Goal: Task Accomplishment & Management: Manage account settings

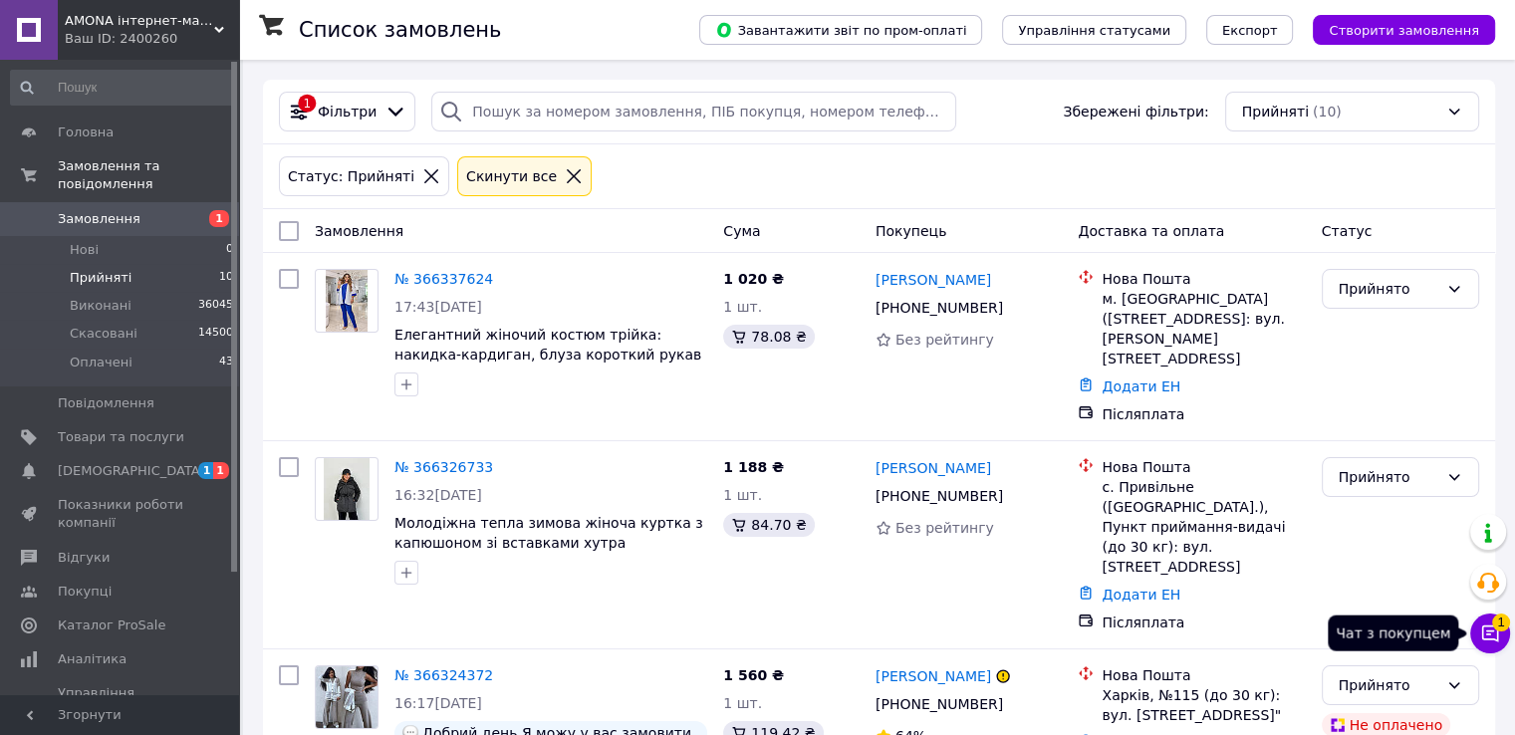
click at [1486, 635] on icon at bounding box center [1490, 633] width 20 height 20
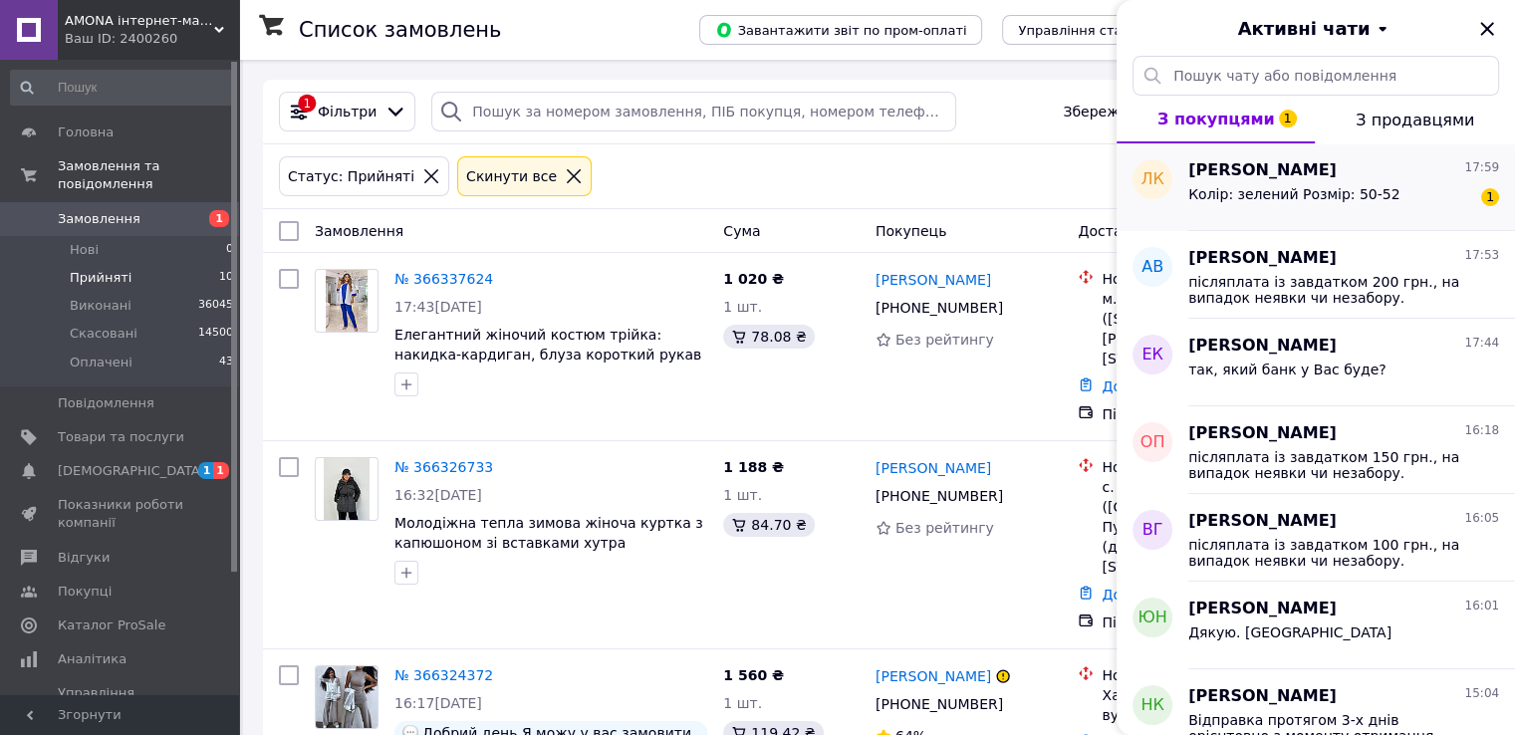
click at [1277, 186] on span "Колір: зелений Розмір: 50-52" at bounding box center [1293, 194] width 211 height 16
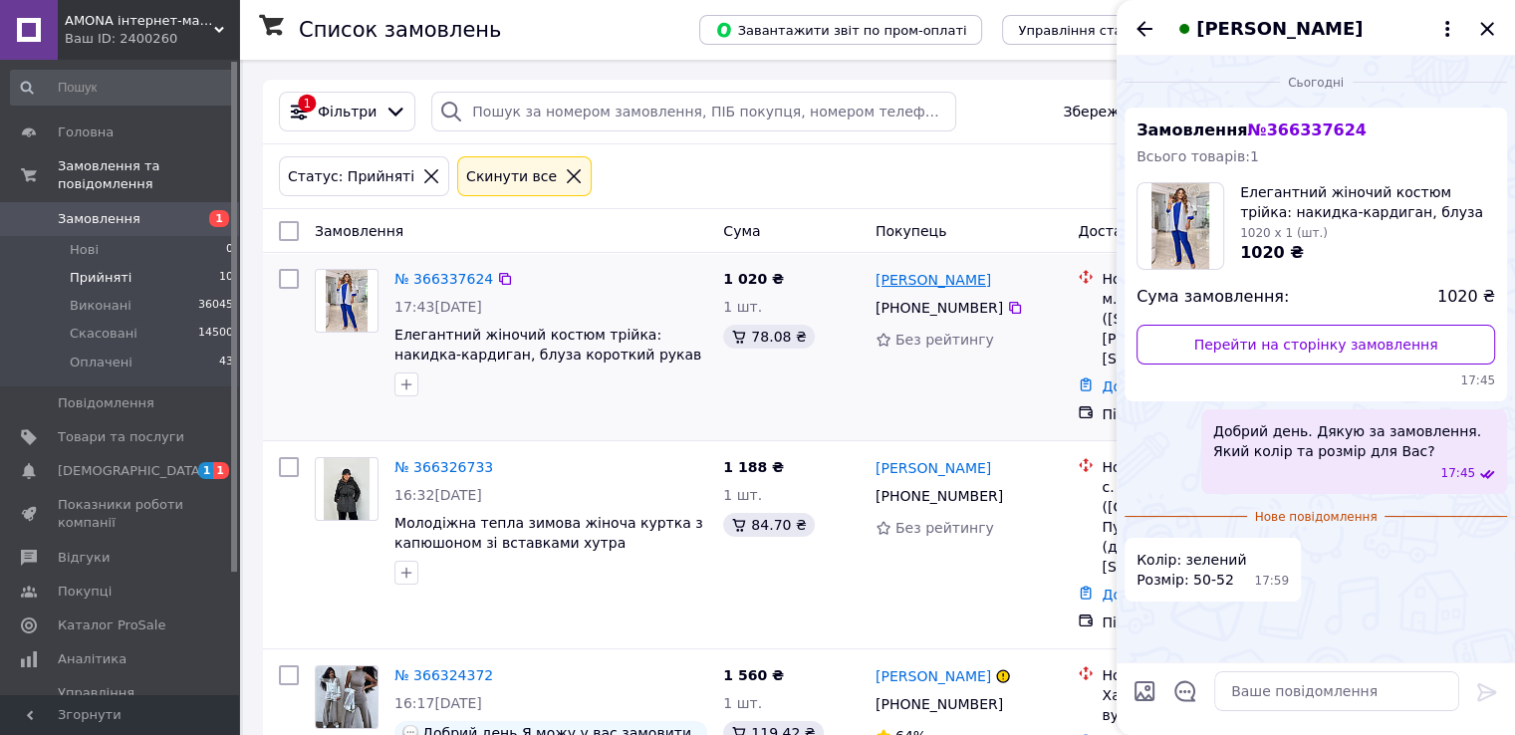
click at [922, 287] on link "[PERSON_NAME]" at bounding box center [933, 280] width 116 height 20
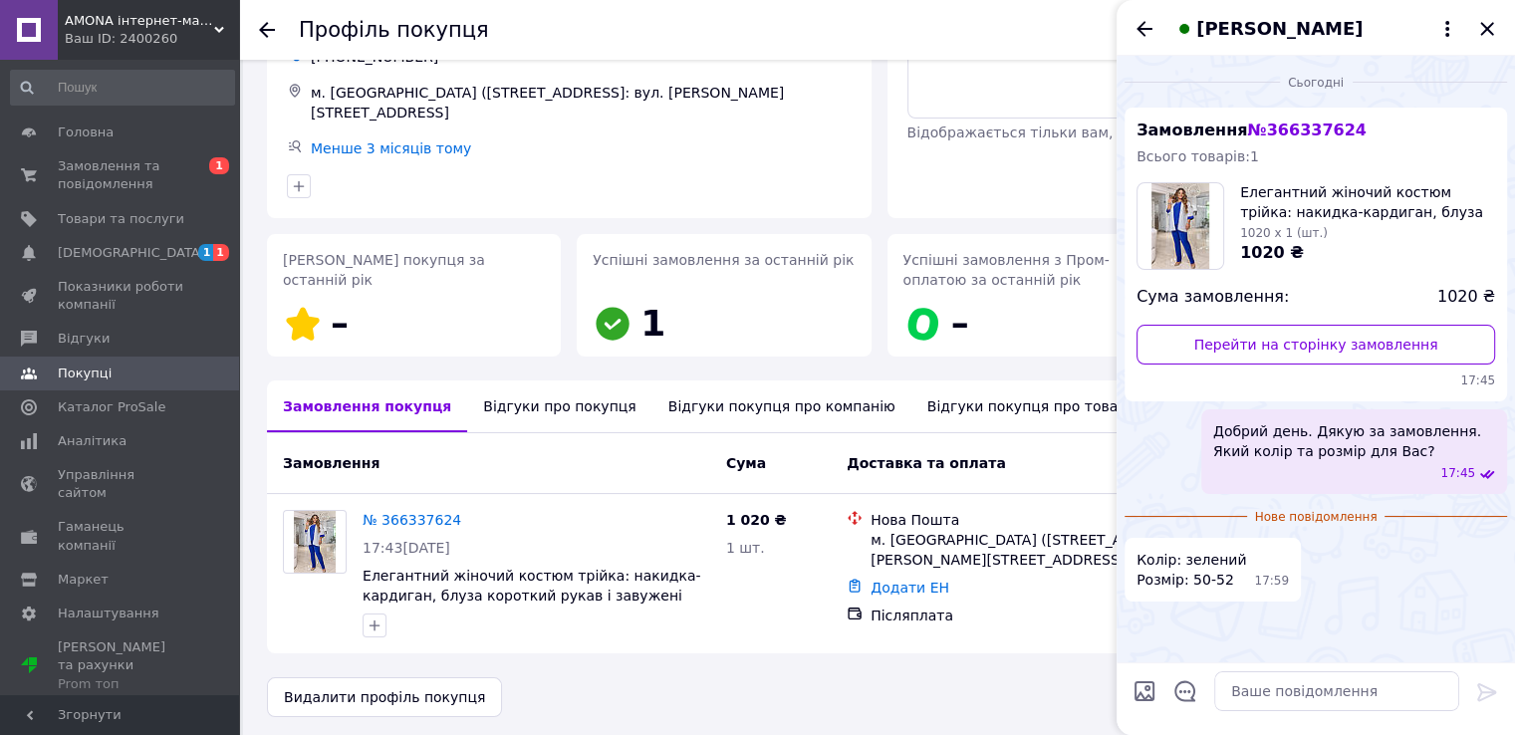
click at [555, 400] on div "Відгуки про покупця" at bounding box center [559, 406] width 184 height 52
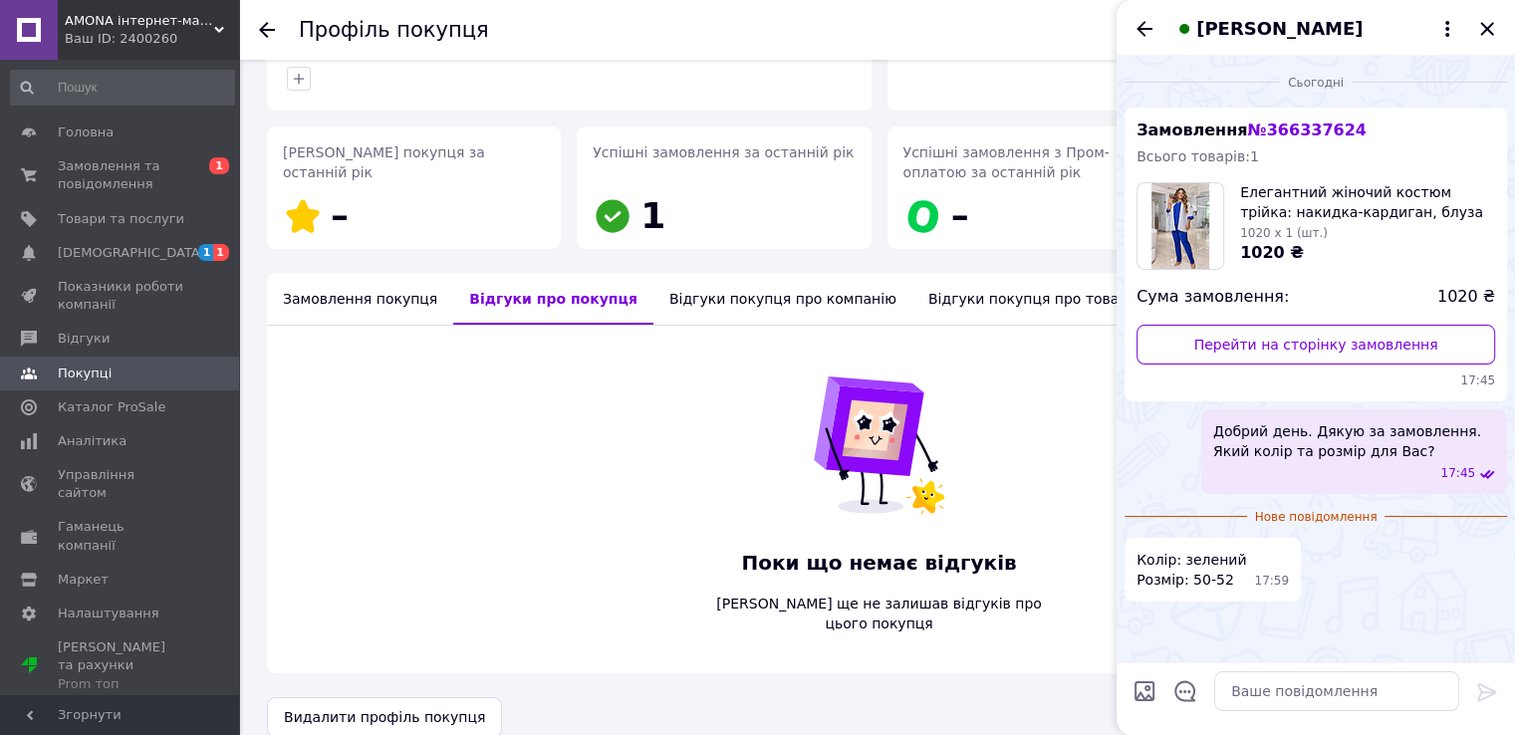
click at [333, 279] on div "Замовлення покупця" at bounding box center [360, 299] width 186 height 52
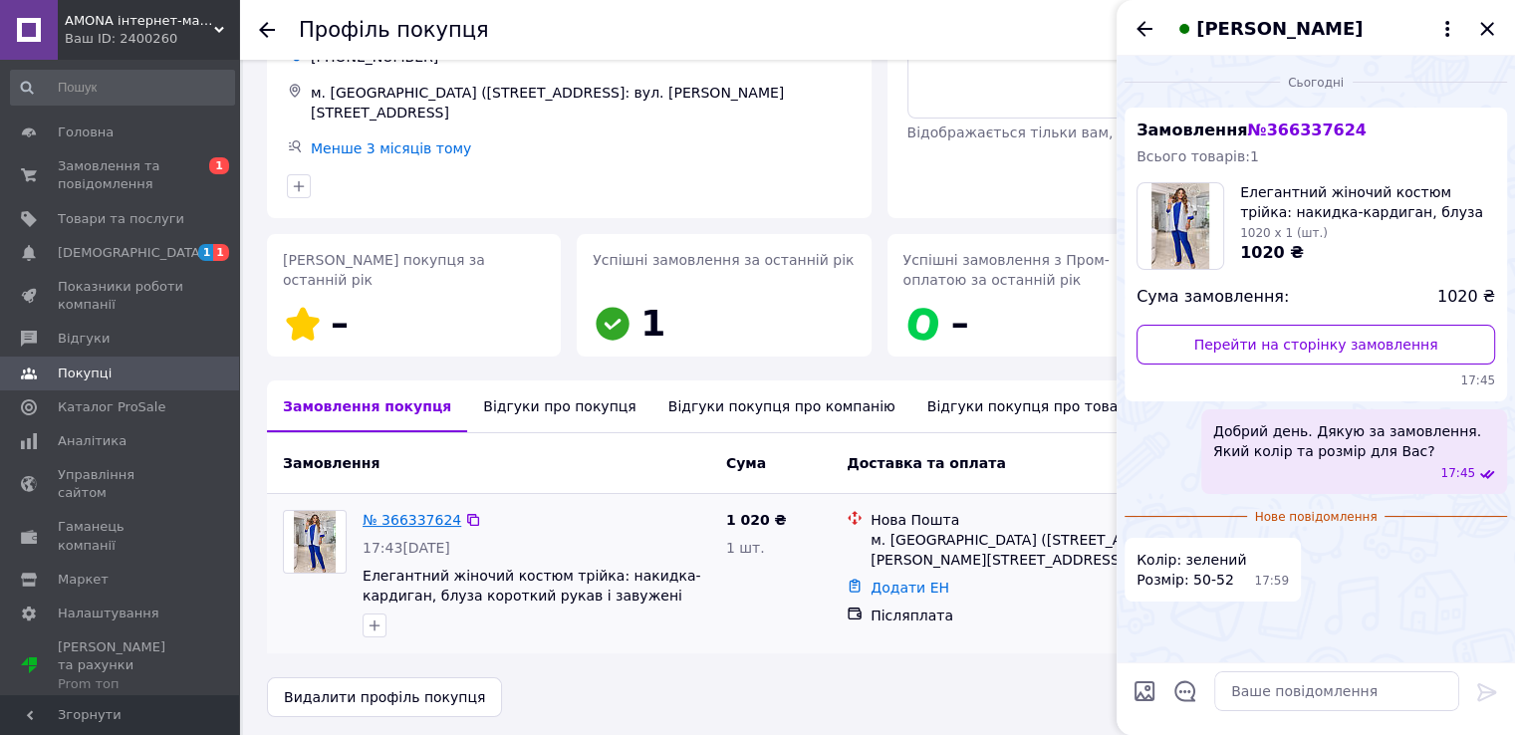
click at [389, 514] on link "№ 366337624" at bounding box center [411, 520] width 99 height 16
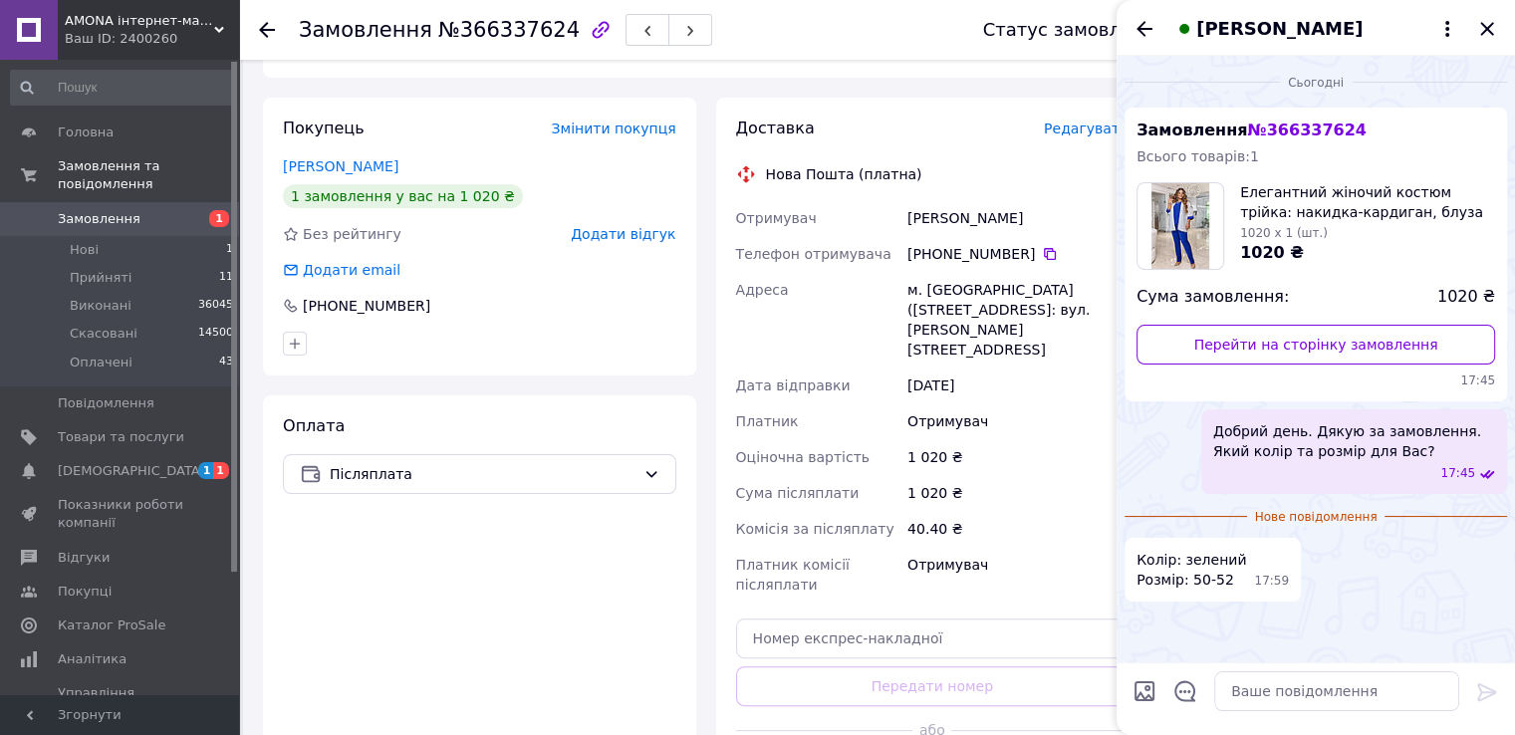
scroll to position [388, 0]
click at [1042, 243] on icon at bounding box center [1050, 251] width 16 height 16
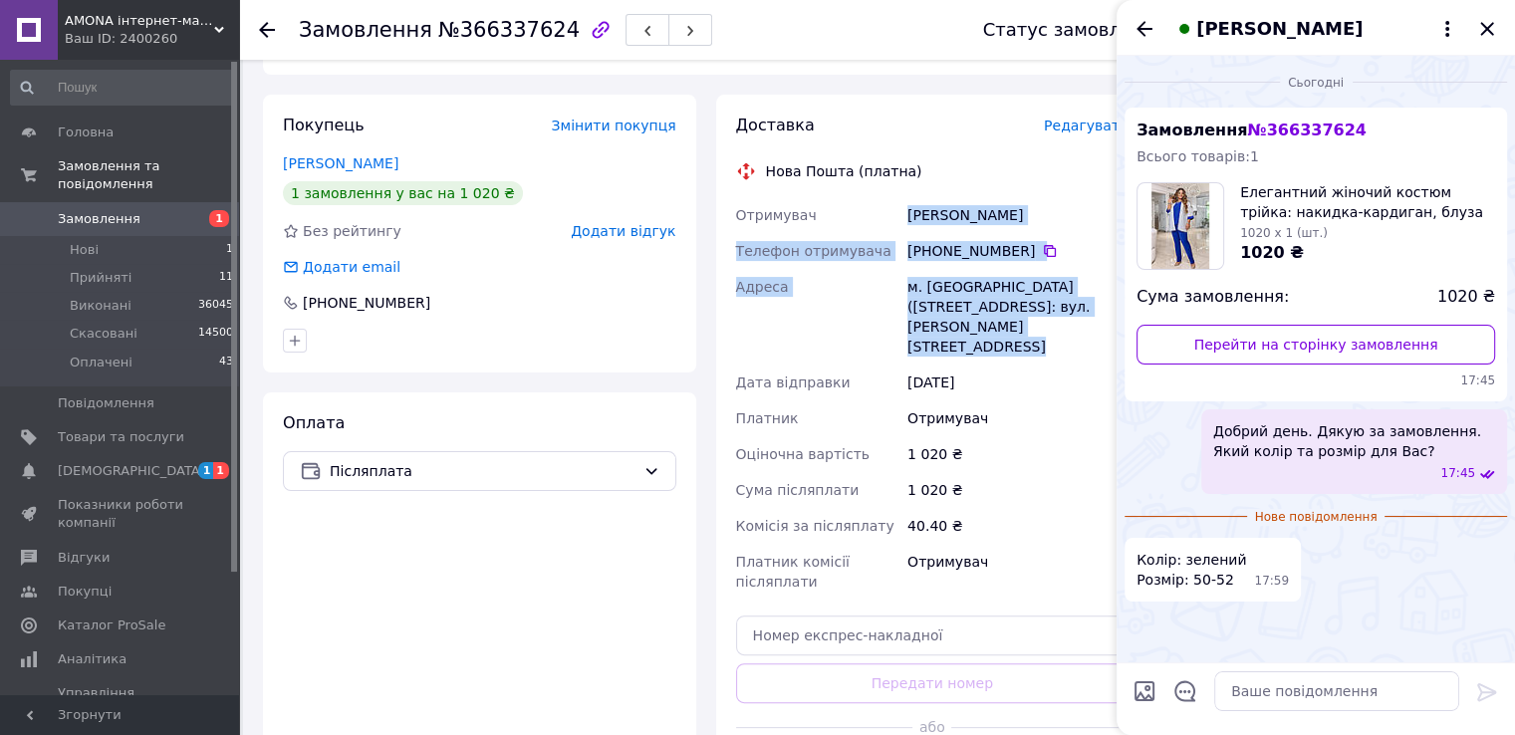
drag, startPoint x: 906, startPoint y: 188, endPoint x: 1052, endPoint y: 312, distance: 190.8
click at [1052, 312] on div "Отримувач Койляк Леся Телефон отримувача +380 96 606 78 59   Адреса м. Городенк…" at bounding box center [932, 398] width 401 height 402
copy div "Койляк Леся Телефон отримувача +380 96 606 78 59   Адреса м. Городенка (Івано-Ф…"
drag, startPoint x: 900, startPoint y: 728, endPoint x: 1200, endPoint y: 701, distance: 301.0
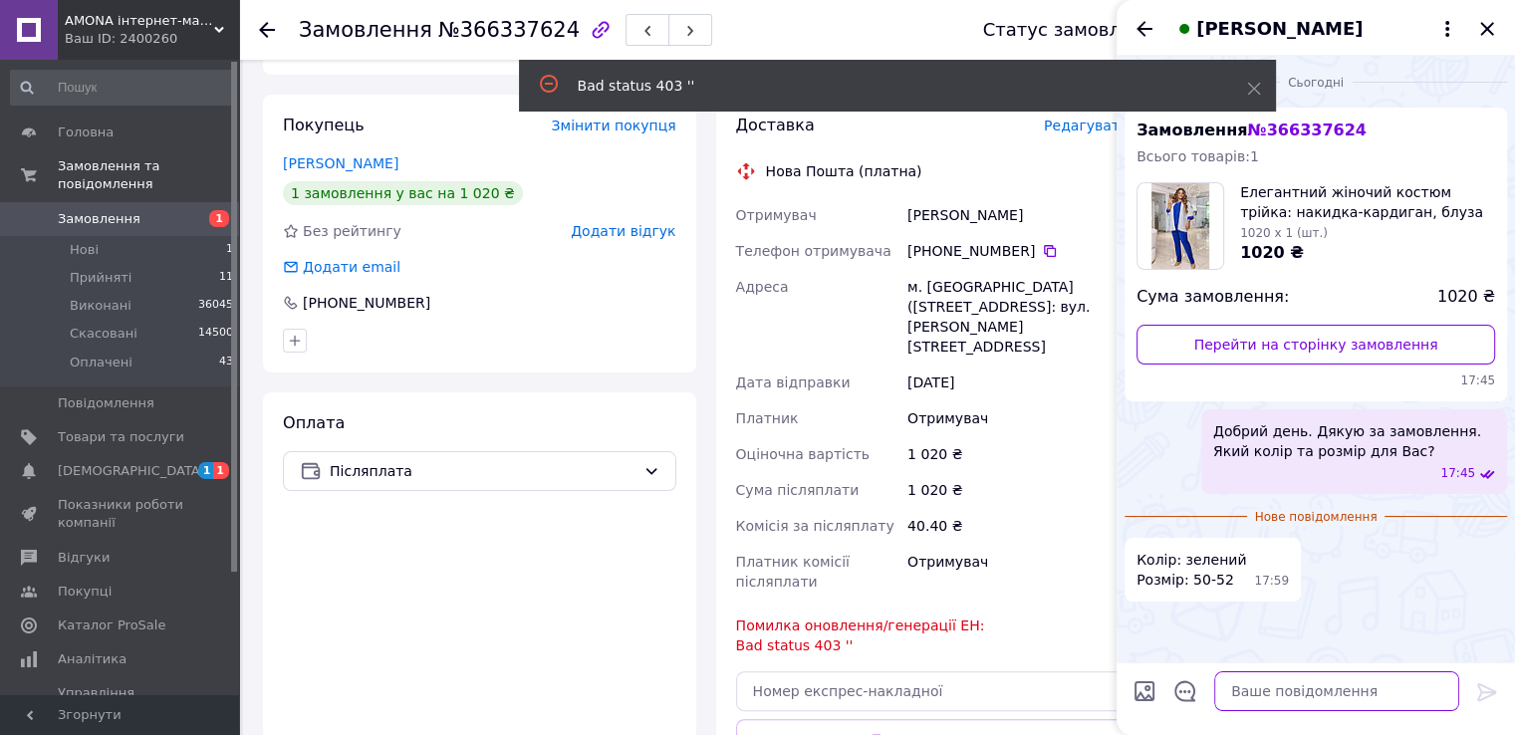
click at [1252, 704] on textarea at bounding box center [1336, 691] width 245 height 40
paste textarea "Койляк Леся Телефон отримувача +380 96 606 78 59 Адреса м. Городенка (Івано-Фра…"
type textarea "Дякую, готую відправку Койляк Леся Телефон отримувача +380 96 606 78 59 Адреса …"
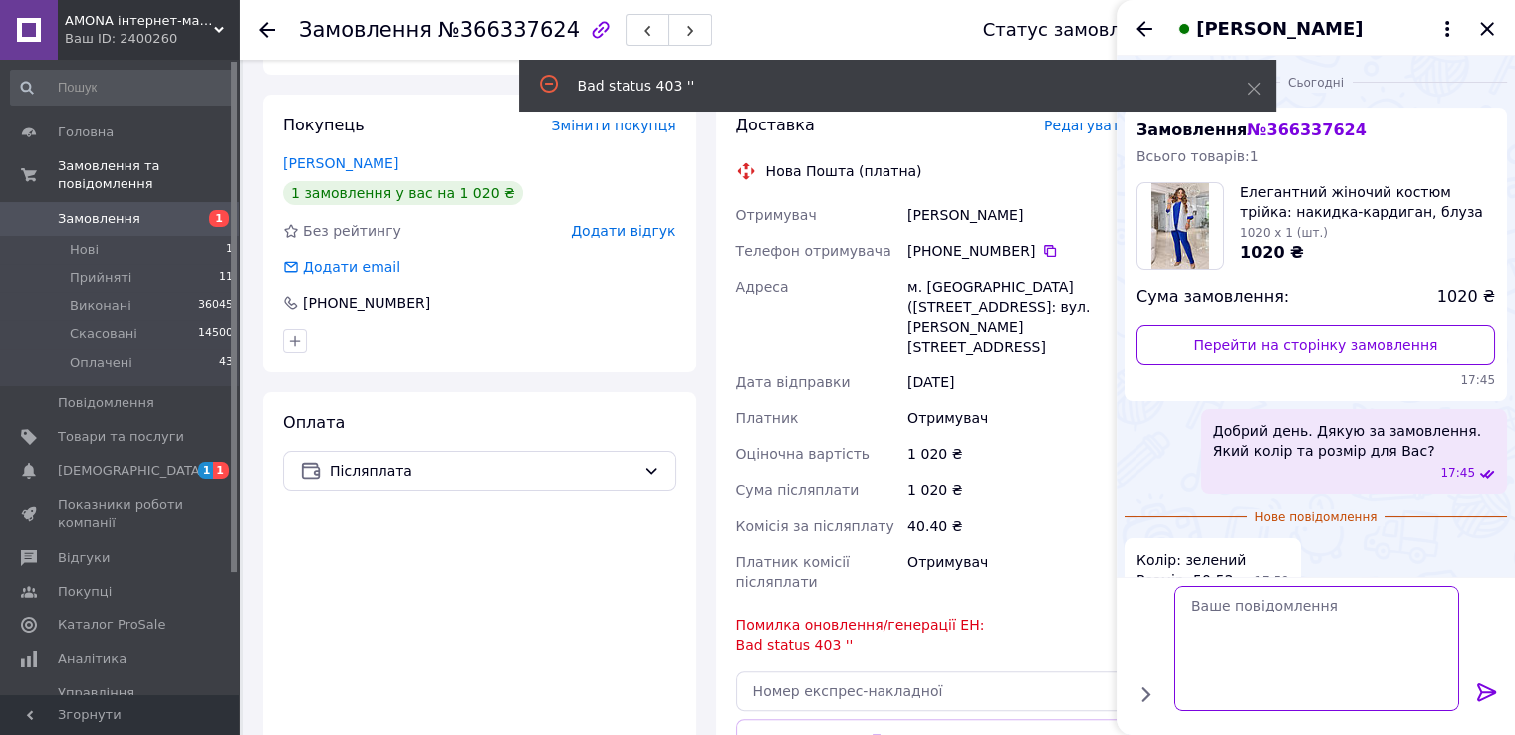
scroll to position [0, 0]
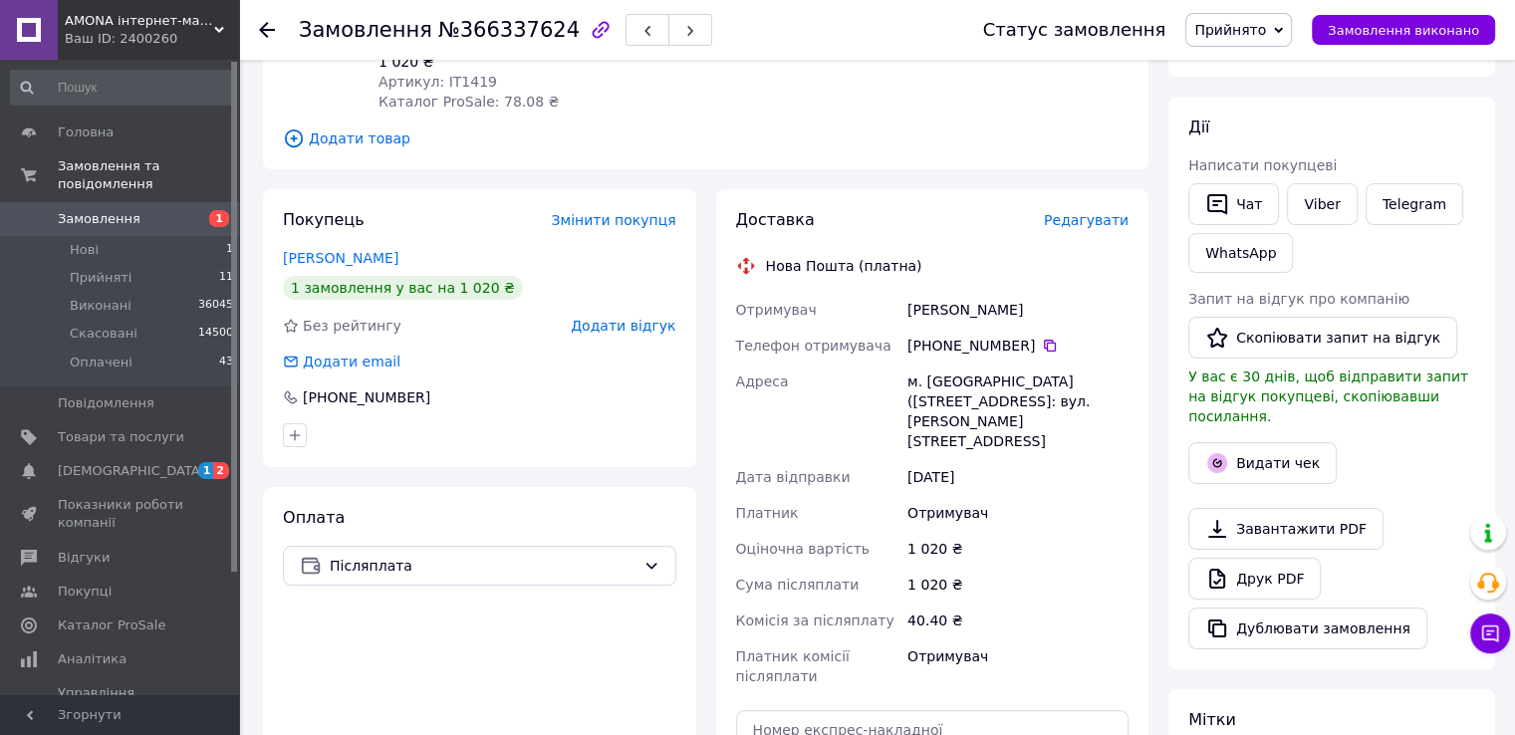
scroll to position [574, 0]
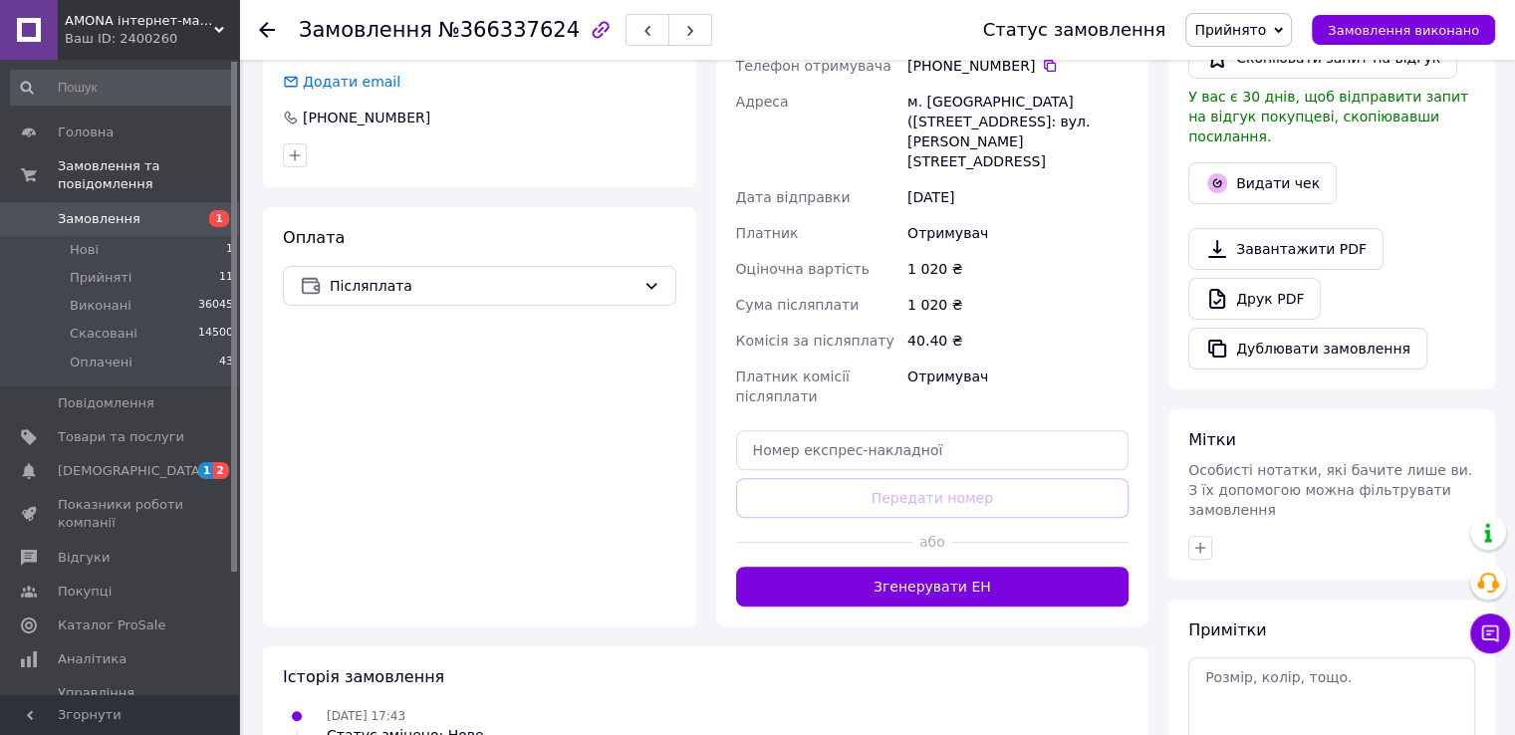
click at [875, 518] on div at bounding box center [824, 542] width 177 height 49
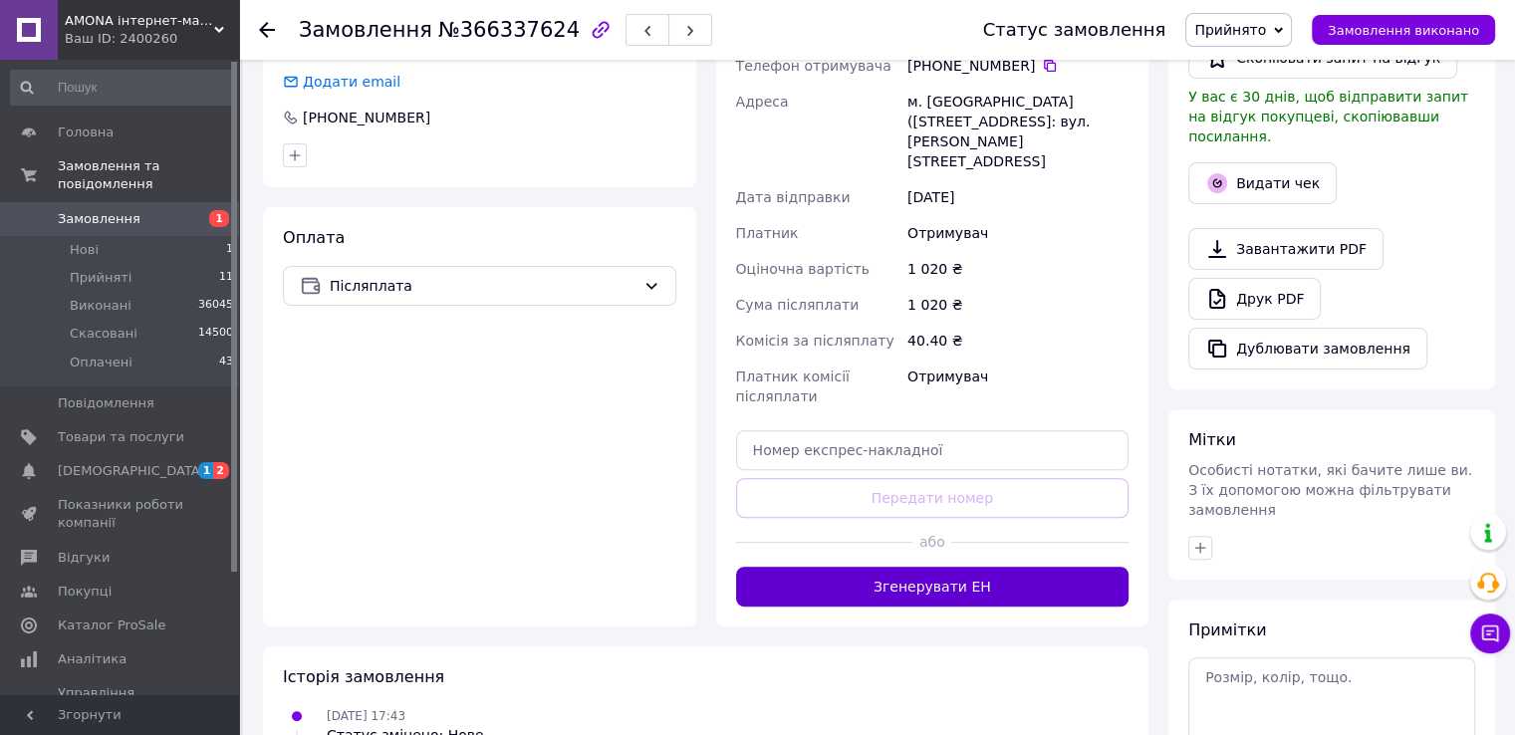
click at [868, 567] on button "Згенерувати ЕН" at bounding box center [932, 587] width 393 height 40
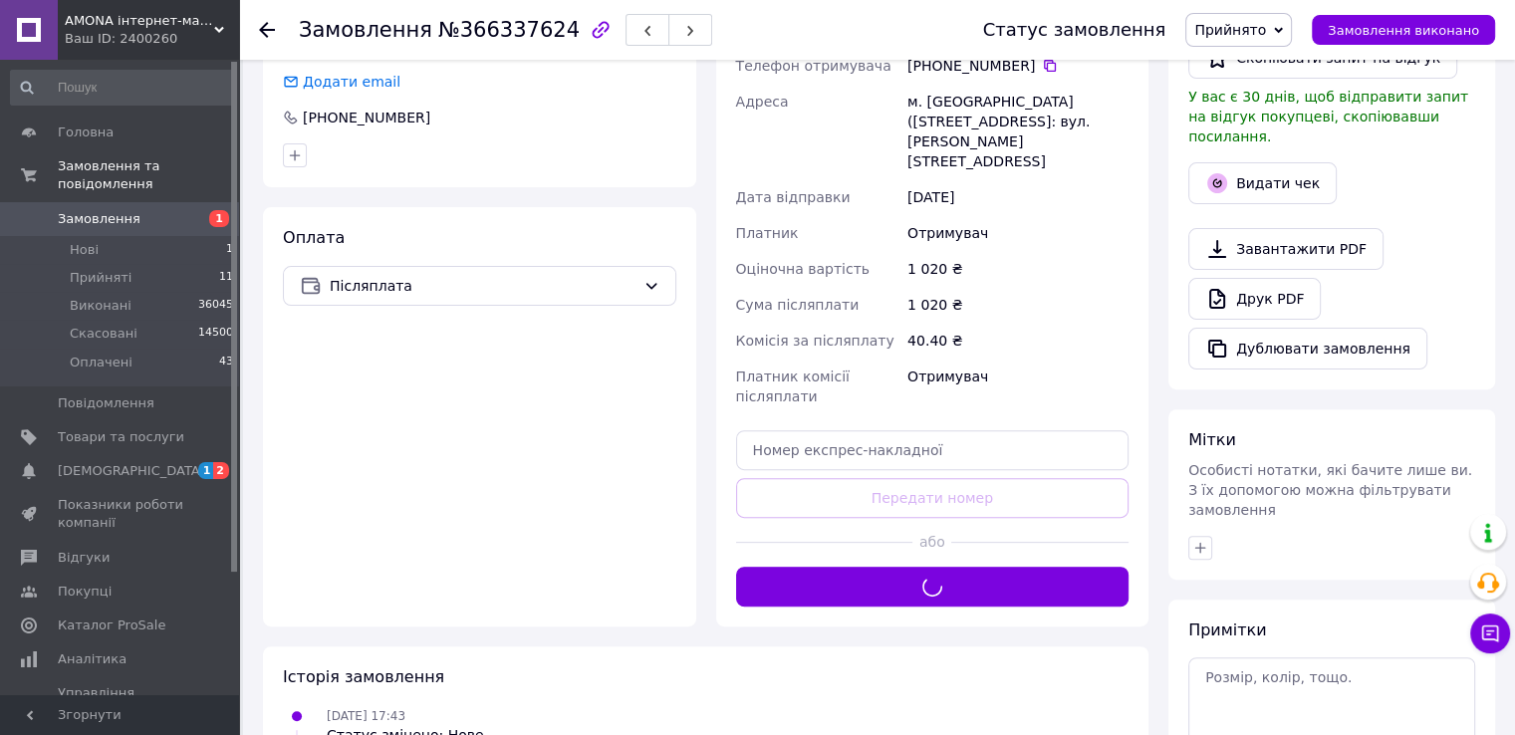
click at [1255, 25] on span "Прийнято" at bounding box center [1230, 30] width 72 height 16
click at [1242, 127] on li "Оплачено" at bounding box center [1238, 130] width 105 height 30
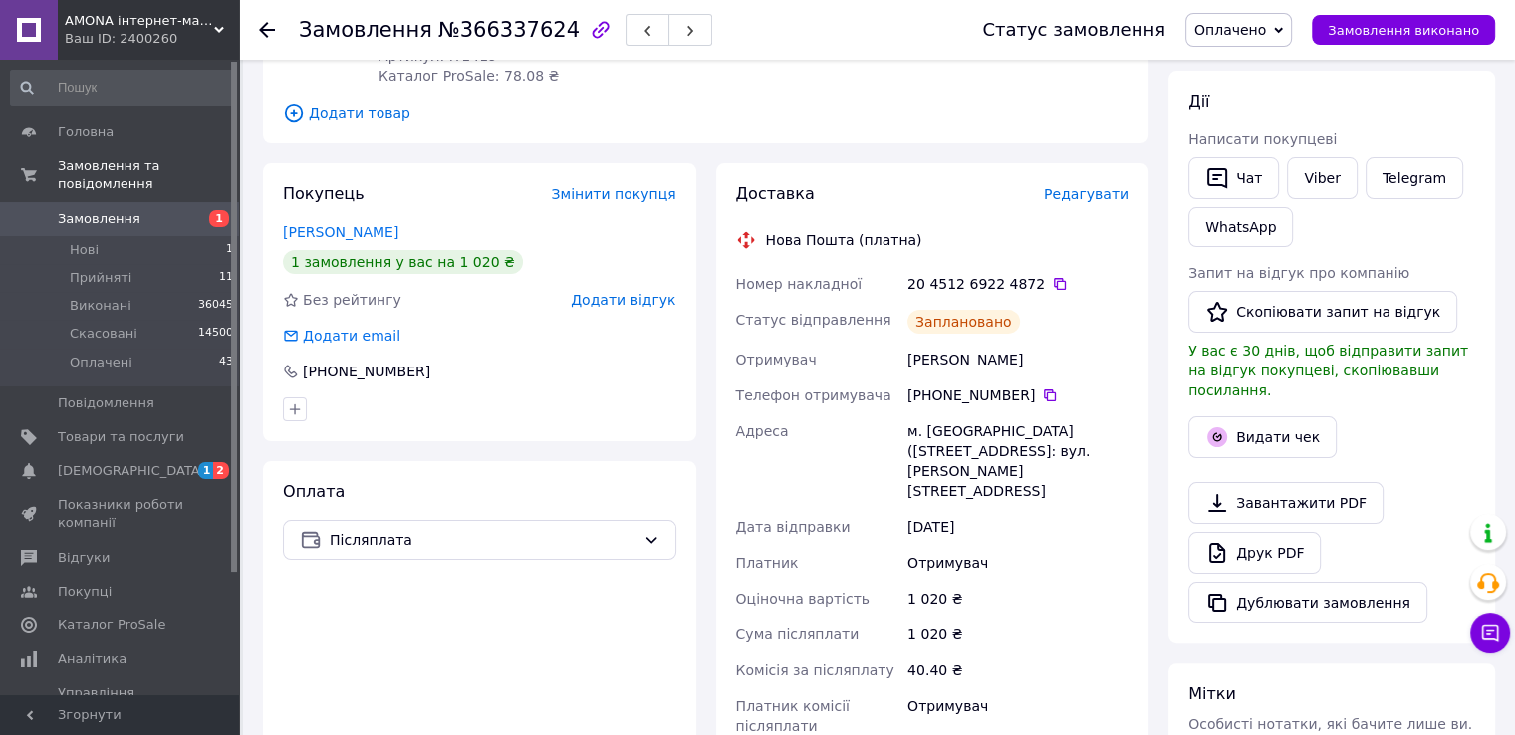
scroll to position [76, 0]
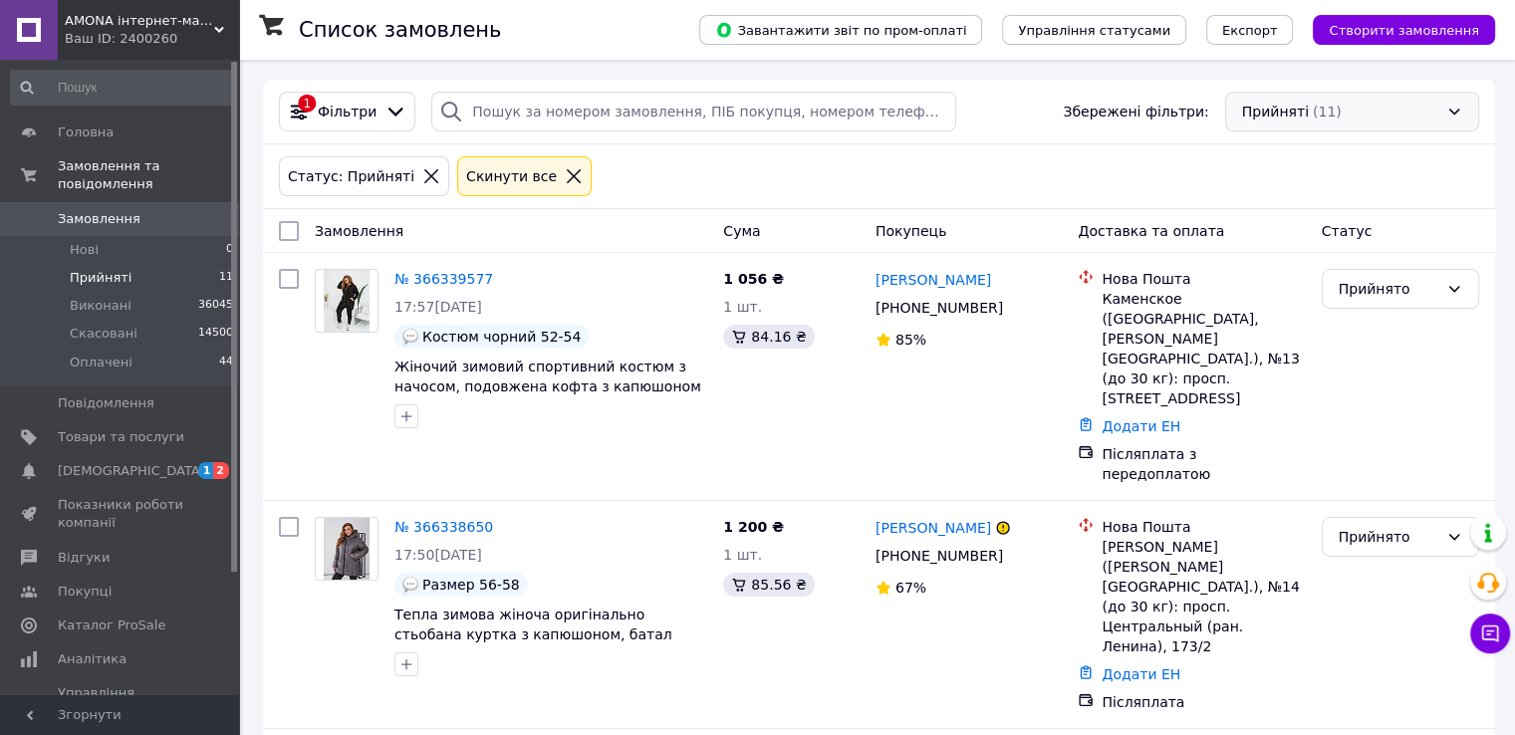
click at [1327, 125] on div "Прийняті (11)" at bounding box center [1352, 112] width 254 height 40
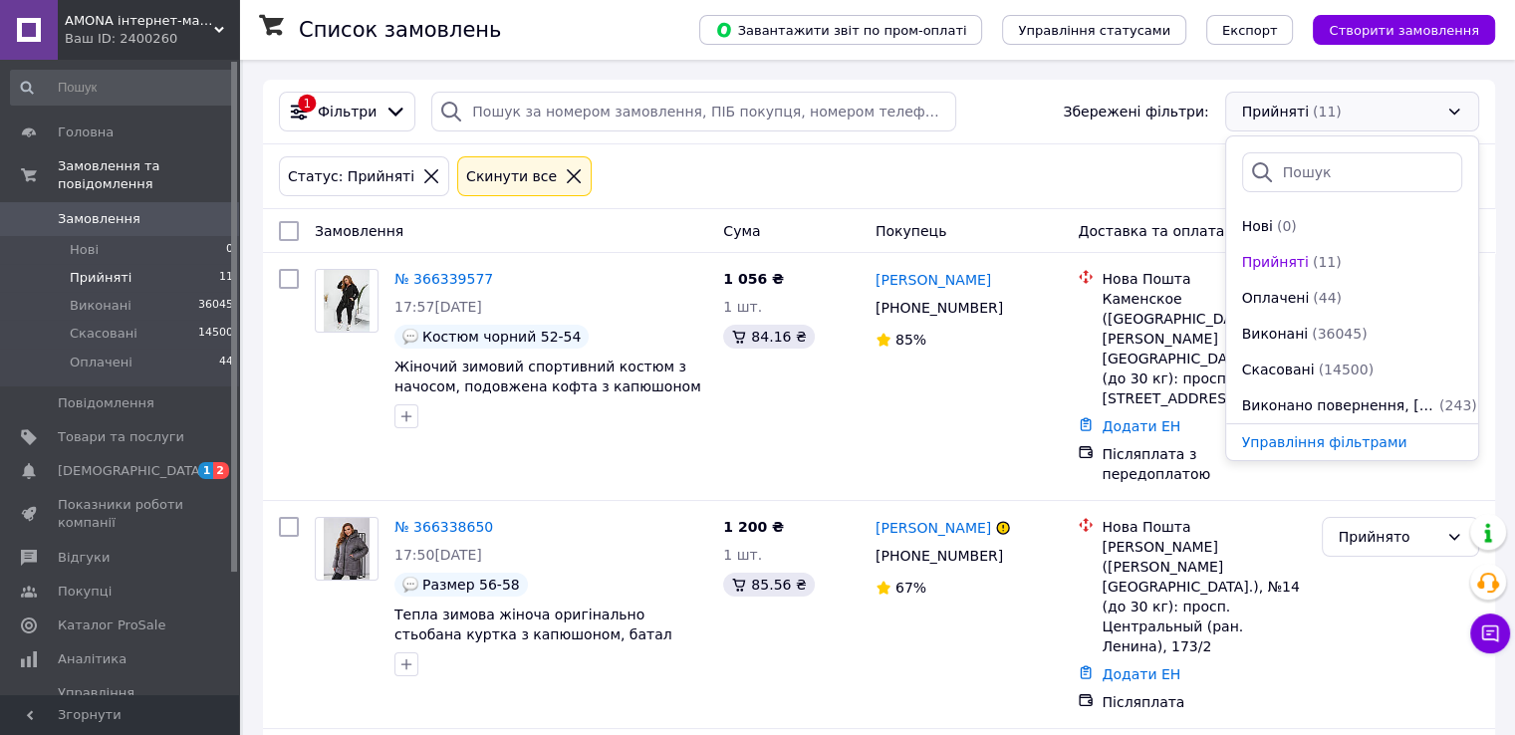
scroll to position [72, 0]
click at [1345, 403] on span "Виконано, Оплачені" at bounding box center [1315, 405] width 147 height 20
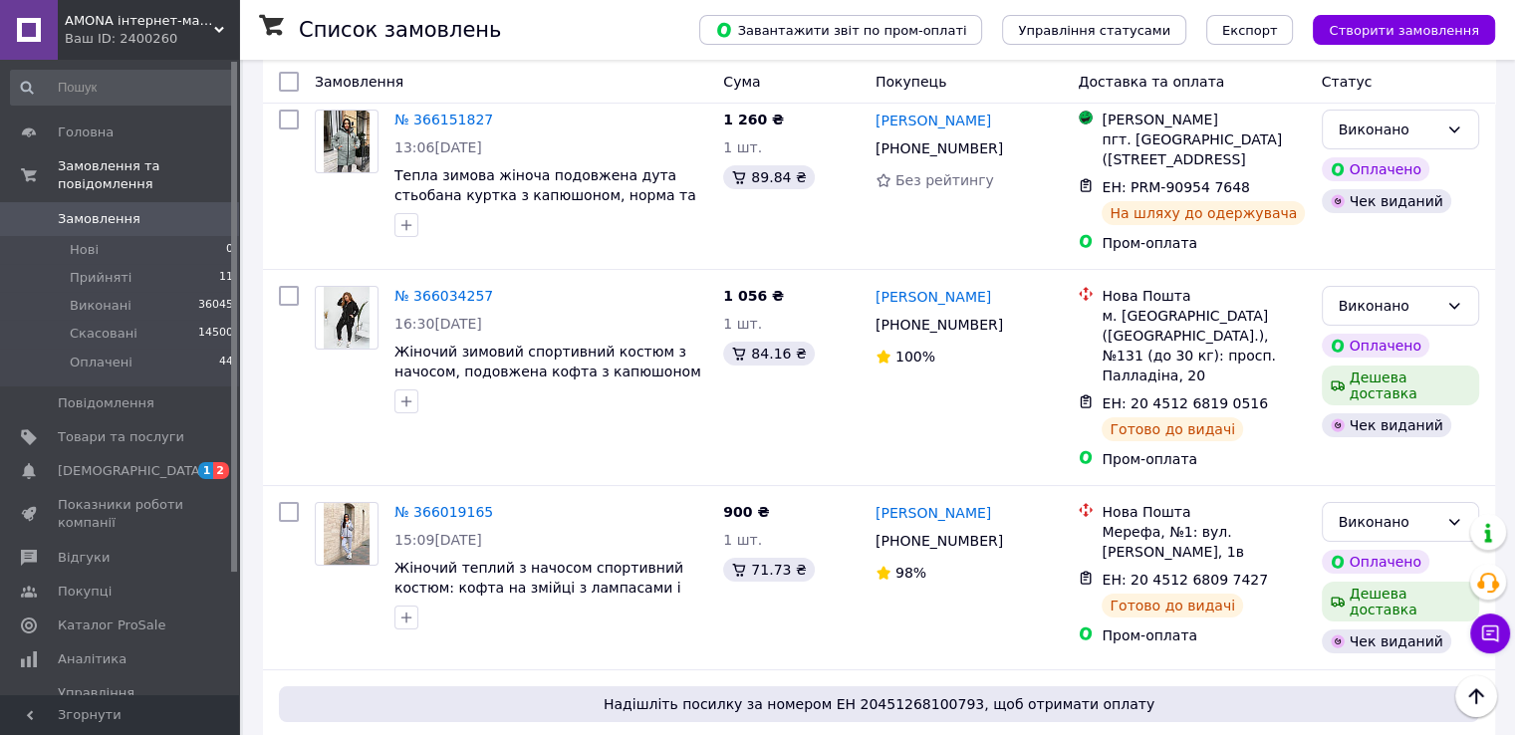
scroll to position [116, 0]
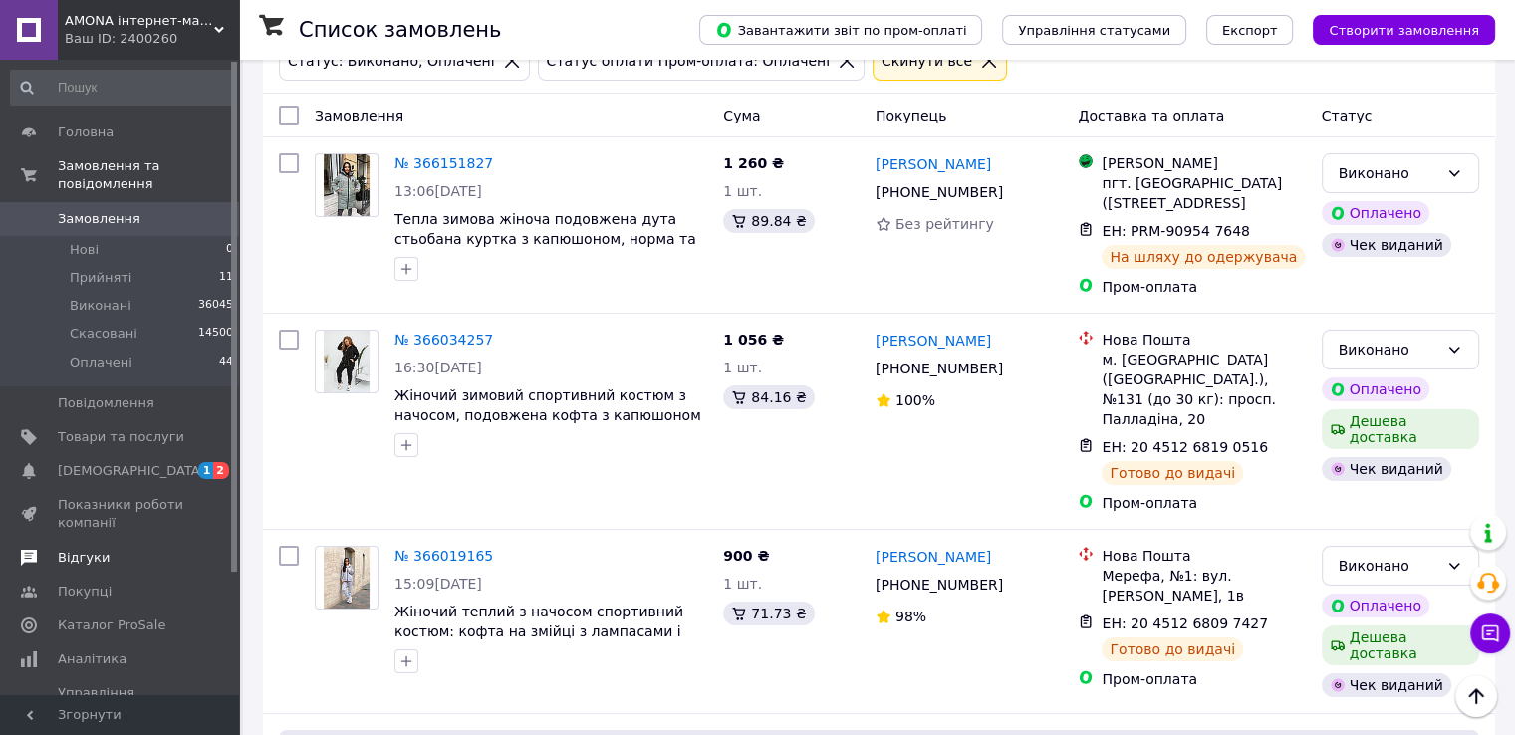
click at [78, 549] on span "Відгуки" at bounding box center [84, 558] width 52 height 18
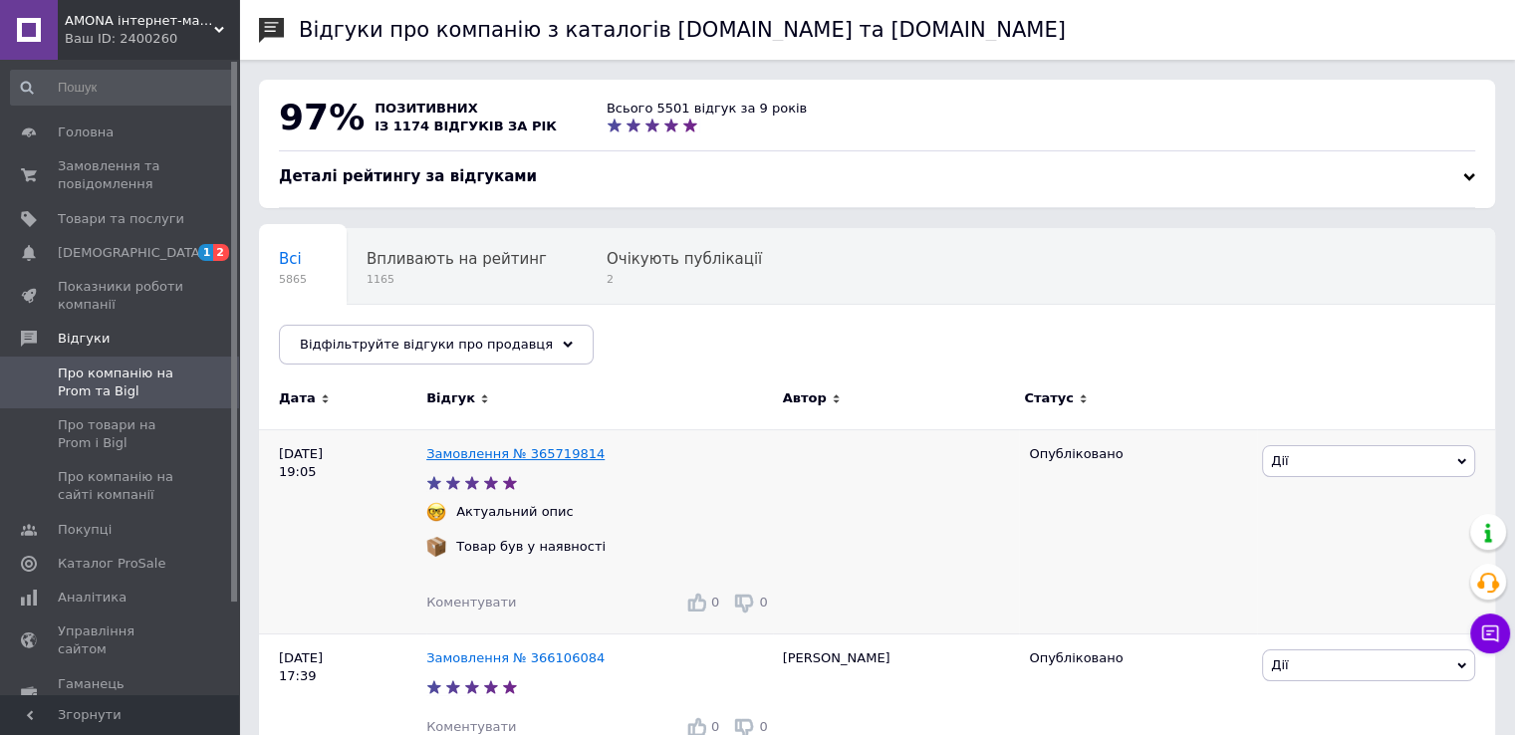
click at [480, 459] on link "Замовлення № 365719814" at bounding box center [515, 453] width 178 height 15
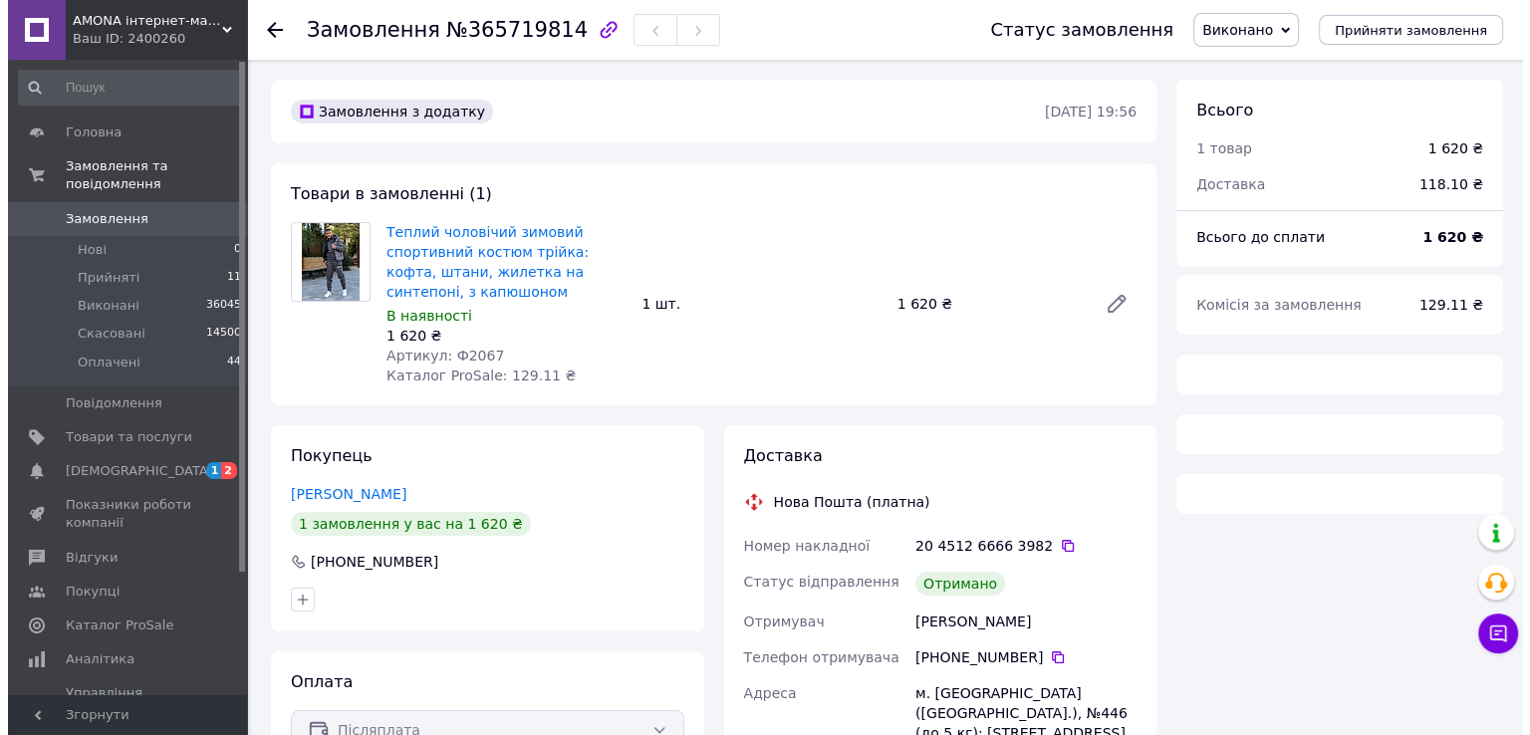
scroll to position [100, 0]
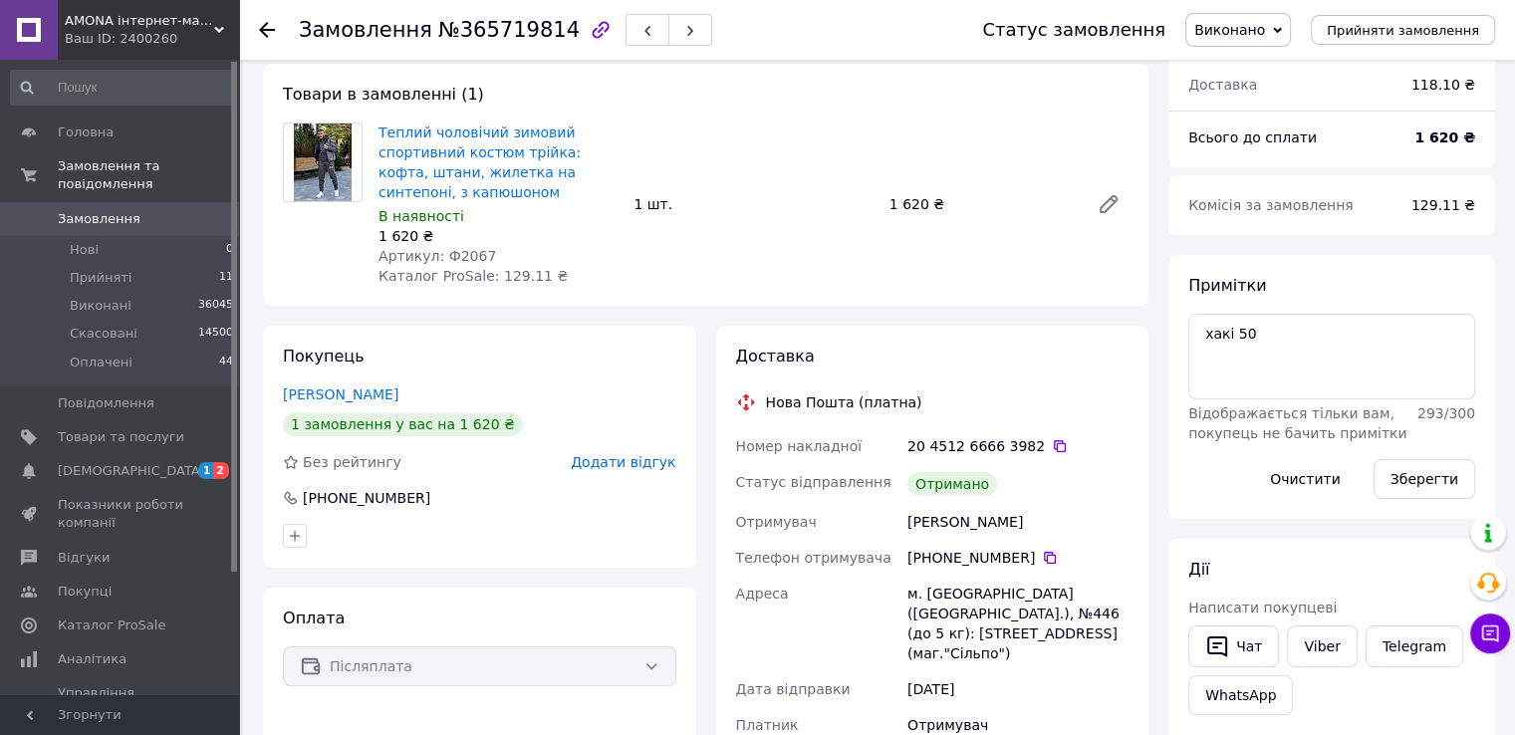
click at [604, 469] on span "Додати відгук" at bounding box center [623, 462] width 105 height 16
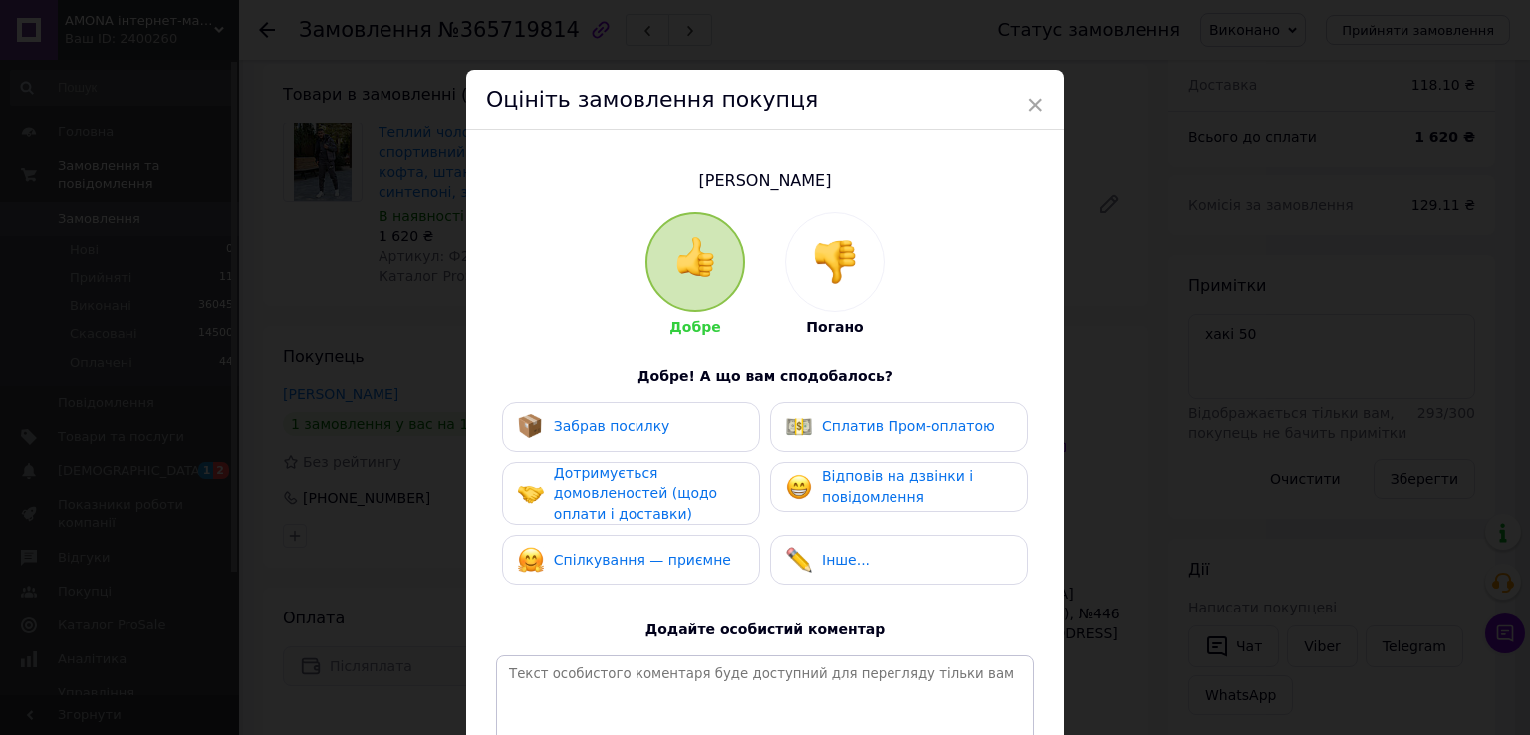
drag, startPoint x: 563, startPoint y: 424, endPoint x: 565, endPoint y: 436, distance: 12.1
click at [564, 427] on span "Забрав посилку" at bounding box center [612, 426] width 117 height 16
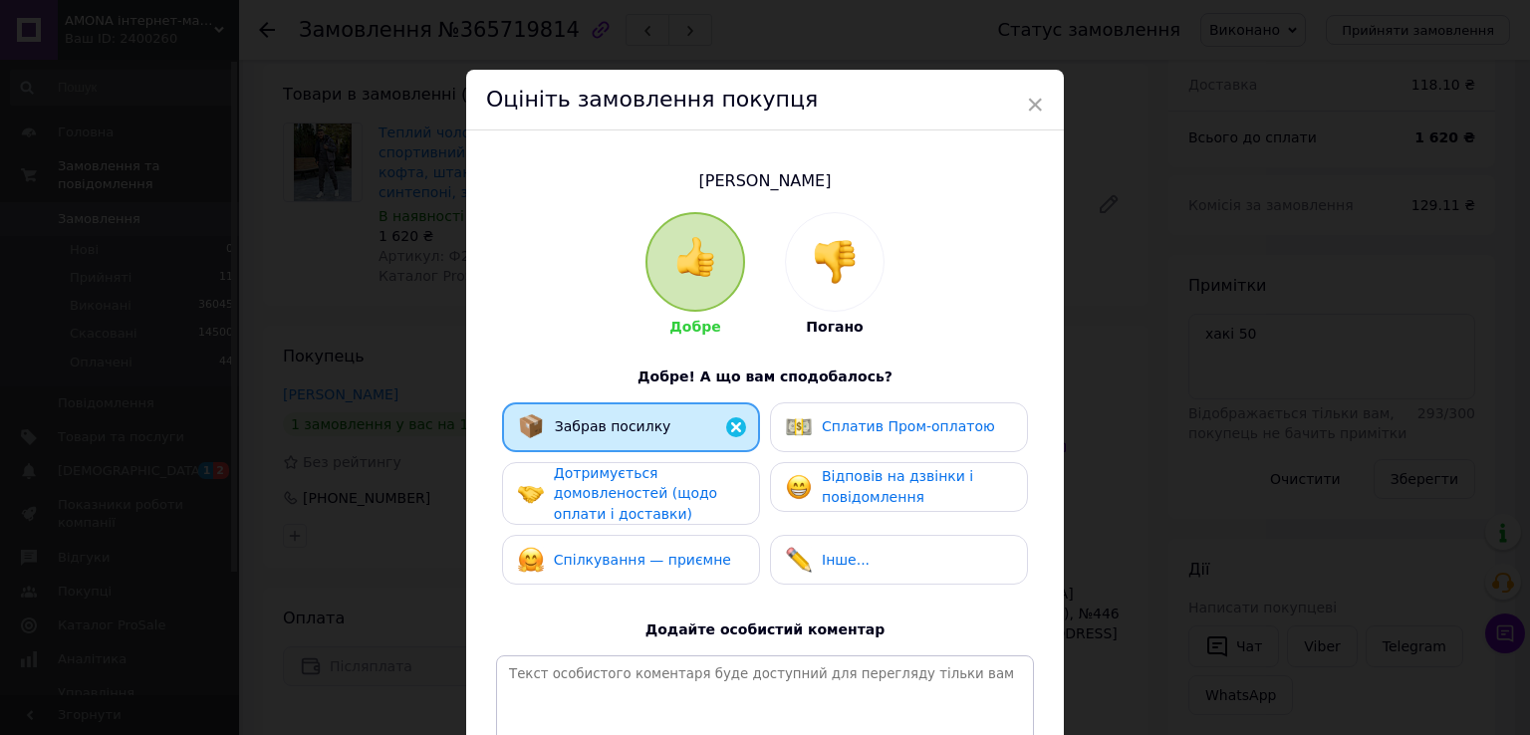
drag, startPoint x: 566, startPoint y: 486, endPoint x: 572, endPoint y: 542, distance: 56.1
click at [568, 487] on span "Дотримується домовленостей (щодо оплати і доставки)" at bounding box center [635, 493] width 163 height 57
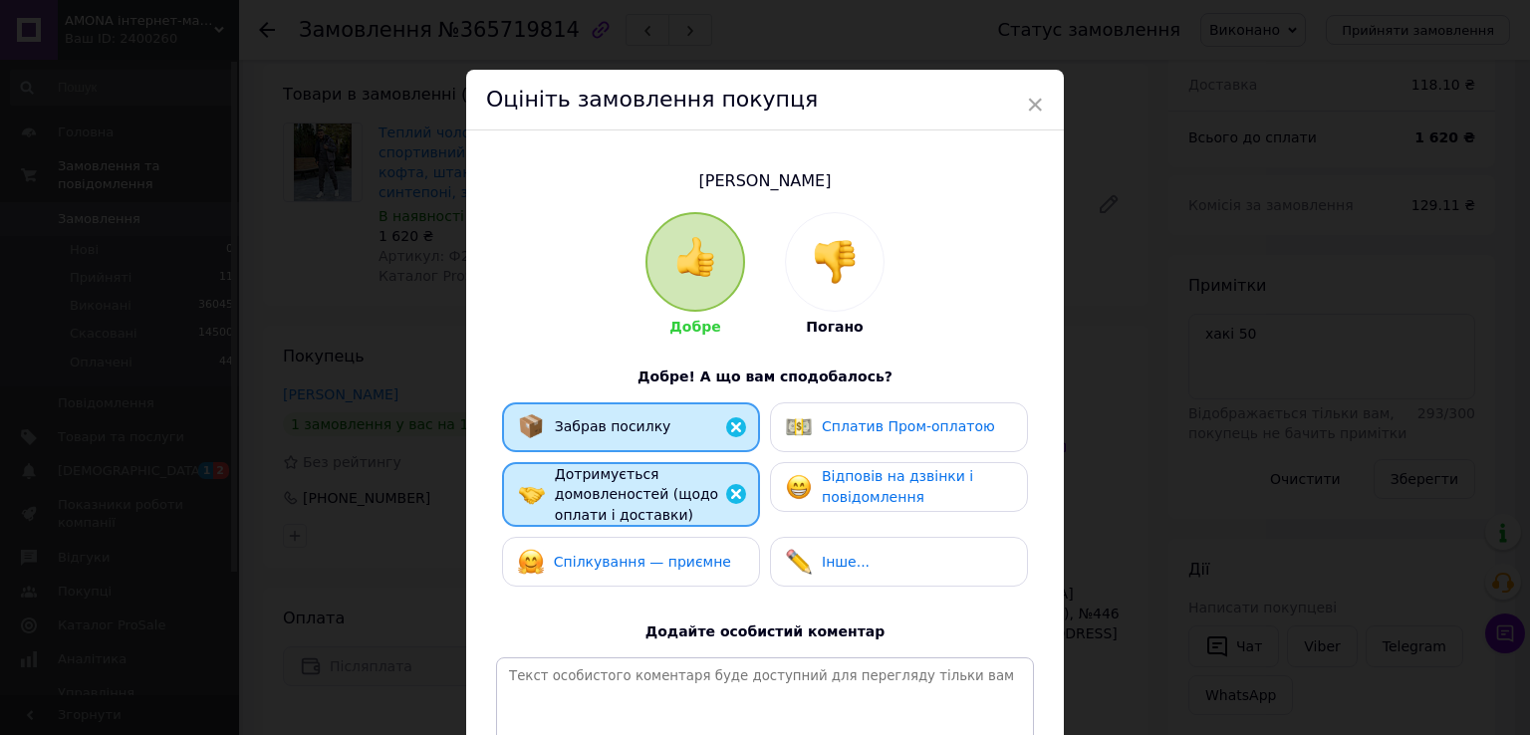
drag, startPoint x: 576, startPoint y: 551, endPoint x: 690, endPoint y: 539, distance: 115.1
click at [578, 554] on span "Спілкування — приємне" at bounding box center [642, 562] width 177 height 16
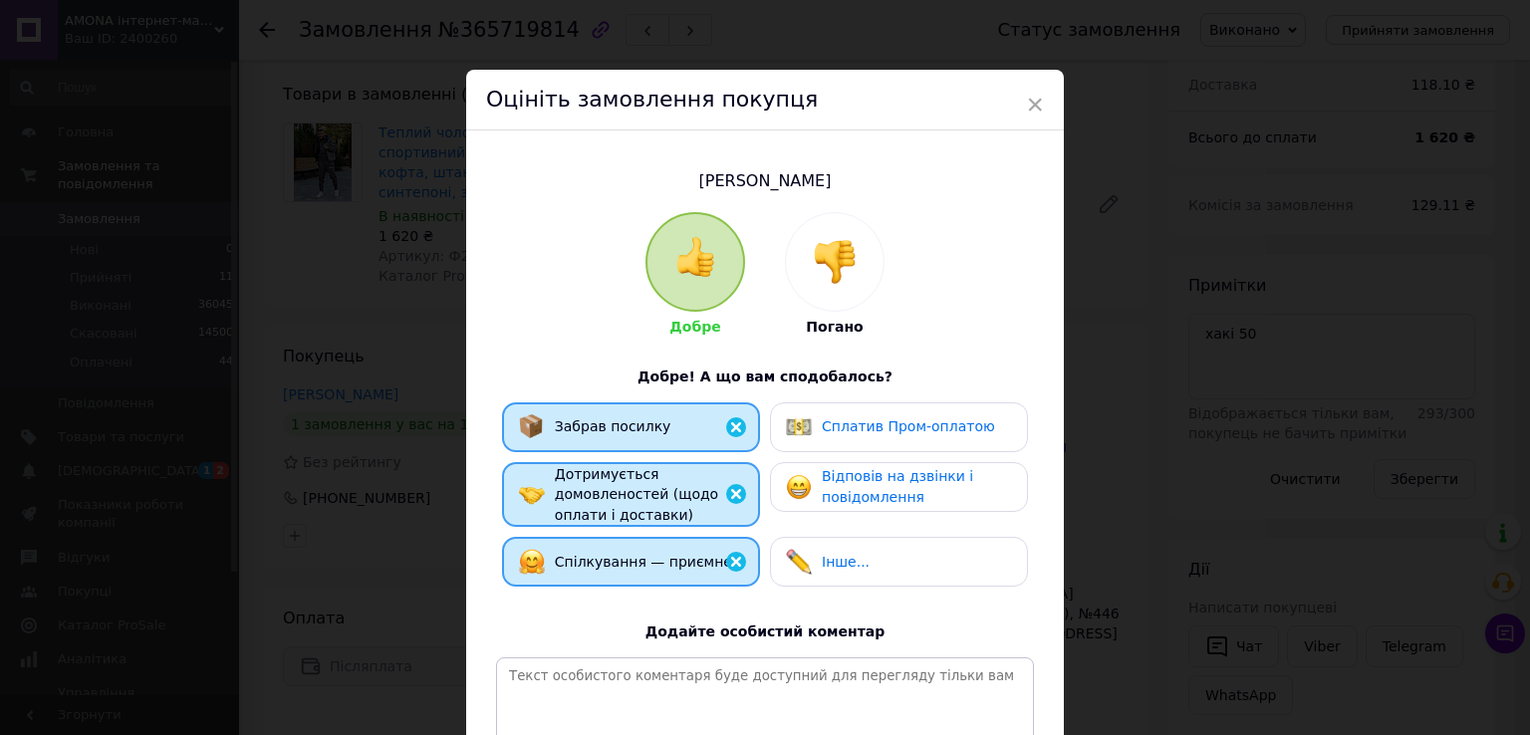
click at [868, 475] on span "Відповів на дзвінки і повідомлення" at bounding box center [897, 486] width 151 height 37
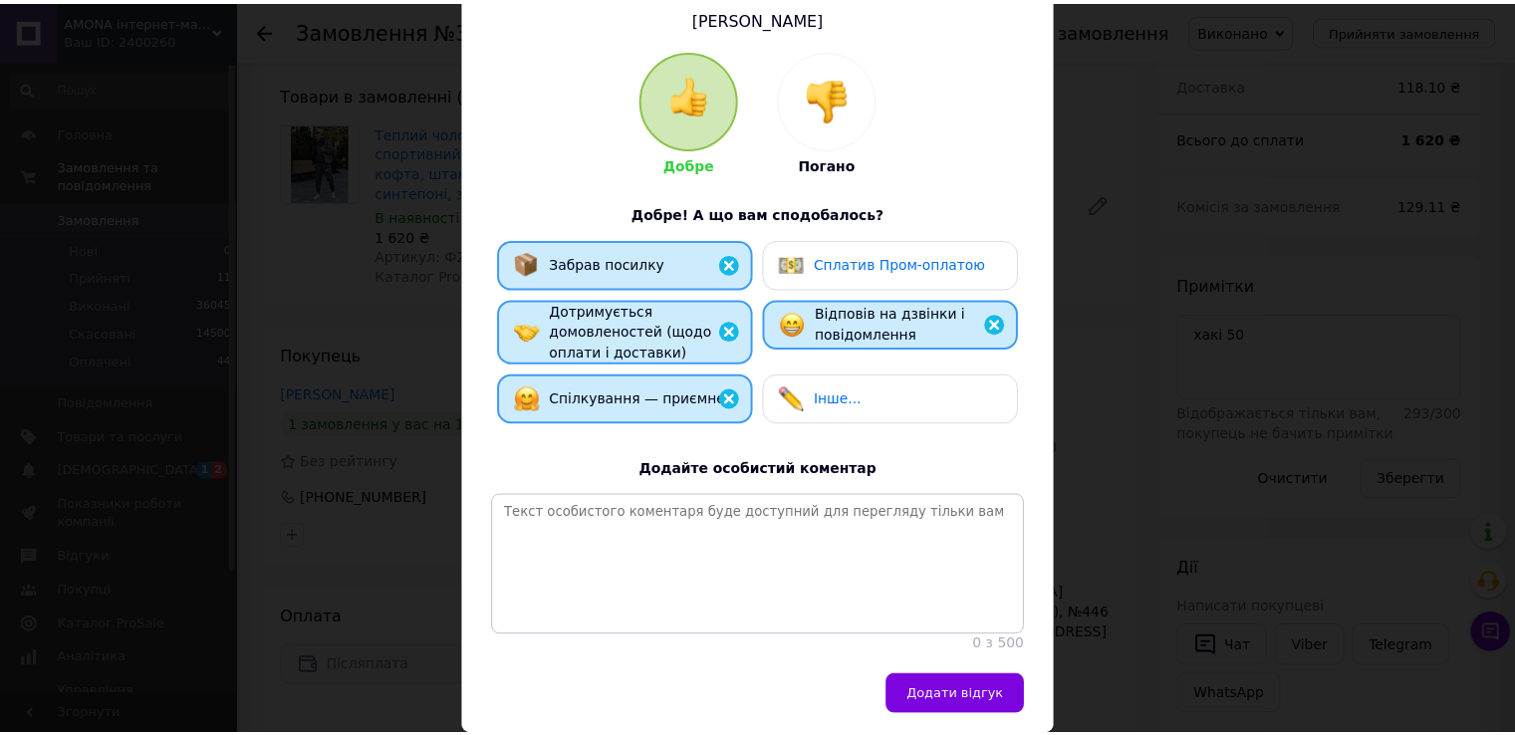
scroll to position [251, 0]
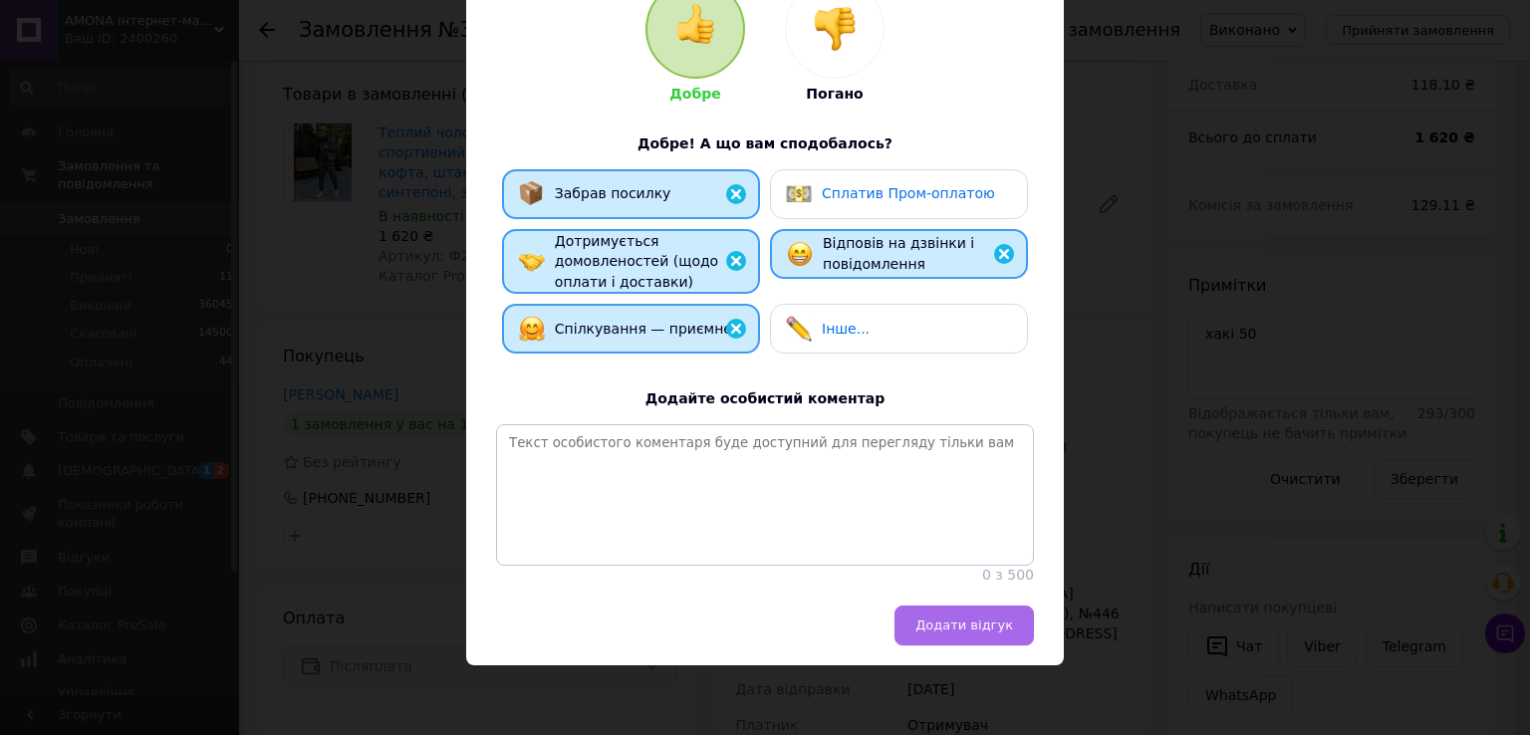
drag, startPoint x: 940, startPoint y: 591, endPoint x: 944, endPoint y: 614, distance: 24.2
click at [943, 596] on div "Смирнова Олена Добре Погано Добре! А що вам сподобалось? Забрав посилку Сплатив…" at bounding box center [765, 251] width 598 height 708
click at [960, 641] on button "Додати відгук" at bounding box center [963, 625] width 139 height 40
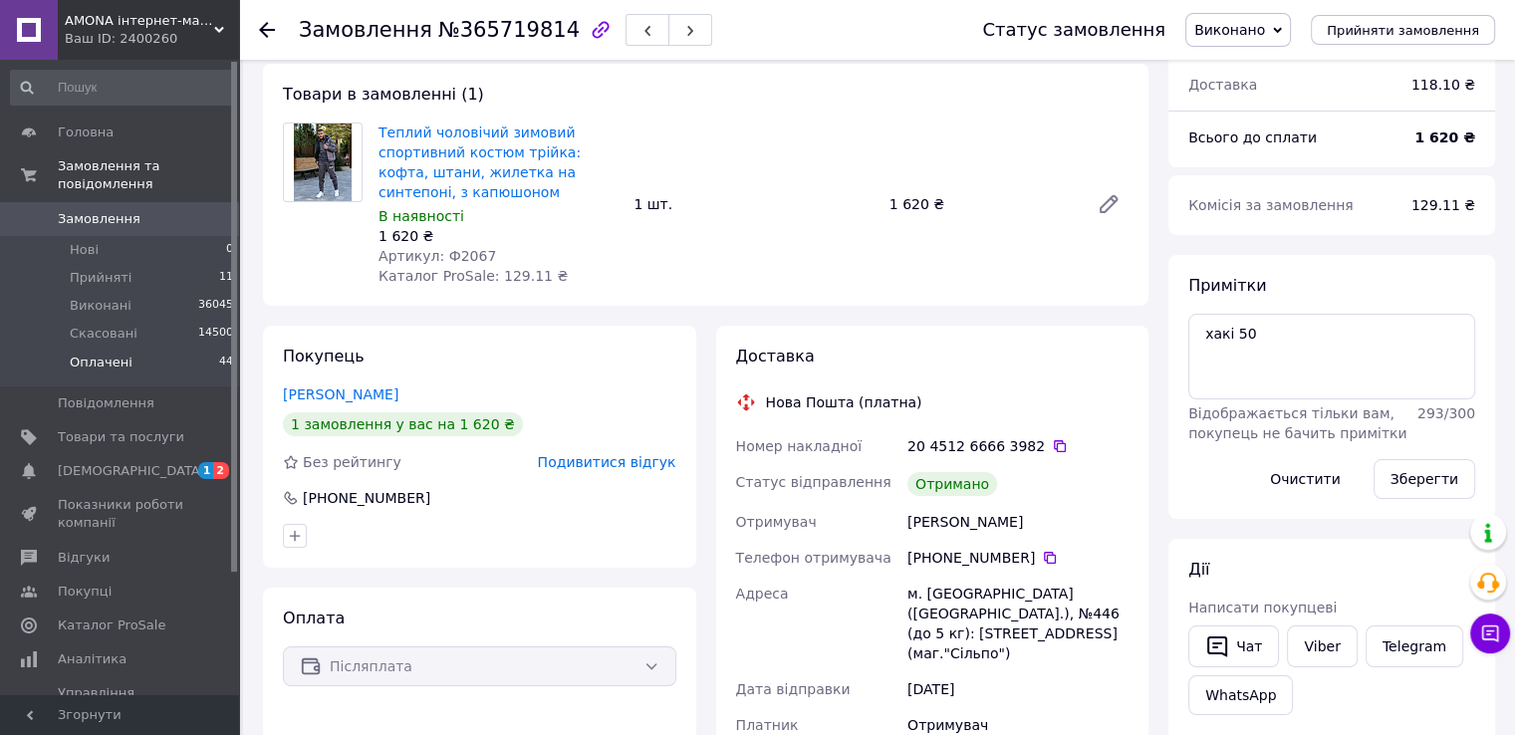
click at [111, 354] on span "Оплачені" at bounding box center [101, 363] width 63 height 18
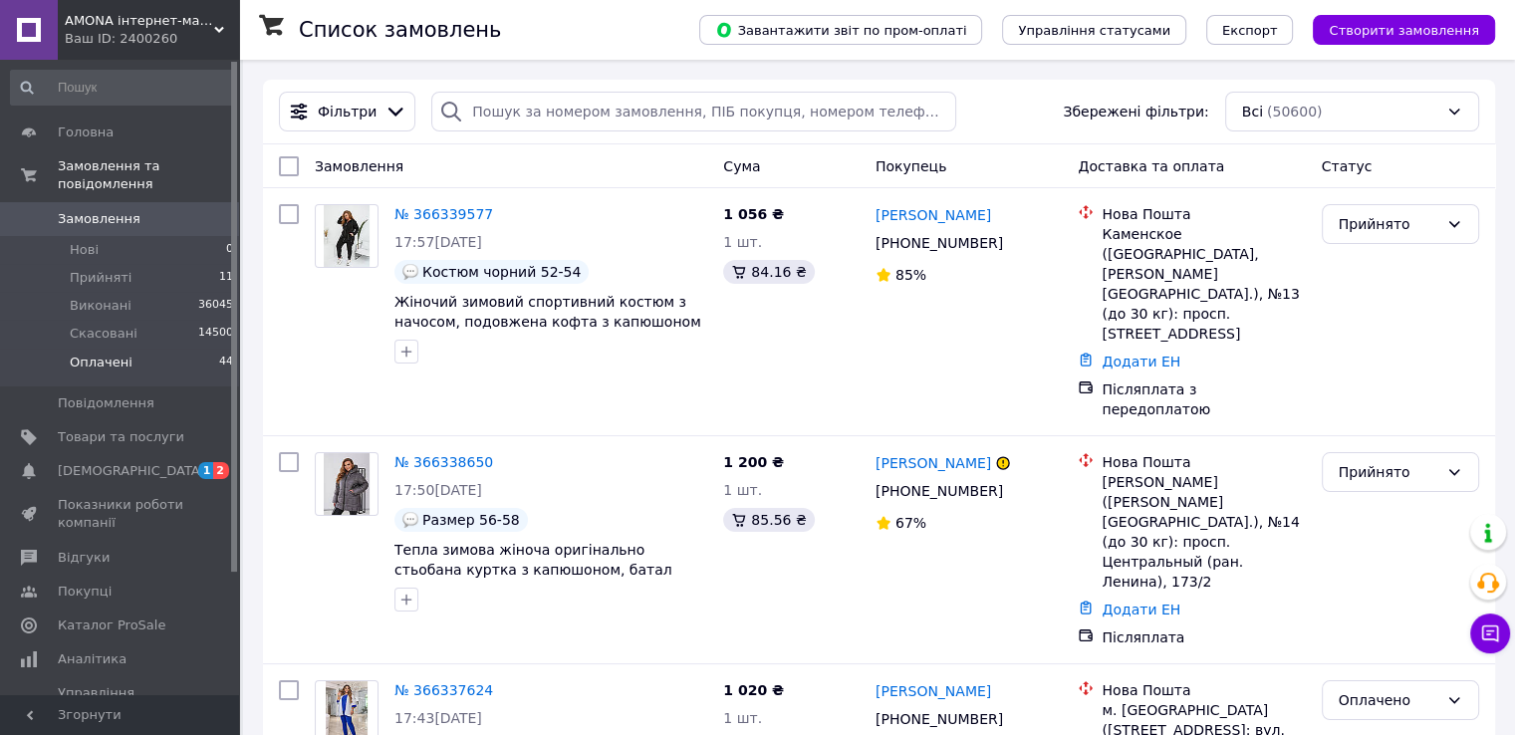
click at [211, 349] on li "Оплачені 44" at bounding box center [122, 368] width 245 height 38
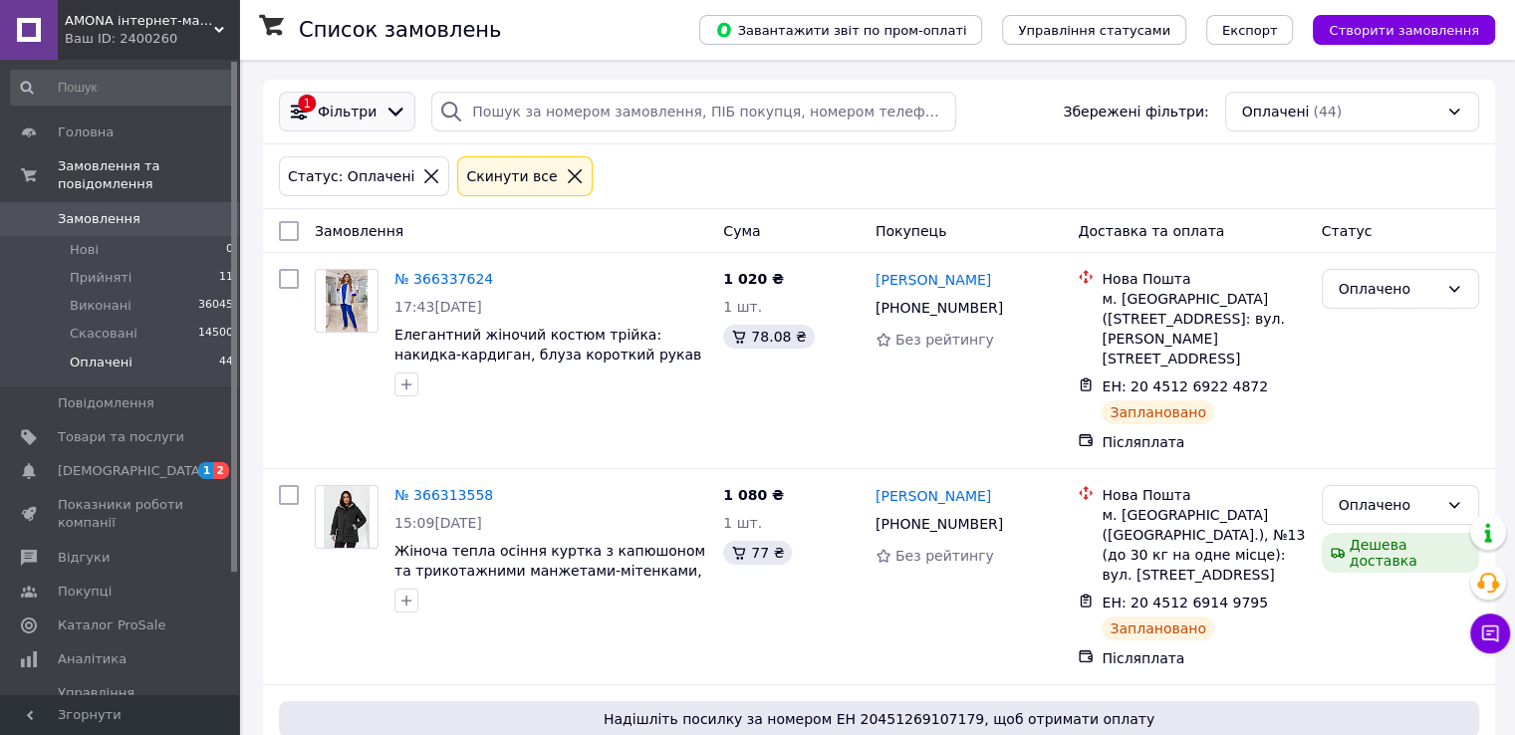
click at [380, 122] on div at bounding box center [395, 112] width 30 height 22
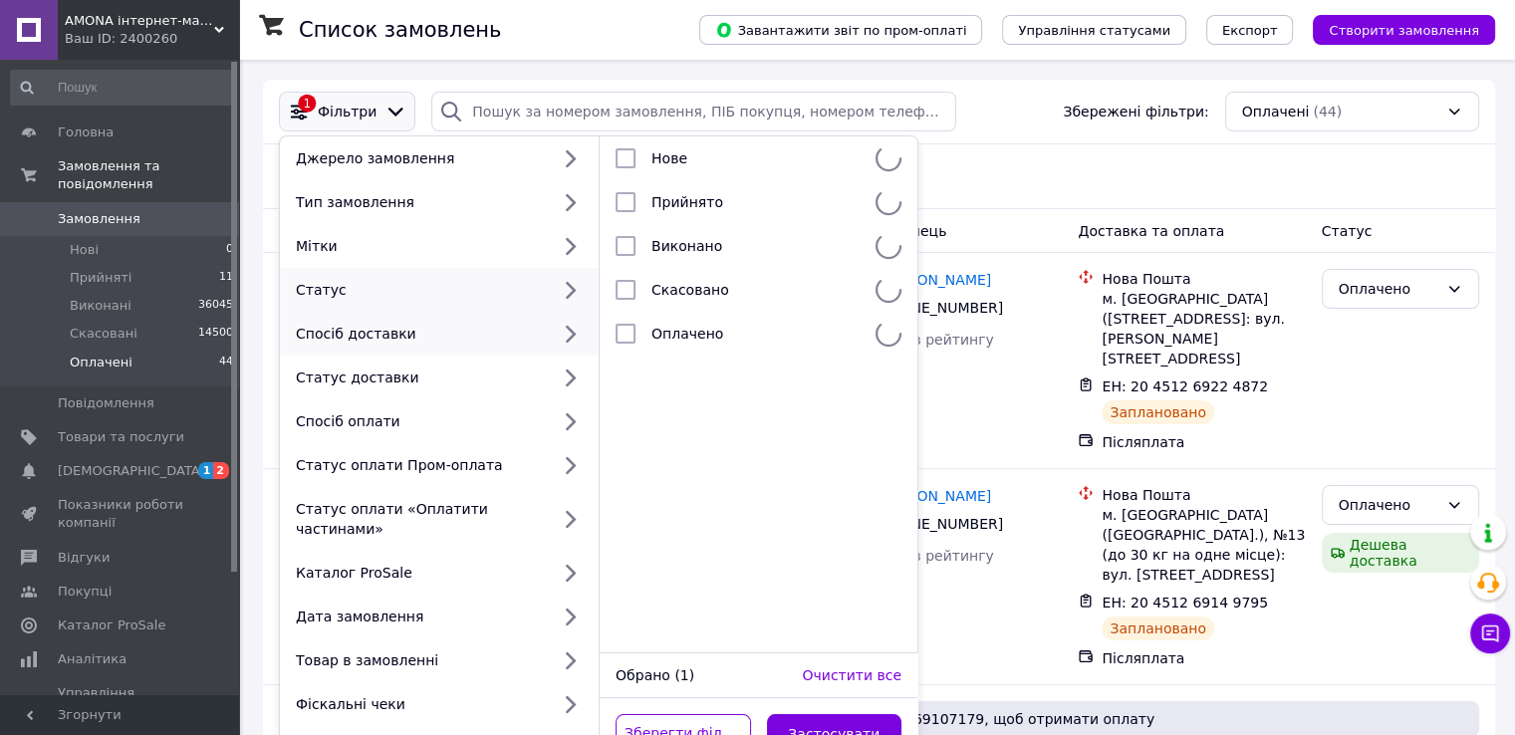
click at [429, 345] on div "Спосіб доставки" at bounding box center [439, 334] width 319 height 44
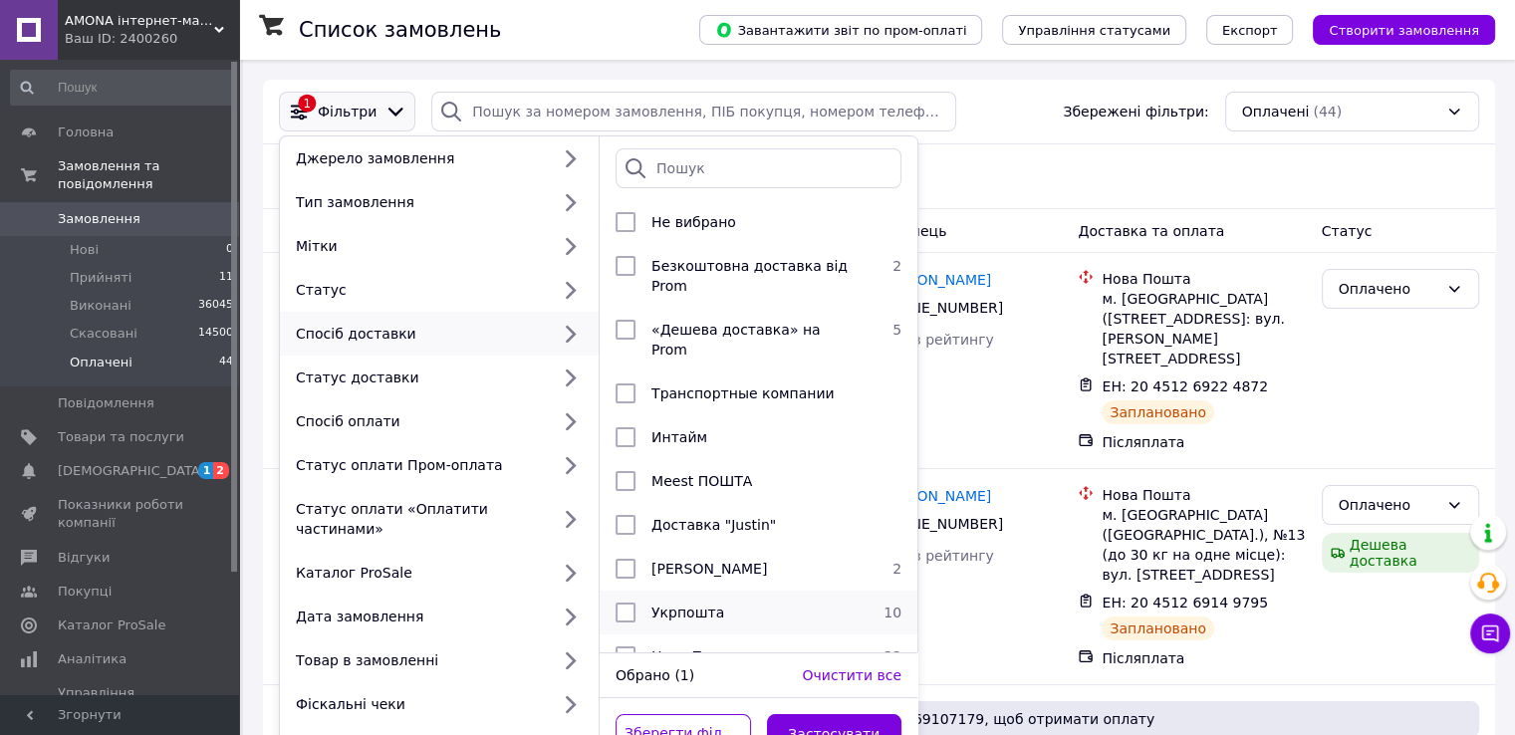
click at [690, 612] on li "Укрпошта 10" at bounding box center [758, 613] width 318 height 44
checkbox input "true"
click at [830, 719] on button "Застосувати" at bounding box center [834, 734] width 135 height 40
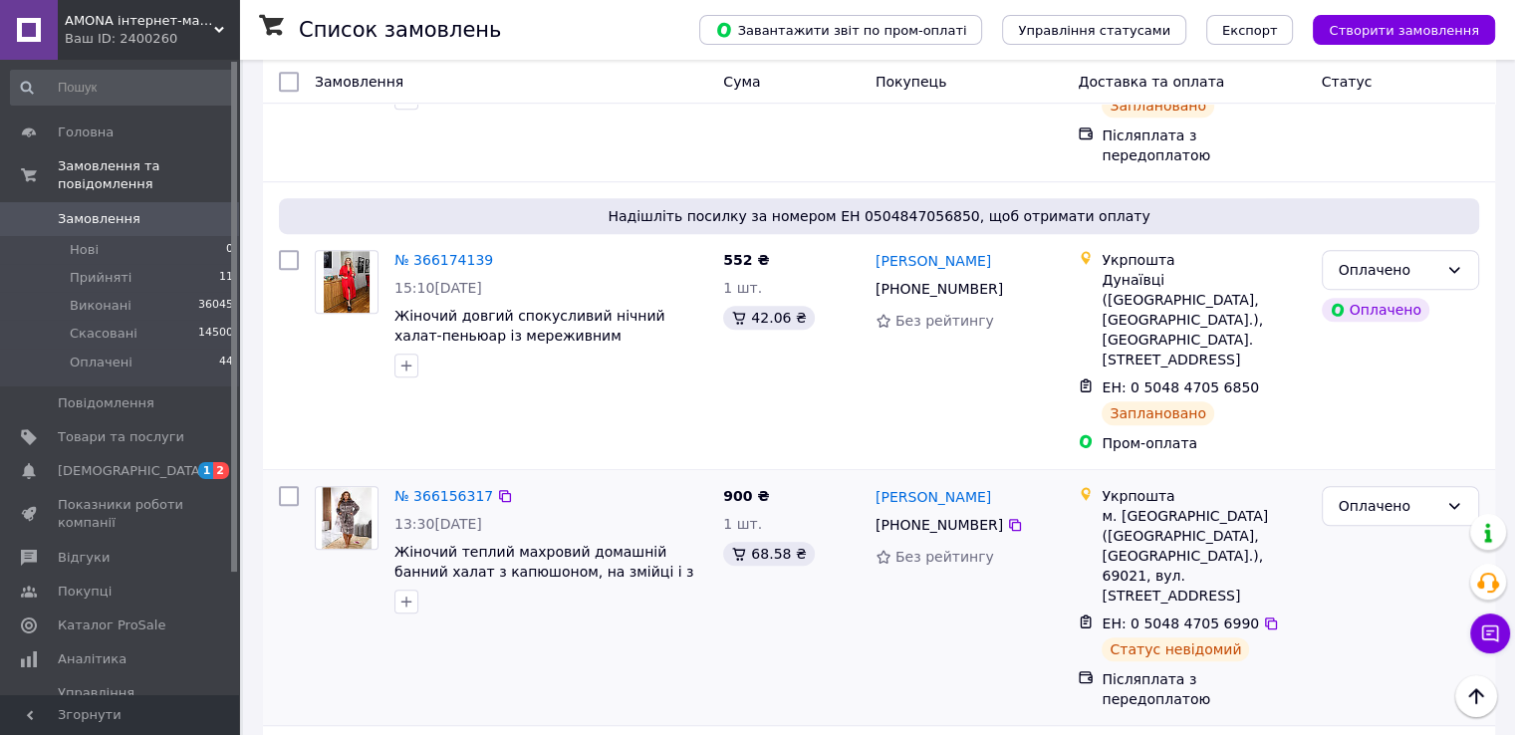
scroll to position [1236, 0]
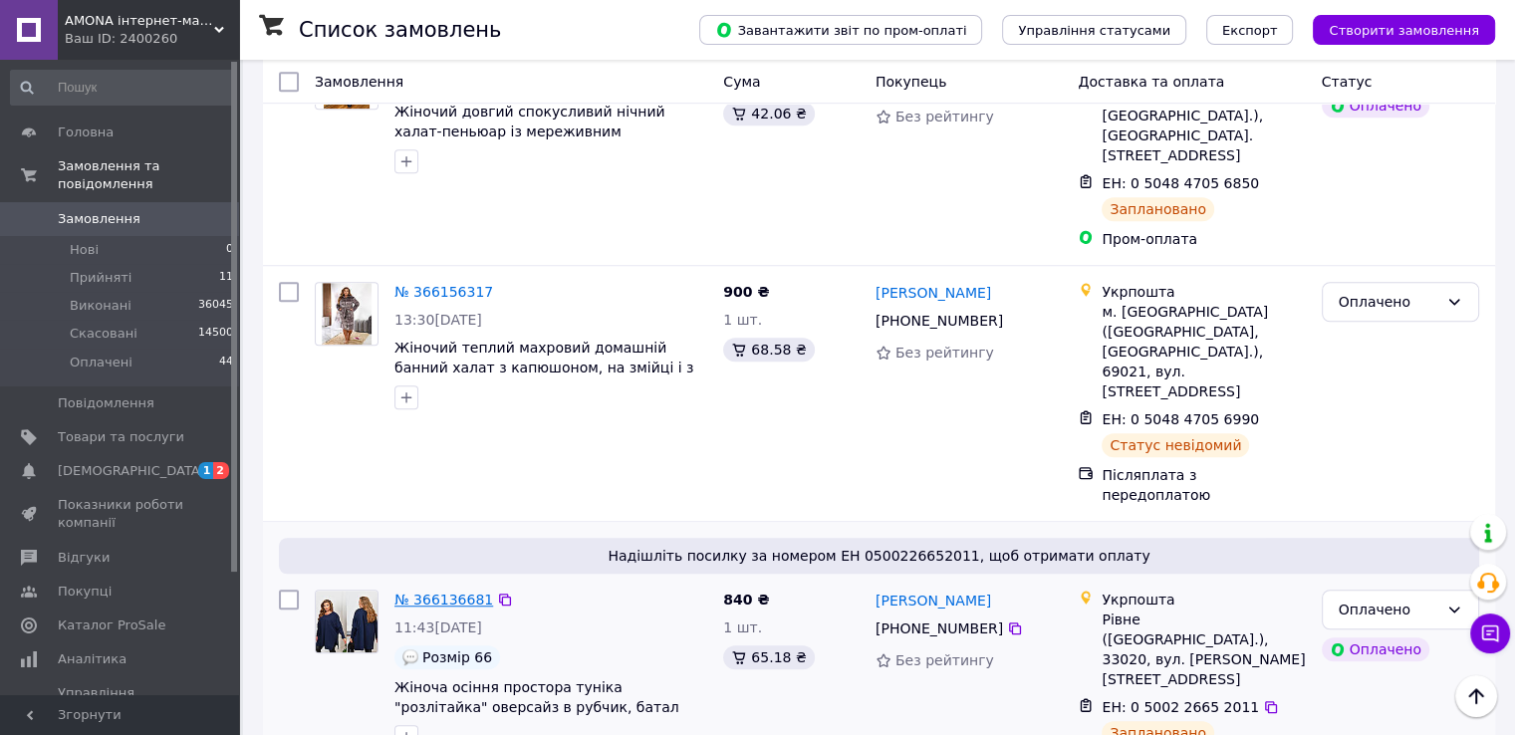
click at [457, 592] on link "№ 366136681" at bounding box center [443, 600] width 99 height 16
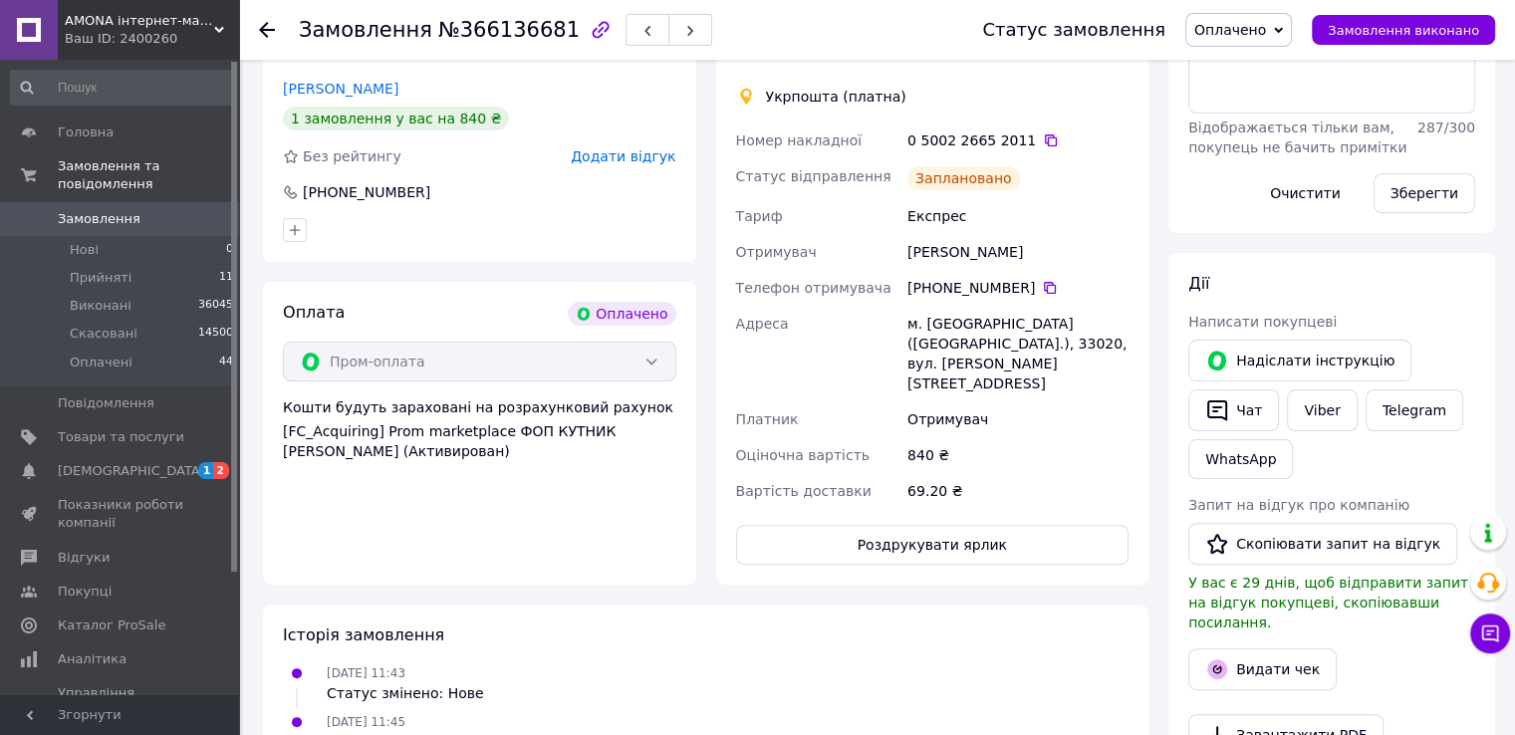
scroll to position [361, 0]
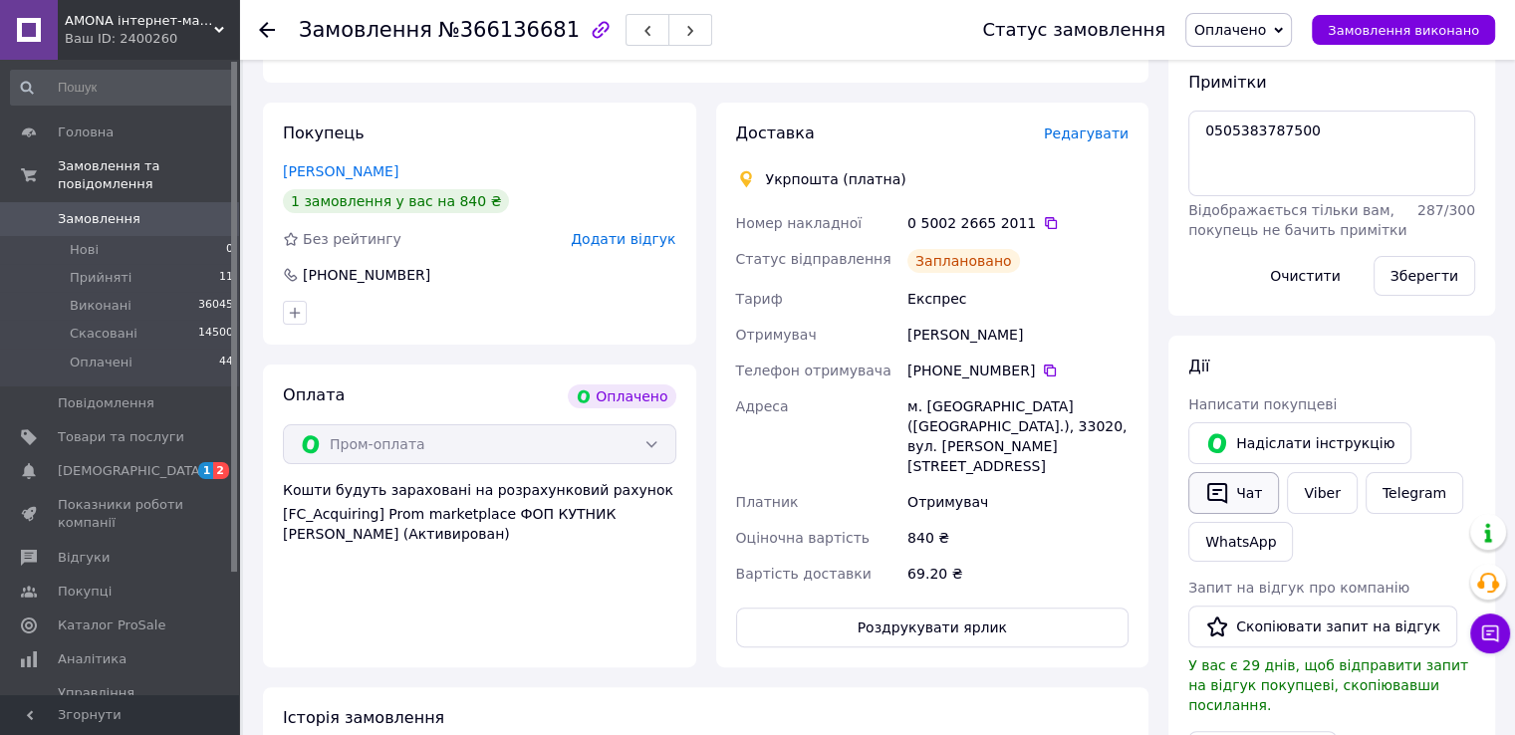
click at [1230, 497] on button "Чат" at bounding box center [1233, 493] width 91 height 42
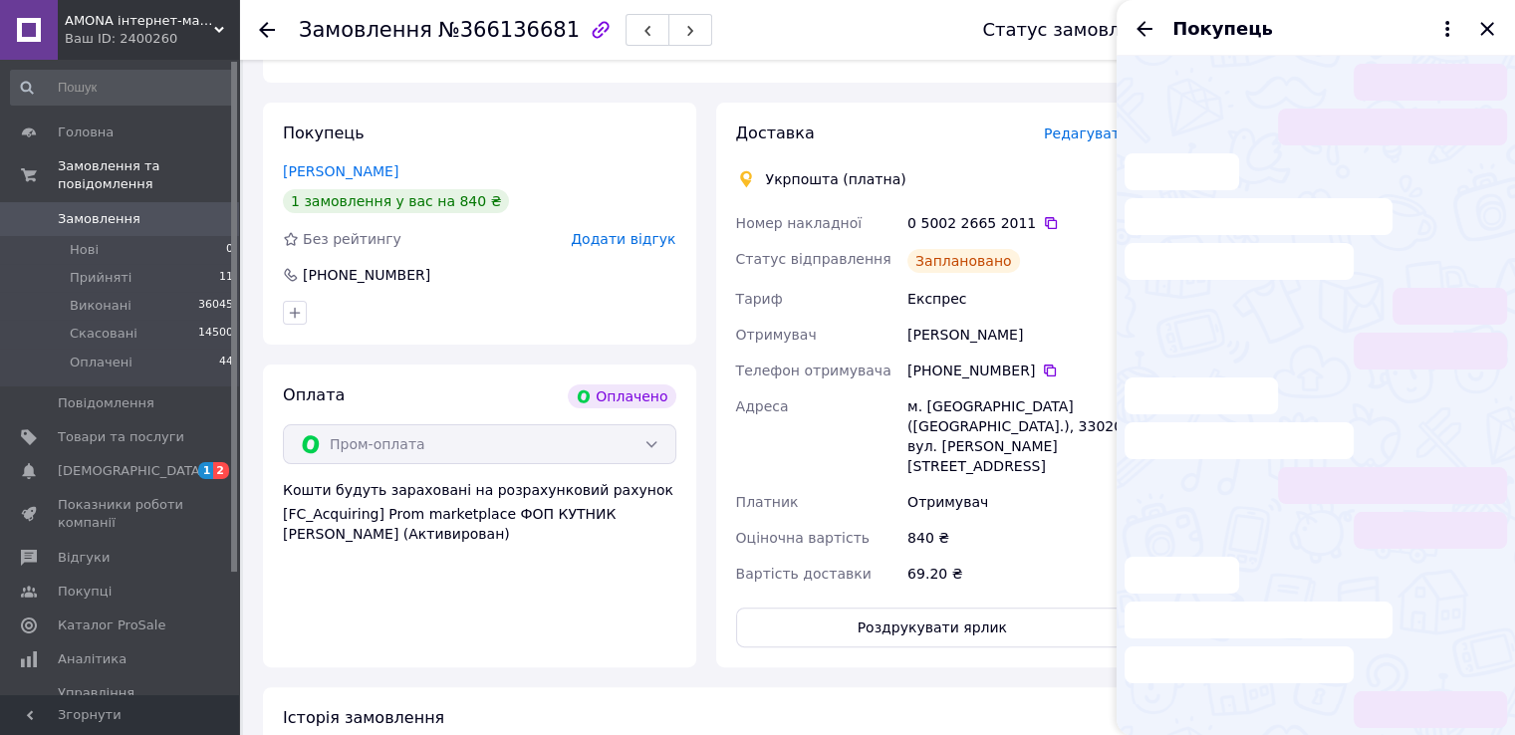
scroll to position [45, 0]
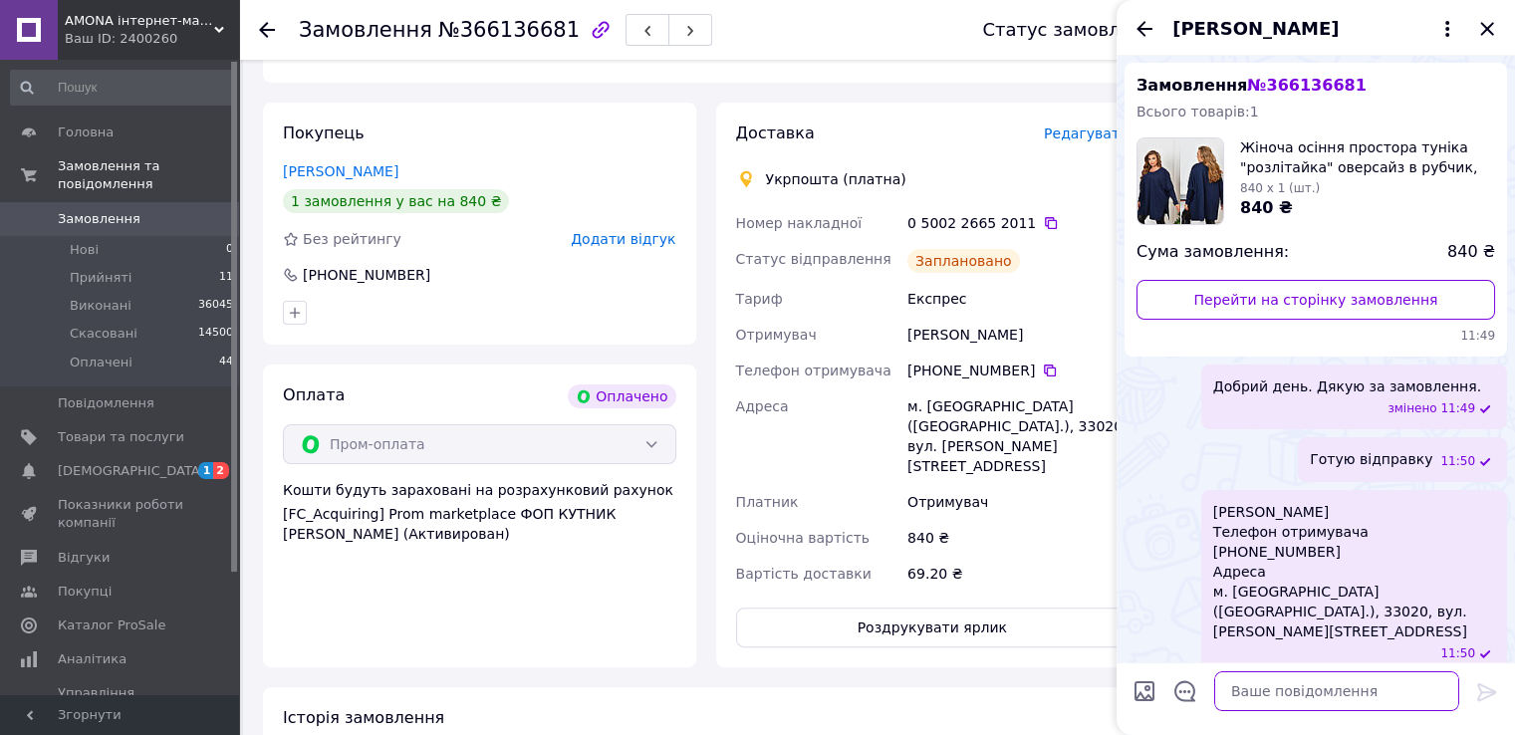
click at [1279, 694] on textarea at bounding box center [1336, 691] width 245 height 40
paste textarea "Доброго дня! Ваше замовлення надіслано. Номер відправлення 59000253168120. Відс…"
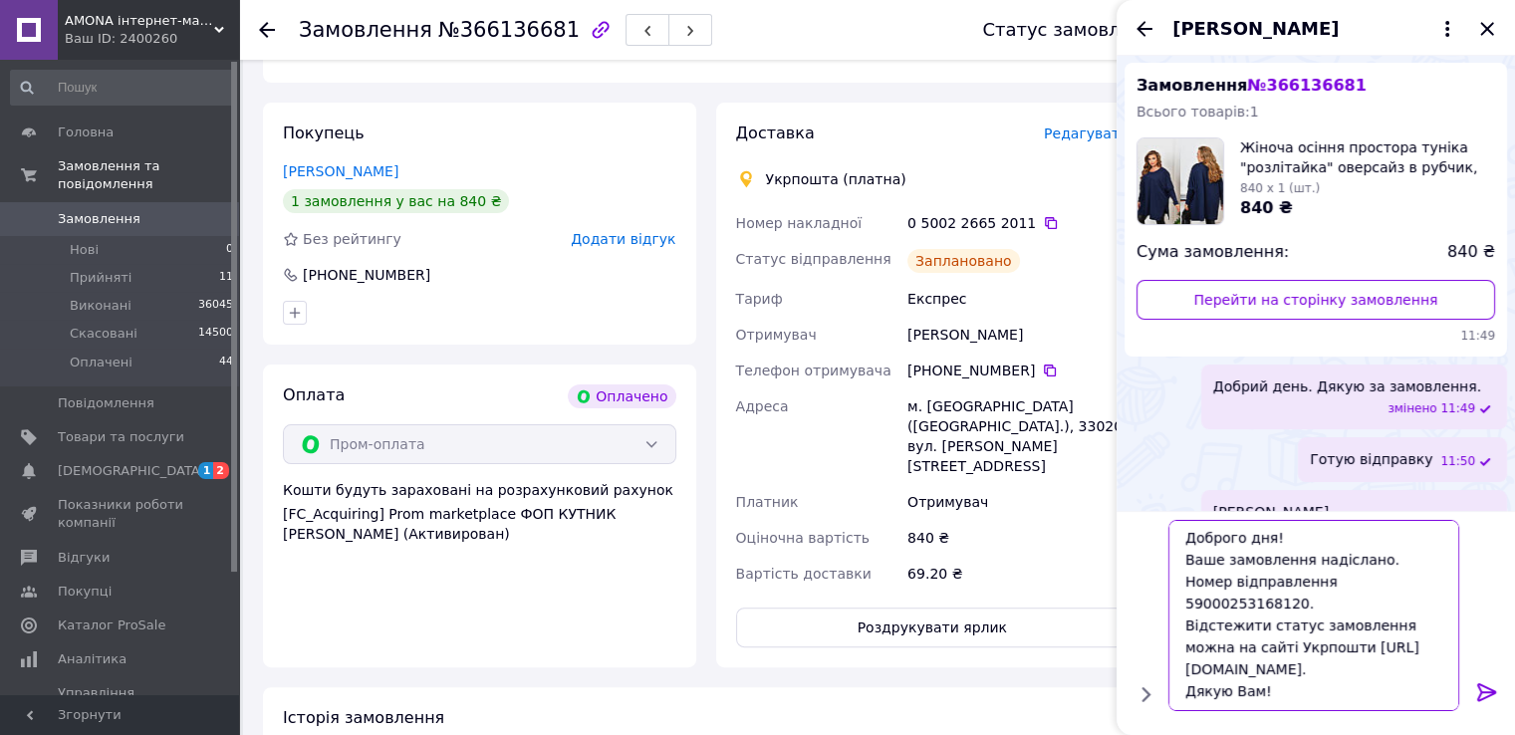
scroll to position [1, 0]
click at [1351, 582] on textarea "Доброго дня! Ваше замовлення надіслано. Номер відправлення 59000253168120. Відс…" at bounding box center [1316, 615] width 285 height 191
paste textarea "050538378750"
type textarea "Доброго дня! Ваше замовлення надіслано. Номер відправлення 0505383787500. Відст…"
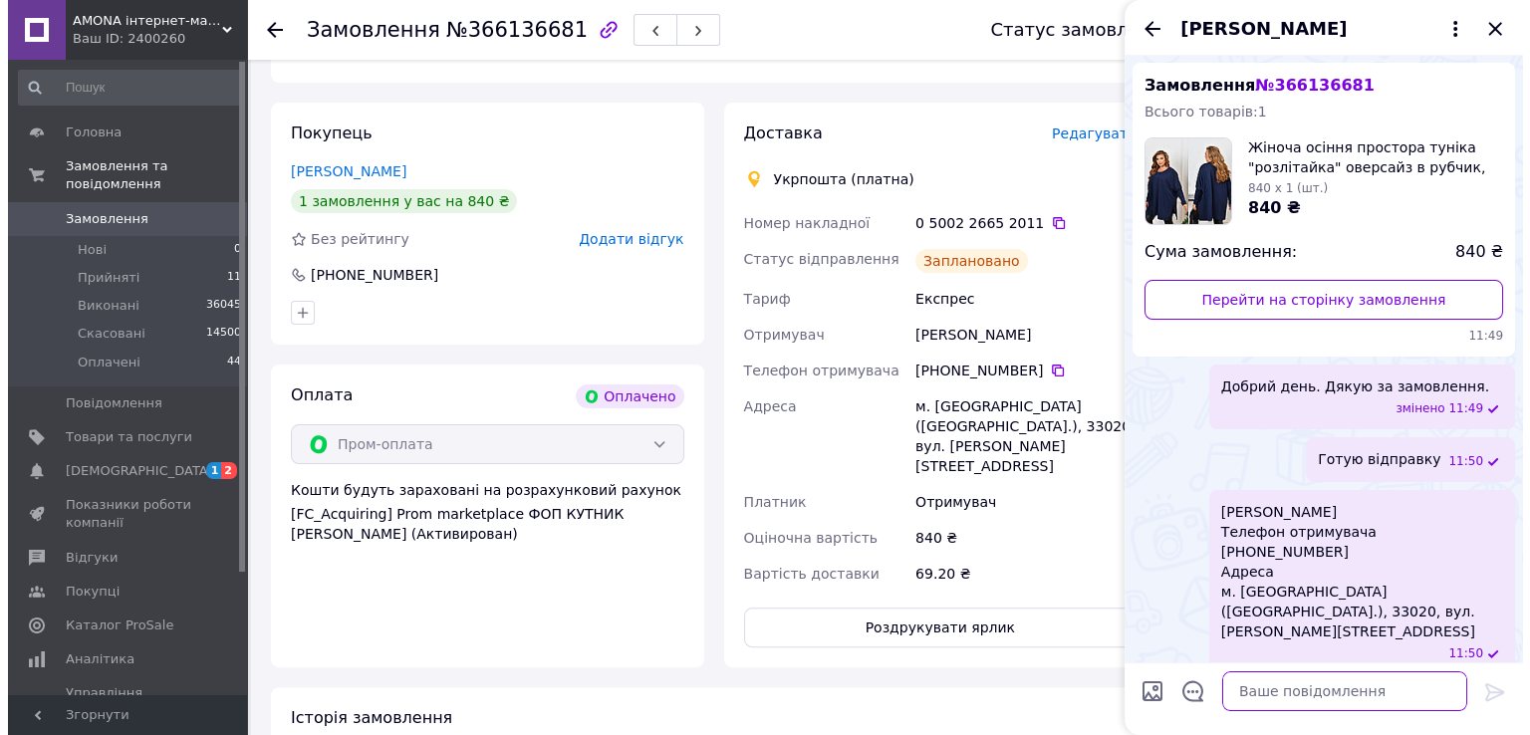
scroll to position [557, 0]
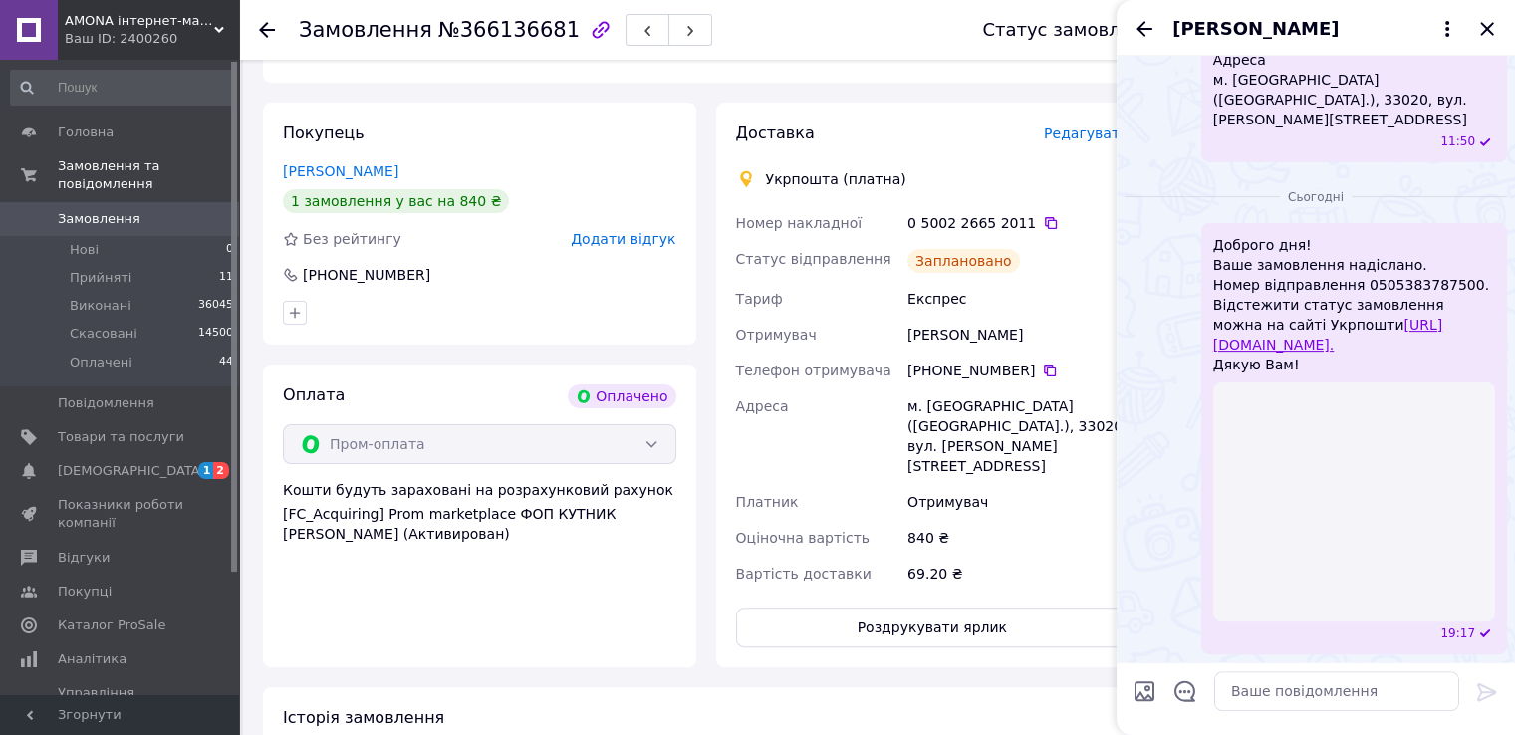
click at [1077, 133] on span "Редагувати" at bounding box center [1086, 133] width 85 height 16
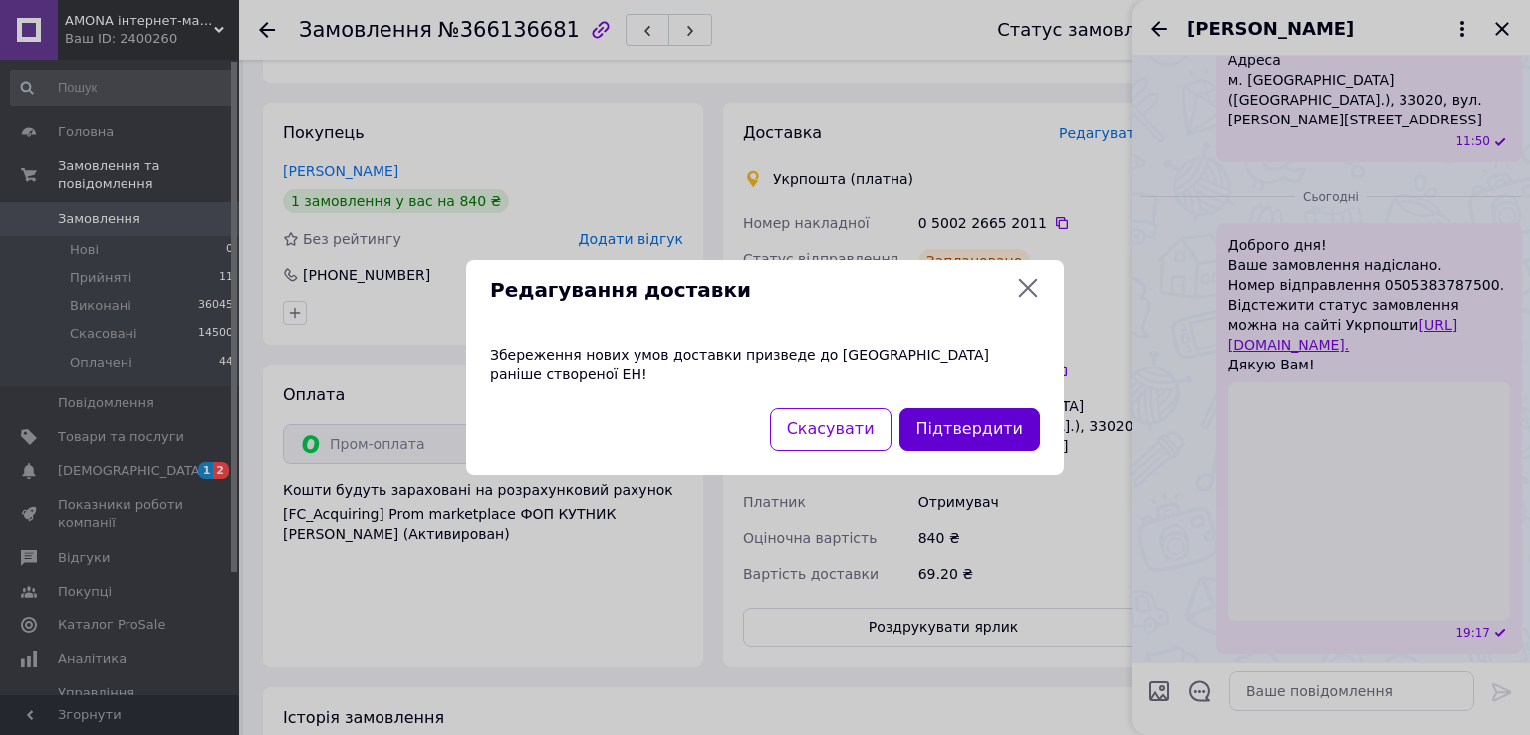
click at [927, 408] on button "Підтвердити" at bounding box center [969, 429] width 140 height 43
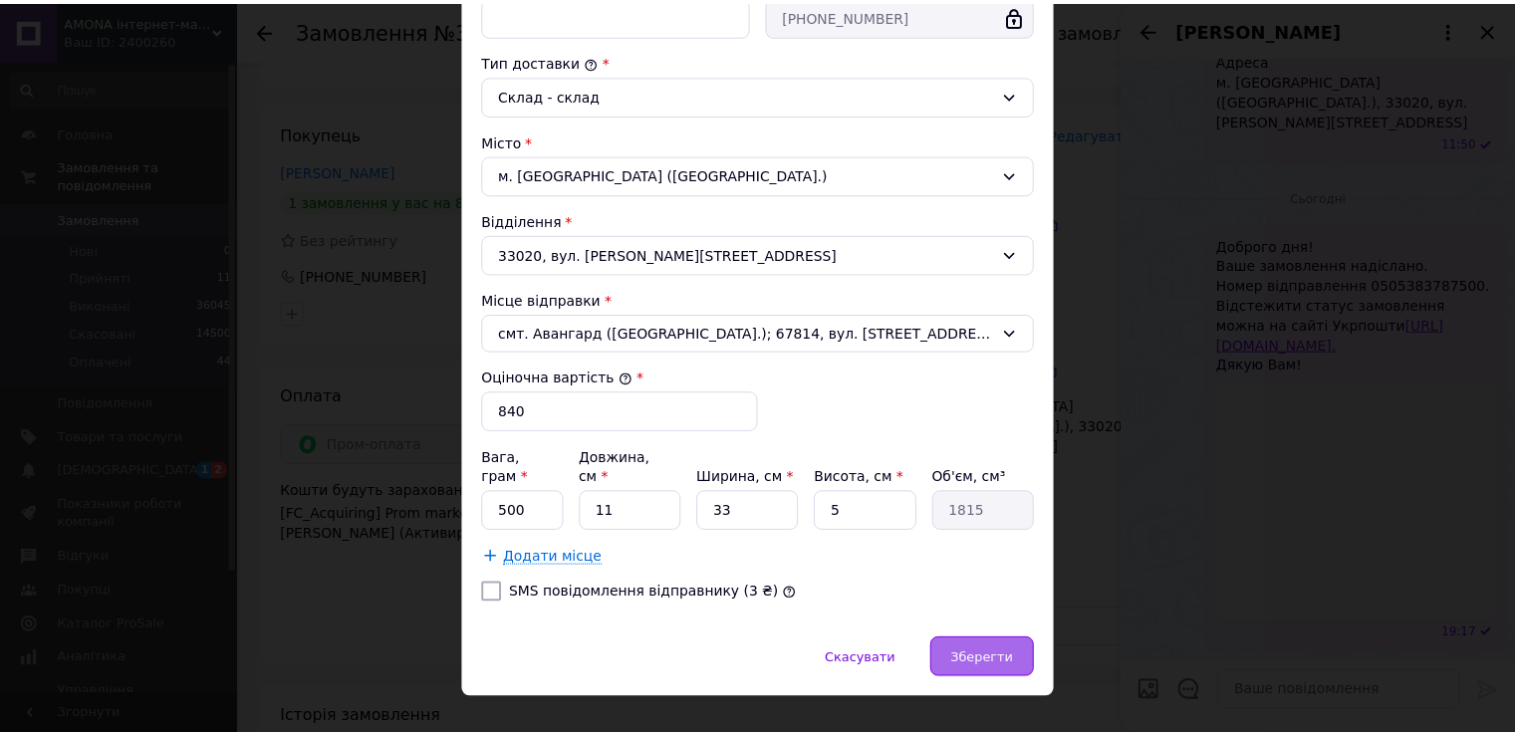
scroll to position [506, 0]
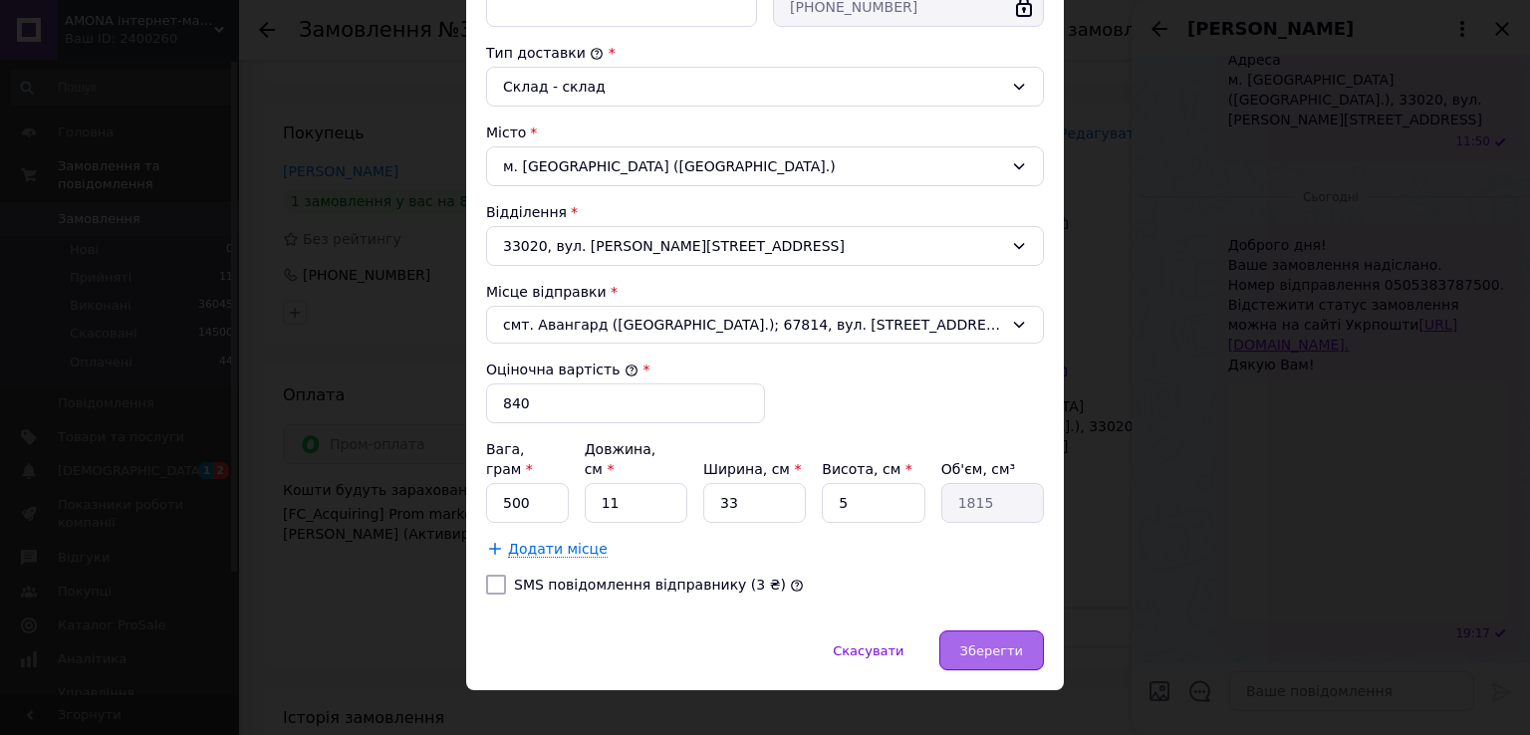
drag, startPoint x: 1052, startPoint y: 630, endPoint x: 1012, endPoint y: 631, distance: 39.8
click at [1049, 630] on div "Скасувати   Зберегти" at bounding box center [765, 660] width 598 height 60
click at [1005, 643] on span "Зберегти" at bounding box center [991, 650] width 63 height 15
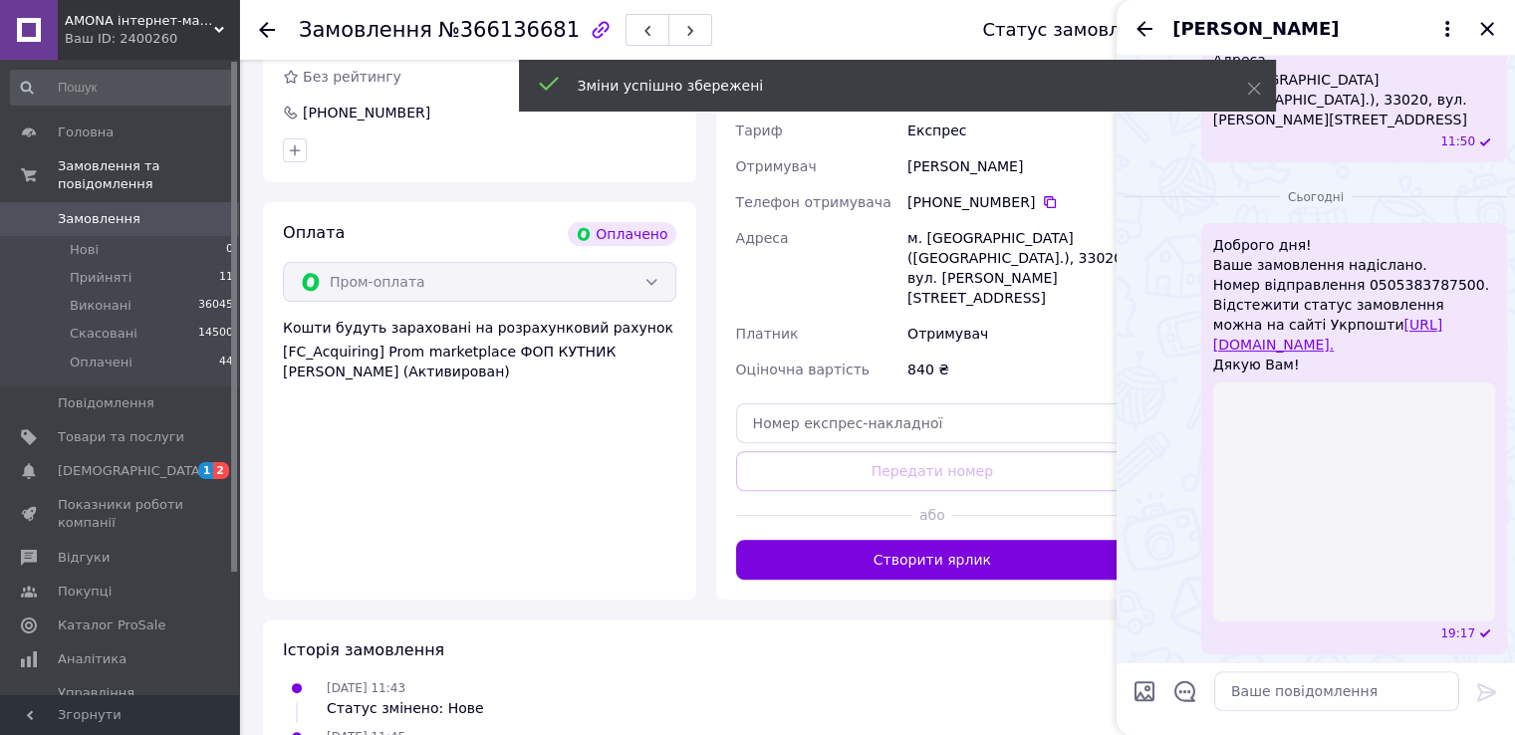
scroll to position [660, 0]
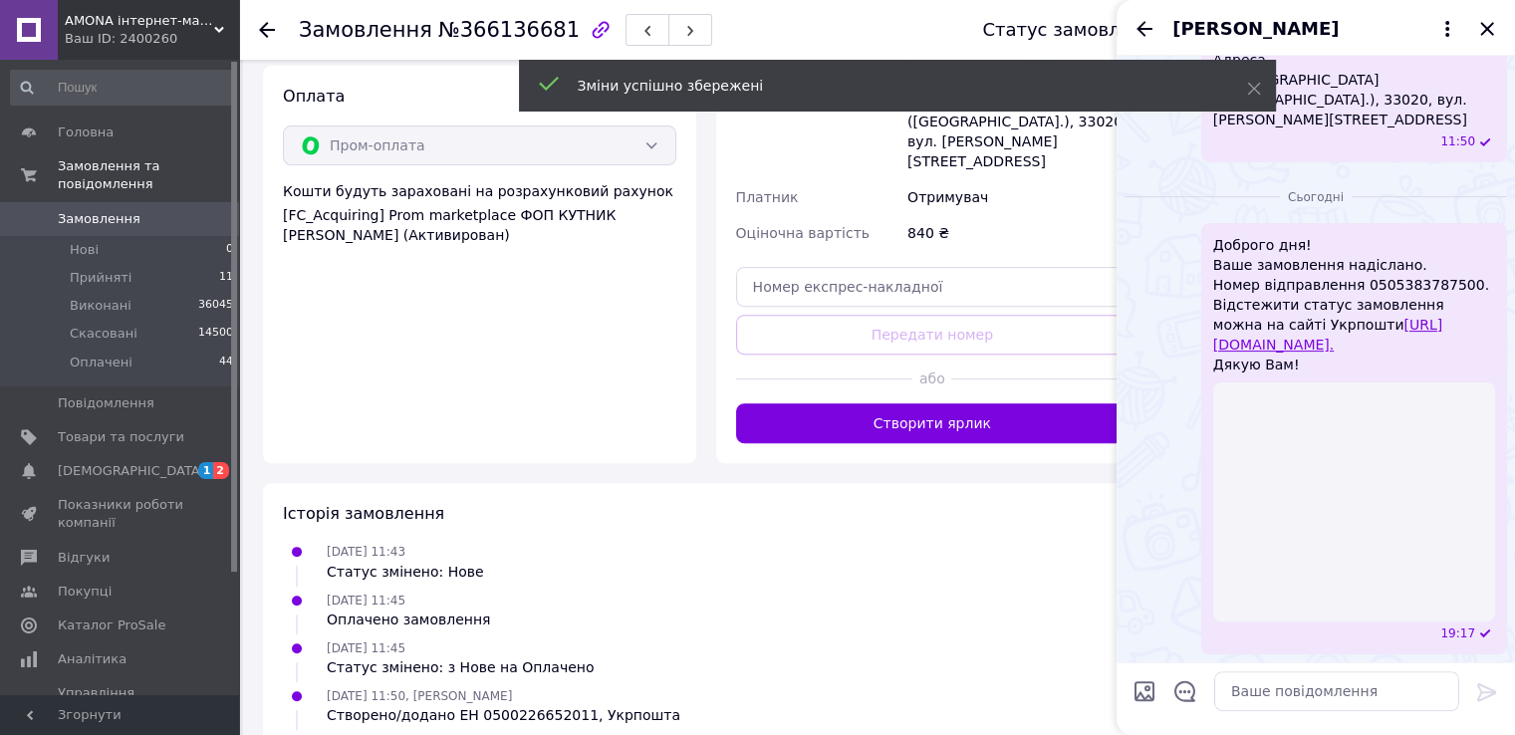
click at [807, 217] on div "Доставка Редагувати Вкажіть номер експрес-накладної Обов'язково введіть номер е…" at bounding box center [932, 133] width 393 height 619
click at [807, 267] on input "text" at bounding box center [932, 287] width 393 height 40
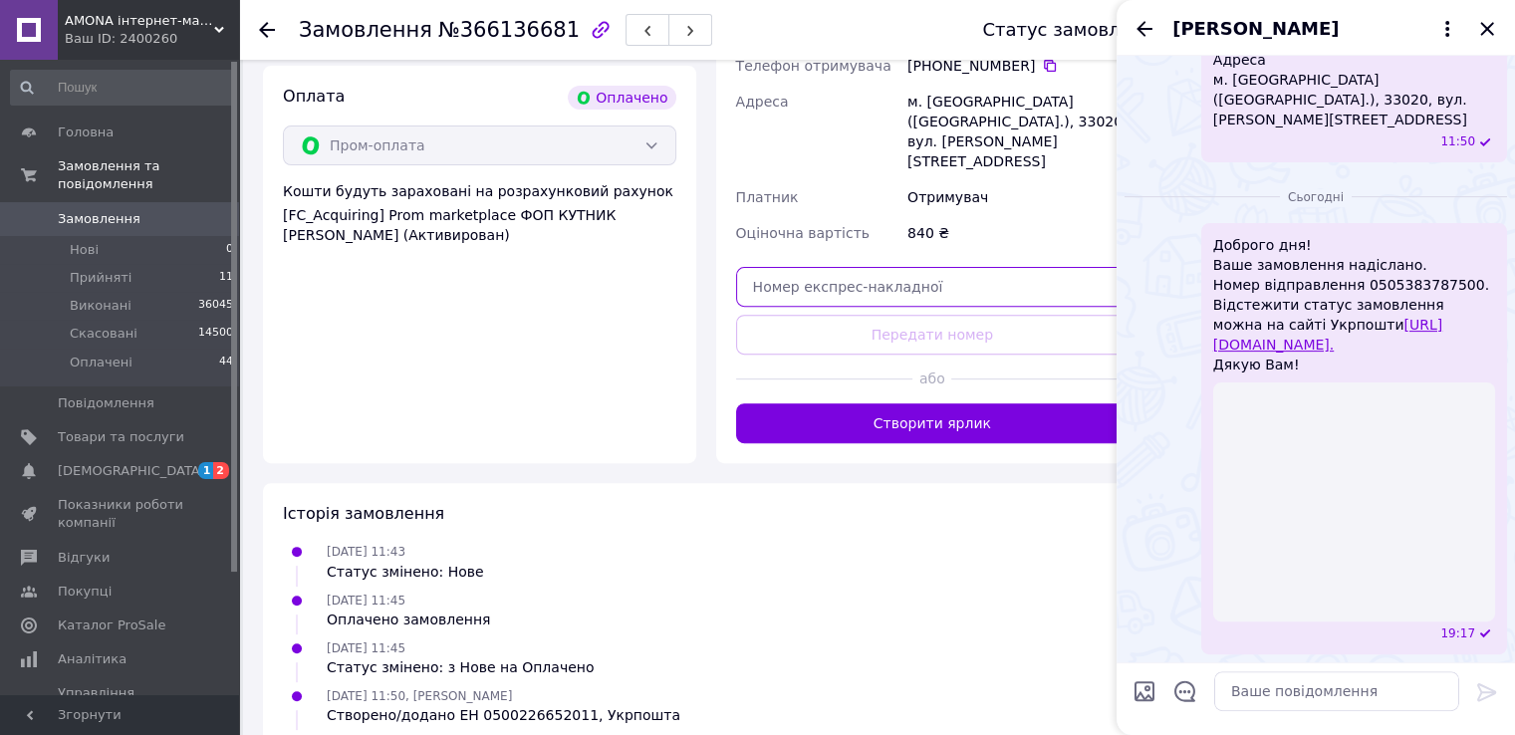
paste input "0505383787500"
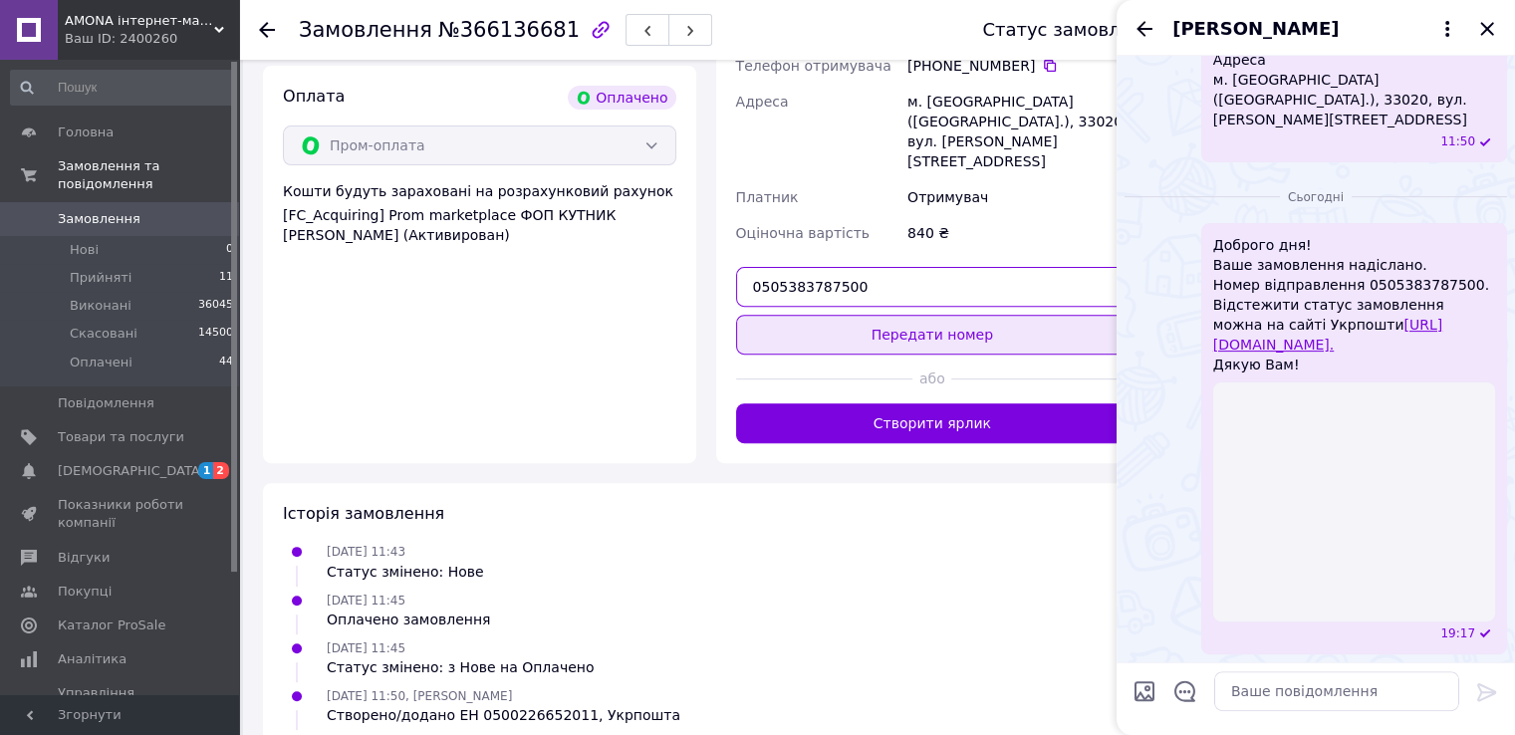
type input "0505383787500"
click at [861, 315] on button "Передати номер" at bounding box center [932, 335] width 393 height 40
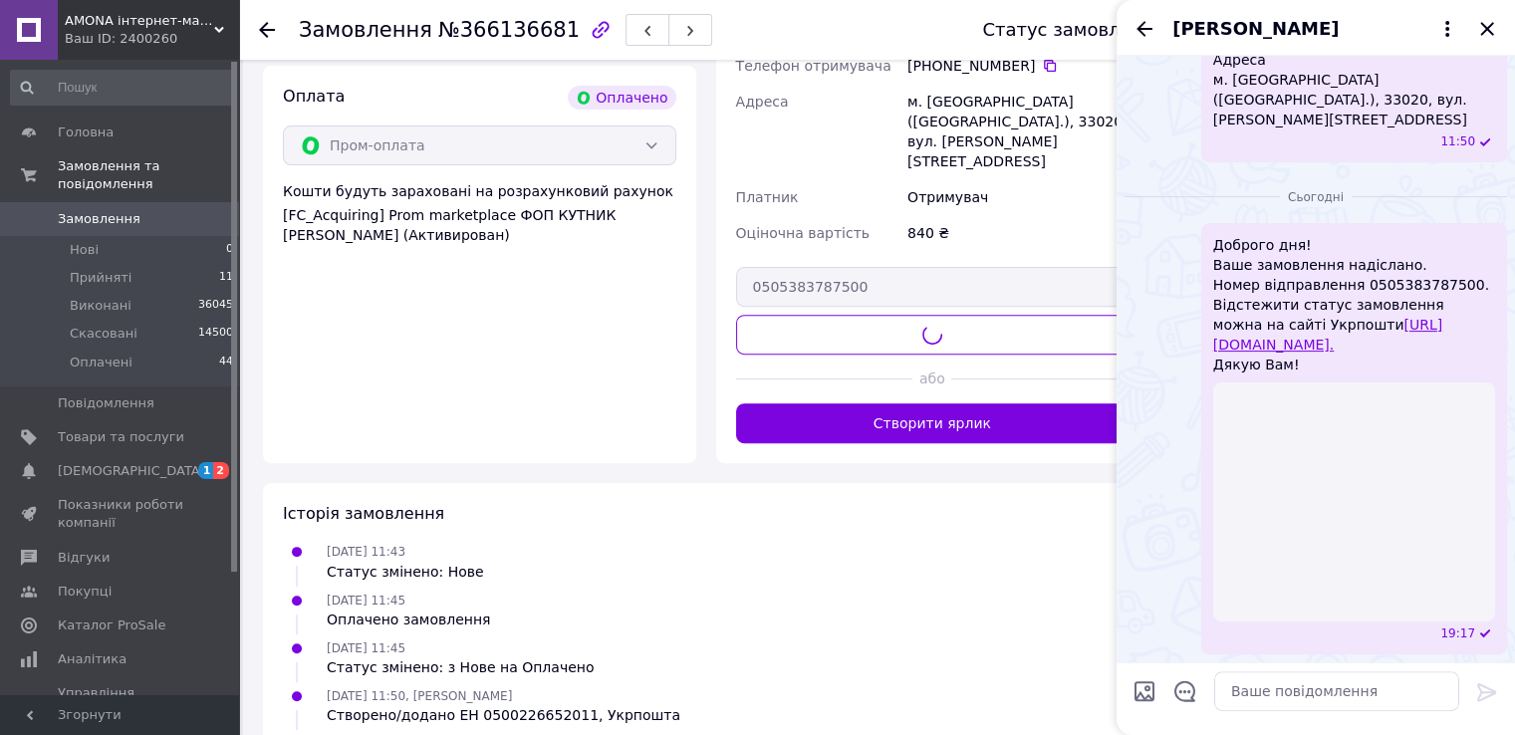
scroll to position [361, 0]
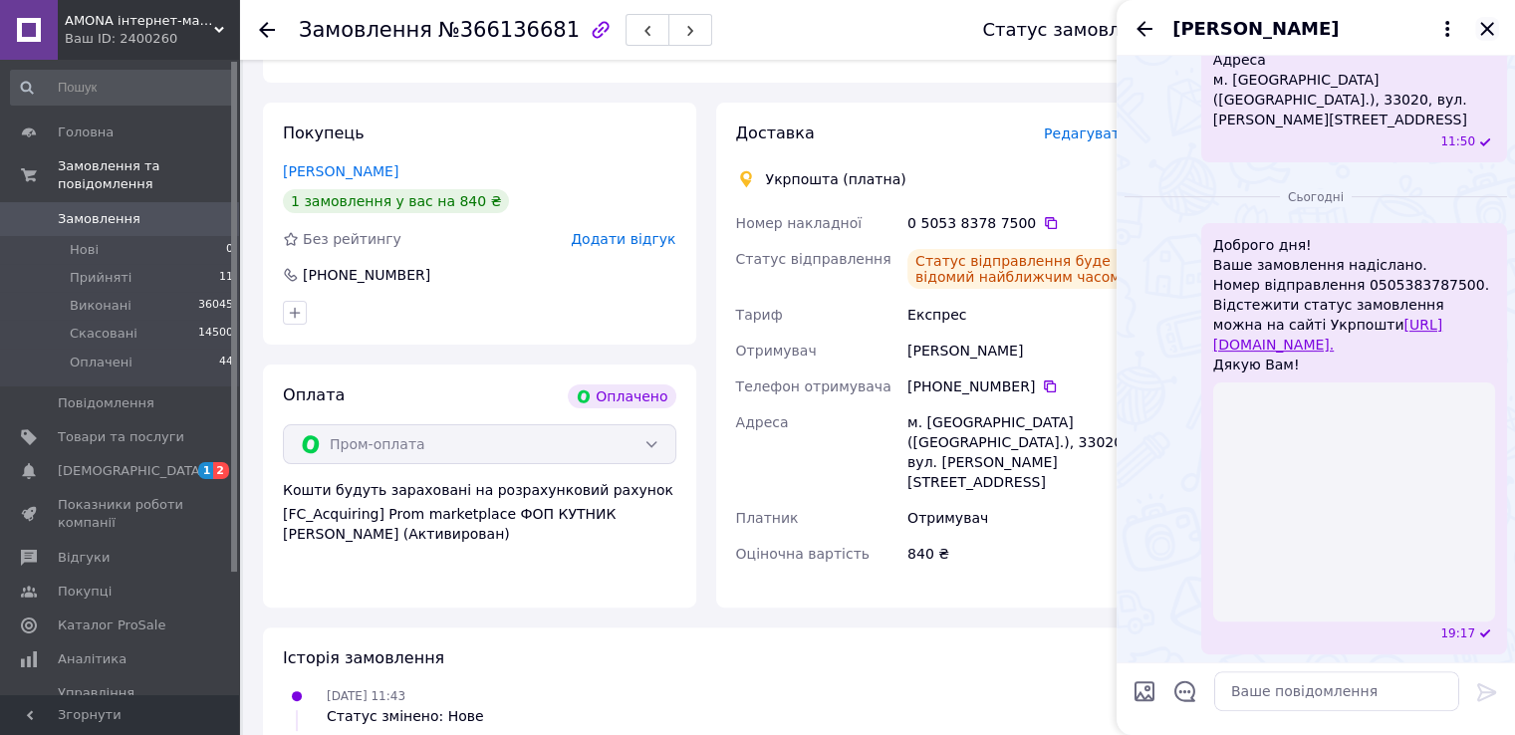
click at [1489, 29] on icon "Закрити" at bounding box center [1487, 29] width 24 height 24
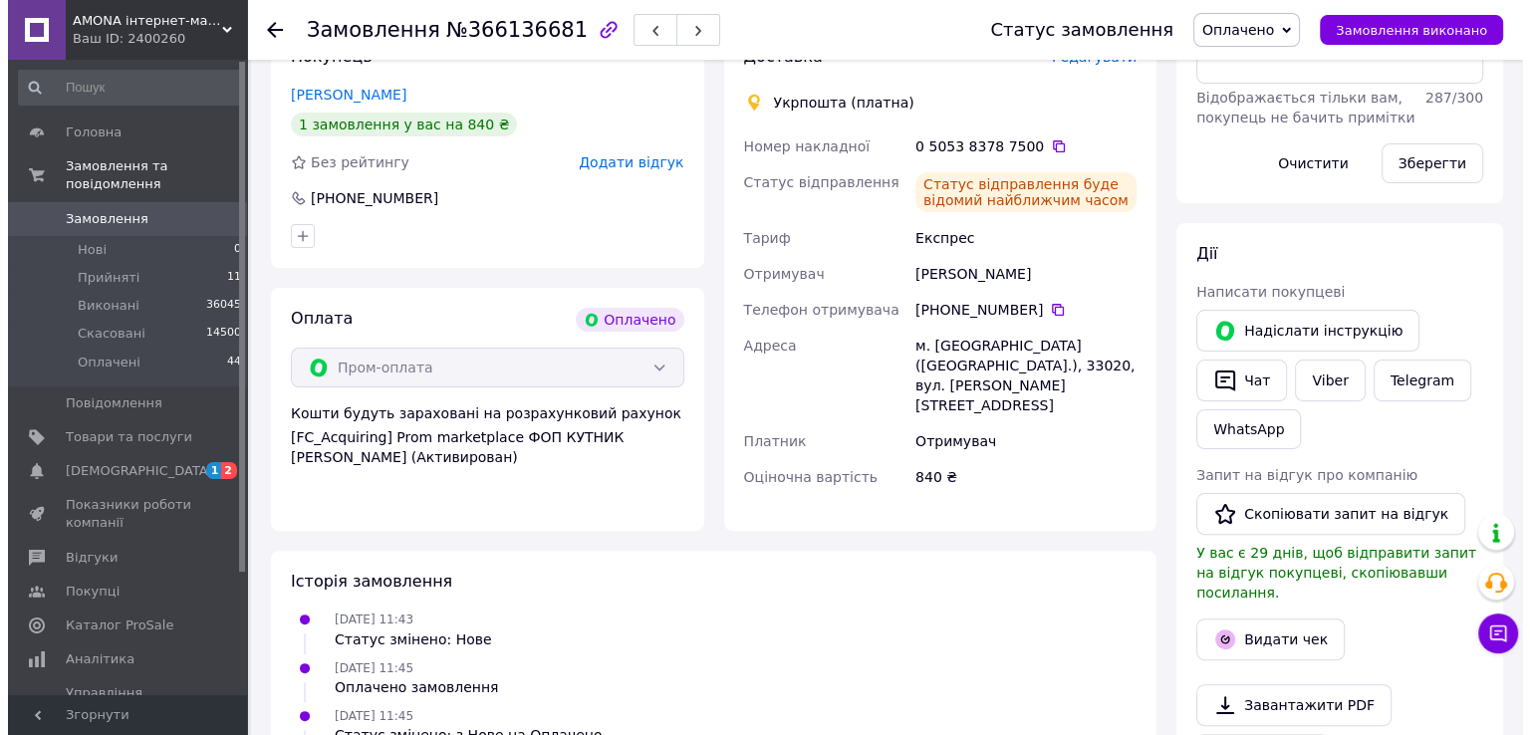
scroll to position [561, 0]
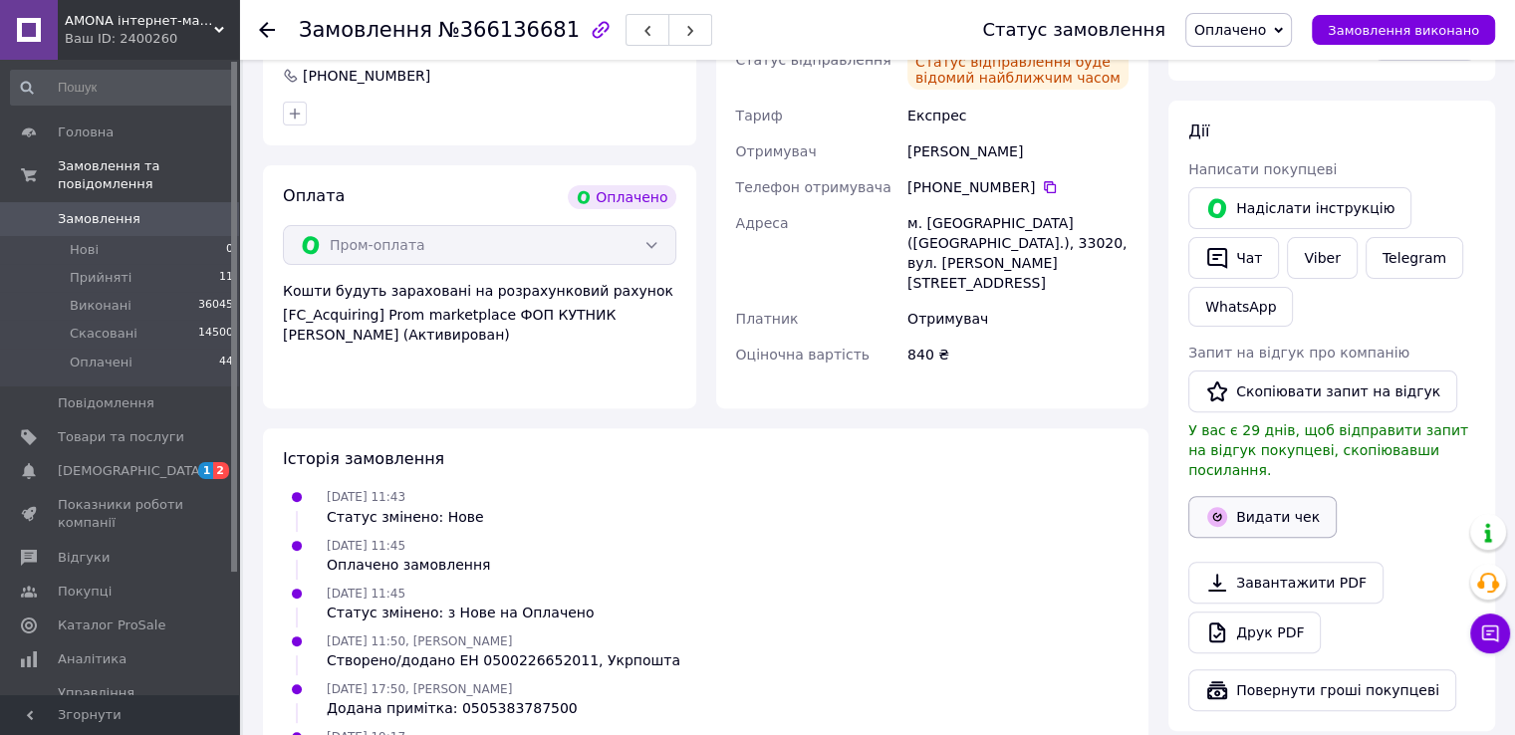
click at [1236, 501] on button "Видати чек" at bounding box center [1262, 517] width 148 height 42
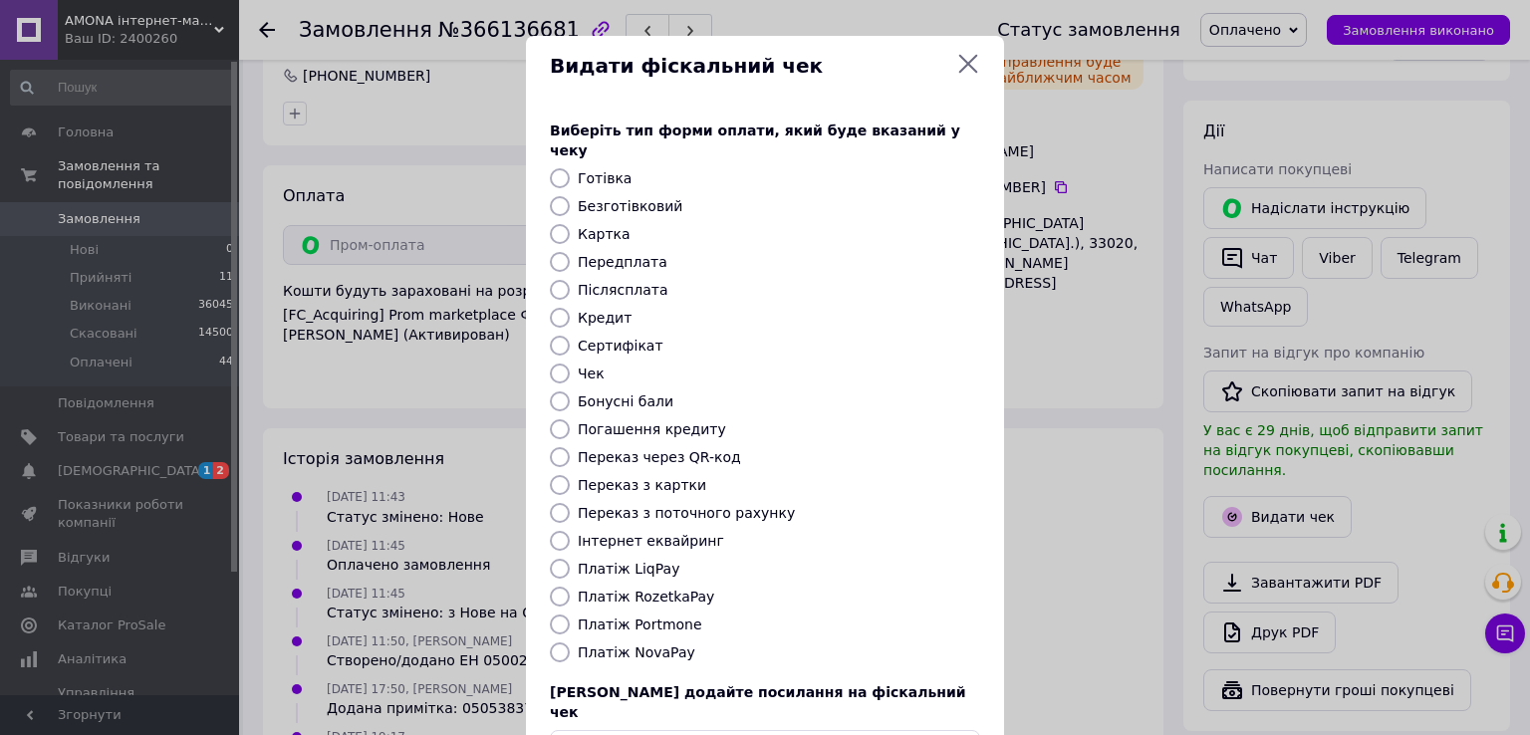
click at [551, 224] on input "Картка" at bounding box center [560, 234] width 20 height 20
radio input "true"
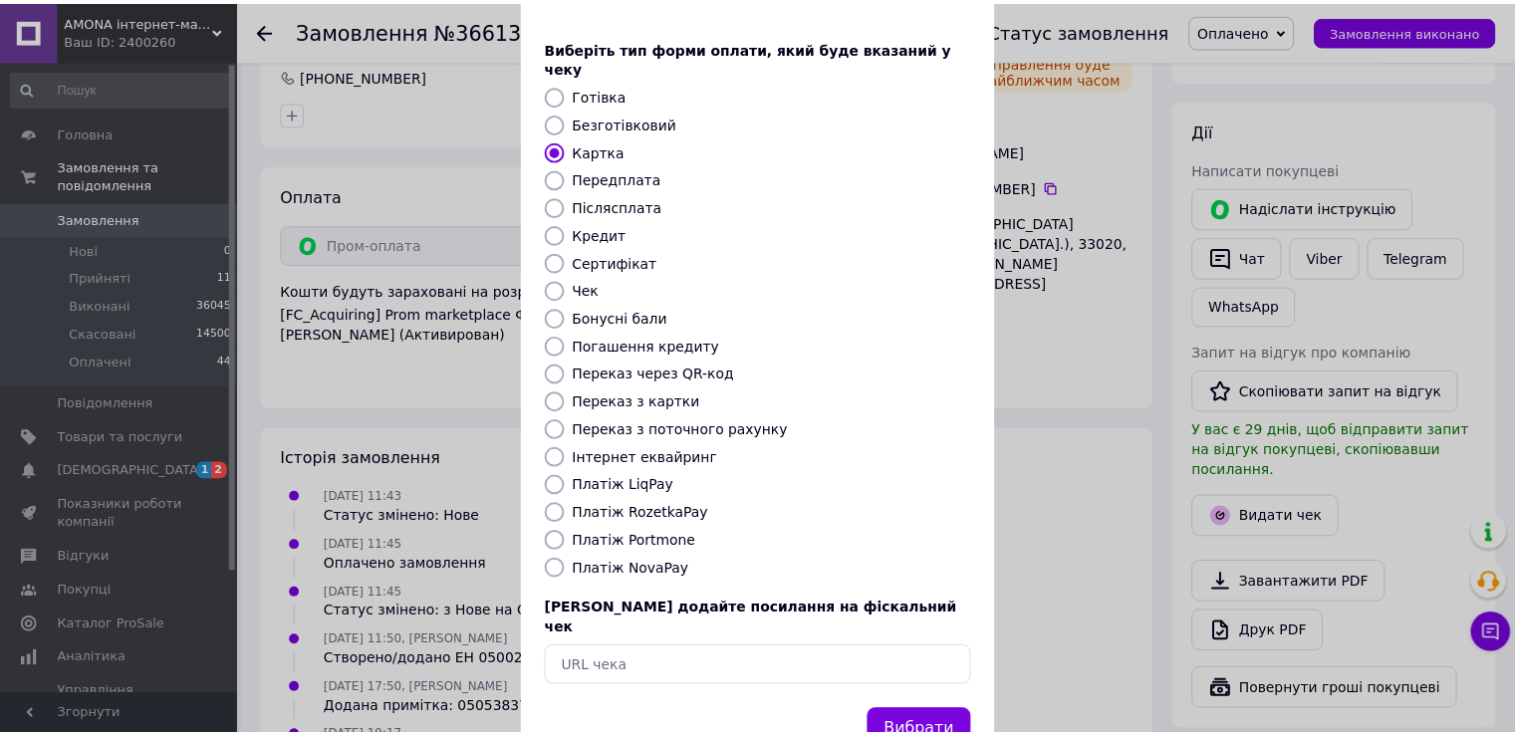
scroll to position [120, 0]
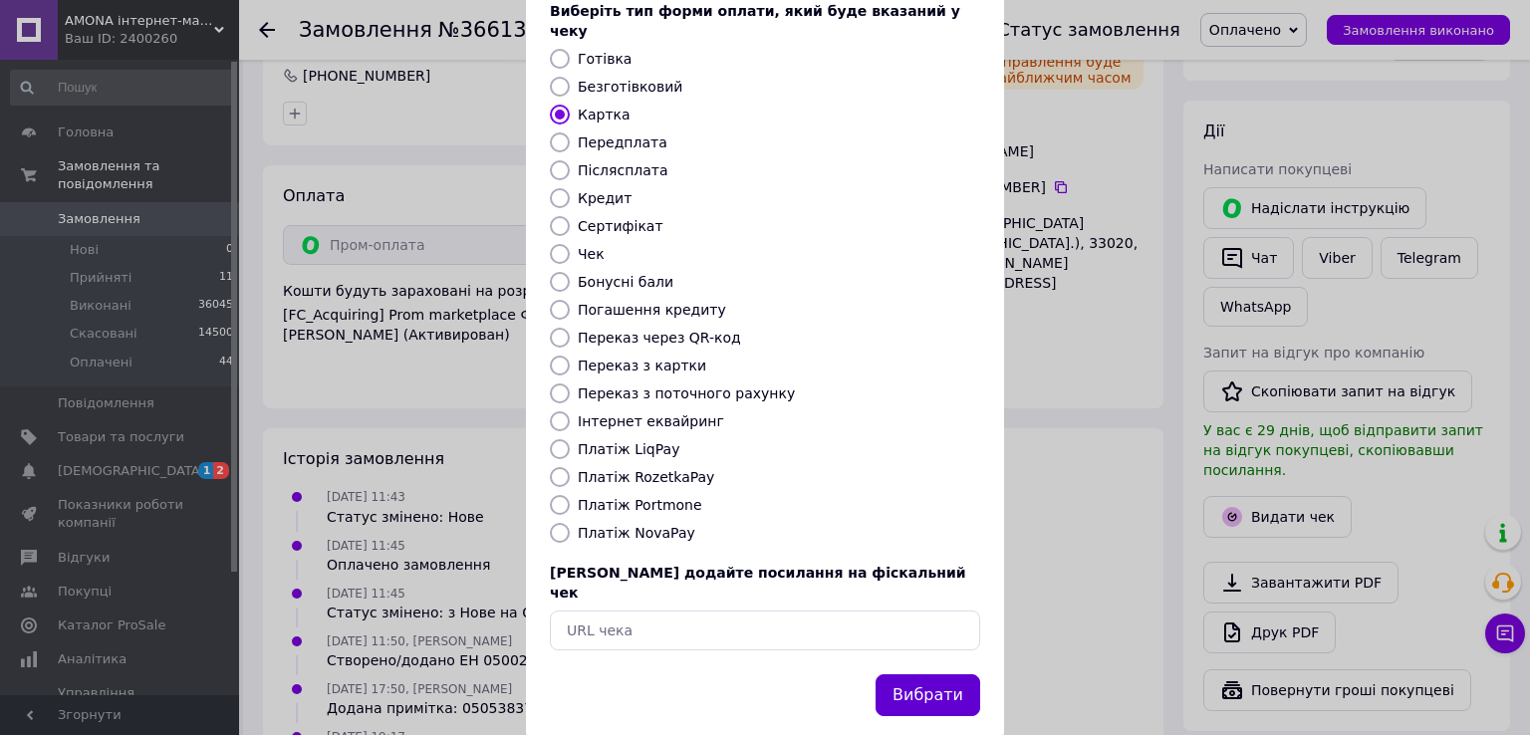
click at [908, 674] on button "Вибрати" at bounding box center [927, 695] width 105 height 43
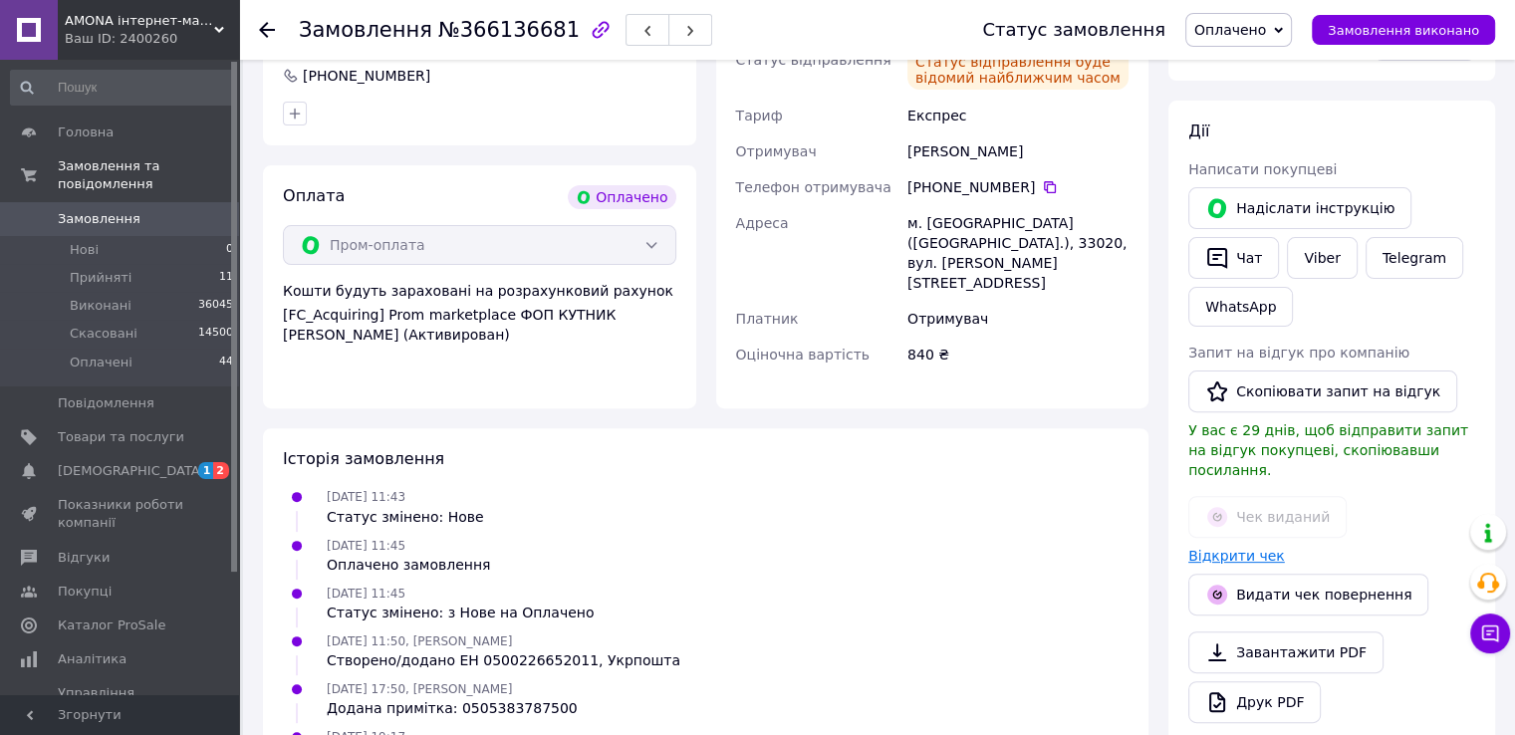
click at [1224, 548] on link "Відкрити чек" at bounding box center [1236, 556] width 97 height 16
click at [1220, 263] on icon "button" at bounding box center [1217, 258] width 20 height 21
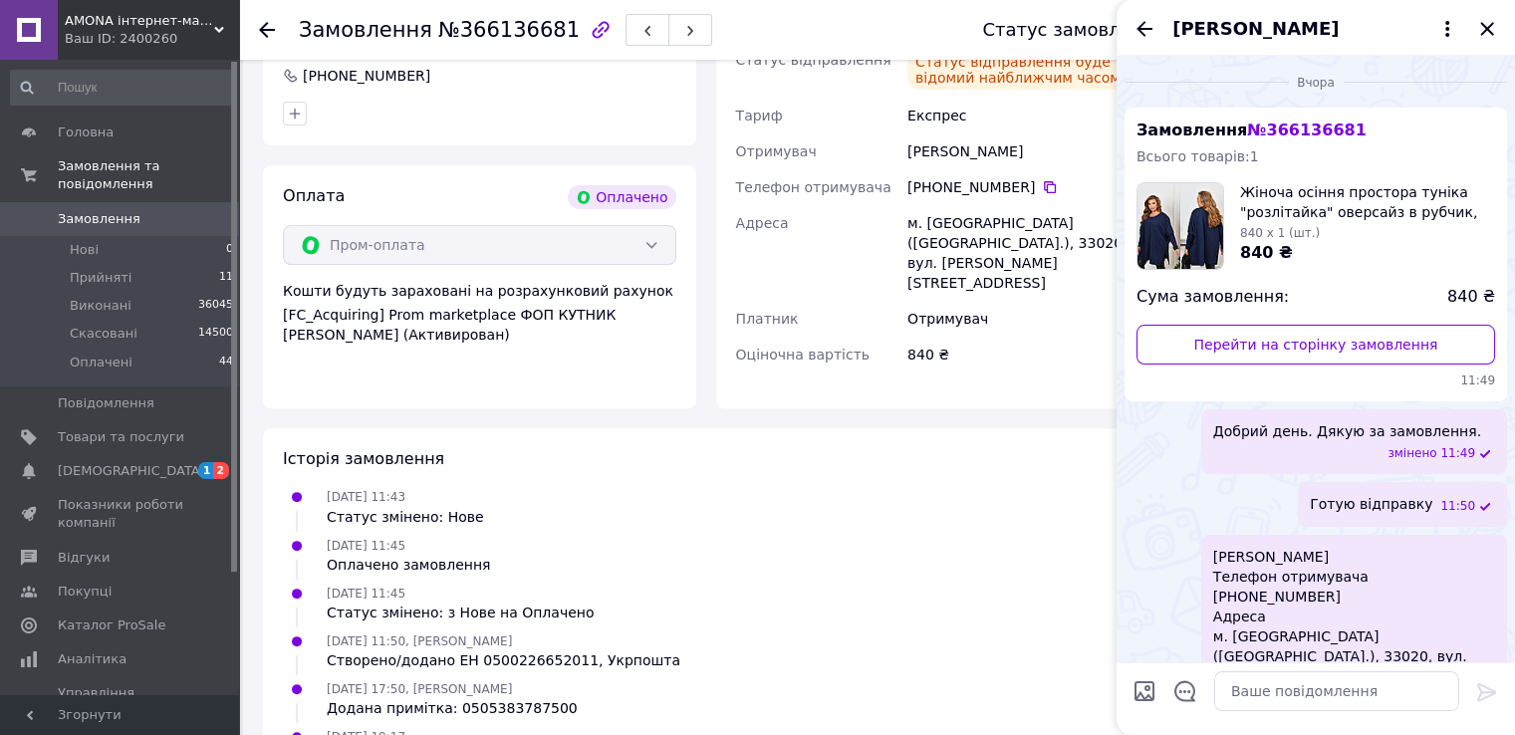
scroll to position [557, 0]
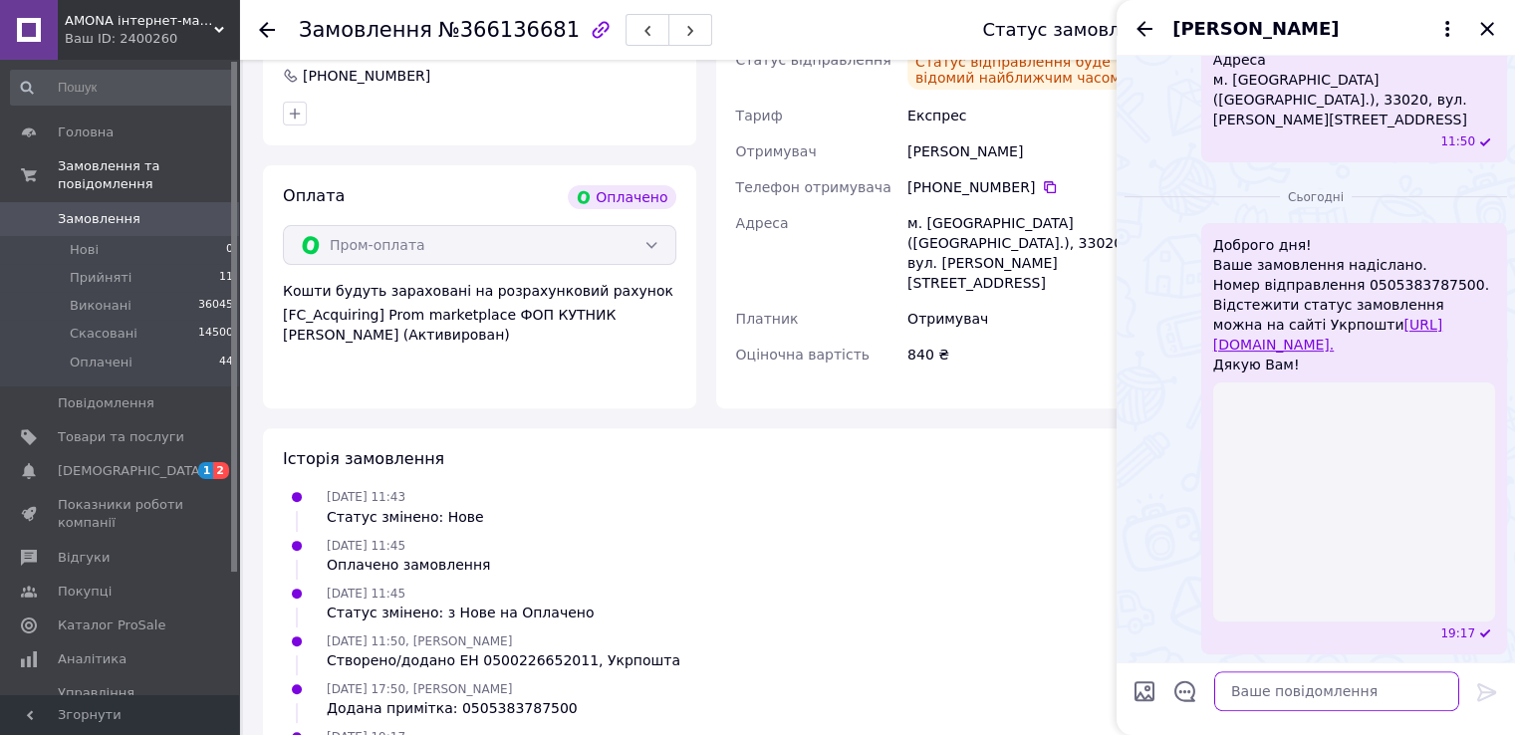
click at [1257, 696] on textarea at bounding box center [1336, 691] width 245 height 40
paste textarea "https://kasa.vchasno.ua/check-viewer/xeB26mxx3GU"
type textarea "Ваш чек [URL][DOMAIN_NAME]"
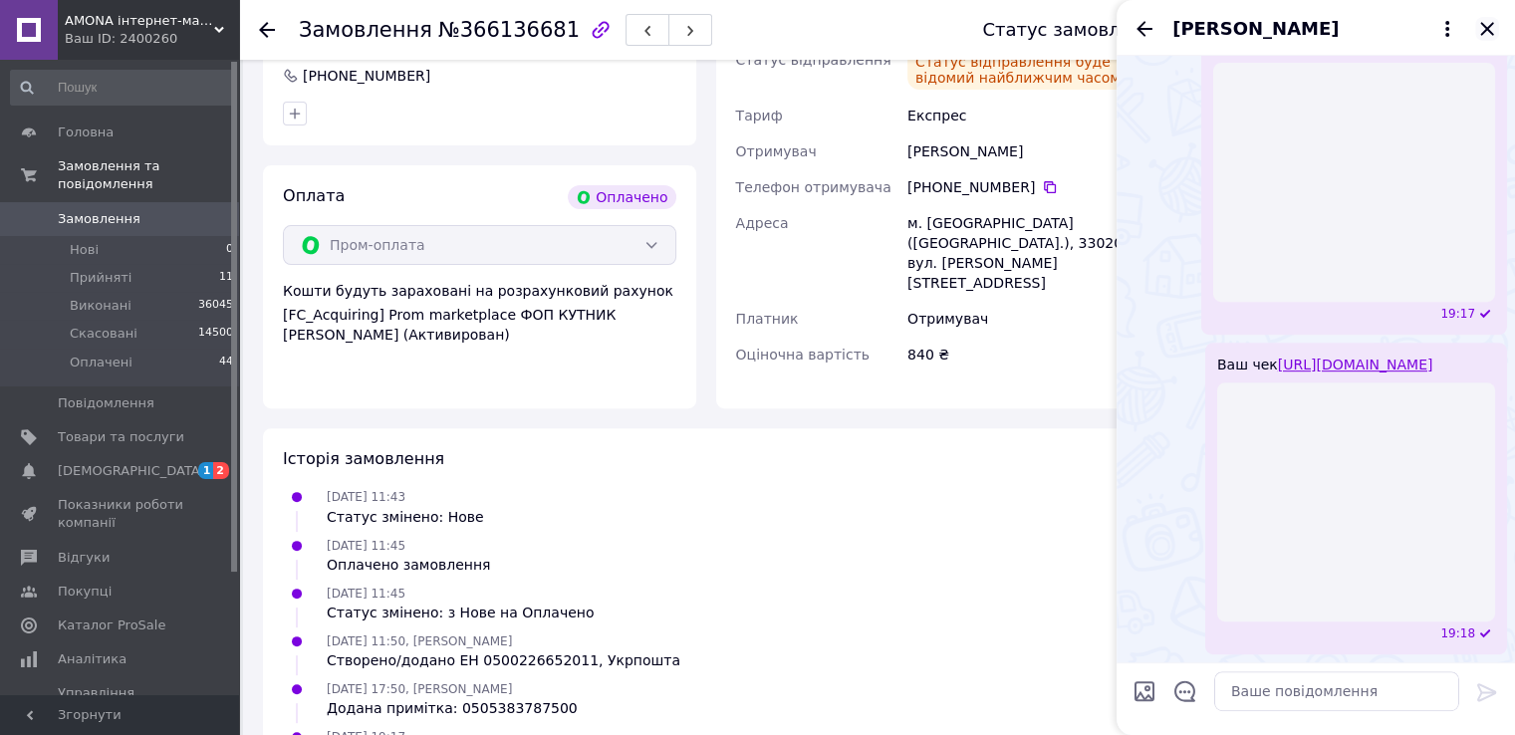
click at [1482, 24] on icon "Закрити" at bounding box center [1486, 28] width 13 height 13
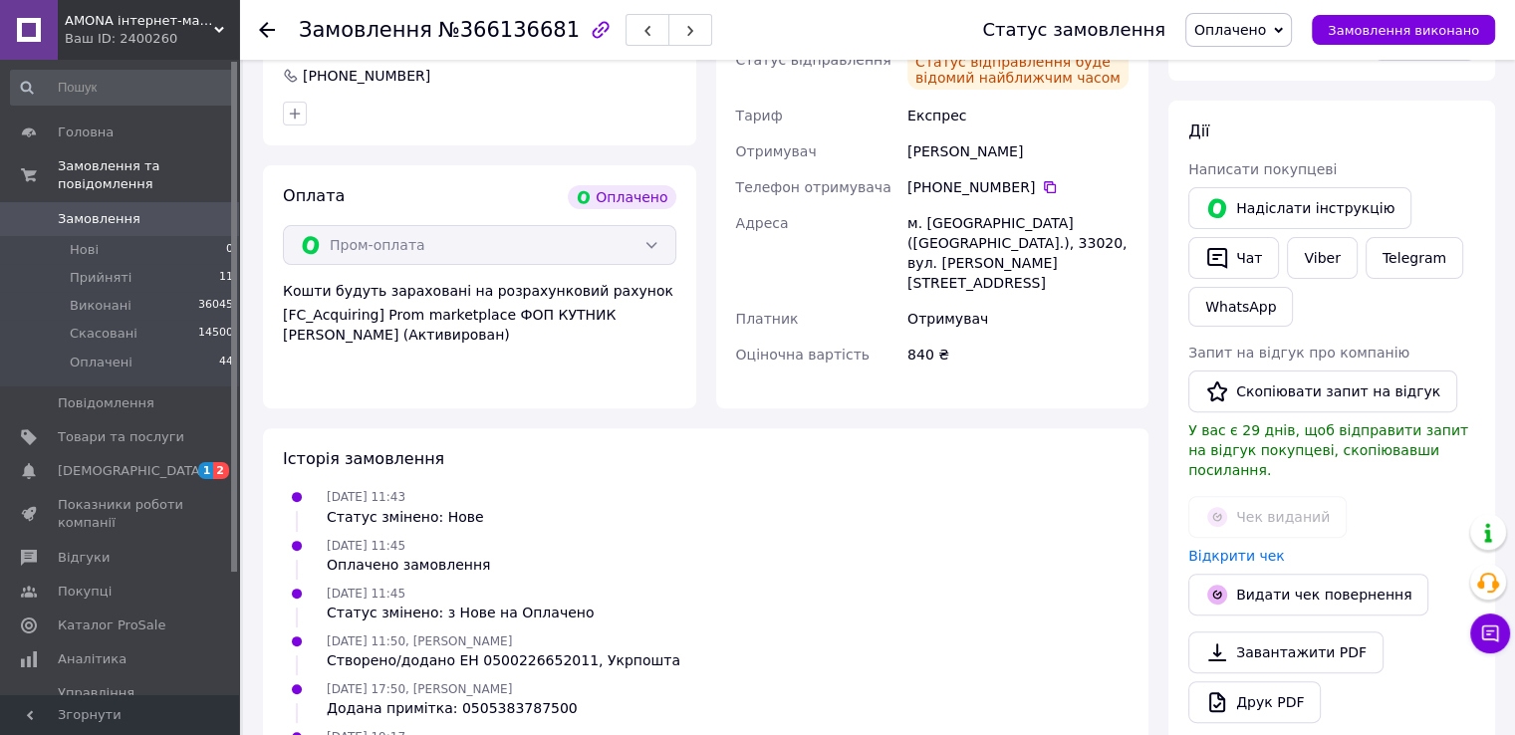
click at [1472, 19] on button "Замовлення виконано" at bounding box center [1403, 30] width 183 height 30
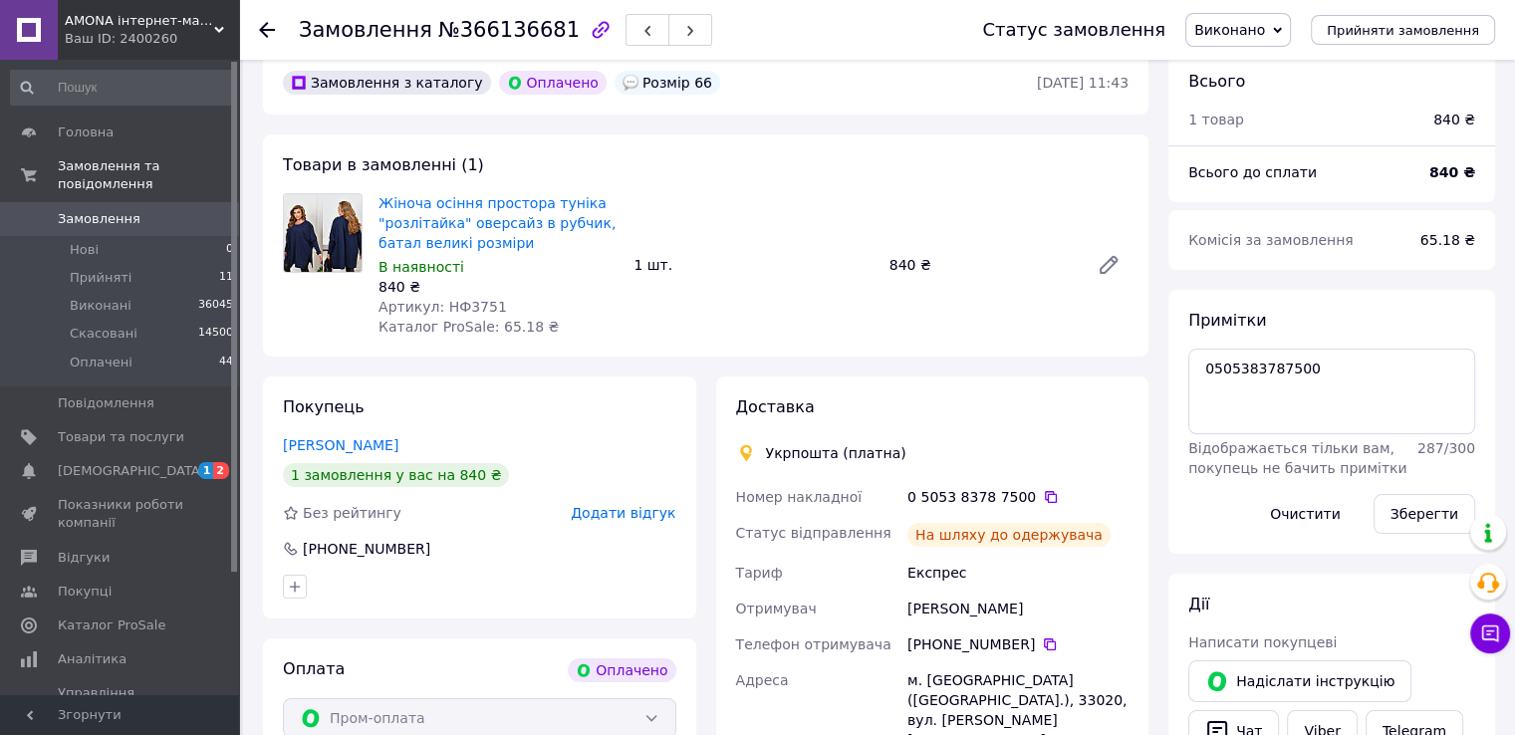
scroll to position [0, 0]
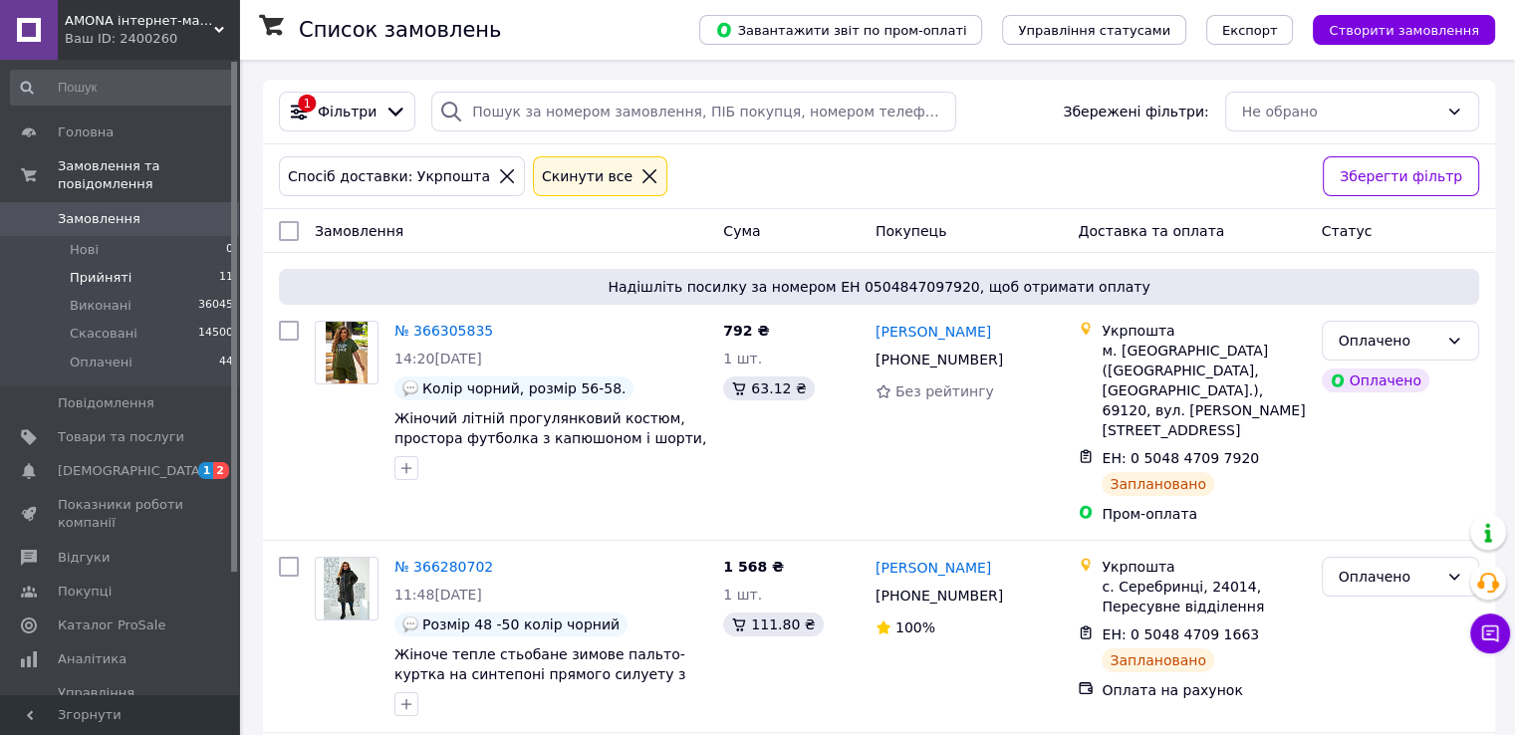
click at [100, 269] on span "Прийняті" at bounding box center [101, 278] width 62 height 18
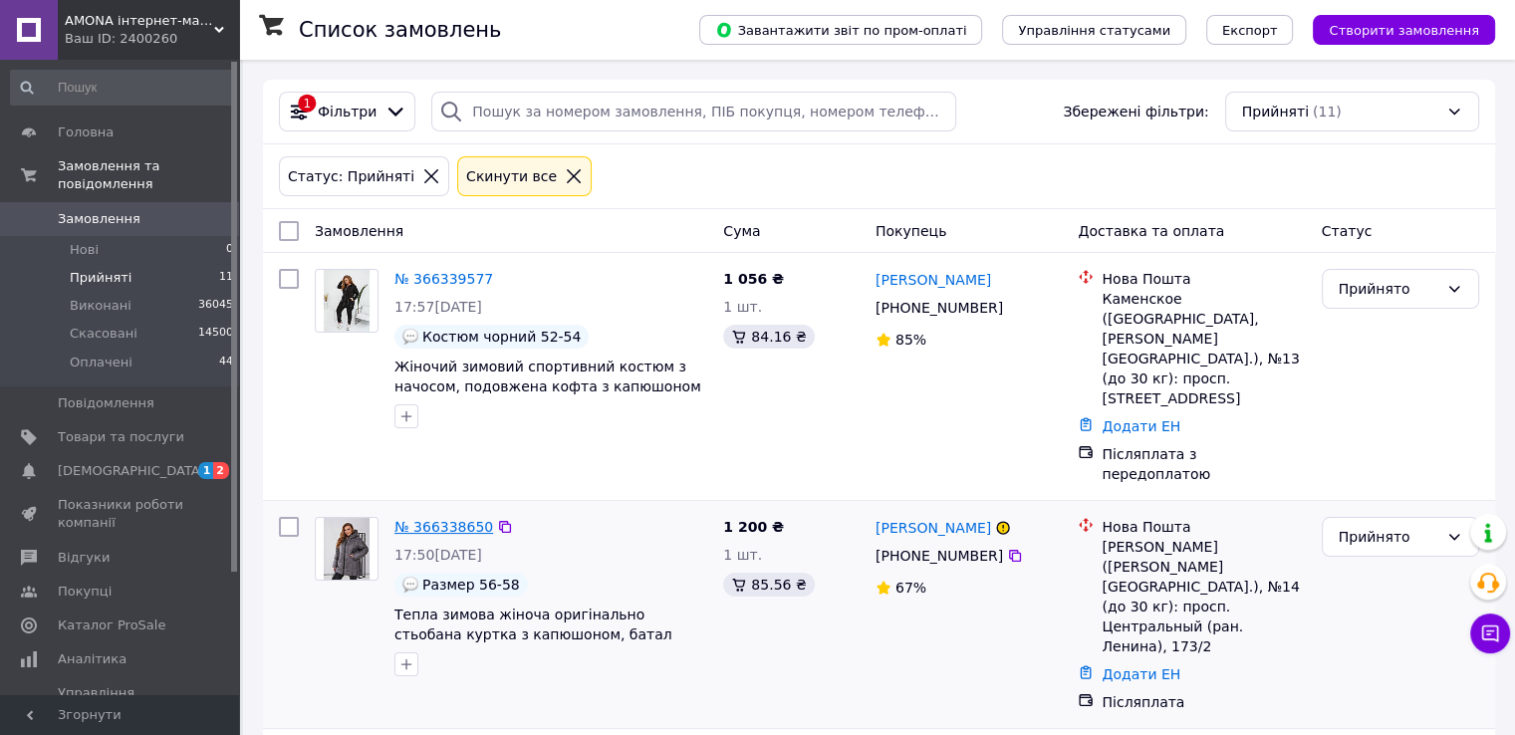
click at [406, 519] on link "№ 366338650" at bounding box center [443, 527] width 99 height 16
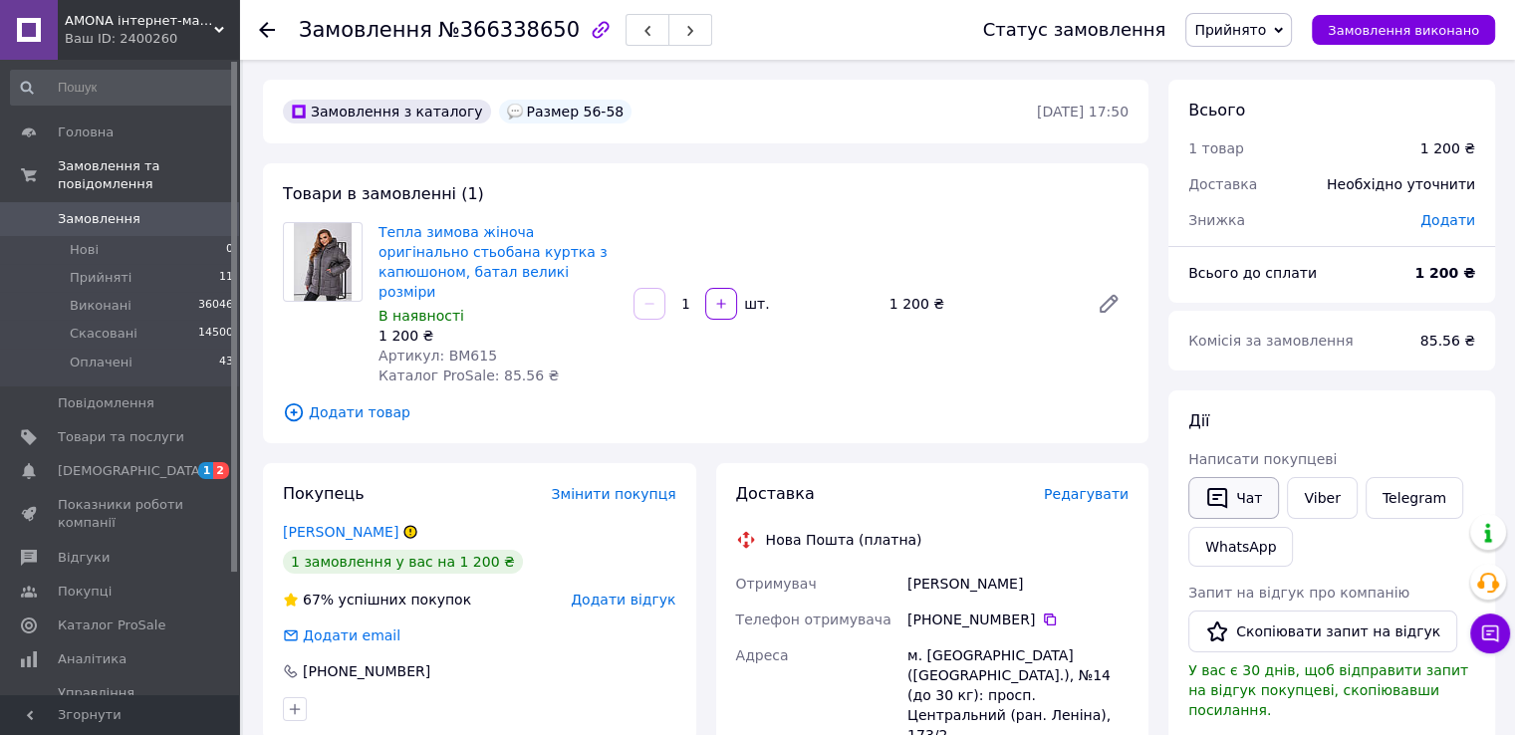
click at [1227, 492] on icon "button" at bounding box center [1217, 498] width 24 height 24
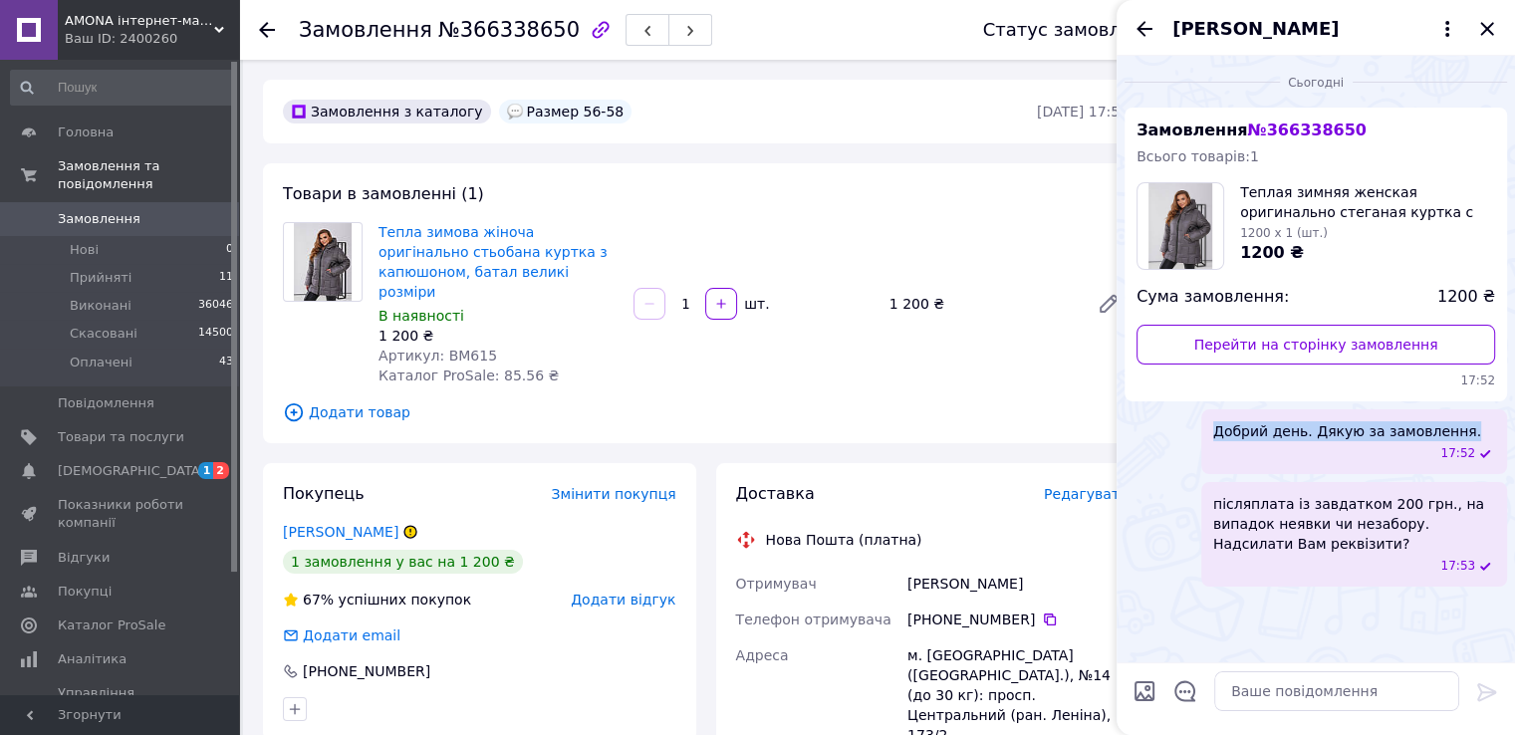
drag, startPoint x: 1211, startPoint y: 435, endPoint x: 1446, endPoint y: 431, distance: 235.1
click at [1446, 431] on div "Добрий день. Дякую за замовлення. 17:52" at bounding box center [1354, 441] width 306 height 65
copy span "Добрий день. Дякую за замовлення."
drag, startPoint x: 1482, startPoint y: 33, endPoint x: 1480, endPoint y: 44, distance: 11.1
click at [1483, 33] on icon "Закрити" at bounding box center [1487, 29] width 24 height 24
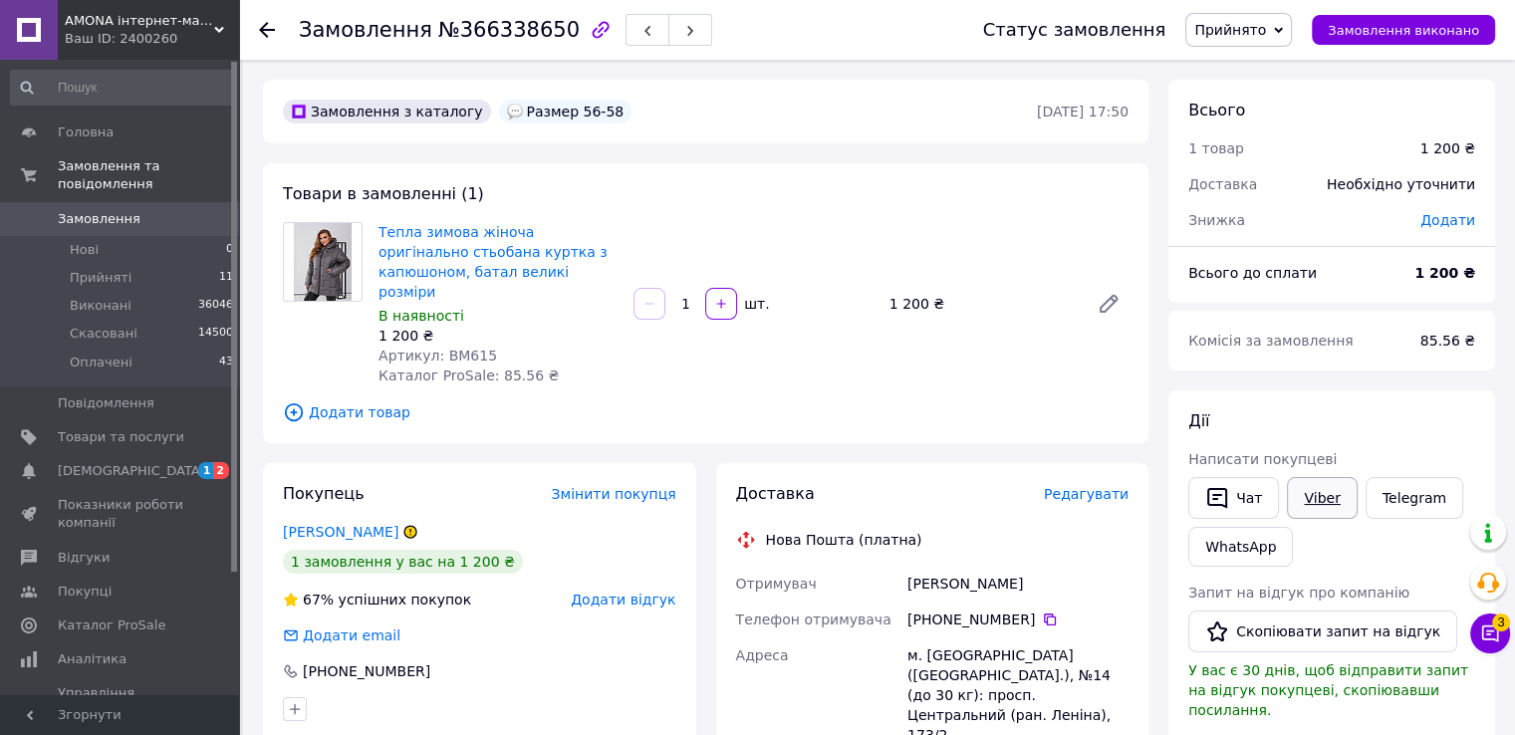
click at [1318, 498] on link "Viber" at bounding box center [1322, 498] width 70 height 42
click at [589, 33] on icon "button" at bounding box center [601, 30] width 24 height 24
click at [1223, 503] on icon "button" at bounding box center [1217, 498] width 24 height 24
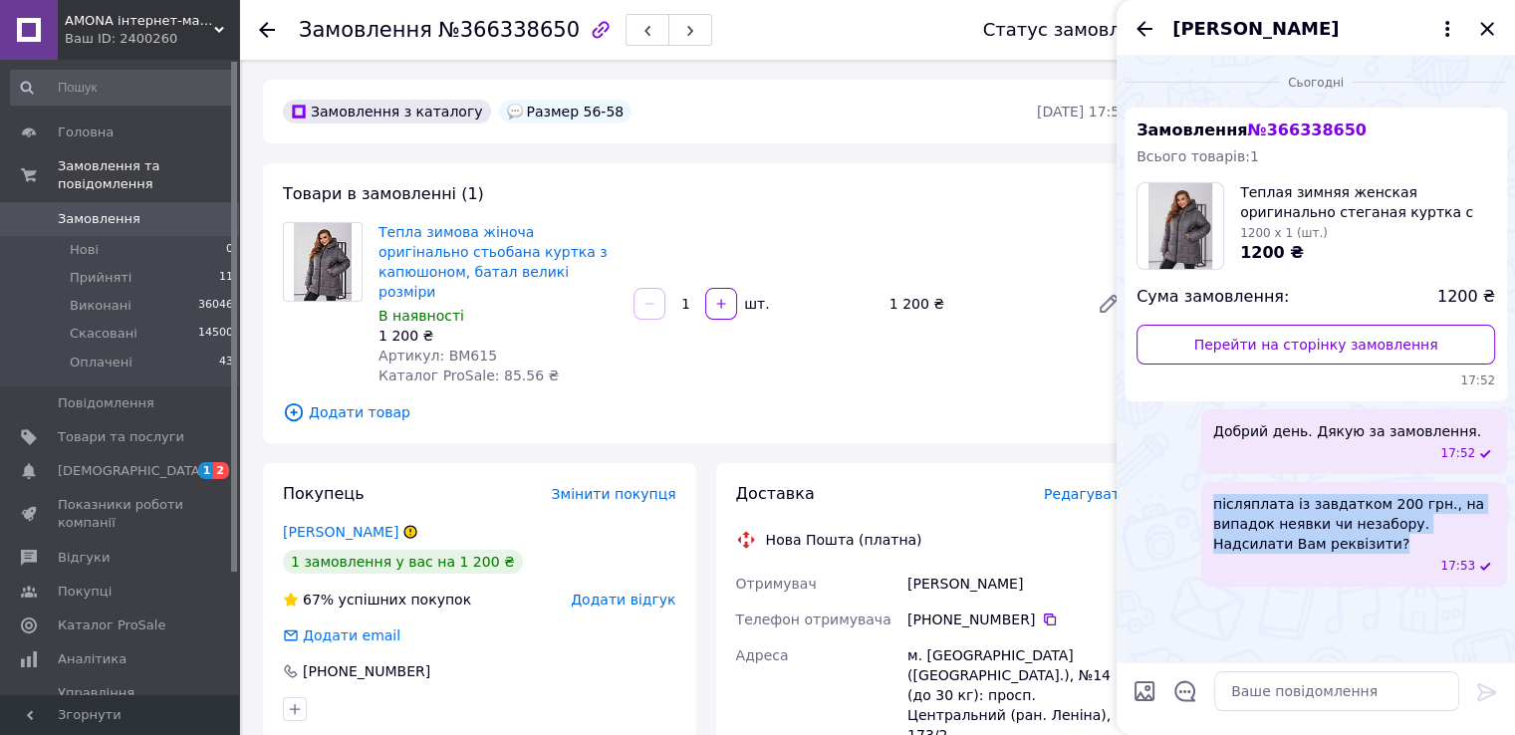
drag, startPoint x: 1340, startPoint y: 548, endPoint x: 1206, endPoint y: 508, distance: 140.2
click at [1206, 508] on div "післяплата із завдатком 200 грн., на випадок неявки чи незабору. Надсилати Вам …" at bounding box center [1354, 534] width 306 height 105
copy span "післяплата із завдатком 200 грн., на випадок неявки чи незабору. Надсилати Вам …"
click at [625, 30] on button "button" at bounding box center [647, 30] width 44 height 32
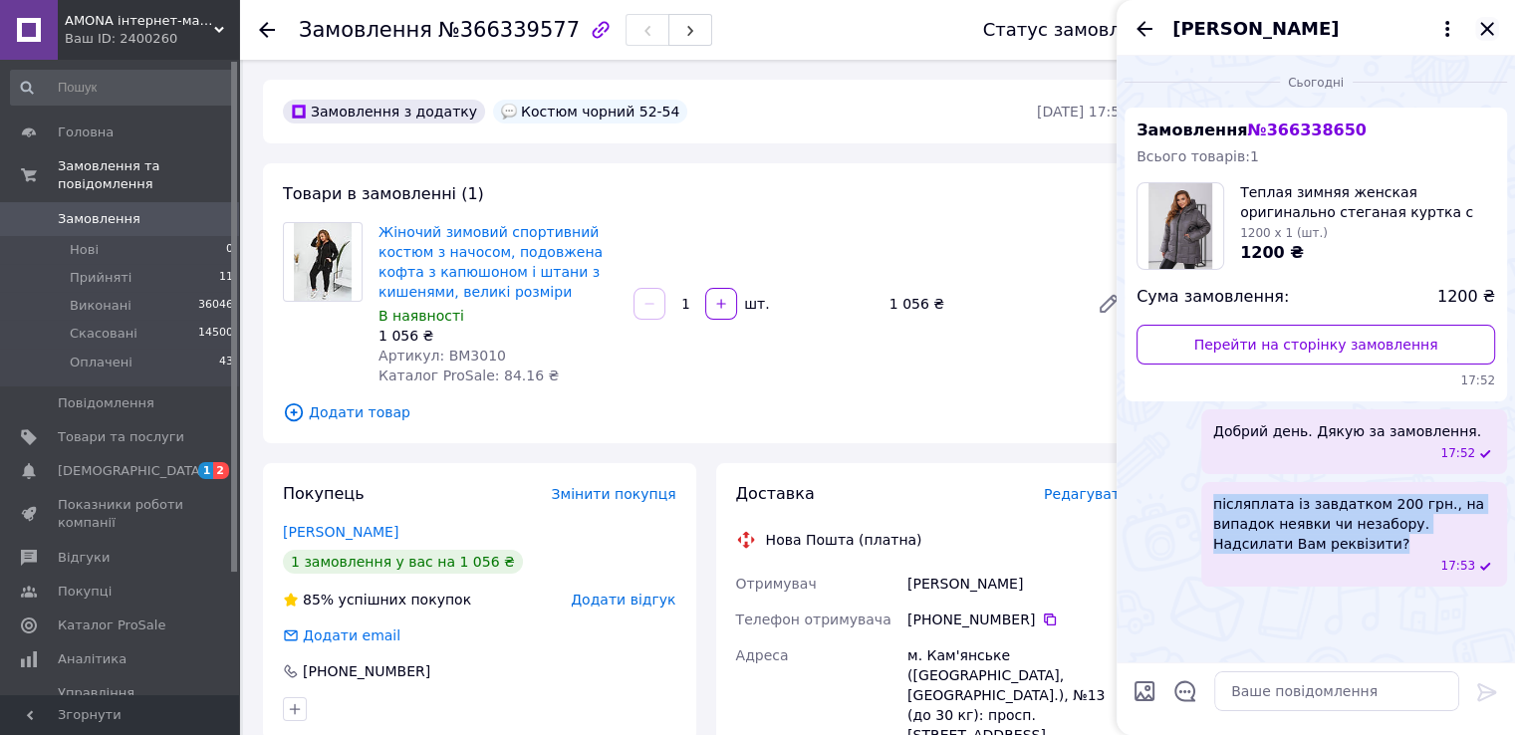
click at [1488, 29] on icon "Закрити" at bounding box center [1486, 28] width 13 height 13
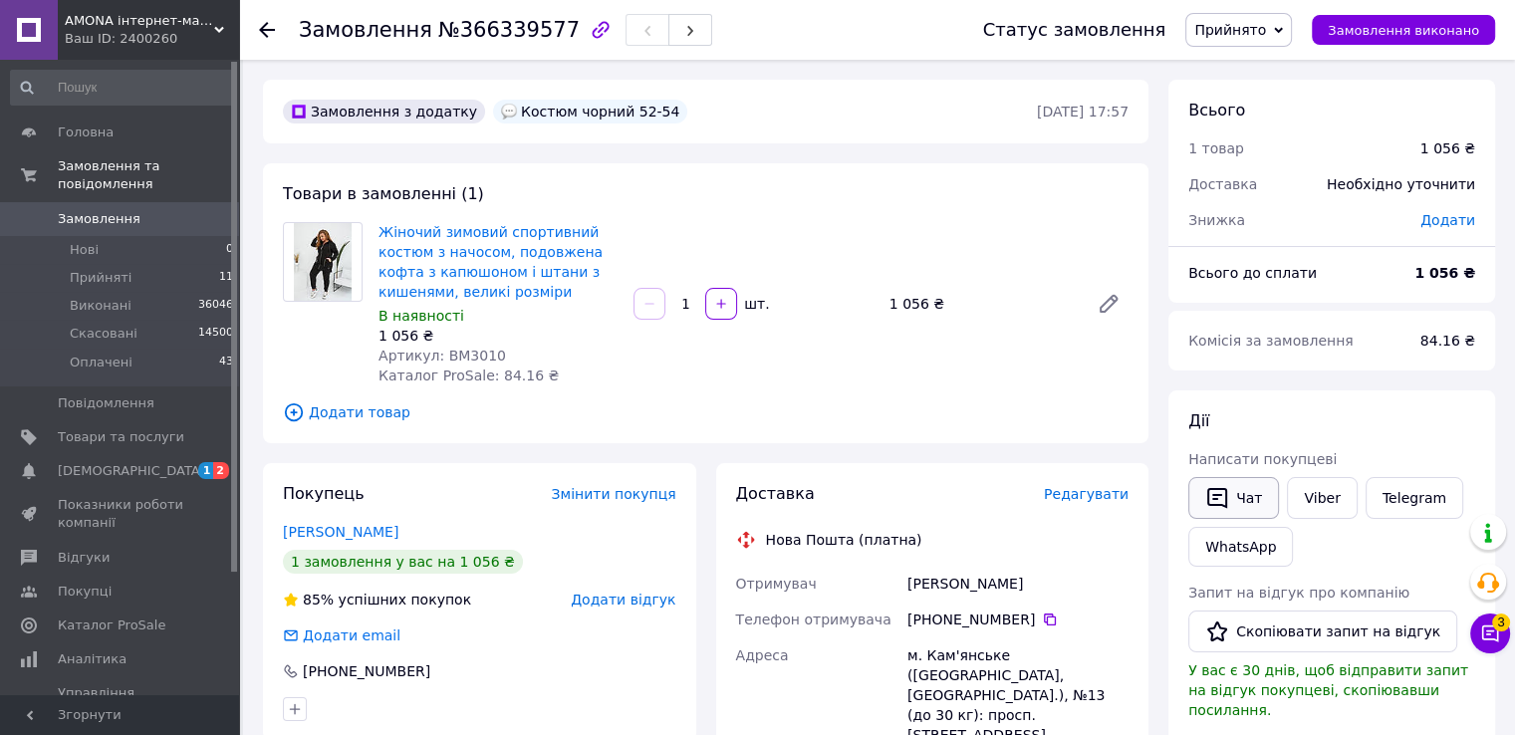
click at [1223, 503] on icon "button" at bounding box center [1217, 498] width 24 height 24
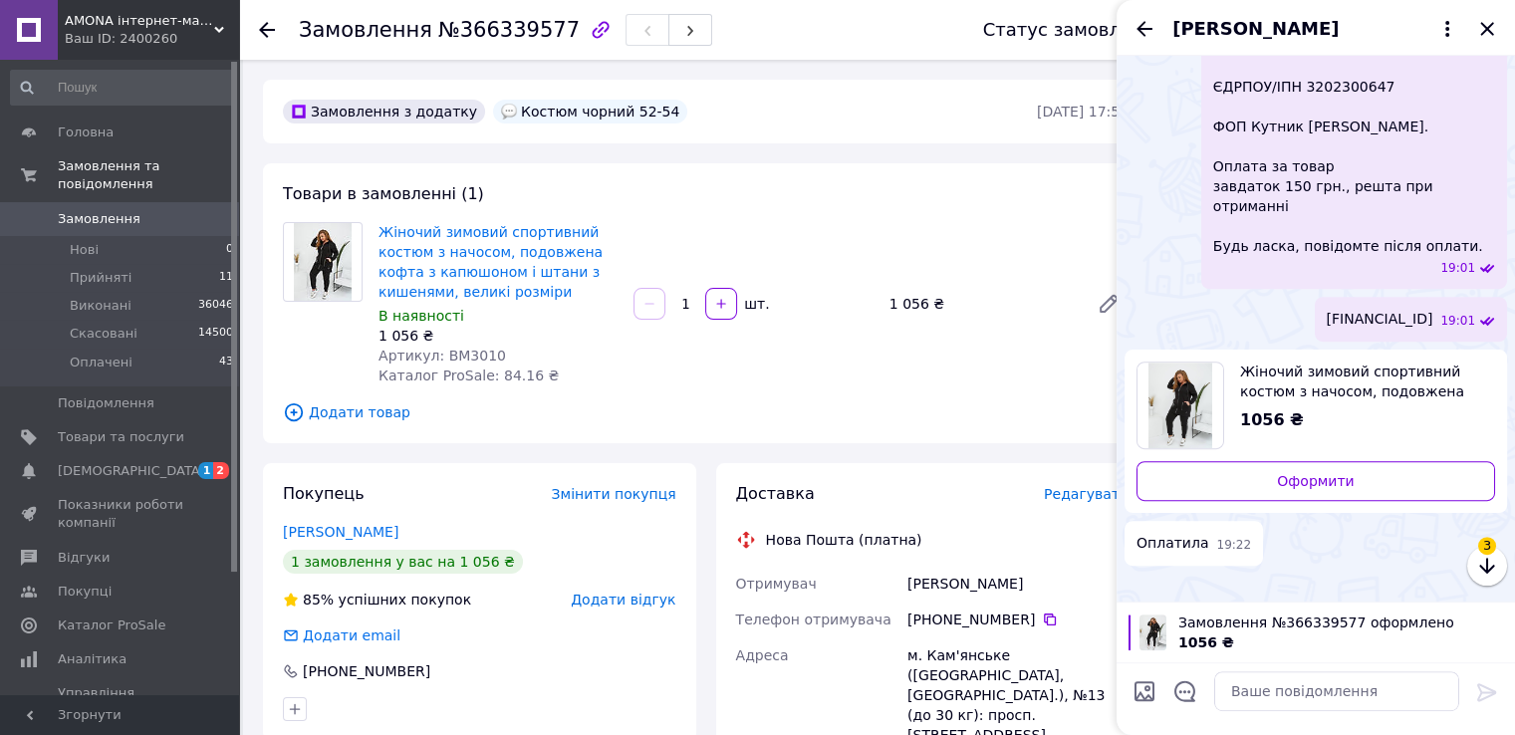
scroll to position [1087, 0]
click at [1263, 671] on textarea at bounding box center [1336, 691] width 245 height 40
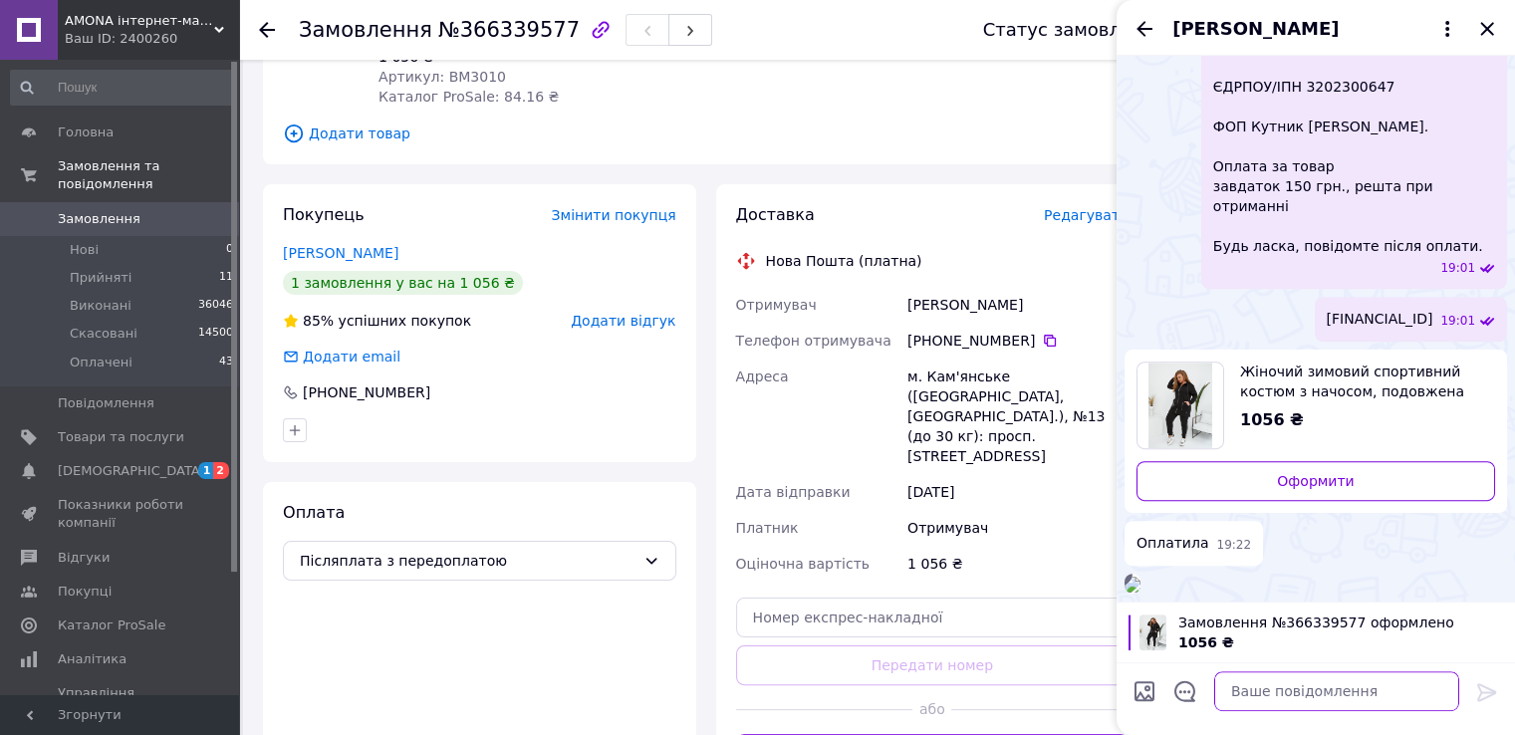
scroll to position [398, 0]
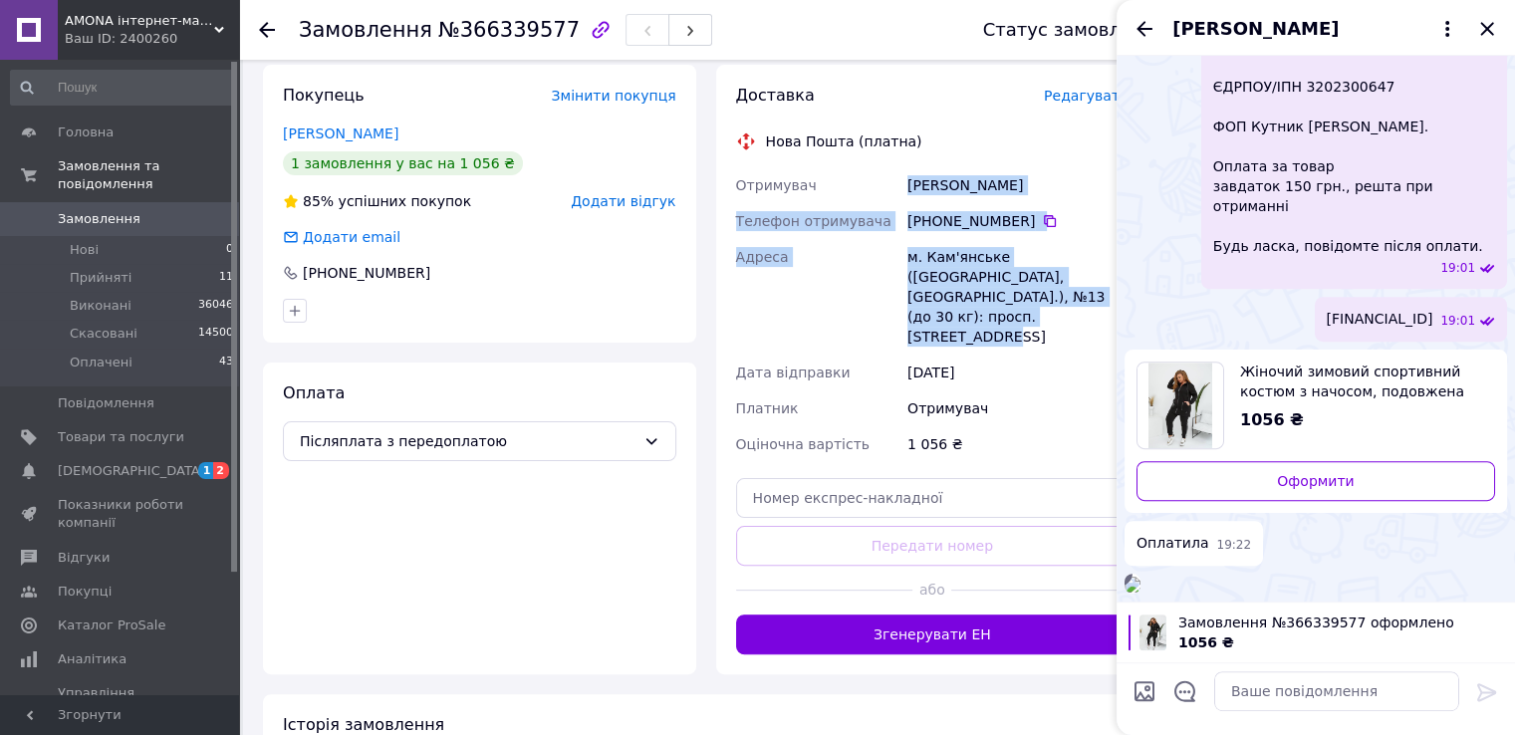
drag, startPoint x: 906, startPoint y: 184, endPoint x: 1087, endPoint y: 297, distance: 213.3
click at [1087, 297] on div "Отримувач Клименко Юлия Телефон отримувача +380 66 692 99 01   Адреса м. Кам'ян…" at bounding box center [932, 314] width 401 height 295
copy div "Клименко Юлия Телефон отримувача +380 66 692 99 01   Адреса м. Кам'янське (Дніп…"
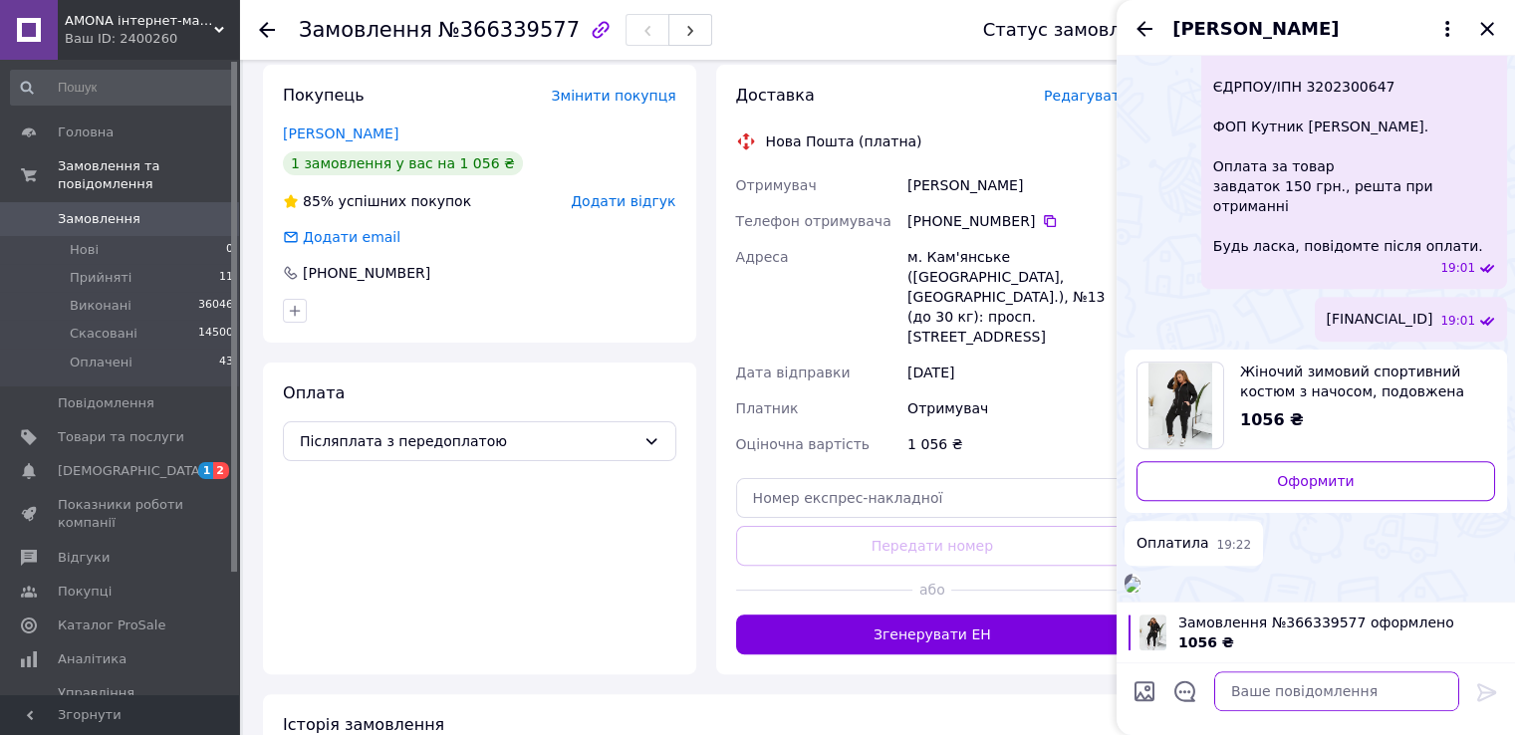
click at [1299, 701] on textarea at bounding box center [1336, 691] width 245 height 40
paste textarea "Клименко Юлия Телефон отримувача +380 66 692 99 01 Адреса м. Кам'янське (Дніпро…"
type textarea "Дякую, готую відправку [PERSON_NAME] Телефон отримувача [PHONE_NUMBER] Адреса м…"
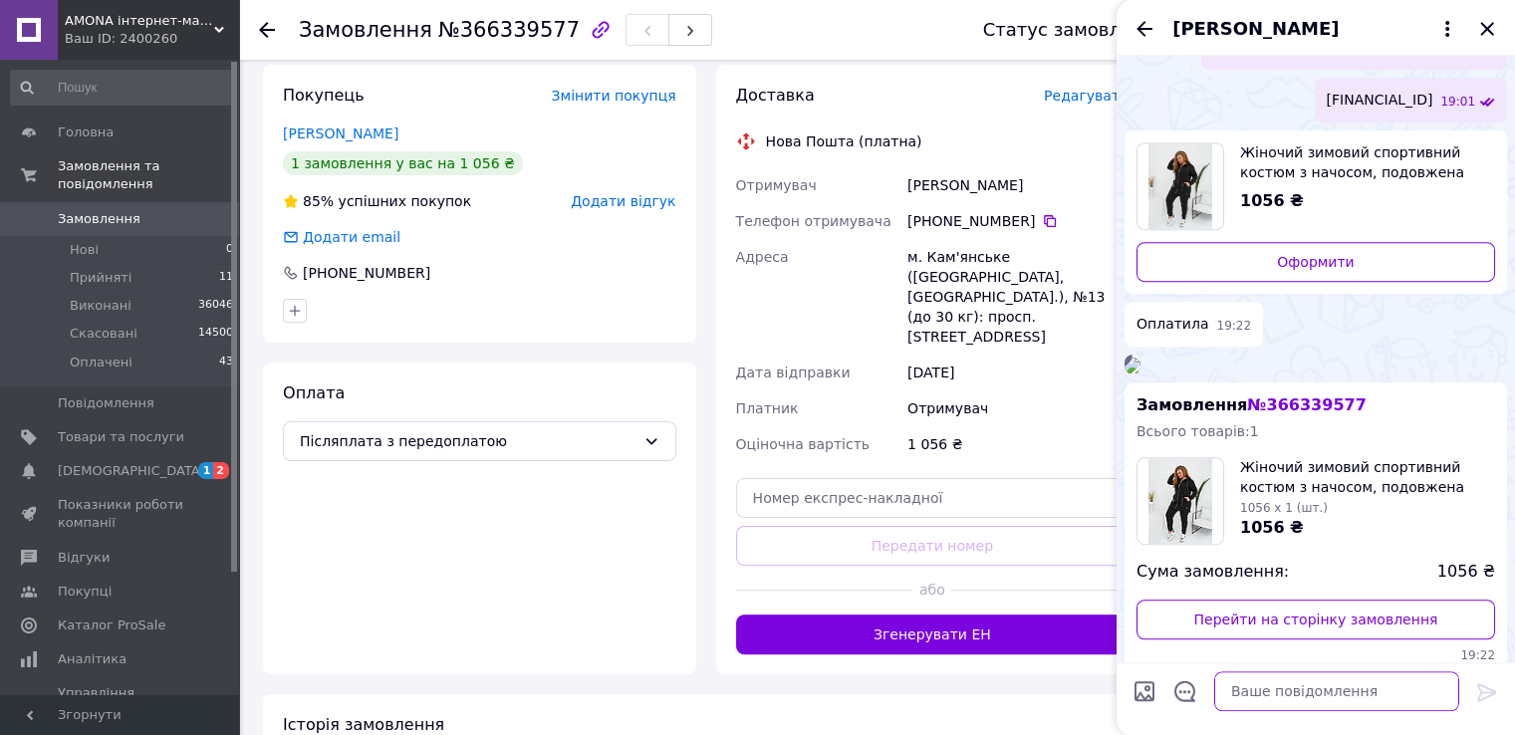
scroll to position [0, 0]
click at [668, 22] on button "button" at bounding box center [690, 30] width 44 height 32
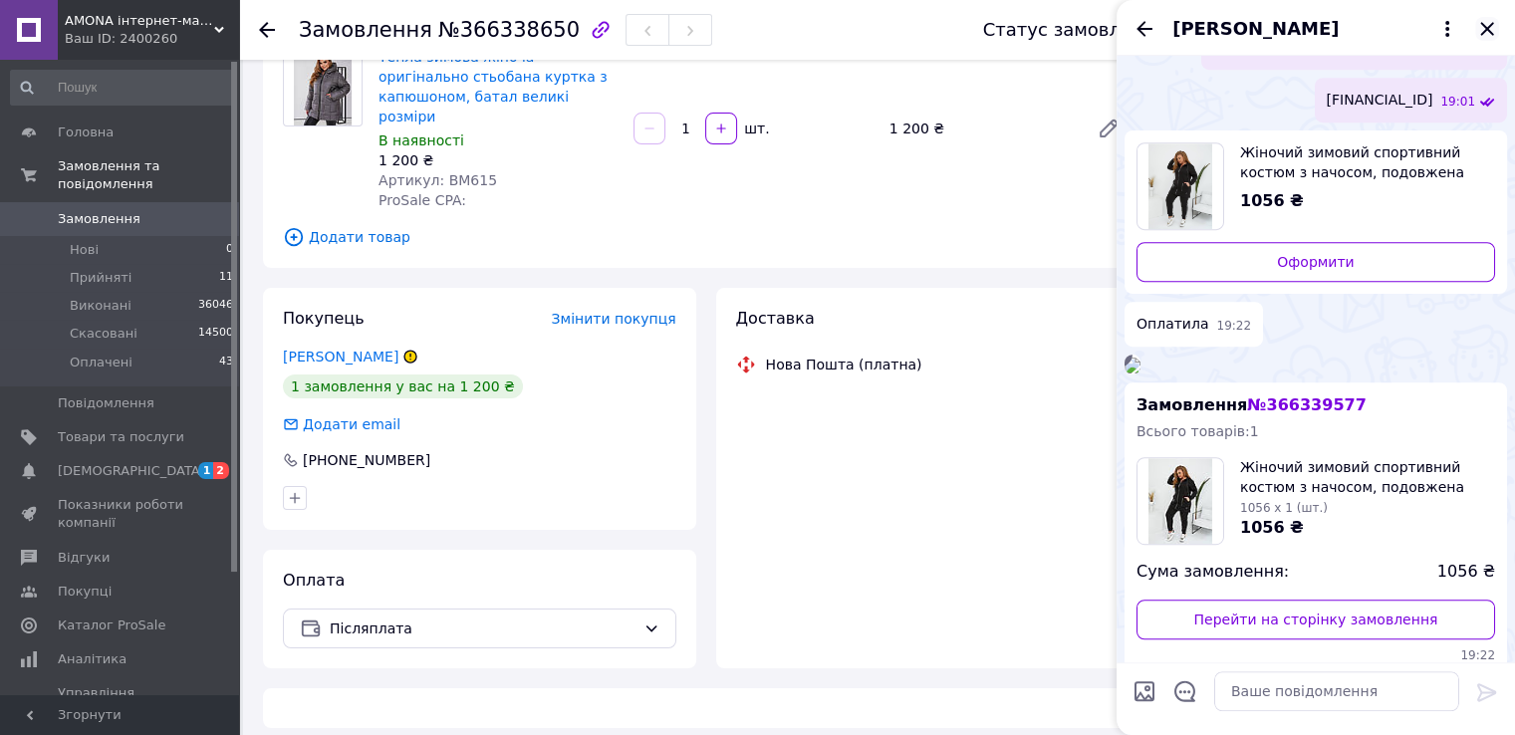
scroll to position [169, 0]
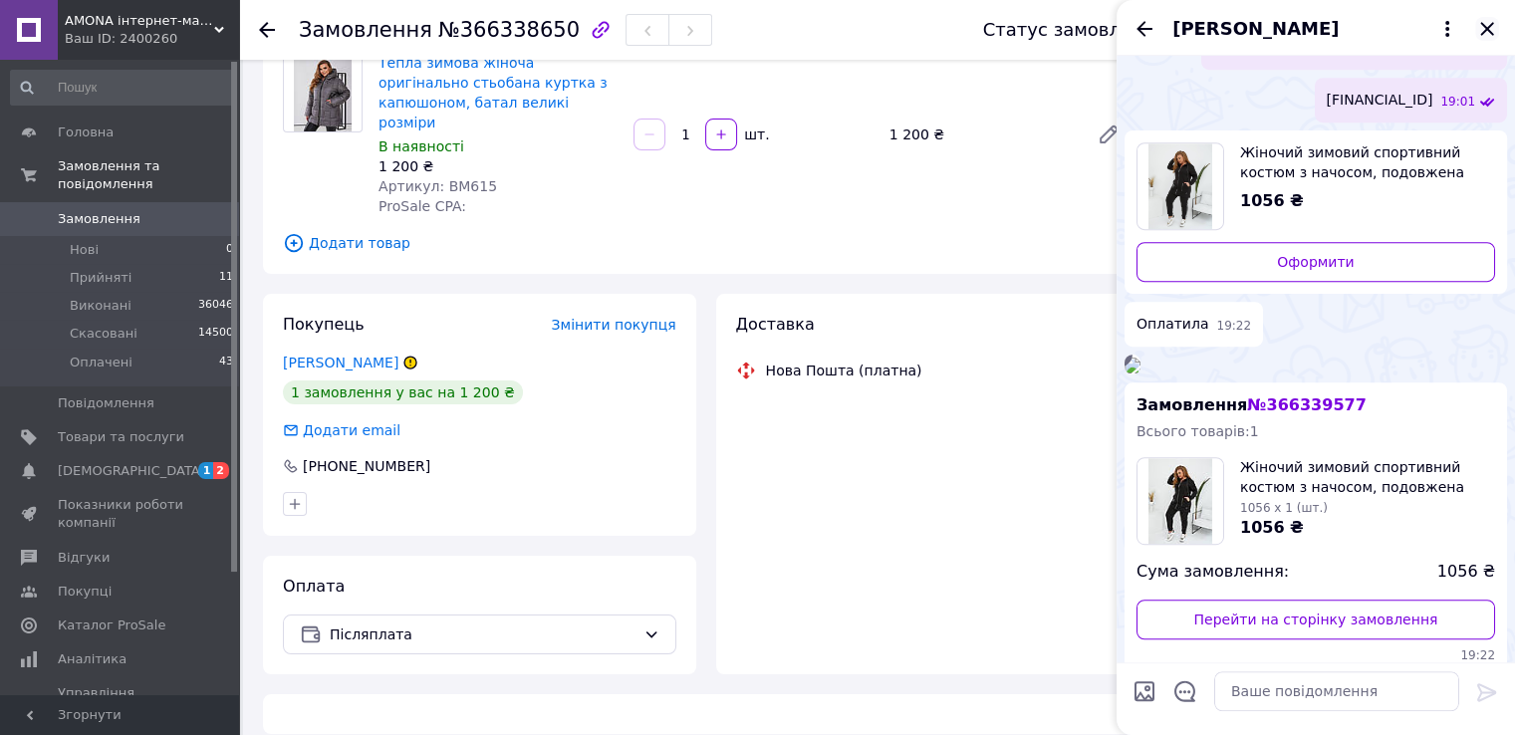
click at [1489, 30] on icon "Закрити" at bounding box center [1486, 28] width 13 height 13
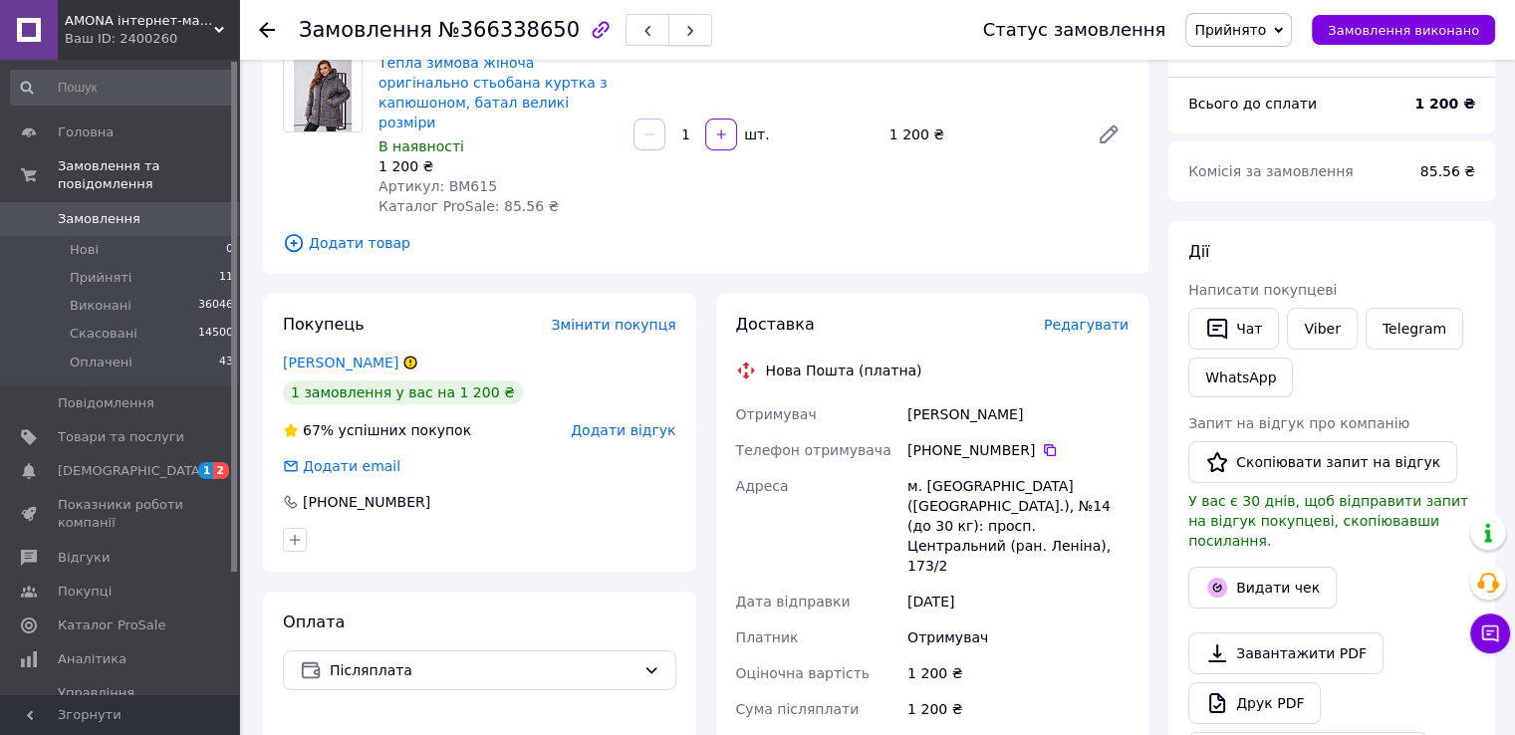
click at [668, 25] on button "button" at bounding box center [690, 30] width 44 height 32
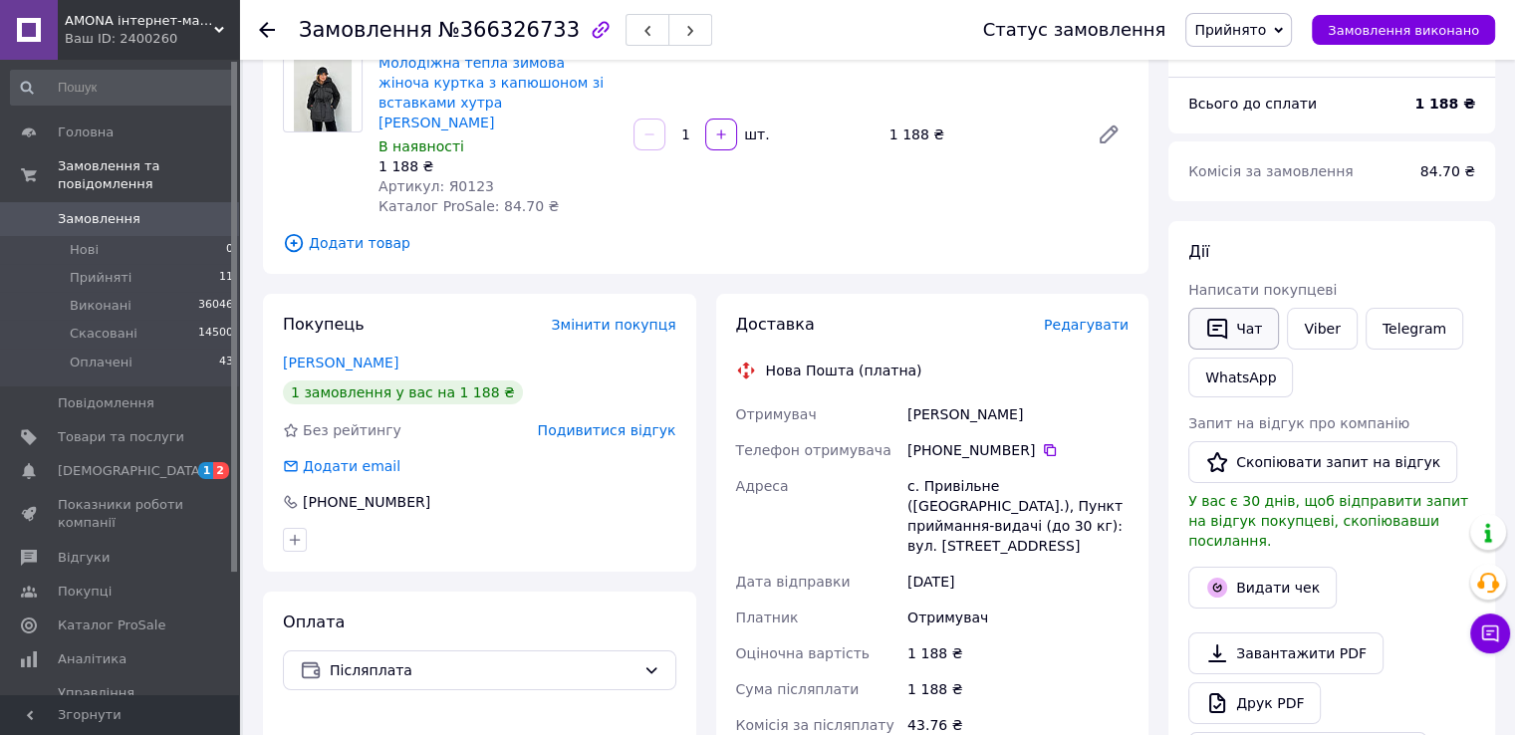
click at [1251, 321] on button "Чат" at bounding box center [1233, 329] width 91 height 42
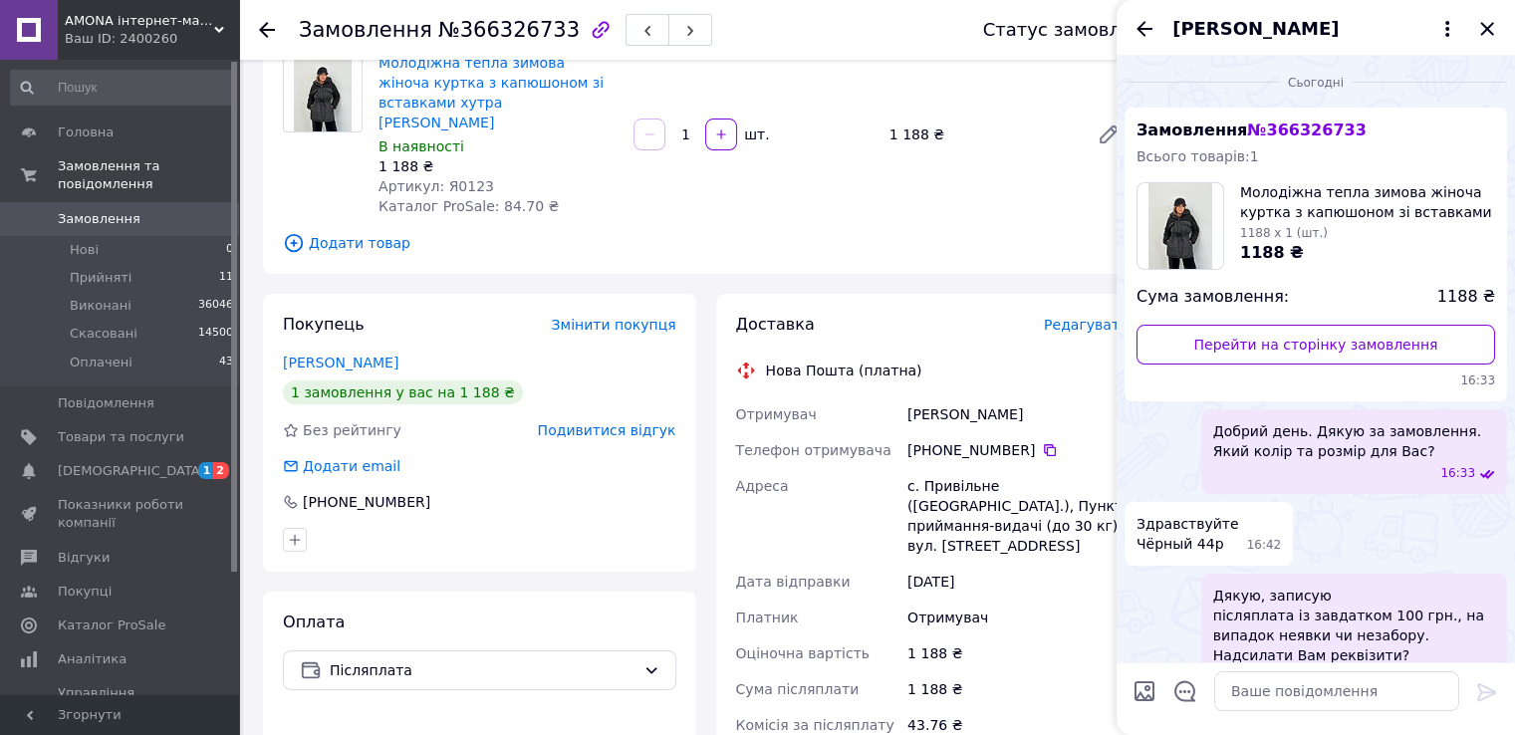
scroll to position [355, 0]
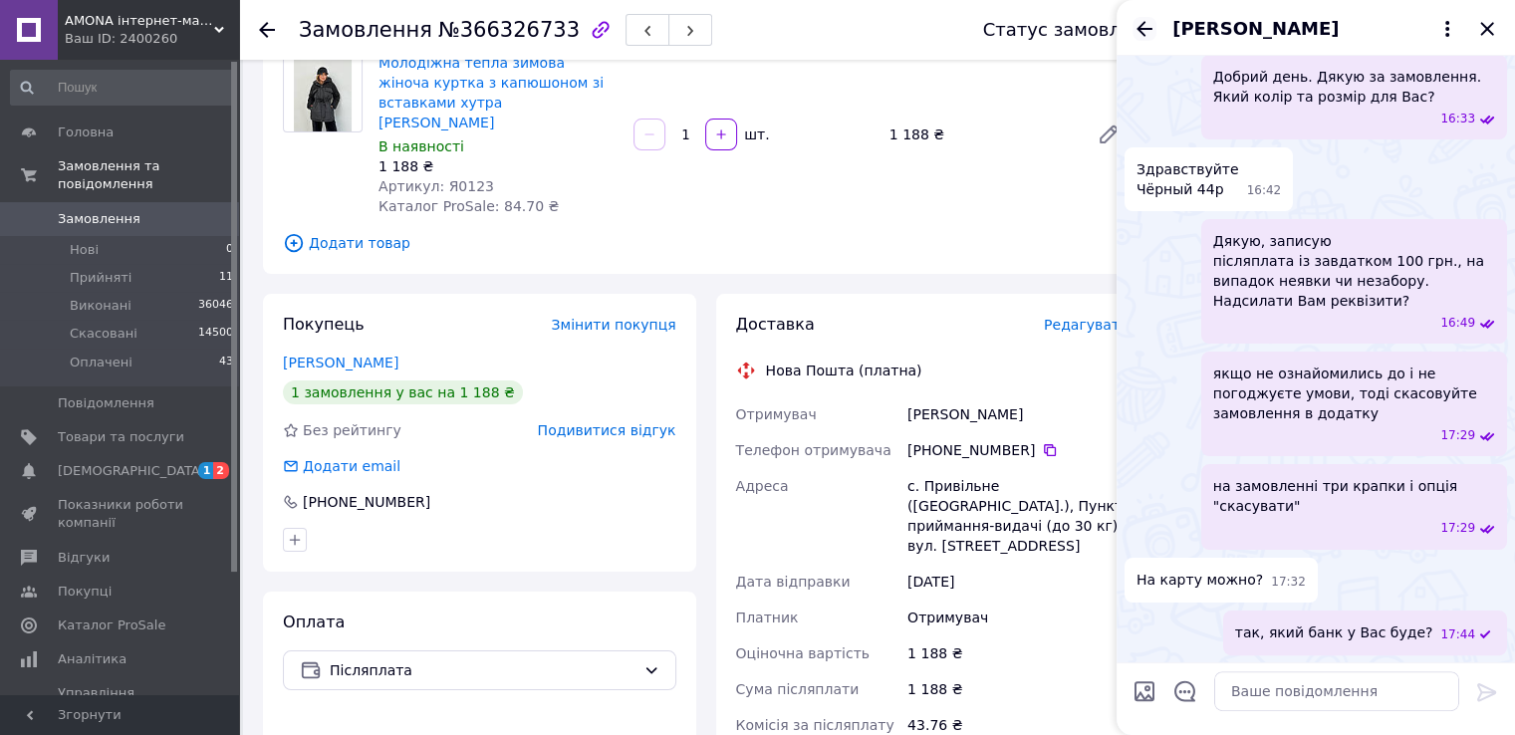
click at [1145, 19] on icon "Назад" at bounding box center [1144, 29] width 24 height 24
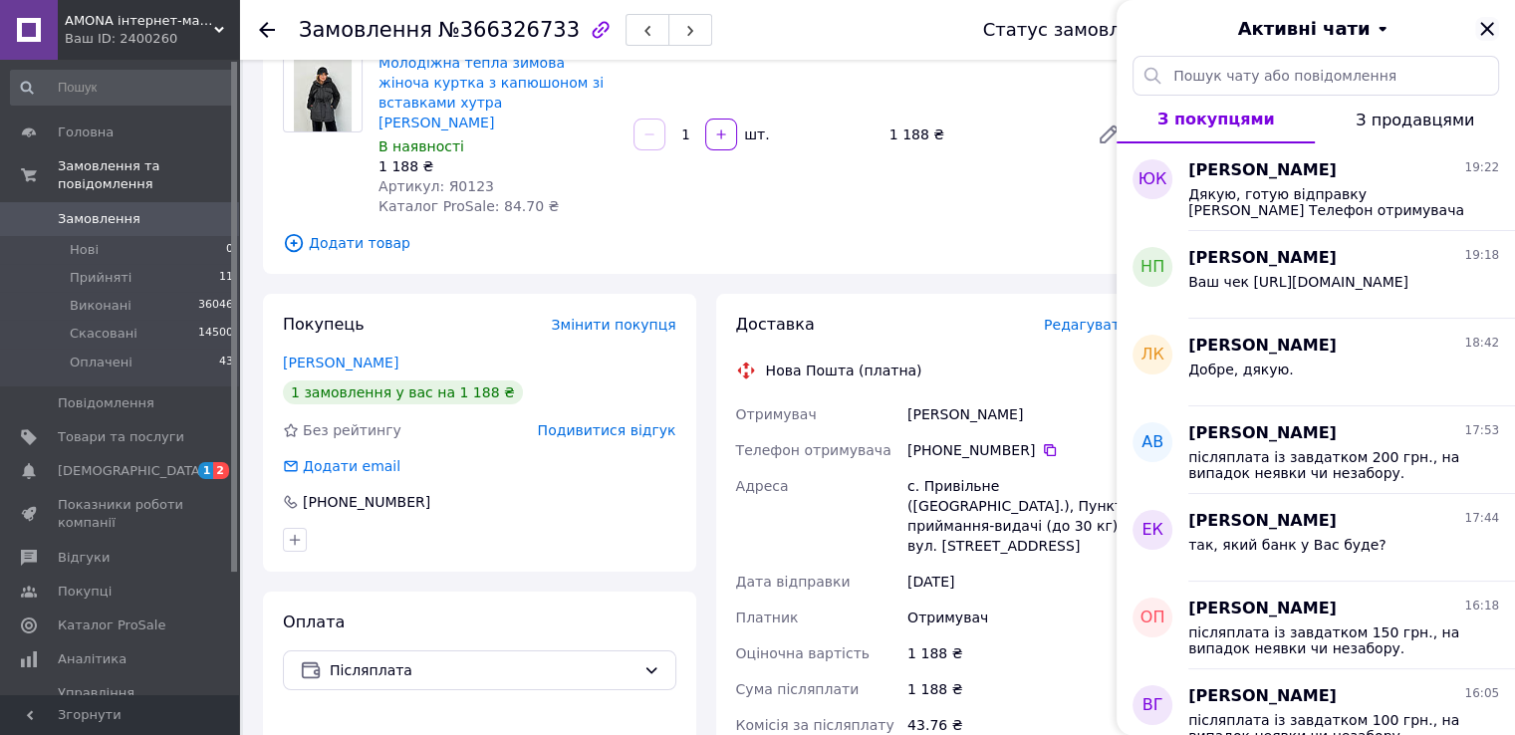
click at [1486, 21] on icon "Закрити" at bounding box center [1487, 29] width 24 height 24
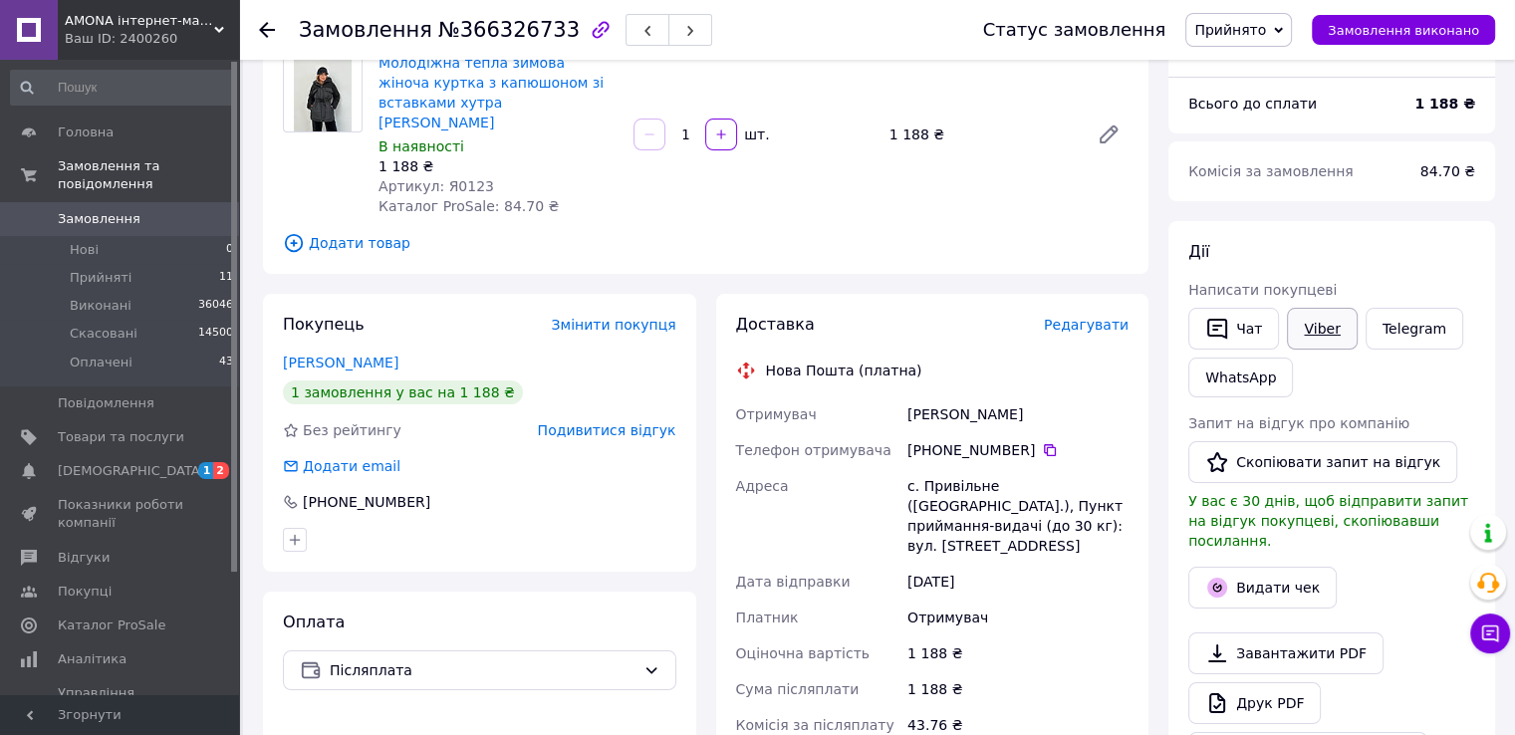
click at [1328, 308] on link "Viber" at bounding box center [1322, 329] width 70 height 42
click at [684, 23] on span "button" at bounding box center [690, 30] width 12 height 15
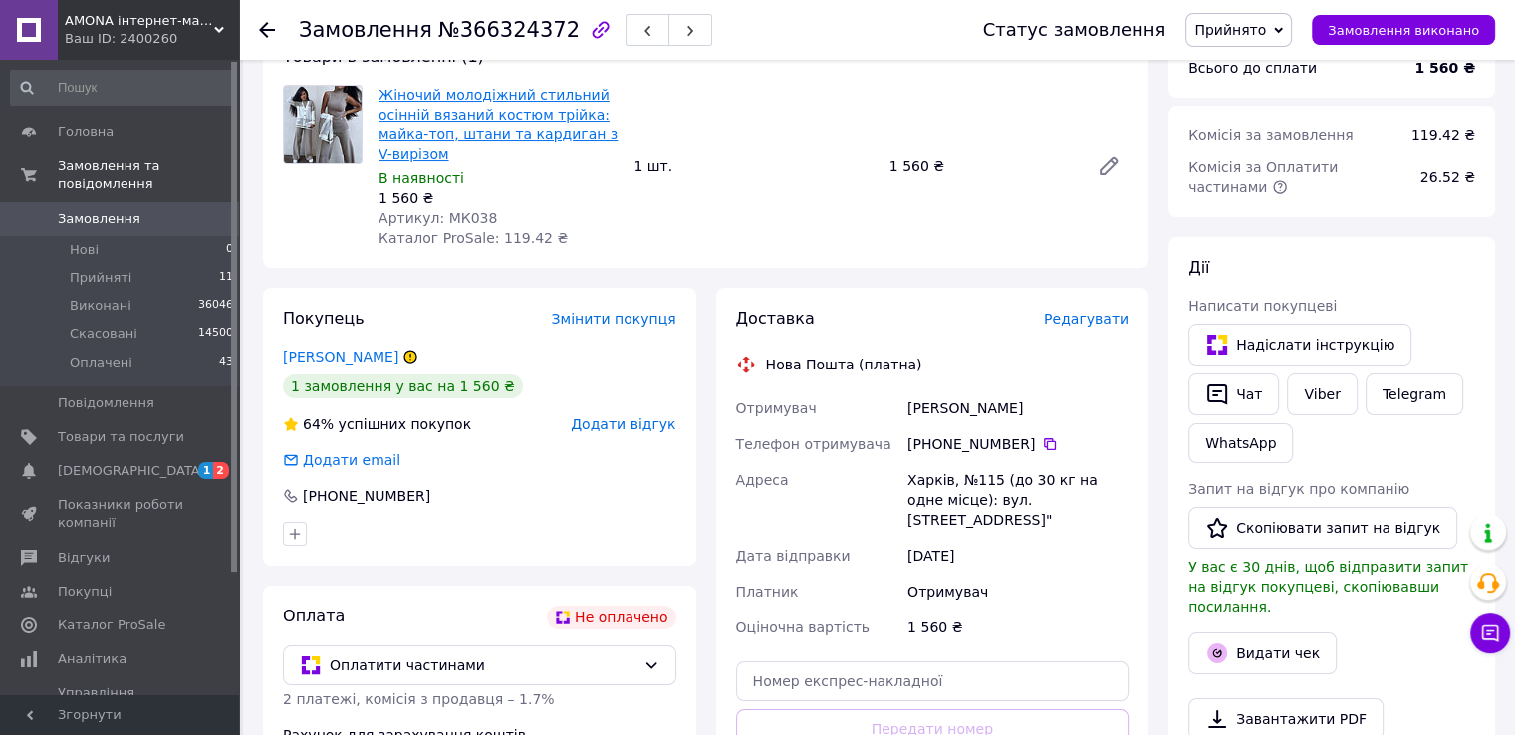
click at [433, 120] on link "Жіночий молодіжний стильний осінній вязаний костюм трійка: майка-топ, штани та …" at bounding box center [497, 125] width 239 height 76
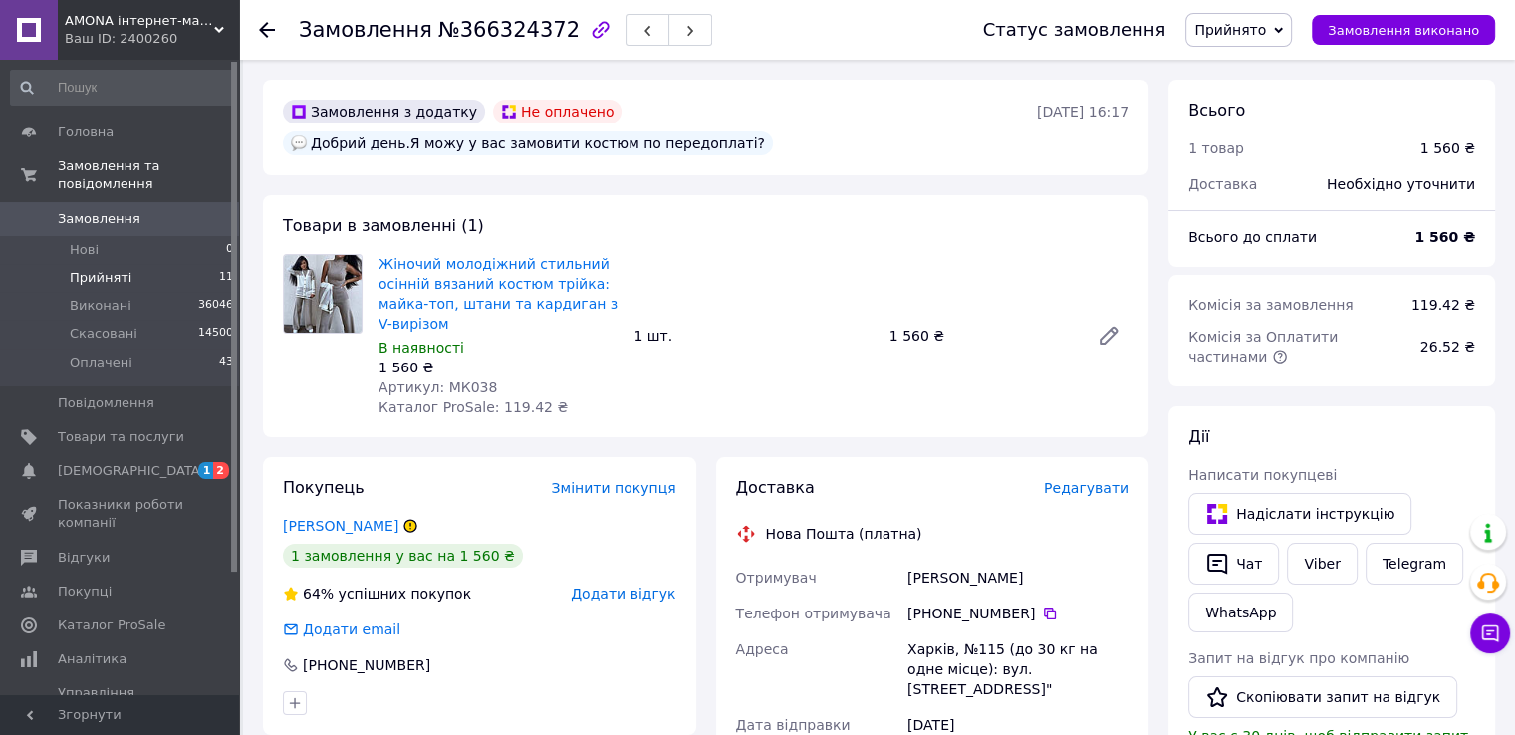
click at [209, 264] on li "Прийняті 11" at bounding box center [122, 278] width 245 height 28
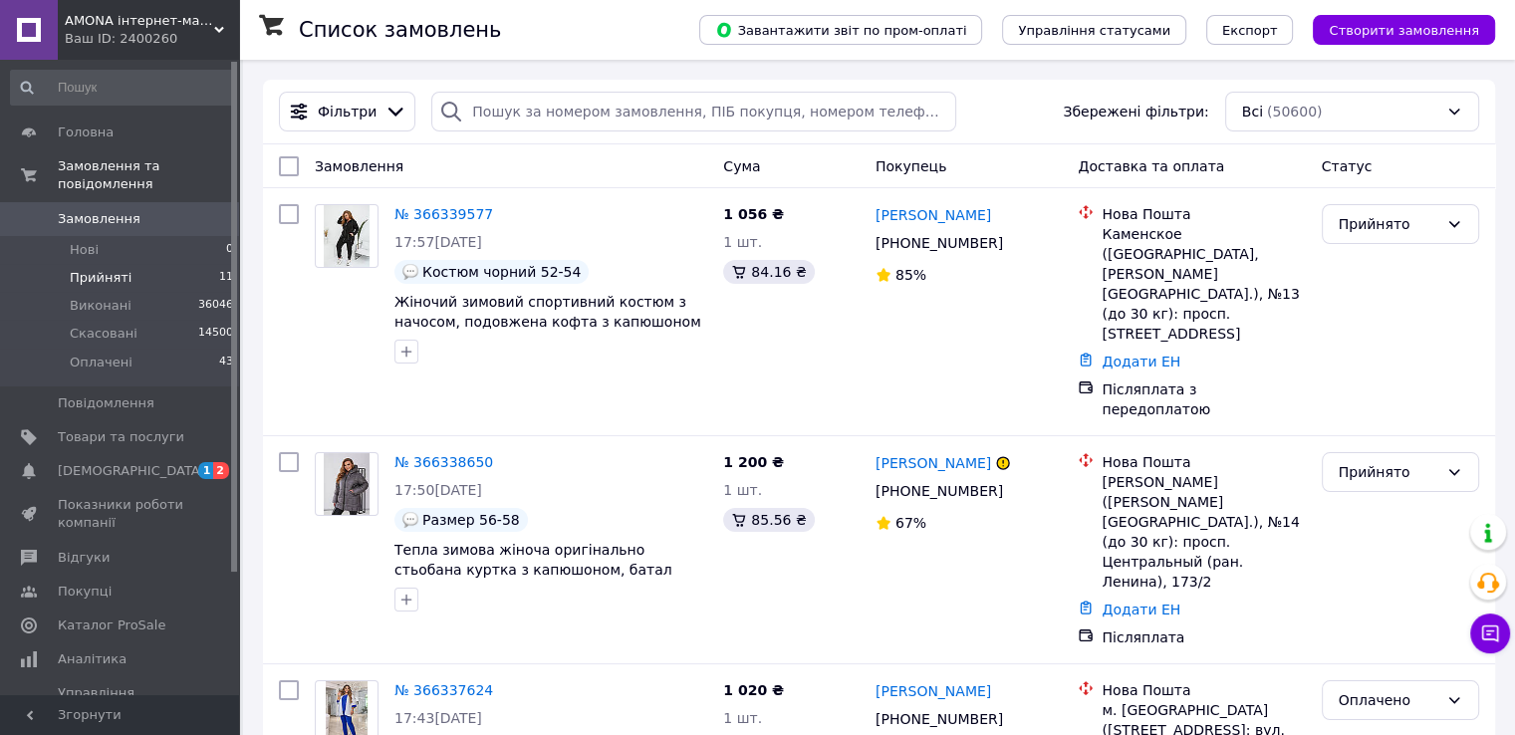
click at [175, 264] on li "Прийняті 11" at bounding box center [122, 278] width 245 height 28
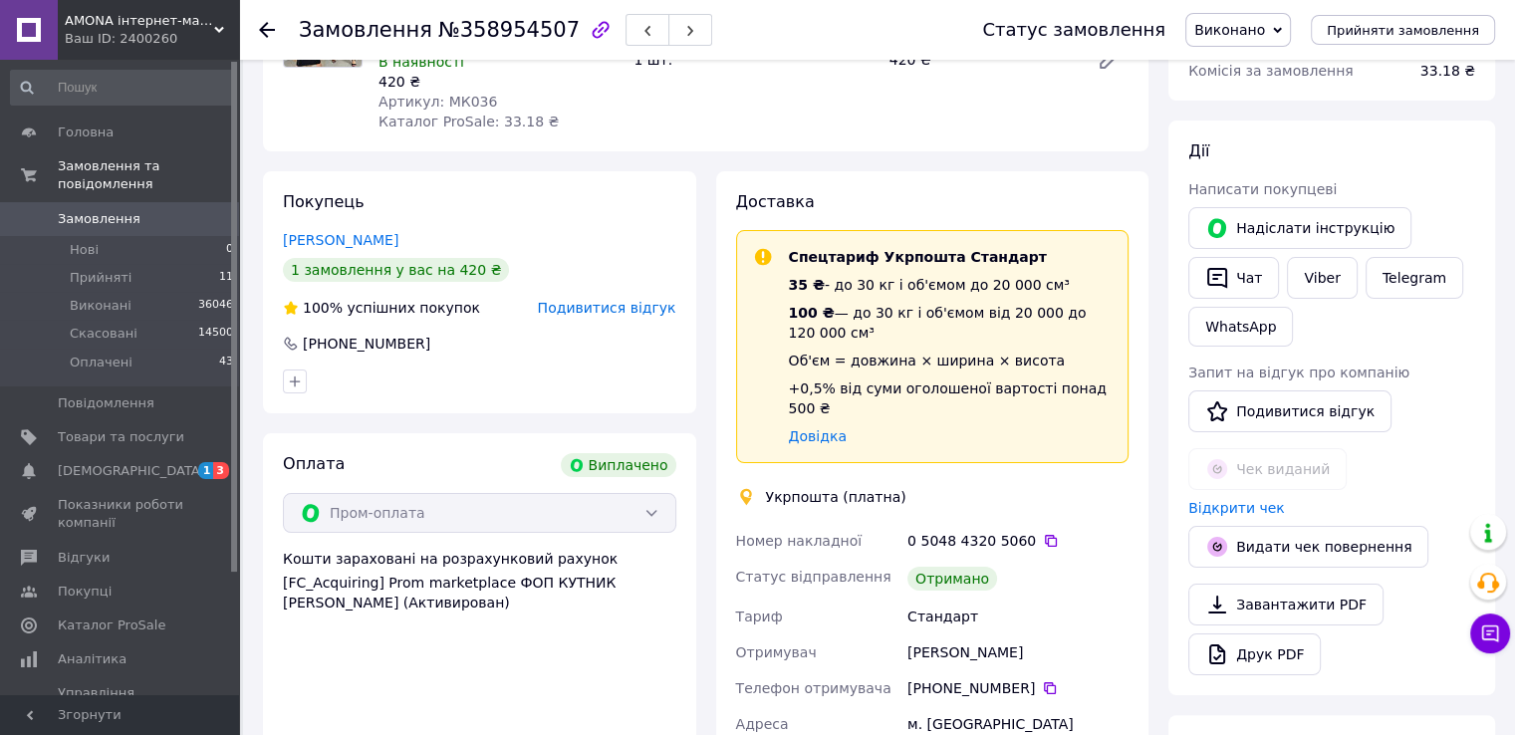
scroll to position [24, 0]
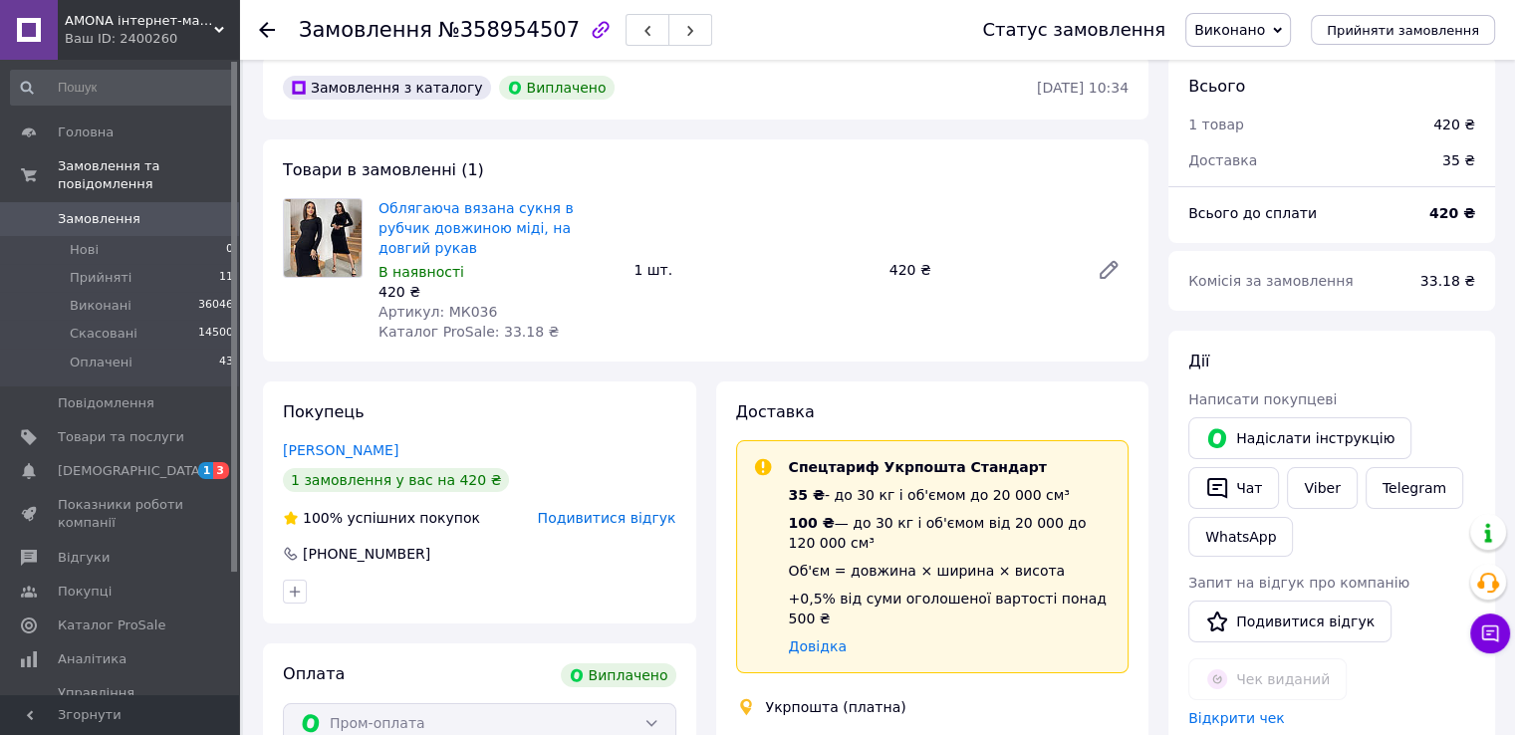
click at [609, 481] on div "Покупець Гудкова Ульяна 1 замовлення у вас на 420 ₴ 100% успішних покупок Подив…" at bounding box center [479, 502] width 433 height 242
click at [611, 510] on span "Подивитися відгук" at bounding box center [607, 518] width 138 height 16
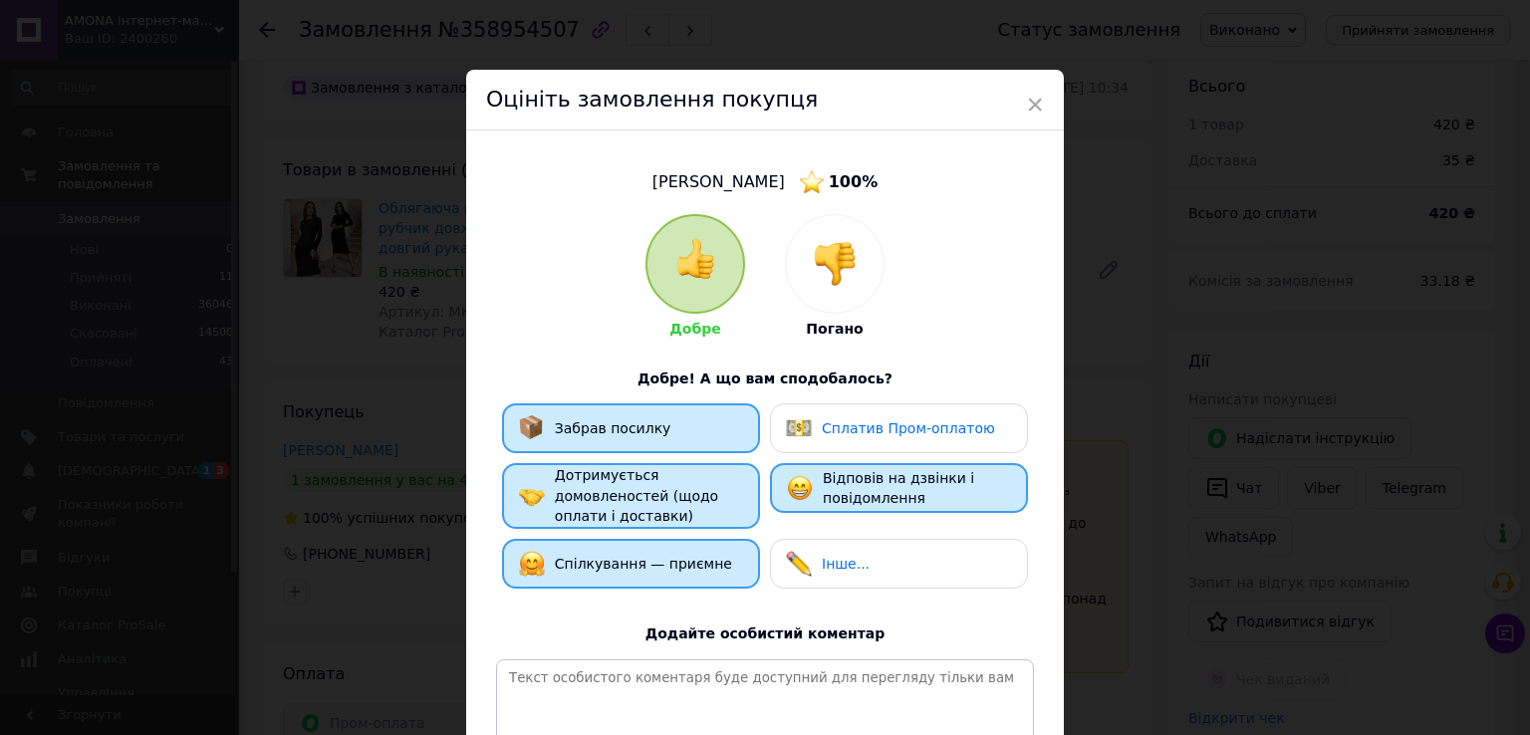
click at [1195, 334] on div "× Оцініть замовлення покупця Гудкова Ульяна 100 % Добре Погано Добре! А що вам …" at bounding box center [765, 367] width 1530 height 735
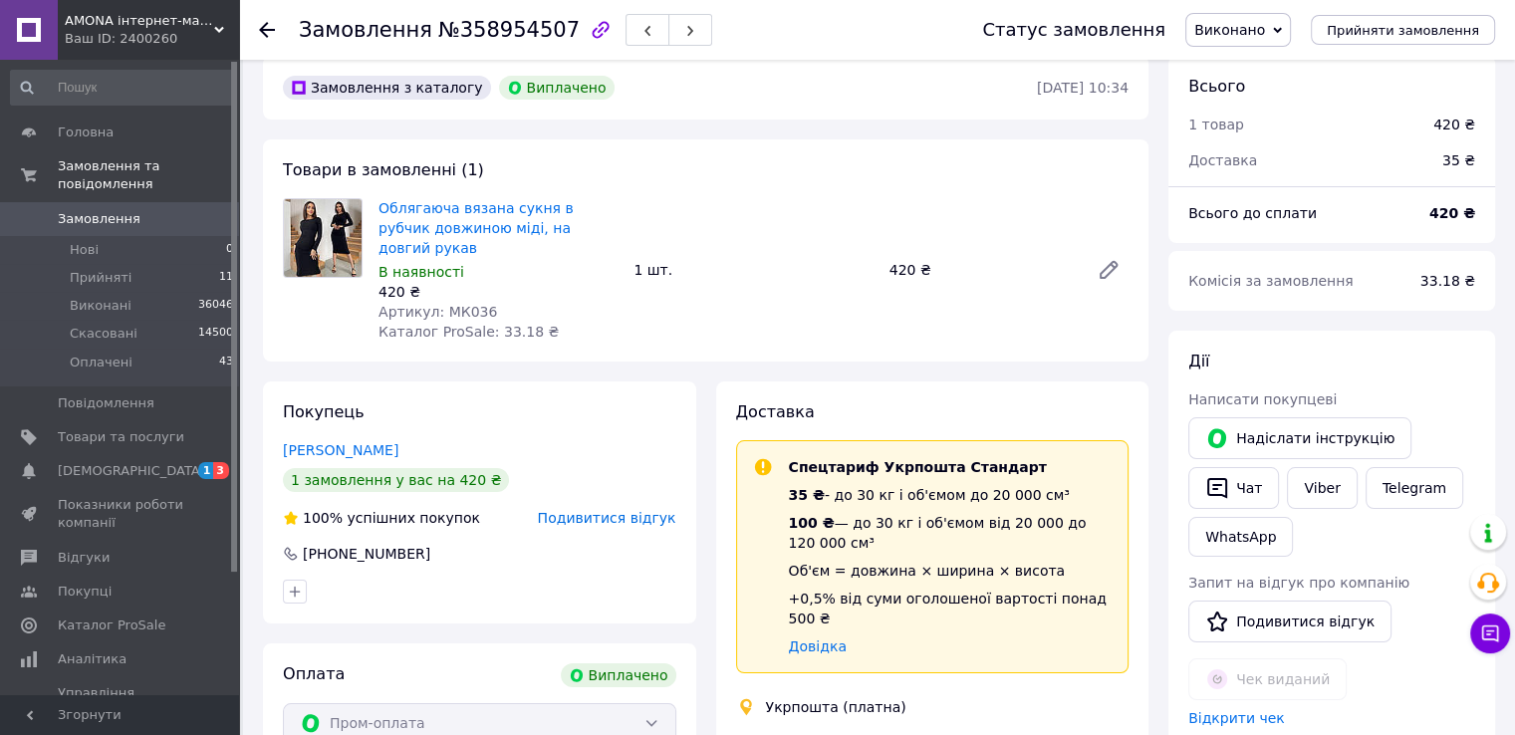
click at [121, 210] on span "Замовлення" at bounding box center [99, 219] width 83 height 18
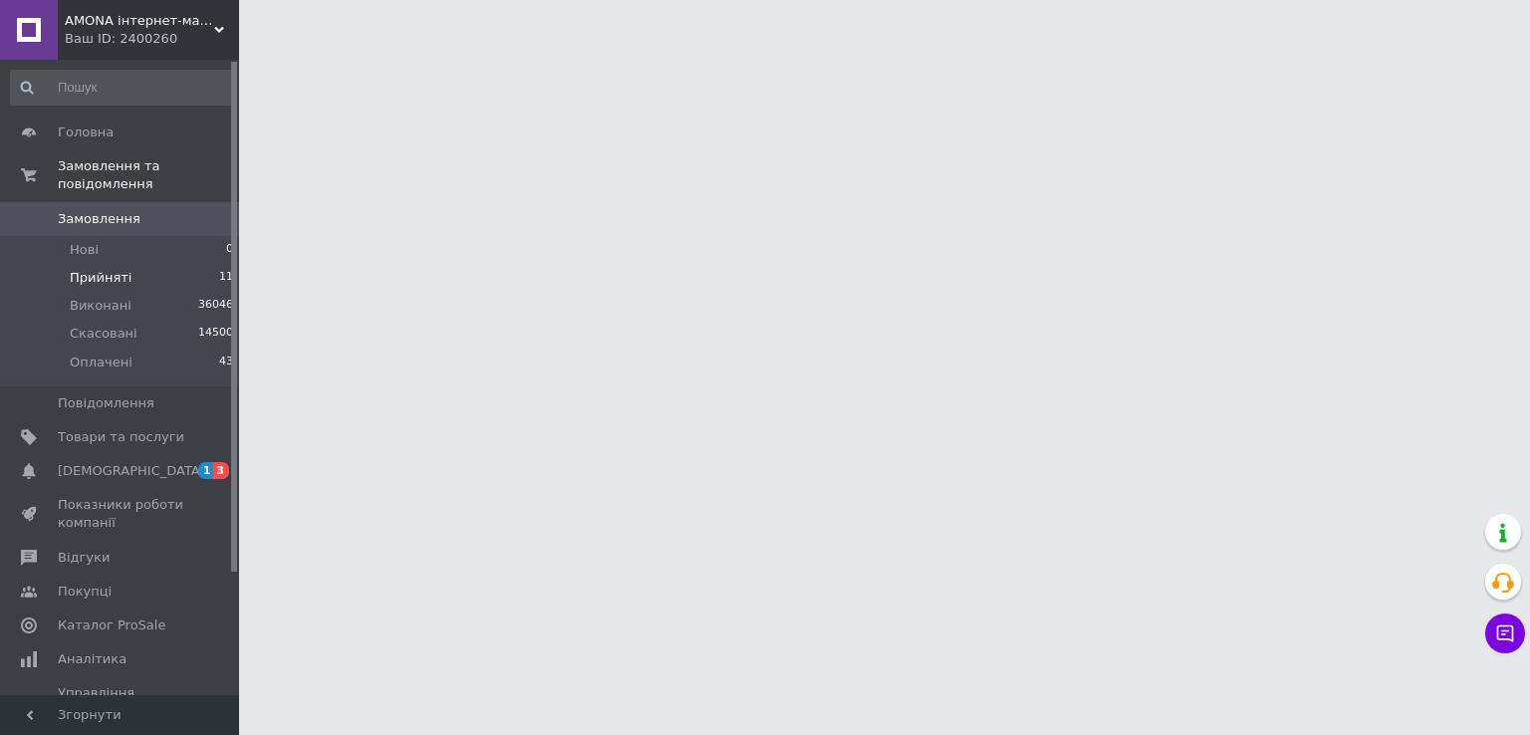
click at [223, 269] on span "11" at bounding box center [226, 278] width 14 height 18
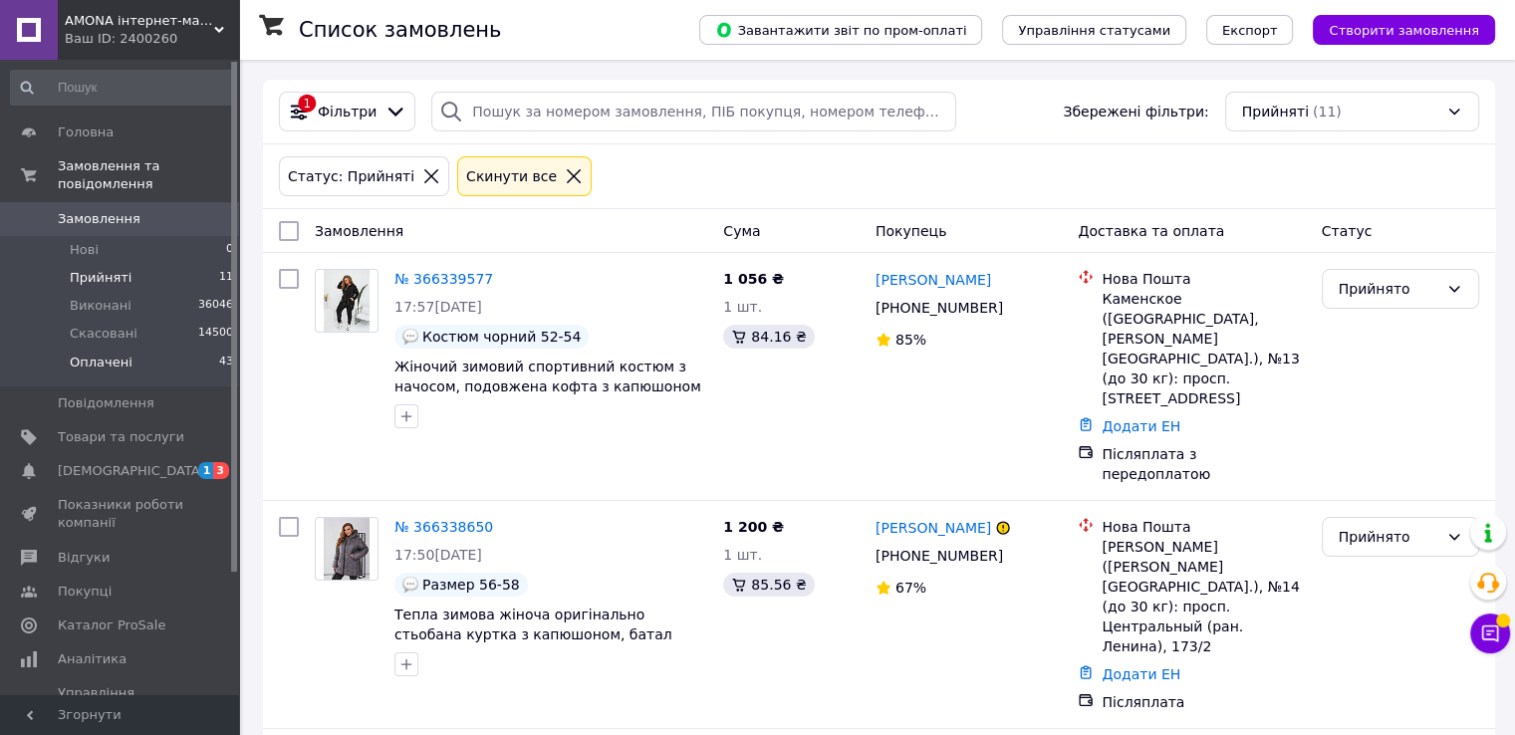
click at [208, 349] on li "Оплачені 43" at bounding box center [122, 368] width 245 height 38
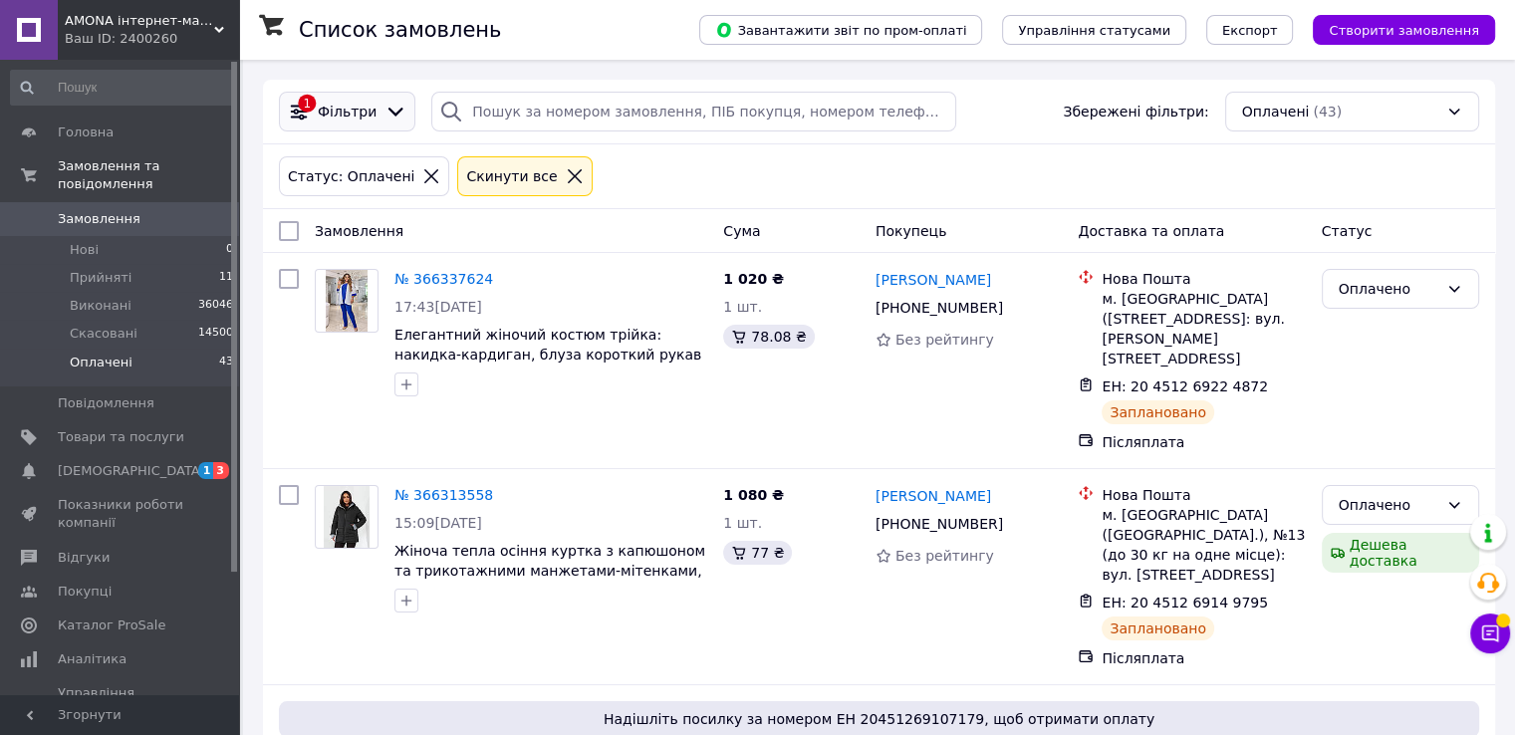
click at [384, 102] on icon at bounding box center [395, 112] width 22 height 22
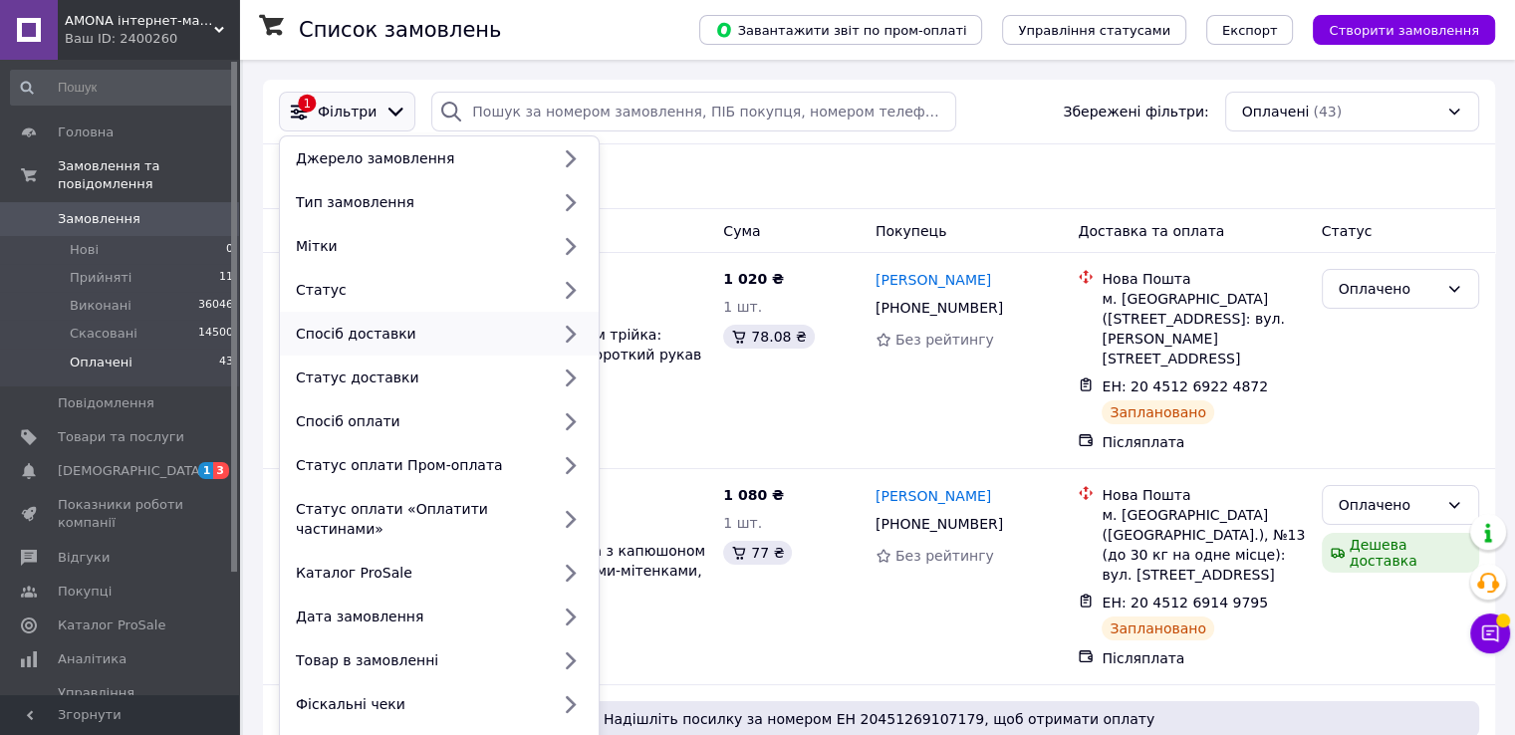
click at [373, 328] on div "Спосіб доставки" at bounding box center [418, 334] width 261 height 20
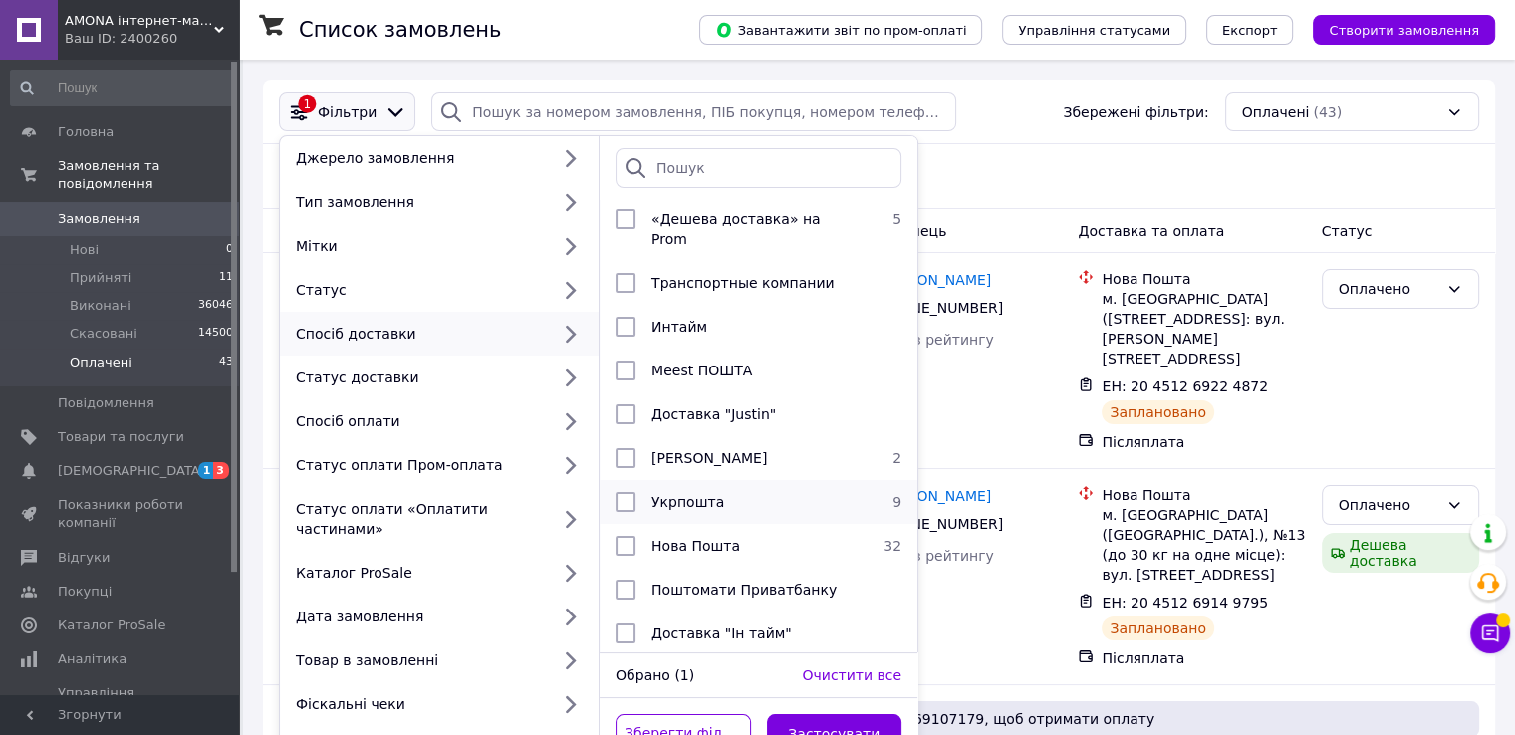
scroll to position [112, 0]
click at [707, 493] on span "Укрпошта" at bounding box center [687, 501] width 73 height 16
checkbox input "true"
click at [825, 719] on button "Застосувати" at bounding box center [834, 734] width 135 height 40
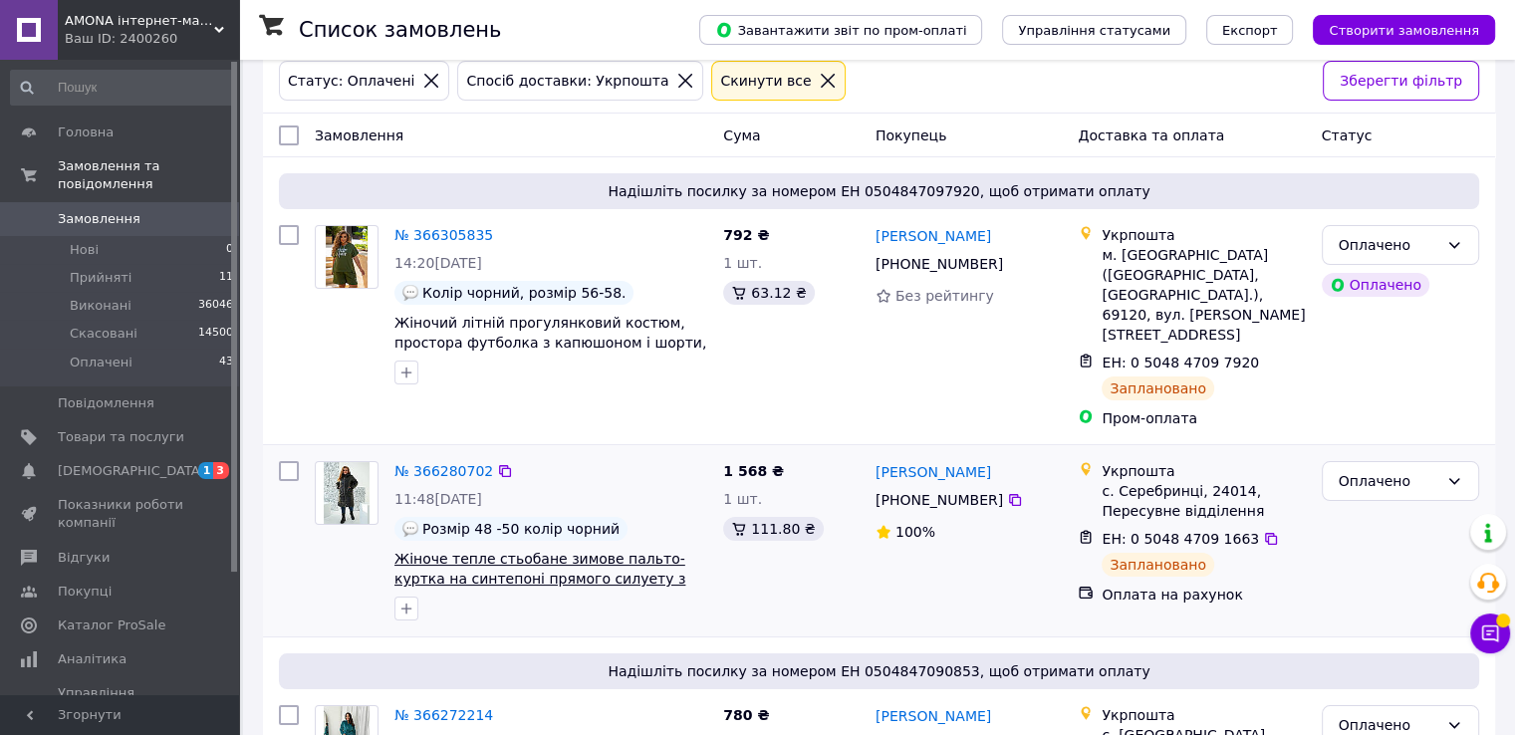
scroll to position [494, 0]
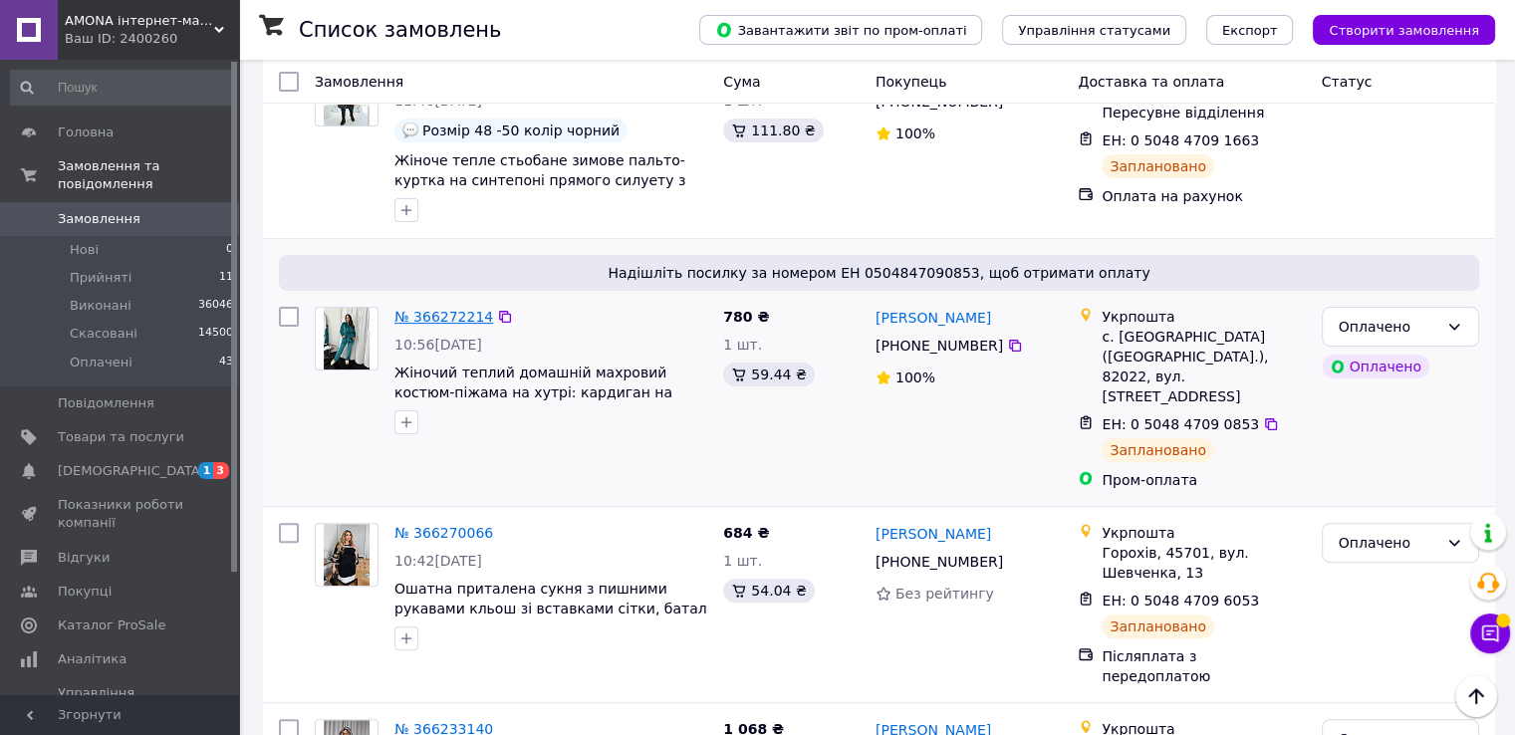
click at [427, 309] on link "№ 366272214" at bounding box center [443, 317] width 99 height 16
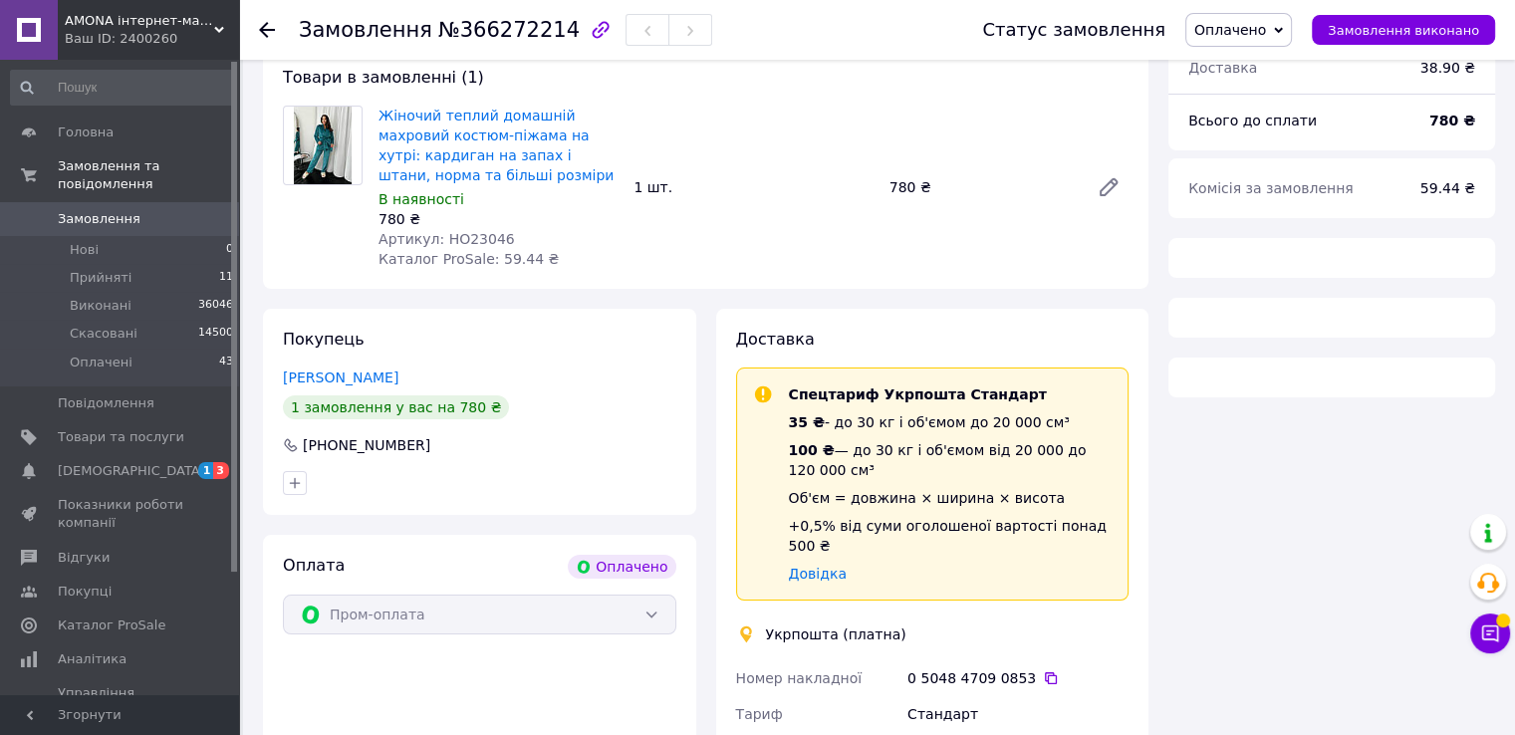
scroll to position [494, 0]
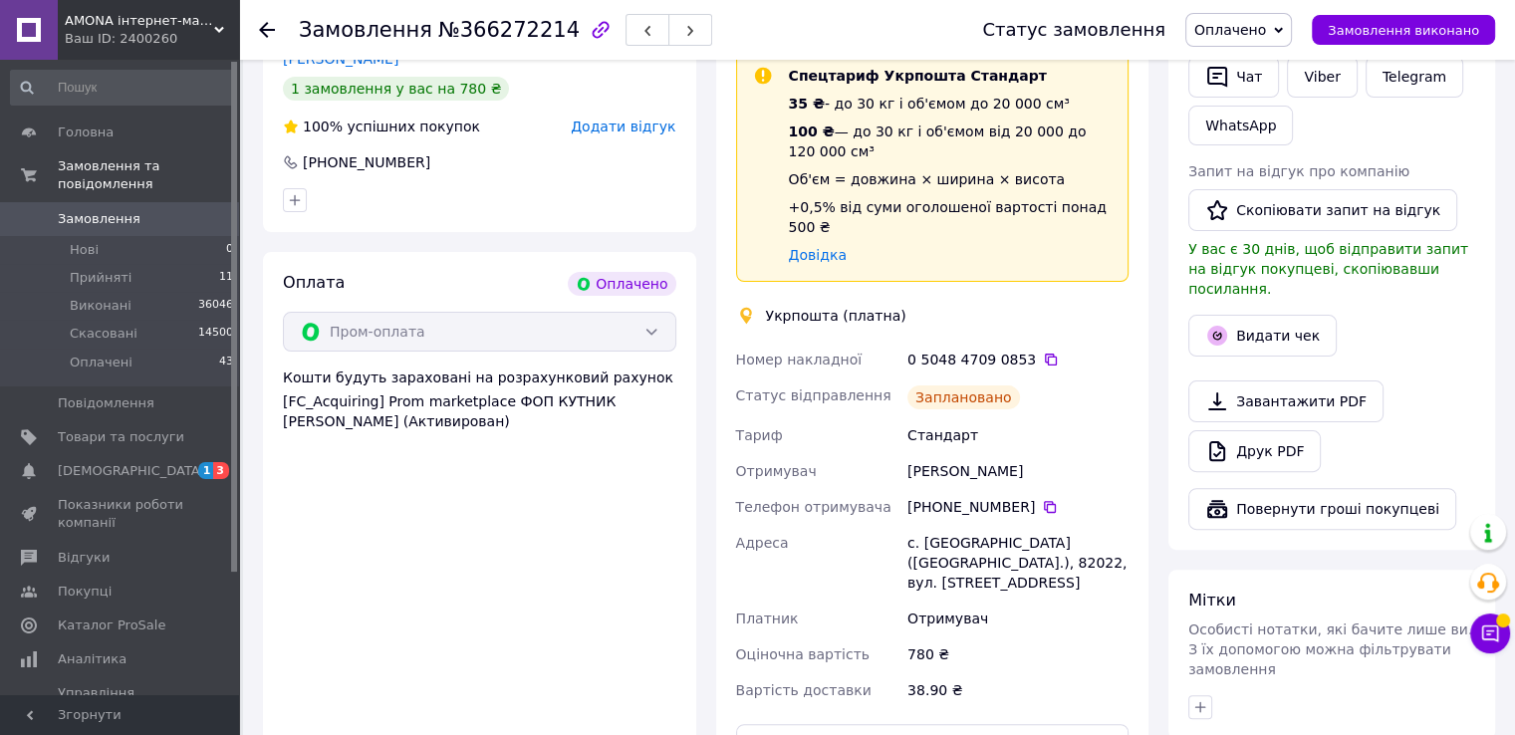
click at [987, 453] on div "Наталія Манаєнко" at bounding box center [1017, 471] width 229 height 36
copy div "Манаєнко"
click at [1245, 74] on button "Чат" at bounding box center [1233, 77] width 91 height 42
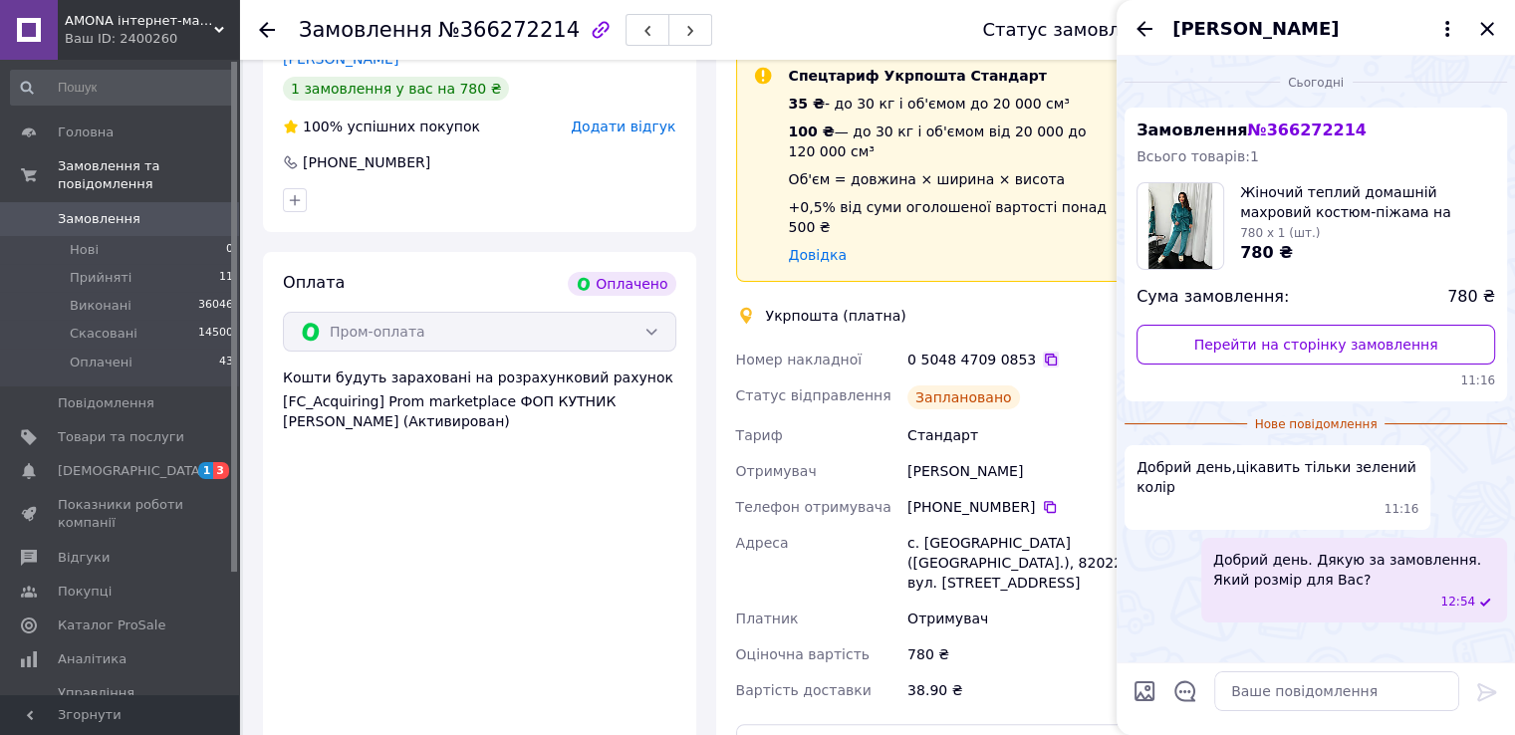
click at [1043, 352] on icon at bounding box center [1051, 360] width 16 height 16
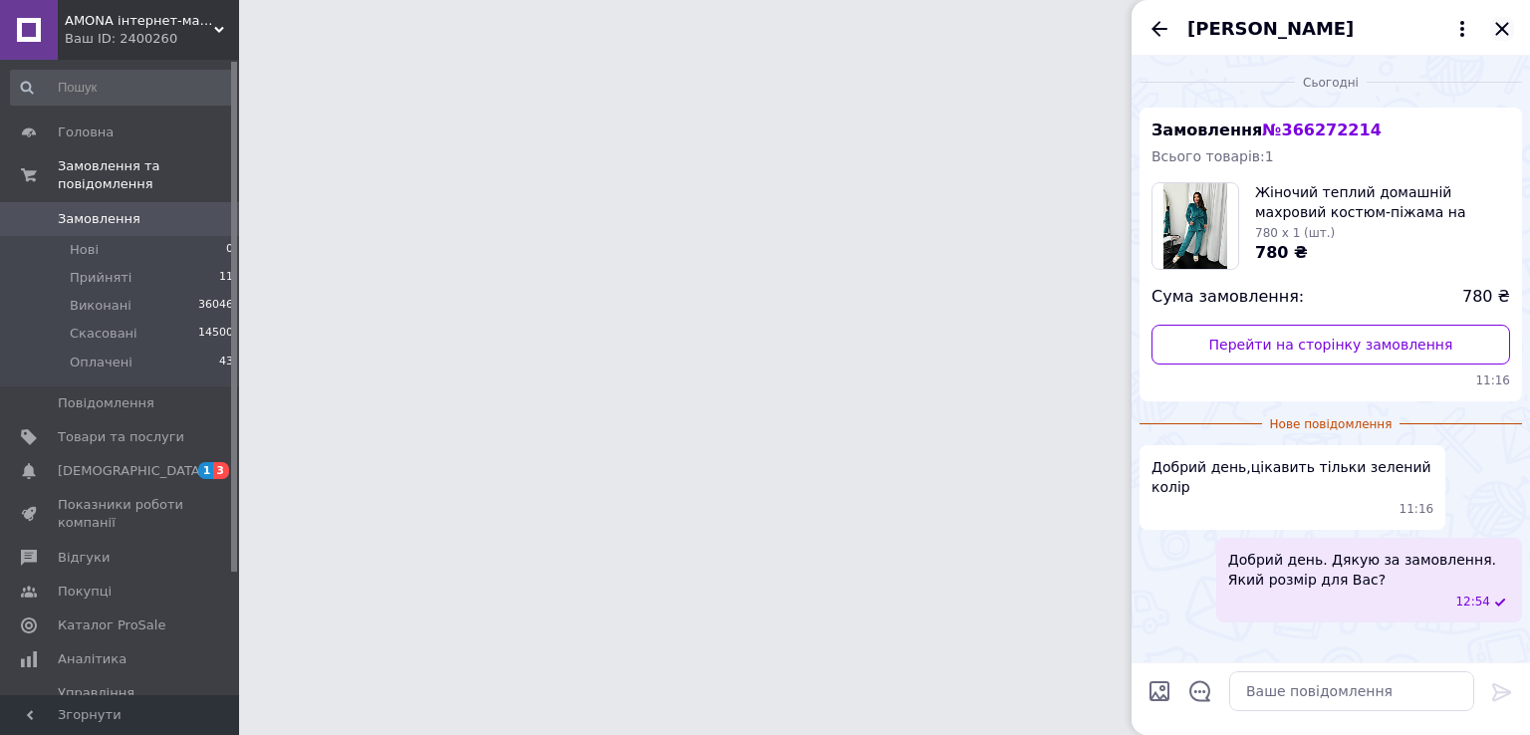
click at [1494, 40] on icon "Закрити" at bounding box center [1502, 29] width 24 height 24
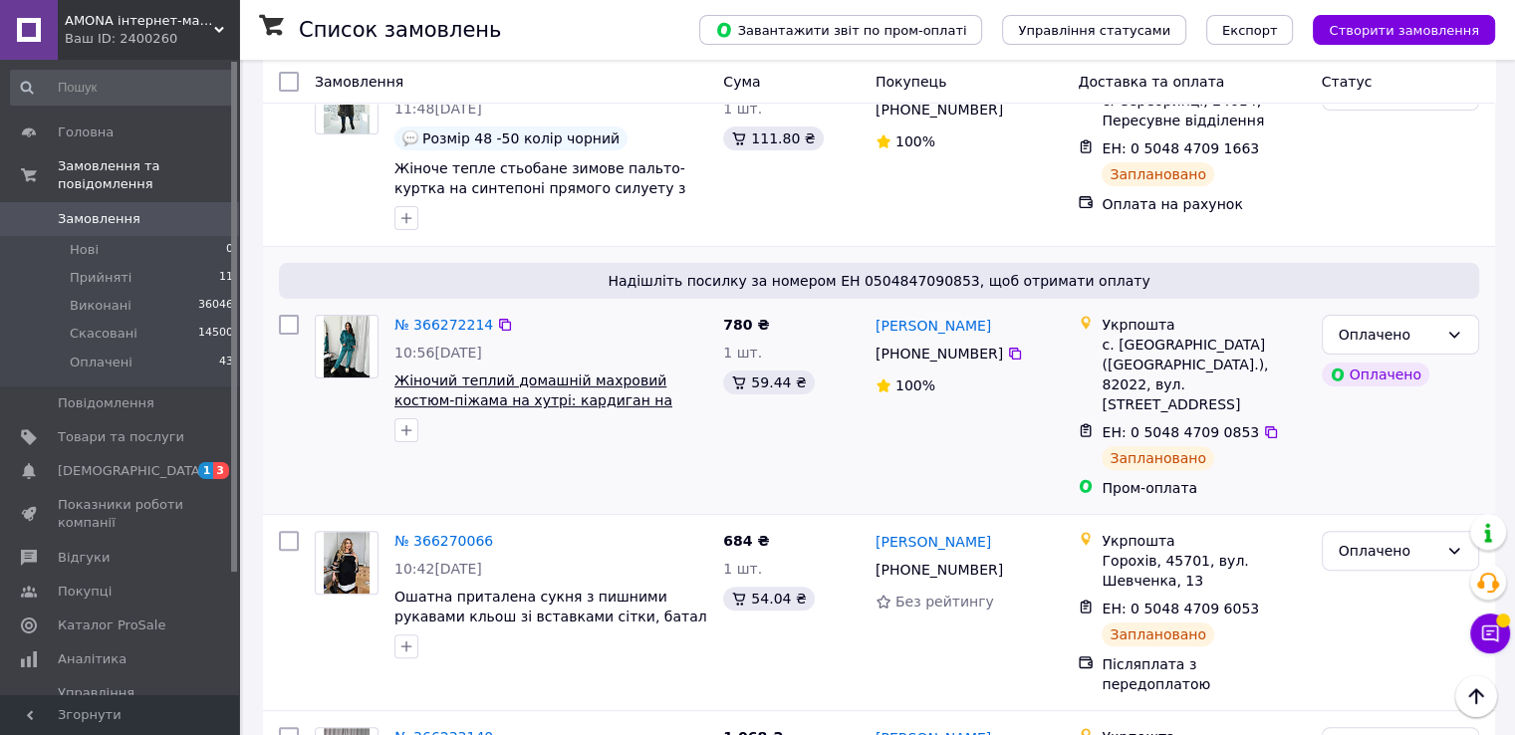
scroll to position [697, 0]
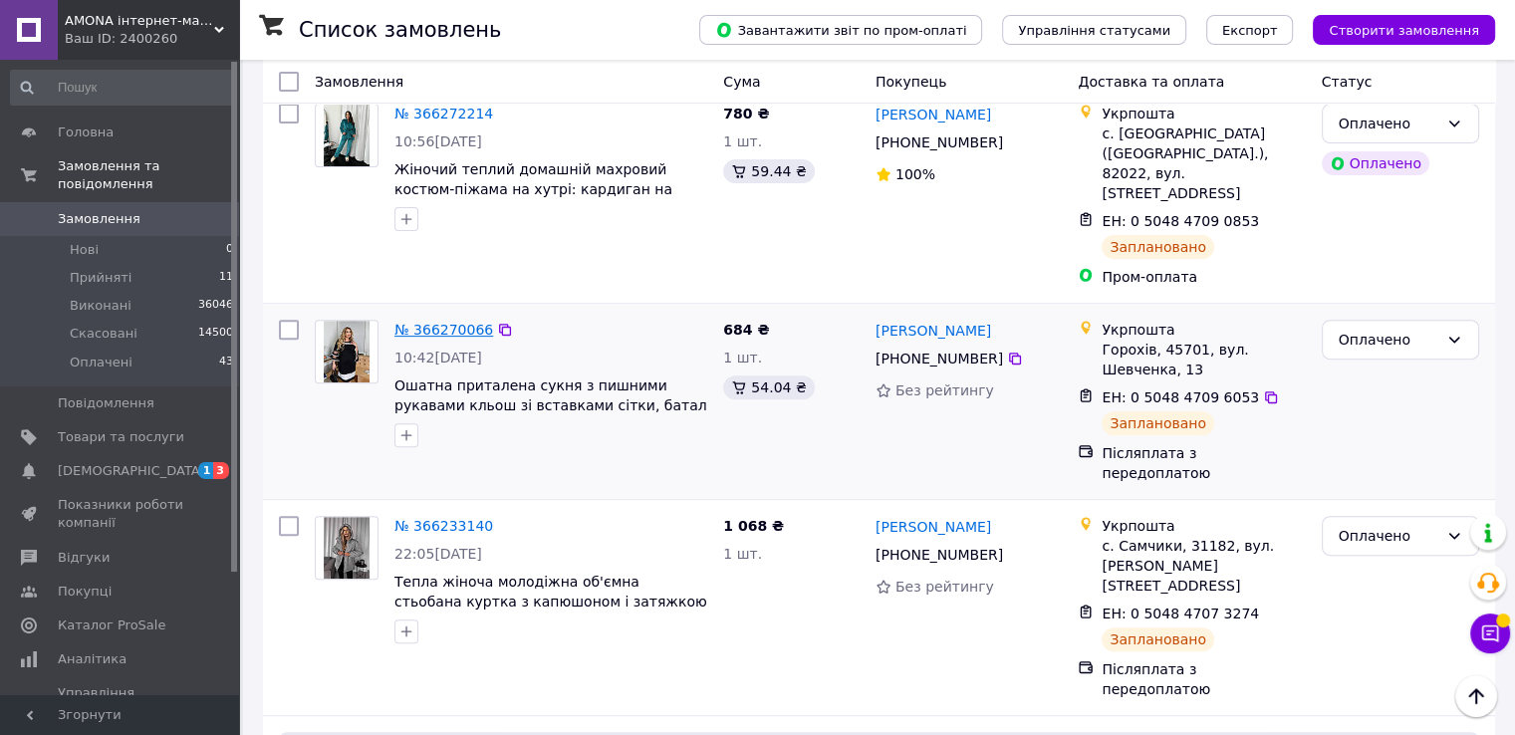
click at [414, 322] on link "№ 366270066" at bounding box center [443, 330] width 99 height 16
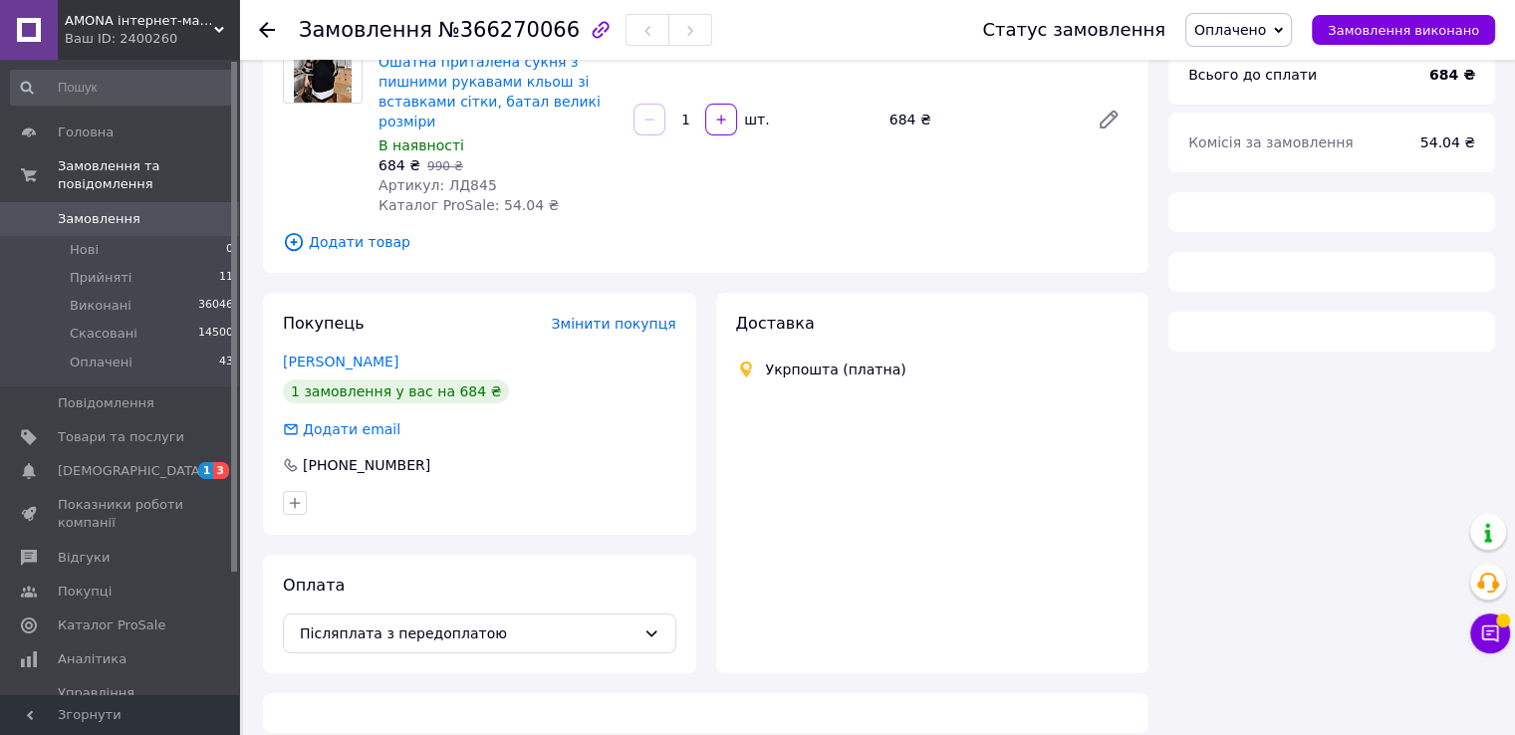
scroll to position [697, 0]
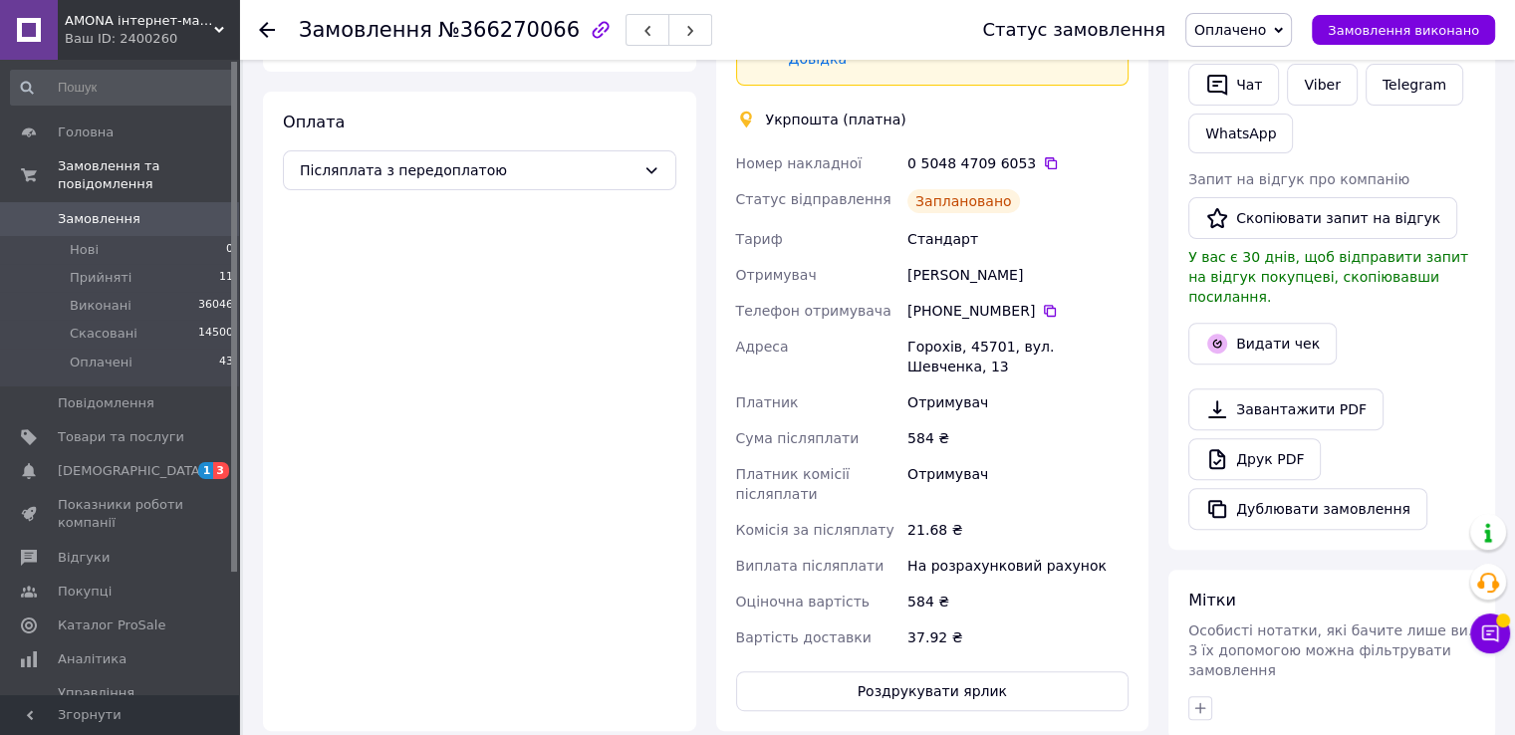
click at [1505, 645] on div "Чат з покупцем" at bounding box center [1490, 633] width 40 height 40
click at [1498, 637] on icon at bounding box center [1490, 633] width 20 height 20
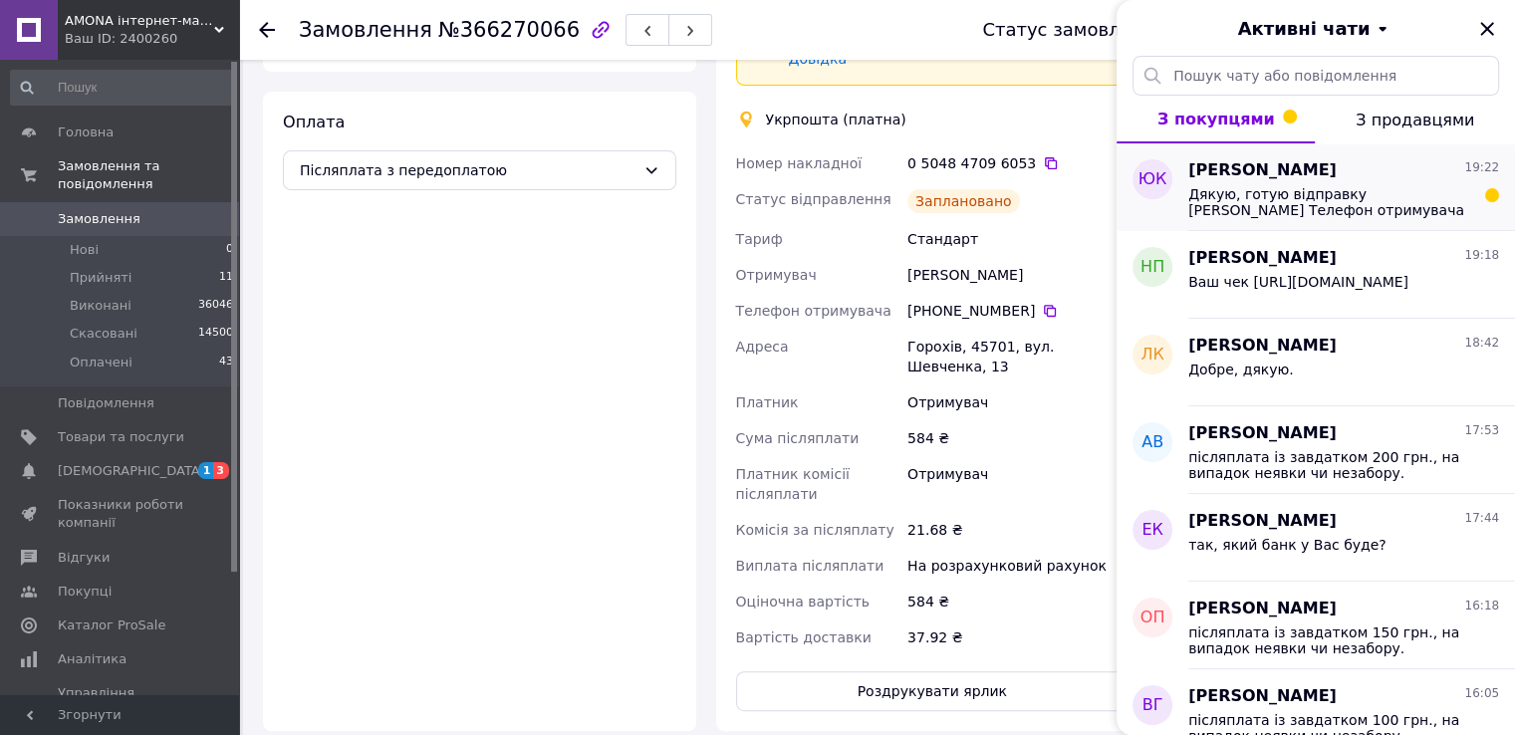
click at [1248, 201] on span "Дякую, готую відправку Клименко Юлия Телефон отримувача +380 66 692 99 01 Адрес…" at bounding box center [1329, 202] width 283 height 32
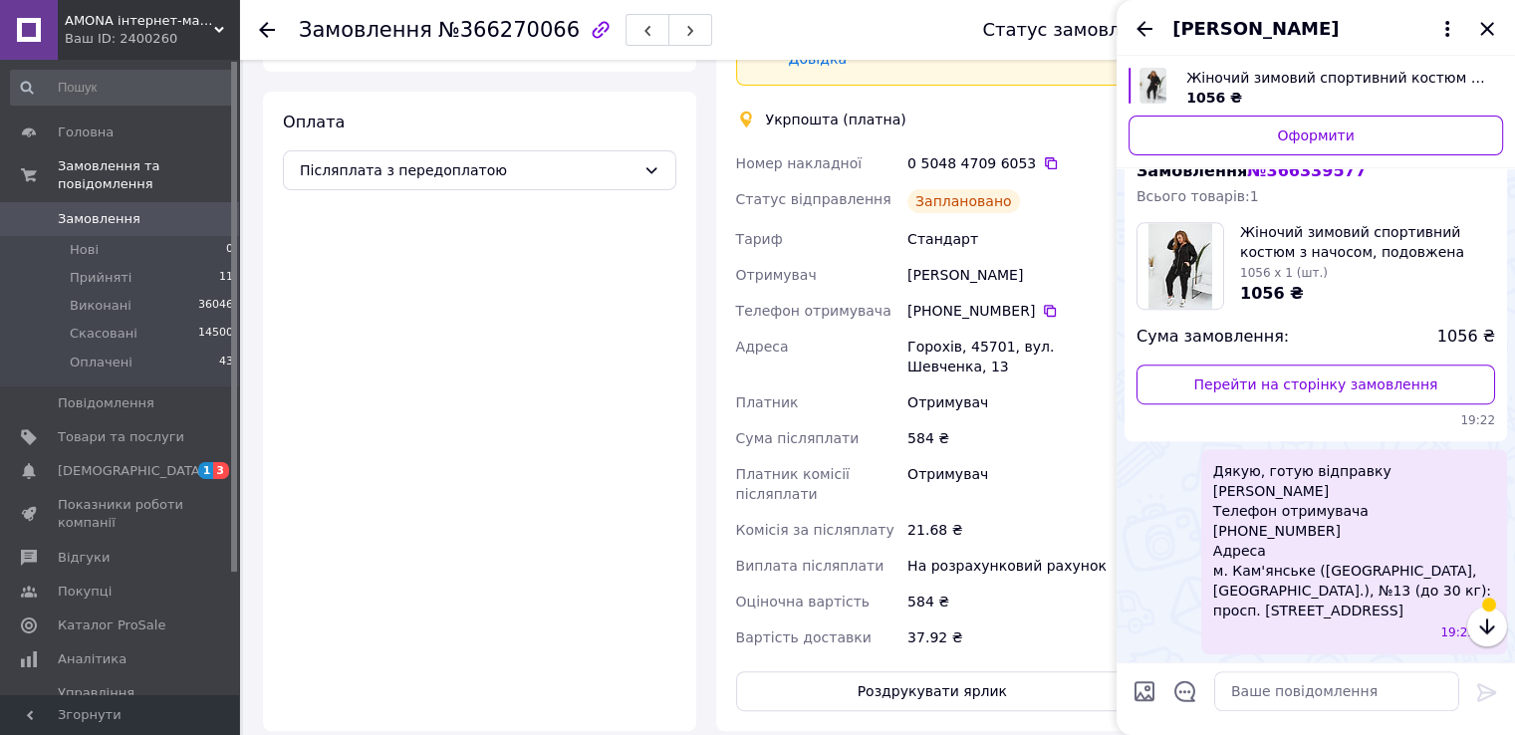
scroll to position [1489, 0]
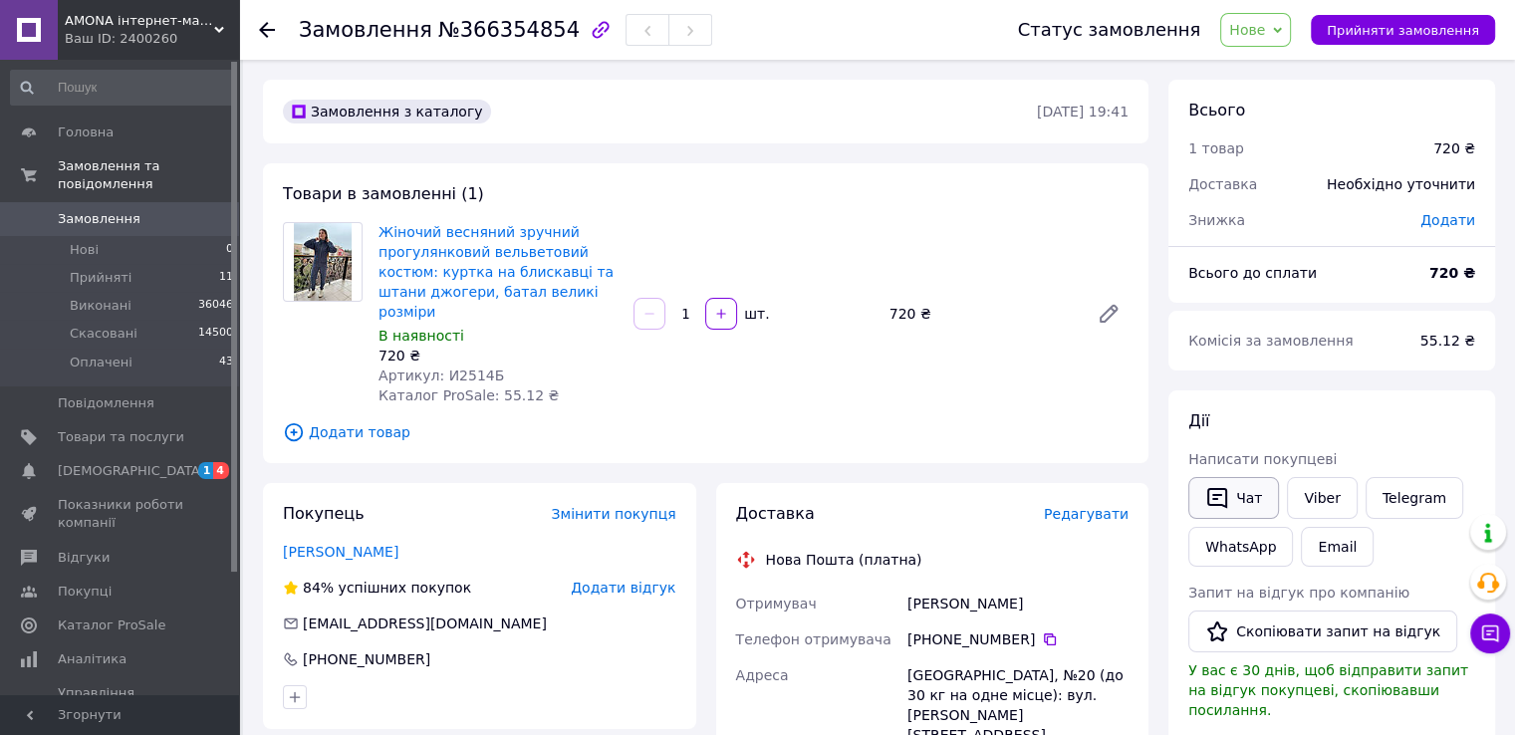
click at [1210, 486] on icon "button" at bounding box center [1217, 498] width 24 height 24
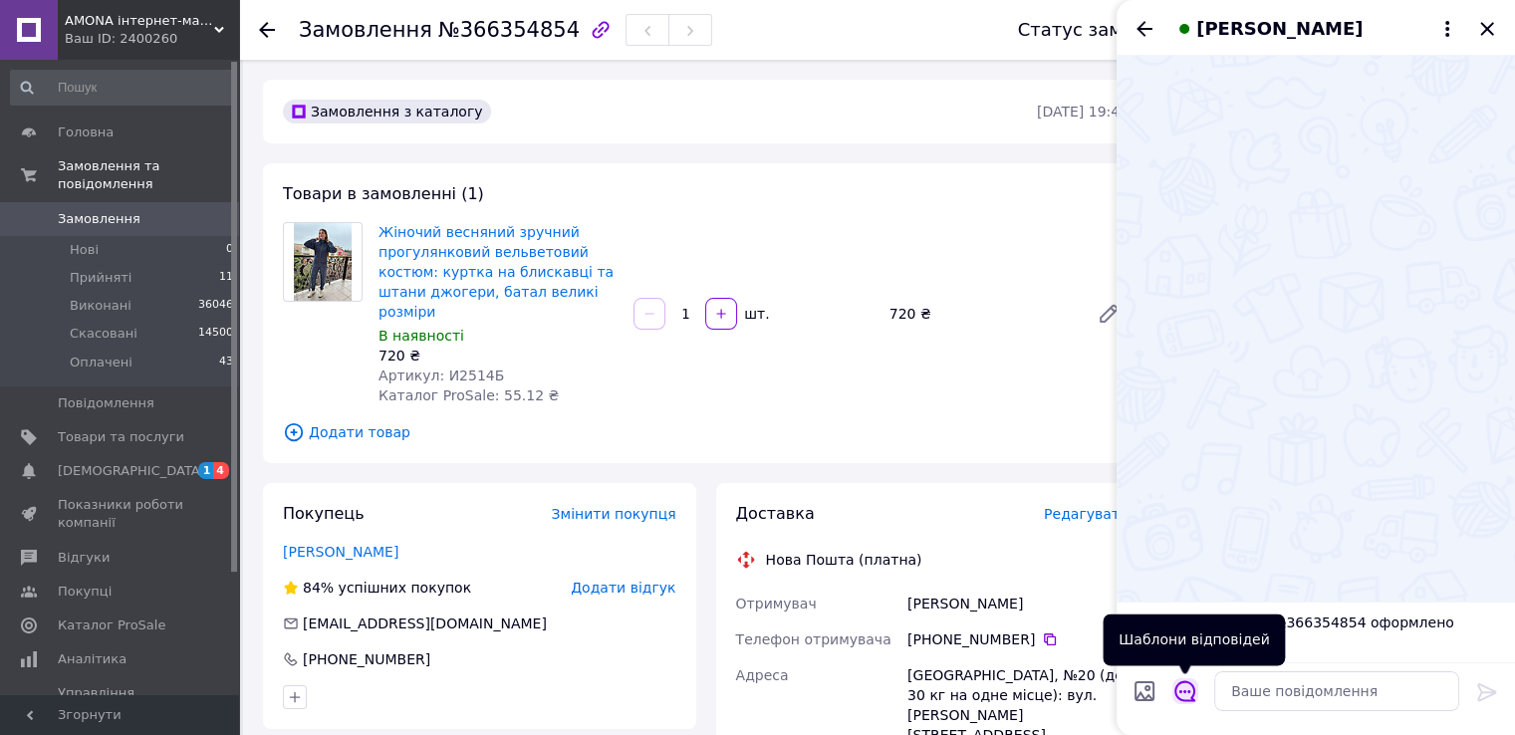
click at [1180, 690] on icon "Відкрити шаблони відповідей" at bounding box center [1184, 691] width 21 height 21
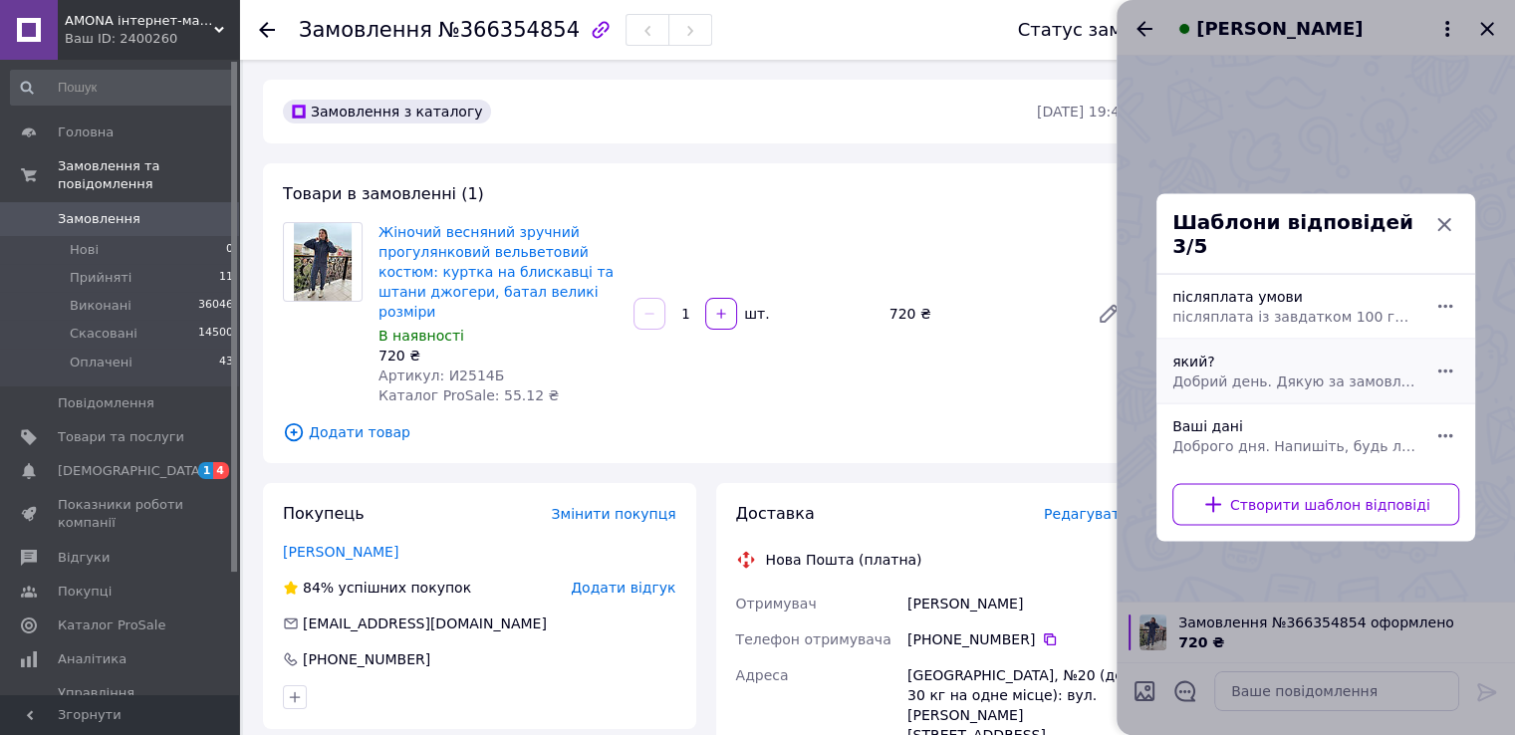
click at [1320, 344] on div "який? Добрий день. Дякую за замовлення. Який колір та розмір для Вас?" at bounding box center [1293, 372] width 259 height 56
type textarea "Добрий день. Дякую за замовлення. Який колір та розмір для Вас?"
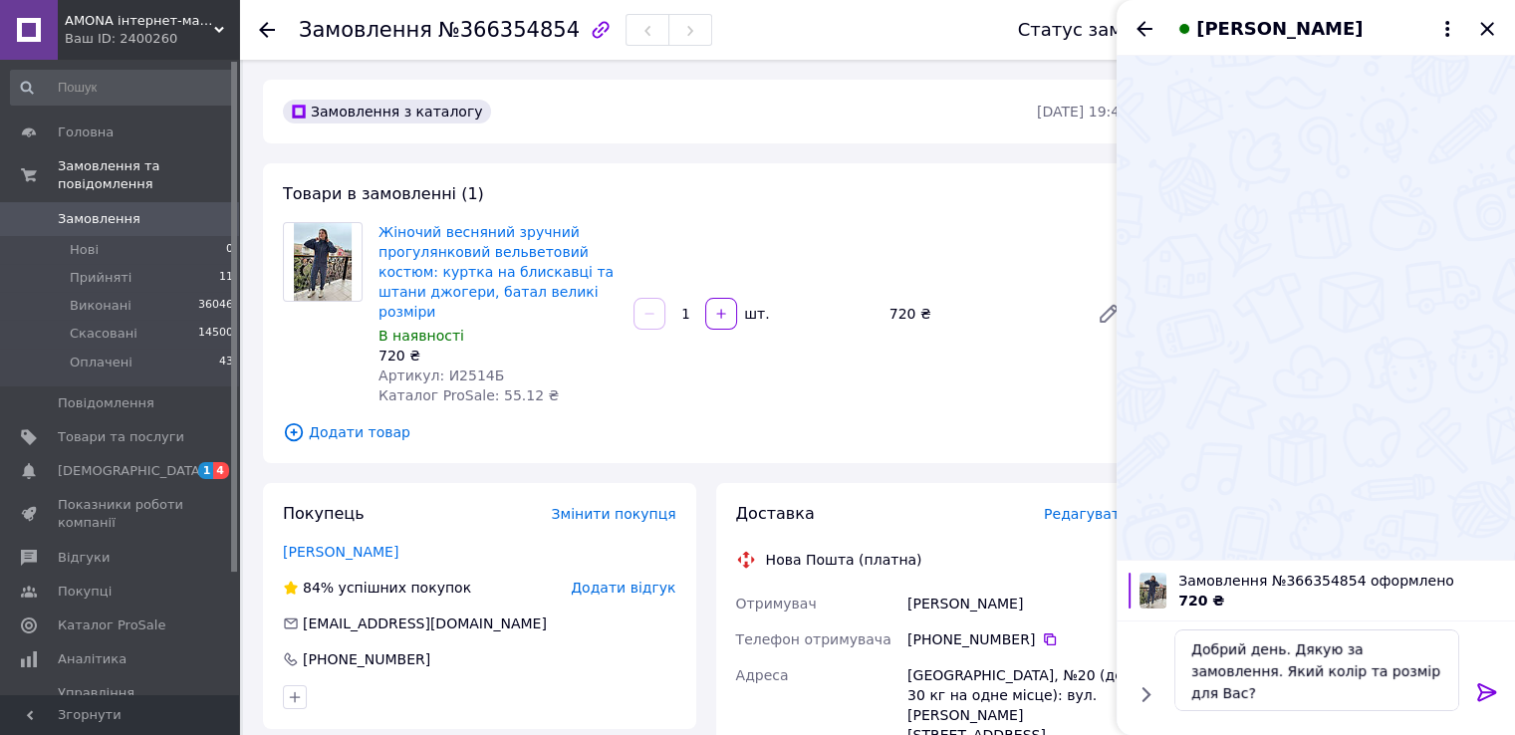
click at [1475, 698] on icon at bounding box center [1487, 692] width 24 height 24
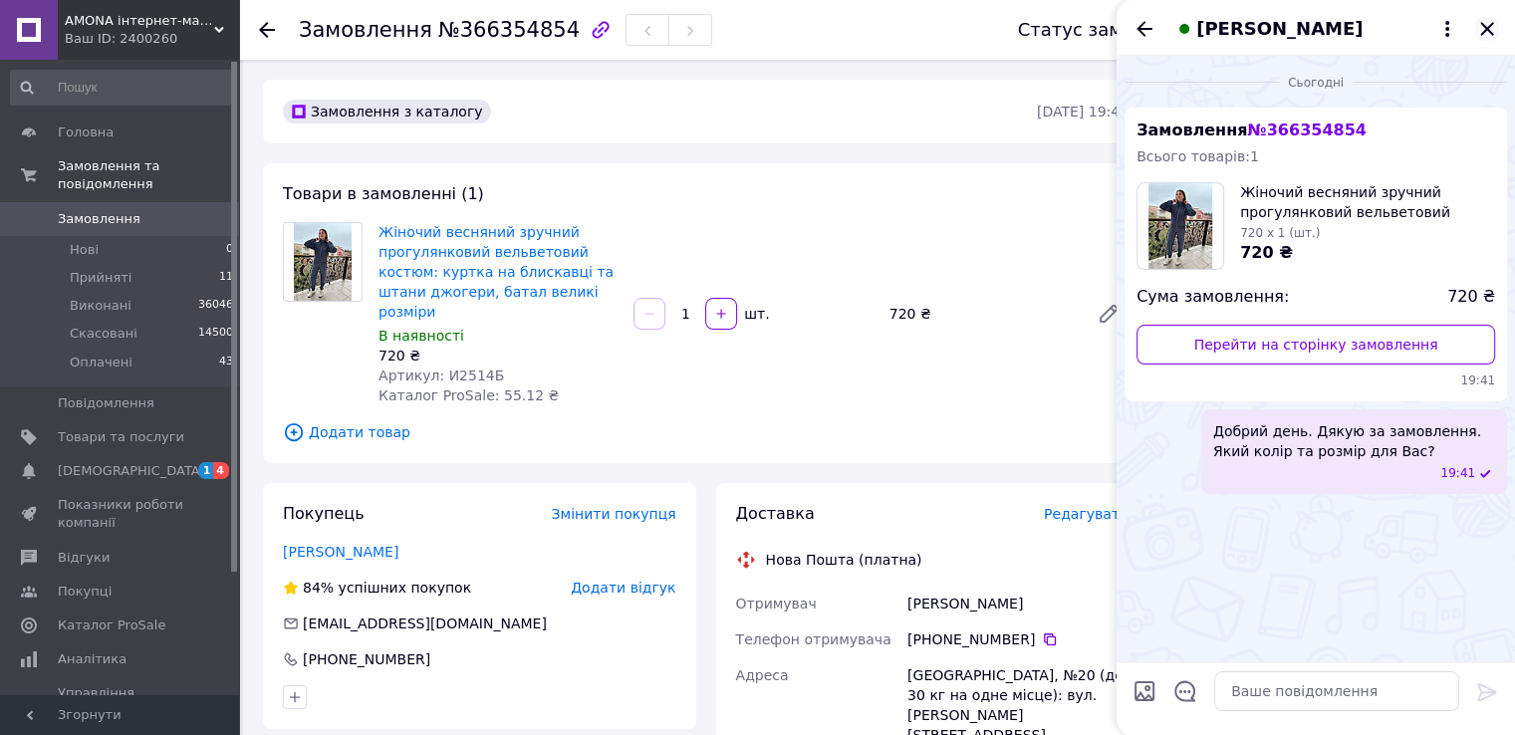
click at [1487, 20] on icon "Закрити" at bounding box center [1487, 29] width 24 height 24
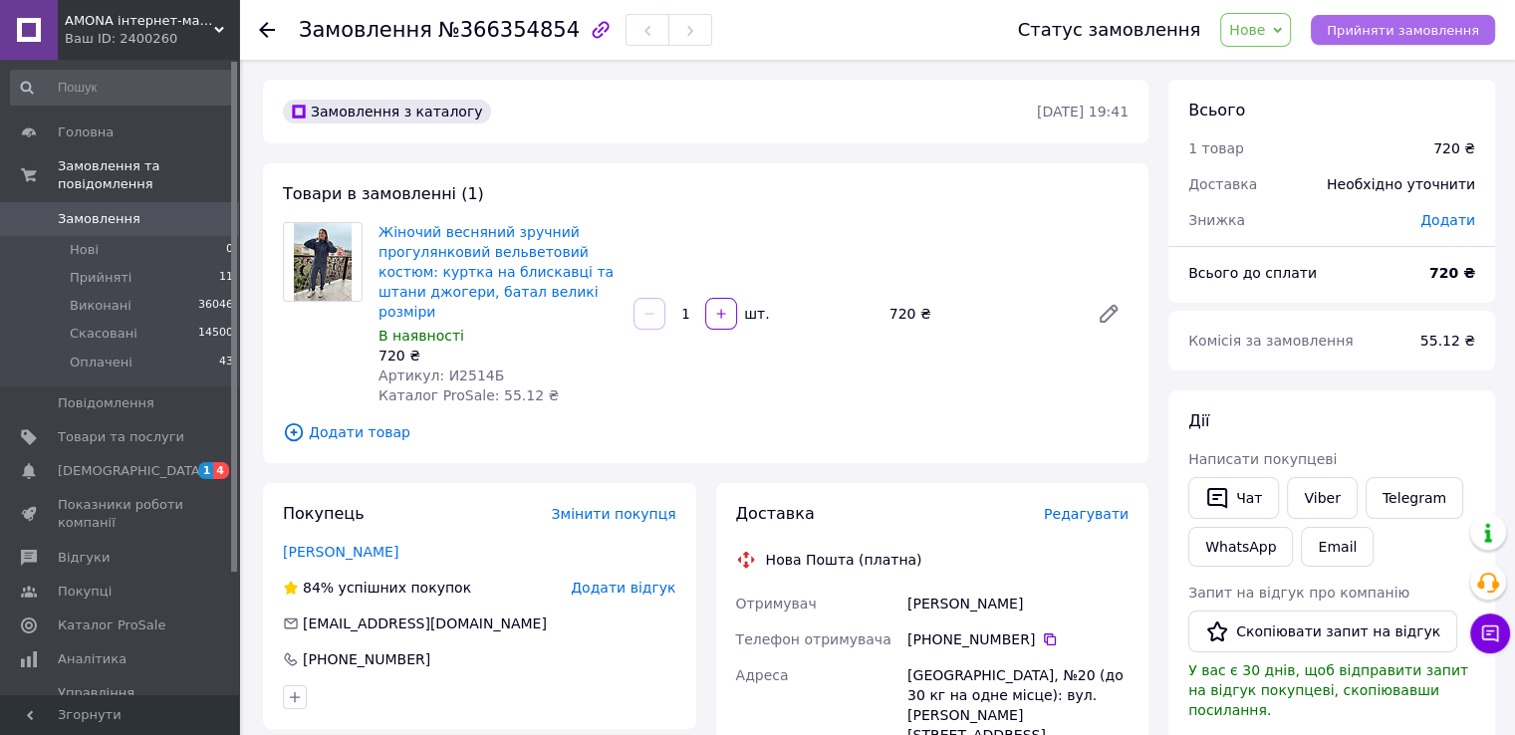
click at [1412, 25] on span "Прийняти замовлення" at bounding box center [1402, 30] width 152 height 15
drag, startPoint x: 112, startPoint y: 342, endPoint x: 361, endPoint y: 31, distance: 398.8
click at [112, 354] on span "Оплачені" at bounding box center [101, 363] width 63 height 18
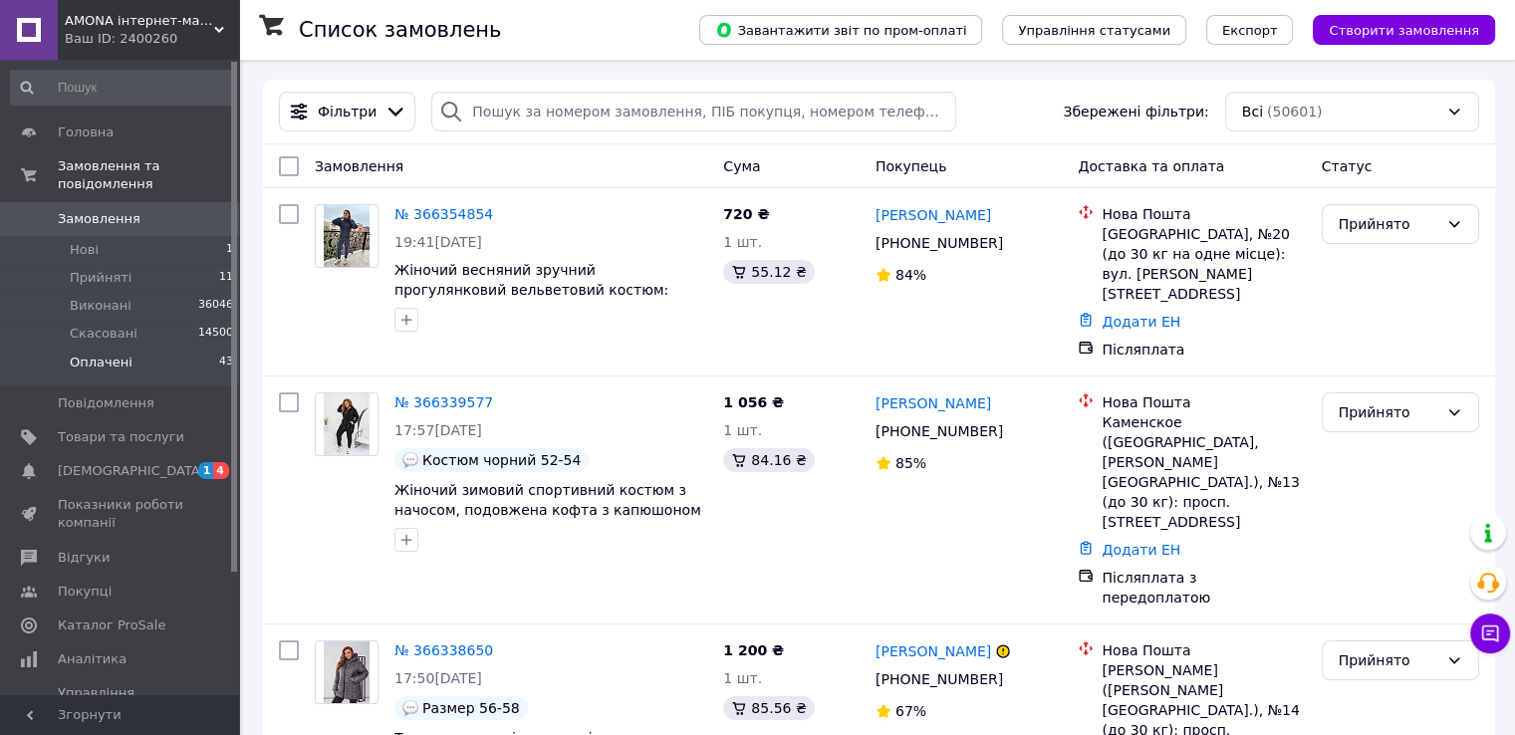
click at [189, 349] on li "Оплачені 43" at bounding box center [122, 368] width 245 height 38
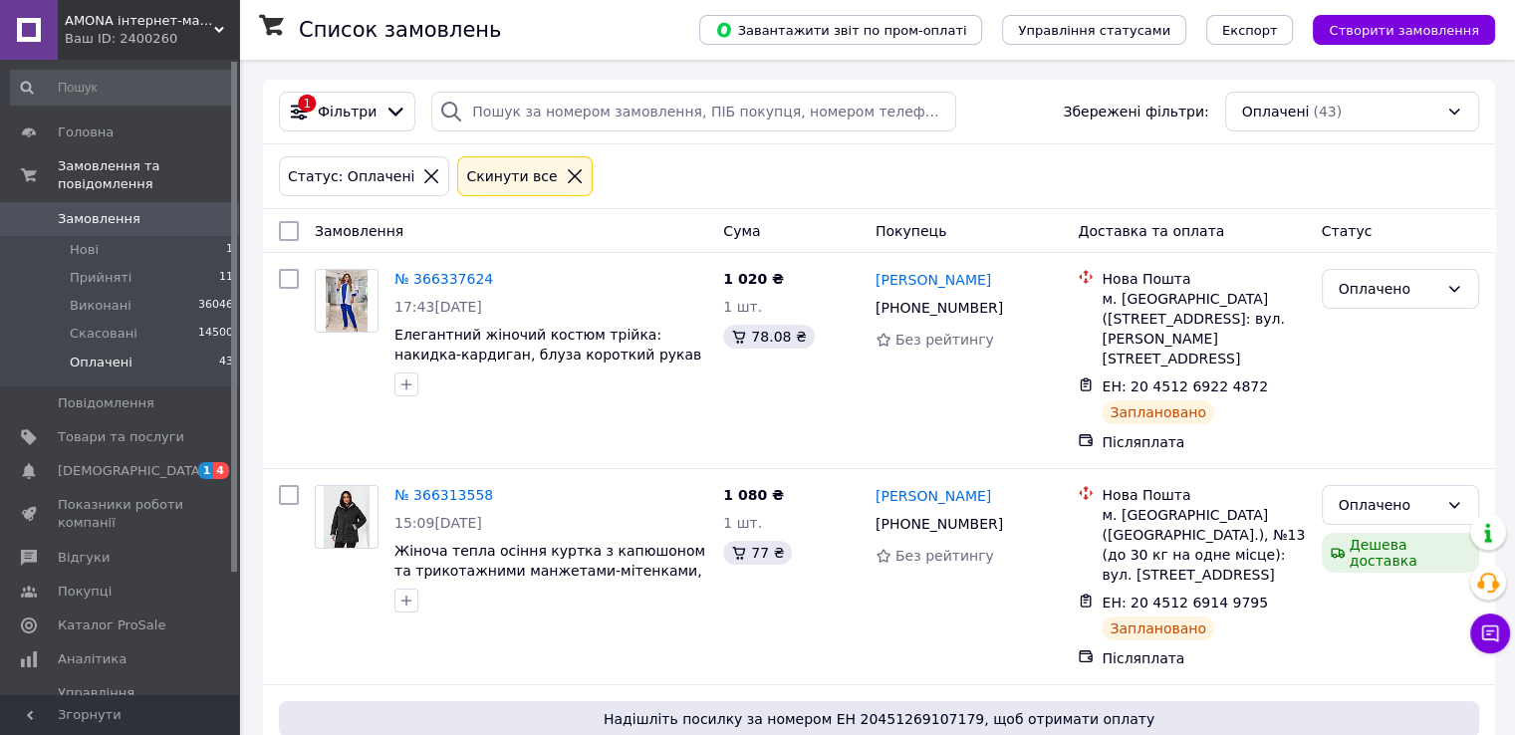
click at [384, 109] on icon at bounding box center [395, 112] width 22 height 22
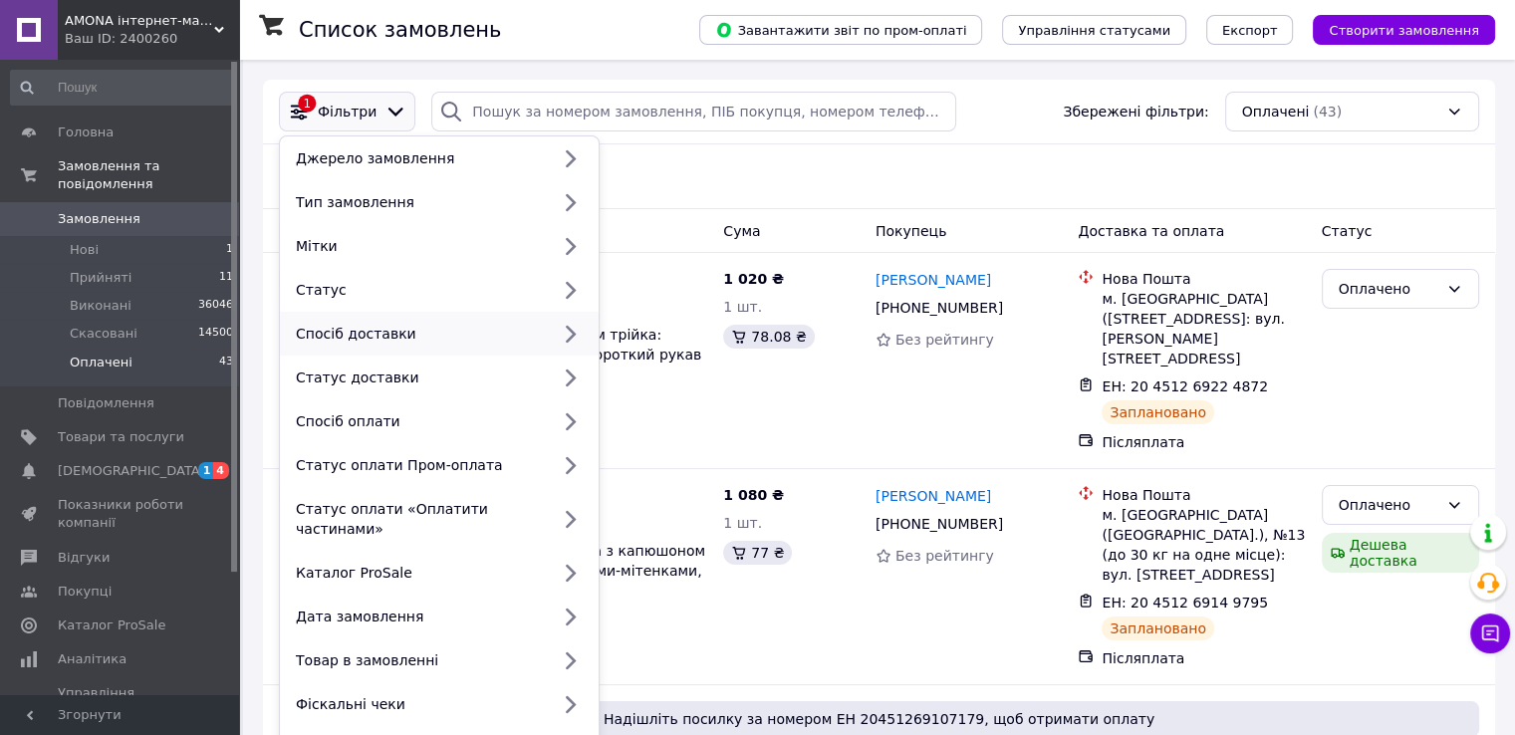
click at [393, 345] on div "Спосіб доставки" at bounding box center [439, 334] width 319 height 44
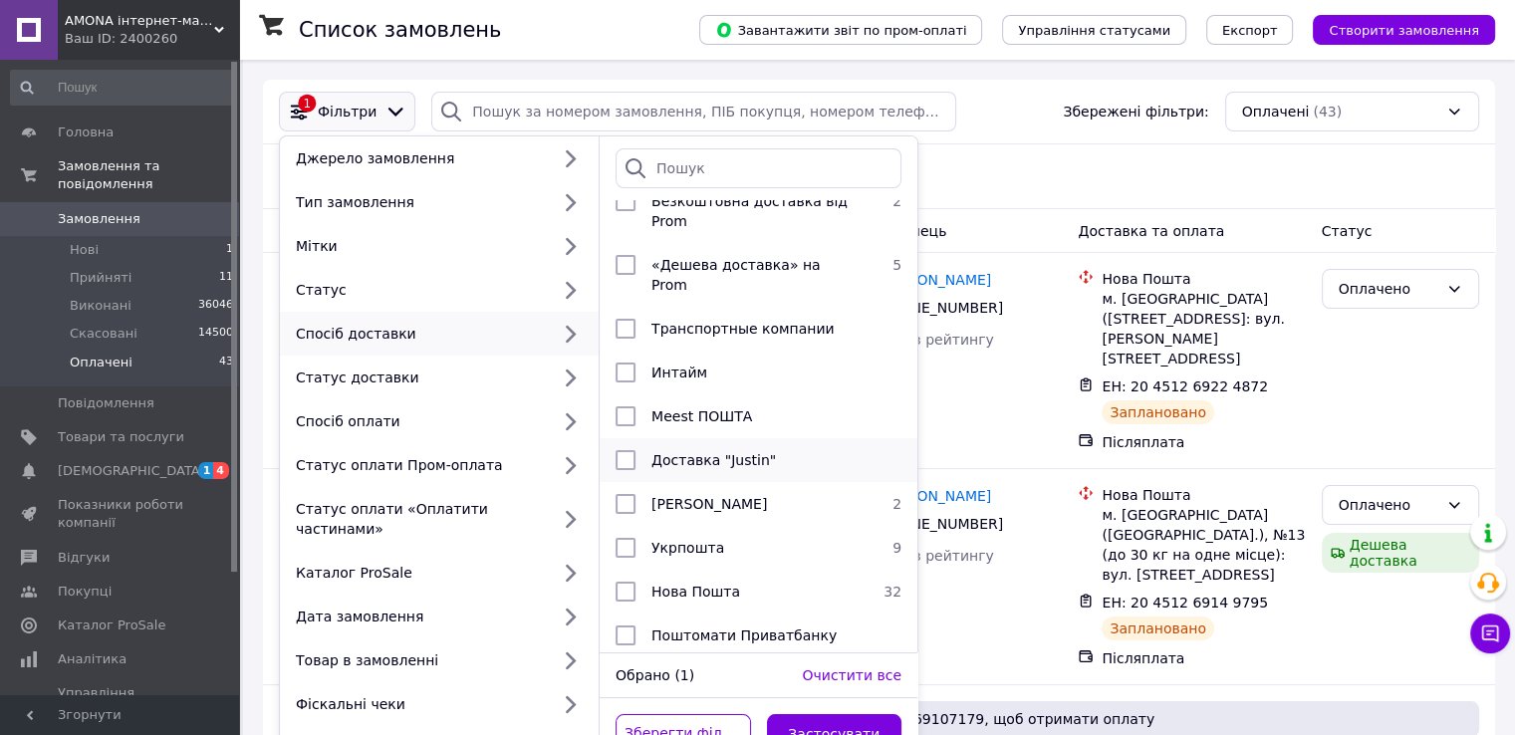
scroll to position [100, 0]
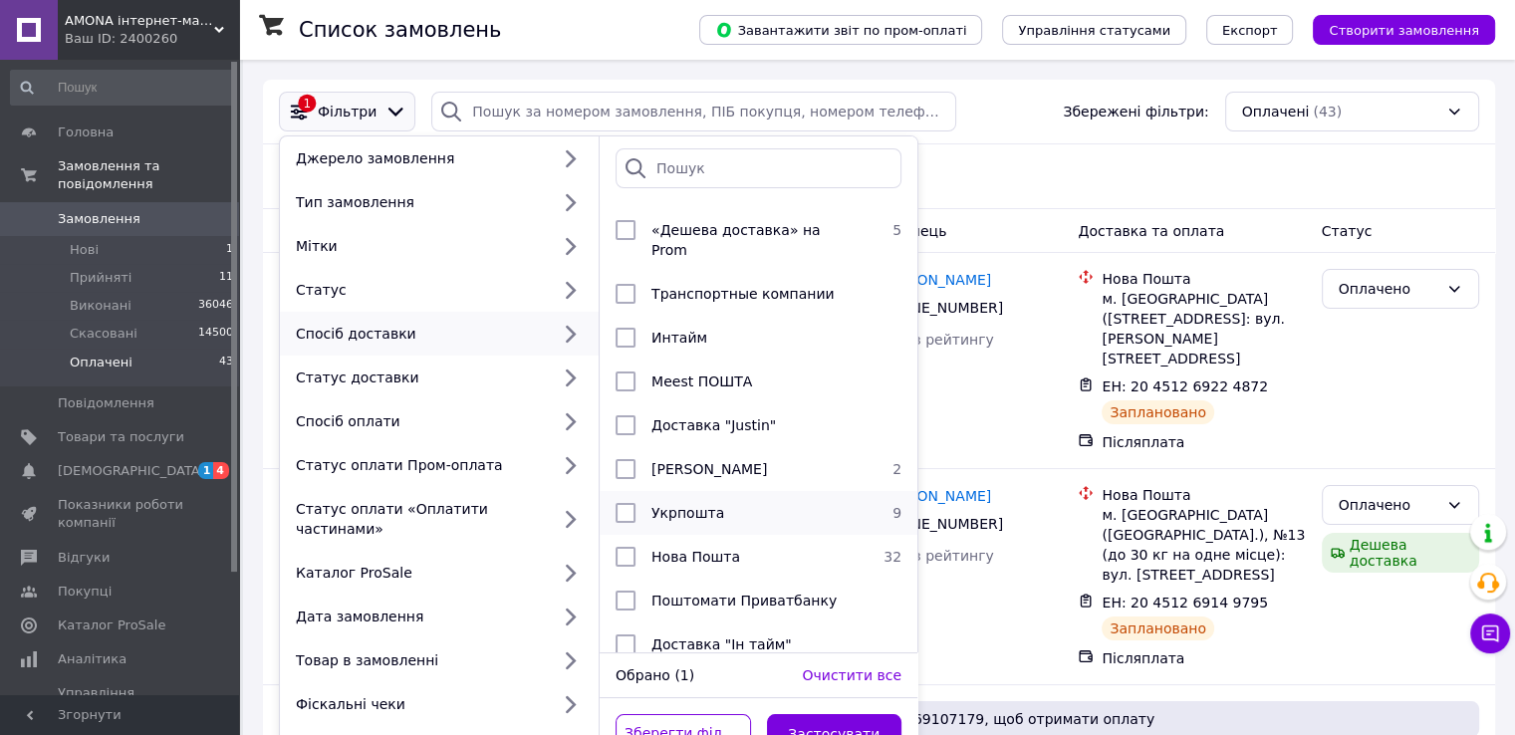
click at [690, 505] on span "Укрпошта" at bounding box center [687, 513] width 73 height 16
checkbox input "true"
drag, startPoint x: 817, startPoint y: 687, endPoint x: 817, endPoint y: 702, distance: 14.9
click at [817, 698] on div "Зберегти фільтр Застосувати" at bounding box center [758, 734] width 318 height 72
click at [813, 715] on button "Застосувати" at bounding box center [834, 734] width 135 height 40
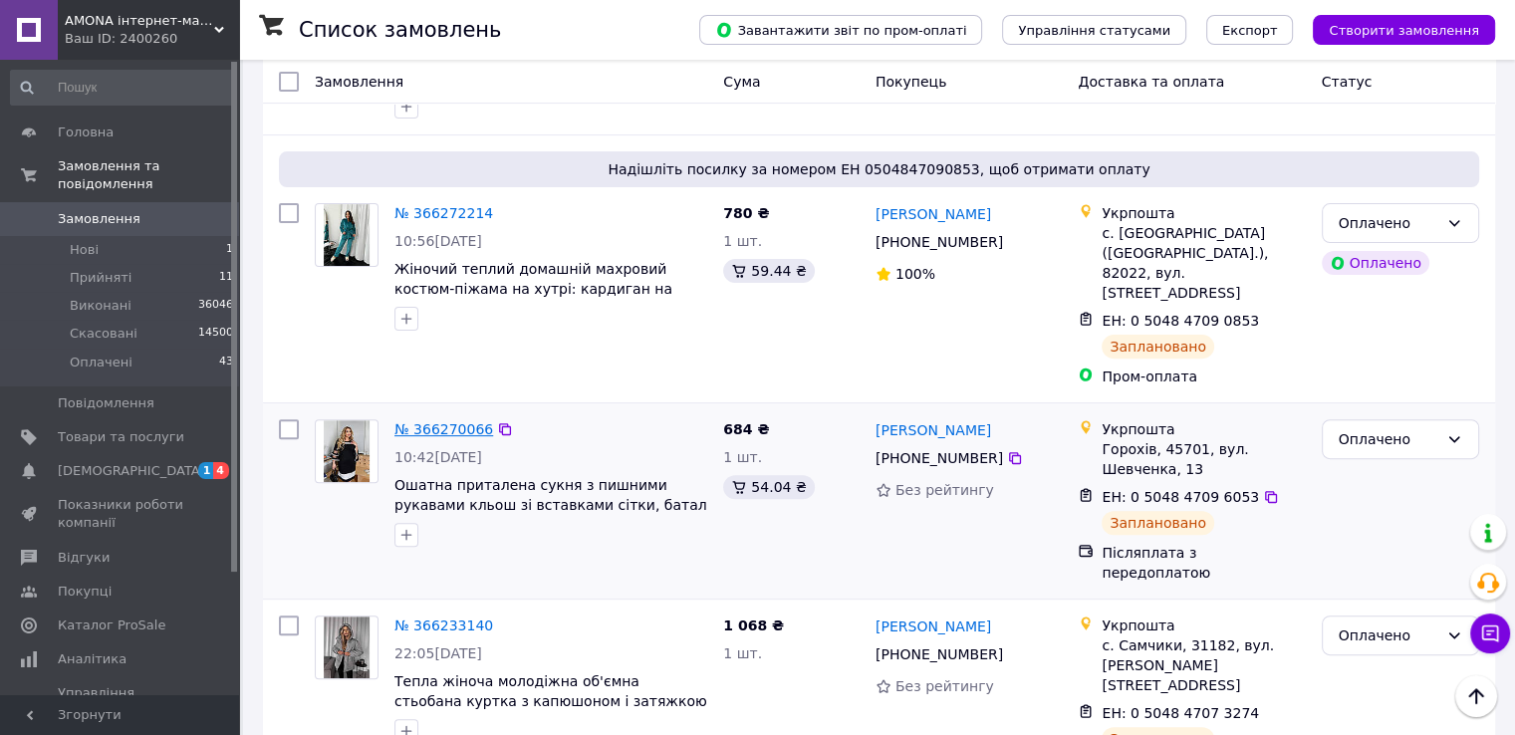
click at [410, 421] on link "№ 366270066" at bounding box center [443, 429] width 99 height 16
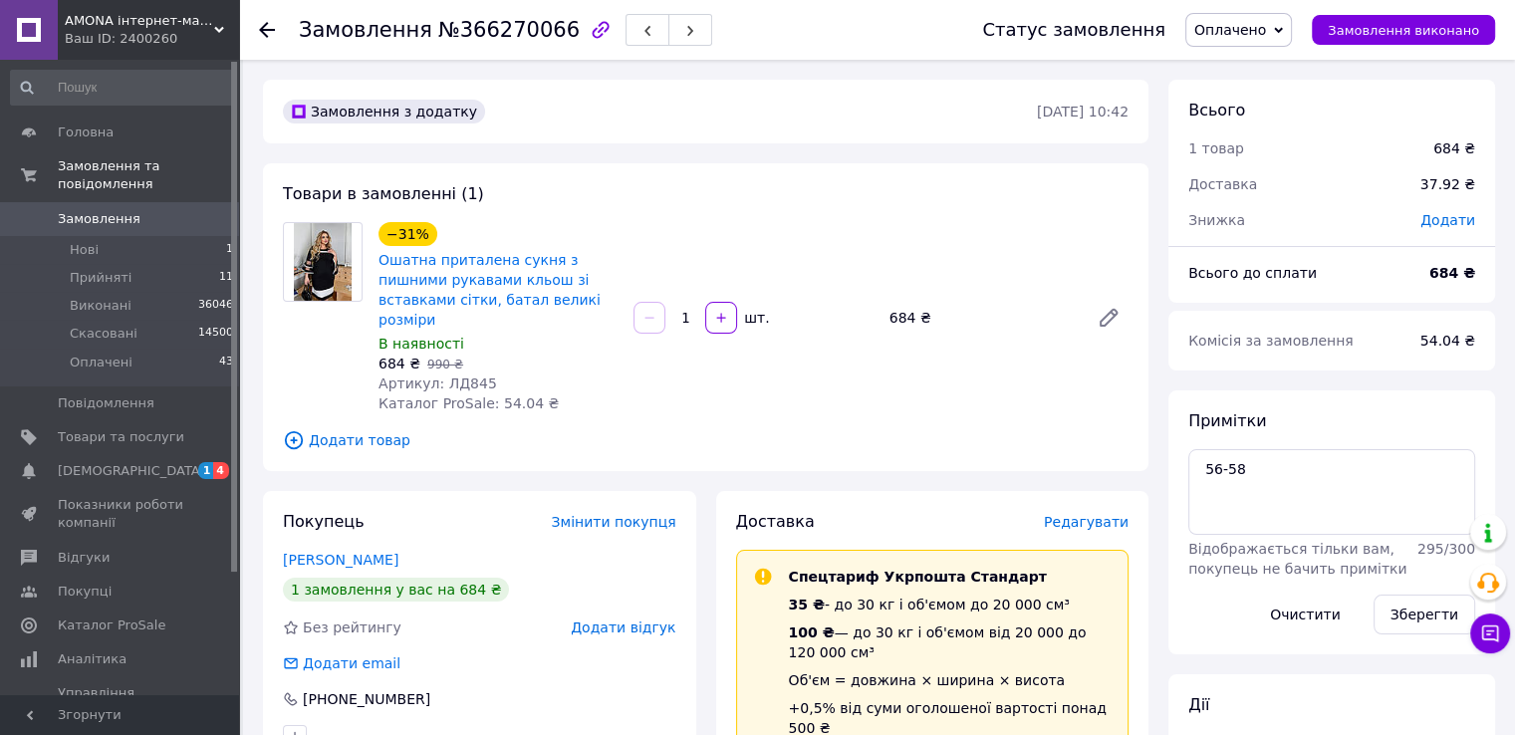
click at [507, 225] on div "−31% Ошатна приталена сукня з пишними рукавами кльош зі вставками сітки, батал …" at bounding box center [497, 276] width 243 height 112
click at [496, 265] on link "Ошатна приталена сукня з пишними рукавами кльош зі вставками сітки, батал велик…" at bounding box center [489, 290] width 222 height 76
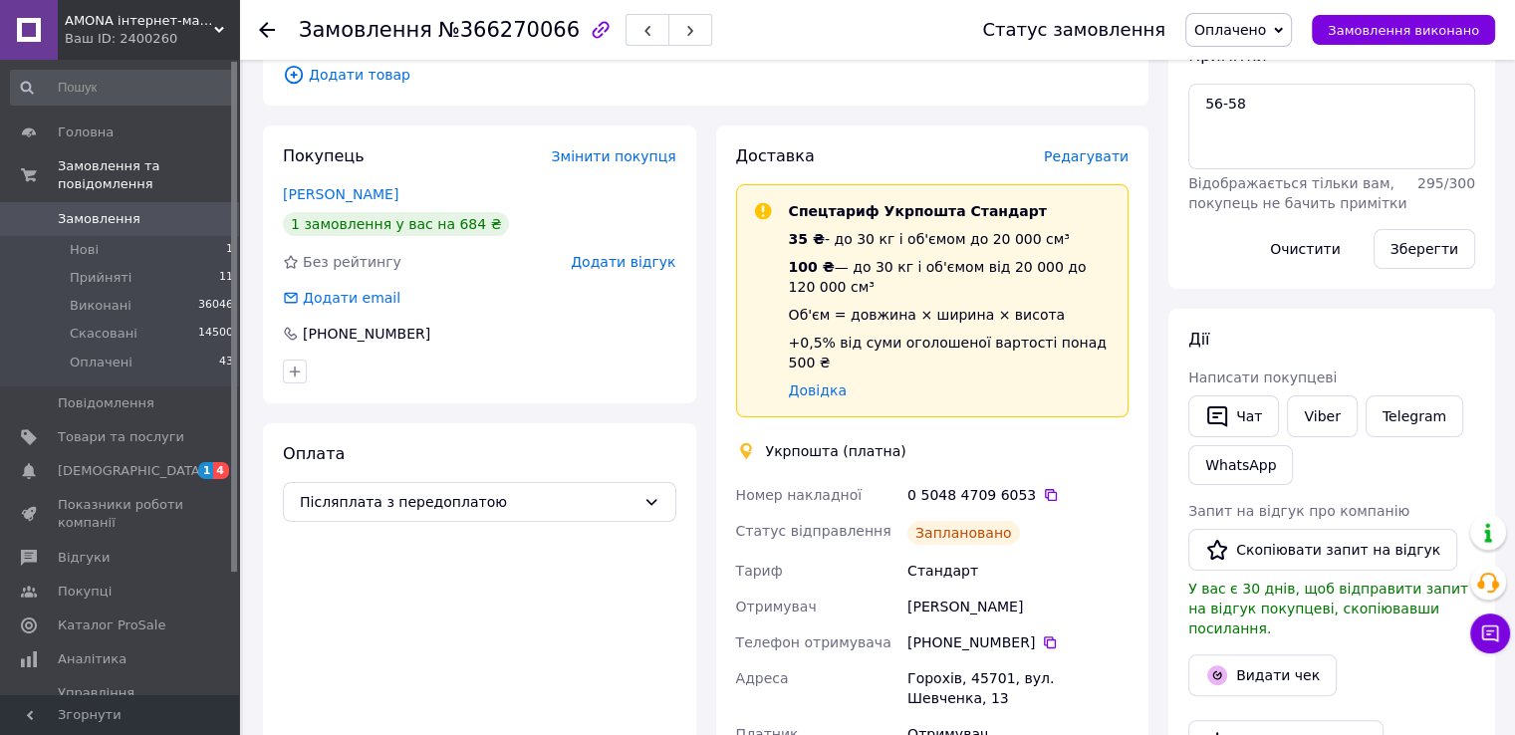
scroll to position [498, 0]
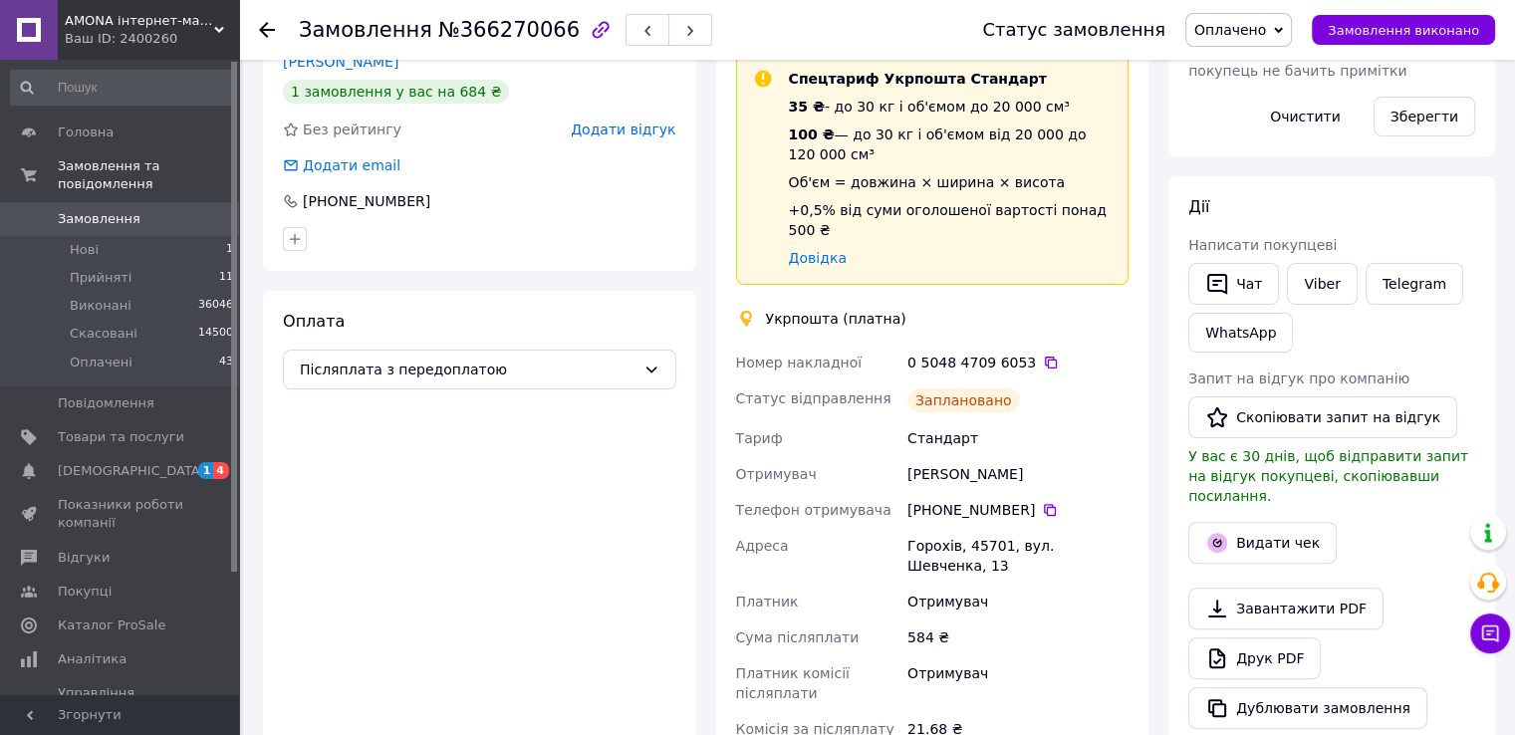
click at [1059, 492] on div "+380 96 620 75 22" at bounding box center [1017, 510] width 229 height 36
click at [1056, 456] on div "Галина Андріївна Касянчик" at bounding box center [1017, 474] width 229 height 36
copy div "Касянчик"
click at [1043, 355] on icon at bounding box center [1051, 363] width 16 height 16
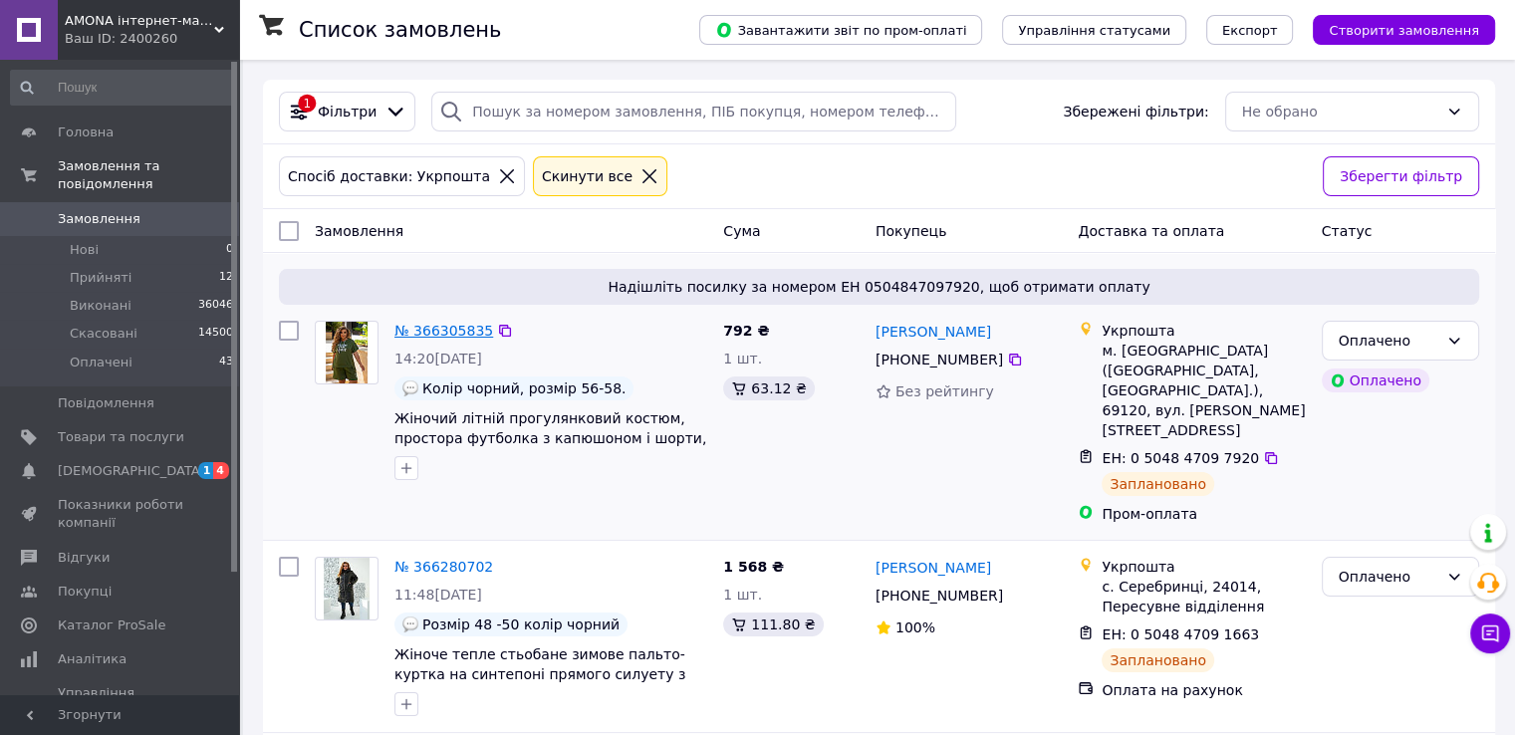
click at [430, 334] on link "№ 366305835" at bounding box center [443, 331] width 99 height 16
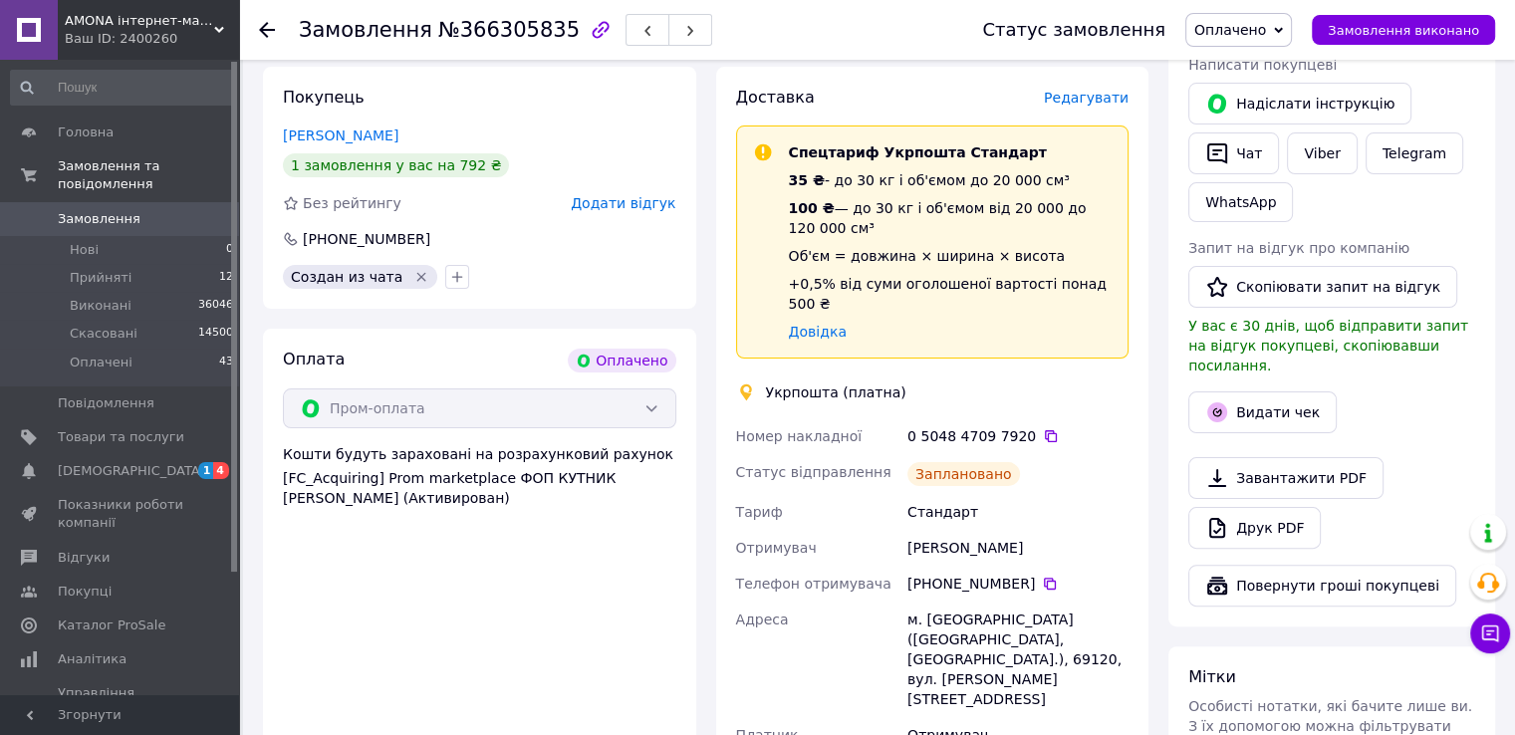
scroll to position [598, 0]
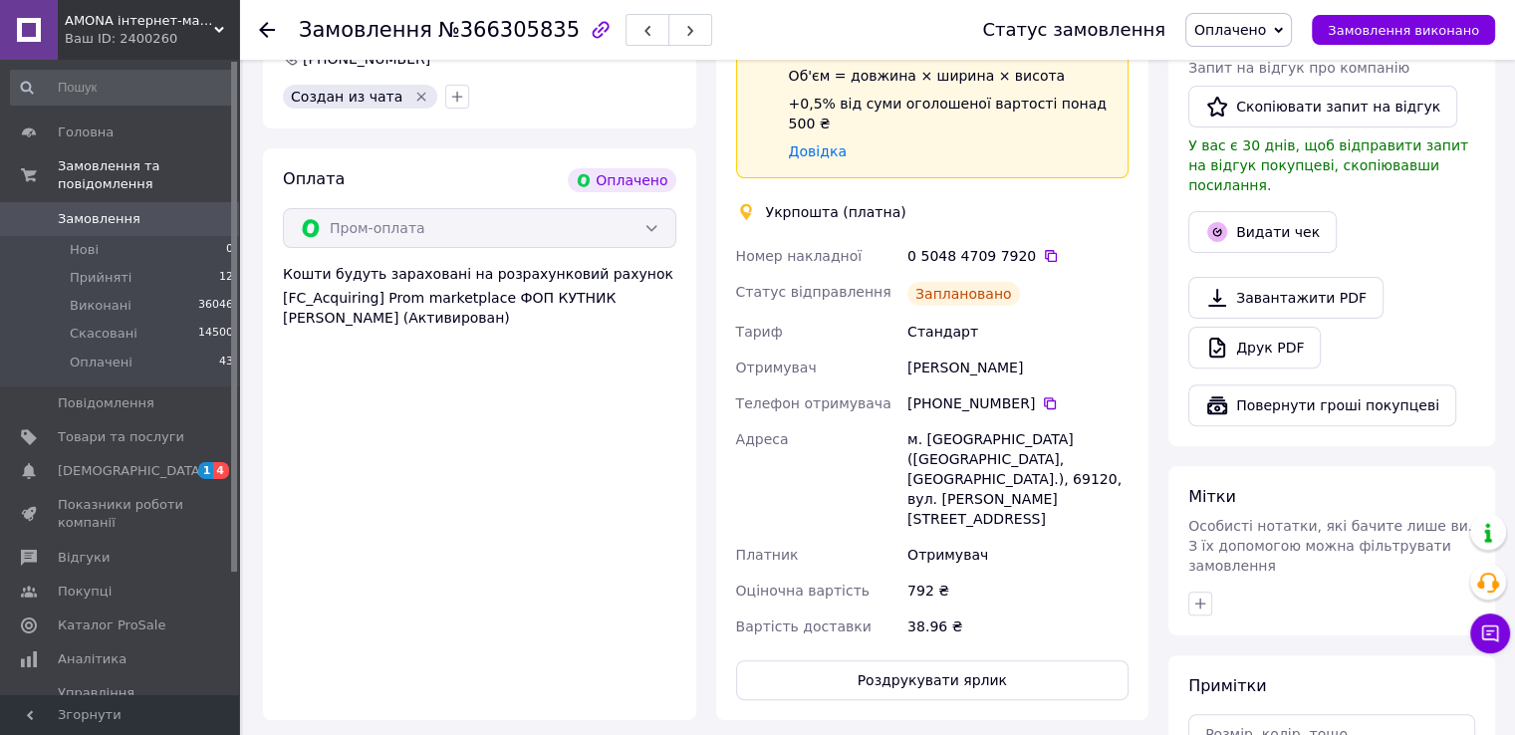
click at [968, 356] on div "[PERSON_NAME]" at bounding box center [1017, 368] width 229 height 36
copy div "Литвинова"
click at [1043, 248] on icon at bounding box center [1051, 256] width 16 height 16
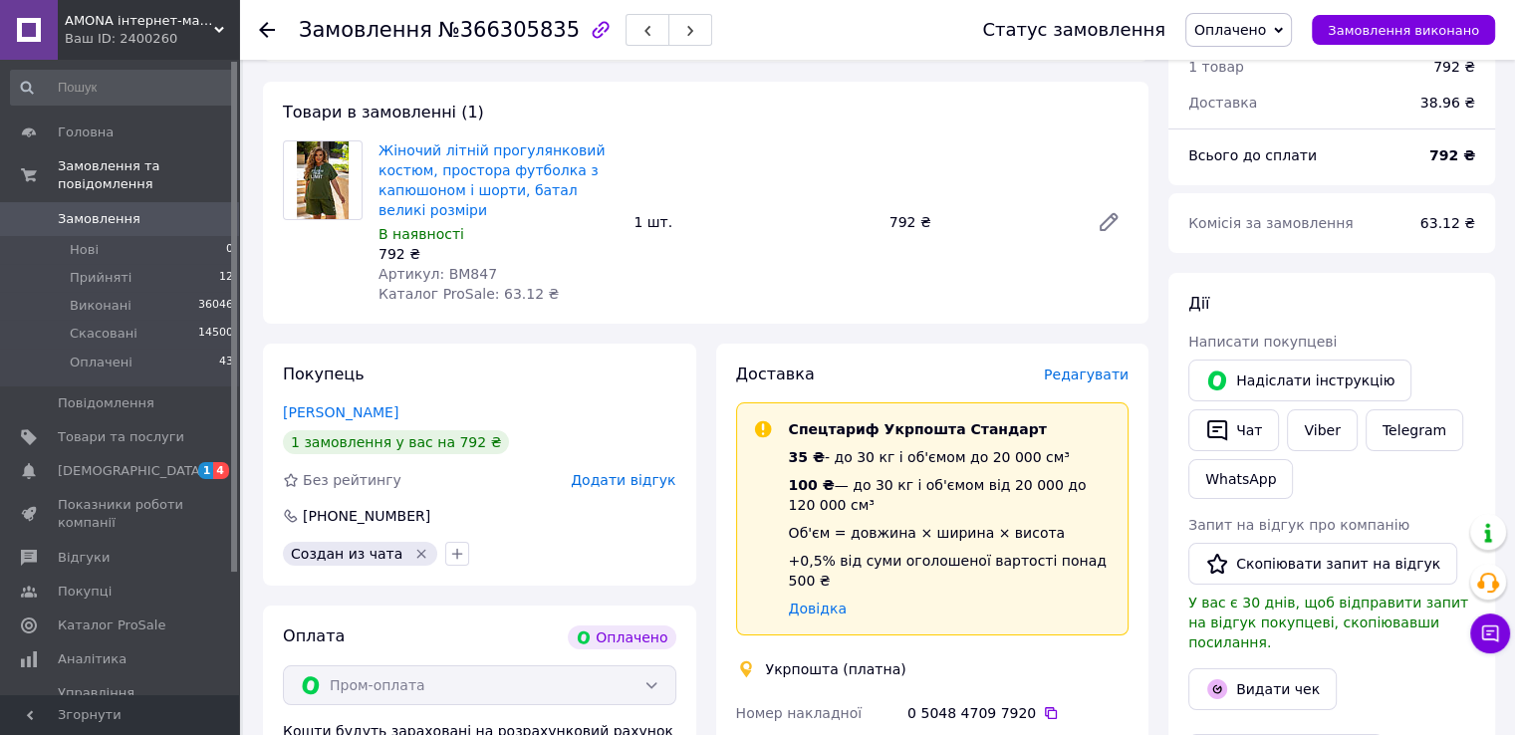
scroll to position [0, 0]
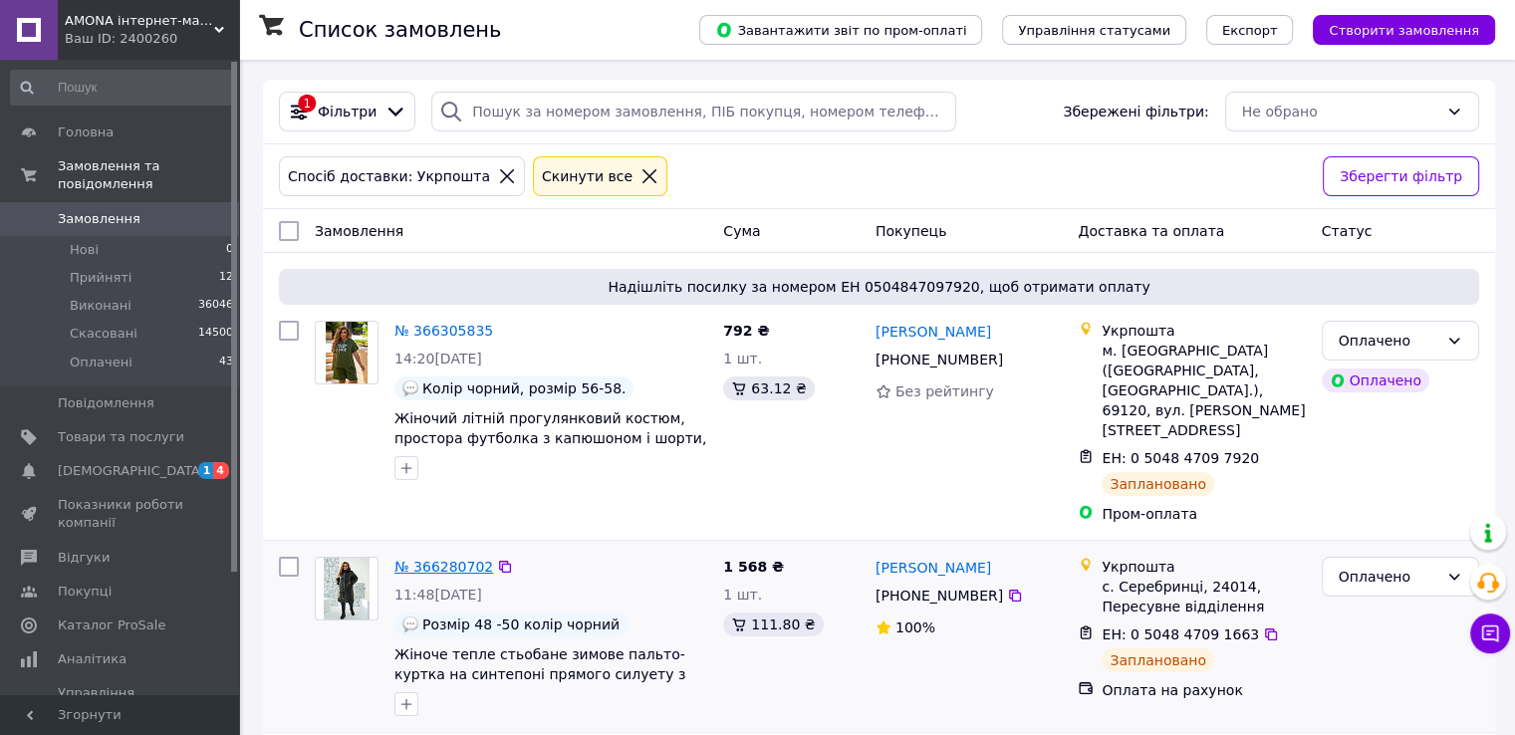
click at [427, 559] on link "№ 366280702" at bounding box center [443, 567] width 99 height 16
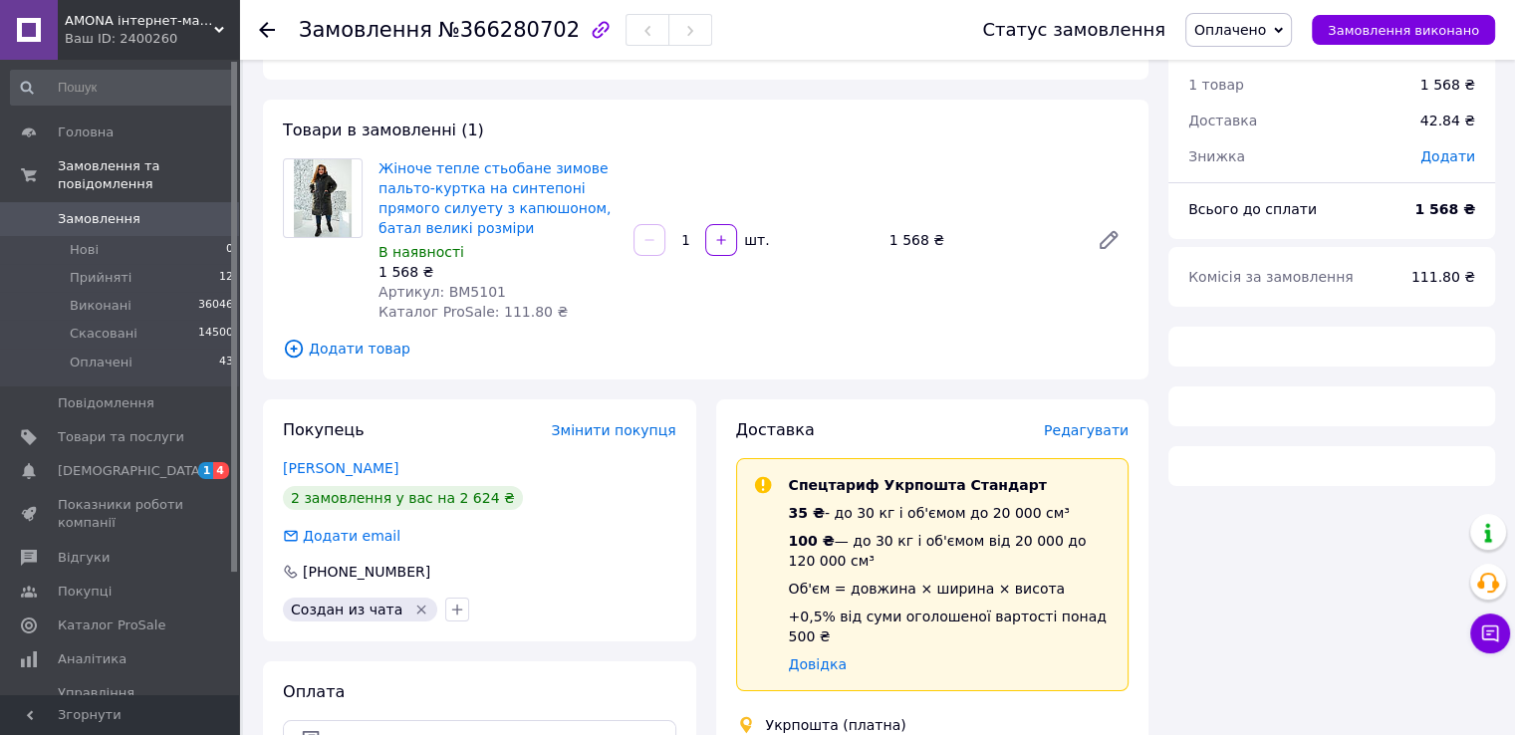
scroll to position [498, 0]
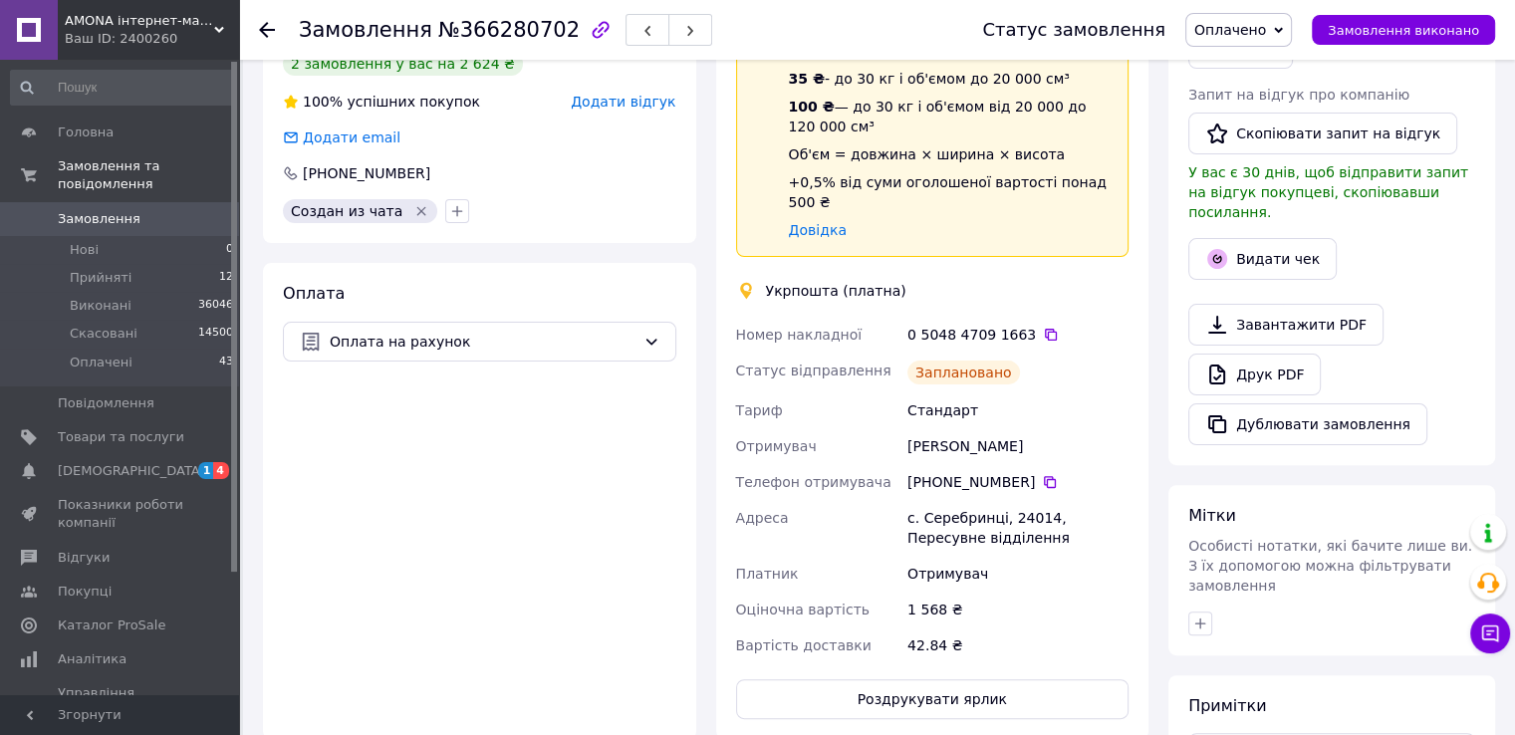
click at [969, 428] on div "Татьяна Безкоровайная" at bounding box center [1017, 446] width 229 height 36
copy div "Безкоровайная"
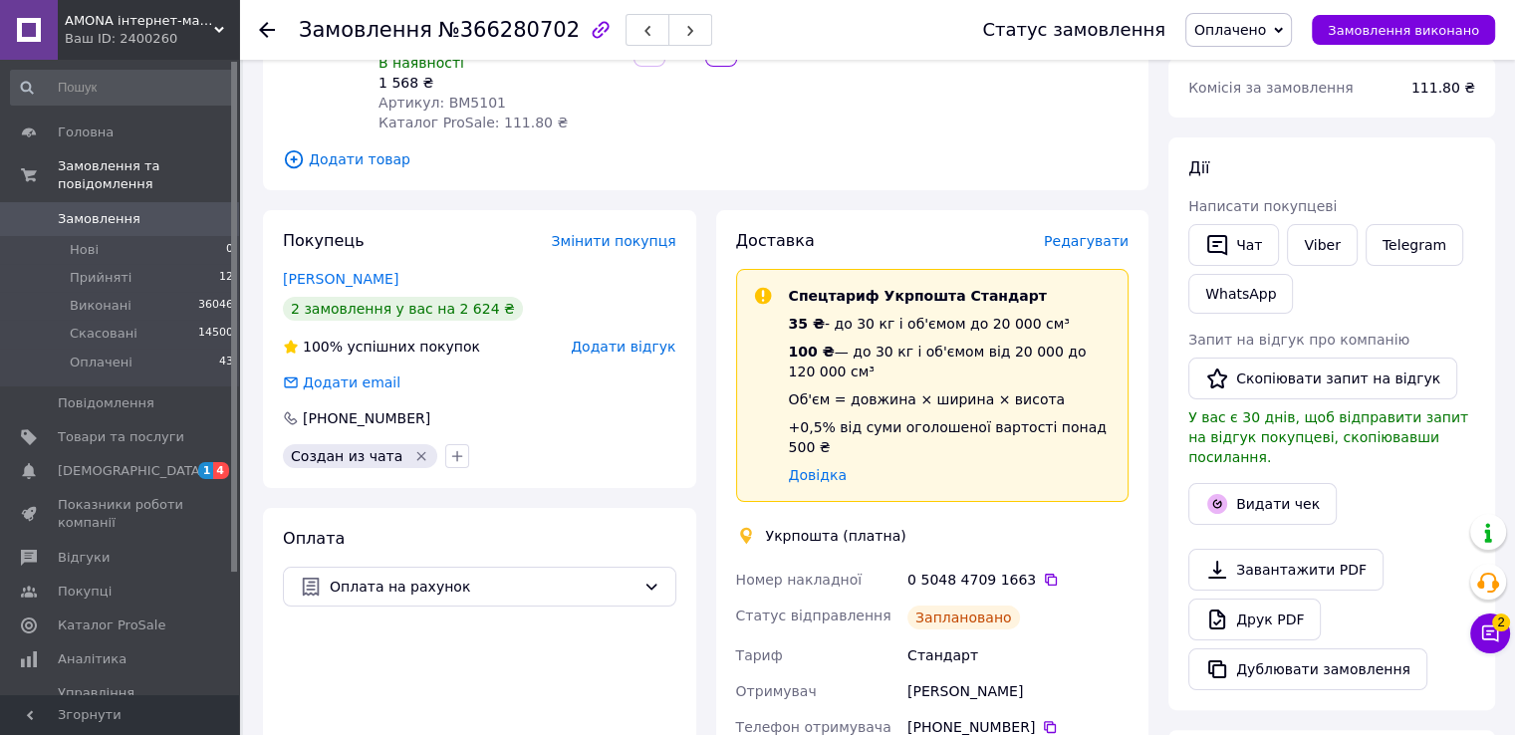
scroll to position [598, 0]
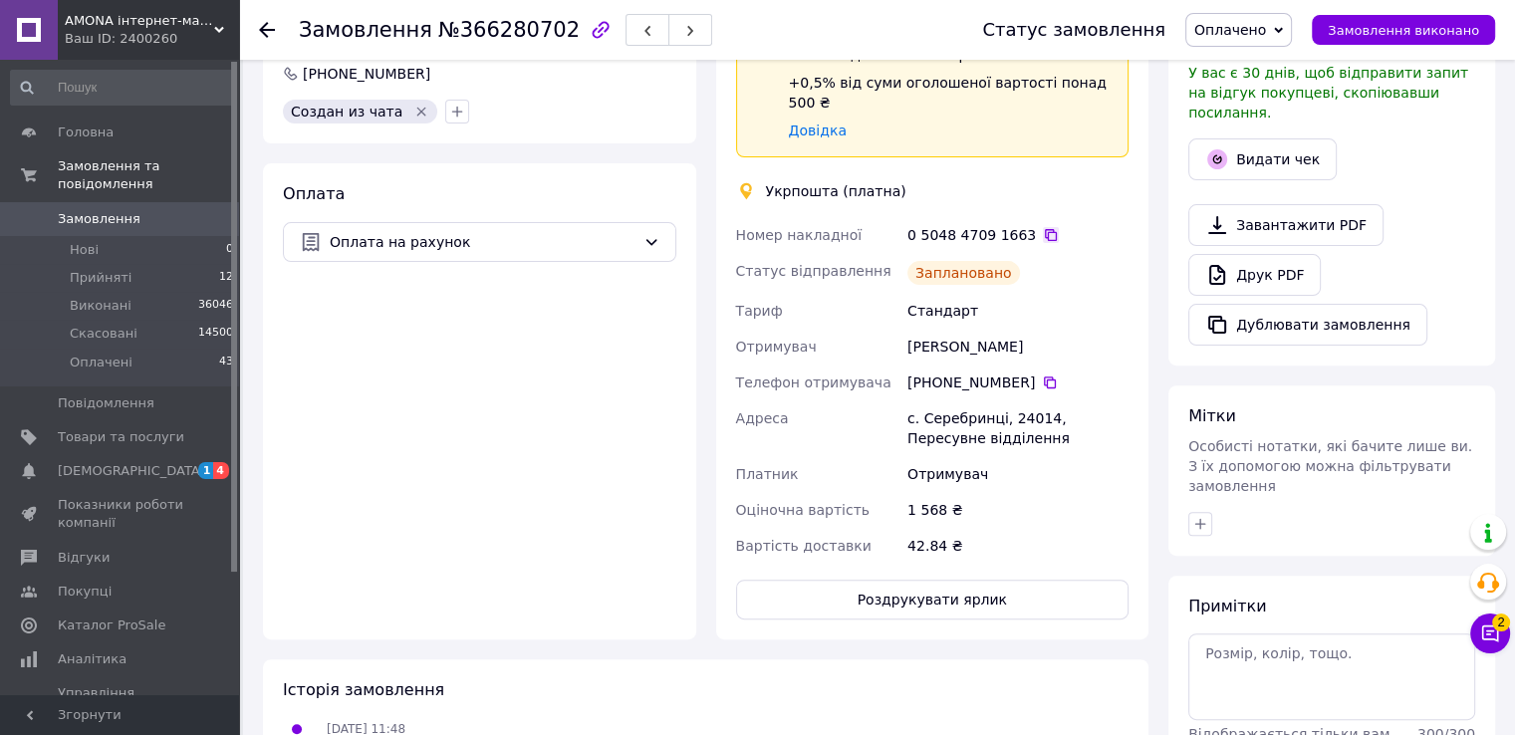
click at [1043, 227] on icon at bounding box center [1051, 235] width 16 height 16
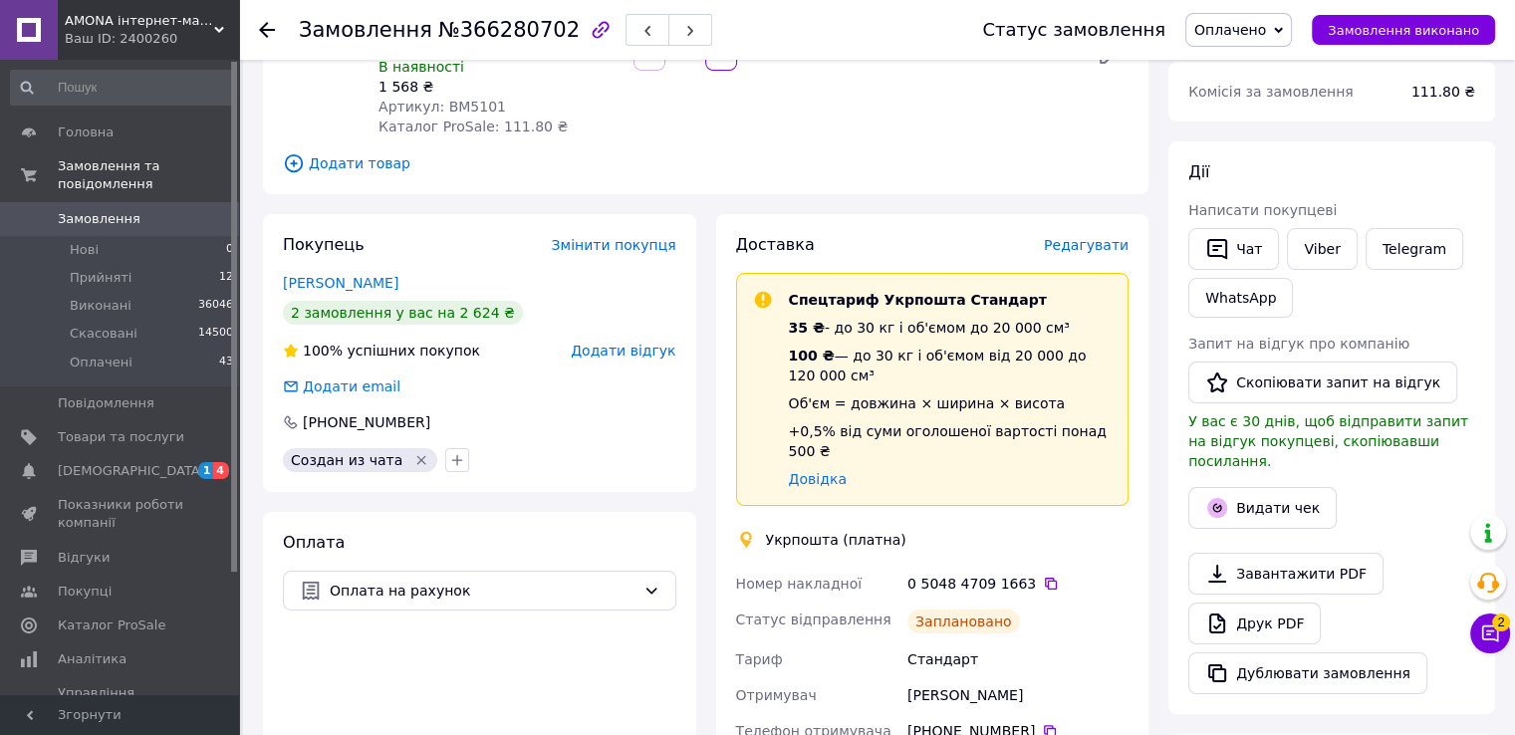
scroll to position [100, 0]
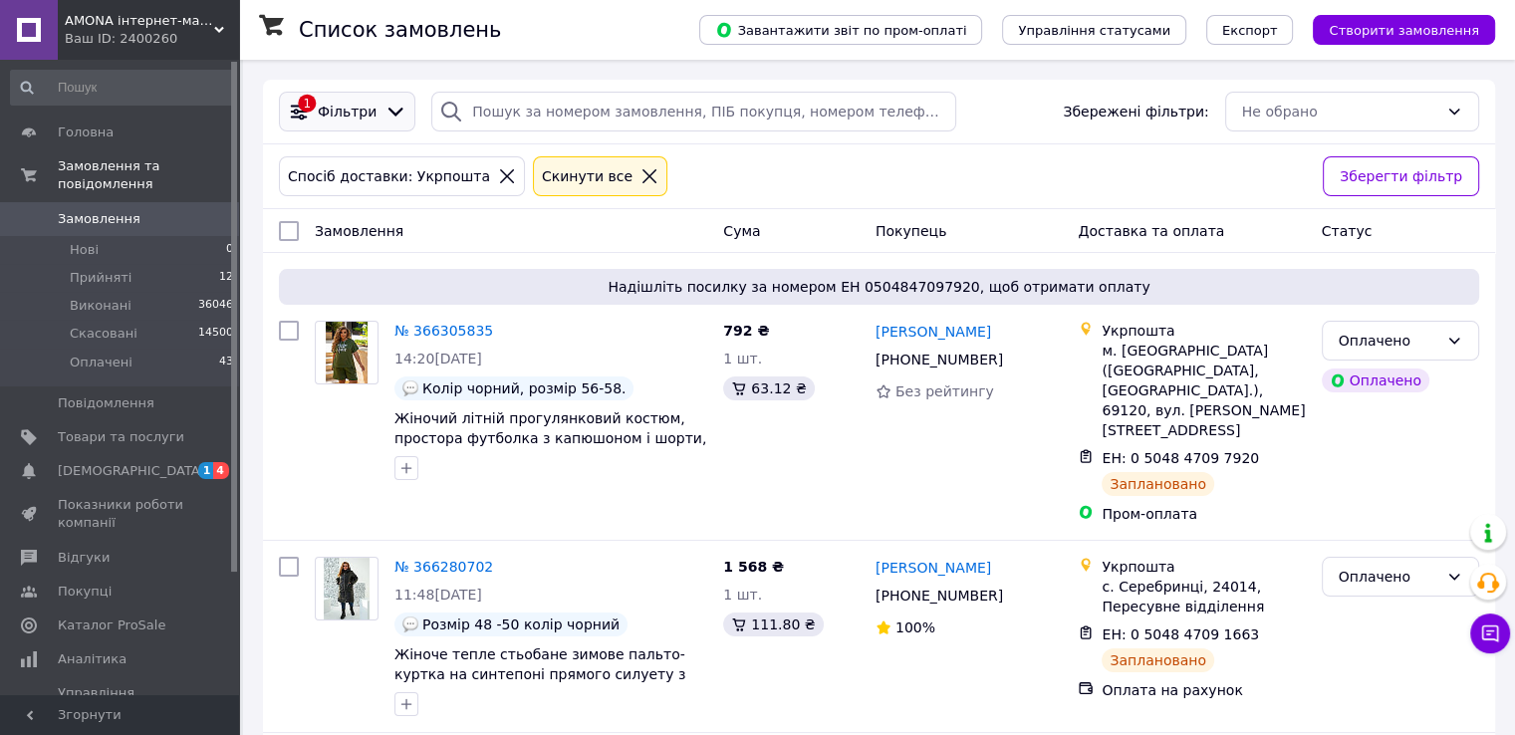
click at [384, 115] on icon at bounding box center [395, 112] width 22 height 22
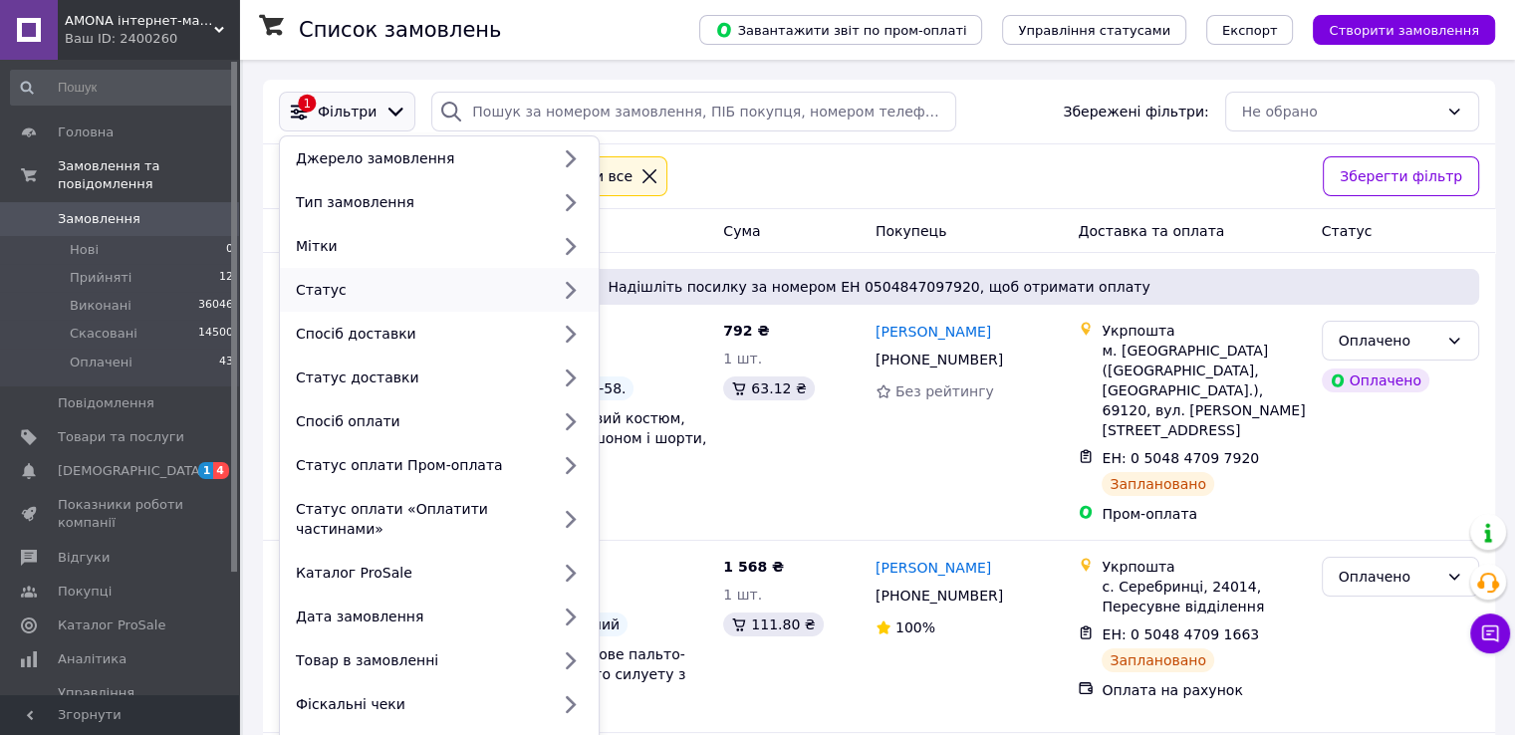
click at [390, 296] on div "Статус" at bounding box center [418, 290] width 261 height 20
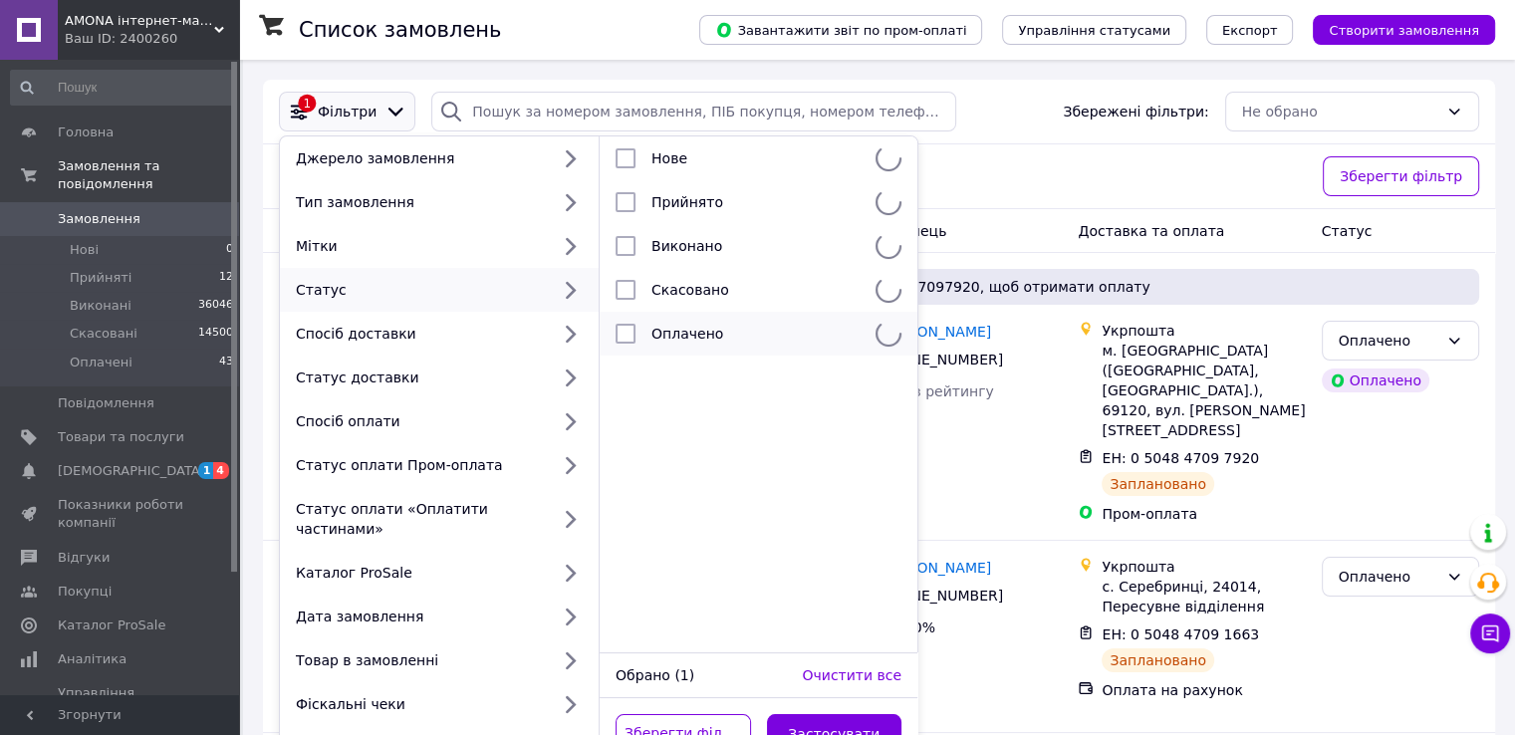
drag, startPoint x: 682, startPoint y: 324, endPoint x: 609, endPoint y: 344, distance: 75.4
click at [681, 324] on li "Оплачено" at bounding box center [758, 334] width 318 height 44
checkbox input "true"
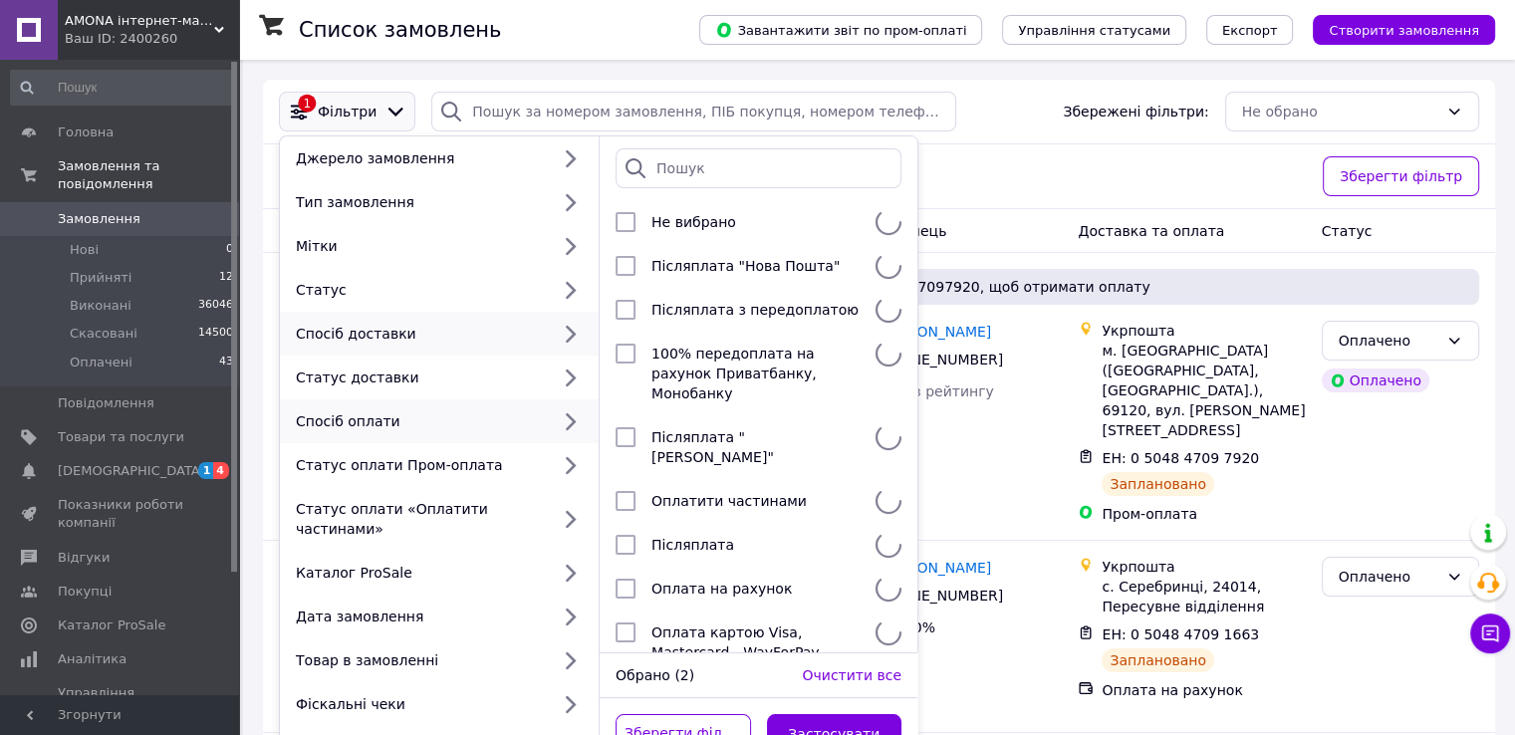
click at [506, 336] on div "Спосіб доставки" at bounding box center [418, 334] width 261 height 20
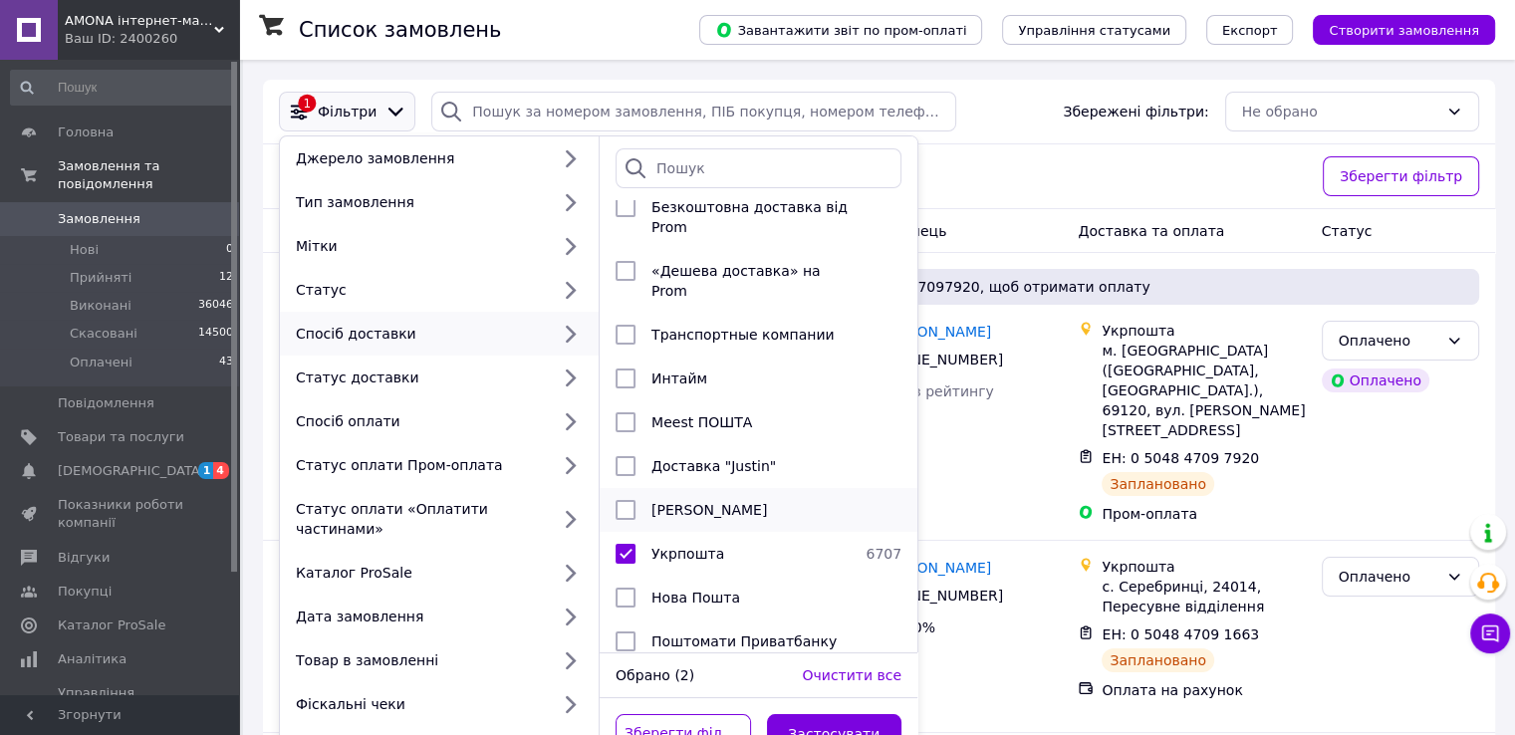
scroll to position [112, 0]
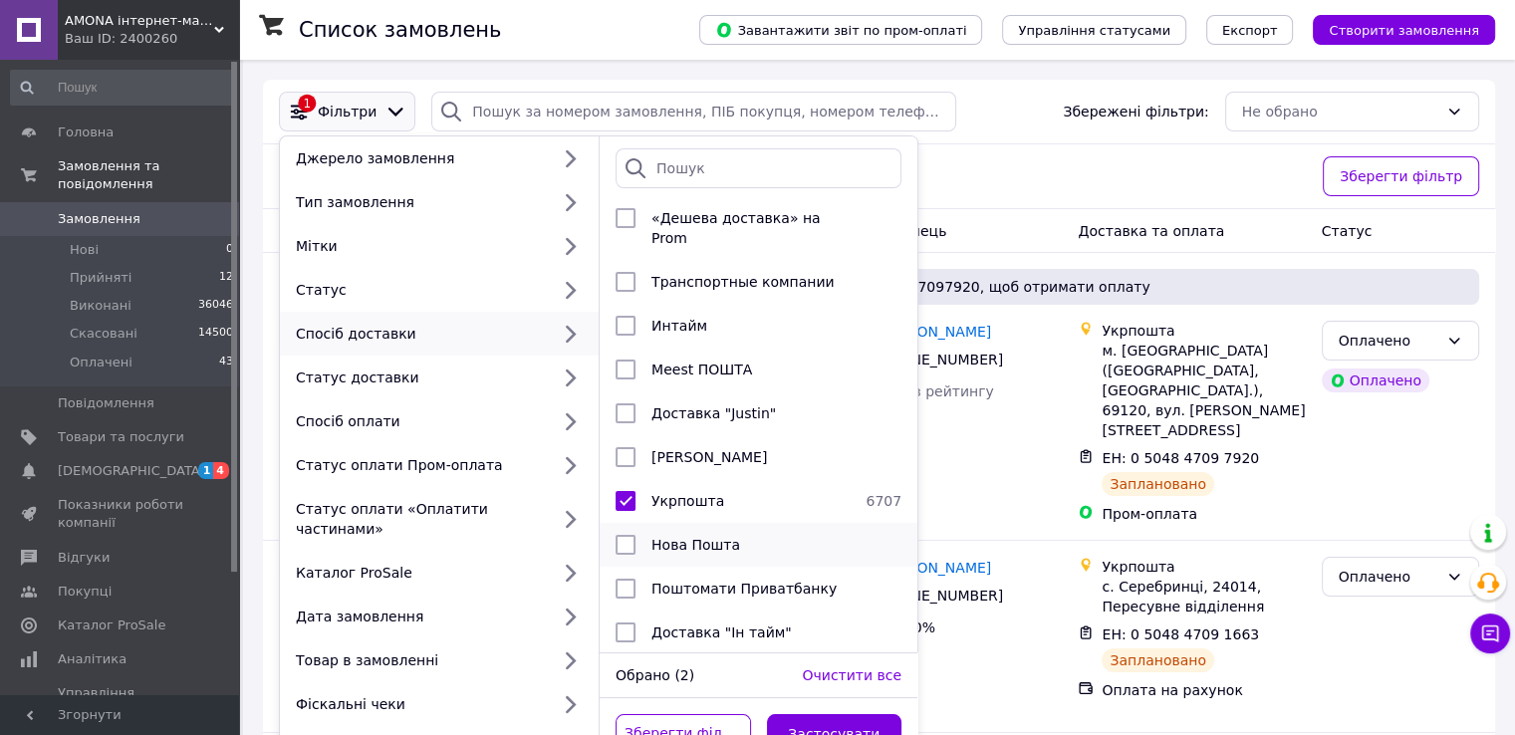
click at [701, 537] on span "Нова Пошта" at bounding box center [695, 545] width 89 height 16
checkbox input "true"
click at [801, 714] on button "Застосувати" at bounding box center [834, 734] width 135 height 40
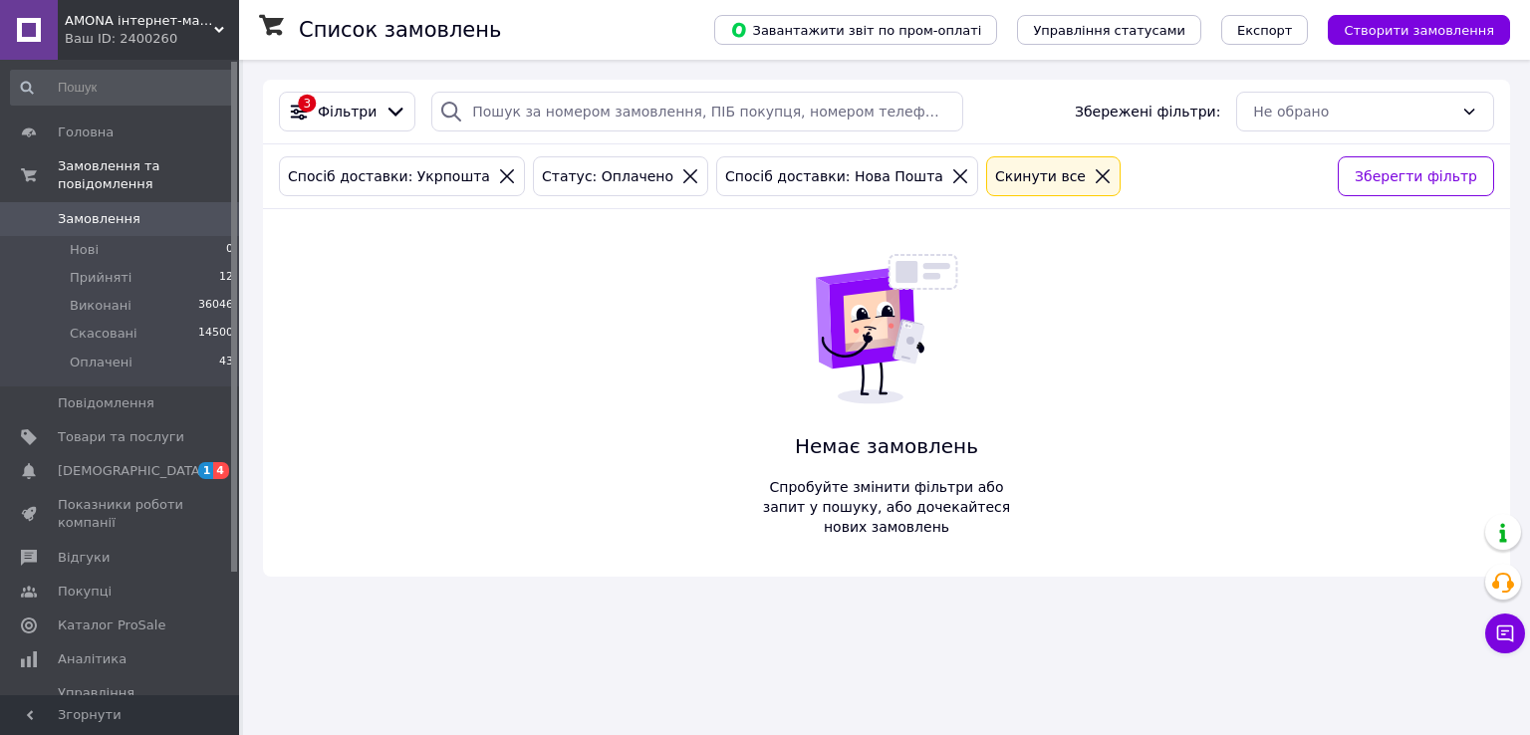
click at [498, 183] on icon at bounding box center [507, 176] width 18 height 18
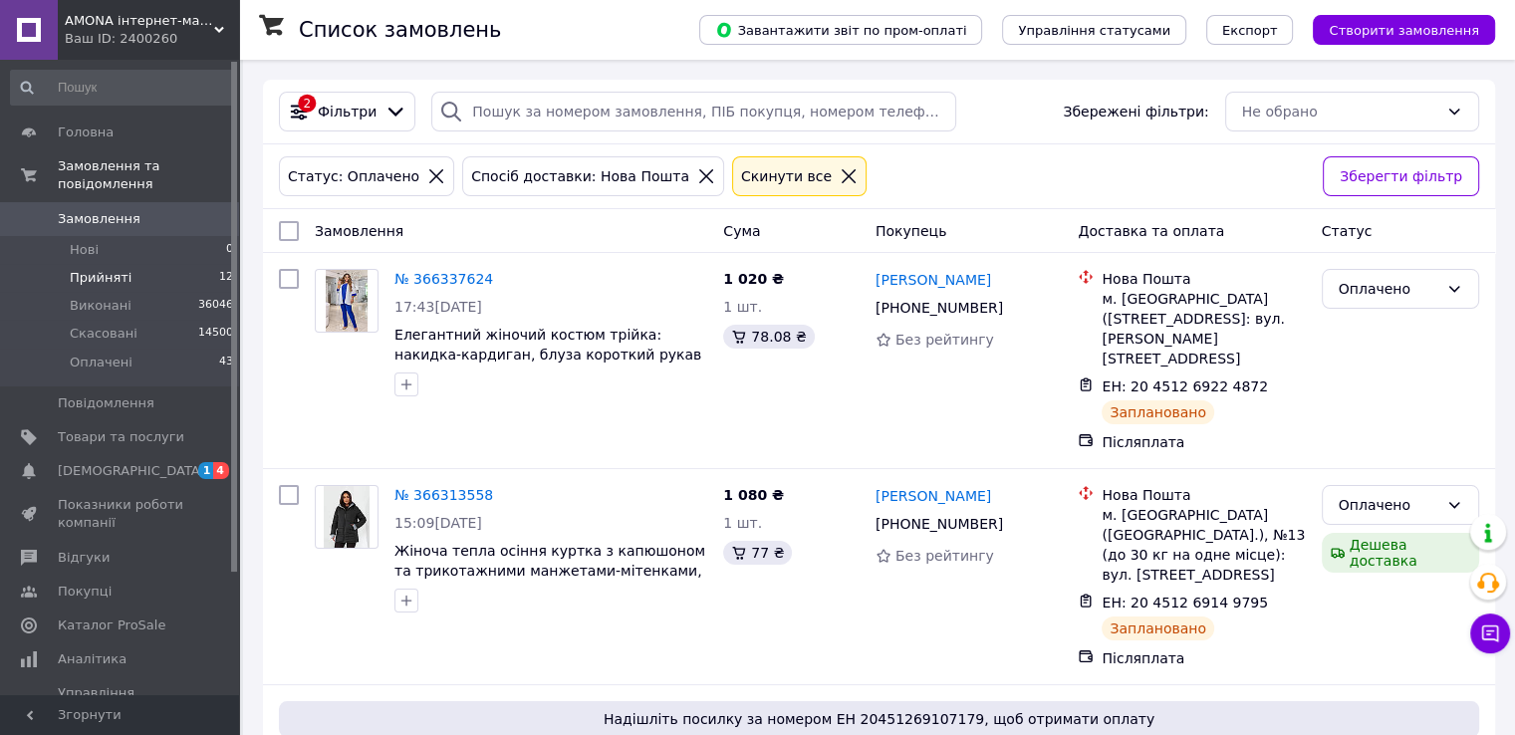
click at [214, 264] on li "Прийняті 12" at bounding box center [122, 278] width 245 height 28
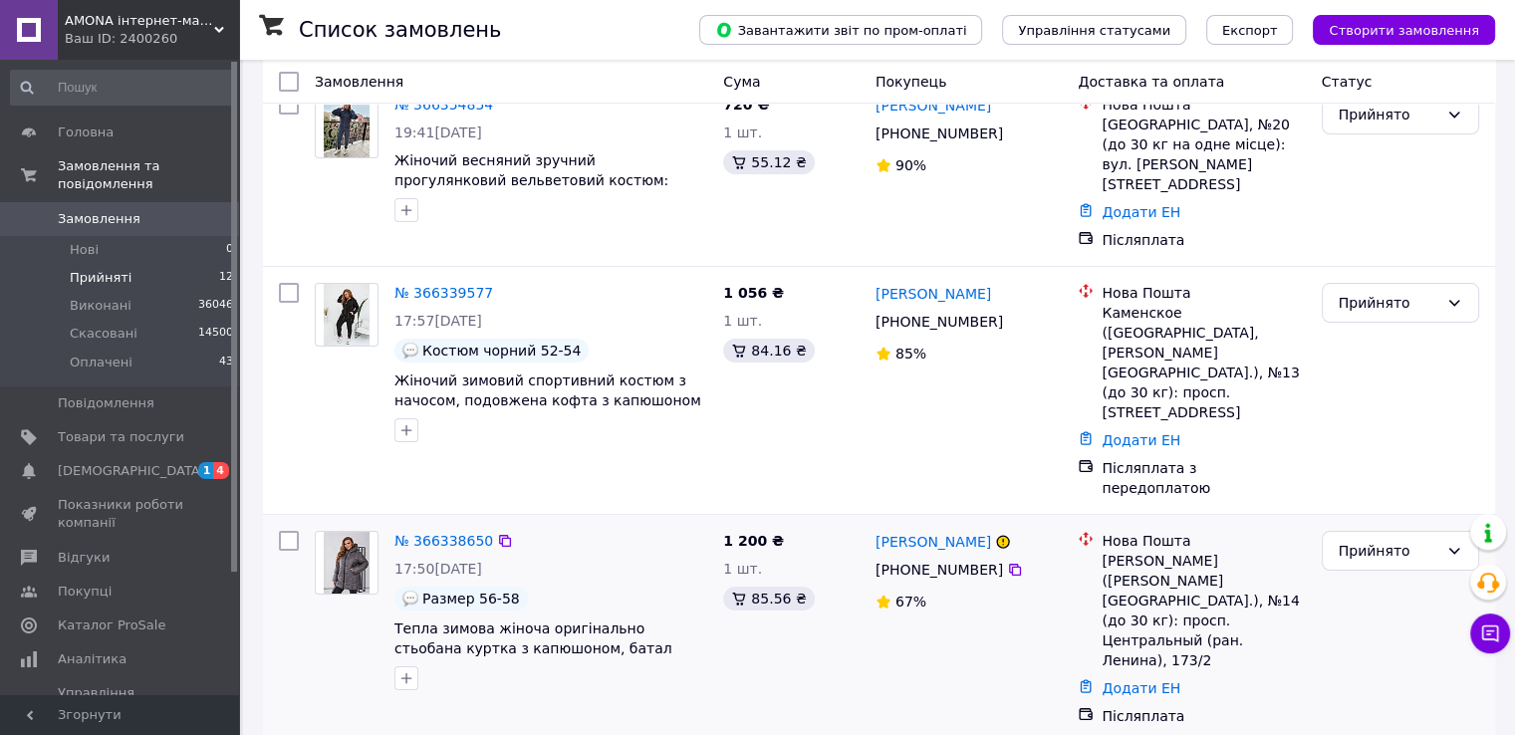
scroll to position [199, 0]
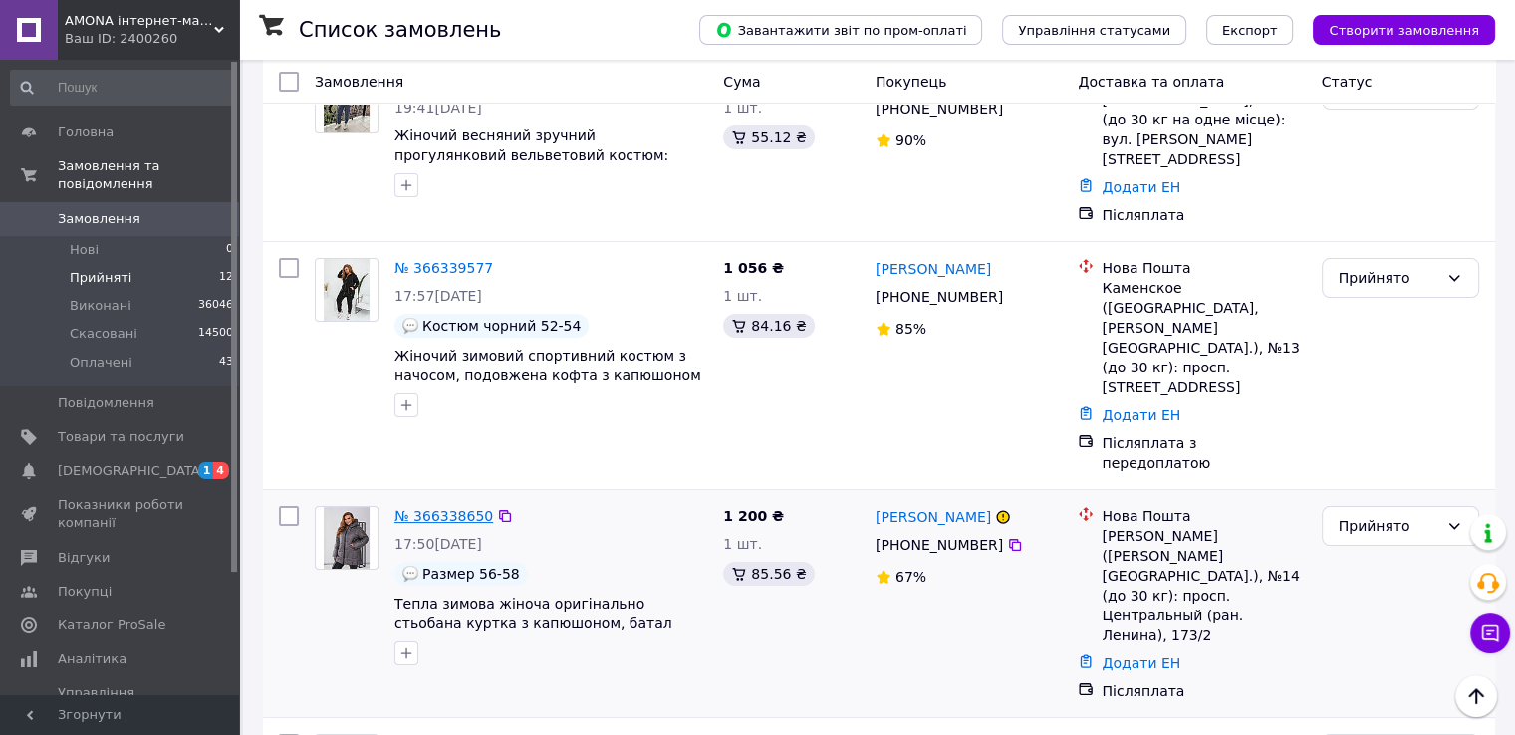
click at [454, 508] on link "№ 366338650" at bounding box center [443, 516] width 99 height 16
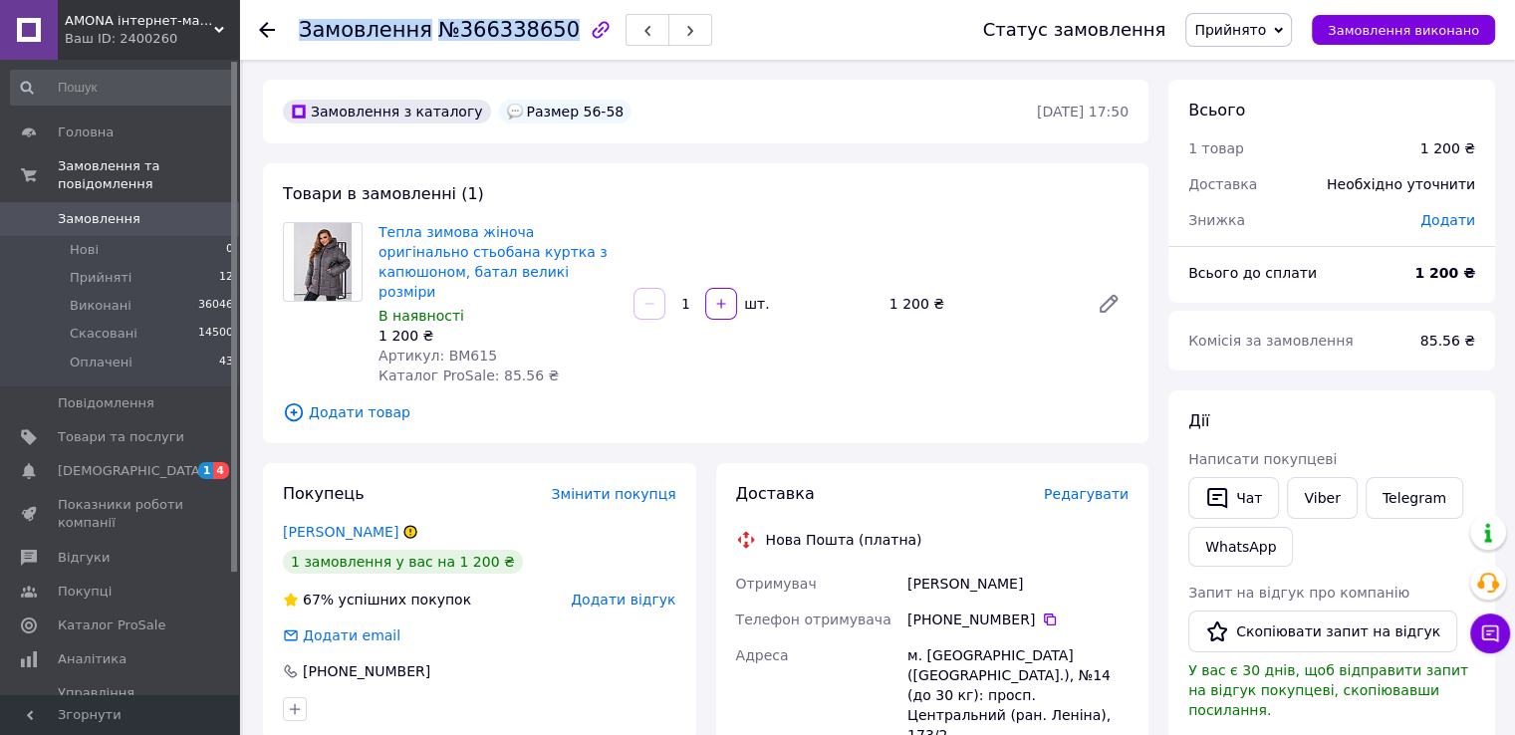
drag, startPoint x: 300, startPoint y: 29, endPoint x: 541, endPoint y: 28, distance: 241.0
click at [541, 28] on h1 "Замовлення №366338650" at bounding box center [439, 30] width 281 height 24
copy h1 "Замовлення №366338650"
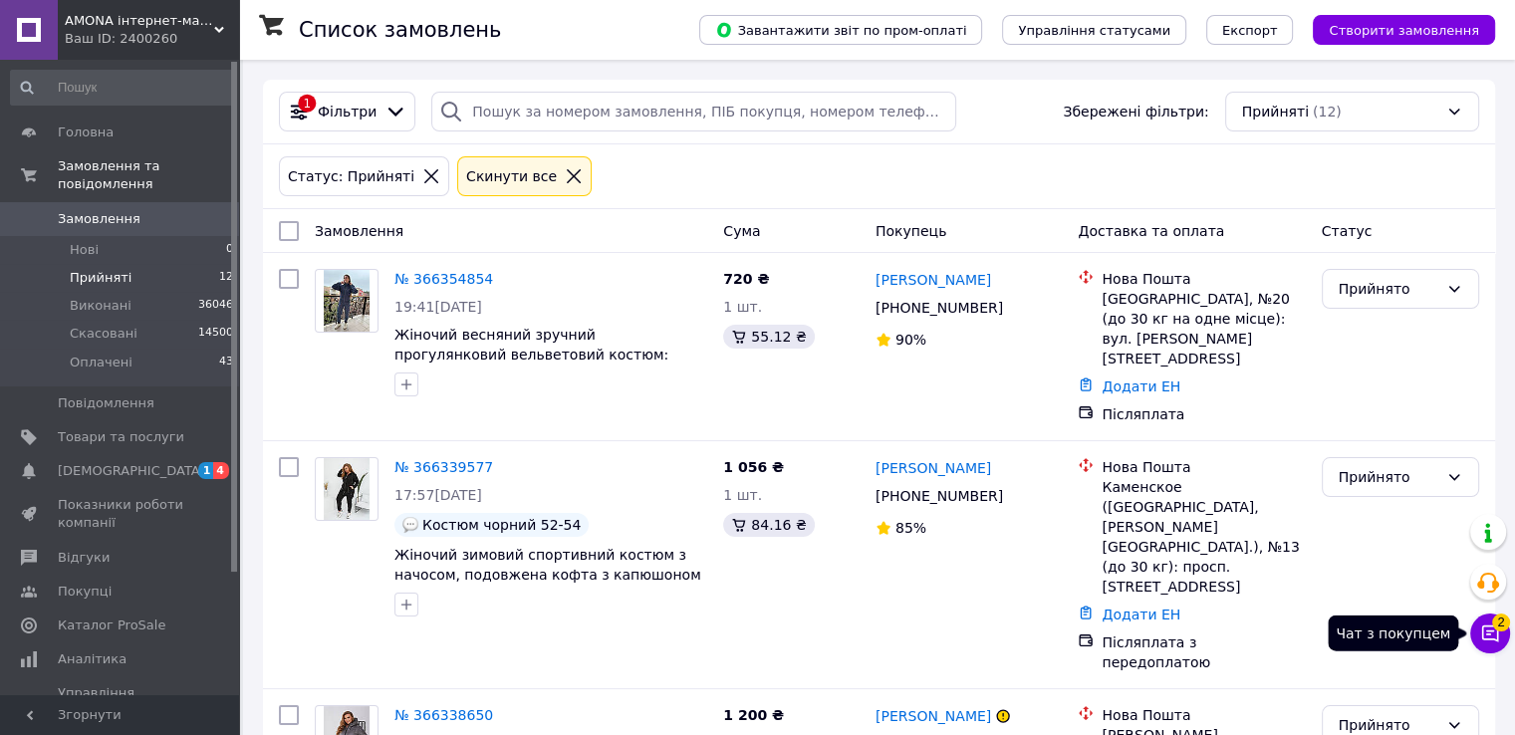
click at [1480, 623] on icon at bounding box center [1490, 633] width 20 height 20
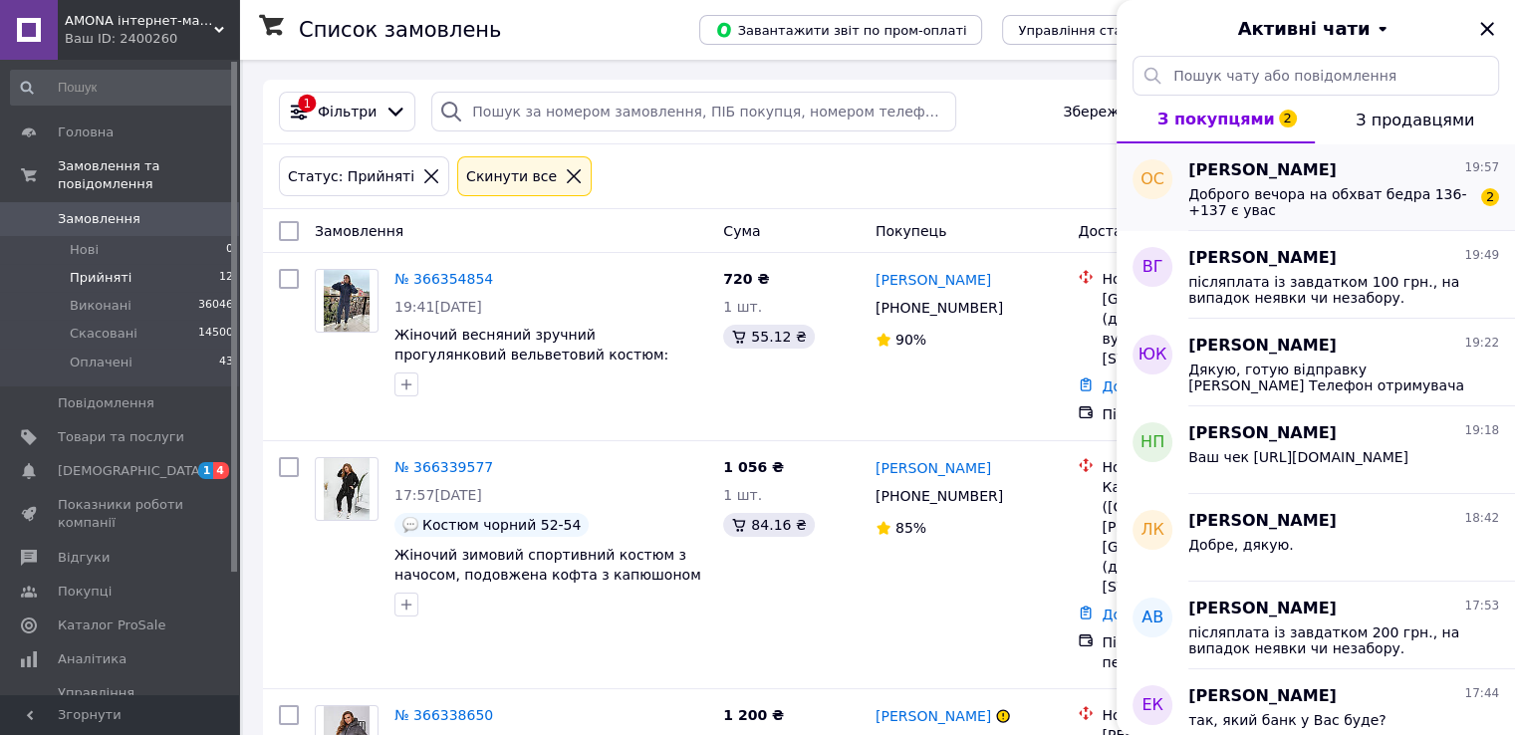
click at [1220, 172] on span "Оксана Стрілець" at bounding box center [1262, 170] width 148 height 23
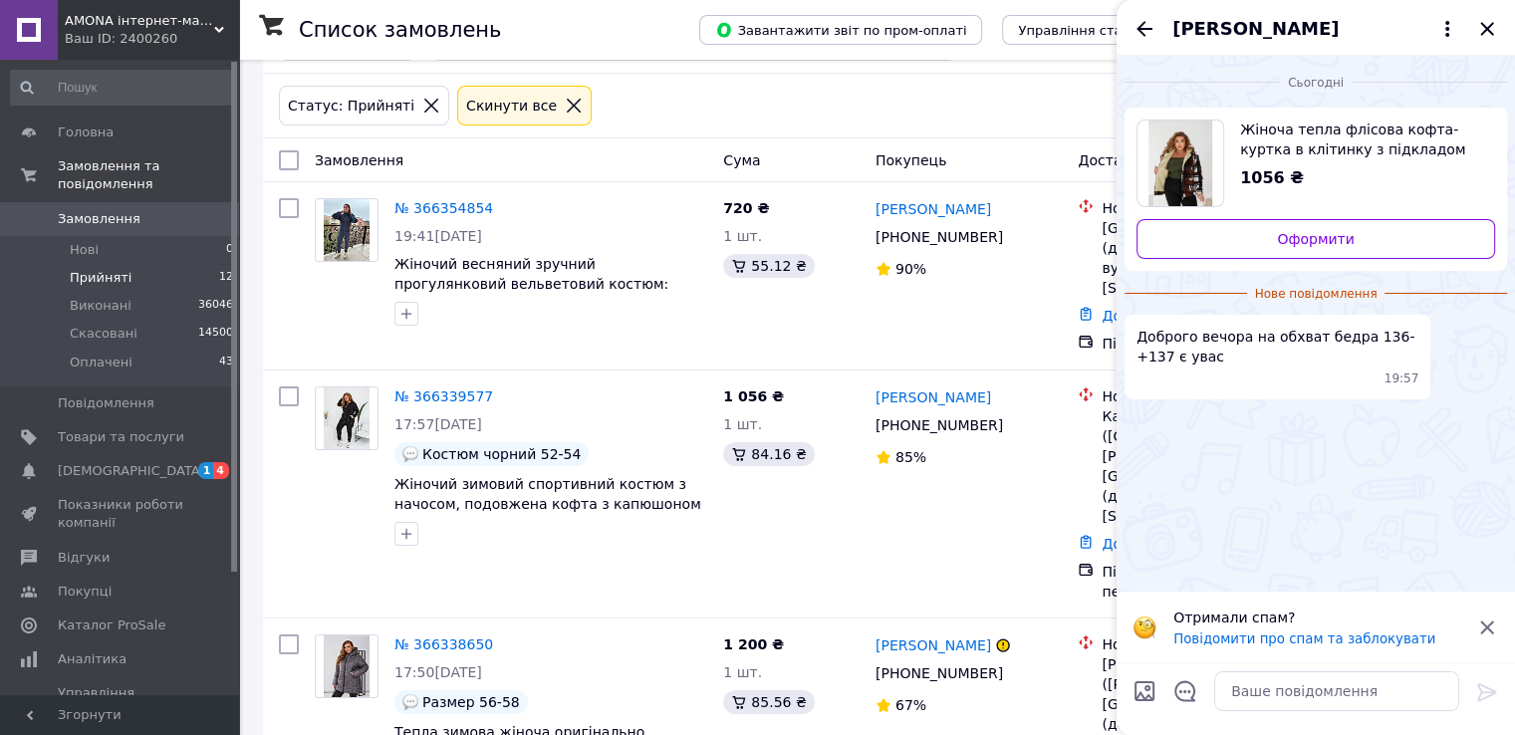
scroll to position [199, 0]
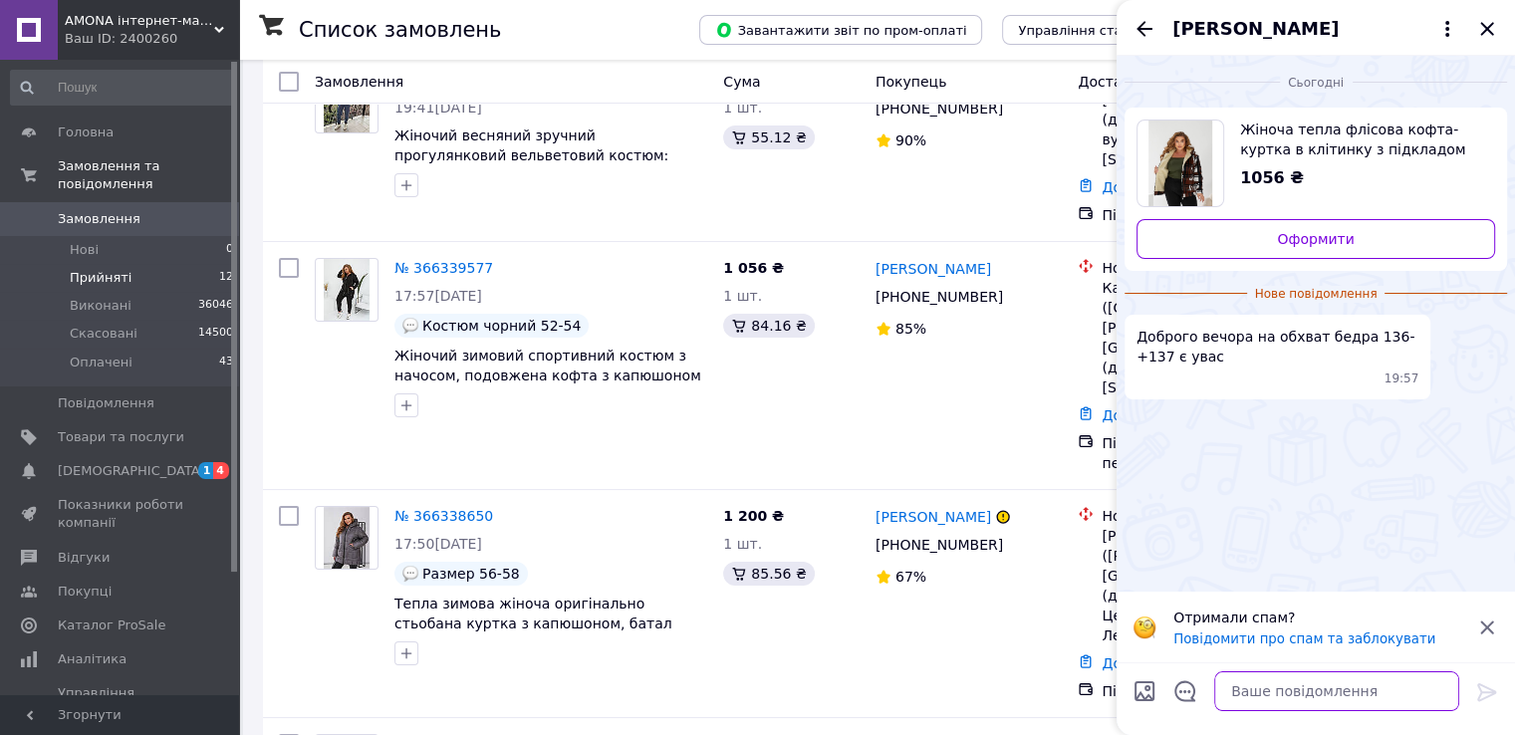
click at [1255, 677] on textarea at bounding box center [1336, 691] width 245 height 40
drag, startPoint x: 1249, startPoint y: 670, endPoint x: 1288, endPoint y: 696, distance: 46.7
click at [1288, 696] on textarea "Добрий вечір." at bounding box center [1316, 691] width 285 height 40
type textarea "Добрий вечір. Ні, 56-58 крайній до 125 см"
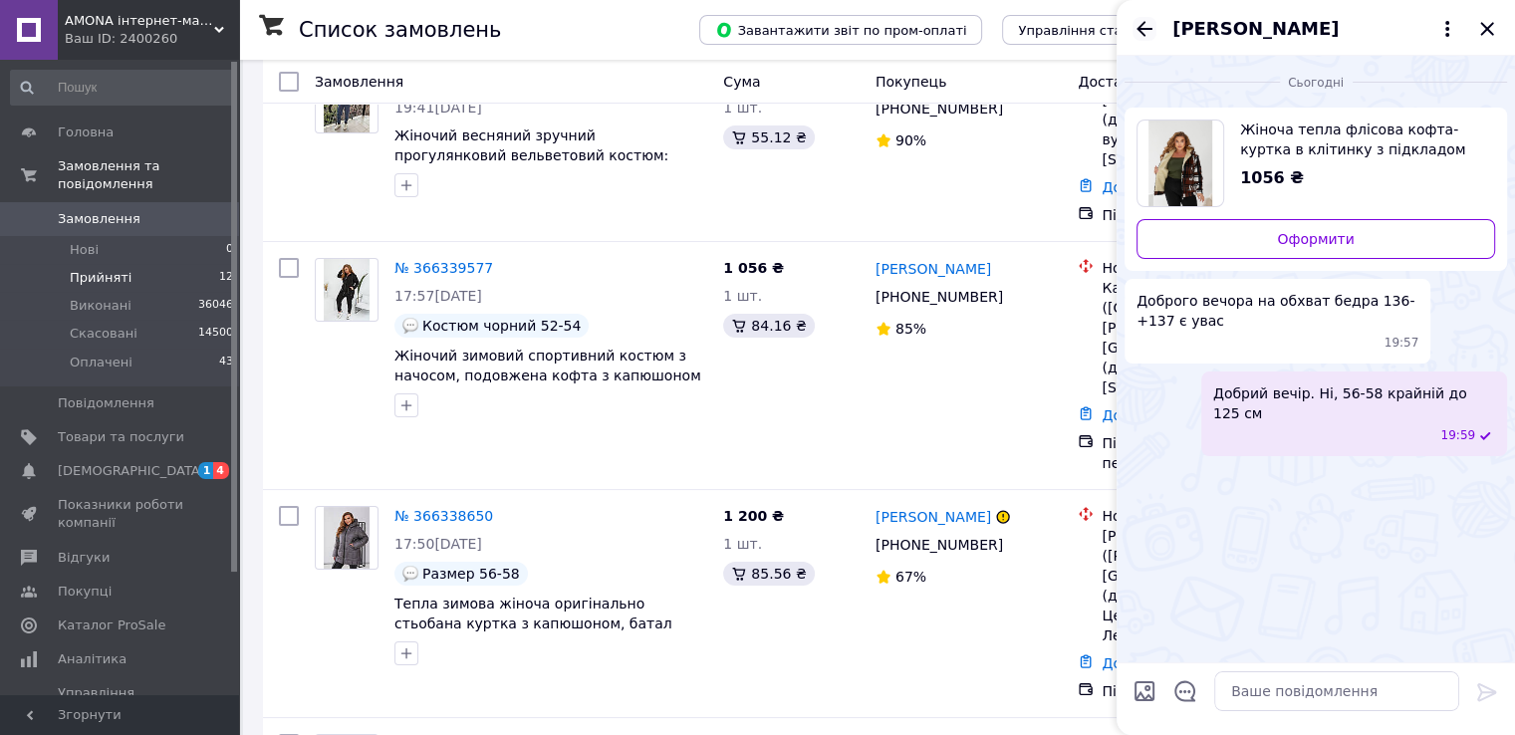
click at [1139, 25] on icon "Назад" at bounding box center [1144, 29] width 24 height 24
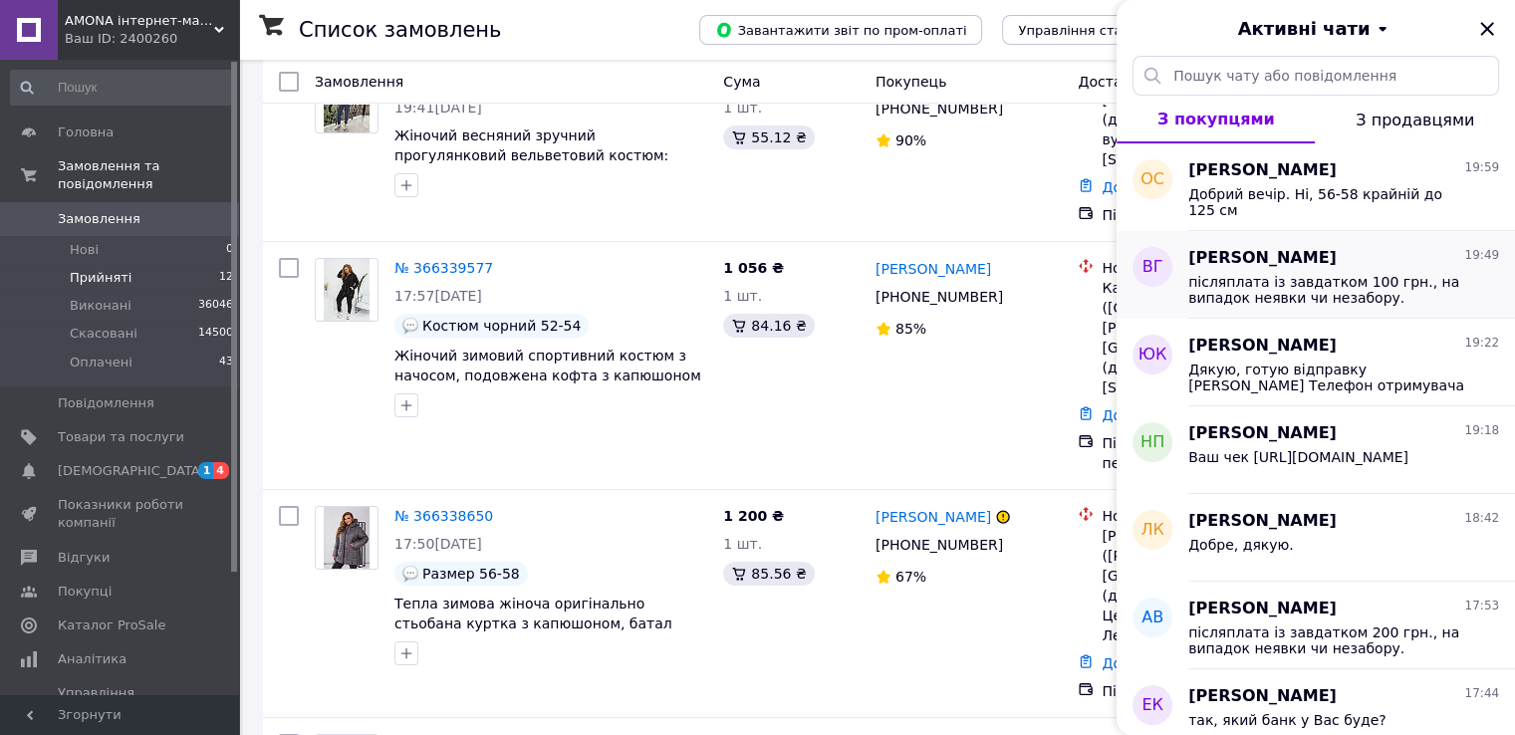
click at [1289, 296] on span "післяплата із завдатком 100 грн., на випадок неявки чи незабору. Надсилати Вам …" at bounding box center [1329, 290] width 283 height 32
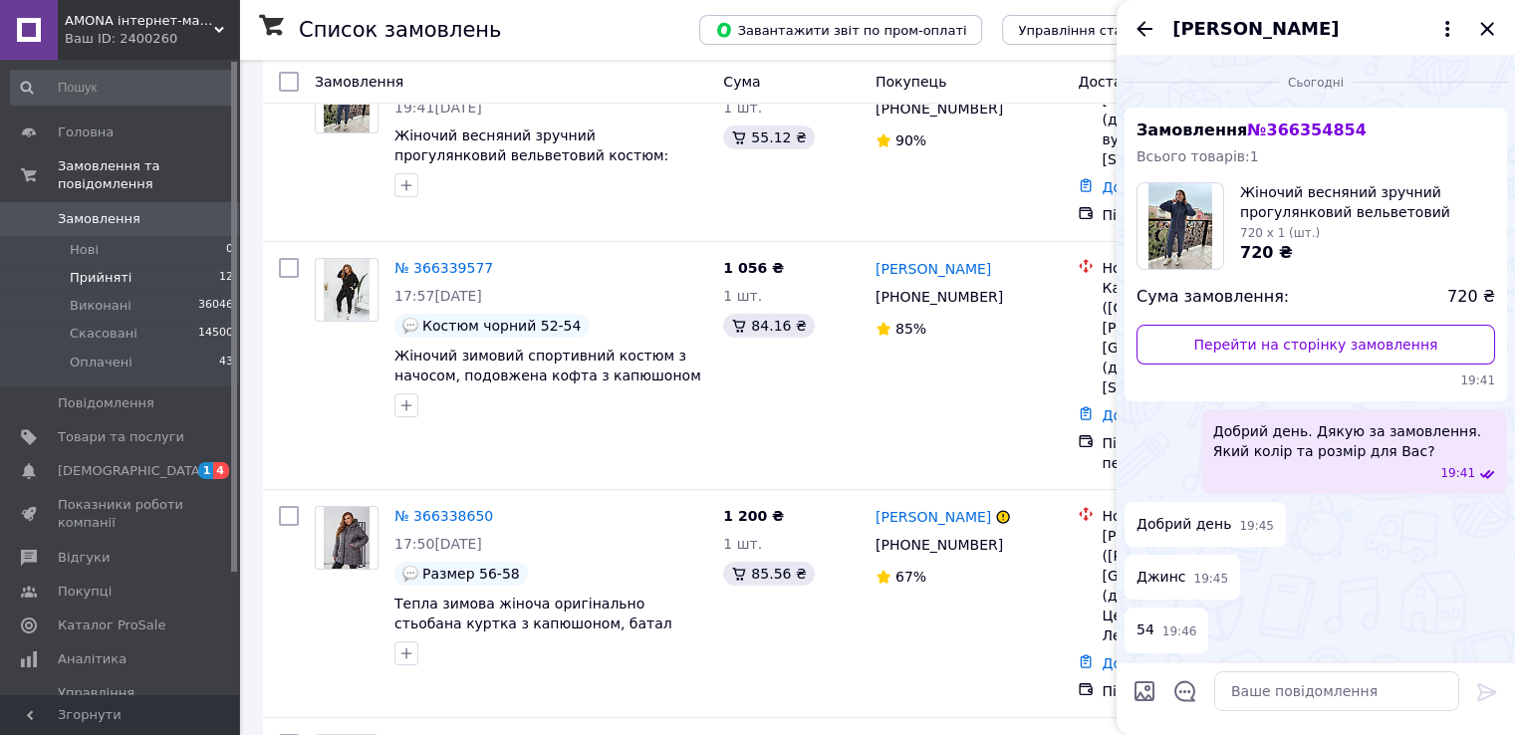
scroll to position [112, 0]
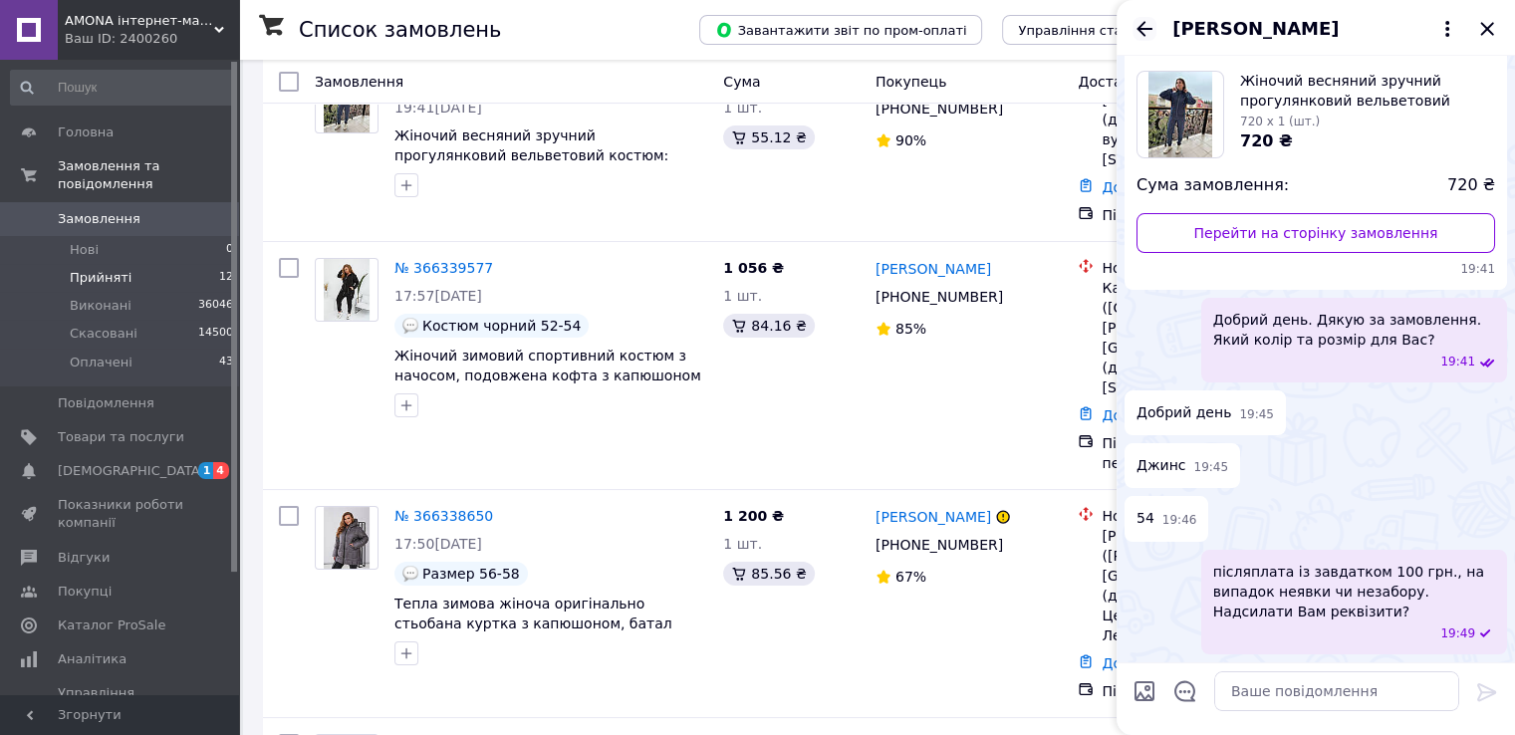
click at [1147, 22] on icon "Назад" at bounding box center [1144, 29] width 24 height 24
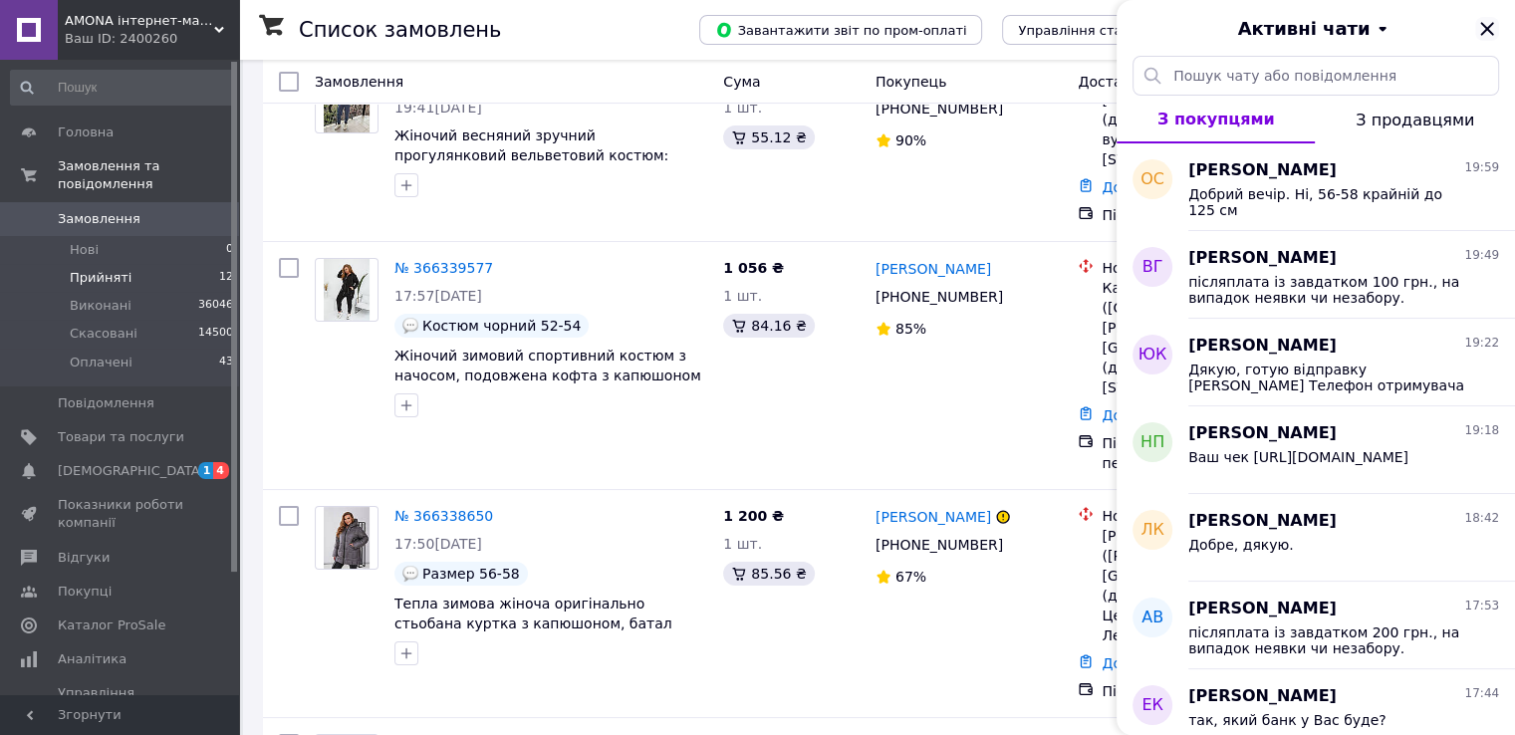
click at [1484, 29] on icon "Закрити" at bounding box center [1487, 29] width 24 height 24
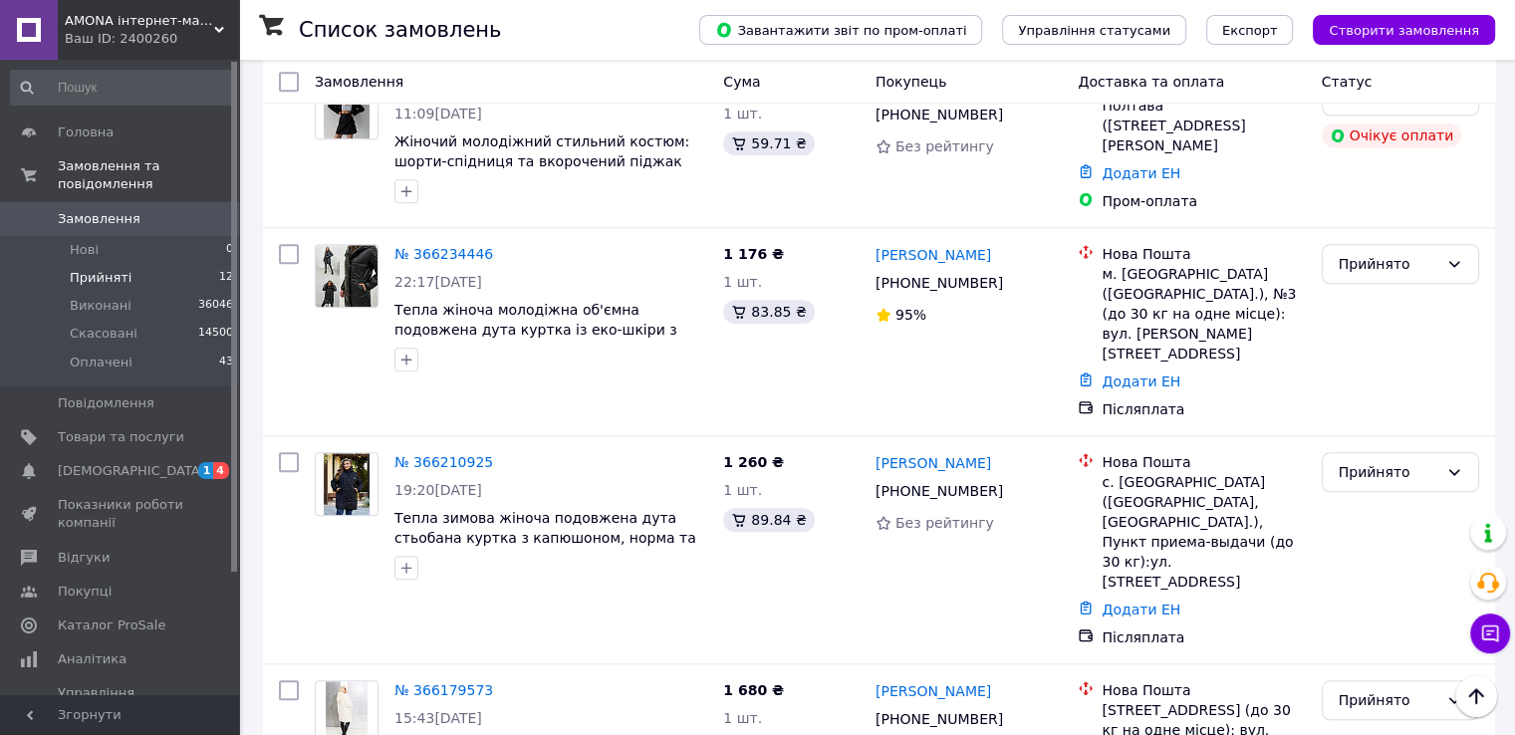
scroll to position [1567, 0]
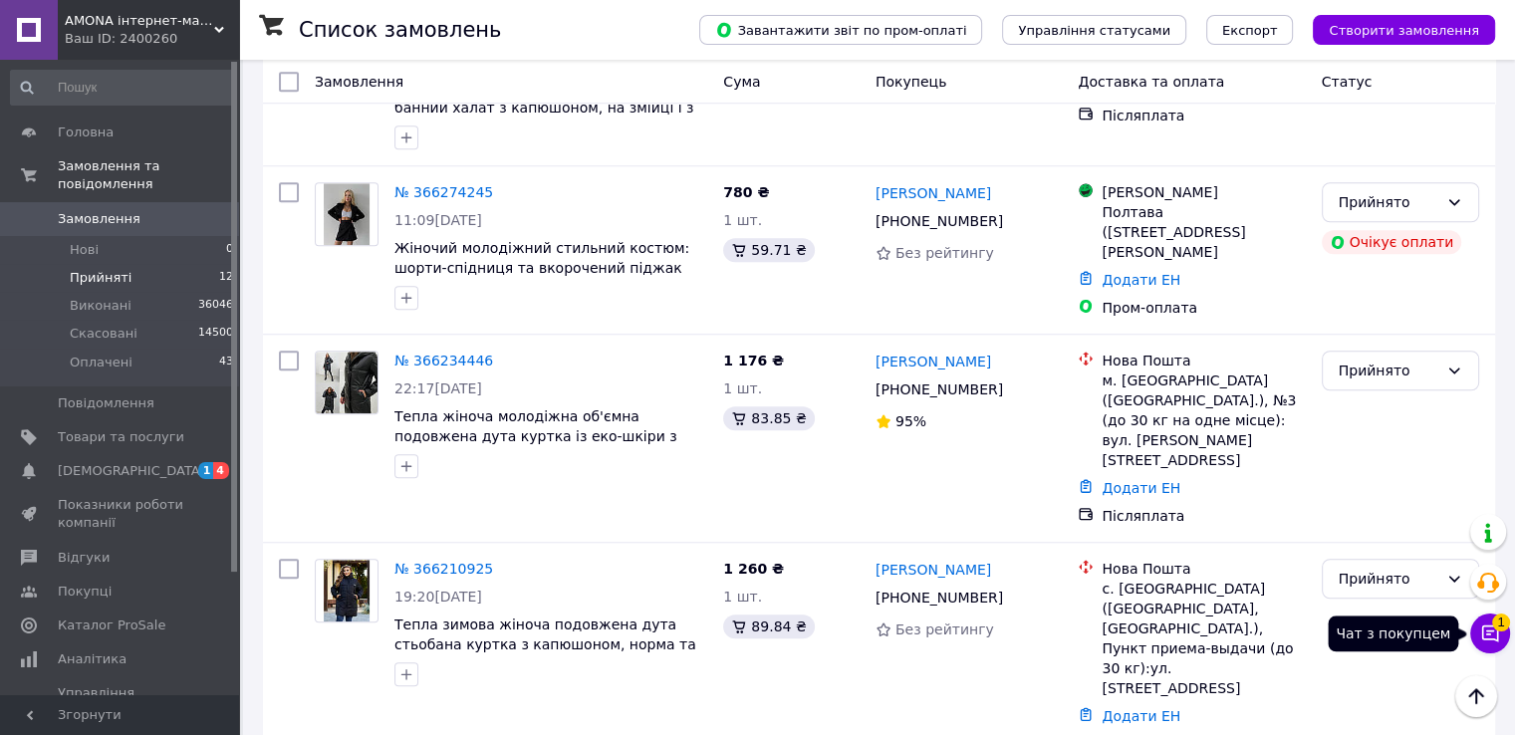
click at [1475, 618] on button "Чат з покупцем 1" at bounding box center [1490, 633] width 40 height 40
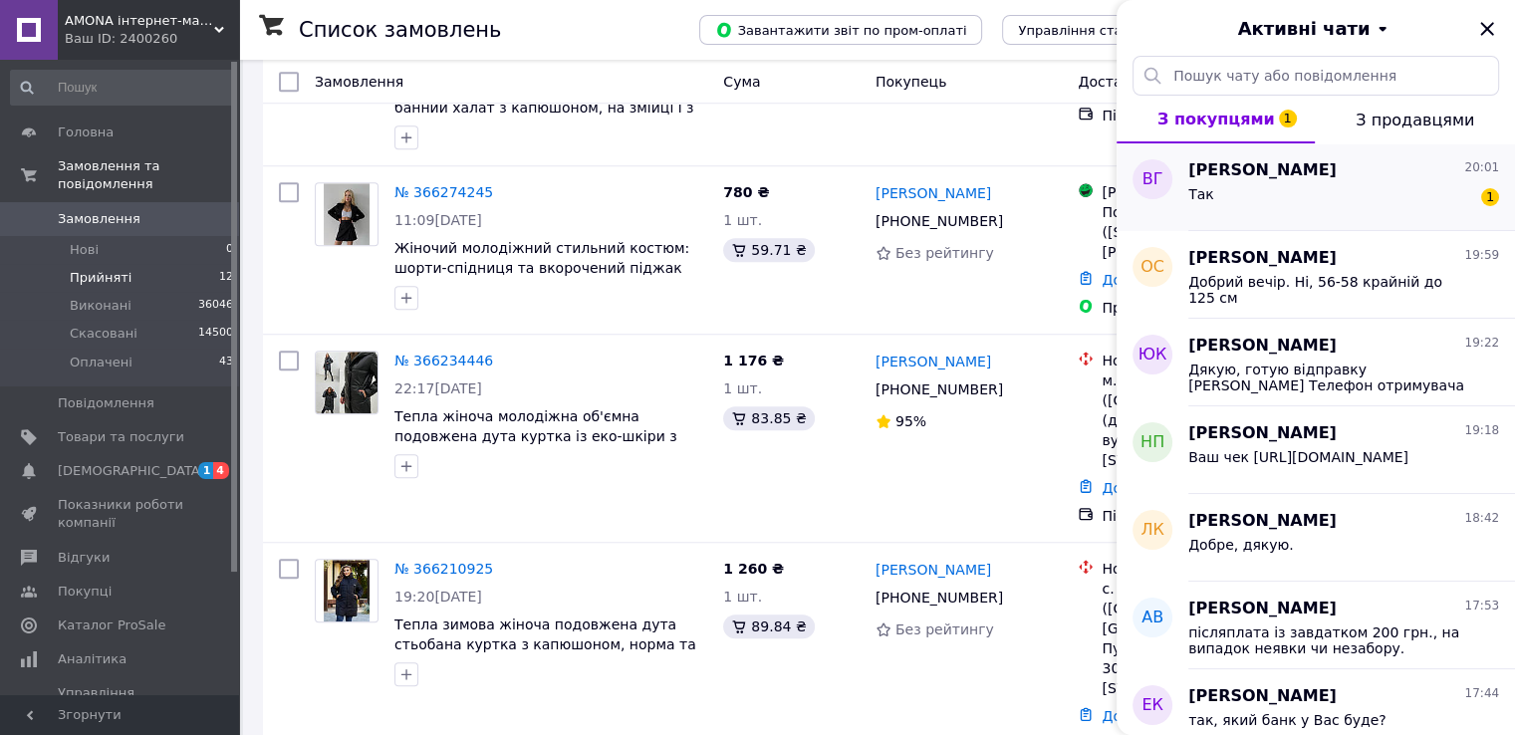
click at [1241, 201] on div "Так 1" at bounding box center [1343, 198] width 311 height 32
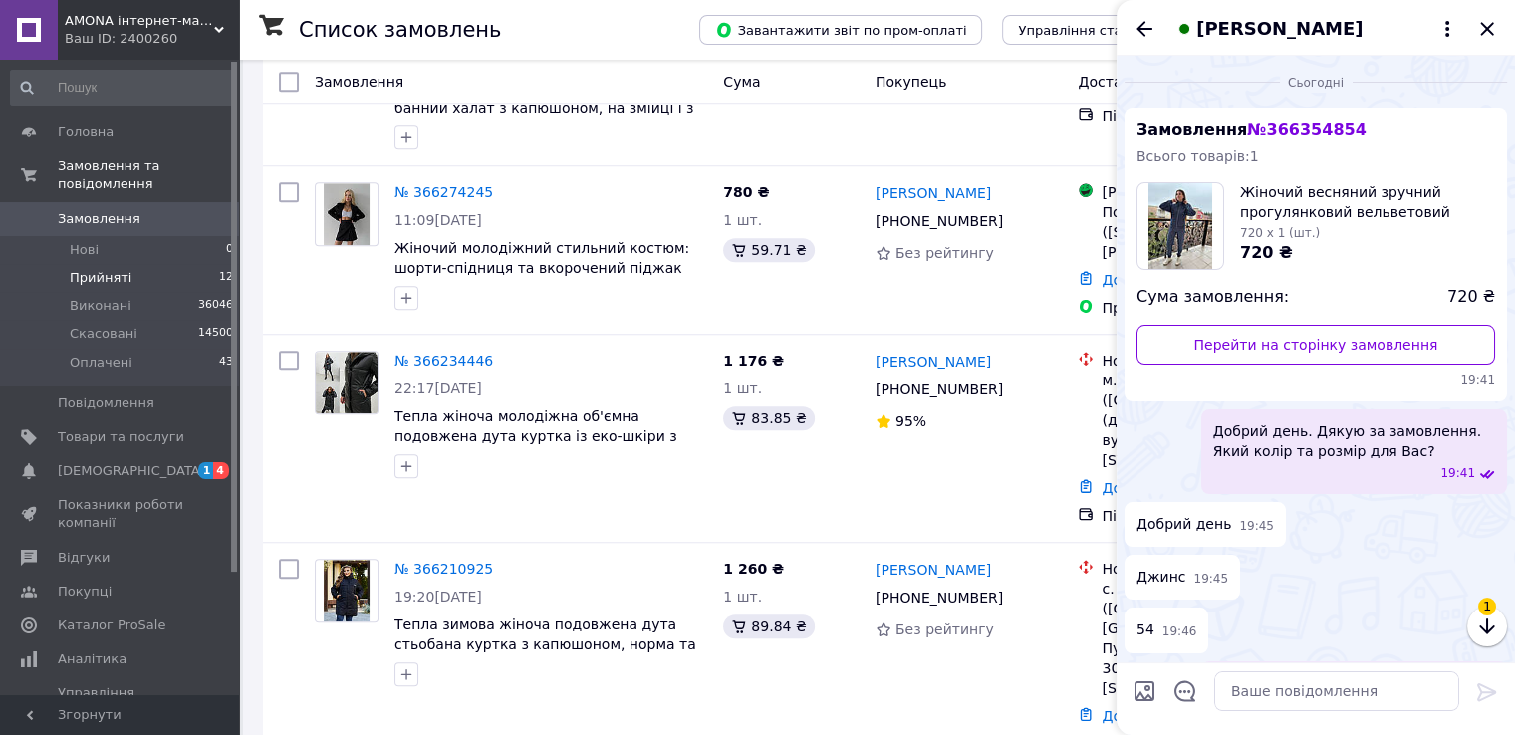
scroll to position [200, 0]
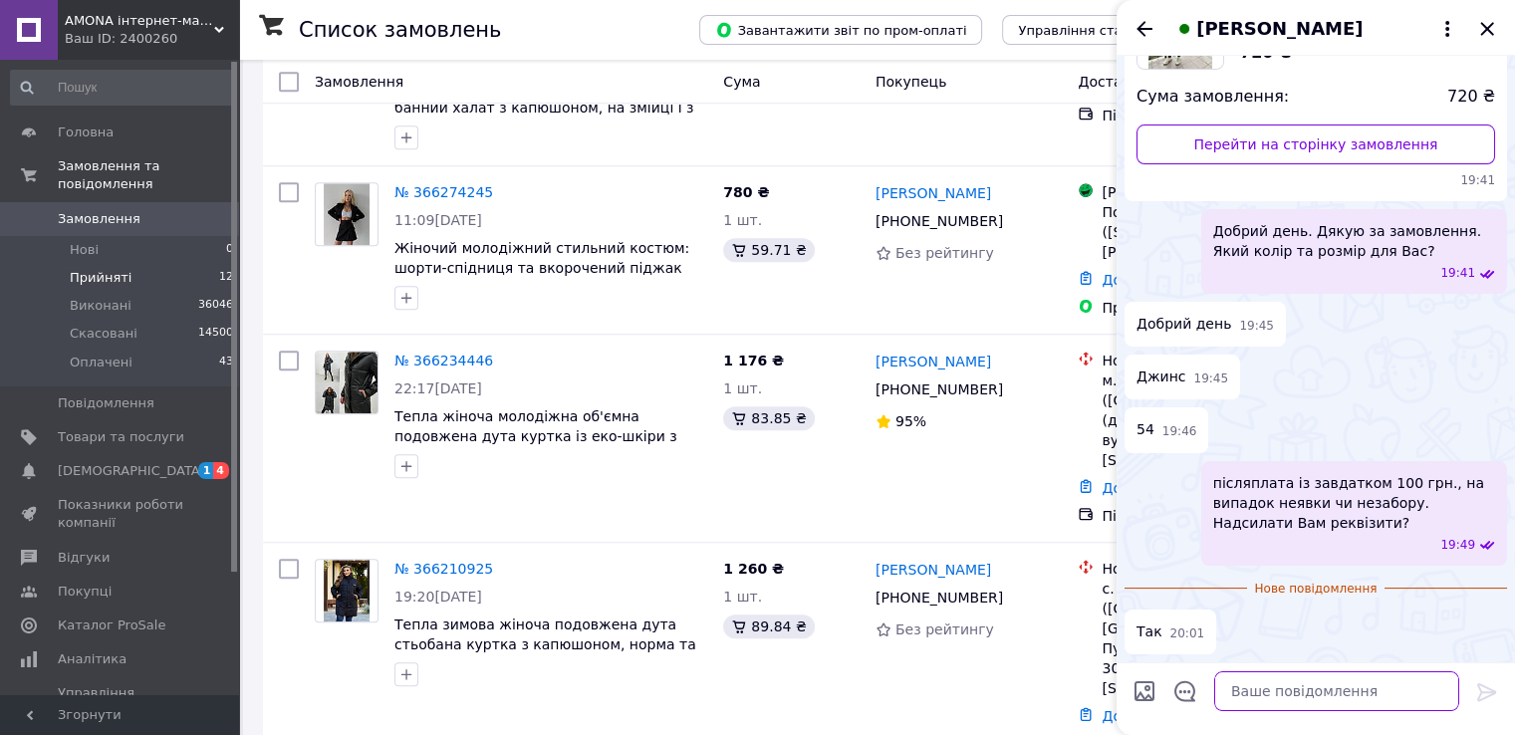
click at [1278, 689] on textarea at bounding box center [1336, 691] width 245 height 40
paste textarea "Спасибі за Вашу покупку! Оплата на реквізити ПриватБанку р/р UA5630529900000260…"
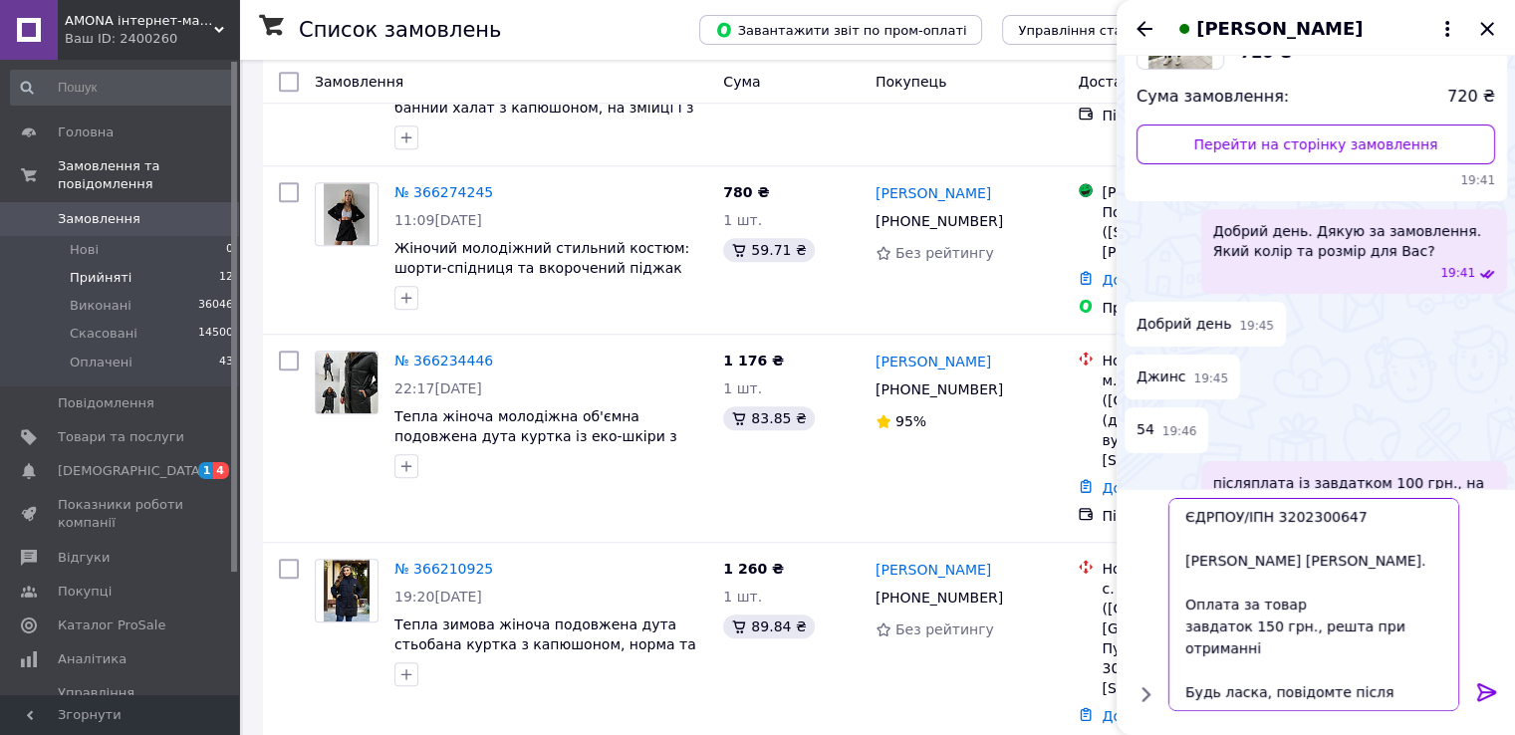
scroll to position [132, 0]
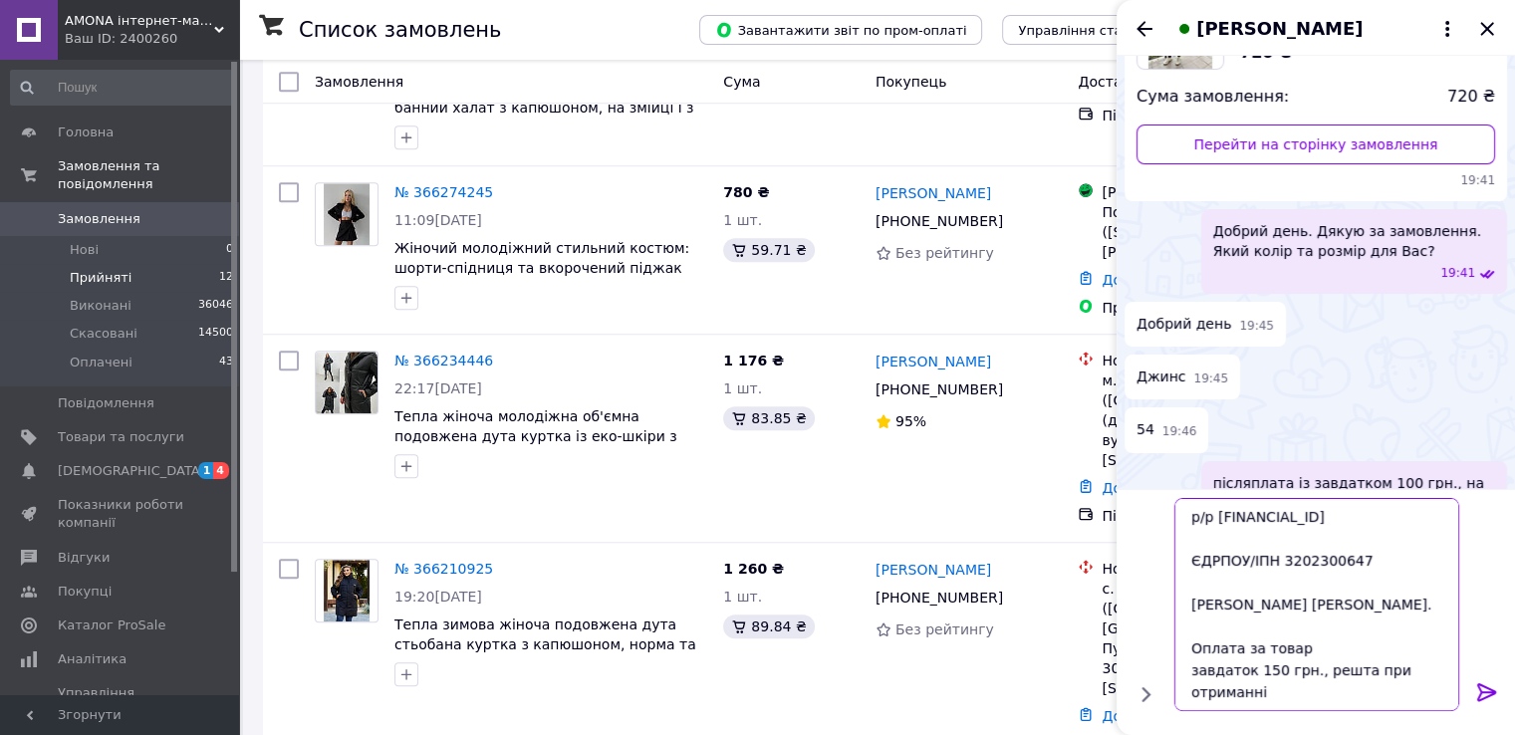
click at [1261, 625] on textarea "Спасибі за Вашу покупку! Оплата на реквізити ПриватБанку р/р UA5630529900000260…" at bounding box center [1316, 604] width 285 height 213
type textarea "Спасибі за Вашу покупку! Оплата на реквізити ПриватБанку р/р UA5630529900000260…"
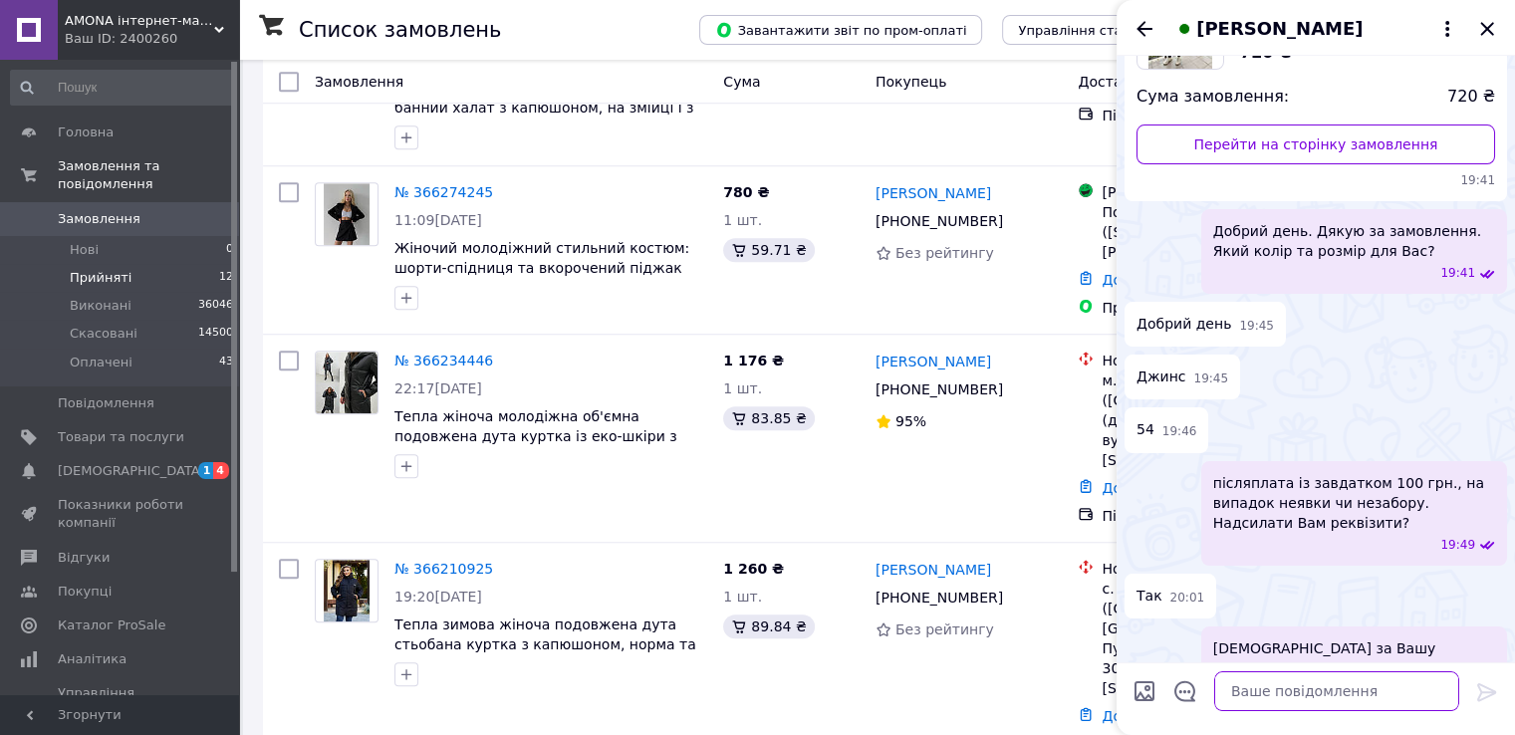
scroll to position [496, 0]
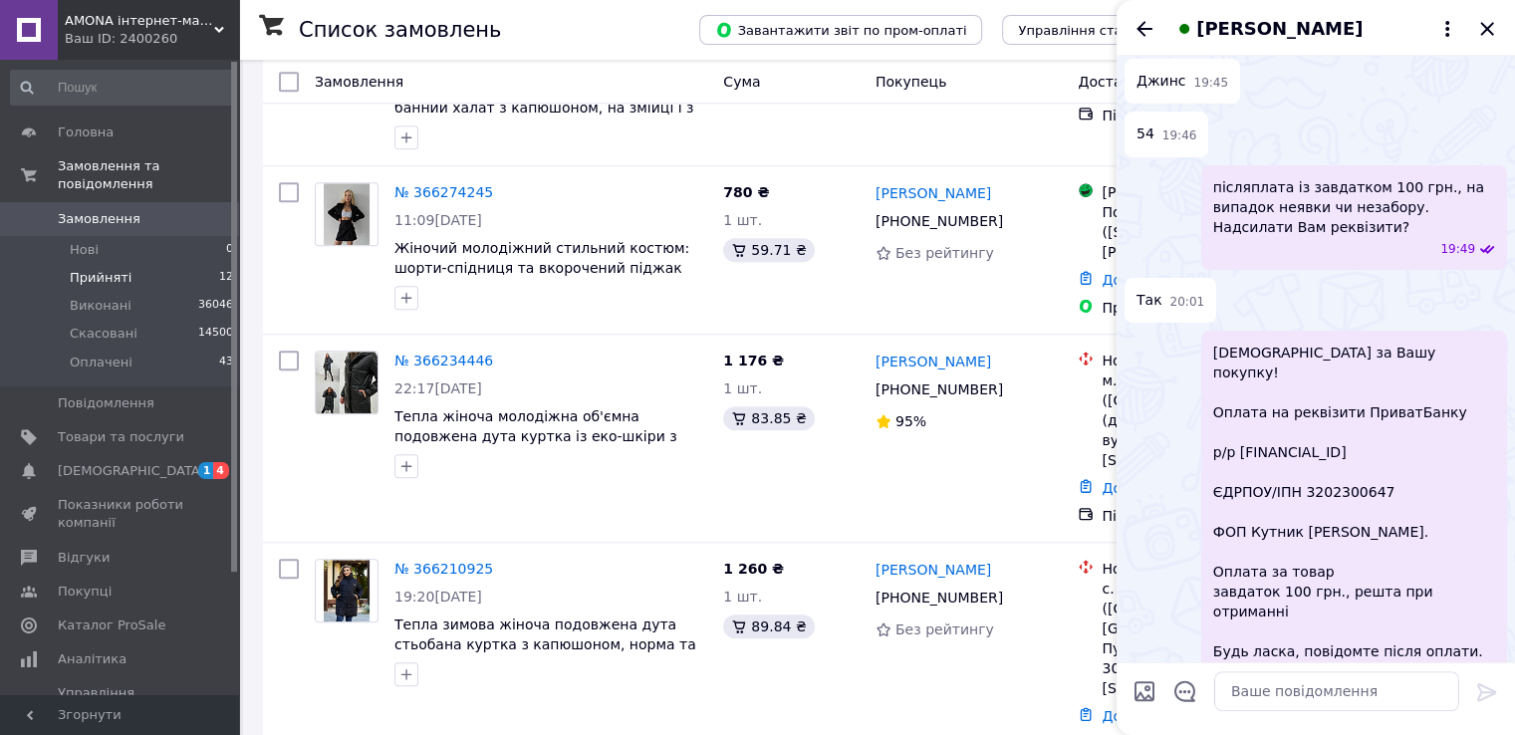
click at [1309, 423] on span "Спасибі за Вашу покупку! Оплата на реквізити ПриватБанку р/р UA5630529900000260…" at bounding box center [1354, 502] width 282 height 319
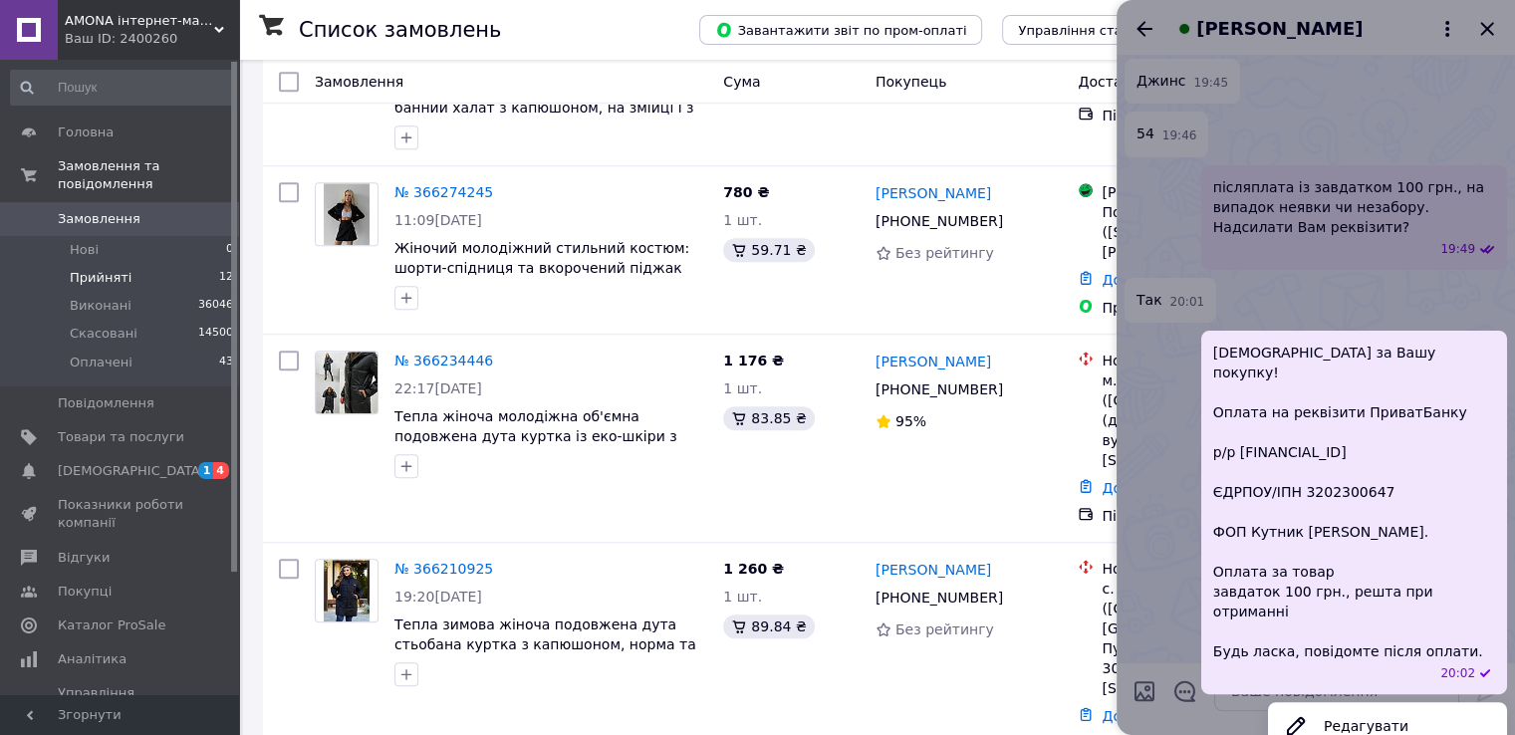
click at [1309, 423] on span "Спасибі за Вашу покупку! Оплата на реквізити ПриватБанку р/р UA5630529900000260…" at bounding box center [1354, 502] width 282 height 319
copy span "[FINANCIAL_ID]"
click at [1216, 697] on div at bounding box center [1315, 367] width 398 height 735
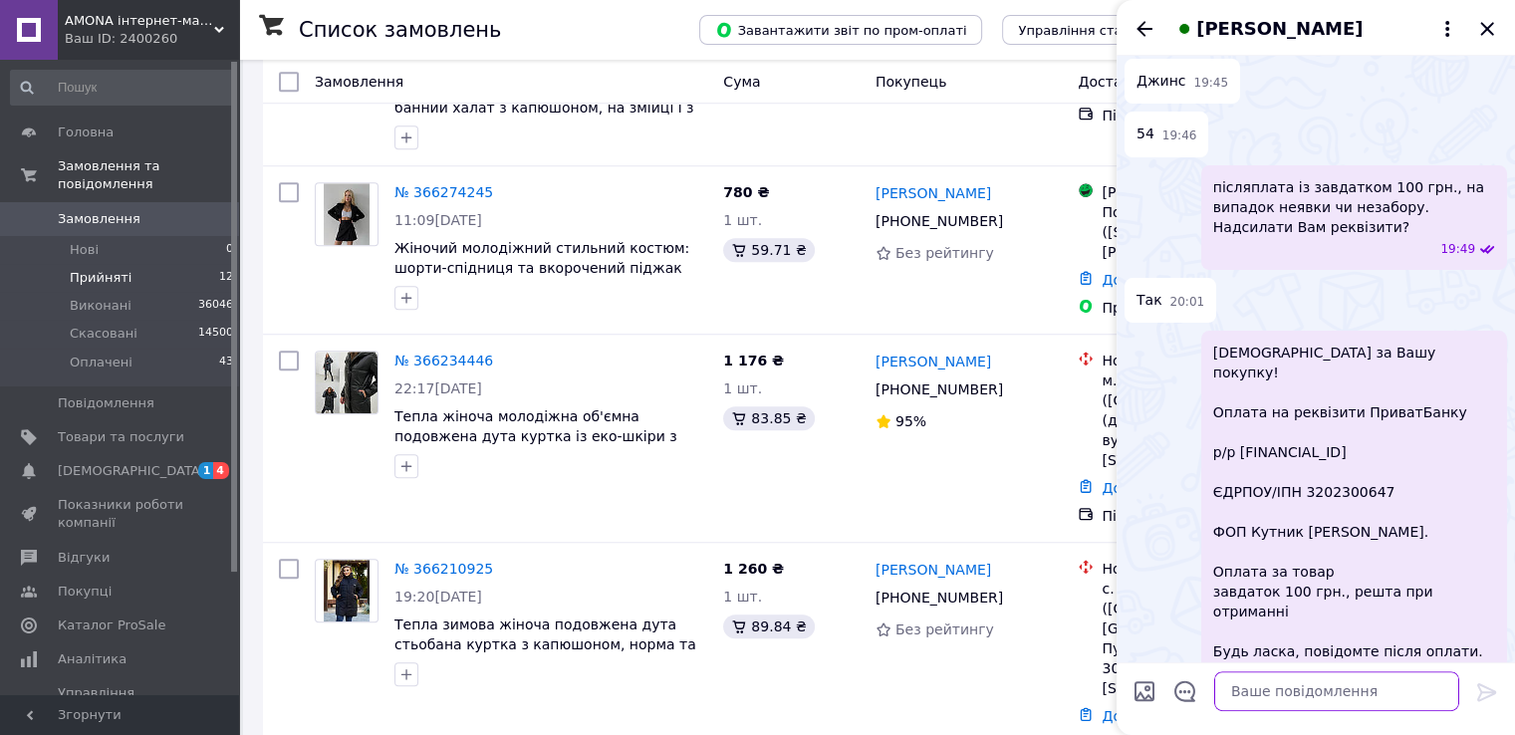
click at [1232, 689] on textarea at bounding box center [1336, 691] width 245 height 40
paste textarea "UA563052990000026000043306883"
type textarea "UA563052990000026000043306883"
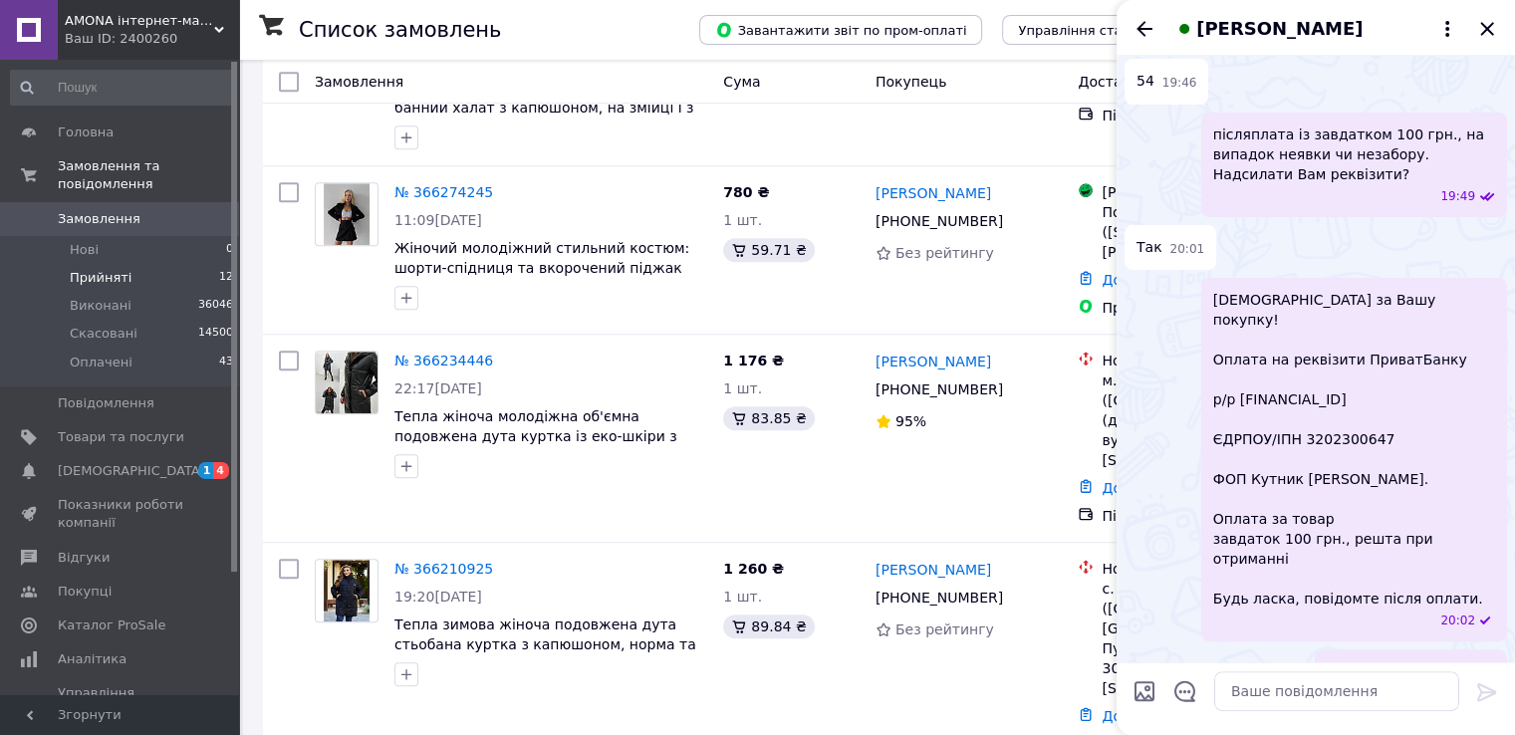
click at [1139, 28] on icon "Назад" at bounding box center [1144, 28] width 16 height 15
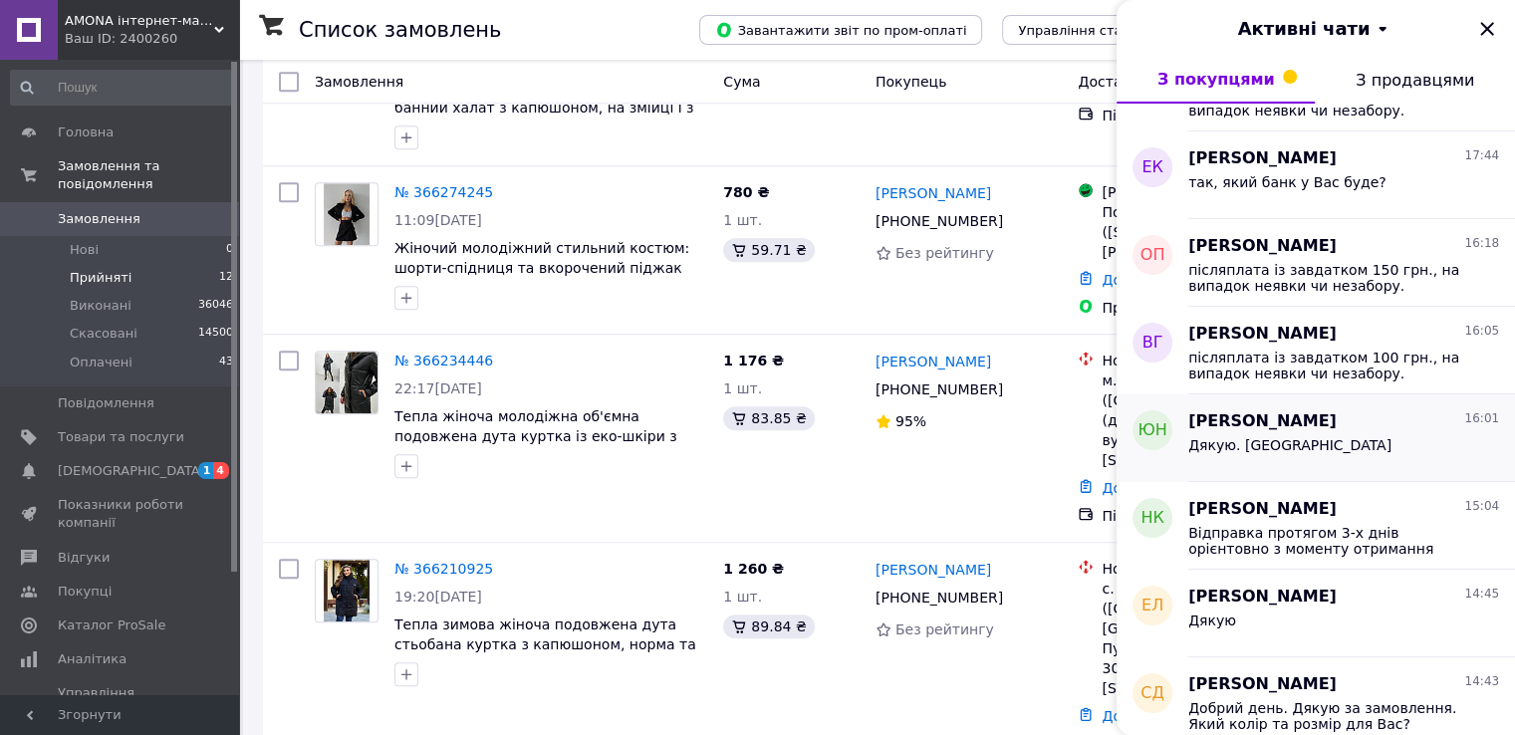
scroll to position [996, 0]
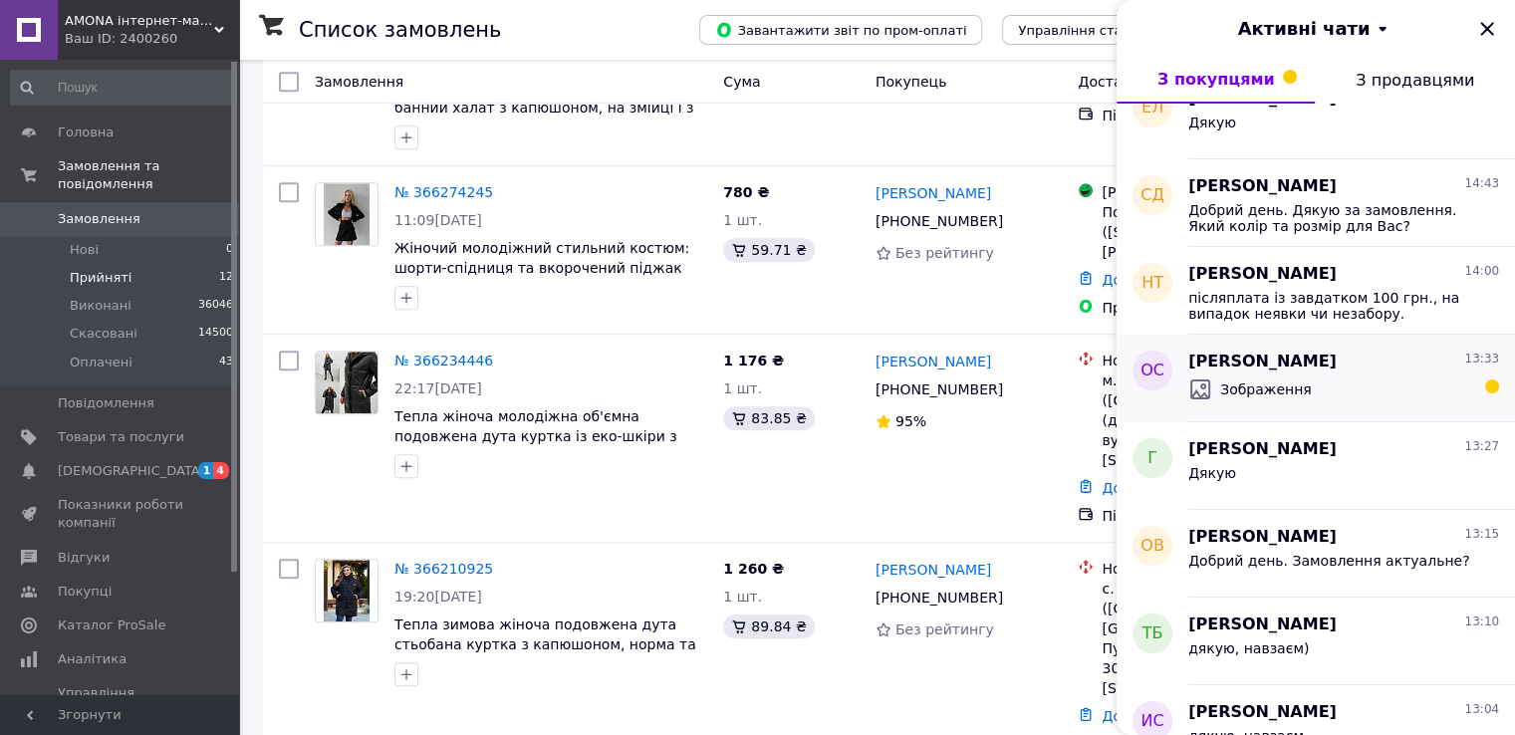
click at [1325, 383] on div "Зображення" at bounding box center [1343, 389] width 311 height 32
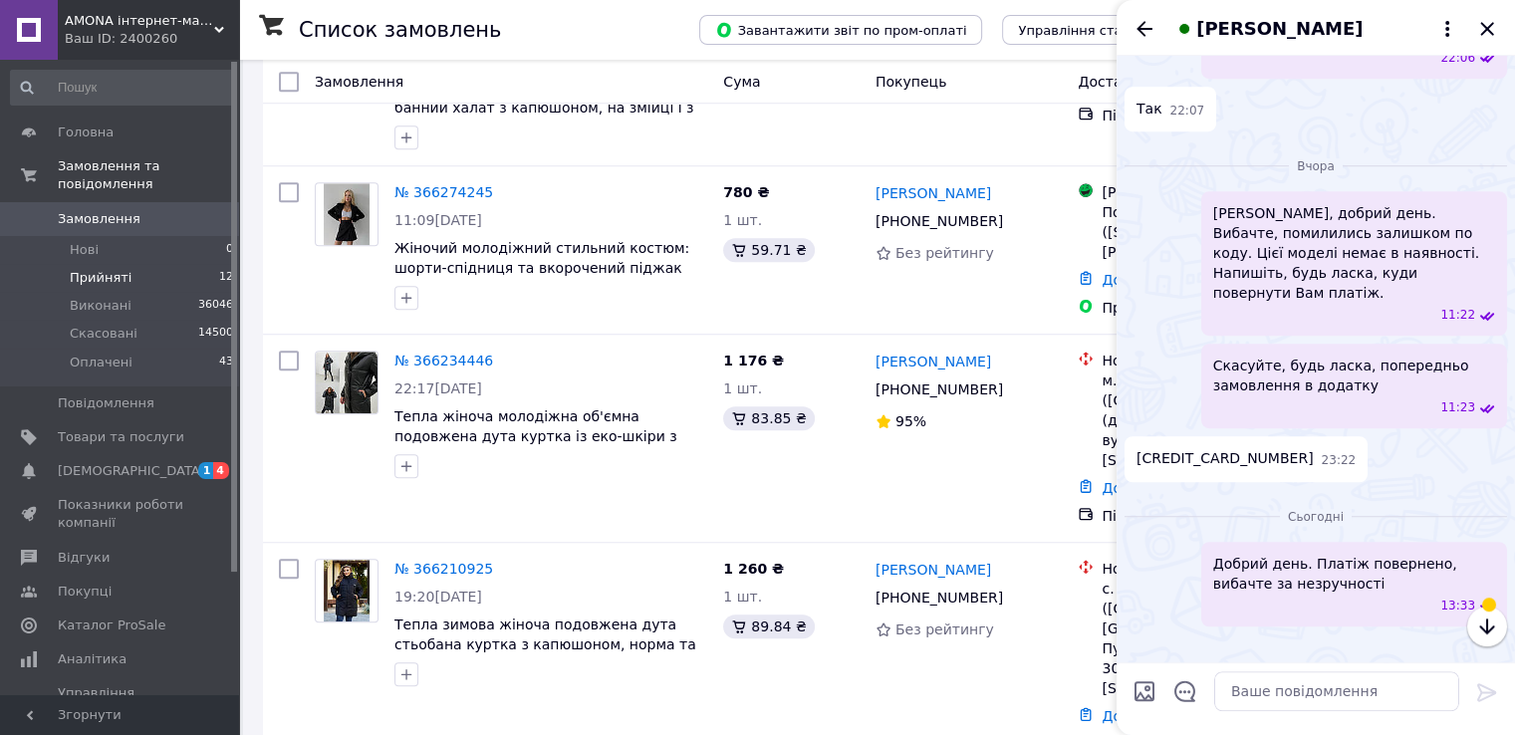
scroll to position [1724, 0]
click at [1485, 635] on icon "button" at bounding box center [1487, 626] width 24 height 24
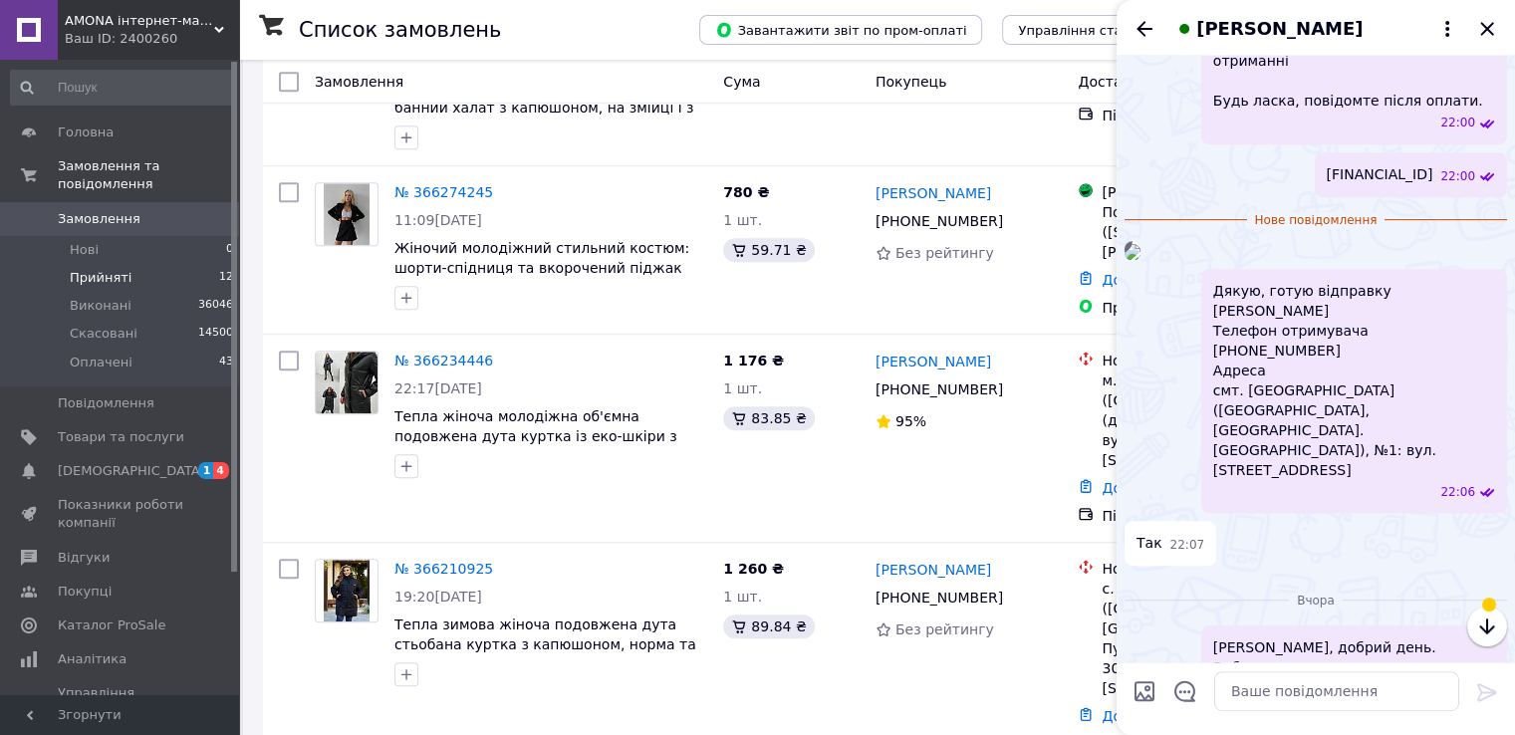
click at [1139, 34] on icon "Назад" at bounding box center [1144, 29] width 24 height 24
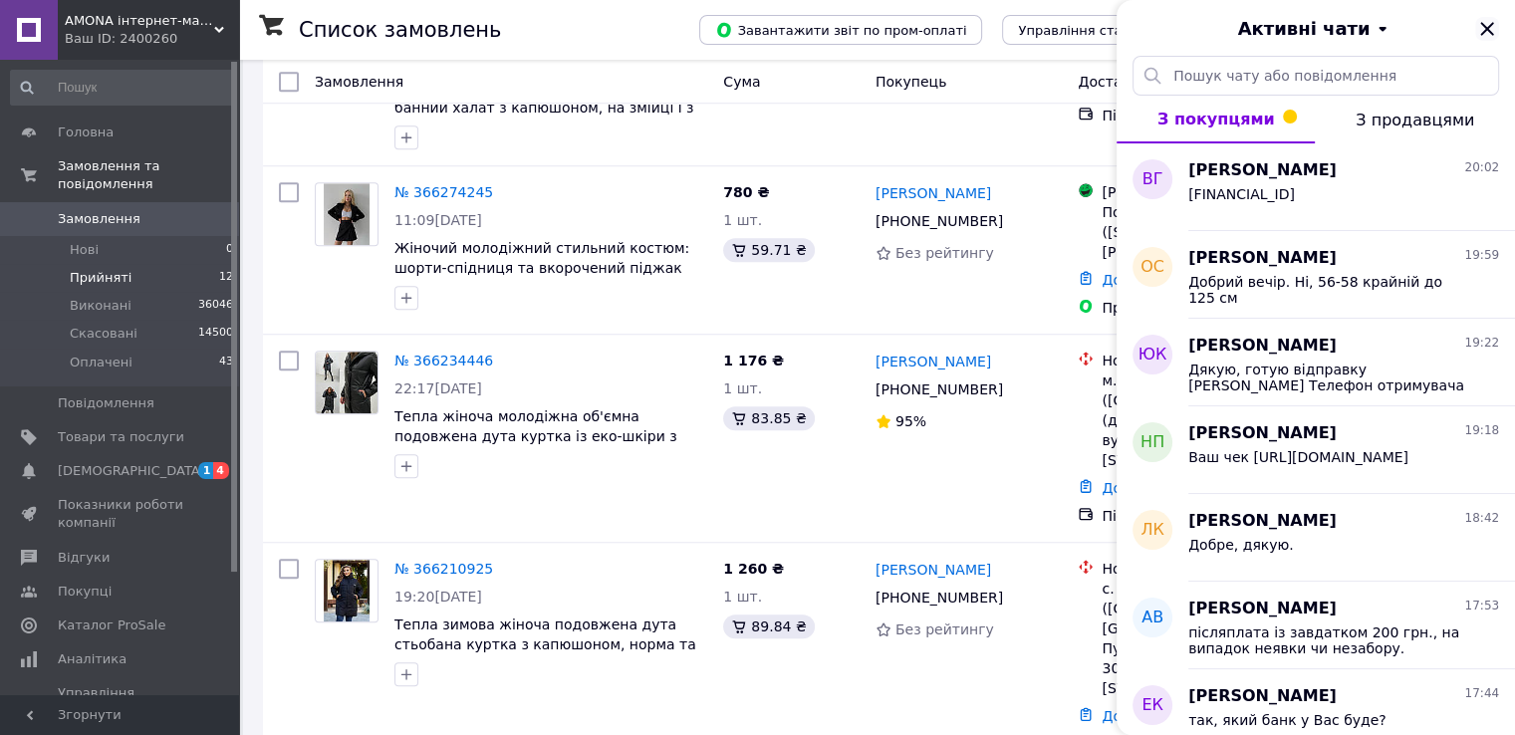
click at [1496, 25] on icon "Закрити" at bounding box center [1487, 29] width 24 height 24
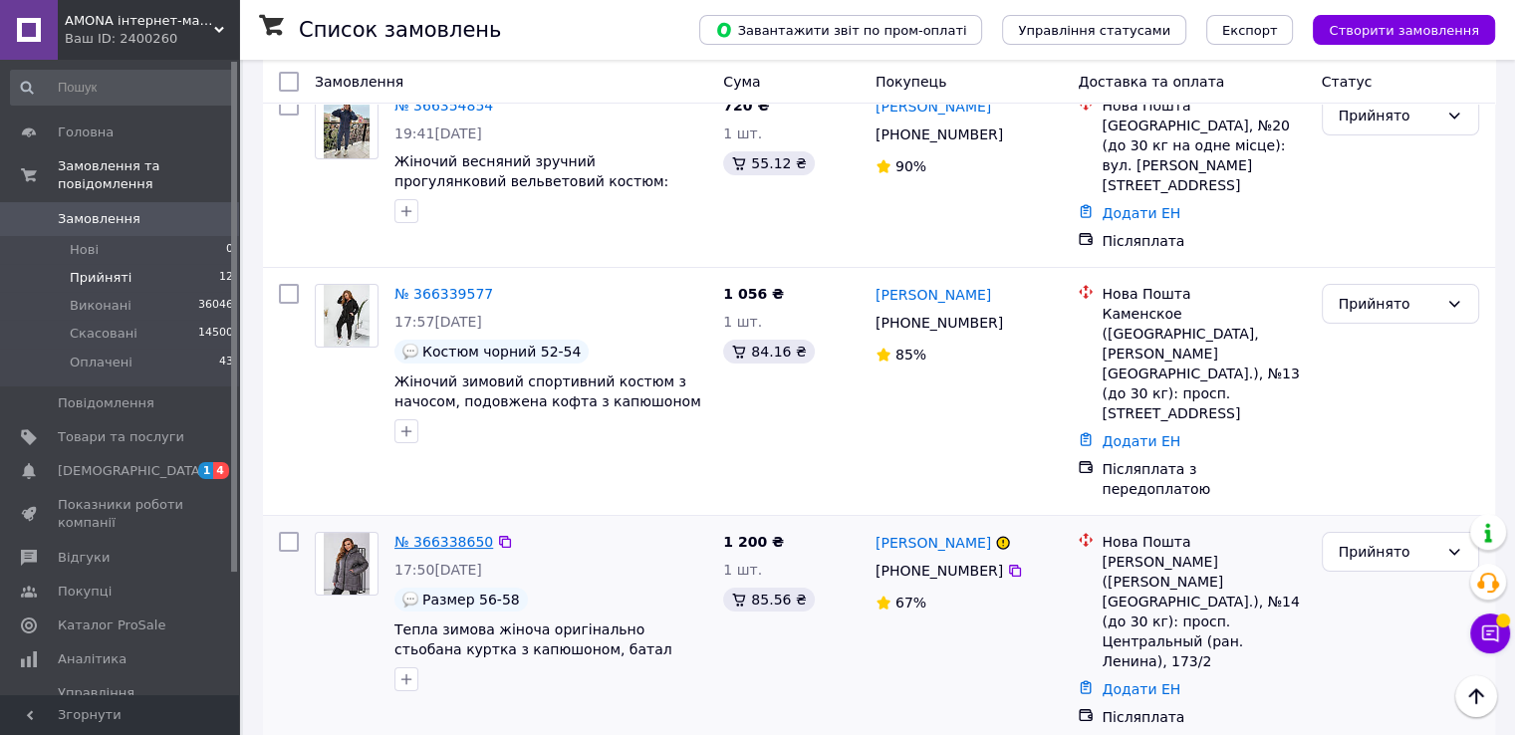
scroll to position [0, 0]
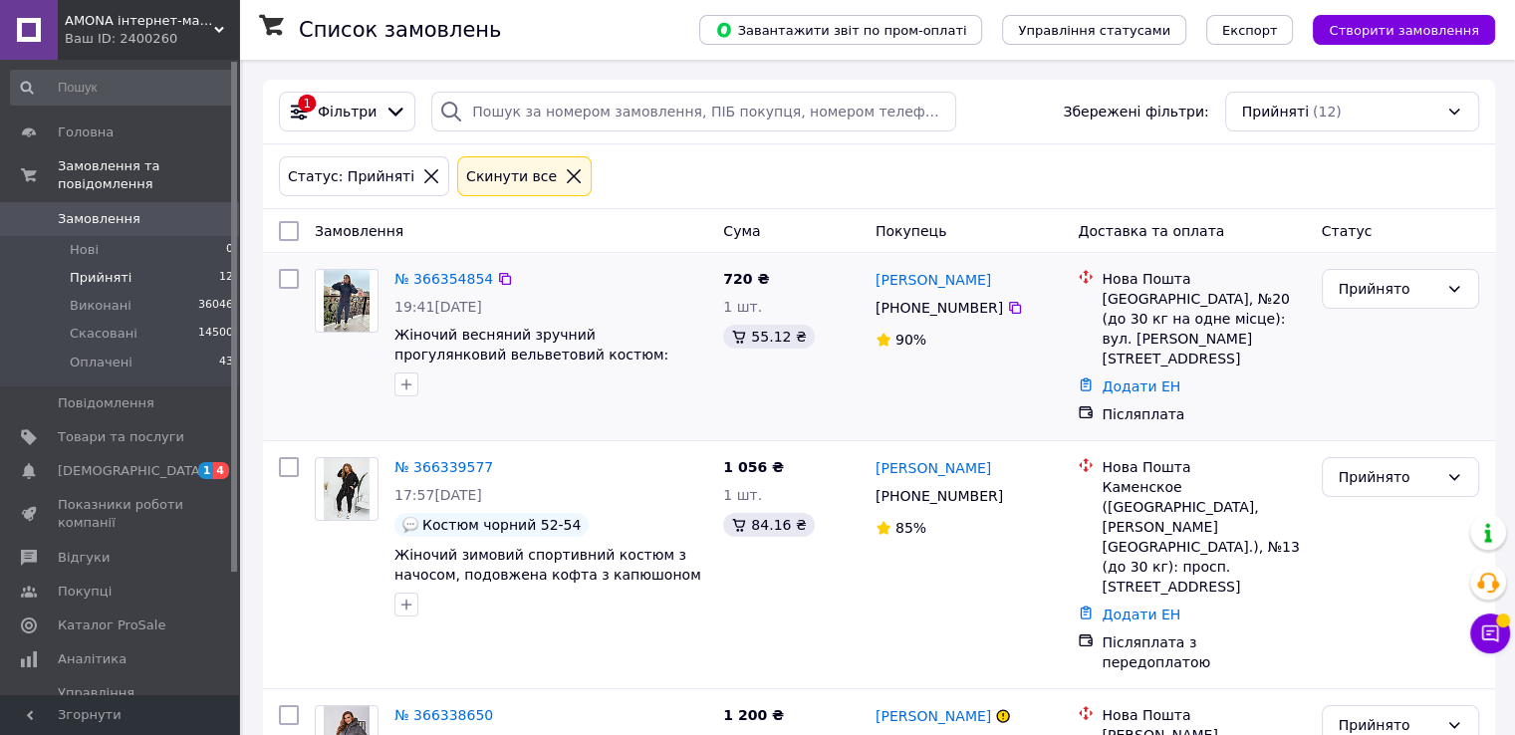
click at [424, 268] on div "№ 366354854" at bounding box center [443, 279] width 103 height 24
click at [424, 276] on link "№ 366354854" at bounding box center [443, 279] width 99 height 16
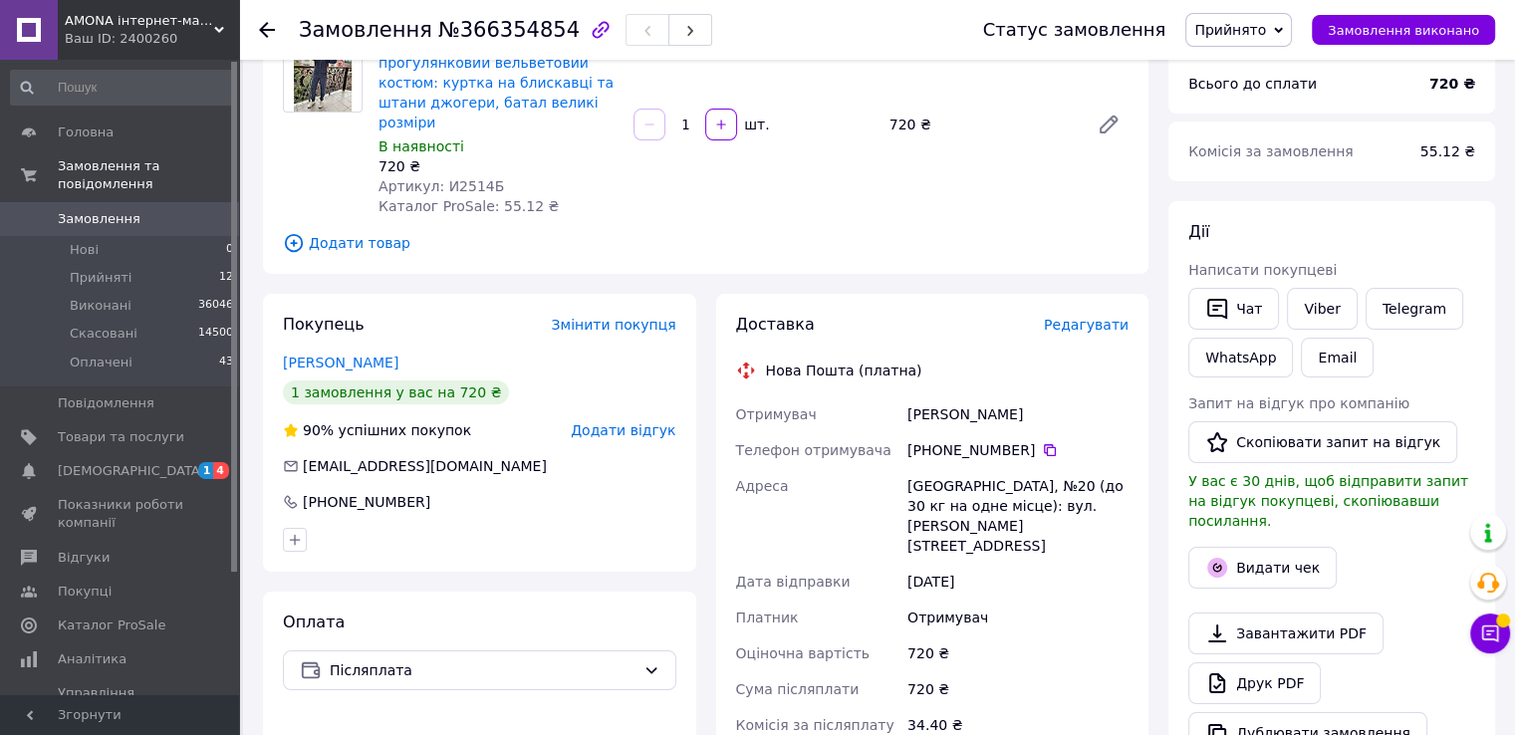
scroll to position [488, 0]
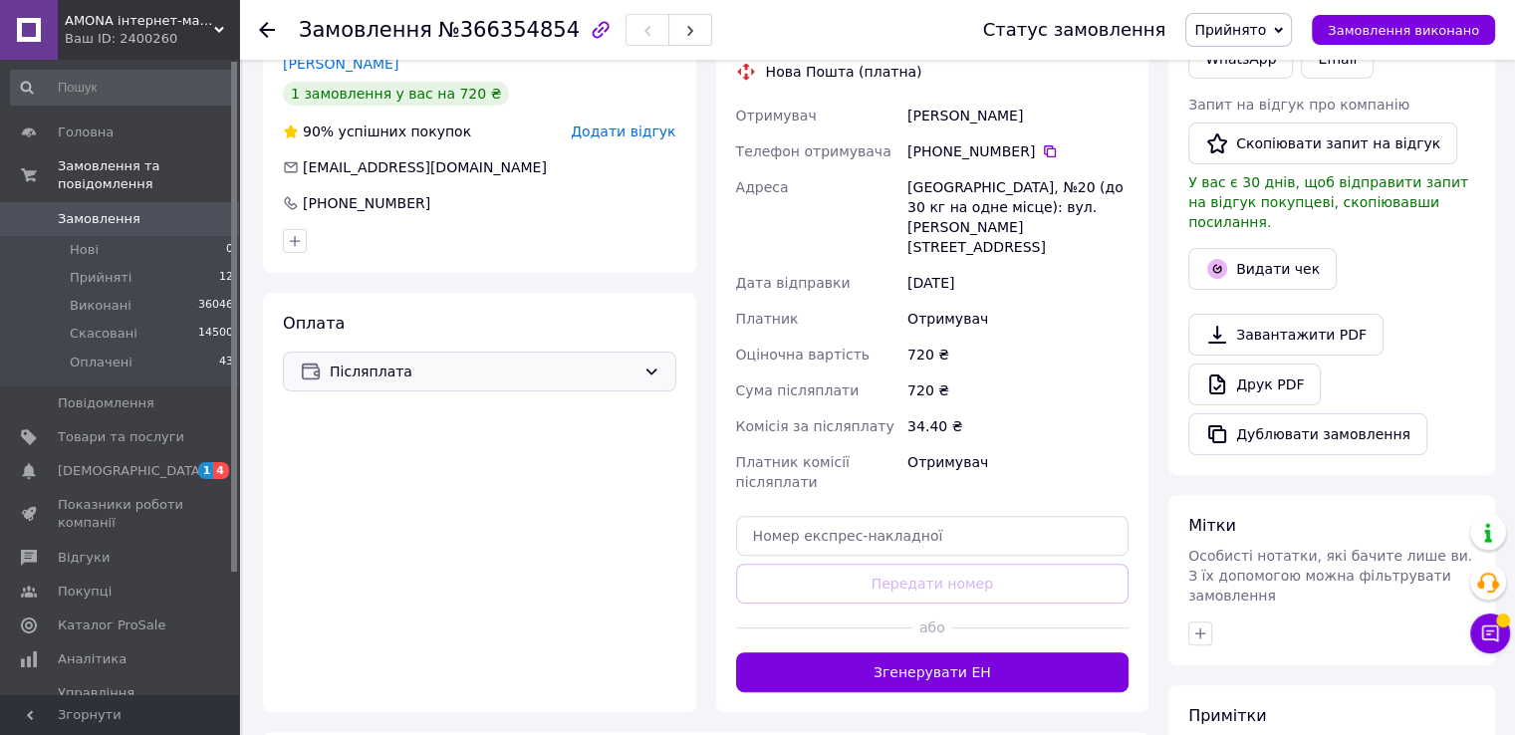
click at [366, 360] on span "Післяплата" at bounding box center [483, 371] width 306 height 22
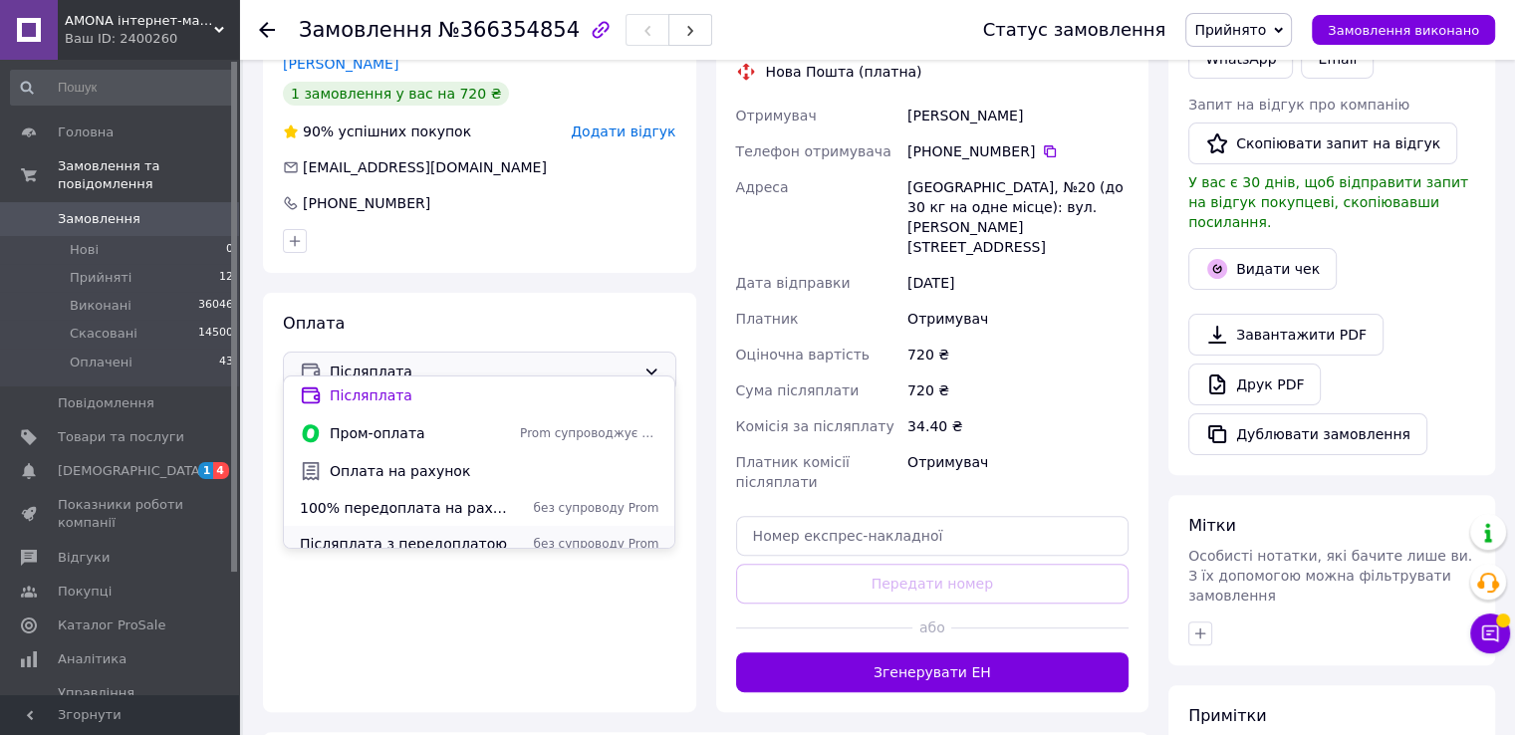
click at [360, 534] on span "Післяплата з передоплатою" at bounding box center [406, 544] width 212 height 20
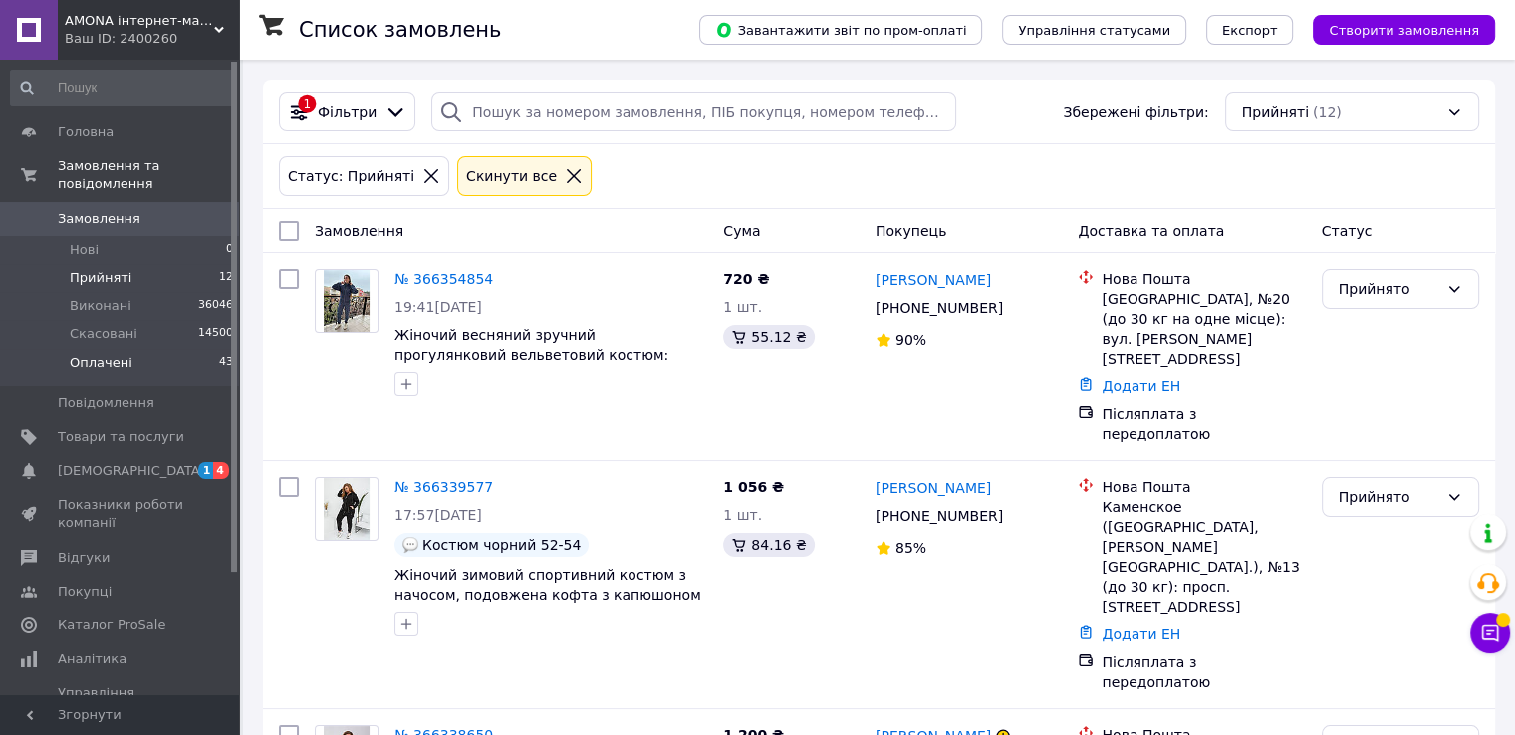
click at [203, 349] on li "Оплачені 43" at bounding box center [122, 368] width 245 height 38
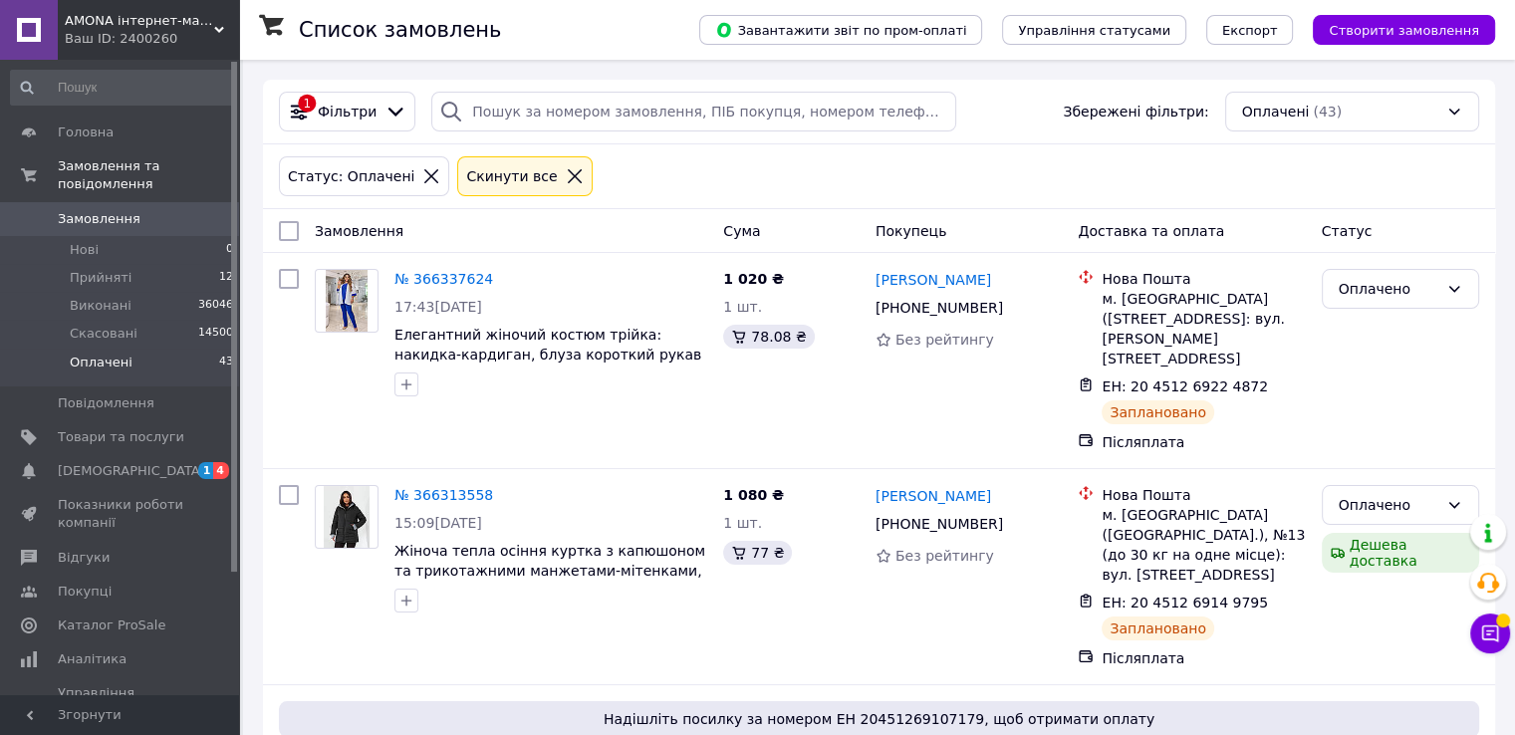
scroll to position [1886, 0]
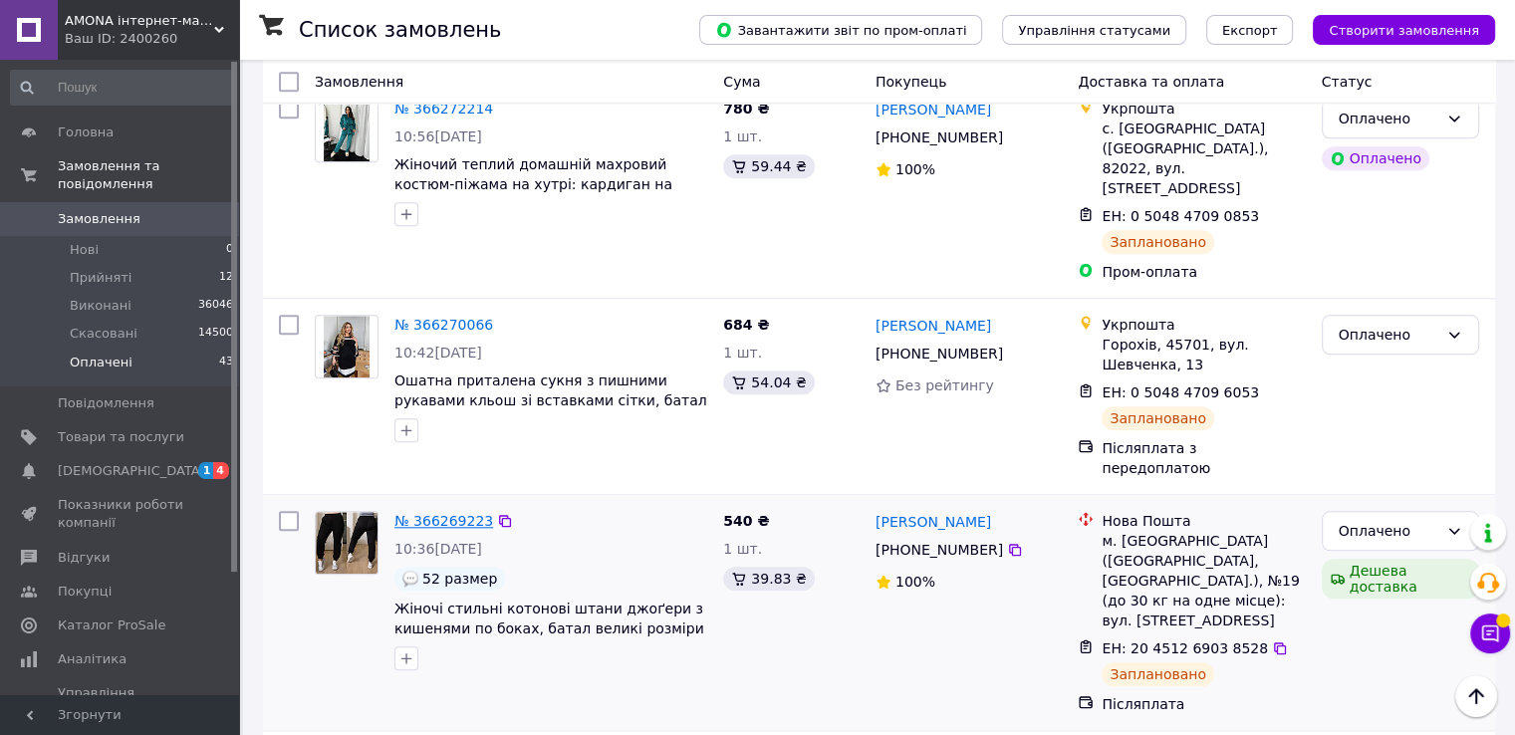
click at [458, 513] on link "№ 366269223" at bounding box center [443, 521] width 99 height 16
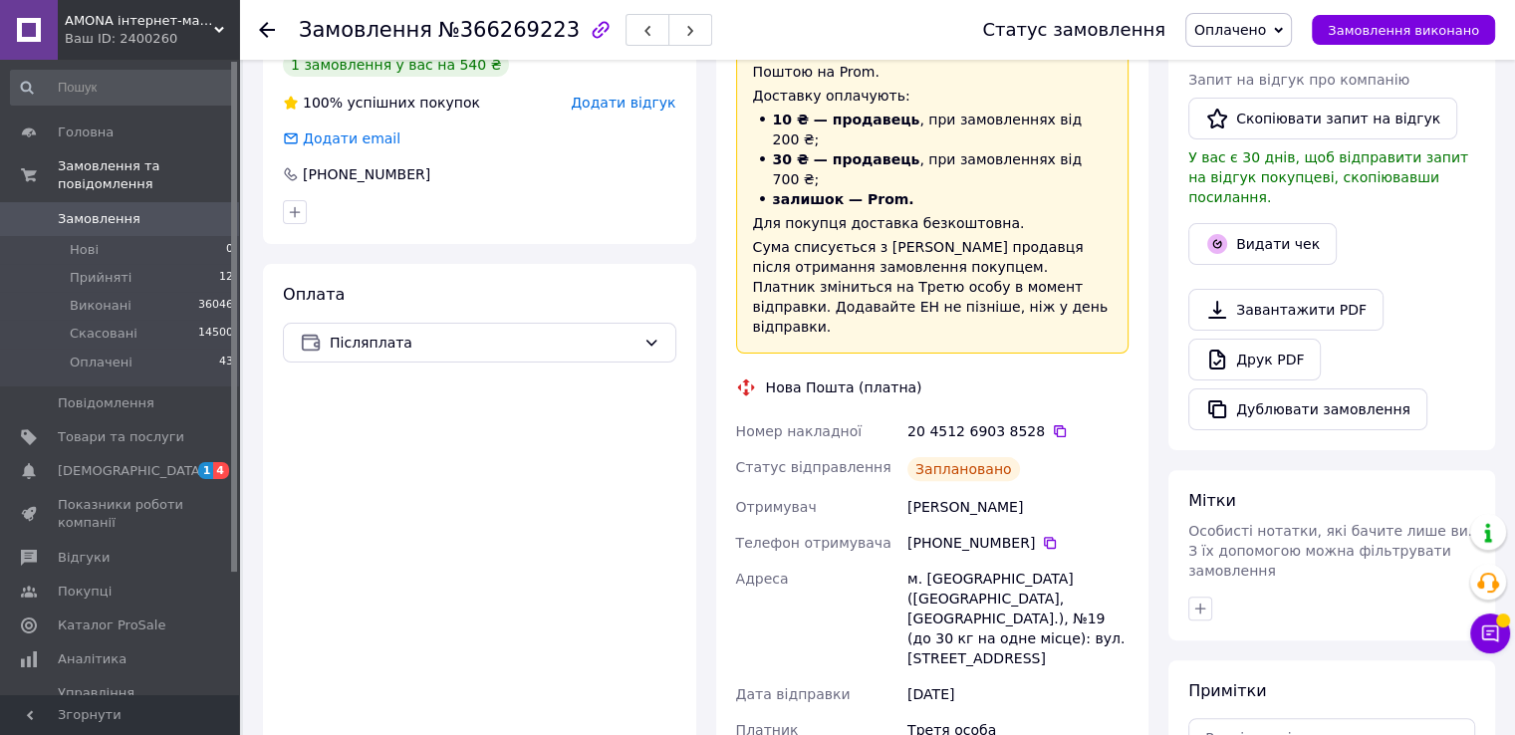
scroll to position [598, 0]
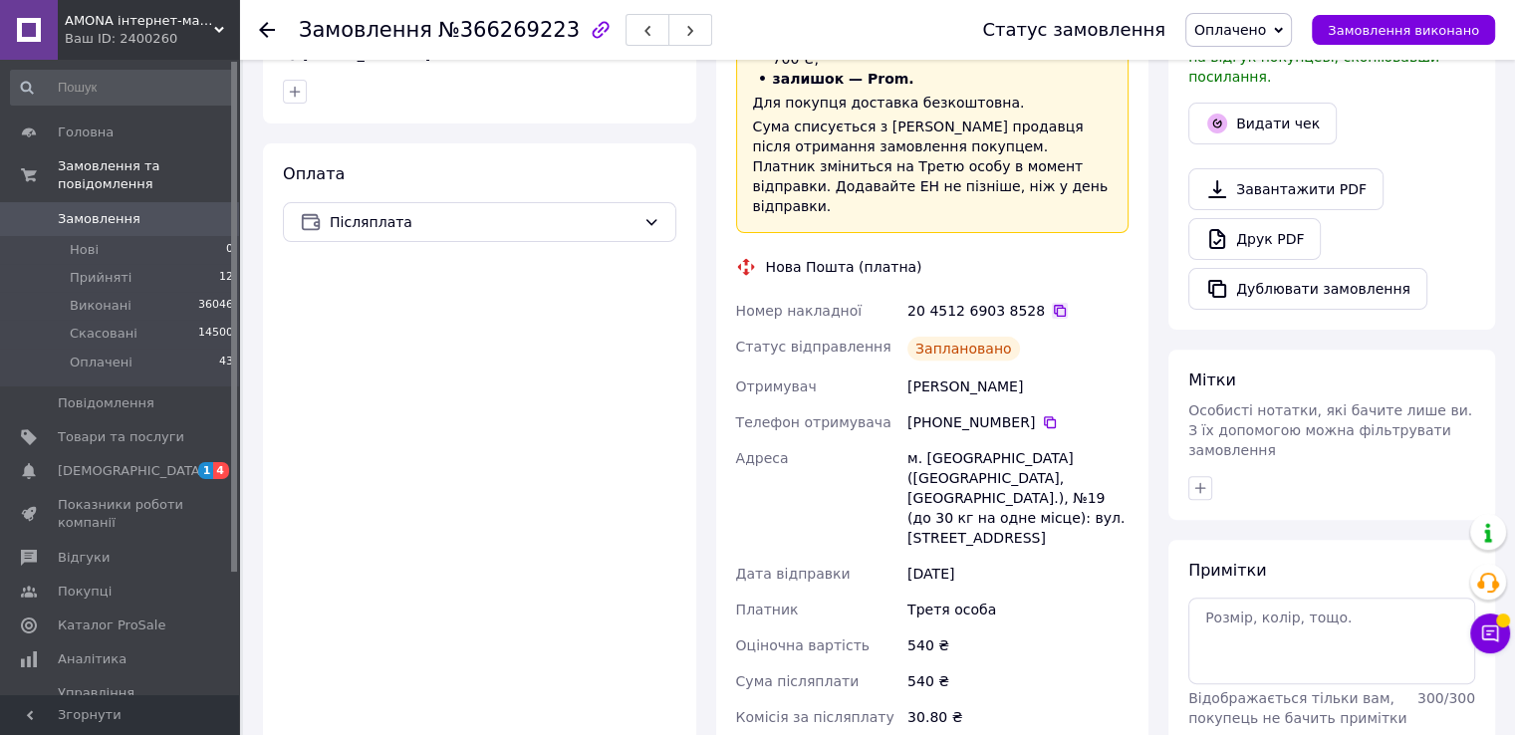
click at [1052, 303] on icon at bounding box center [1060, 311] width 16 height 16
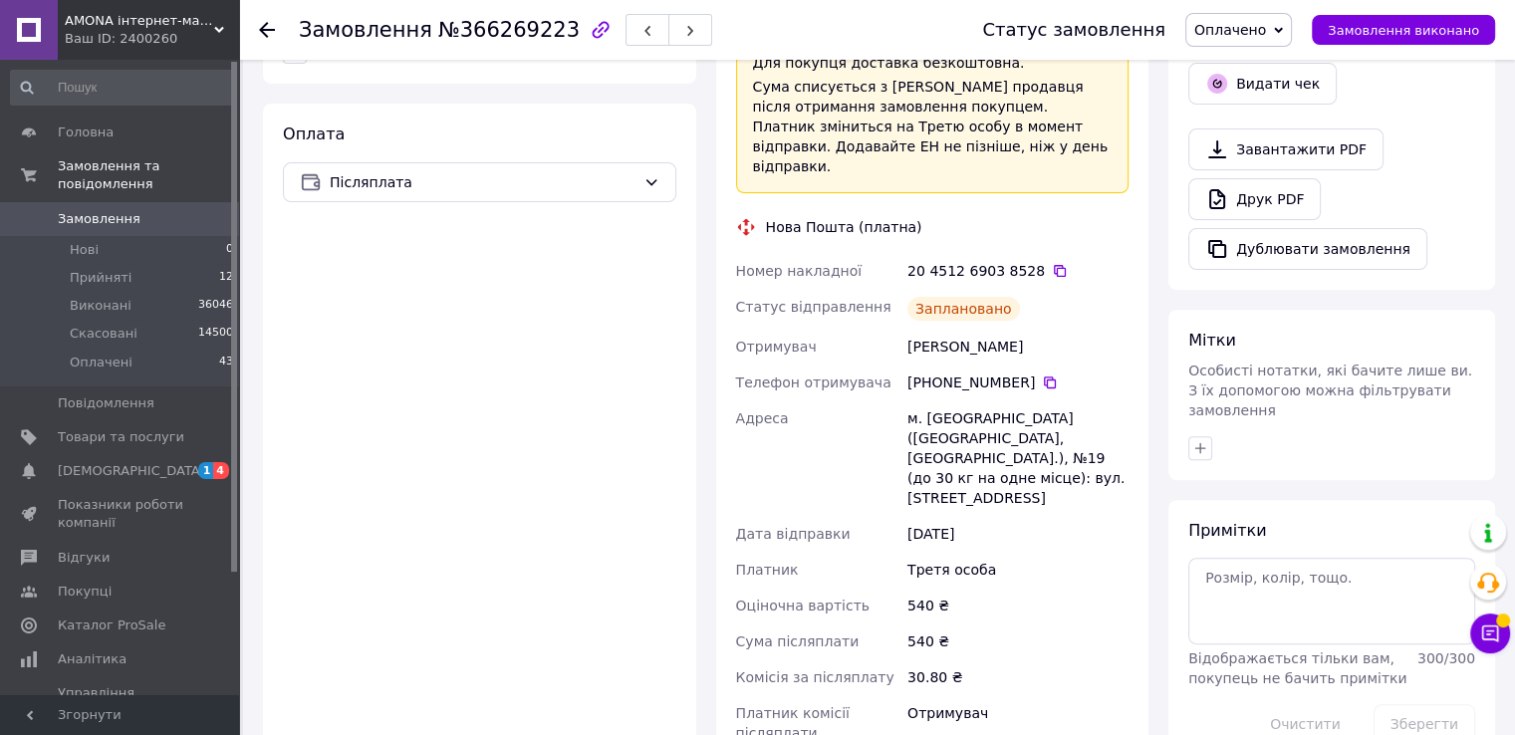
scroll to position [697, 0]
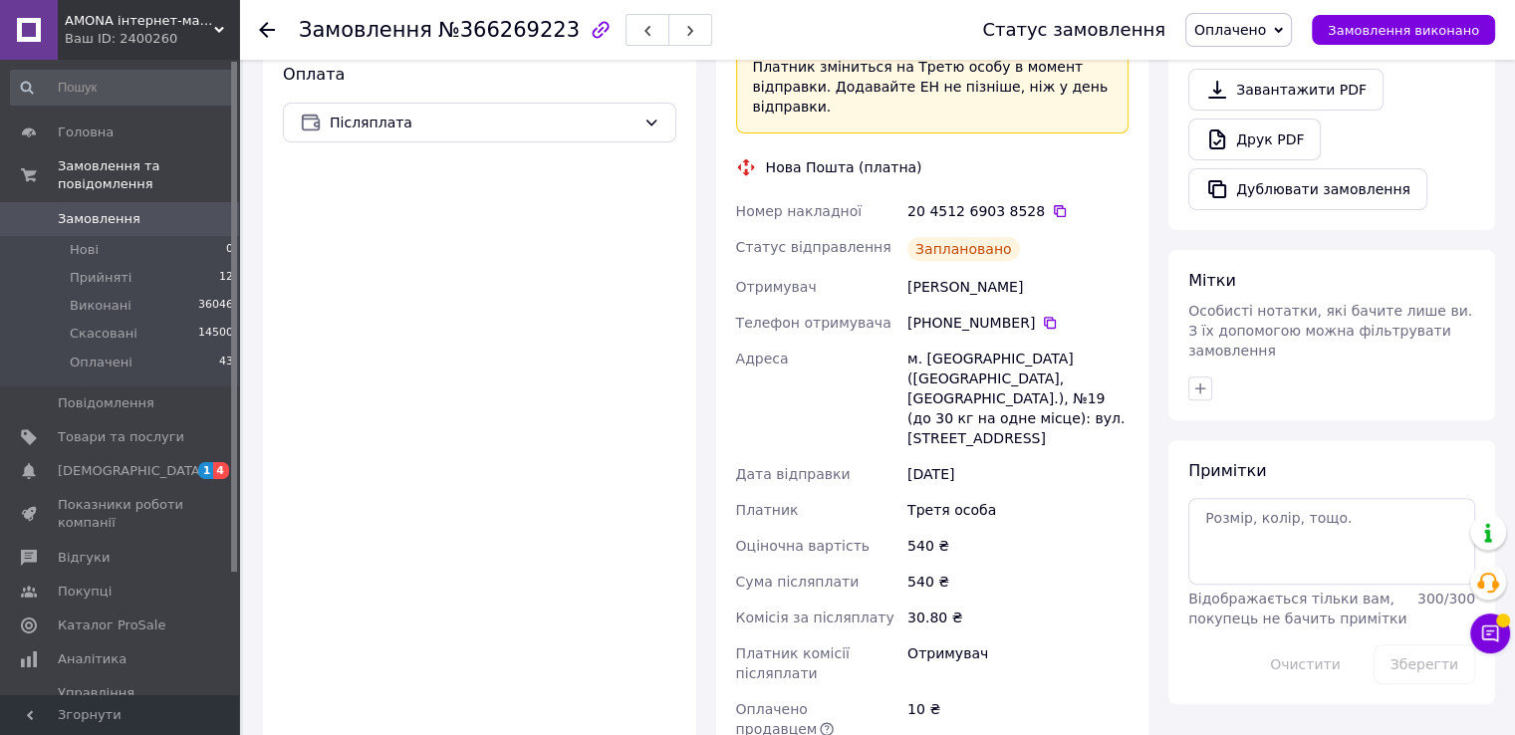
click at [924, 269] on div "Беляева Виктория" at bounding box center [1017, 287] width 229 height 36
copy div "Беляева"
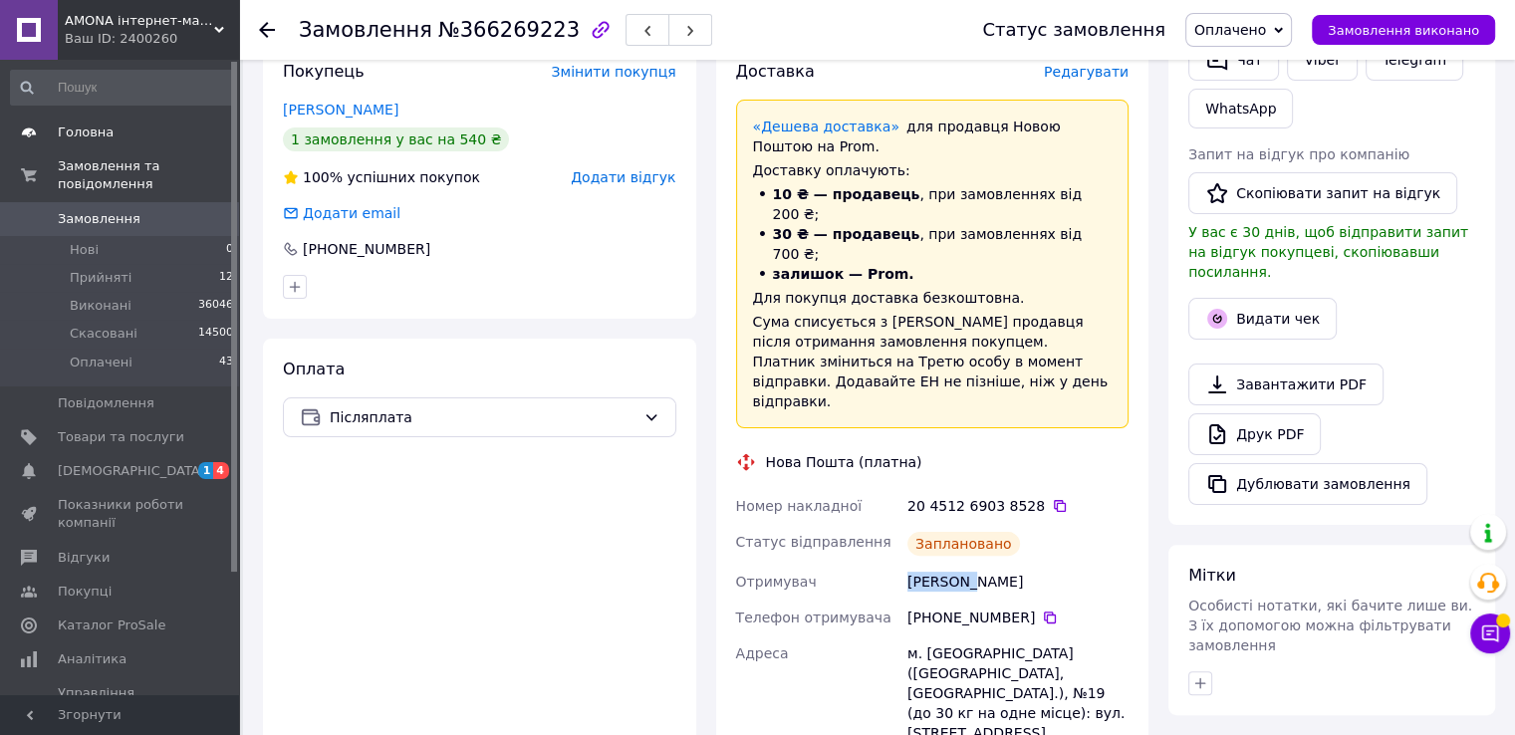
scroll to position [299, 0]
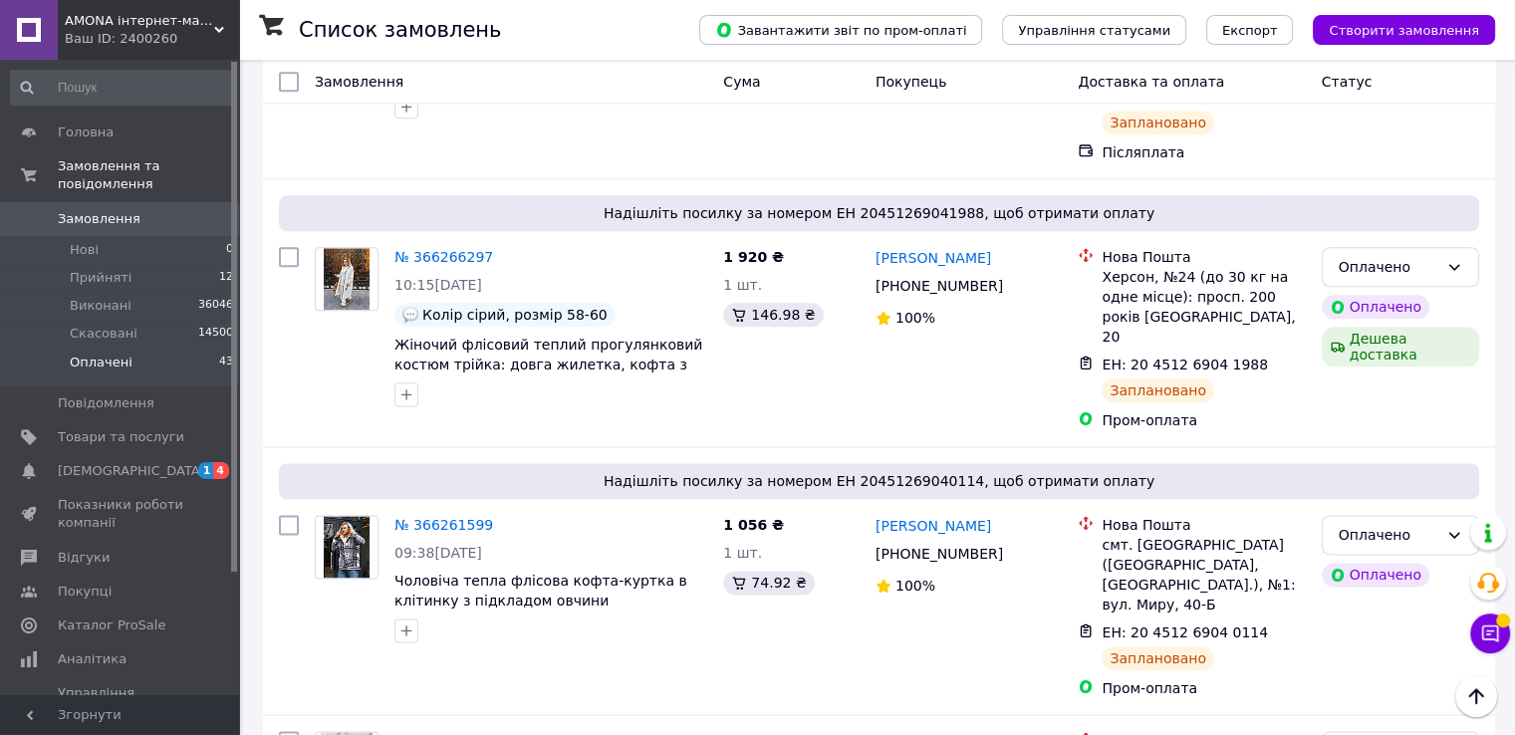
scroll to position [2548, 0]
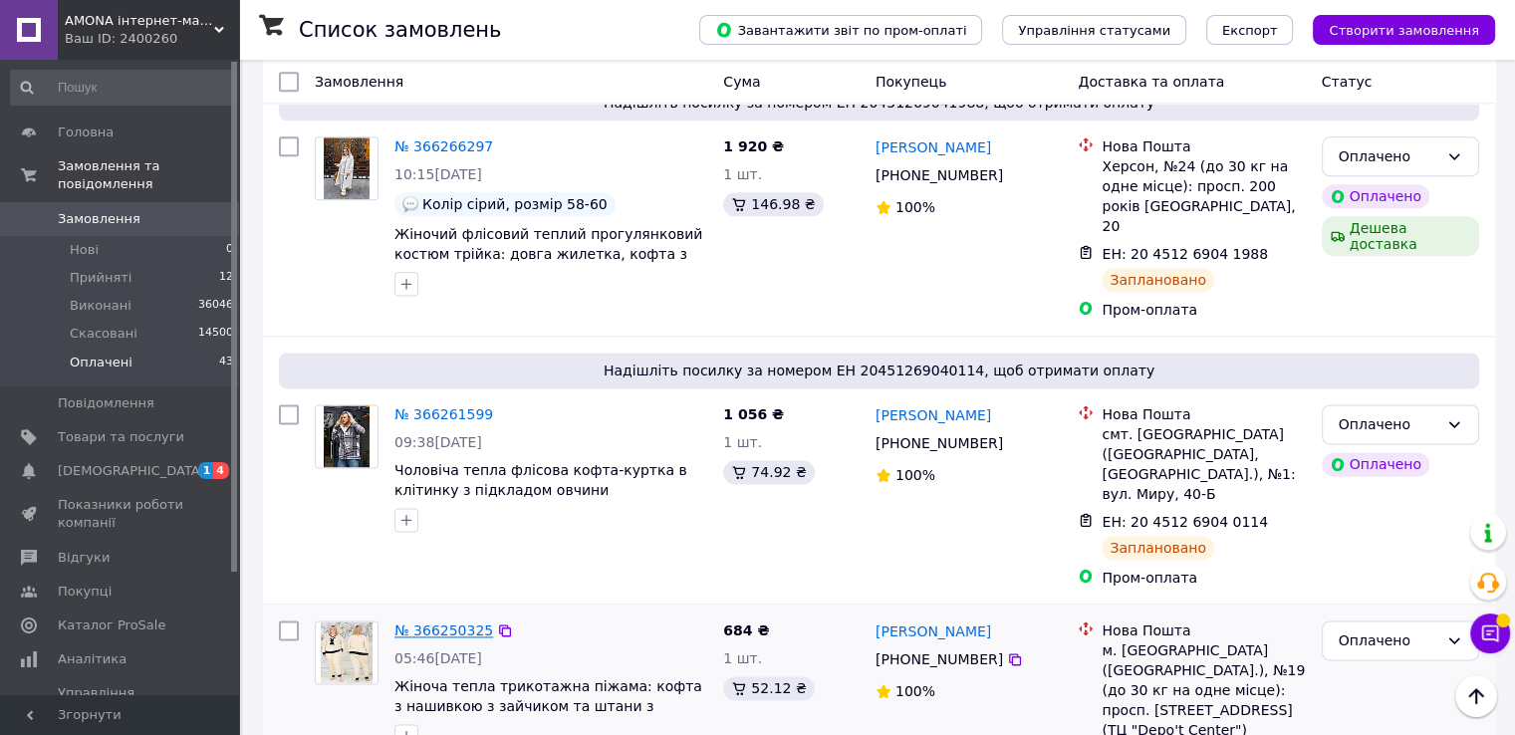
click at [429, 622] on link "№ 366250325" at bounding box center [443, 630] width 99 height 16
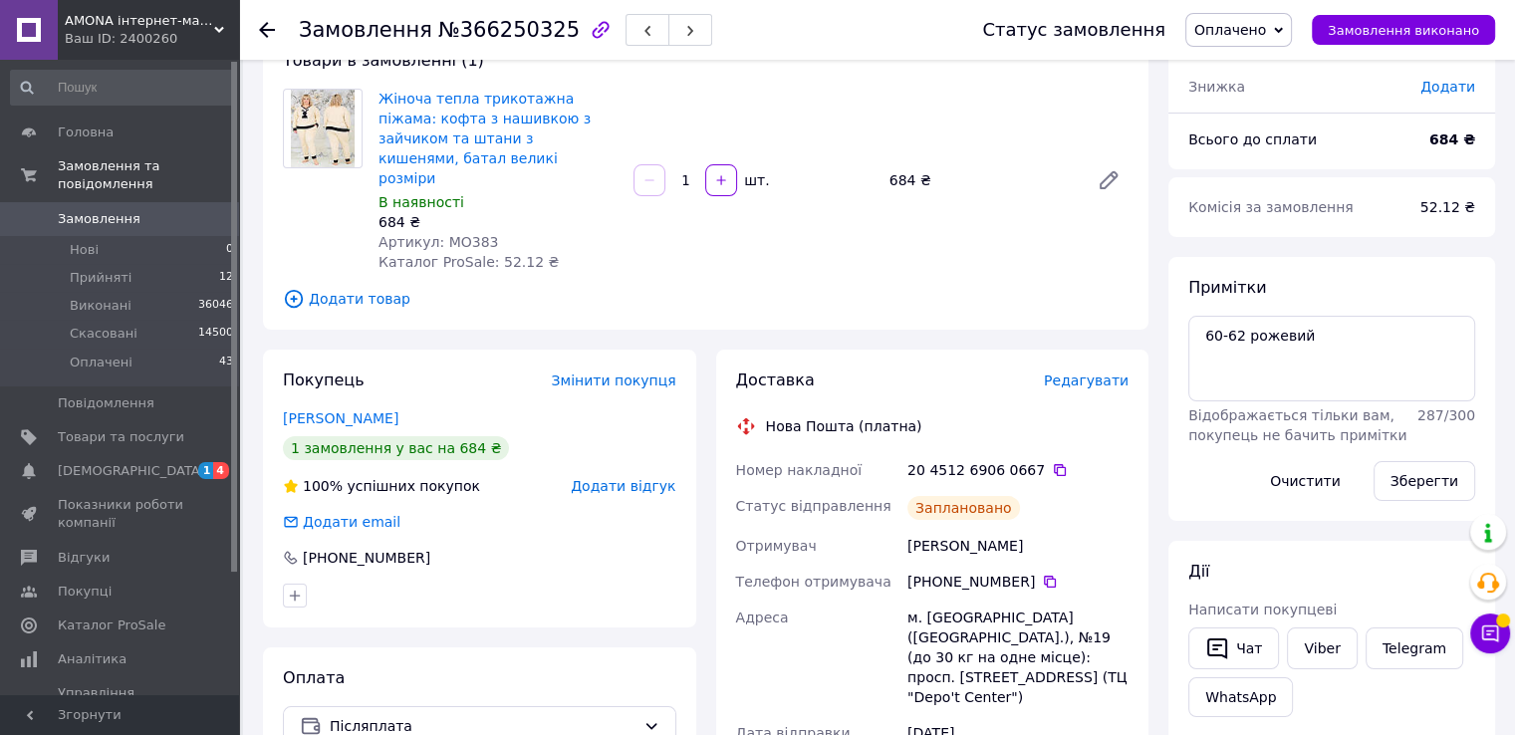
scroll to position [299, 0]
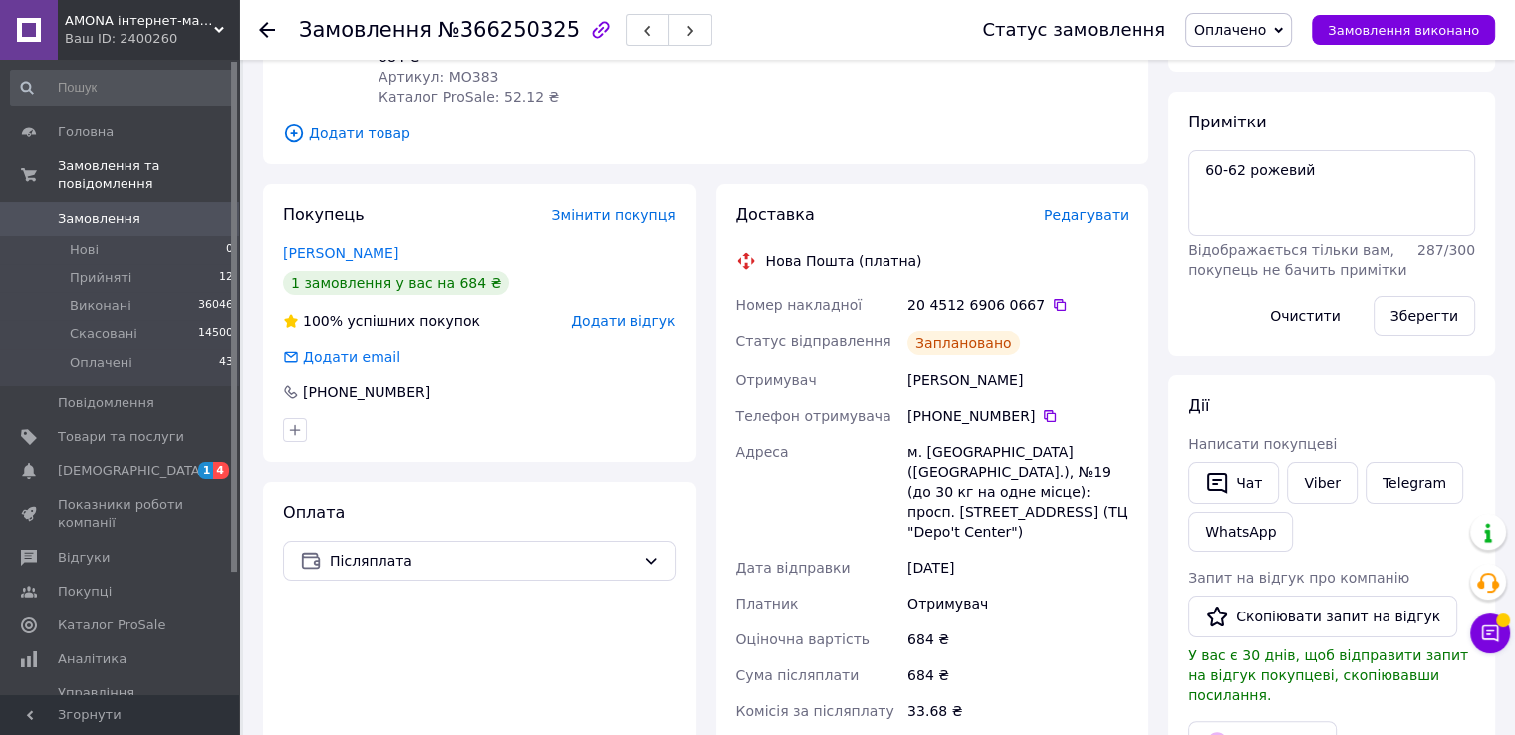
click at [932, 362] on div "Стрелец Олеся" at bounding box center [1017, 380] width 229 height 36
copy div "Стрелец"
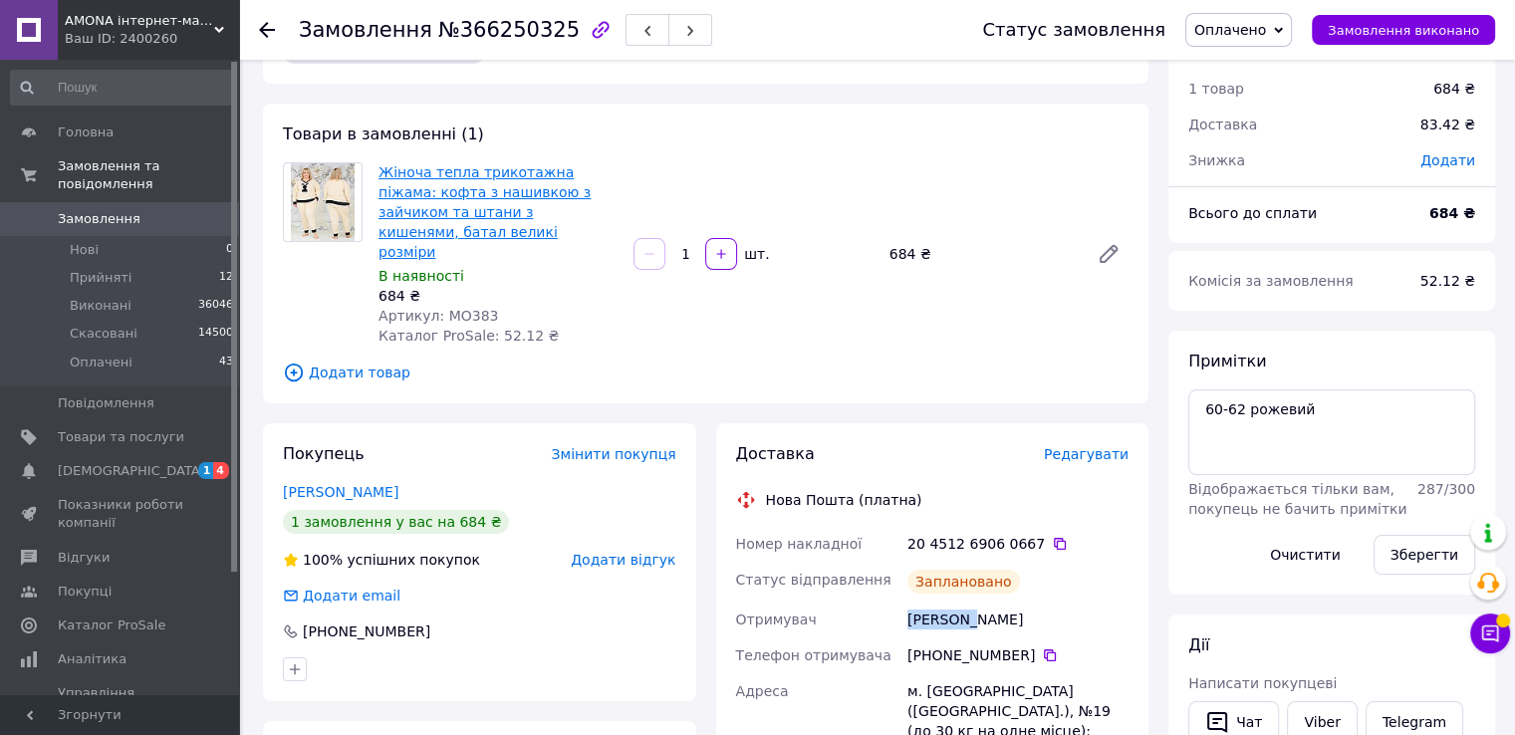
scroll to position [0, 0]
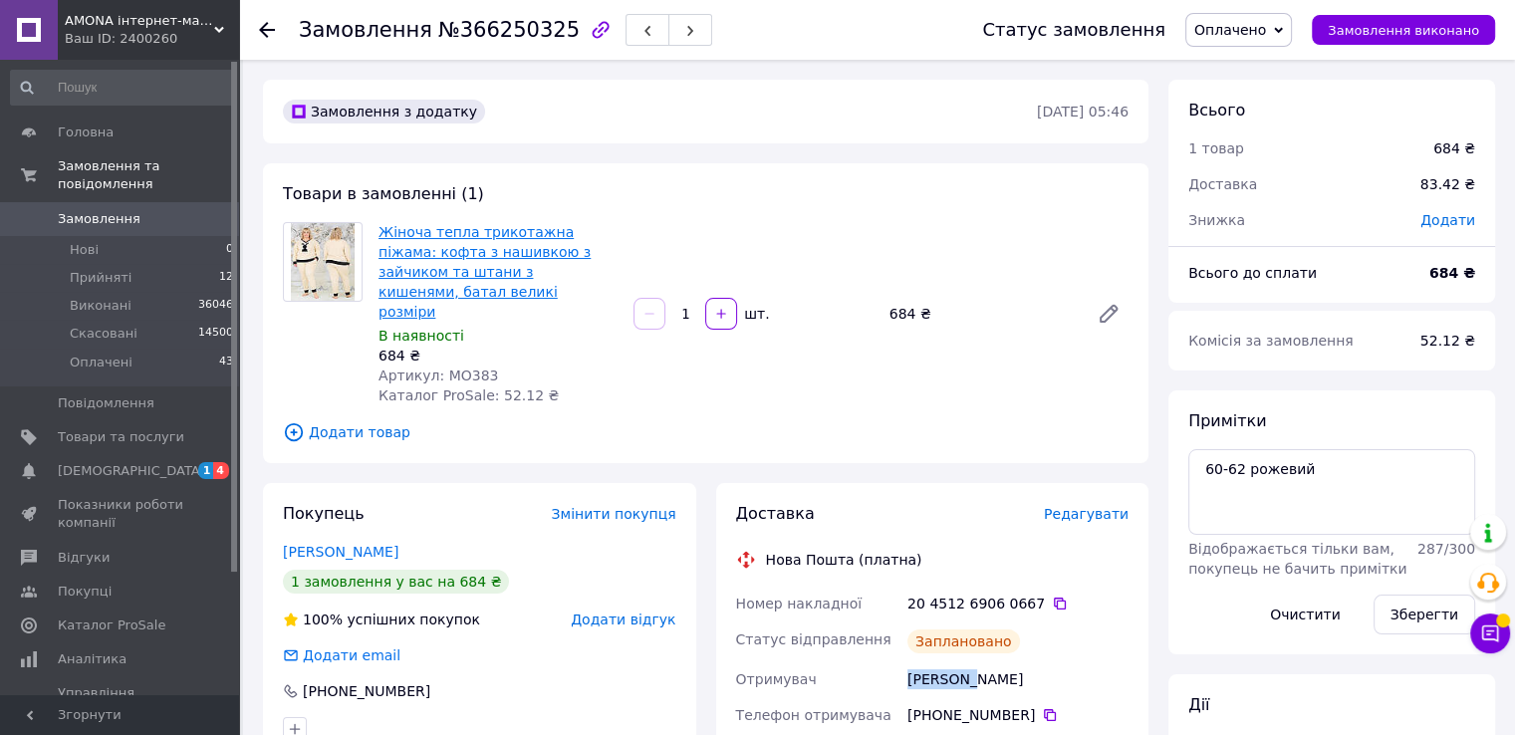
click at [459, 230] on link "Жіноча тепла трикотажна піжама: кофта з нашивкою з зайчиком та штани з кишенями…" at bounding box center [484, 272] width 212 height 96
click at [1052, 596] on icon at bounding box center [1060, 604] width 16 height 16
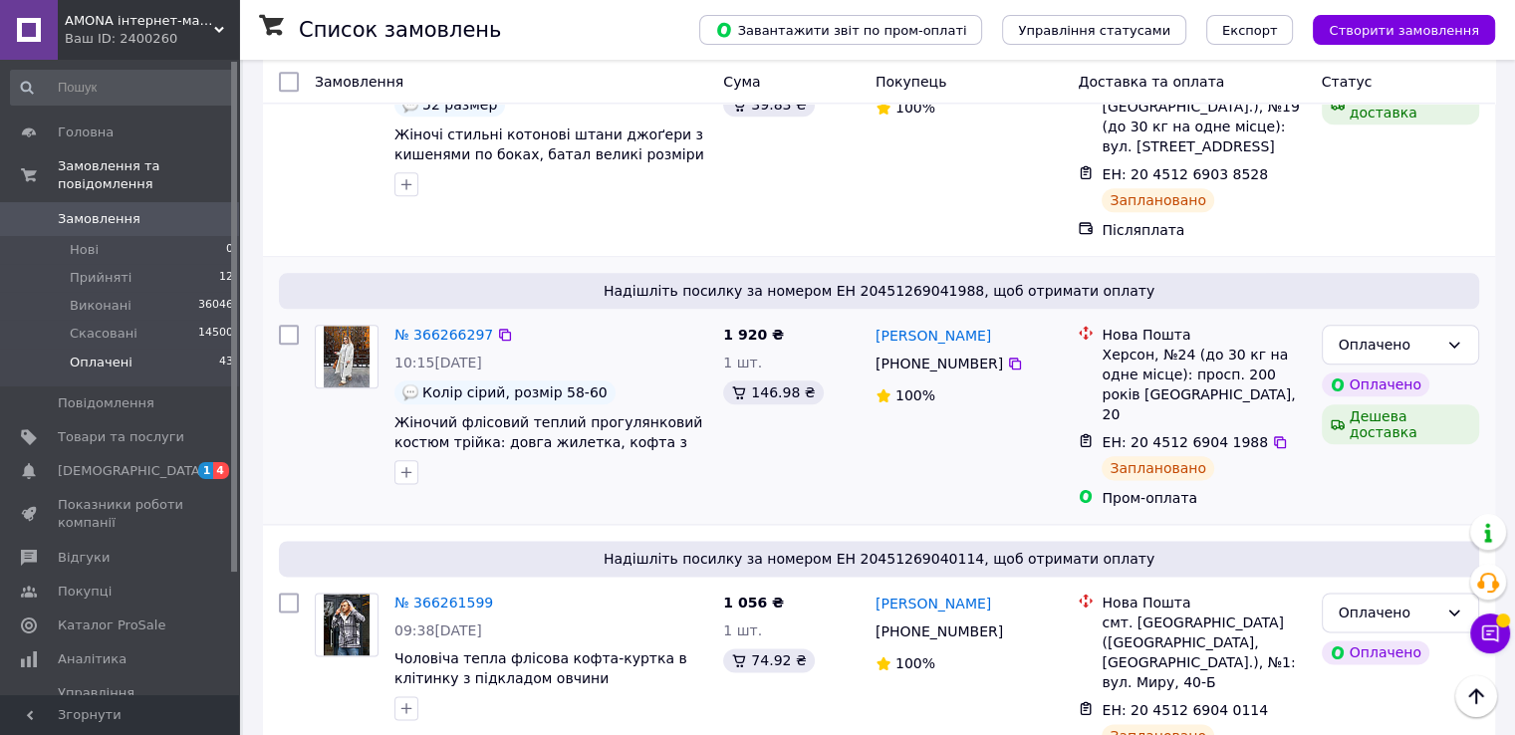
scroll to position [2390, 0]
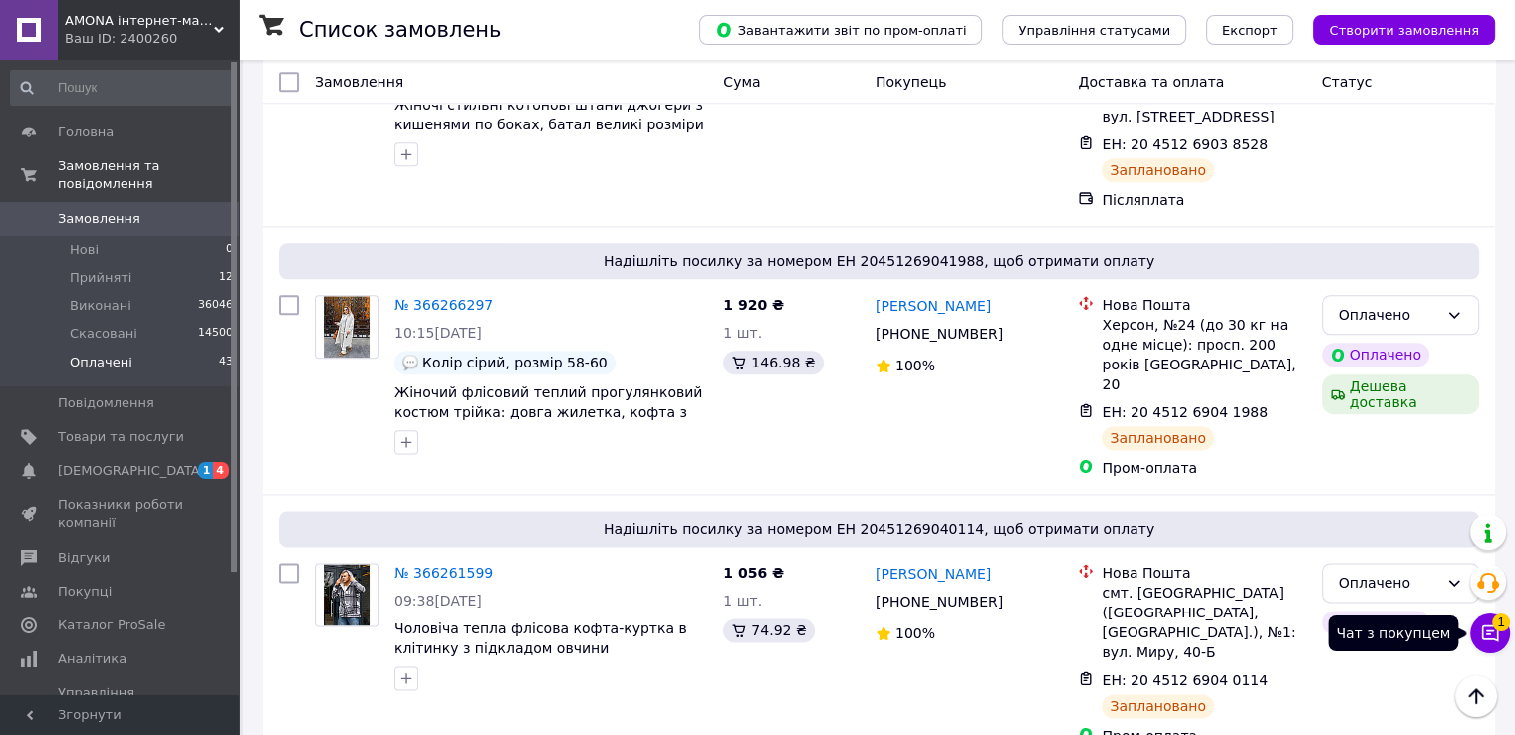
click at [1480, 626] on icon at bounding box center [1490, 633] width 20 height 20
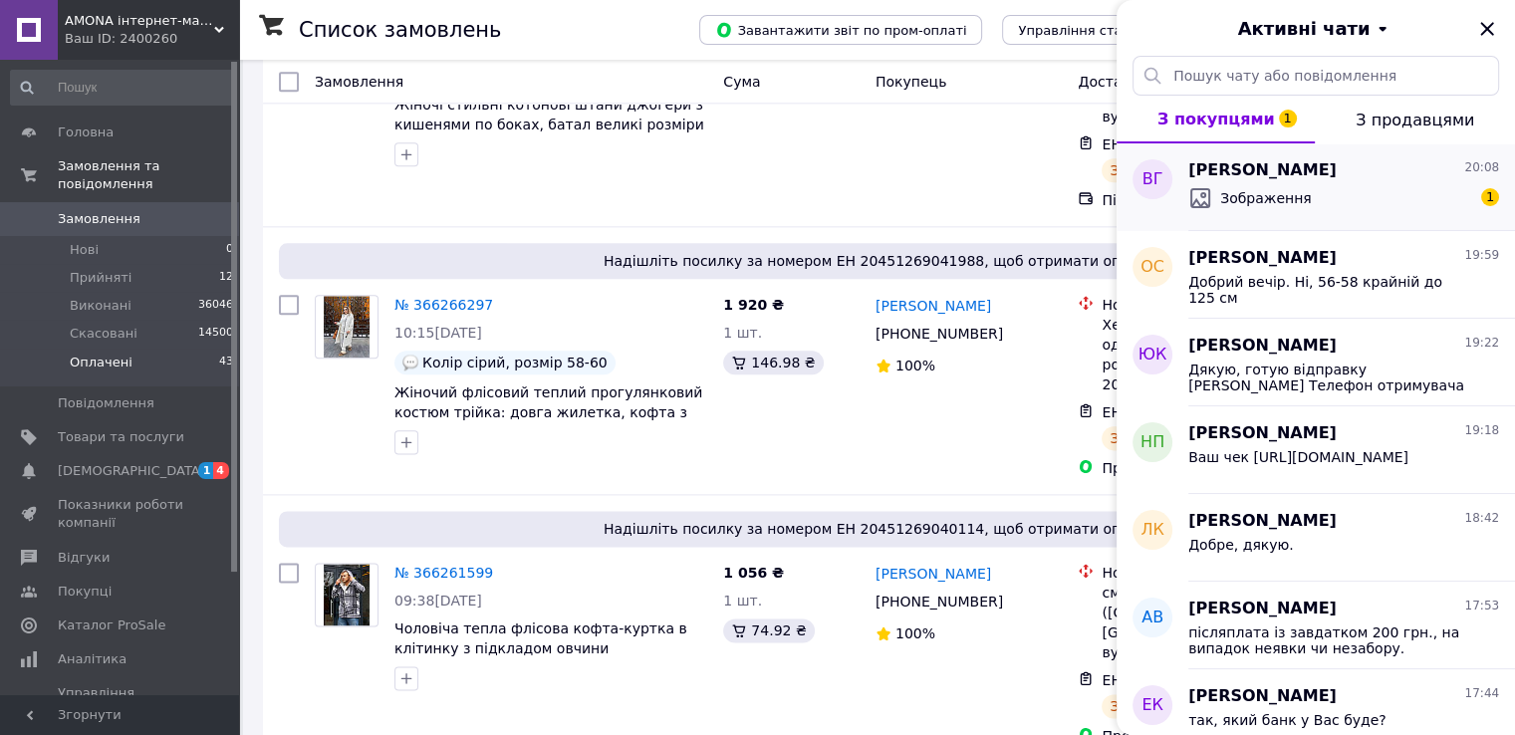
click at [1247, 168] on span "[PERSON_NAME]" at bounding box center [1262, 170] width 148 height 23
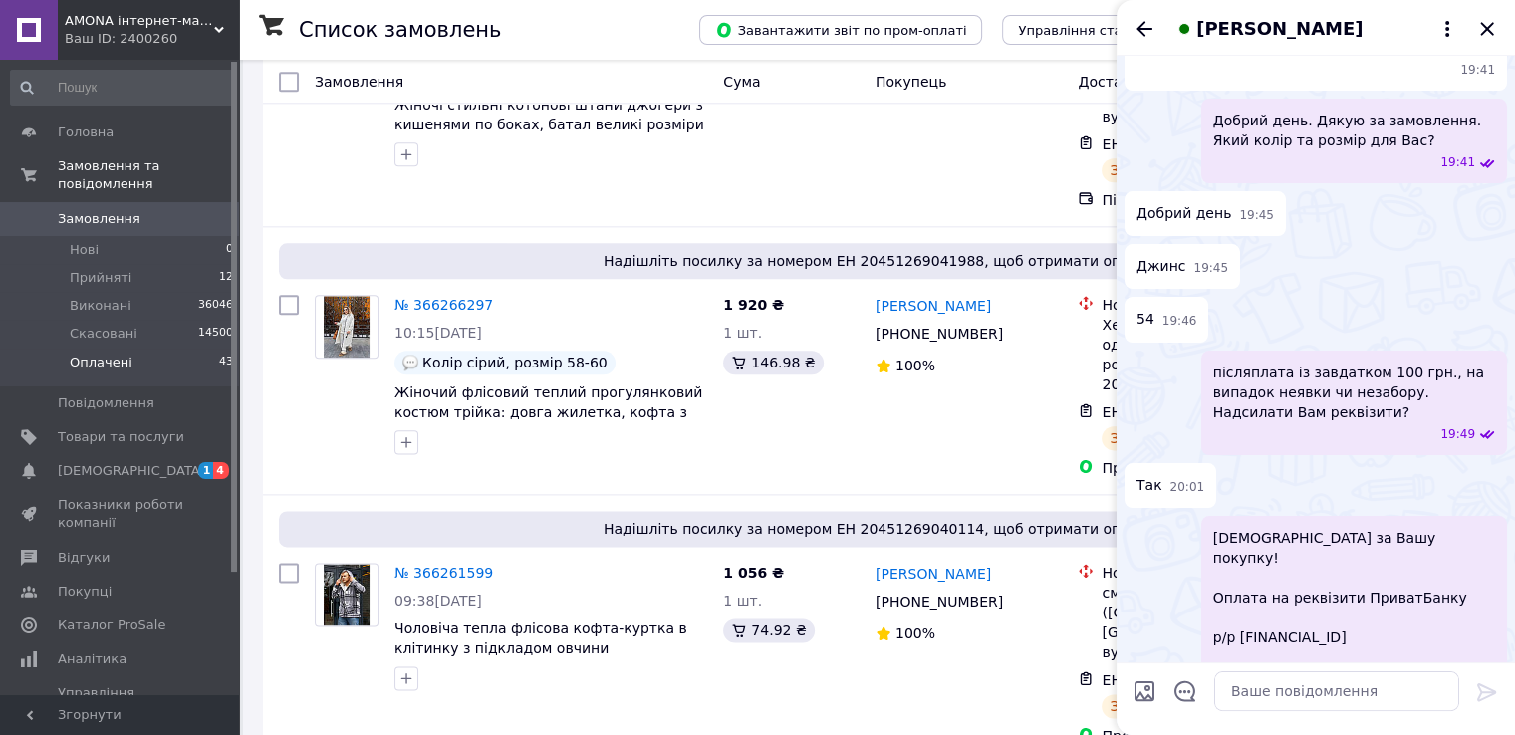
scroll to position [0, 0]
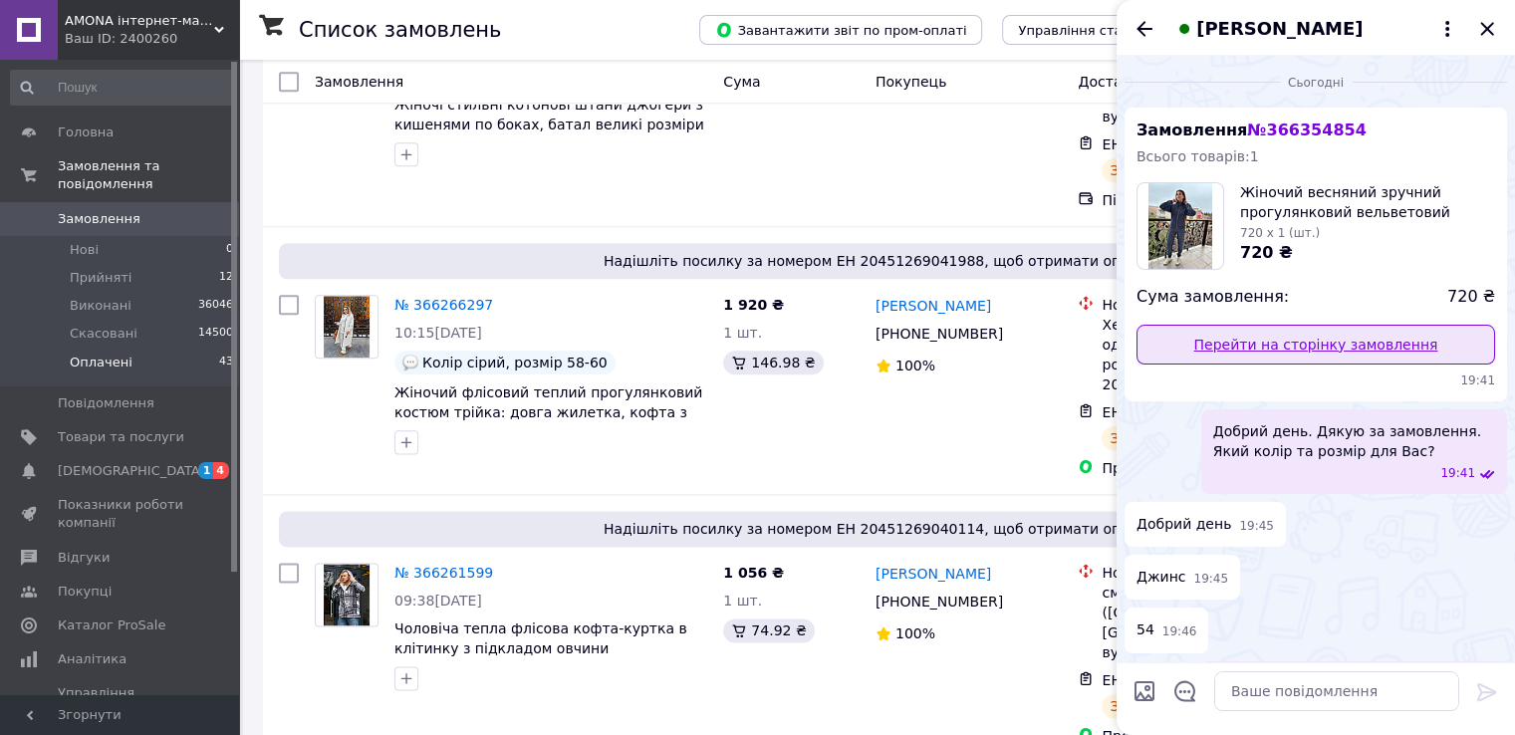
click at [1272, 349] on link "Перейти на сторінку замовлення" at bounding box center [1315, 345] width 359 height 40
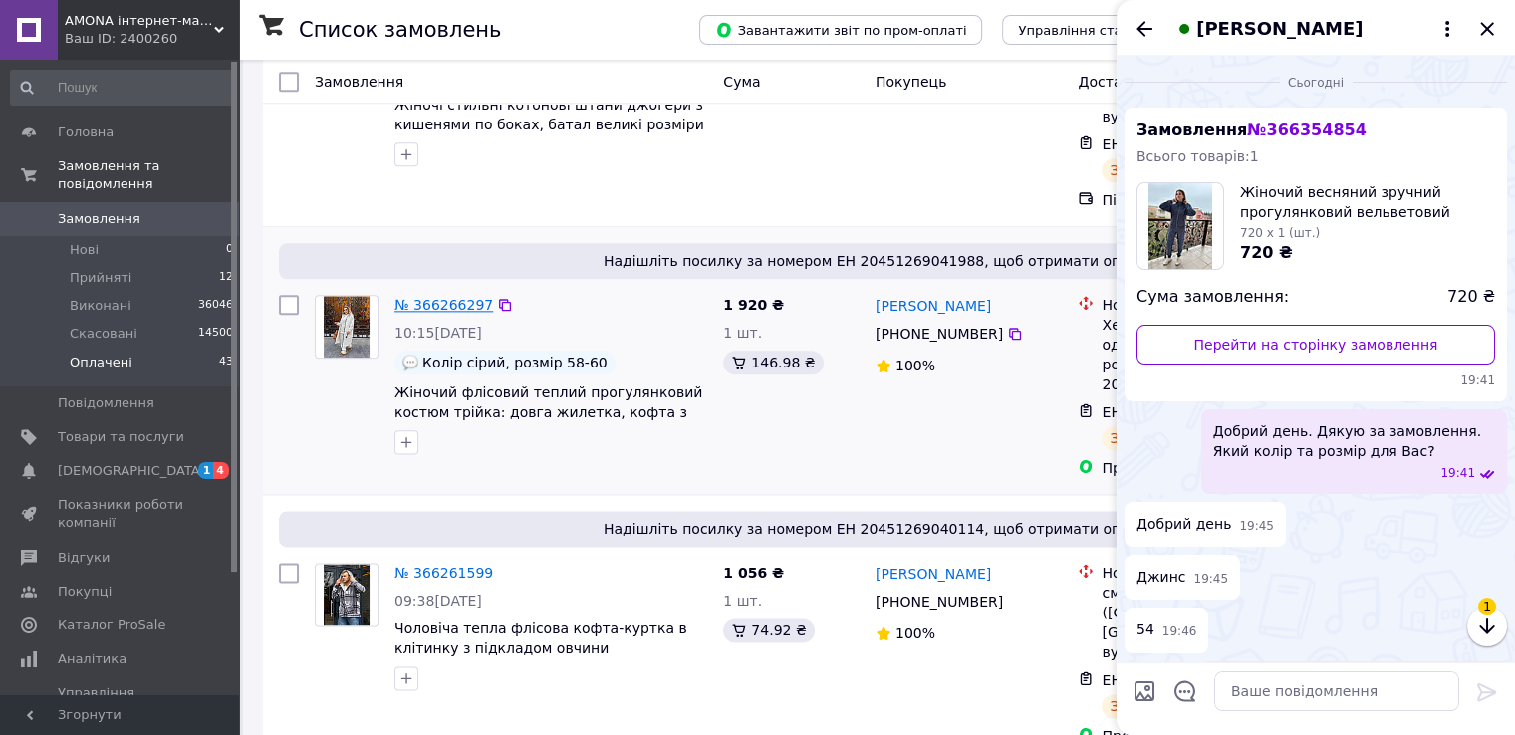
click at [460, 297] on link "№ 366266297" at bounding box center [443, 305] width 99 height 16
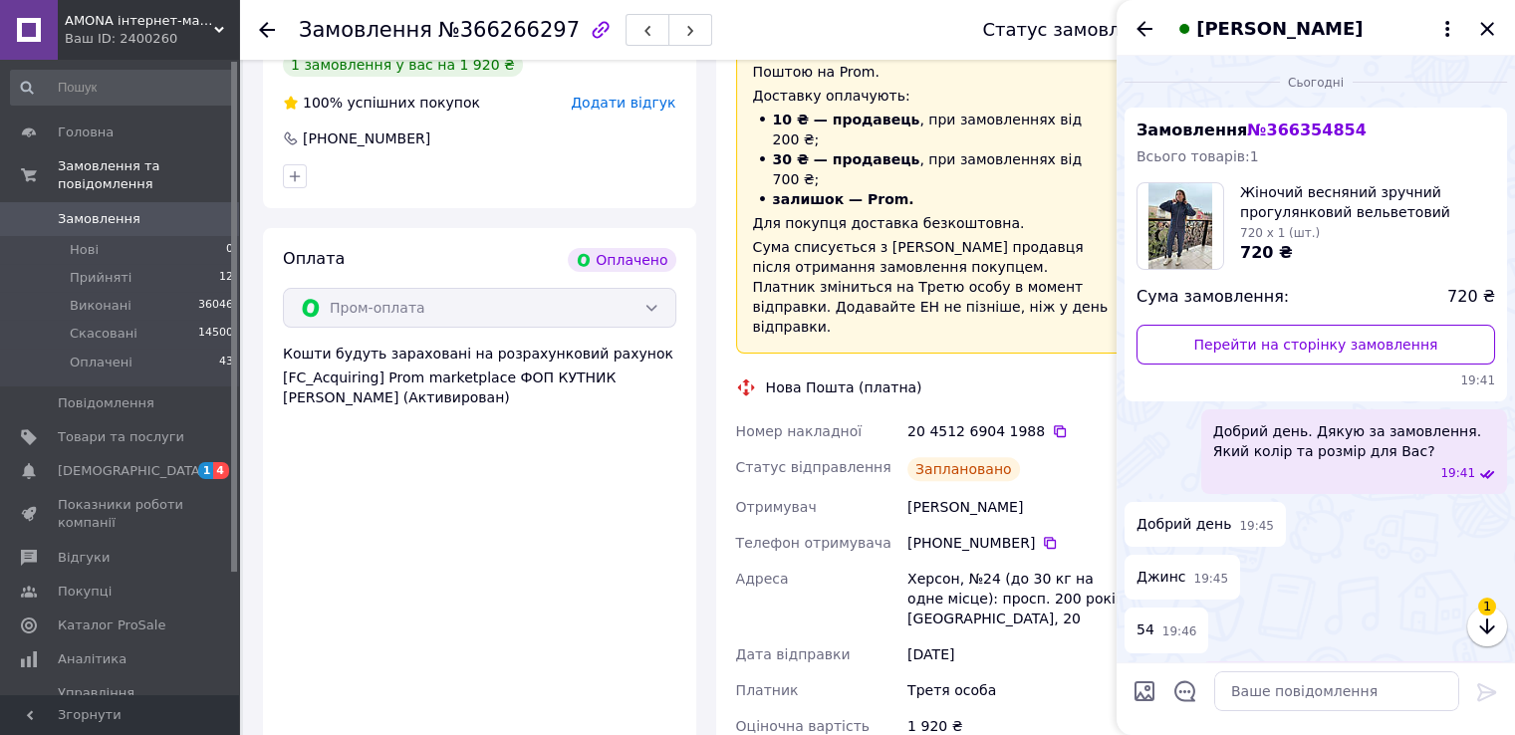
scroll to position [332, 0]
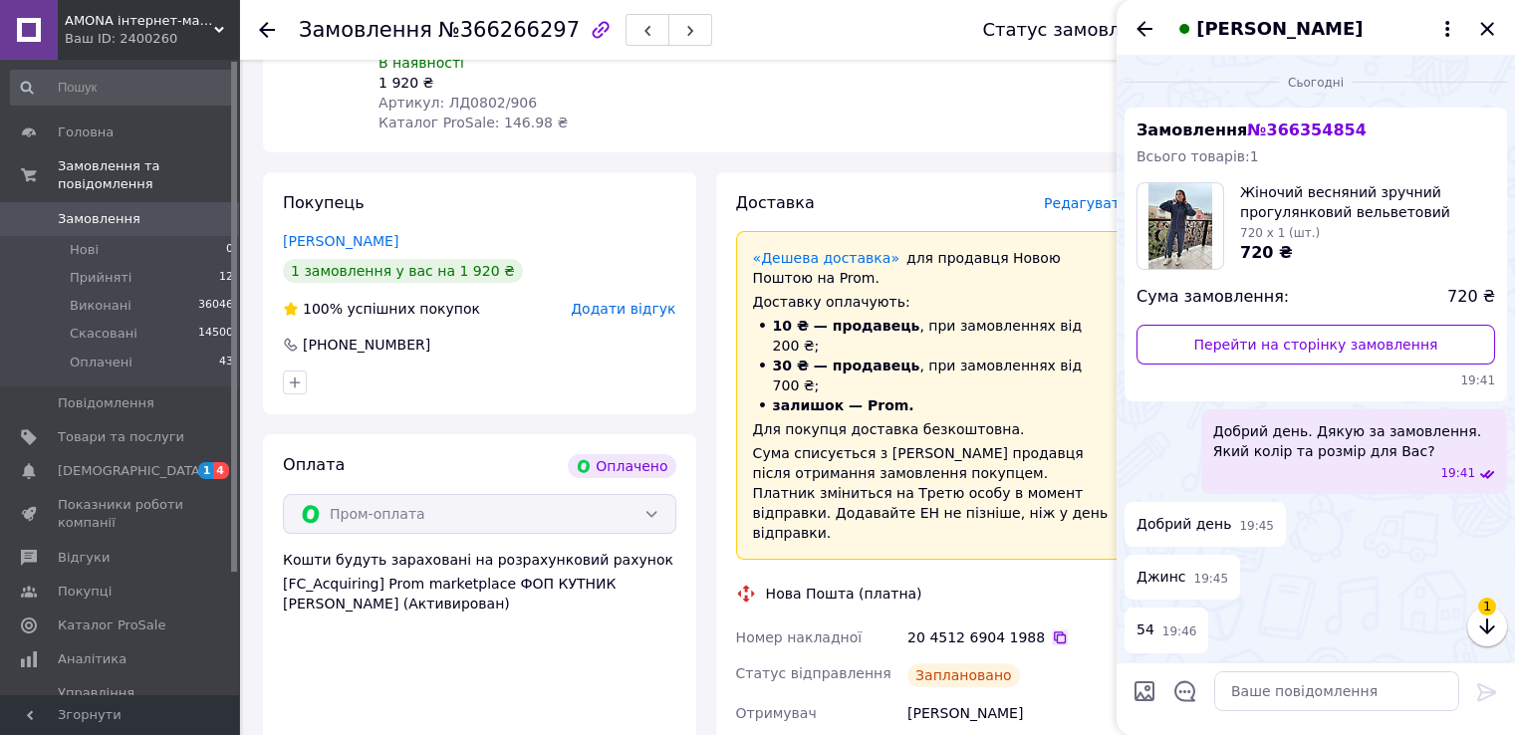
click at [1052, 629] on icon at bounding box center [1060, 637] width 16 height 16
click at [930, 695] on div "Гайдарова Татьяна" at bounding box center [1017, 713] width 229 height 36
copy div "Гайдарова"
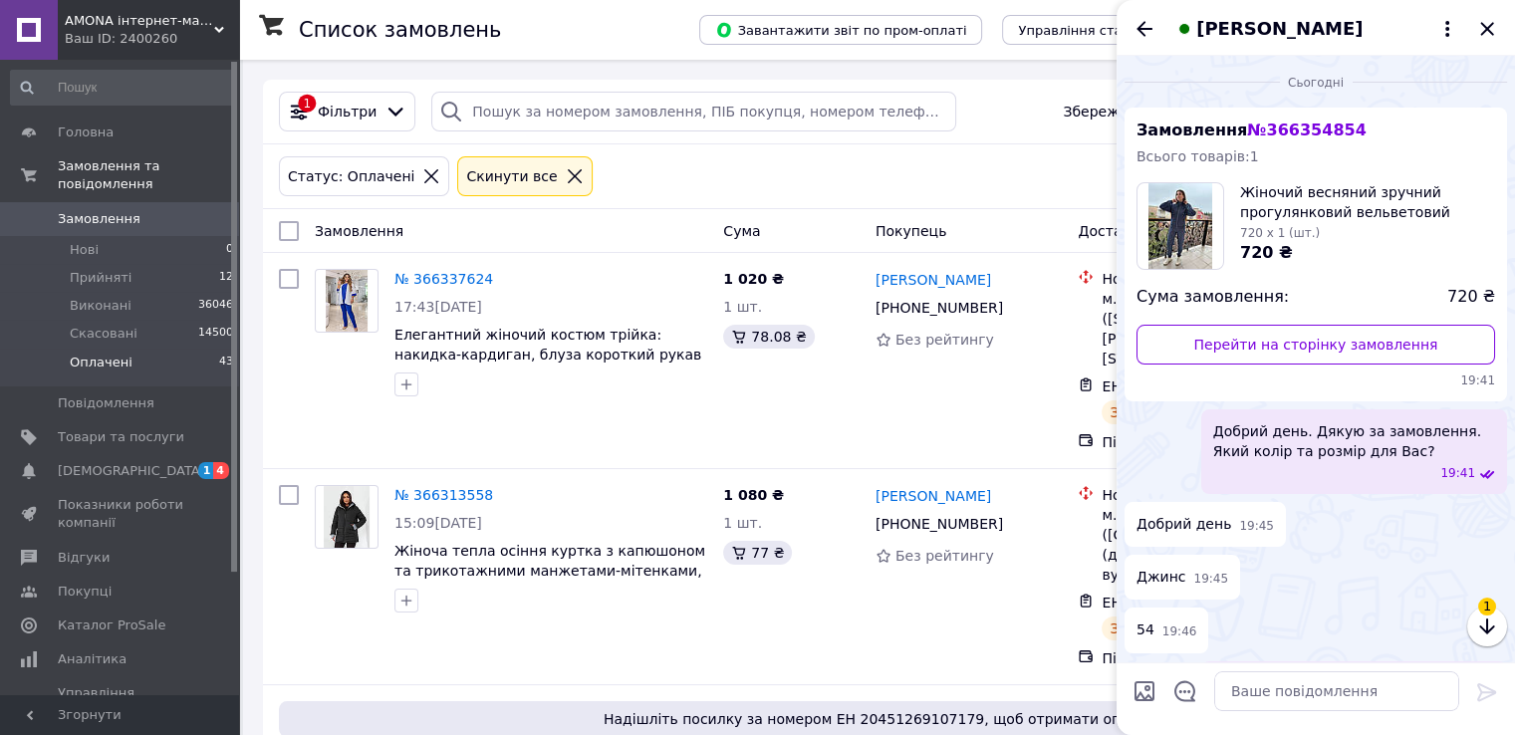
scroll to position [855, 0]
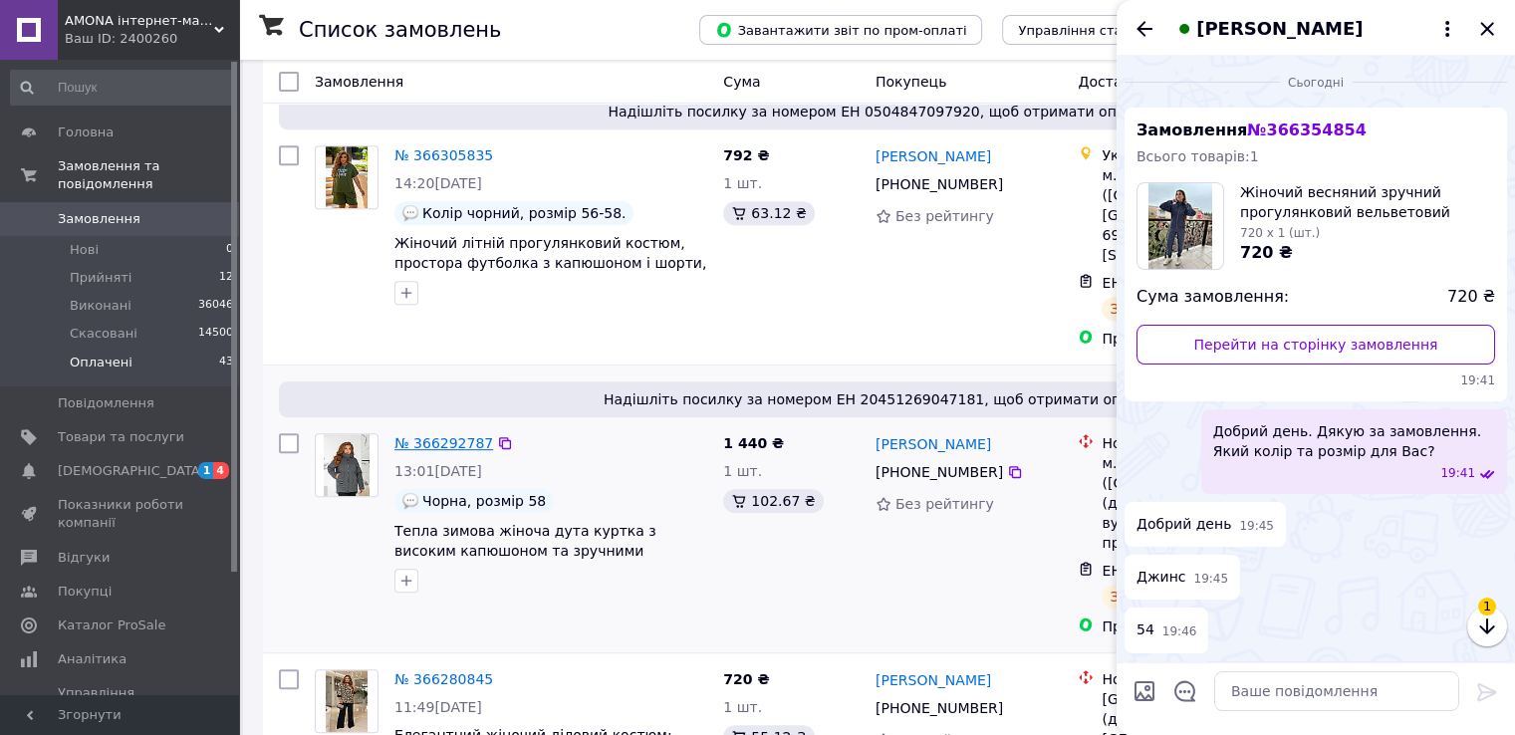
click at [422, 435] on link "№ 366292787" at bounding box center [443, 443] width 99 height 16
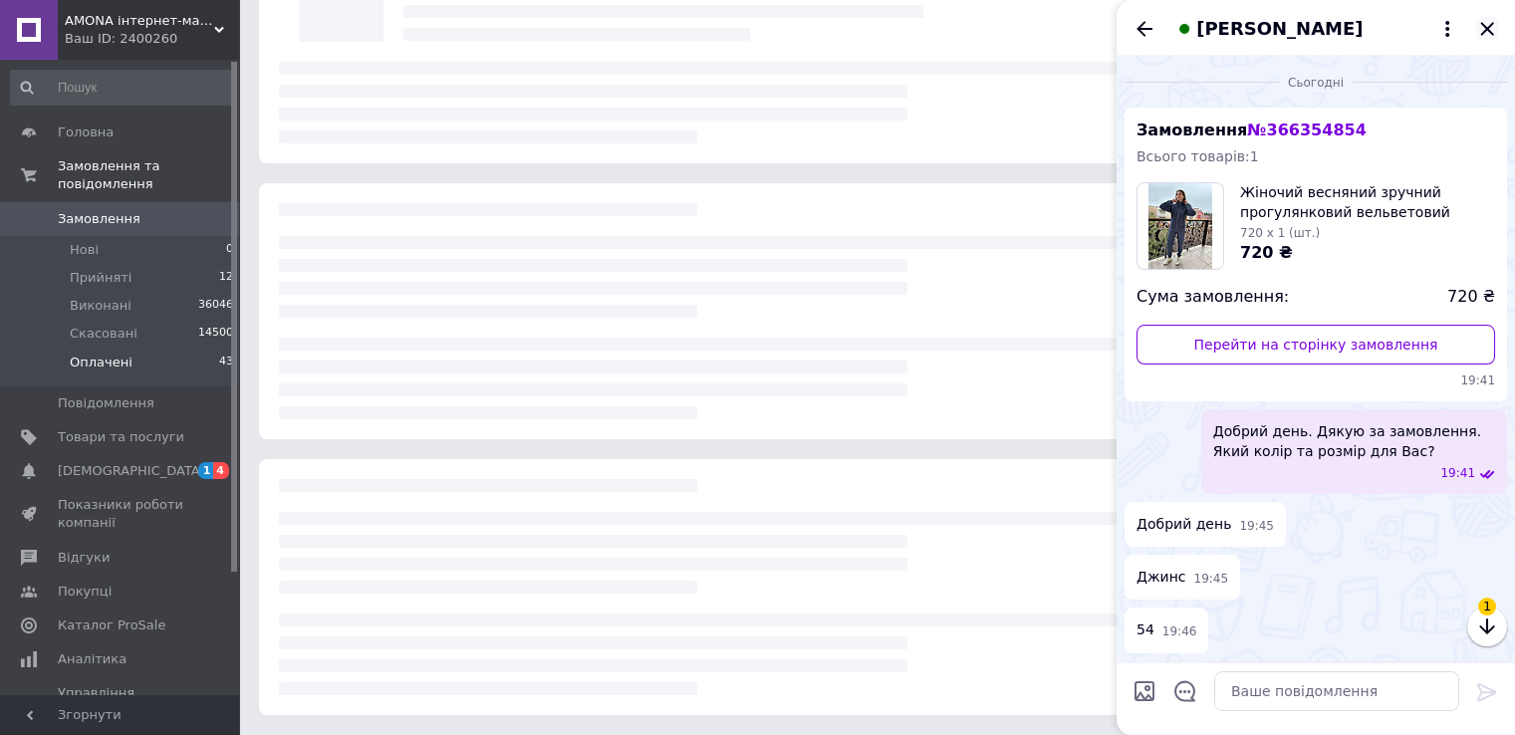
click at [1481, 30] on icon "Закрити" at bounding box center [1487, 29] width 24 height 24
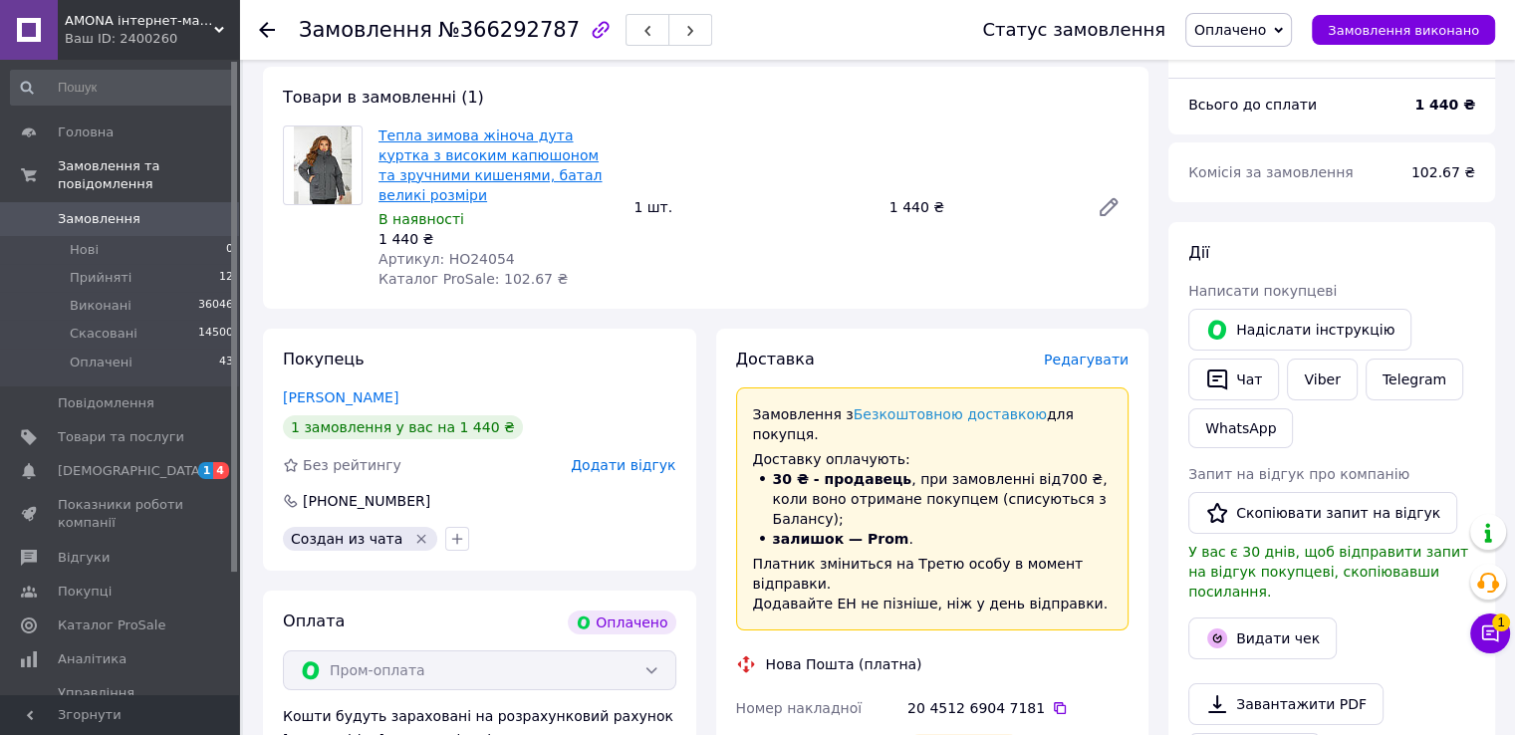
click at [457, 160] on link "Тепла зимова жіноча дута куртка з високим капюшоном та зручними кишенями, батал…" at bounding box center [489, 165] width 223 height 76
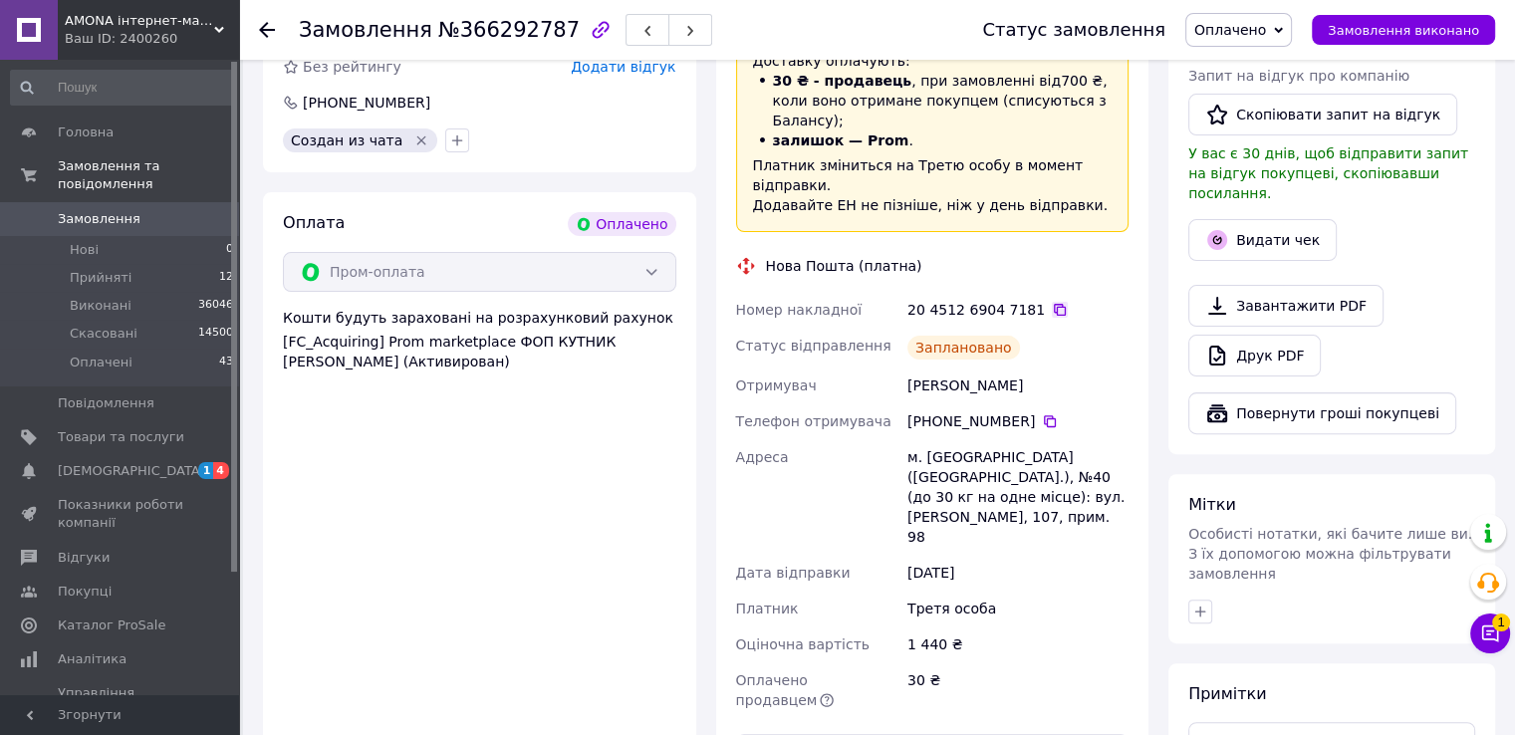
click at [1054, 304] on icon at bounding box center [1060, 310] width 12 height 12
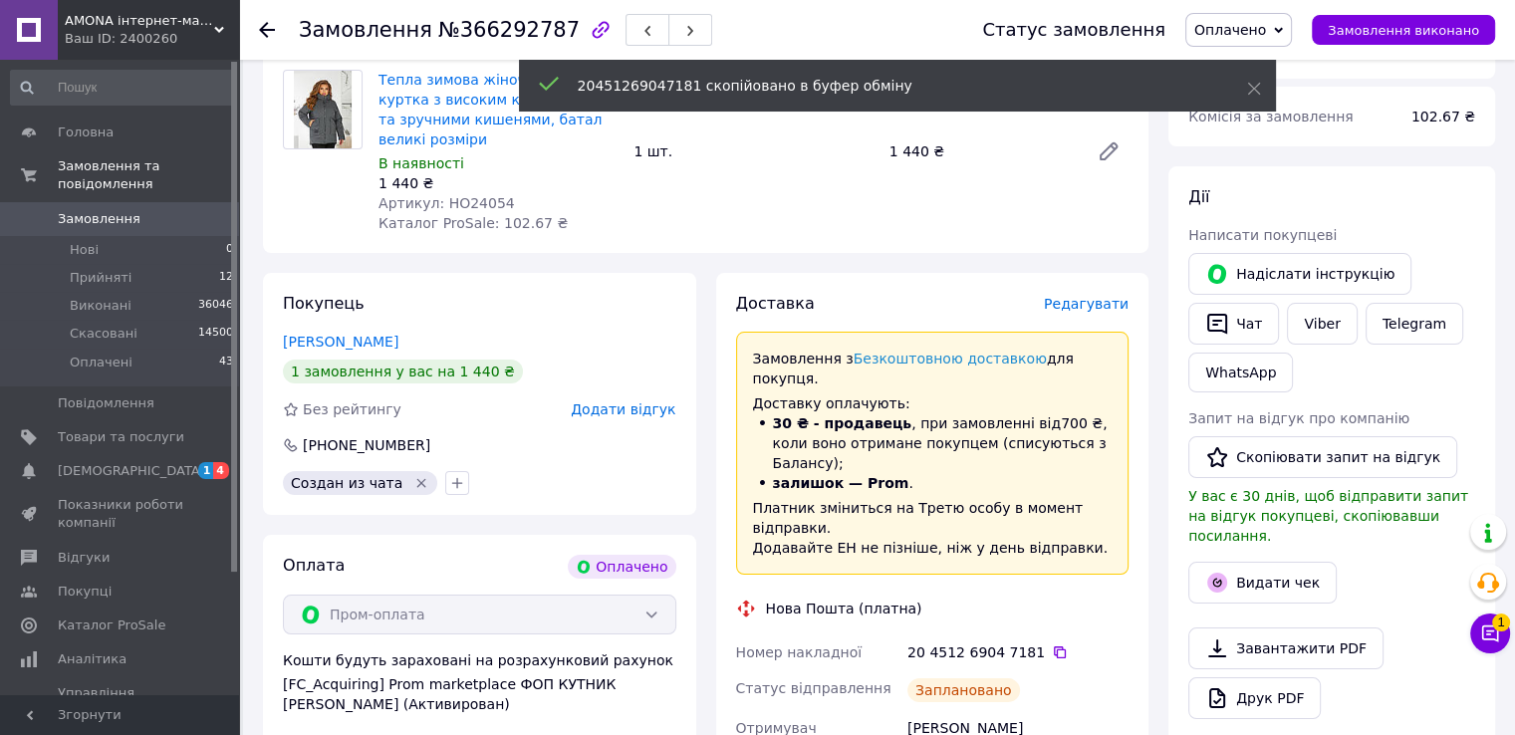
scroll to position [0, 0]
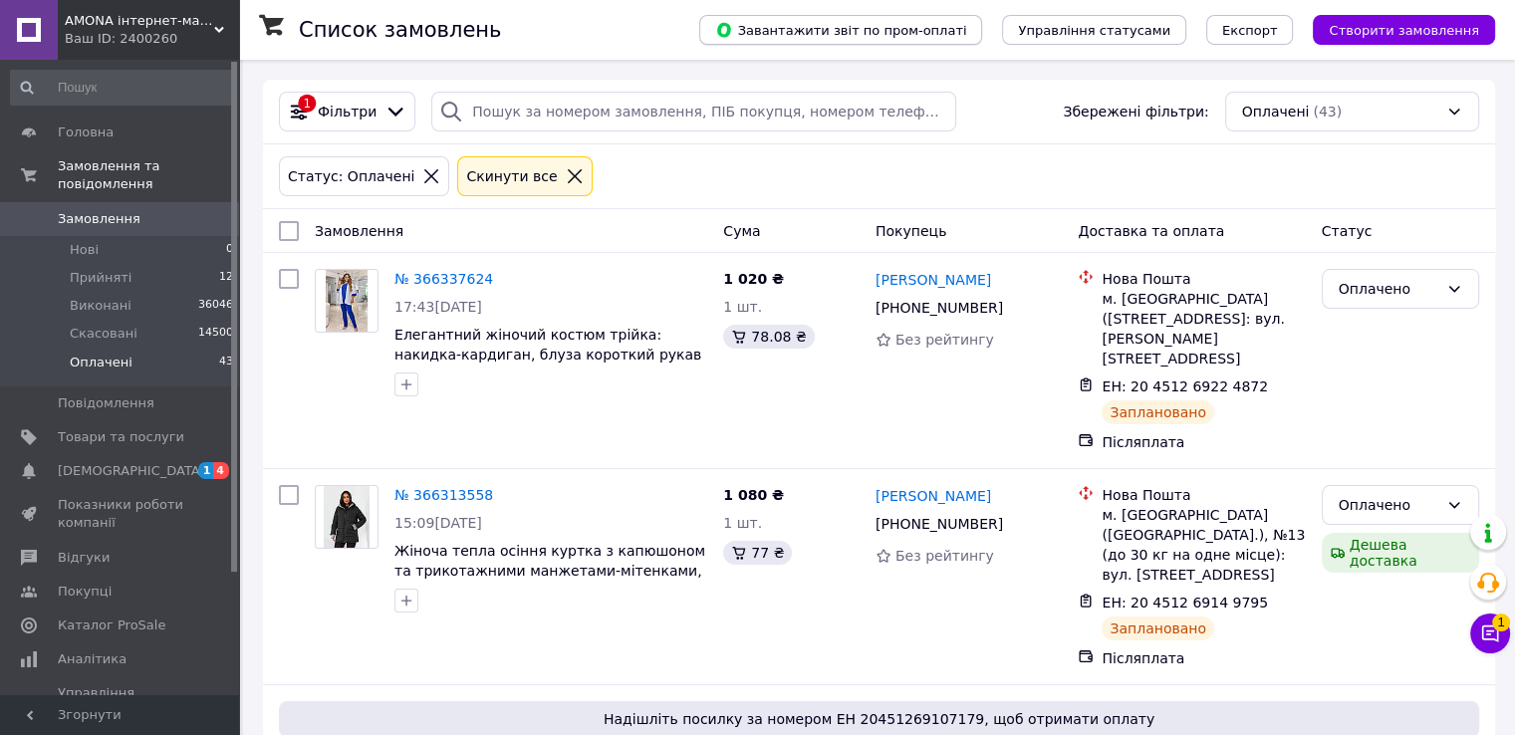
scroll to position [3633, 0]
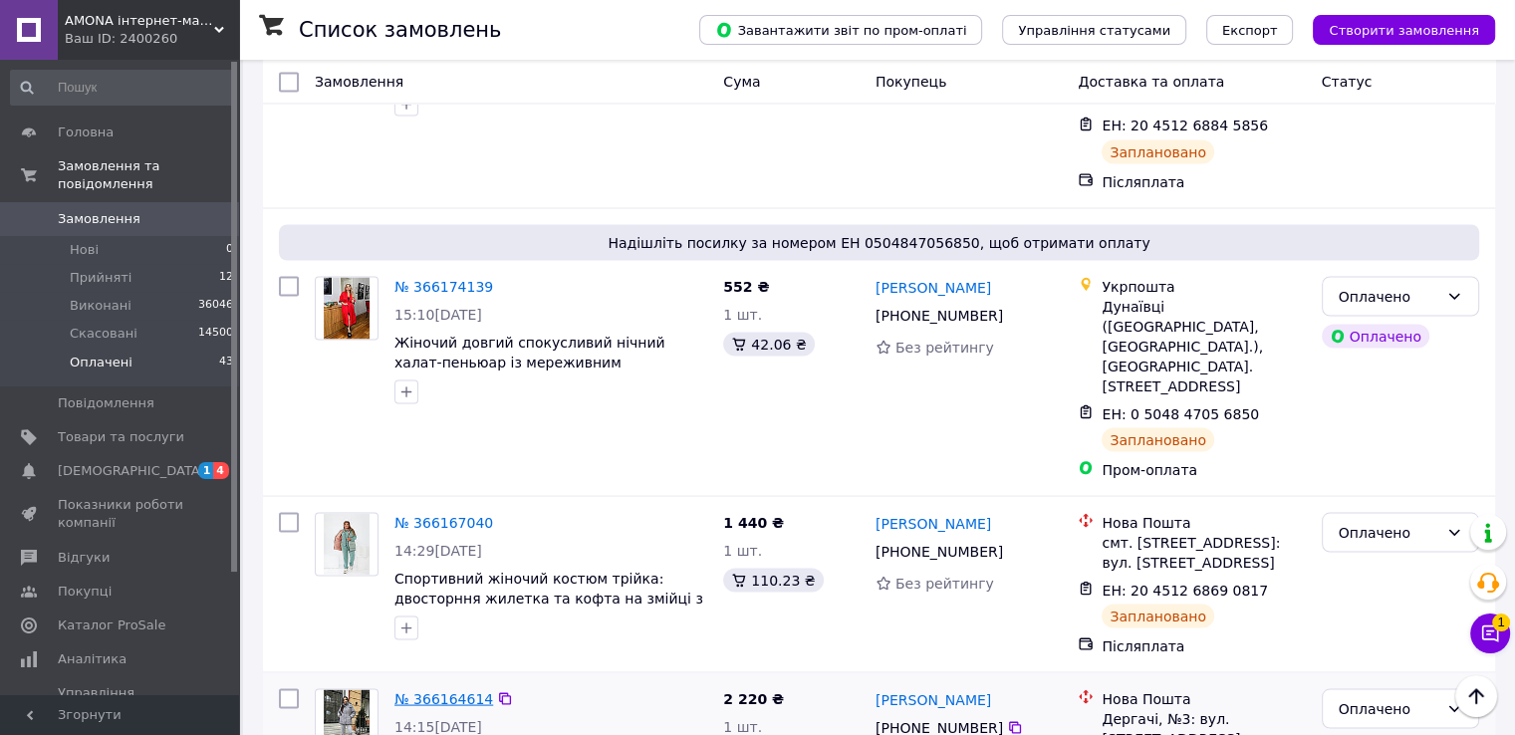
click at [426, 690] on link "№ 366164614" at bounding box center [443, 698] width 99 height 16
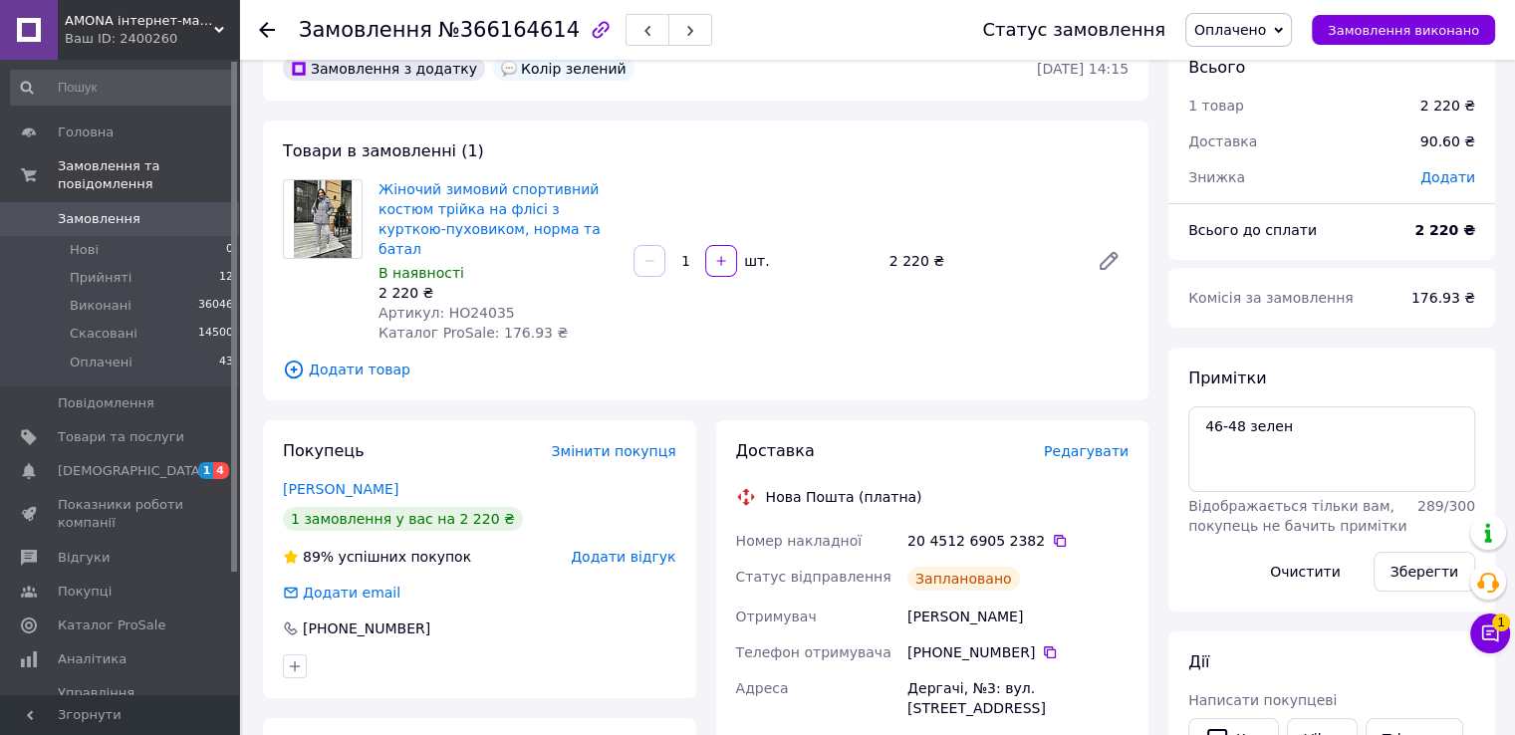
scroll to position [52, 0]
click at [430, 216] on link "Жіночий зимовий спортивний костюм трійка на флісі з курткою-пуховиком, норма та…" at bounding box center [489, 220] width 222 height 76
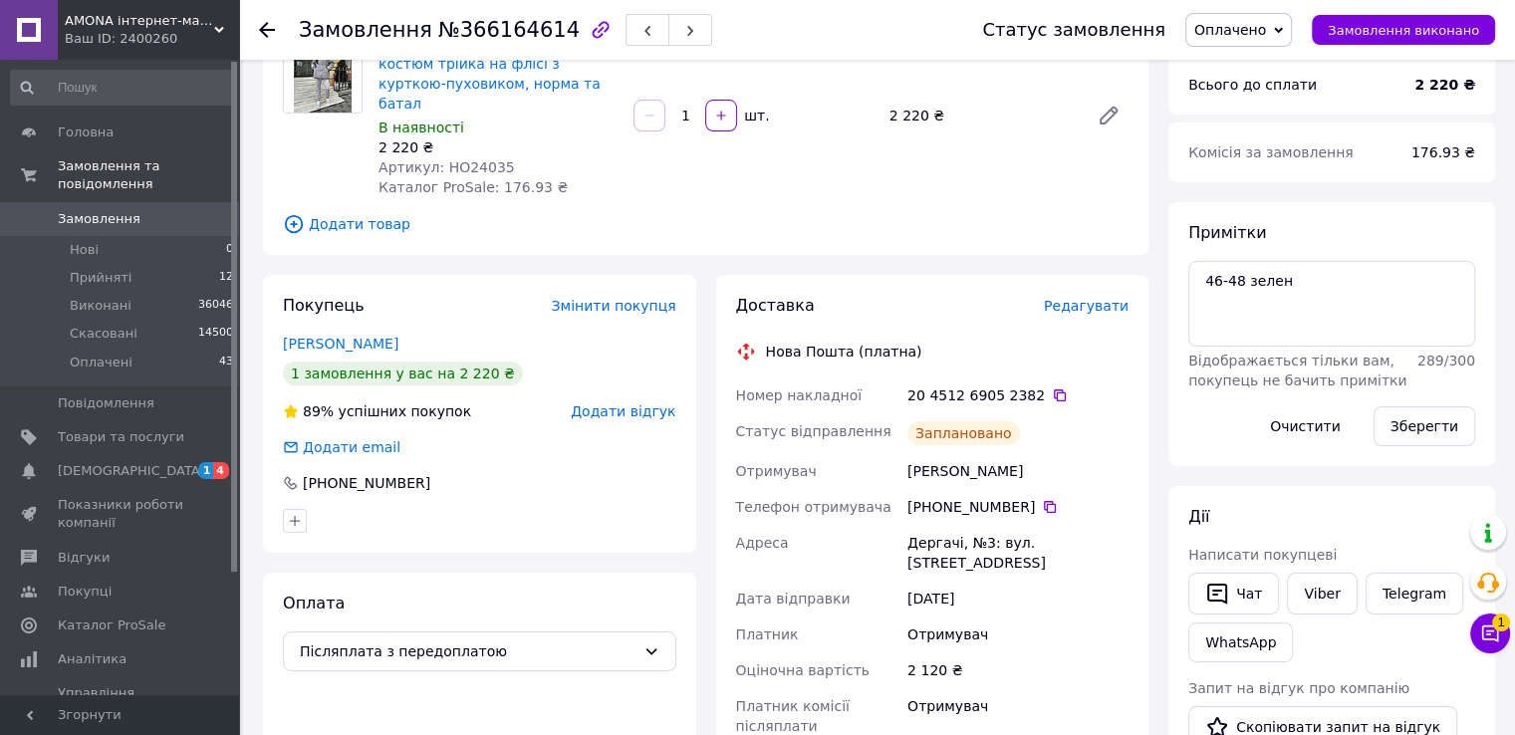
scroll to position [341, 0]
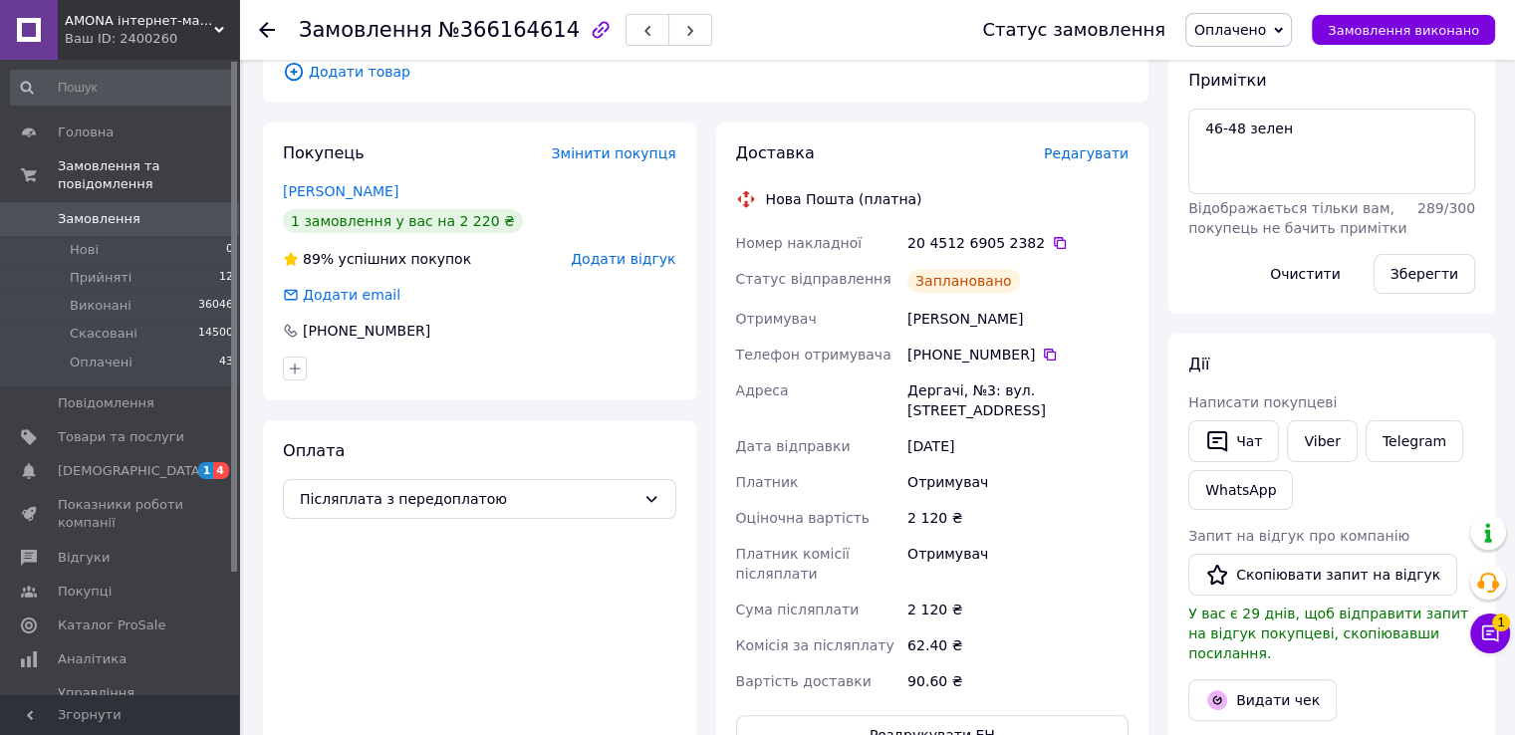
click at [927, 301] on div "Леонова Светлана" at bounding box center [1017, 319] width 229 height 36
copy div "Леонова"
click at [1052, 235] on icon at bounding box center [1060, 243] width 16 height 16
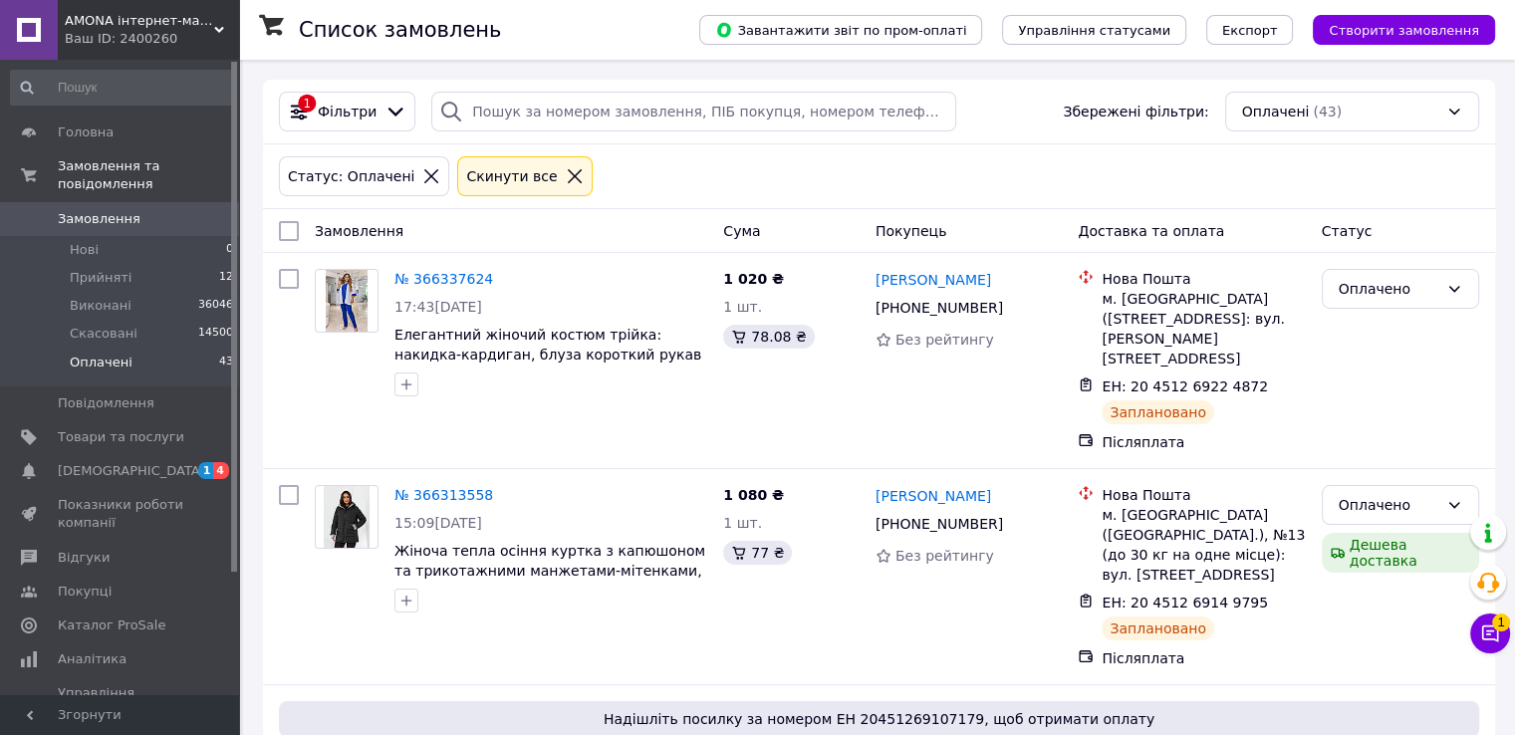
scroll to position [1091, 0]
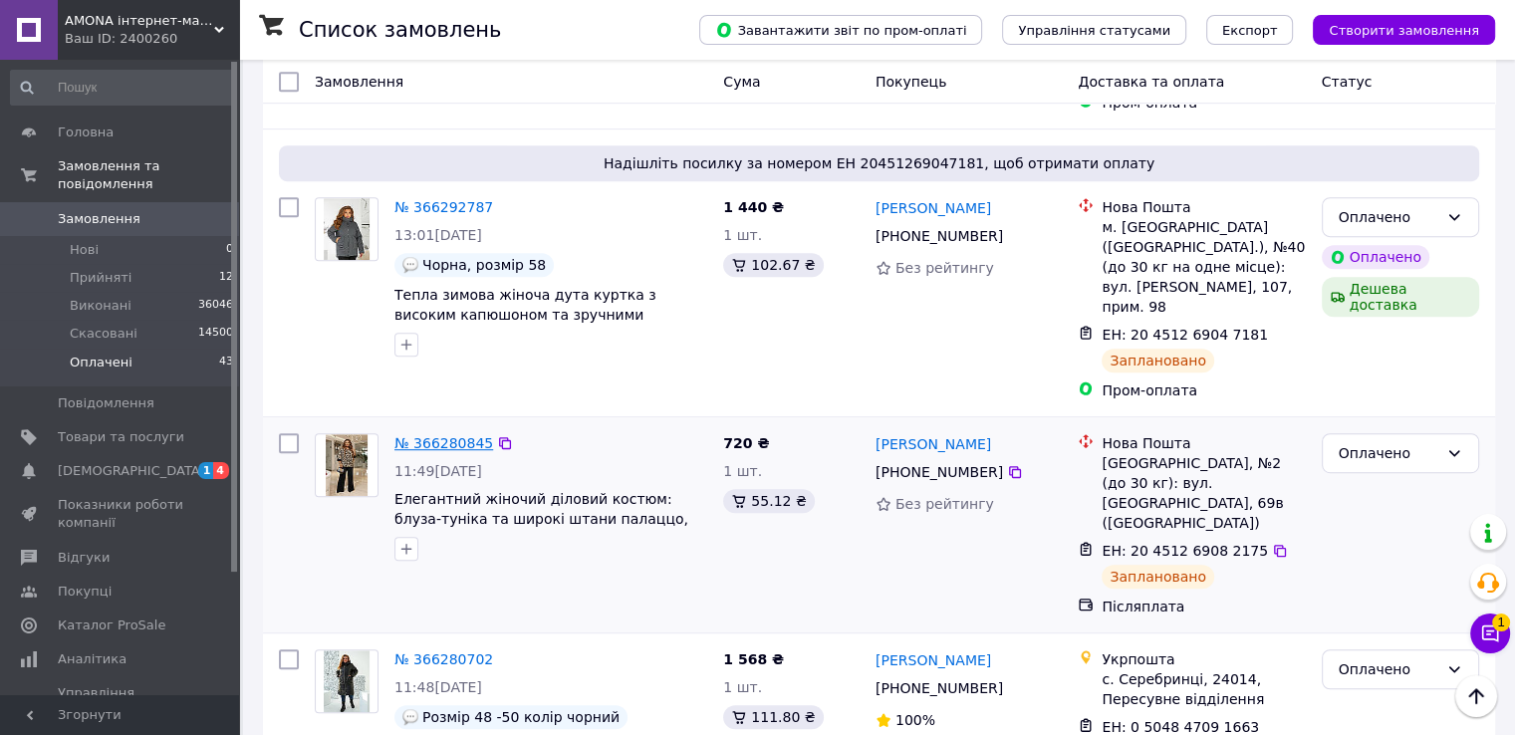
click at [437, 435] on link "№ 366280845" at bounding box center [443, 443] width 99 height 16
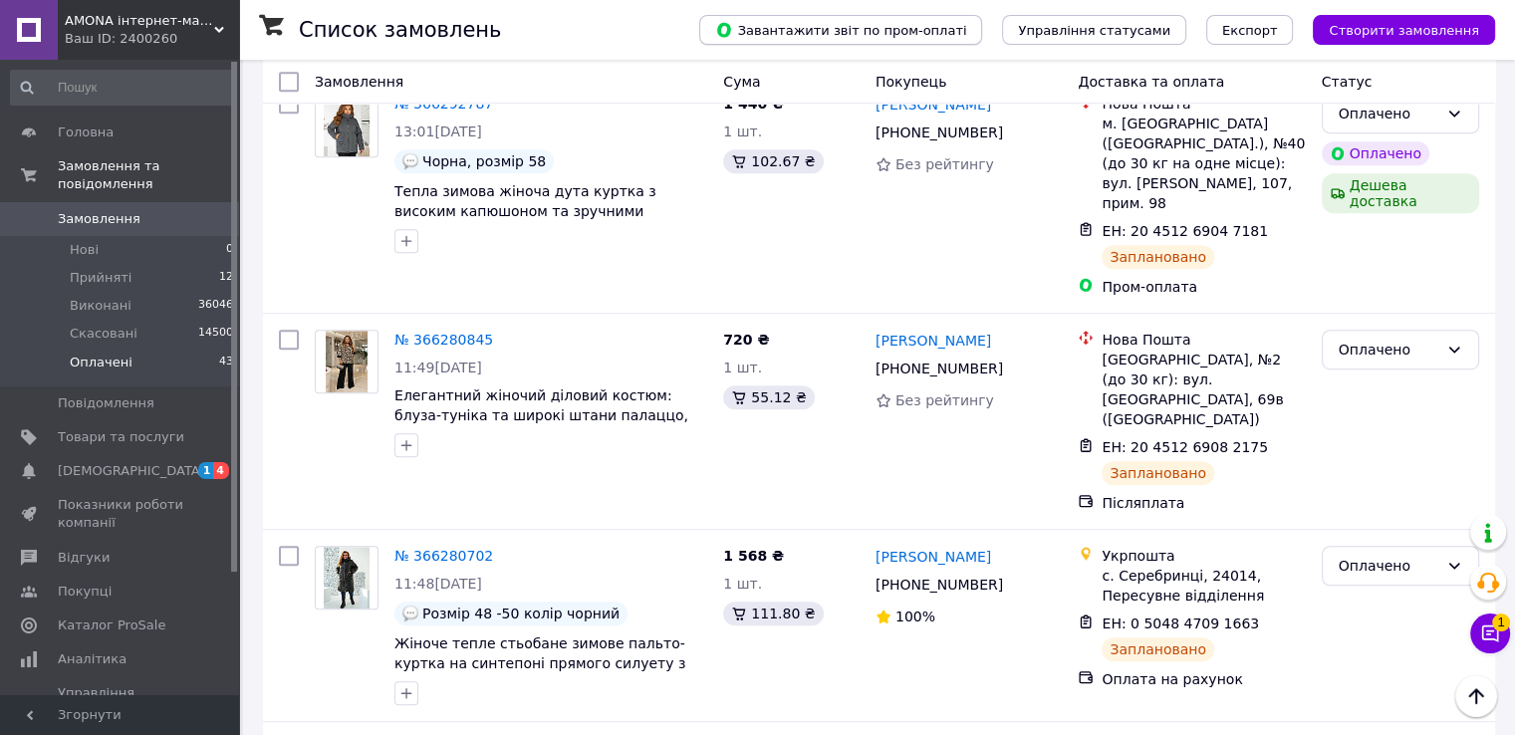
scroll to position [359, 0]
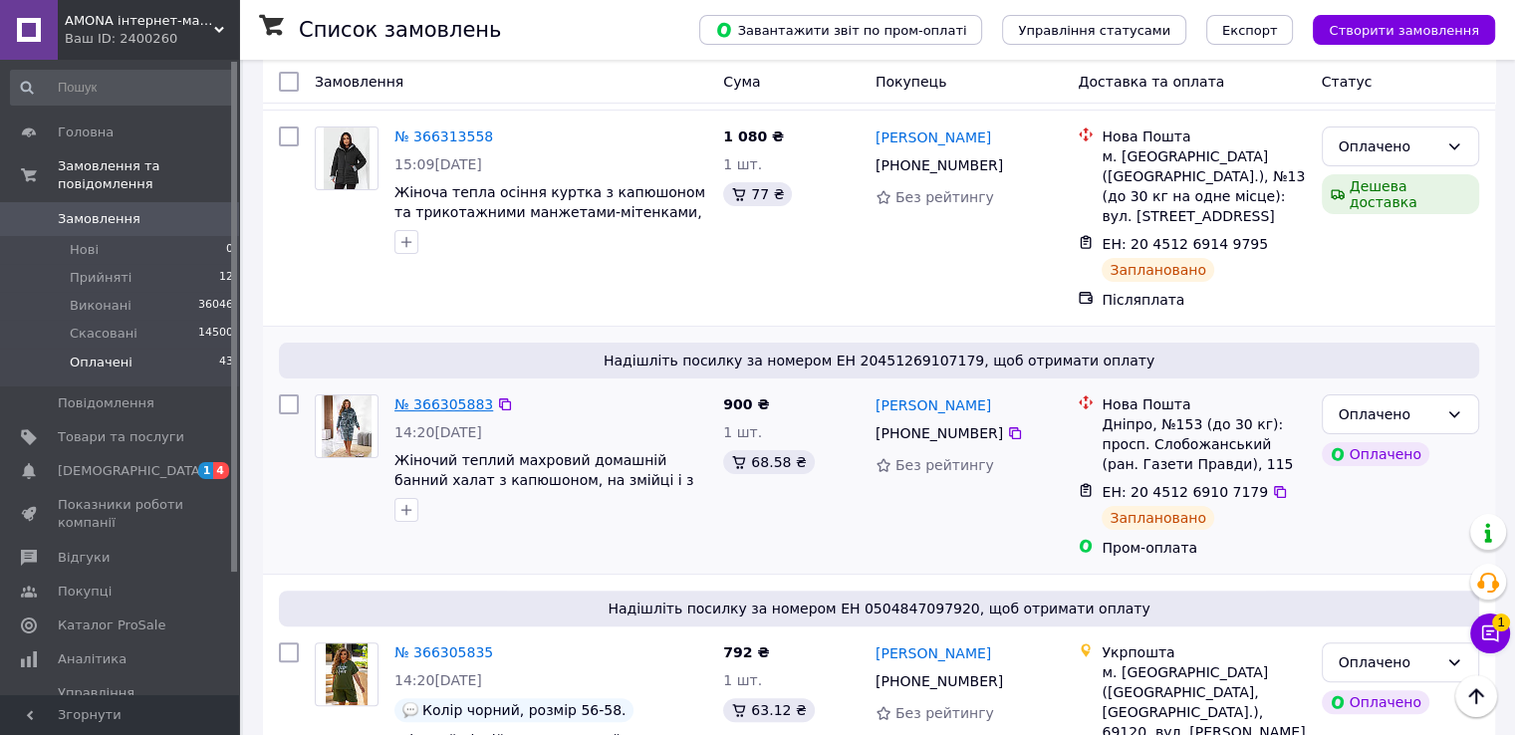
click at [436, 396] on link "№ 366305883" at bounding box center [443, 404] width 99 height 16
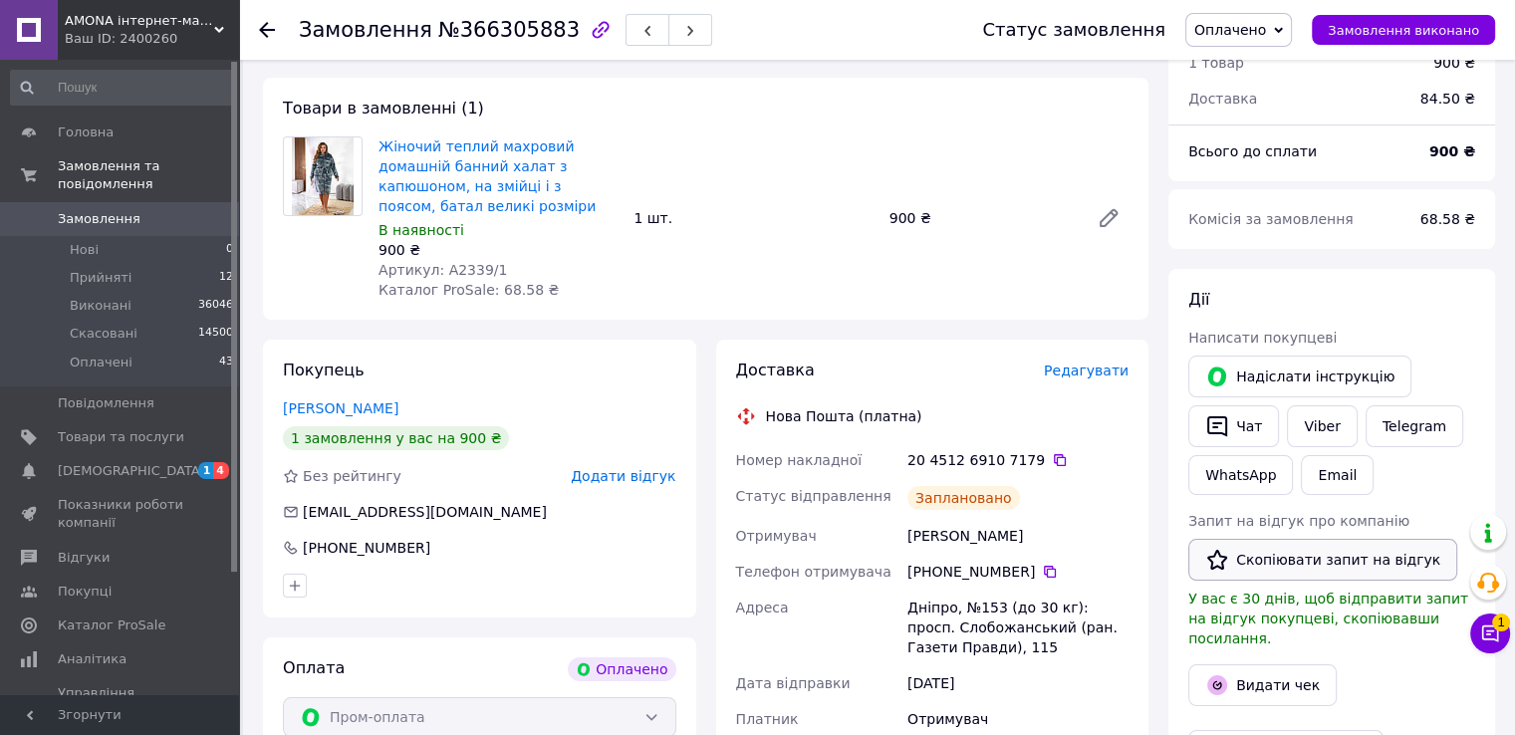
scroll to position [299, 0]
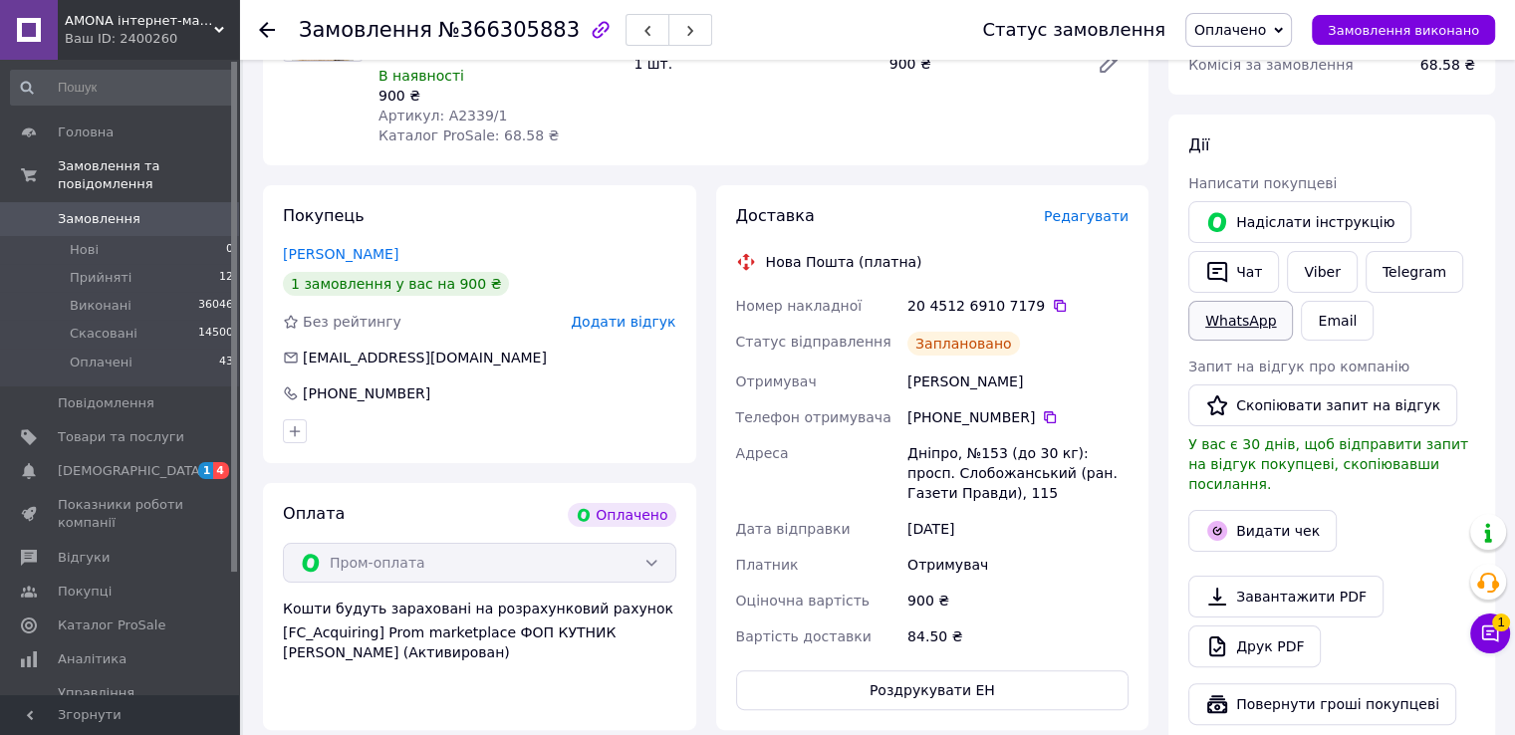
click at [1235, 324] on link "WhatsApp" at bounding box center [1240, 321] width 105 height 40
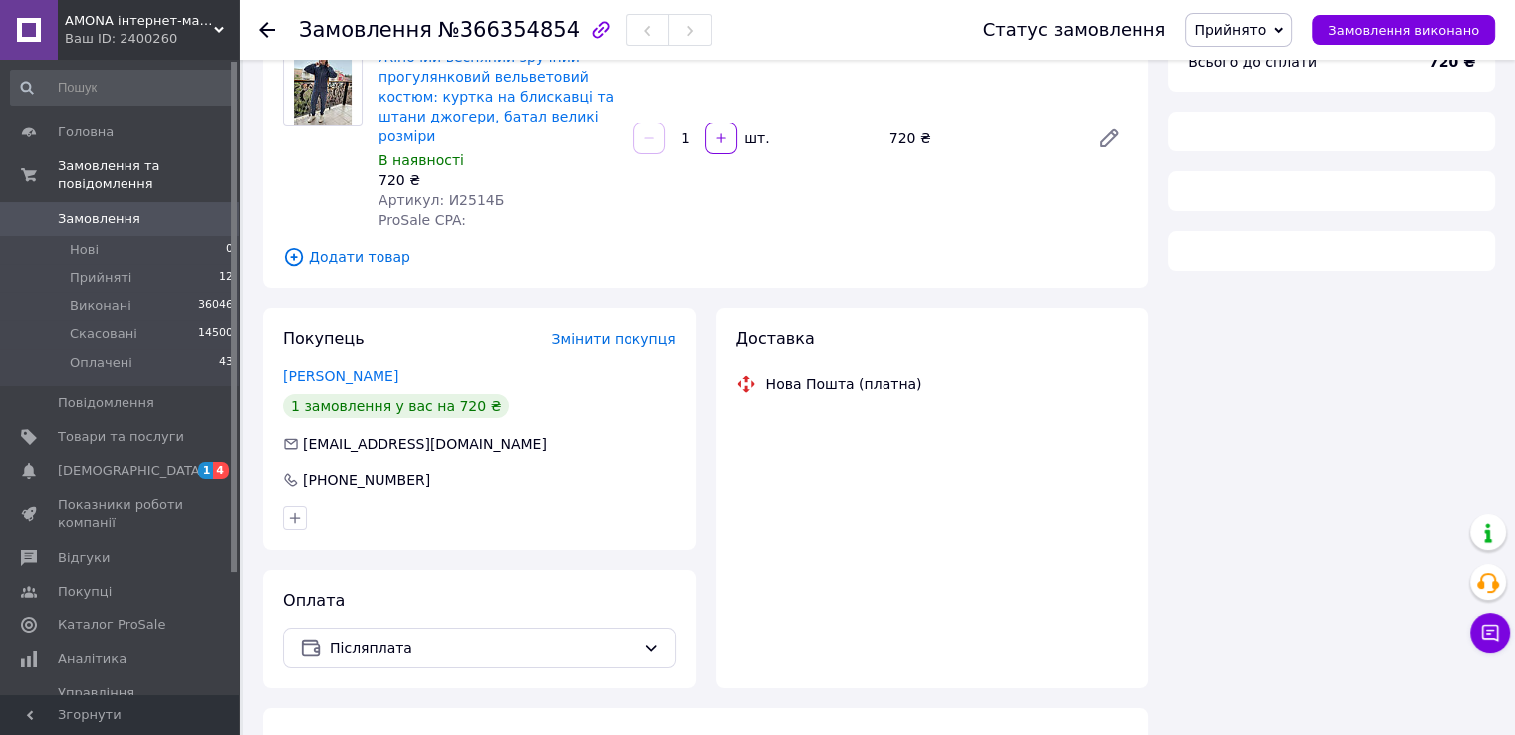
scroll to position [175, 0]
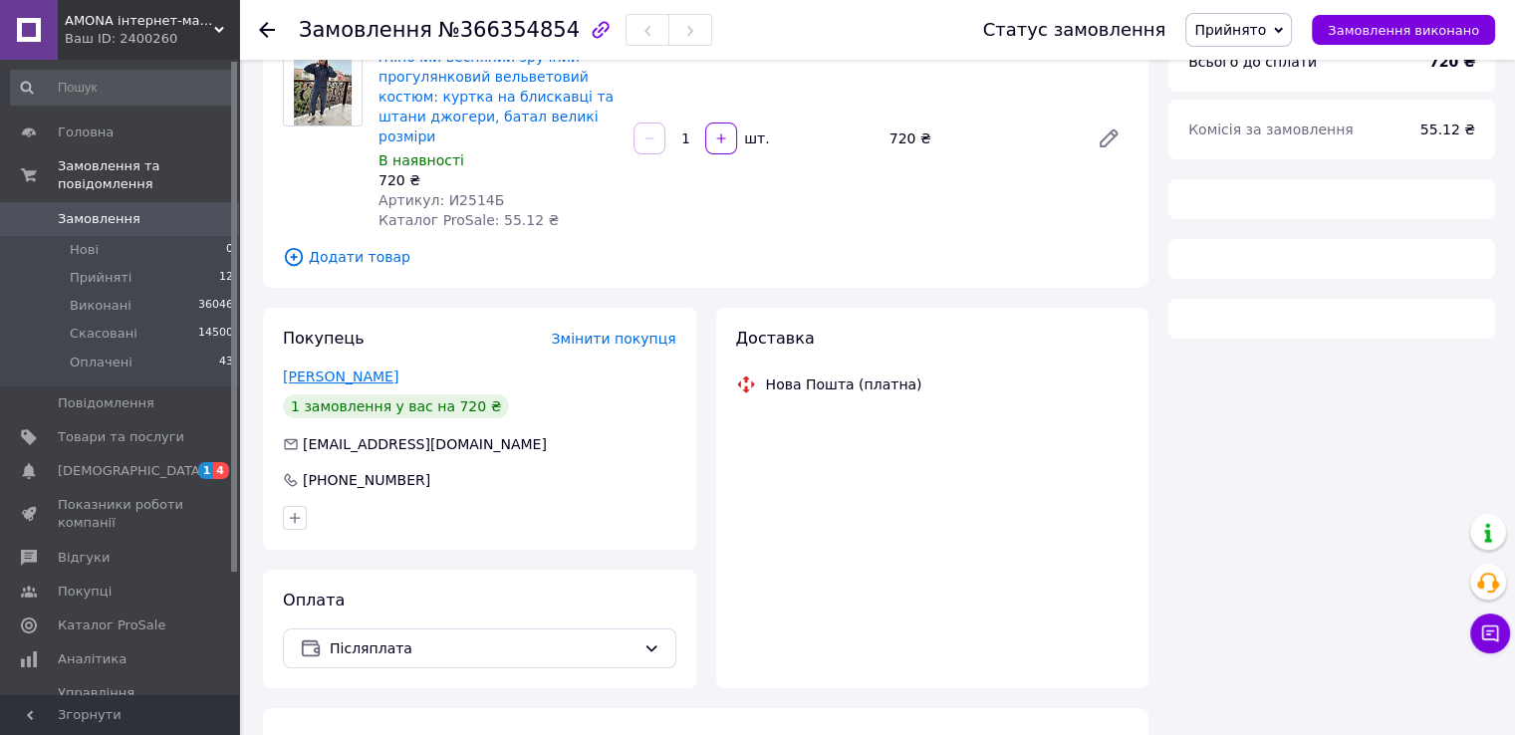
click at [336, 368] on link "[PERSON_NAME]" at bounding box center [341, 376] width 116 height 16
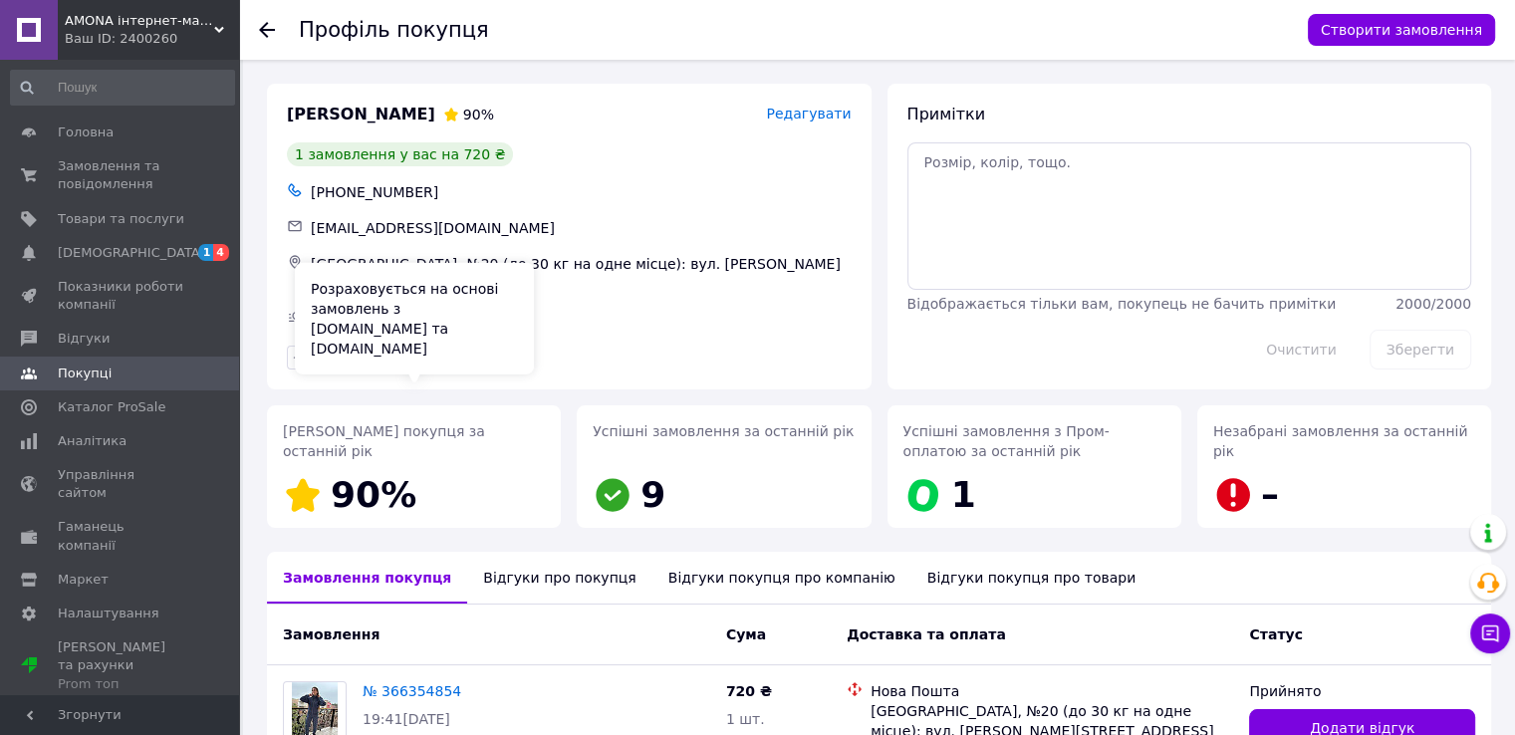
click at [509, 531] on div "[PERSON_NAME] 90% Редагувати 1 замовлення у вас на 720 ₴ [PHONE_NUMBER] [EMAIL_…" at bounding box center [879, 486] width 1224 height 805
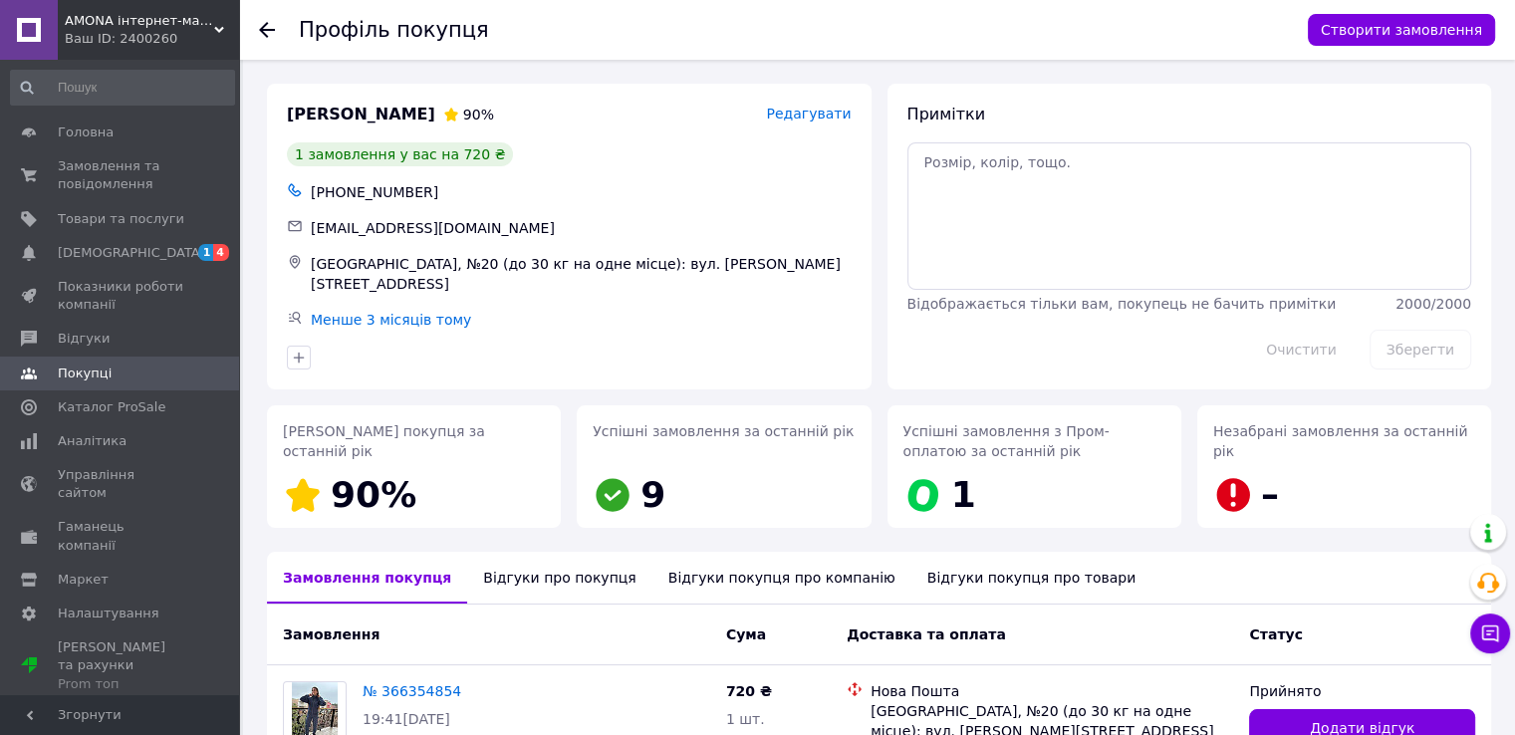
click at [534, 566] on div "Відгуки про покупця" at bounding box center [559, 578] width 184 height 52
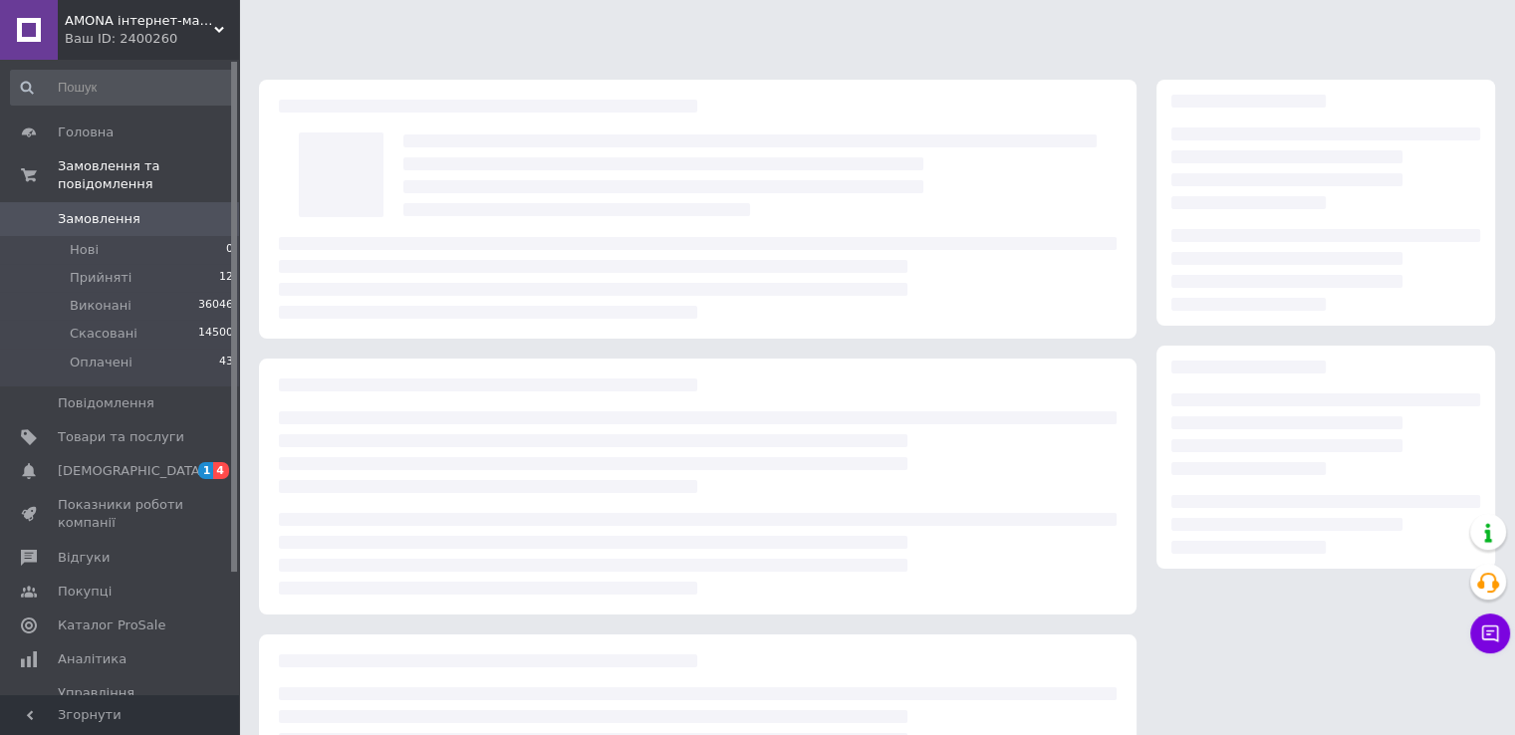
scroll to position [175, 0]
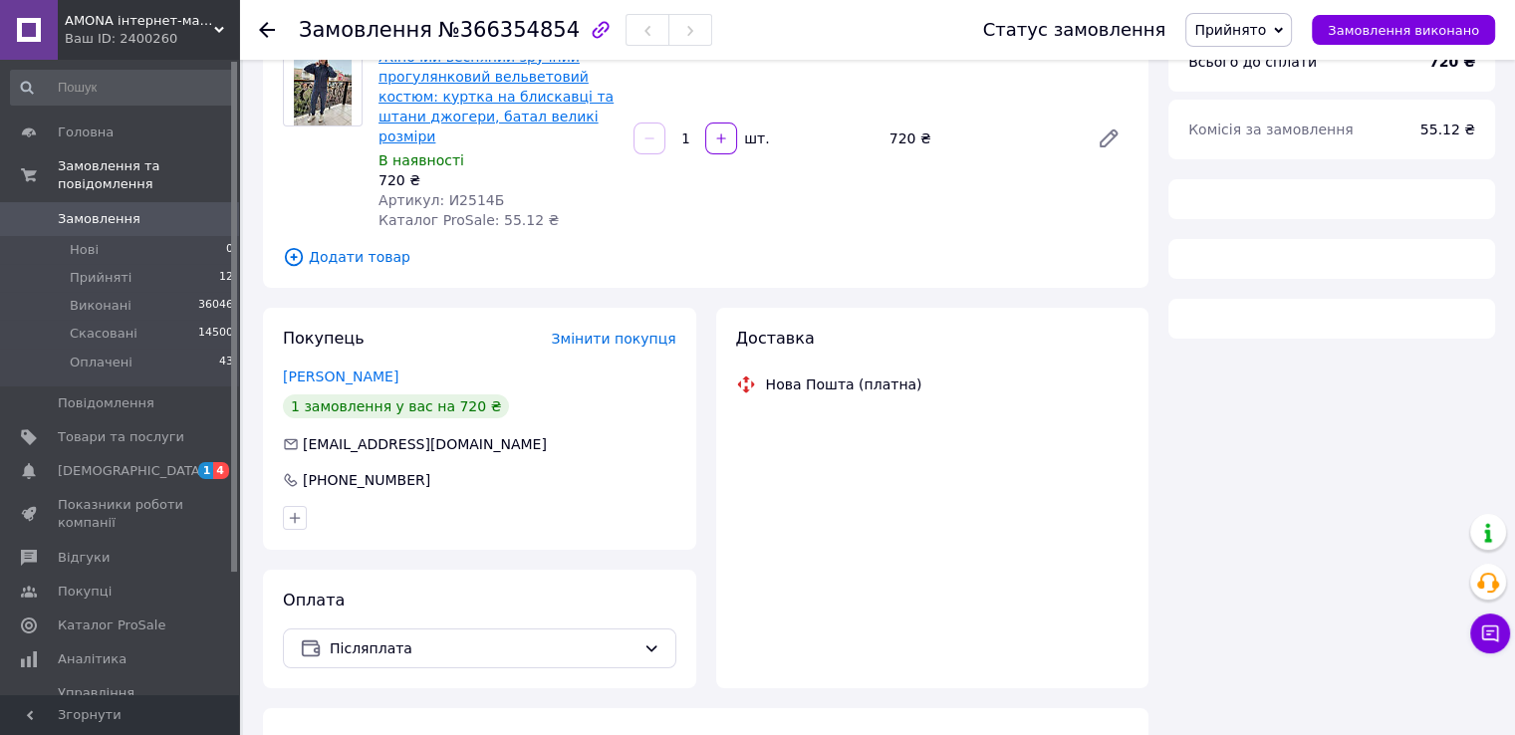
click at [421, 105] on link "Жіночий весняний зручний прогулянковий вельветовий костюм: куртка на блискавці …" at bounding box center [495, 97] width 235 height 96
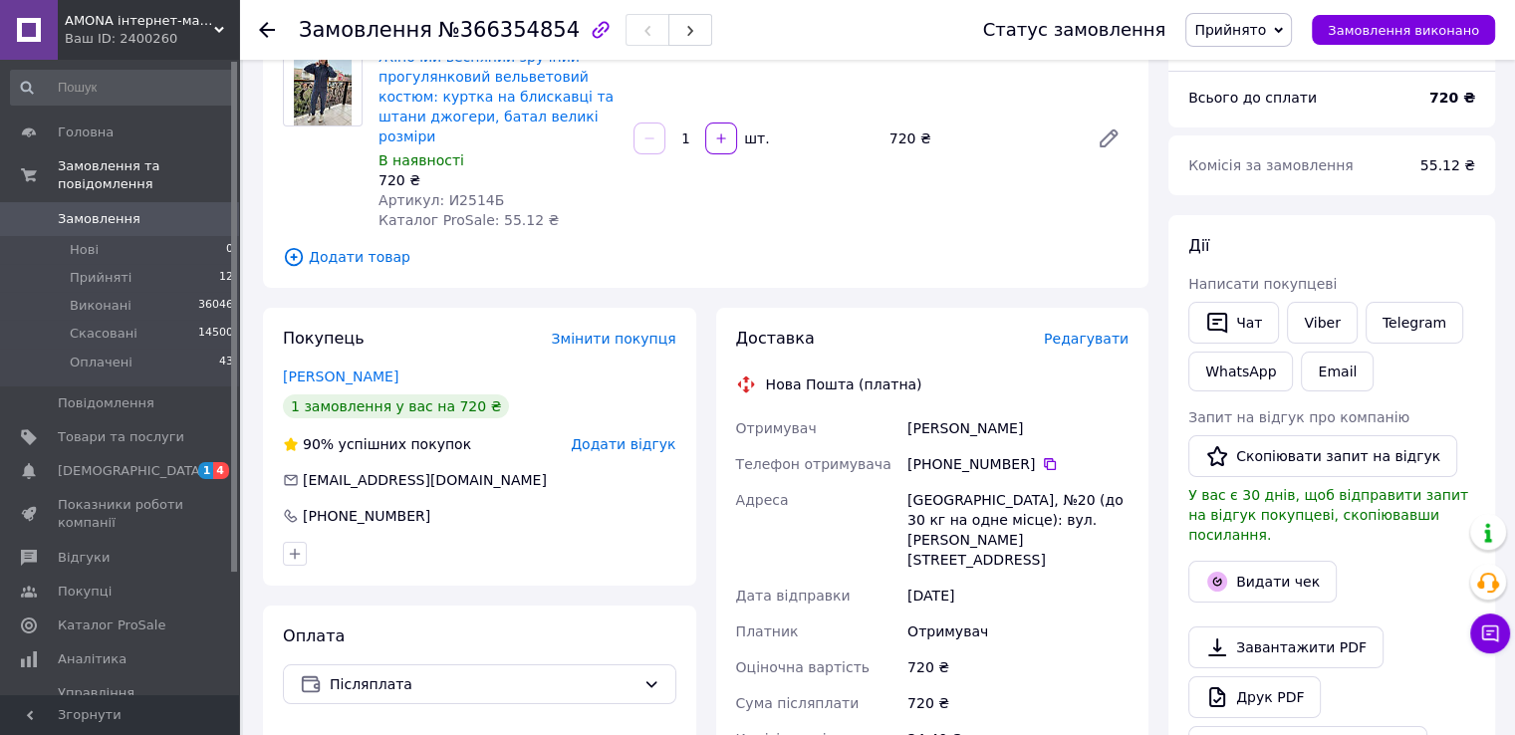
scroll to position [0, 0]
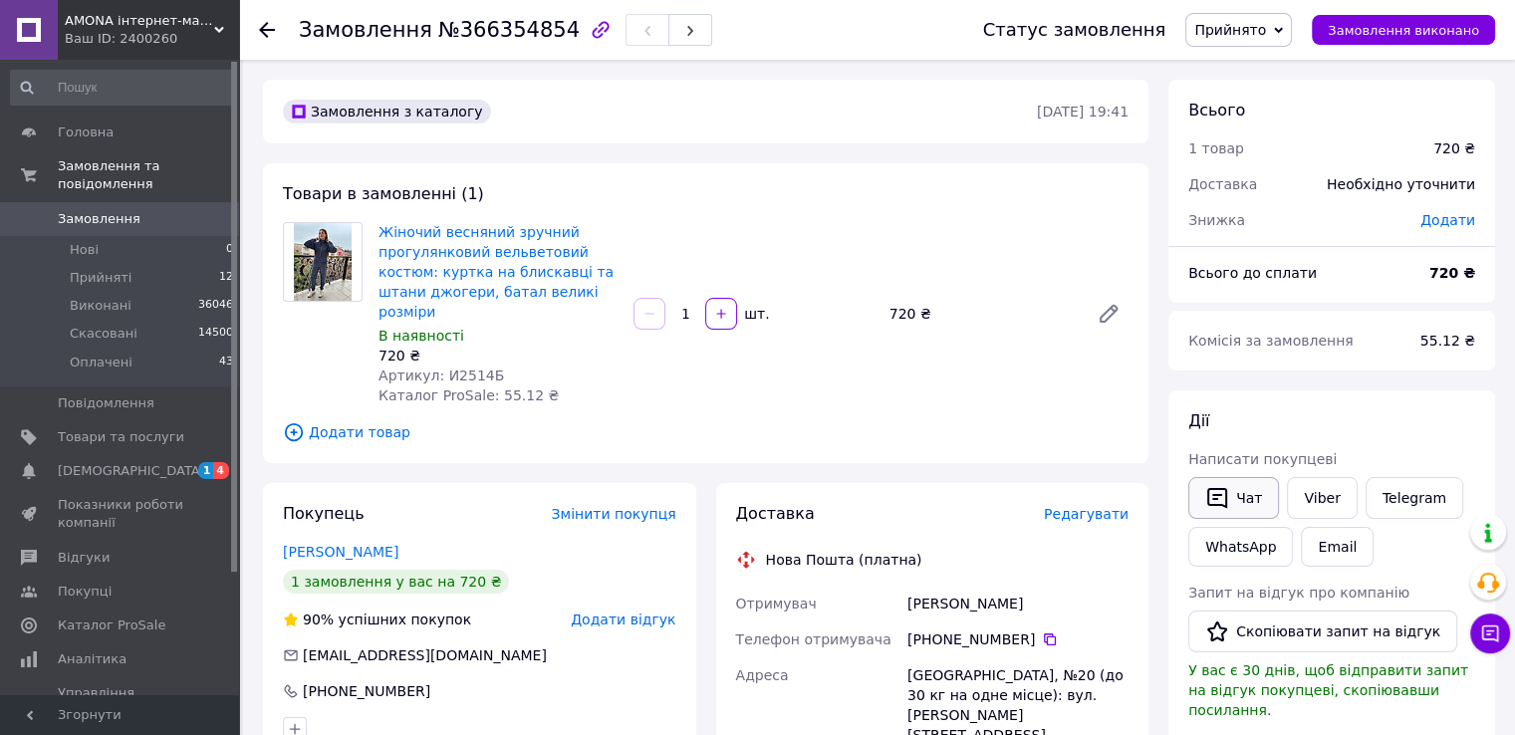
click at [1227, 482] on button "Чат" at bounding box center [1233, 498] width 91 height 42
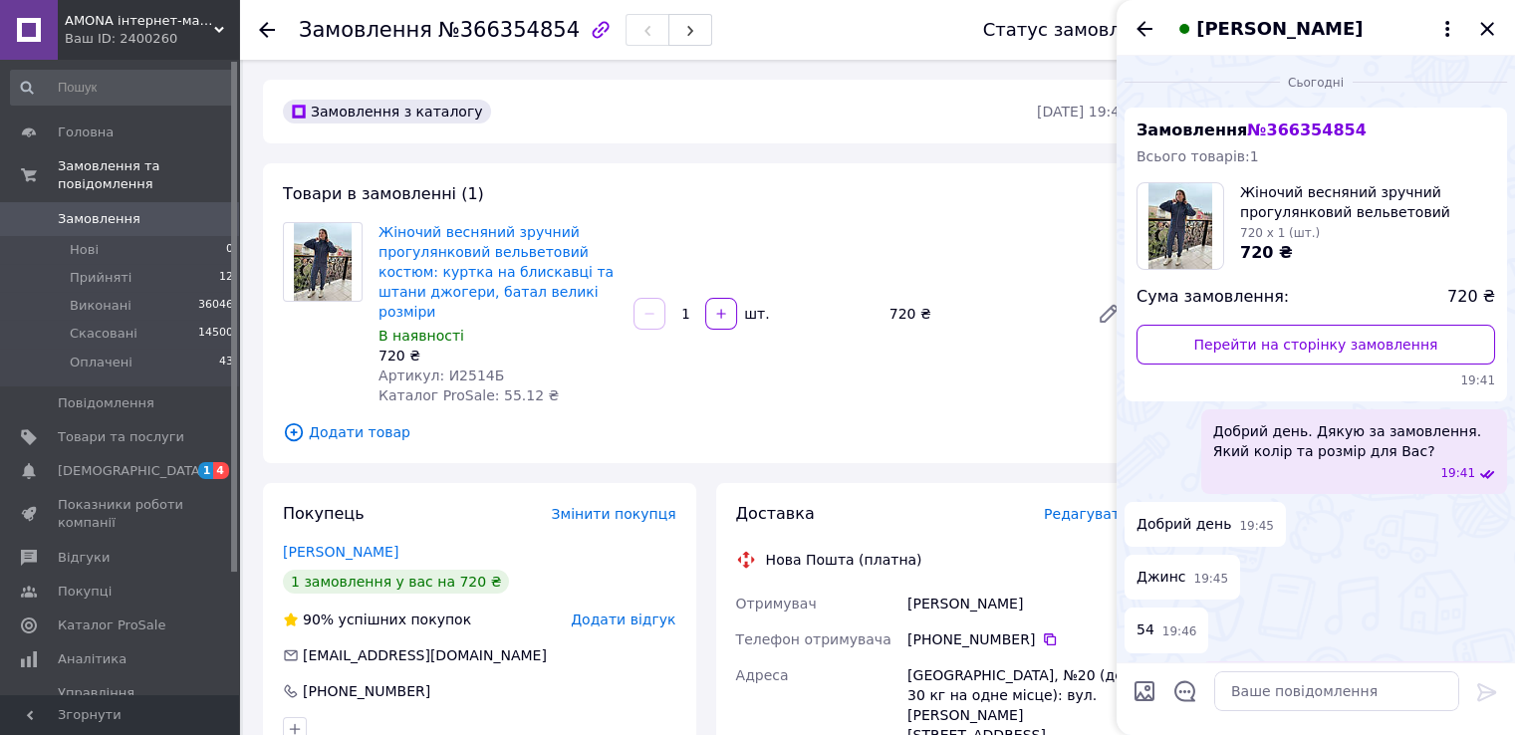
scroll to position [112, 0]
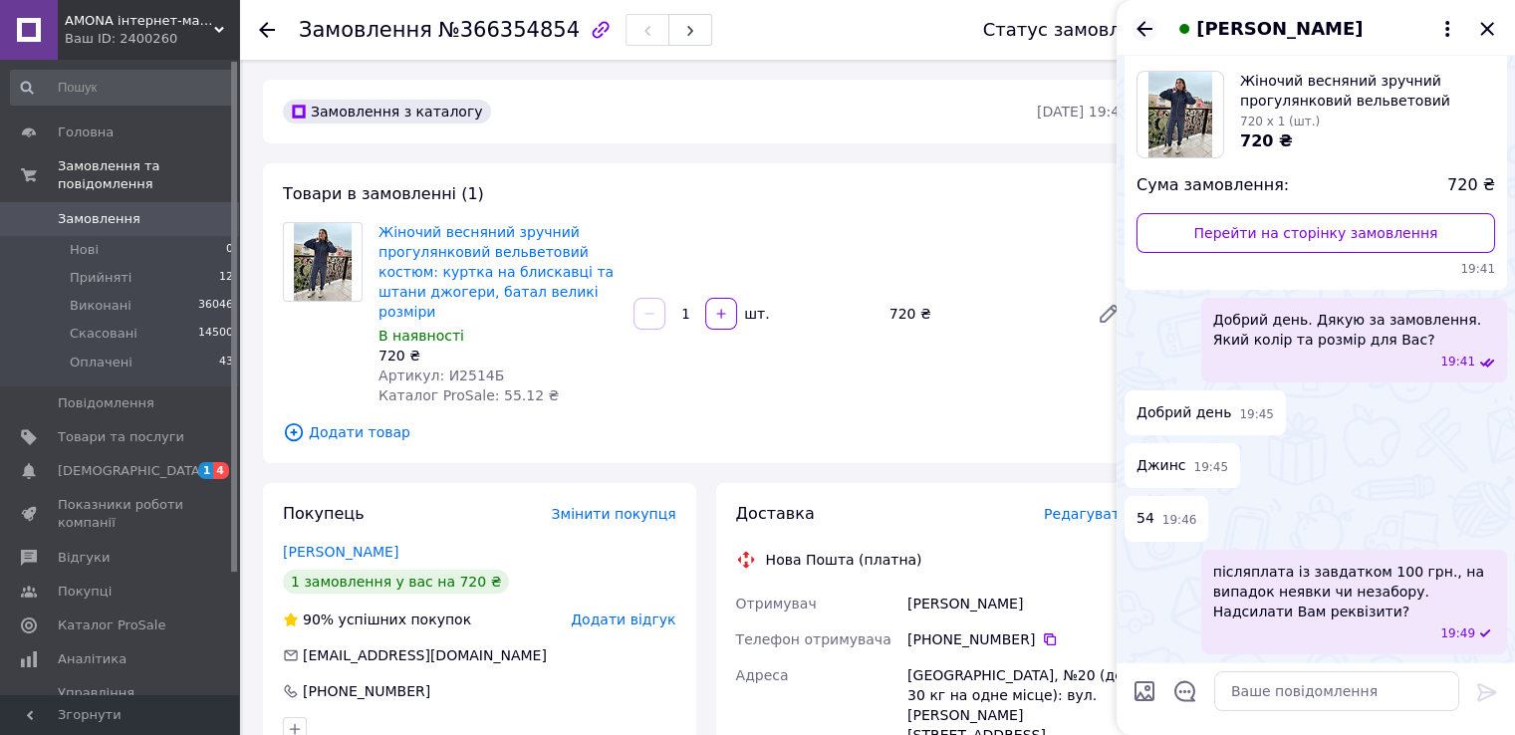
click at [1149, 18] on icon "Назад" at bounding box center [1144, 29] width 24 height 24
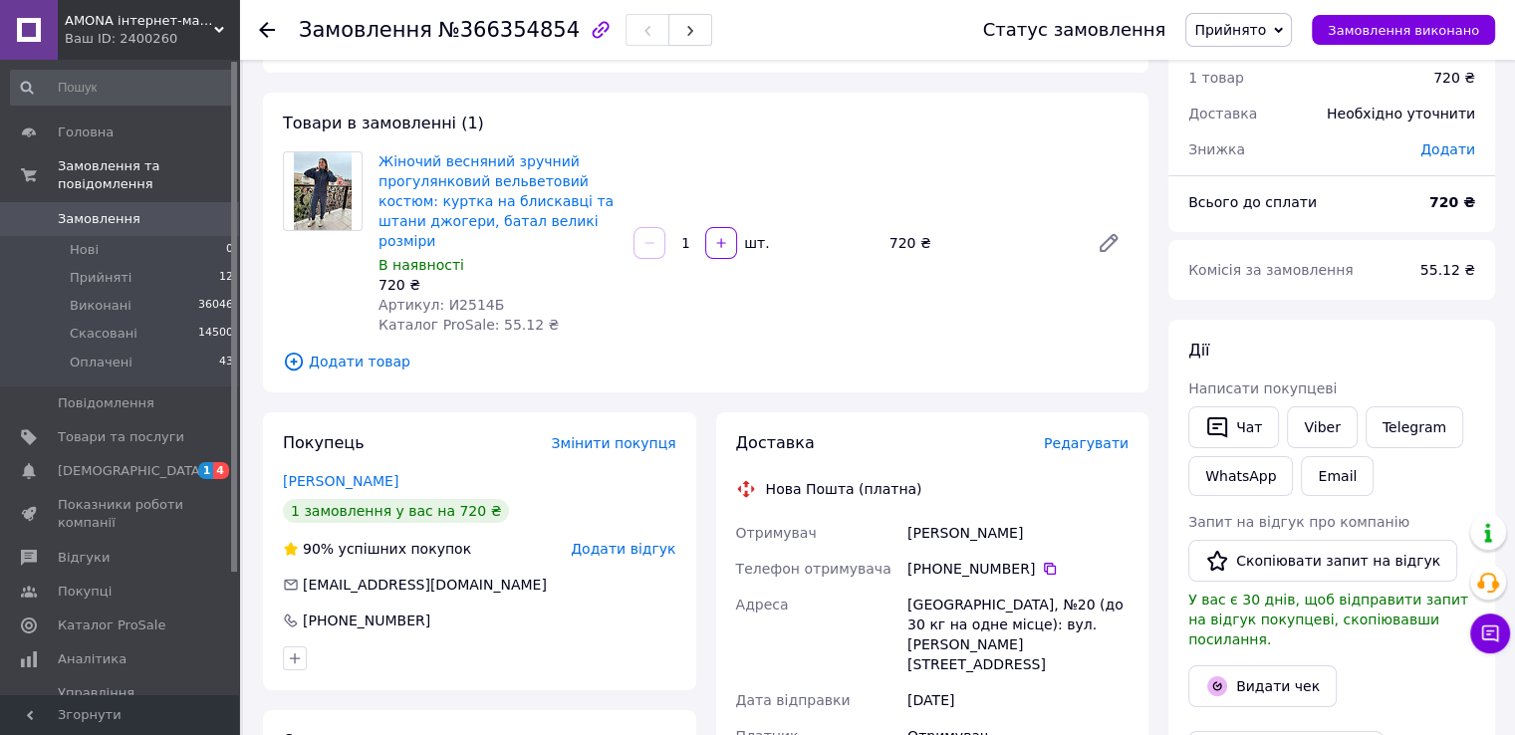
scroll to position [100, 0]
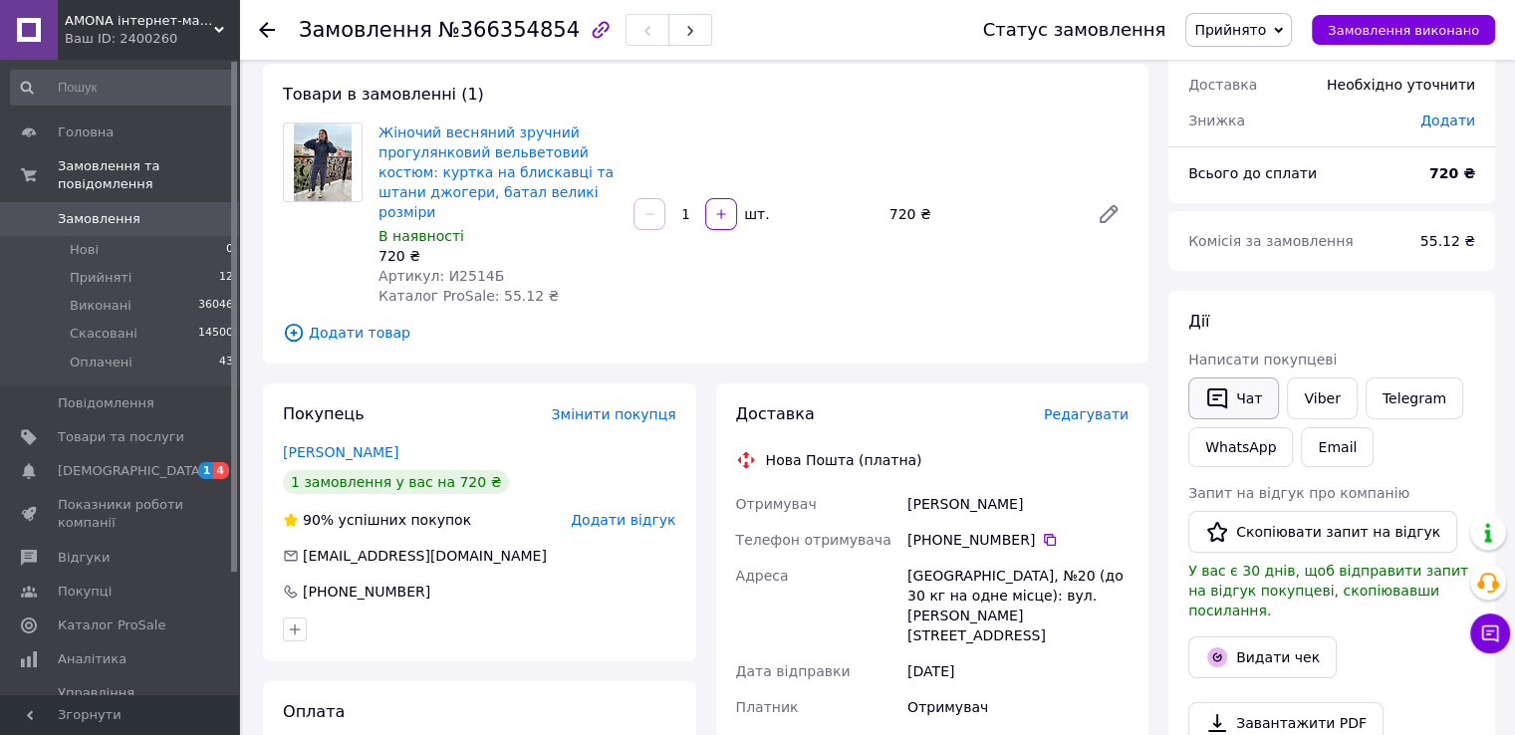
click at [1216, 387] on icon "button" at bounding box center [1217, 398] width 24 height 24
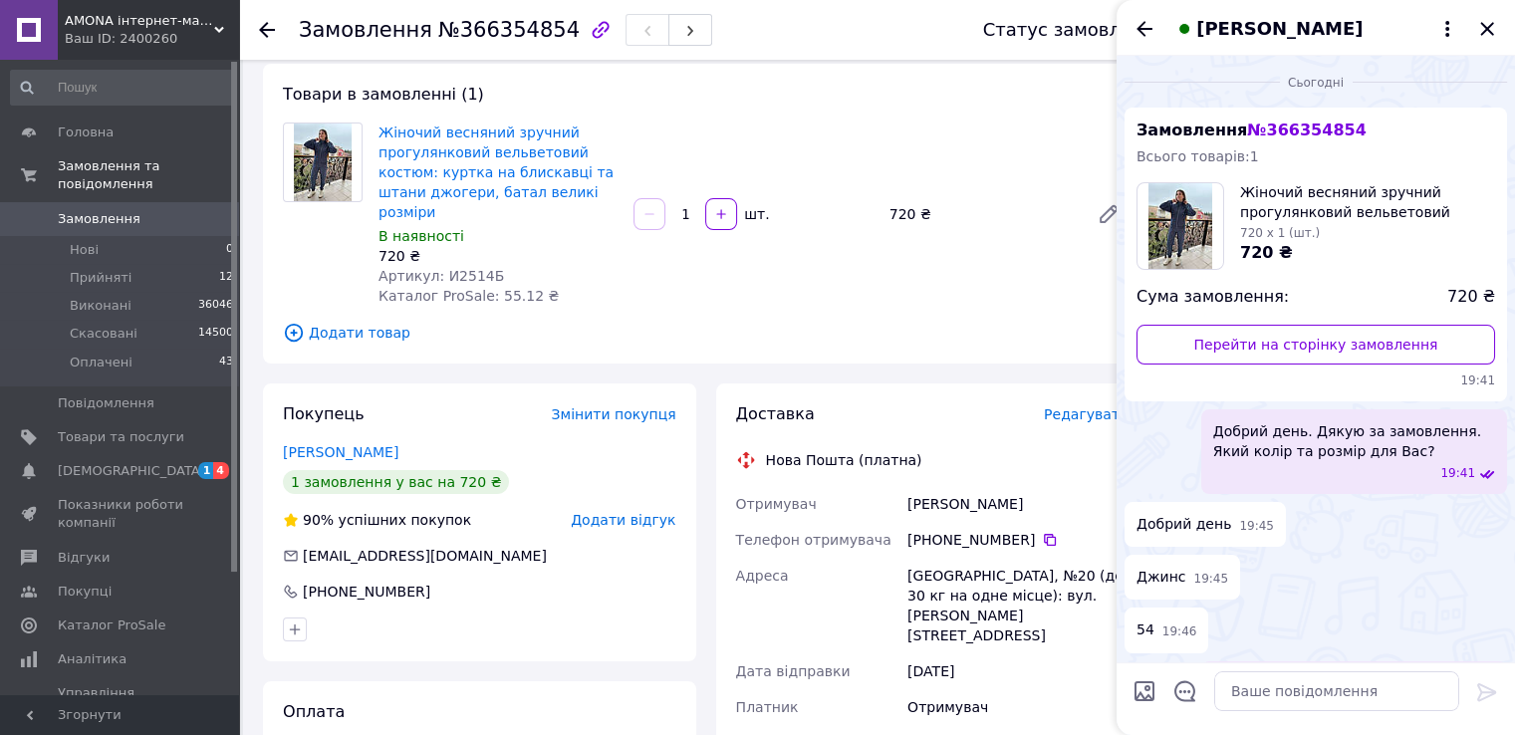
scroll to position [732, 0]
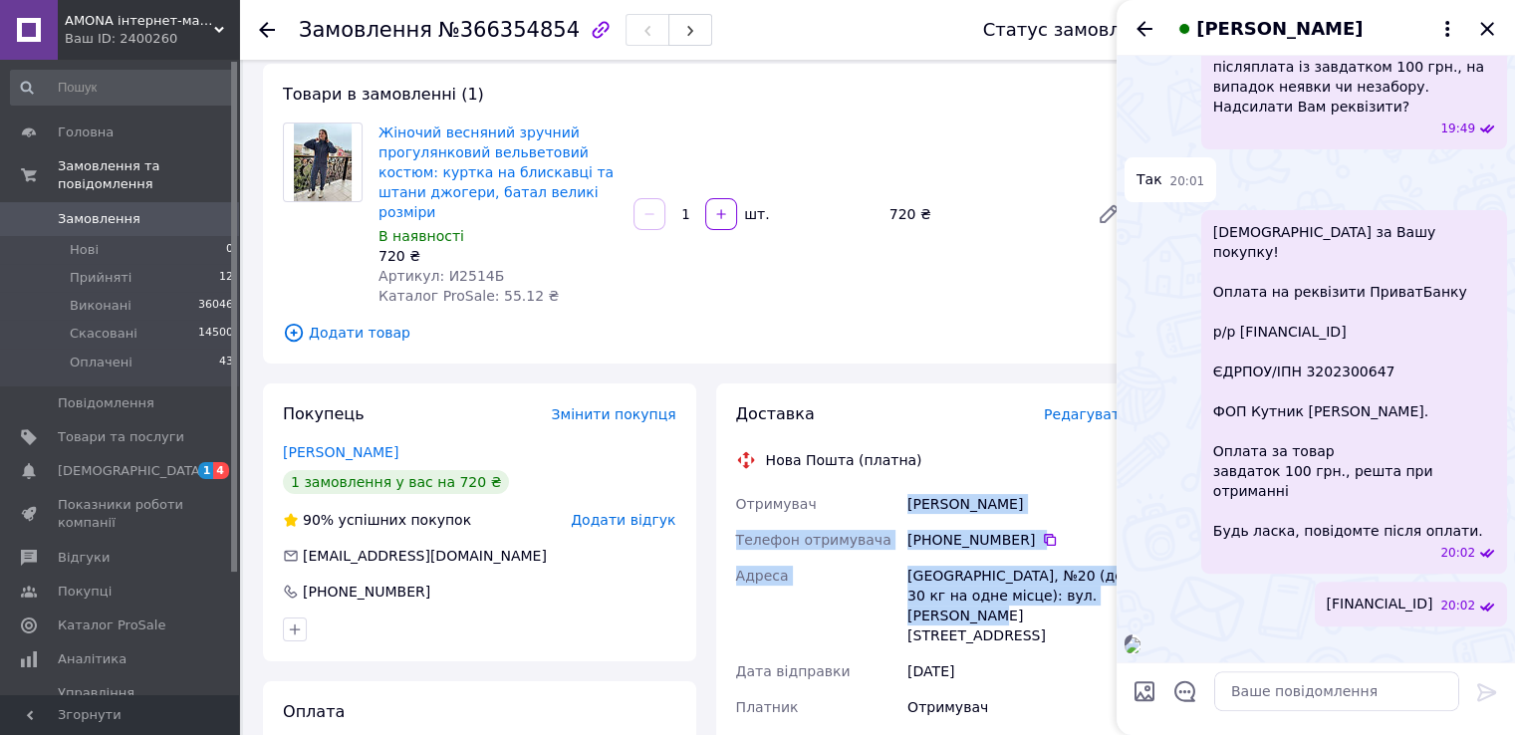
drag, startPoint x: 907, startPoint y: 485, endPoint x: 1113, endPoint y: 579, distance: 226.4
click at [1113, 579] on div "Отримувач [PERSON_NAME] Телефон отримувача [PHONE_NUMBER]   [GEOGRAPHIC_DATA] […" at bounding box center [932, 623] width 401 height 275
copy div "[PERSON_NAME] Телефон отримувача [PHONE_NUMBER]   [GEOGRAPHIC_DATA] [GEOGRAPHIC…"
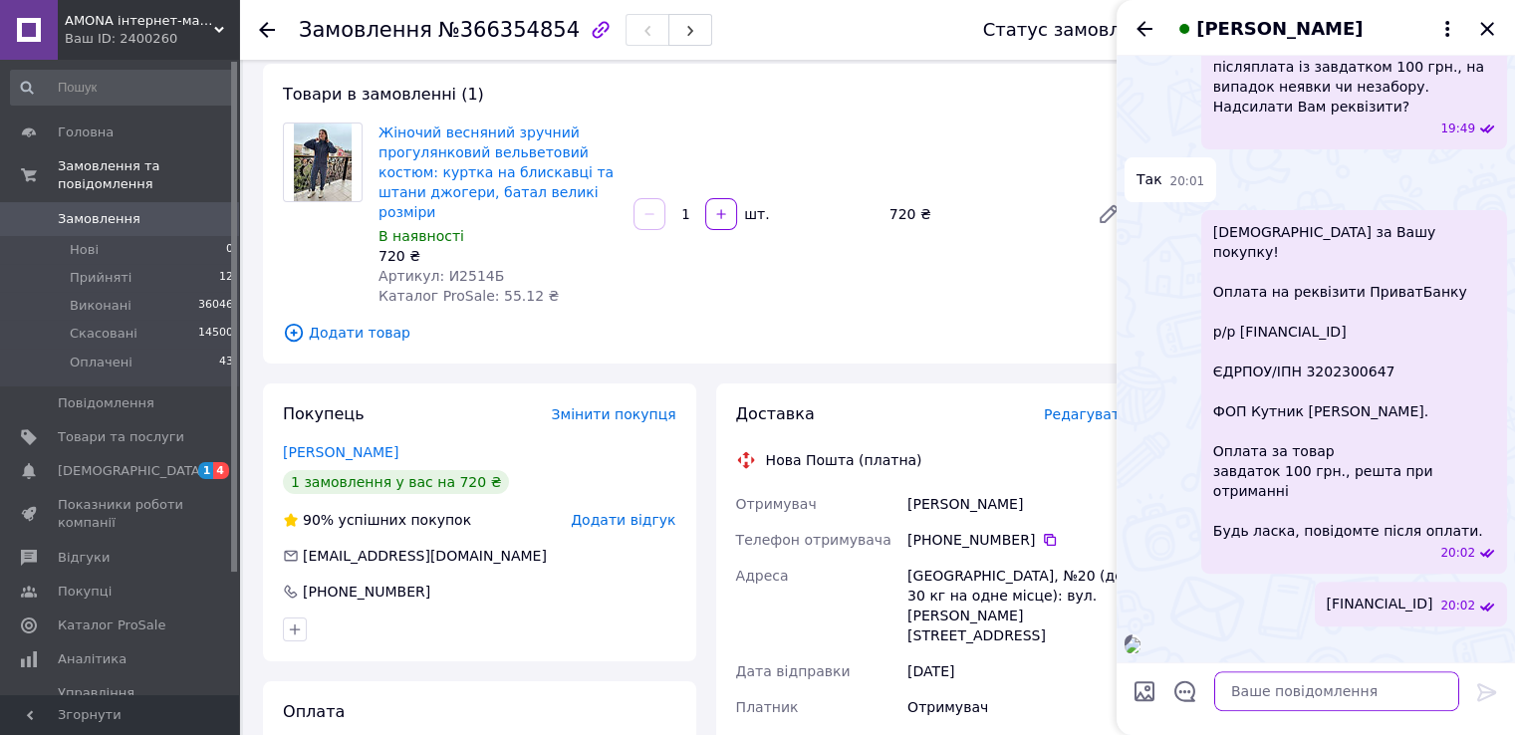
click at [1285, 699] on textarea at bounding box center [1336, 691] width 245 height 40
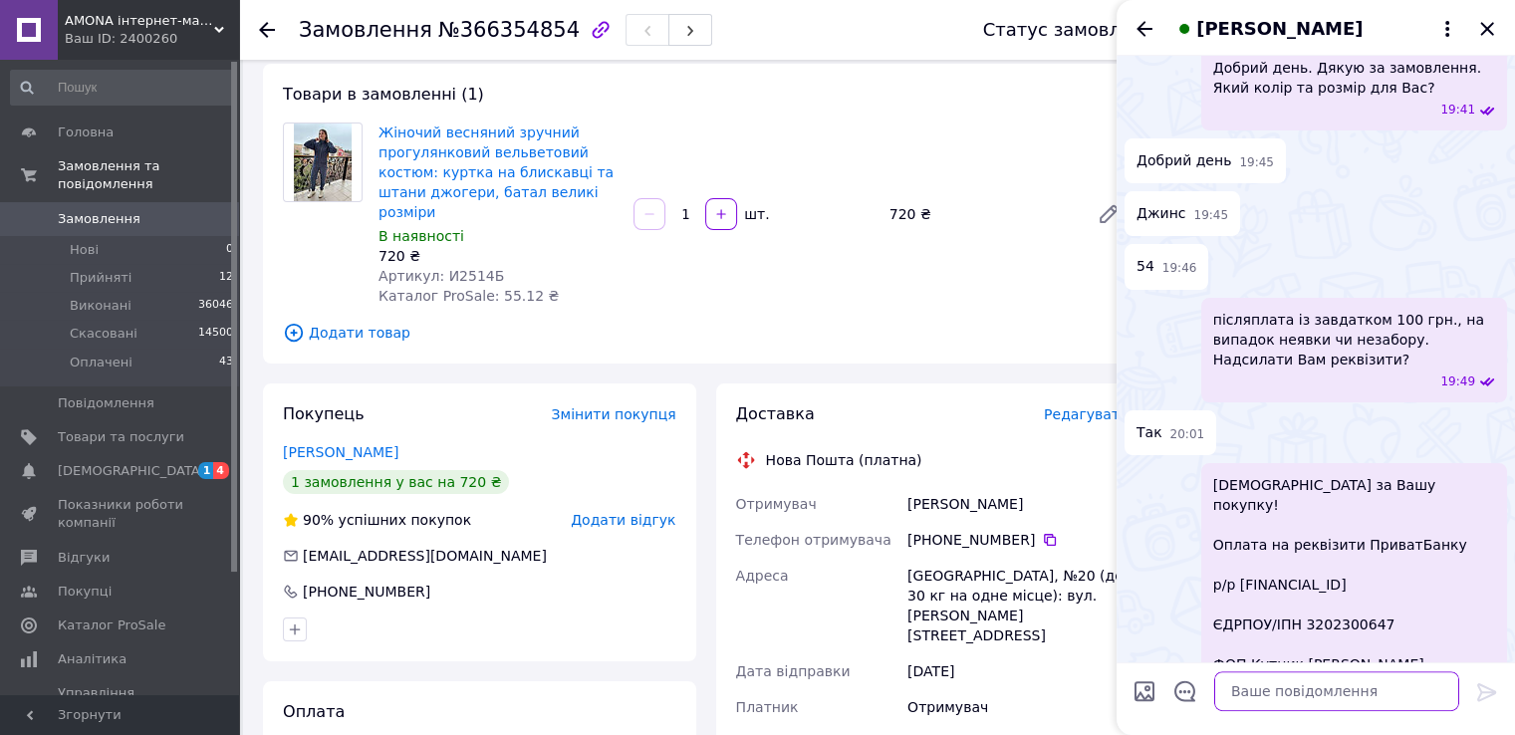
scroll to position [234, 0]
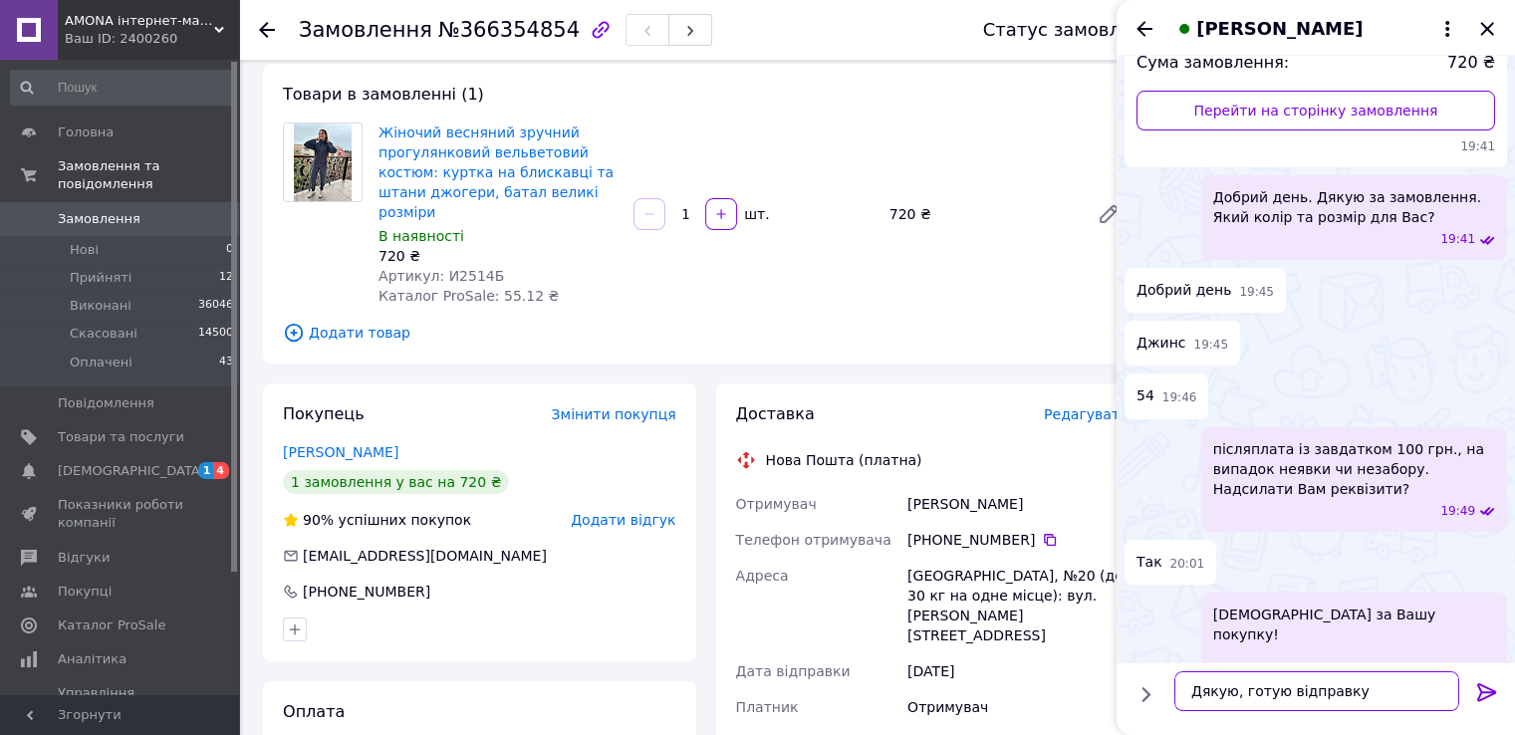
paste textarea "[PERSON_NAME] Телефон отримувача [PHONE_NUMBER] [GEOGRAPHIC_DATA] [GEOGRAPHIC_D…"
type textarea "Дякую, готую відправку [PERSON_NAME] Телефон отримувача [PHONE_NUMBER] Адреса […"
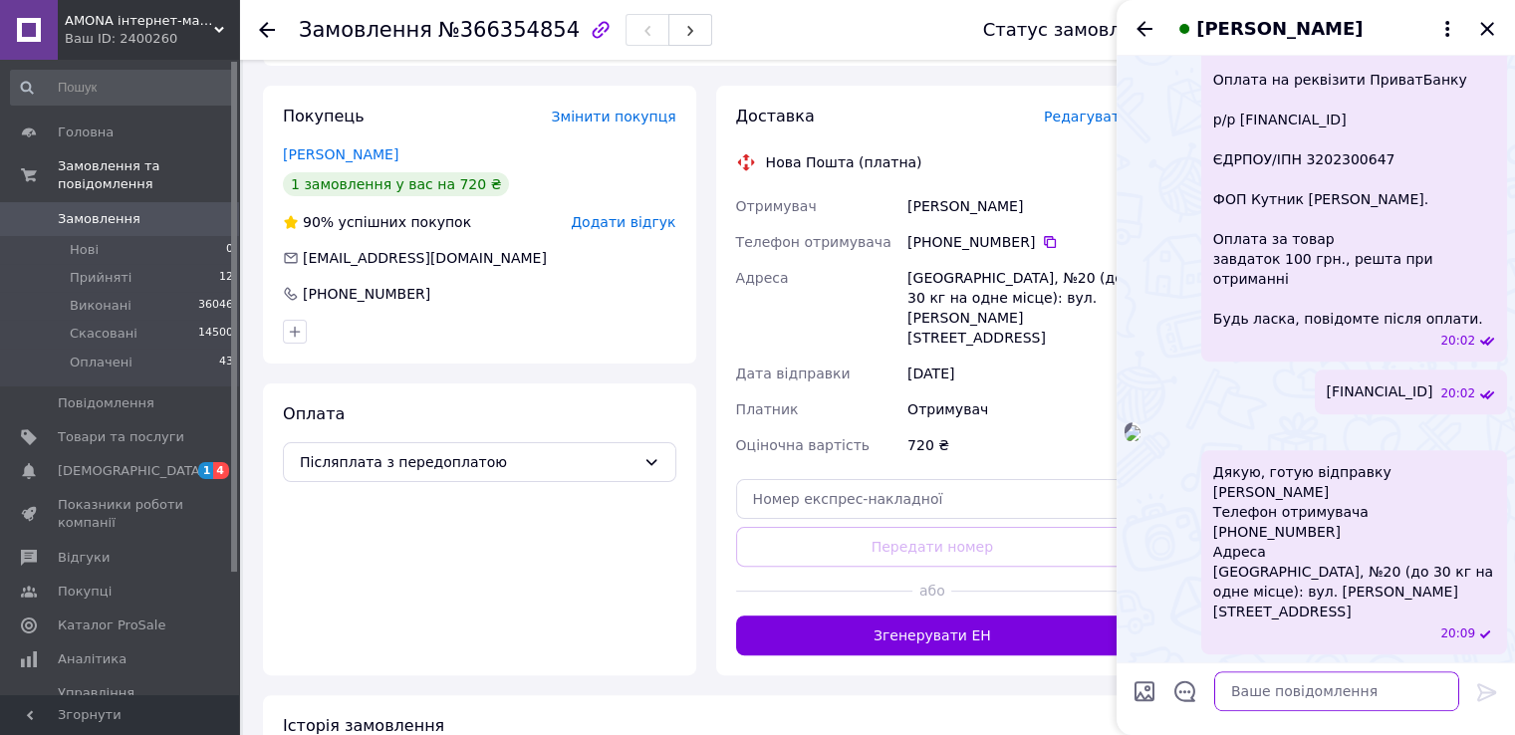
scroll to position [398, 0]
click at [1498, 33] on div "[PERSON_NAME]" at bounding box center [1315, 28] width 398 height 56
click at [1490, 30] on icon "Закрити" at bounding box center [1487, 29] width 24 height 24
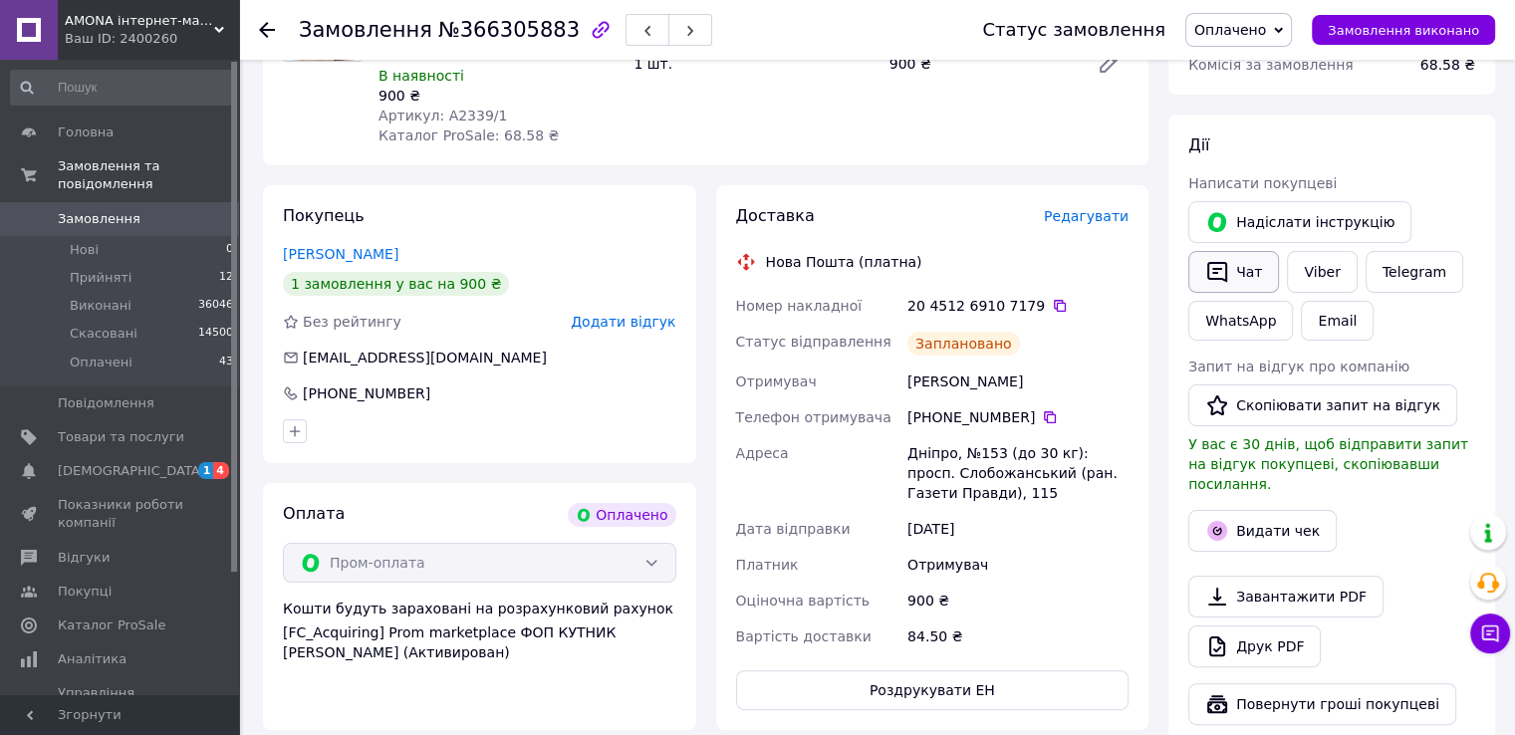
scroll to position [299, 0]
click at [1228, 256] on button "Чат" at bounding box center [1233, 272] width 91 height 42
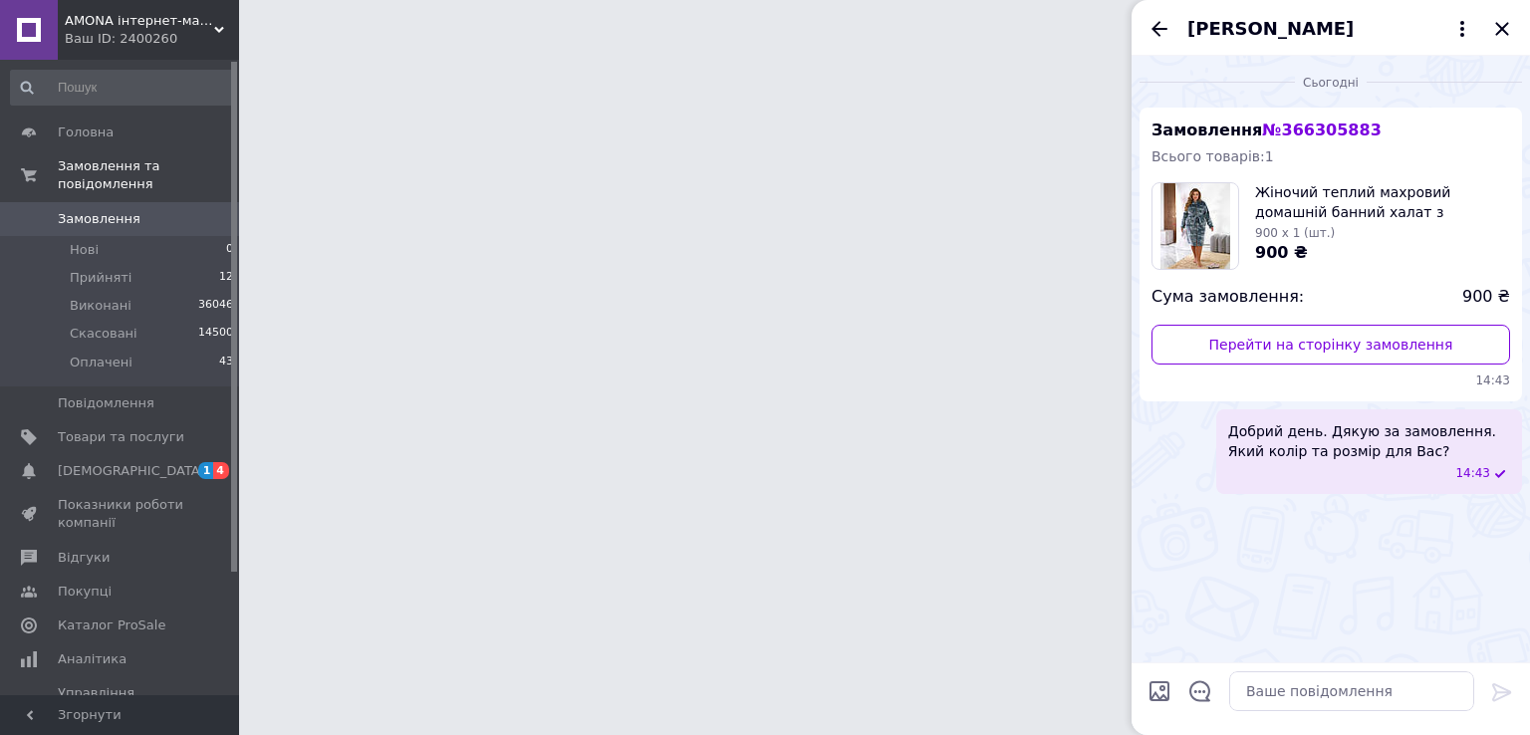
click at [1502, 25] on icon "Закрити" at bounding box center [1502, 29] width 24 height 24
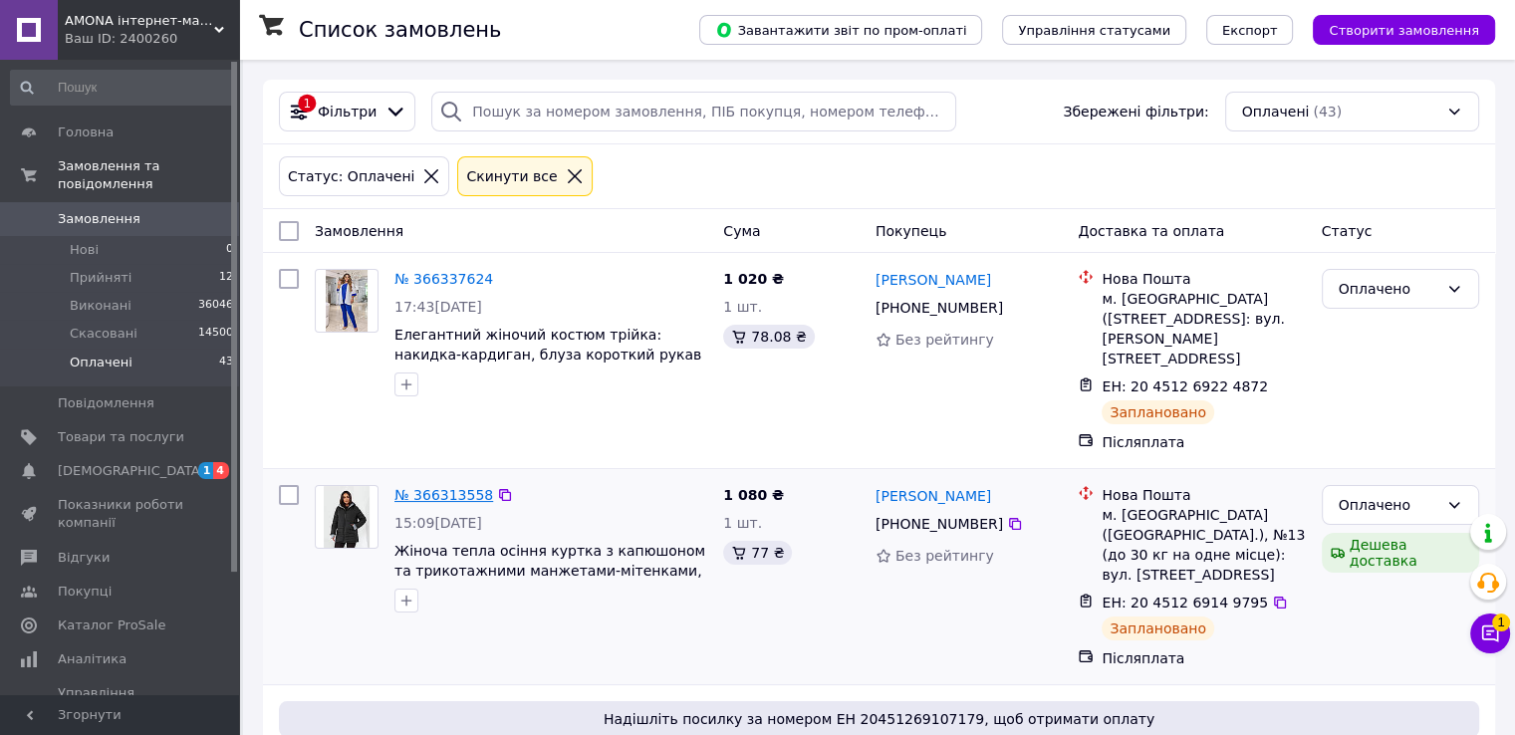
click at [457, 487] on link "№ 366313558" at bounding box center [443, 495] width 99 height 16
click at [422, 268] on div "№ 366337624" at bounding box center [443, 279] width 103 height 24
click at [424, 274] on link "№ 366337624" at bounding box center [443, 279] width 99 height 16
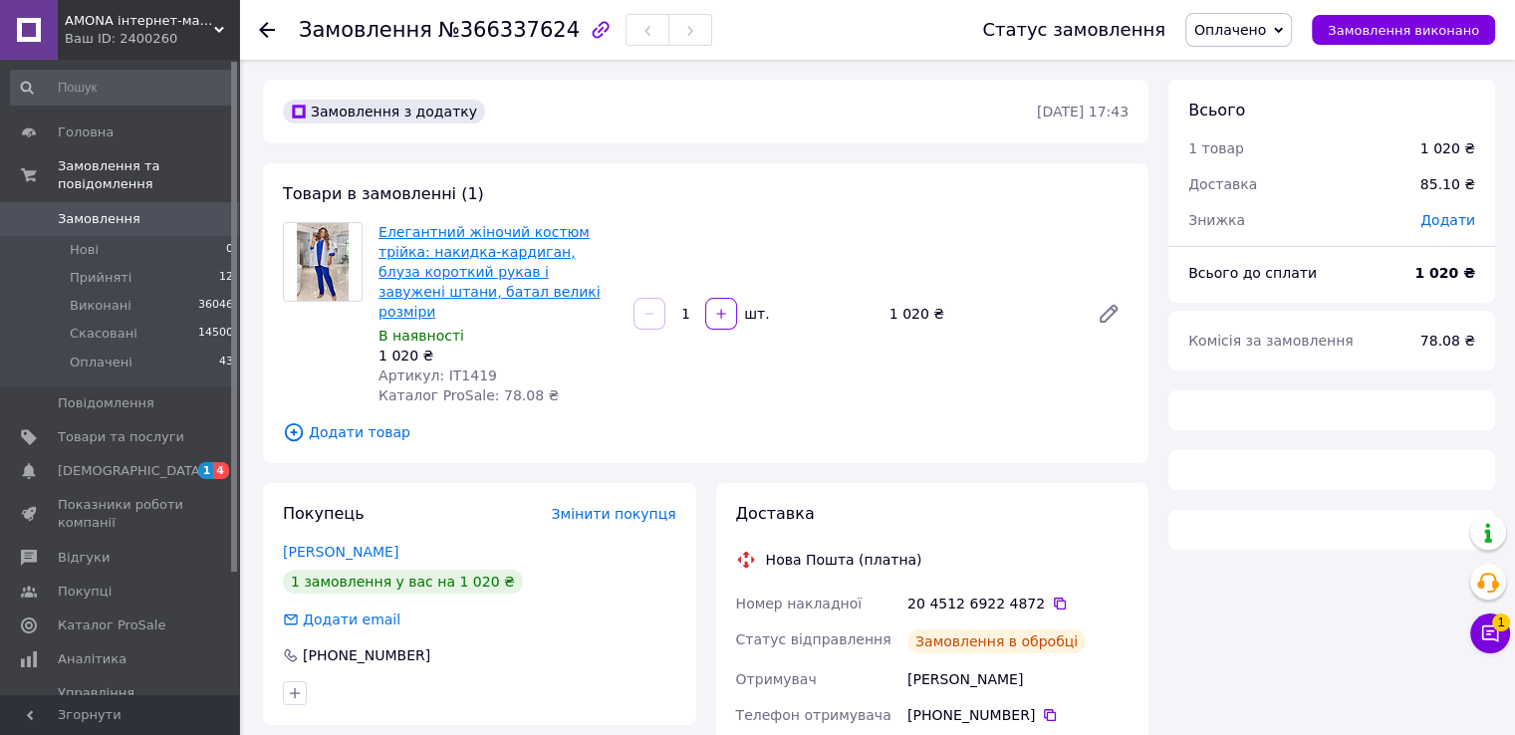
click at [477, 240] on link "Елегантний жіночий костюм трійка: накидка-кардиган, блуза короткий рукав і заву…" at bounding box center [489, 272] width 222 height 96
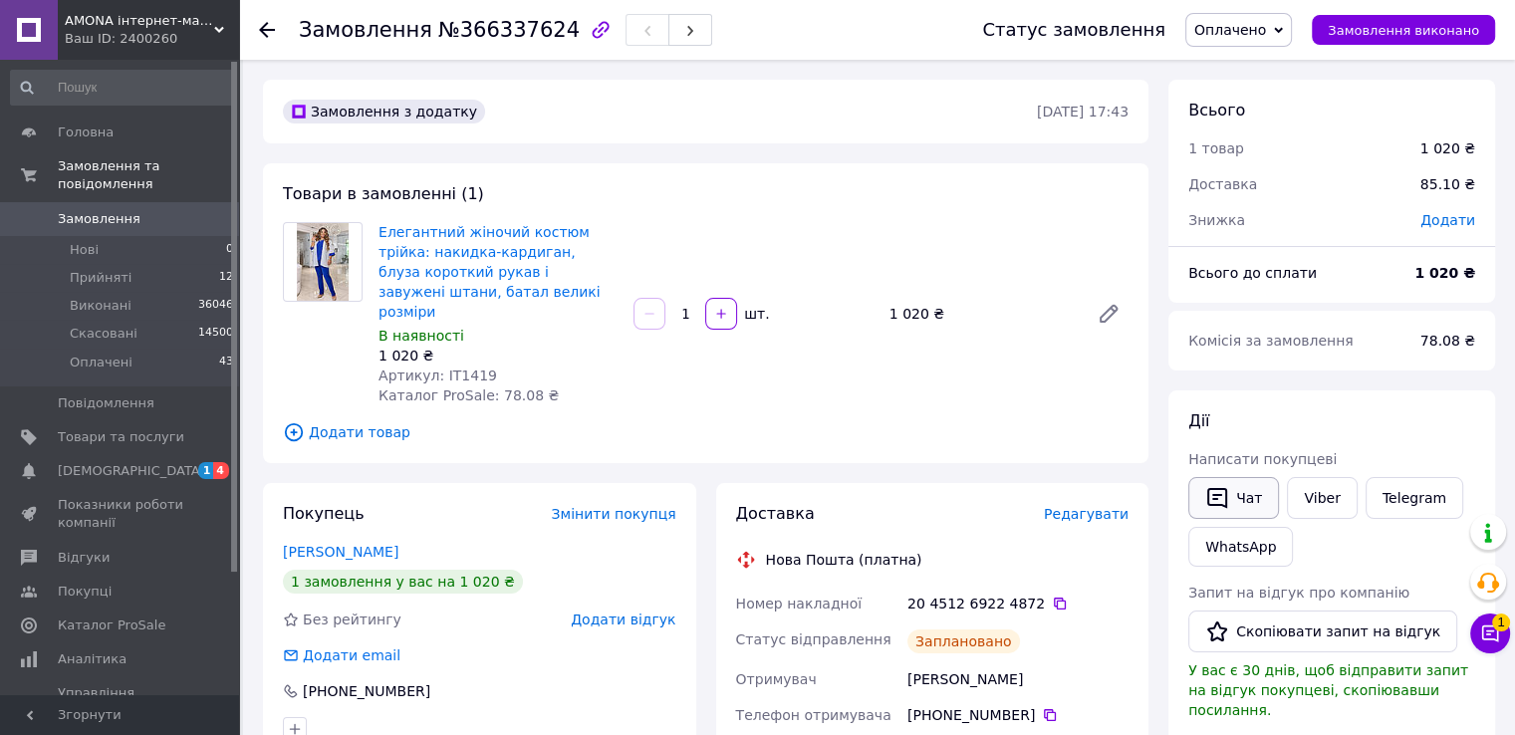
click at [1231, 496] on button "Чат" at bounding box center [1233, 498] width 91 height 42
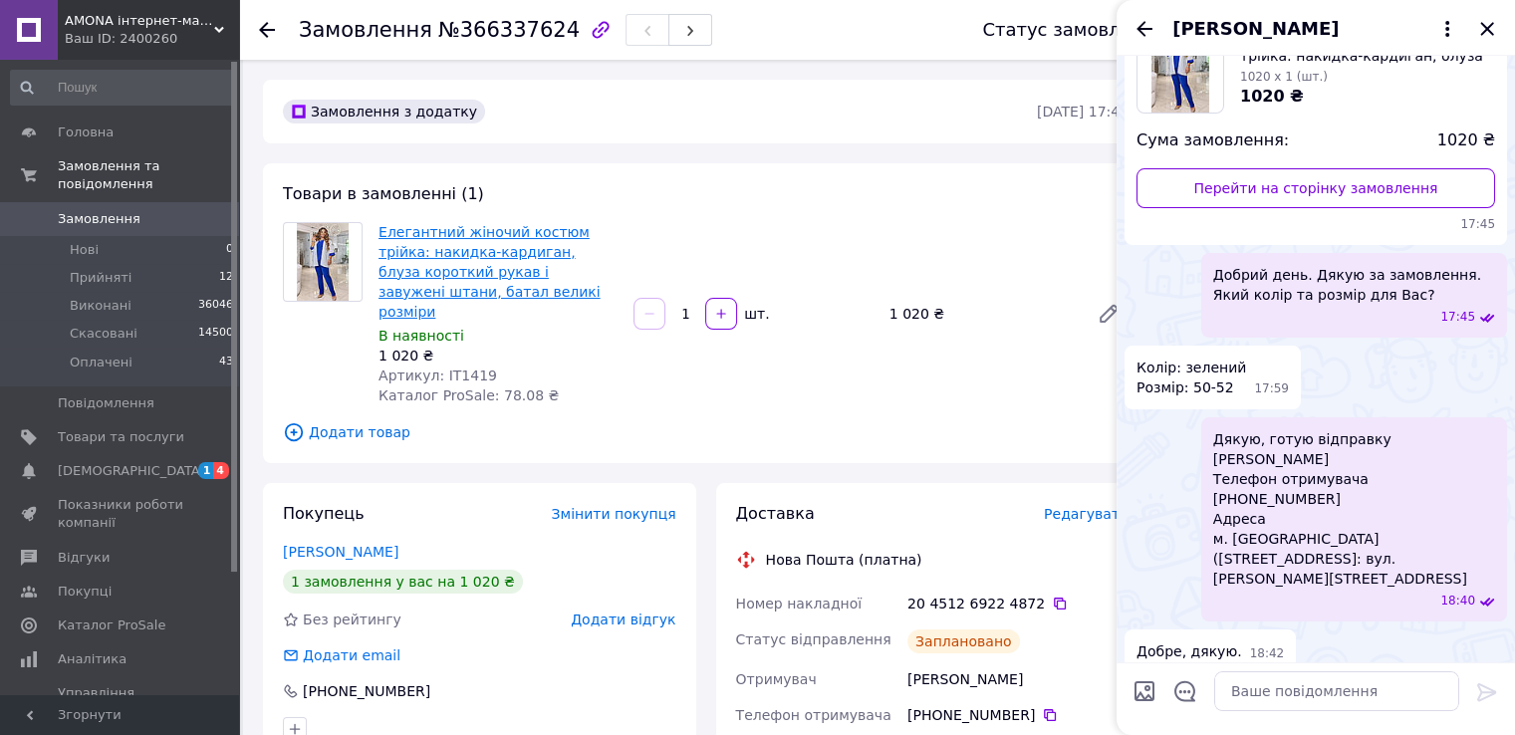
click at [494, 269] on link "Елегантний жіночий костюм трійка: накидка-кардиган, блуза короткий рукав і заву…" at bounding box center [489, 272] width 222 height 96
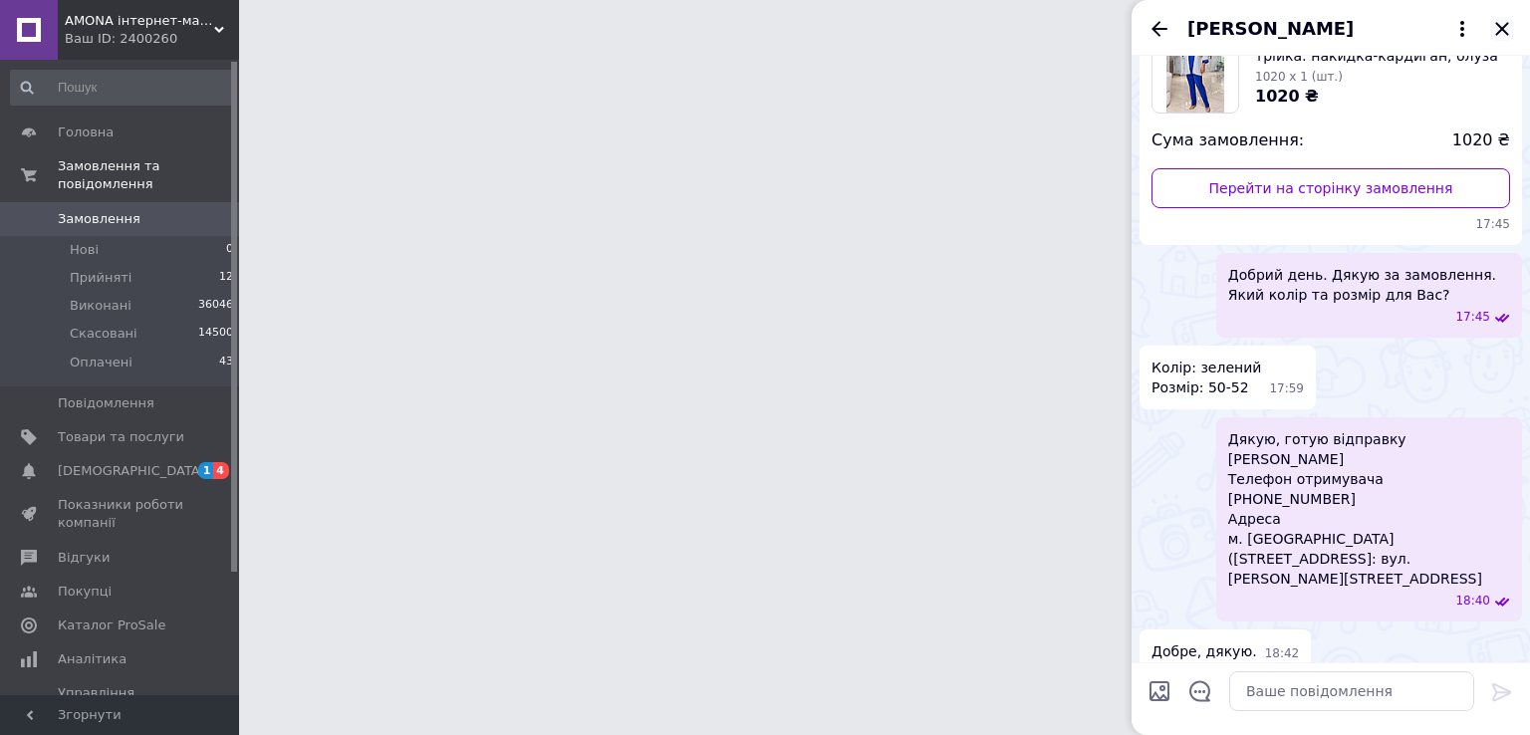
click at [1501, 23] on icon "Закрити" at bounding box center [1502, 29] width 24 height 24
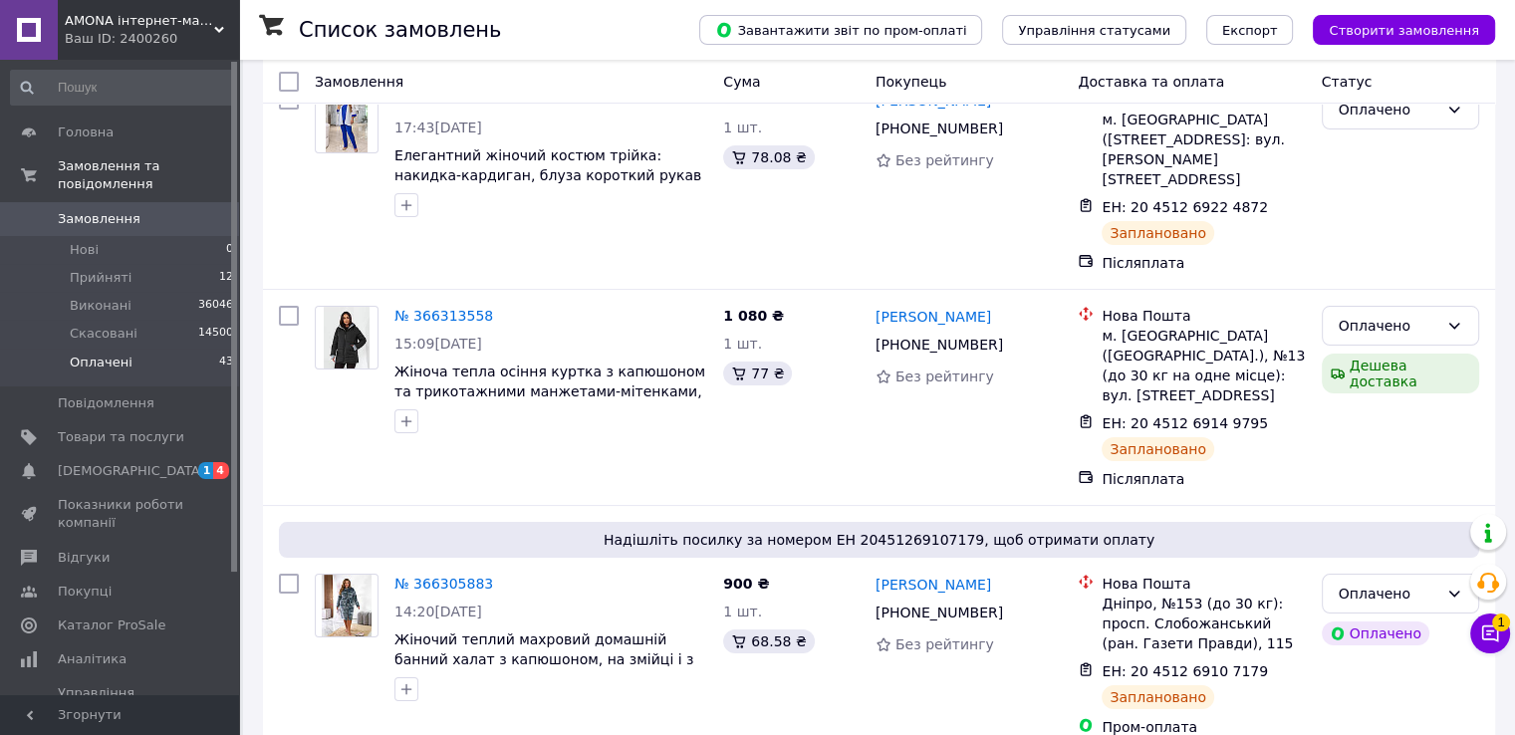
scroll to position [398, 0]
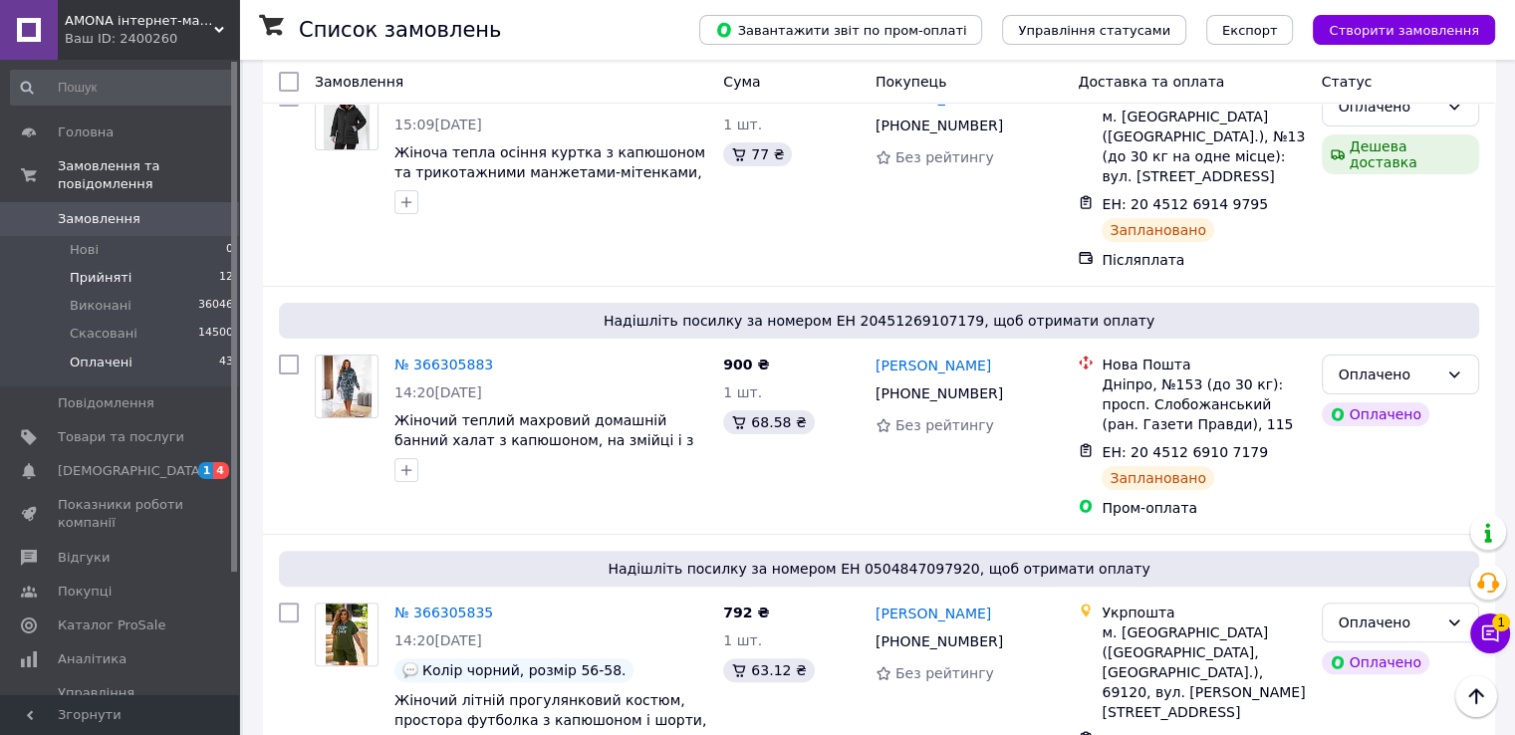
click at [204, 264] on li "Прийняті 12" at bounding box center [122, 278] width 245 height 28
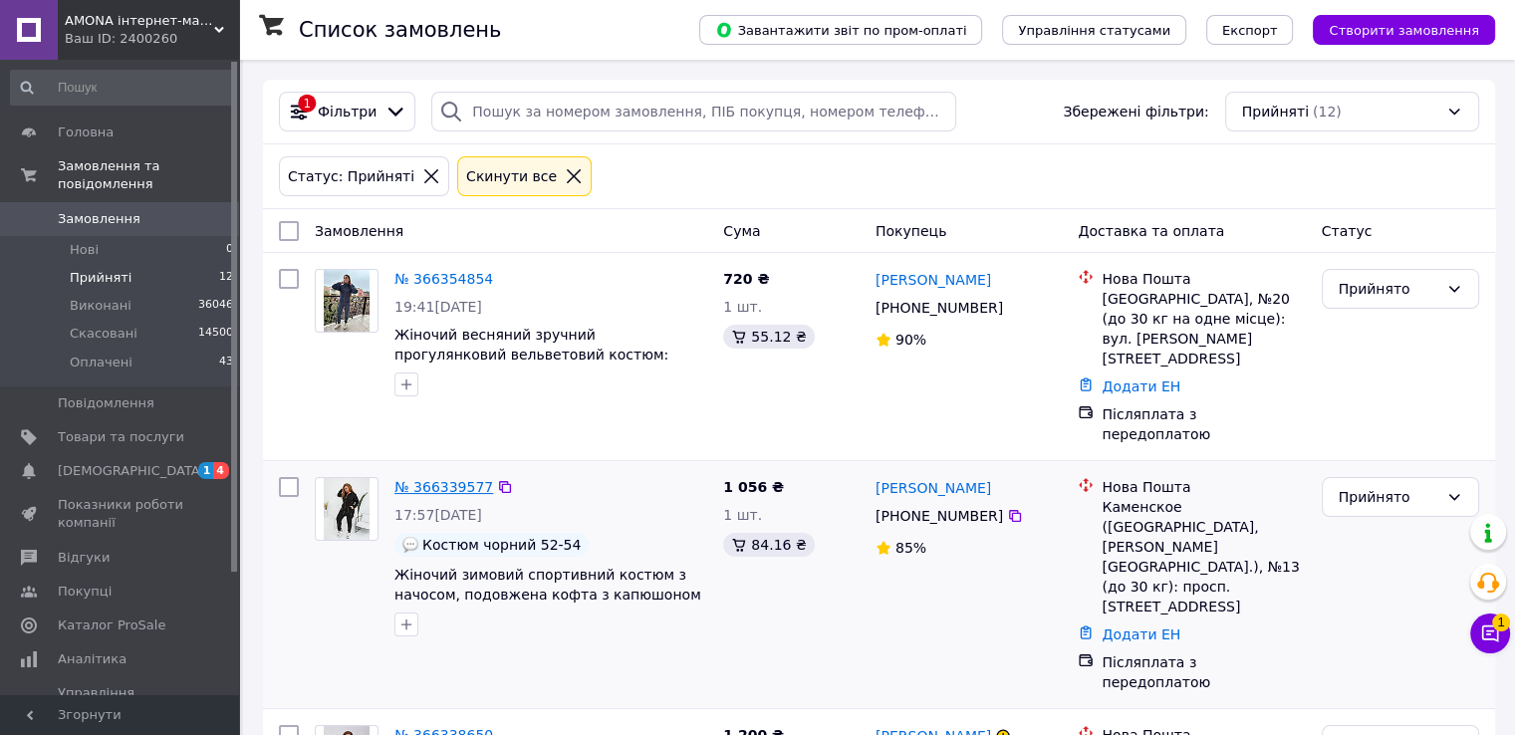
click at [417, 479] on link "№ 366339577" at bounding box center [443, 487] width 99 height 16
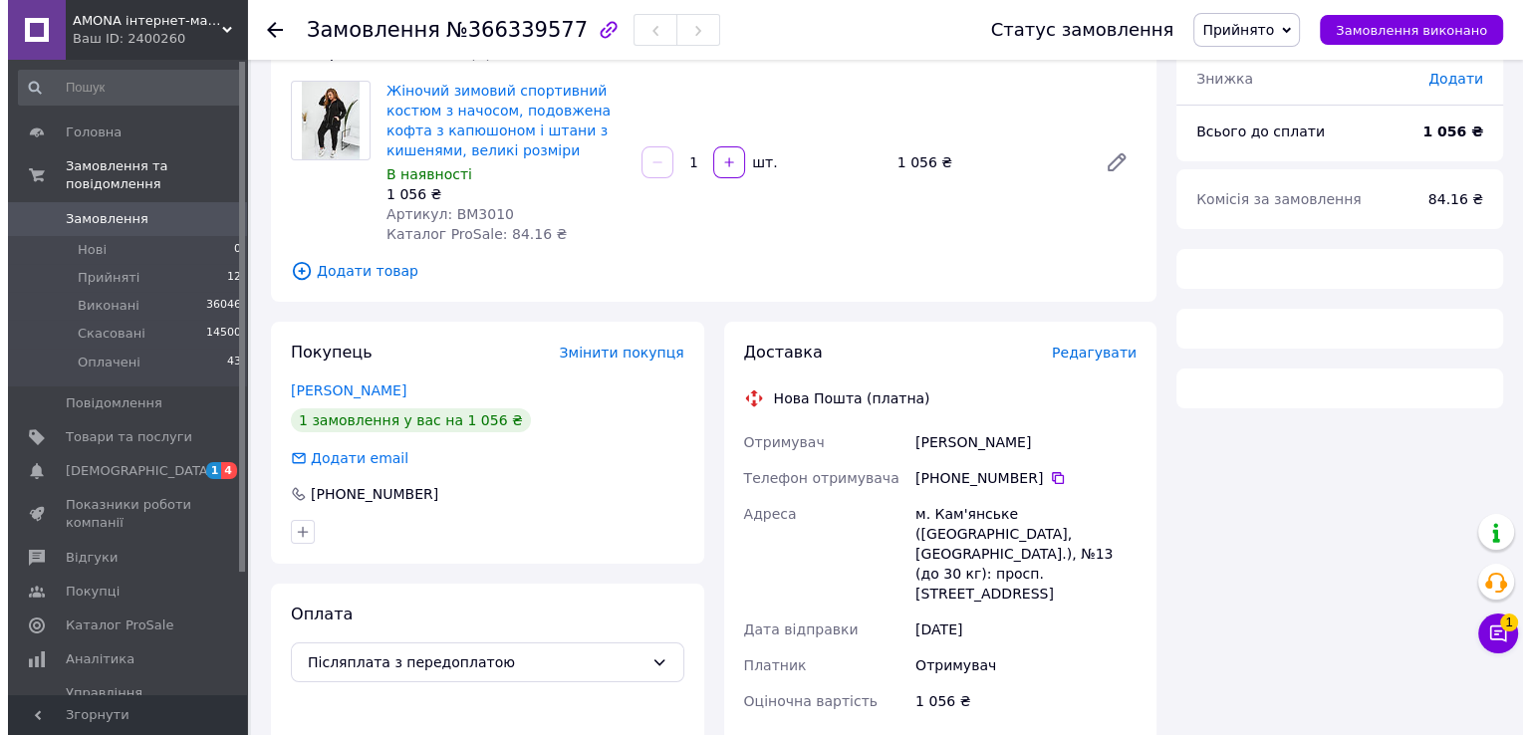
scroll to position [189, 0]
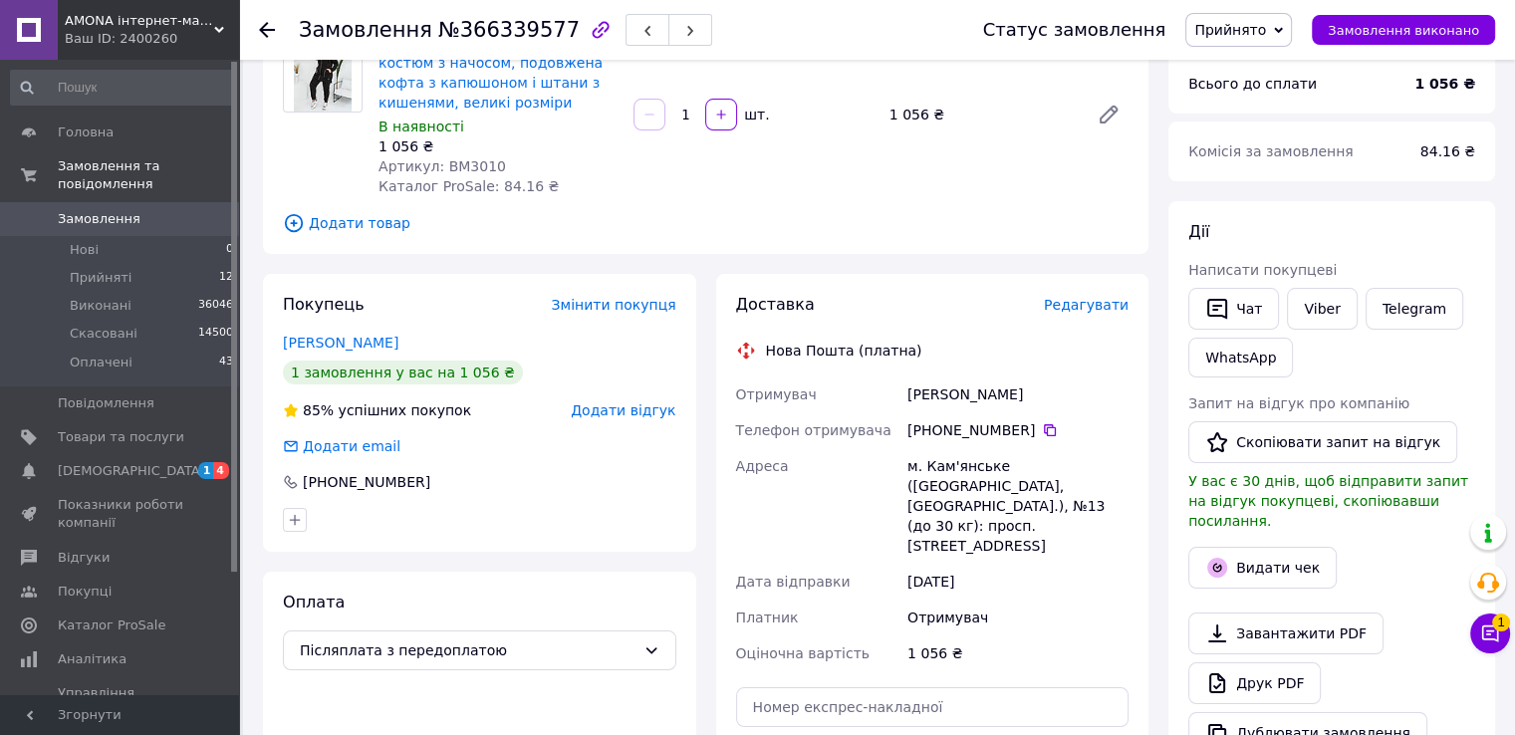
click at [1101, 312] on span "Редагувати" at bounding box center [1086, 305] width 85 height 16
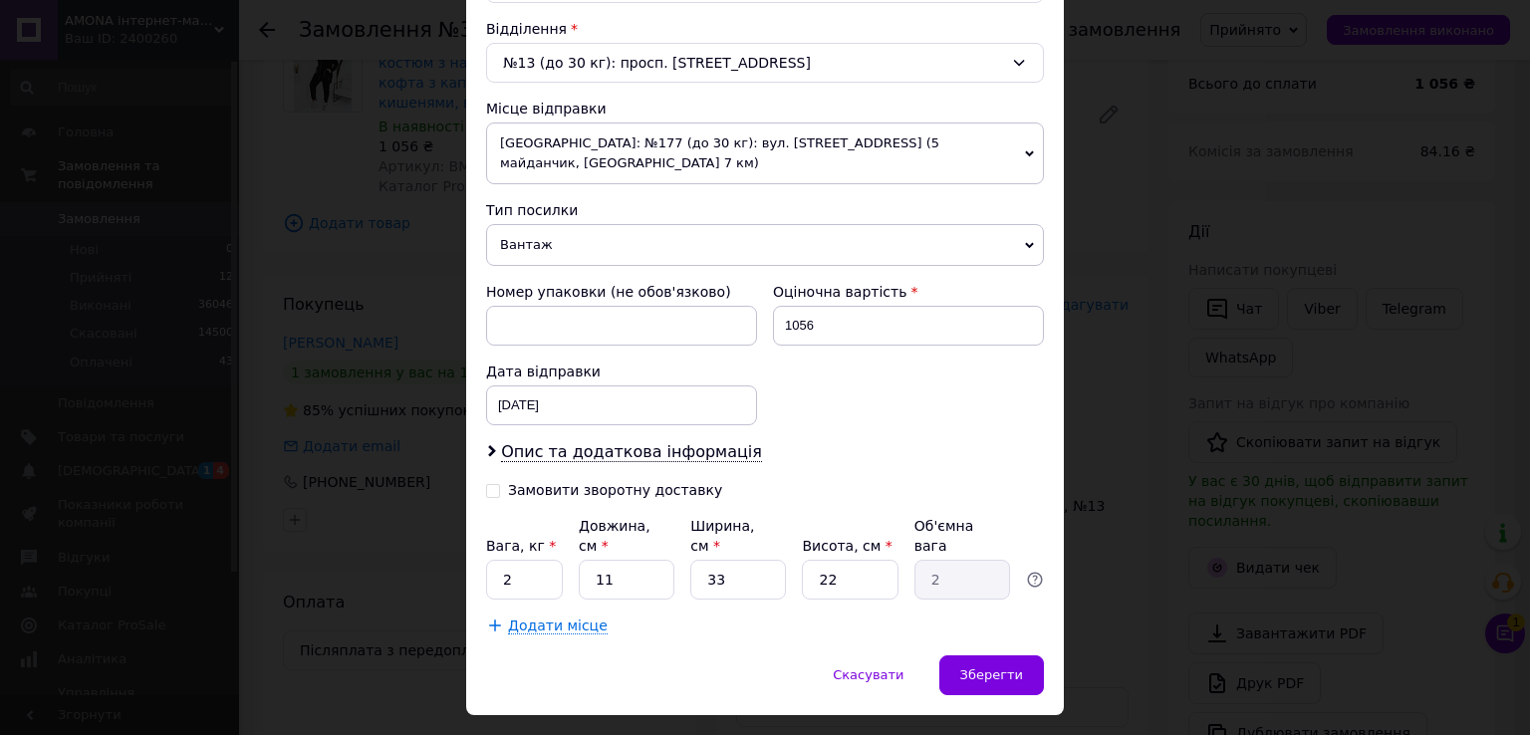
scroll to position [617, 0]
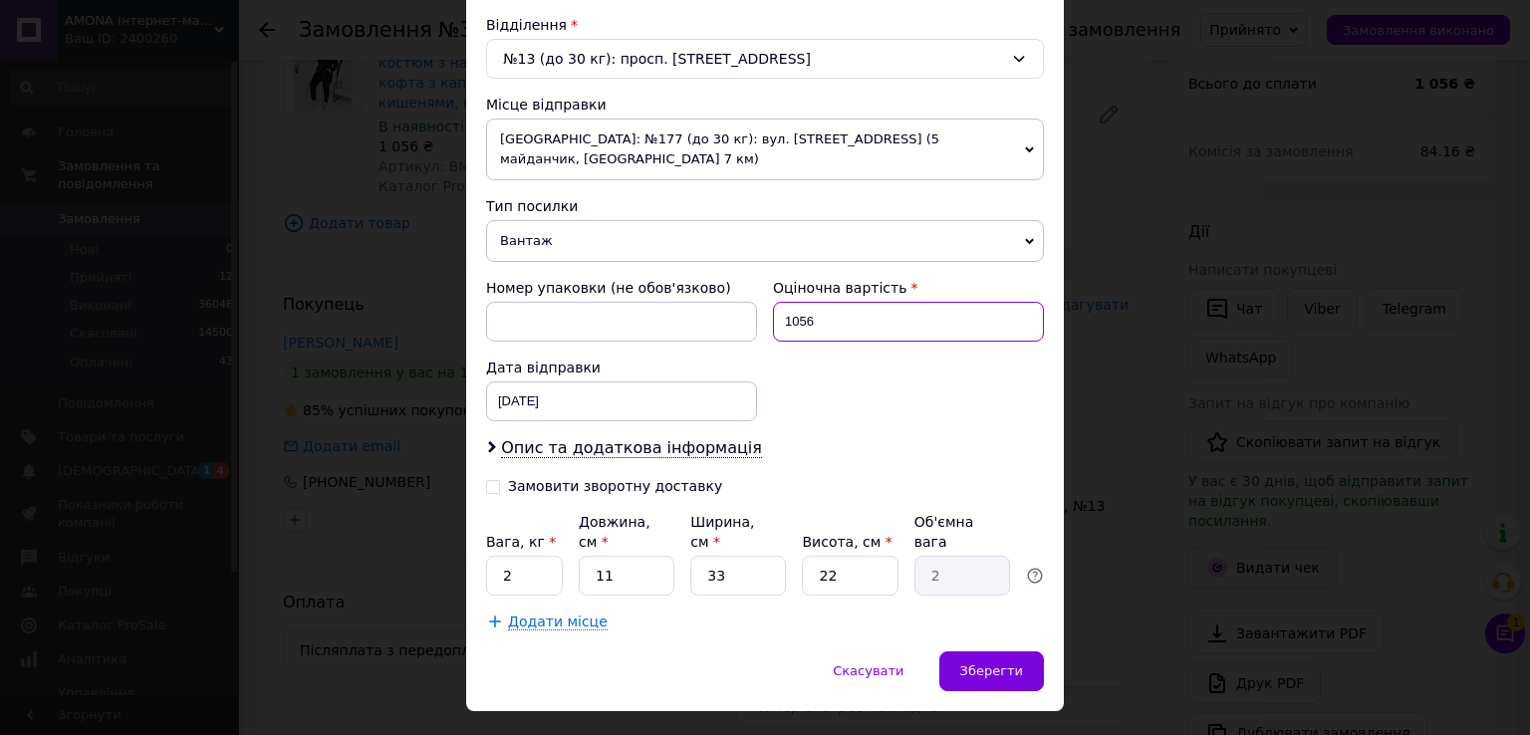
drag, startPoint x: 785, startPoint y: 297, endPoint x: 761, endPoint y: 297, distance: 23.9
click at [765, 297] on div "Оціночна вартість 1056" at bounding box center [908, 310] width 287 height 80
type input "906"
drag, startPoint x: 502, startPoint y: 460, endPoint x: 482, endPoint y: 459, distance: 19.9
click at [501, 476] on div "Замовити зворотну доставку" at bounding box center [625, 486] width 279 height 20
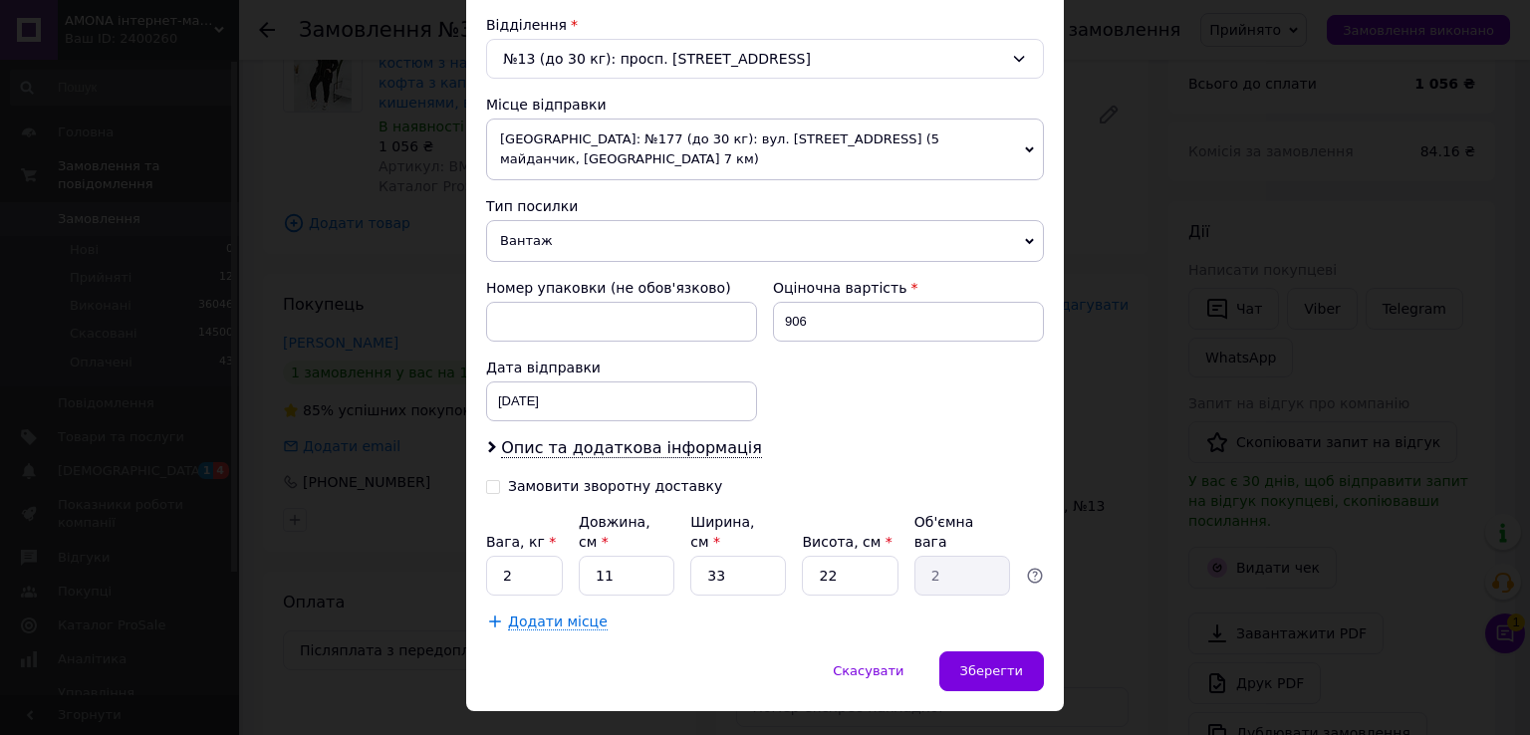
click at [480, 458] on div "Спосіб доставки Нова Пошта (платна) Платник Отримувач Відправник Прізвище отрим…" at bounding box center [765, 82] width 598 height 1138
click at [492, 478] on input "Замовити зворотну доставку" at bounding box center [493, 485] width 14 height 14
checkbox input "true"
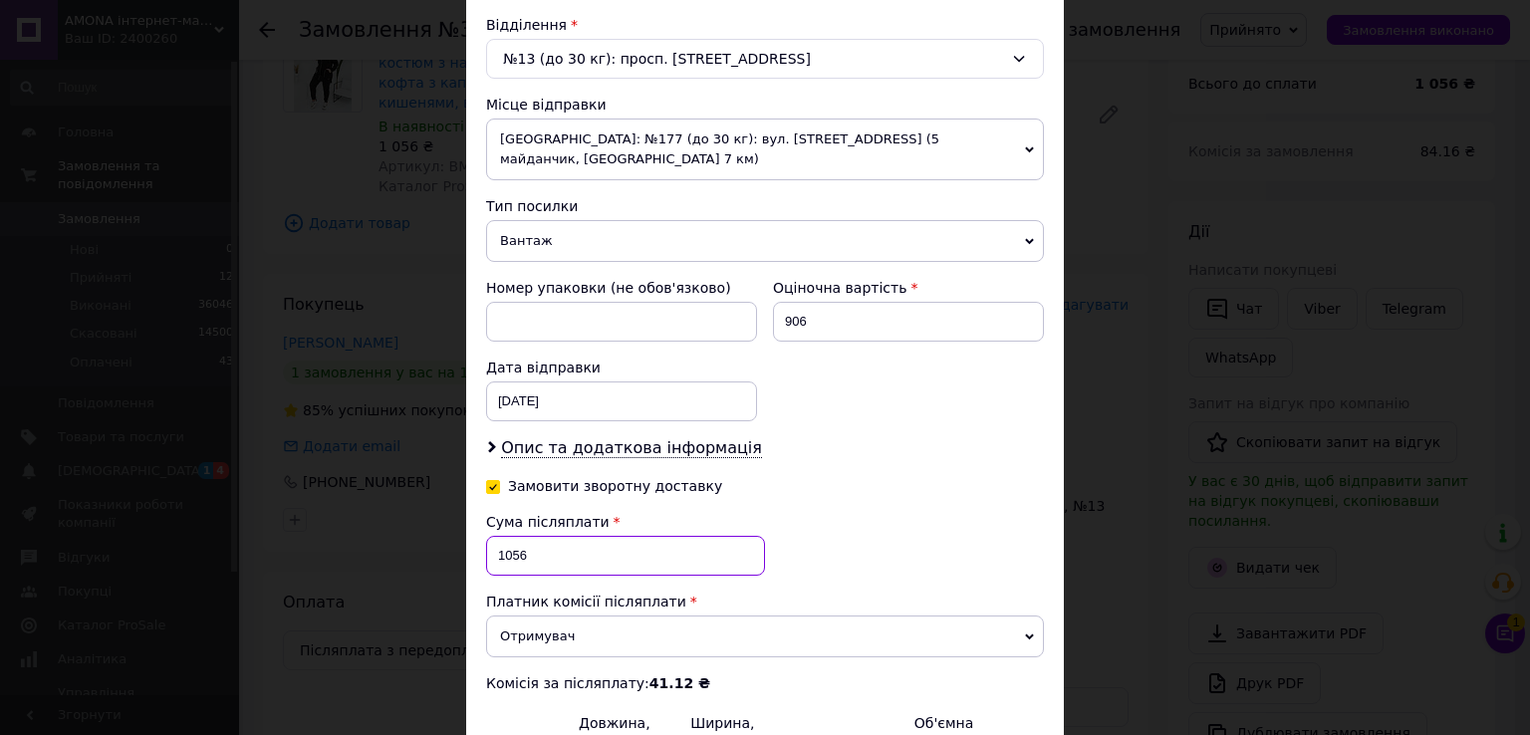
drag, startPoint x: 488, startPoint y: 535, endPoint x: 514, endPoint y: 537, distance: 26.0
click at [514, 537] on input "1056" at bounding box center [625, 556] width 279 height 40
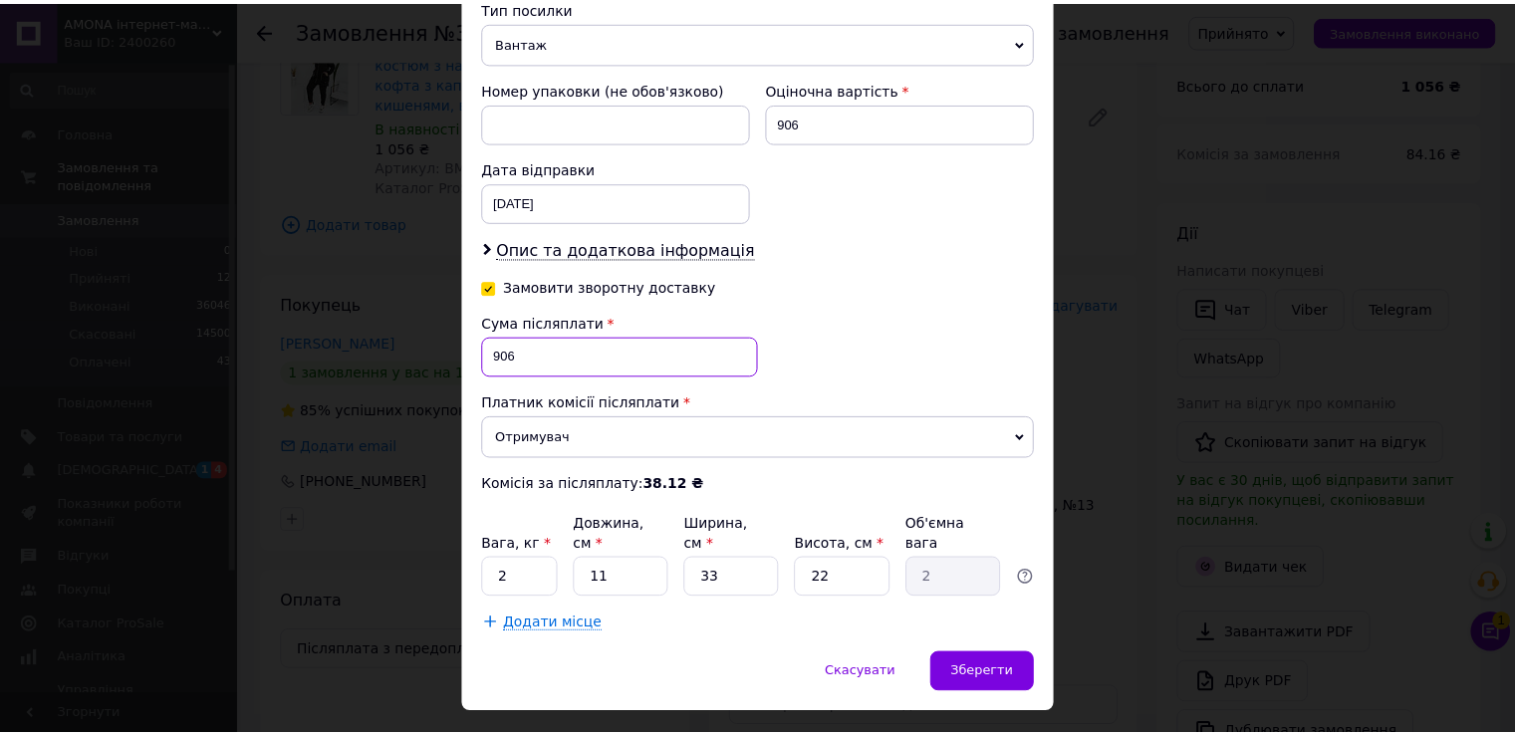
scroll to position [819, 0]
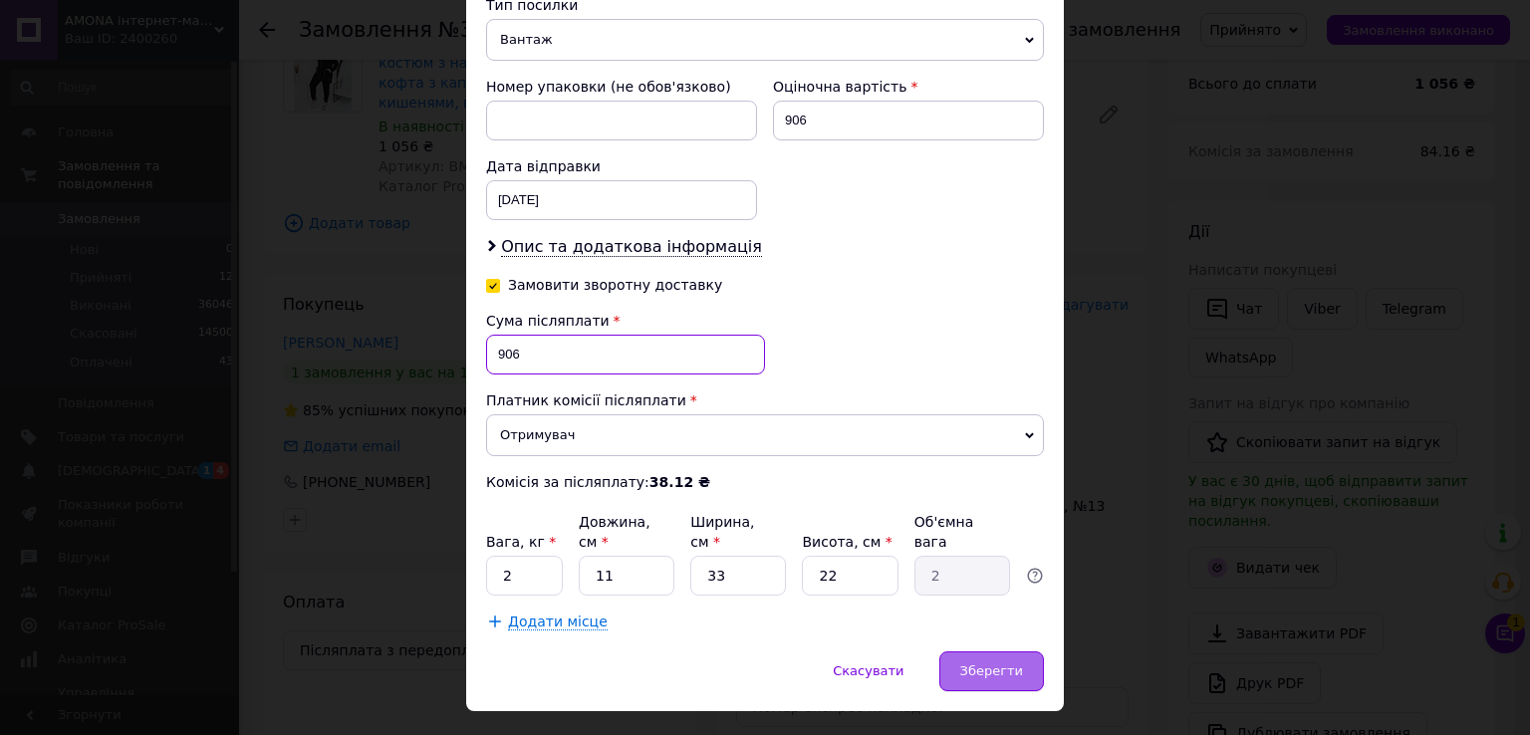
type input "906"
click at [991, 651] on div "Зберегти" at bounding box center [991, 671] width 105 height 40
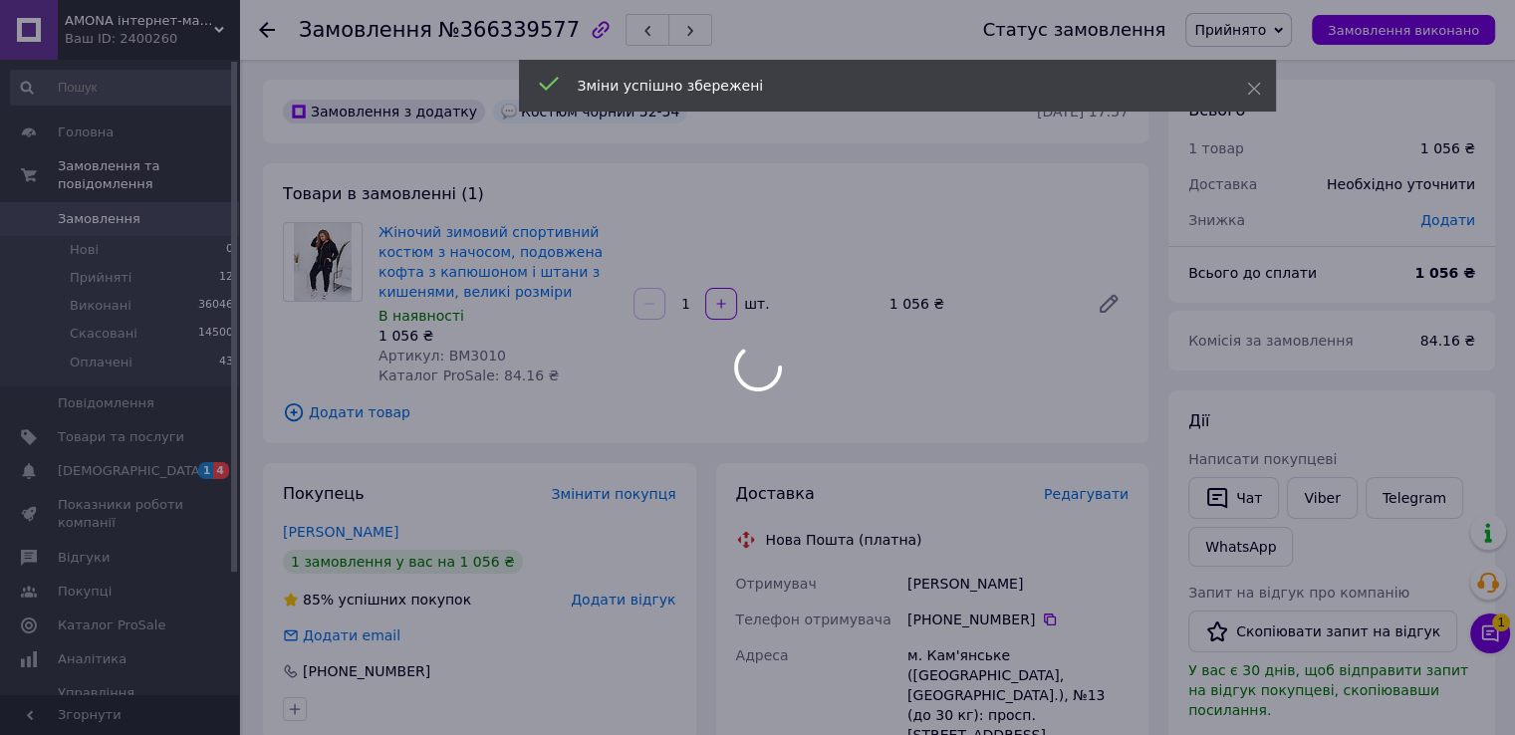
scroll to position [498, 0]
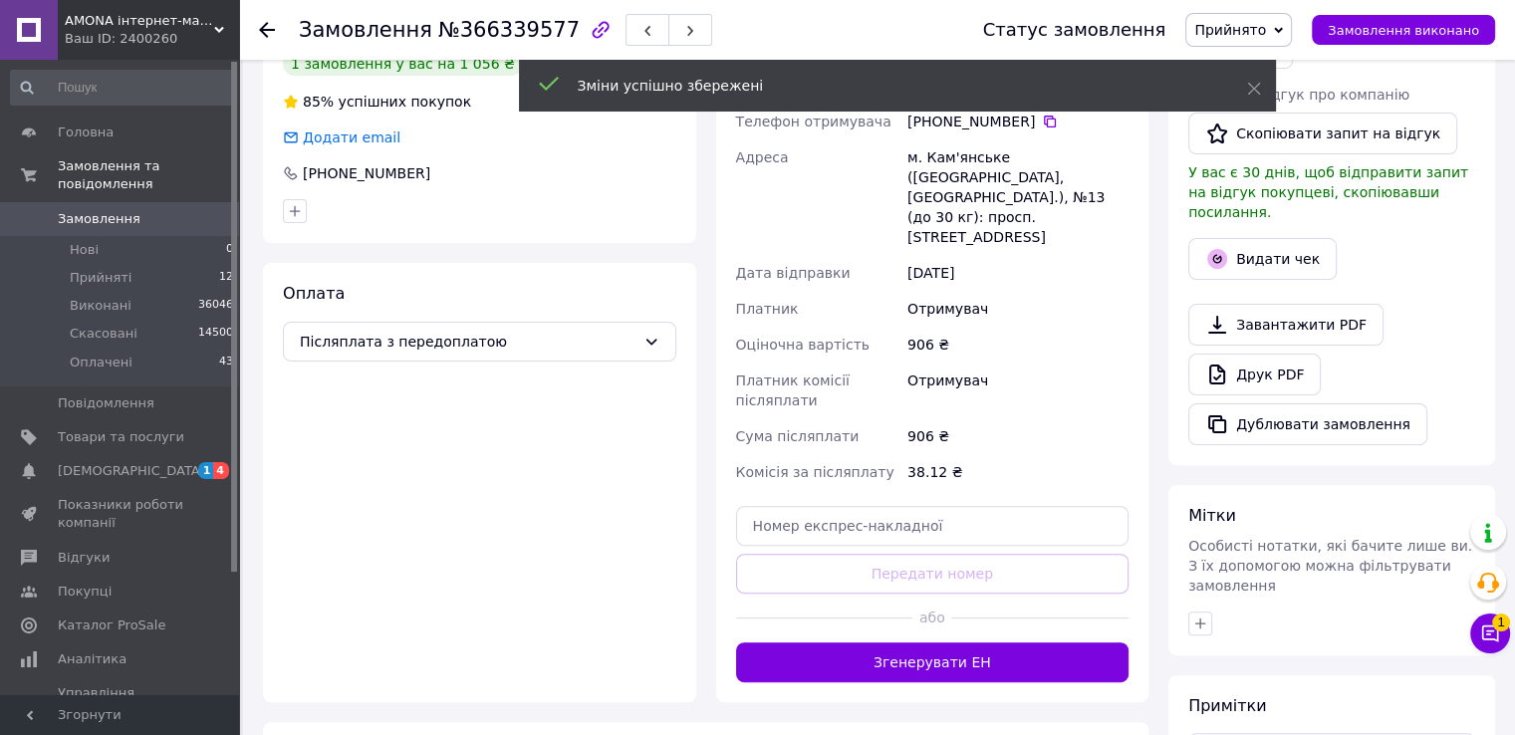
click at [895, 642] on button "Згенерувати ЕН" at bounding box center [932, 662] width 393 height 40
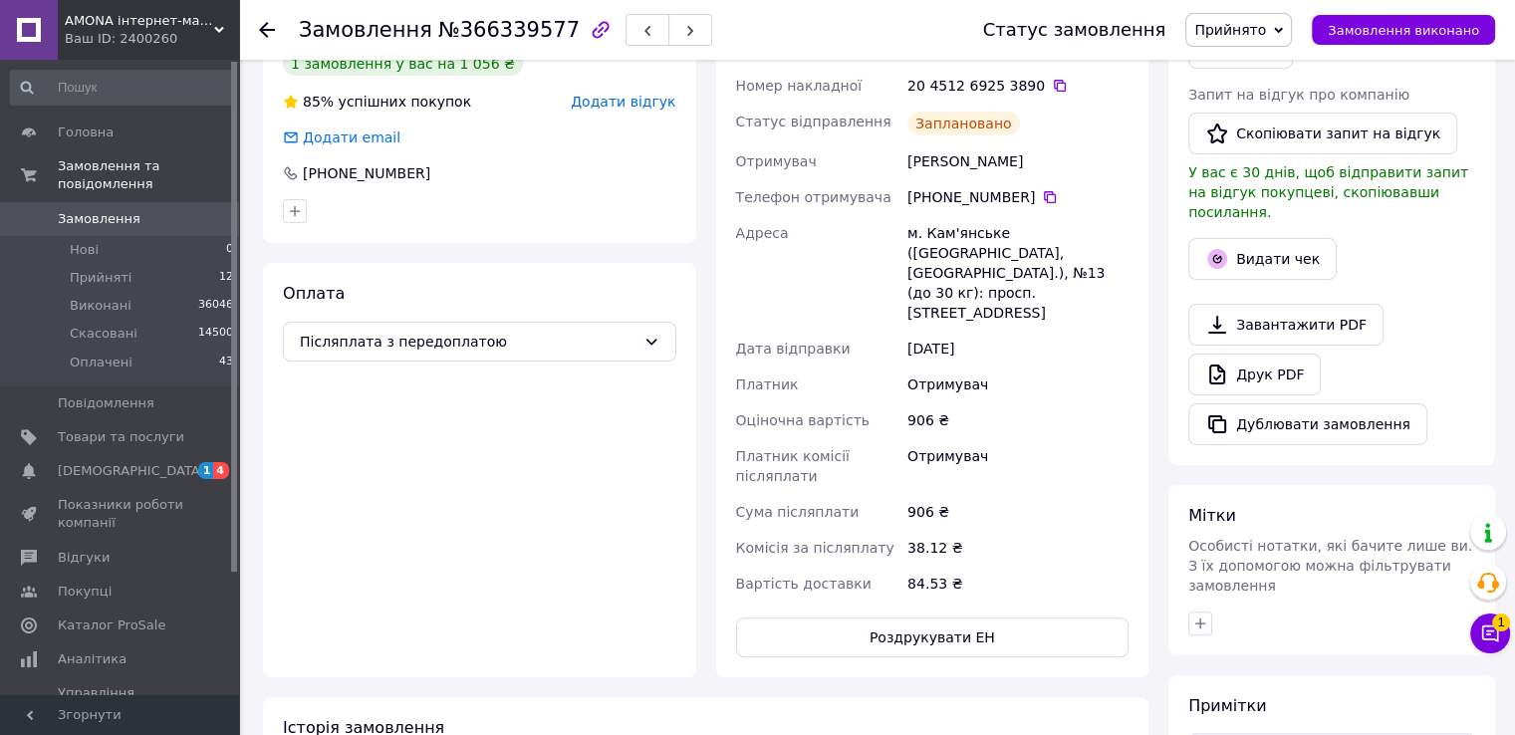
click at [924, 152] on div "Клименко Юлия" at bounding box center [1017, 161] width 229 height 36
drag, startPoint x: 924, startPoint y: 152, endPoint x: 991, endPoint y: 161, distance: 67.3
click at [991, 161] on div "Клименко Юлия" at bounding box center [1017, 161] width 229 height 36
click at [952, 160] on div "Клименко Юлия" at bounding box center [1017, 161] width 229 height 36
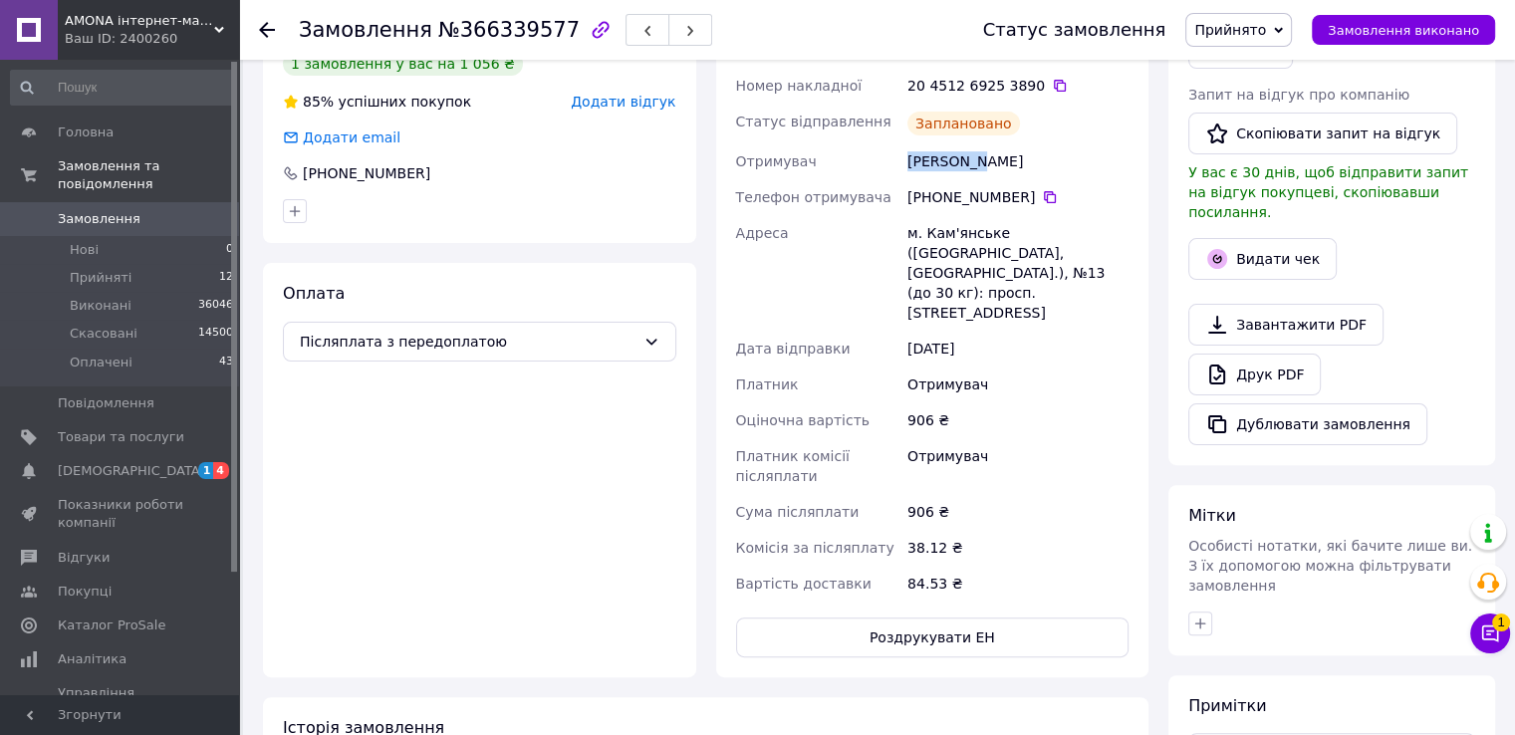
click at [952, 160] on div "Клименко Юлия" at bounding box center [1017, 161] width 229 height 36
copy div "Клименко"
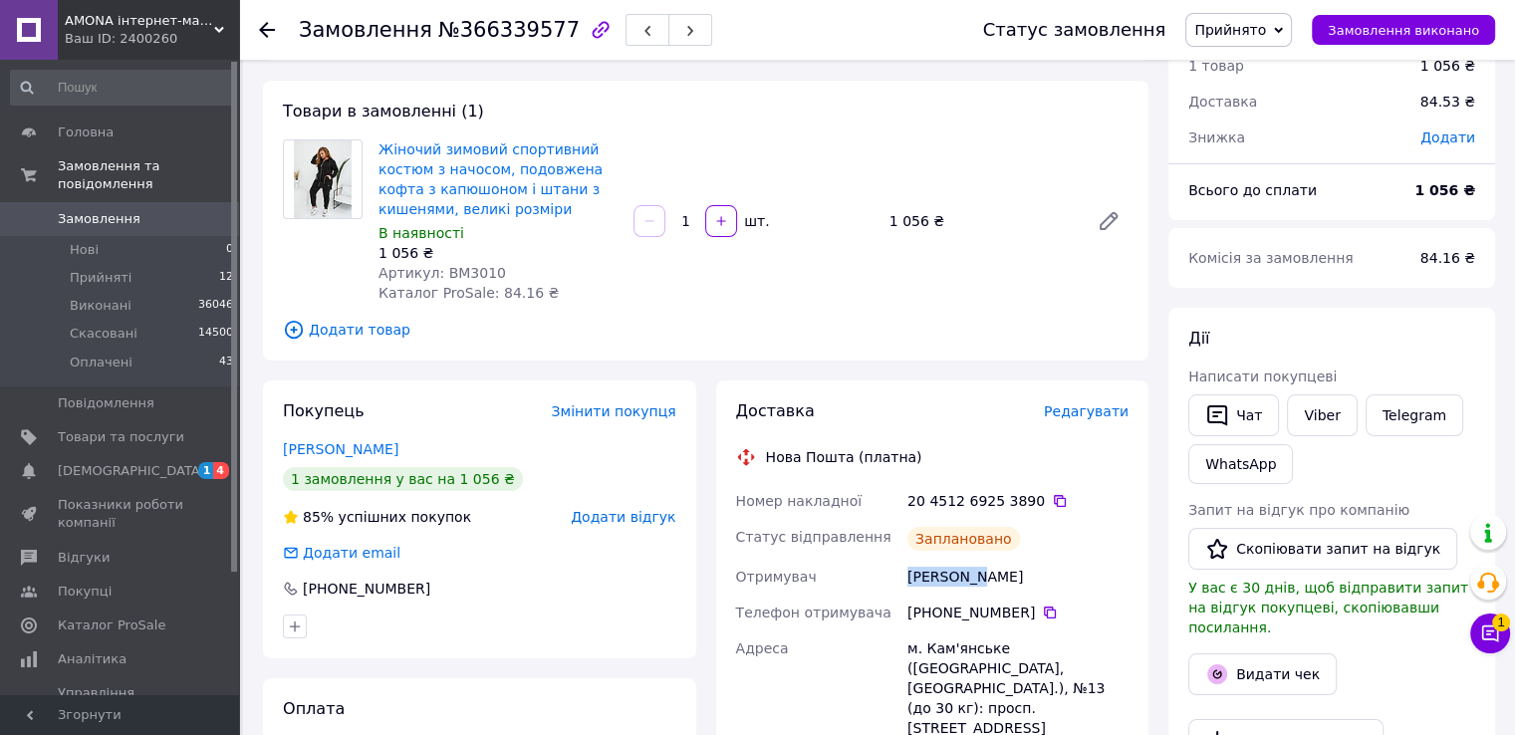
scroll to position [0, 0]
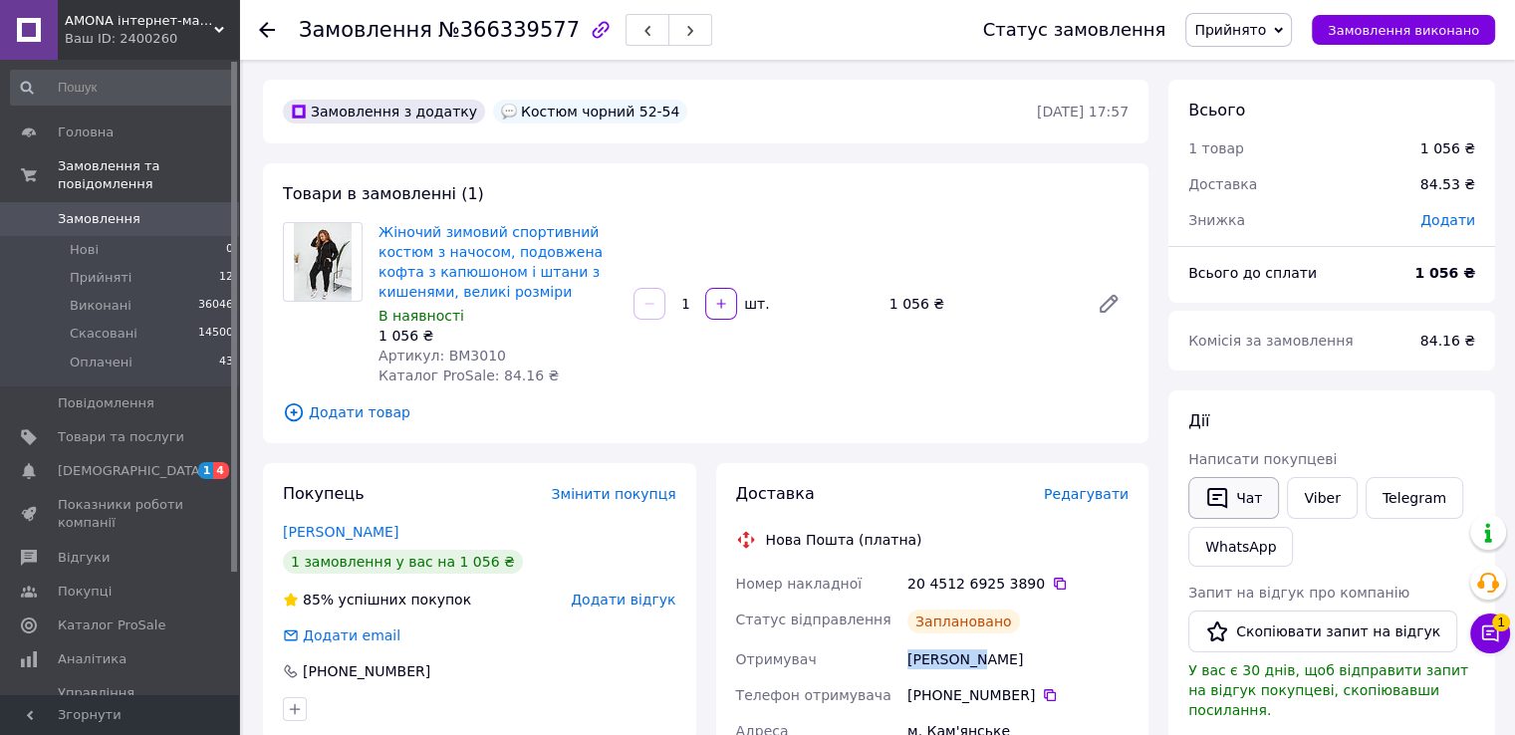
click at [1234, 501] on button "Чат" at bounding box center [1233, 498] width 91 height 42
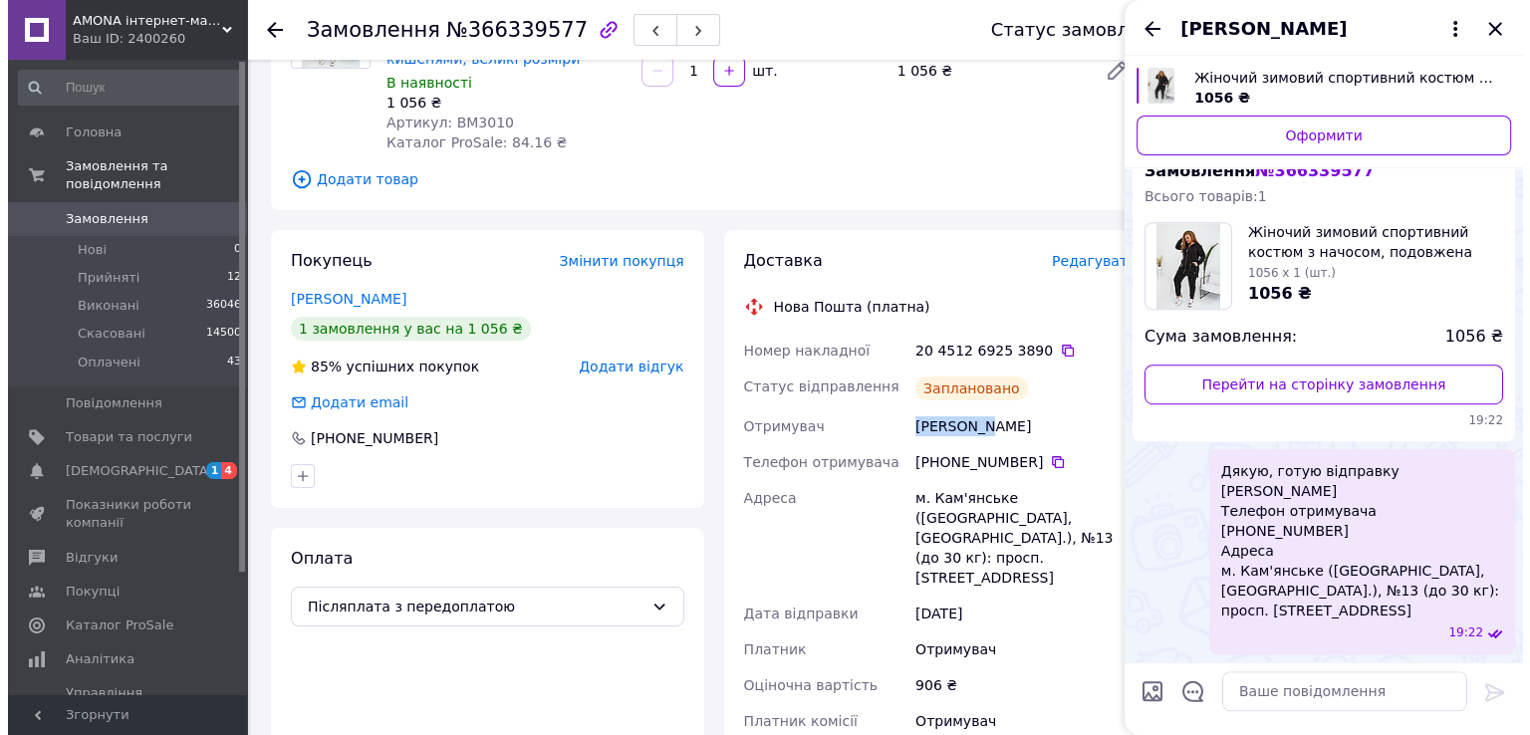
scroll to position [398, 0]
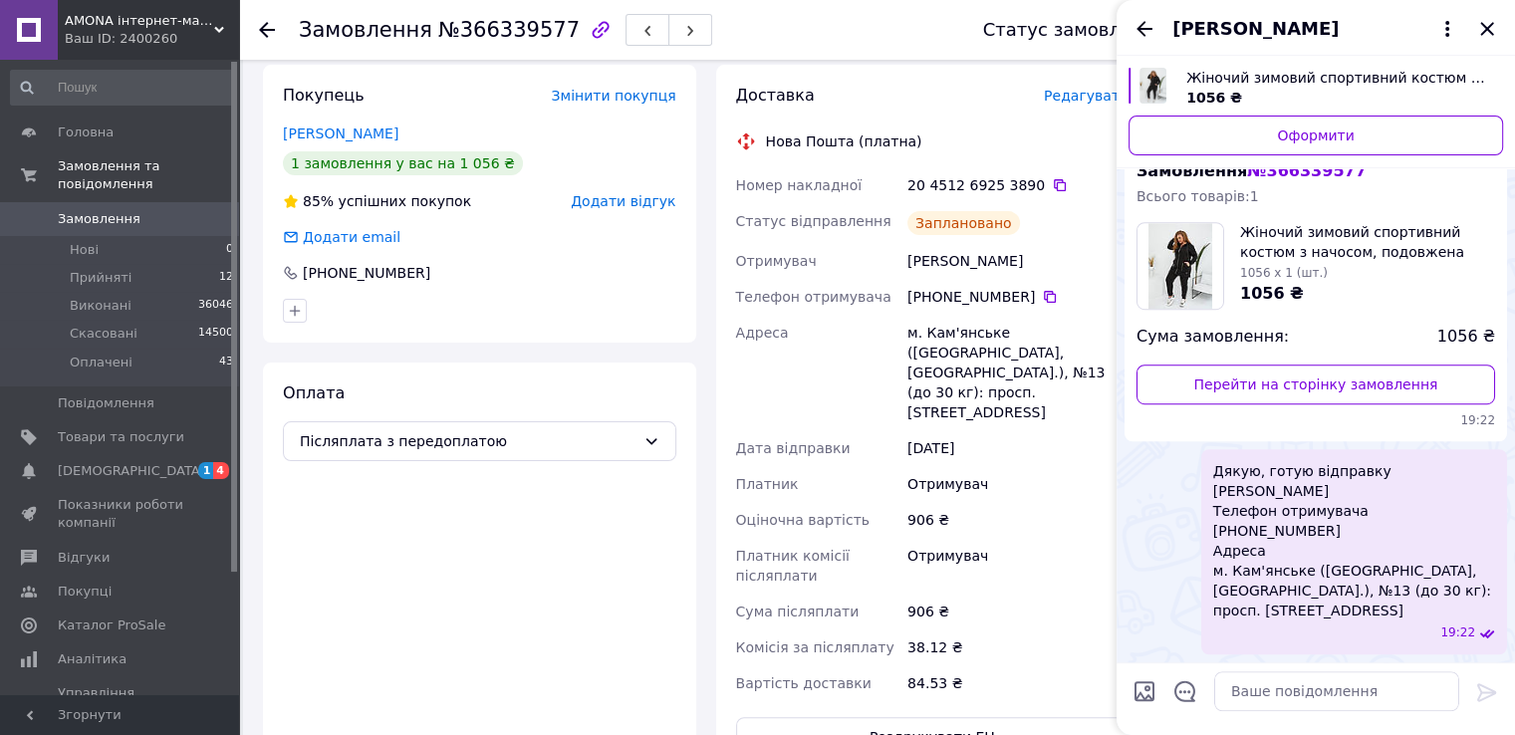
click at [1078, 104] on span "Редагувати" at bounding box center [1086, 96] width 85 height 16
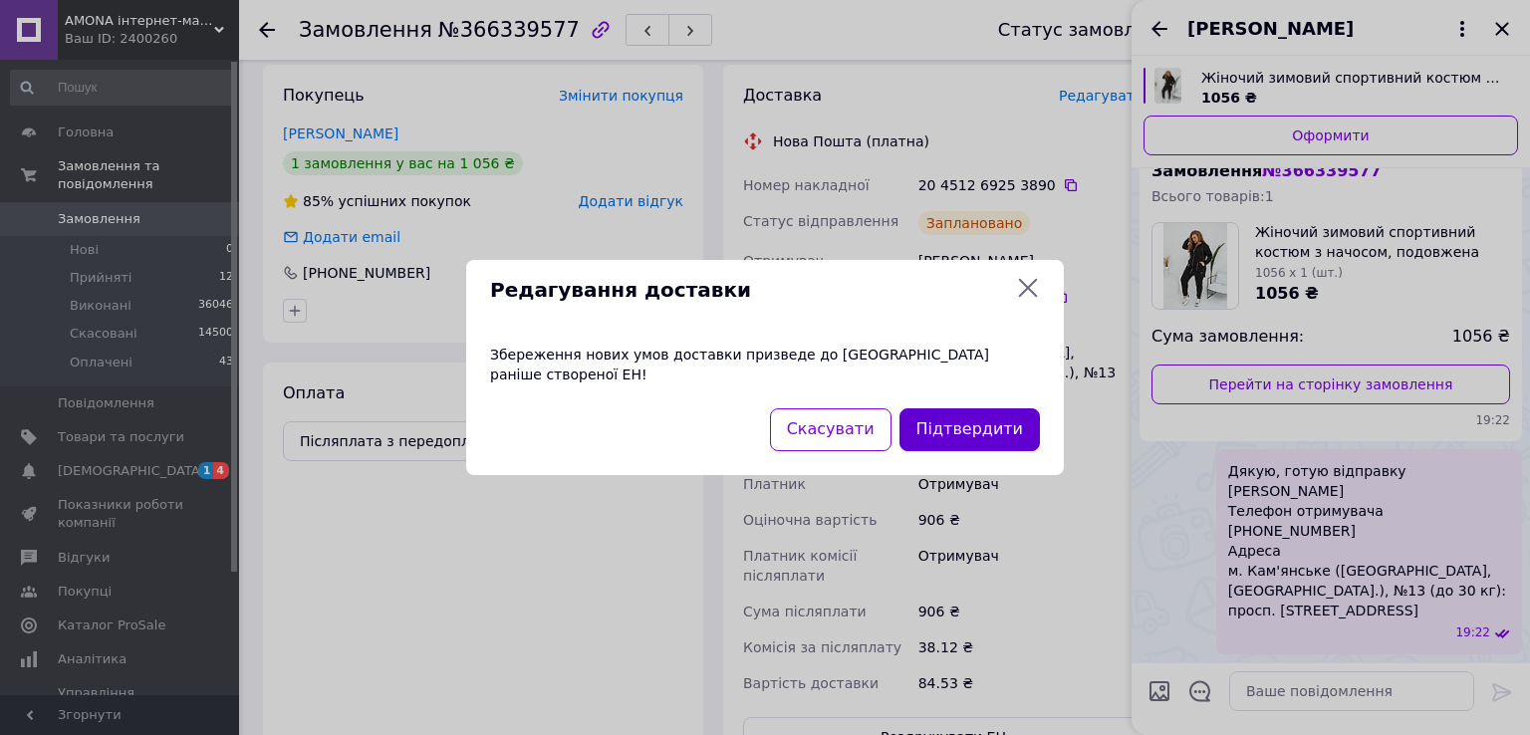
click at [968, 409] on button "Підтвердити" at bounding box center [969, 429] width 140 height 43
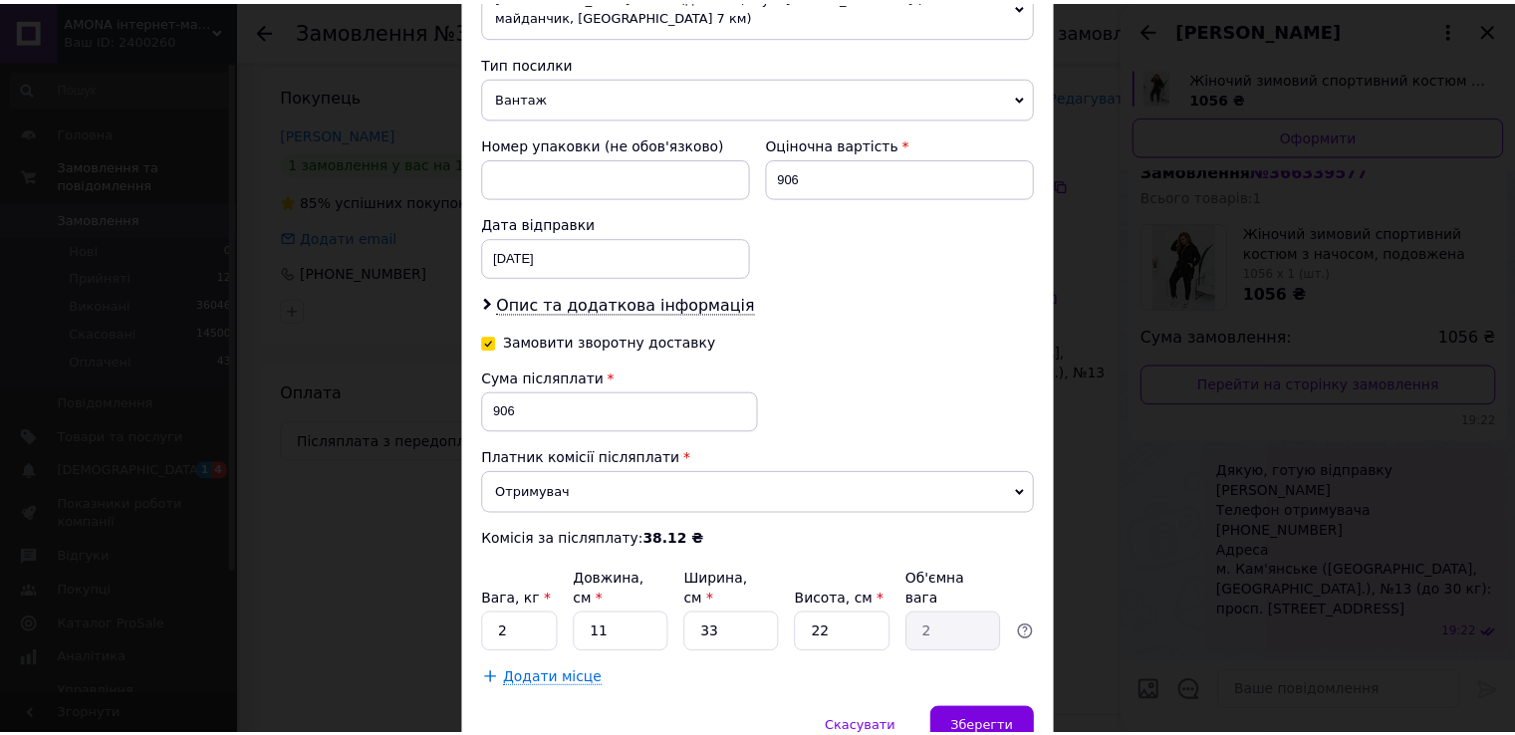
scroll to position [819, 0]
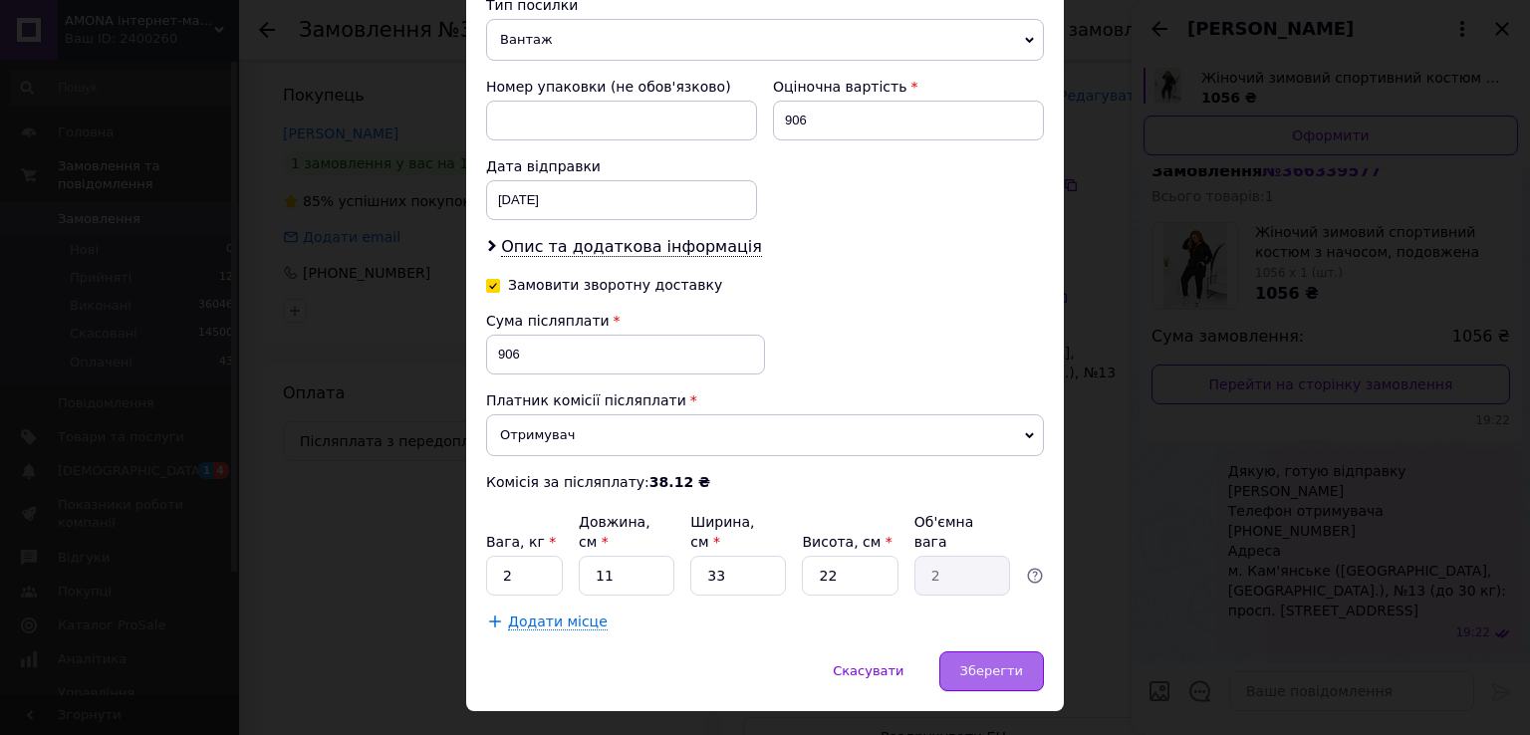
click at [985, 663] on span "Зберегти" at bounding box center [991, 670] width 63 height 15
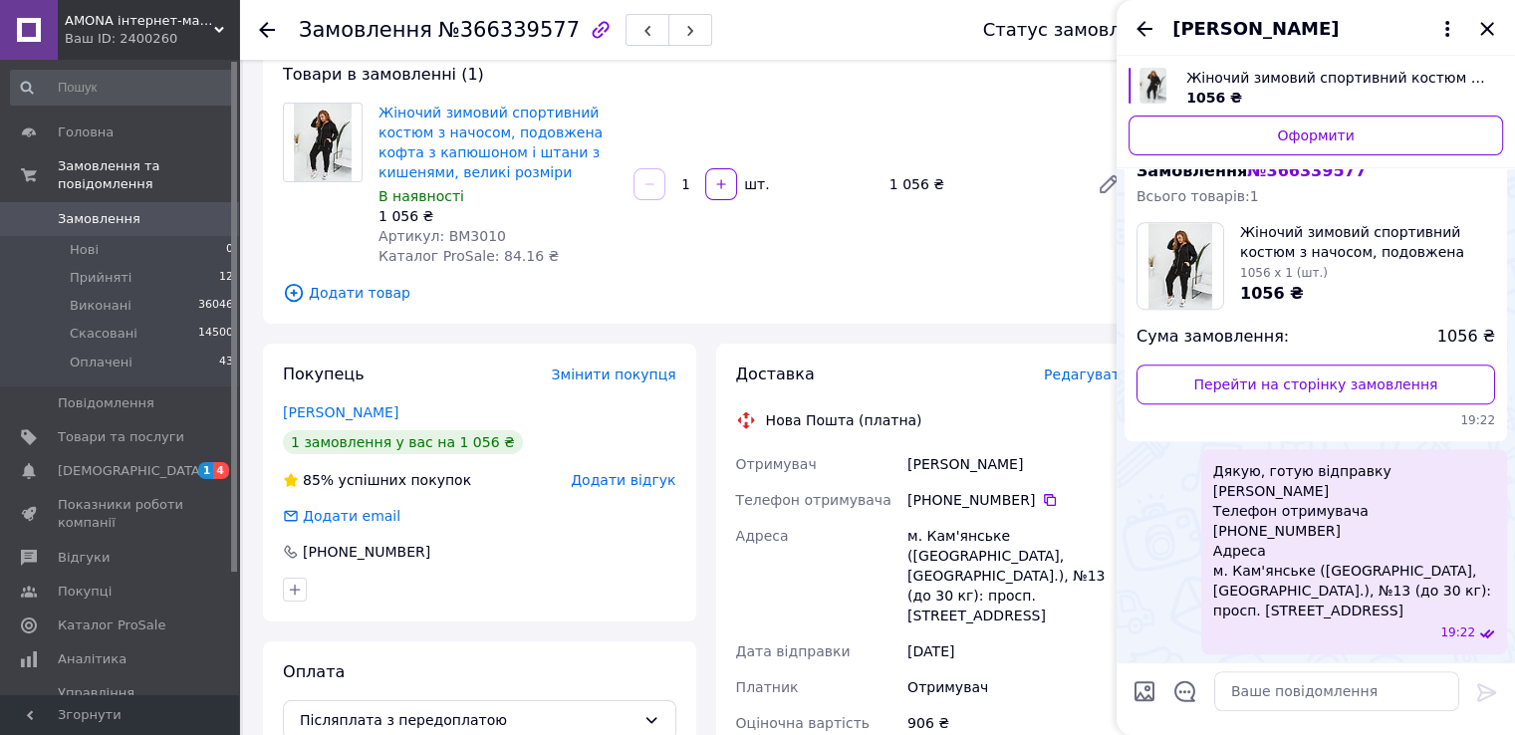
scroll to position [0, 0]
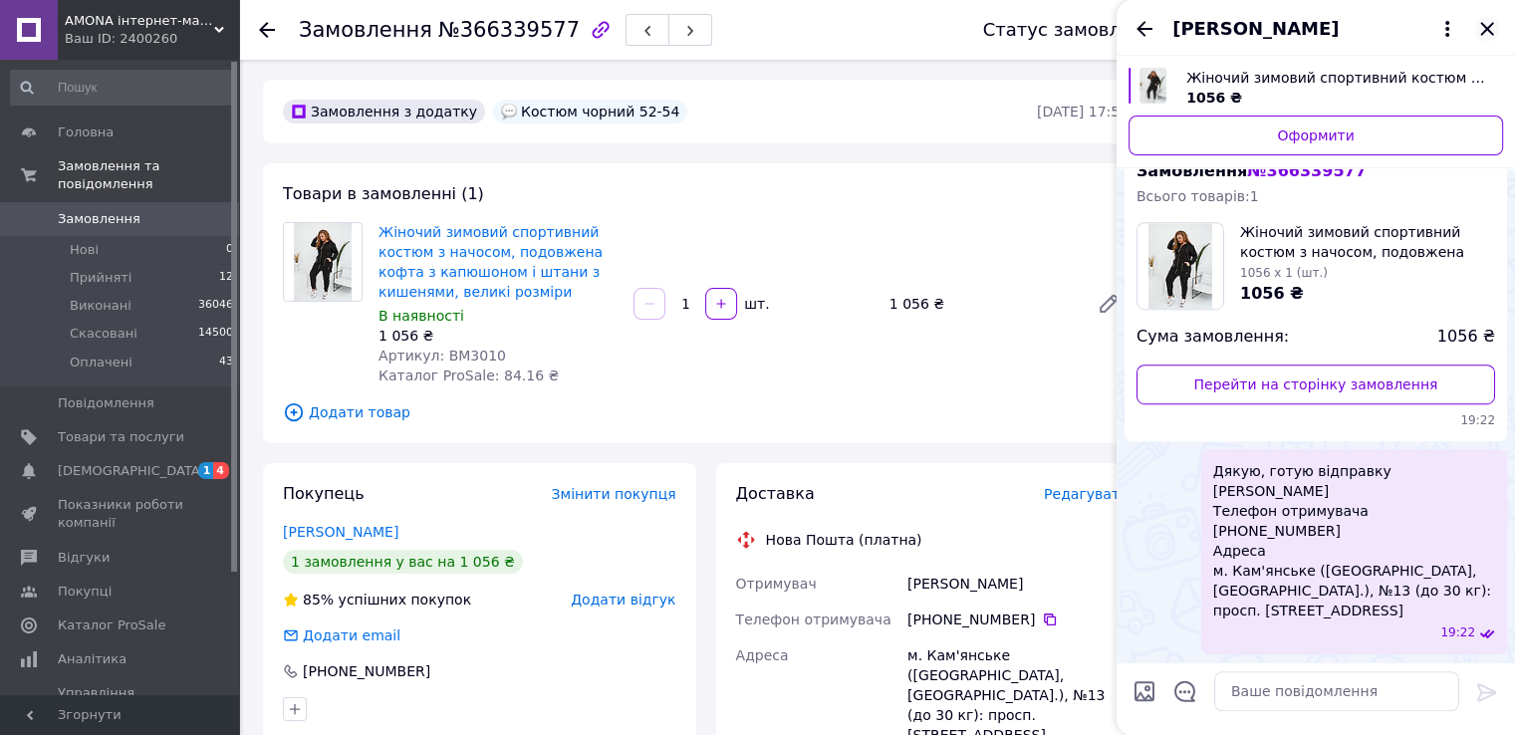
click at [1486, 25] on icon "Закрити" at bounding box center [1487, 29] width 24 height 24
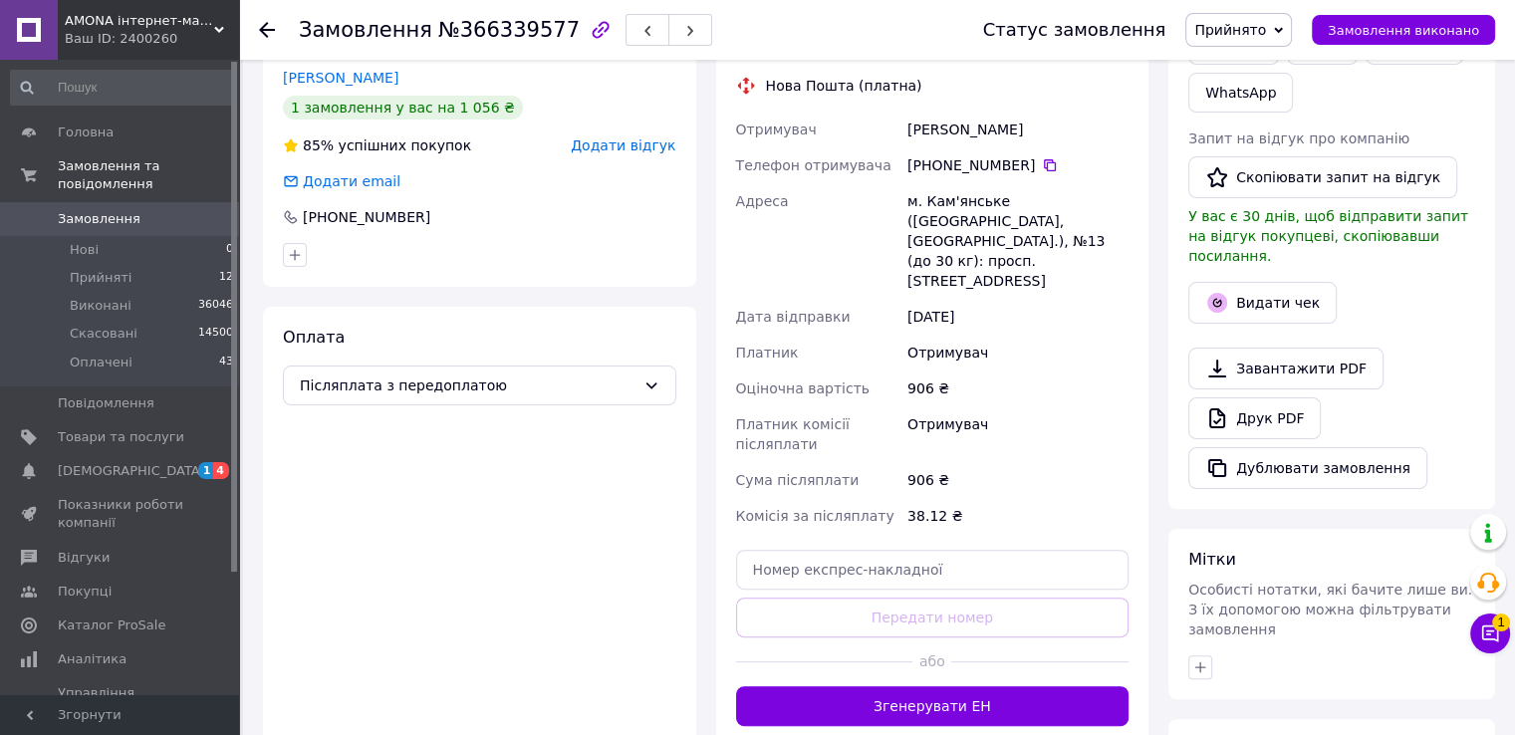
scroll to position [598, 0]
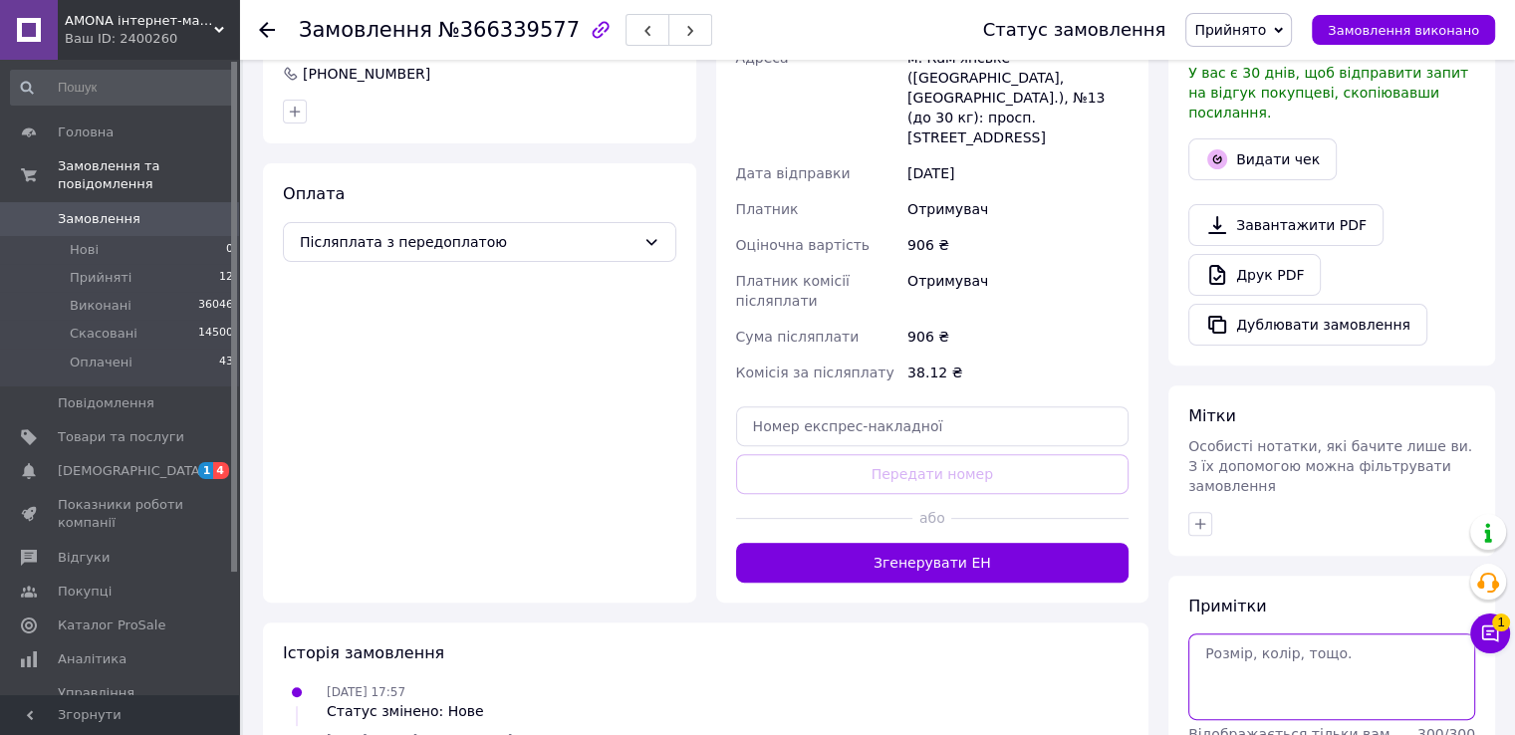
click at [1271, 636] on textarea at bounding box center [1331, 676] width 287 height 86
paste textarea "20451269254166"
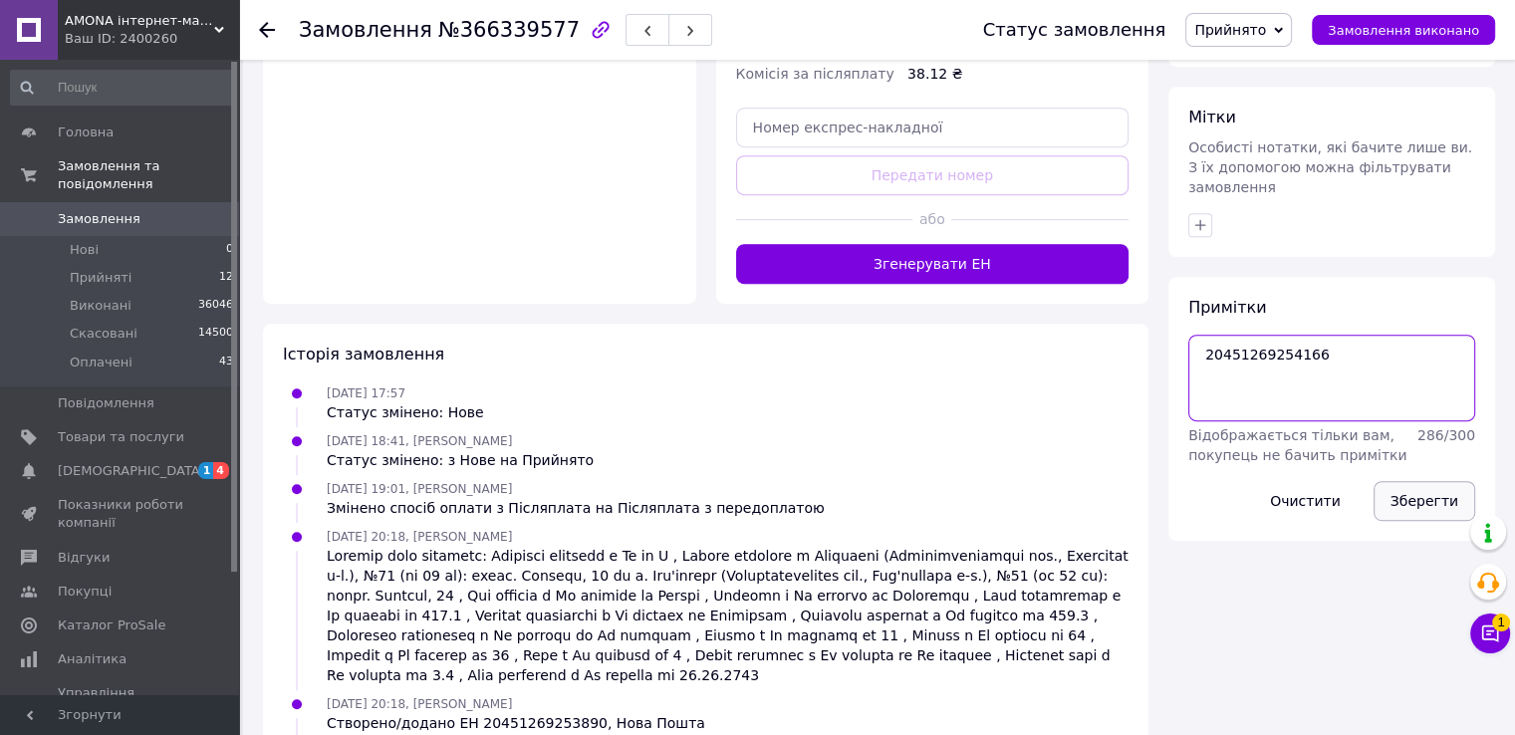
type textarea "20451269254166"
click at [1395, 481] on button "Зберегти" at bounding box center [1424, 501] width 102 height 40
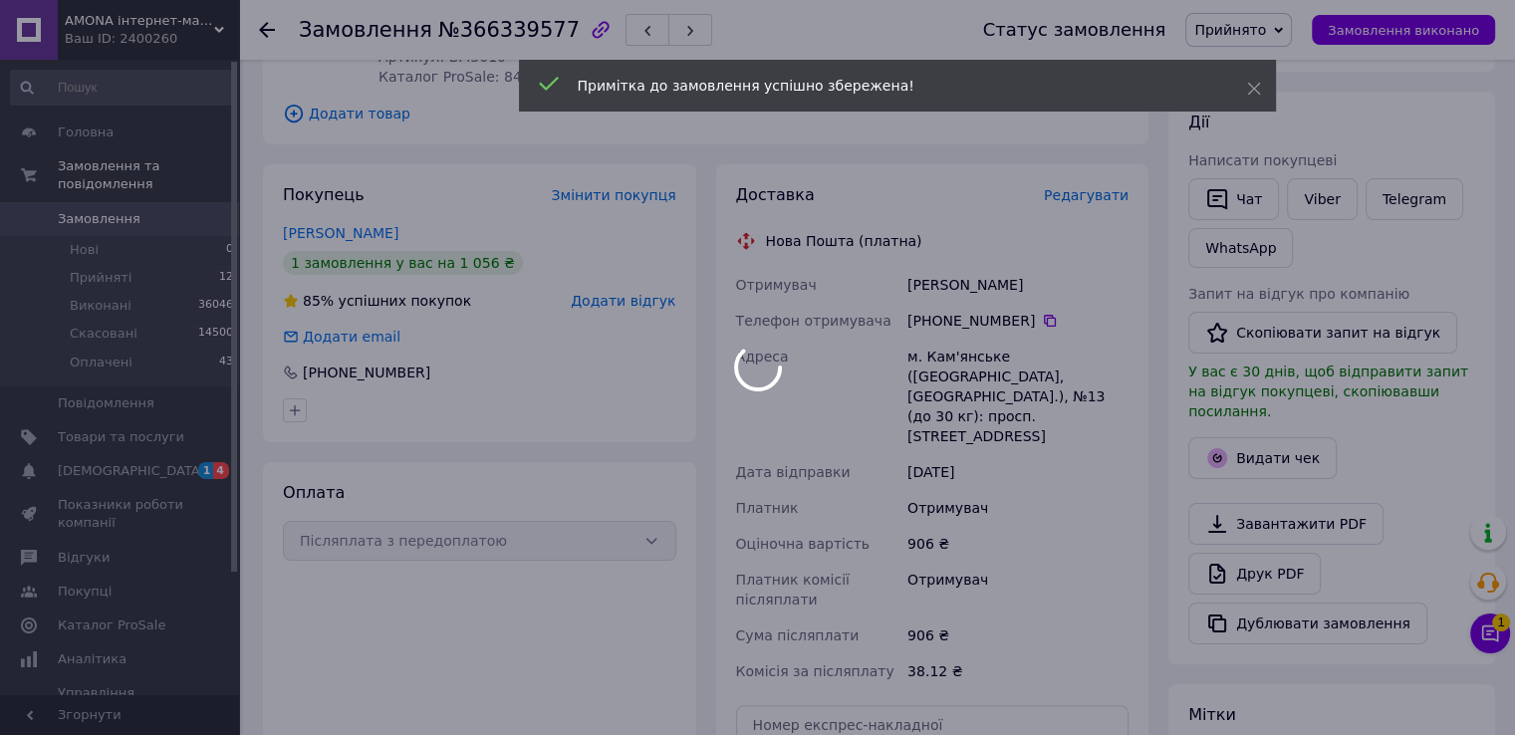
scroll to position [0, 0]
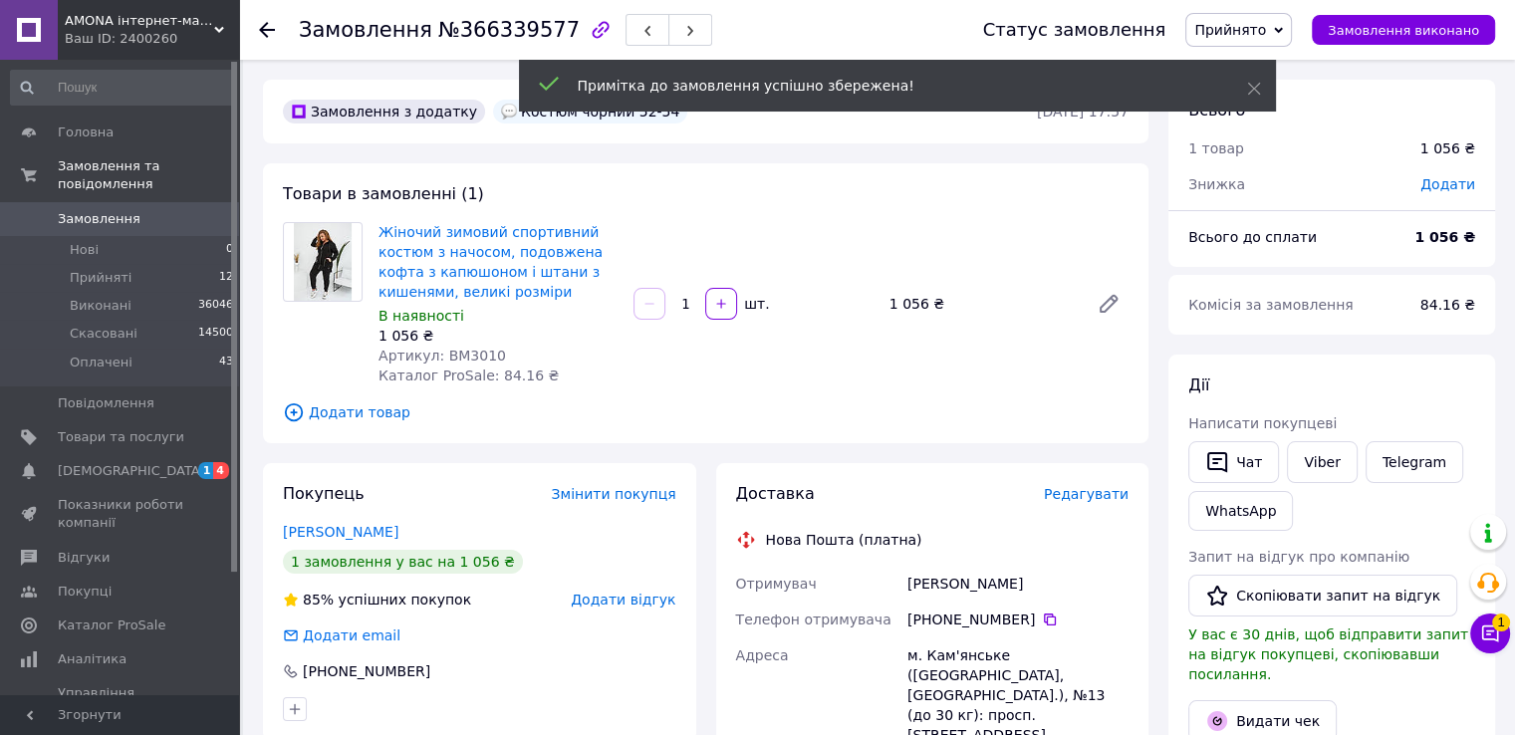
click at [1239, 41] on span "Прийнято" at bounding box center [1238, 30] width 107 height 34
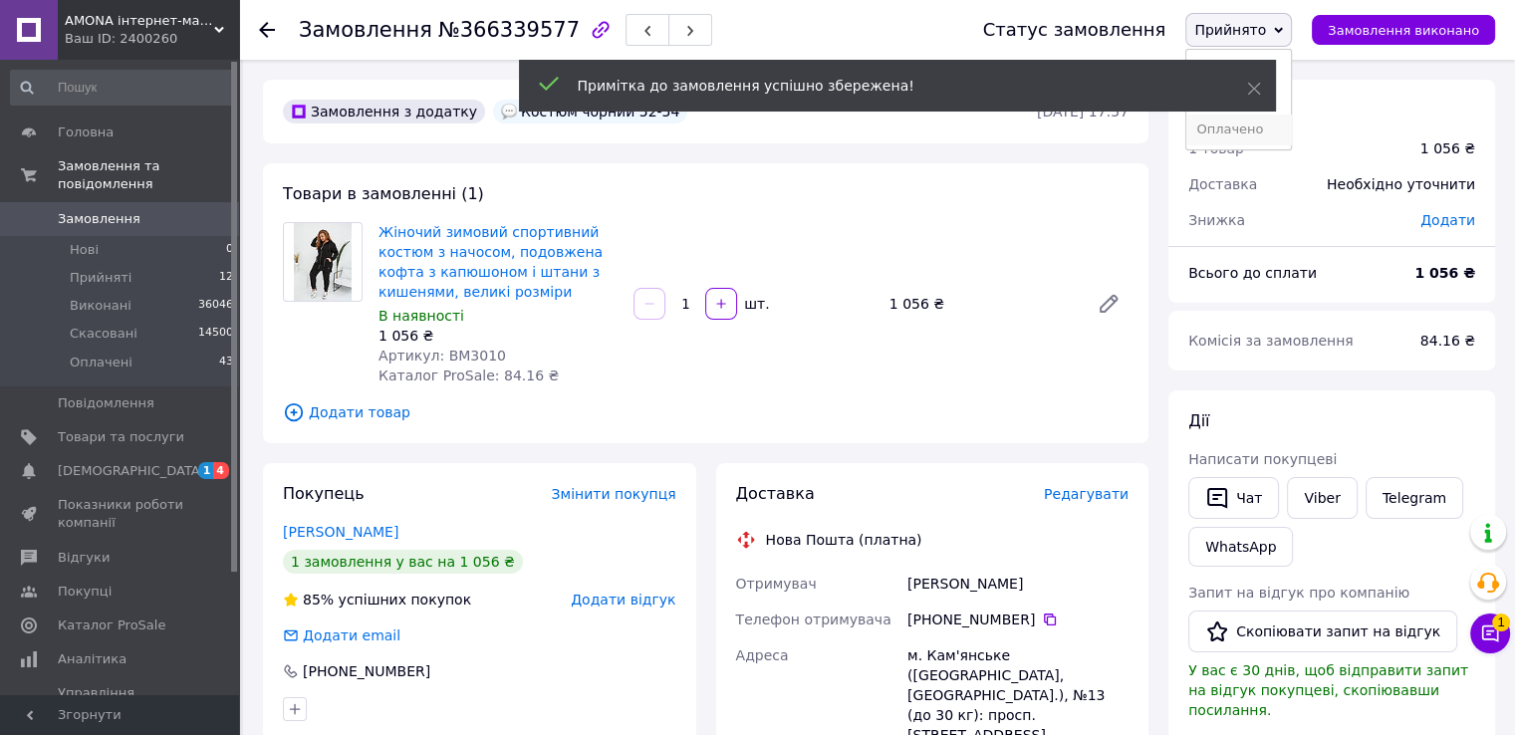
click at [1250, 136] on li "Оплачено" at bounding box center [1238, 130] width 105 height 30
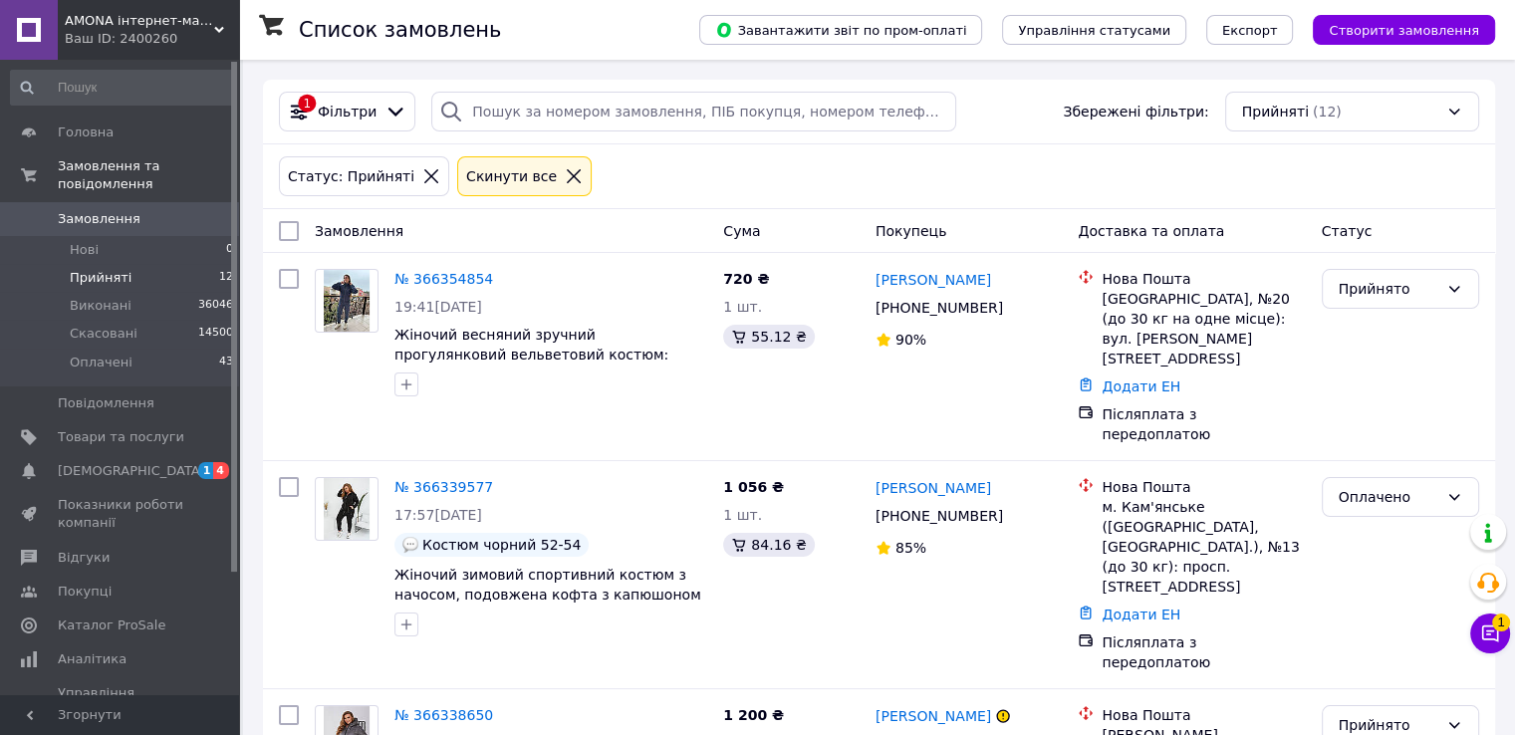
click at [1486, 629] on button "Чат з покупцем 1" at bounding box center [1490, 633] width 40 height 40
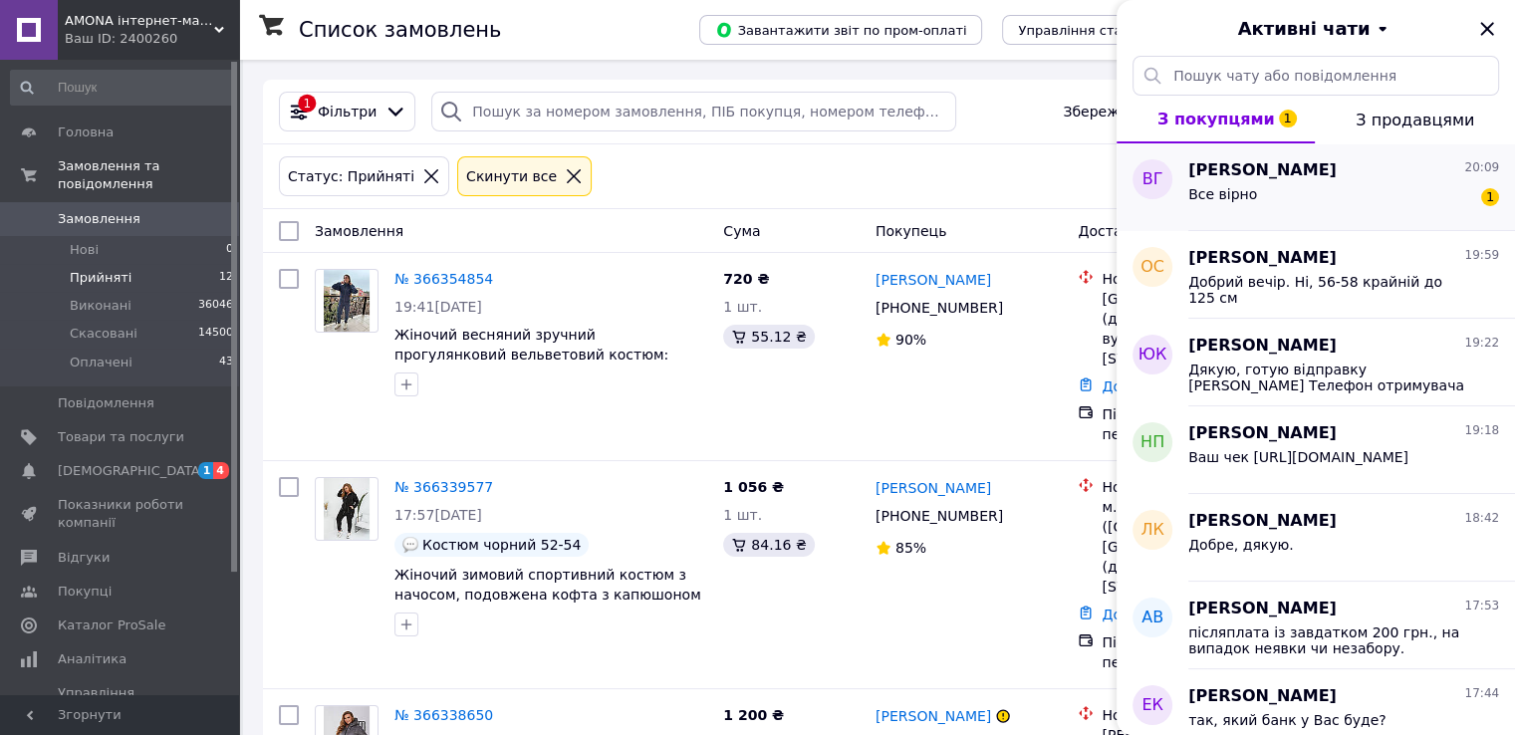
click at [1238, 176] on span "[PERSON_NAME]" at bounding box center [1262, 170] width 148 height 23
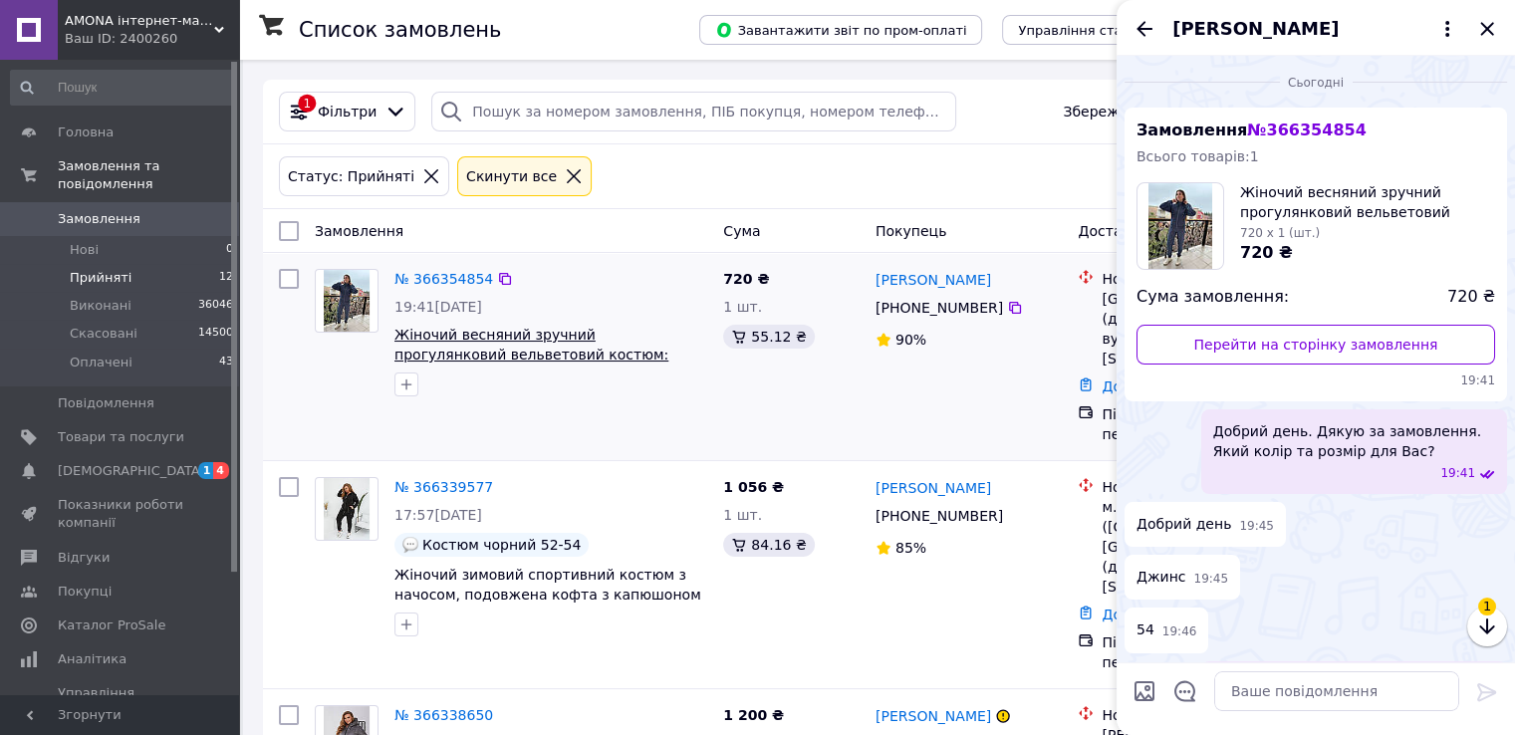
scroll to position [1013, 0]
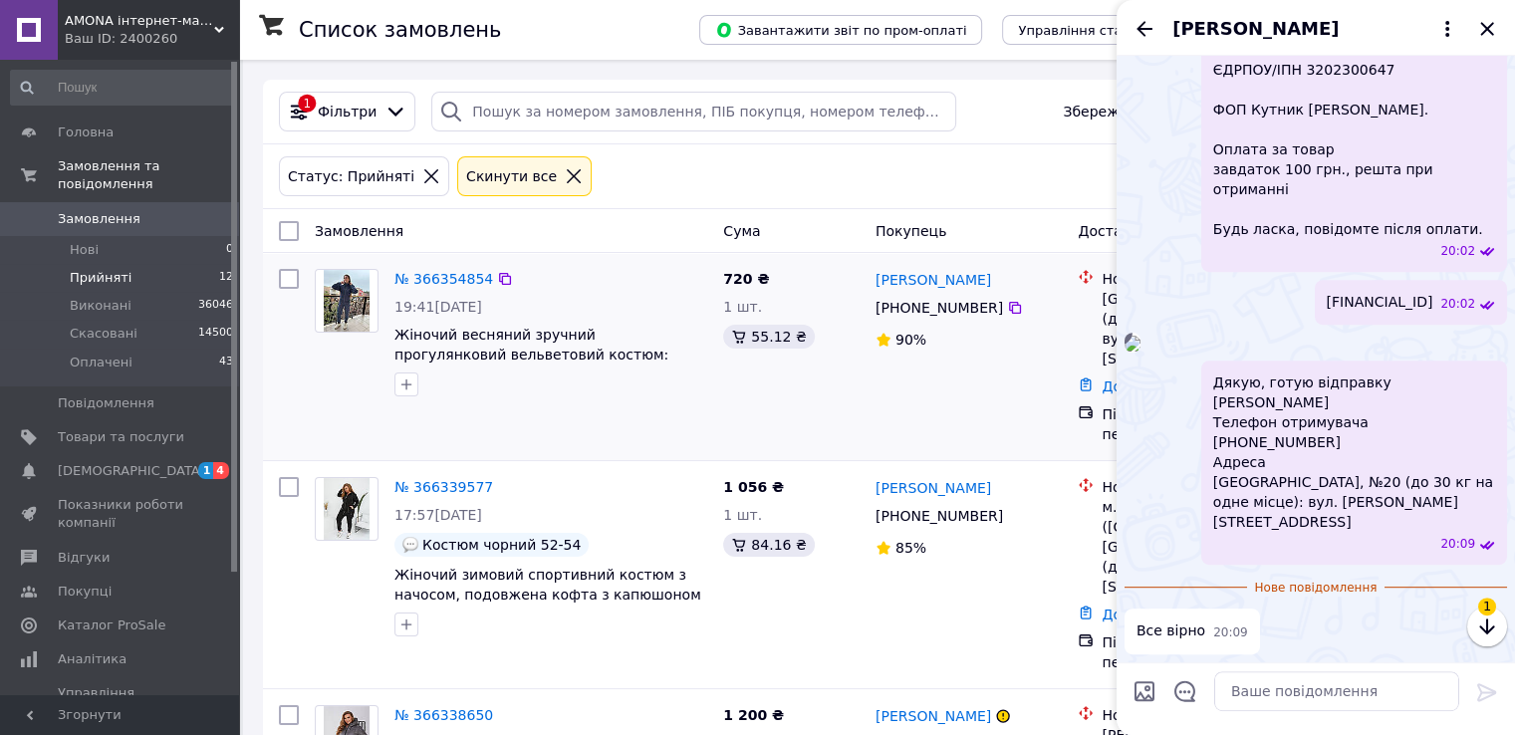
click at [433, 288] on div "№ 366354854" at bounding box center [443, 279] width 103 height 24
click at [426, 274] on link "№ 366354854" at bounding box center [443, 279] width 99 height 16
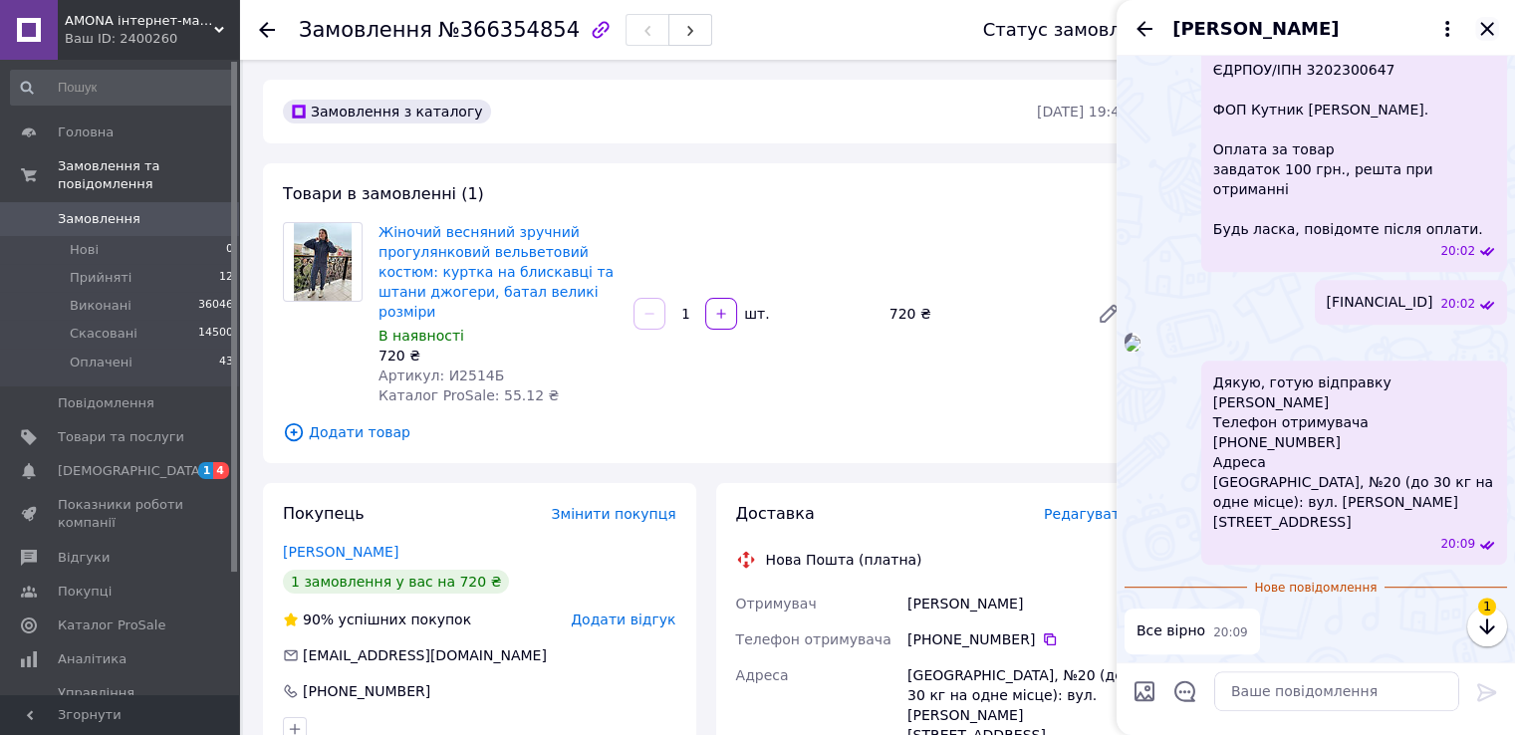
click at [1487, 32] on icon "Закрити" at bounding box center [1487, 29] width 24 height 24
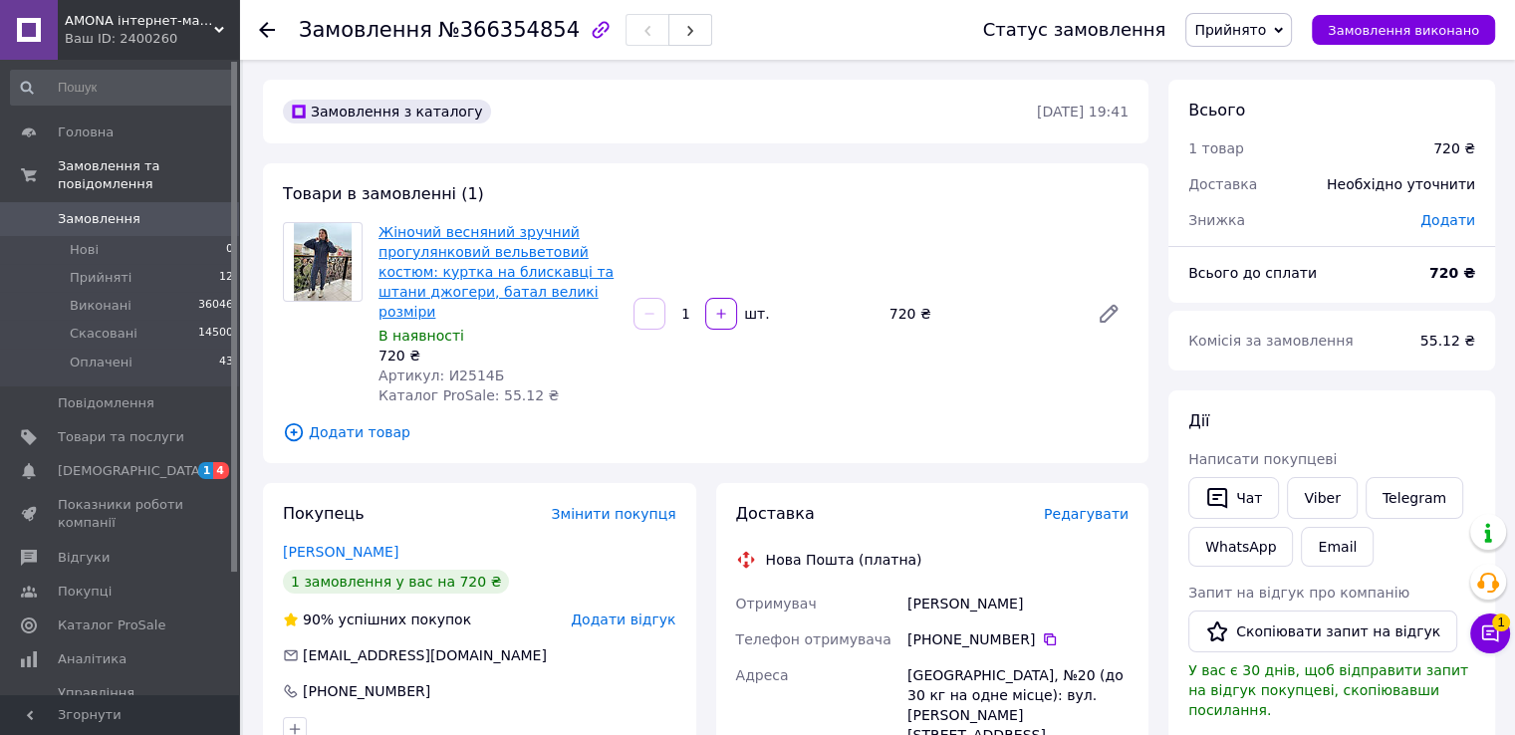
click at [437, 240] on link "Жіночий весняний зручний прогулянковий вельветовий костюм: куртка на блискавці …" at bounding box center [495, 272] width 235 height 96
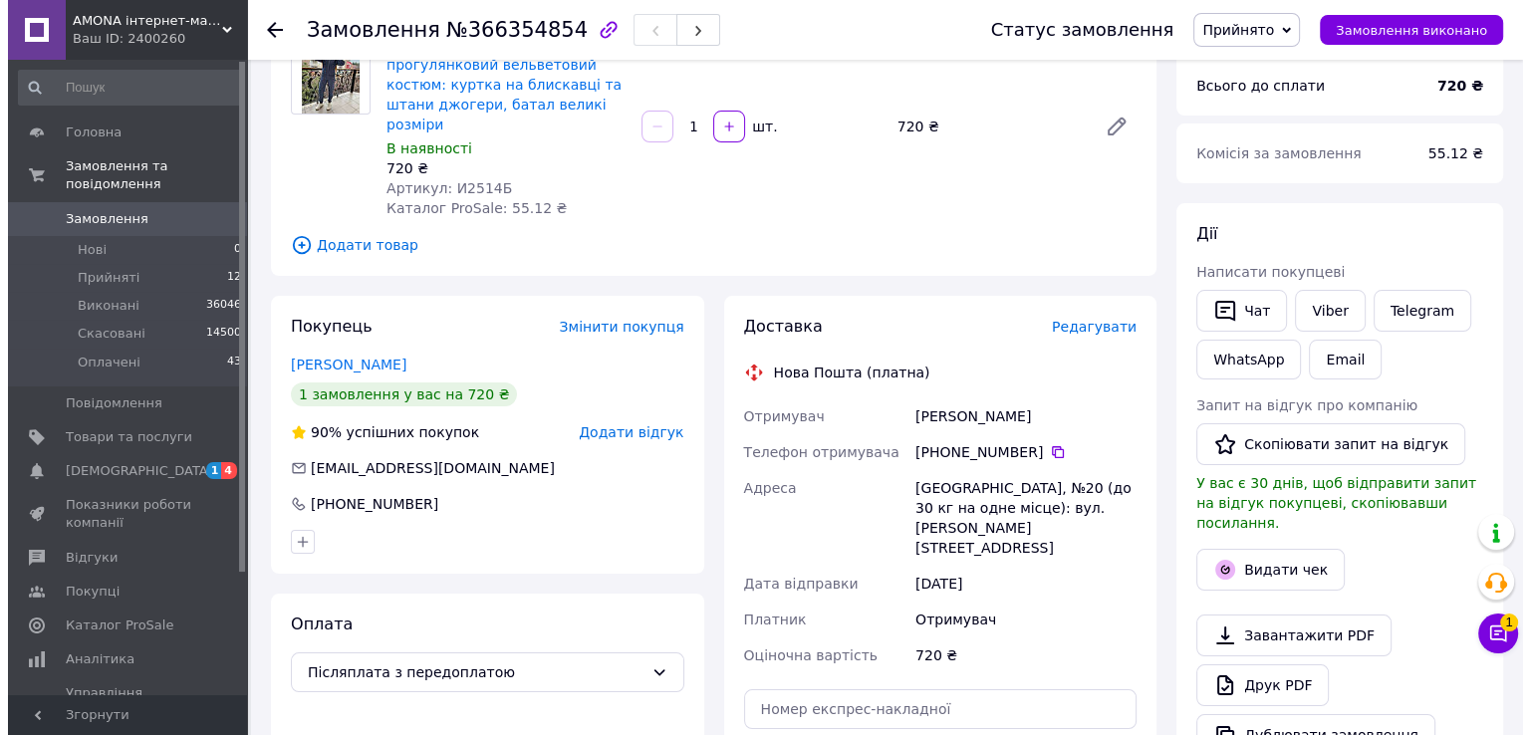
scroll to position [398, 0]
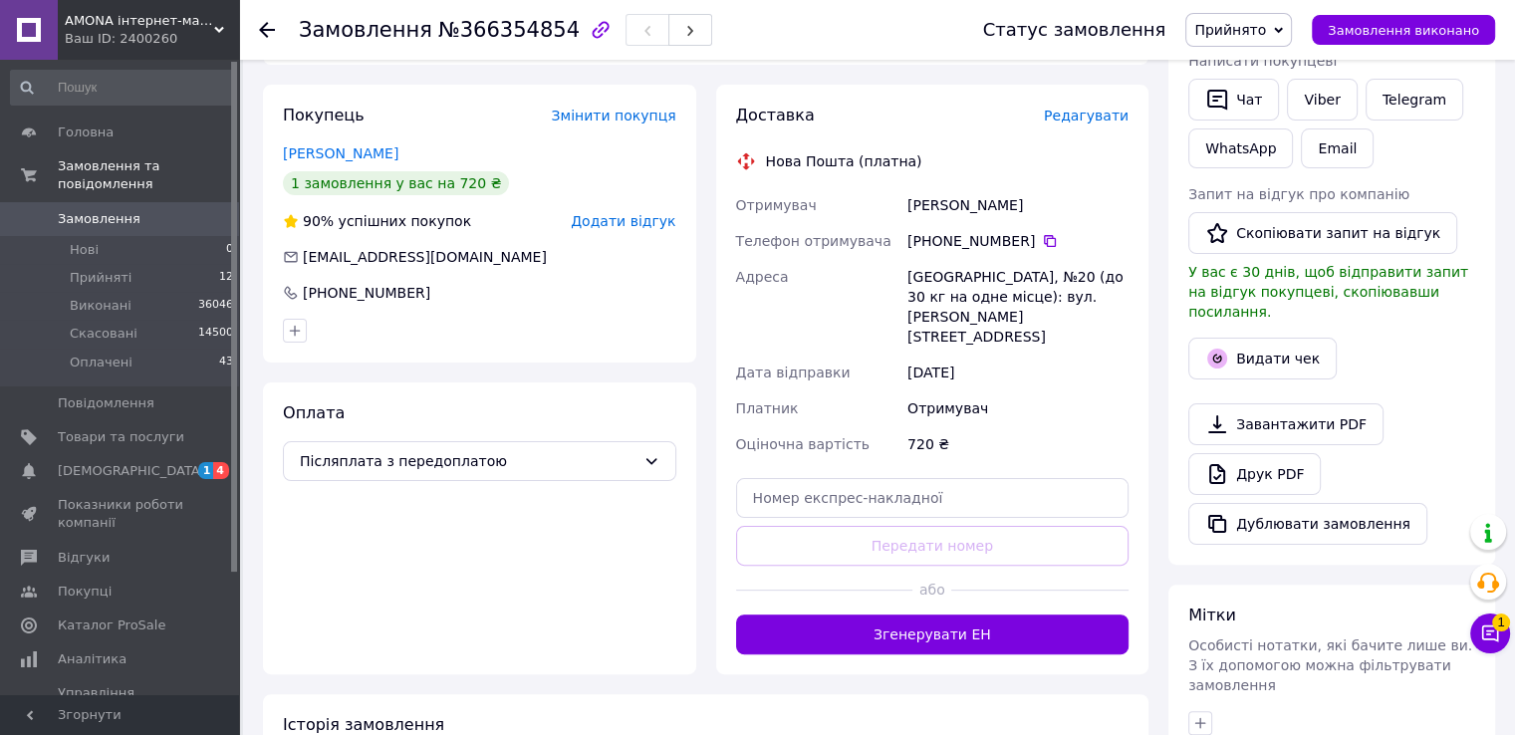
click at [1095, 108] on span "Редагувати" at bounding box center [1086, 116] width 85 height 16
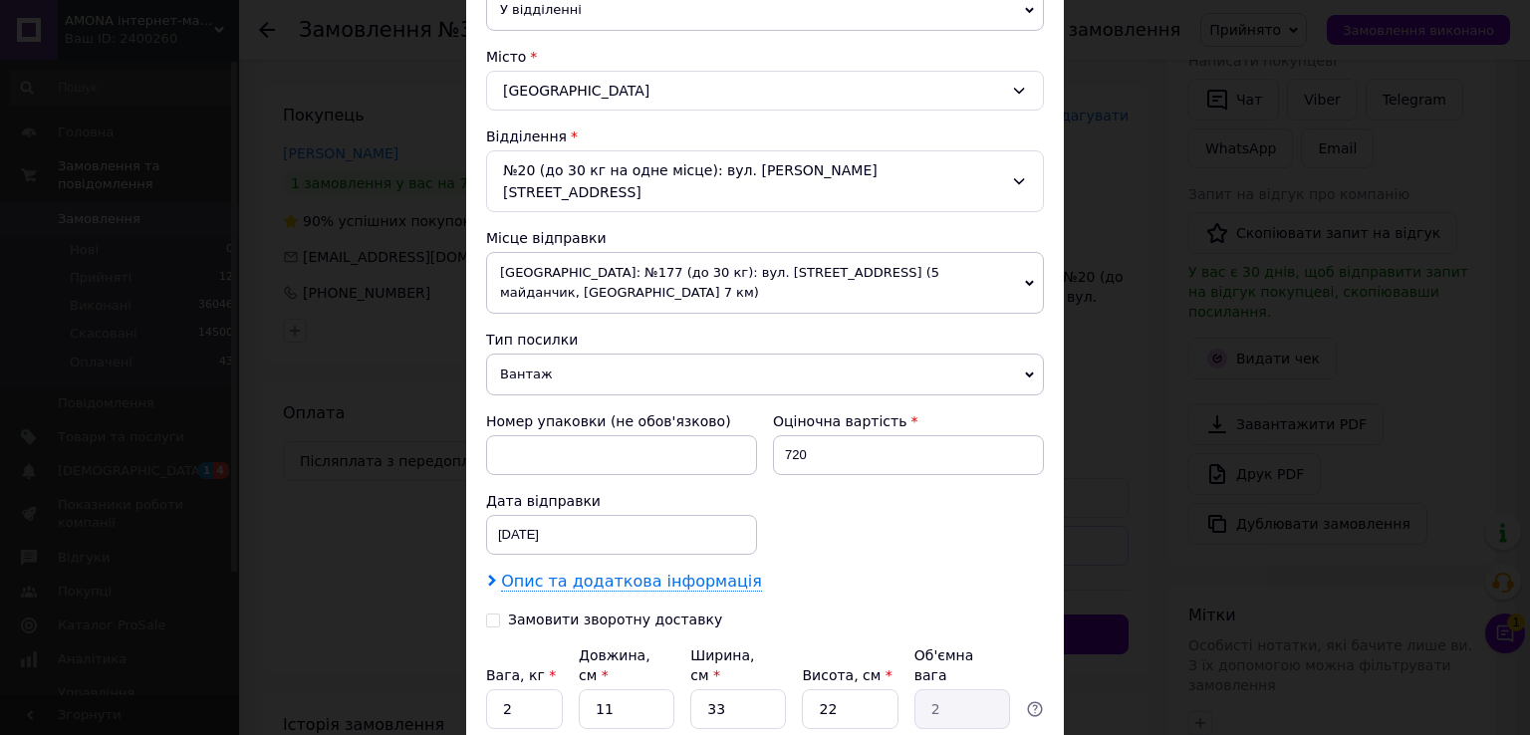
scroll to position [598, 0]
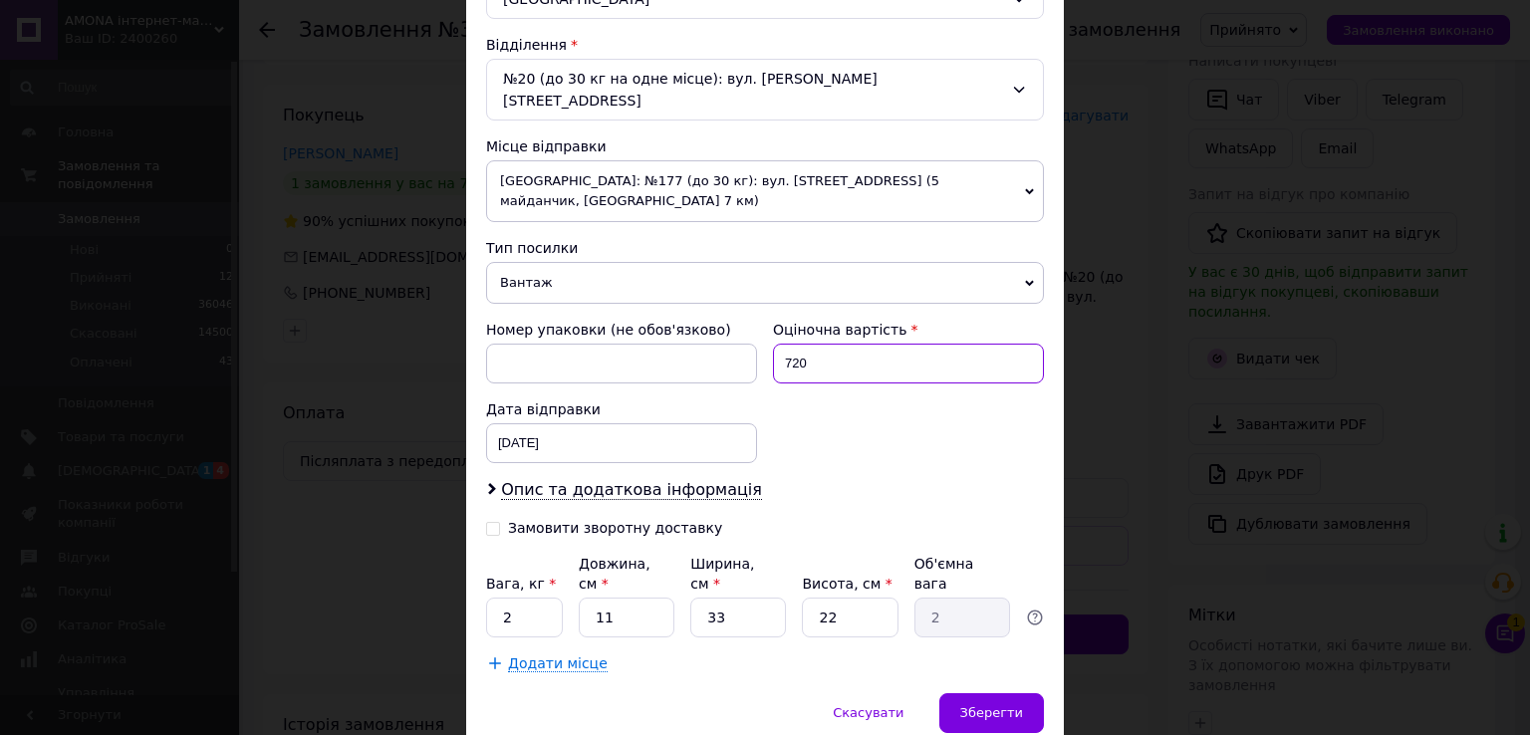
drag, startPoint x: 789, startPoint y: 316, endPoint x: 768, endPoint y: 312, distance: 21.3
click at [773, 344] on input "720" at bounding box center [908, 364] width 271 height 40
type input "620"
click at [580, 520] on div "Замовити зворотну доставку" at bounding box center [615, 528] width 214 height 17
click at [500, 520] on input "Замовити зворотну доставку" at bounding box center [493, 527] width 14 height 14
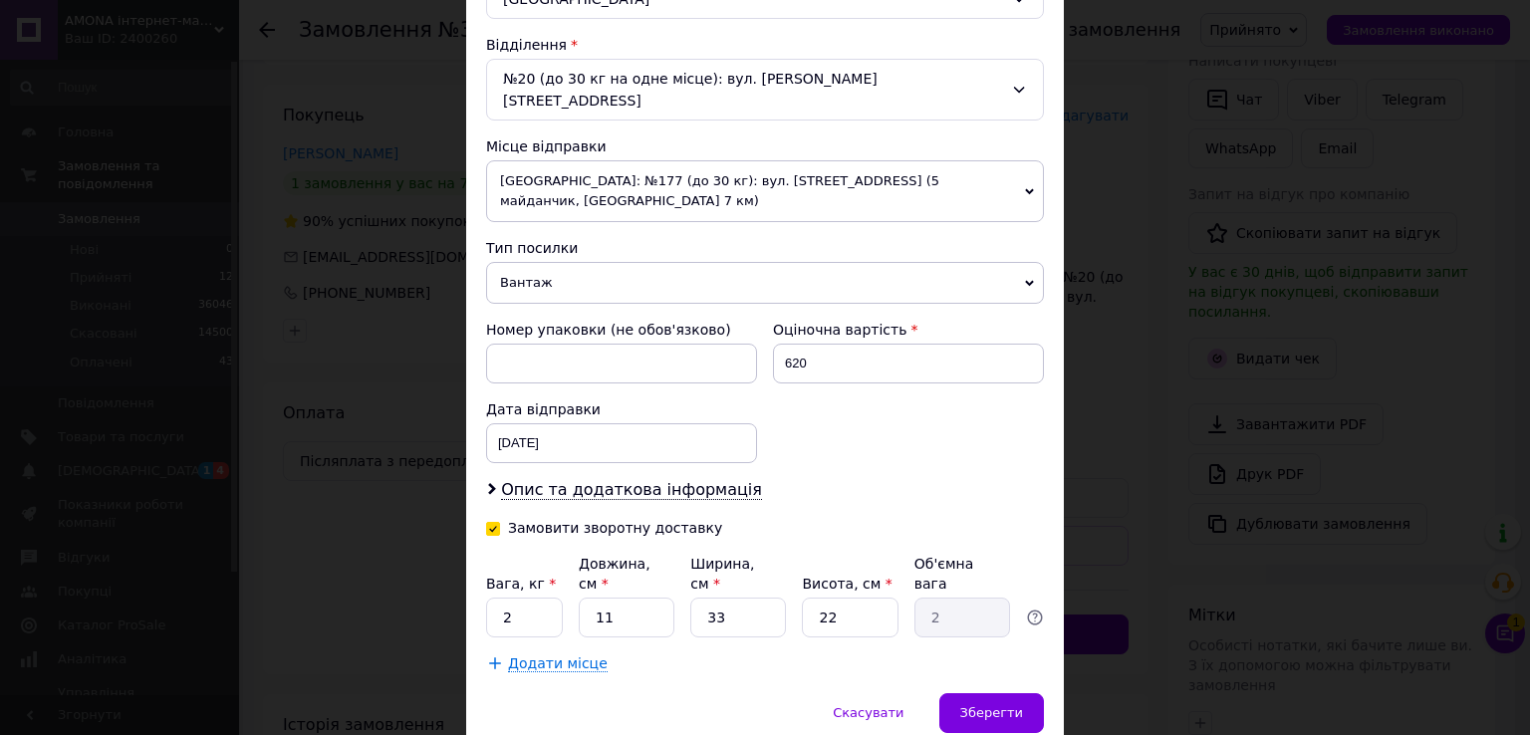
checkbox input "true"
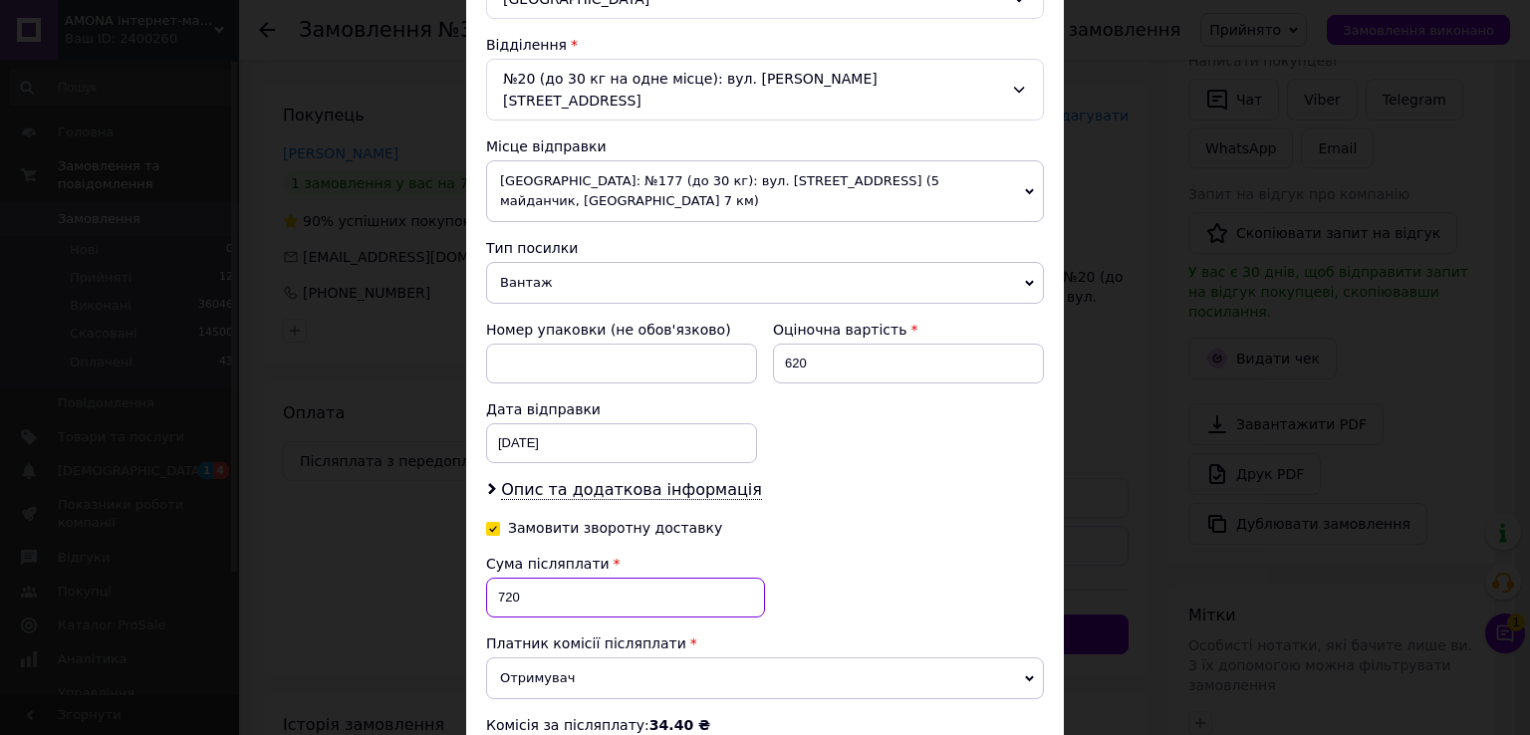
click at [499, 578] on input "720" at bounding box center [625, 598] width 279 height 40
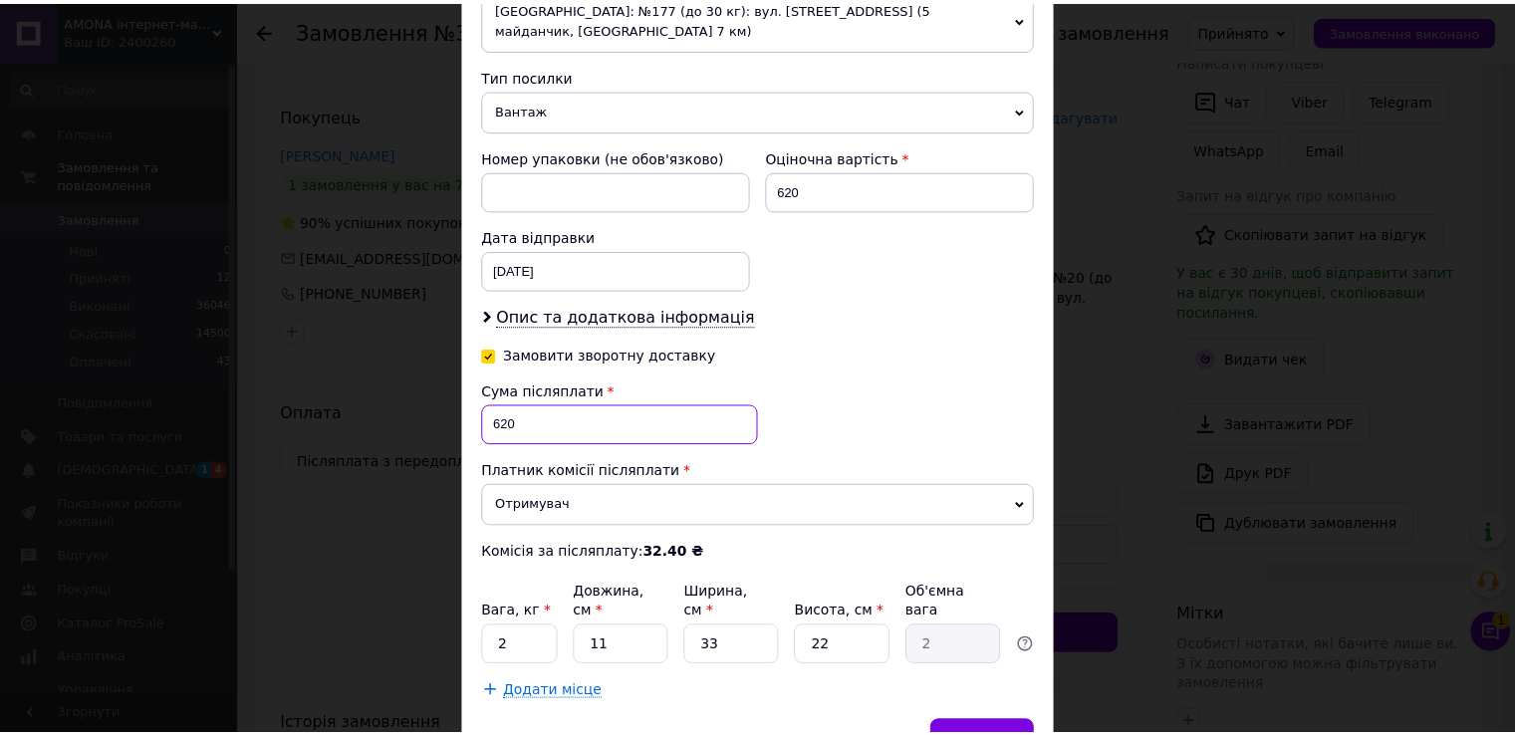
scroll to position [819, 0]
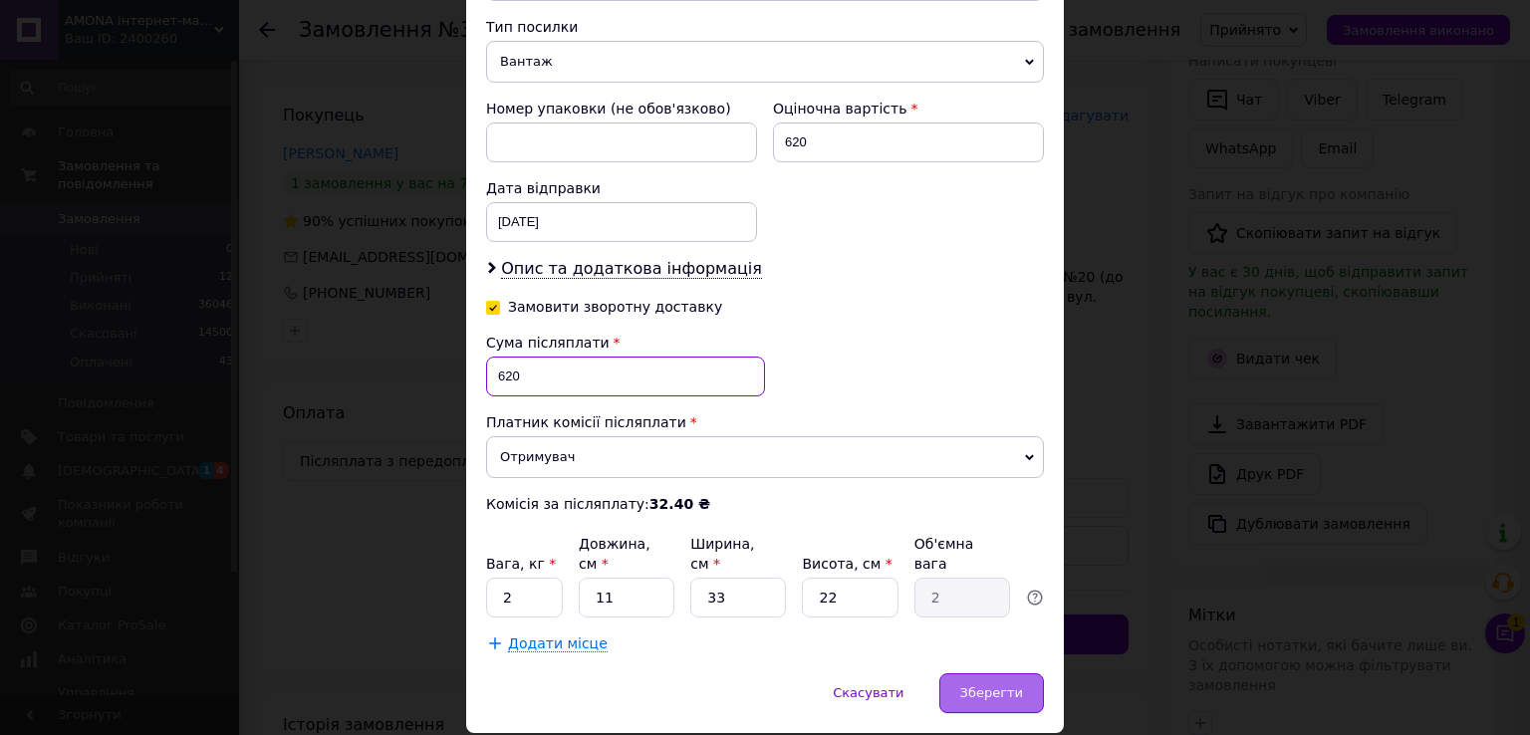
type input "620"
click at [984, 685] on span "Зберегти" at bounding box center [991, 692] width 63 height 15
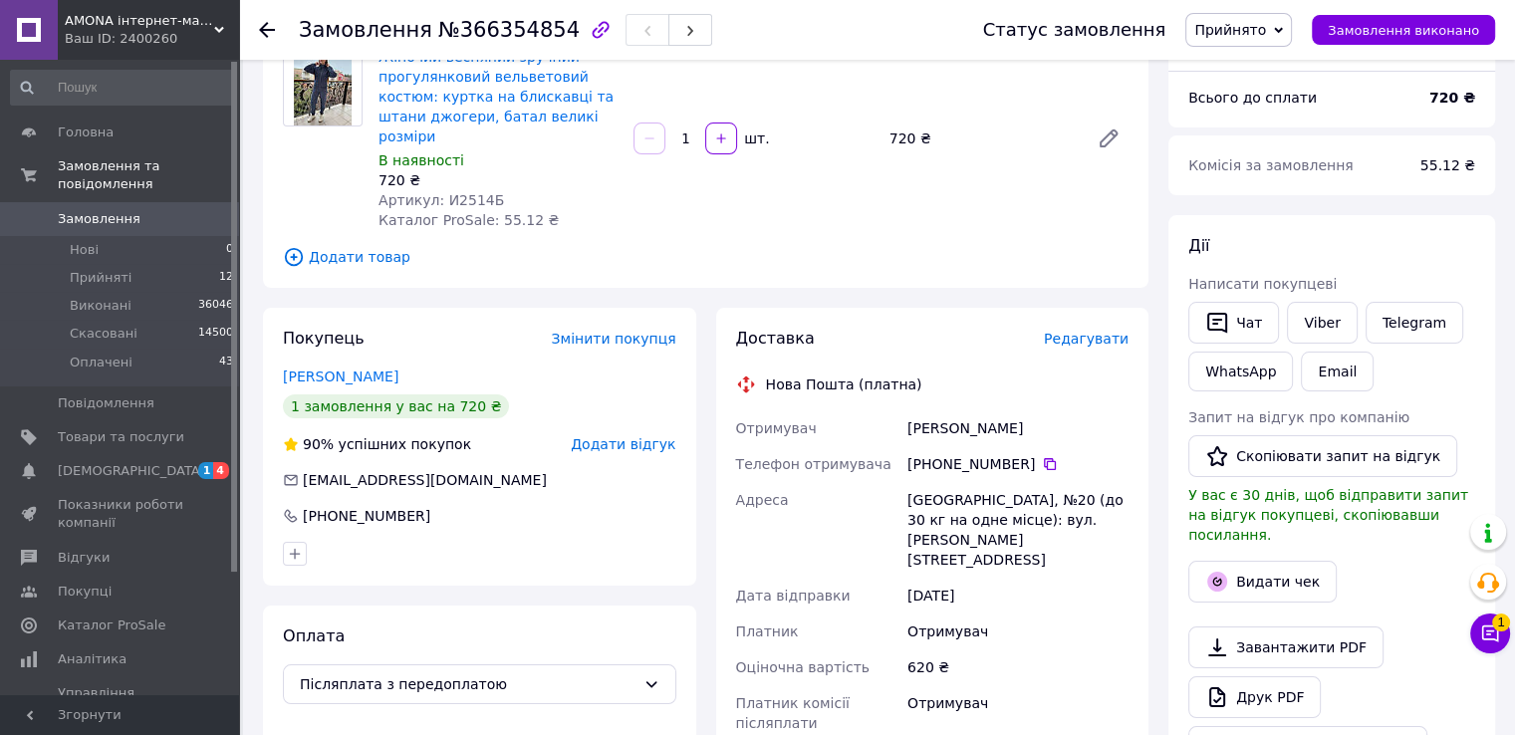
scroll to position [299, 0]
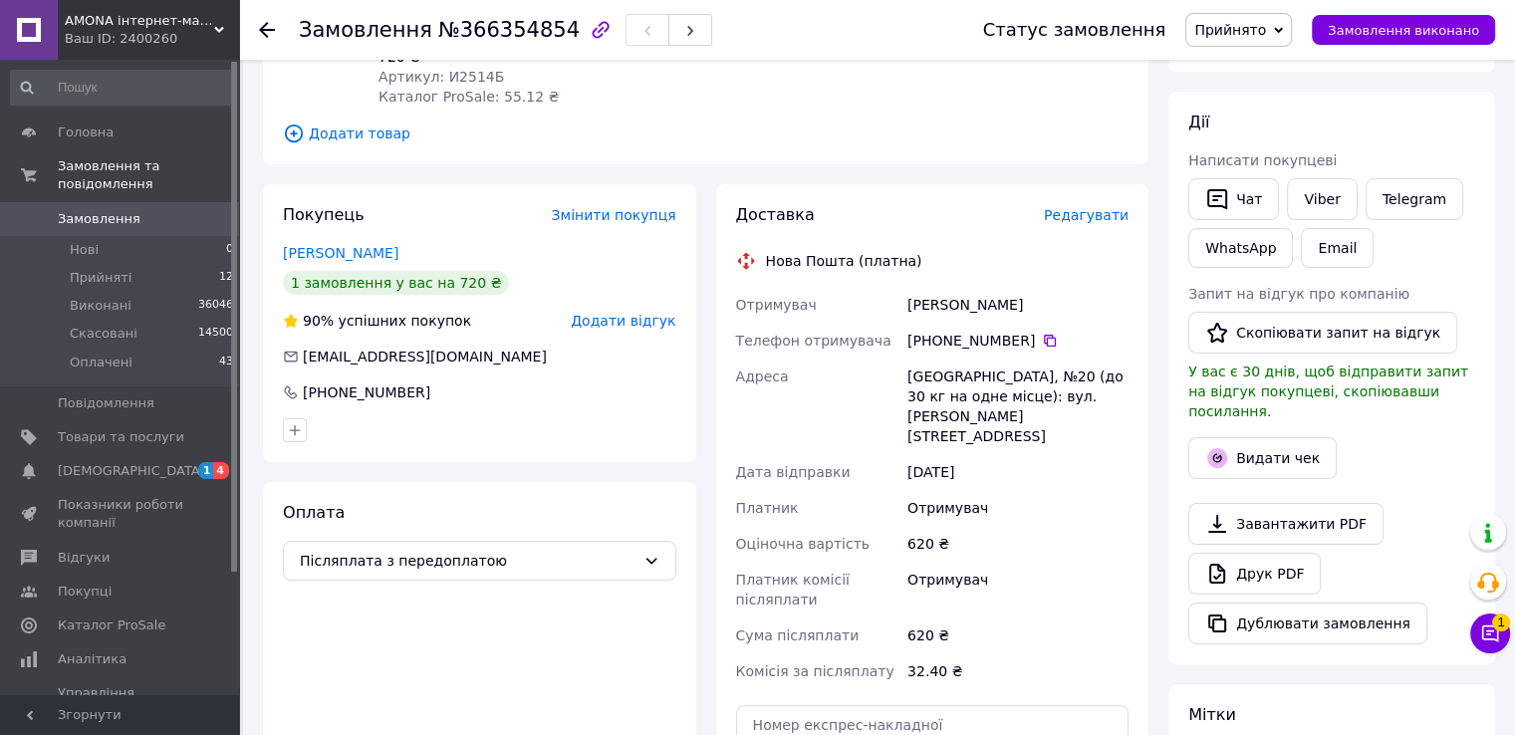
click at [924, 287] on div "Галушка Вікторія" at bounding box center [1017, 305] width 229 height 36
copy div "Галушка"
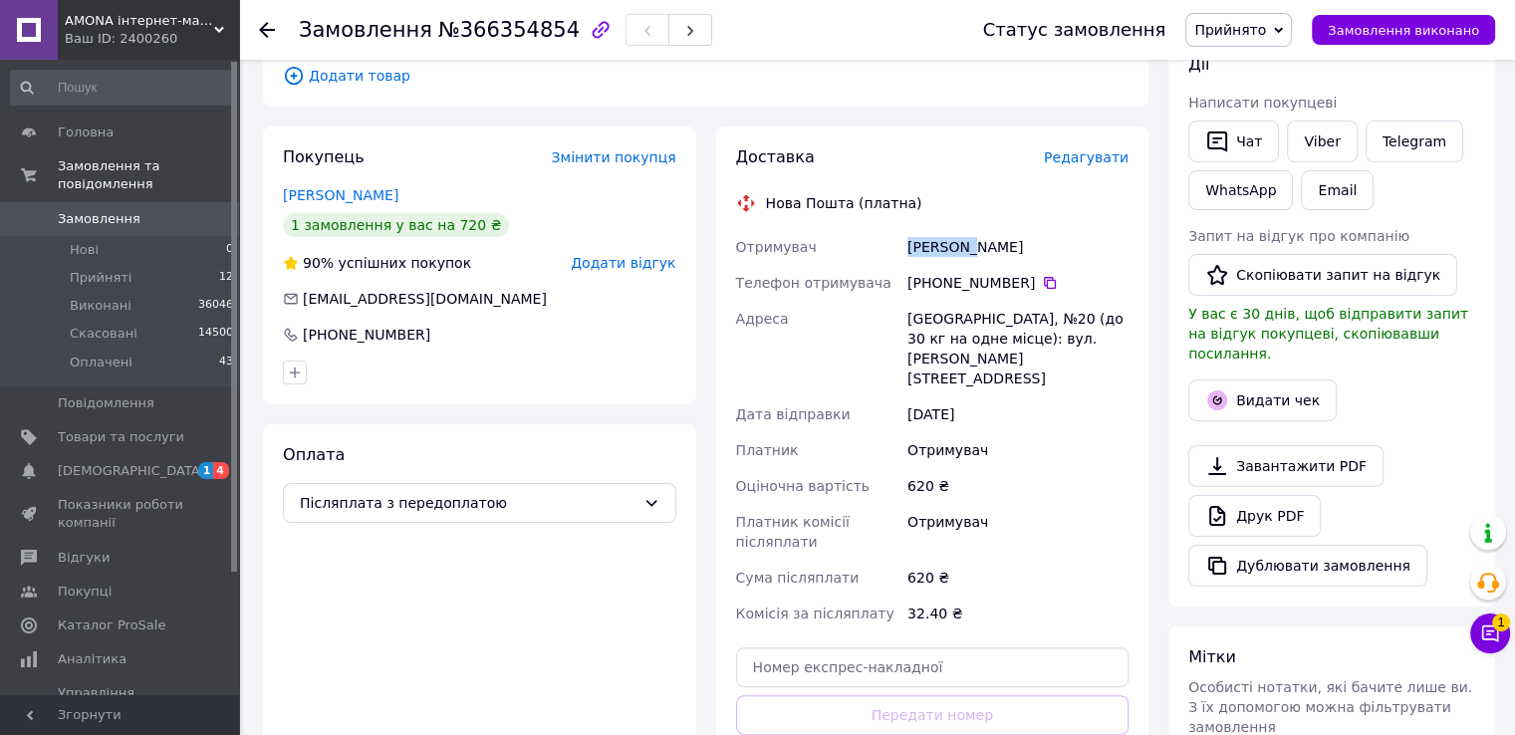
scroll to position [697, 0]
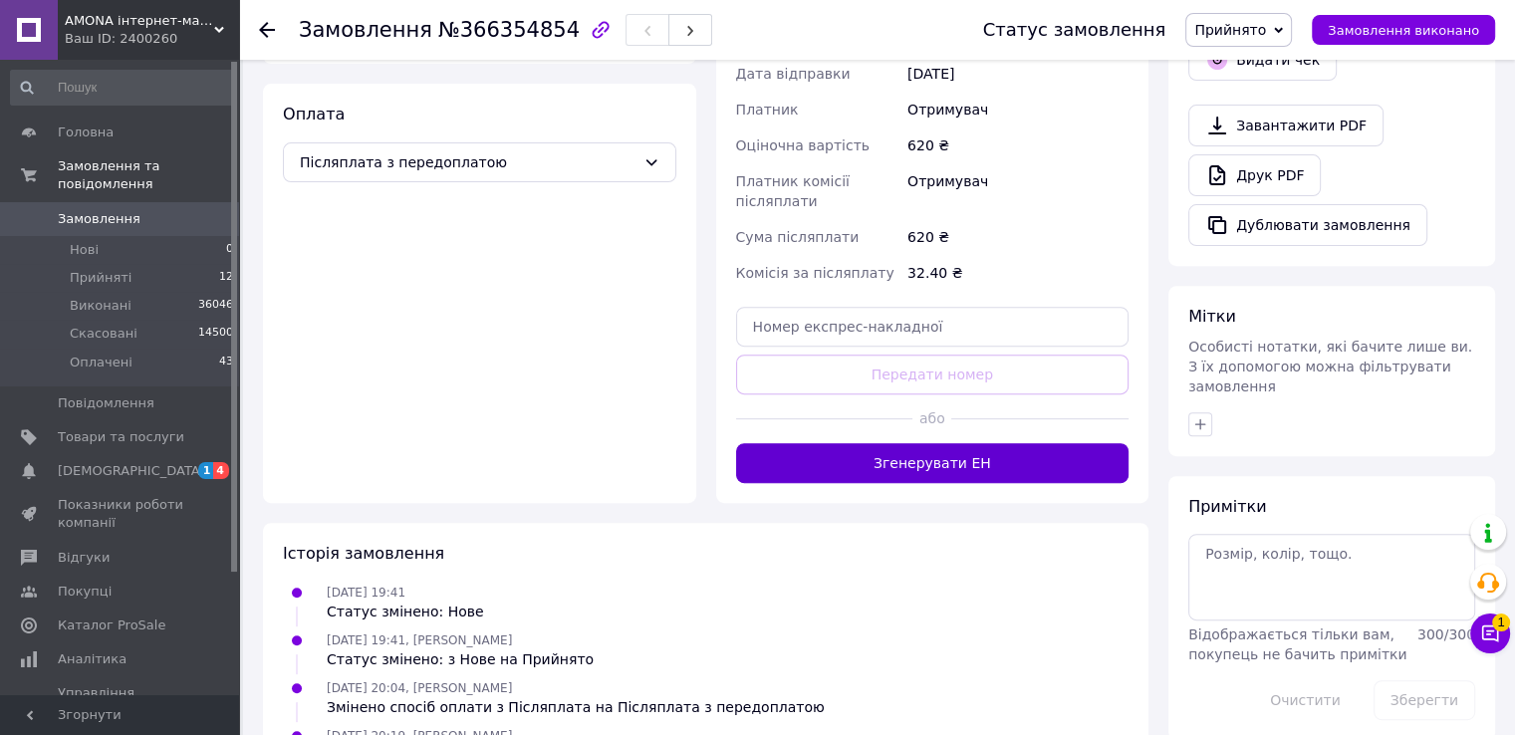
click at [888, 443] on button "Згенерувати ЕН" at bounding box center [932, 463] width 393 height 40
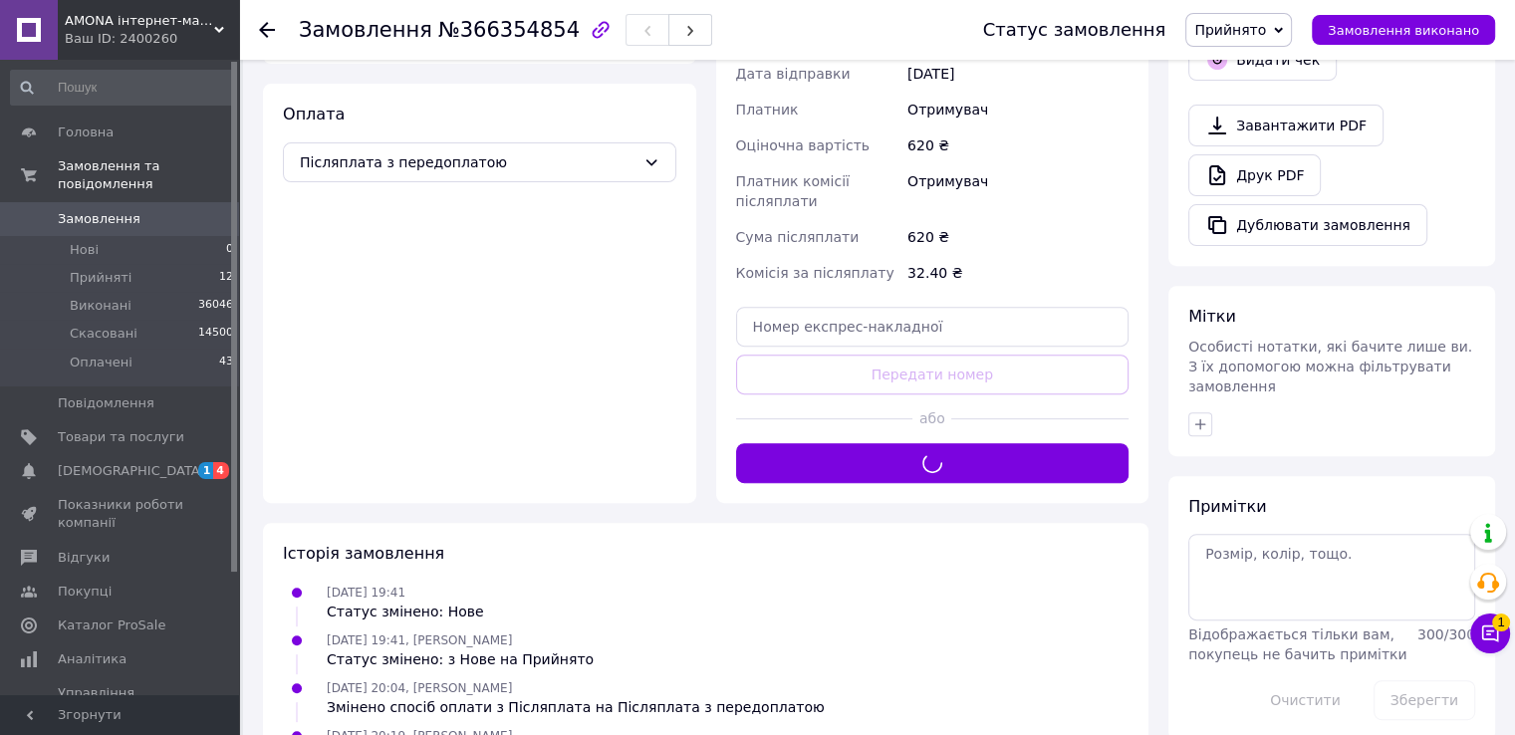
click at [1244, 37] on span "Прийнято" at bounding box center [1230, 30] width 72 height 16
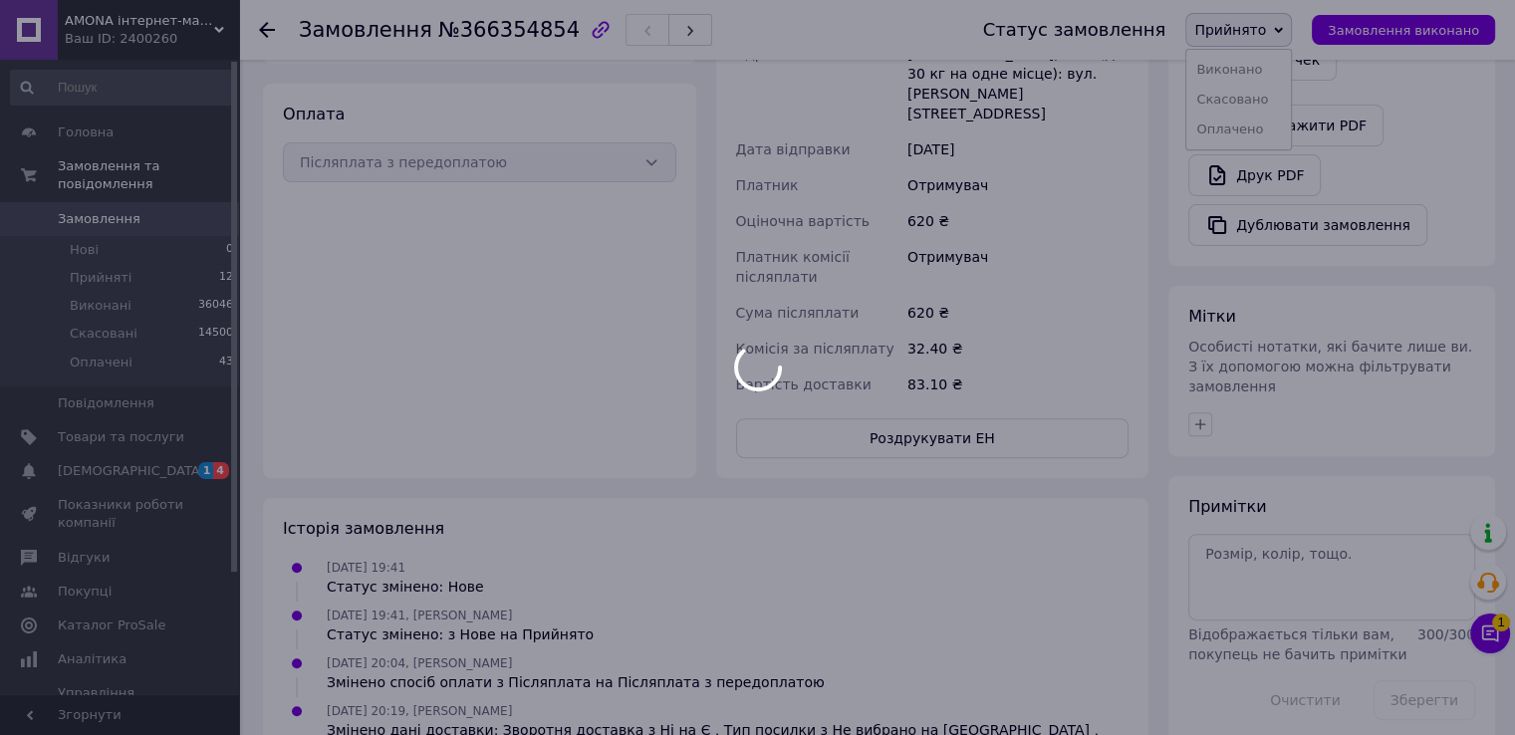
click at [1251, 129] on div at bounding box center [757, 367] width 1515 height 735
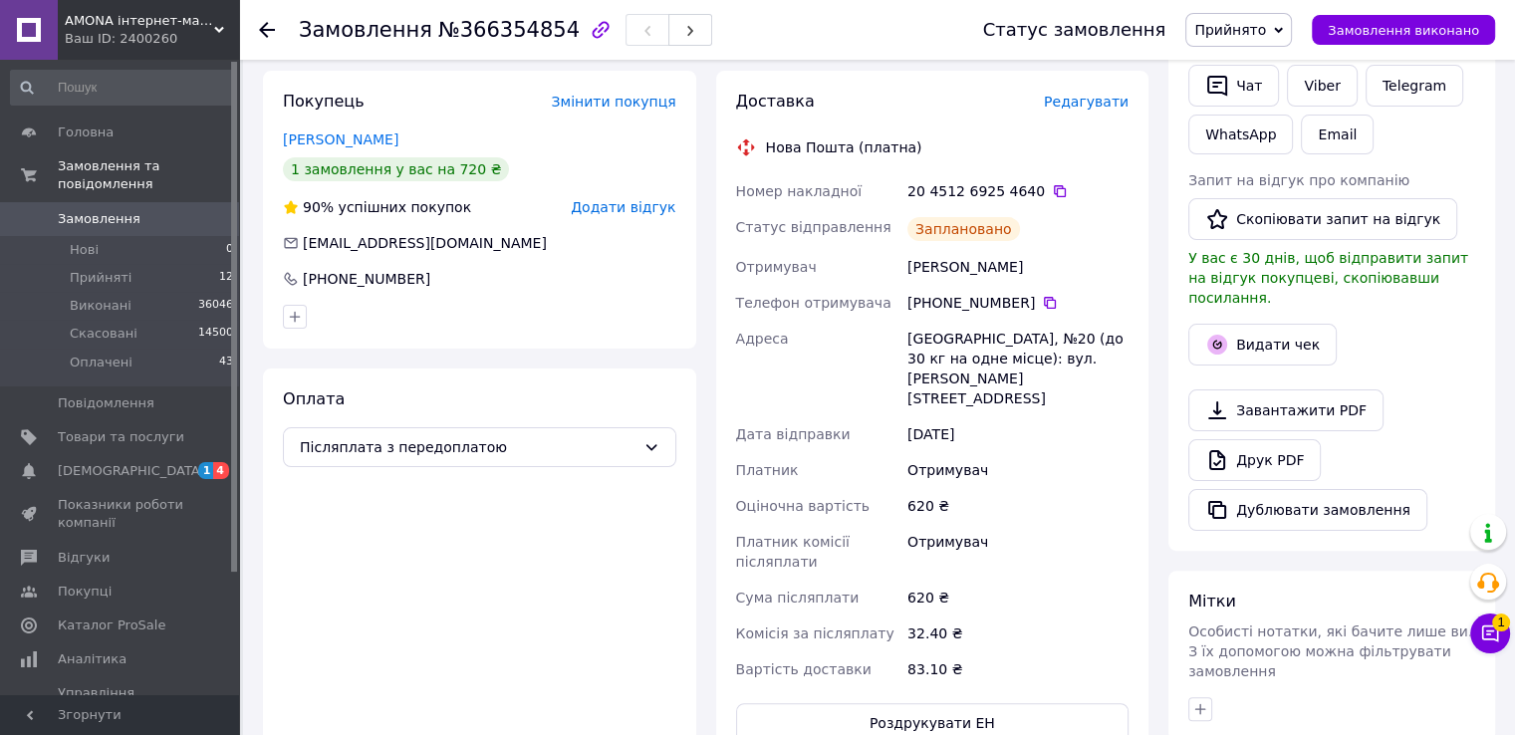
scroll to position [199, 0]
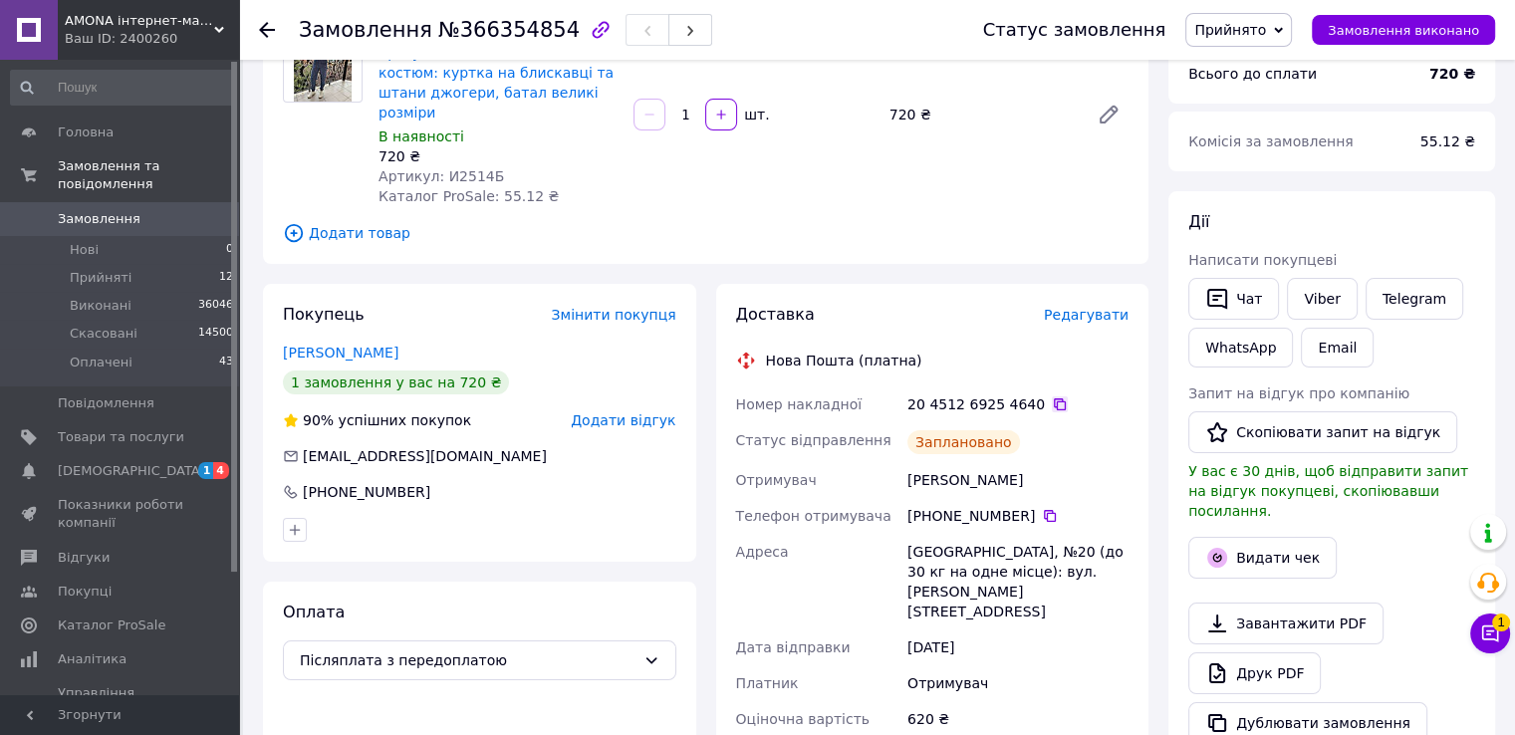
drag, startPoint x: 1052, startPoint y: 394, endPoint x: 1042, endPoint y: 387, distance: 12.2
click at [1048, 394] on div "20 4512 6925 4640" at bounding box center [1017, 404] width 221 height 20
click at [1052, 396] on icon at bounding box center [1060, 404] width 16 height 16
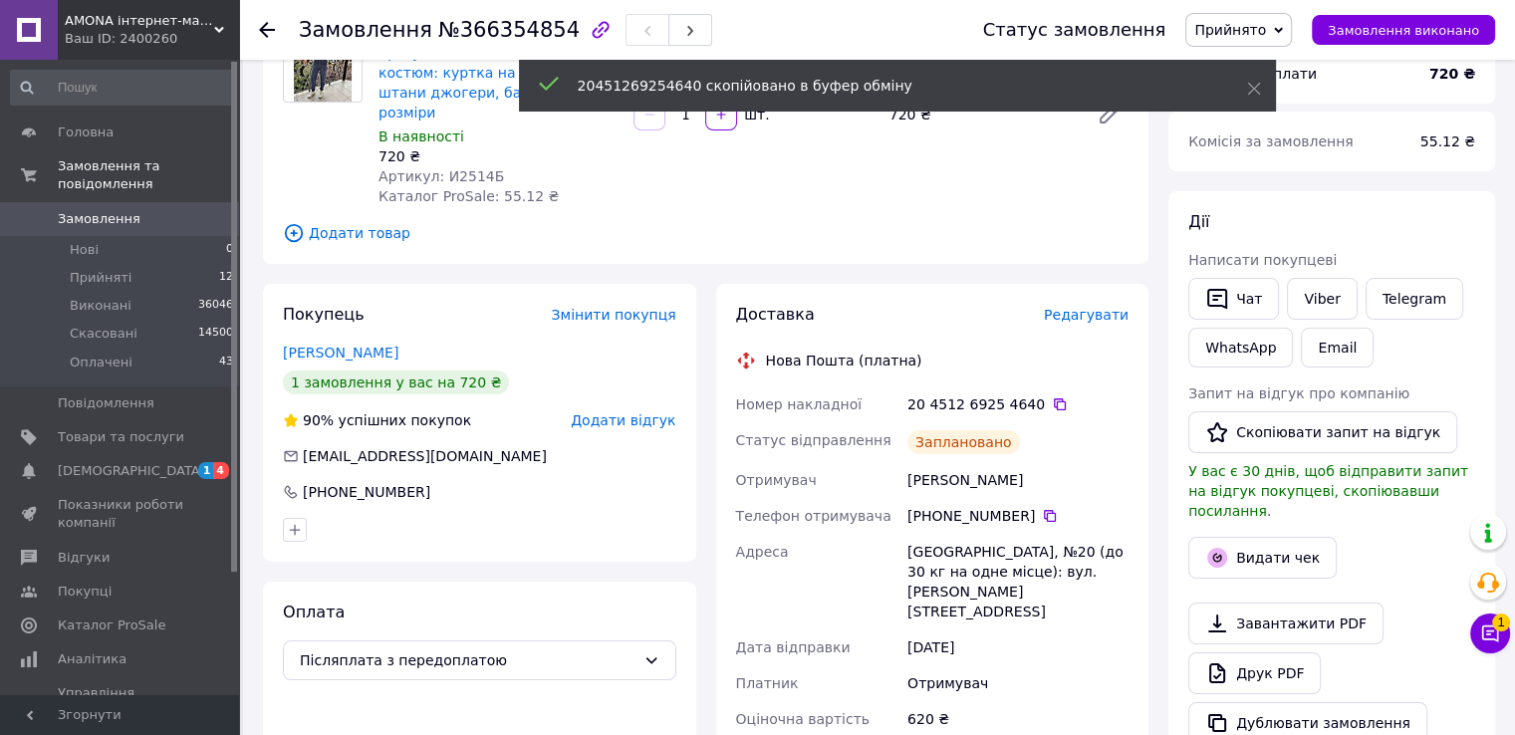
click at [938, 468] on div "Галушка Вікторія" at bounding box center [1017, 480] width 229 height 36
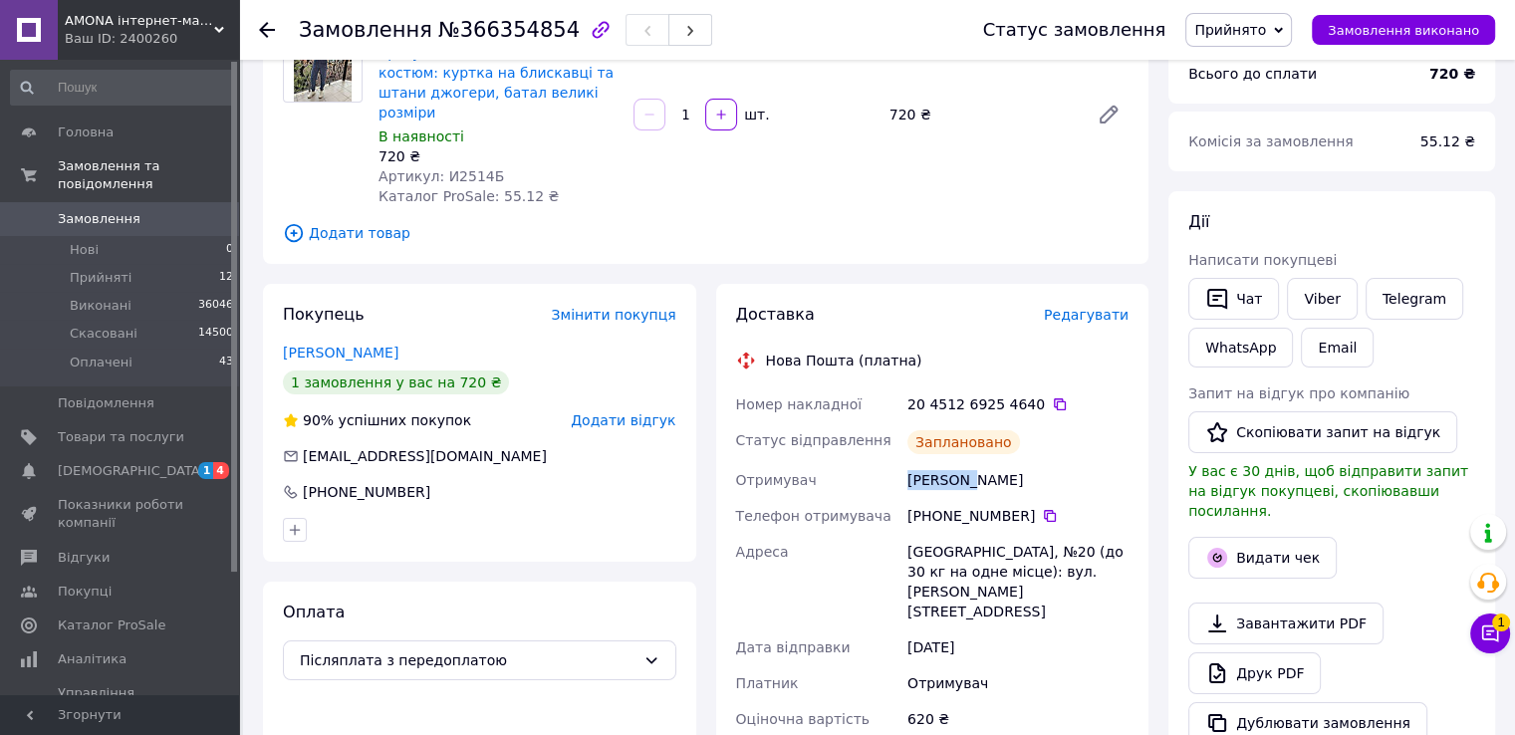
copy div "Галушка"
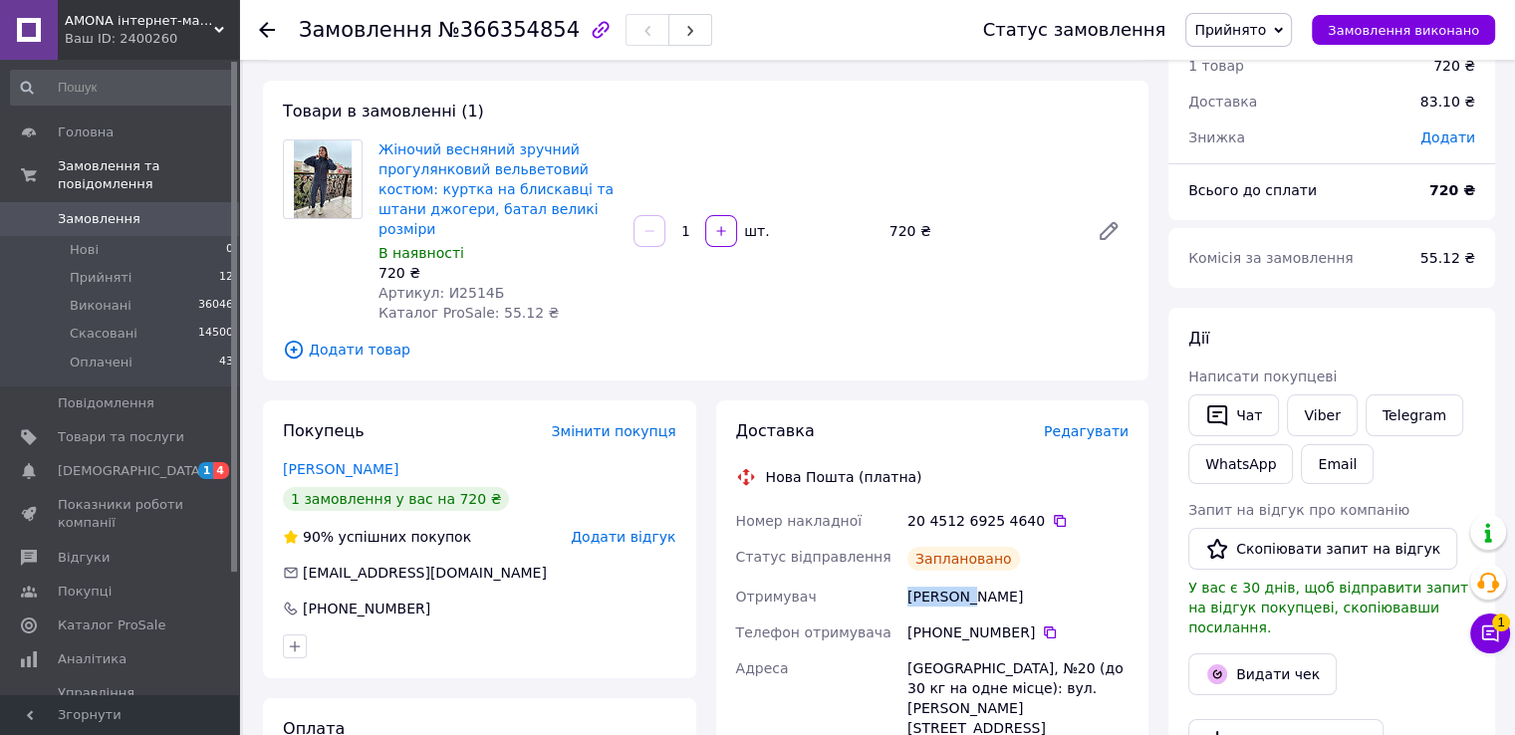
scroll to position [0, 0]
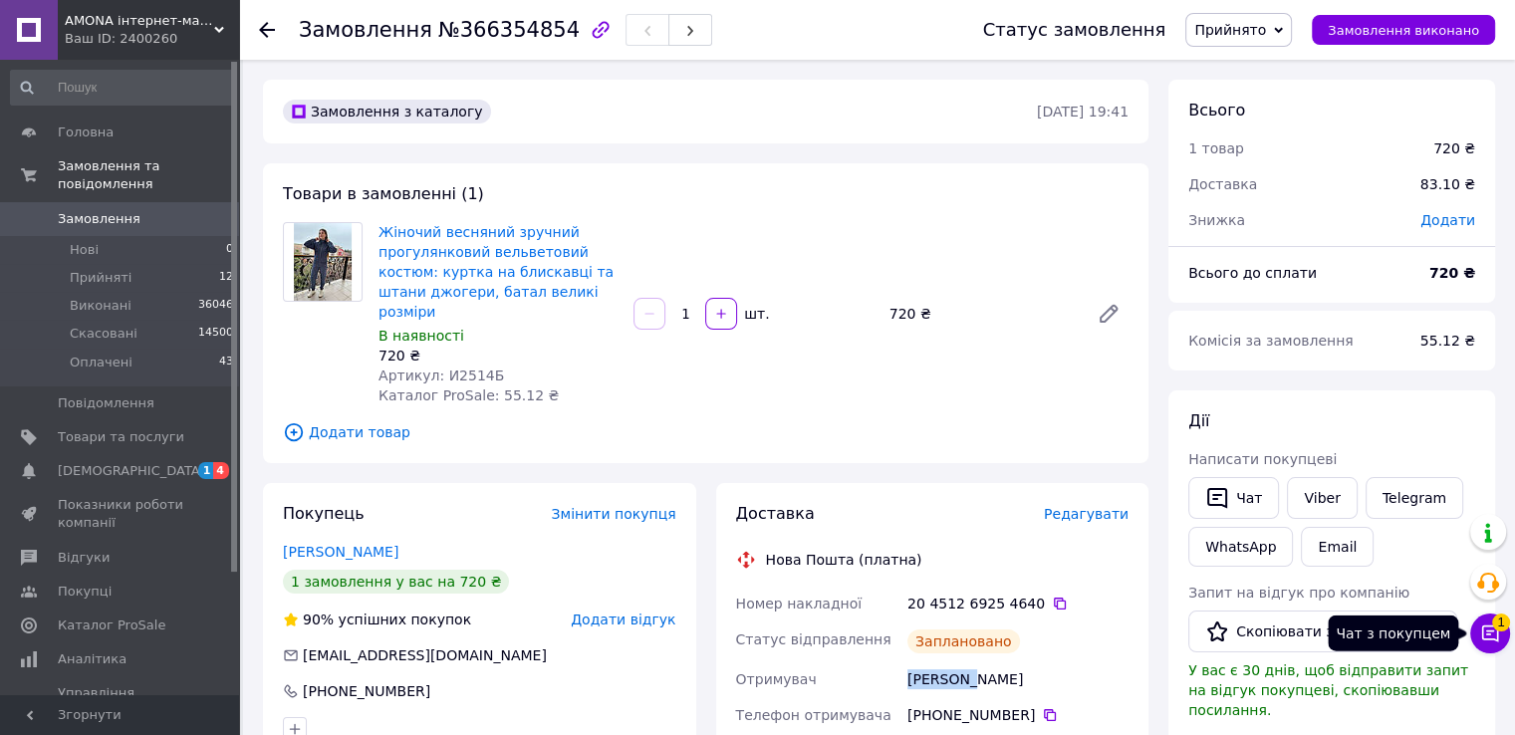
click at [1471, 628] on button "Чат з покупцем 1" at bounding box center [1490, 633] width 40 height 40
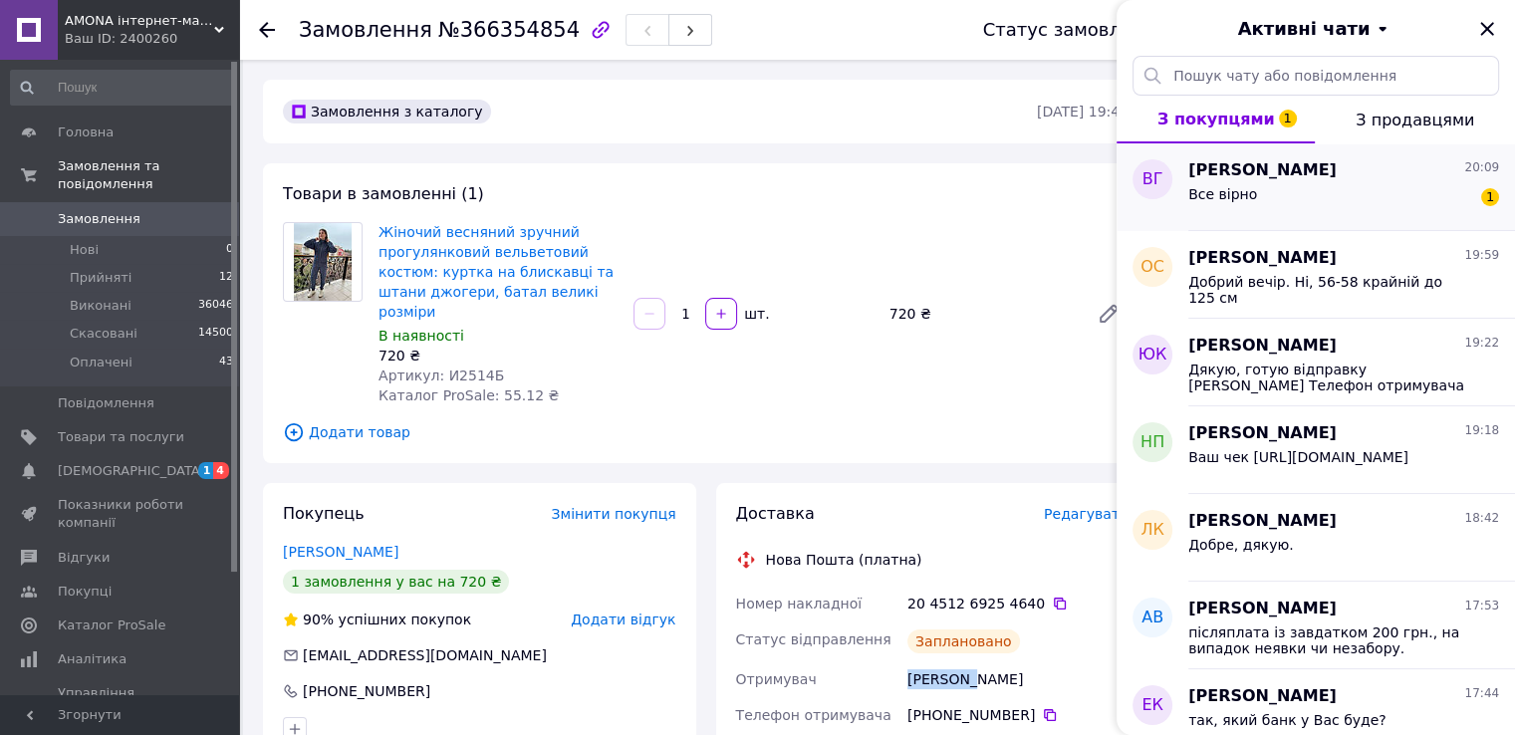
click at [1318, 184] on div "Все вірно 1" at bounding box center [1343, 198] width 311 height 32
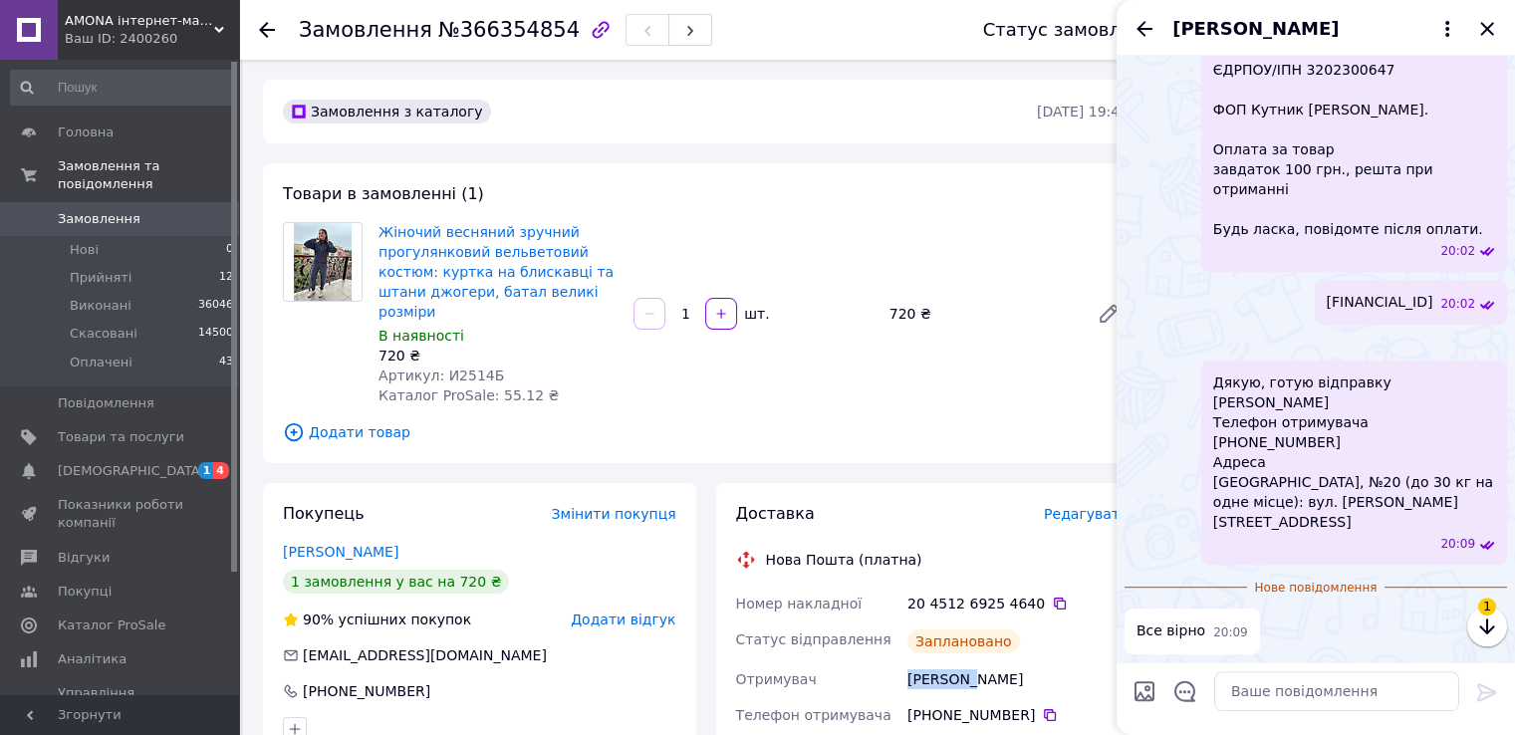
scroll to position [1136, 0]
drag, startPoint x: 1127, startPoint y: 24, endPoint x: 1142, endPoint y: 24, distance: 14.9
click at [1127, 24] on div "[PERSON_NAME]" at bounding box center [1315, 28] width 398 height 56
click at [1145, 25] on icon "Назад" at bounding box center [1144, 29] width 24 height 24
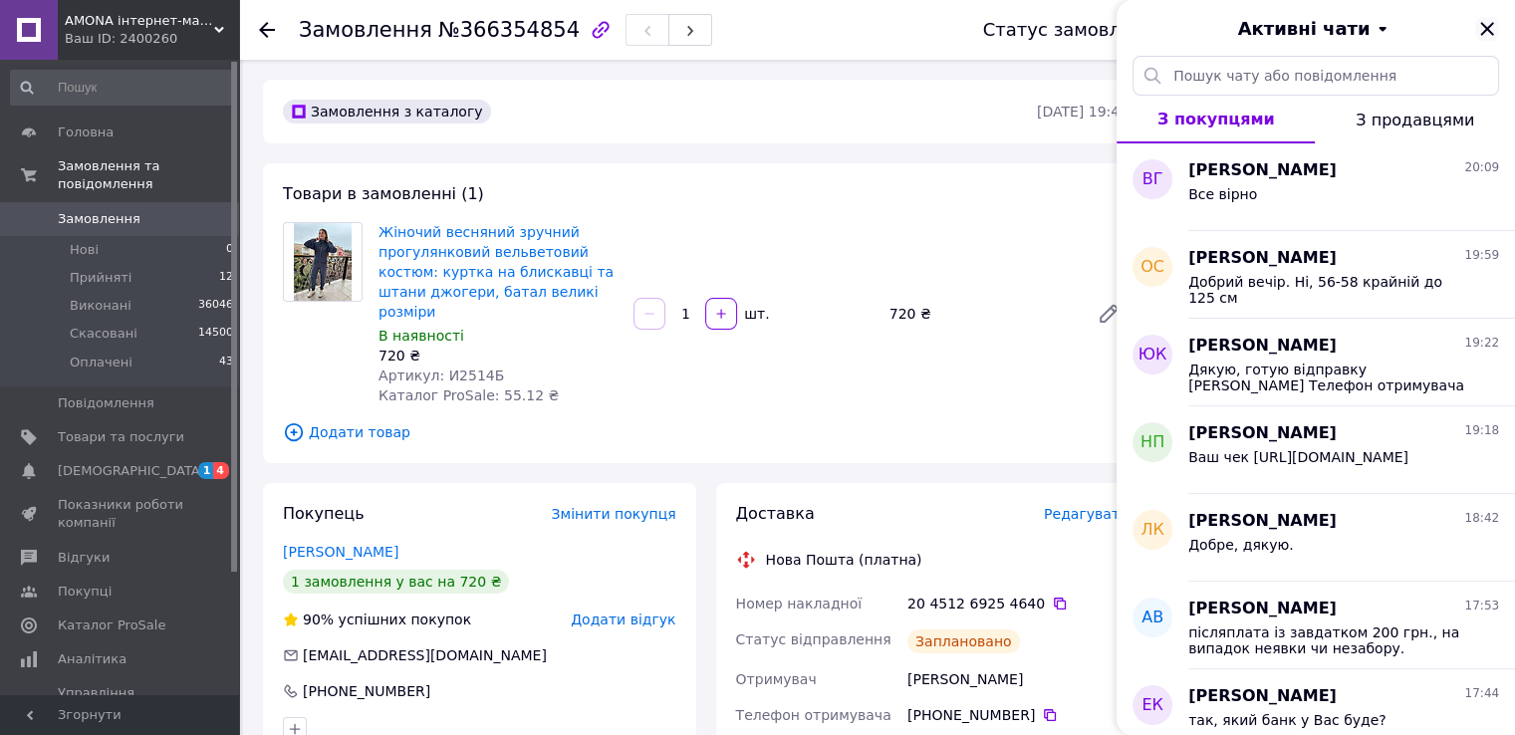
click at [1490, 21] on icon "Закрити" at bounding box center [1487, 29] width 24 height 24
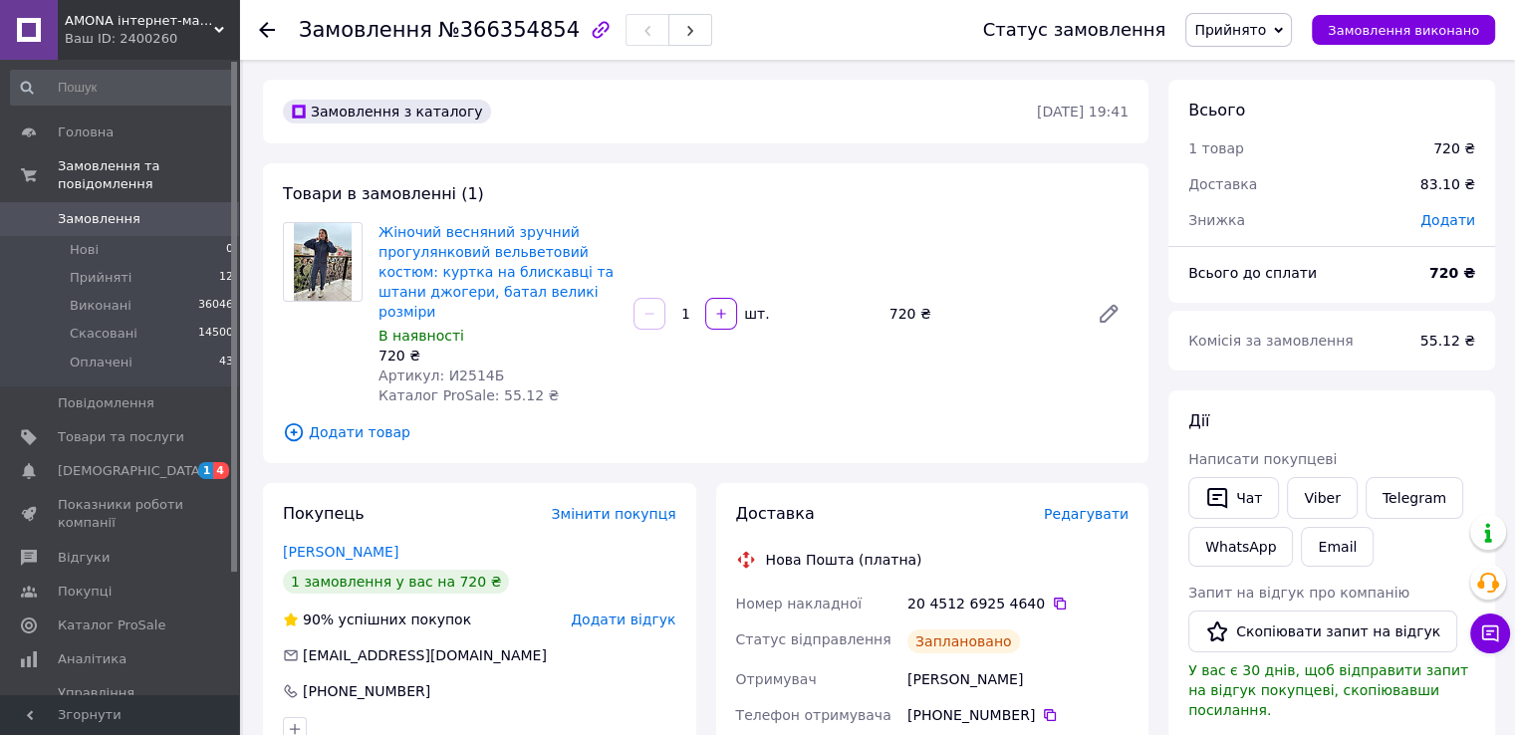
click at [1266, 31] on span "Прийнято" at bounding box center [1230, 30] width 72 height 16
click at [1267, 128] on li "Оплачено" at bounding box center [1238, 130] width 105 height 30
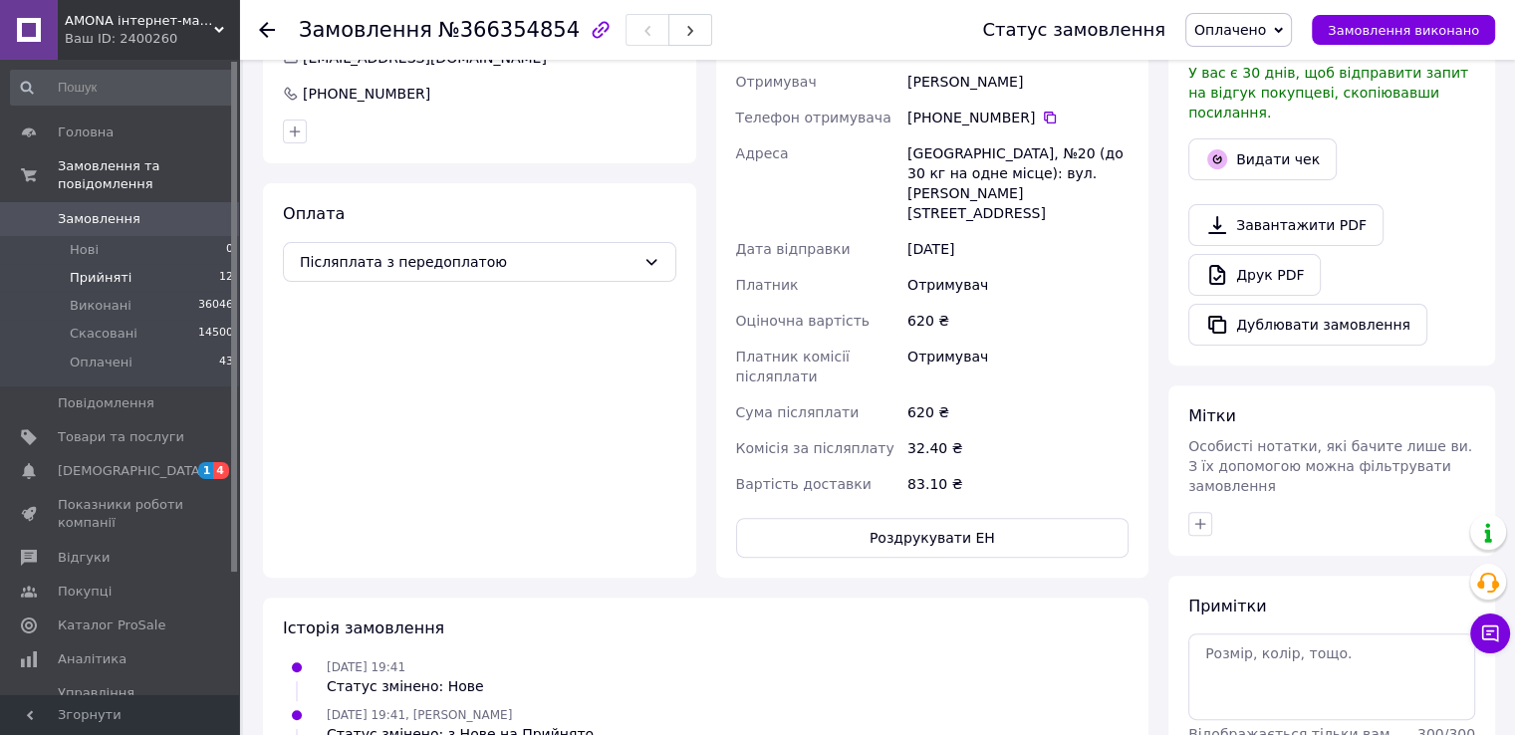
click at [181, 264] on li "Прийняті 12" at bounding box center [122, 278] width 245 height 28
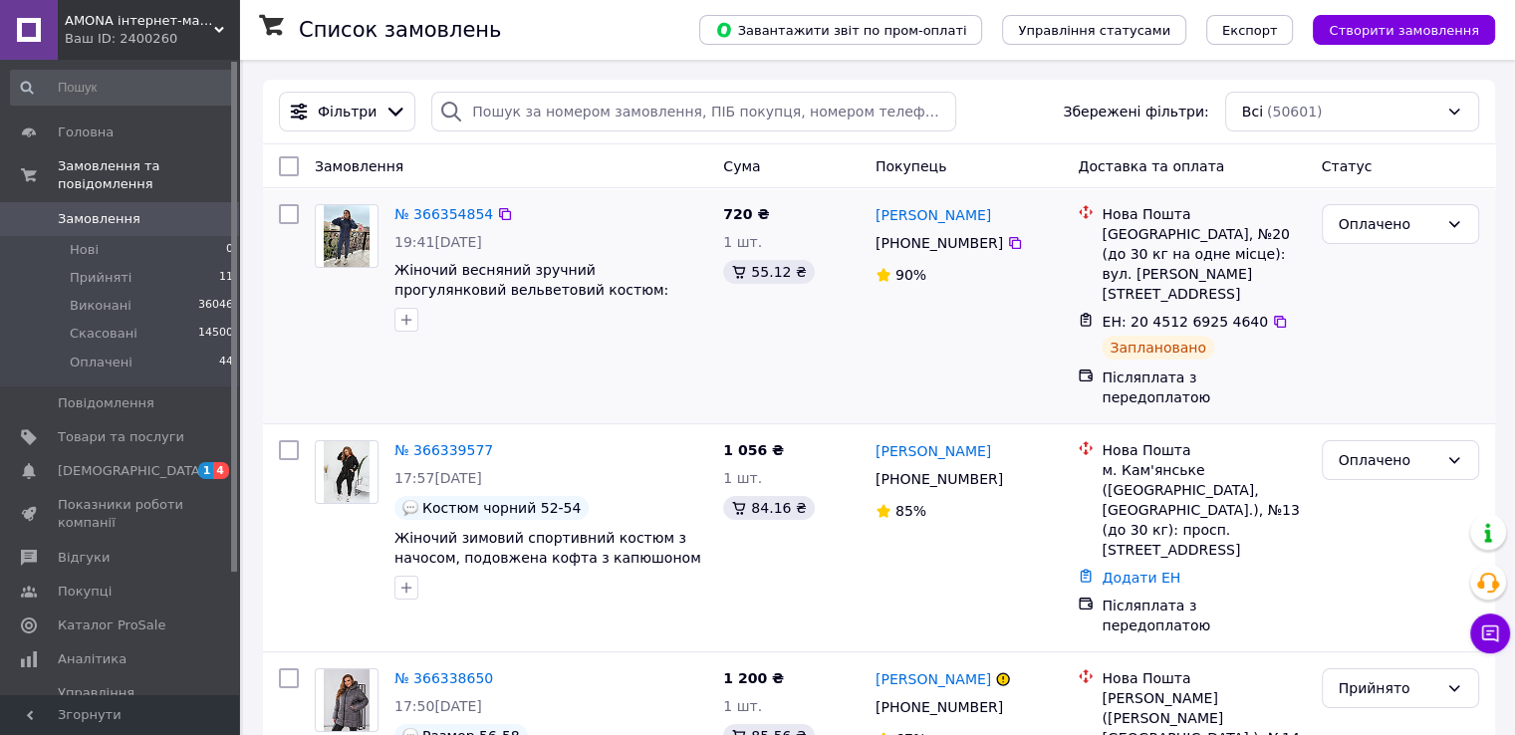
click at [165, 264] on li "Прийняті 11" at bounding box center [122, 278] width 245 height 28
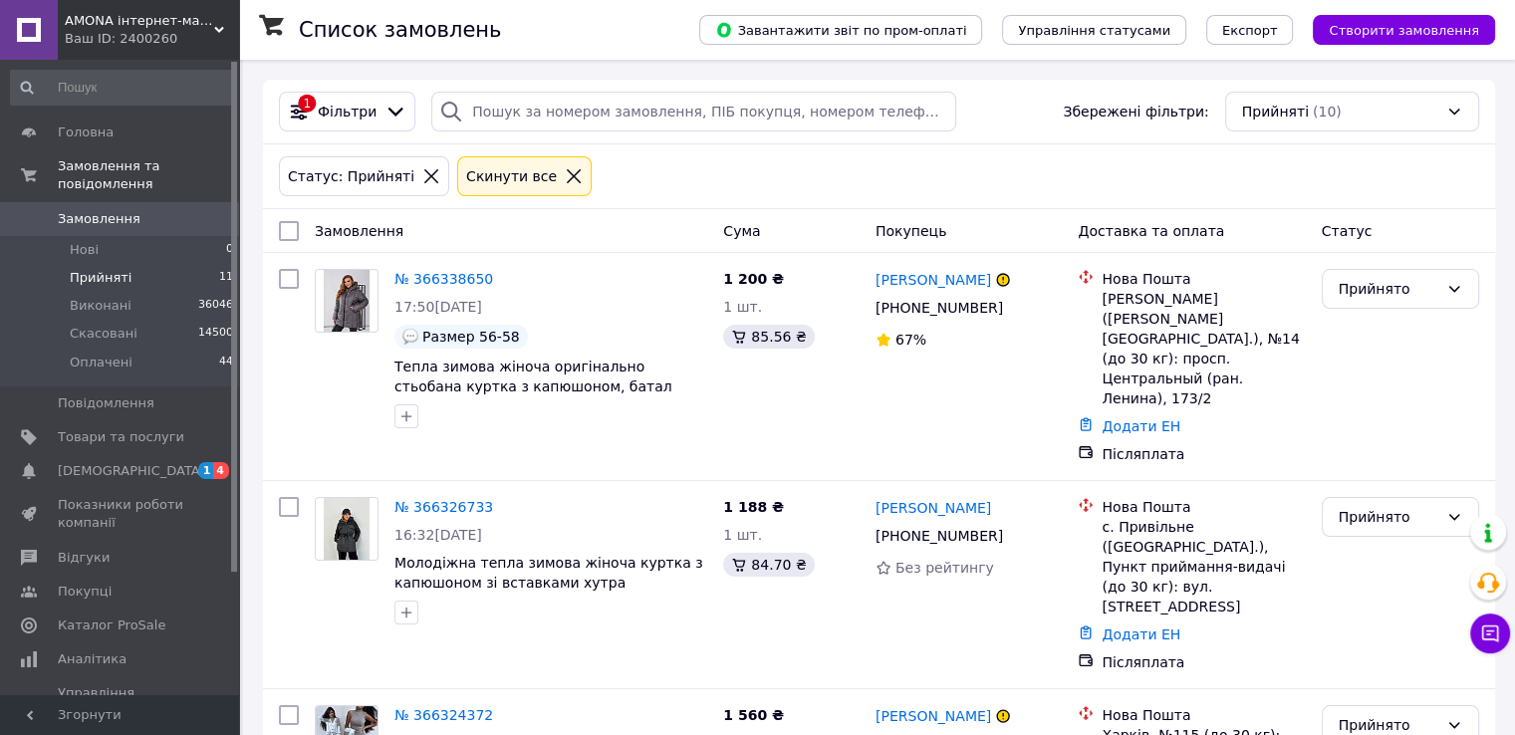
click at [209, 264] on li "Прийняті 11" at bounding box center [122, 278] width 245 height 28
click at [922, 287] on link "[PERSON_NAME]" at bounding box center [933, 280] width 116 height 20
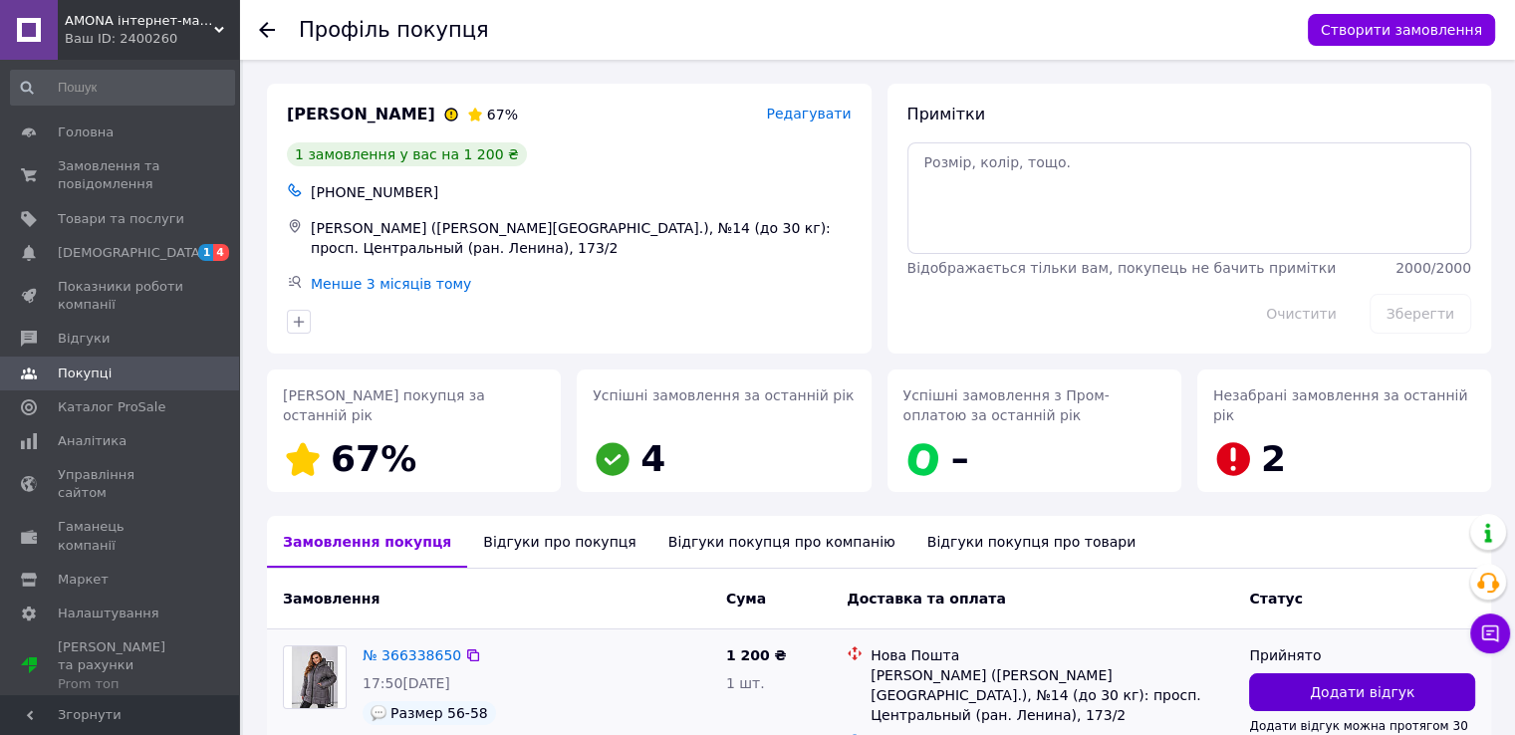
click at [1337, 682] on span "Додати відгук" at bounding box center [1362, 692] width 105 height 20
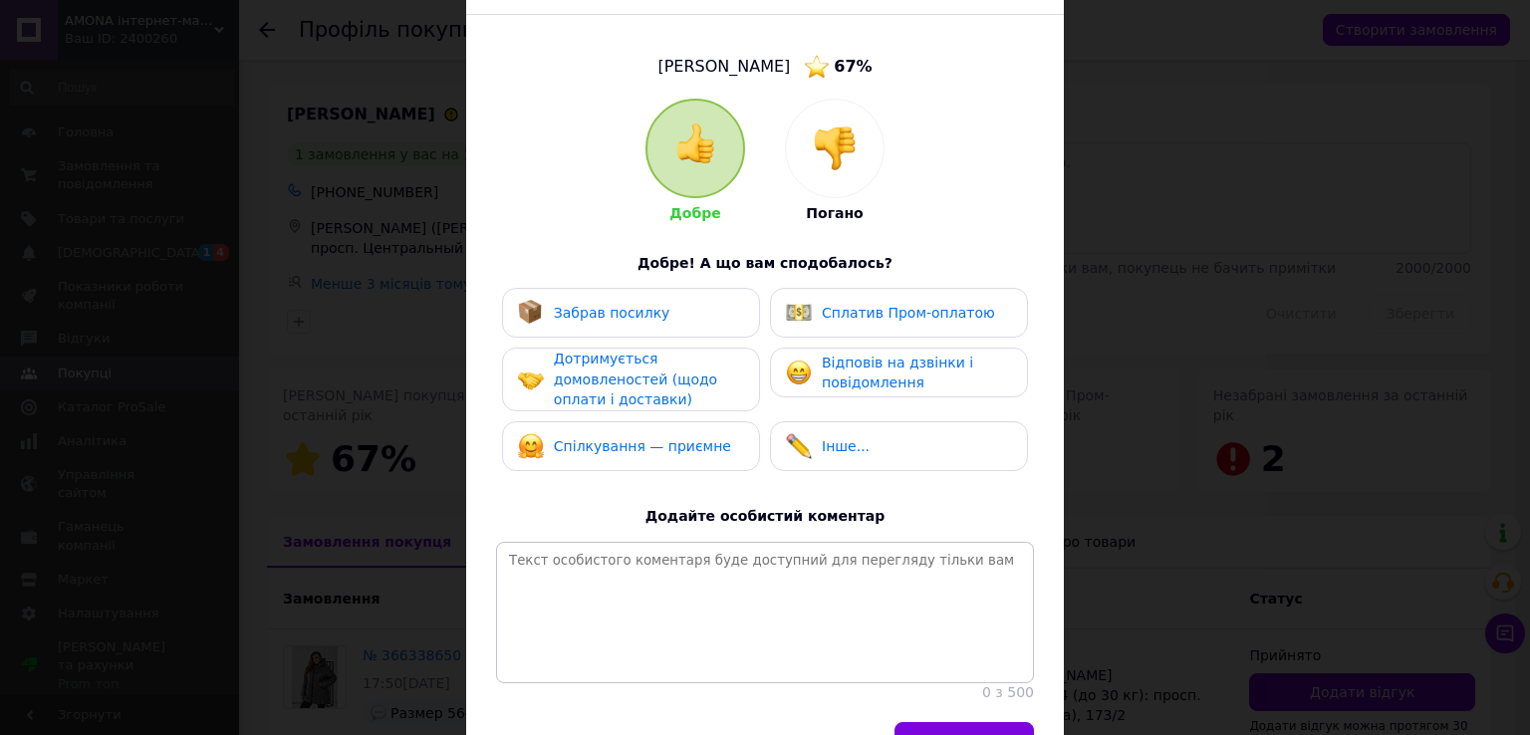
scroll to position [251, 0]
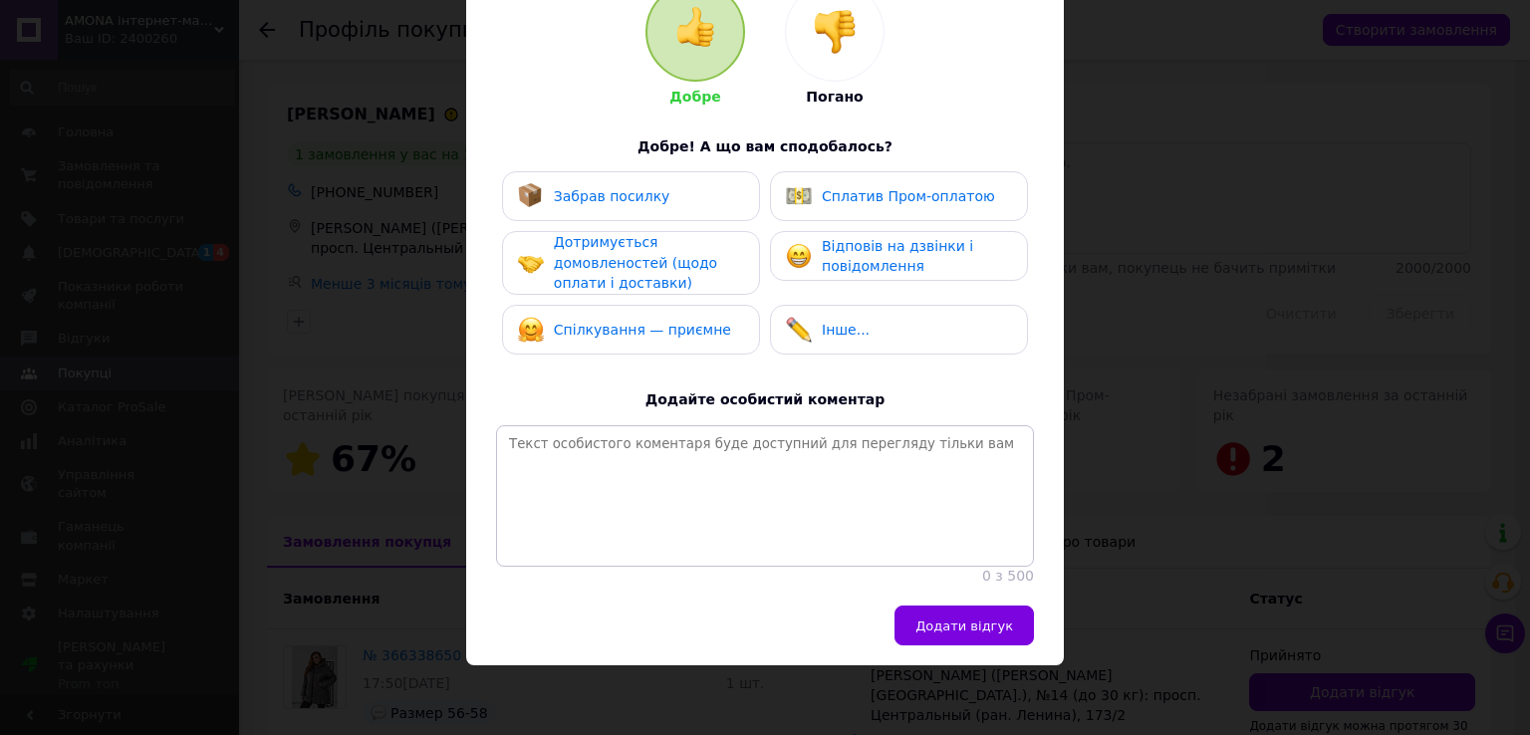
click at [831, 43] on div at bounding box center [835, 32] width 98 height 98
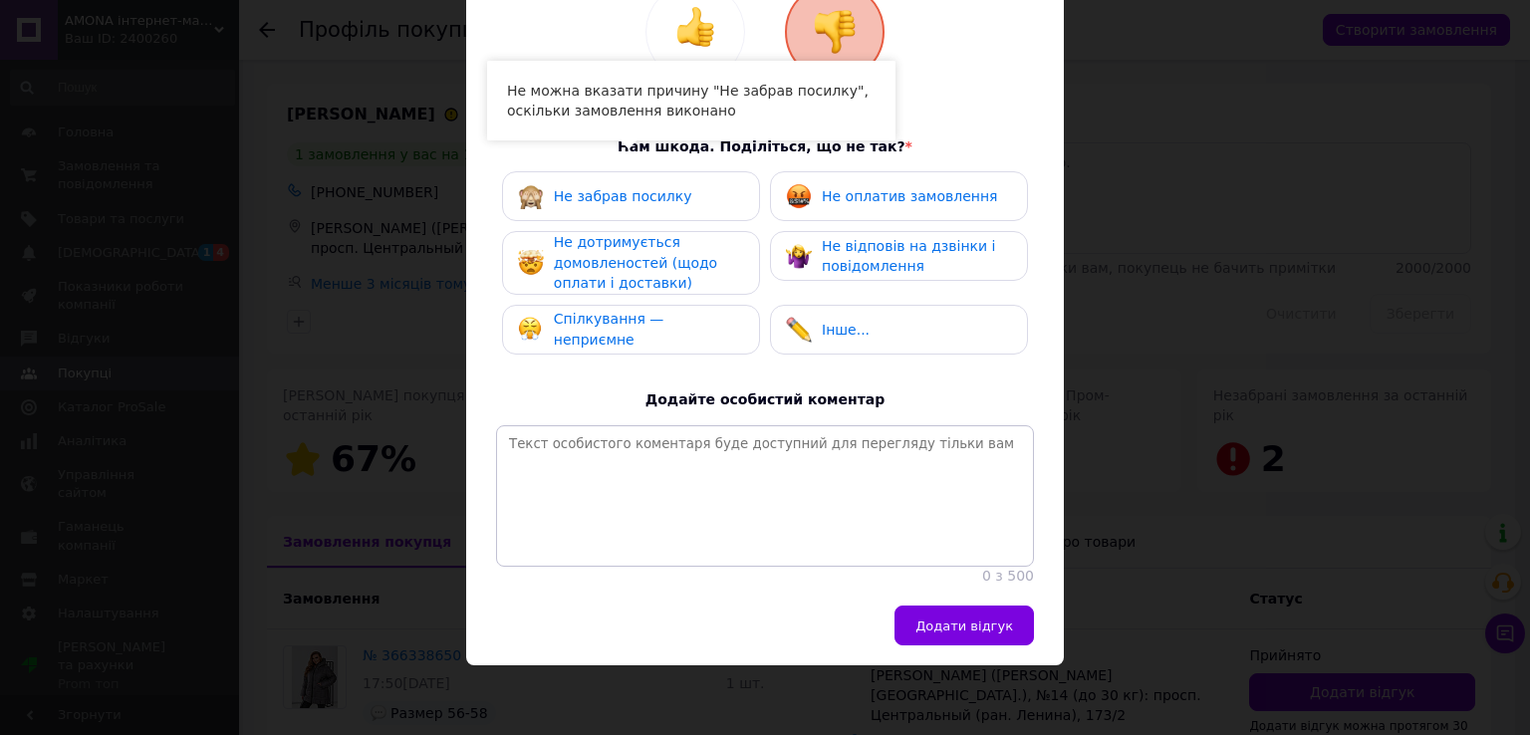
click at [670, 248] on span "Не дотримується домовленостей (щодо оплати і доставки)" at bounding box center [635, 262] width 163 height 57
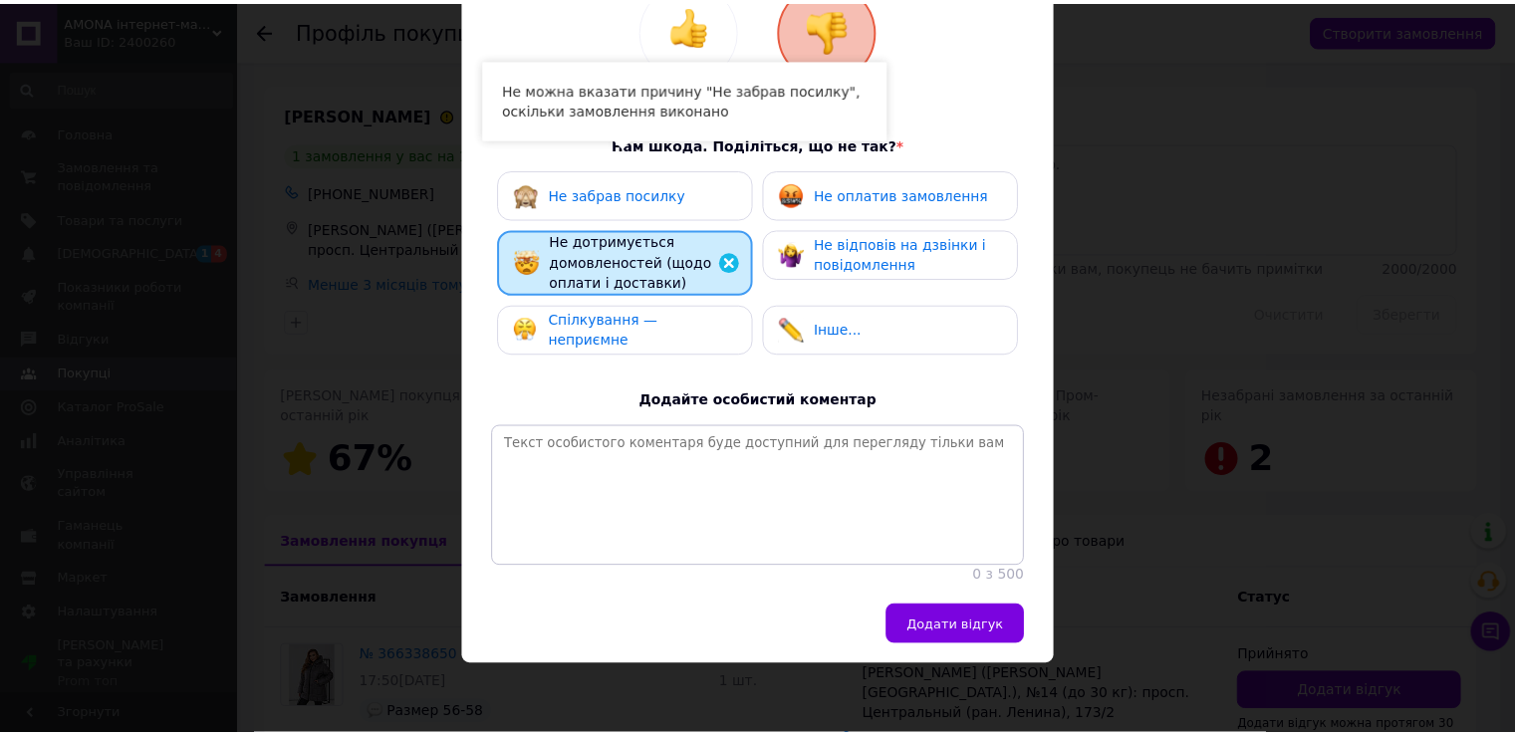
scroll to position [253, 0]
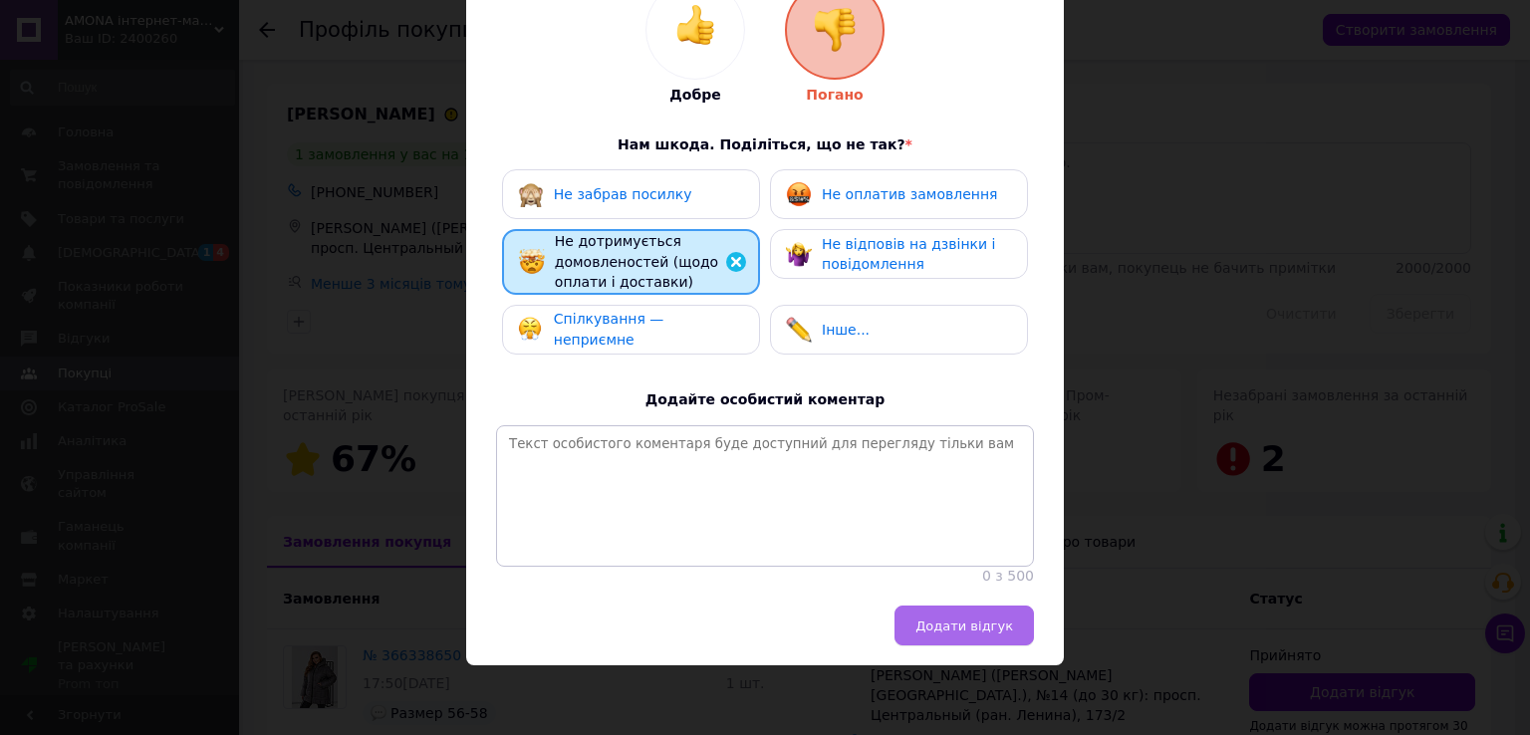
click at [1005, 639] on button "Додати відгук" at bounding box center [963, 625] width 139 height 40
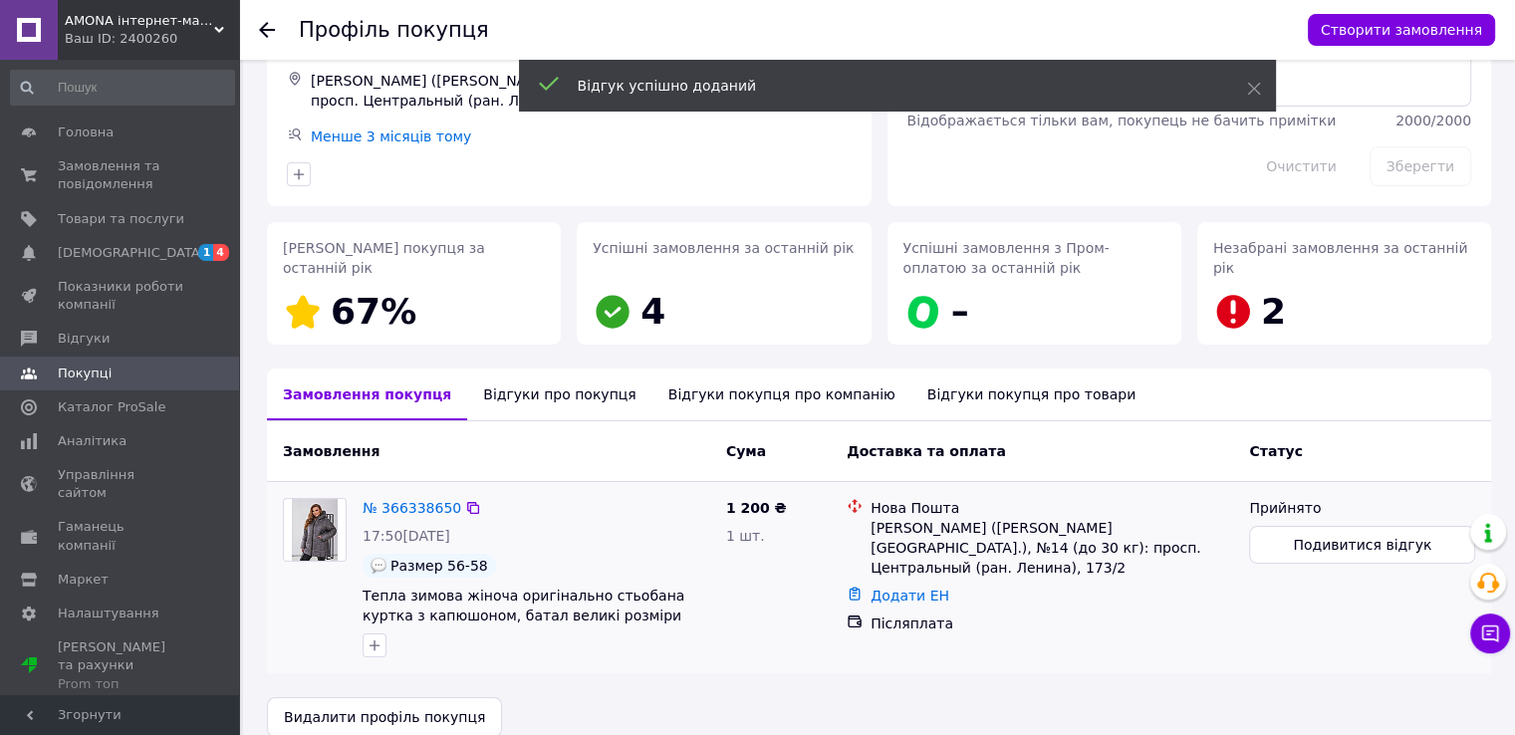
scroll to position [175, 0]
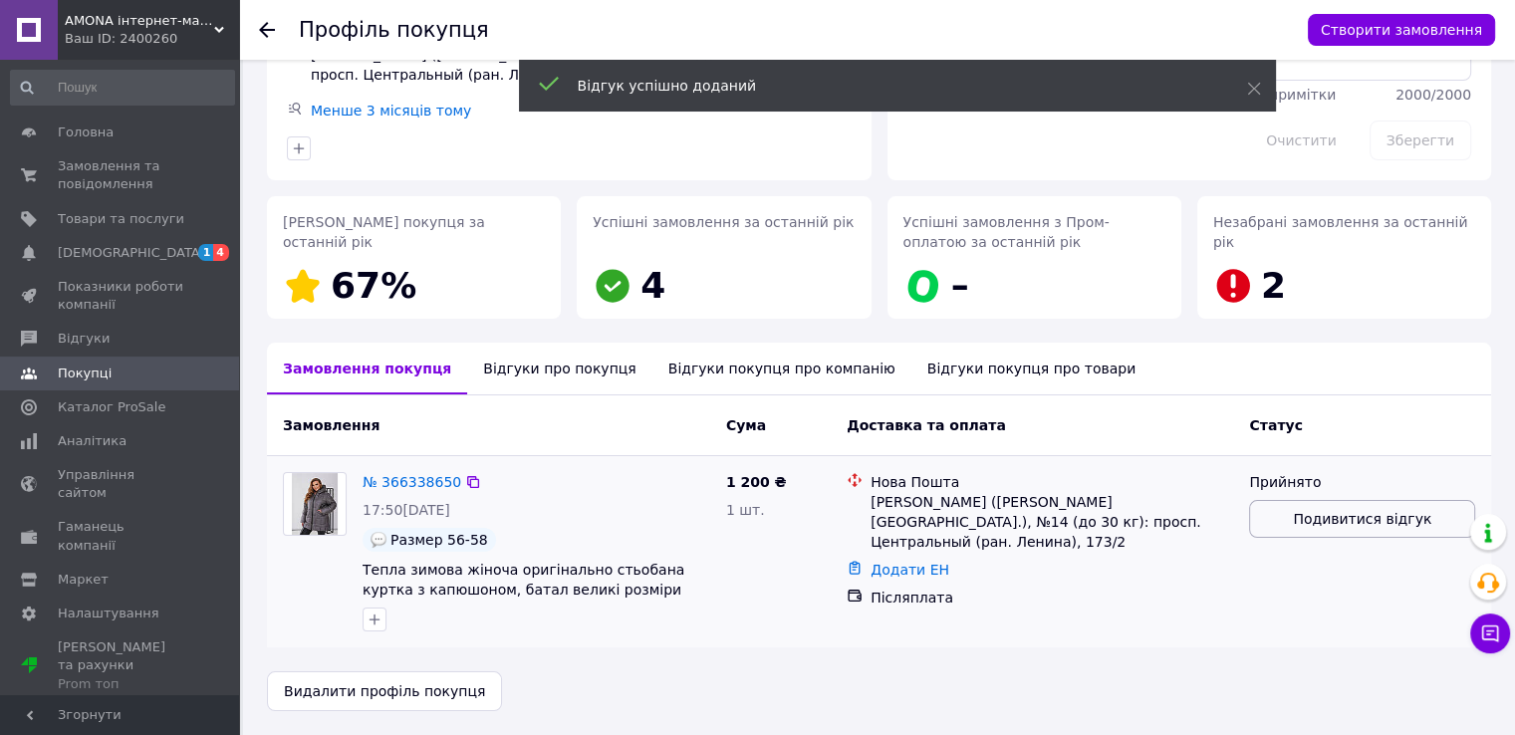
click at [1323, 518] on span "Подивитися відгук" at bounding box center [1362, 519] width 138 height 20
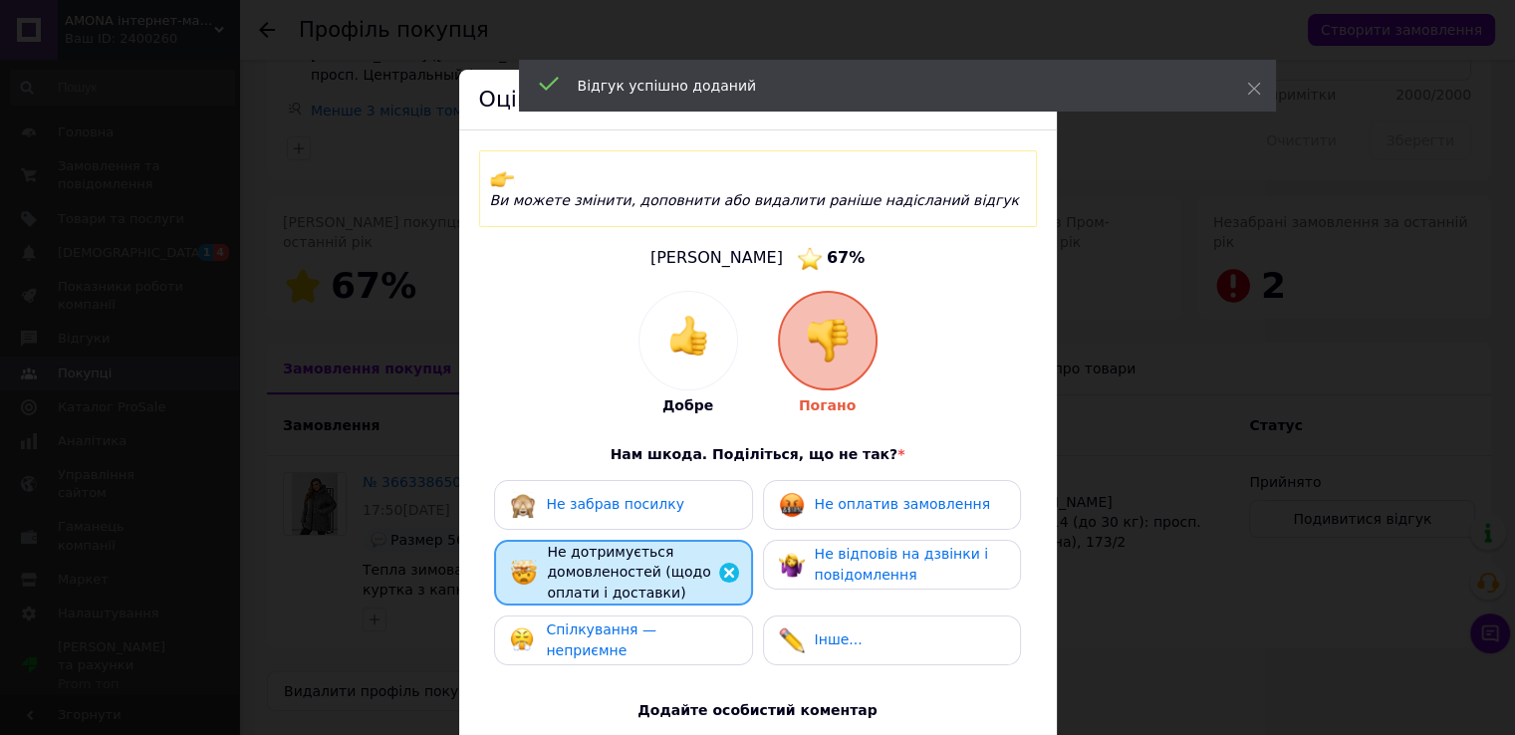
click at [677, 496] on div "Не забрав посилку" at bounding box center [623, 505] width 226 height 26
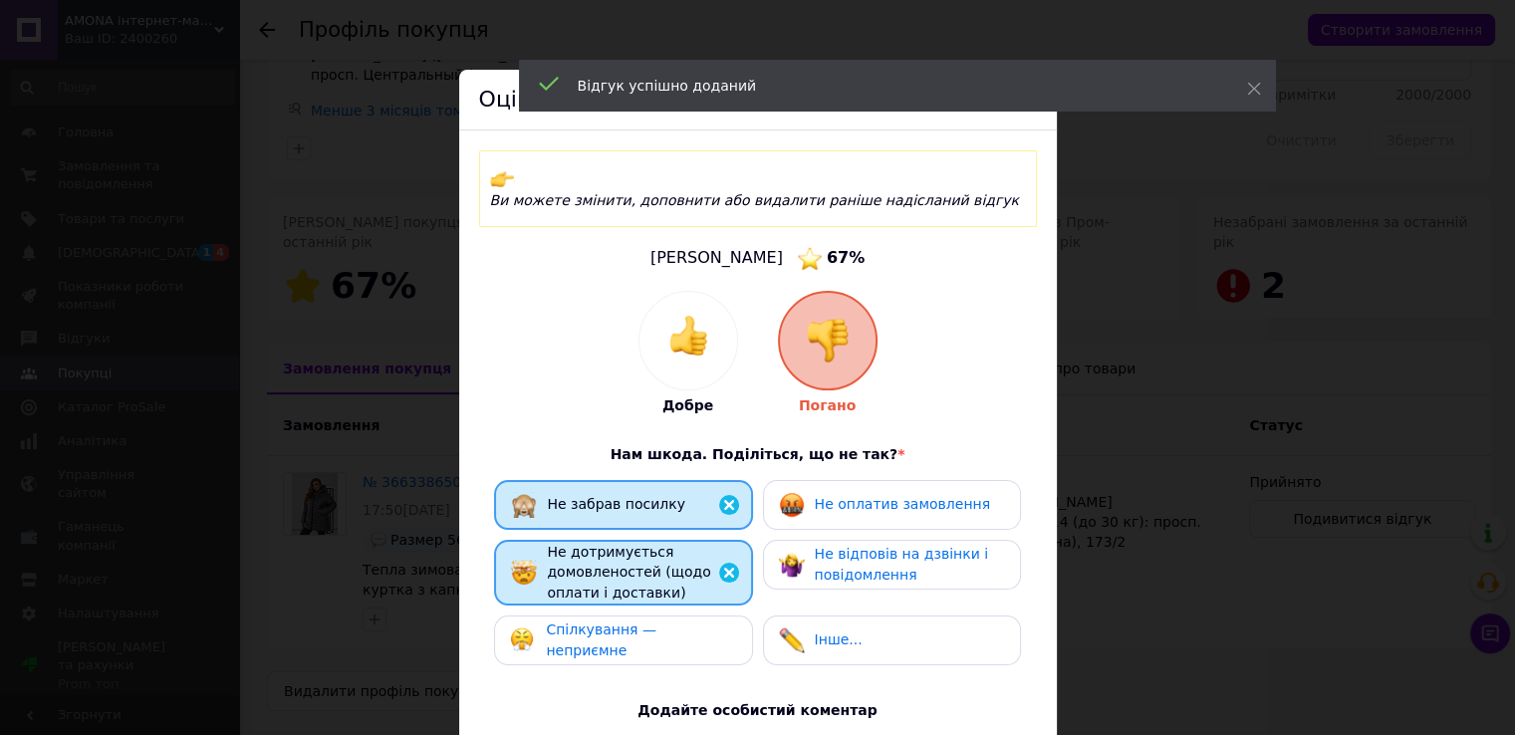
click at [647, 544] on span "Не дотримується домовленостей (щодо оплати і доставки)" at bounding box center [628, 572] width 163 height 57
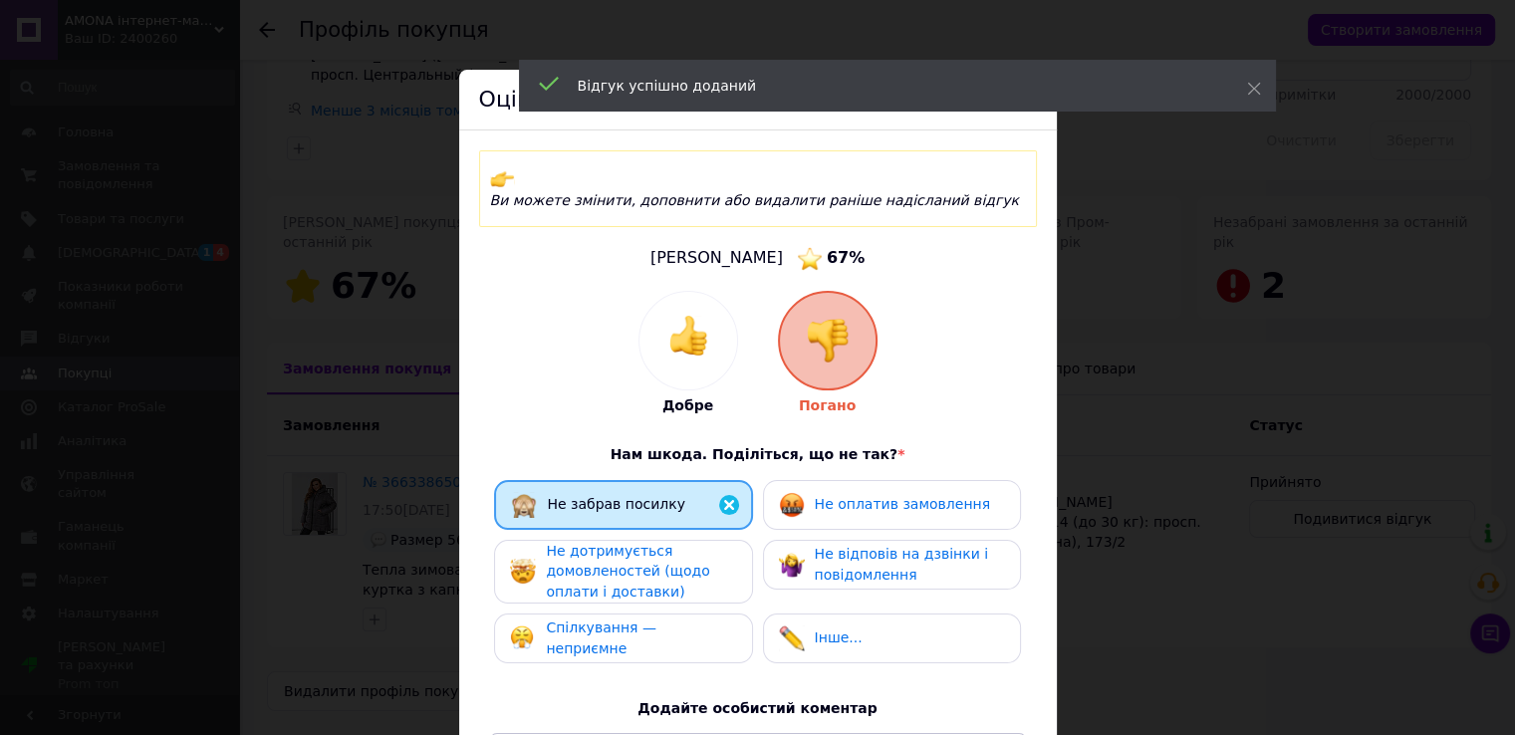
scroll to position [308, 0]
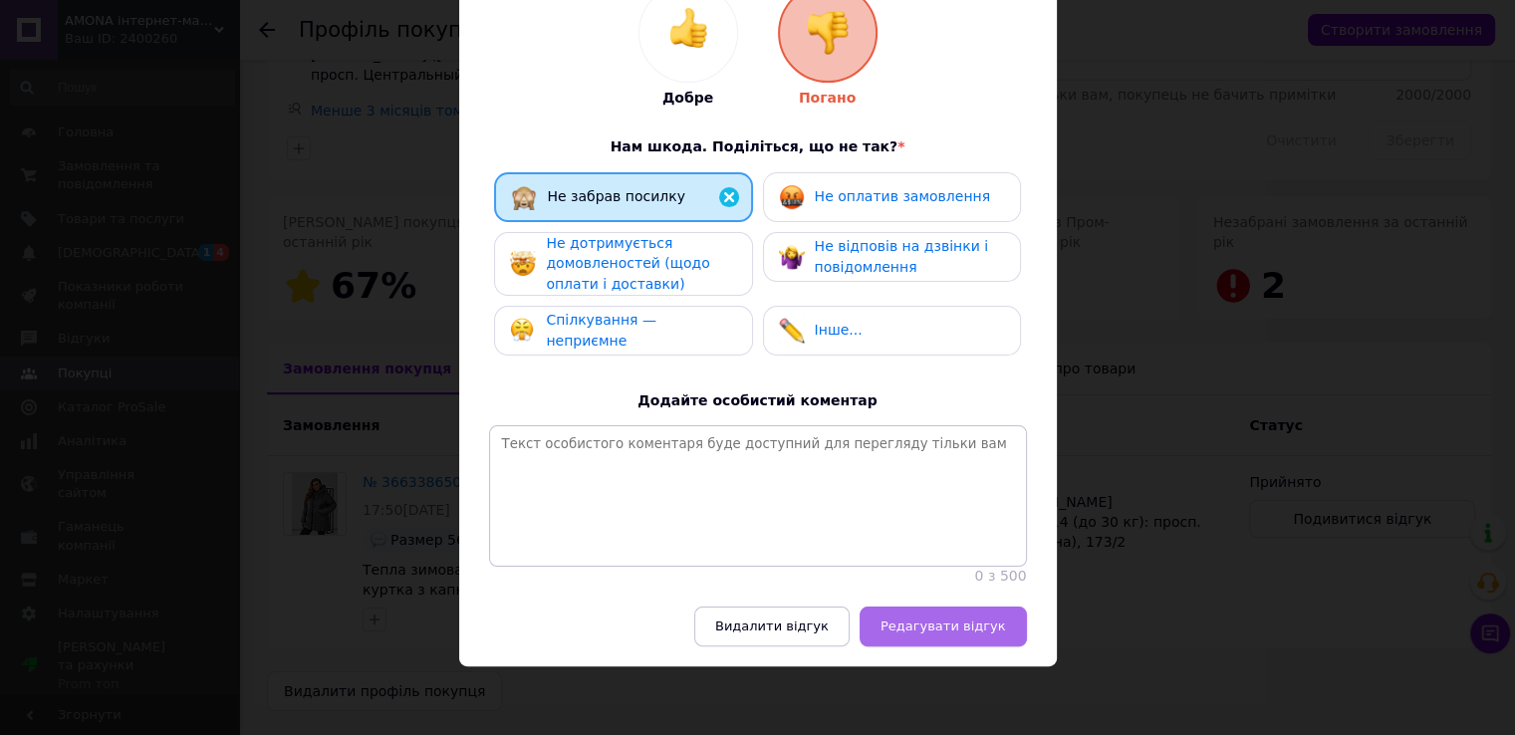
click at [929, 638] on button "Редагувати відгук" at bounding box center [942, 626] width 167 height 40
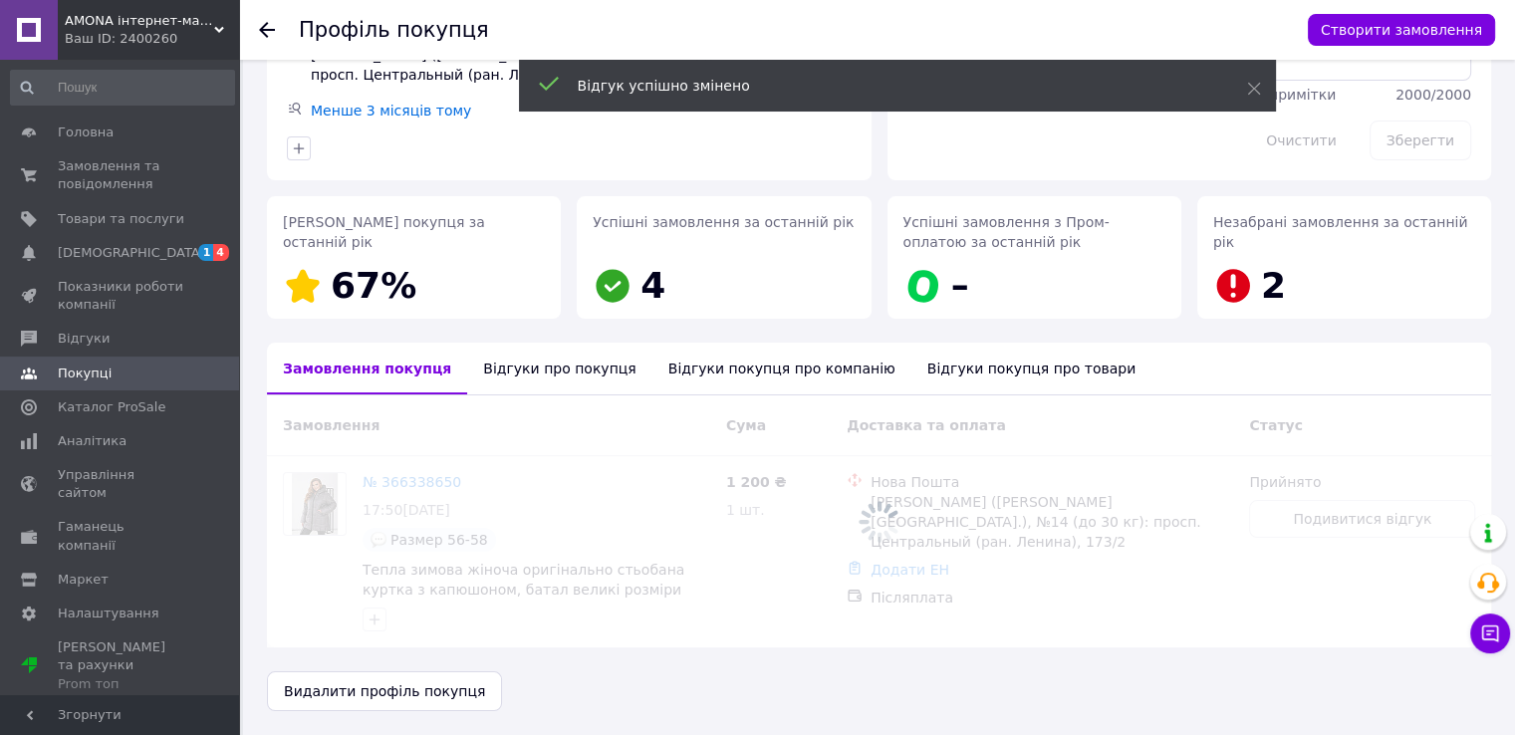
click at [490, 367] on div "Відгуки про покупця" at bounding box center [559, 369] width 184 height 52
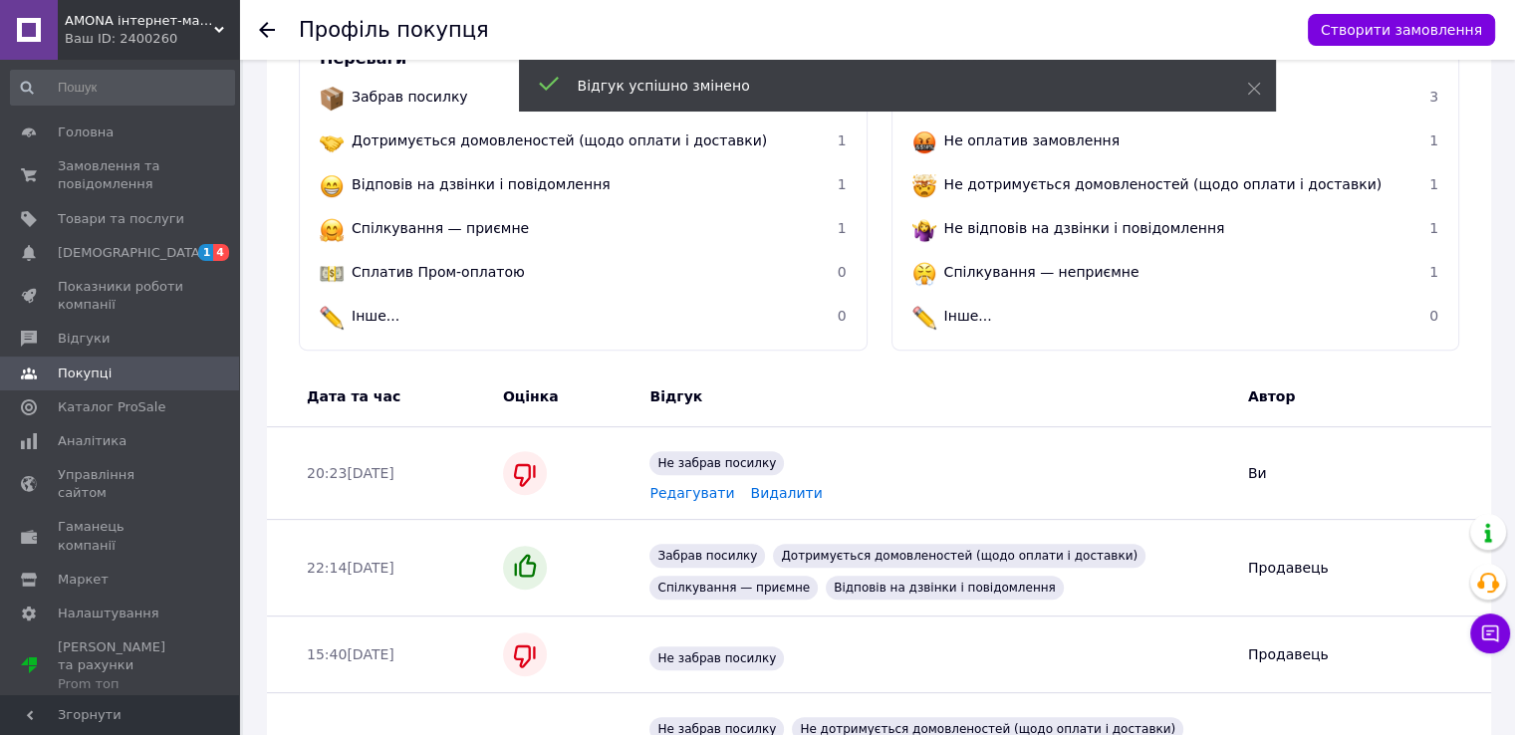
scroll to position [850, 0]
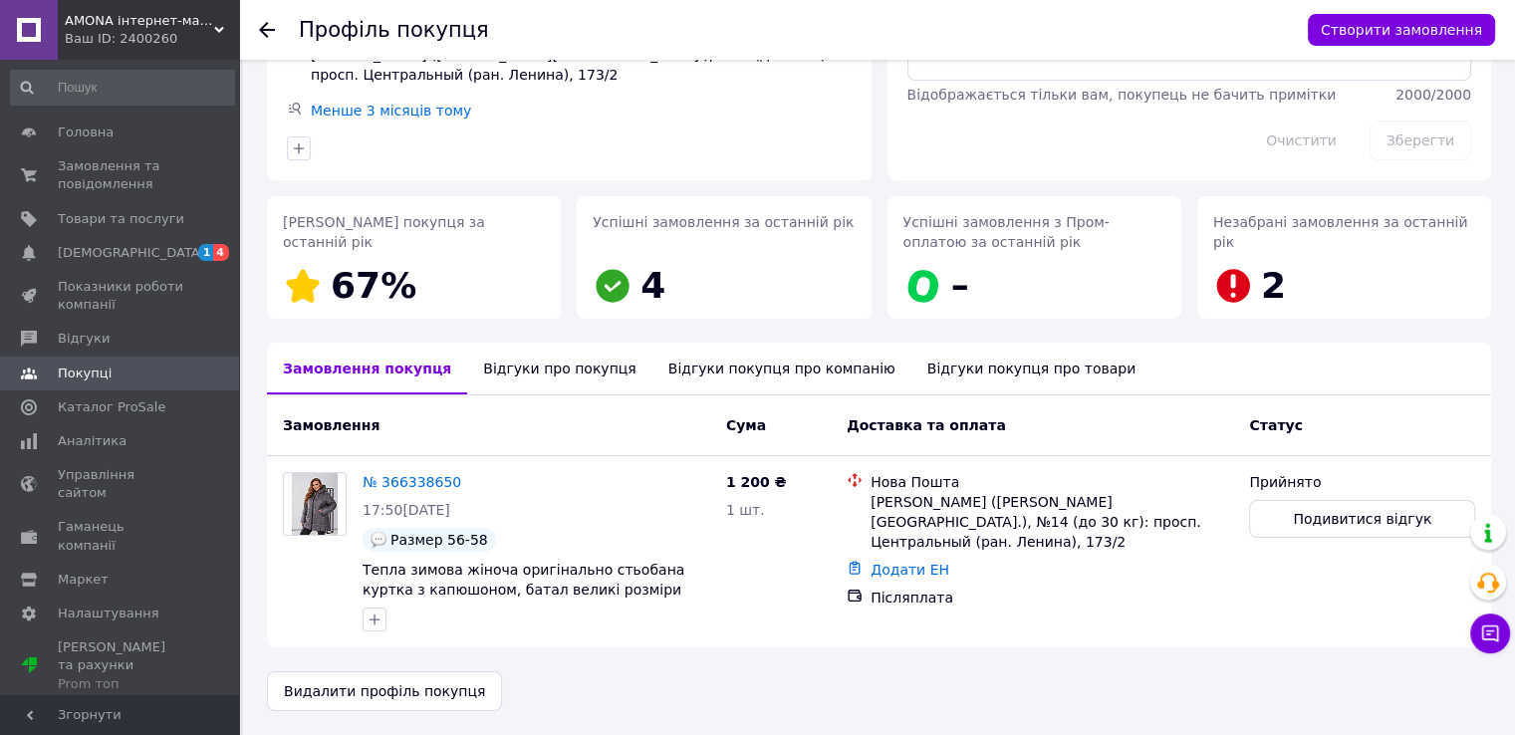
scroll to position [175, 0]
click at [545, 382] on div "Відгуки про покупця" at bounding box center [559, 369] width 184 height 52
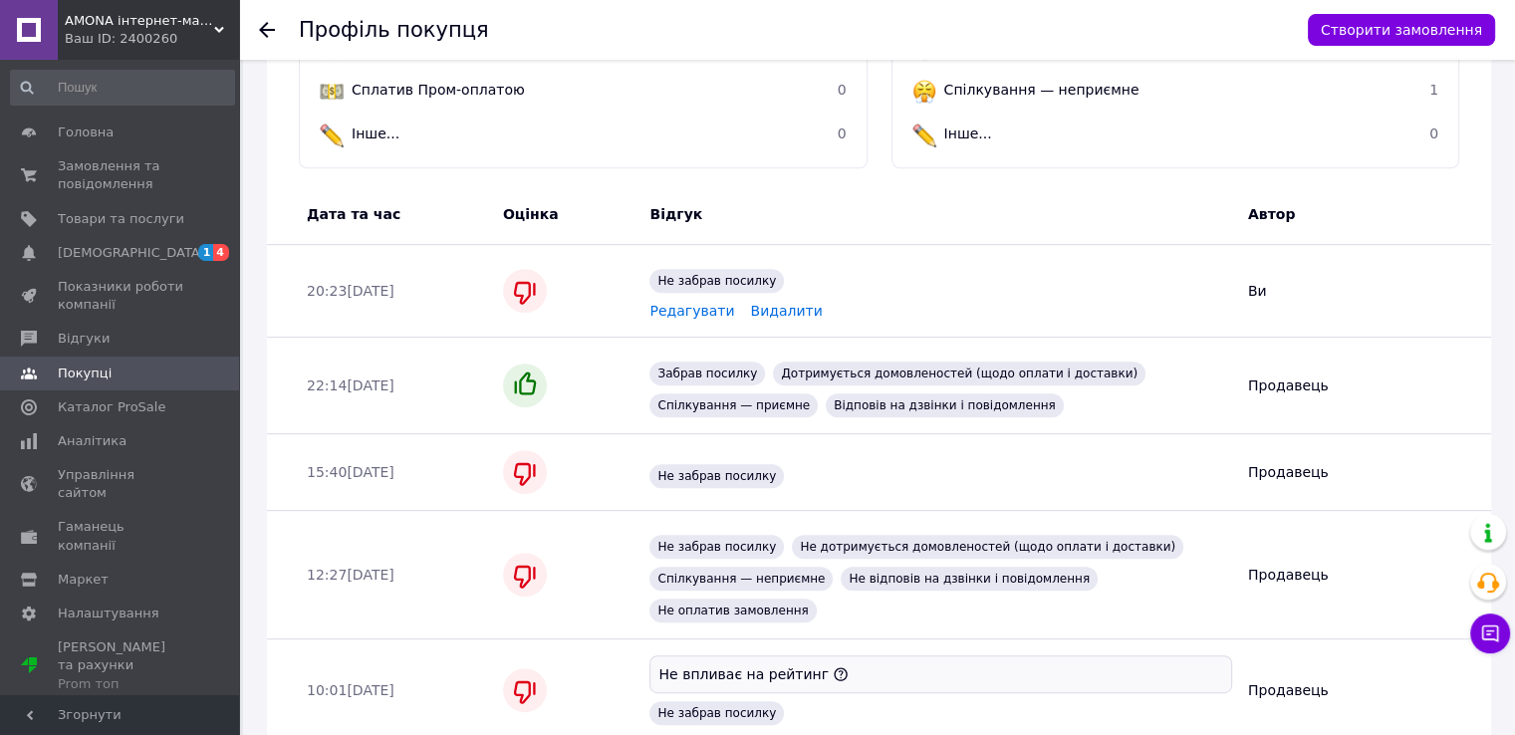
scroll to position [819, 0]
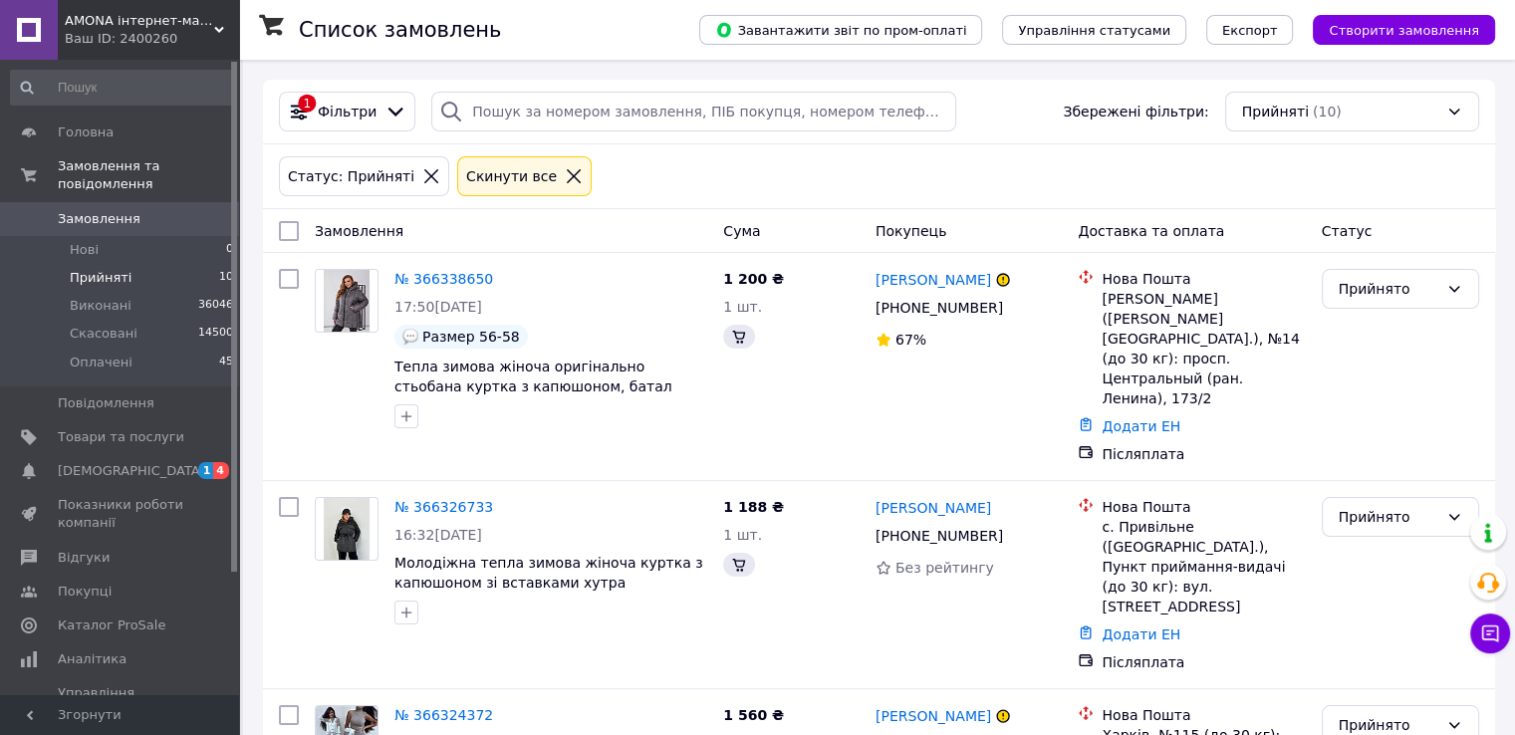
click at [219, 269] on span "10" at bounding box center [226, 278] width 14 height 18
click at [189, 488] on link "Показники роботи компанії" at bounding box center [122, 514] width 245 height 52
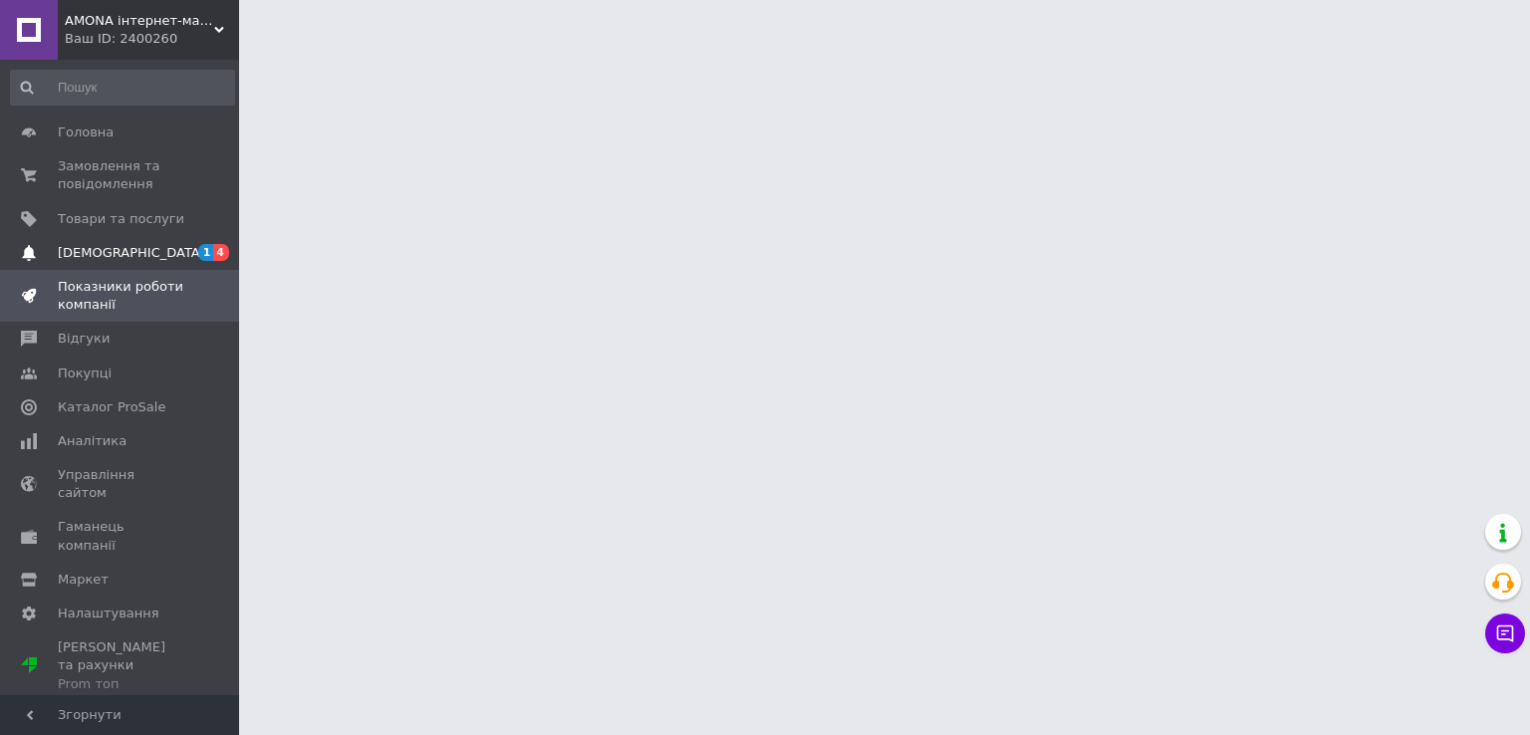
click at [209, 238] on link "Сповіщення 1 4" at bounding box center [122, 253] width 245 height 34
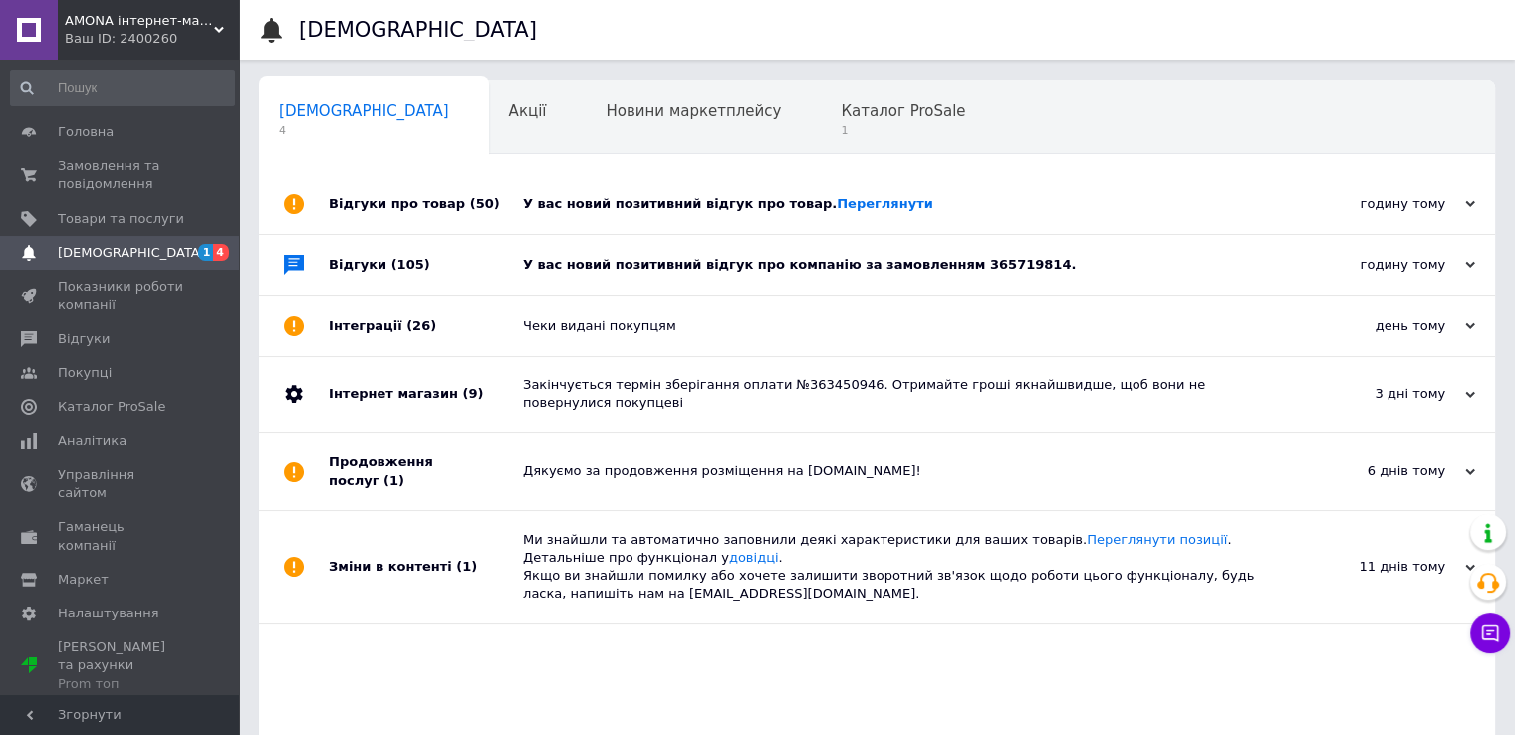
click at [507, 204] on div "Відгуки про товар (50)" at bounding box center [426, 204] width 194 height 60
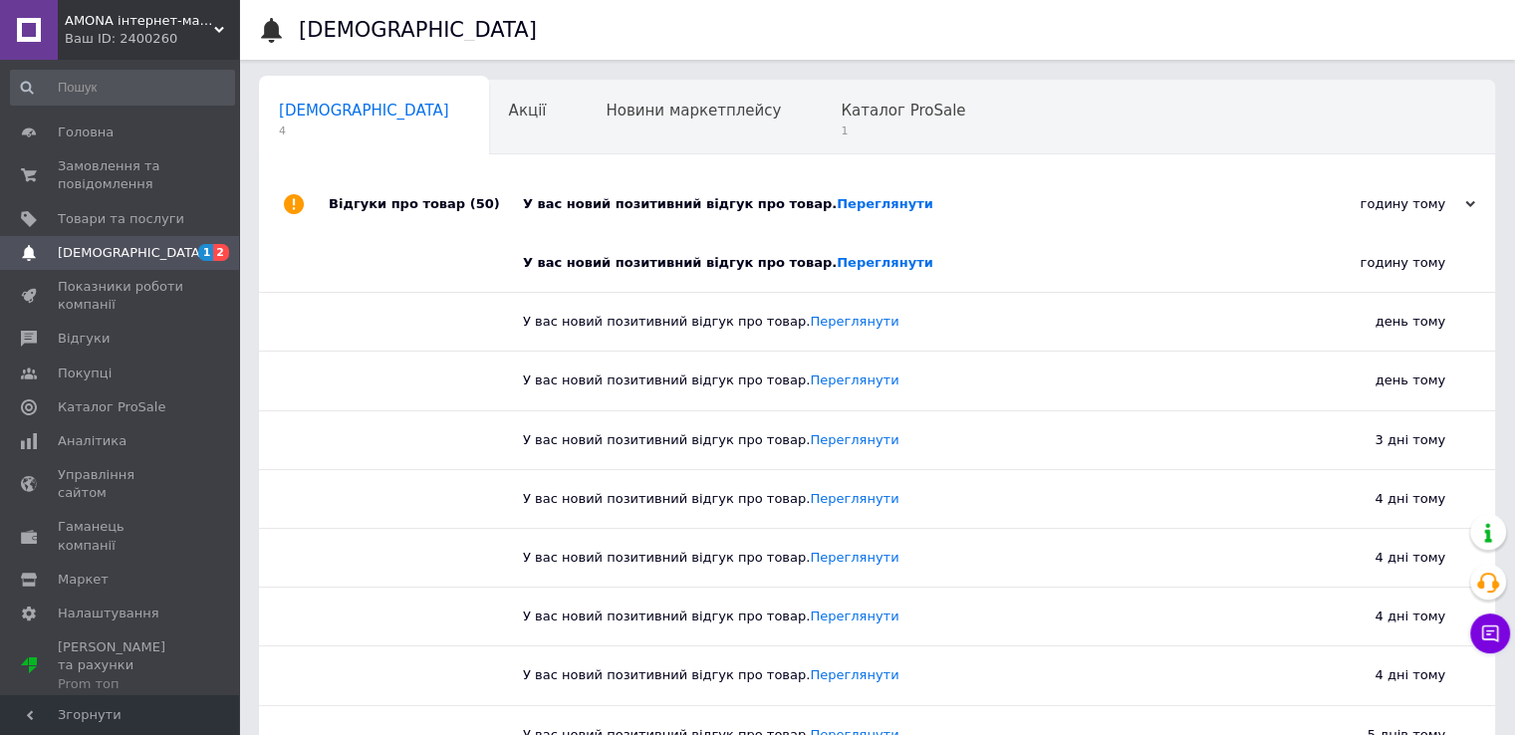
click at [480, 211] on div "Відгуки про товар (50)" at bounding box center [426, 204] width 194 height 60
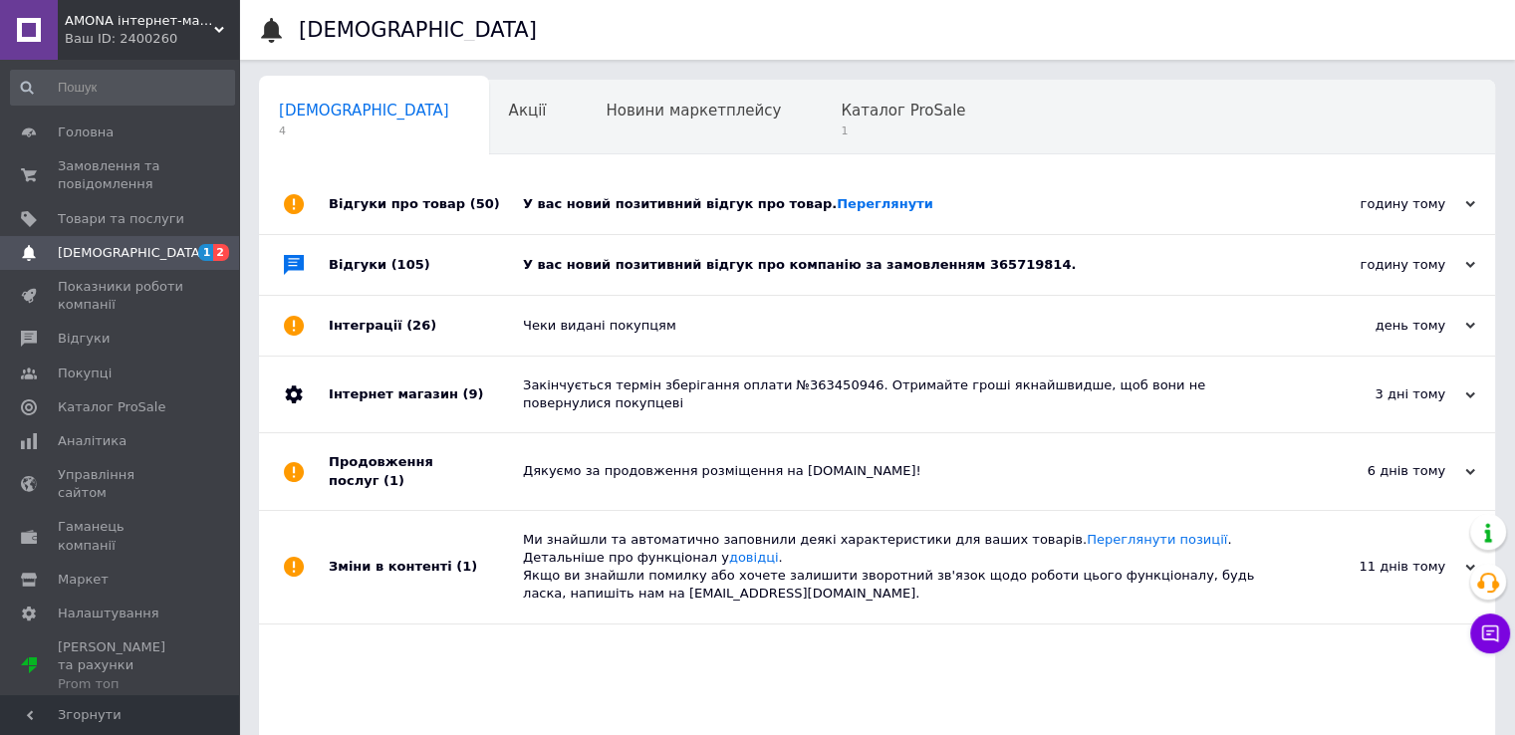
click at [505, 261] on div "Відгуки (105)" at bounding box center [426, 265] width 194 height 60
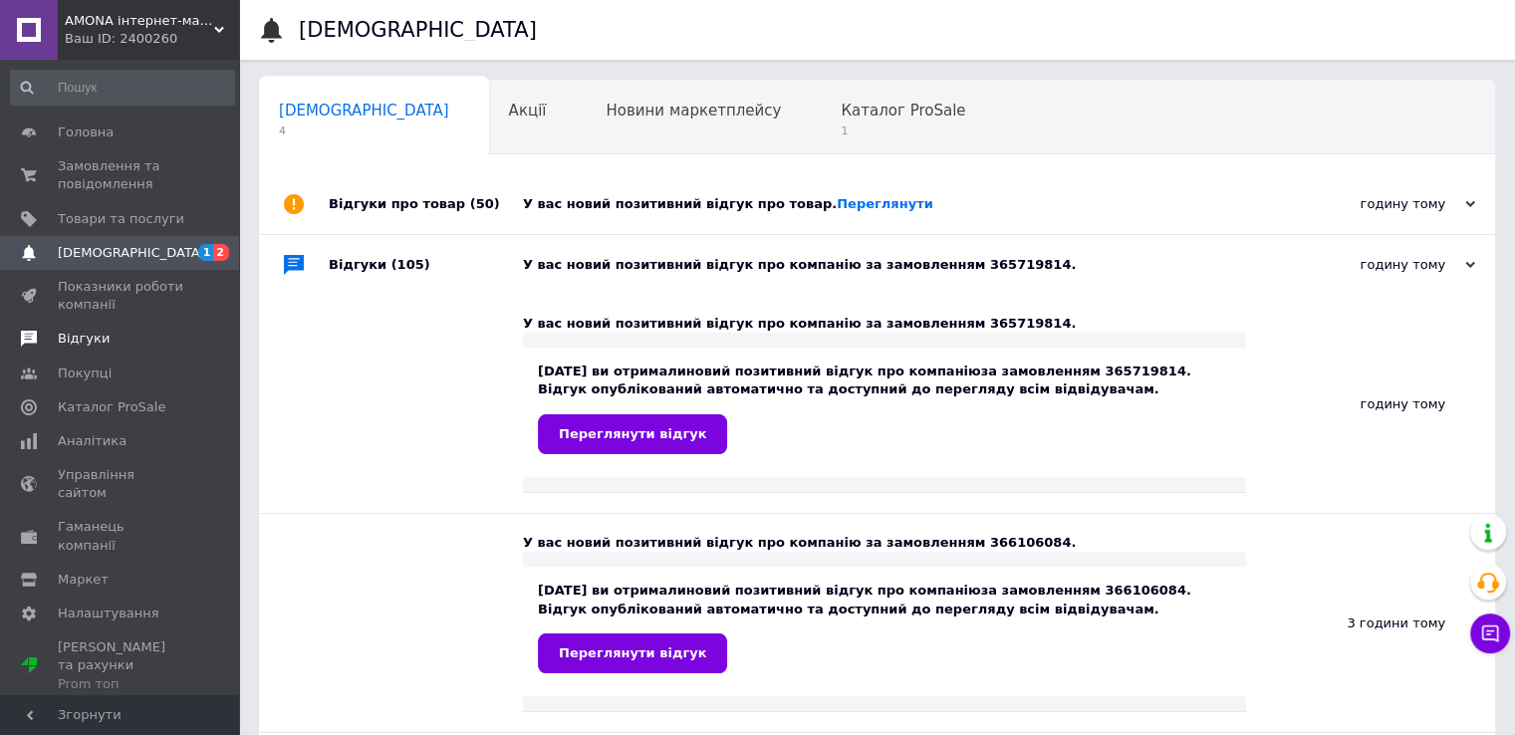
click at [65, 344] on span "Відгуки" at bounding box center [84, 339] width 52 height 18
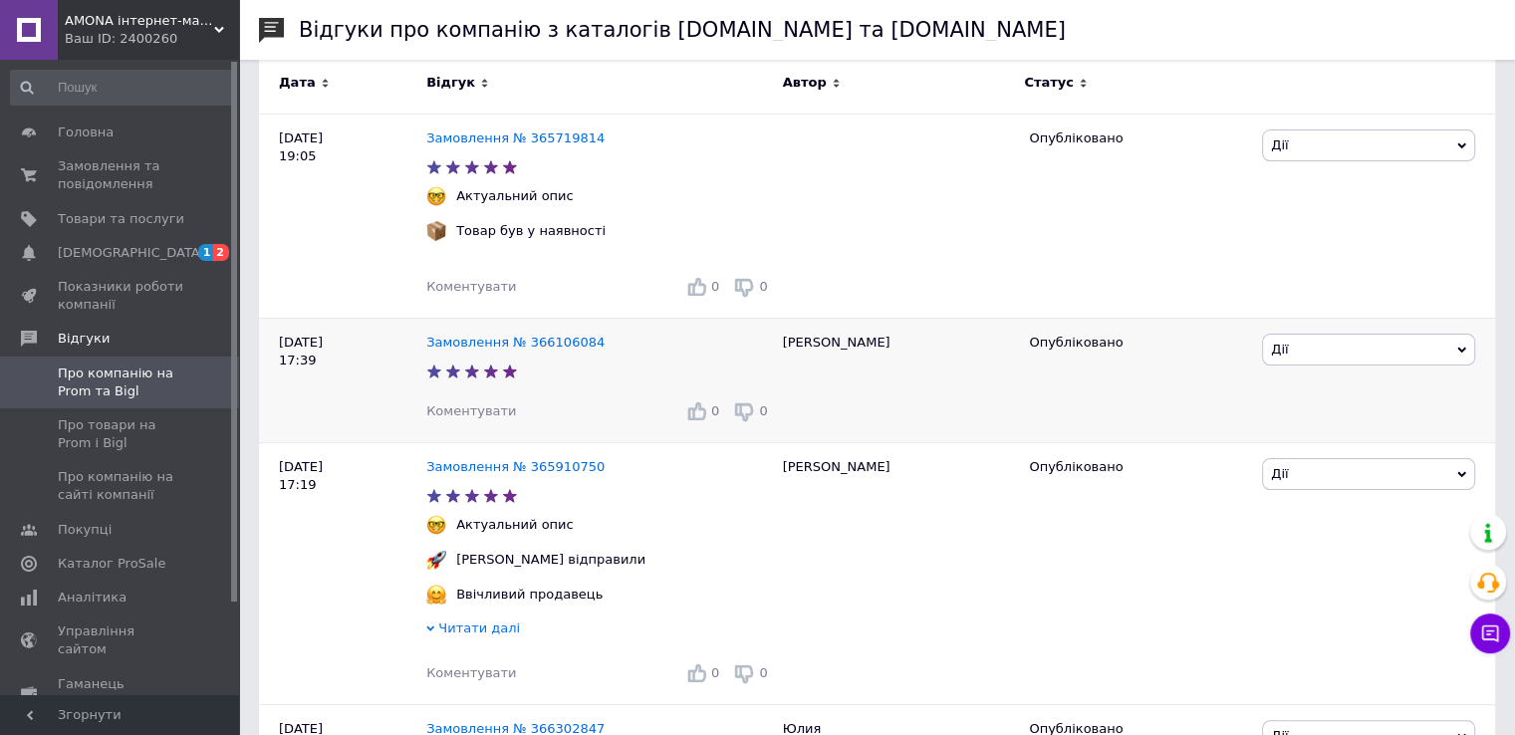
scroll to position [199, 0]
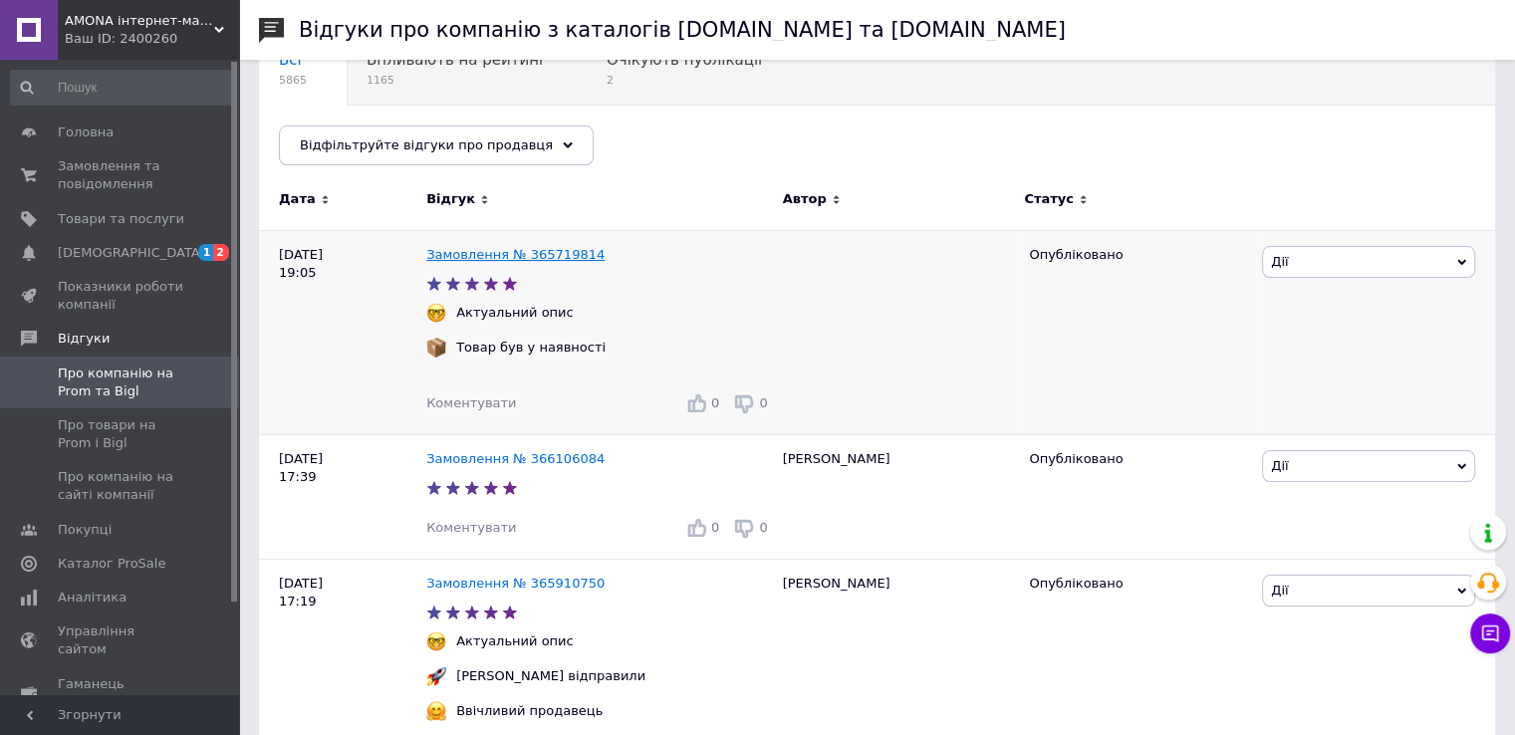
click at [507, 252] on link "Замовлення № 365719814" at bounding box center [515, 254] width 178 height 15
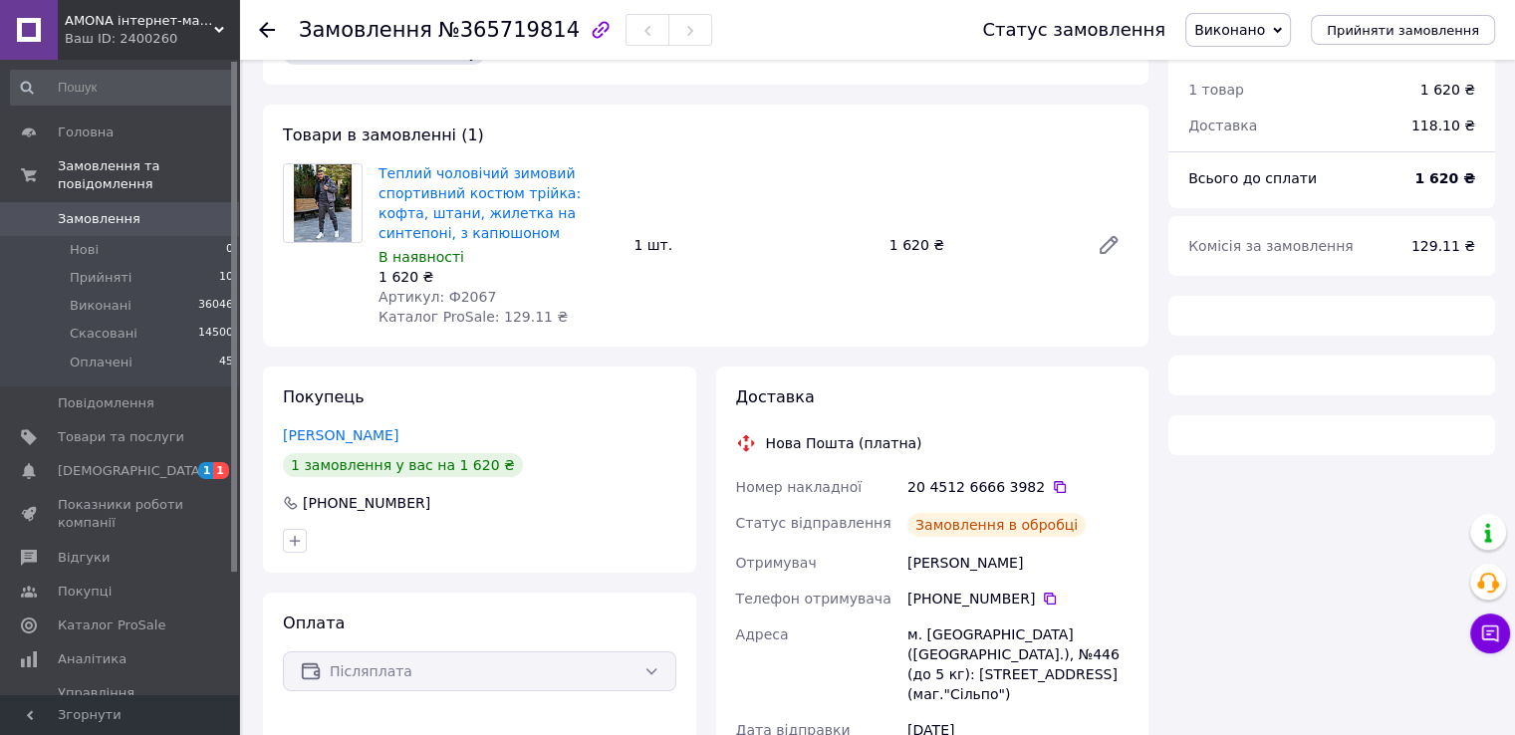
scroll to position [116, 0]
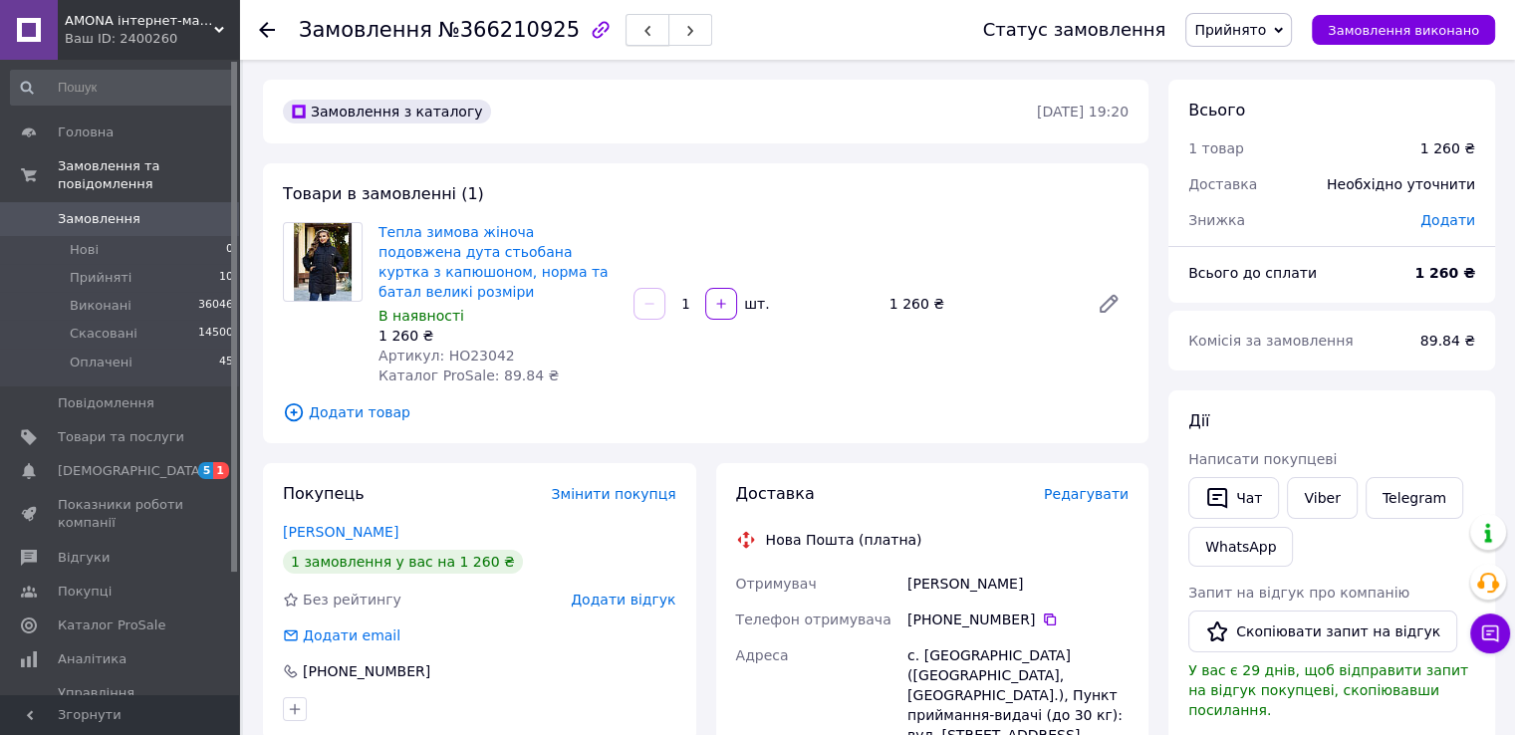
click at [625, 41] on button "button" at bounding box center [647, 30] width 44 height 32
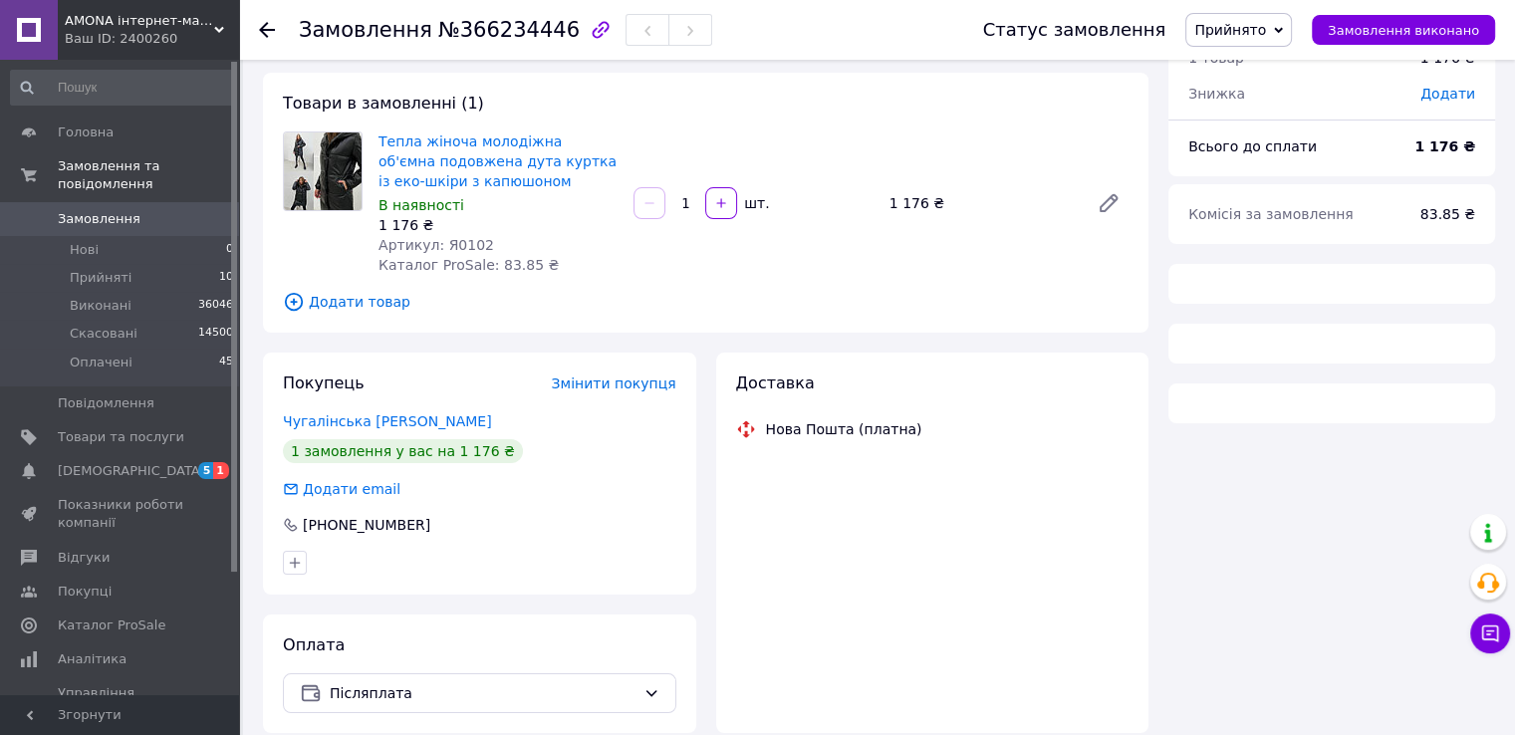
scroll to position [169, 0]
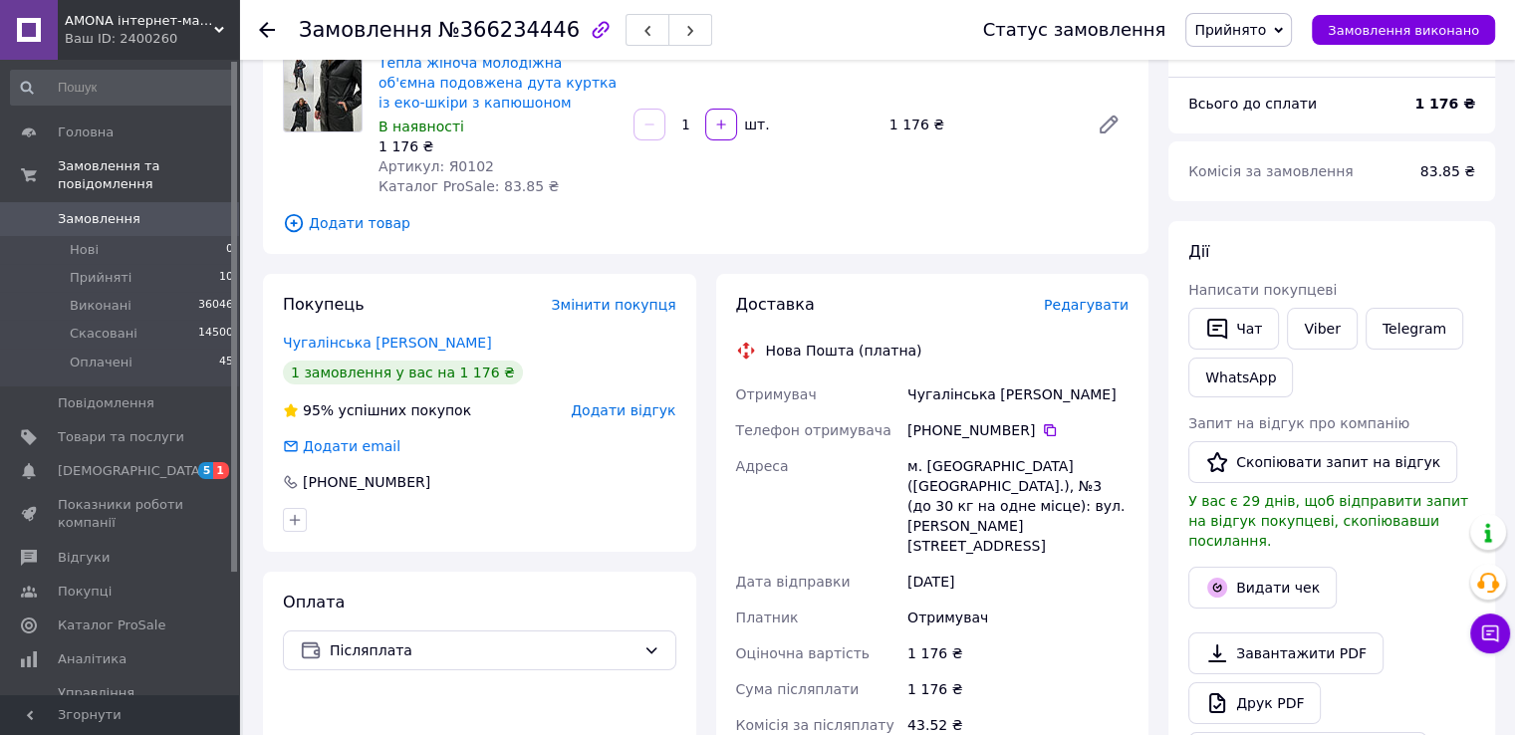
click at [1307, 299] on div "Дії Написати покупцеві   Чат Viber Telegram WhatsApp Запит на відгук про компан…" at bounding box center [1331, 507] width 287 height 533
click at [1311, 309] on link "Viber" at bounding box center [1322, 329] width 70 height 42
click at [625, 28] on button "button" at bounding box center [647, 30] width 44 height 32
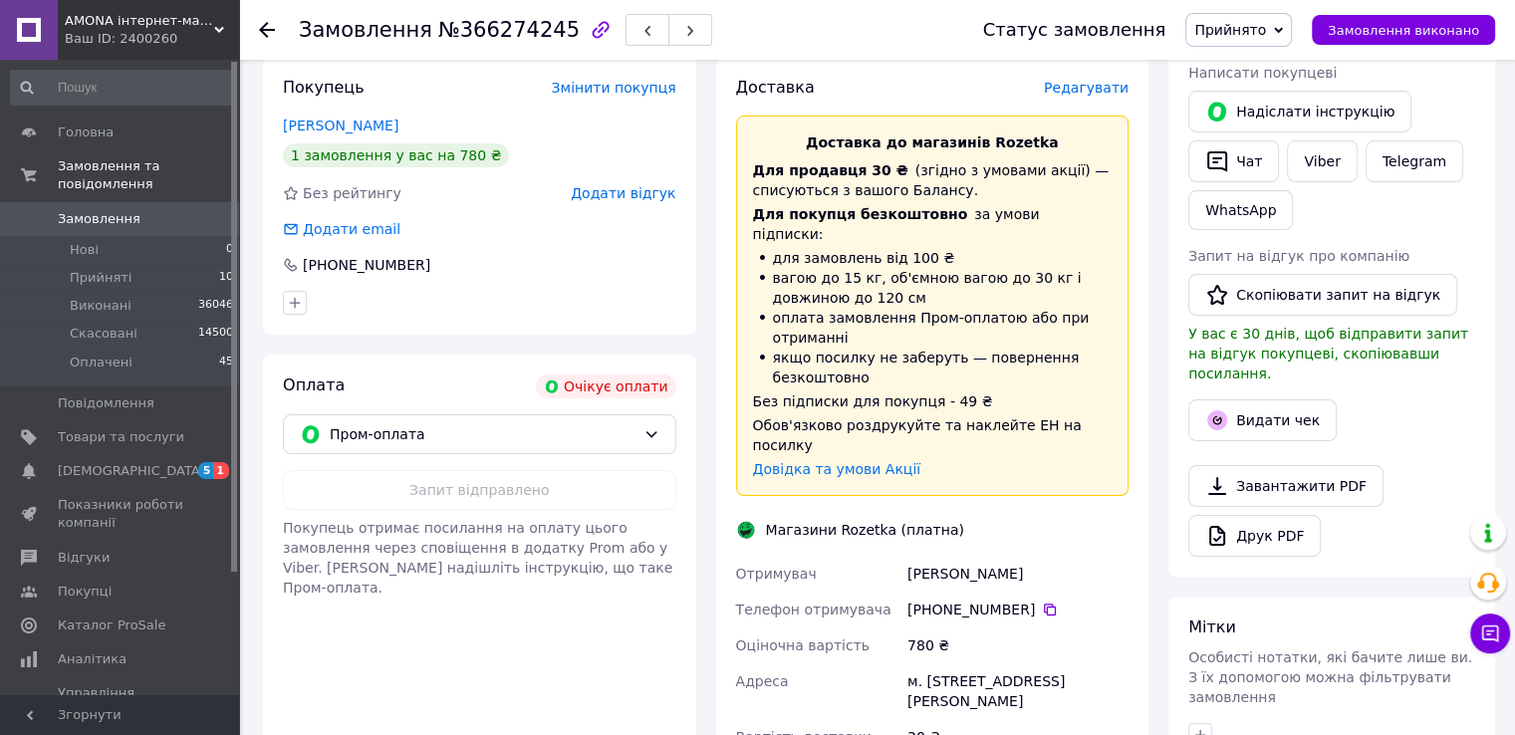
scroll to position [269, 0]
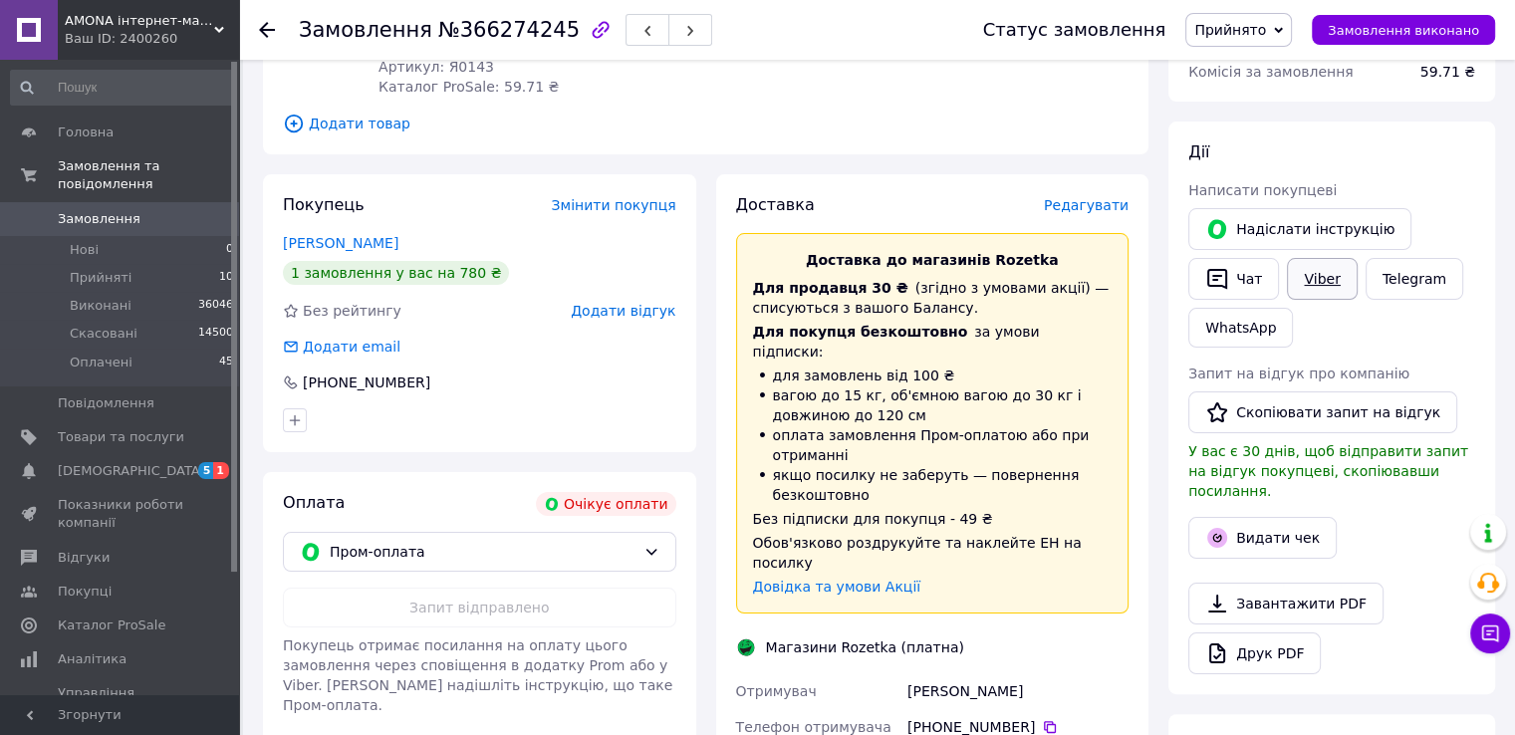
click at [1329, 272] on link "Viber" at bounding box center [1322, 279] width 70 height 42
click at [625, 27] on button "button" at bounding box center [647, 30] width 44 height 32
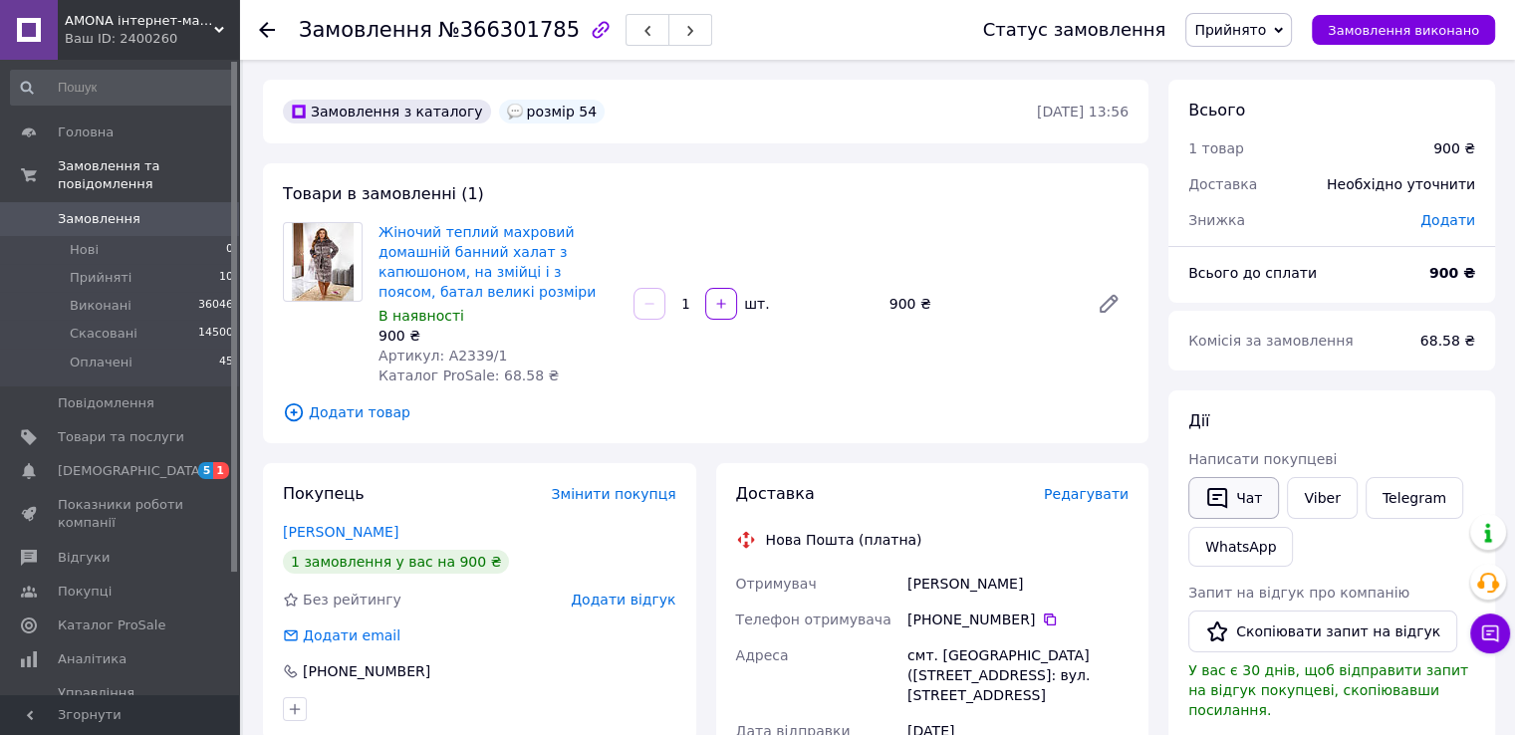
click at [1241, 504] on button "Чат" at bounding box center [1233, 498] width 91 height 42
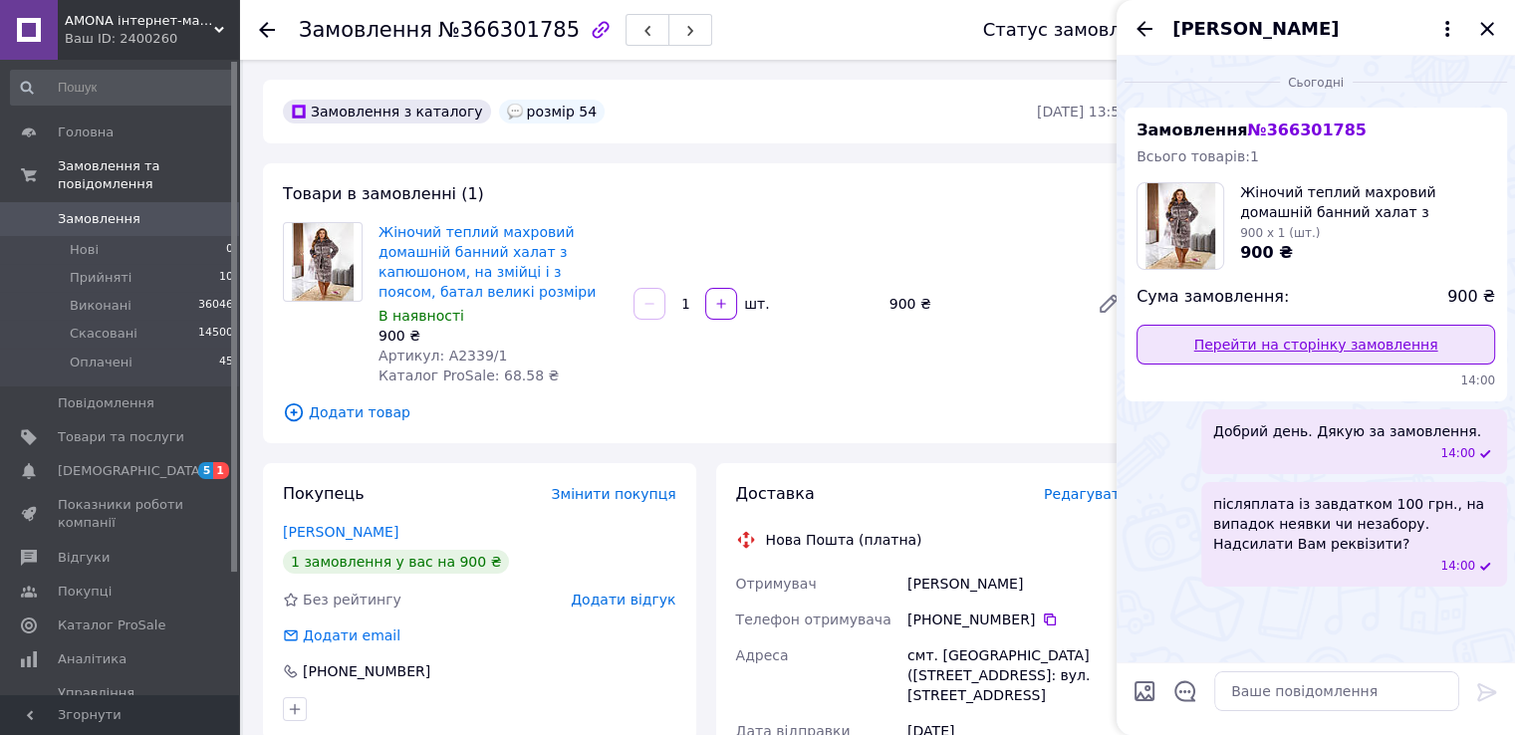
drag, startPoint x: 1479, startPoint y: 34, endPoint x: 1203, endPoint y: 336, distance: 408.8
click at [1212, 332] on div "Наталья Тарнавская Сьогодні Замовлення № 366301785 Всього товарів: 1 Жіночий те…" at bounding box center [1315, 367] width 398 height 735
click at [1362, 441] on div "Добрий день. Дякую за замовлення. 14:00" at bounding box center [1354, 441] width 306 height 65
click at [1476, 22] on icon "Закрити" at bounding box center [1487, 29] width 24 height 24
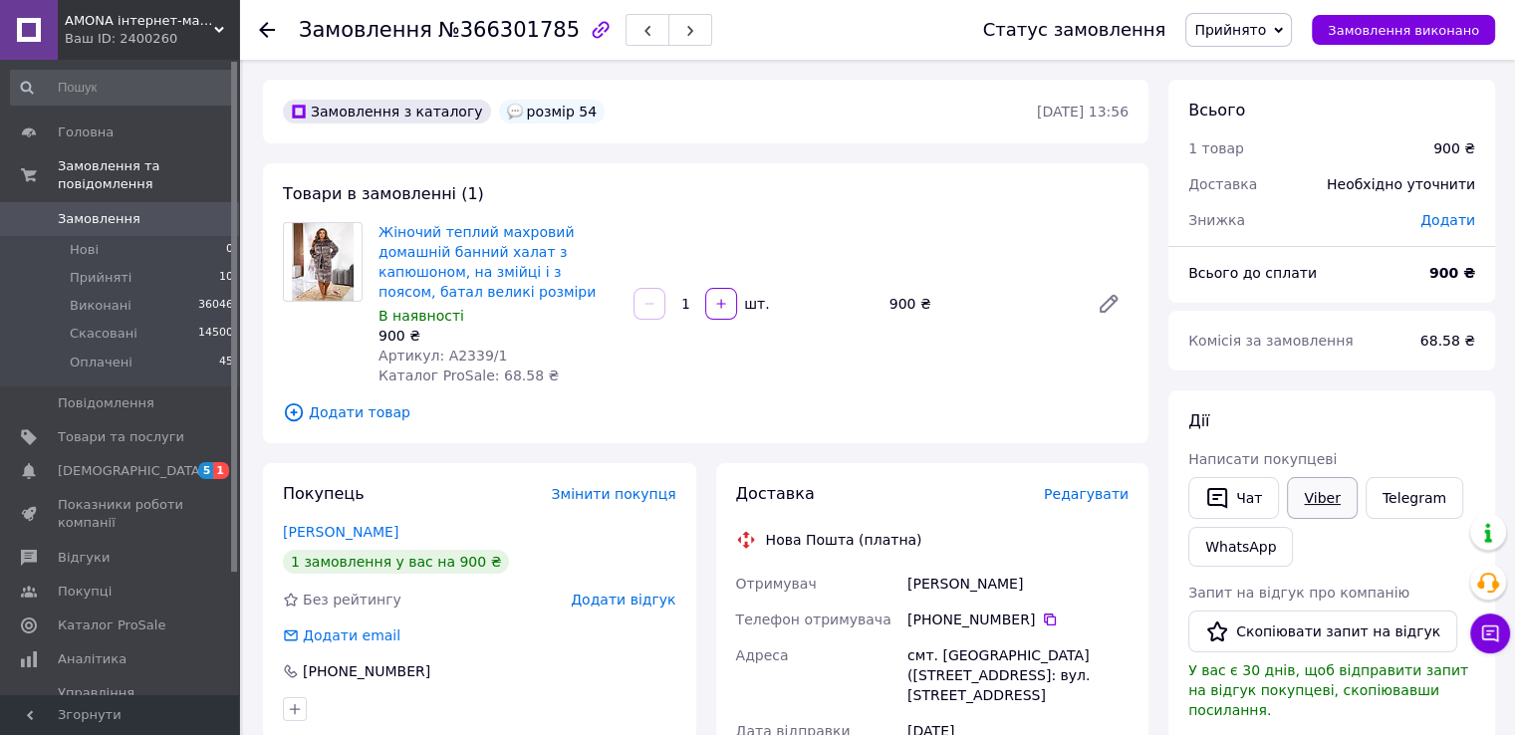
click at [1287, 502] on link "Viber" at bounding box center [1322, 498] width 70 height 42
click at [625, 35] on button "button" at bounding box center [647, 30] width 44 height 32
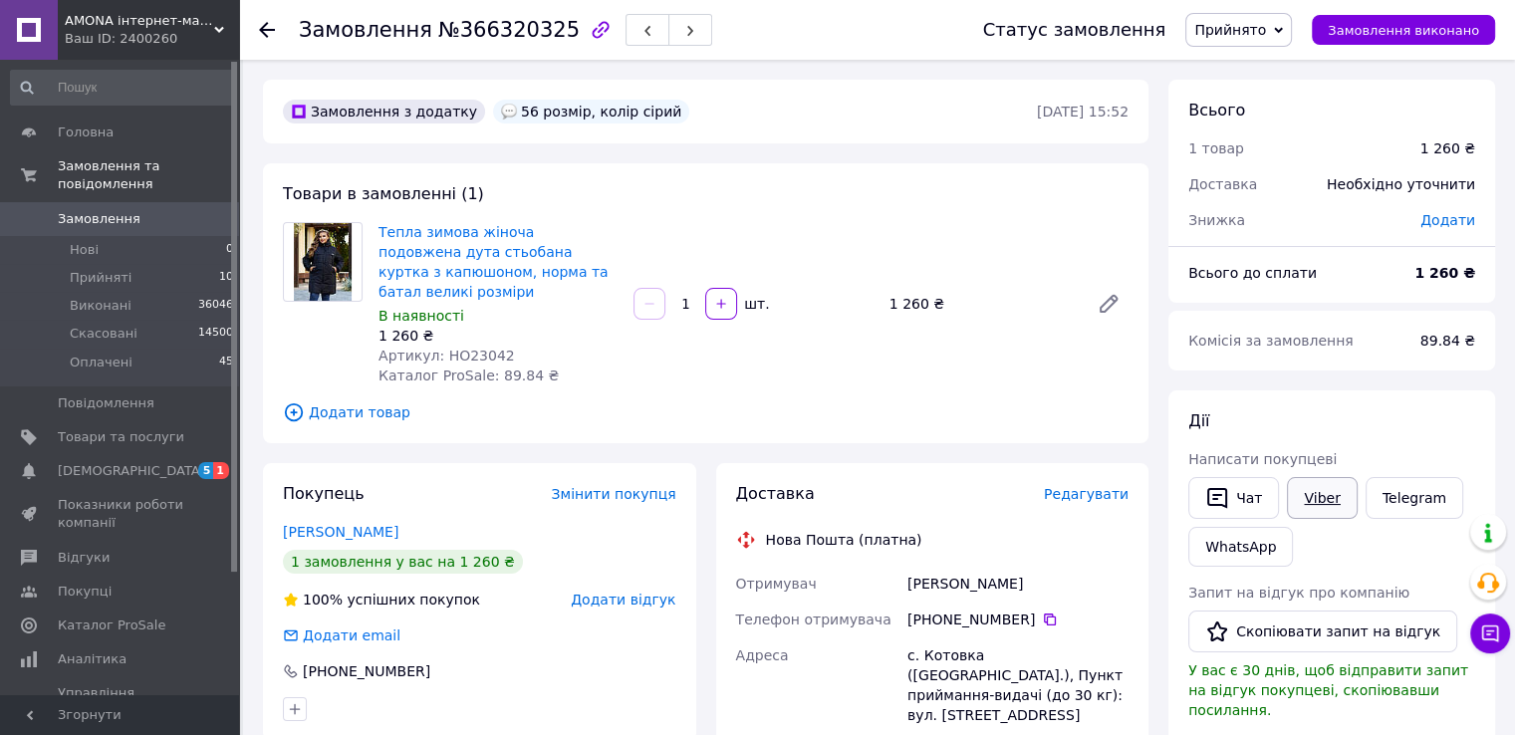
click at [1317, 507] on link "Viber" at bounding box center [1322, 498] width 70 height 42
click at [1226, 494] on icon "button" at bounding box center [1217, 498] width 20 height 21
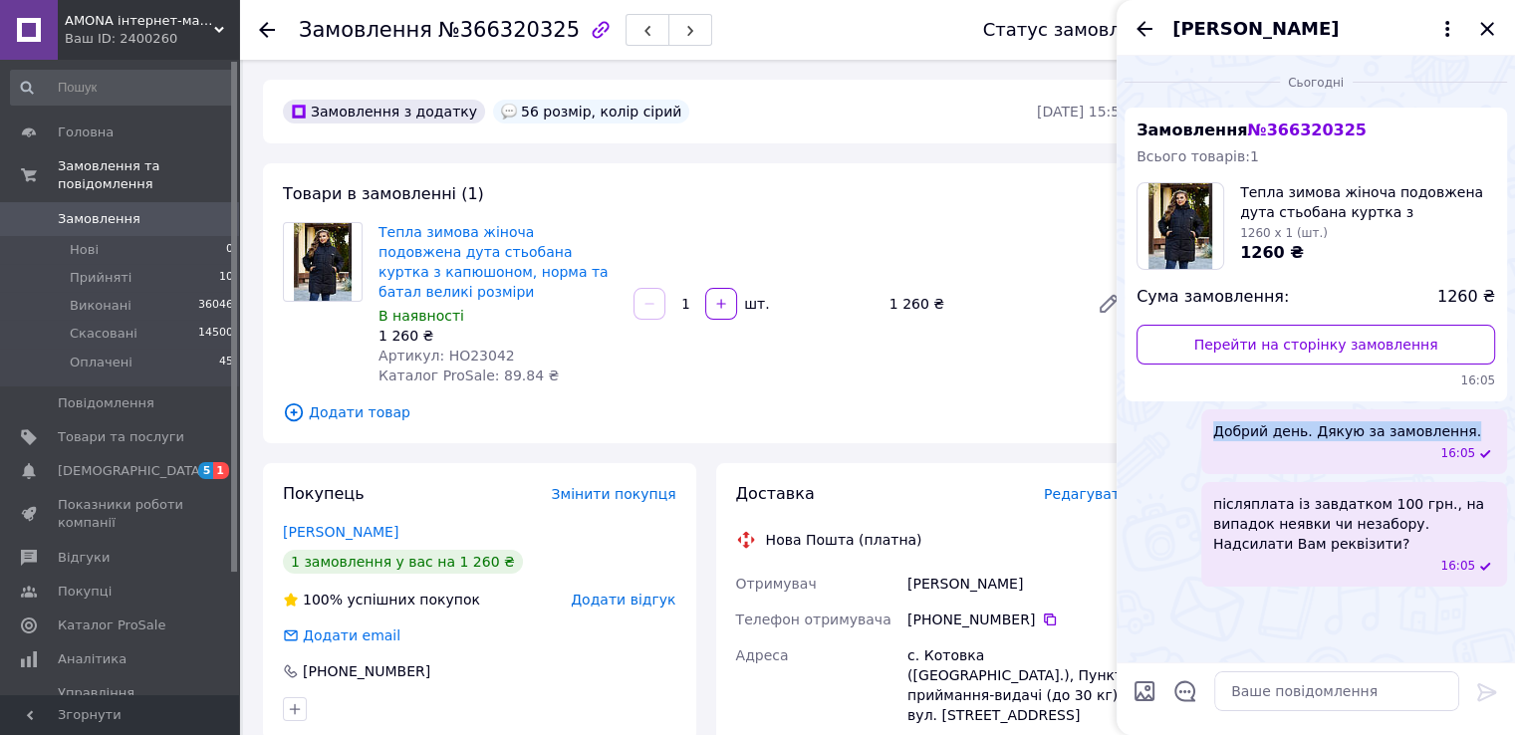
drag, startPoint x: 1454, startPoint y: 434, endPoint x: 1208, endPoint y: 431, distance: 246.0
click at [1208, 431] on div "Добрий день. Дякую за замовлення. 16:05" at bounding box center [1354, 441] width 306 height 65
copy span "Добрий день. Дякую за замовлення."
click at [1479, 18] on icon "Закрити" at bounding box center [1487, 29] width 24 height 24
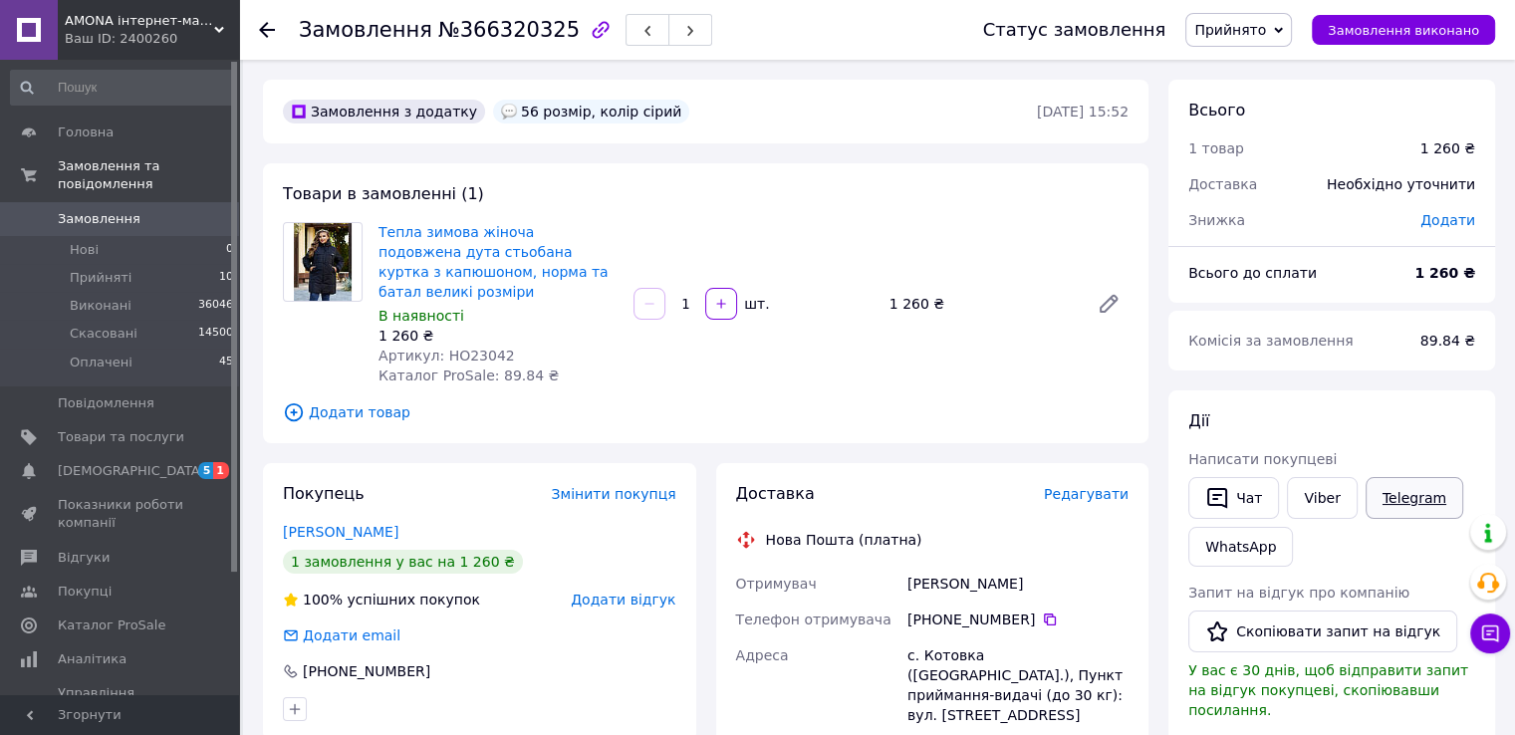
click at [1392, 481] on link "Telegram" at bounding box center [1414, 498] width 98 height 42
click at [589, 25] on icon "button" at bounding box center [601, 30] width 24 height 24
click at [1283, 497] on div "Viber" at bounding box center [1322, 498] width 78 height 50
click at [1266, 497] on button "Чат" at bounding box center [1233, 498] width 91 height 42
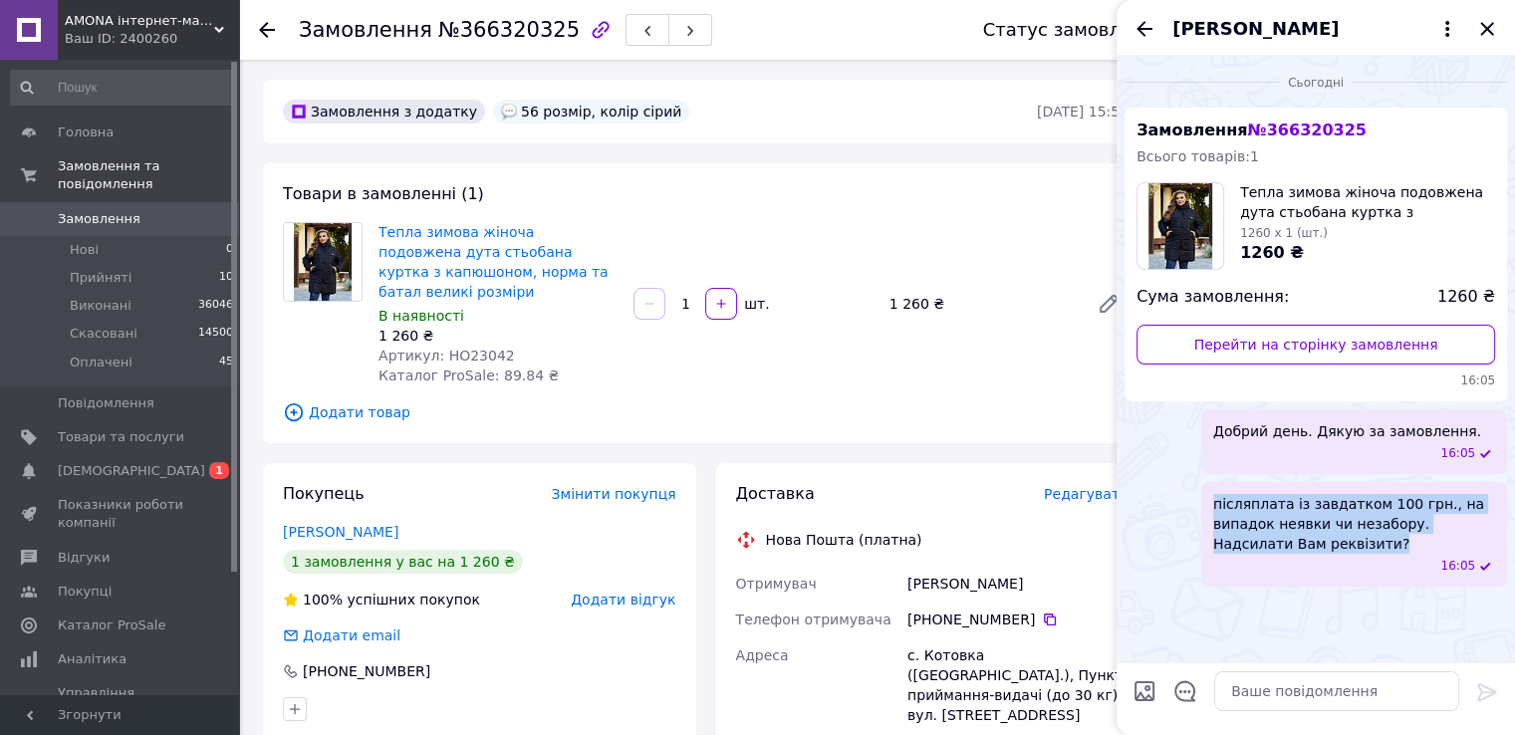
drag, startPoint x: 1308, startPoint y: 548, endPoint x: 1205, endPoint y: 497, distance: 114.5
click at [1205, 497] on div "післяплата із завдатком 100 грн., на випадок неявки чи незабору. Надсилати Вам …" at bounding box center [1354, 534] width 306 height 105
copy span "післяплата із завдатком 100 грн., на випадок неявки чи незабору. Надсилати Вам …"
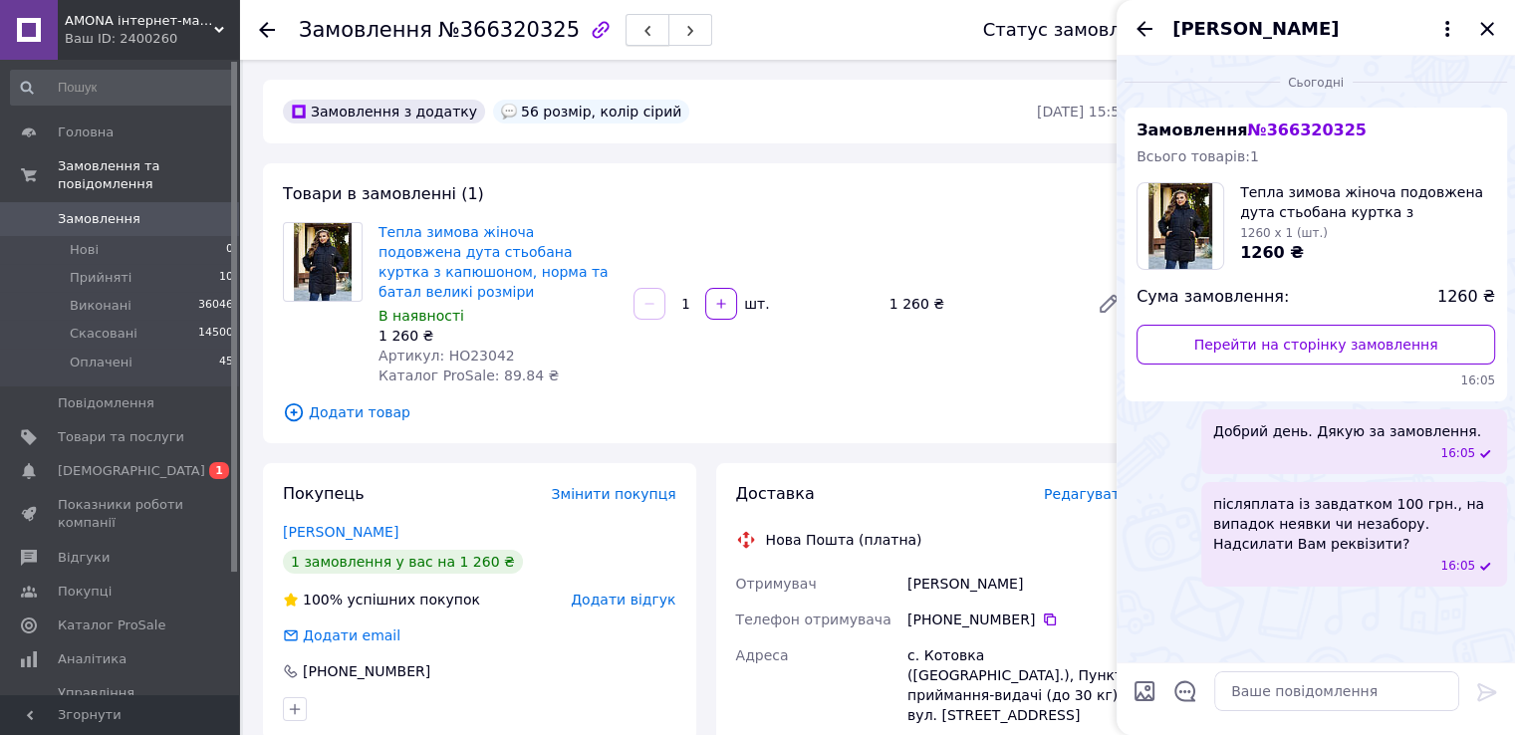
drag, startPoint x: 627, startPoint y: 11, endPoint x: 611, endPoint y: 25, distance: 21.2
click at [611, 25] on div "Замовлення №366320325" at bounding box center [621, 30] width 644 height 60
click at [641, 25] on icon "button" at bounding box center [647, 31] width 12 height 12
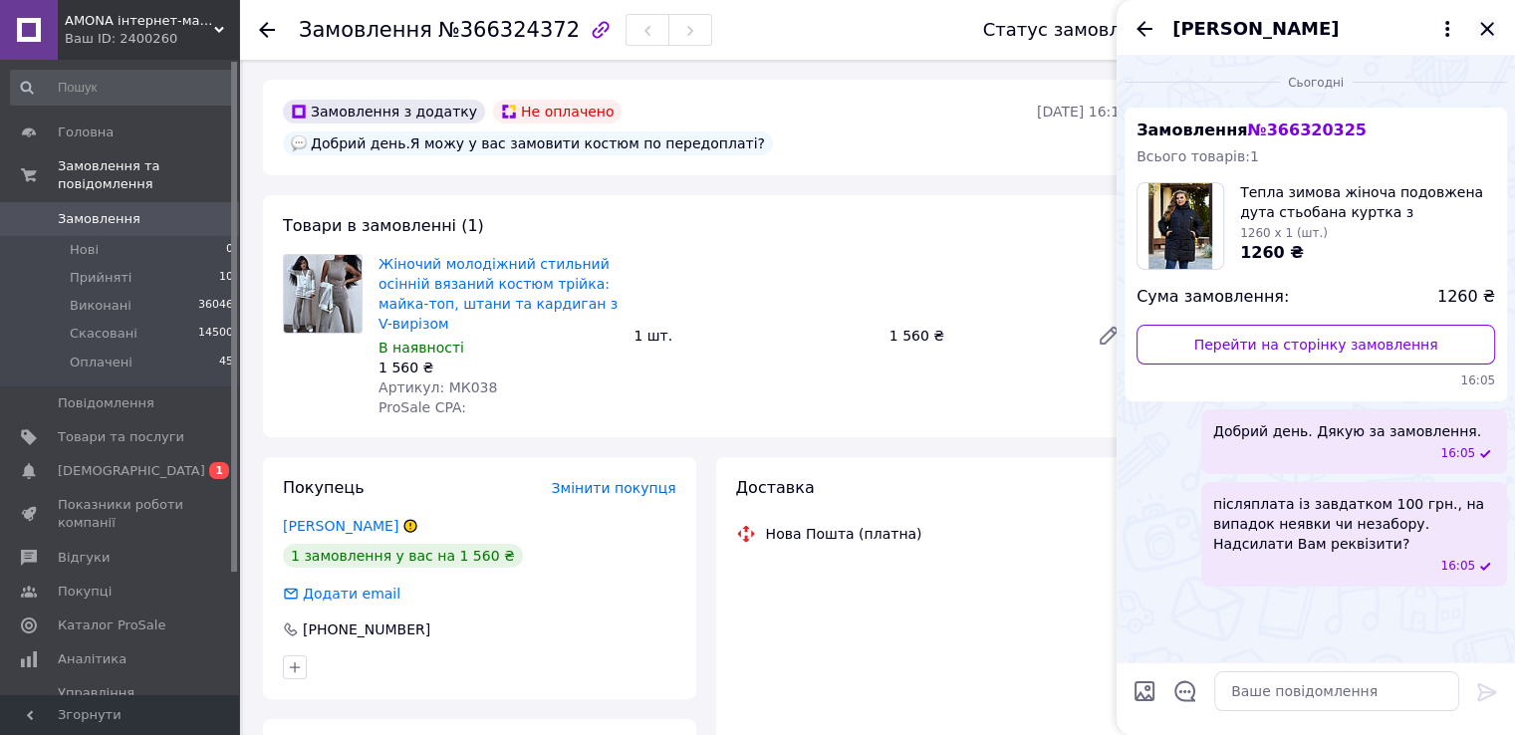
click at [1477, 21] on icon "Закрити" at bounding box center [1487, 29] width 24 height 24
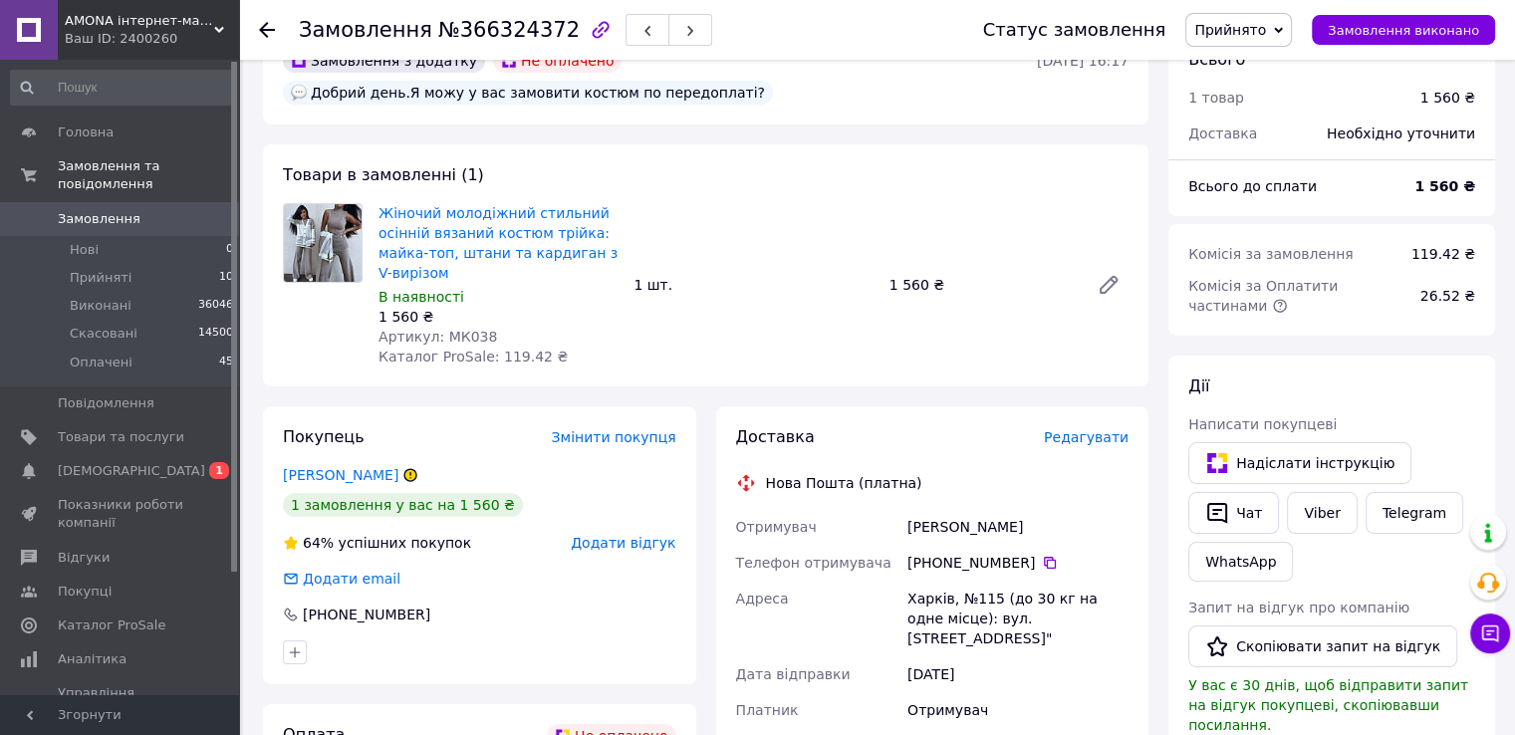
scroll to position [100, 0]
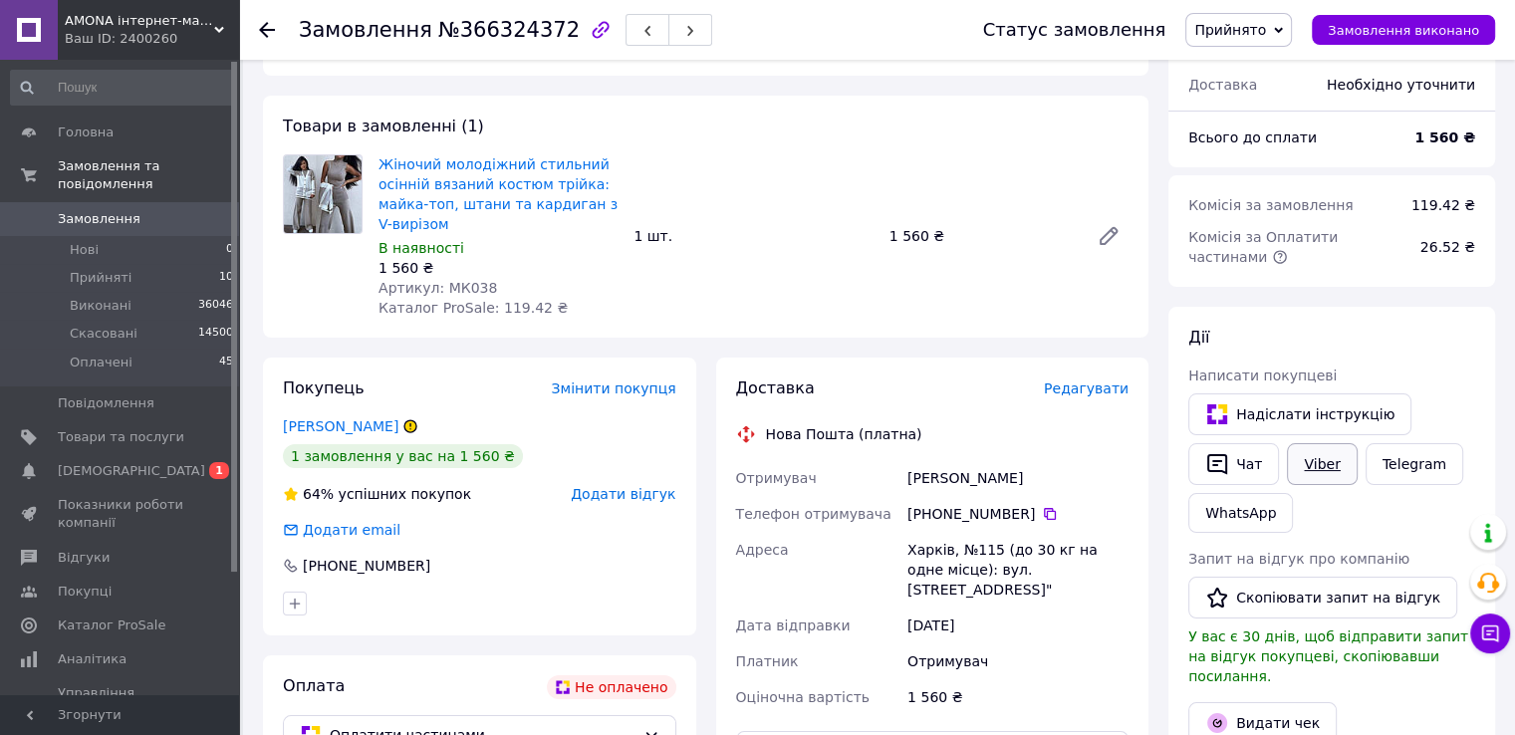
click at [1313, 459] on link "Viber" at bounding box center [1322, 464] width 70 height 42
click at [625, 24] on button "button" at bounding box center [647, 30] width 44 height 32
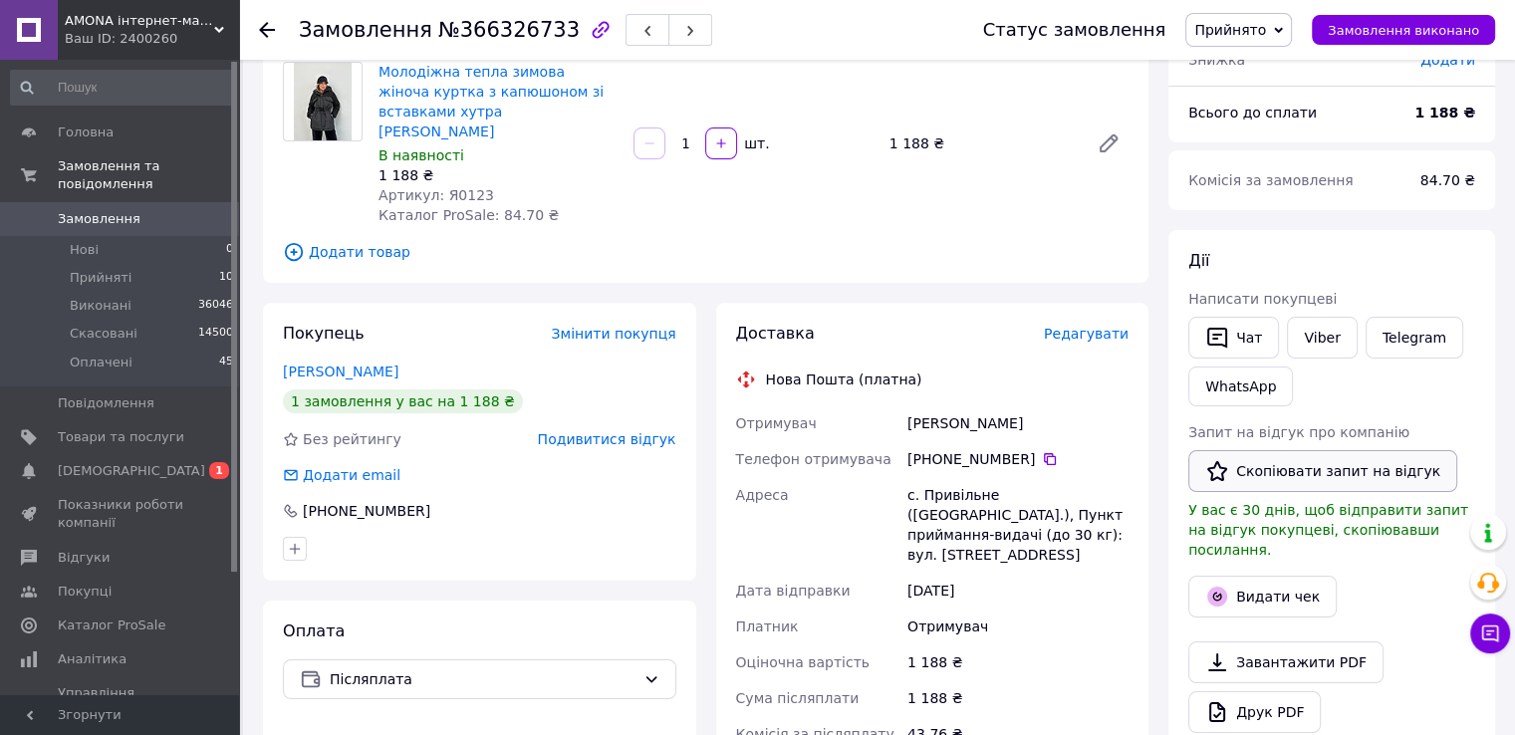
scroll to position [199, 0]
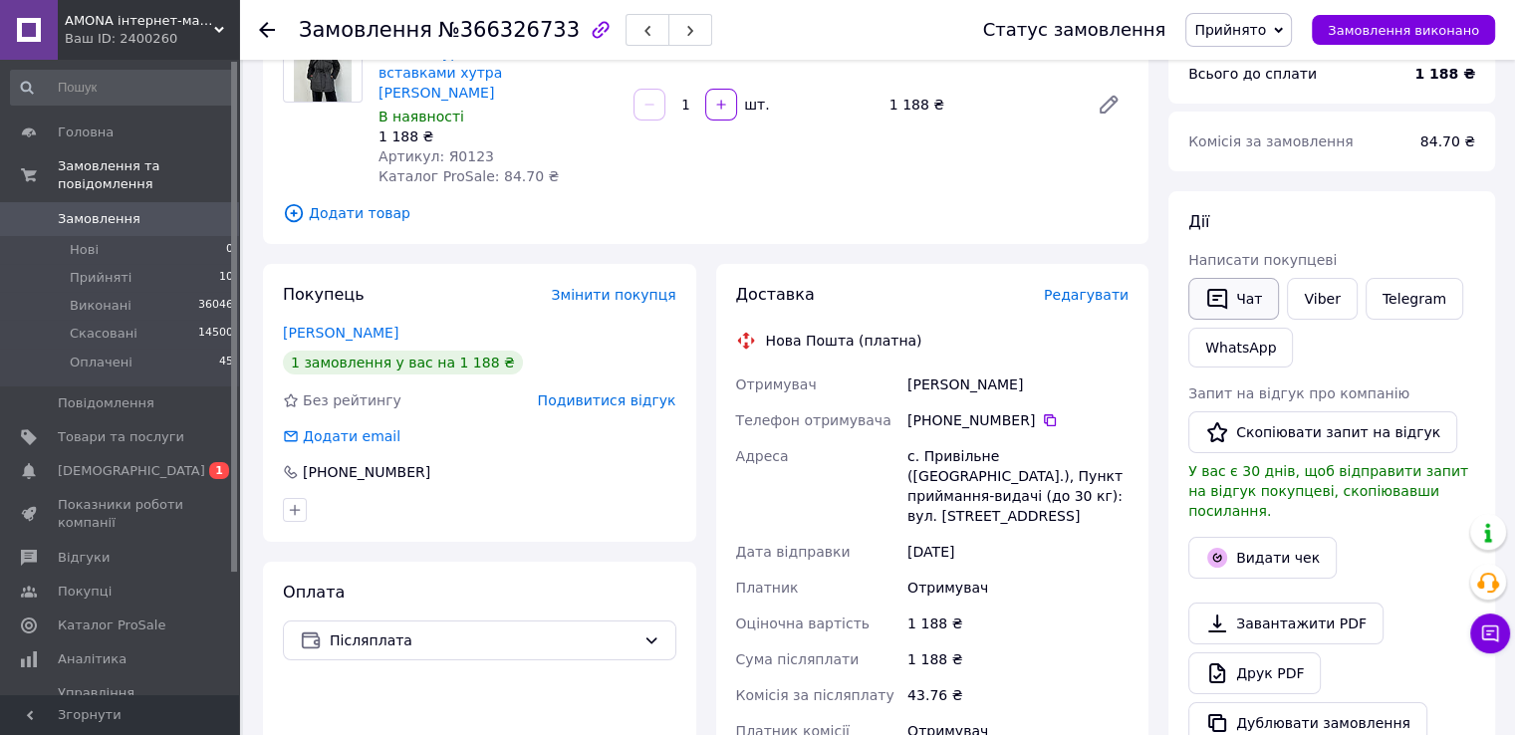
click at [1244, 296] on button "Чат" at bounding box center [1233, 299] width 91 height 42
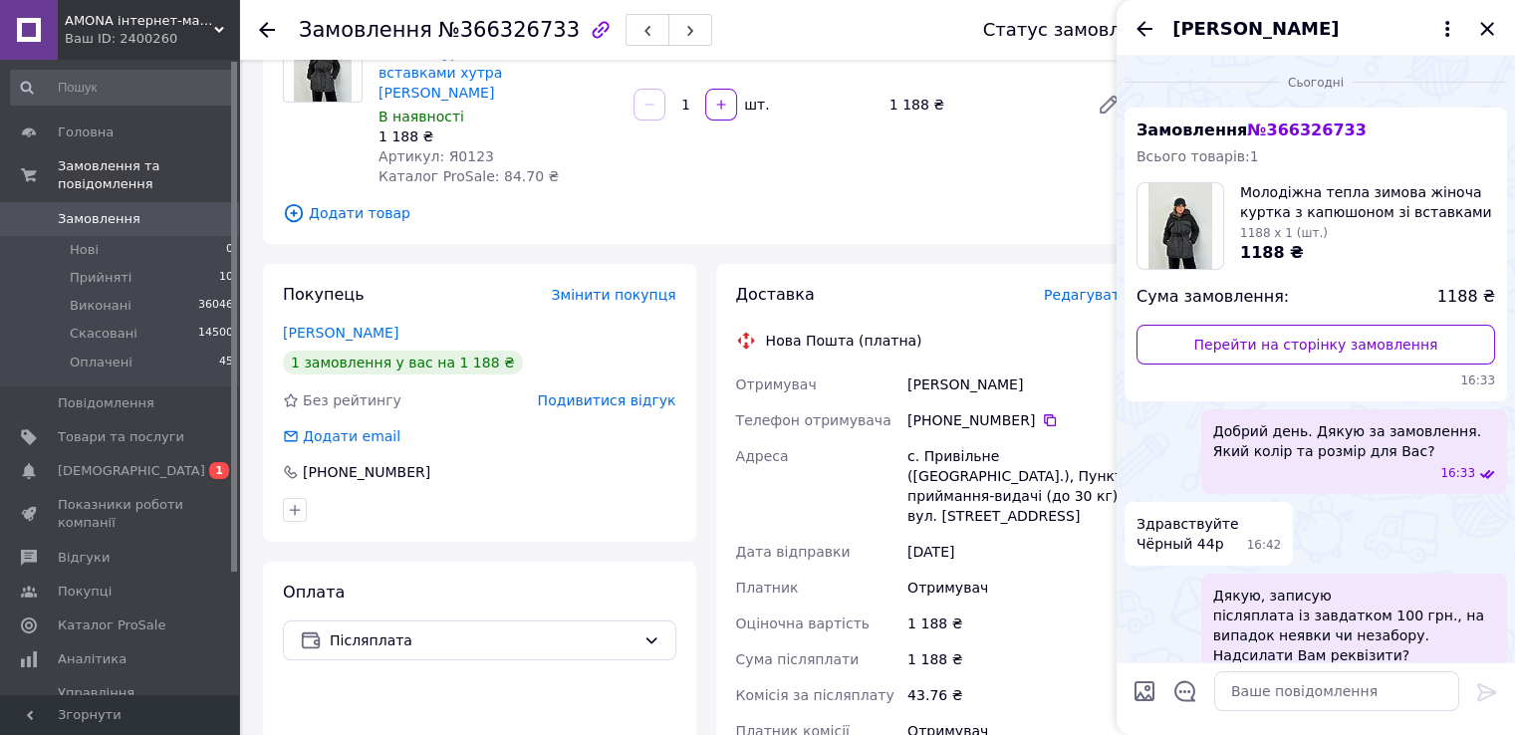
scroll to position [355, 0]
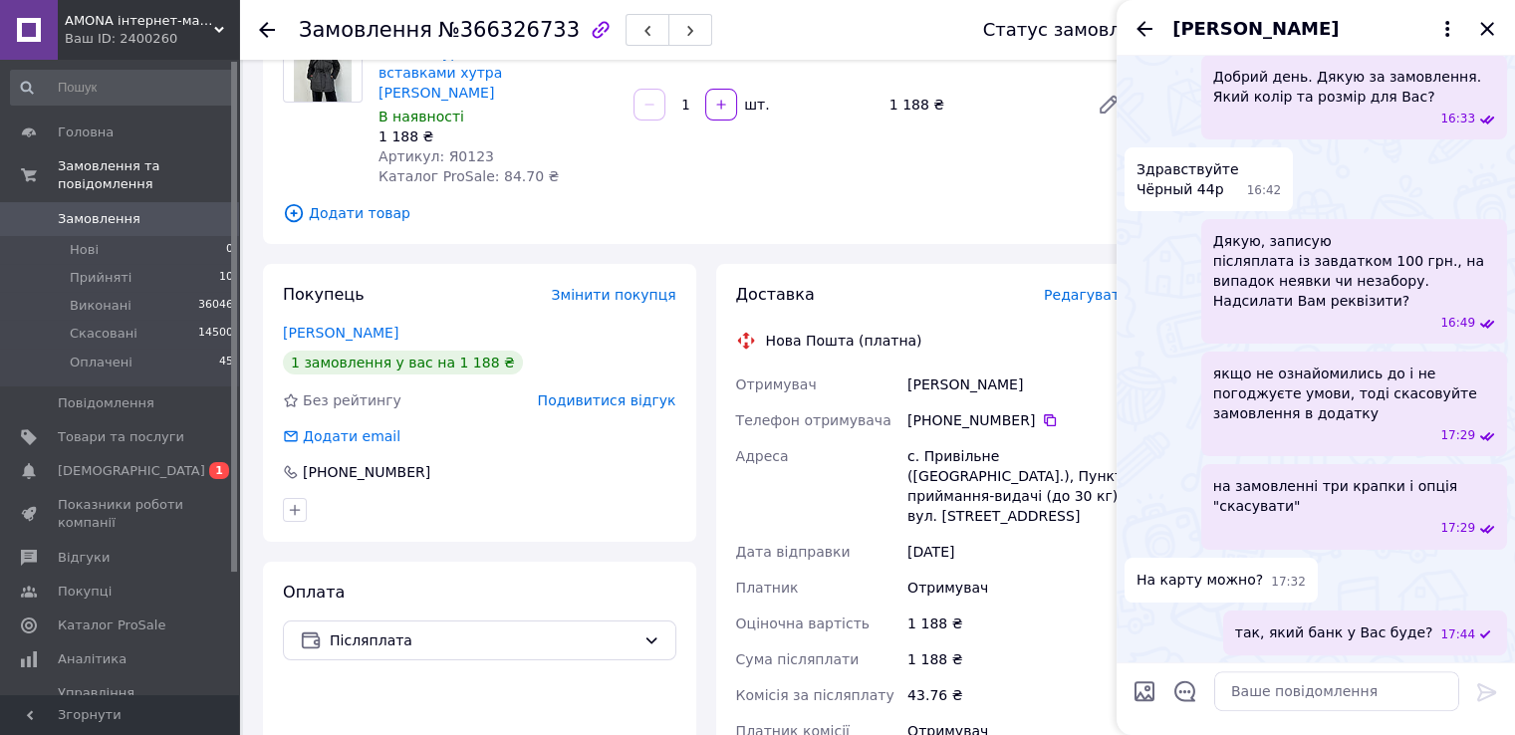
click at [1158, 20] on div "[PERSON_NAME]" at bounding box center [1315, 28] width 398 height 56
click at [1146, 21] on icon "Назад" at bounding box center [1144, 29] width 24 height 24
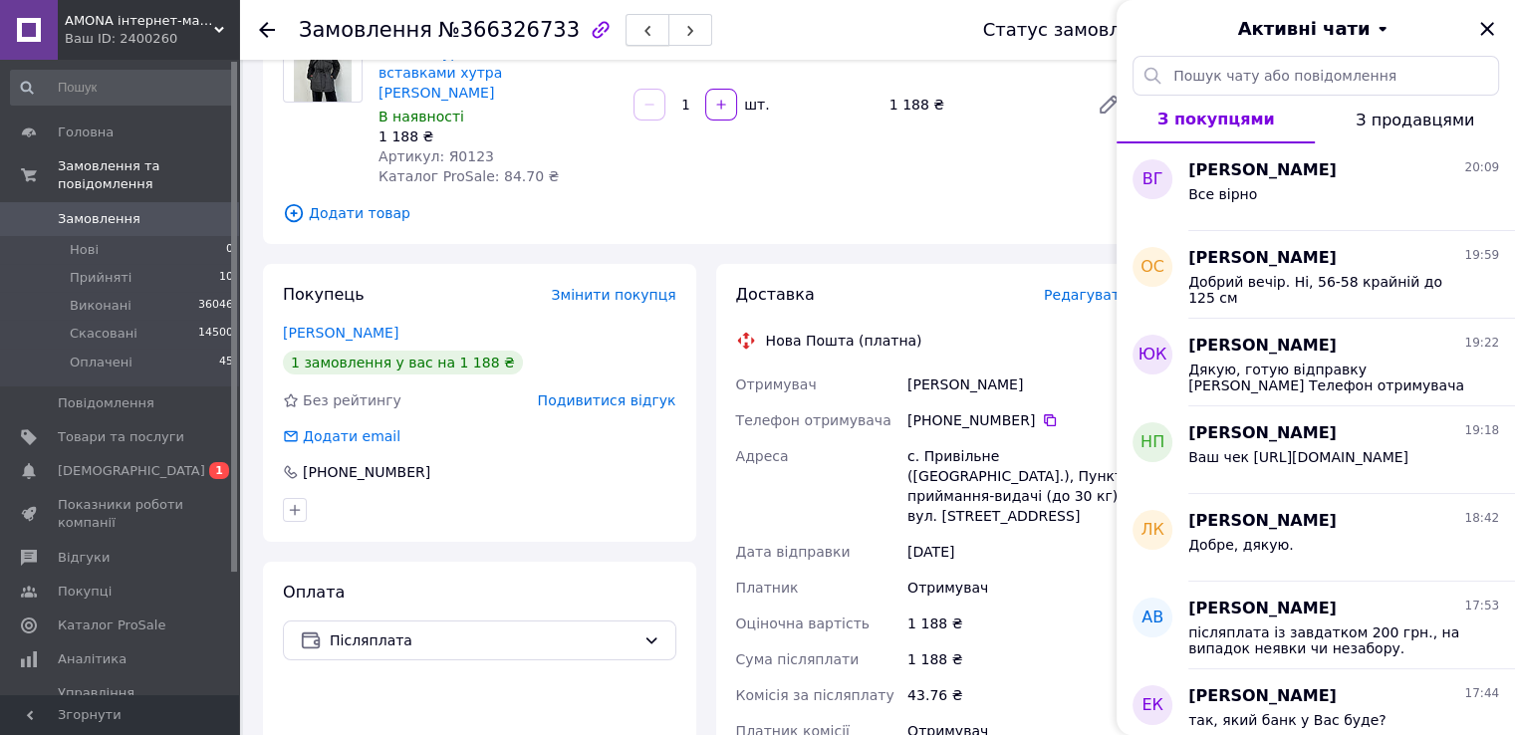
click at [644, 28] on use "button" at bounding box center [647, 31] width 6 height 11
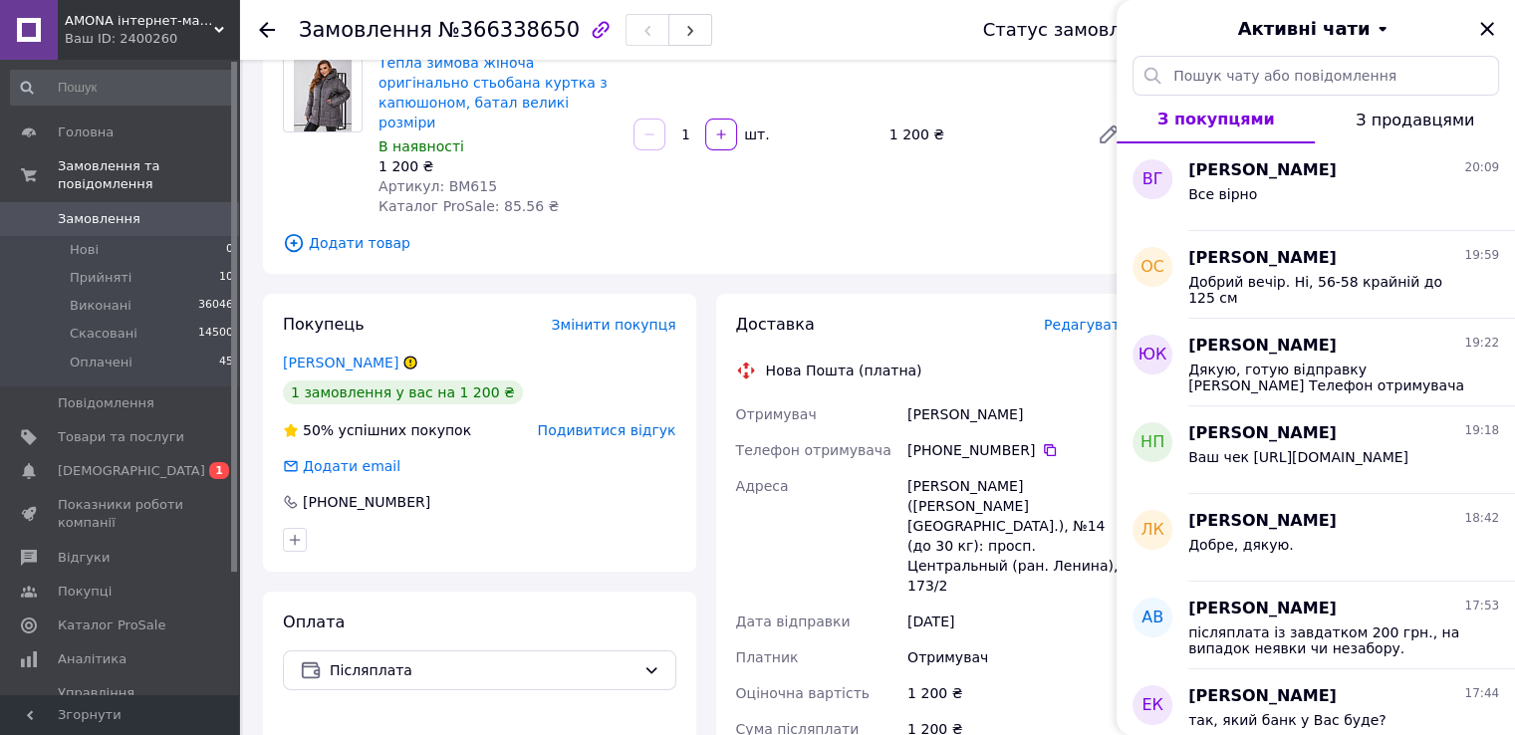
scroll to position [199, 0]
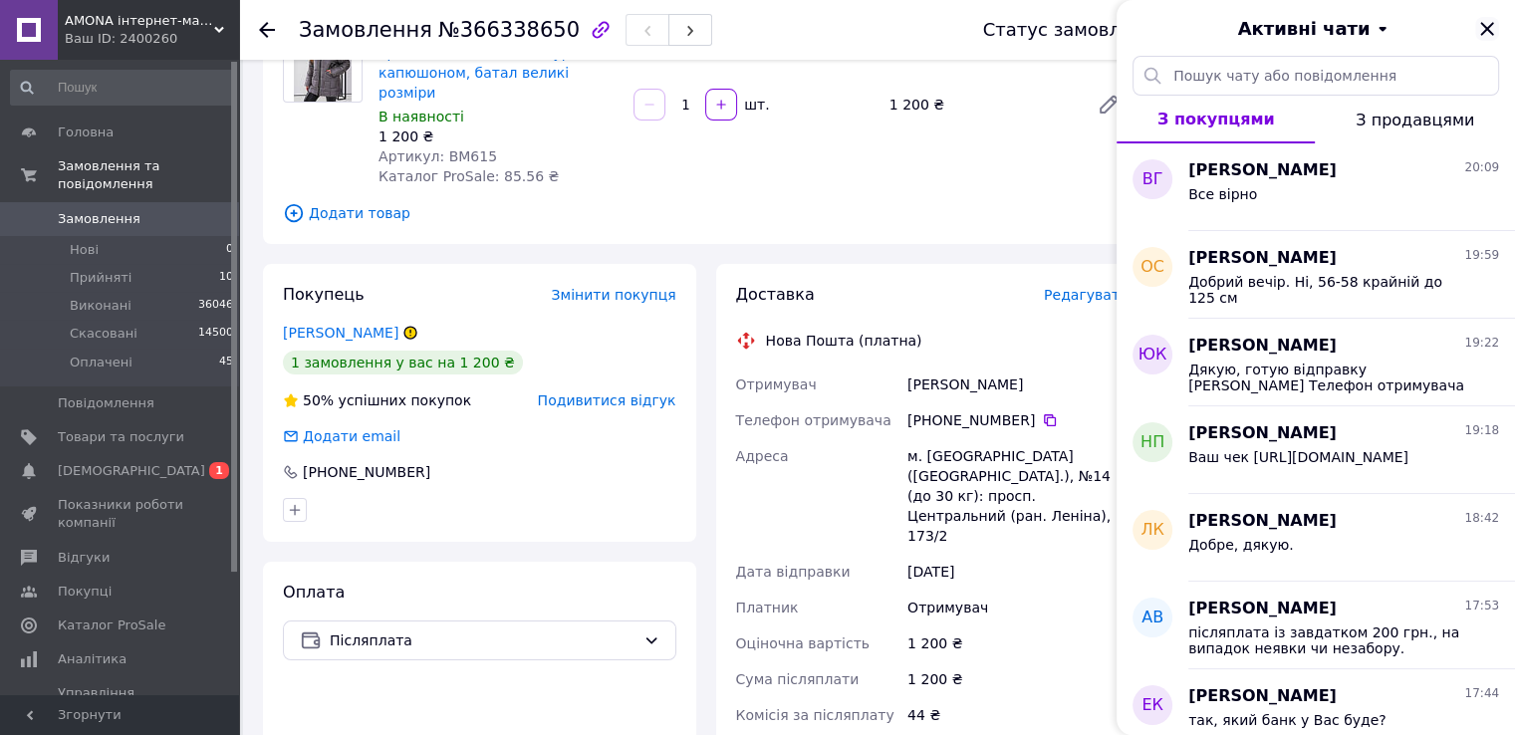
click at [1480, 18] on icon "Закрити" at bounding box center [1487, 29] width 24 height 24
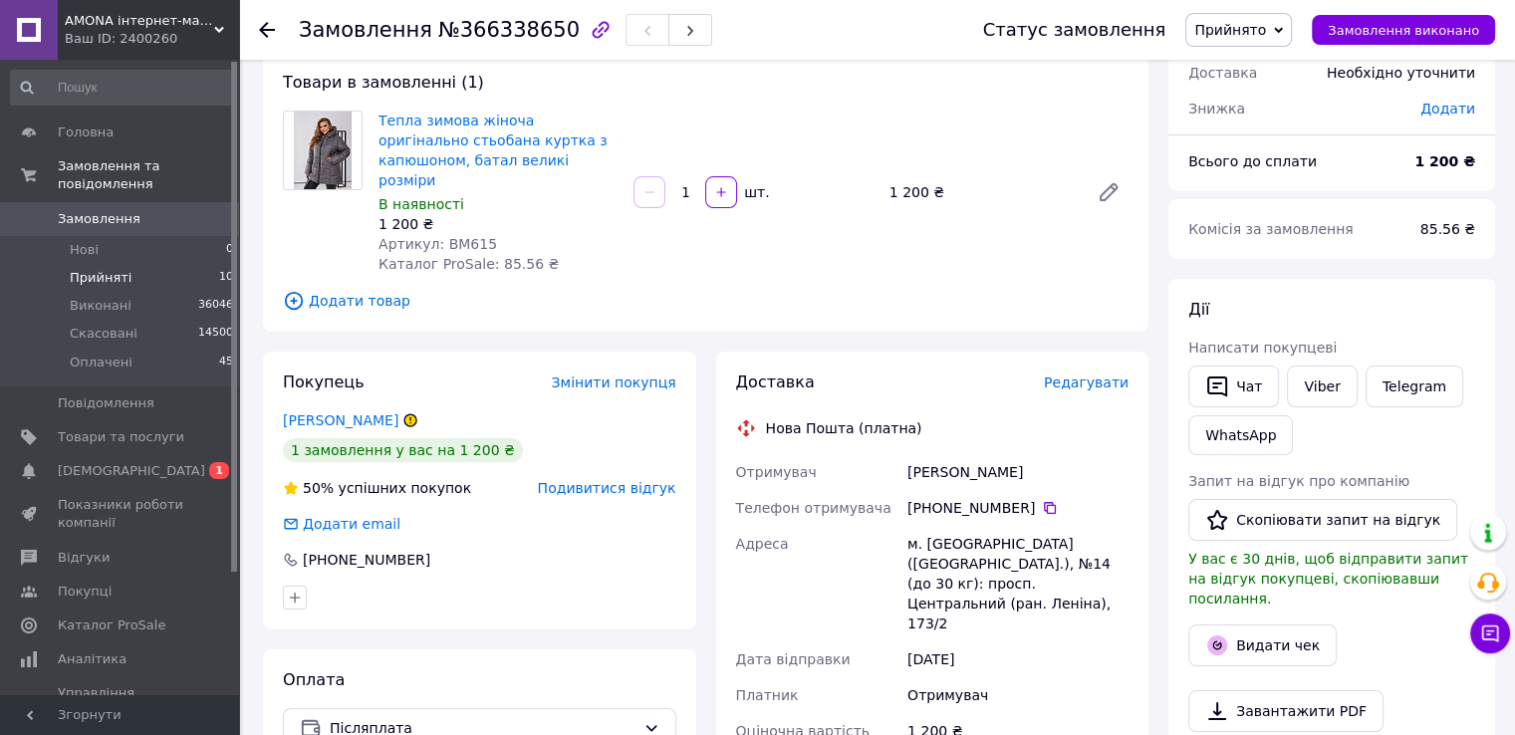
scroll to position [0, 0]
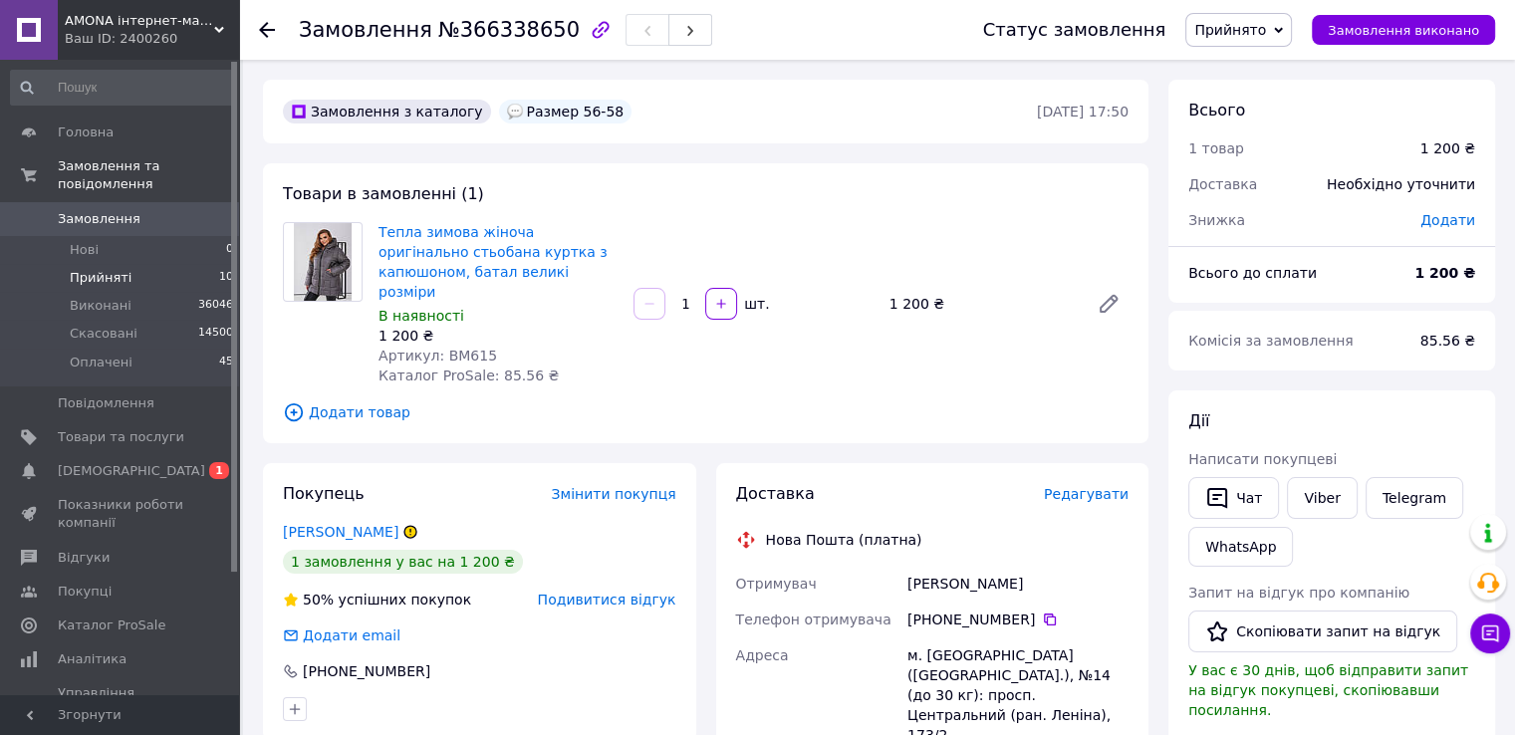
click at [188, 264] on li "Прийняті 10" at bounding box center [122, 278] width 245 height 28
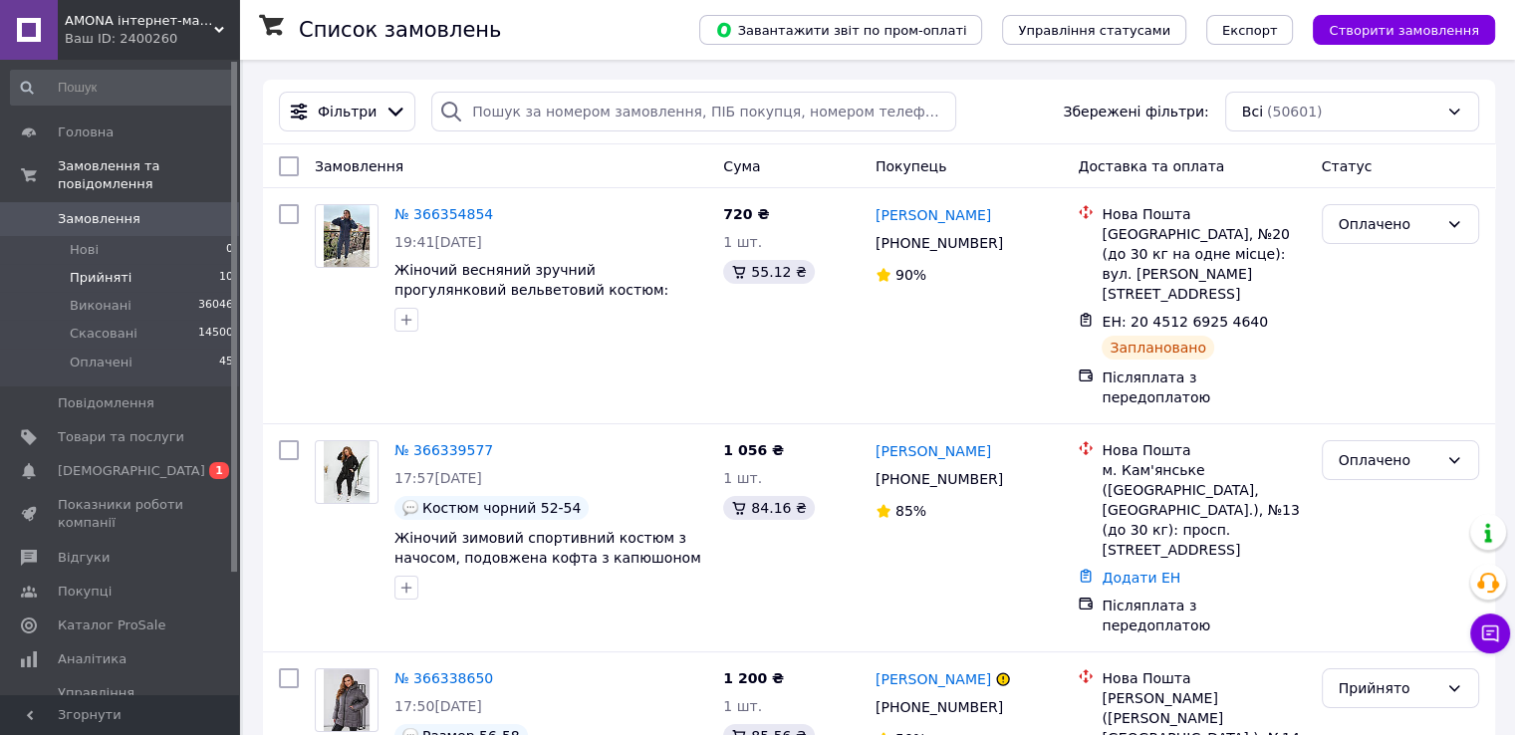
click at [98, 264] on li "Прийняті 10" at bounding box center [122, 278] width 245 height 28
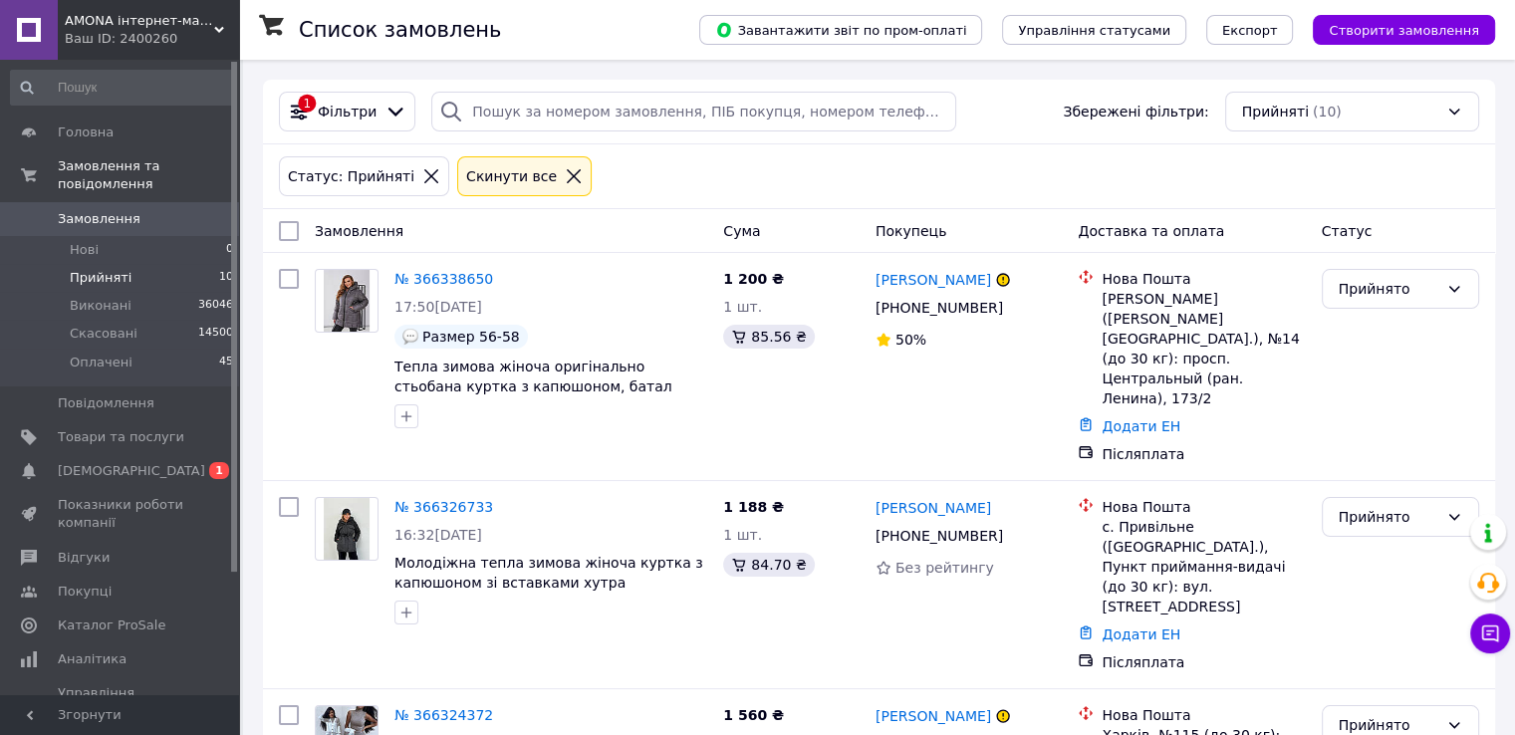
scroll to position [398, 0]
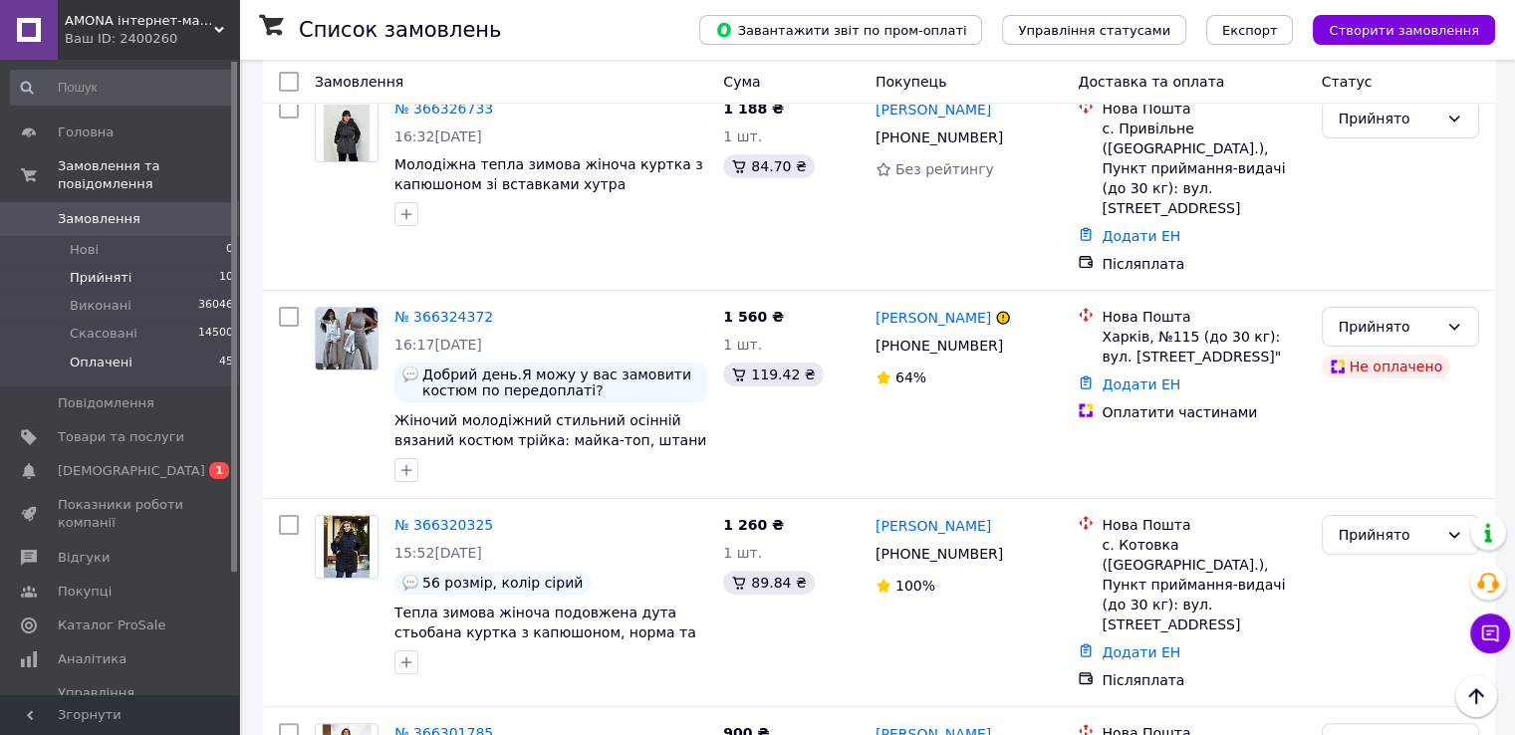
click at [196, 349] on li "Оплачені 45" at bounding box center [122, 368] width 245 height 38
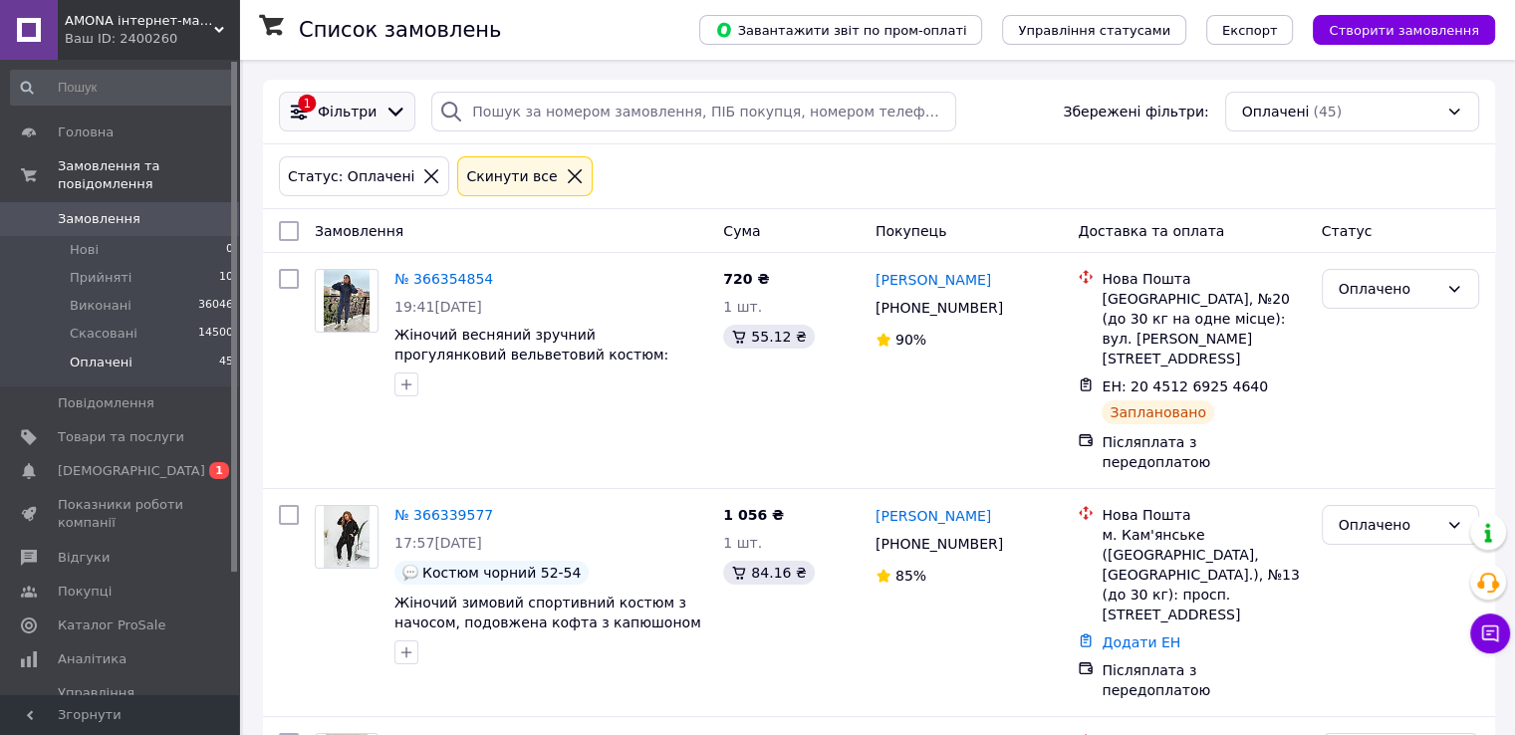
click at [388, 125] on div "1 Фільтри" at bounding box center [347, 112] width 136 height 40
click at [384, 118] on icon at bounding box center [395, 112] width 22 height 22
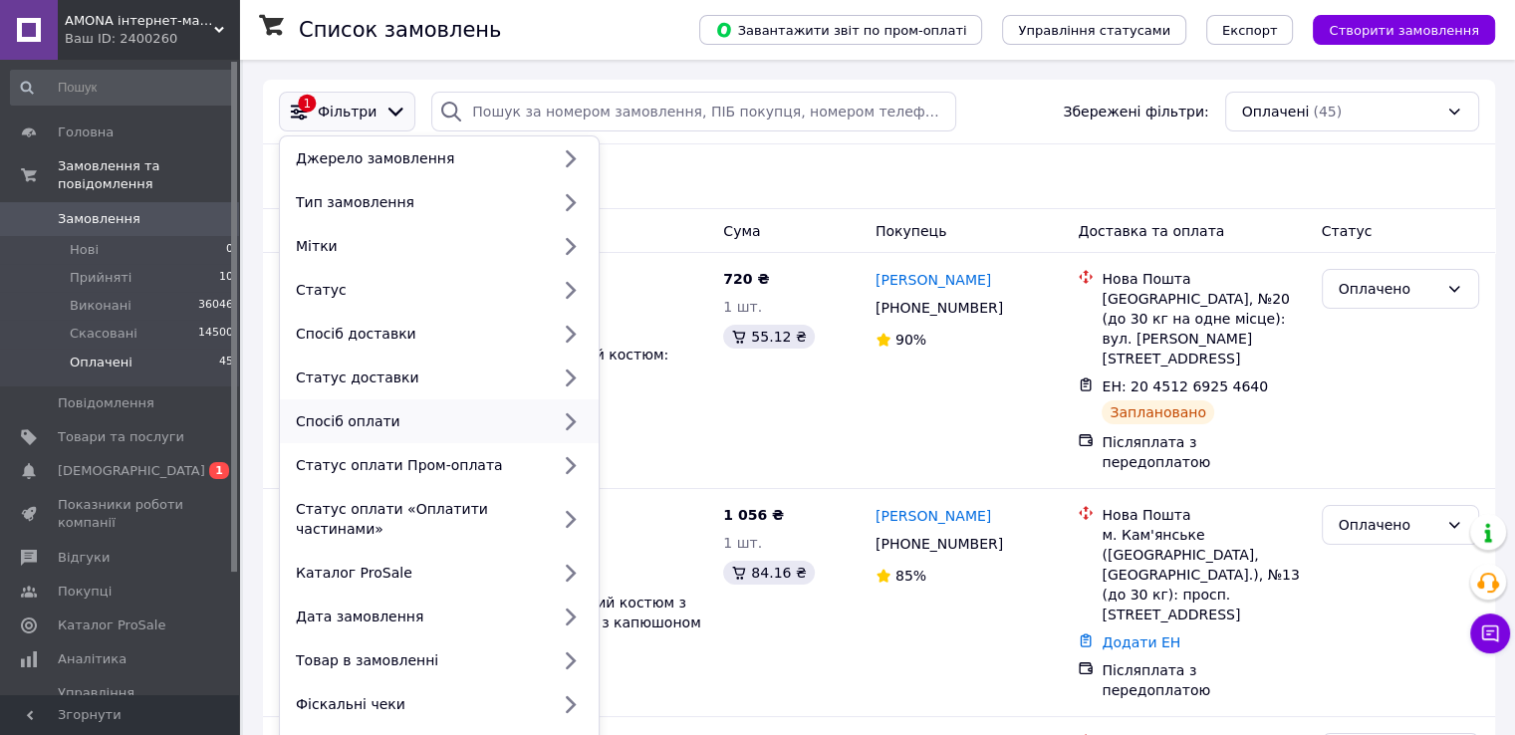
click at [343, 411] on div "Спосіб оплати" at bounding box center [439, 421] width 319 height 44
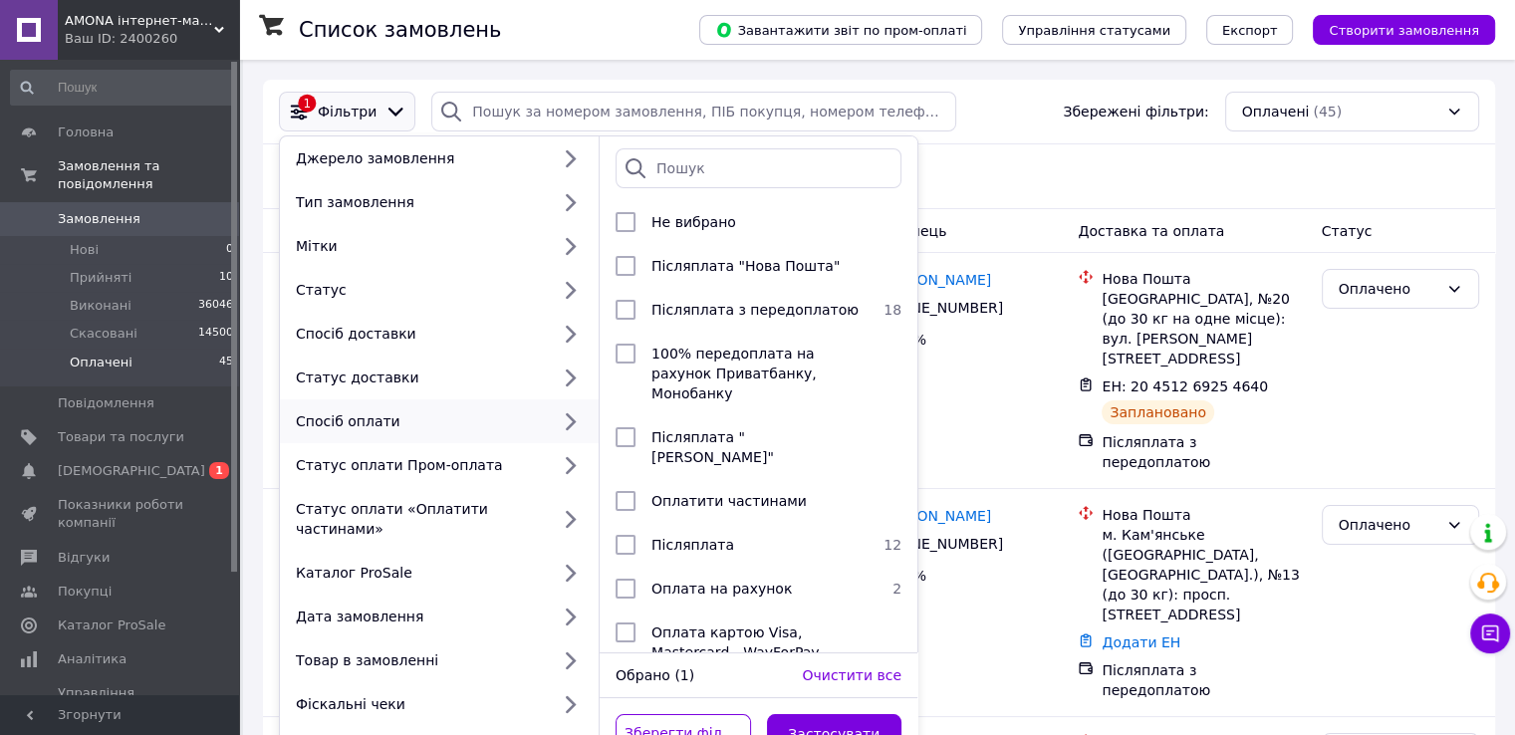
drag, startPoint x: 510, startPoint y: 423, endPoint x: 542, endPoint y: 424, distance: 31.9
click at [517, 424] on div "Спосіб оплати" at bounding box center [418, 421] width 261 height 20
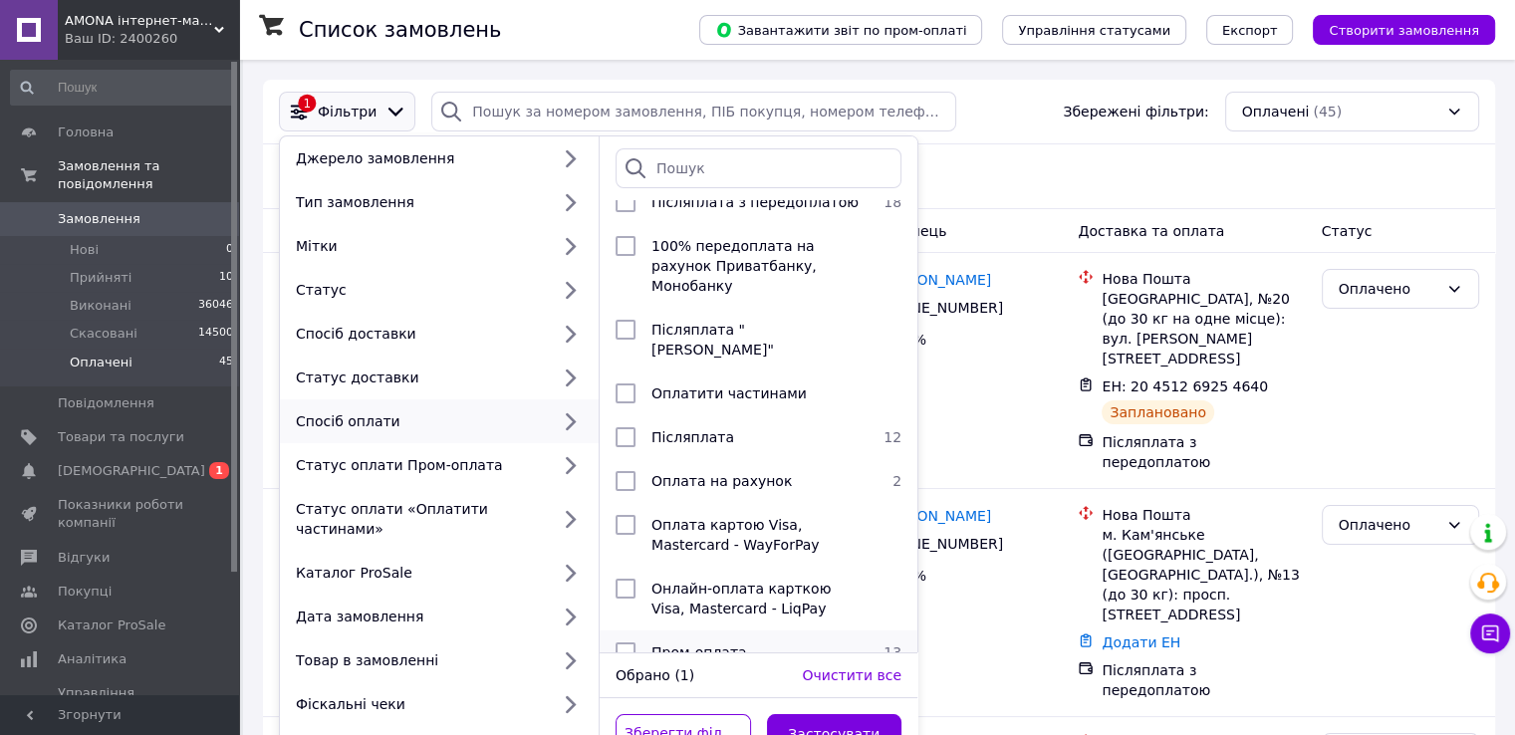
click at [697, 644] on span "Пром-оплата" at bounding box center [699, 652] width 96 height 16
checkbox input "true"
click at [817, 714] on button "Застосувати" at bounding box center [834, 734] width 135 height 40
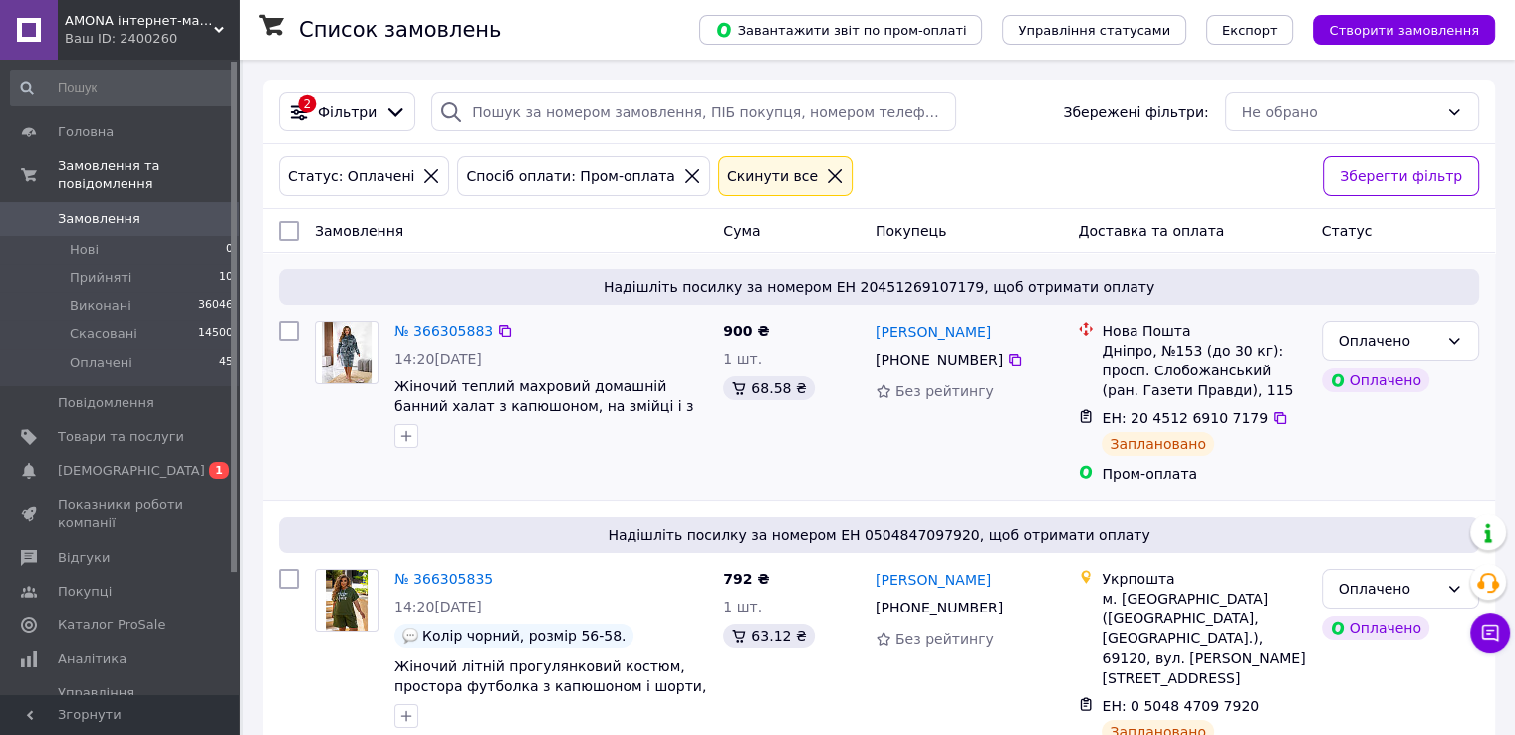
click at [409, 342] on div "№ 366305883" at bounding box center [443, 331] width 103 height 24
click at [416, 320] on div "№ 366305883" at bounding box center [443, 331] width 103 height 24
click at [406, 329] on link "№ 366305883" at bounding box center [443, 331] width 99 height 16
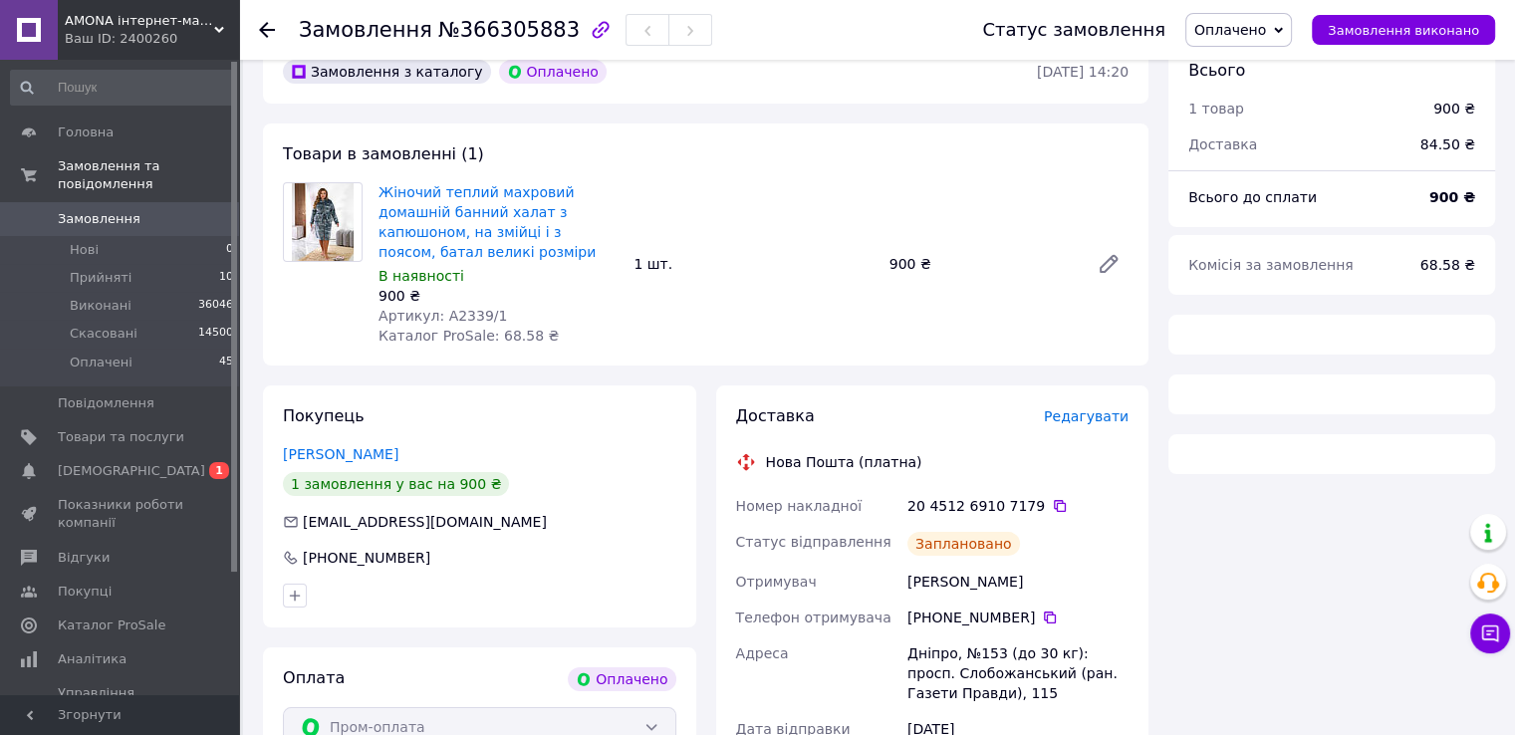
scroll to position [199, 0]
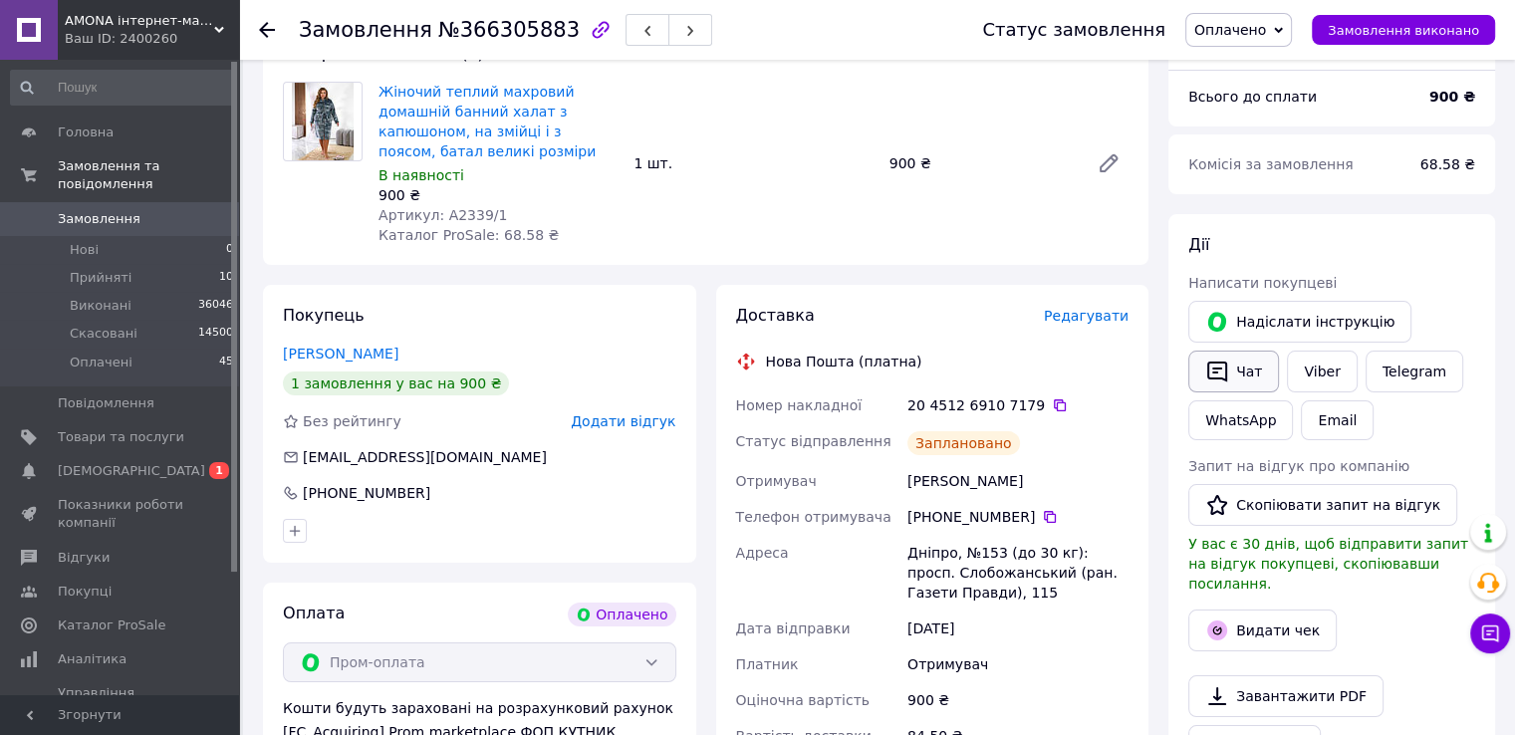
click at [1211, 363] on icon "button" at bounding box center [1217, 371] width 24 height 24
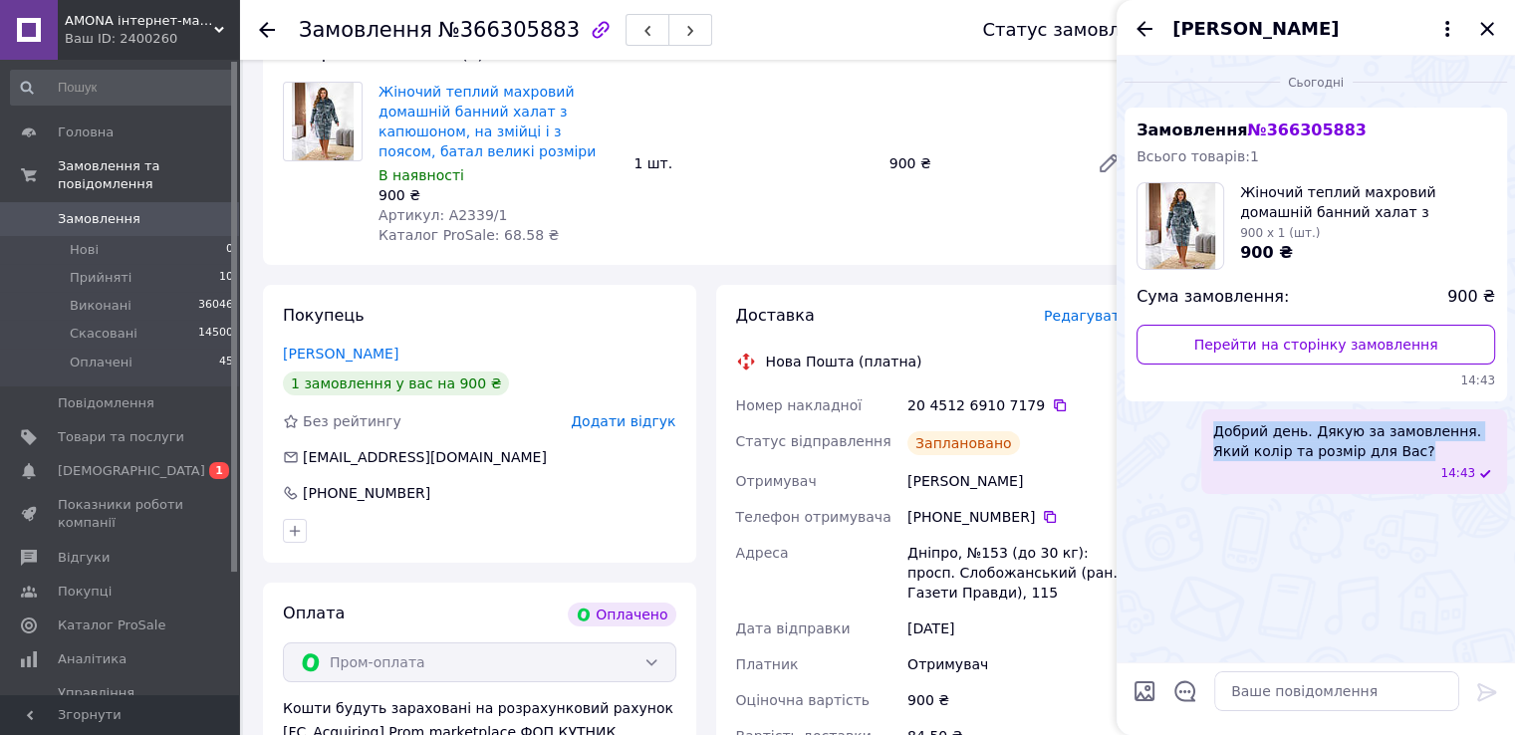
drag, startPoint x: 1354, startPoint y: 451, endPoint x: 1223, endPoint y: 428, distance: 133.4
click at [1204, 426] on div "Добрий день. Дякую за замовлення. Який колір та розмір для Вас? 14:43" at bounding box center [1354, 451] width 306 height 85
copy span "Добрий день. Дякую за замовлення. Який колір та розмір для Вас?"
click at [1480, 21] on icon "Закрити" at bounding box center [1487, 29] width 24 height 24
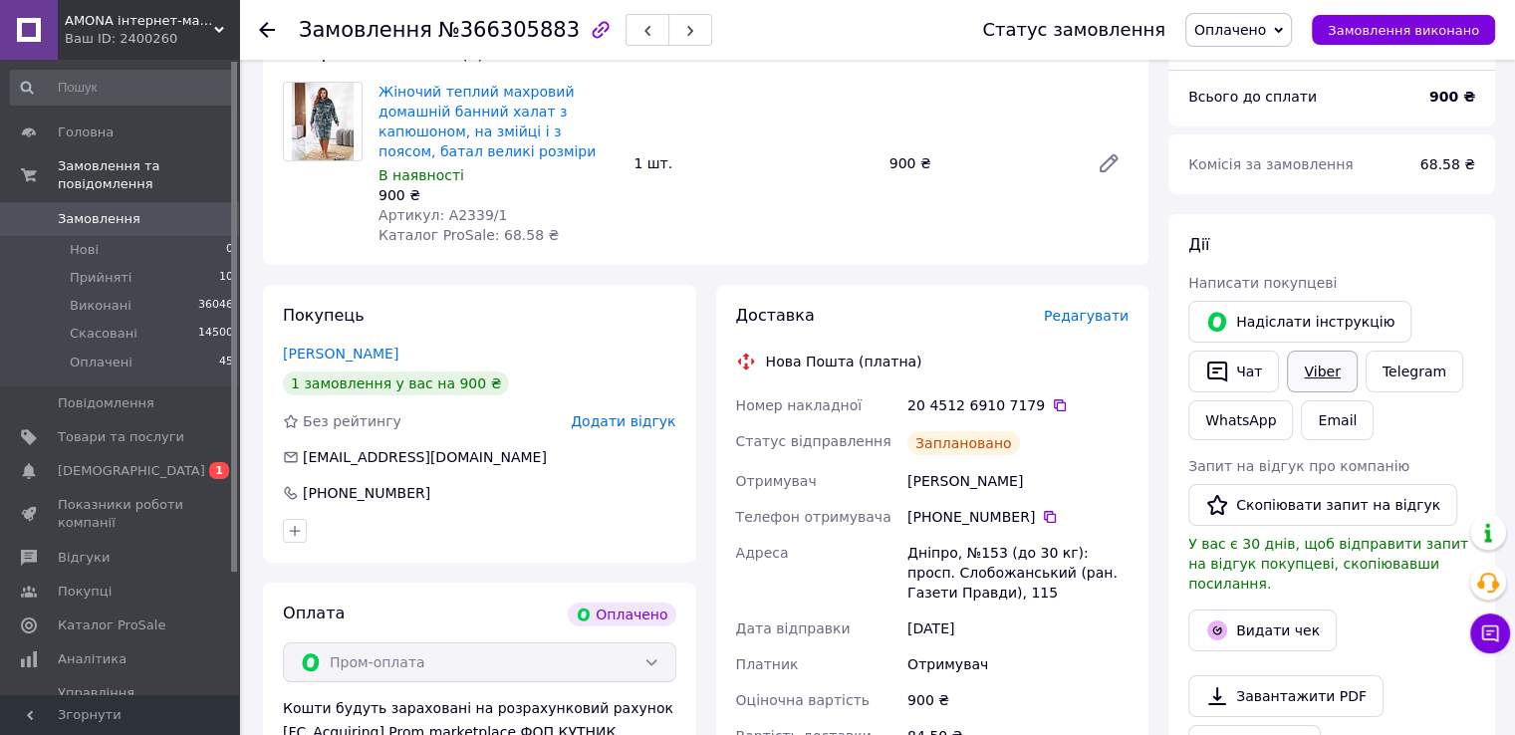
click at [1303, 361] on link "Viber" at bounding box center [1322, 372] width 70 height 42
click at [589, 35] on icon "button" at bounding box center [601, 30] width 24 height 24
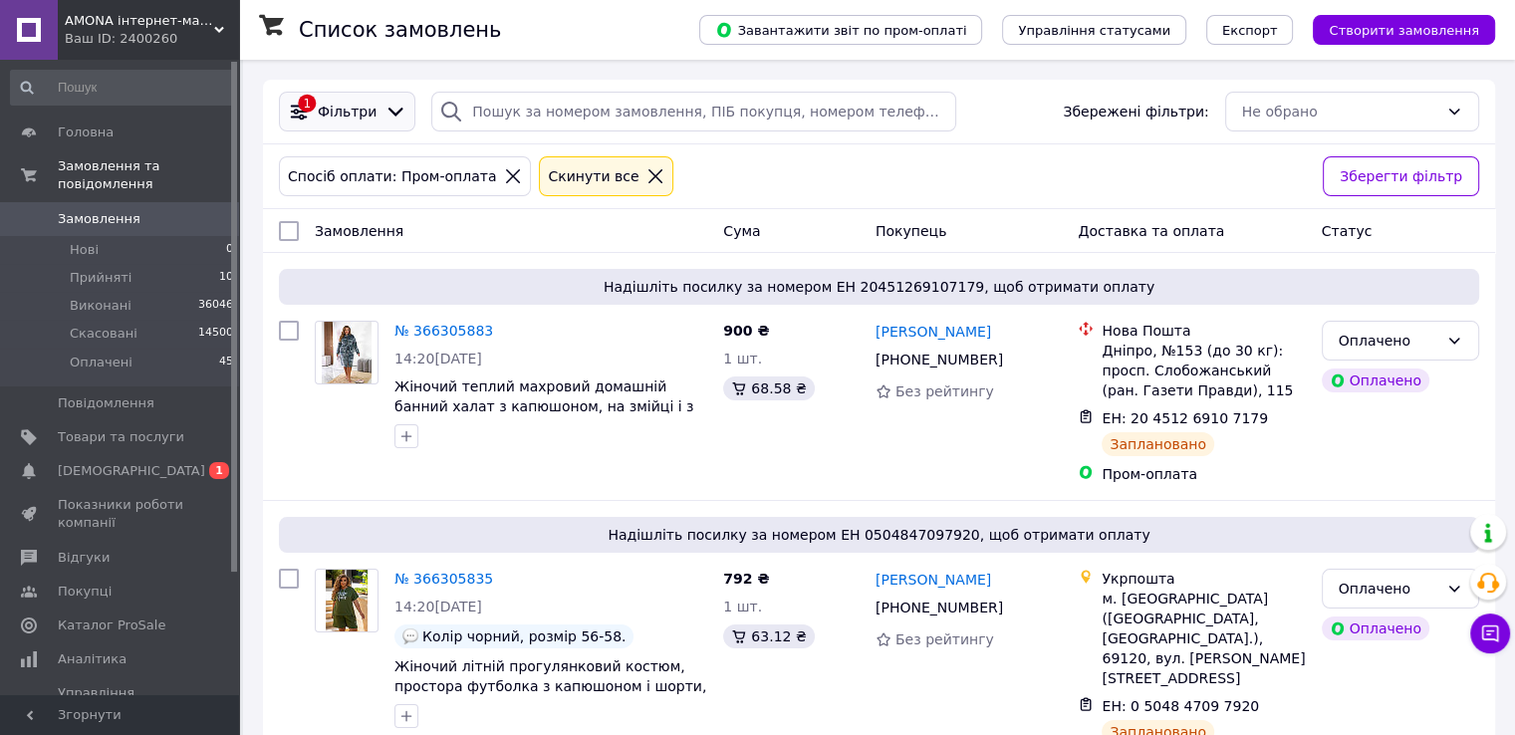
click at [384, 117] on icon at bounding box center [395, 112] width 22 height 22
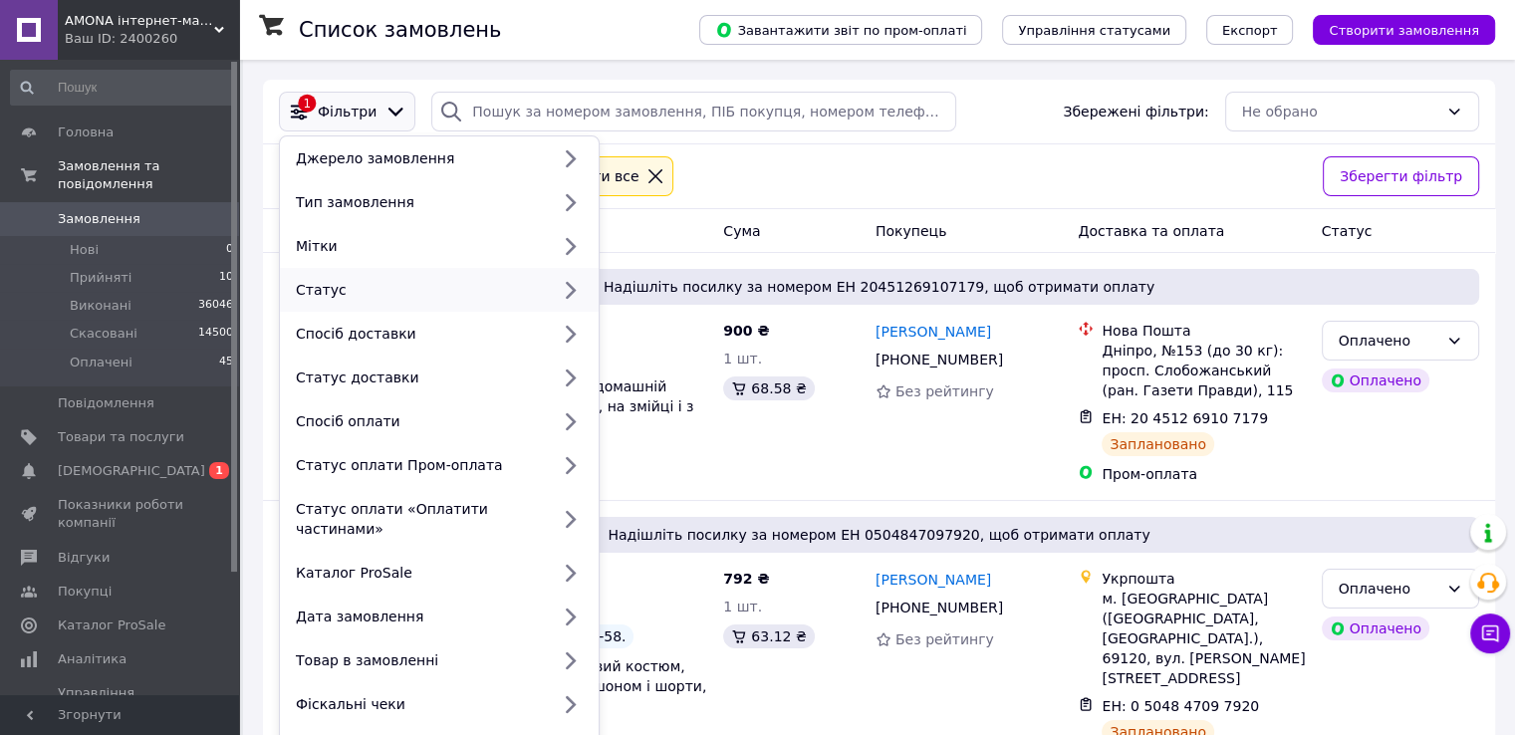
click at [426, 286] on div "Статус" at bounding box center [418, 290] width 261 height 20
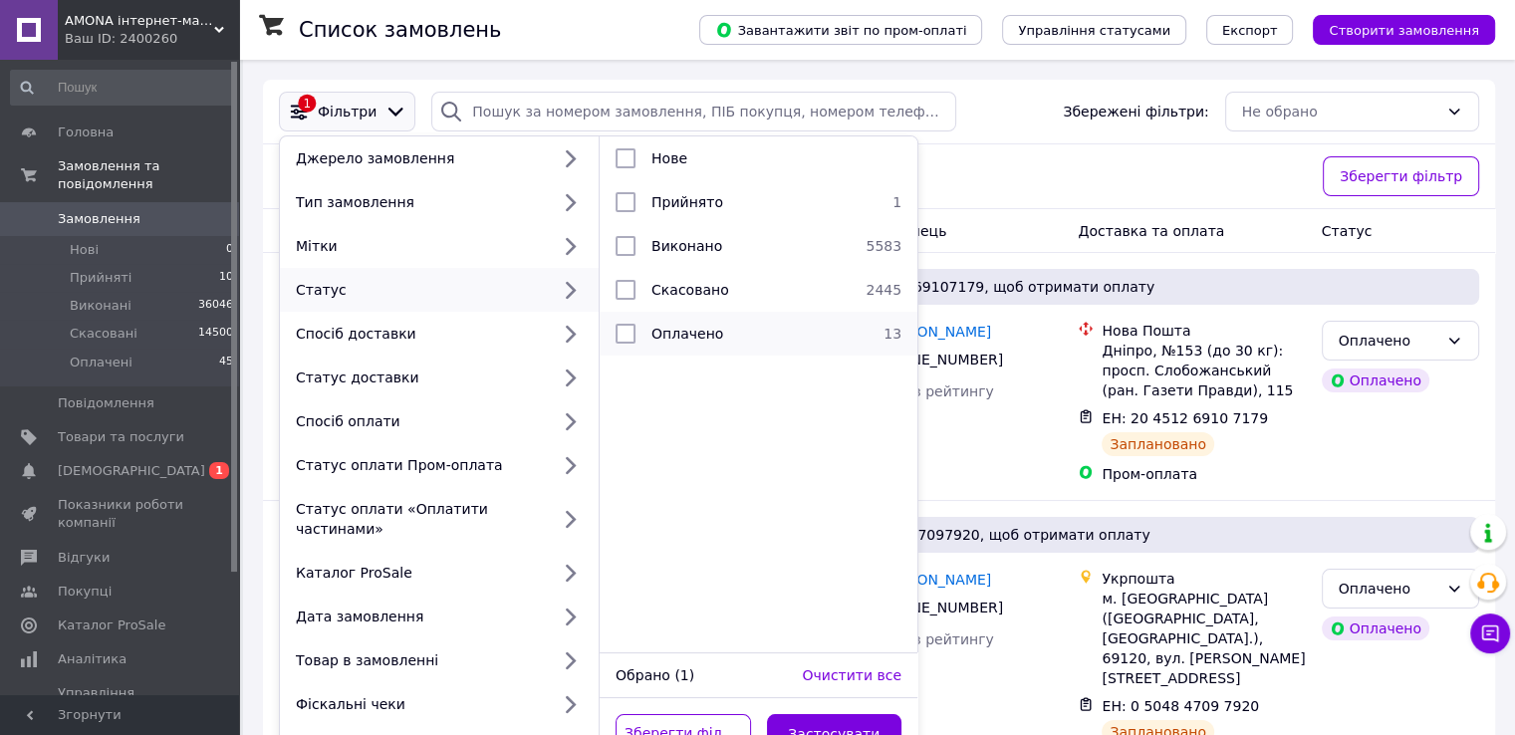
click at [658, 313] on li "Оплачено 13" at bounding box center [758, 334] width 318 height 44
checkbox input "true"
click at [836, 714] on button "Застосувати" at bounding box center [834, 734] width 135 height 40
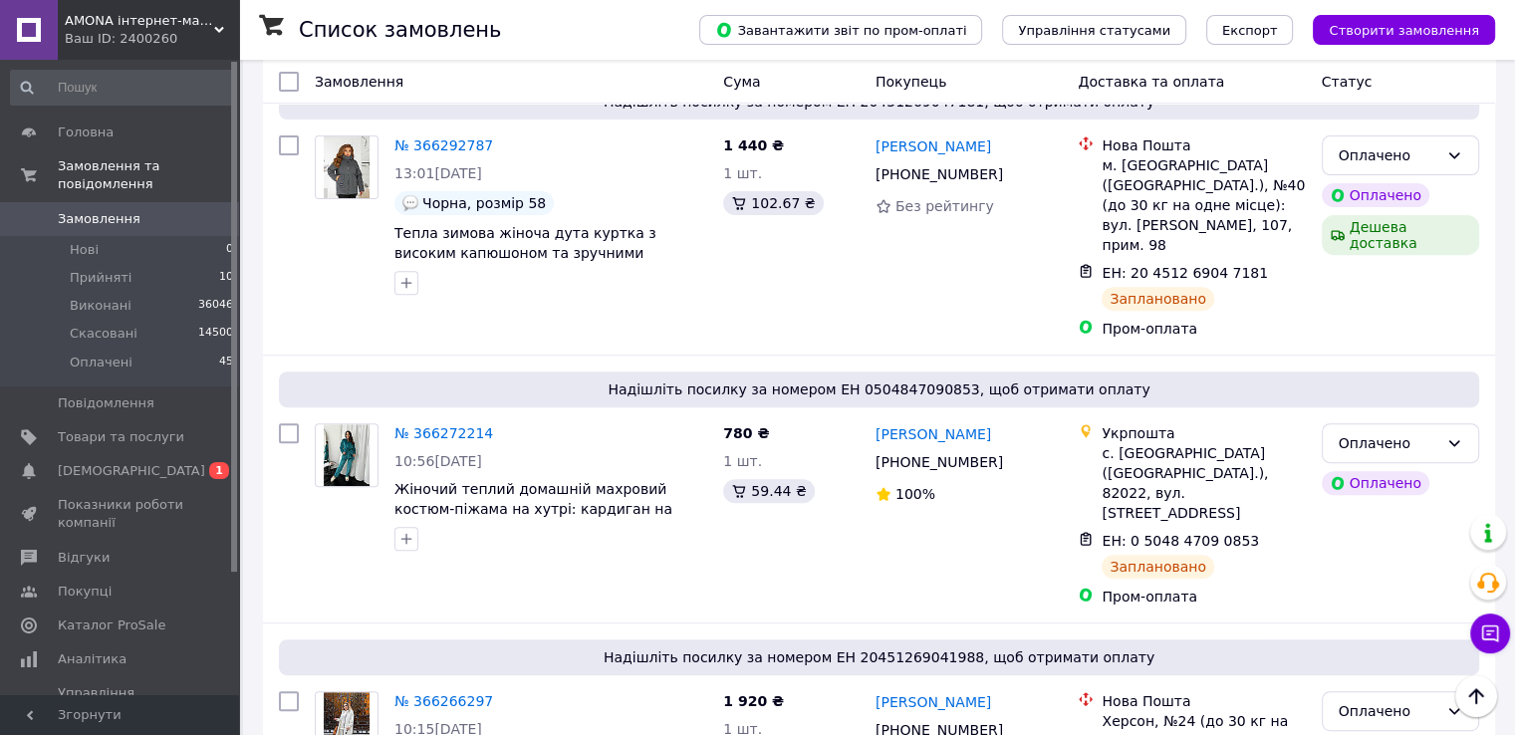
scroll to position [896, 0]
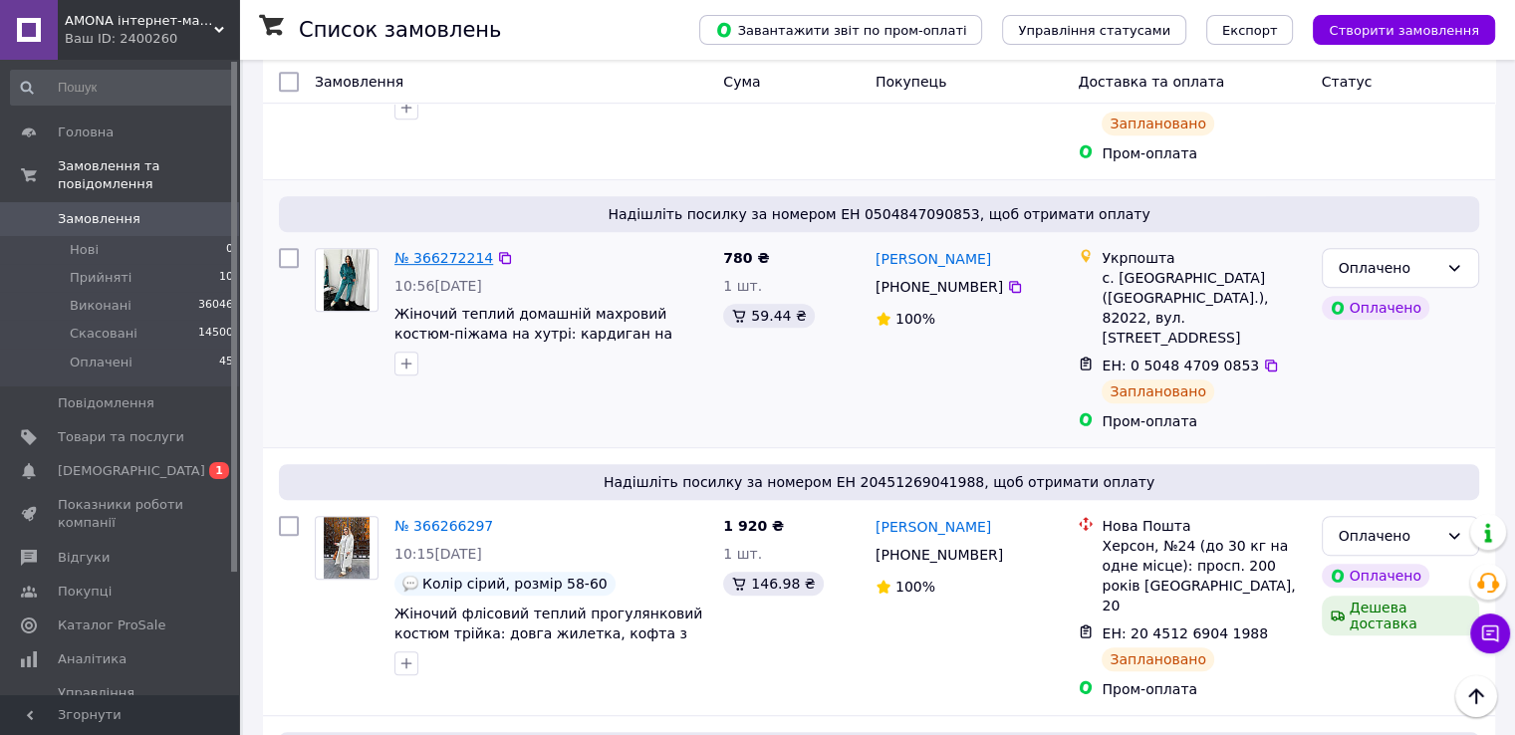
click at [418, 250] on link "№ 366272214" at bounding box center [443, 258] width 99 height 16
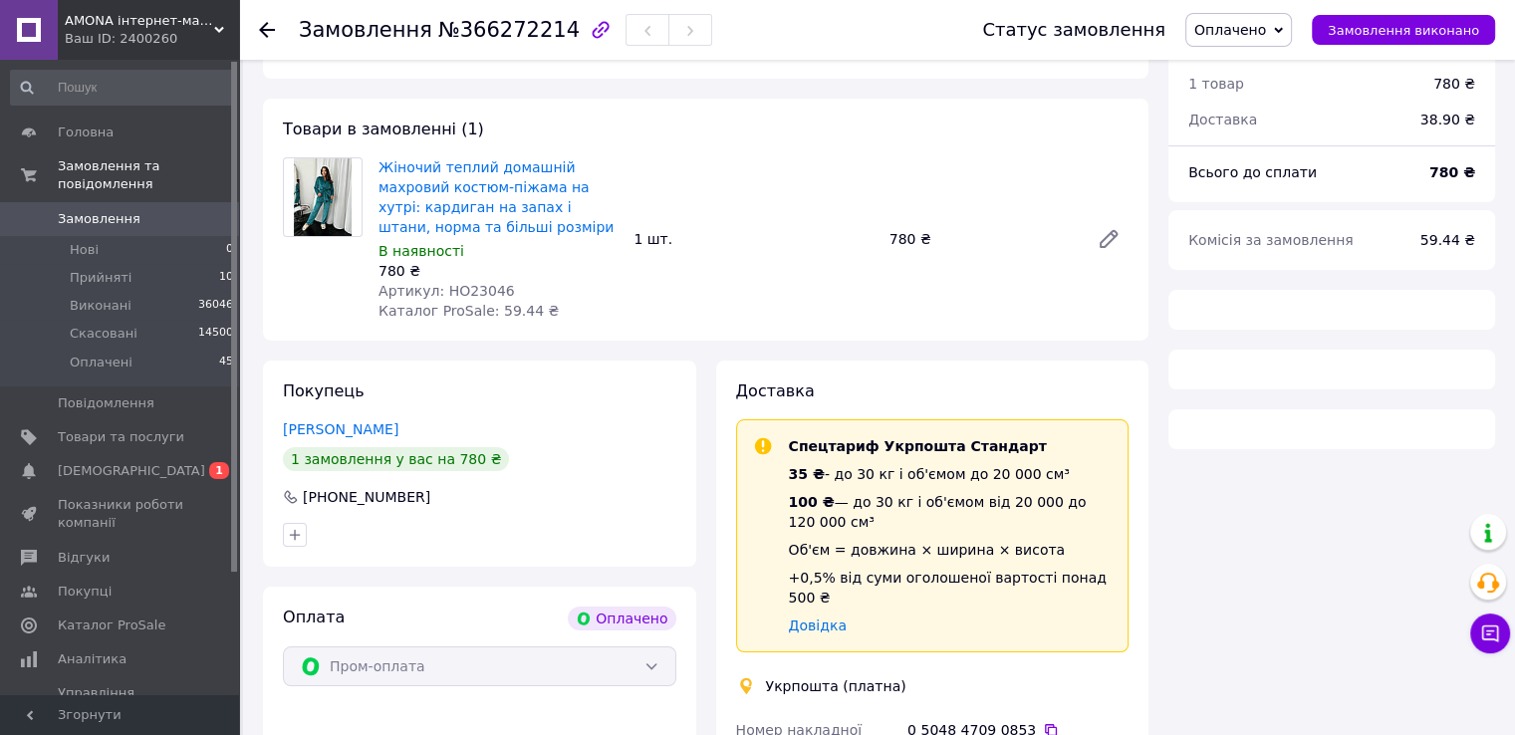
scroll to position [175, 0]
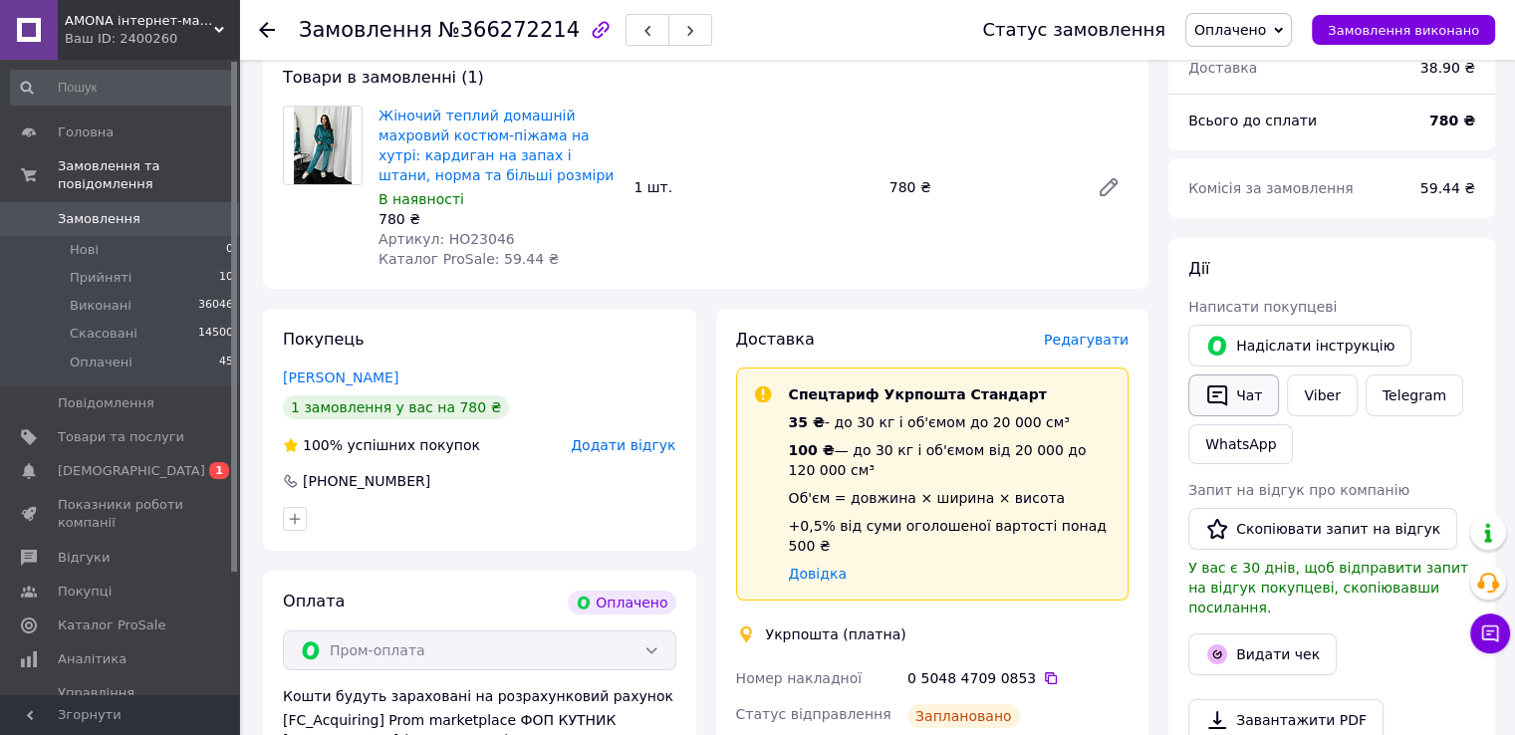
click at [1241, 387] on button "Чат" at bounding box center [1233, 395] width 91 height 42
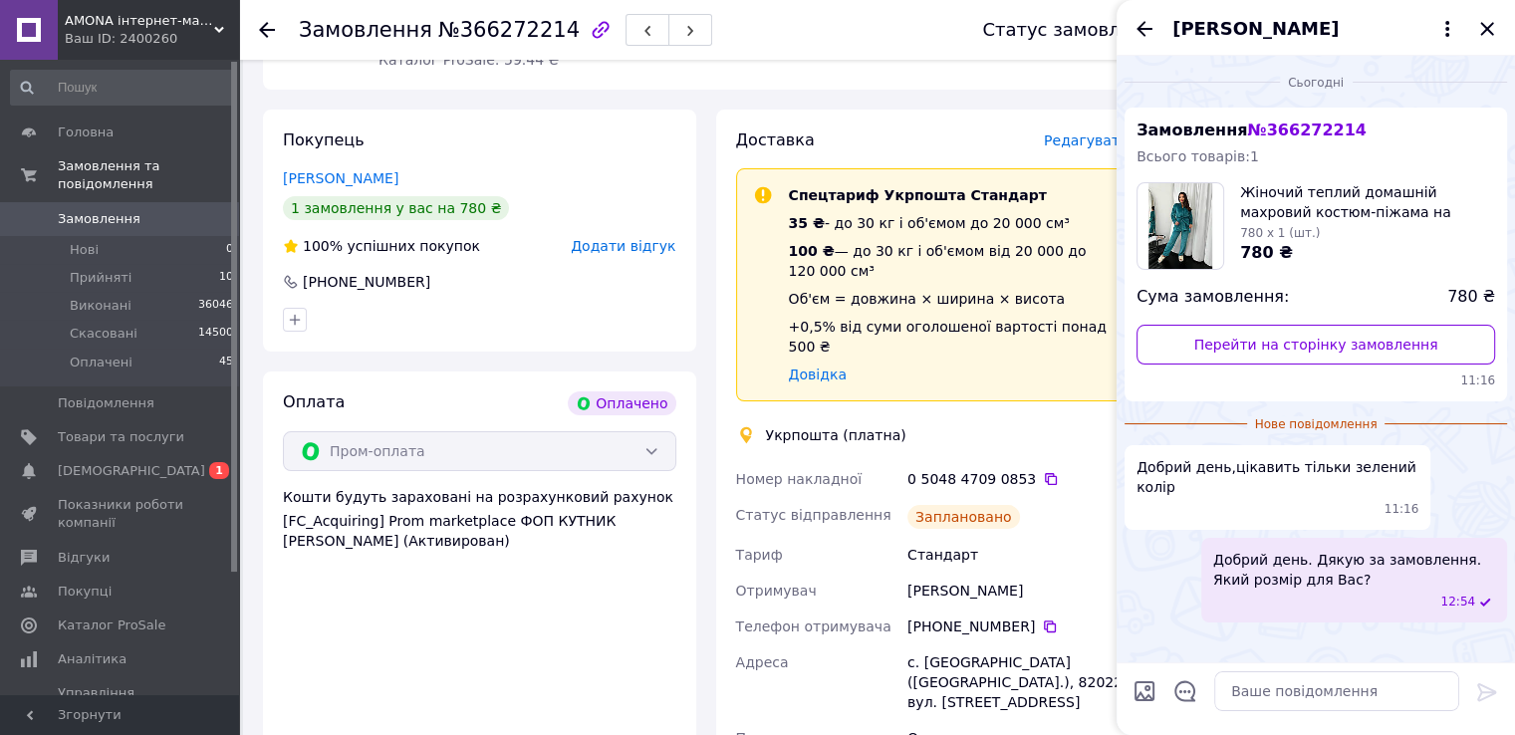
scroll to position [474, 0]
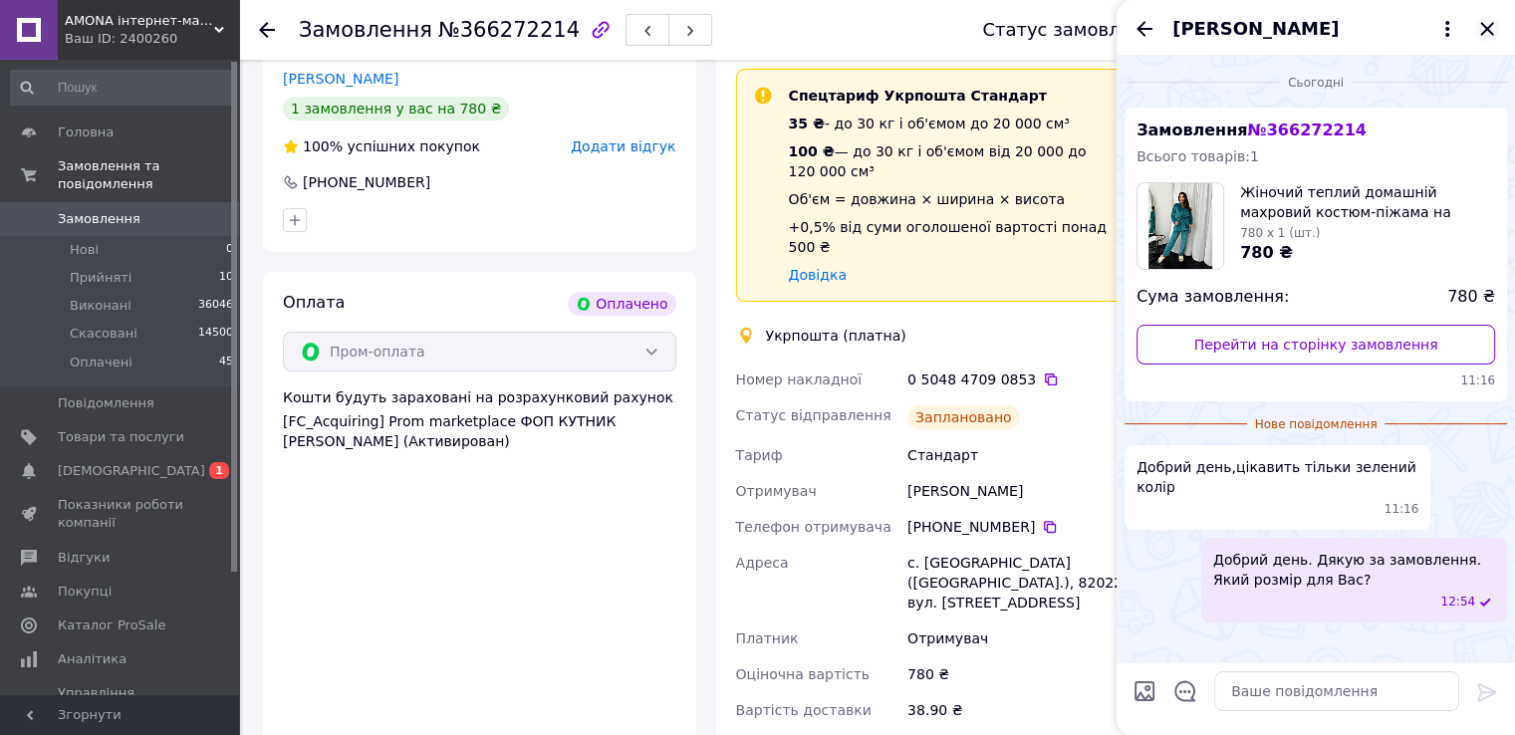
click at [1495, 22] on icon "Закрити" at bounding box center [1487, 29] width 24 height 24
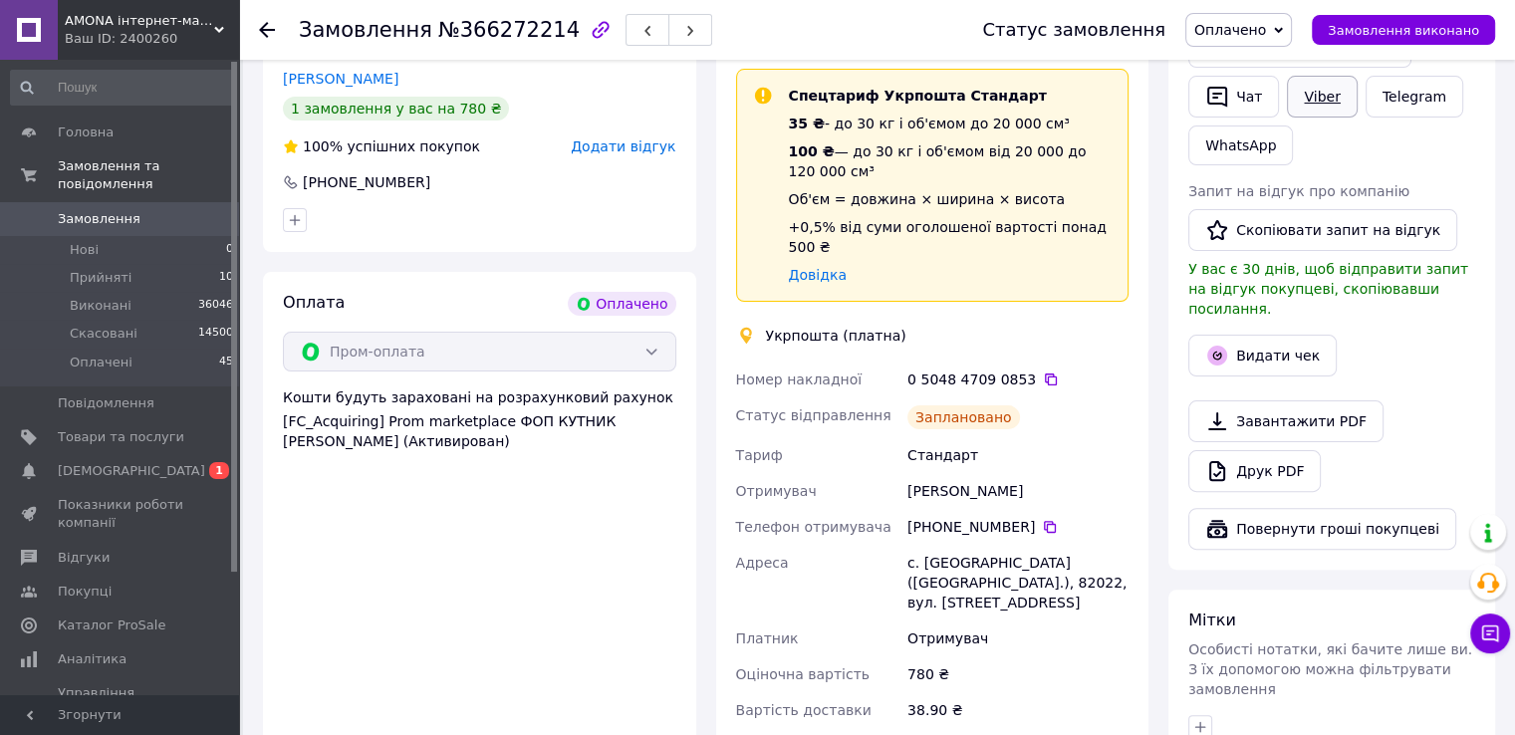
click at [1319, 94] on link "Viber" at bounding box center [1322, 97] width 70 height 42
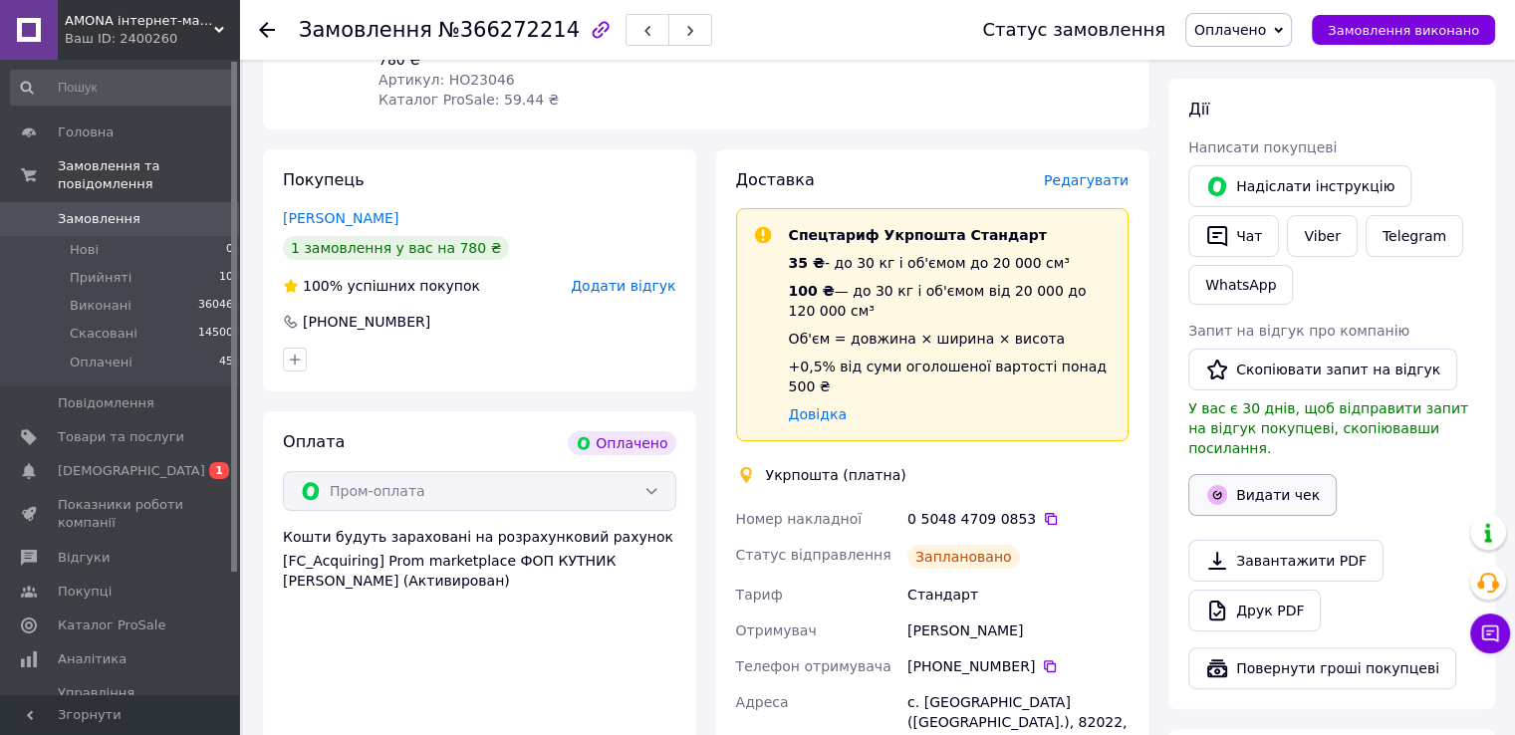
scroll to position [275, 0]
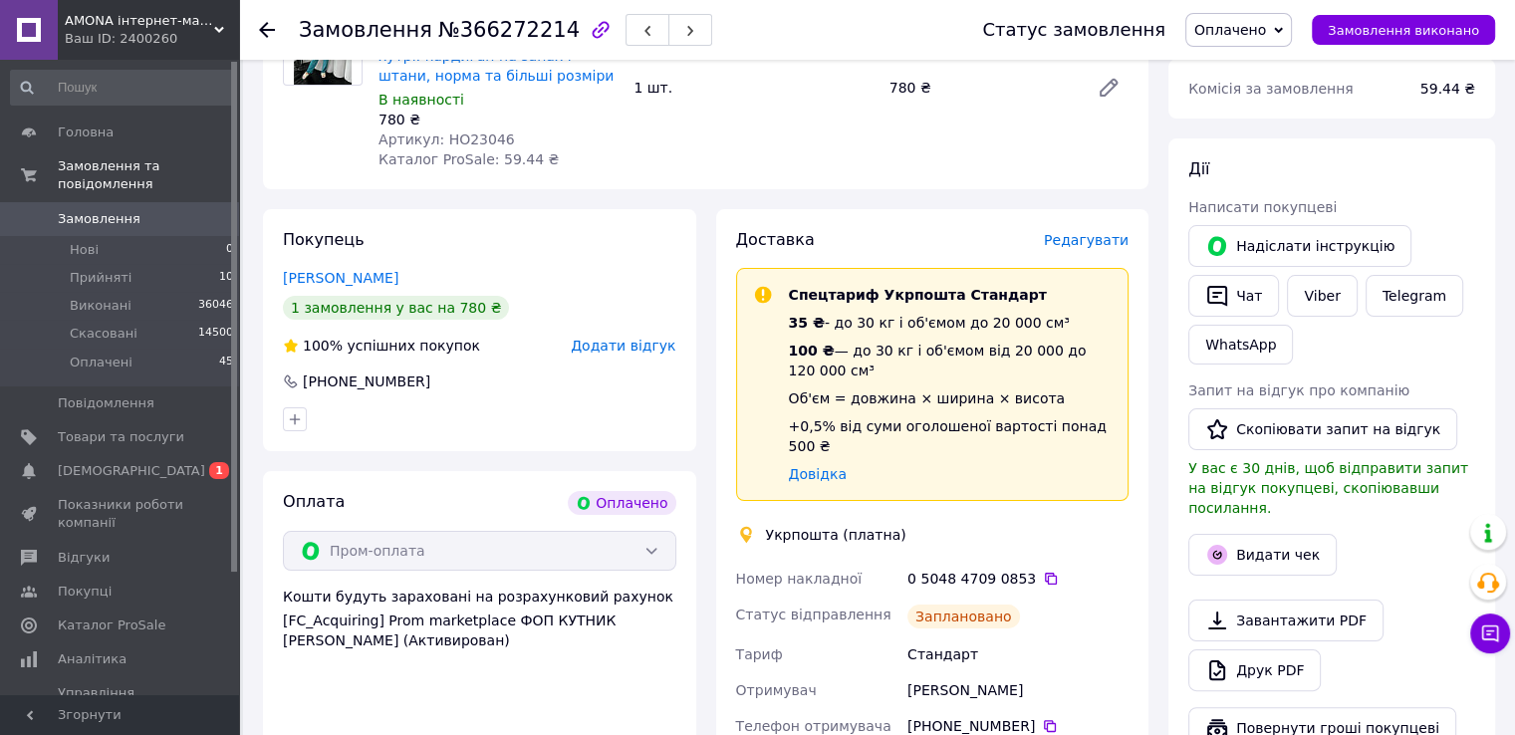
click at [589, 30] on icon "button" at bounding box center [601, 30] width 24 height 24
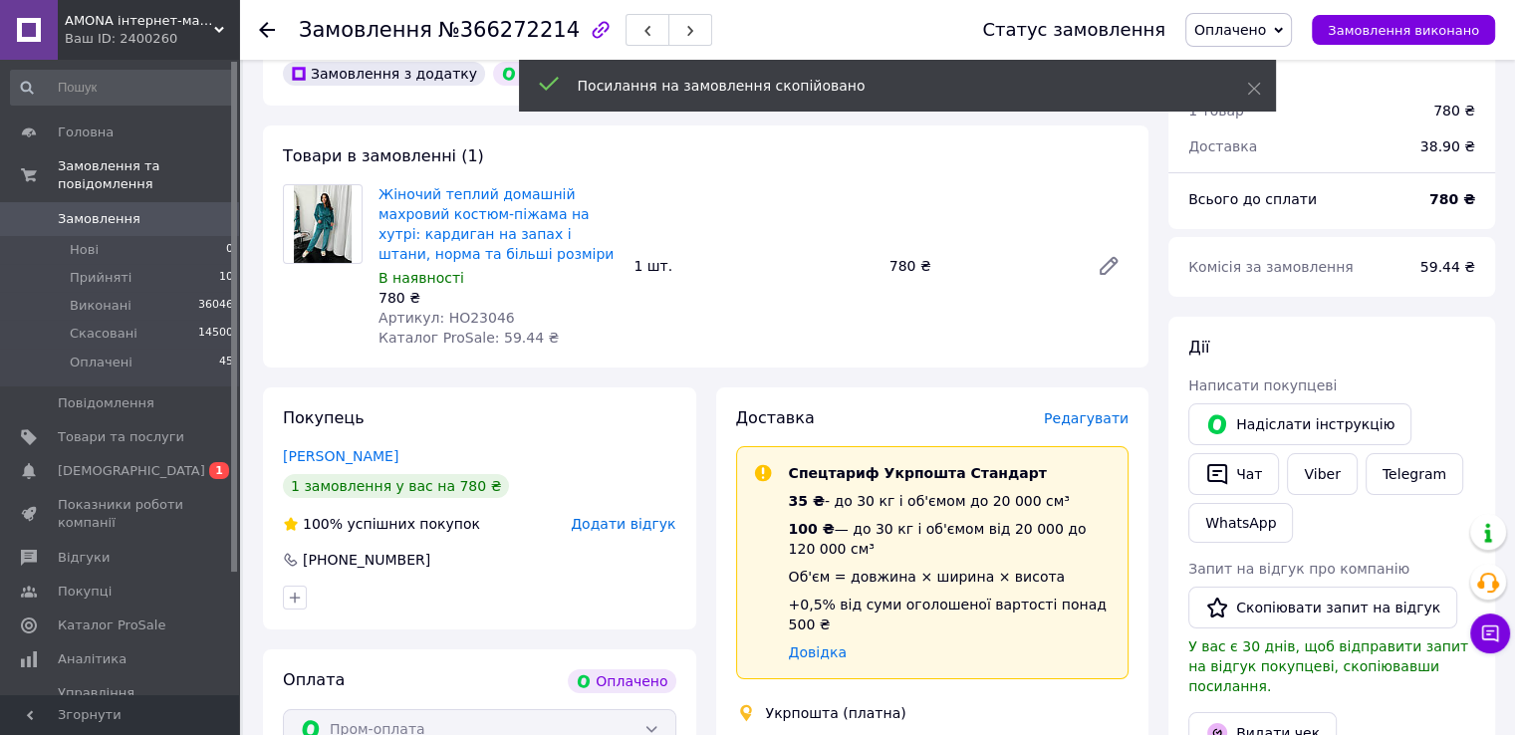
scroll to position [0, 0]
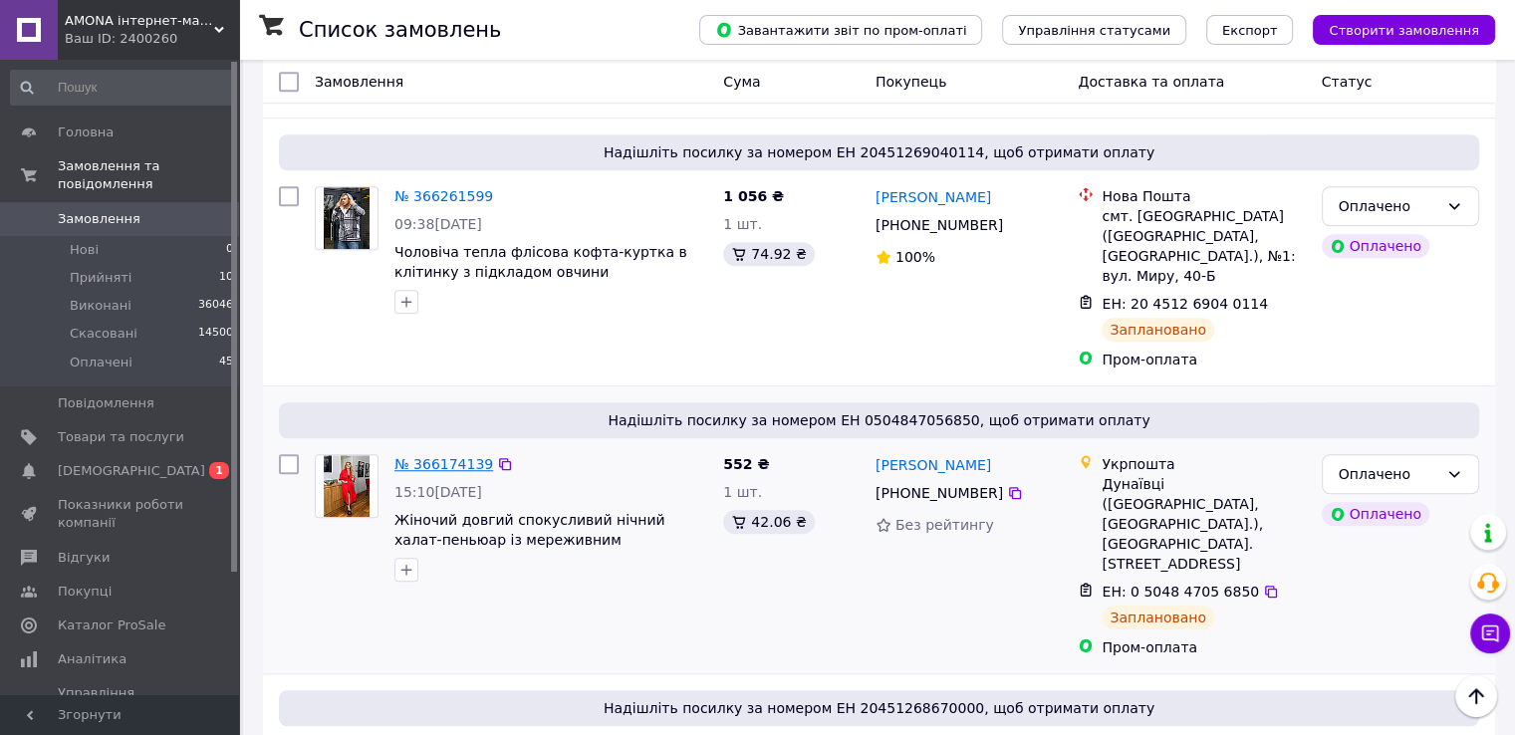
click at [410, 456] on link "№ 366174139" at bounding box center [443, 464] width 99 height 16
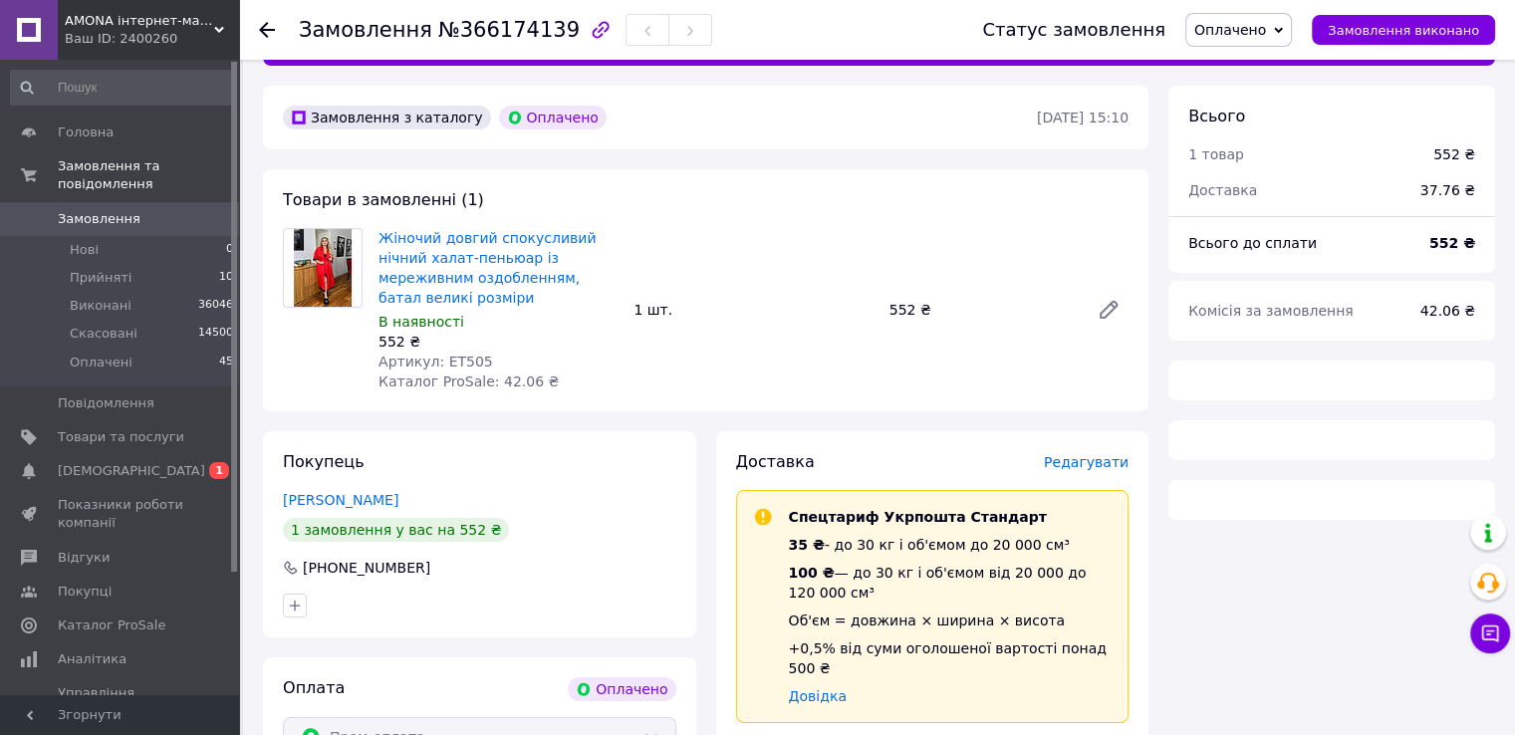
scroll to position [199, 0]
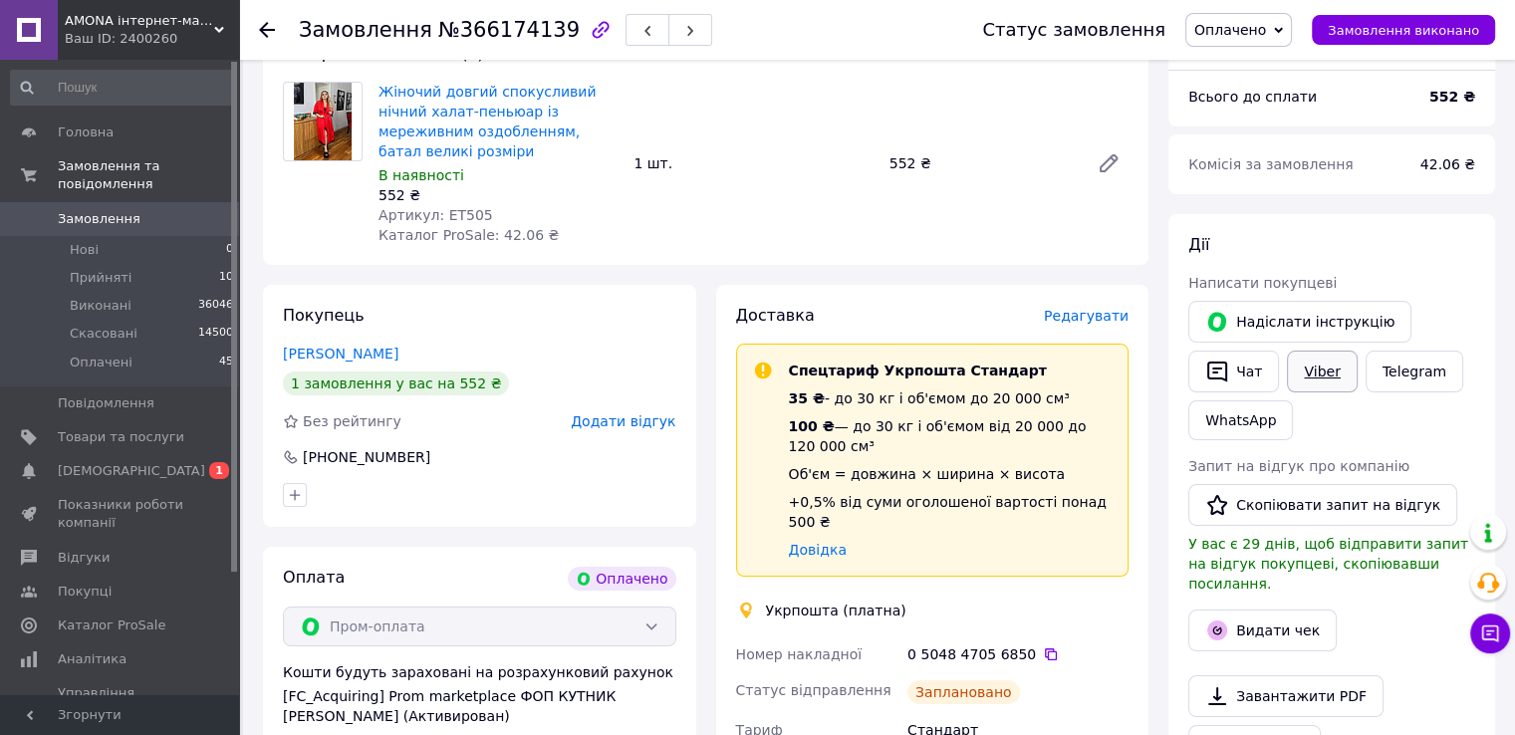
click at [1322, 380] on link "Viber" at bounding box center [1322, 372] width 70 height 42
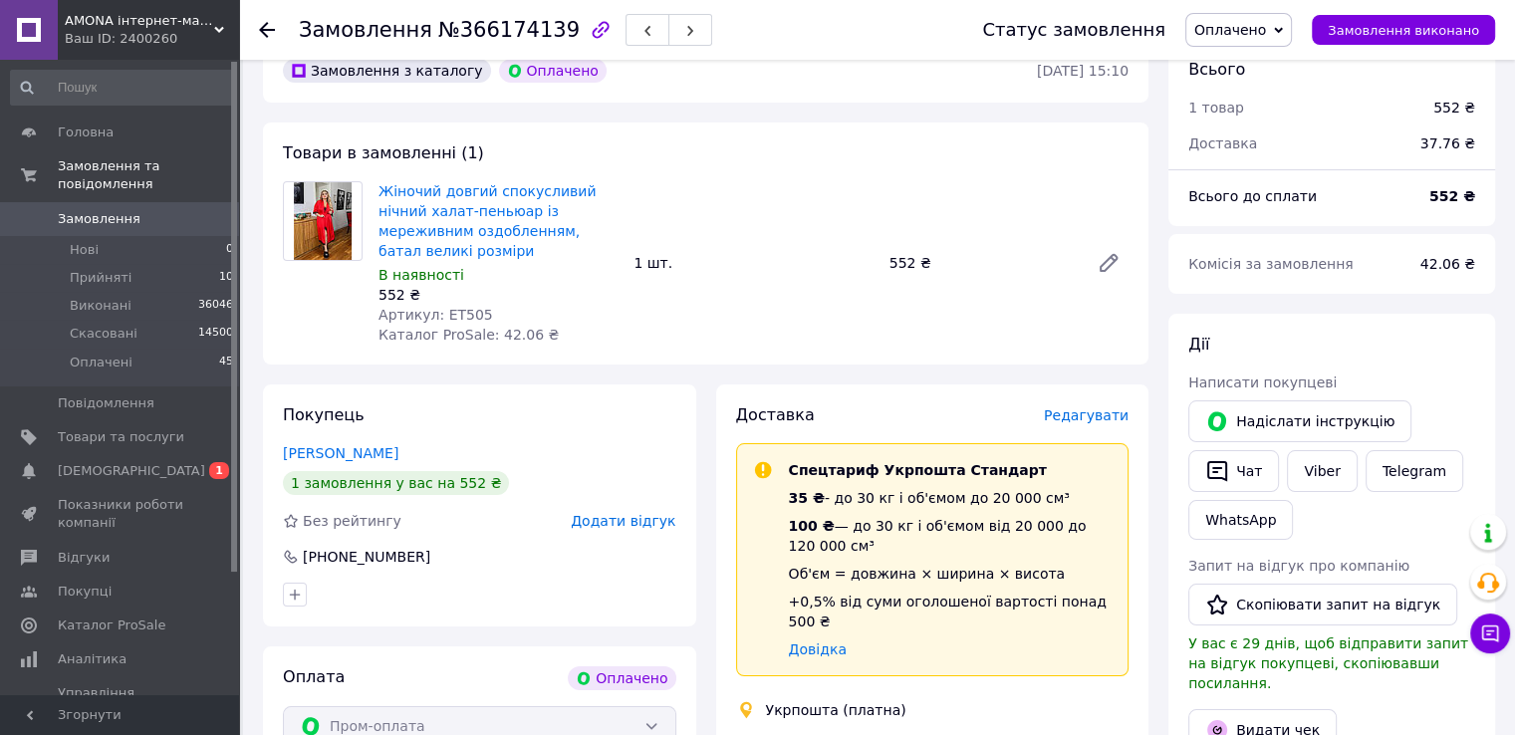
scroll to position [0, 0]
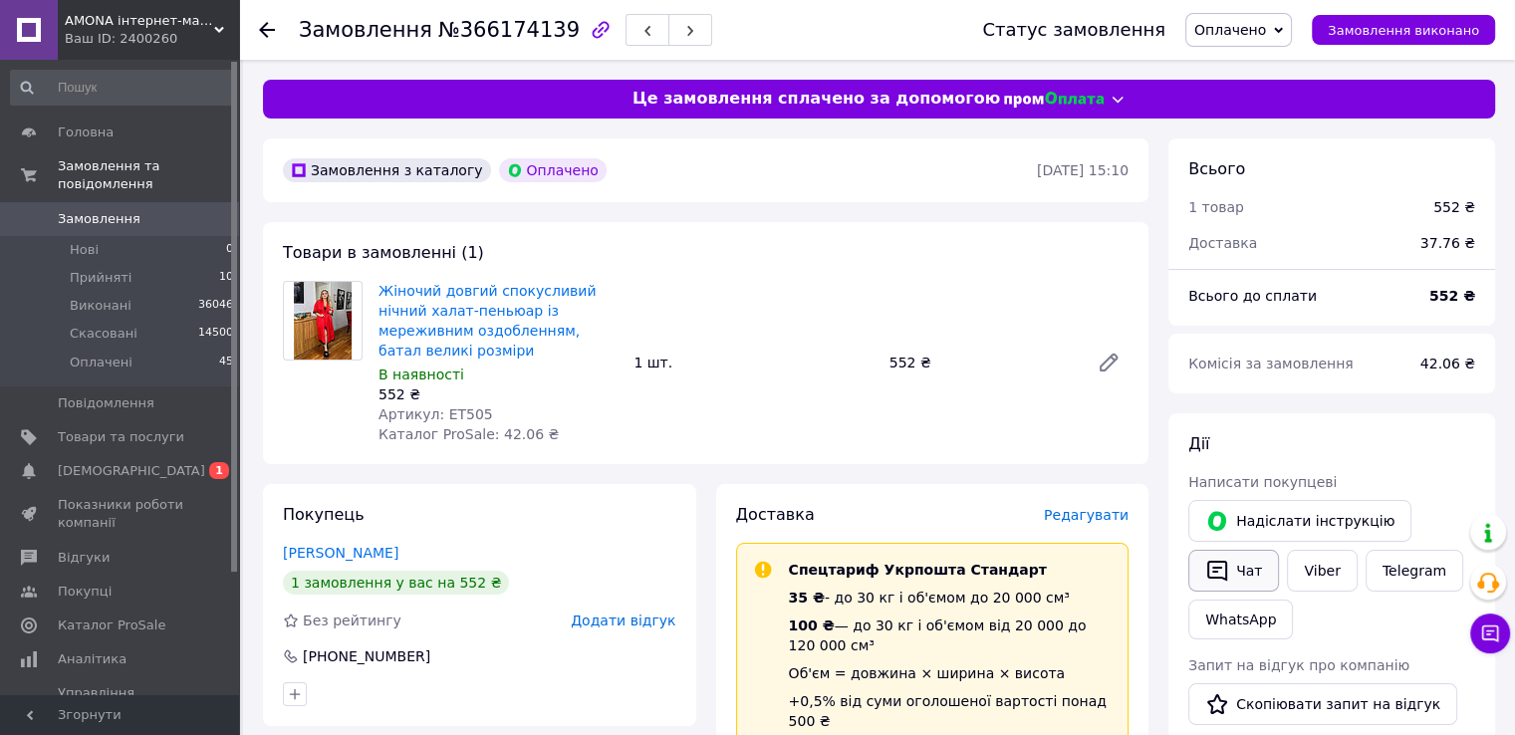
click at [1239, 570] on button "Чат" at bounding box center [1233, 571] width 91 height 42
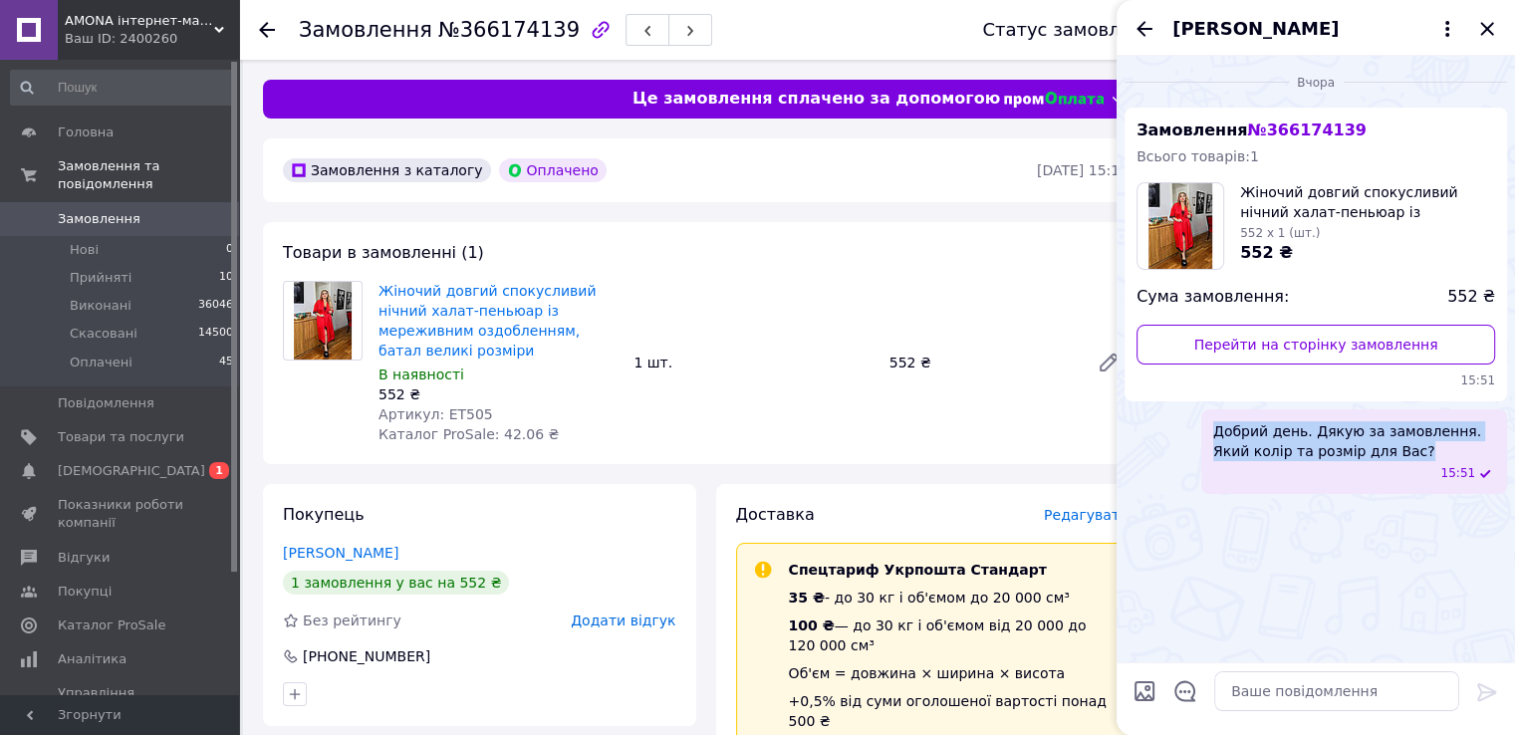
drag, startPoint x: 1374, startPoint y: 450, endPoint x: 1171, endPoint y: 420, distance: 205.3
click at [1171, 420] on div "Добрий день. Дякую за замовлення. Який колір та розмір для Вас? 15:51" at bounding box center [1315, 451] width 382 height 85
copy span "Добрий день. Дякую за замовлення. Який колір та розмір для Вас?"
click at [1490, 26] on icon "Закрити" at bounding box center [1486, 28] width 13 height 13
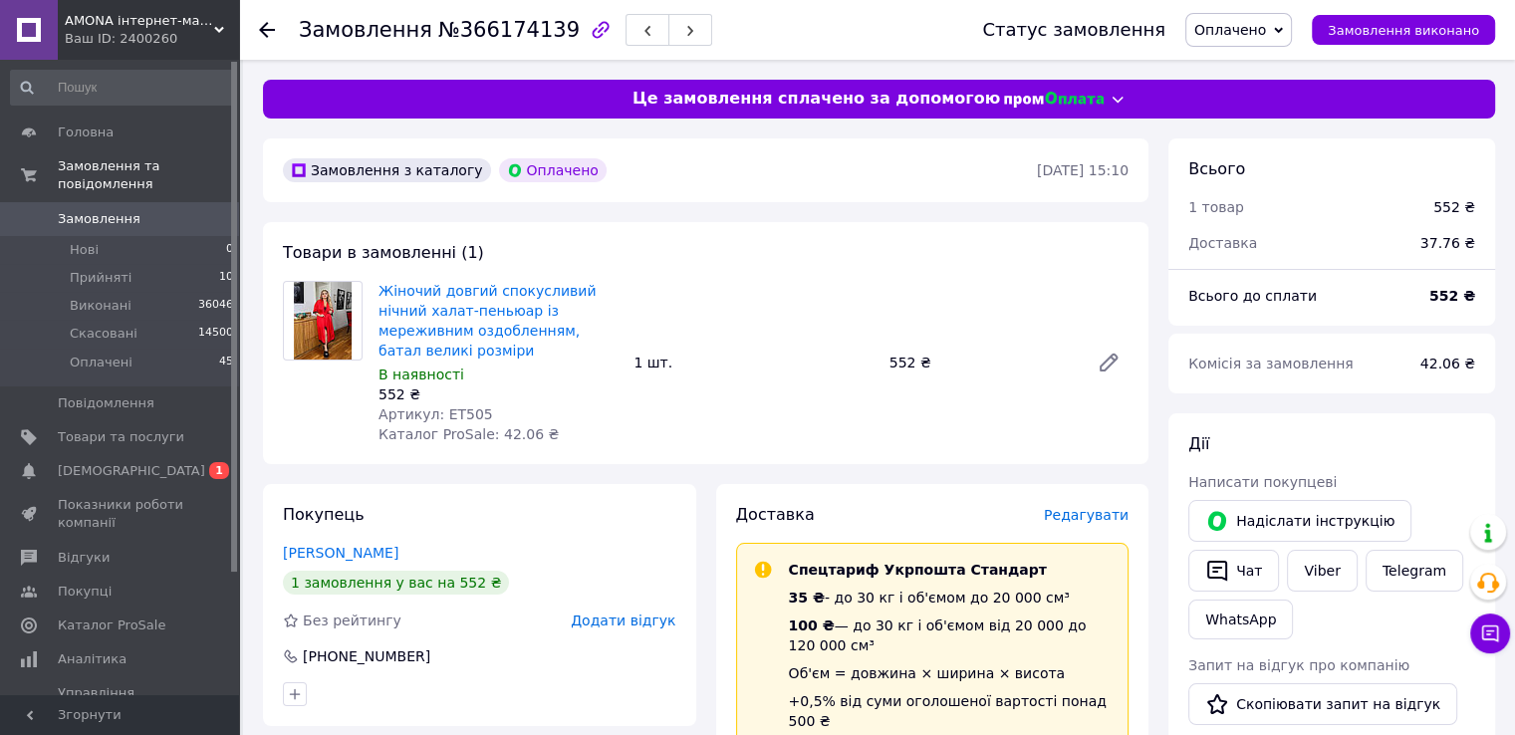
click at [589, 23] on icon "button" at bounding box center [601, 30] width 24 height 24
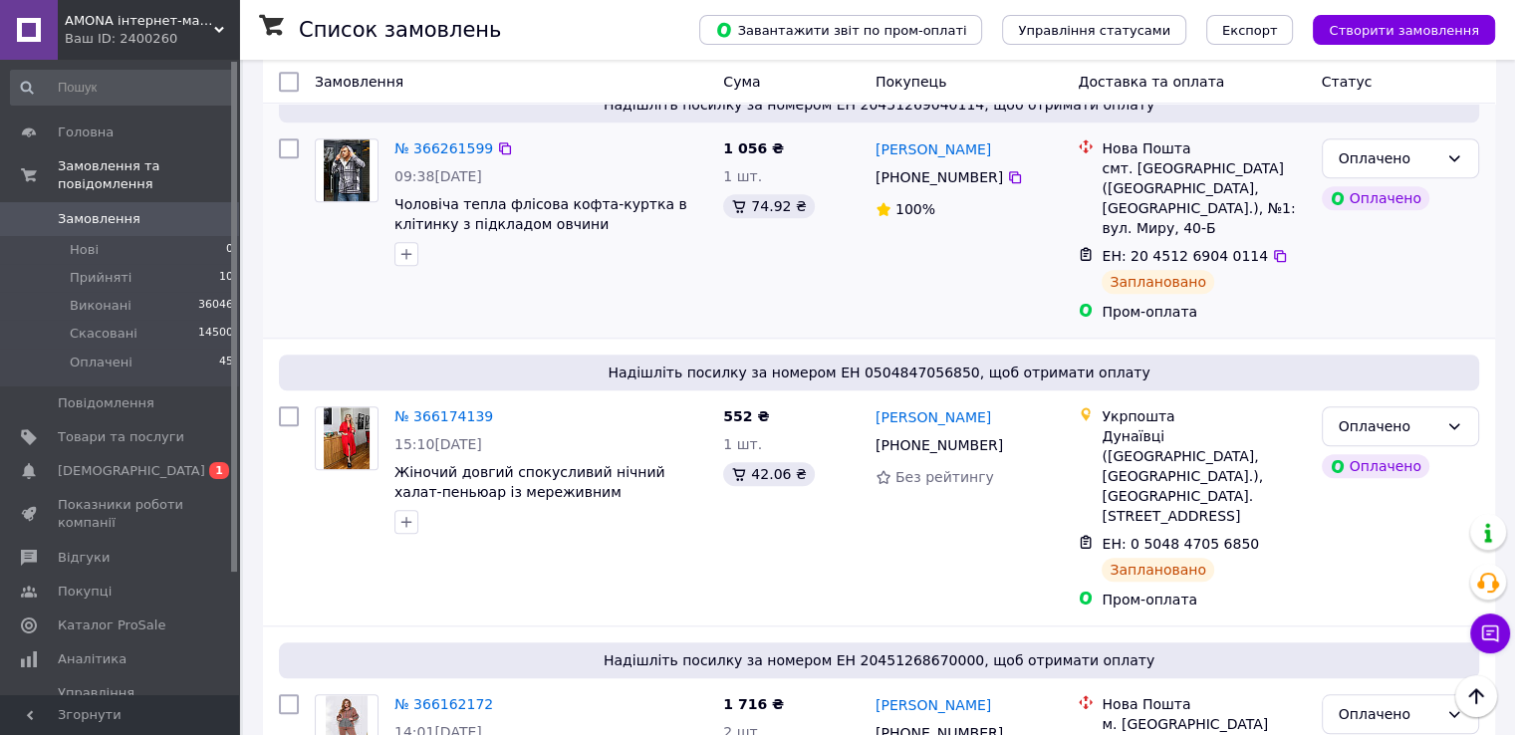
scroll to position [1295, 0]
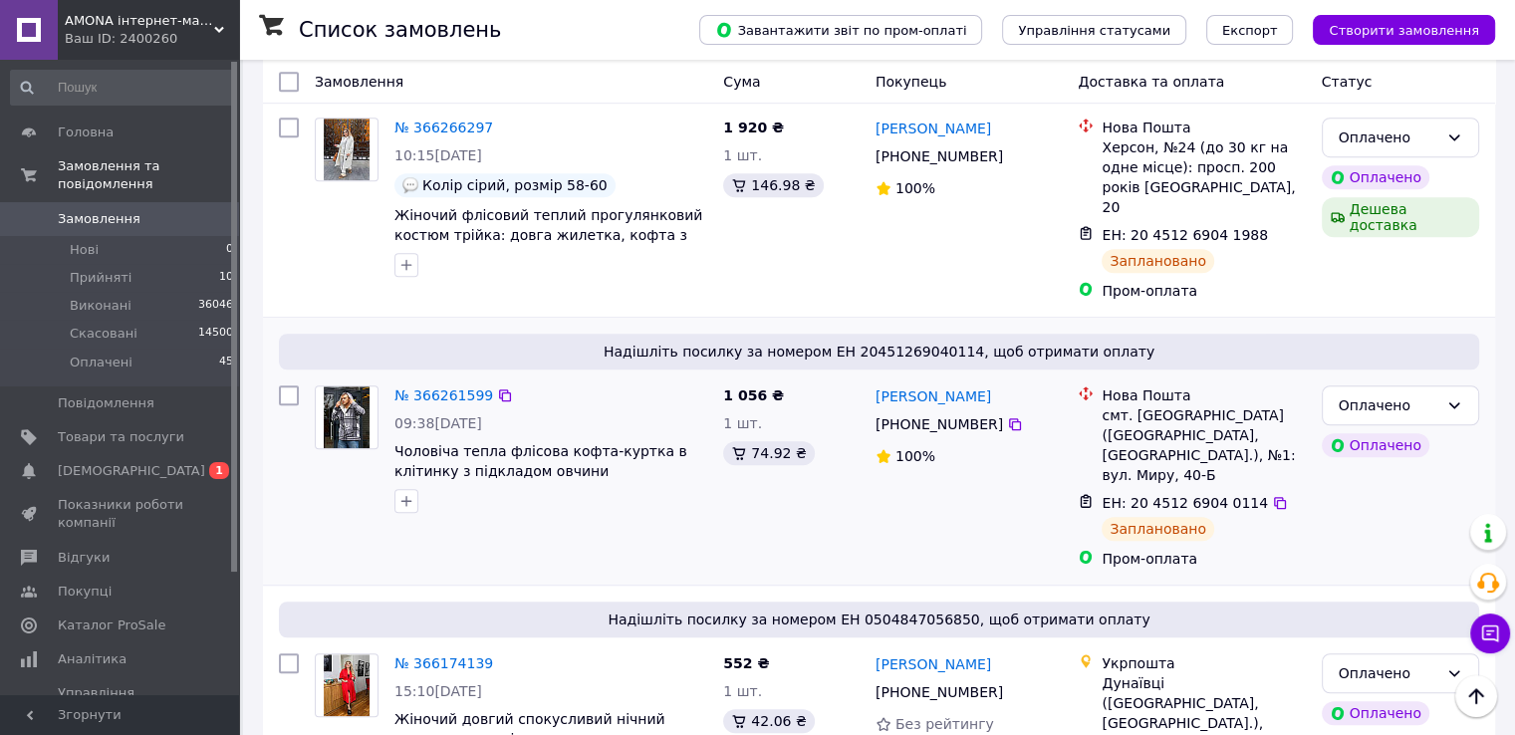
click at [442, 383] on div "№ 366261599" at bounding box center [443, 395] width 103 height 24
click at [442, 387] on link "№ 366261599" at bounding box center [443, 395] width 99 height 16
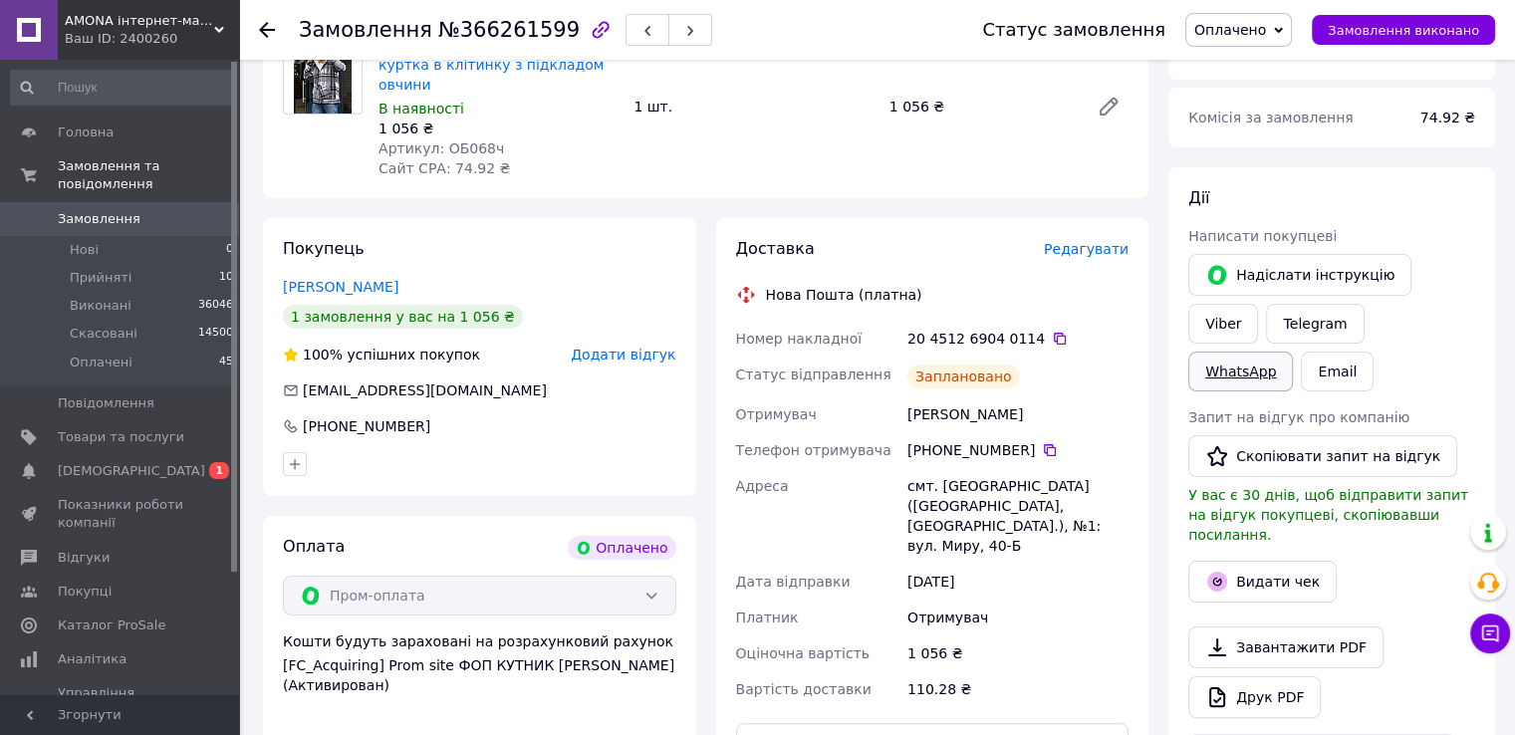
scroll to position [199, 0]
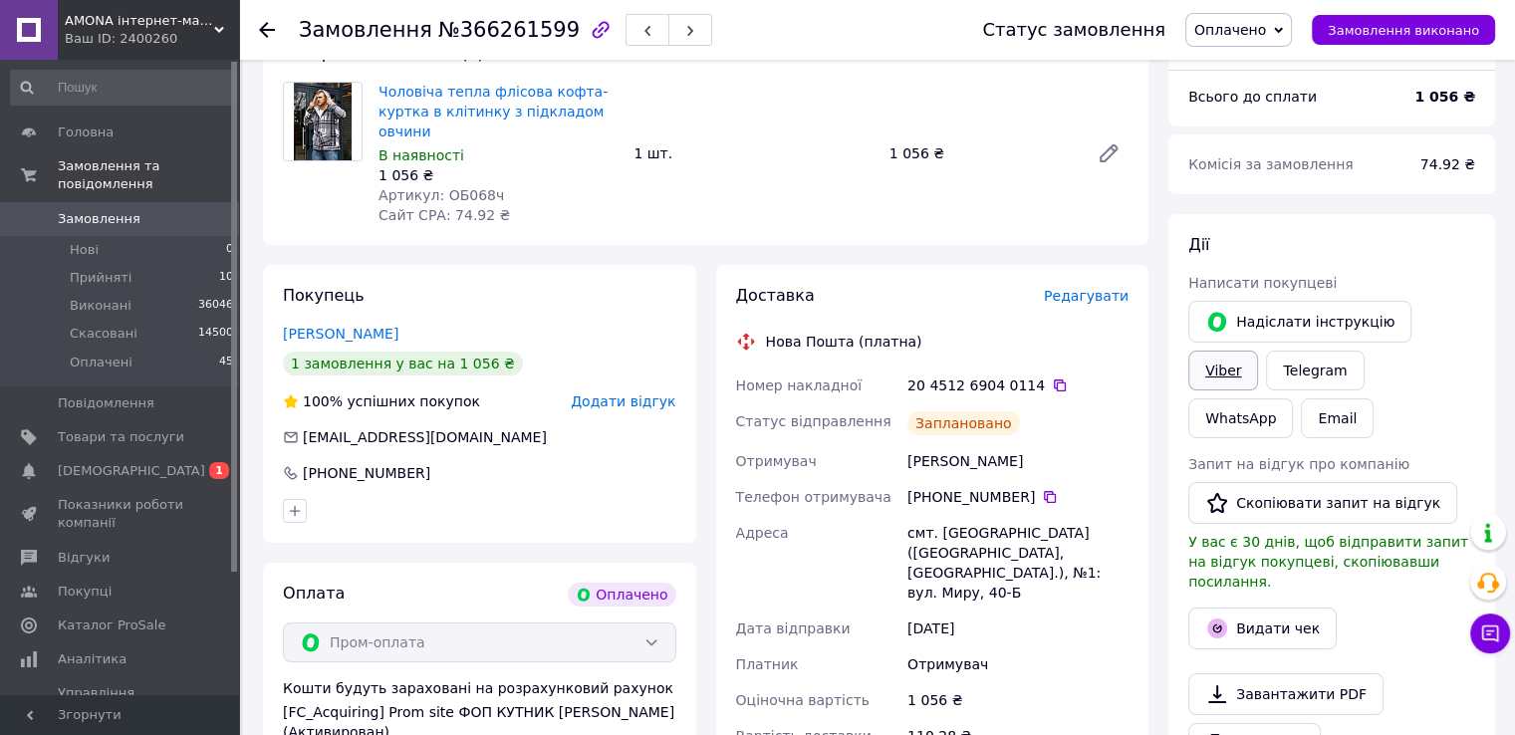
click at [1258, 351] on link "Viber" at bounding box center [1223, 371] width 70 height 40
click at [1266, 371] on link "Telegram" at bounding box center [1315, 371] width 98 height 40
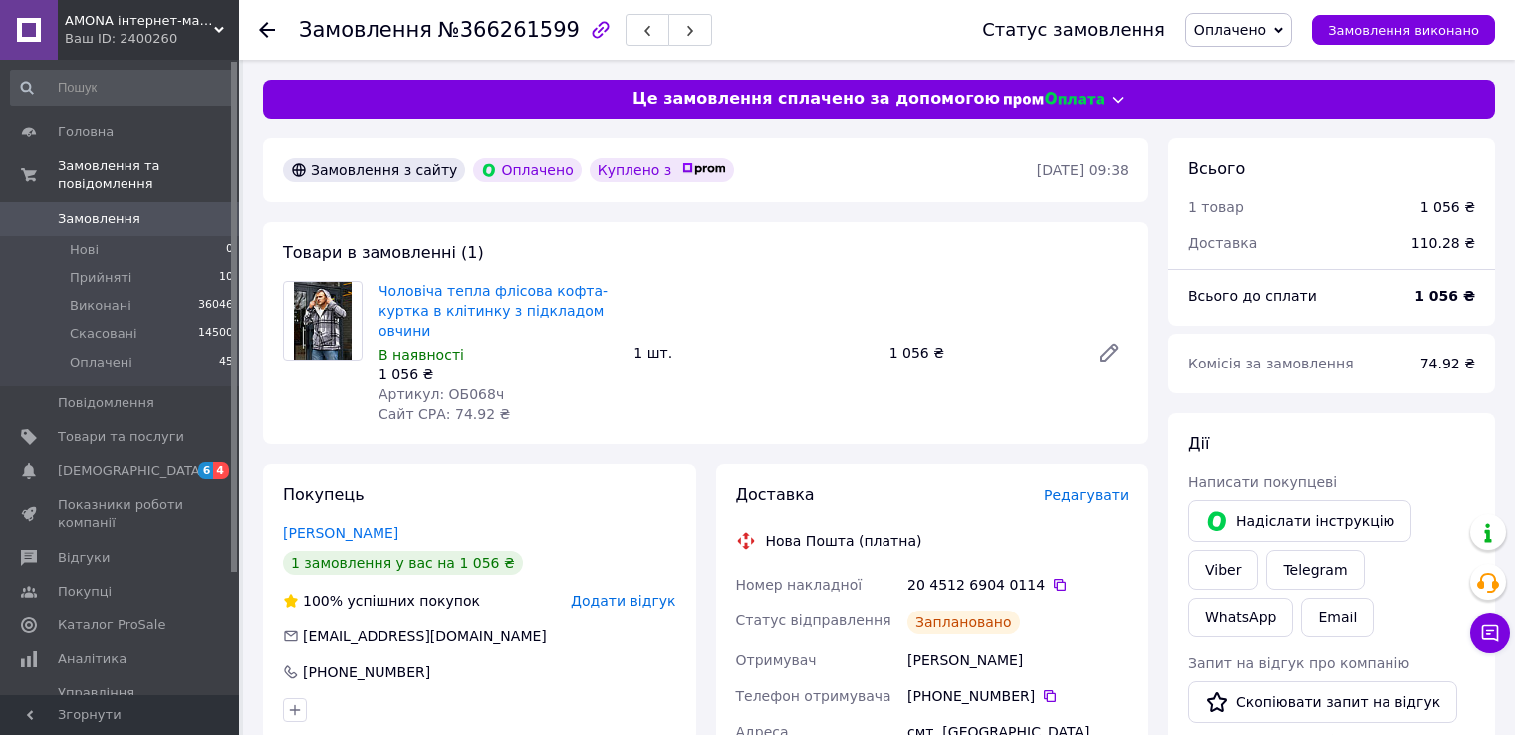
scroll to position [199, 0]
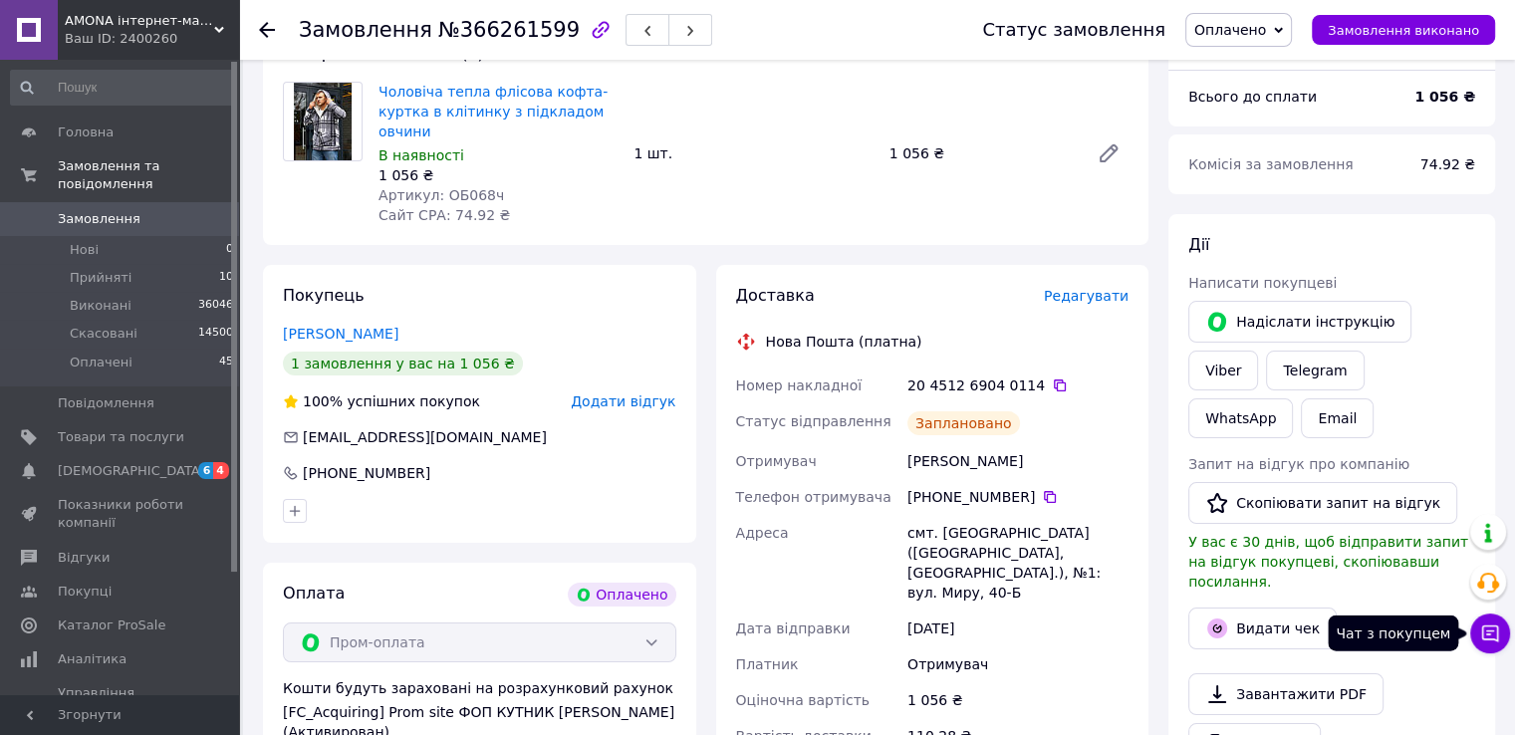
click at [1494, 637] on icon at bounding box center [1490, 633] width 20 height 20
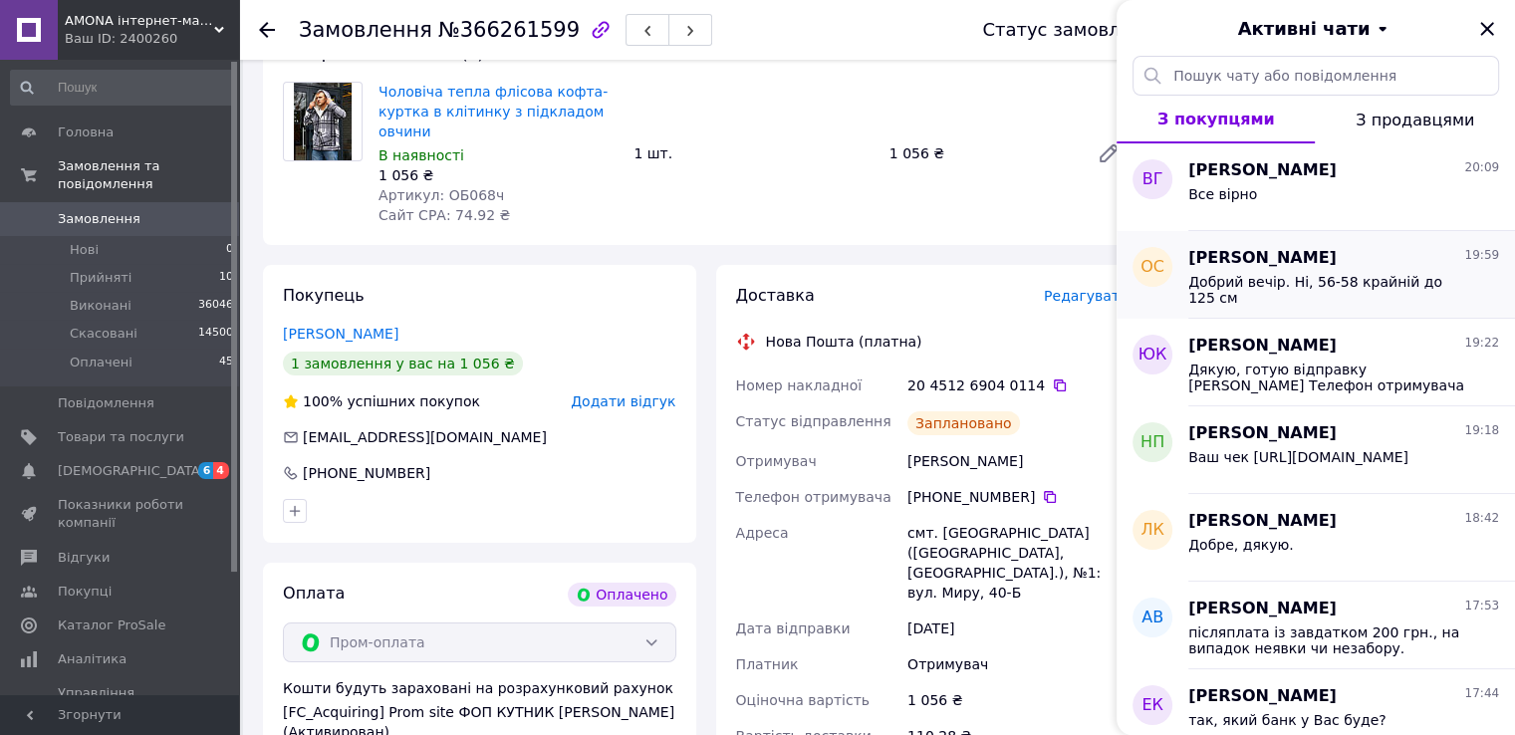
click at [1299, 276] on span "Добрий вечір. Ні, 56-58 крайній до 125 см" at bounding box center [1329, 290] width 283 height 32
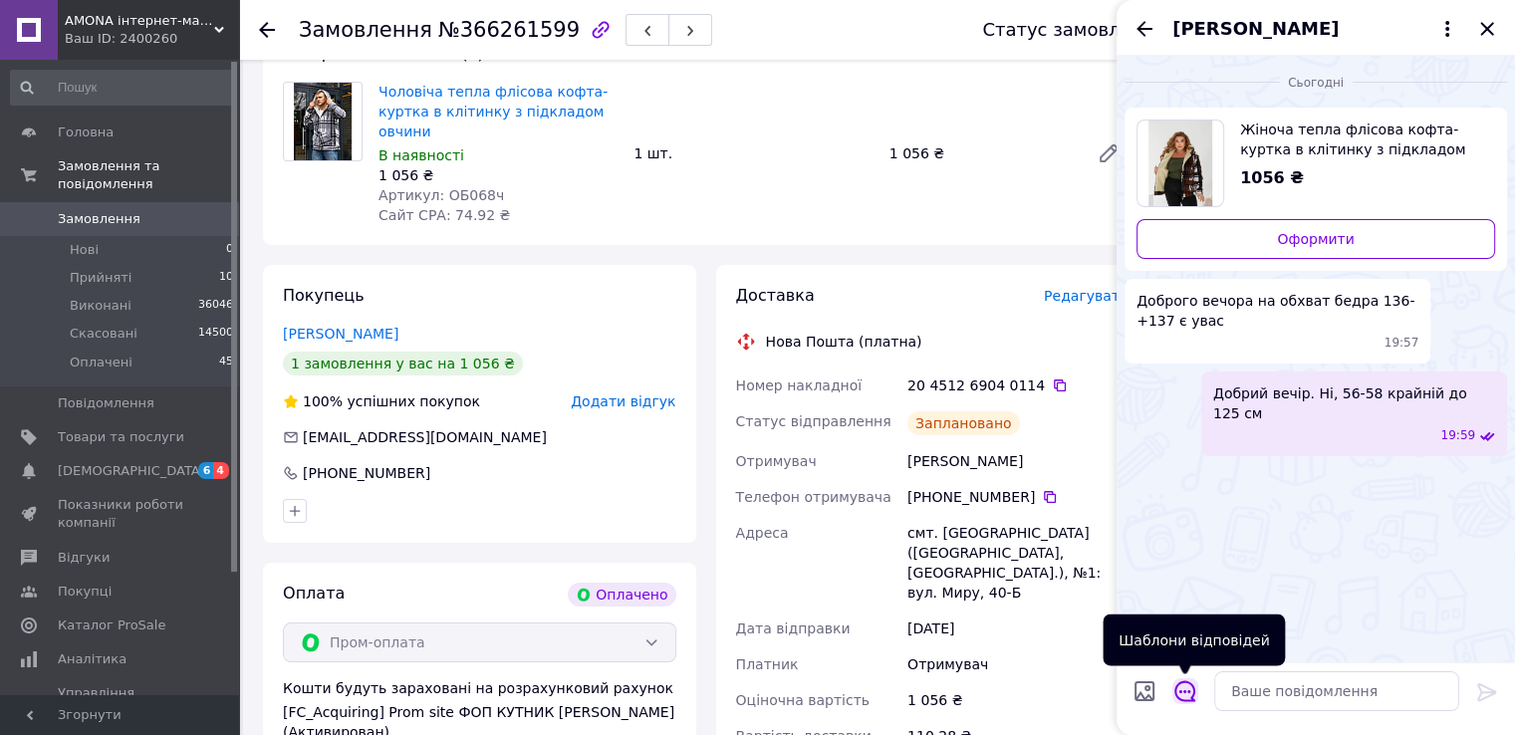
click at [1174, 695] on icon "Відкрити шаблони відповідей" at bounding box center [1185, 691] width 22 height 22
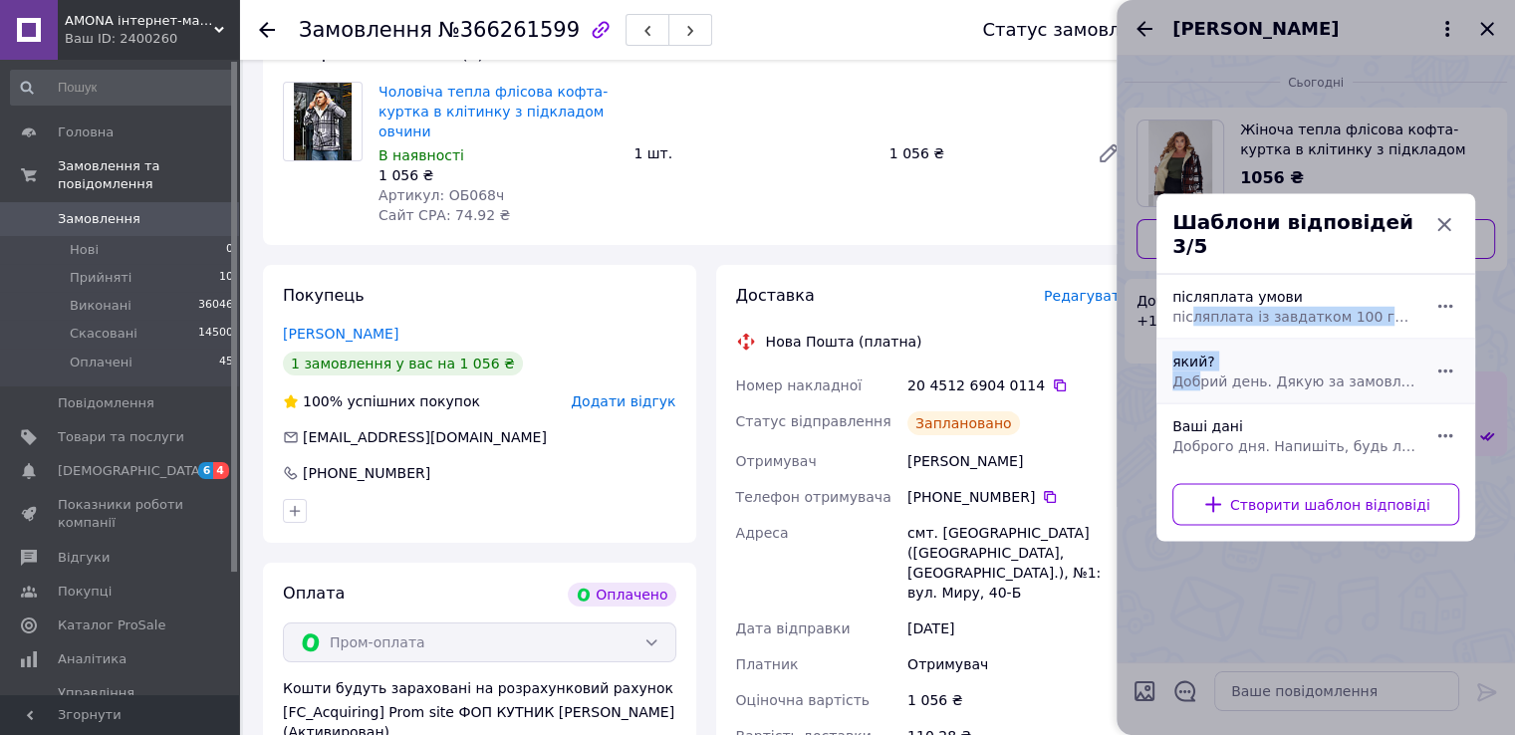
drag, startPoint x: 1191, startPoint y: 312, endPoint x: 1196, endPoint y: 361, distance: 50.0
click at [1196, 361] on ul "післяплата умови післяплата із завдатком 100 грн., на випадок неявки чи незабор…" at bounding box center [1315, 371] width 319 height 193
click at [1196, 371] on span "Добрий день. Дякую за замовлення. Який колір та розмір для Вас?" at bounding box center [1293, 381] width 243 height 20
type textarea "Добрий день. Дякую за замовлення. Який колір та розмір для Вас?"
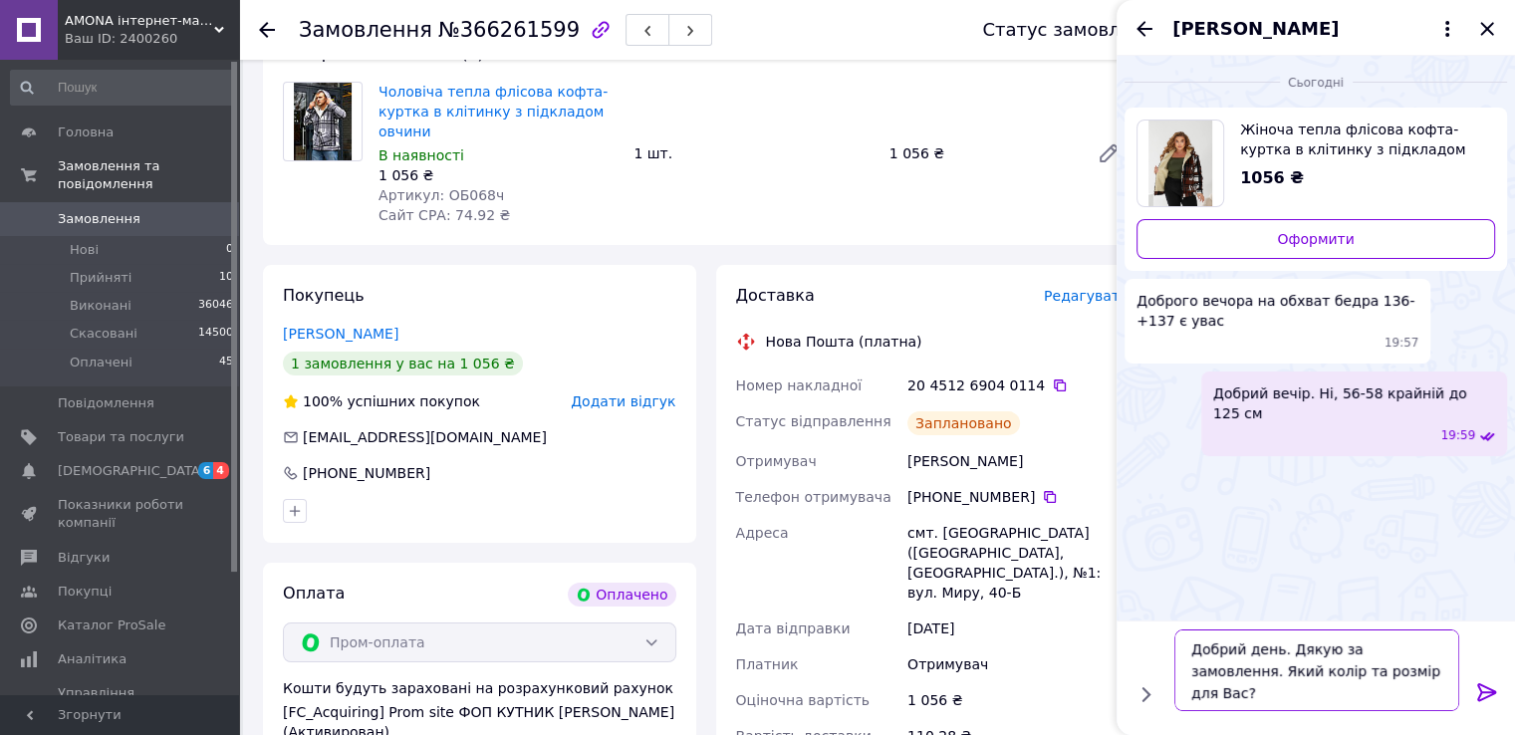
drag, startPoint x: 1426, startPoint y: 678, endPoint x: 1146, endPoint y: 635, distance: 283.1
click at [1146, 635] on div "Добрий день. Дякую за замовлення. Який колір та розмір для Вас? Добрий день. Дя…" at bounding box center [1315, 670] width 382 height 98
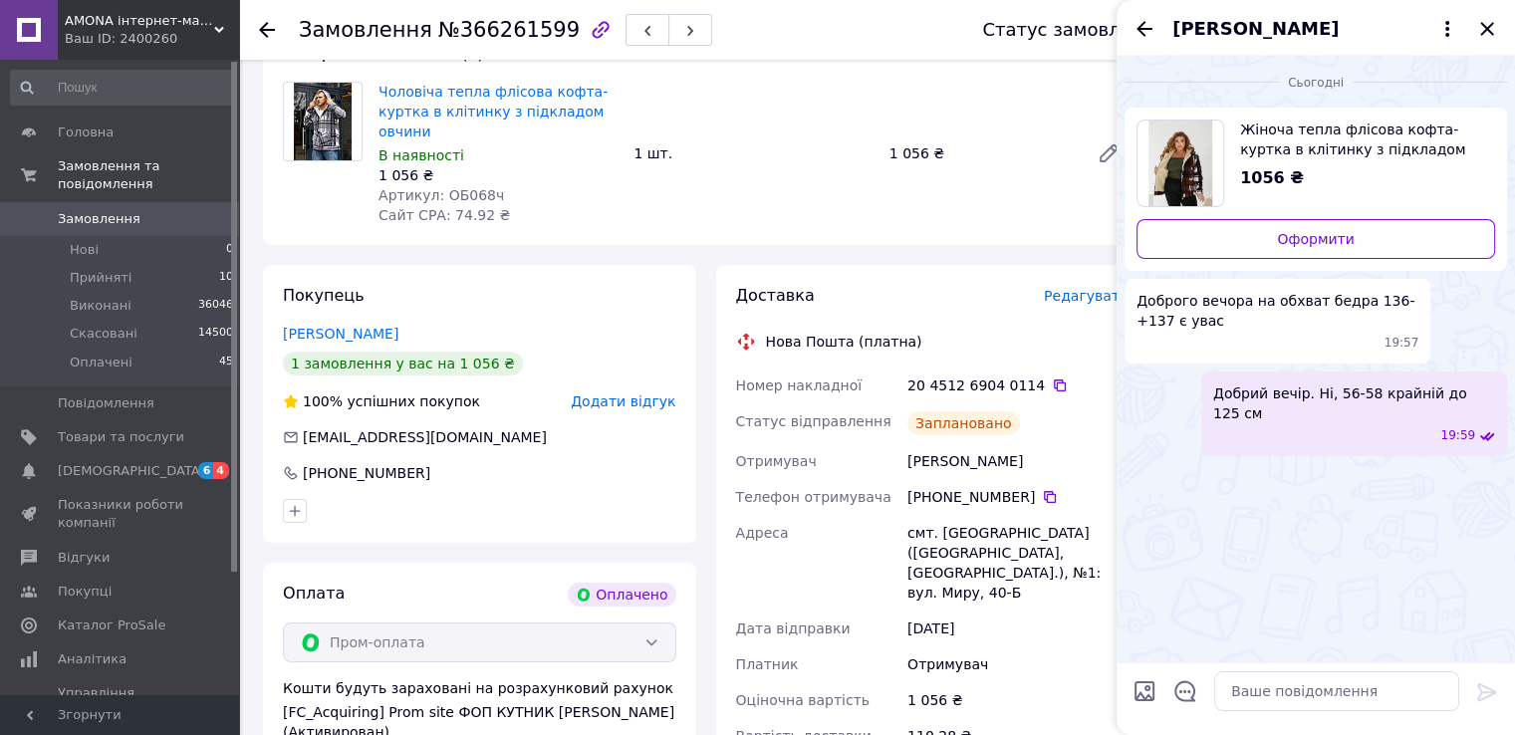
click at [589, 41] on icon "button" at bounding box center [601, 30] width 24 height 24
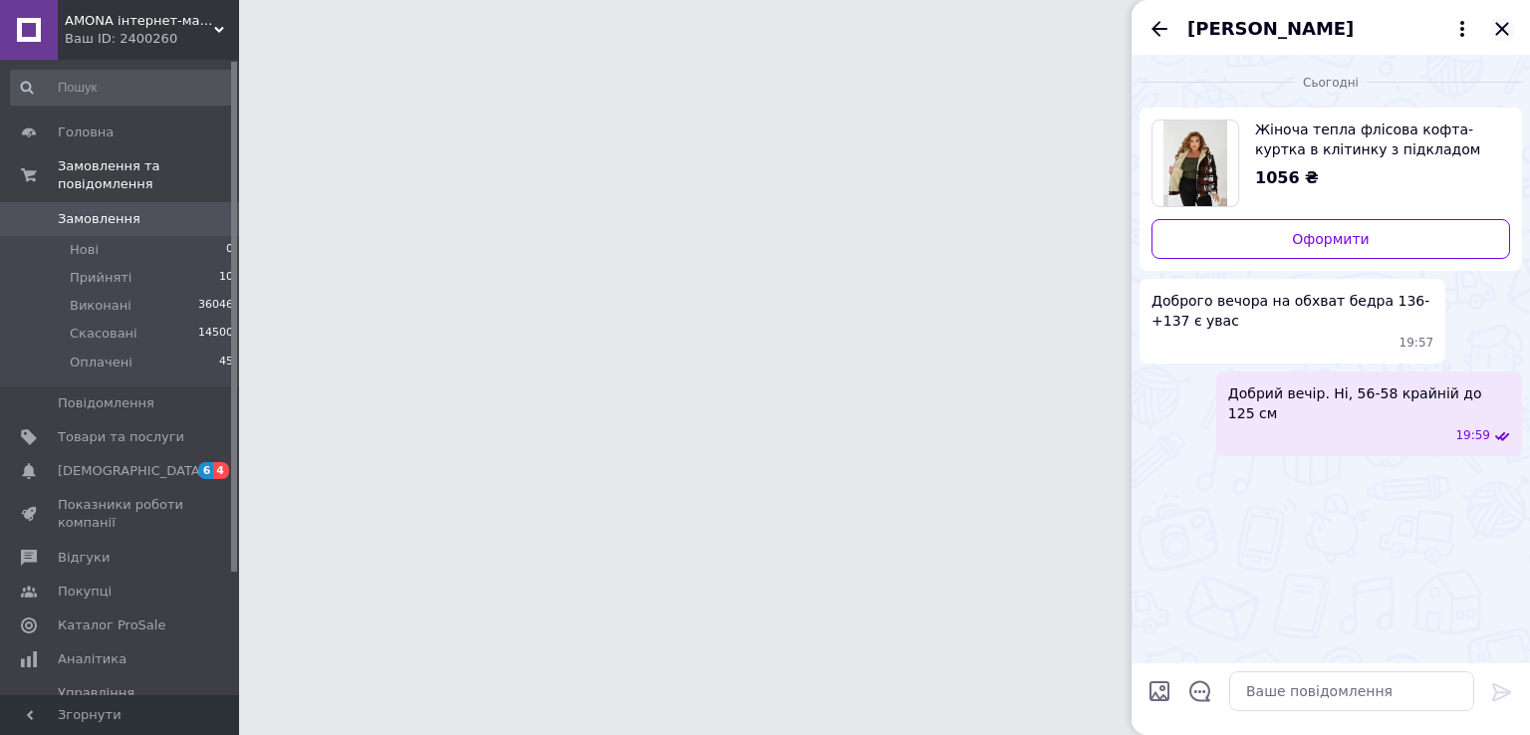
click at [1502, 17] on icon "Закрити" at bounding box center [1502, 29] width 24 height 24
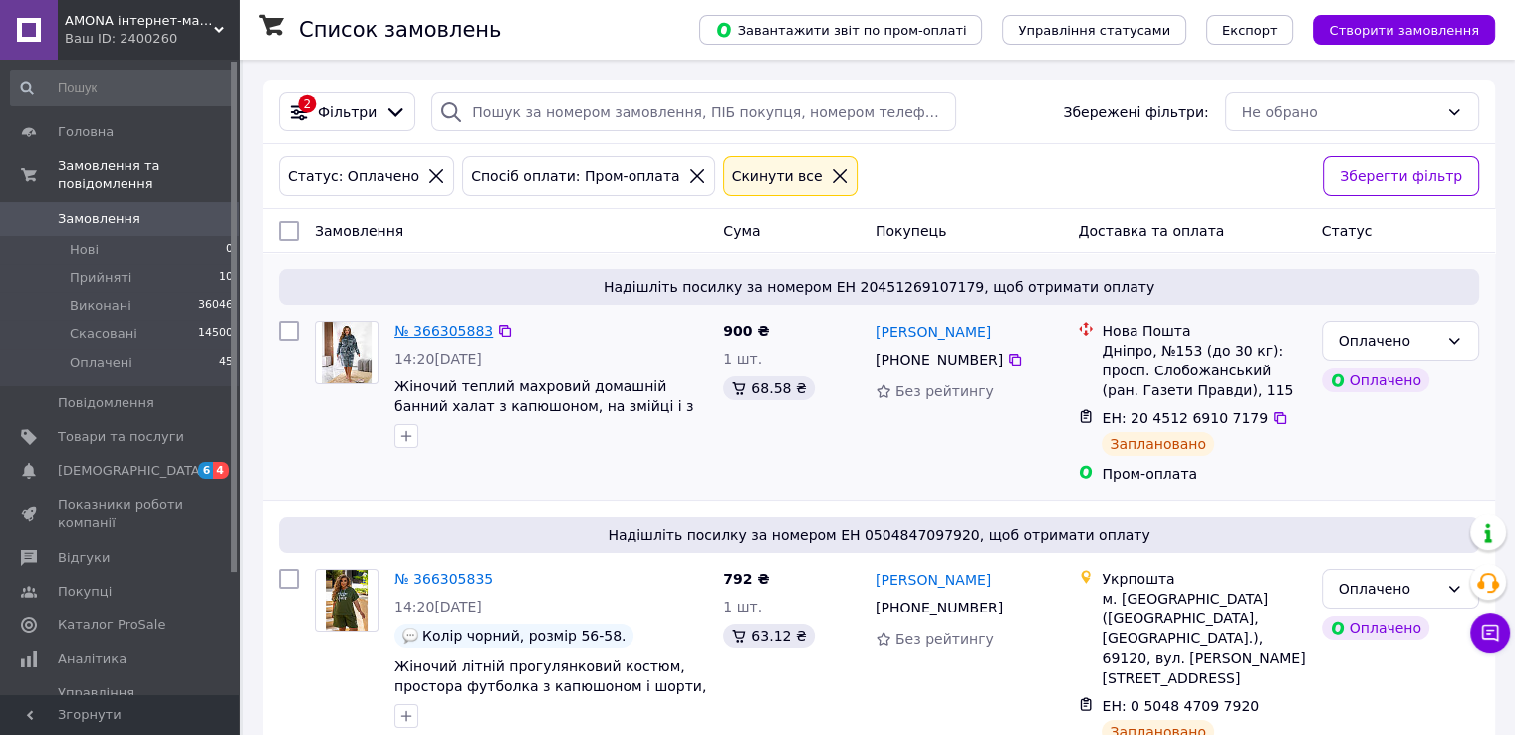
click at [460, 330] on link "№ 366305883" at bounding box center [443, 331] width 99 height 16
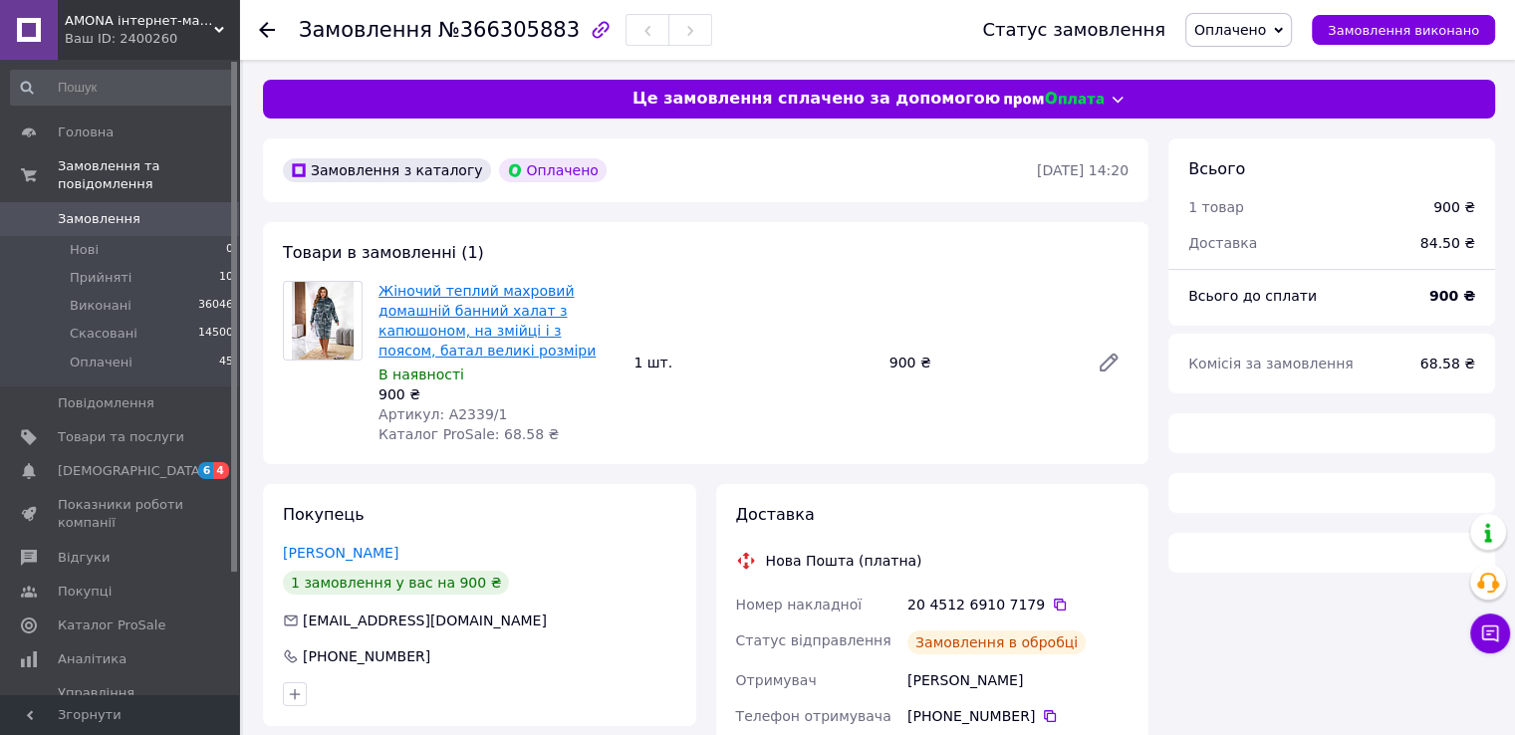
click at [430, 305] on link "Жіночий теплий махровий домашній банний халат з капюшоном, на змійці і з поясом…" at bounding box center [486, 321] width 217 height 76
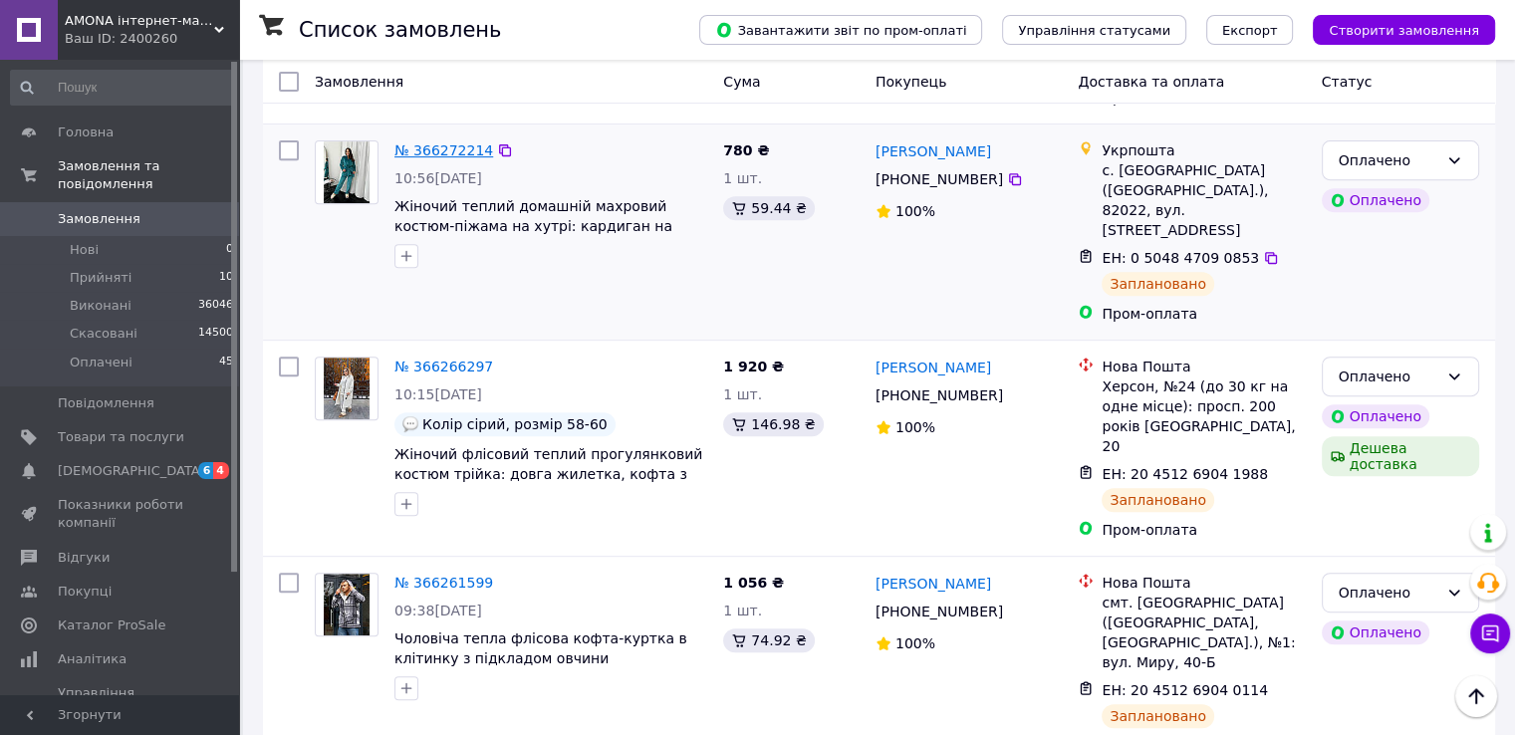
click at [423, 142] on link "№ 366272214" at bounding box center [443, 150] width 99 height 16
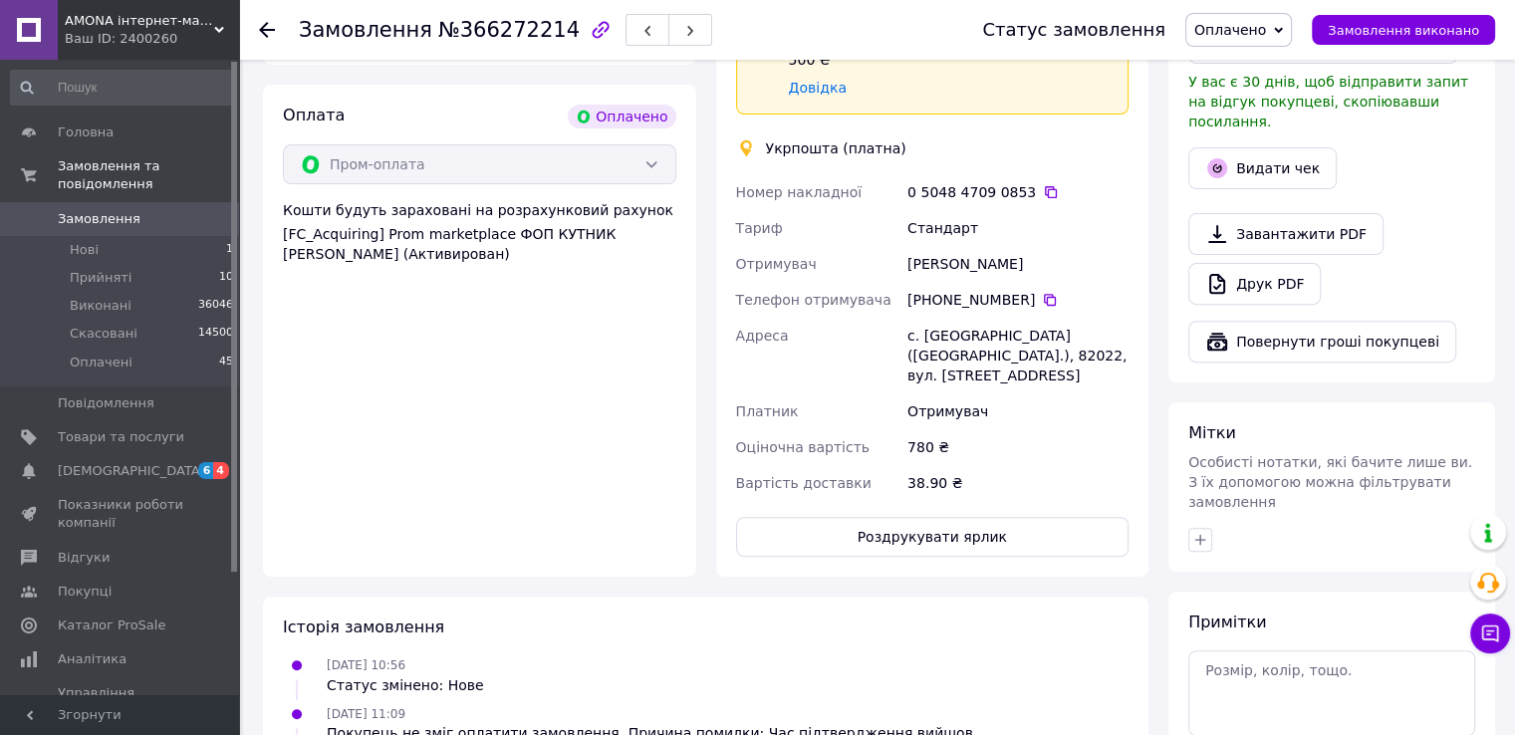
scroll to position [498, 0]
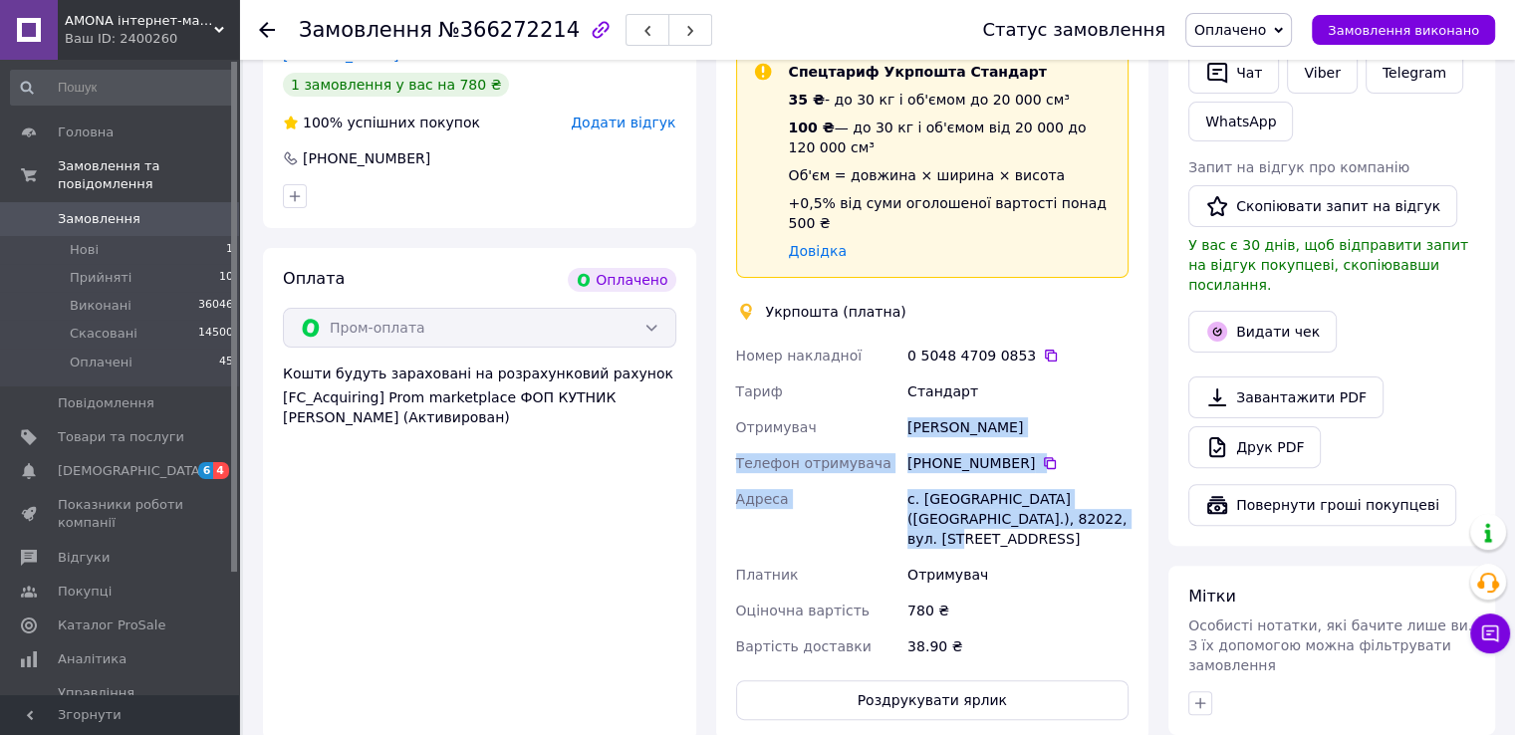
drag, startPoint x: 908, startPoint y: 411, endPoint x: 1064, endPoint y: 500, distance: 178.9
click at [1097, 506] on div "Номер накладної 0 5048 4709 0853   Тариф Стандарт Отримувач [PERSON_NAME] Телеф…" at bounding box center [932, 501] width 401 height 327
copy div "[PERSON_NAME] Телефон отримувача [PHONE_NUMBER]   Адреса [PERSON_NAME]. [GEOGRA…"
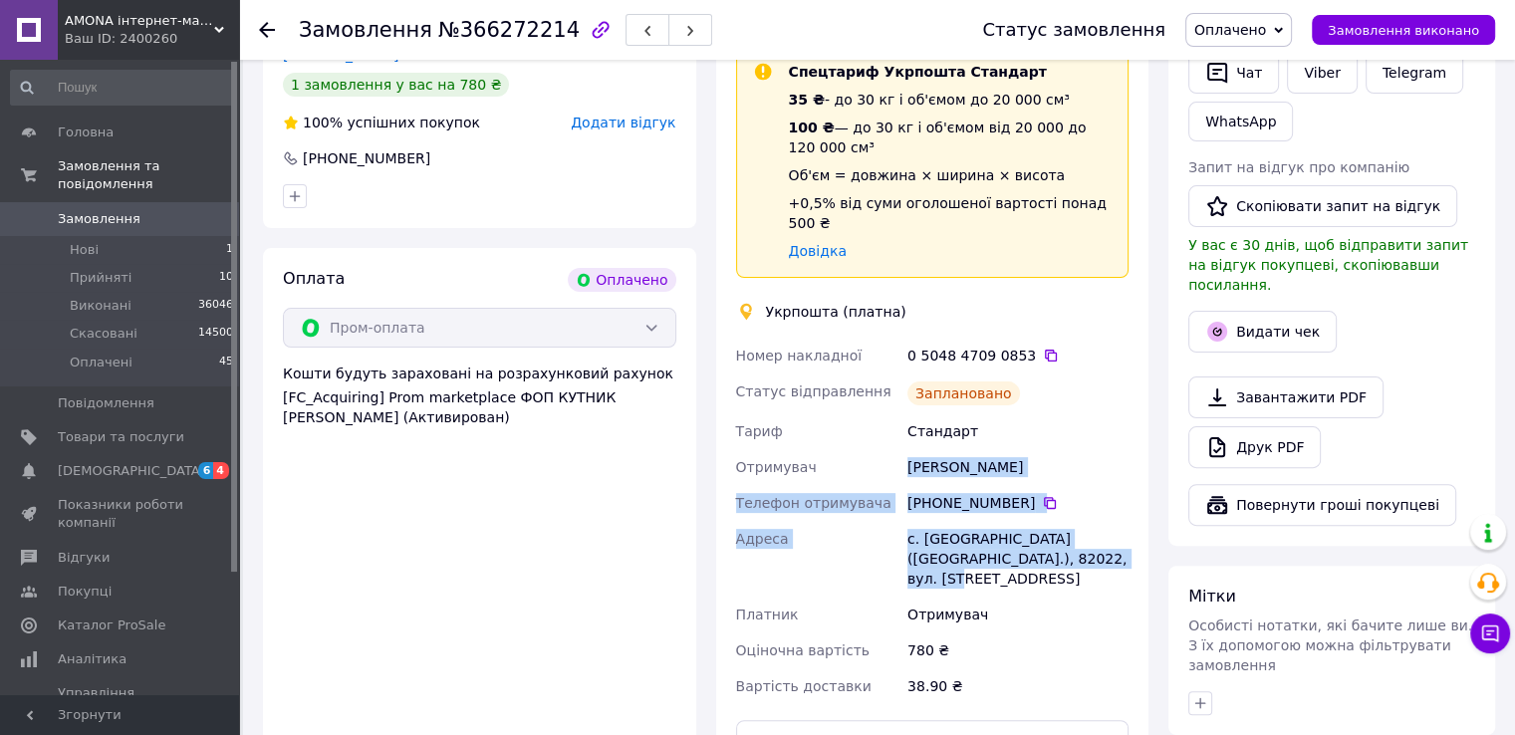
copy div "[PERSON_NAME] Телефон отримувача [PHONE_NUMBER]   Адреса [PERSON_NAME]. [GEOGRA…"
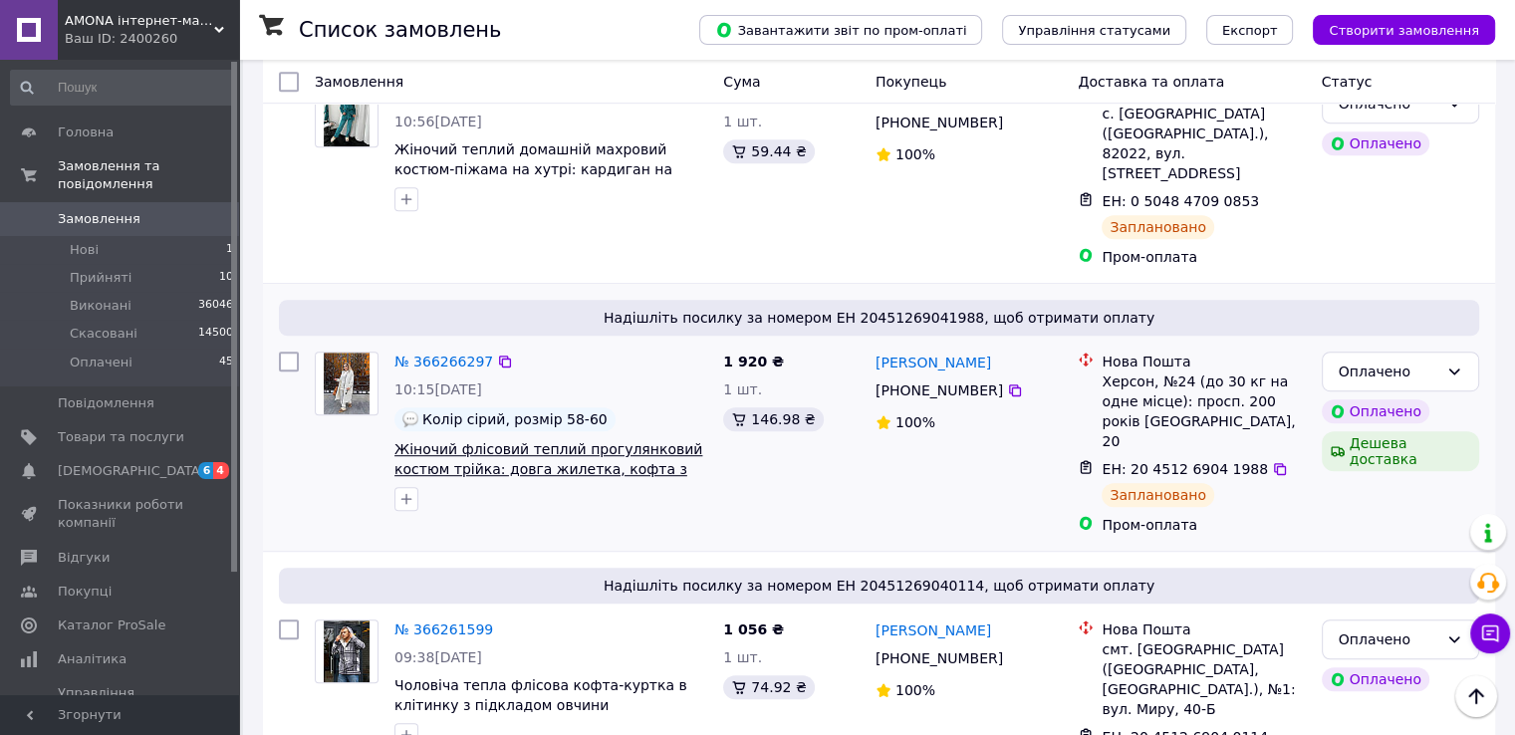
scroll to position [1095, 0]
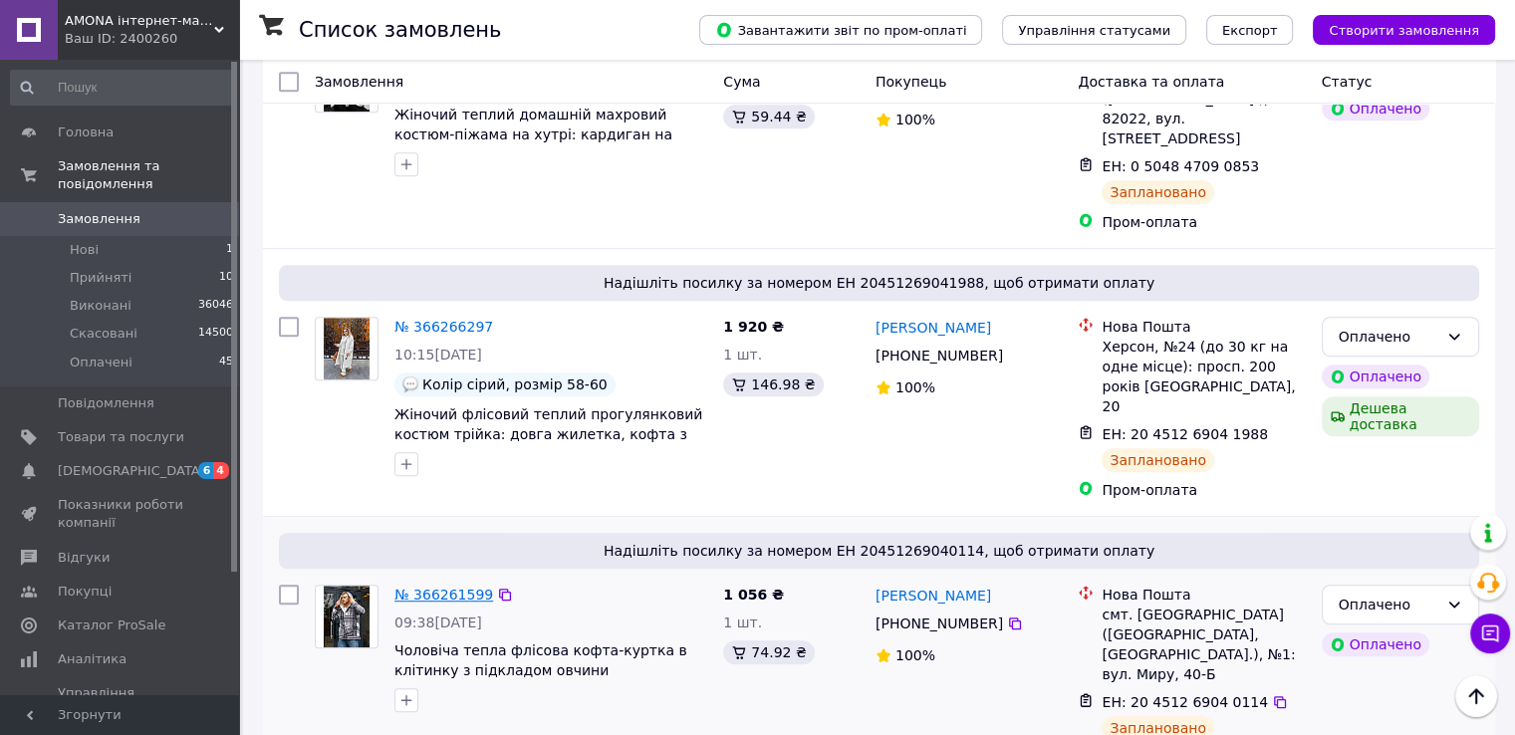
click at [446, 587] on link "№ 366261599" at bounding box center [443, 595] width 99 height 16
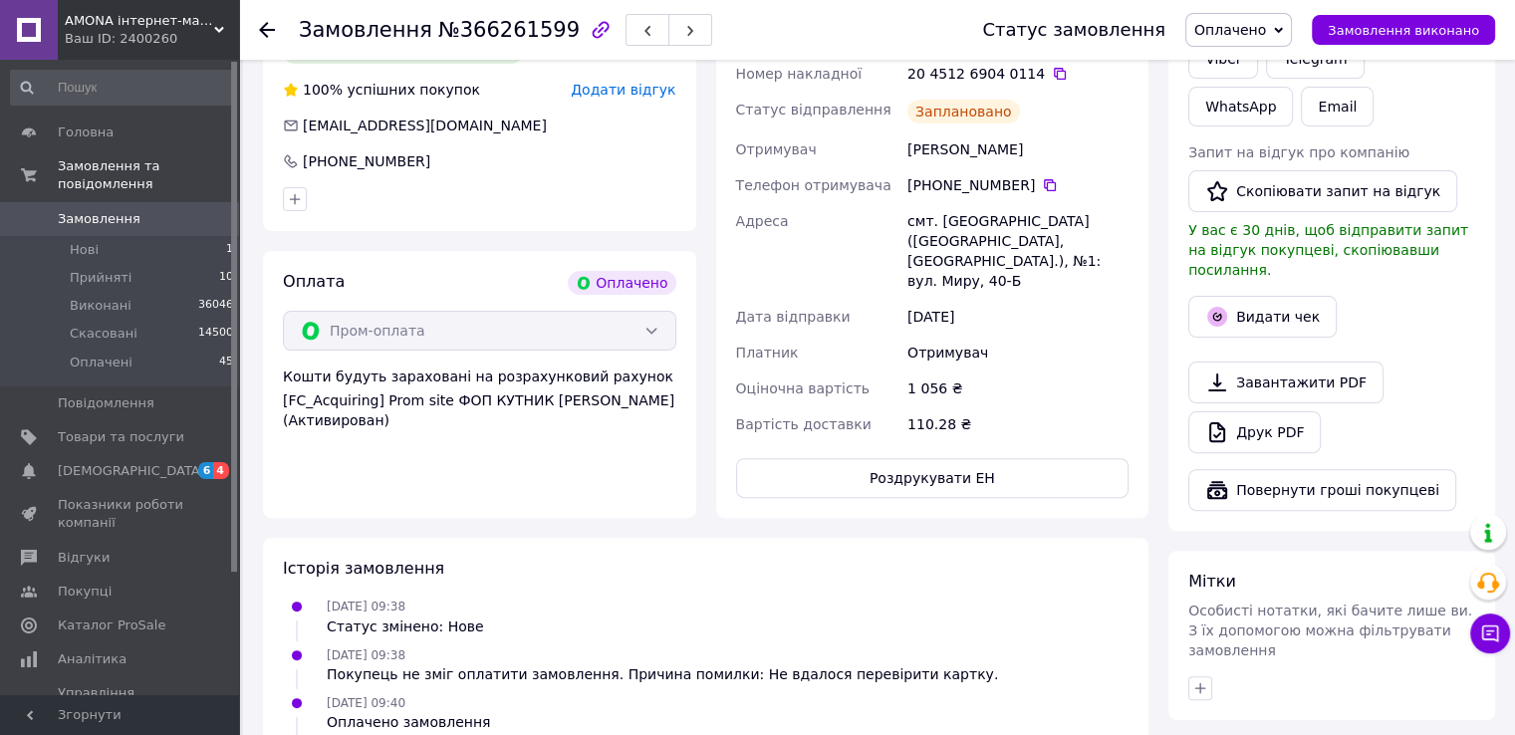
scroll to position [312, 0]
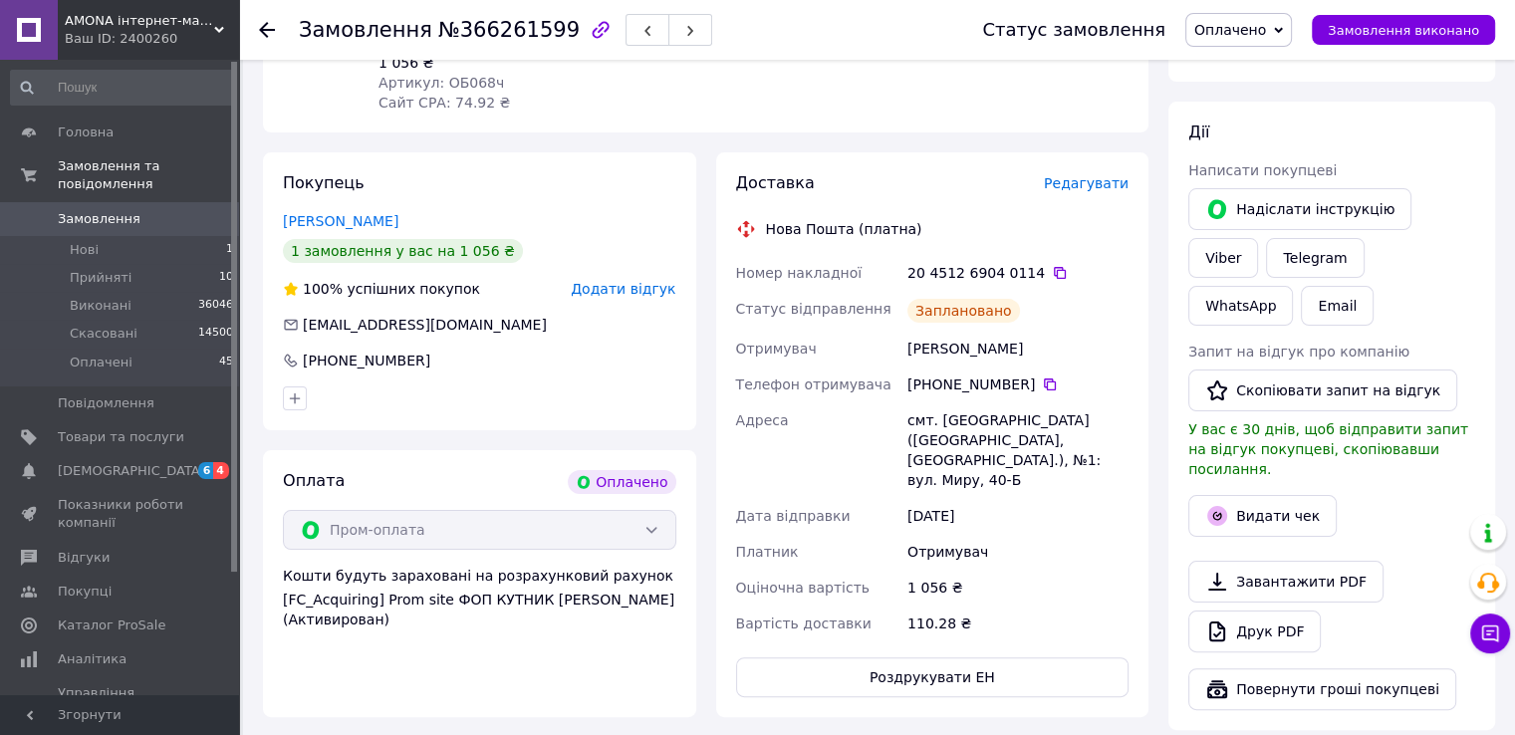
drag, startPoint x: 909, startPoint y: 348, endPoint x: 996, endPoint y: 492, distance: 168.4
click at [996, 492] on div "Номер накладної 20 4512 6904 0114   Статус відправлення Заплановано Отримувач […" at bounding box center [932, 448] width 401 height 386
copy div "[PERSON_NAME] отримувача [PHONE_NUMBER]   [GEOGRAPHIC_DATA] смт. [GEOGRAPHIC_DA…"
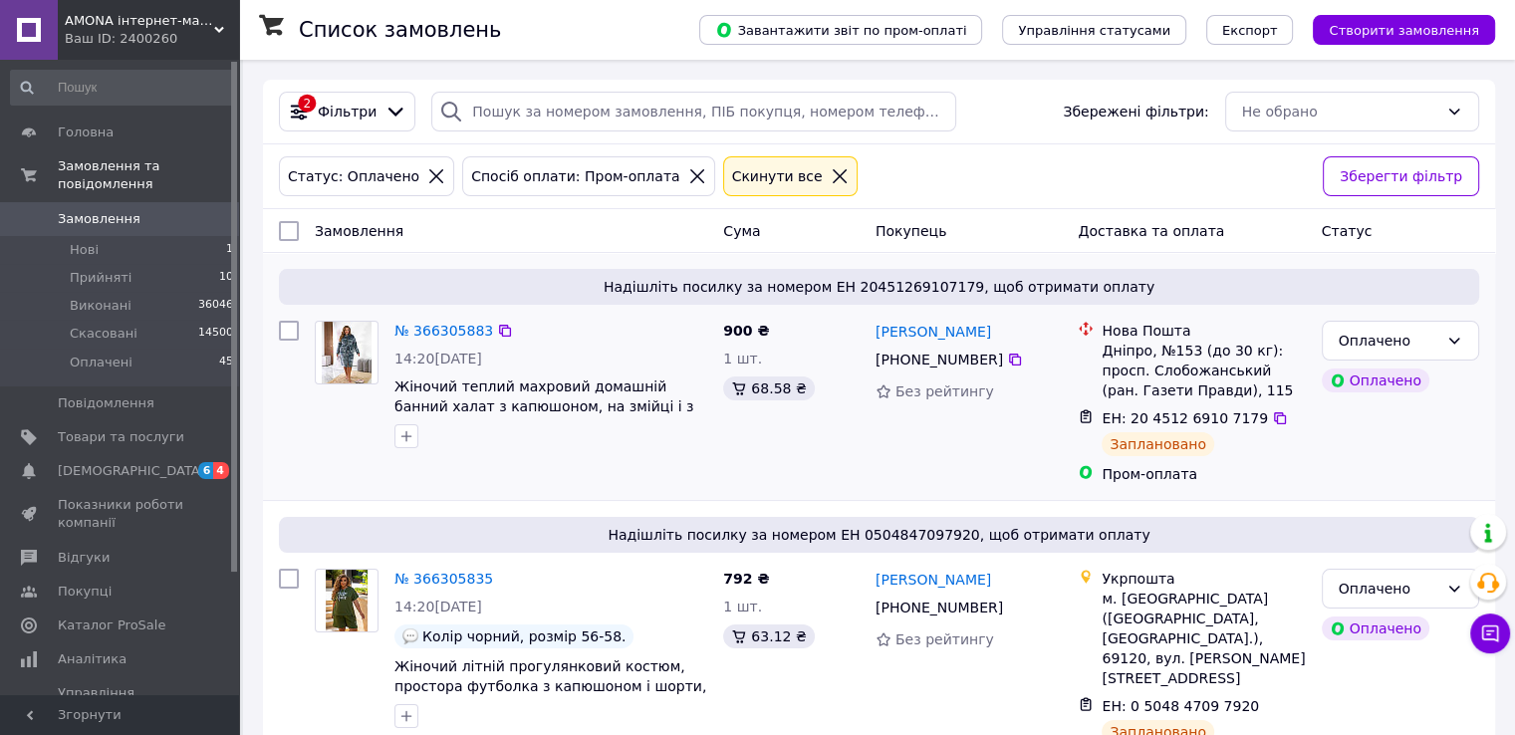
click at [441, 316] on div "№ 366305883 14:20[DATE] Жіночий теплий махровий домашній банний халат з капюшон…" at bounding box center [550, 384] width 329 height 143
click at [444, 323] on link "№ 366305883" at bounding box center [443, 331] width 99 height 16
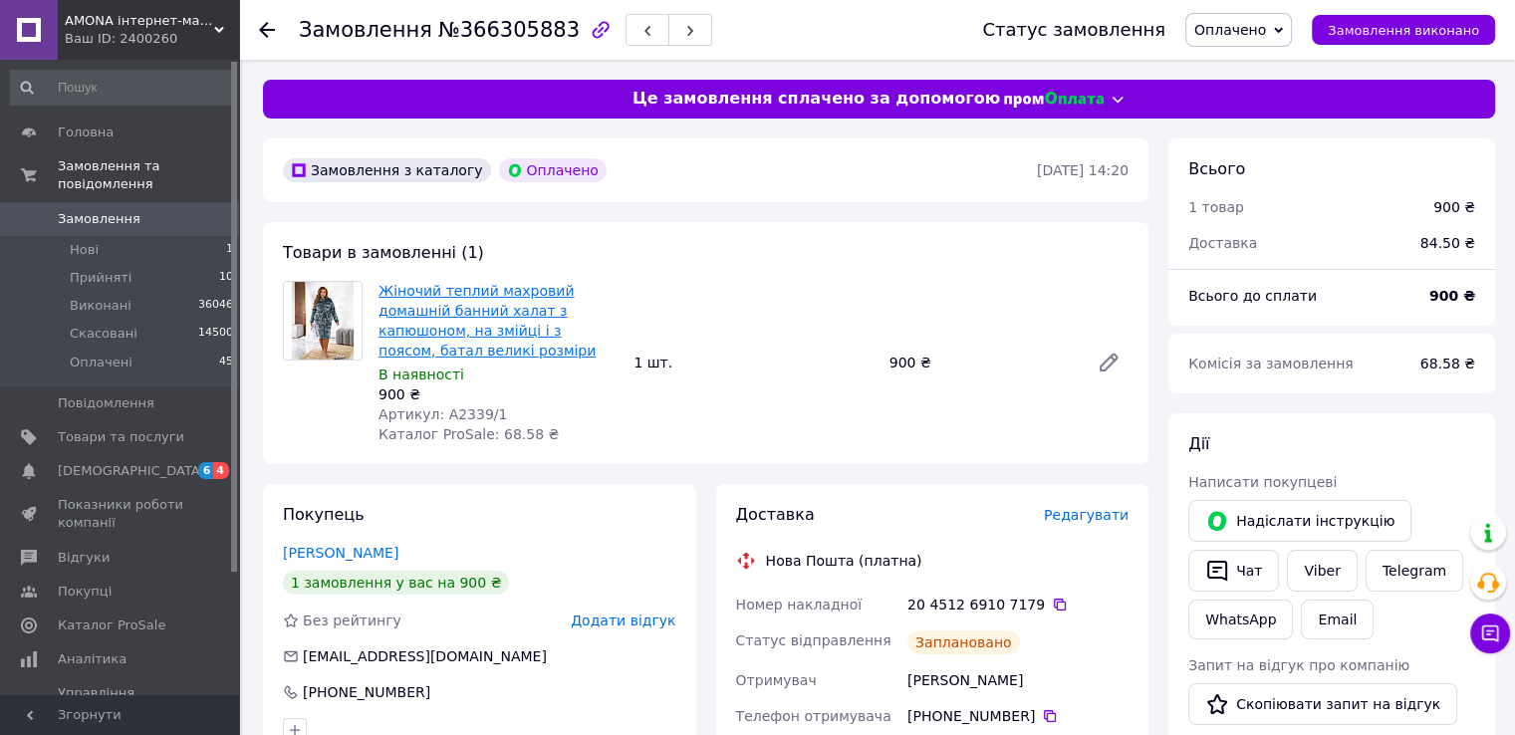
click at [456, 304] on link "Жіночий теплий махровий домашній банний халат з капюшоном, на змійці і з поясом…" at bounding box center [486, 321] width 217 height 76
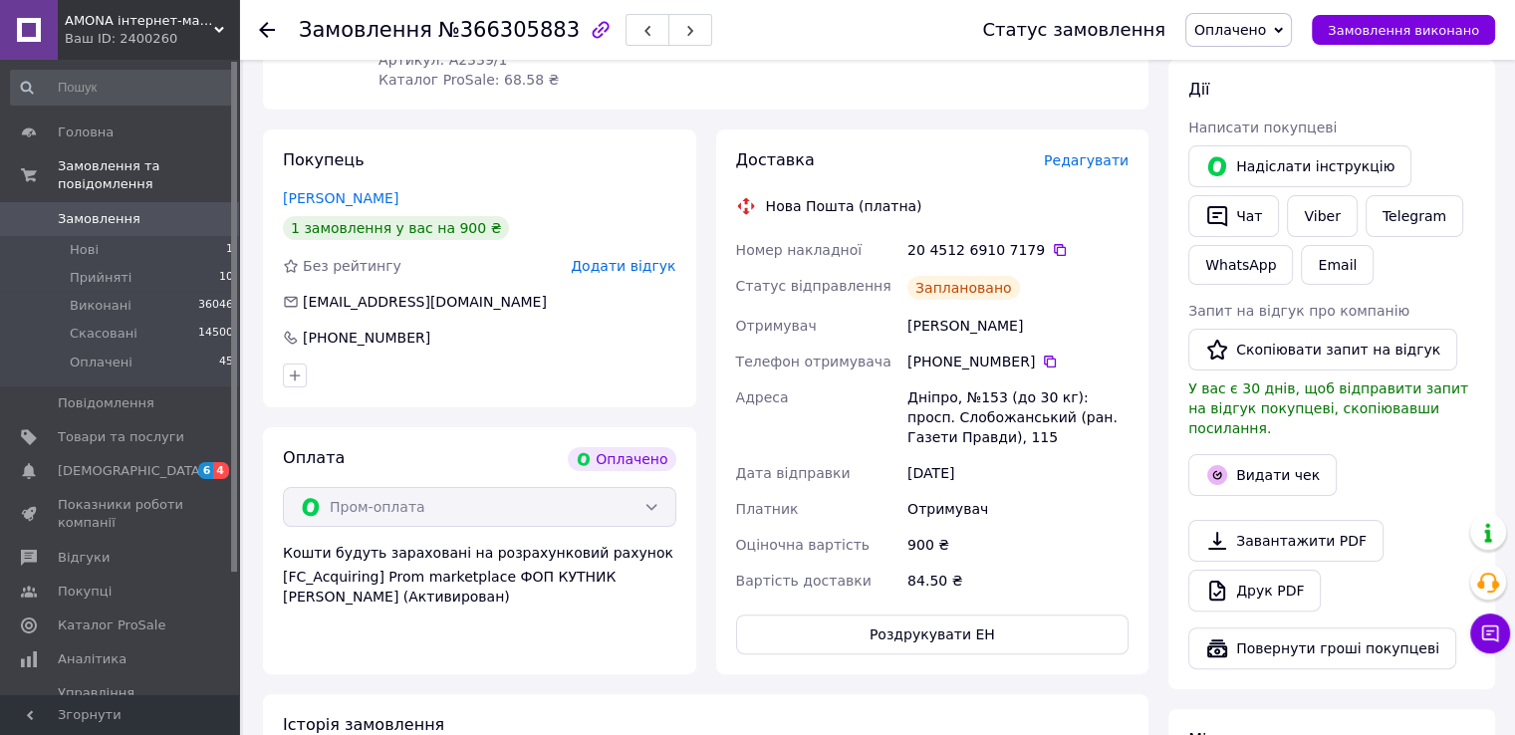
scroll to position [498, 0]
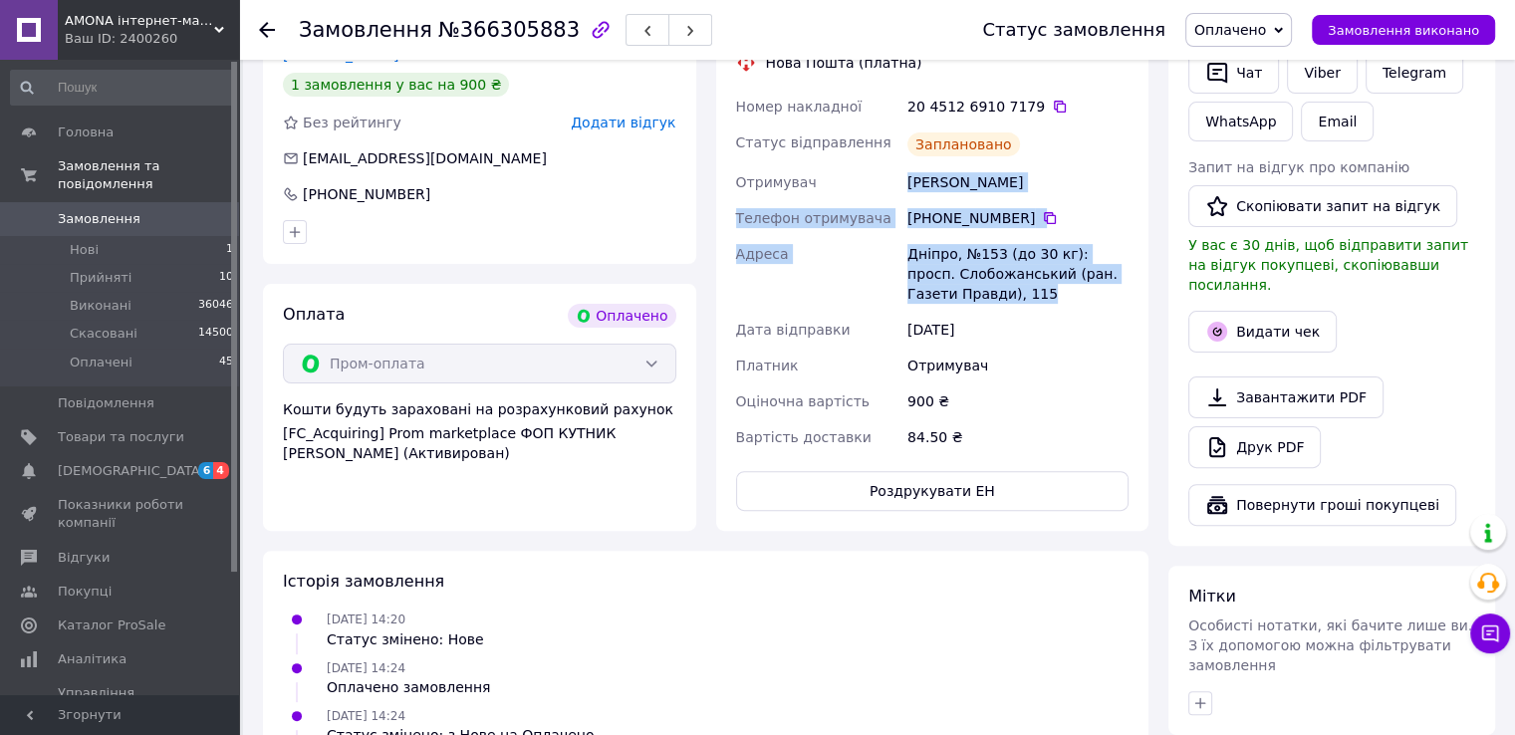
drag, startPoint x: 908, startPoint y: 178, endPoint x: 1020, endPoint y: 307, distance: 170.1
click at [1020, 307] on div "Номер накладної 20 4512 6910 7179   Статус відправлення Заплановано Отримувач […" at bounding box center [932, 272] width 401 height 366
copy div "[PERSON_NAME] Телефон отримувача [PHONE_NUMBER]   Адреса Дніпро, №153 (до 30 кг…"
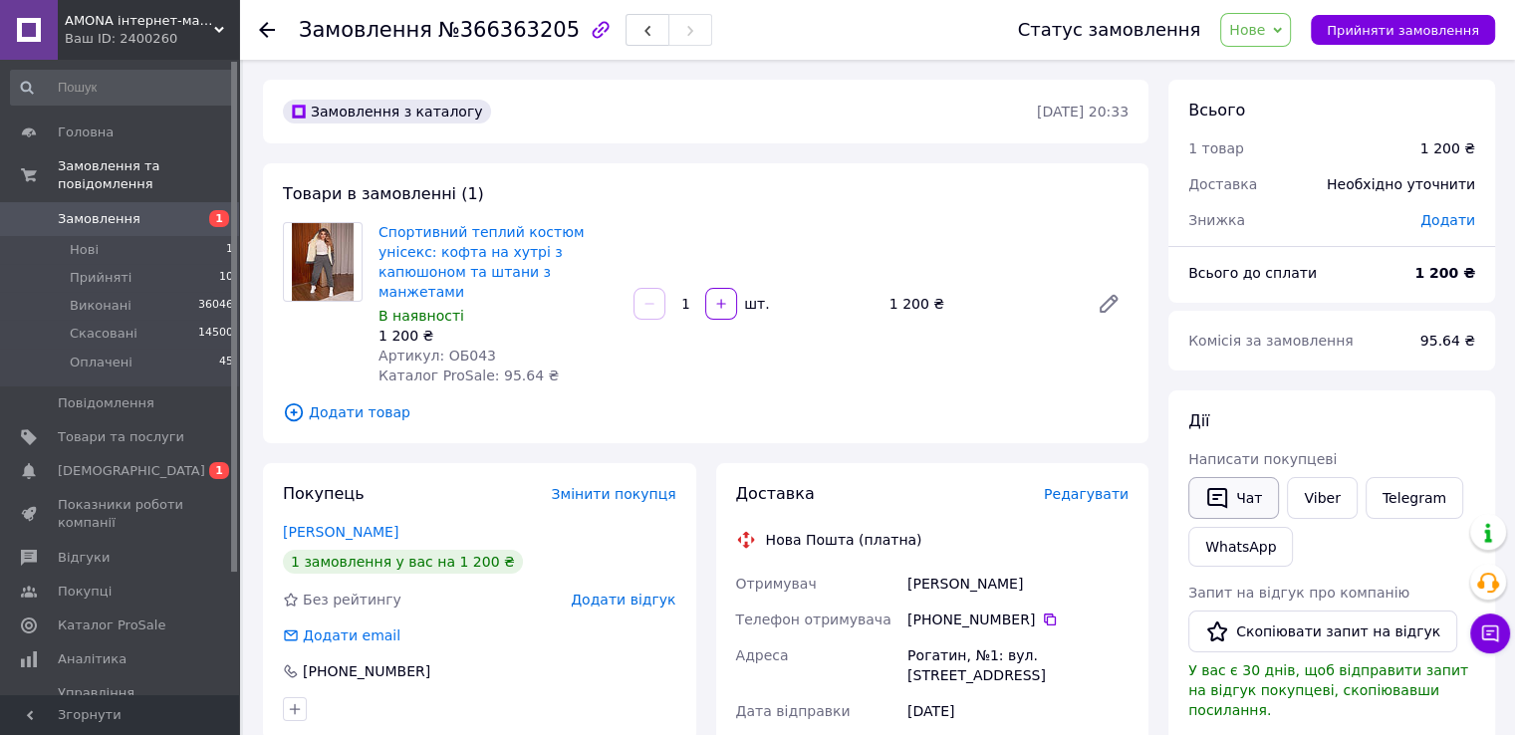
click at [1207, 499] on icon "button" at bounding box center [1217, 498] width 20 height 21
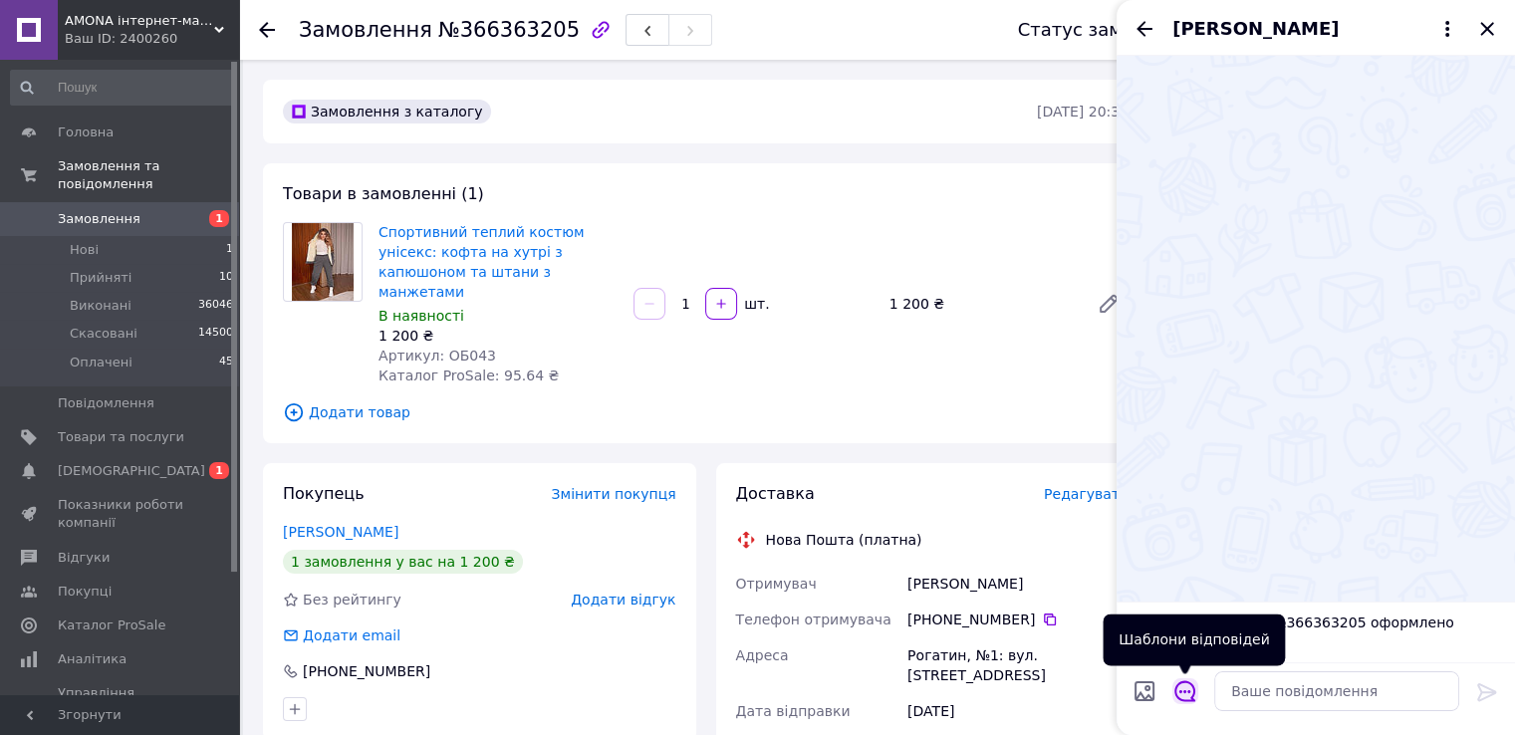
click at [1188, 697] on icon "Відкрити шаблони відповідей" at bounding box center [1185, 691] width 22 height 22
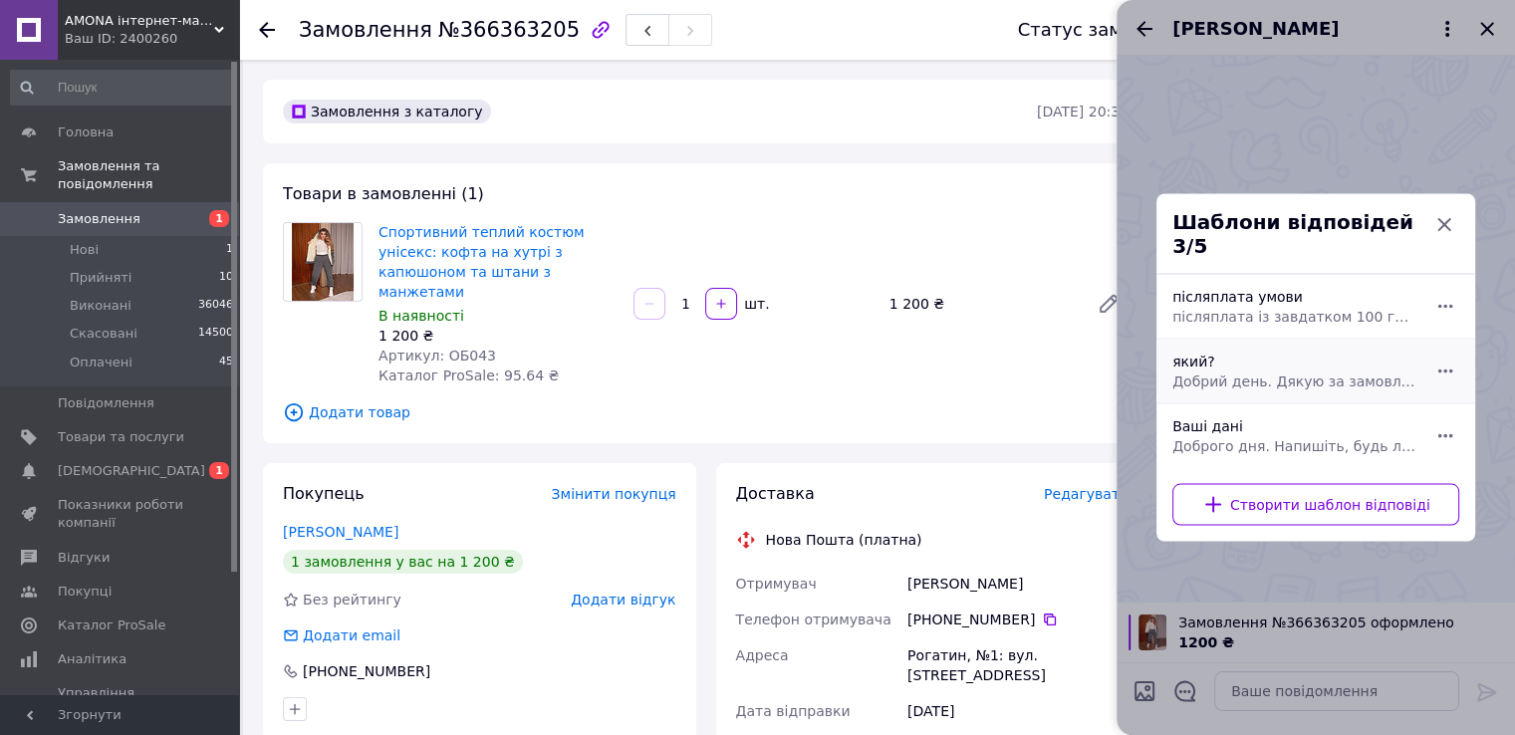
click at [1311, 378] on span "Добрий день. Дякую за замовлення. Який колір та розмір для Вас?" at bounding box center [1293, 381] width 243 height 20
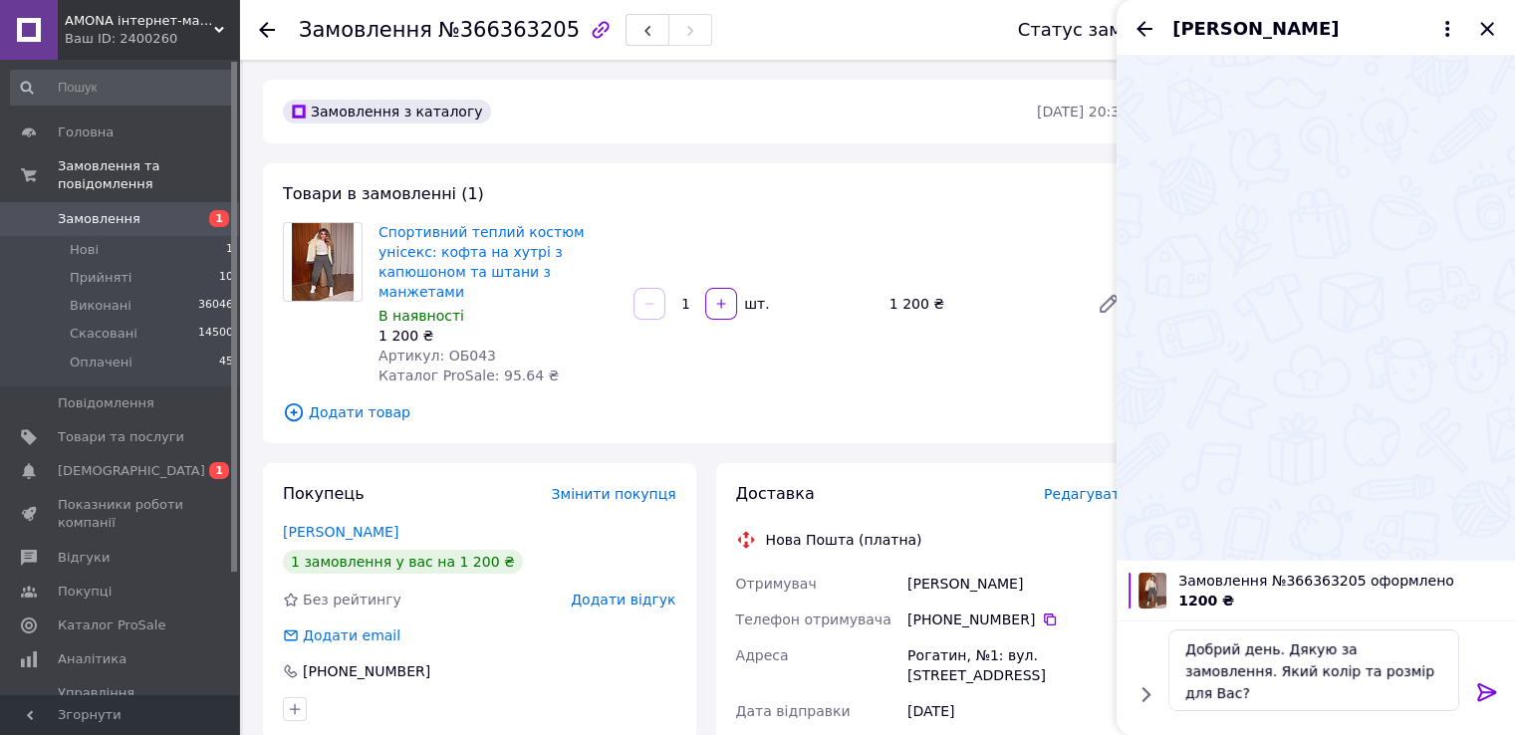
type textarea "Добрий день. Дякую за замовлення. Який колір та розмір для Вас?"
click at [1490, 688] on icon at bounding box center [1486, 692] width 19 height 18
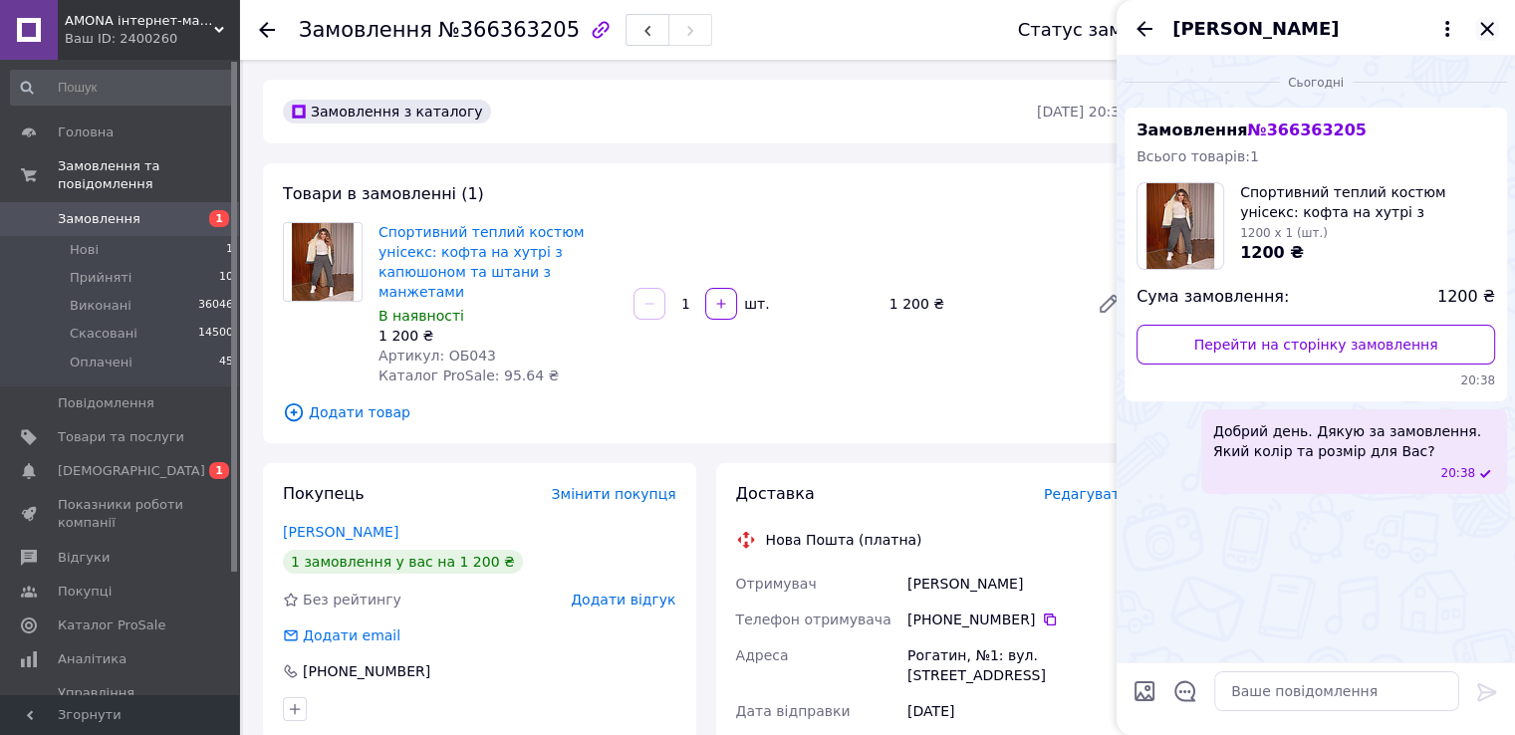
click at [1496, 30] on icon "Закрити" at bounding box center [1487, 29] width 24 height 24
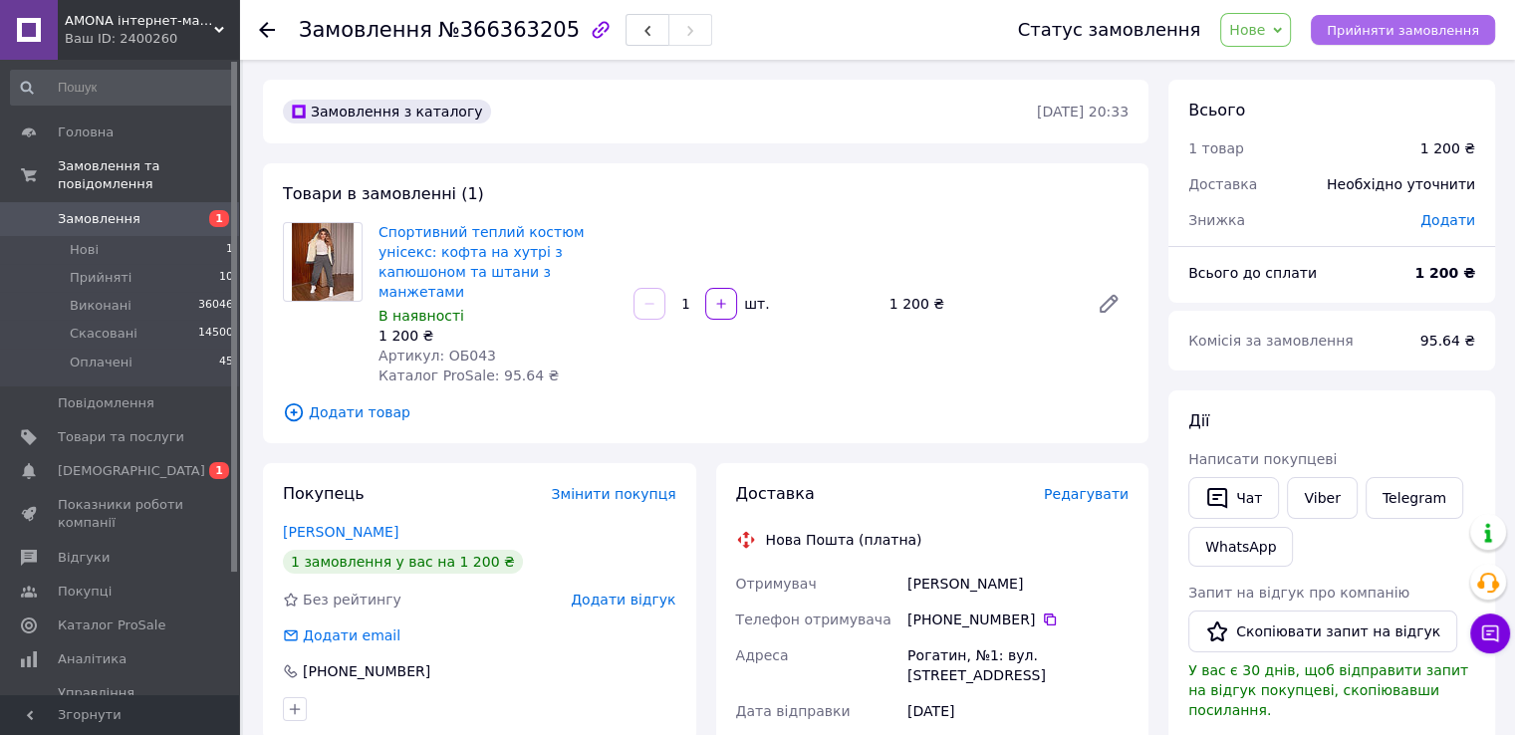
click at [1399, 23] on span "Прийняти замовлення" at bounding box center [1402, 30] width 152 height 15
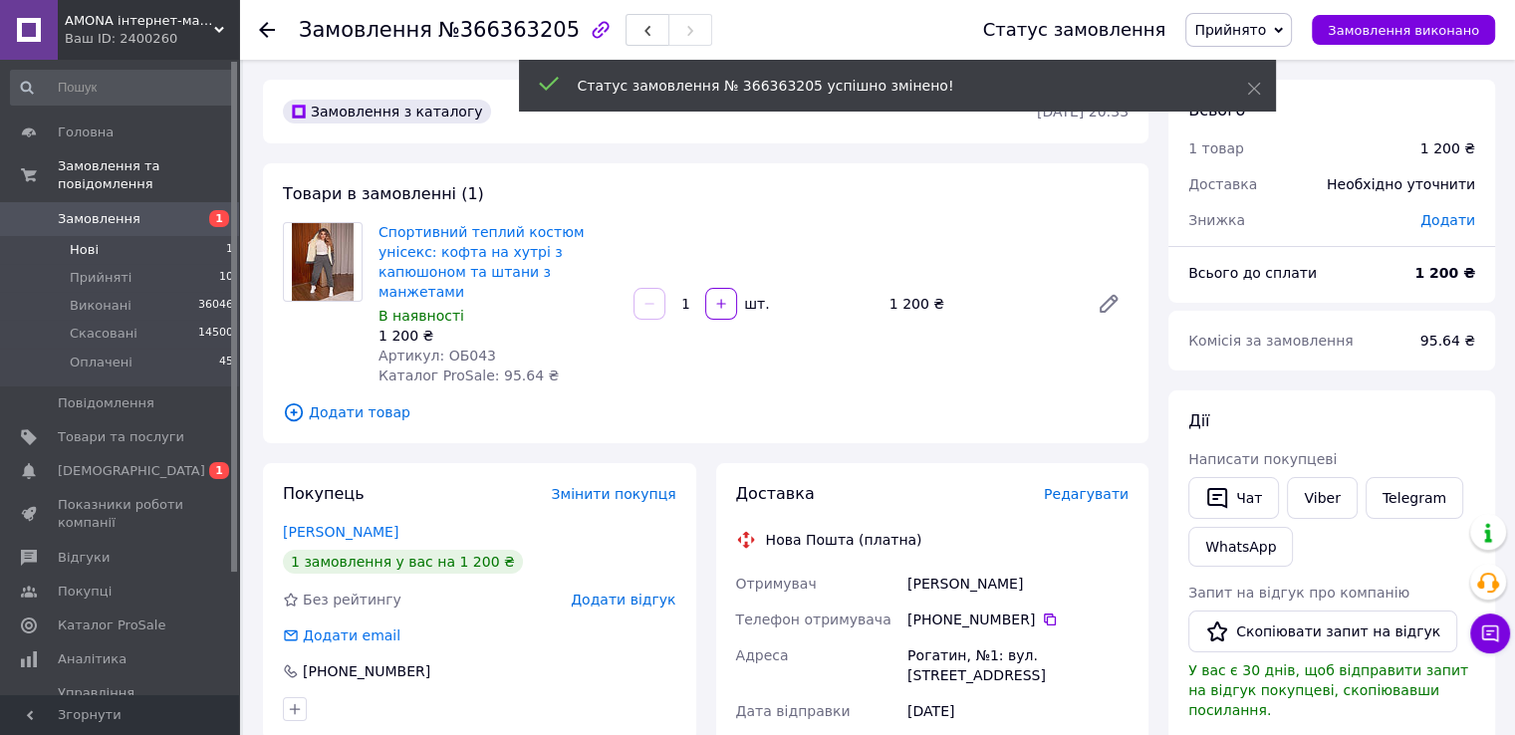
click at [188, 236] on li "Нові 1" at bounding box center [122, 250] width 245 height 28
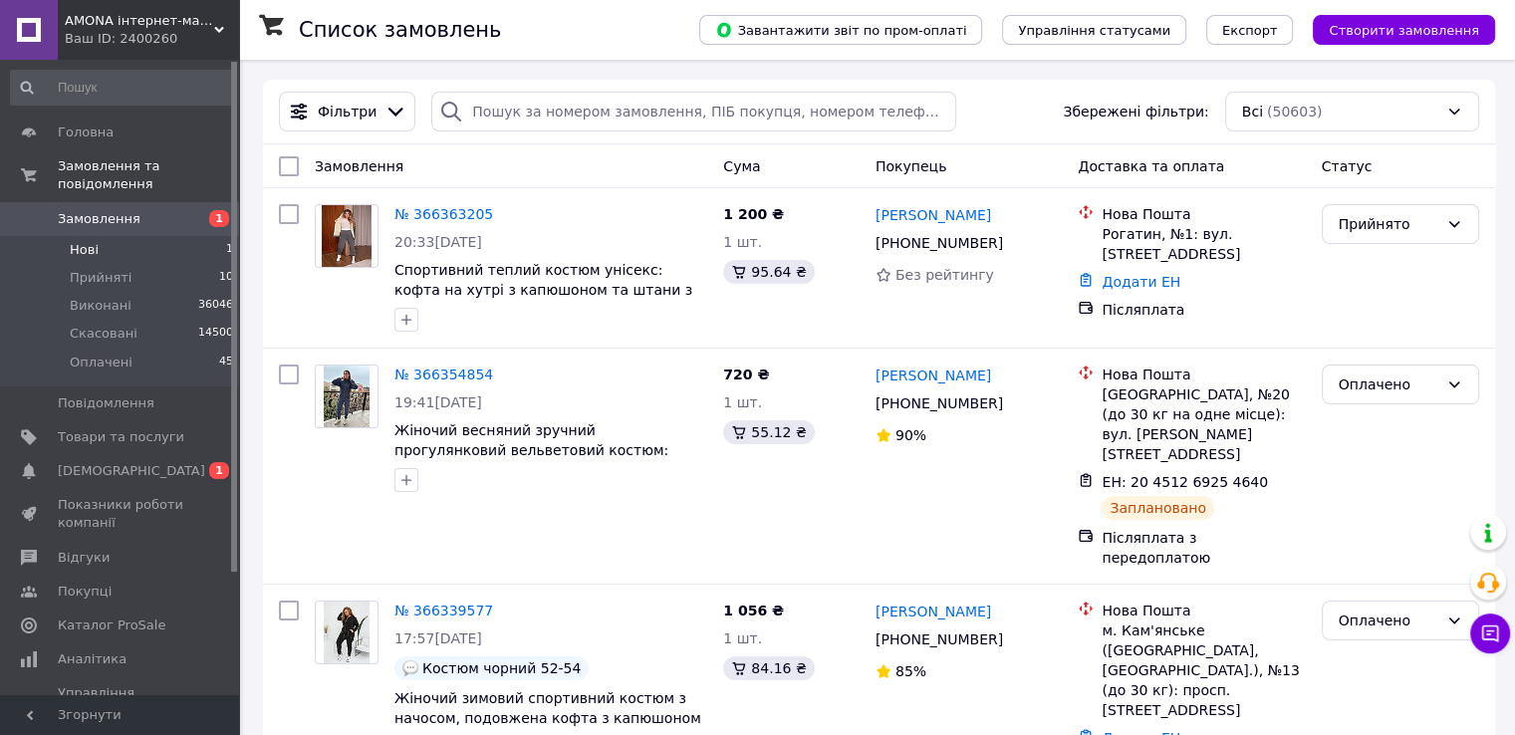
click at [211, 236] on li "Нові 1" at bounding box center [122, 250] width 245 height 28
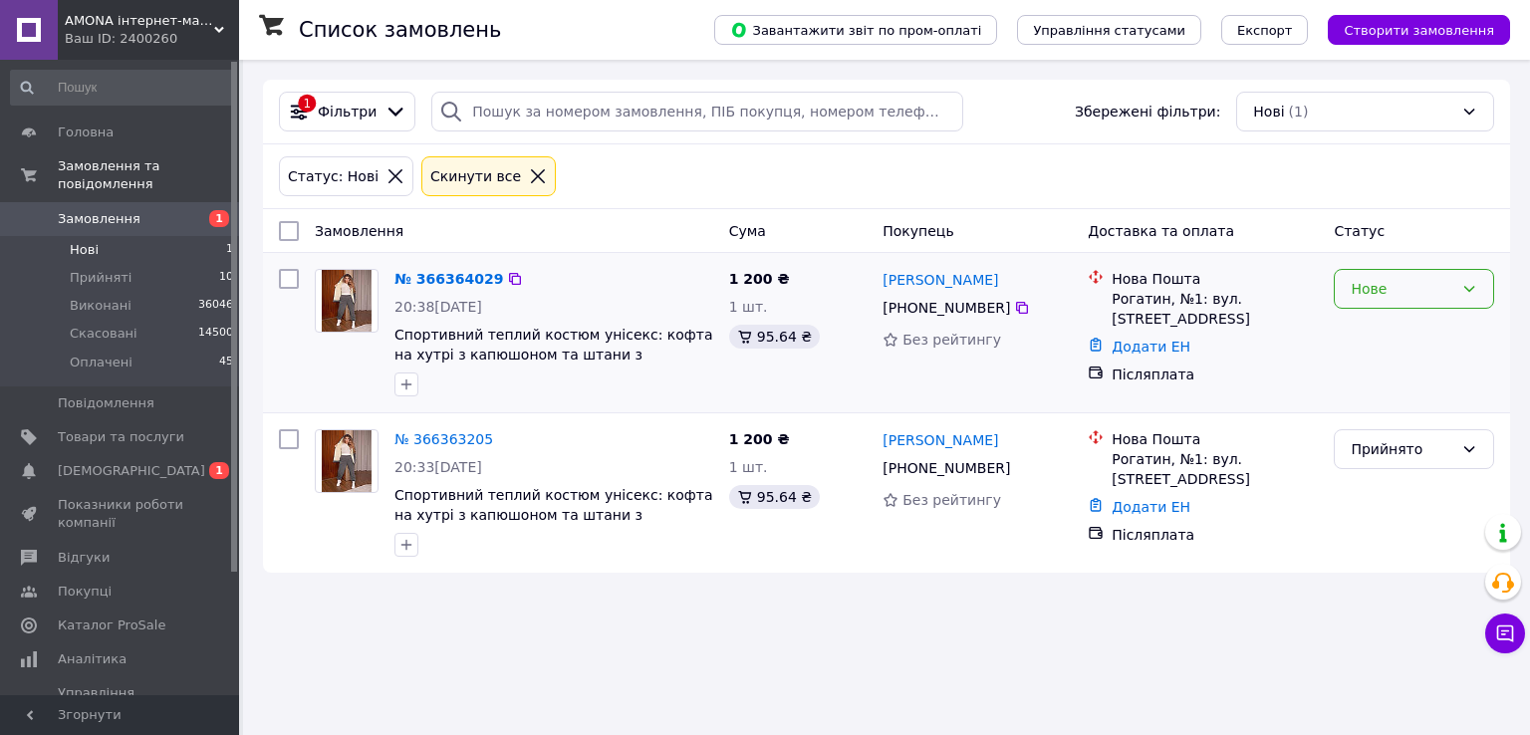
drag, startPoint x: 1376, startPoint y: 292, endPoint x: 1347, endPoint y: 289, distance: 29.0
click at [1347, 289] on div "Нове" at bounding box center [1413, 289] width 160 height 40
click at [1392, 400] on li "Скасовано" at bounding box center [1413, 403] width 158 height 36
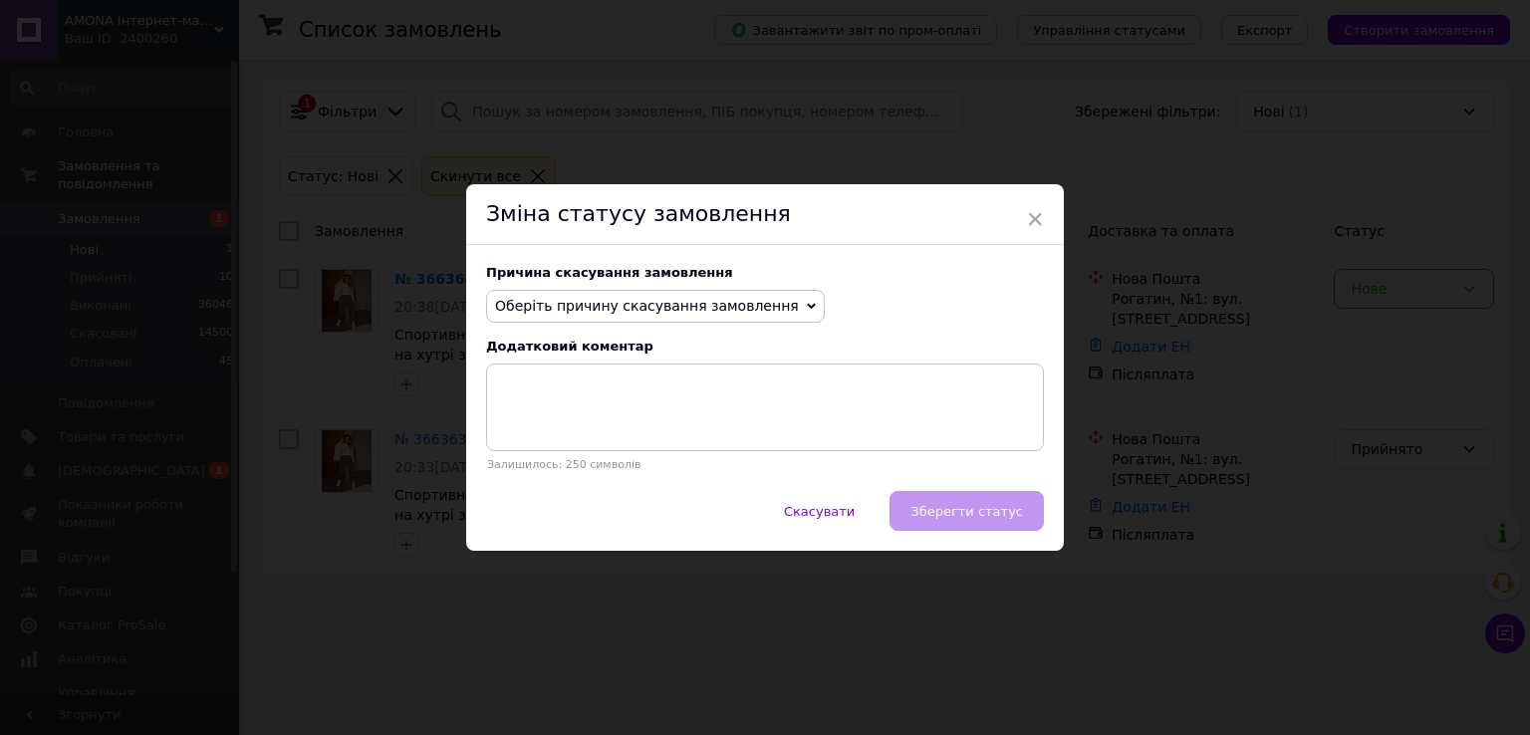
click at [661, 316] on span "Оберіть причину скасування замовлення" at bounding box center [655, 307] width 339 height 34
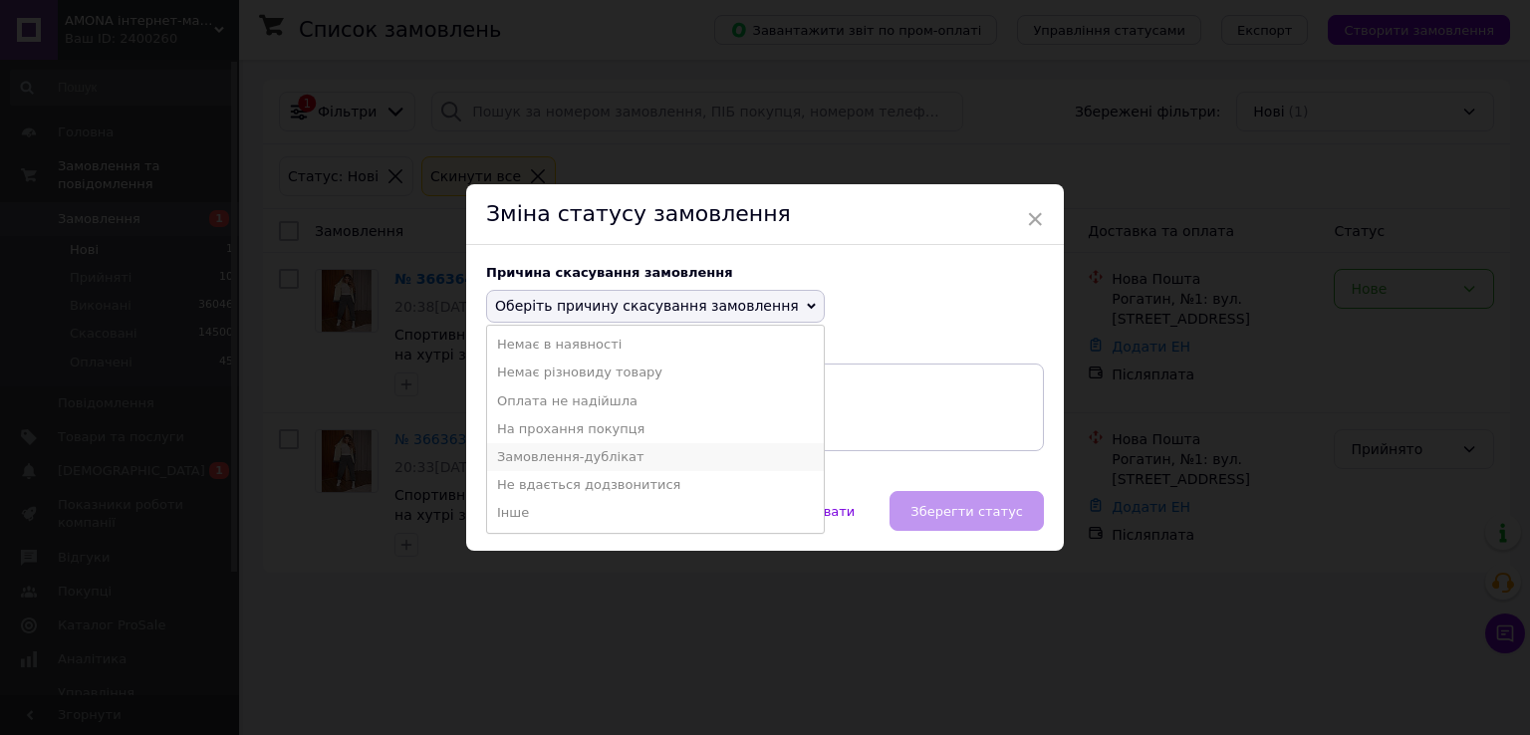
click at [558, 447] on li "Замовлення-дублікат" at bounding box center [655, 457] width 337 height 28
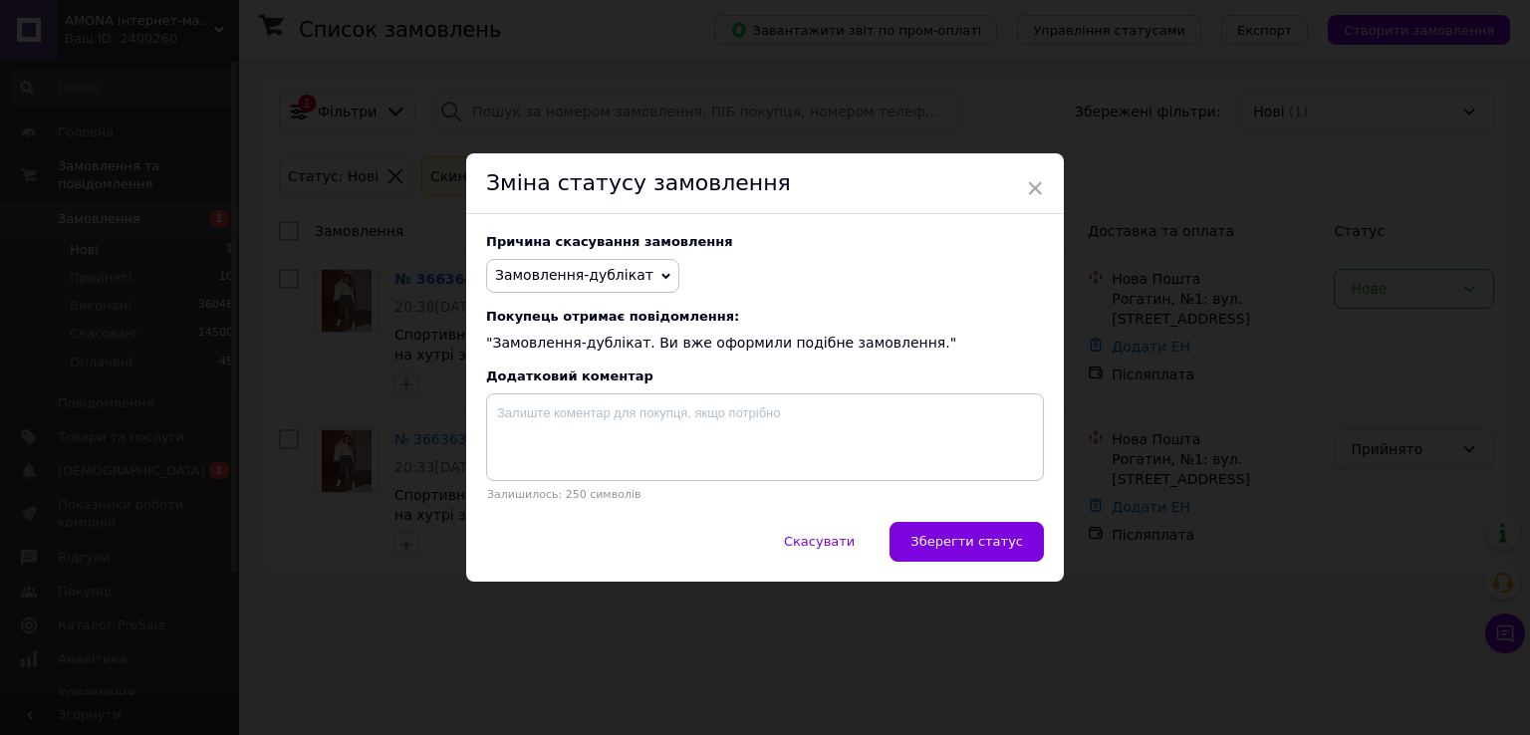
click at [1048, 561] on div "Скасувати   Зберегти статус" at bounding box center [765, 552] width 598 height 60
click at [992, 549] on span "Зберегти статус" at bounding box center [966, 541] width 113 height 15
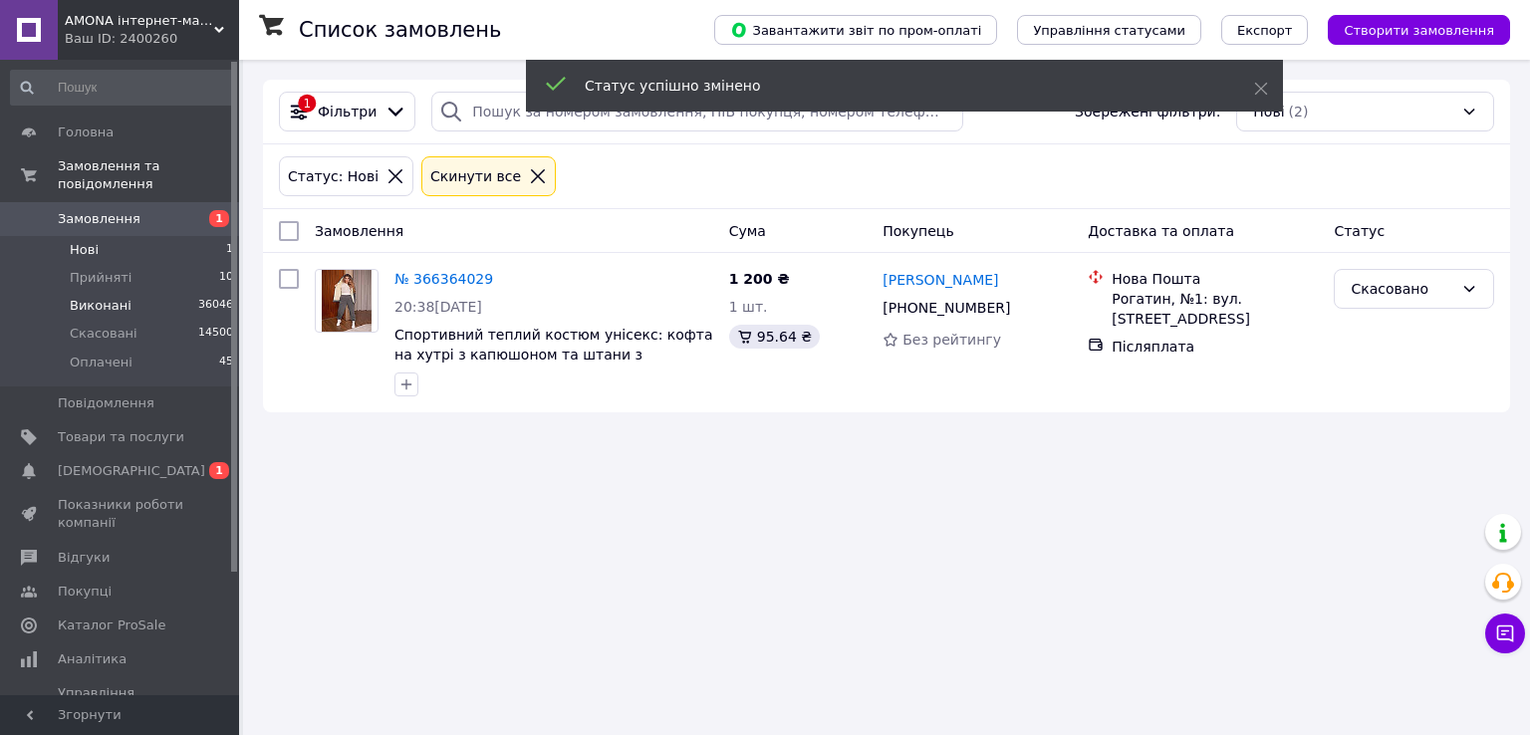
click at [149, 273] on ul "Нові 1 Прийняті 10 Виконані 36046 Скасовані 14500 Оплачені 45" at bounding box center [122, 311] width 245 height 150
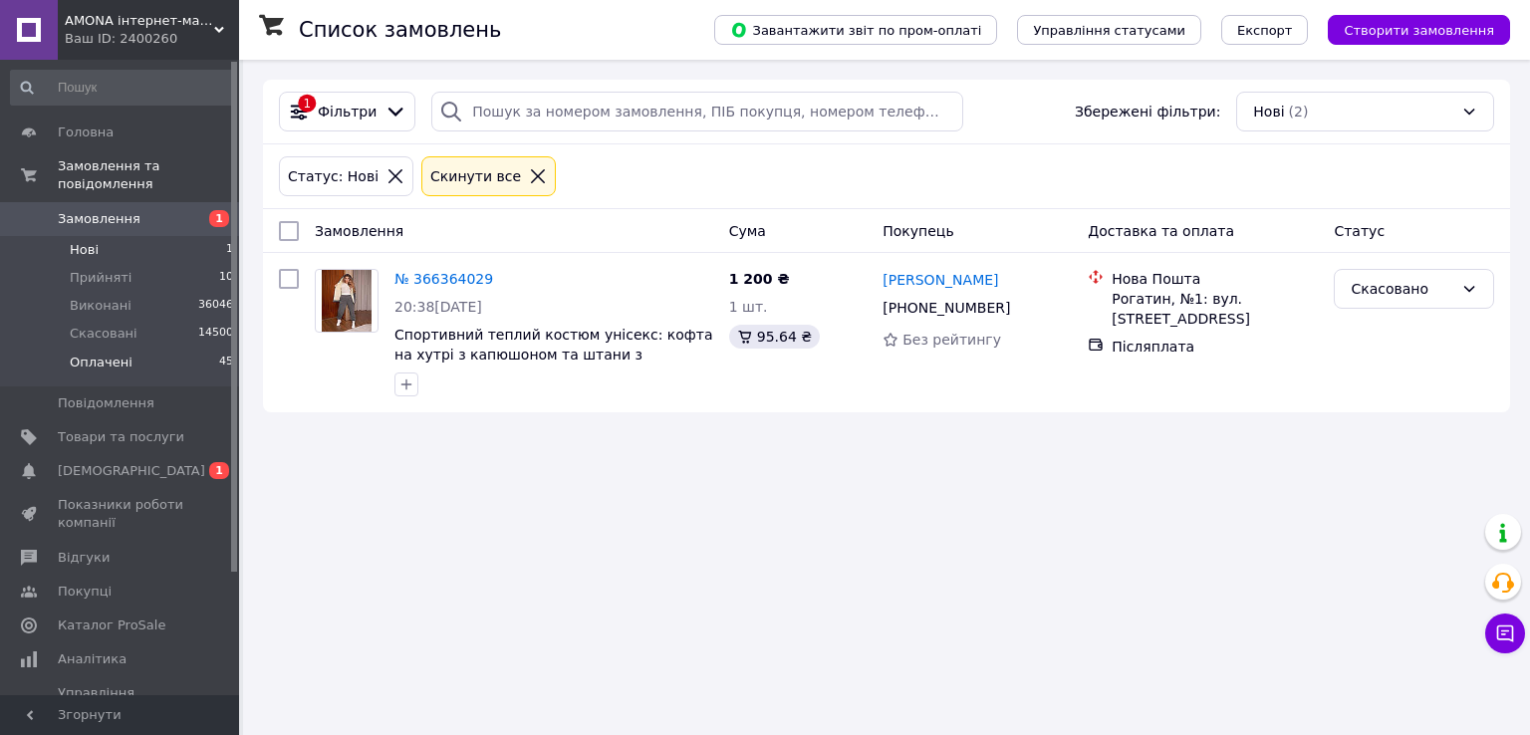
click at [176, 349] on li "Оплачені 45" at bounding box center [122, 368] width 245 height 38
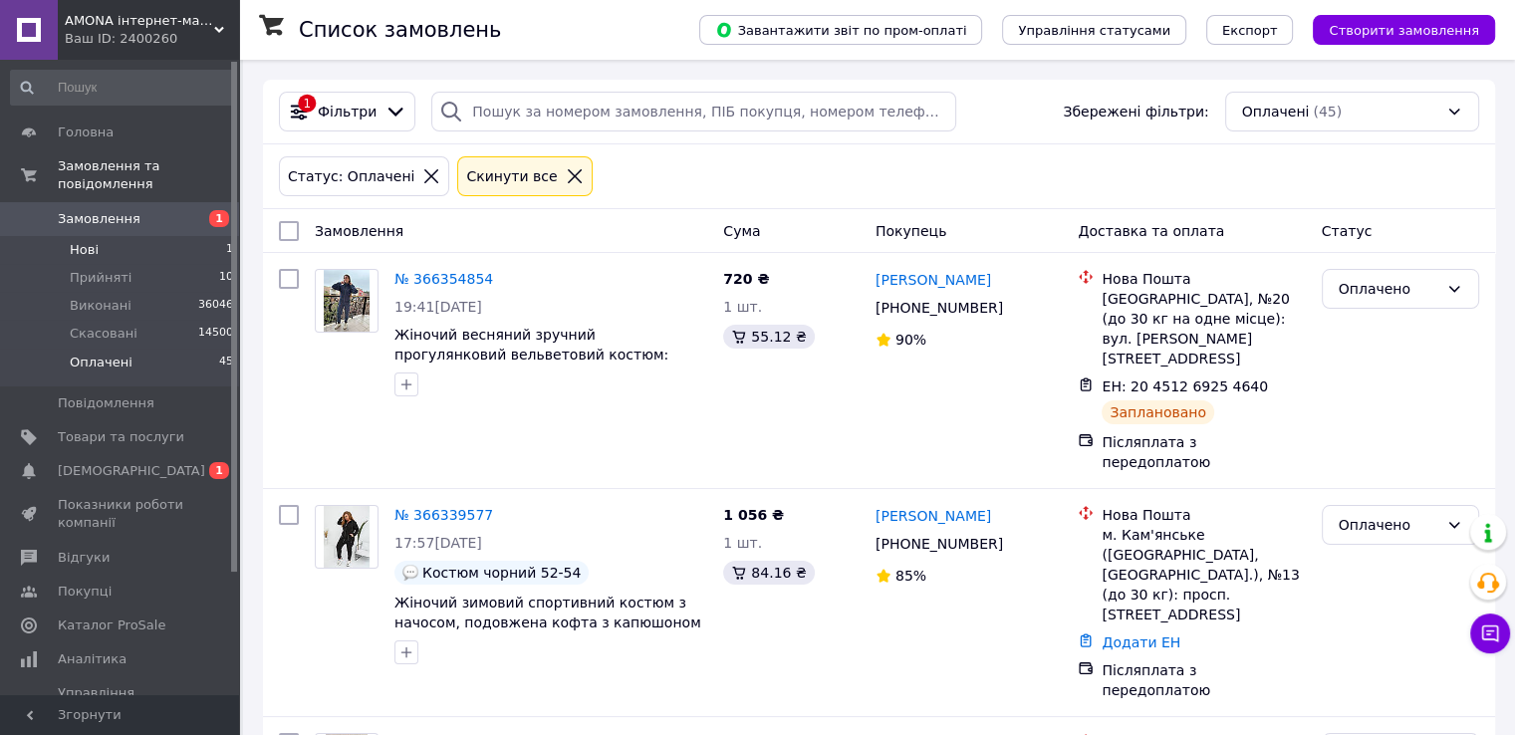
click at [222, 242] on li "Нові 1" at bounding box center [122, 250] width 245 height 28
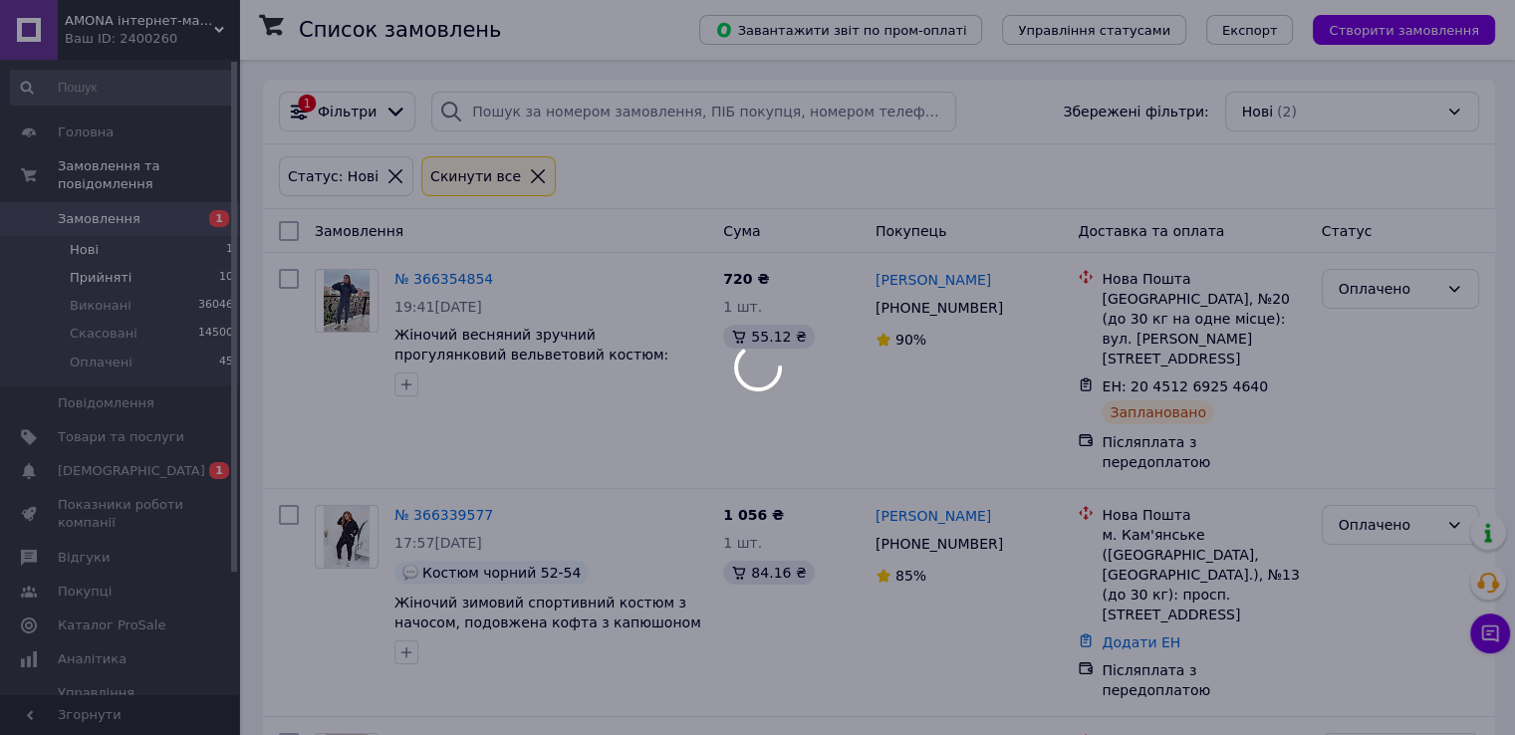
click at [211, 252] on div at bounding box center [757, 367] width 1515 height 735
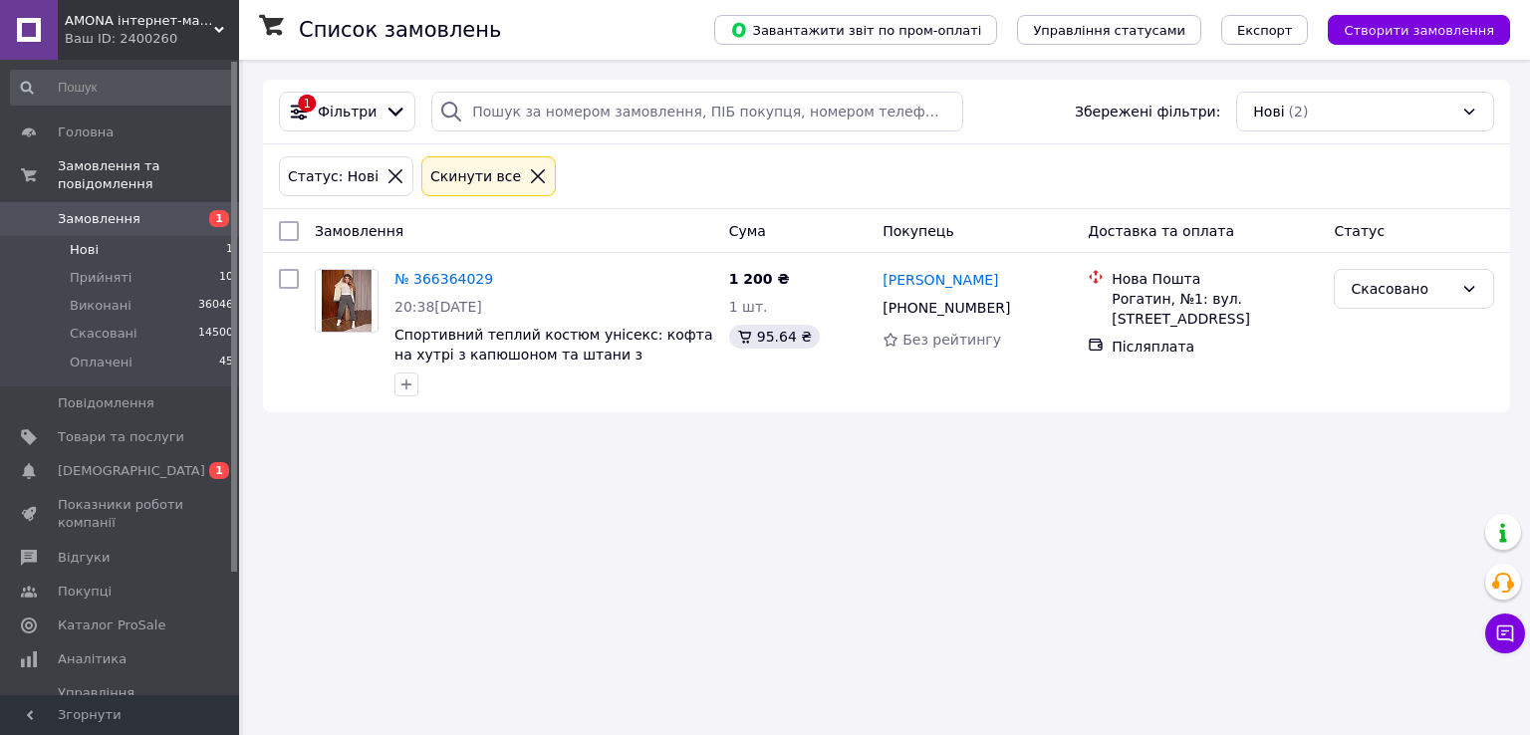
click at [212, 216] on link "Замовлення 1" at bounding box center [122, 219] width 245 height 34
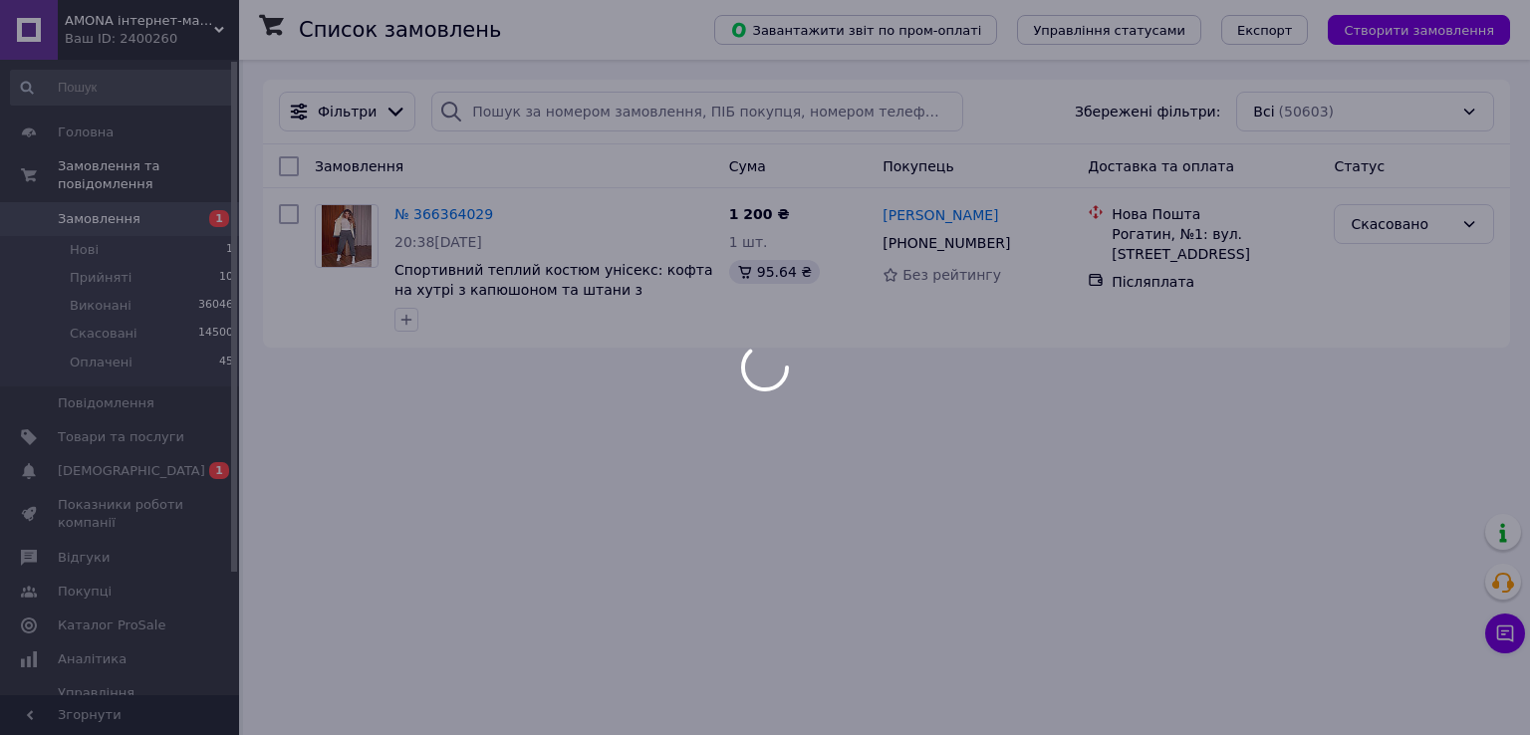
click at [175, 342] on div at bounding box center [765, 367] width 1530 height 735
click at [143, 210] on span "Замовлення" at bounding box center [121, 219] width 126 height 18
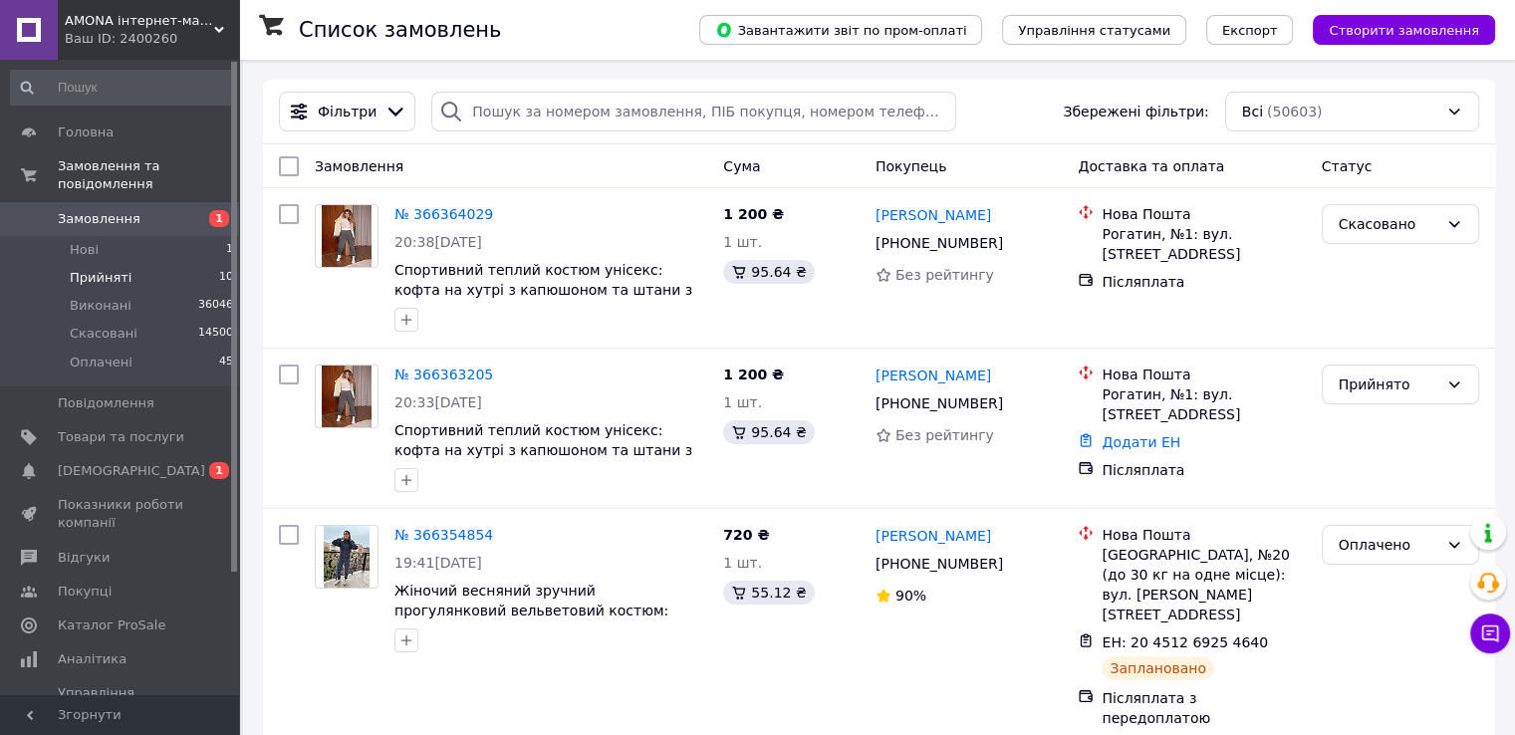
click at [222, 264] on li "Прийняті 10" at bounding box center [122, 278] width 245 height 28
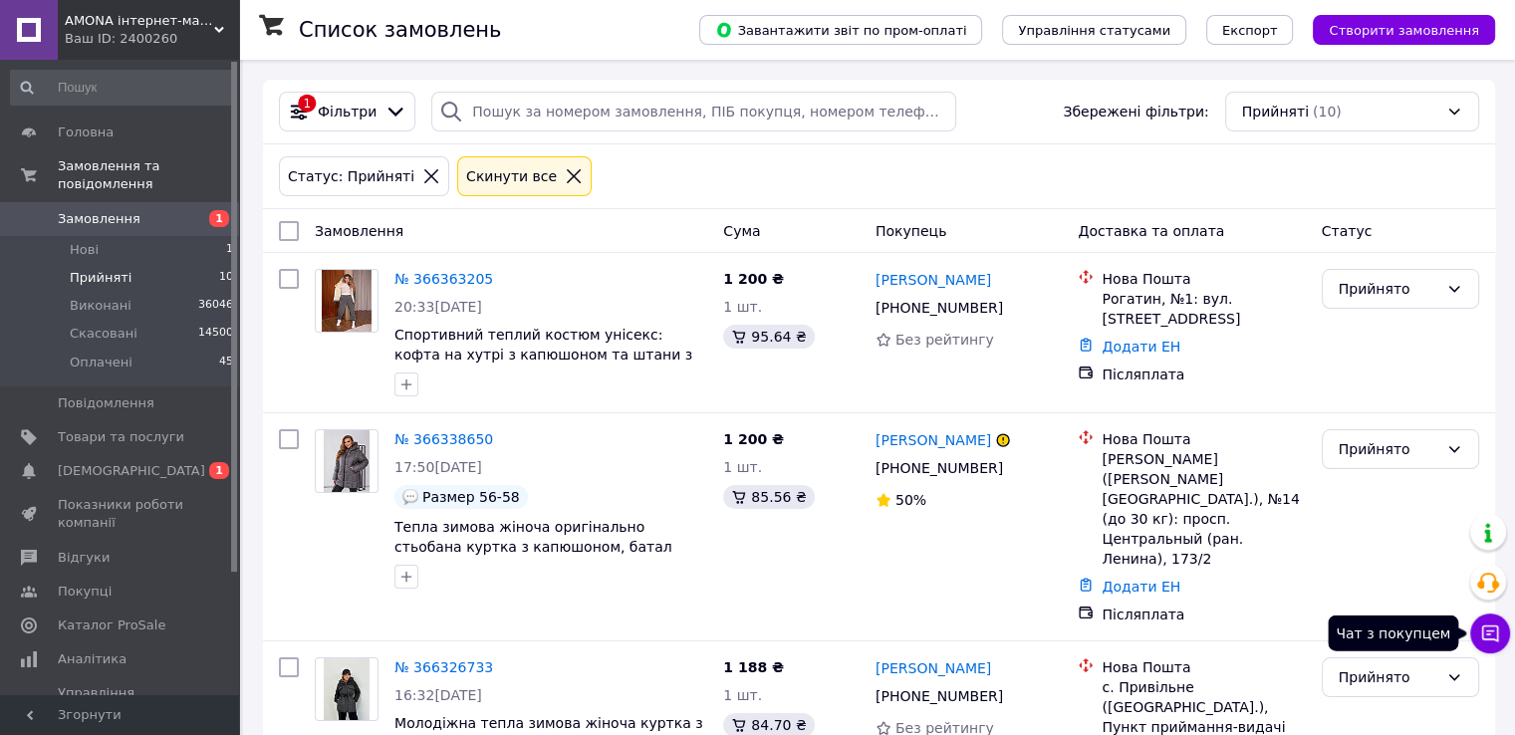
click at [1478, 622] on button "Чат з покупцем" at bounding box center [1490, 633] width 40 height 40
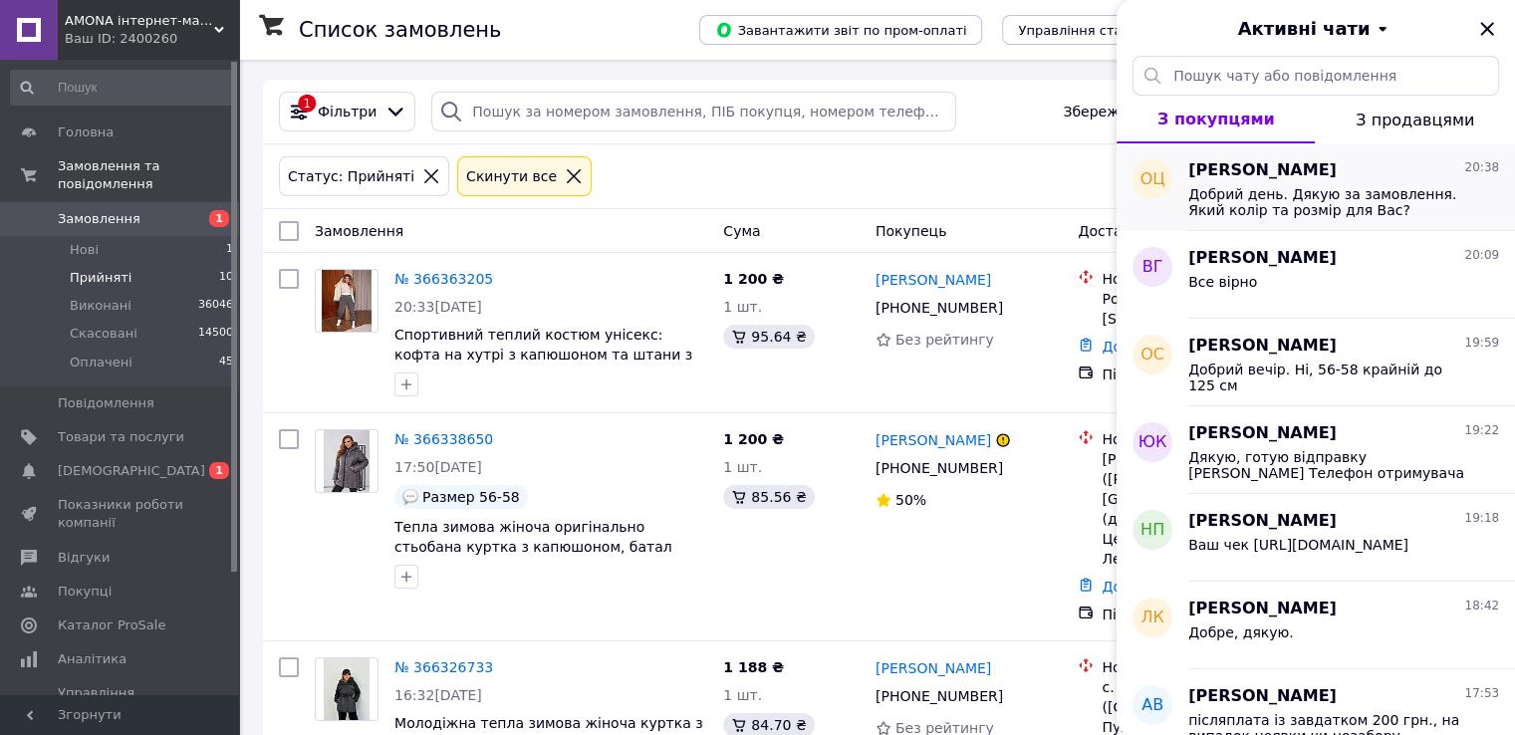
click at [1281, 220] on div "Оксана Цапар 20:38 Добрий день. Дякую за замовлення. Який колір та розмір для В…" at bounding box center [1351, 187] width 327 height 88
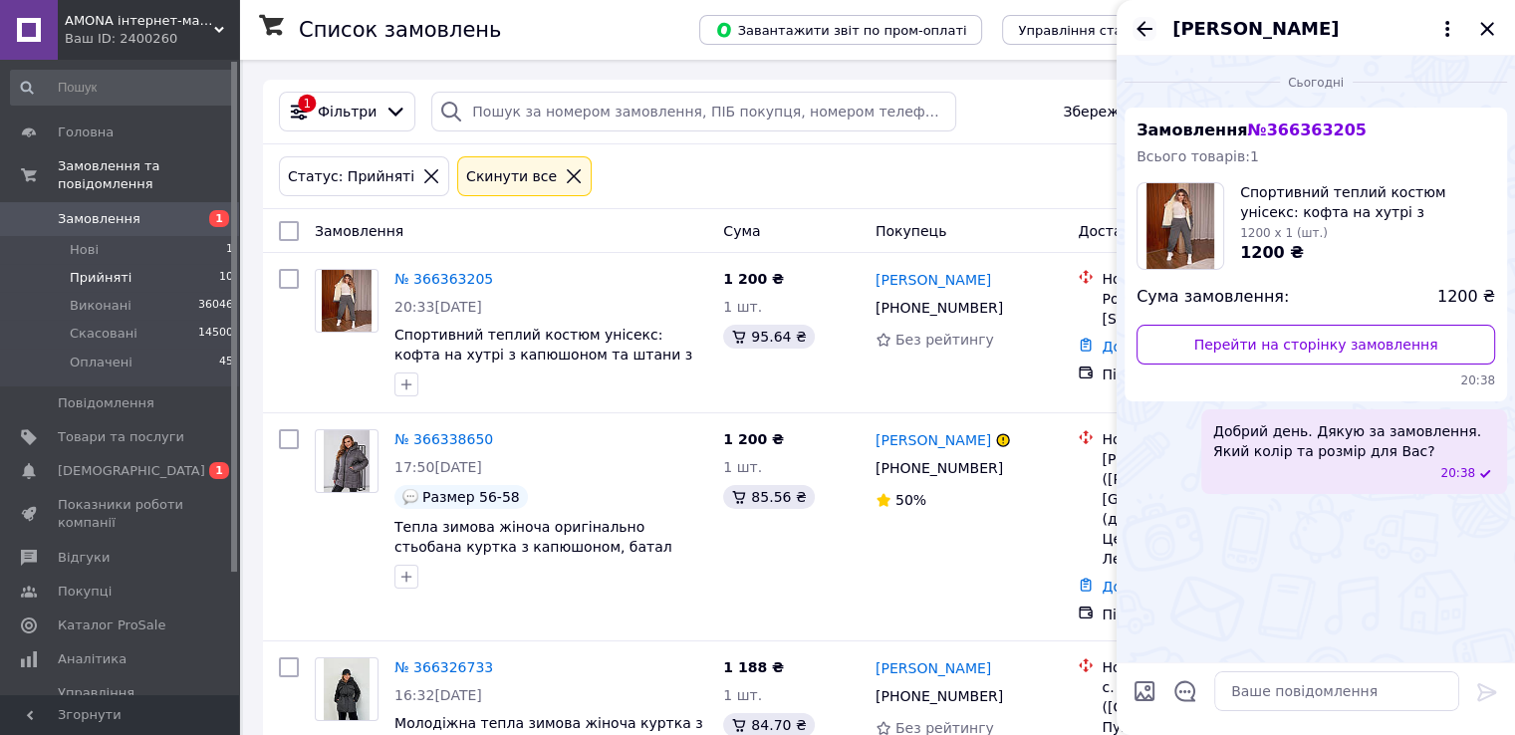
click at [1135, 24] on icon "Назад" at bounding box center [1144, 29] width 24 height 24
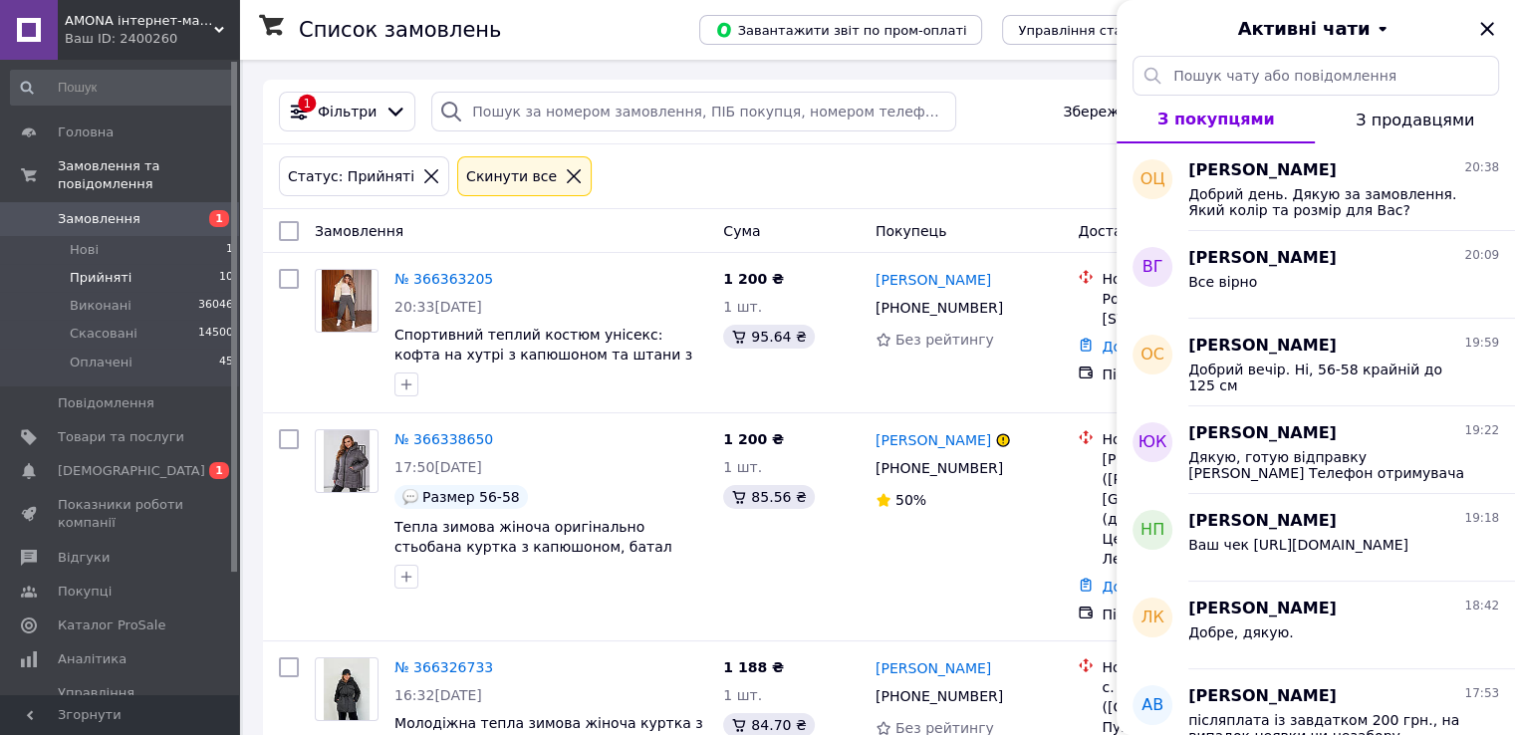
click at [1486, 13] on div "Активні чати" at bounding box center [1315, 28] width 398 height 56
drag, startPoint x: 1486, startPoint y: 35, endPoint x: 1456, endPoint y: 66, distance: 43.0
click at [1486, 36] on icon "Закрити" at bounding box center [1487, 29] width 24 height 24
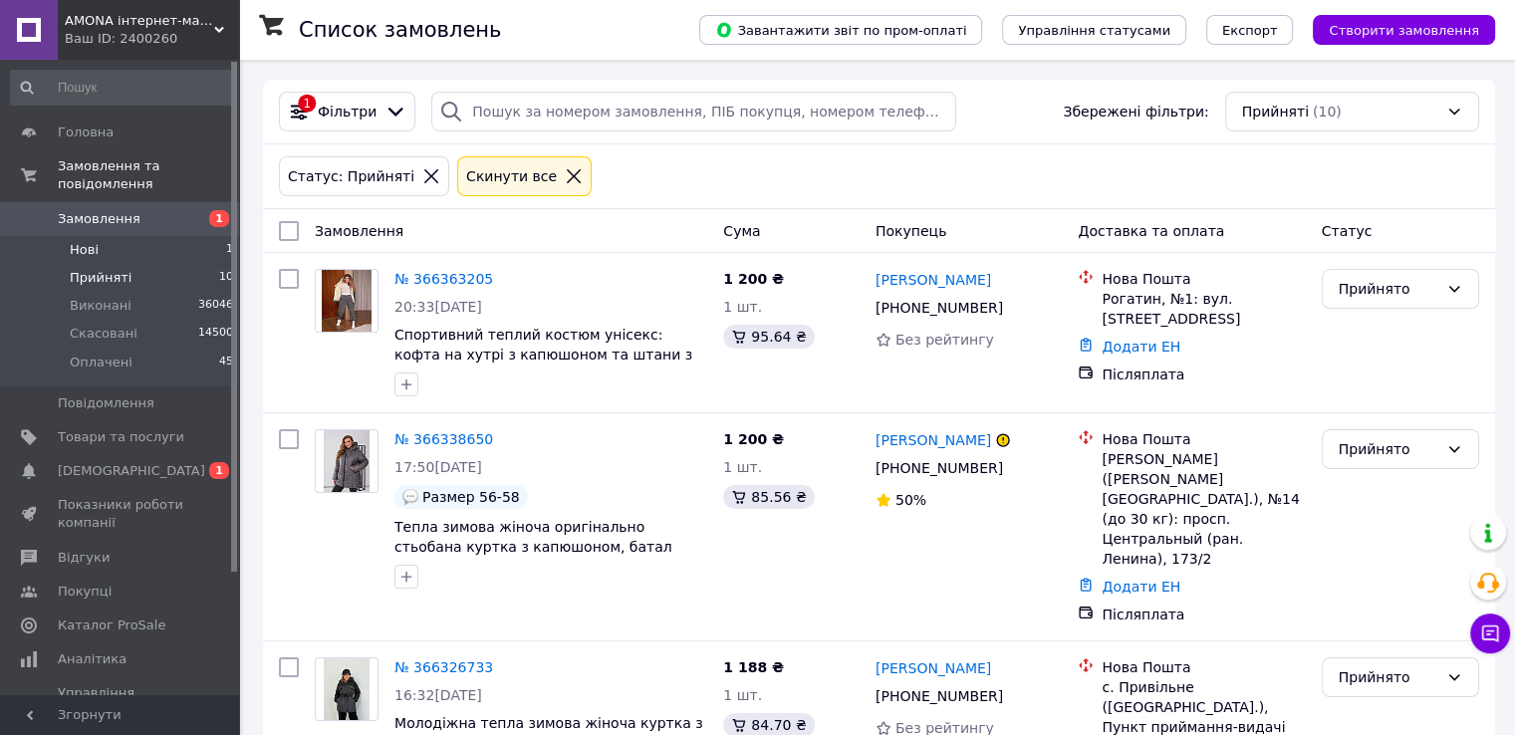
click at [199, 236] on li "Нові 1" at bounding box center [122, 250] width 245 height 28
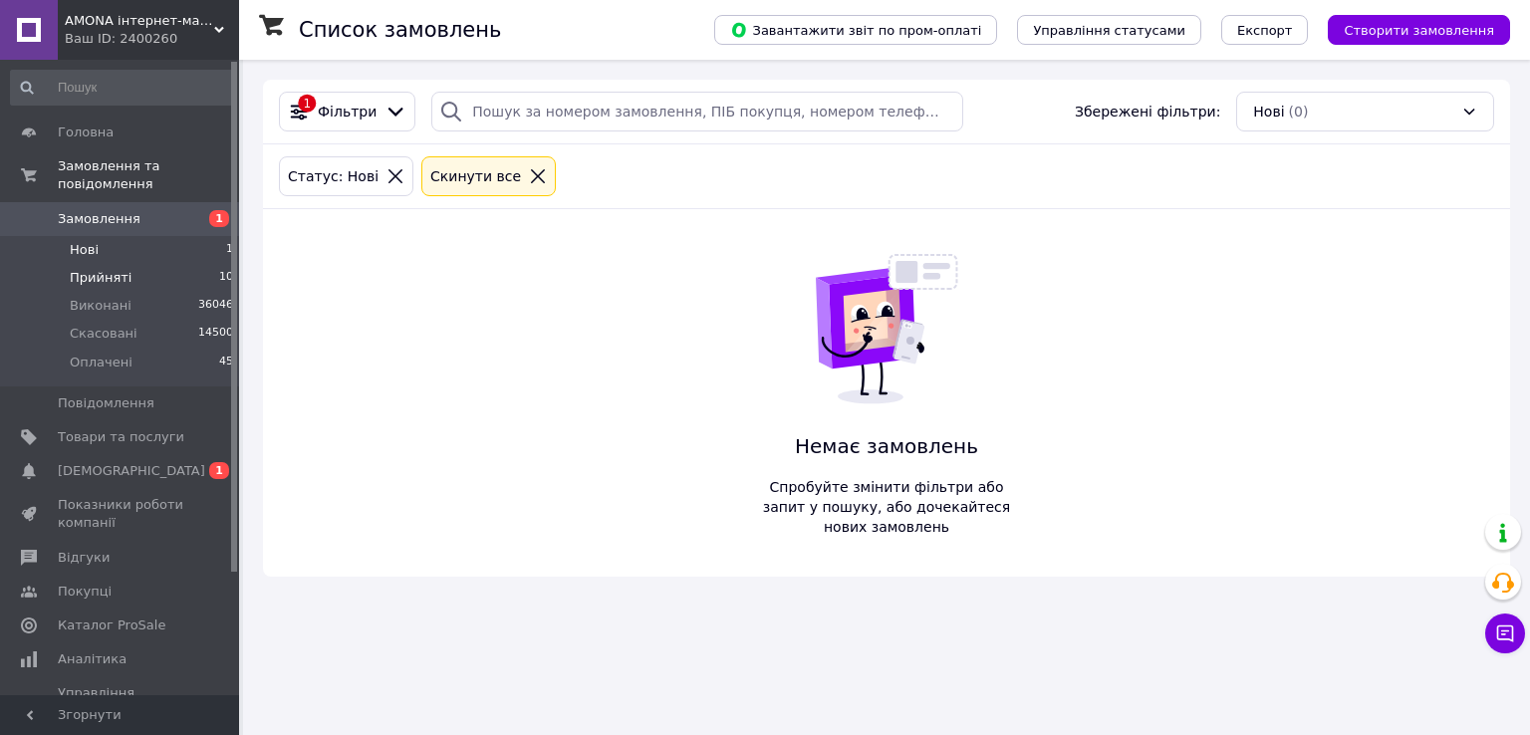
click at [197, 264] on li "Прийняті 10" at bounding box center [122, 278] width 245 height 28
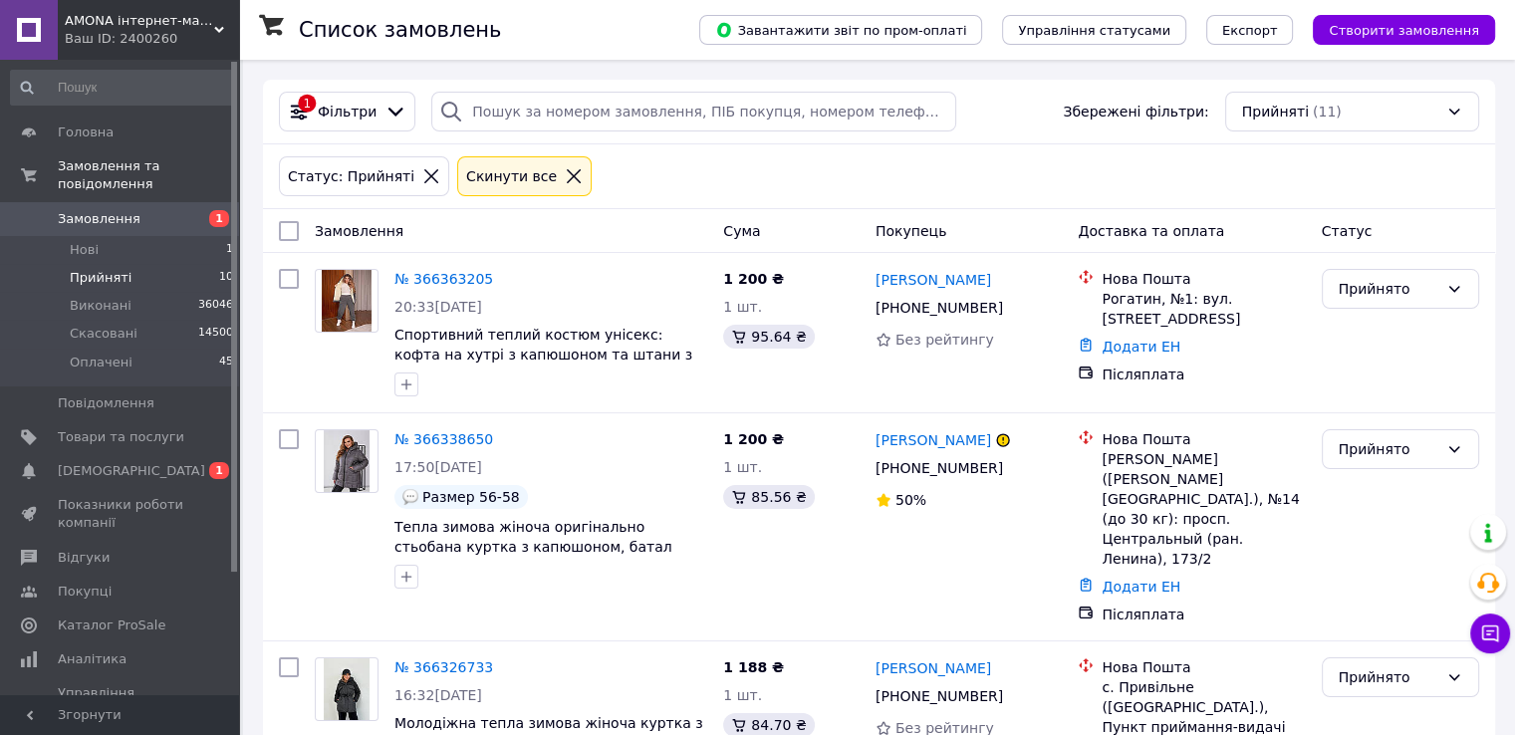
click at [202, 264] on li "Прийняті 10" at bounding box center [122, 278] width 245 height 28
click at [179, 264] on li "Прийняті 10" at bounding box center [122, 278] width 245 height 28
click at [101, 264] on li "Прийняті 10" at bounding box center [122, 278] width 245 height 28
click at [195, 236] on li "Нові 1" at bounding box center [122, 250] width 245 height 28
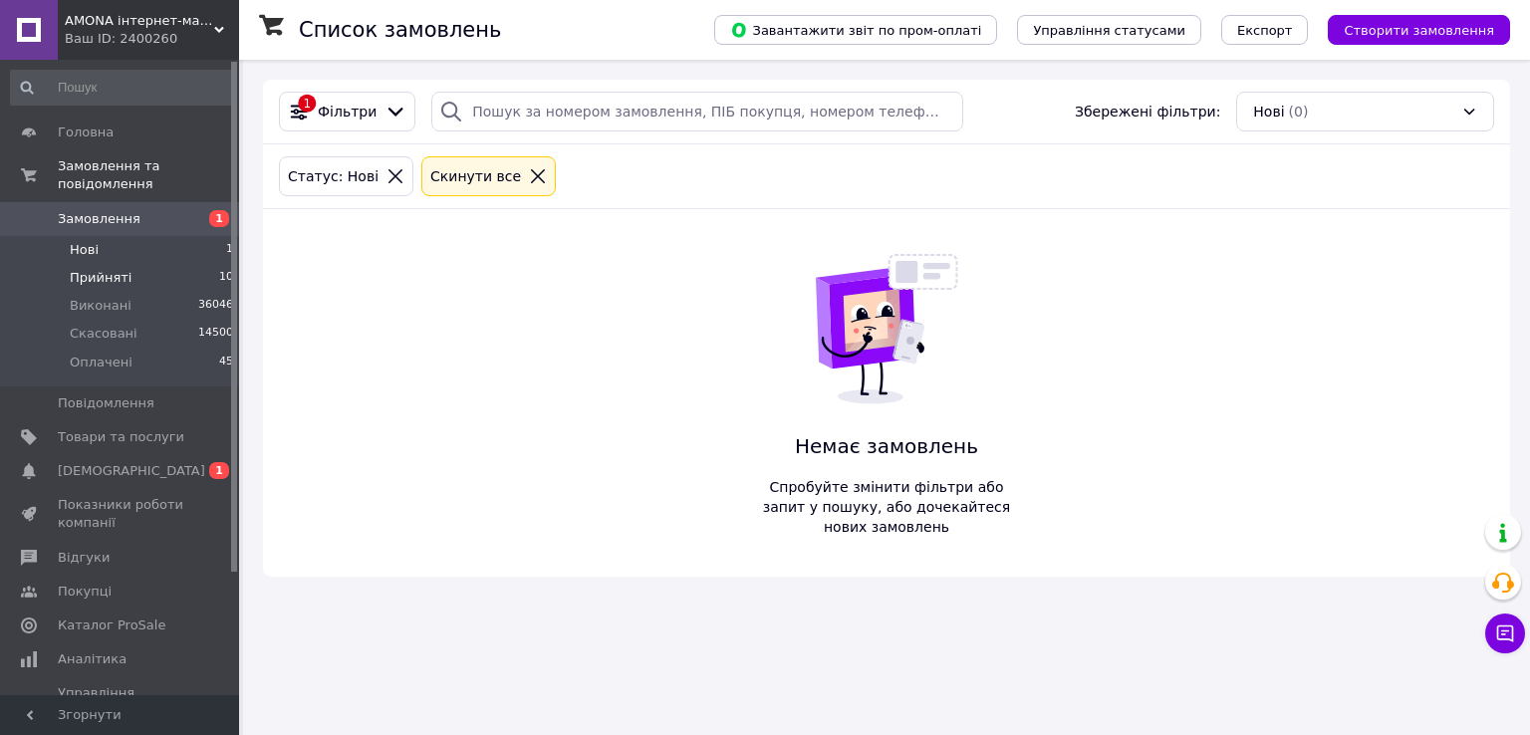
click at [183, 264] on li "Прийняті 10" at bounding box center [122, 278] width 245 height 28
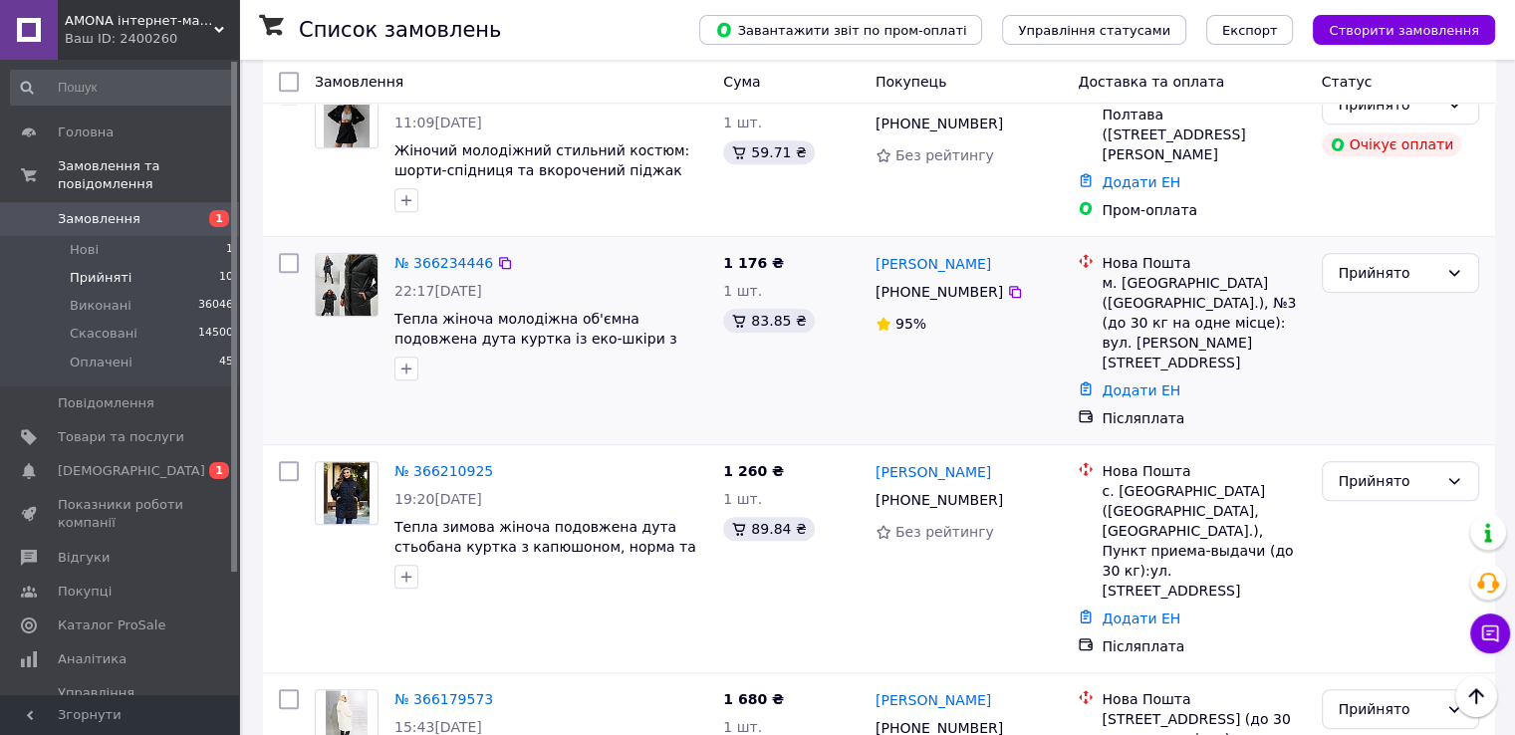
scroll to position [1268, 0]
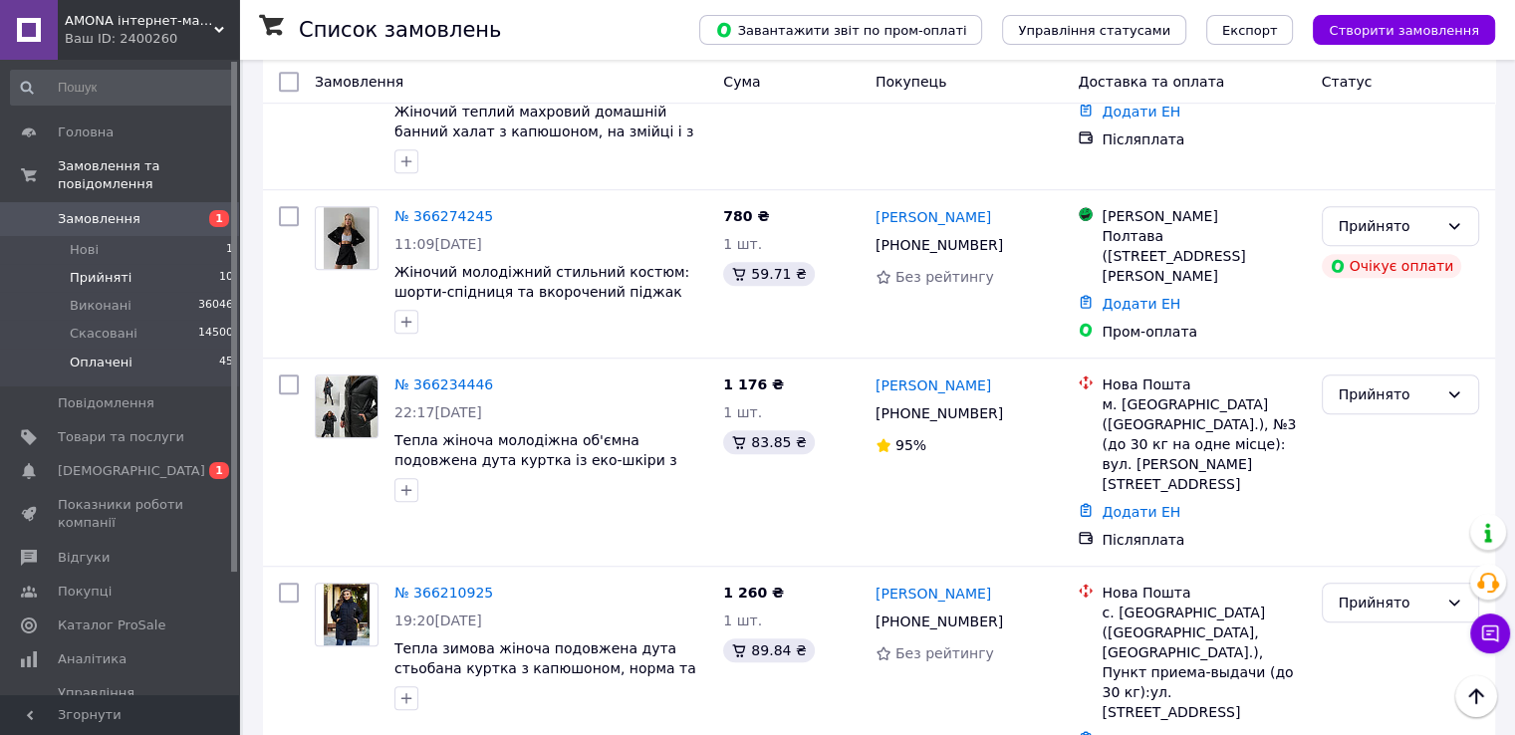
click at [167, 349] on li "Оплачені 45" at bounding box center [122, 368] width 245 height 38
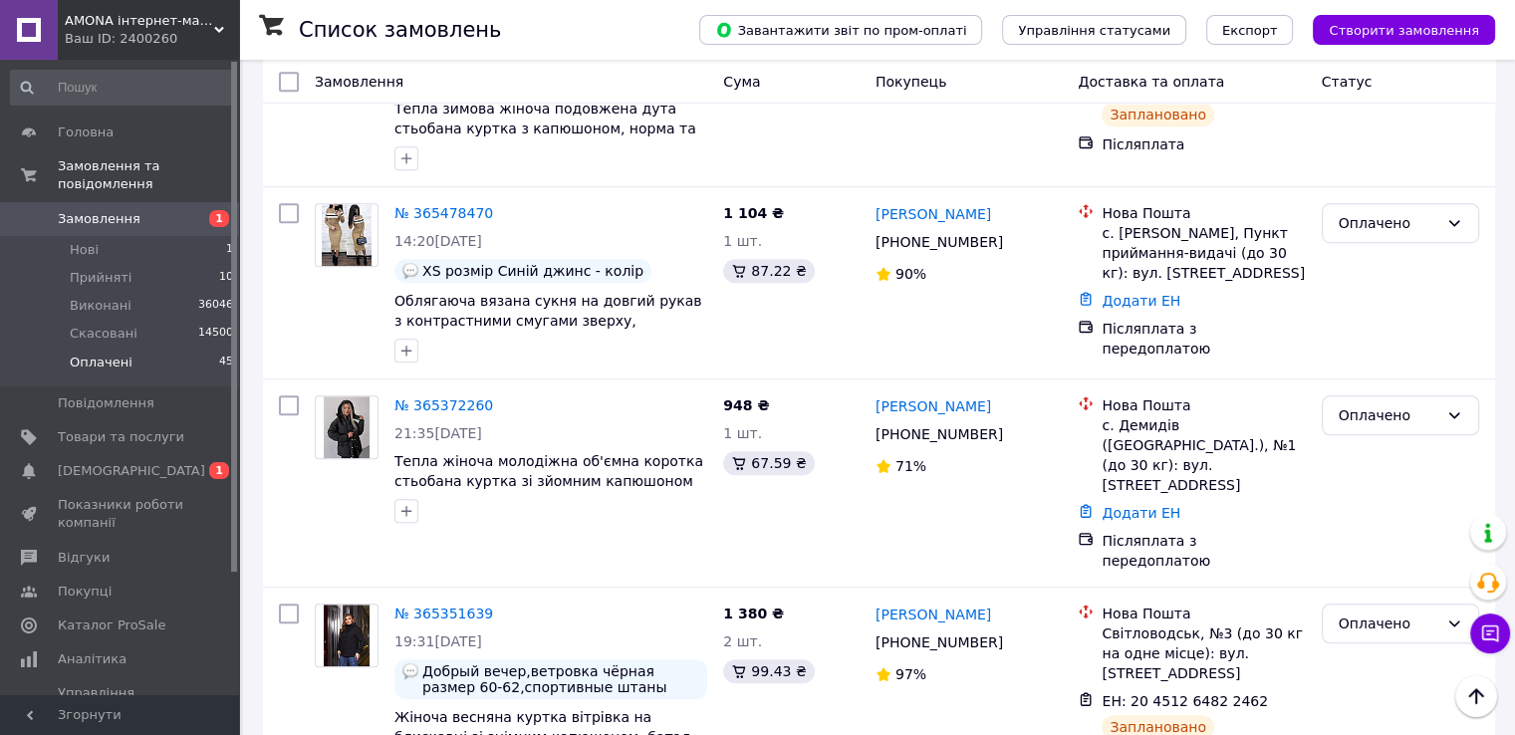
scroll to position [8849, 0]
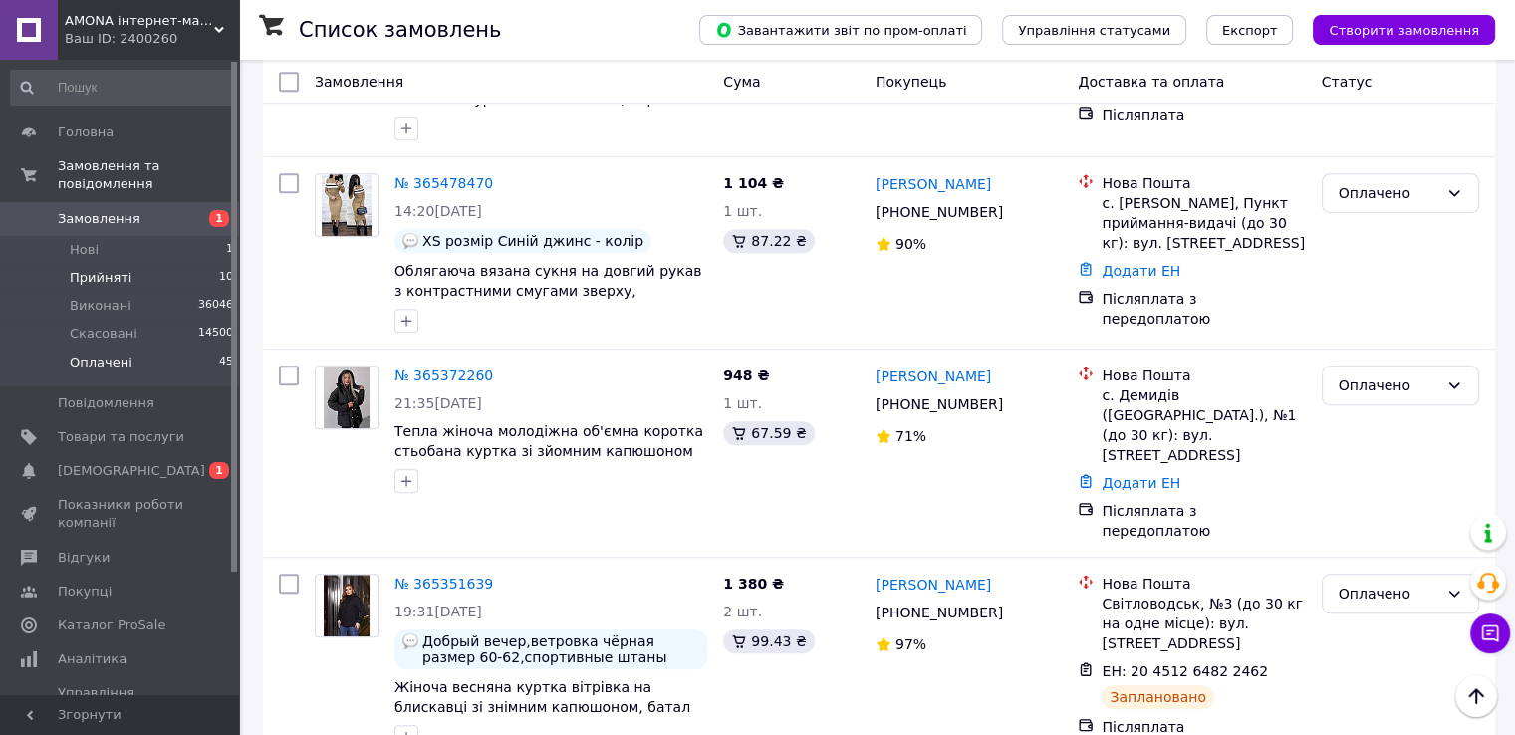
click at [146, 264] on li "Прийняті 10" at bounding box center [122, 278] width 245 height 28
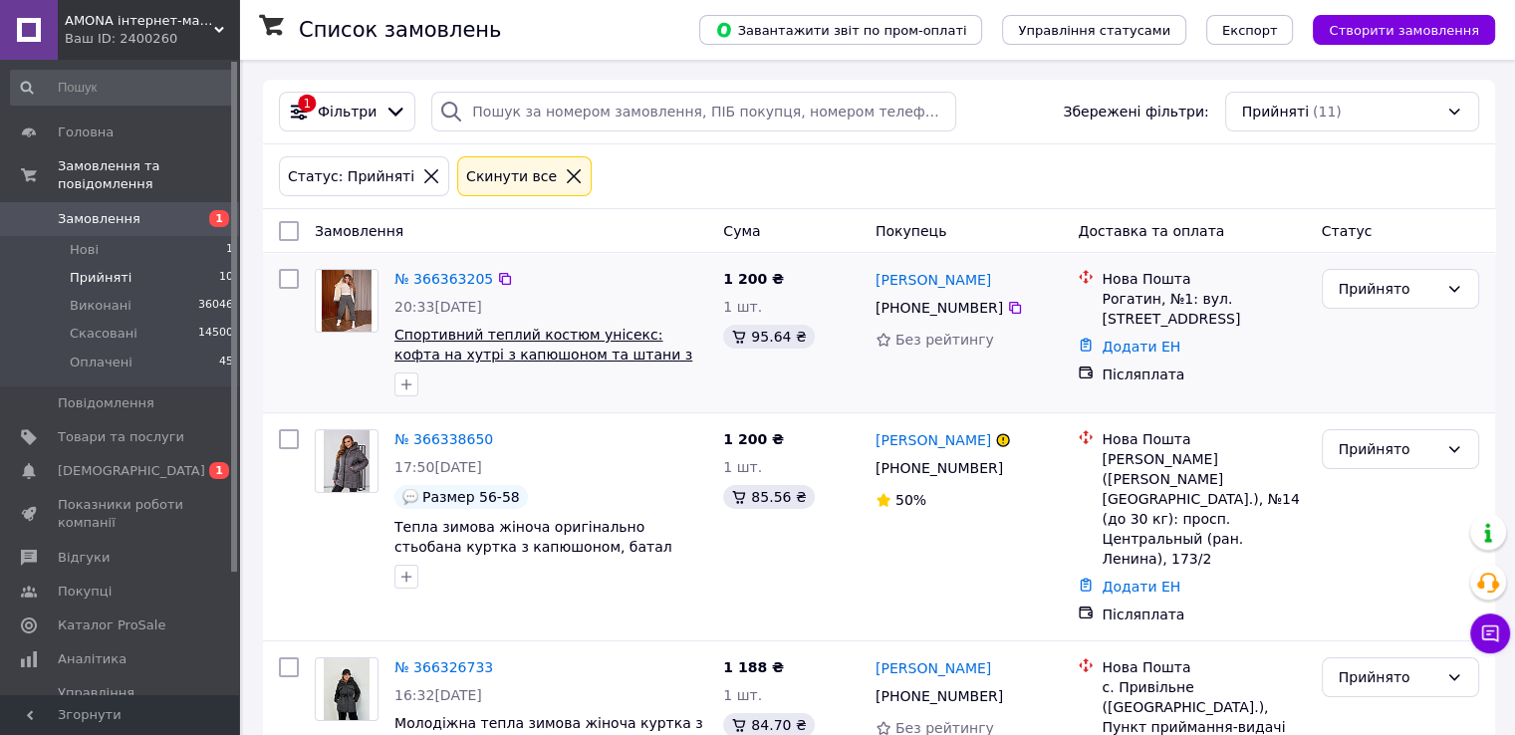
scroll to position [100, 0]
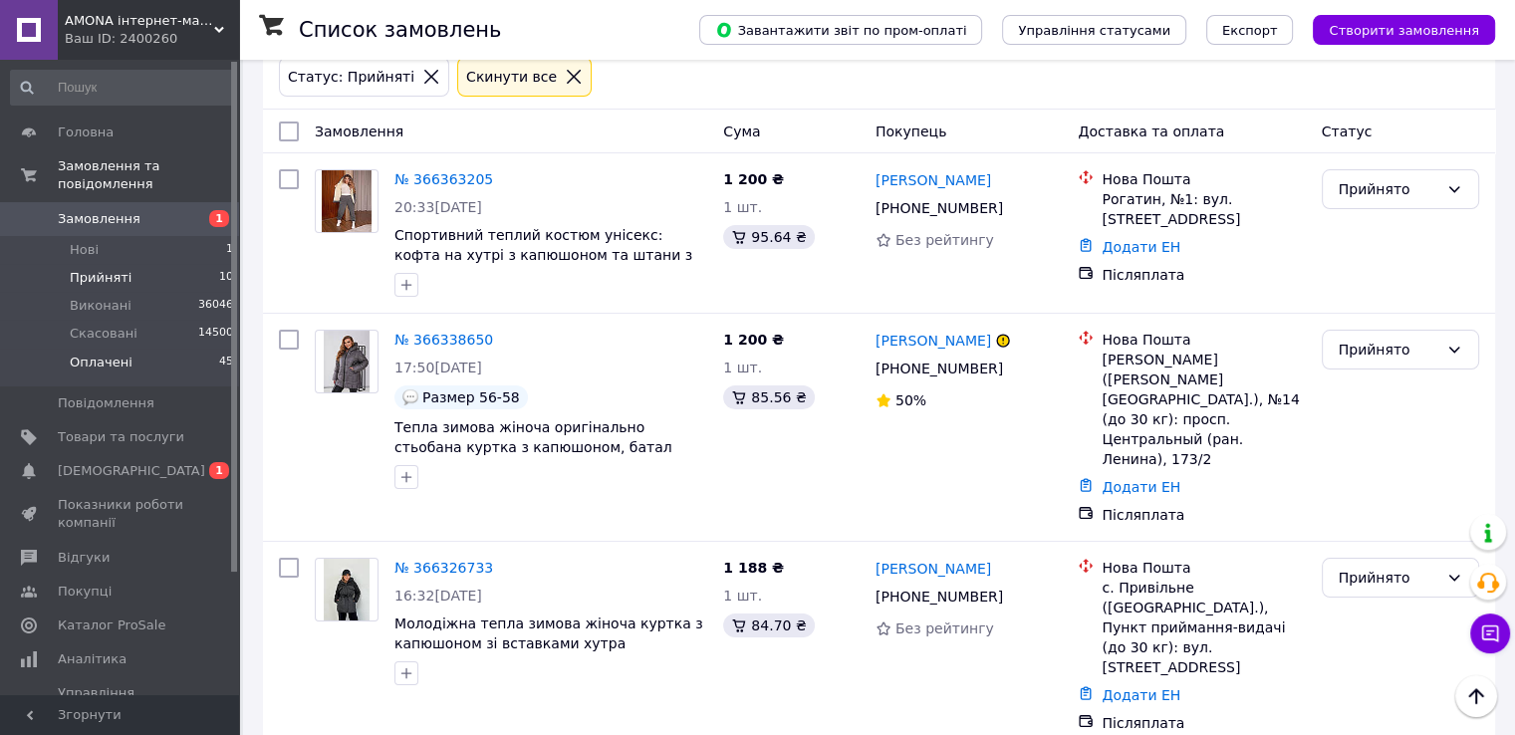
click at [199, 349] on li "Оплачені 45" at bounding box center [122, 368] width 245 height 38
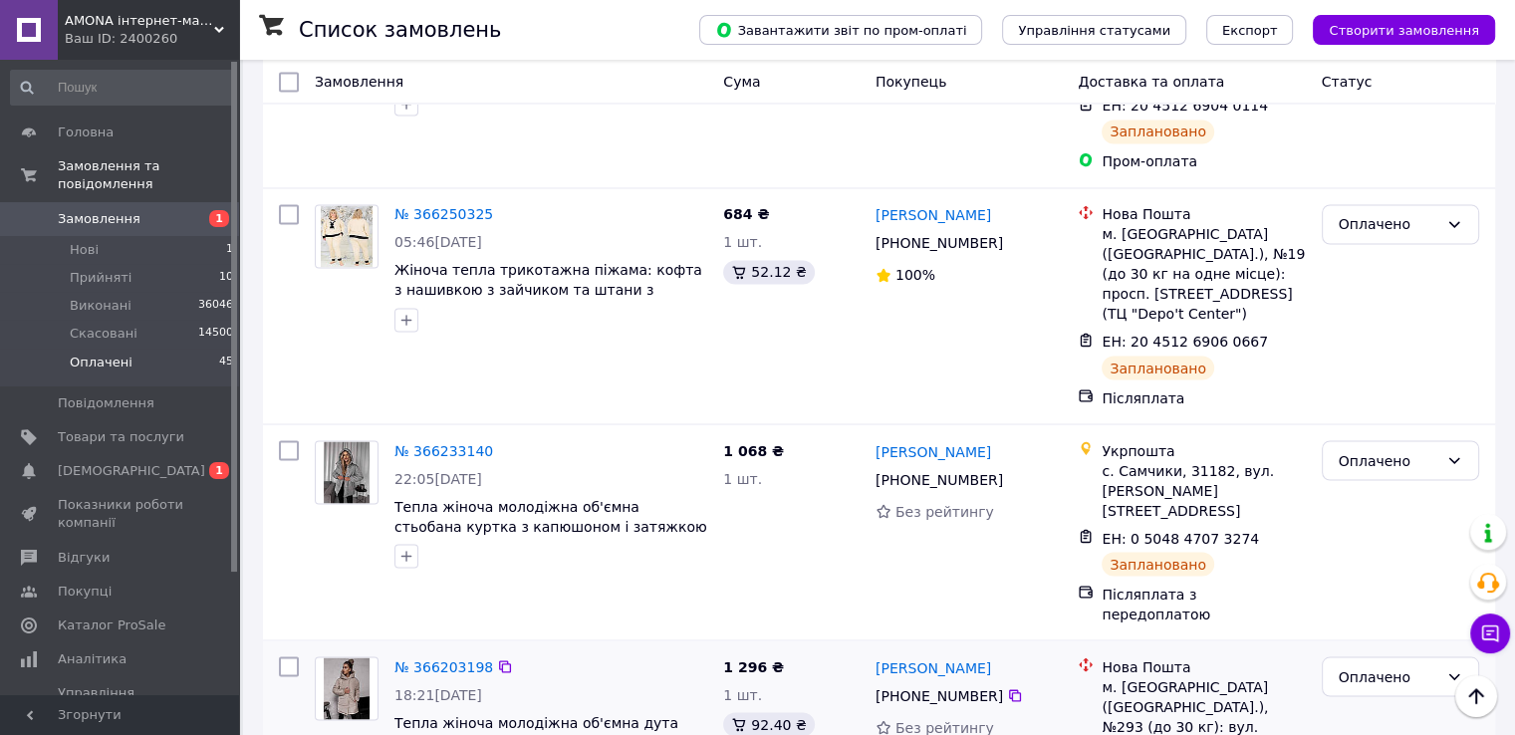
scroll to position [3585, 0]
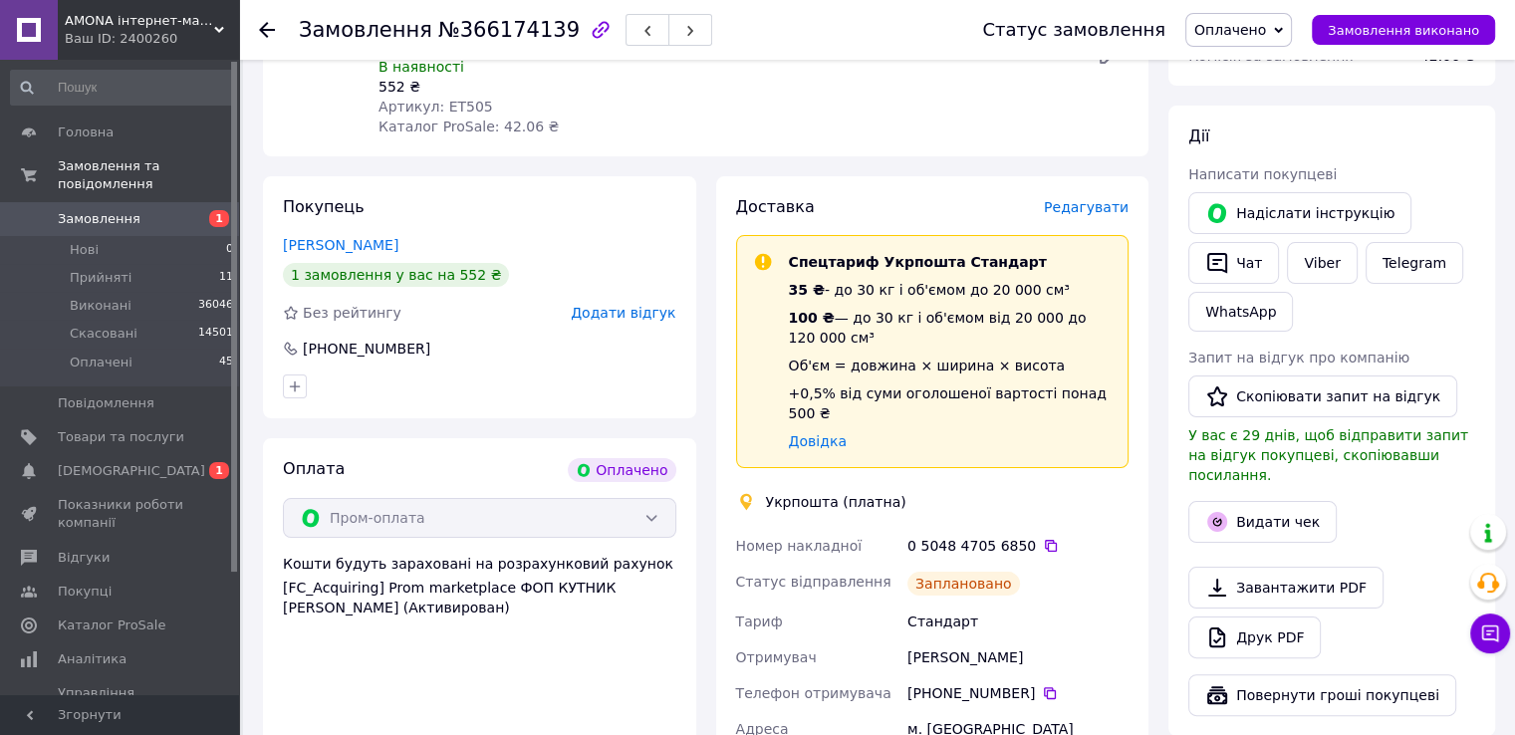
scroll to position [606, 0]
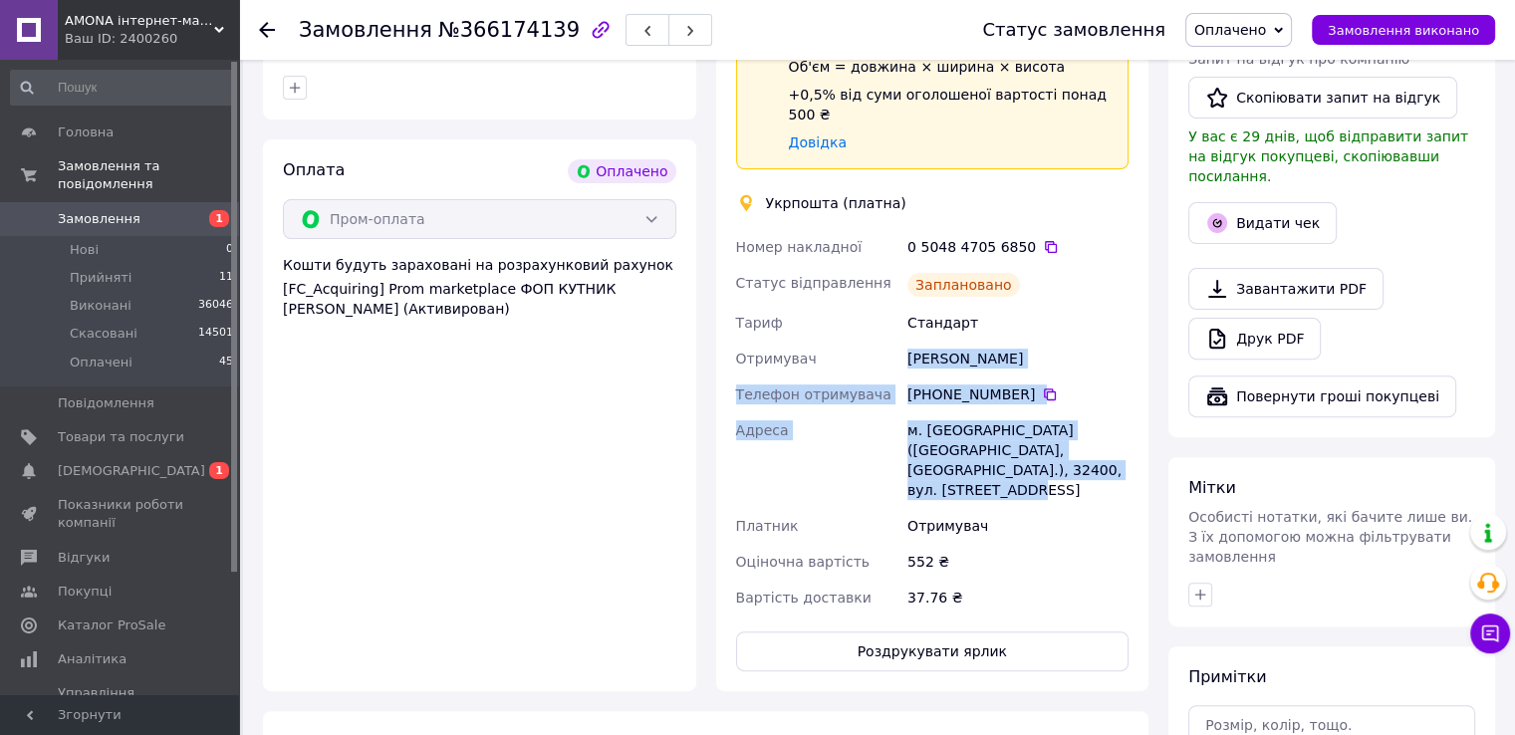
drag, startPoint x: 908, startPoint y: 319, endPoint x: 1068, endPoint y: 429, distance: 193.9
click at [1068, 429] on div "Номер накладної 0 5048 4705 6850   Статус відправлення Заплановано Тариф Станда…" at bounding box center [932, 422] width 401 height 386
copy div "Яна Гончарук Телефон отримувача +380 67 124 68 00   Адреса м. Дунаївці (Хмельни…"
click at [902, 631] on button "Роздрукувати ярлик" at bounding box center [932, 651] width 393 height 40
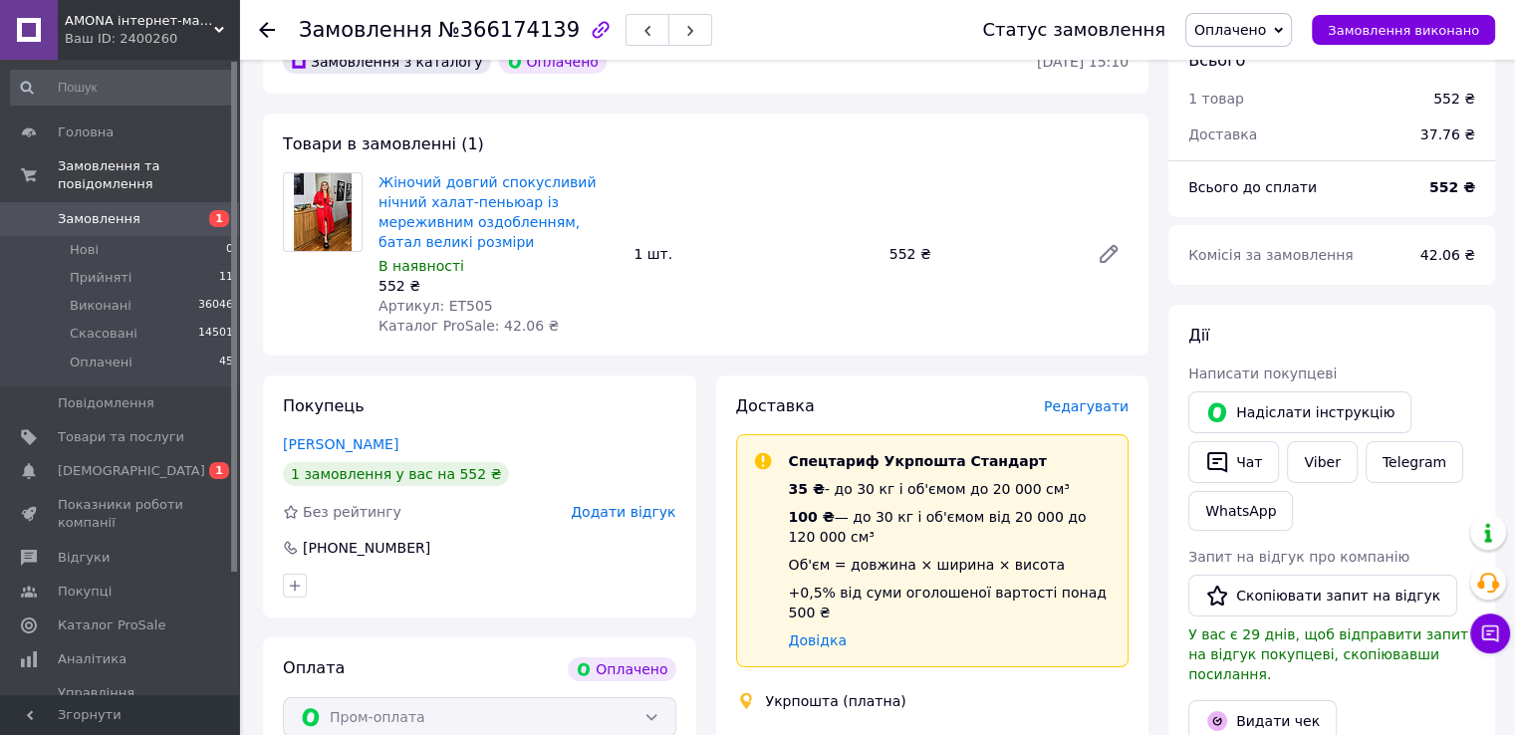
scroll to position [0, 0]
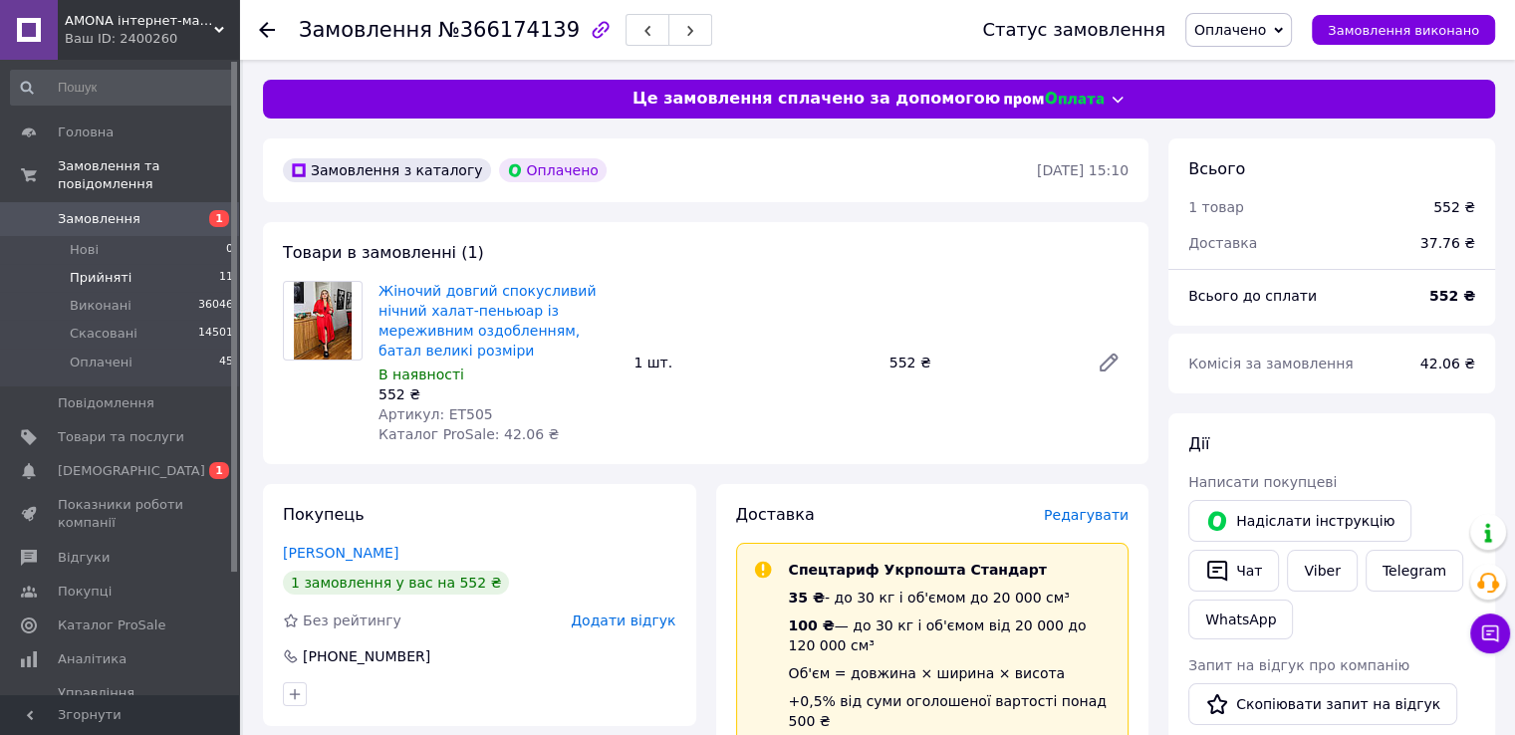
click at [106, 269] on span "Прийняті" at bounding box center [101, 278] width 62 height 18
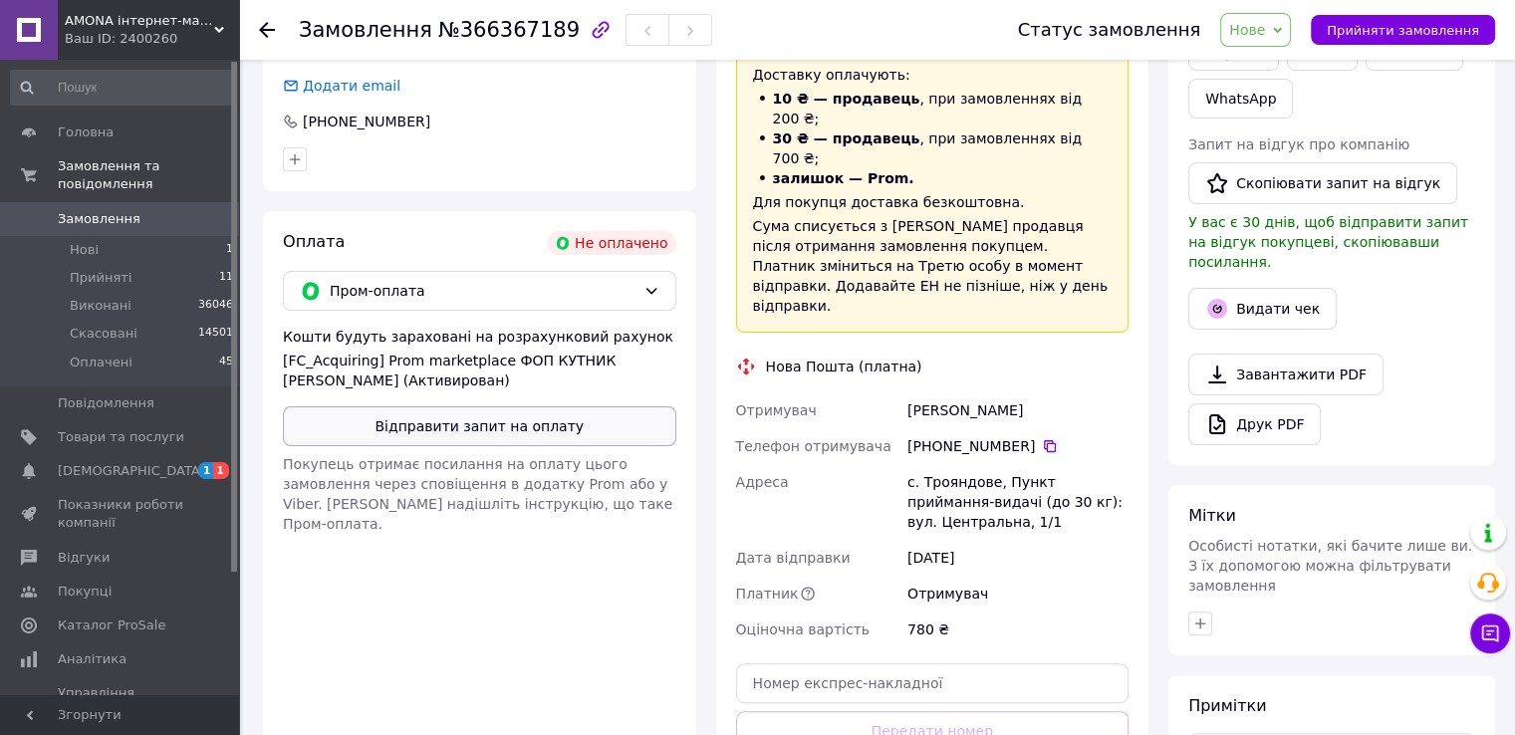
click at [459, 406] on button "Відправити запит на оплату" at bounding box center [479, 426] width 393 height 40
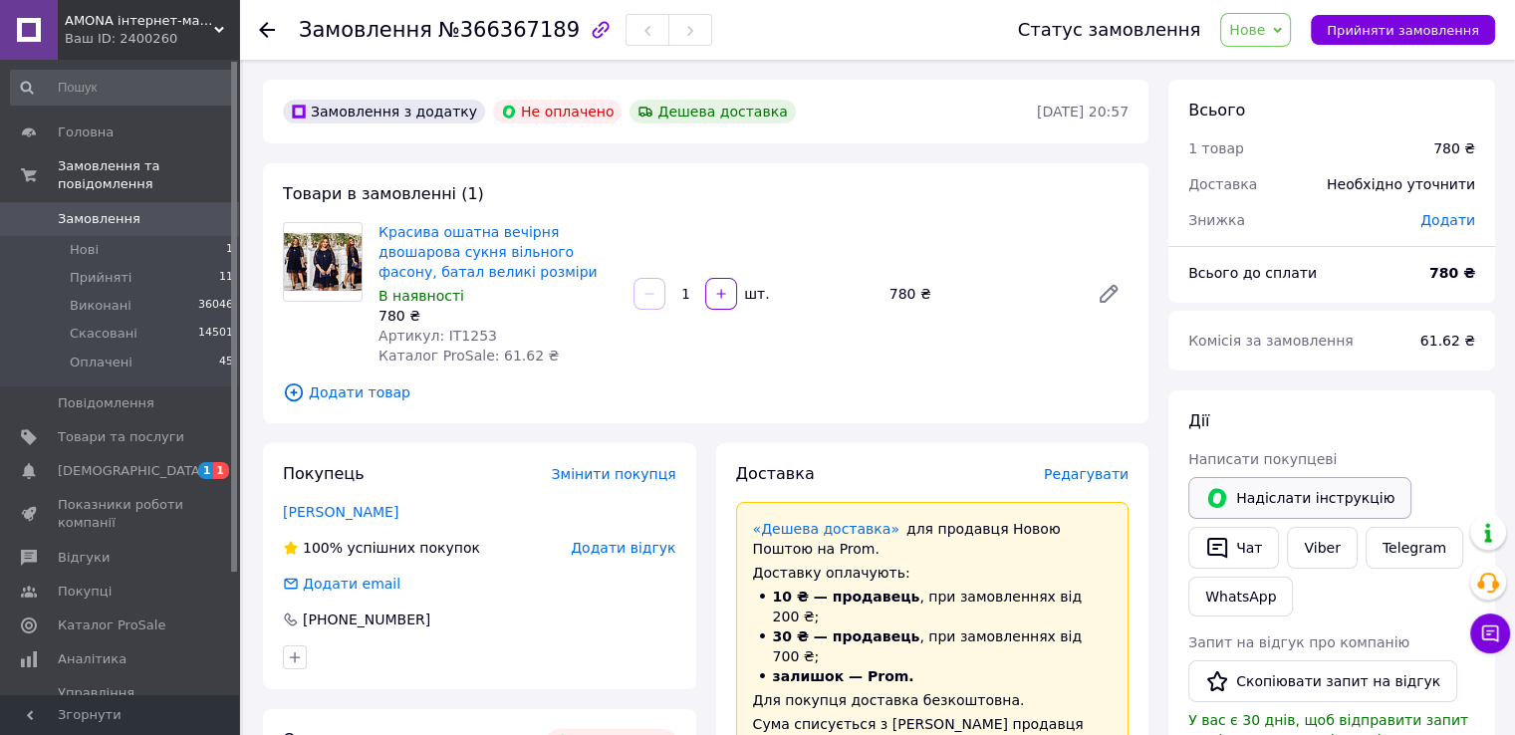
click at [1233, 487] on button "Надіслати інструкцію" at bounding box center [1299, 498] width 223 height 42
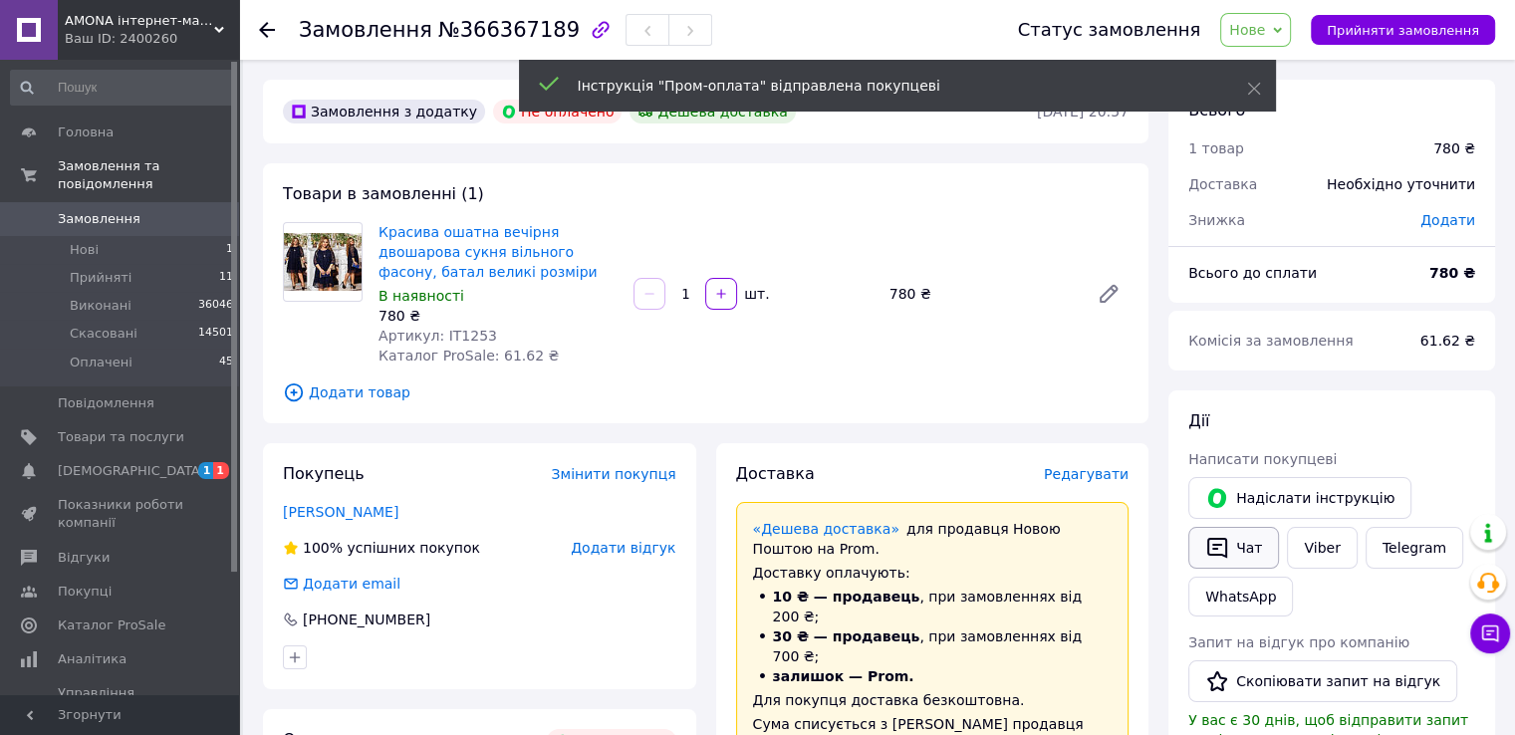
click at [1203, 551] on button "Чат" at bounding box center [1233, 548] width 91 height 42
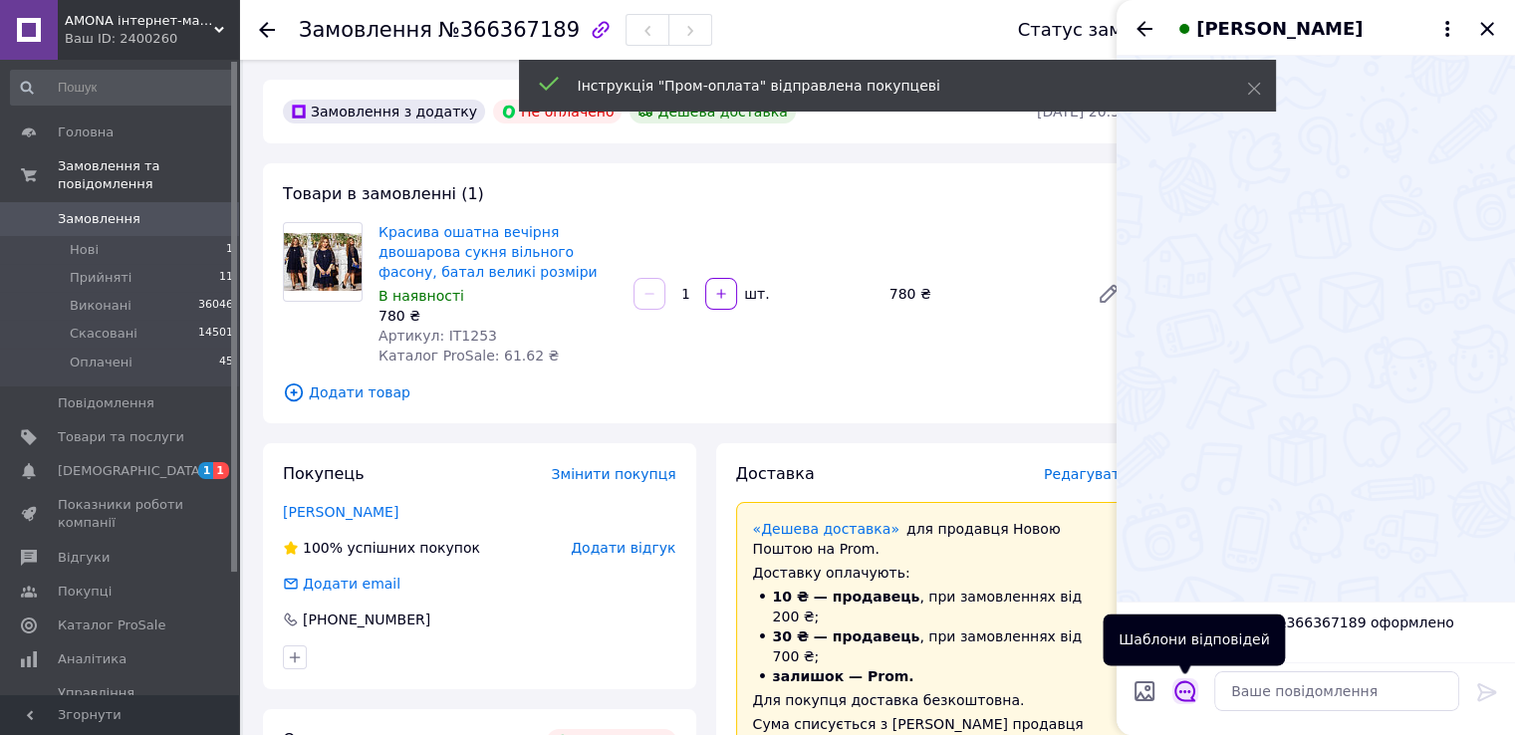
click at [1188, 686] on icon "Відкрити шаблони відповідей" at bounding box center [1185, 691] width 22 height 22
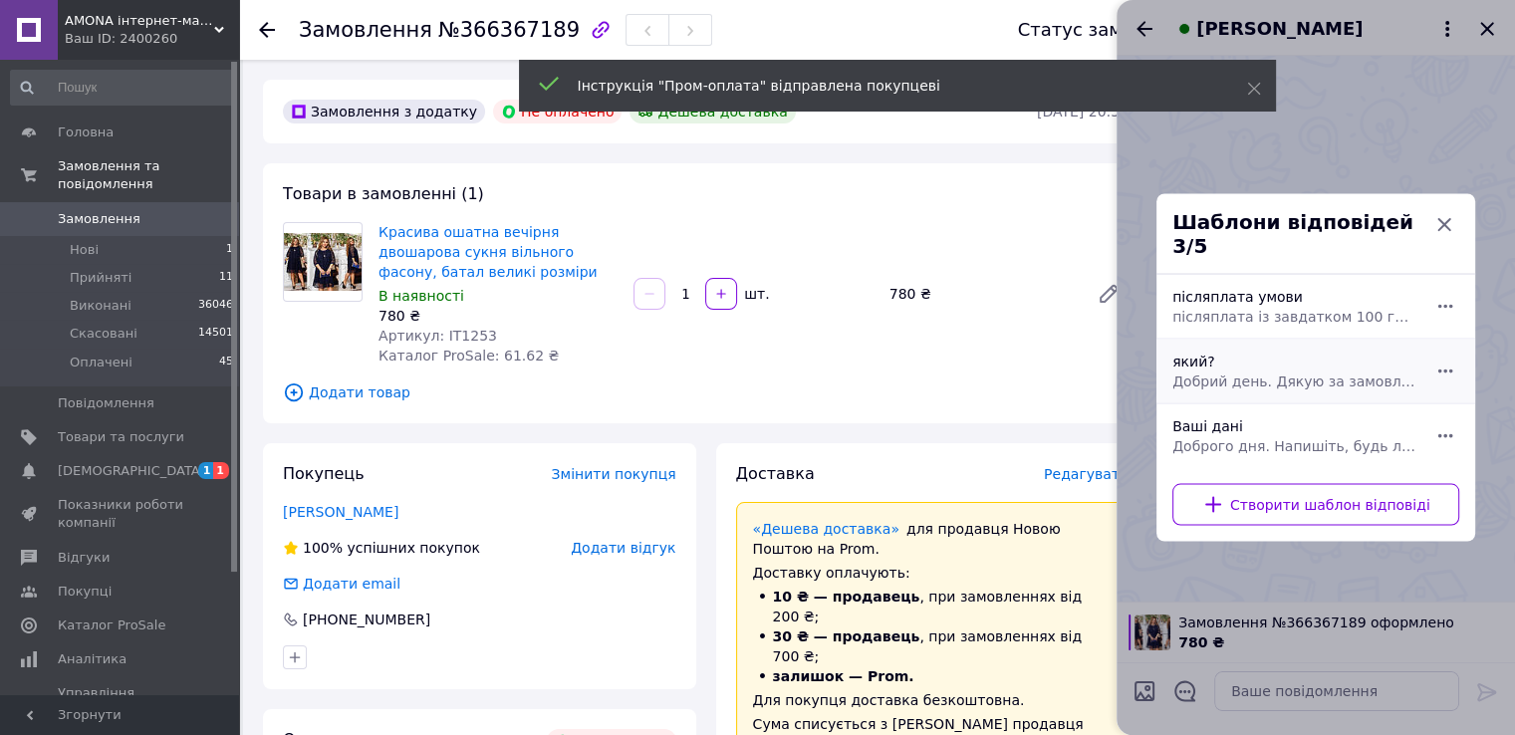
click at [1229, 347] on div "який? Добрий день. Дякую за замовлення. Який колір та розмір для Вас?" at bounding box center [1293, 372] width 259 height 56
type textarea "Добрий день. Дякую за замовлення. Який колір та розмір для Вас?"
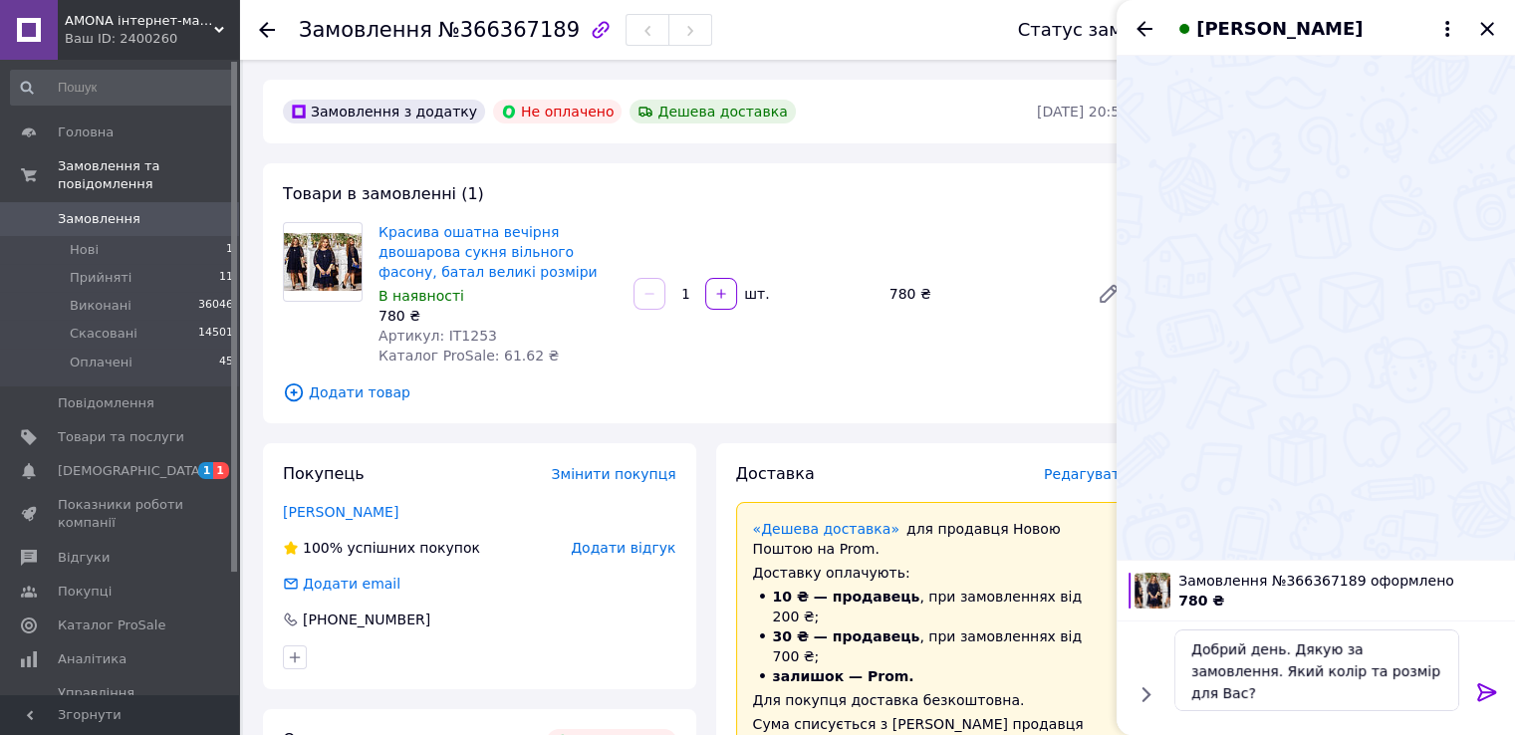
click at [1482, 691] on icon at bounding box center [1487, 692] width 24 height 24
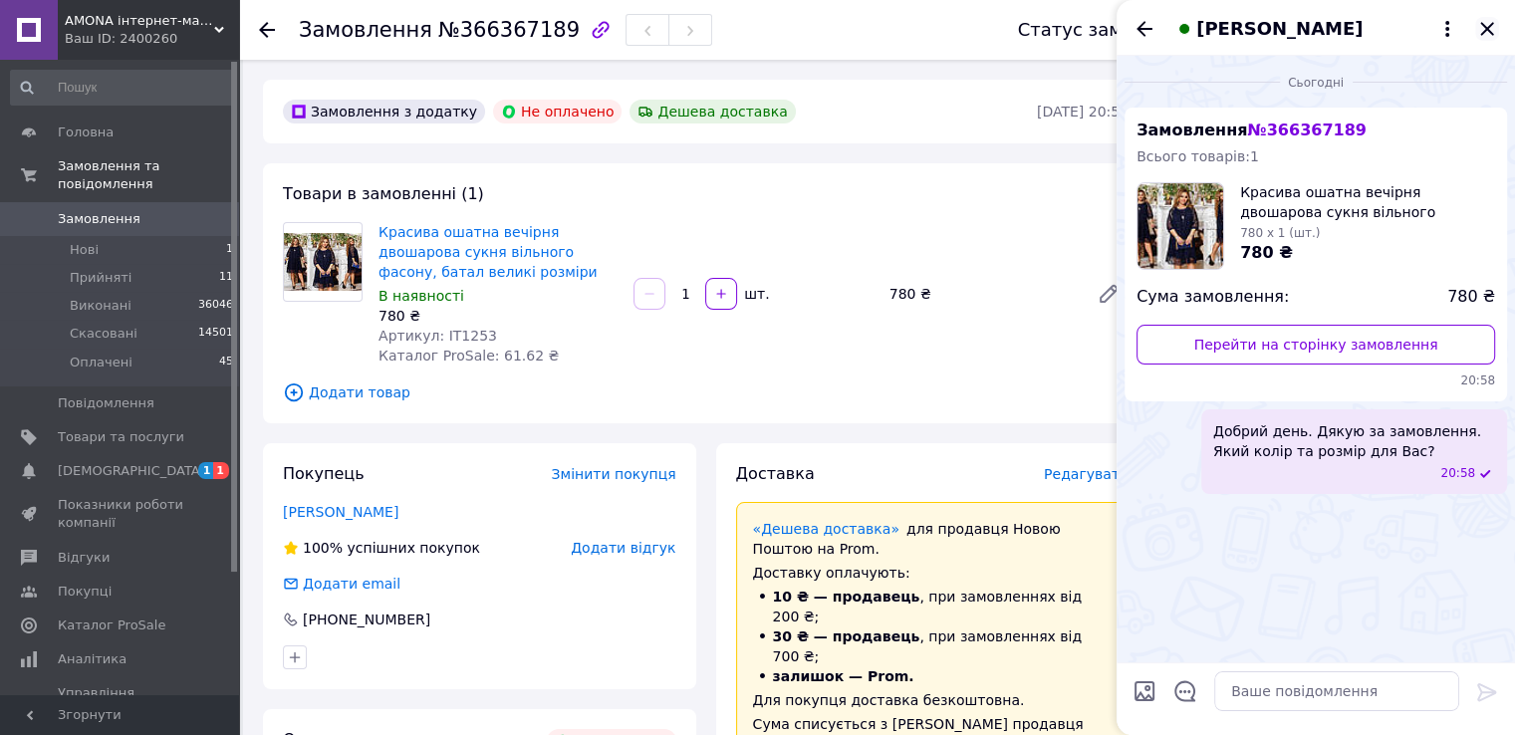
click at [1482, 33] on icon "Закрити" at bounding box center [1486, 28] width 13 height 13
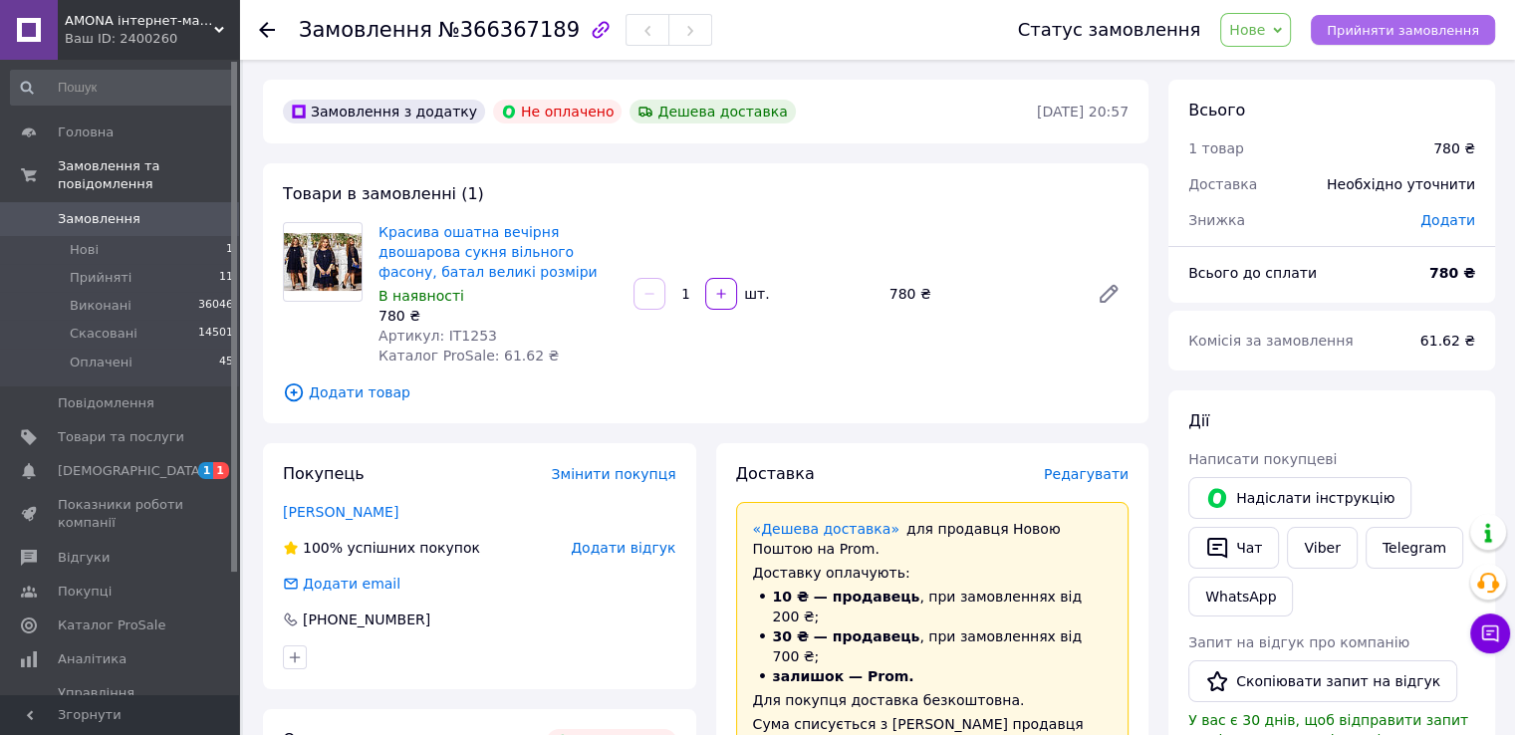
click at [1425, 28] on span "Прийняти замовлення" at bounding box center [1402, 30] width 152 height 15
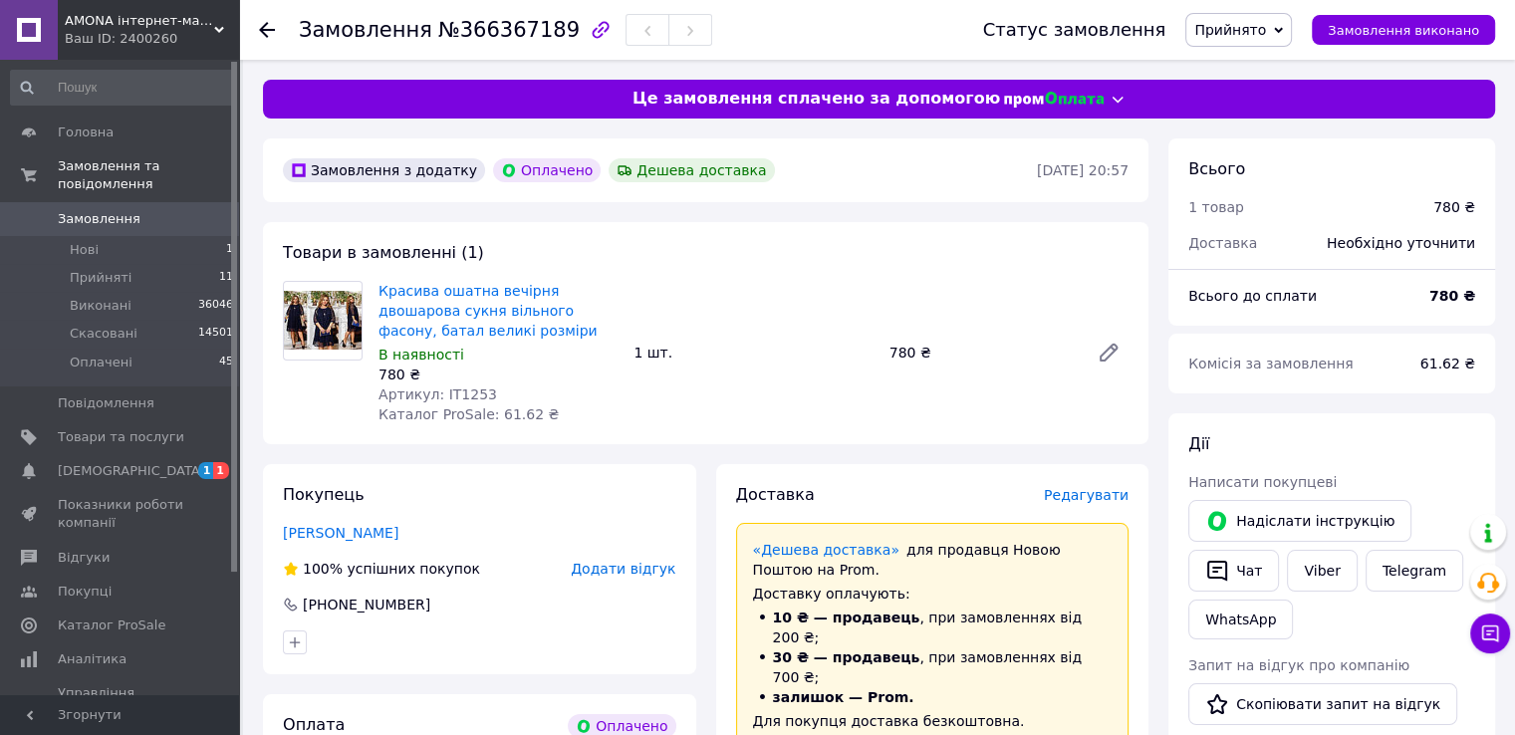
click at [1239, 37] on span "Прийнято" at bounding box center [1230, 30] width 72 height 16
click at [1241, 131] on li "Оплачено" at bounding box center [1238, 130] width 105 height 30
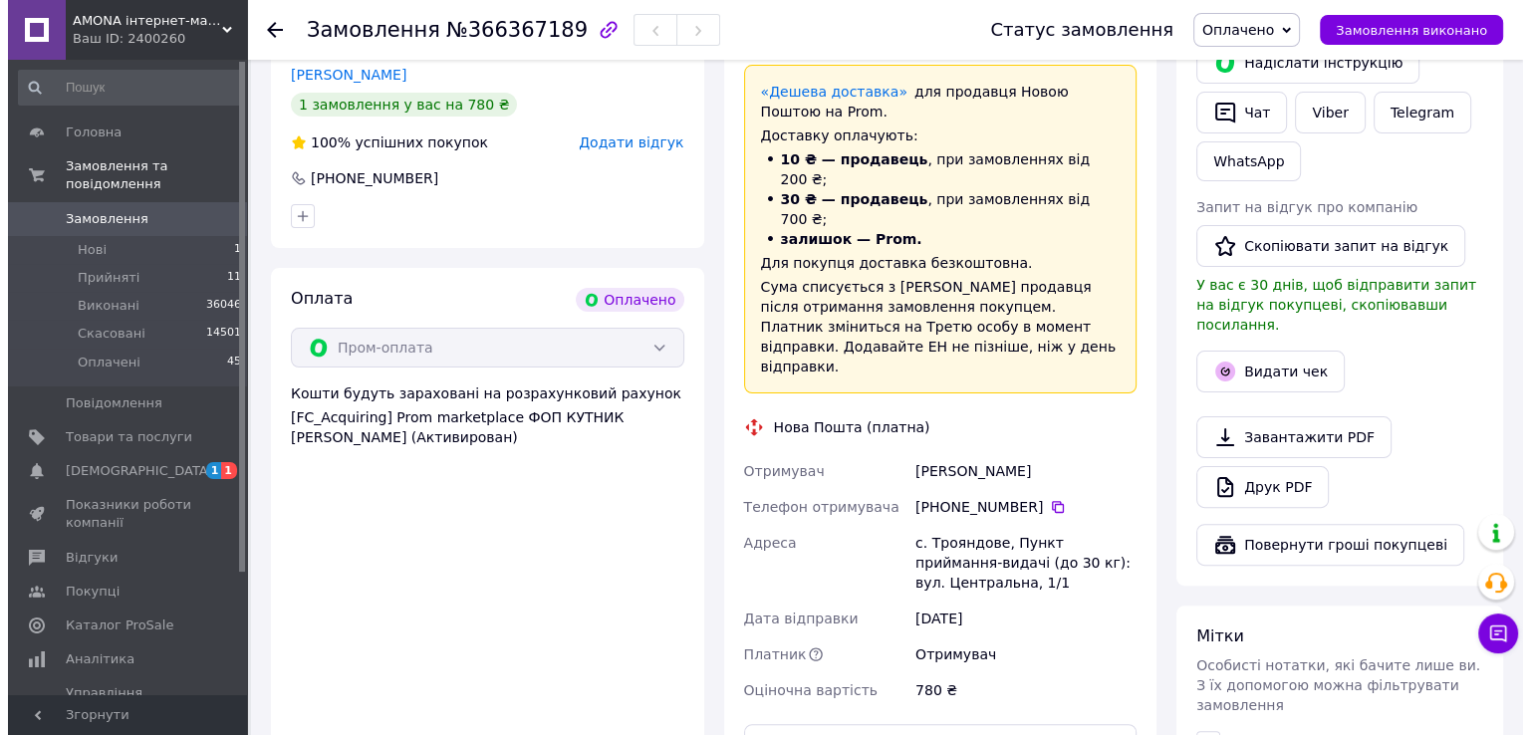
scroll to position [299, 0]
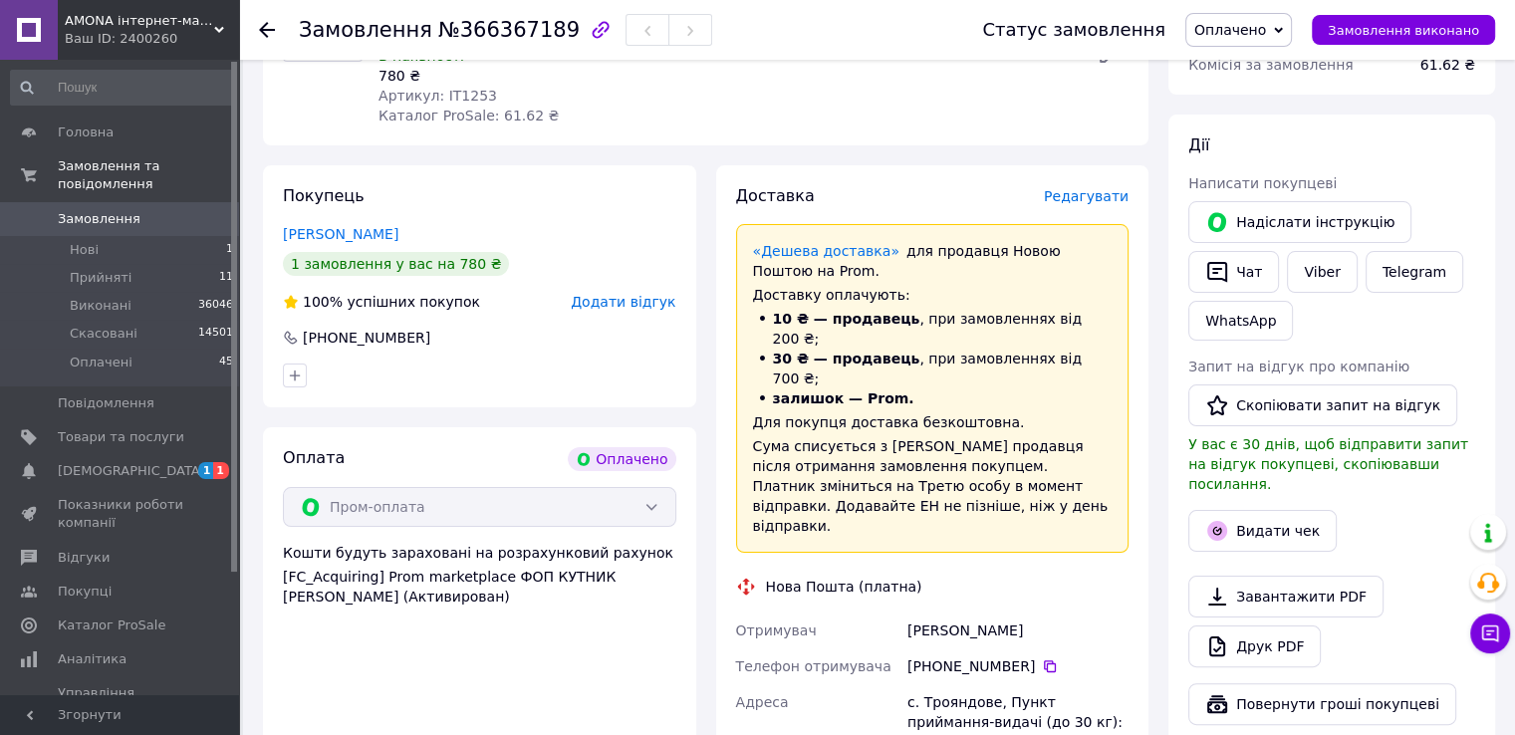
click at [1083, 191] on span "Редагувати" at bounding box center [1086, 196] width 85 height 16
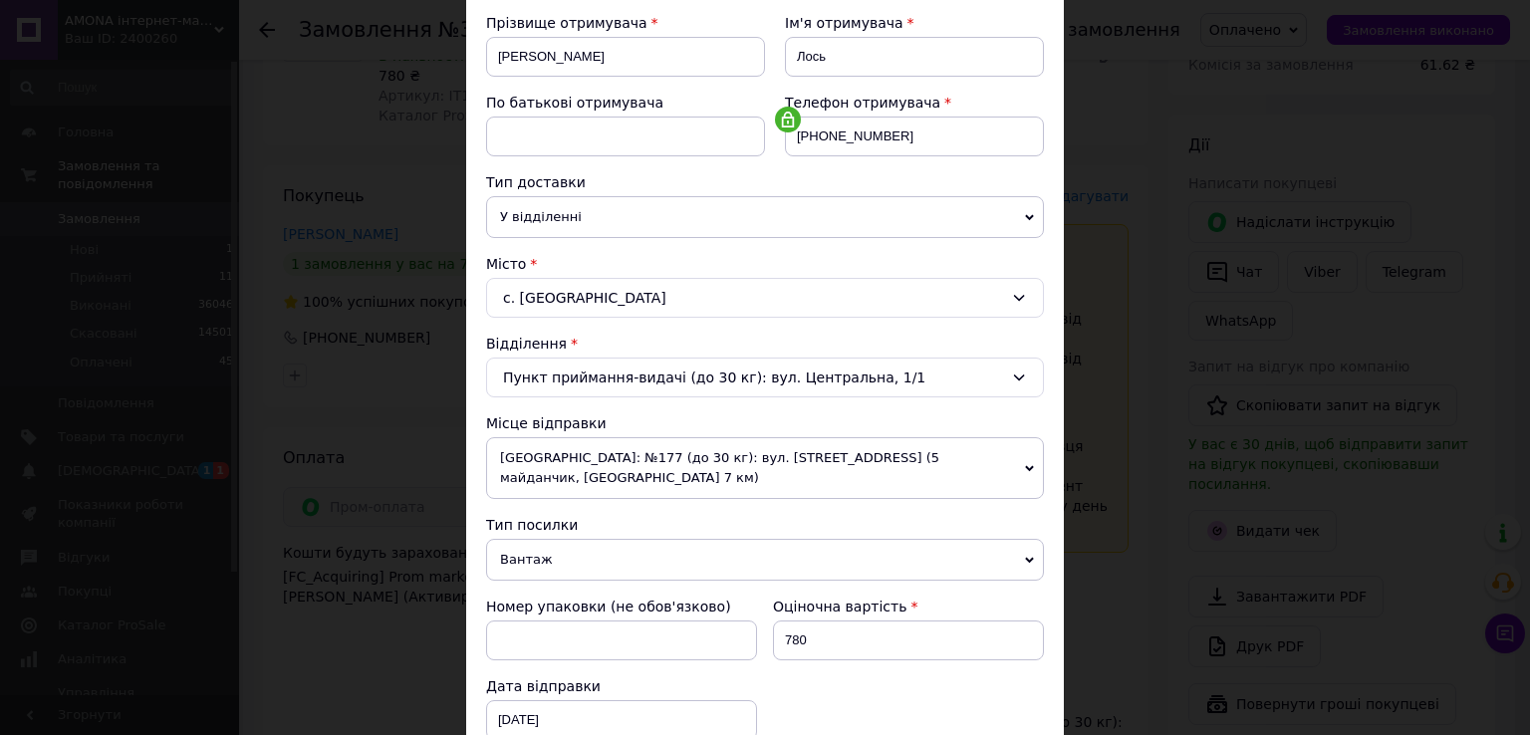
scroll to position [100, 0]
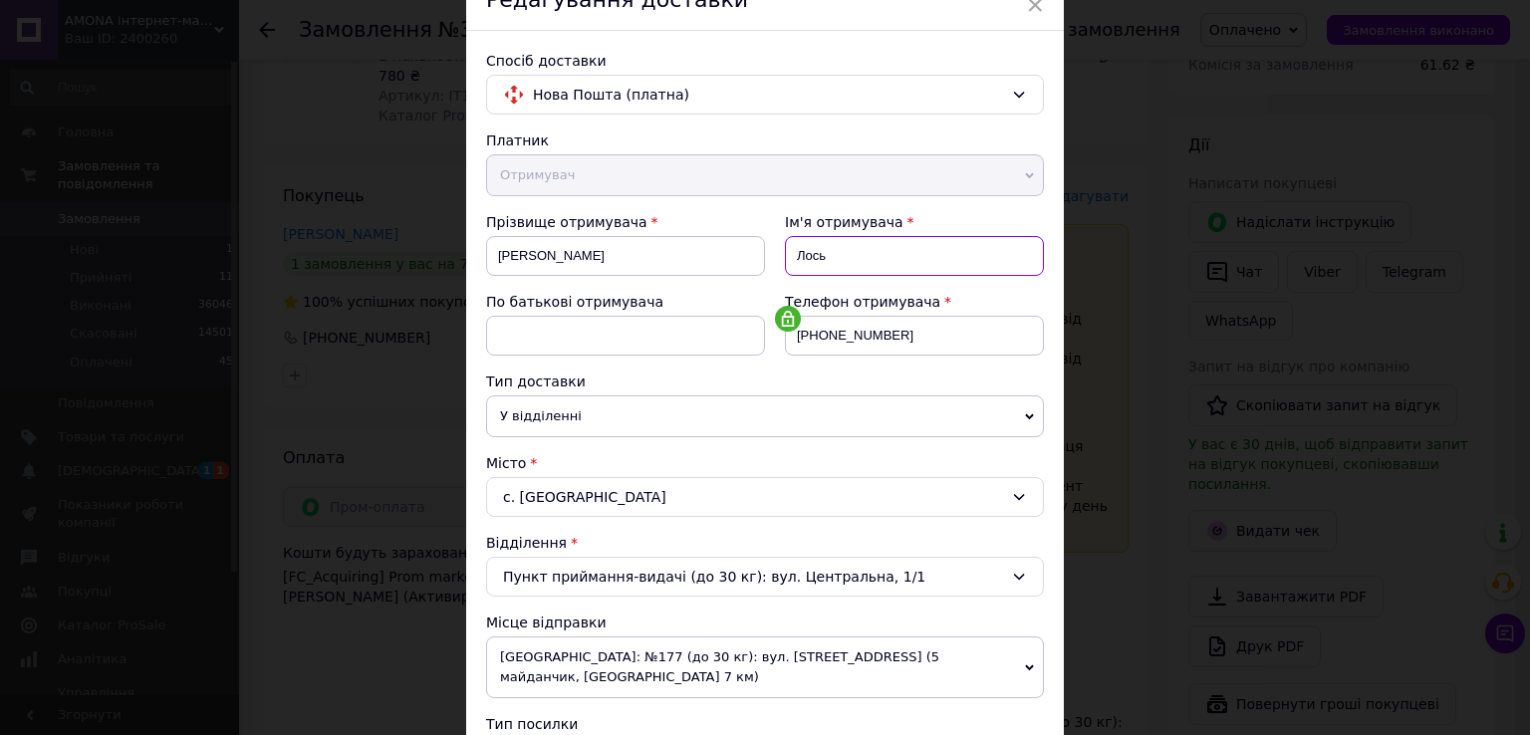
drag, startPoint x: 813, startPoint y: 241, endPoint x: 793, endPoint y: 240, distance: 19.9
click at [793, 240] on input "Лось" at bounding box center [914, 256] width 259 height 40
click at [500, 256] on input "[PERSON_NAME]" at bounding box center [625, 256] width 279 height 40
click at [496, 256] on input "[PERSON_NAME]" at bounding box center [625, 256] width 279 height 40
paste input "Лось"
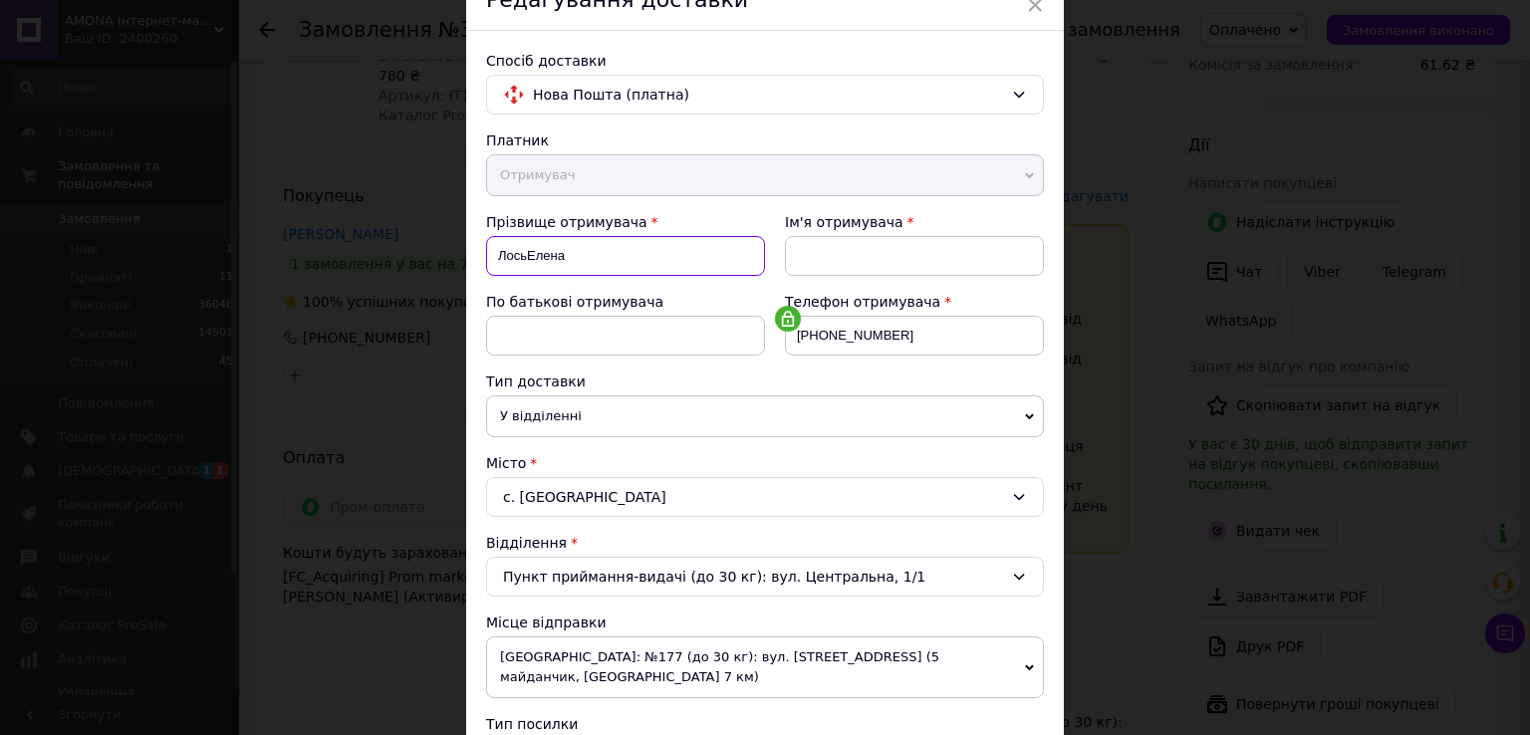
drag, startPoint x: 523, startPoint y: 248, endPoint x: 575, endPoint y: 251, distance: 51.9
click at [575, 251] on input "ЛосьЕлена" at bounding box center [625, 256] width 279 height 40
type input "Лось"
click at [831, 274] on input at bounding box center [914, 256] width 259 height 40
paste input "[PERSON_NAME]"
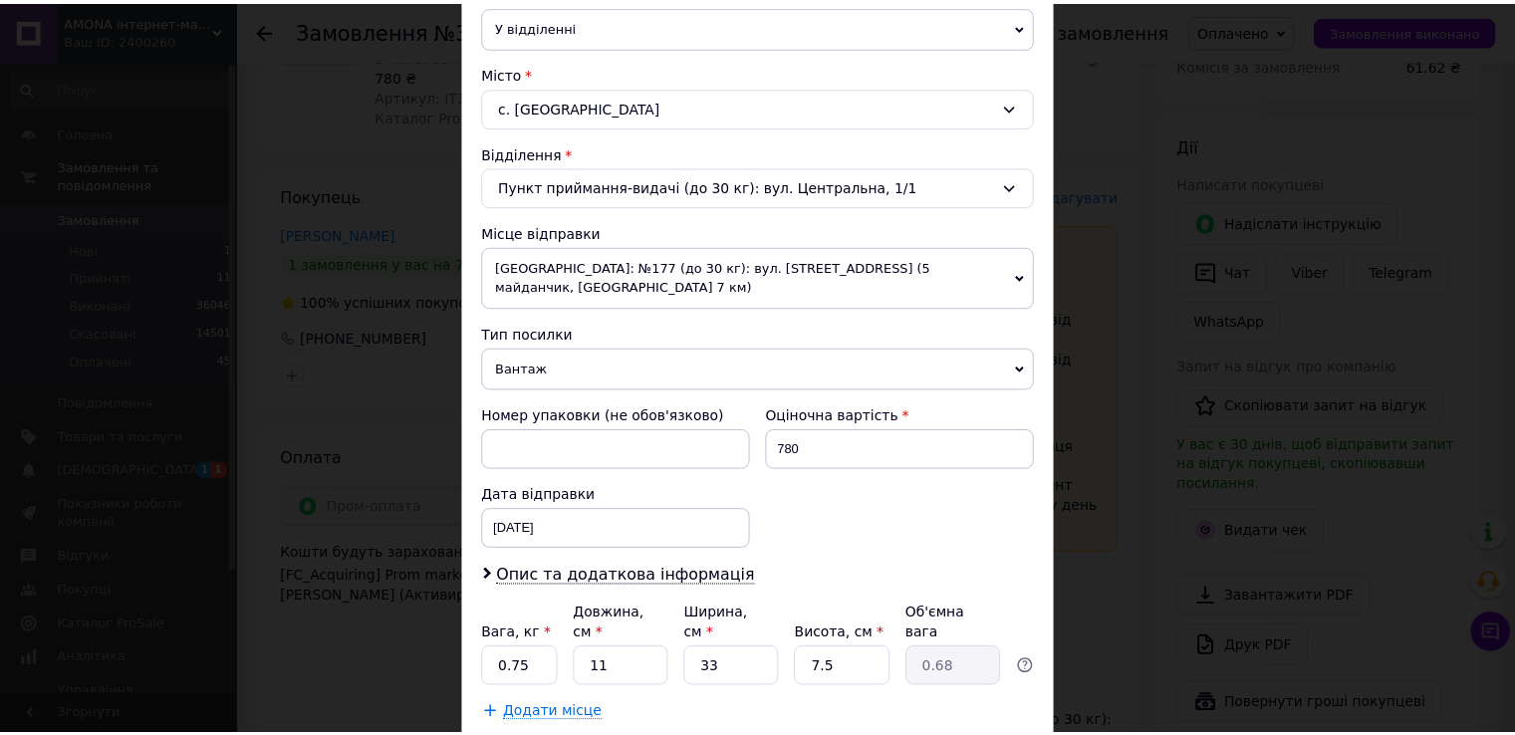
scroll to position [582, 0]
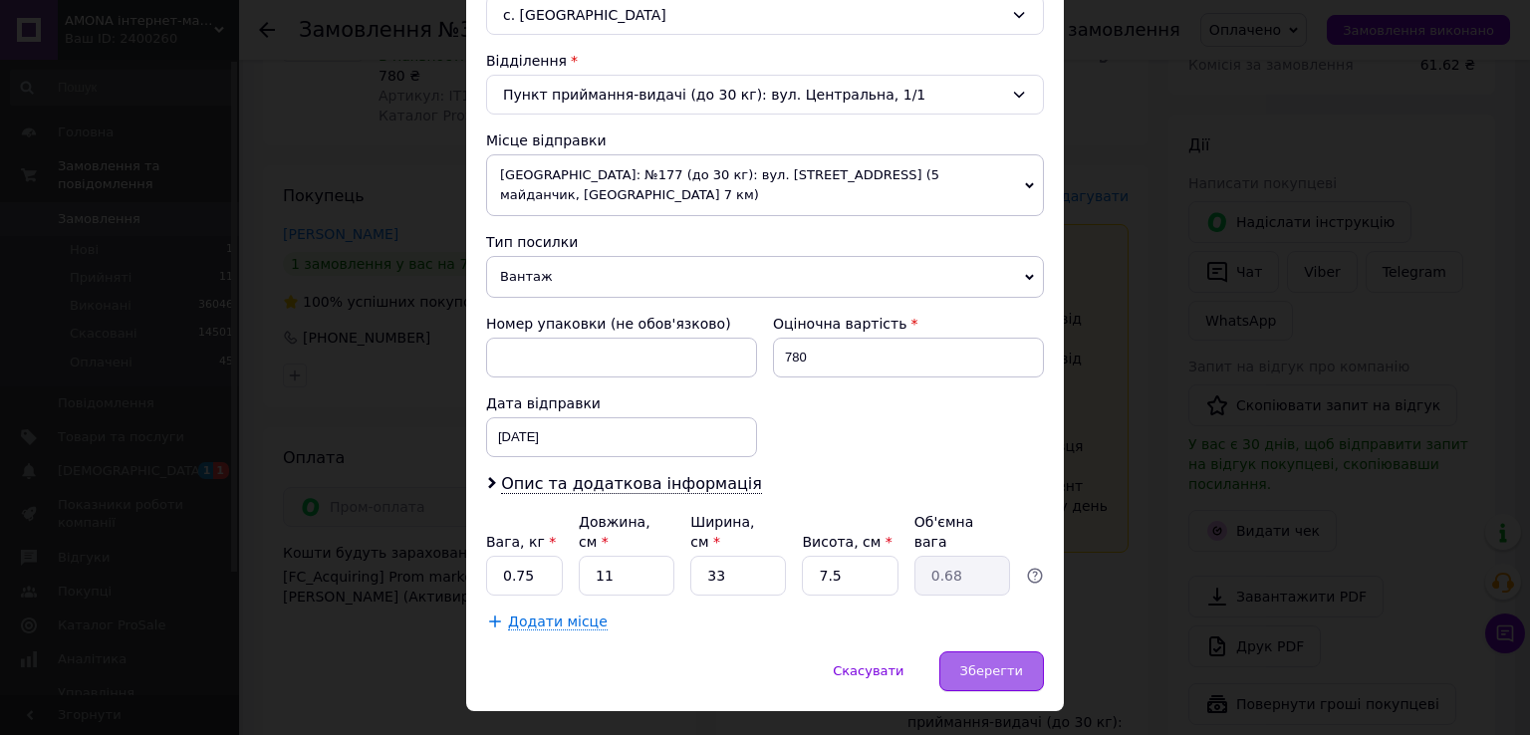
type input "[PERSON_NAME]"
drag, startPoint x: 990, startPoint y: 626, endPoint x: 952, endPoint y: 562, distance: 75.0
click at [988, 663] on span "Зберегти" at bounding box center [991, 670] width 63 height 15
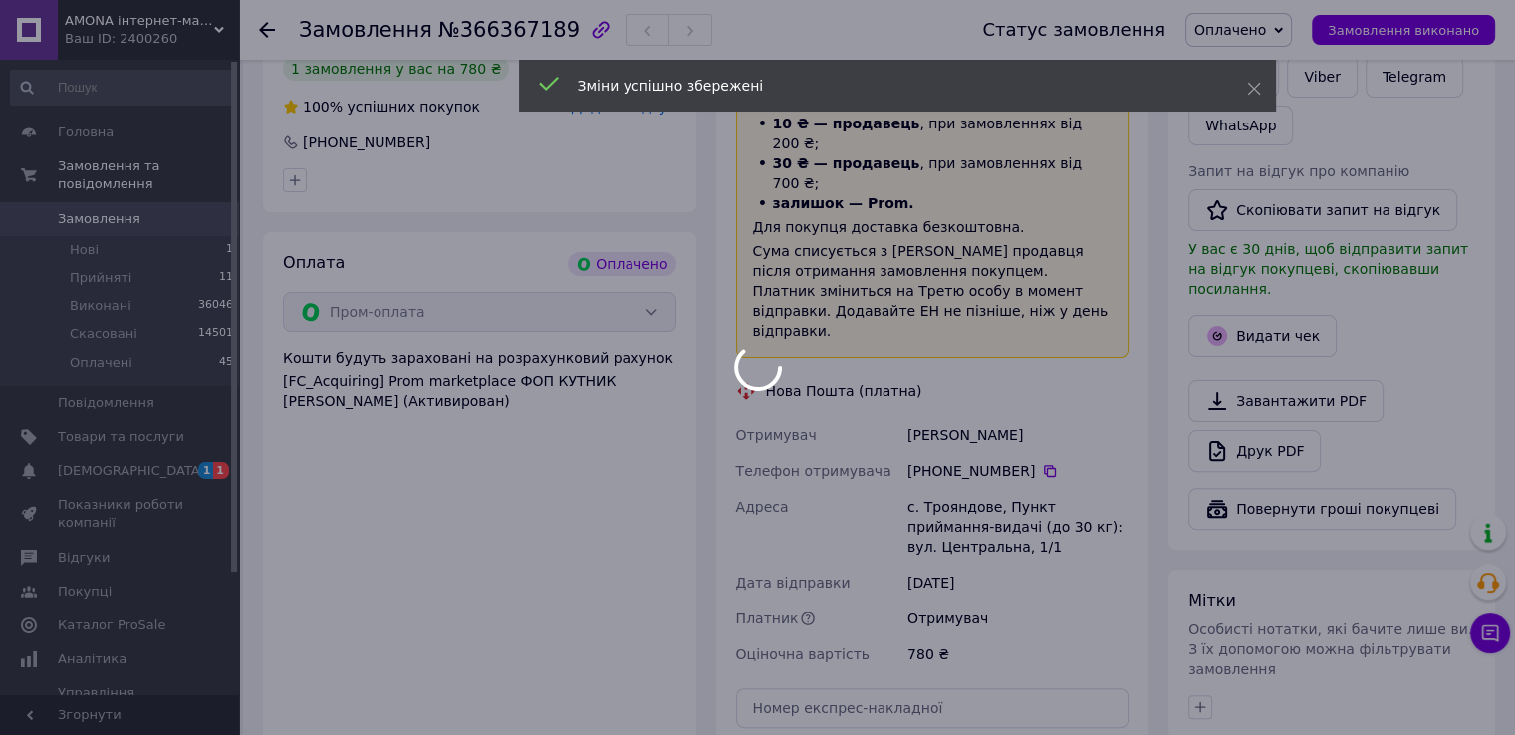
scroll to position [896, 0]
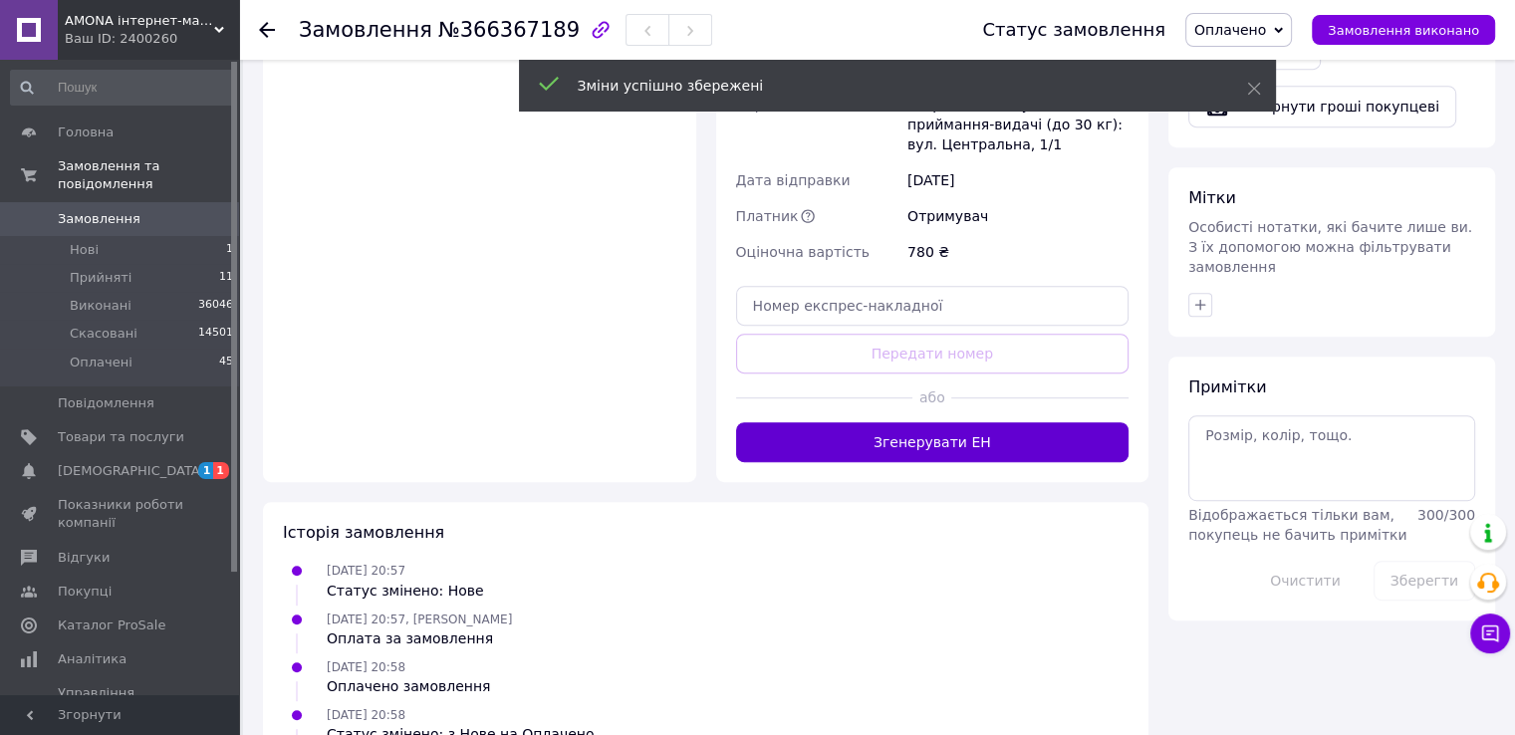
click at [893, 422] on button "Згенерувати ЕН" at bounding box center [932, 442] width 393 height 40
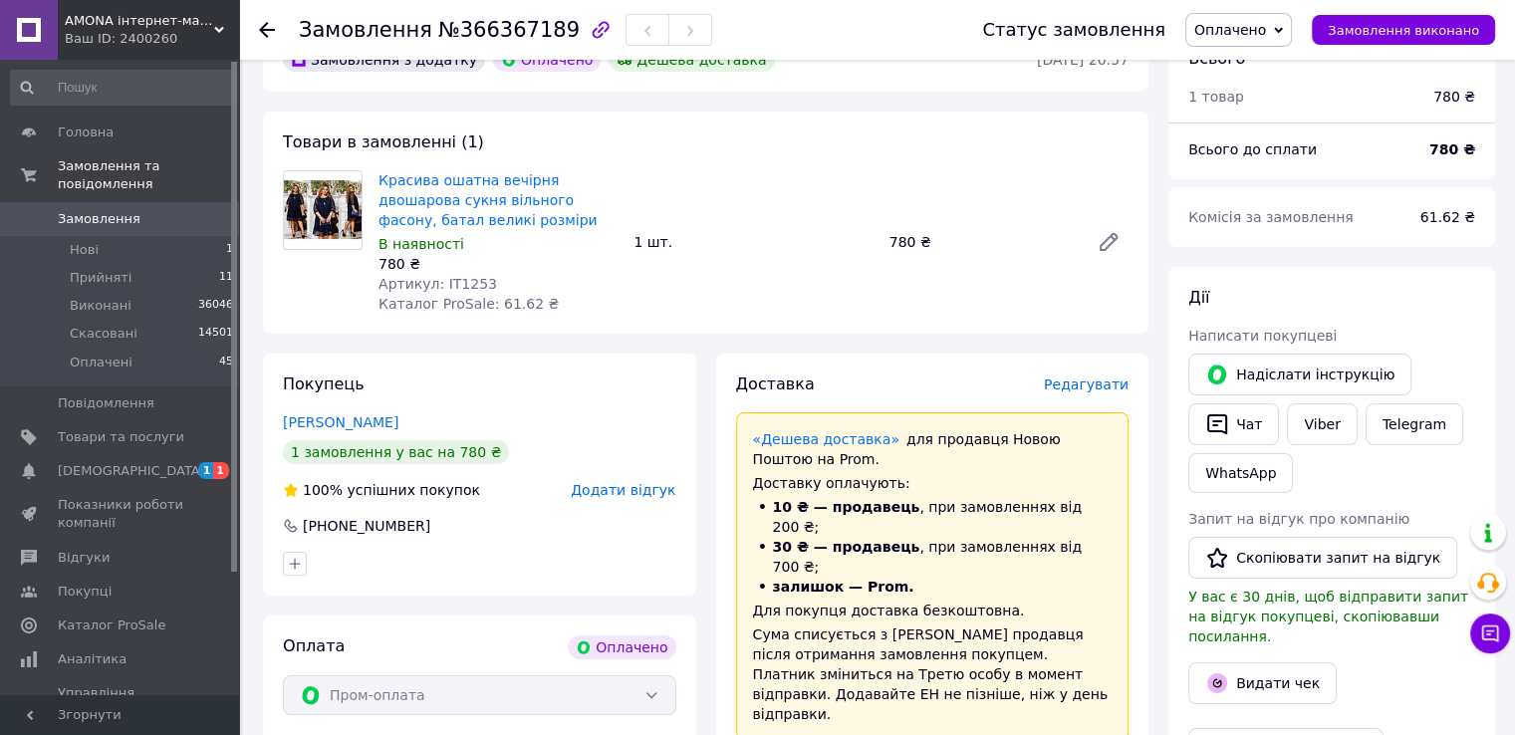
scroll to position [0, 0]
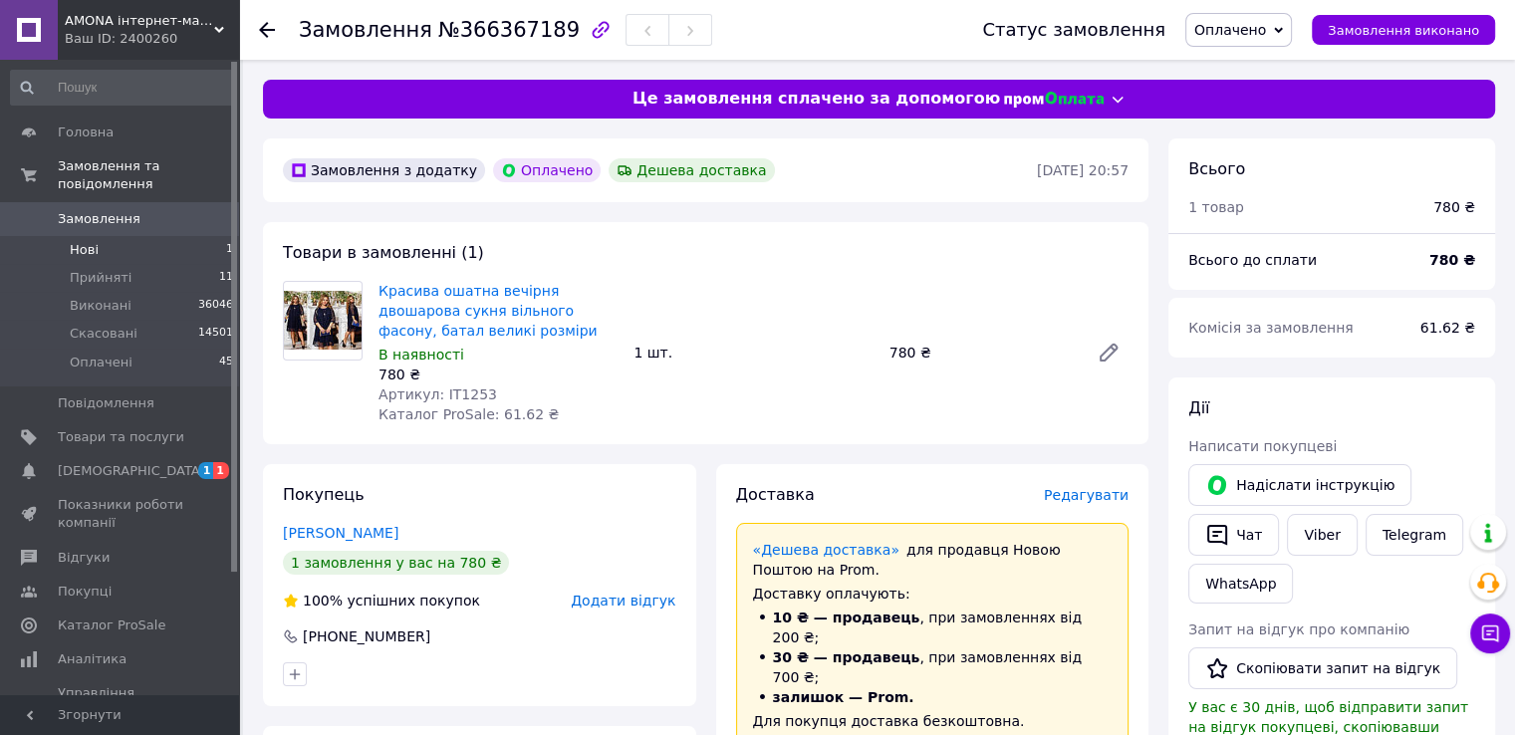
click at [163, 236] on li "Нові 1" at bounding box center [122, 250] width 245 height 28
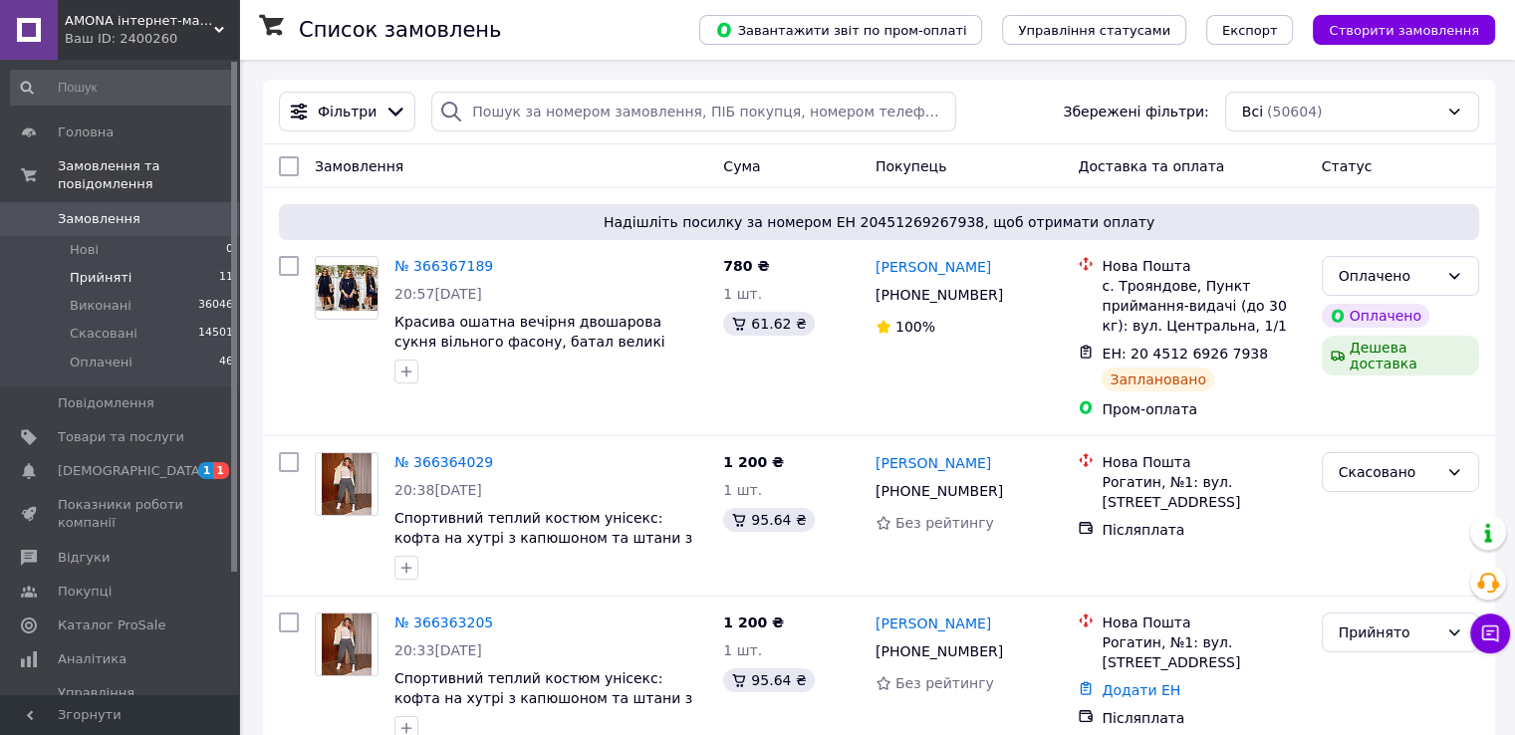
click at [184, 264] on li "Прийняті 11" at bounding box center [122, 278] width 245 height 28
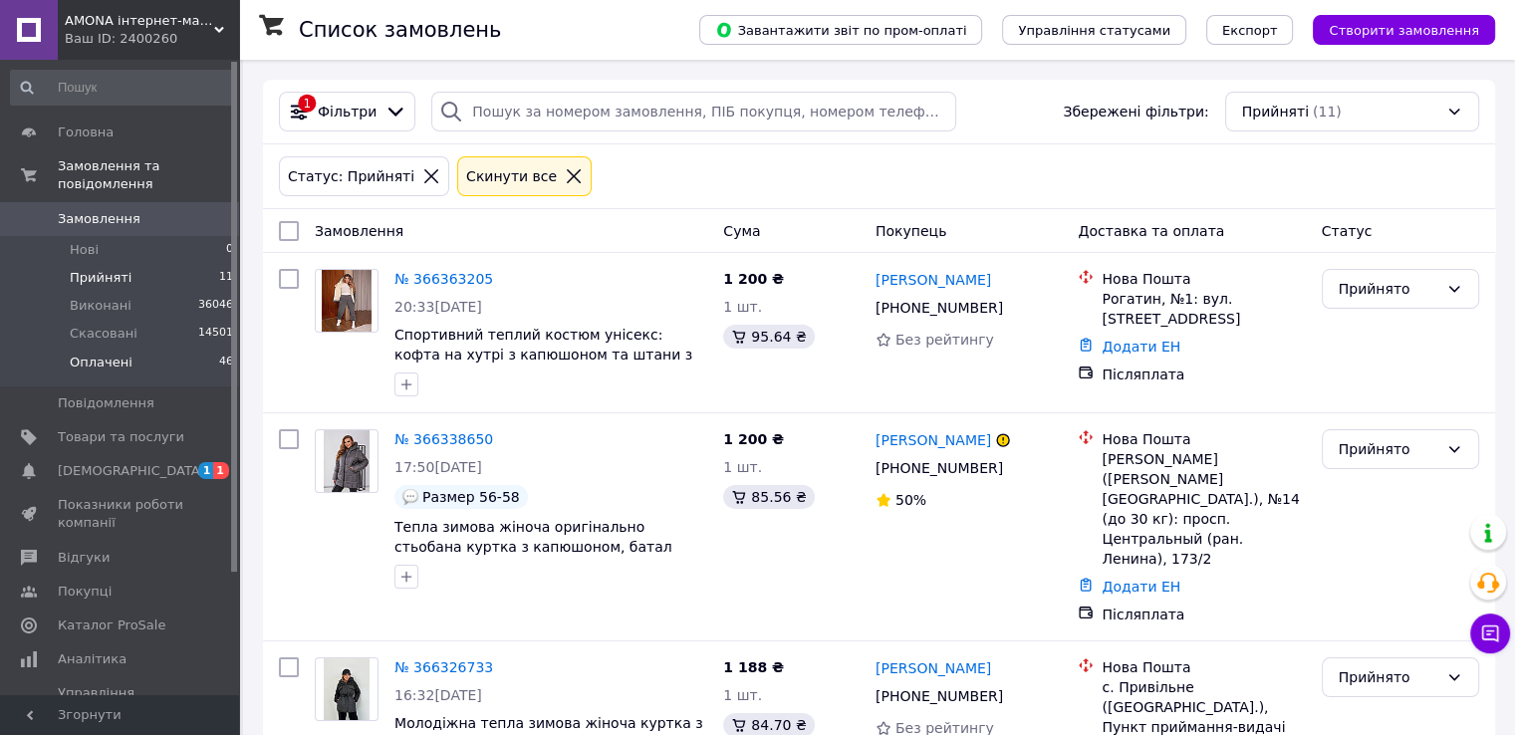
click at [204, 349] on li "Оплачені 46" at bounding box center [122, 368] width 245 height 38
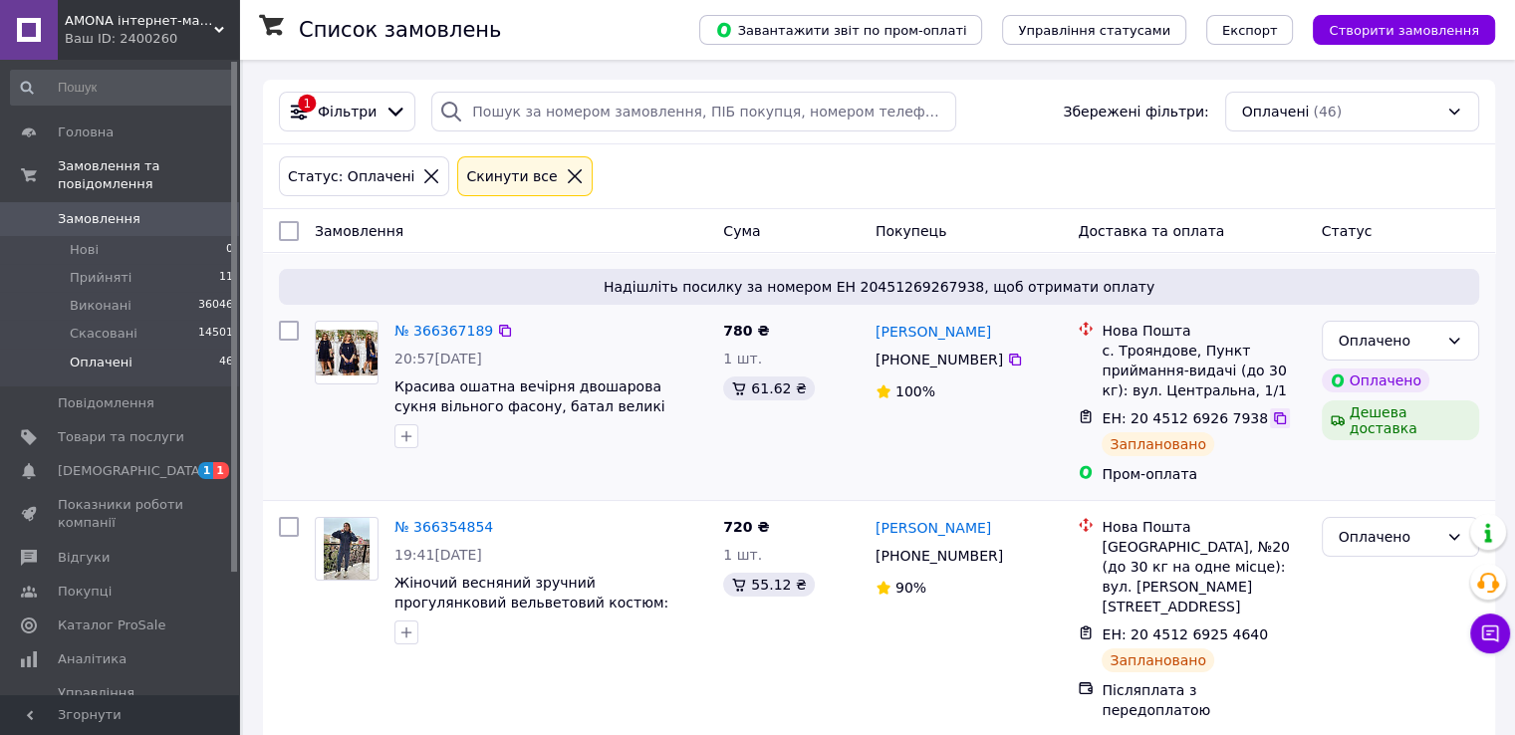
click at [1272, 411] on icon at bounding box center [1280, 418] width 16 height 16
drag, startPoint x: 865, startPoint y: 327, endPoint x: 894, endPoint y: 330, distance: 29.0
click at [894, 330] on div "№ 366367189 20:57[DATE] Красива ошатна вечірня двошарова сукня вільного фасону,…" at bounding box center [879, 402] width 1216 height 179
click at [844, 476] on div "780 ₴ 1 шт. 61.62 ₴" at bounding box center [791, 402] width 152 height 179
drag, startPoint x: 872, startPoint y: 329, endPoint x: 905, endPoint y: 333, distance: 33.1
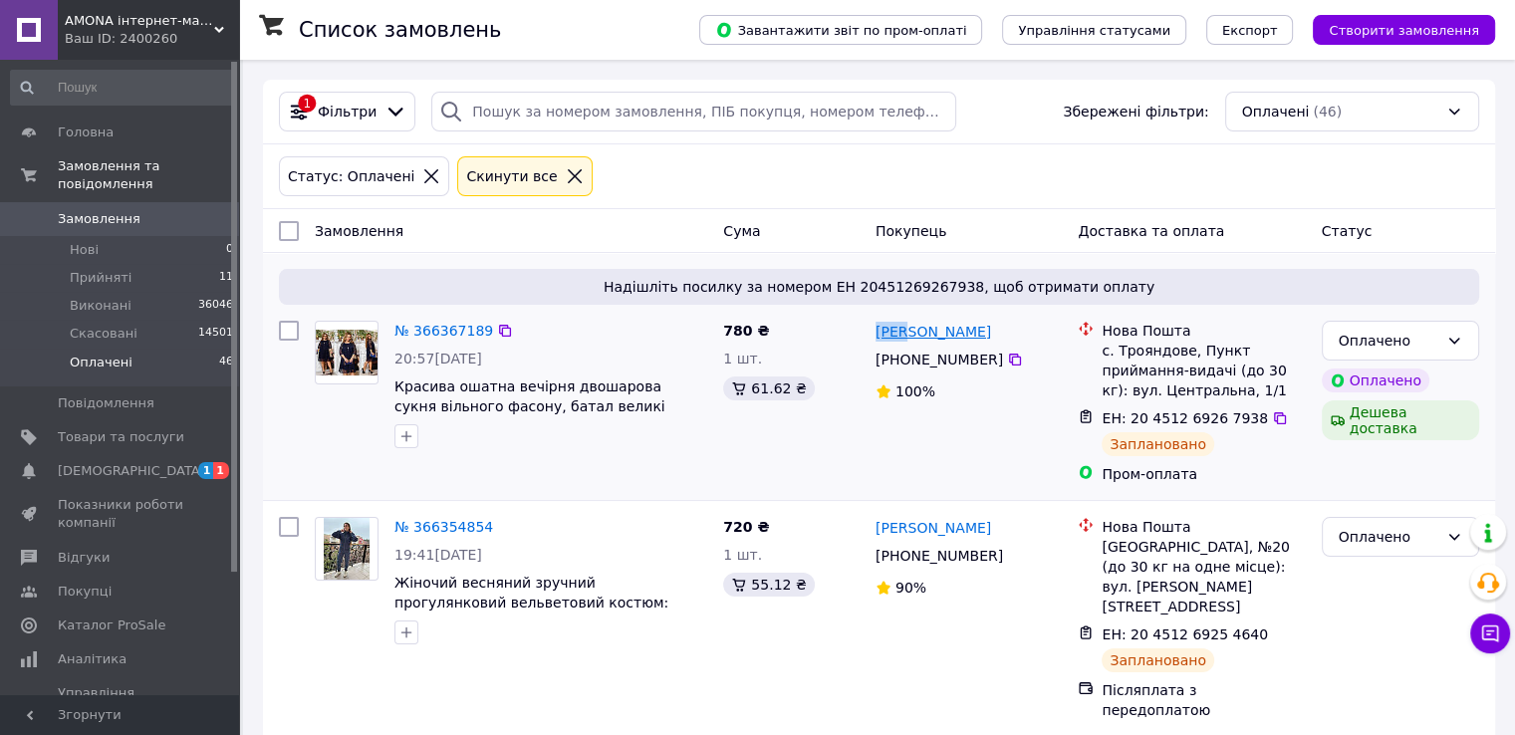
click at [905, 333] on div "[PERSON_NAME]" at bounding box center [933, 331] width 120 height 25
copy link "Лось"
click at [160, 264] on li "Прийняті 11" at bounding box center [122, 278] width 245 height 28
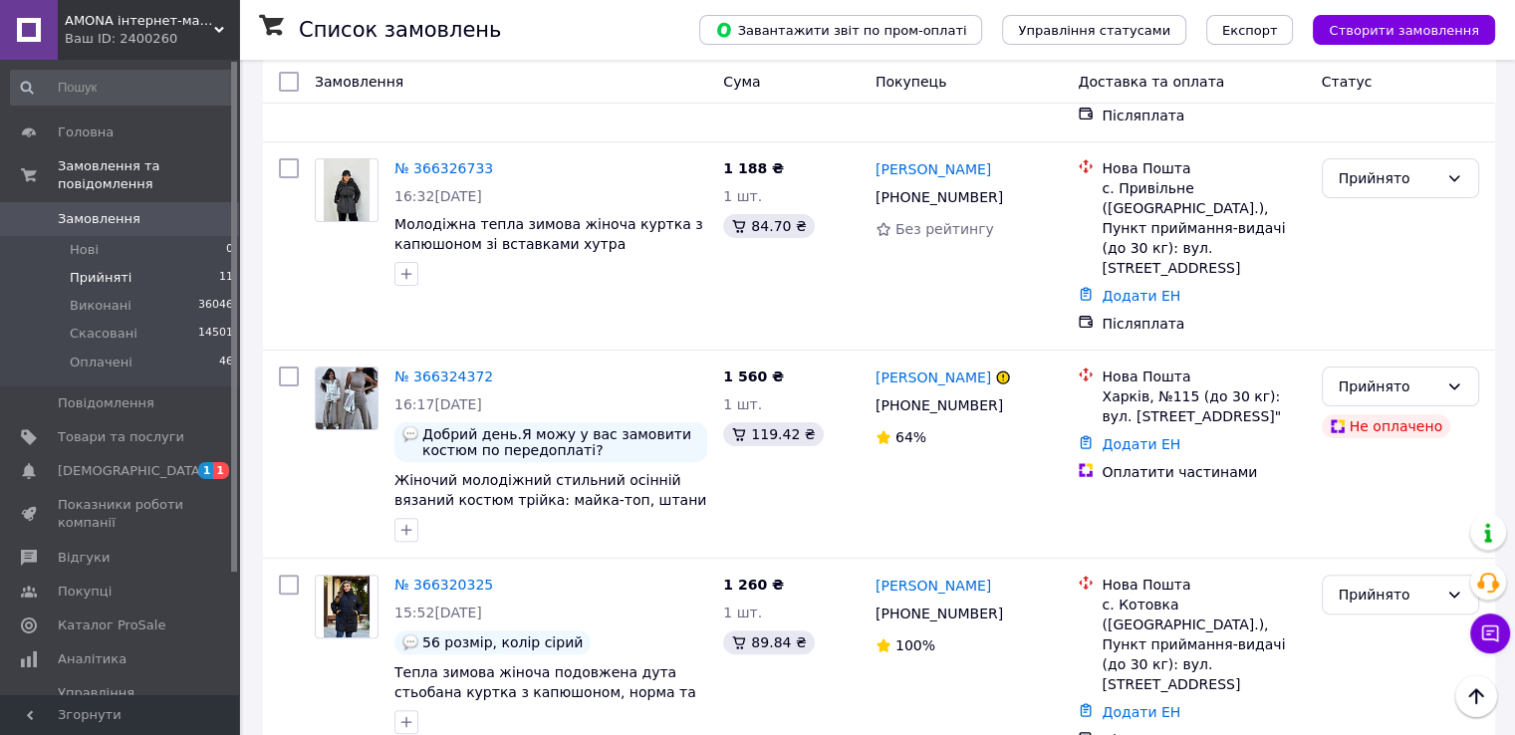
scroll to position [371, 0]
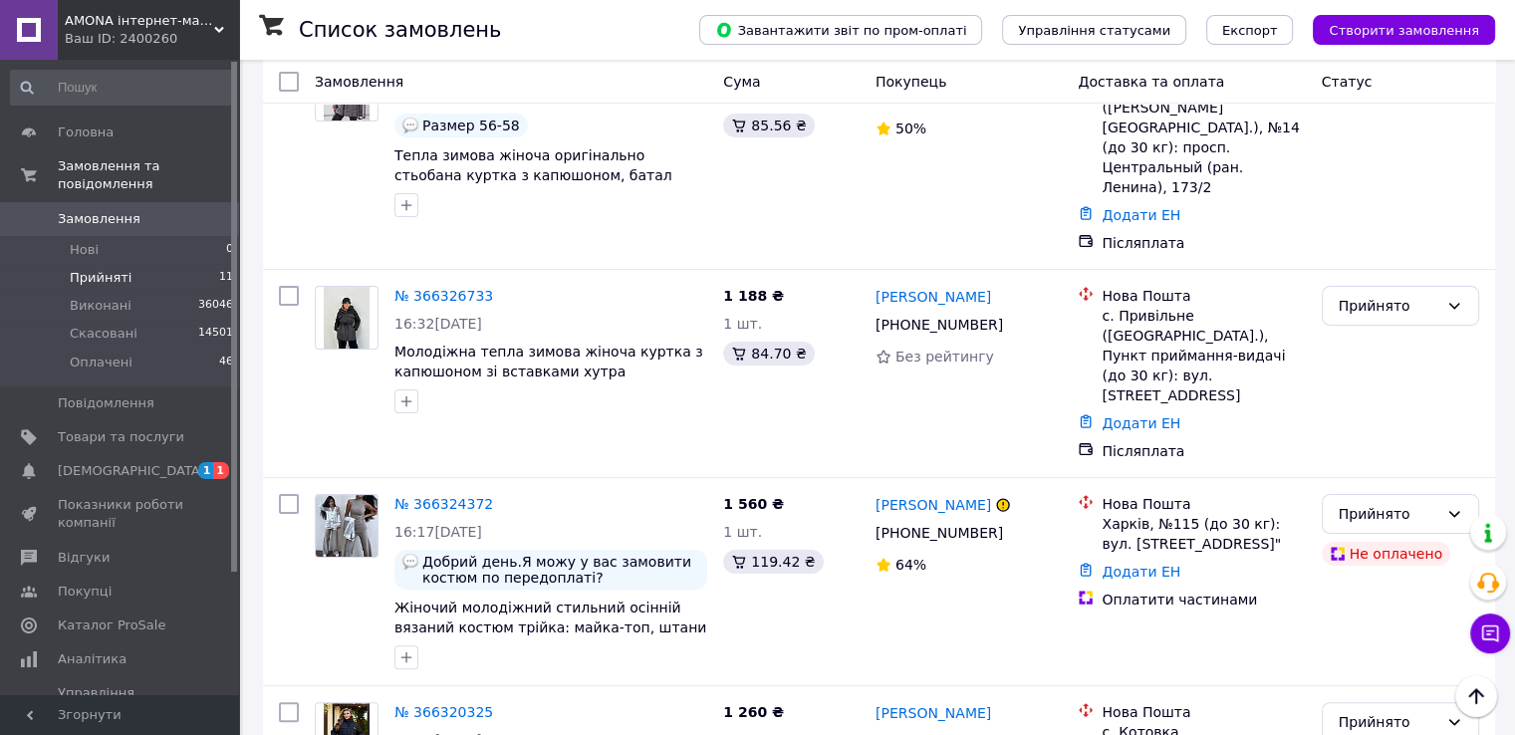
click at [150, 264] on li "Прийняті 11" at bounding box center [122, 278] width 245 height 28
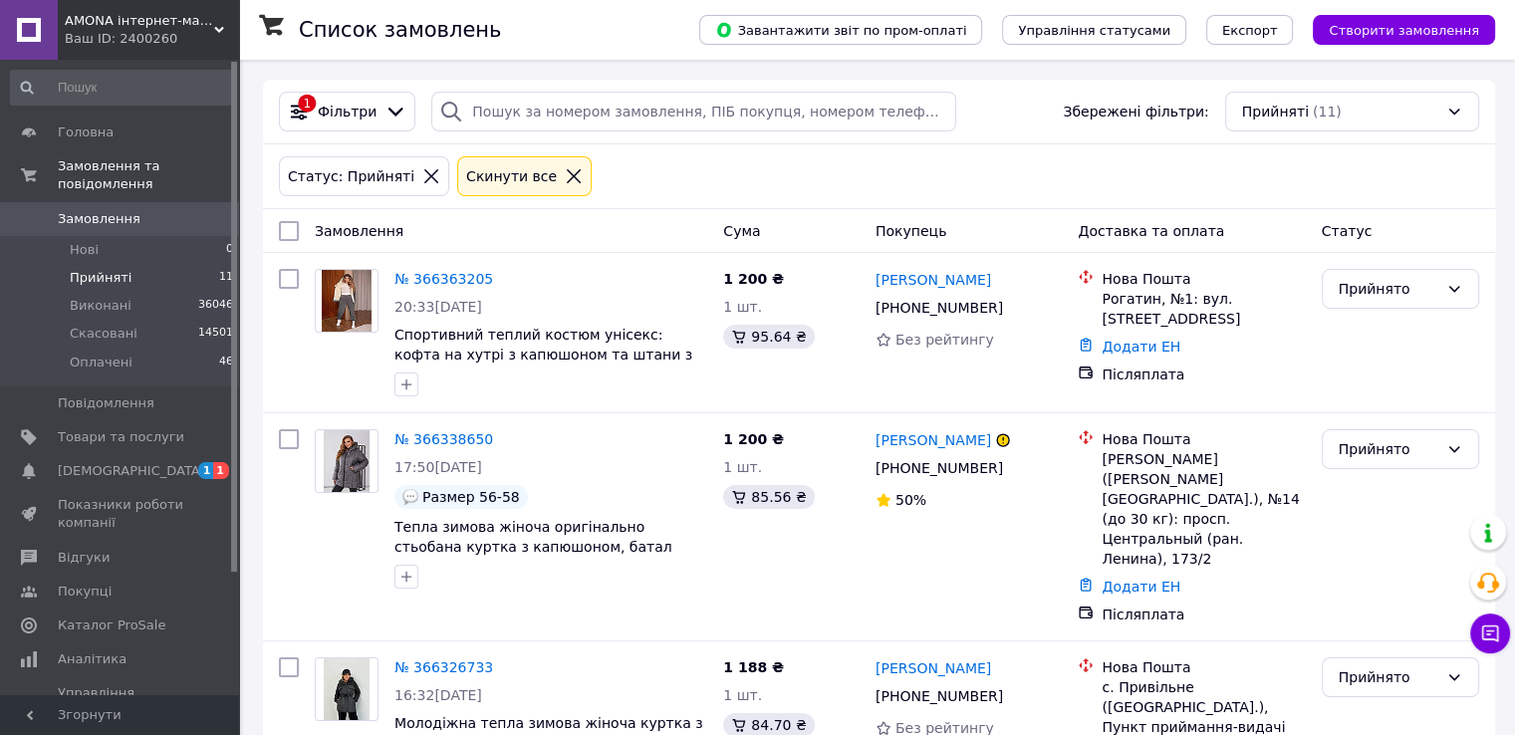
click at [228, 264] on li "Прийняті 11" at bounding box center [122, 278] width 245 height 28
click at [223, 354] on span "46" at bounding box center [226, 363] width 14 height 18
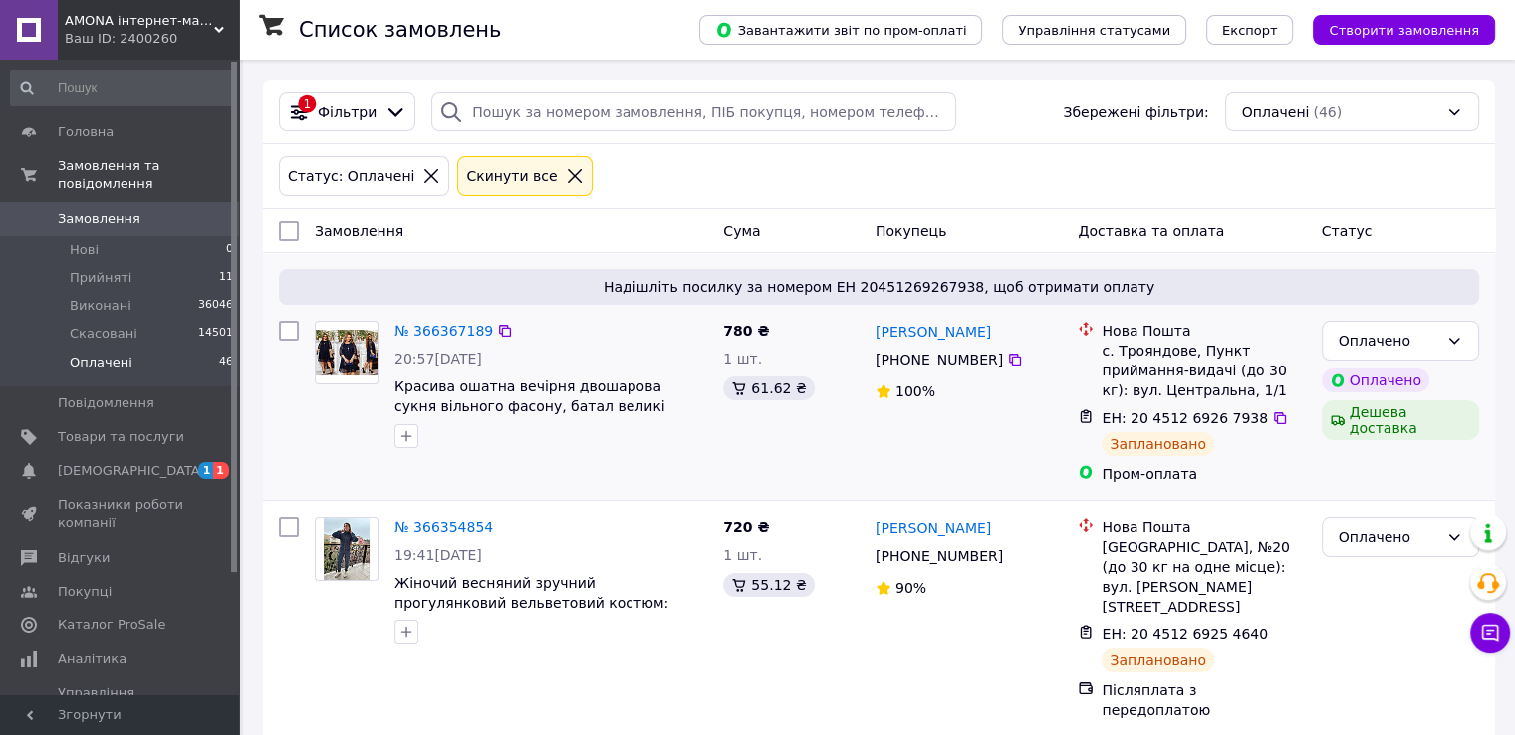
drag, startPoint x: 434, startPoint y: 257, endPoint x: 442, endPoint y: 274, distance: 18.7
click at [434, 259] on div "Надішліть посилку за номером ЕН 20451269267938, щоб отримати оплату № 366367189…" at bounding box center [879, 376] width 1232 height 247
click at [437, 330] on link "№ 366367189" at bounding box center [443, 331] width 99 height 16
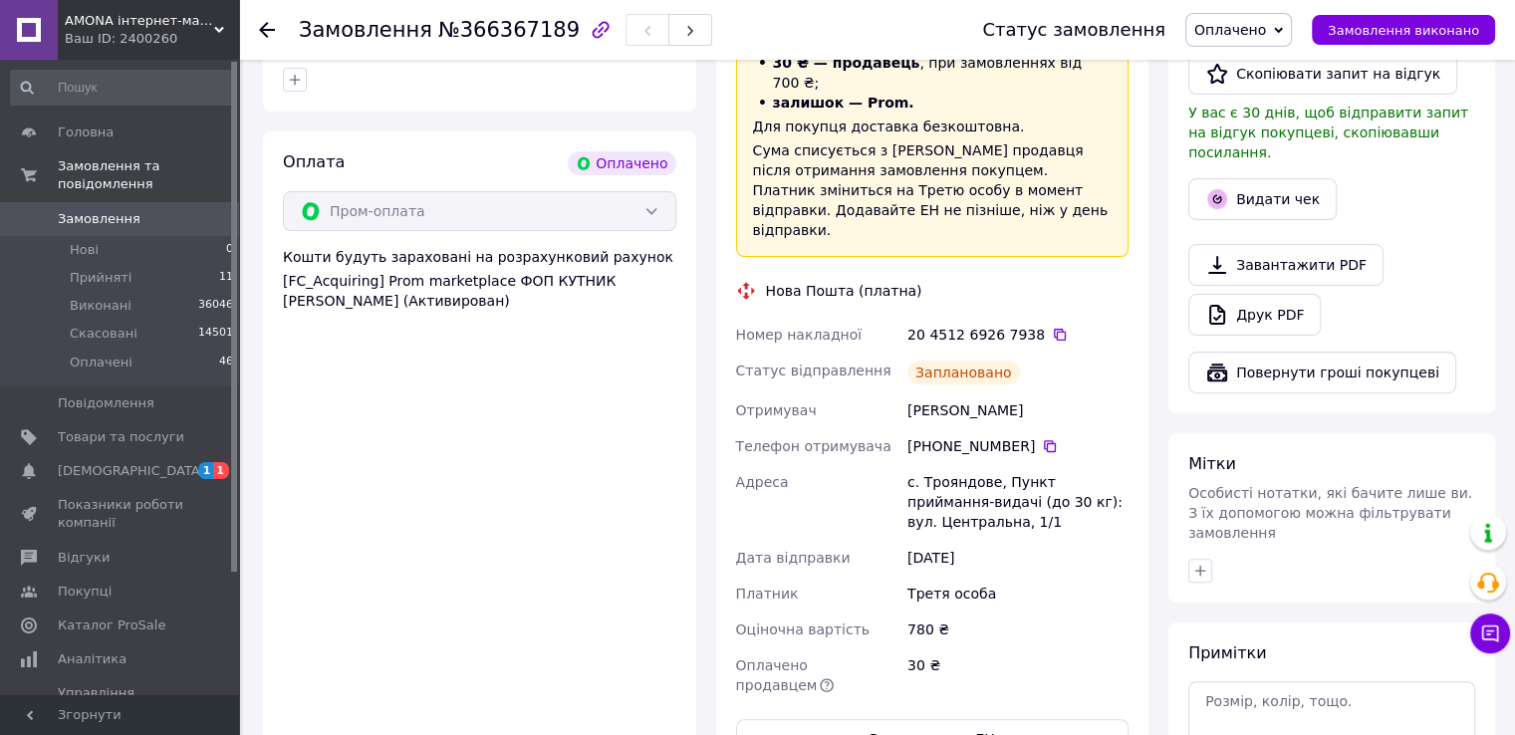
scroll to position [721, 0]
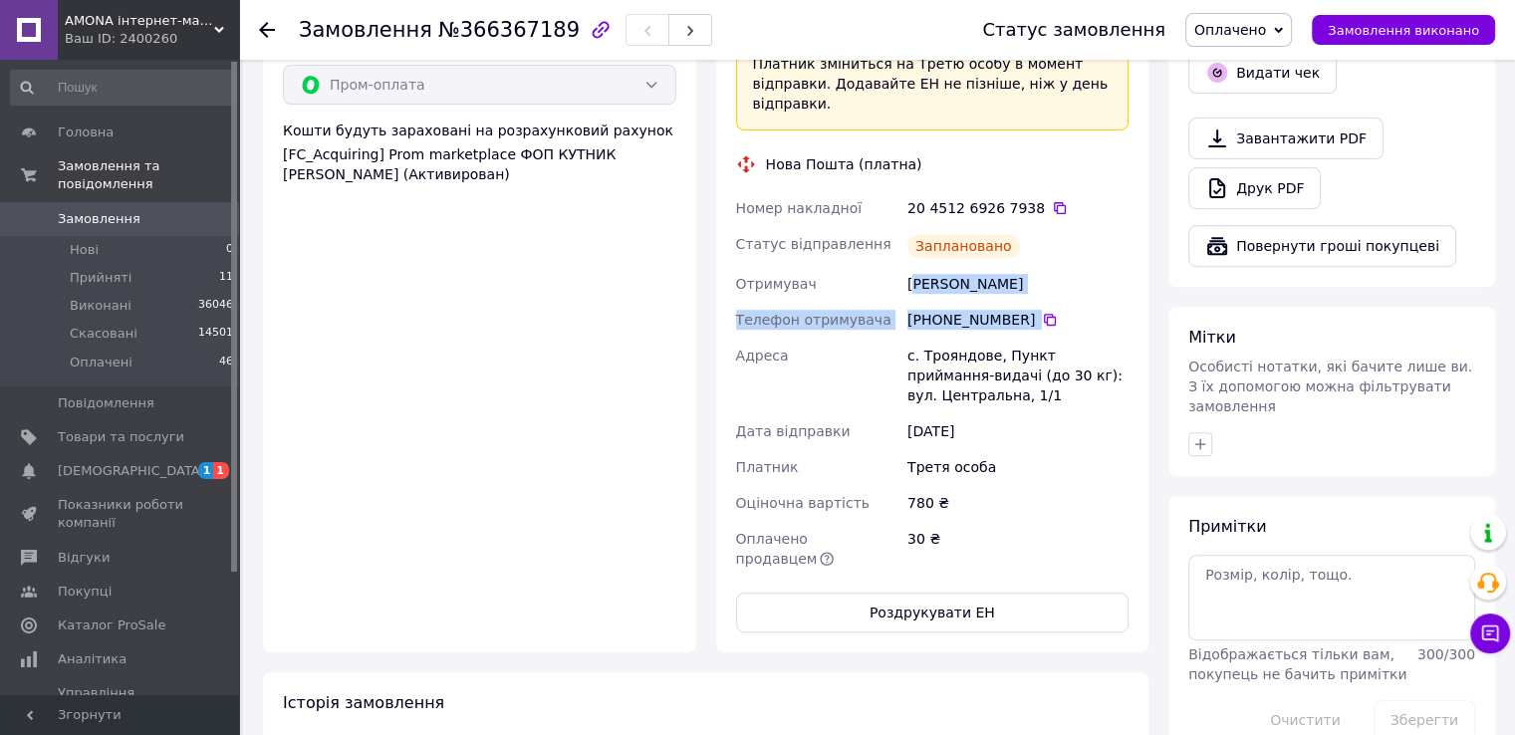
drag, startPoint x: 912, startPoint y: 226, endPoint x: 900, endPoint y: 183, distance: 44.5
click at [934, 247] on div "Номер накладної 20 4512 6926 7938   Статус відправлення Заплановано Отримувач […" at bounding box center [932, 383] width 401 height 386
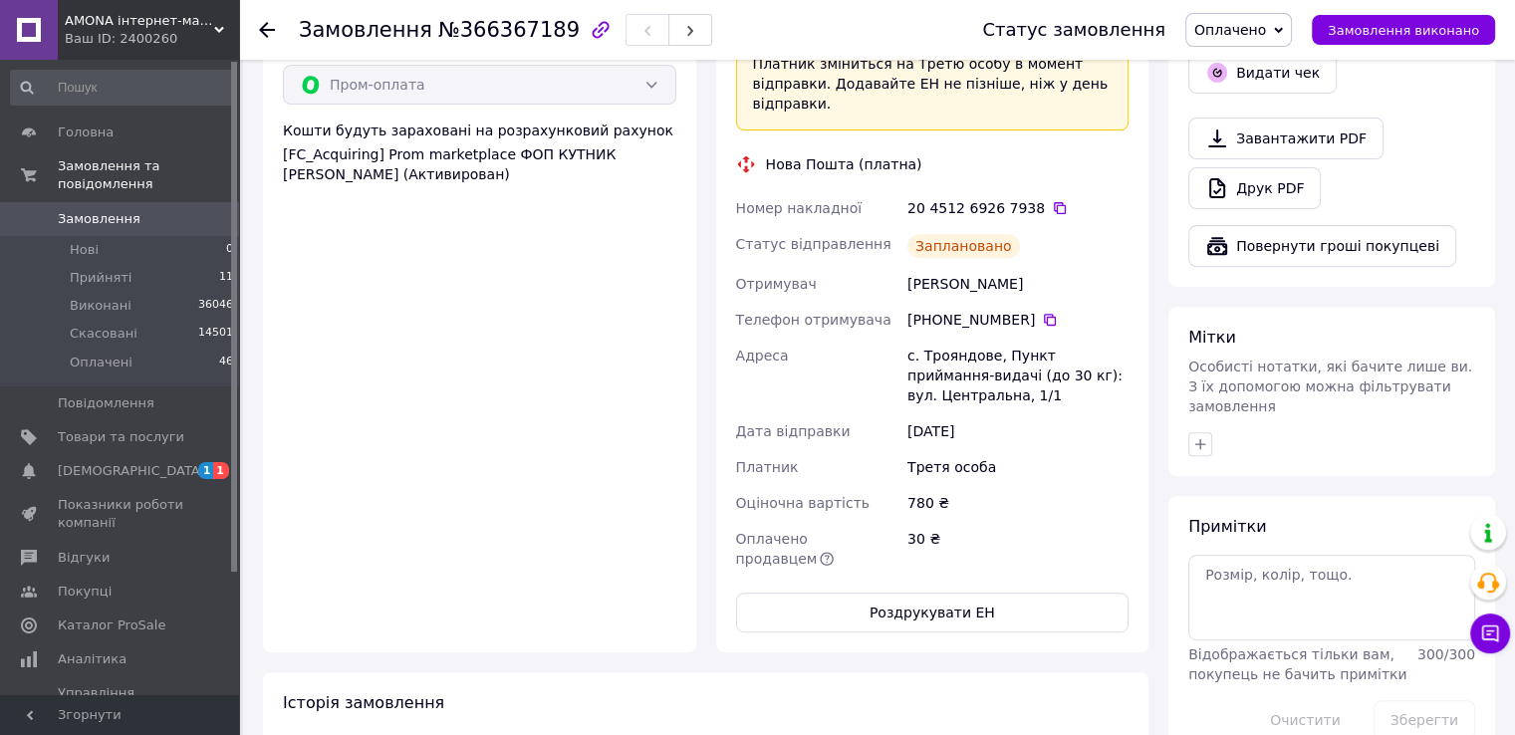
click at [905, 266] on div "[PERSON_NAME]" at bounding box center [1017, 284] width 229 height 36
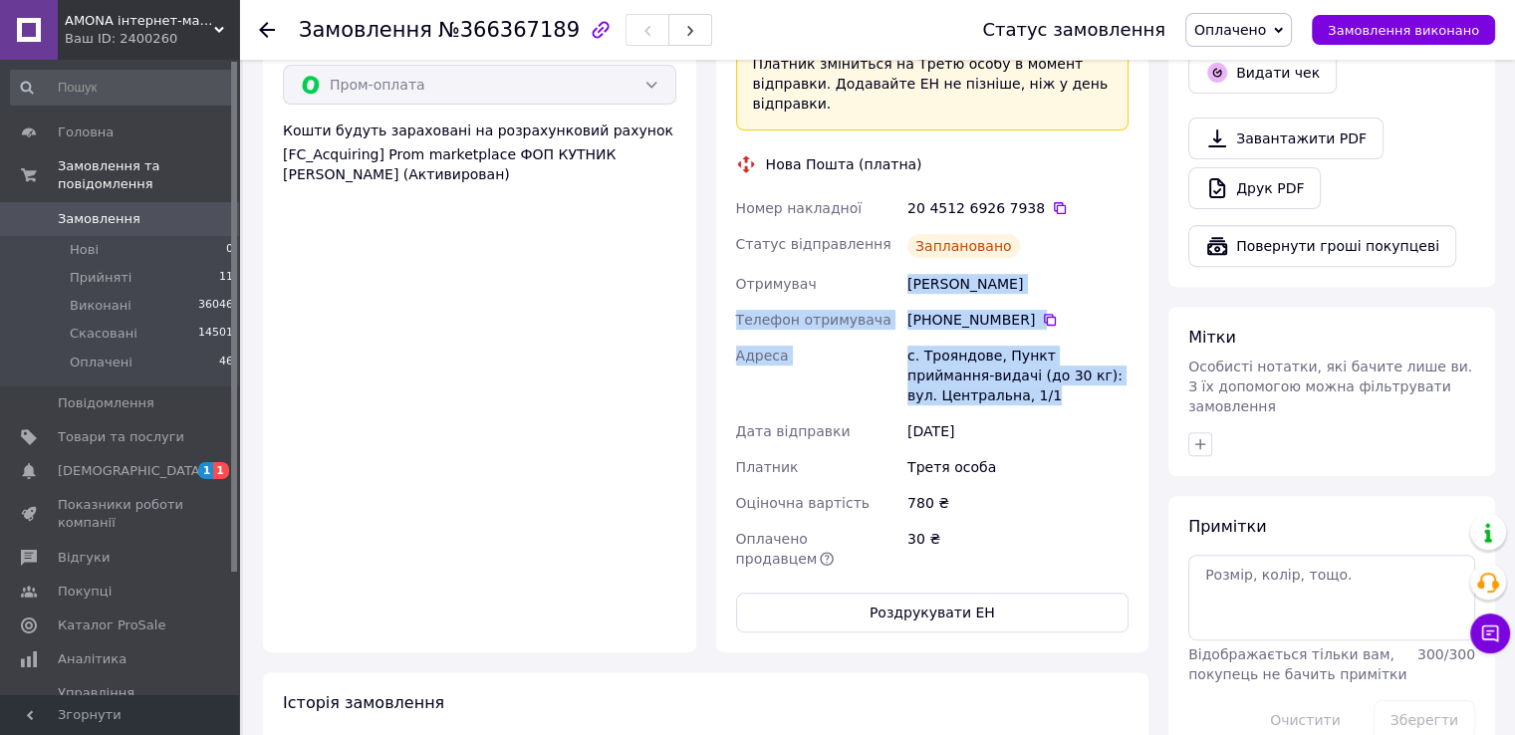
drag, startPoint x: 908, startPoint y: 221, endPoint x: 1006, endPoint y: 332, distance: 147.5
click at [1006, 335] on div "Номер накладної 20 4512 6926 7938   Статус відправлення Заплановано Отримувач […" at bounding box center [932, 383] width 401 height 386
copy div "[PERSON_NAME] Телефон отримувача [PHONE_NUMBER]   Адреса с. Трояндове, Пункт пр…"
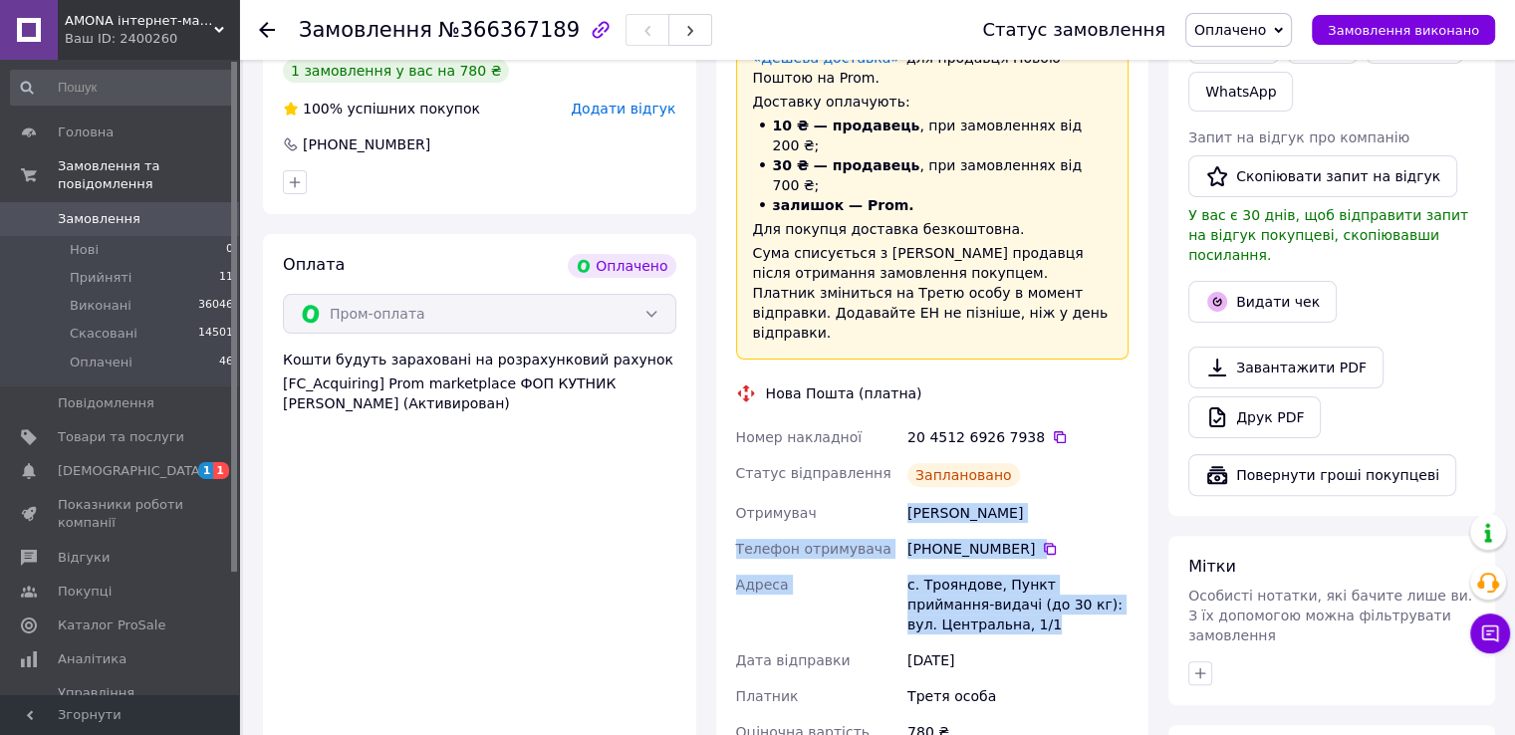
scroll to position [598, 0]
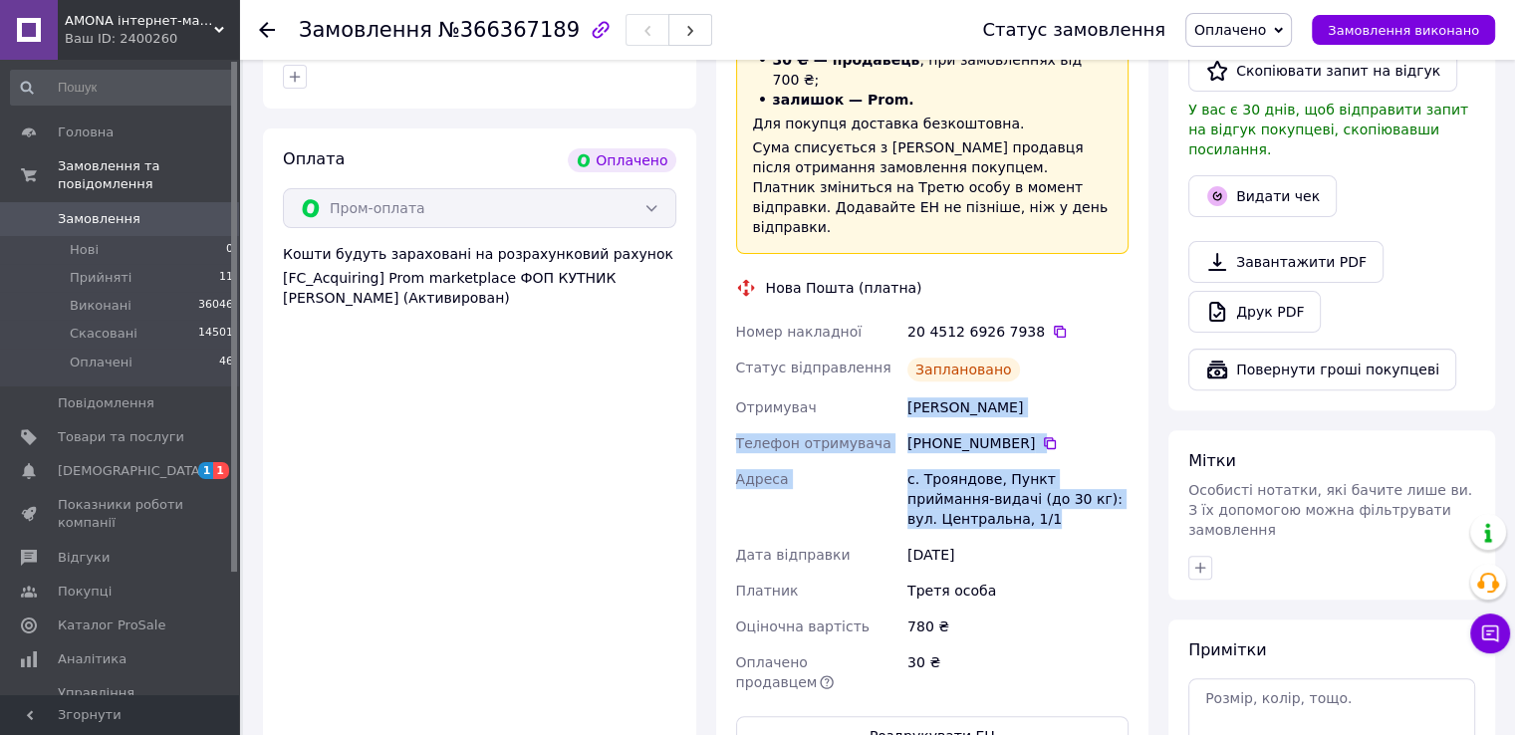
click at [918, 425] on div "[PHONE_NUMBER]" at bounding box center [1017, 443] width 229 height 36
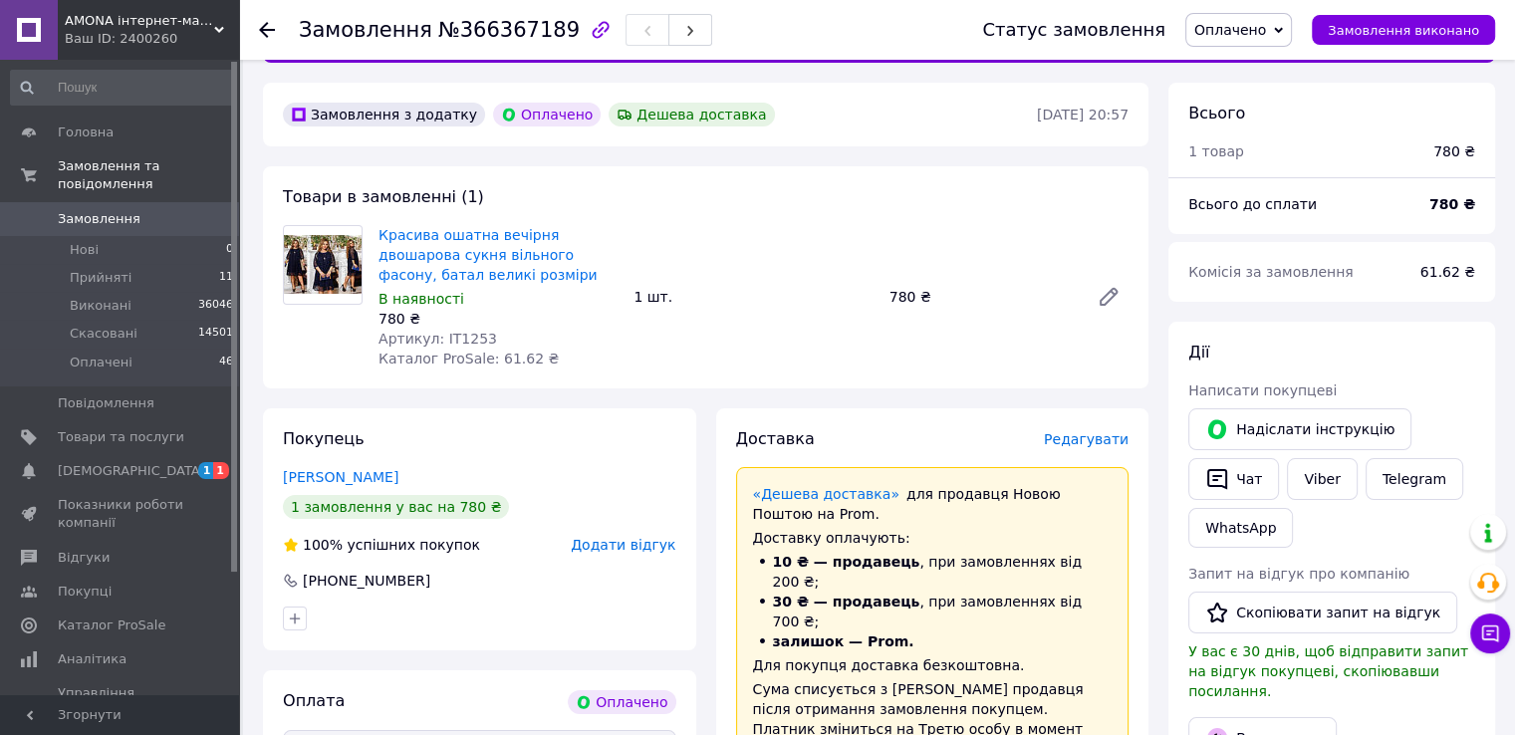
scroll to position [0, 0]
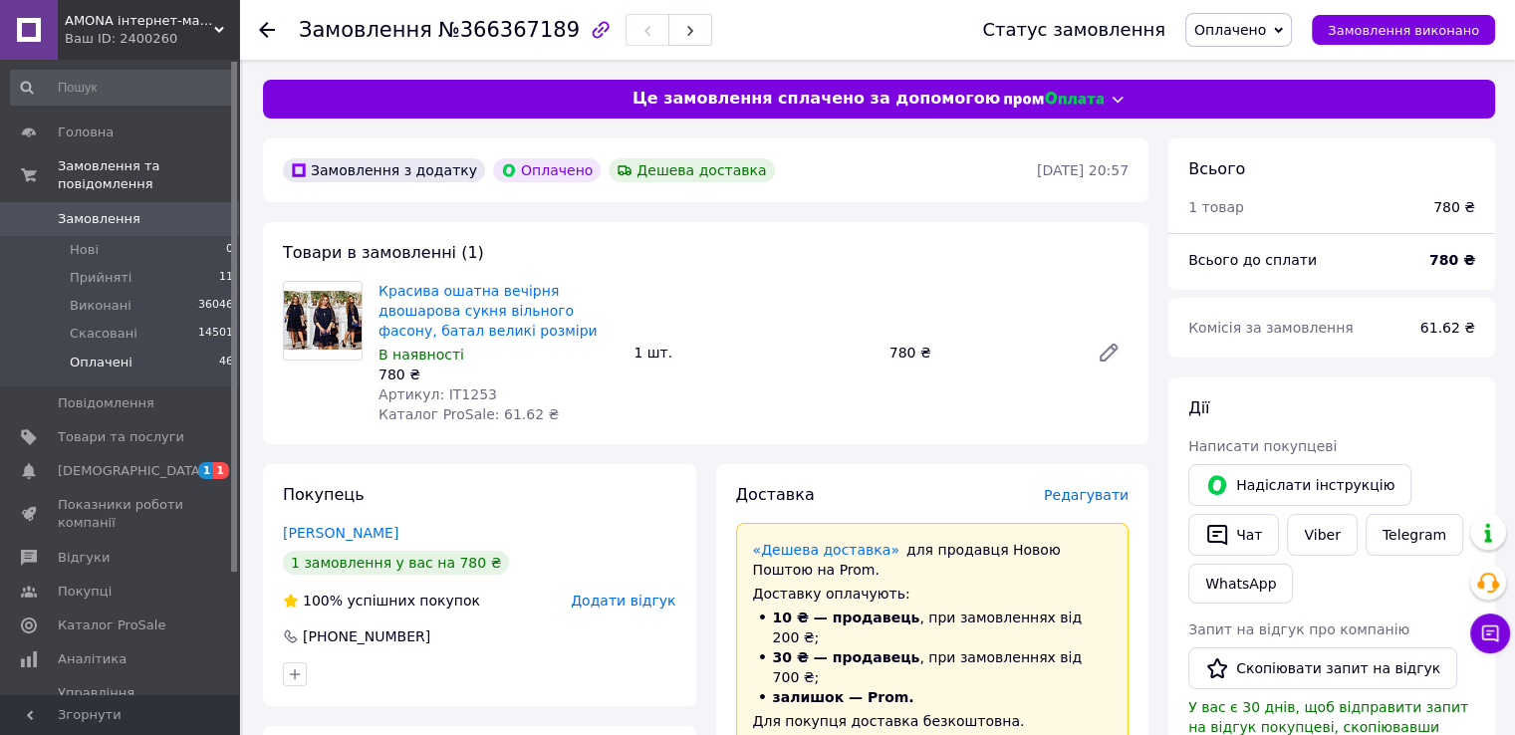
click at [203, 349] on li "Оплачені 46" at bounding box center [122, 368] width 245 height 38
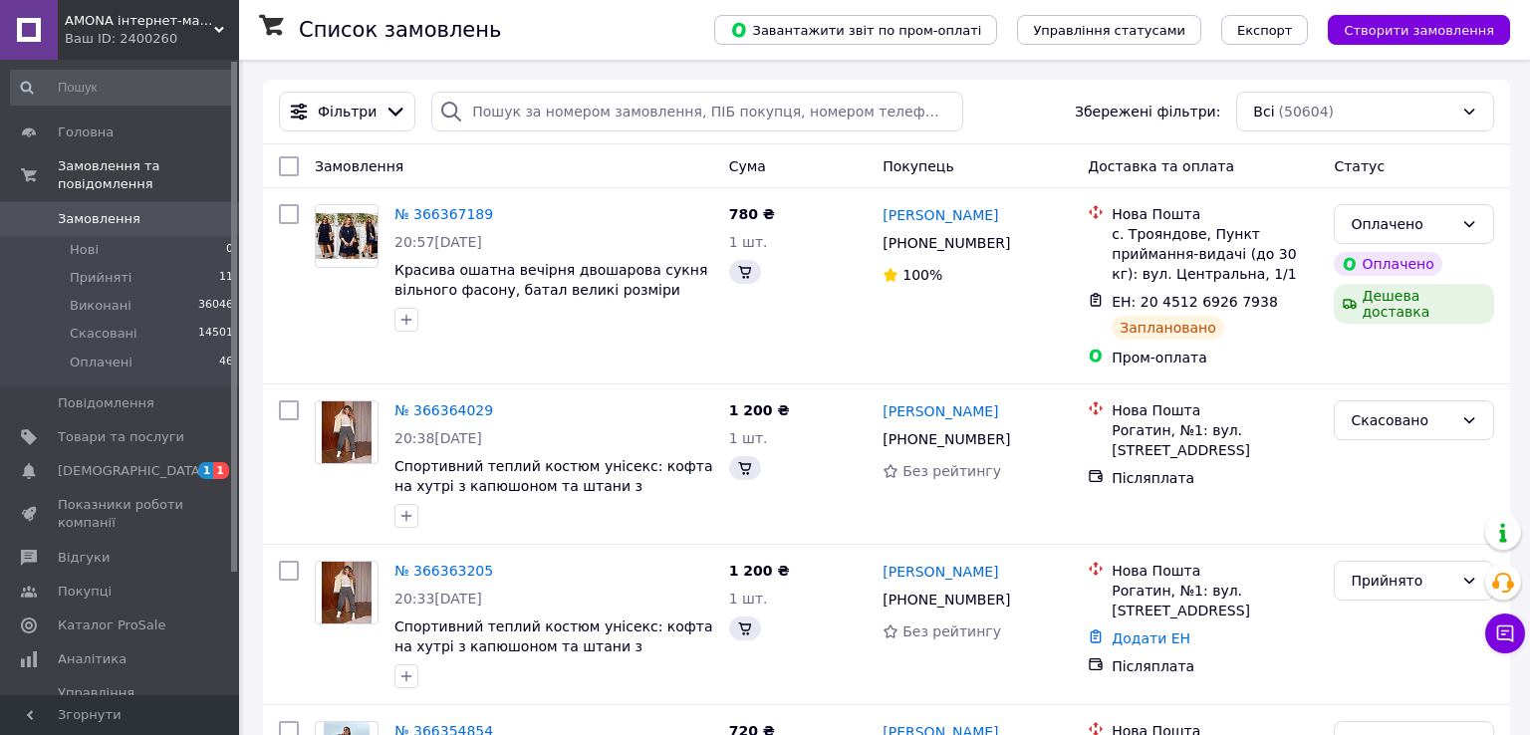
click at [1495, 637] on icon at bounding box center [1505, 633] width 20 height 20
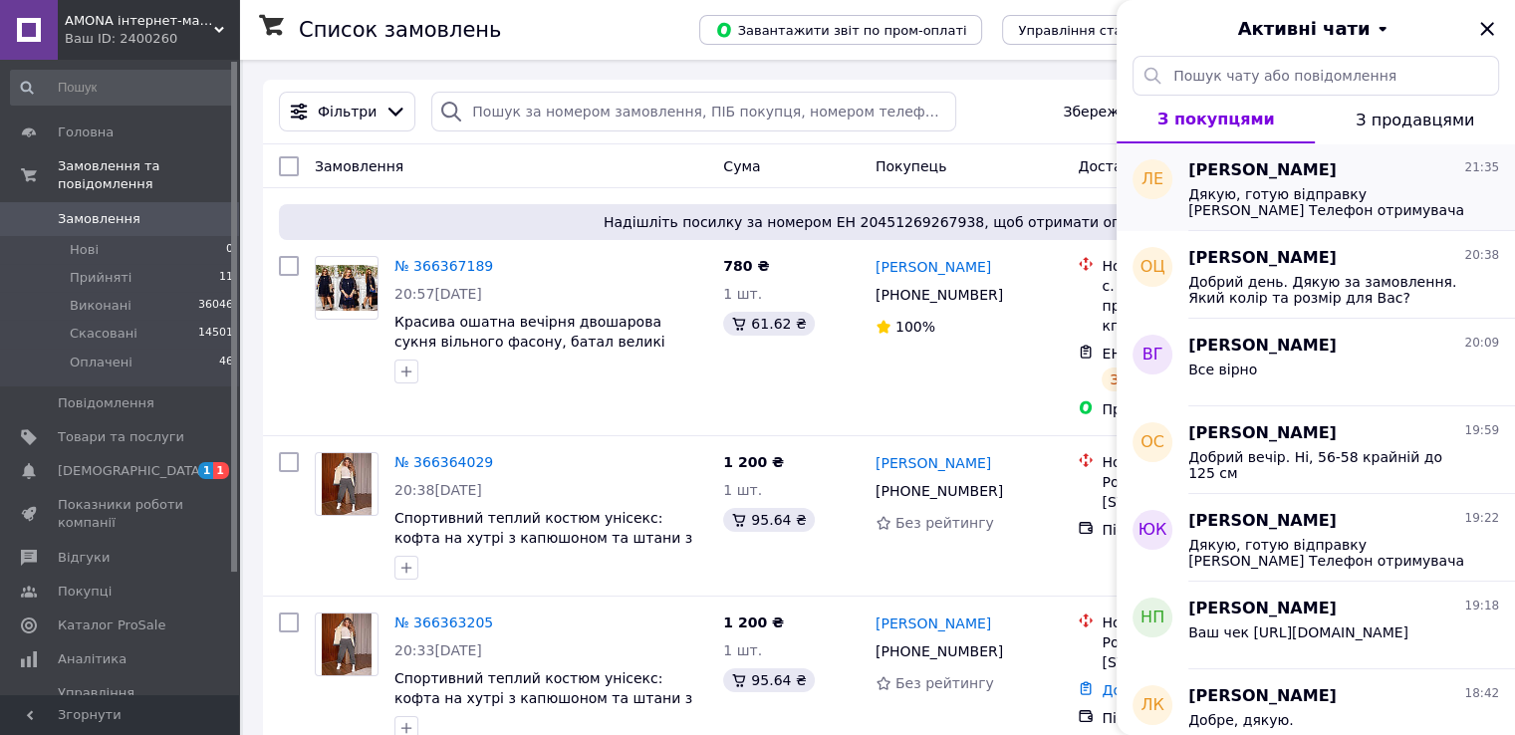
click at [1271, 187] on span "Дякую, готую відправку [PERSON_NAME] Телефон отримувача [PHONE_NUMBER] Адреса с…" at bounding box center [1329, 202] width 283 height 32
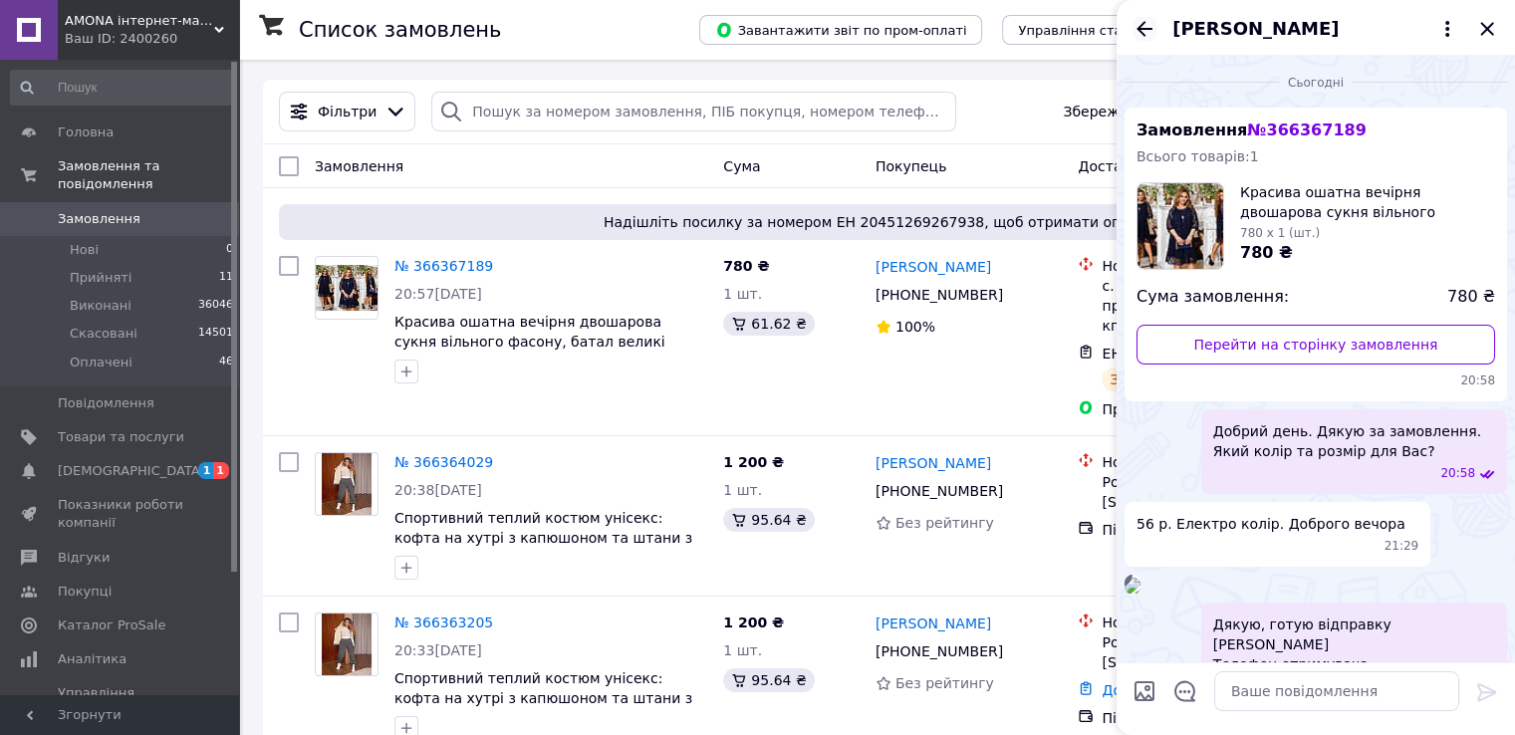
click at [1144, 22] on icon "Назад" at bounding box center [1144, 28] width 16 height 15
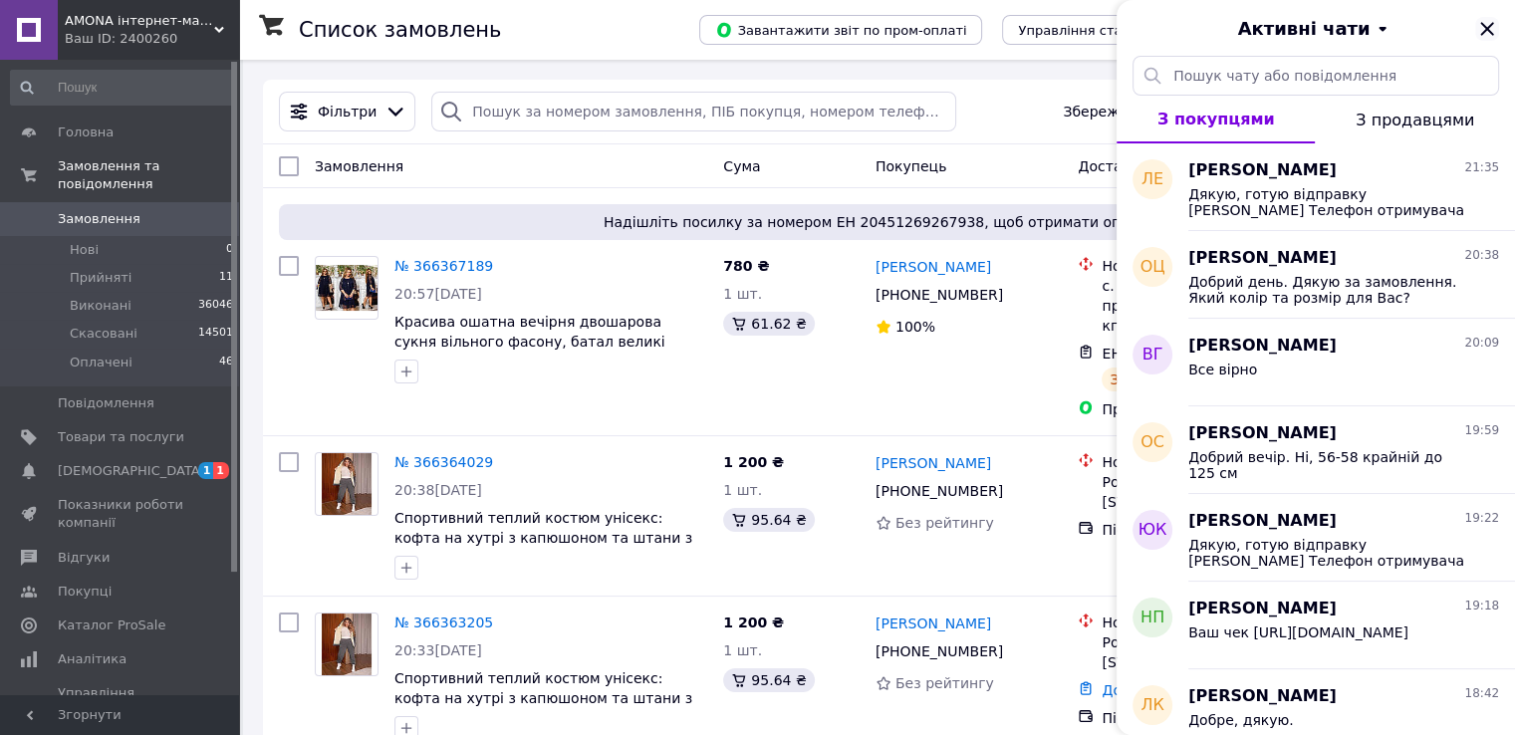
click at [1482, 24] on icon "Закрити" at bounding box center [1486, 28] width 13 height 13
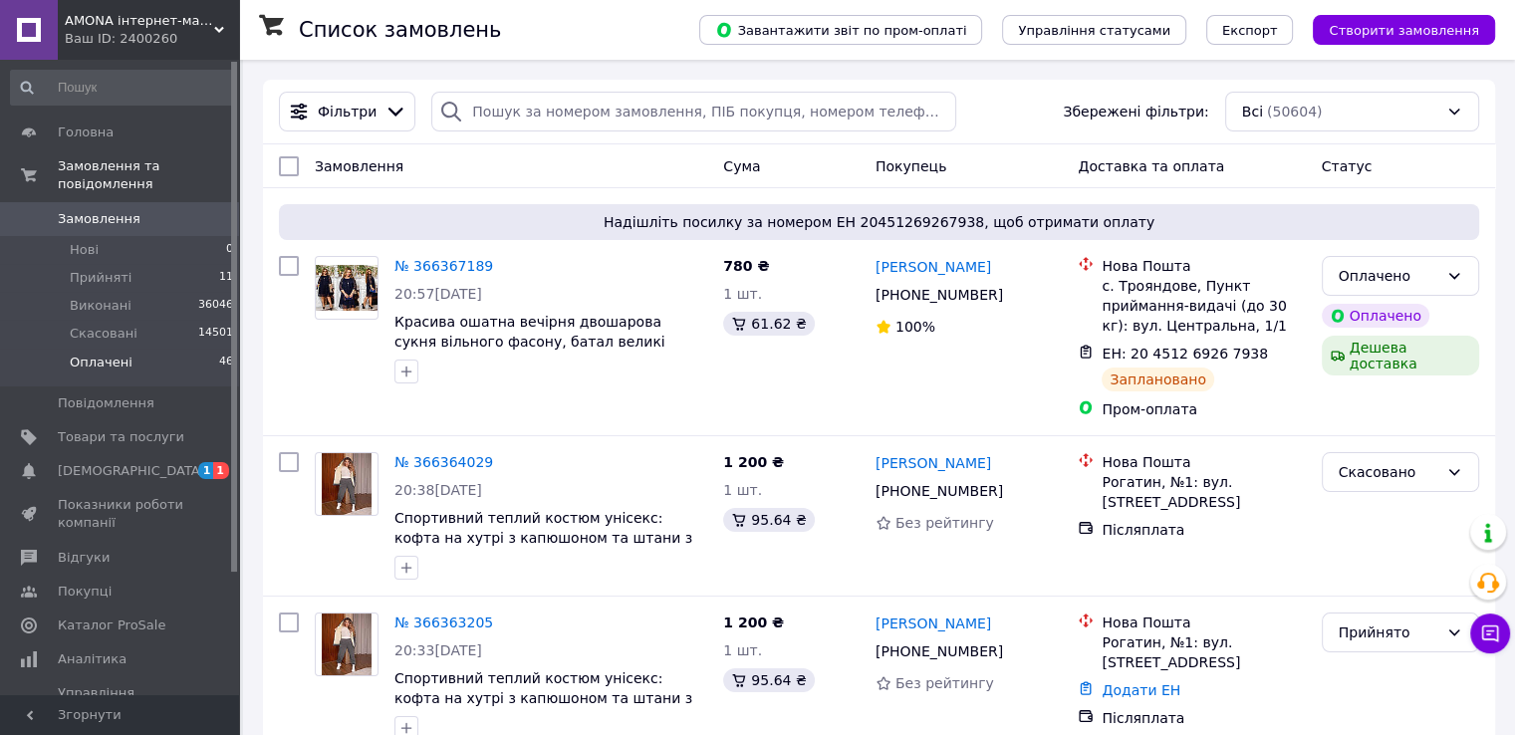
click at [199, 349] on li "Оплачені 46" at bounding box center [122, 368] width 245 height 38
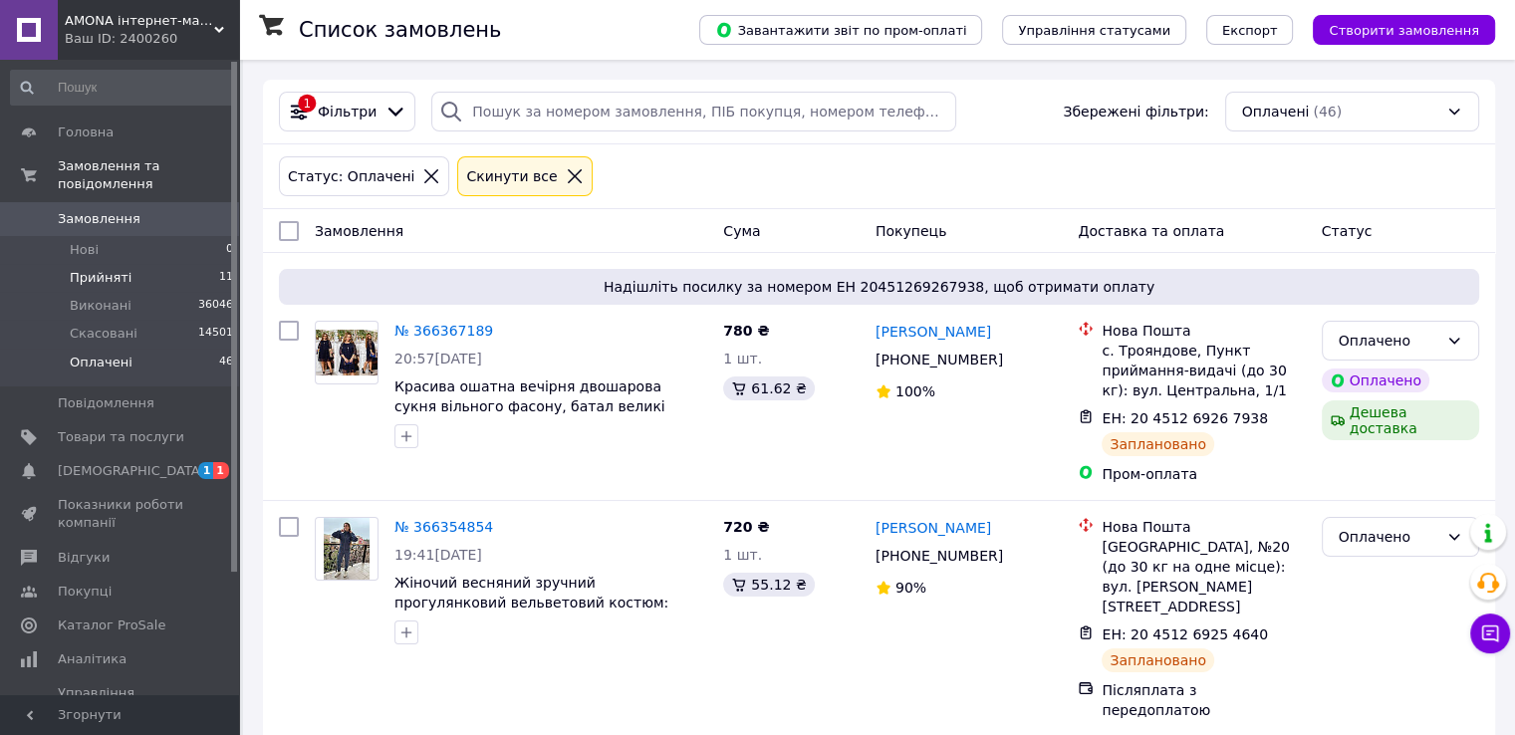
click at [219, 269] on span "11" at bounding box center [226, 278] width 14 height 18
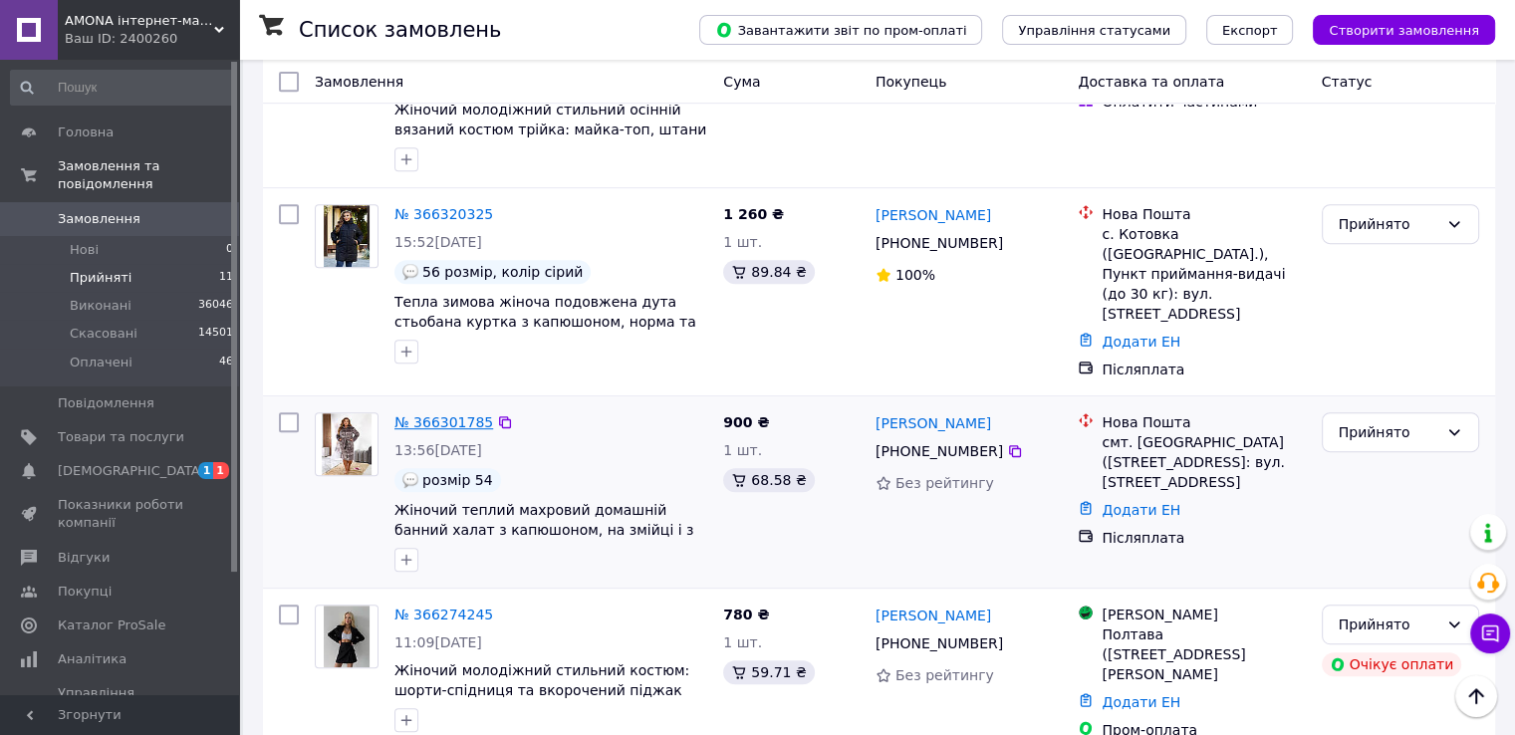
click at [450, 414] on link "№ 366301785" at bounding box center [443, 422] width 99 height 16
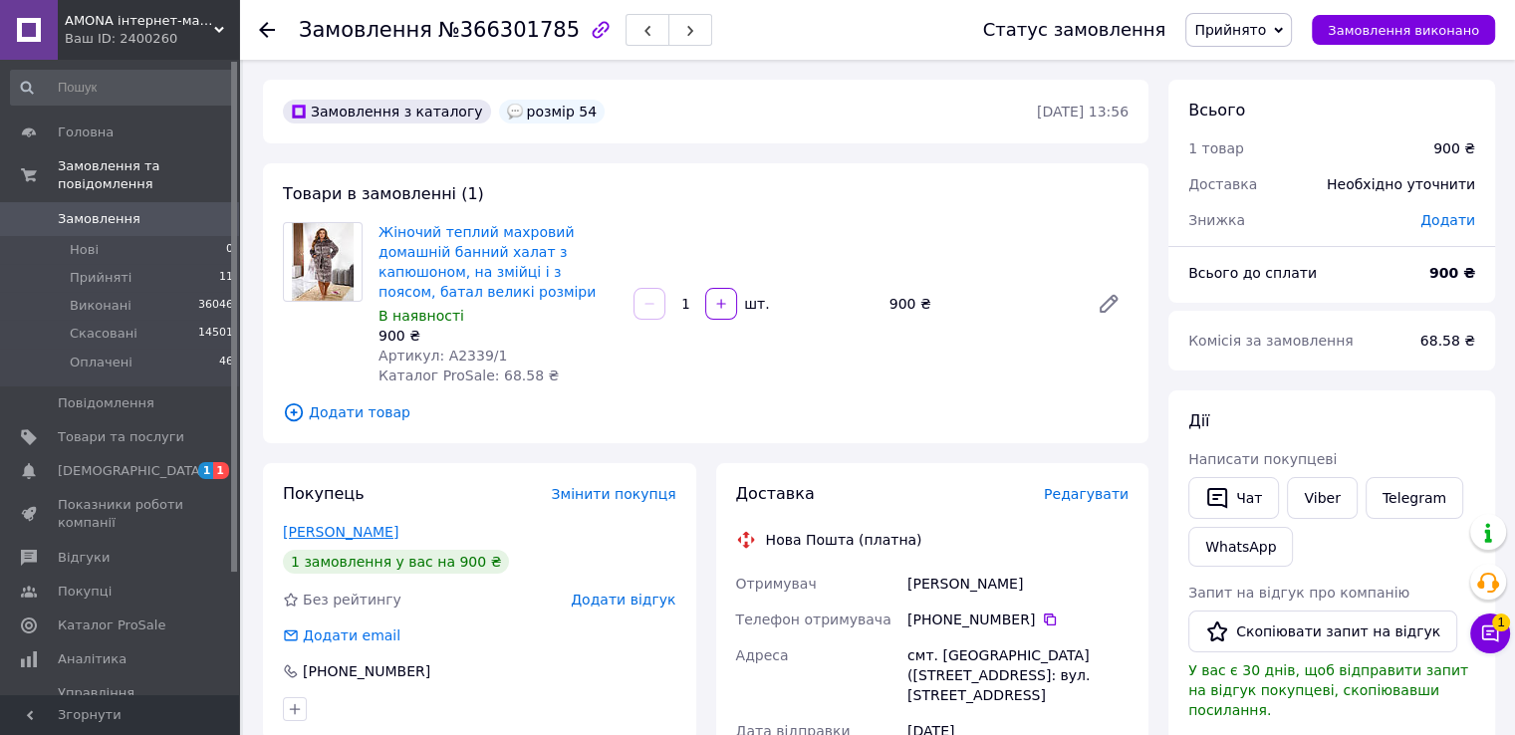
click at [359, 527] on link "[PERSON_NAME]" at bounding box center [341, 532] width 116 height 16
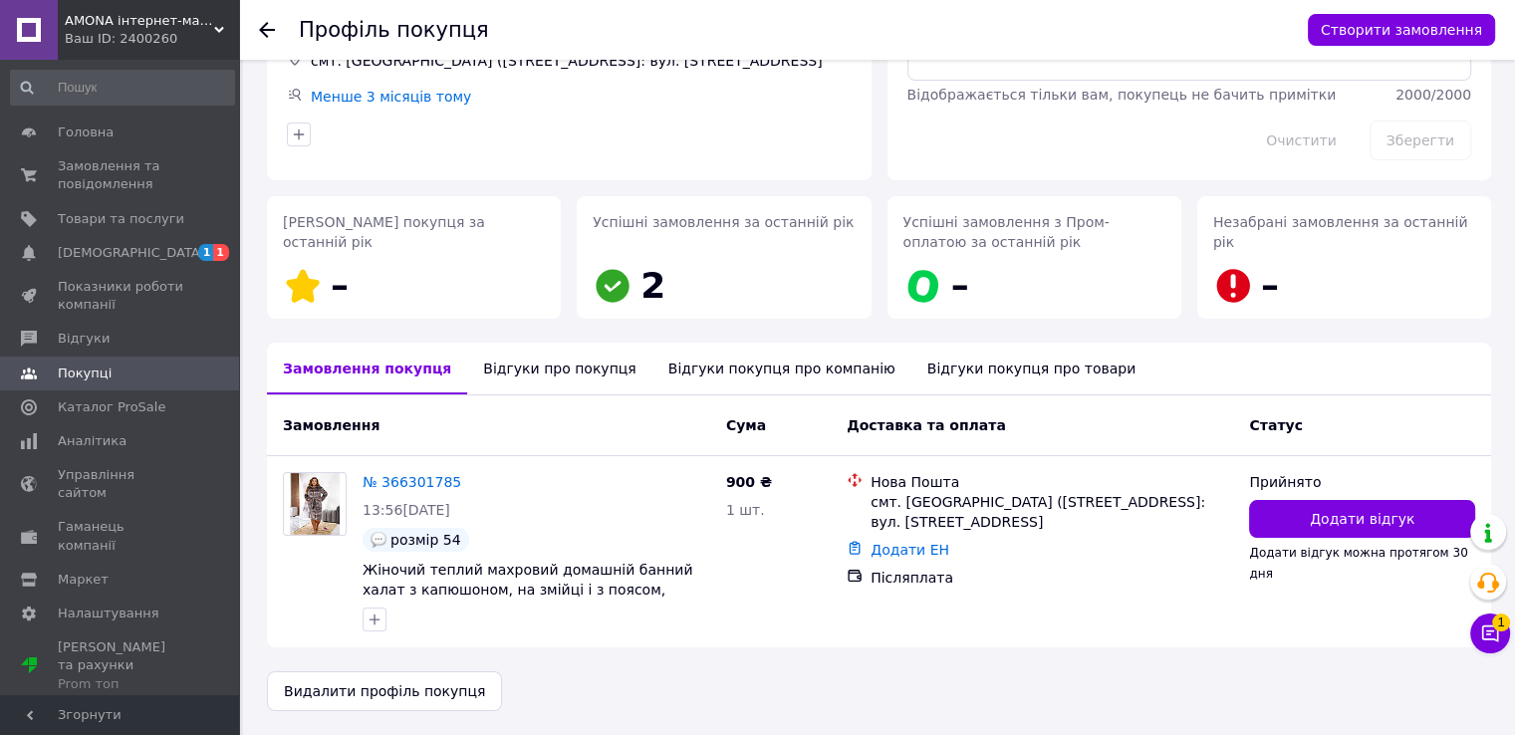
click at [489, 378] on div "Відгуки про покупця" at bounding box center [559, 369] width 184 height 52
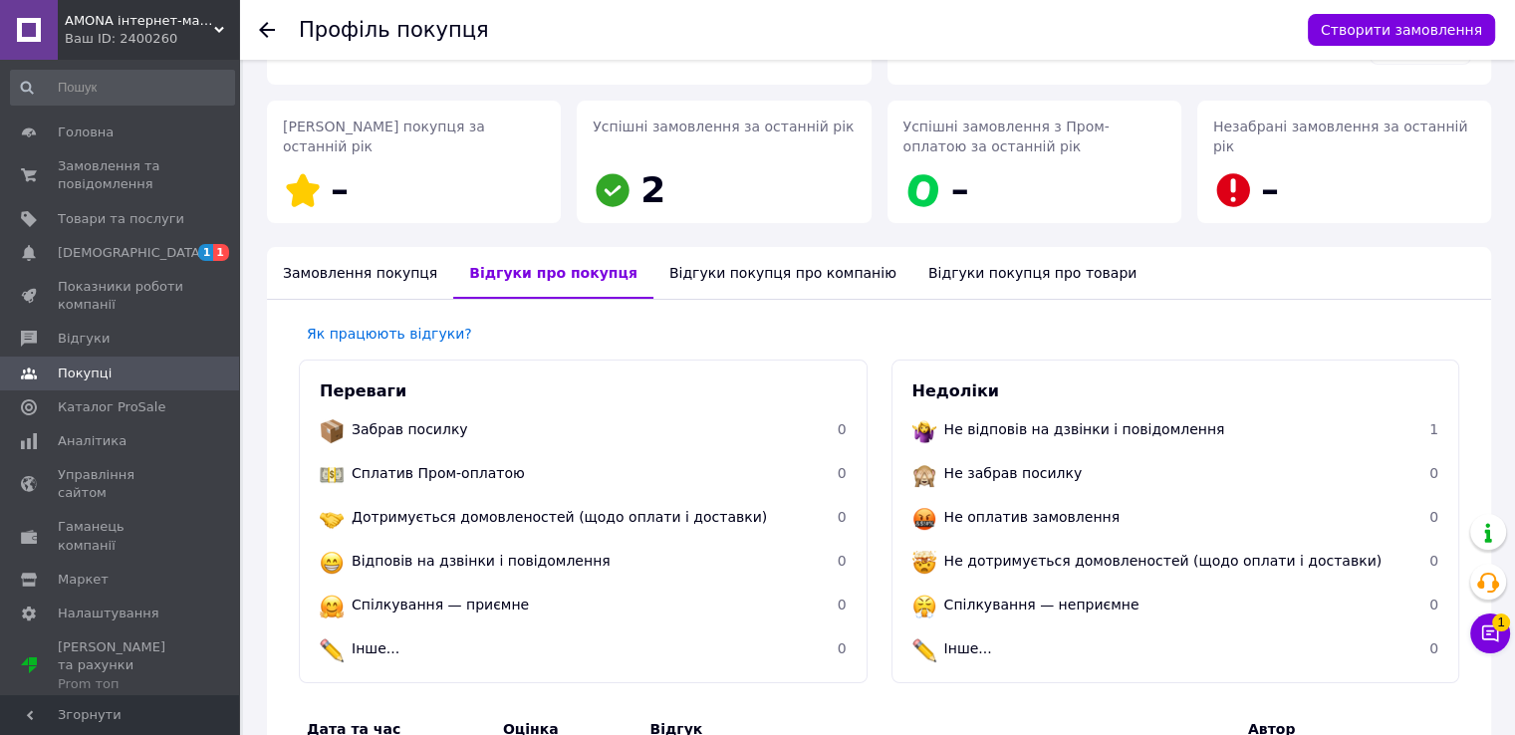
scroll to position [55, 0]
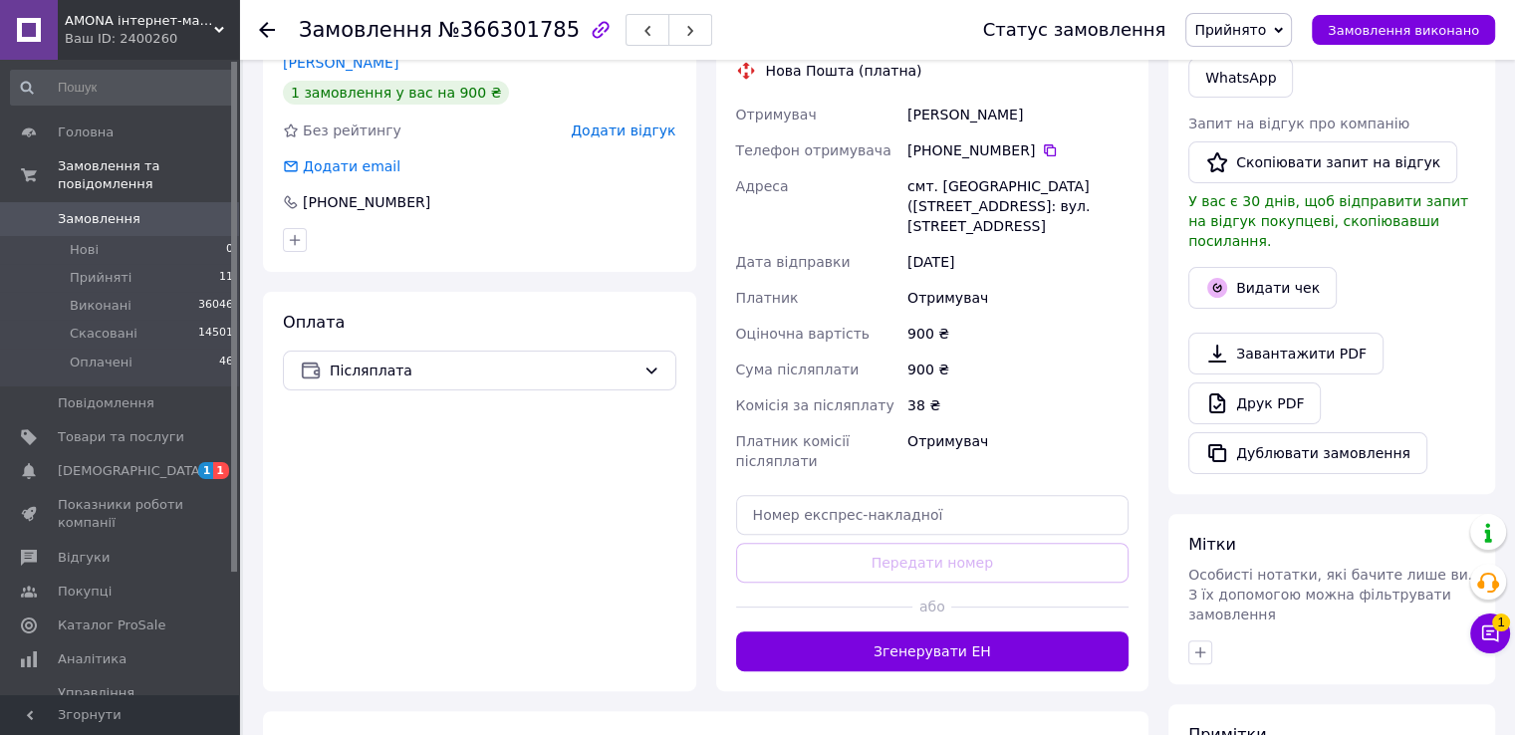
scroll to position [488, 0]
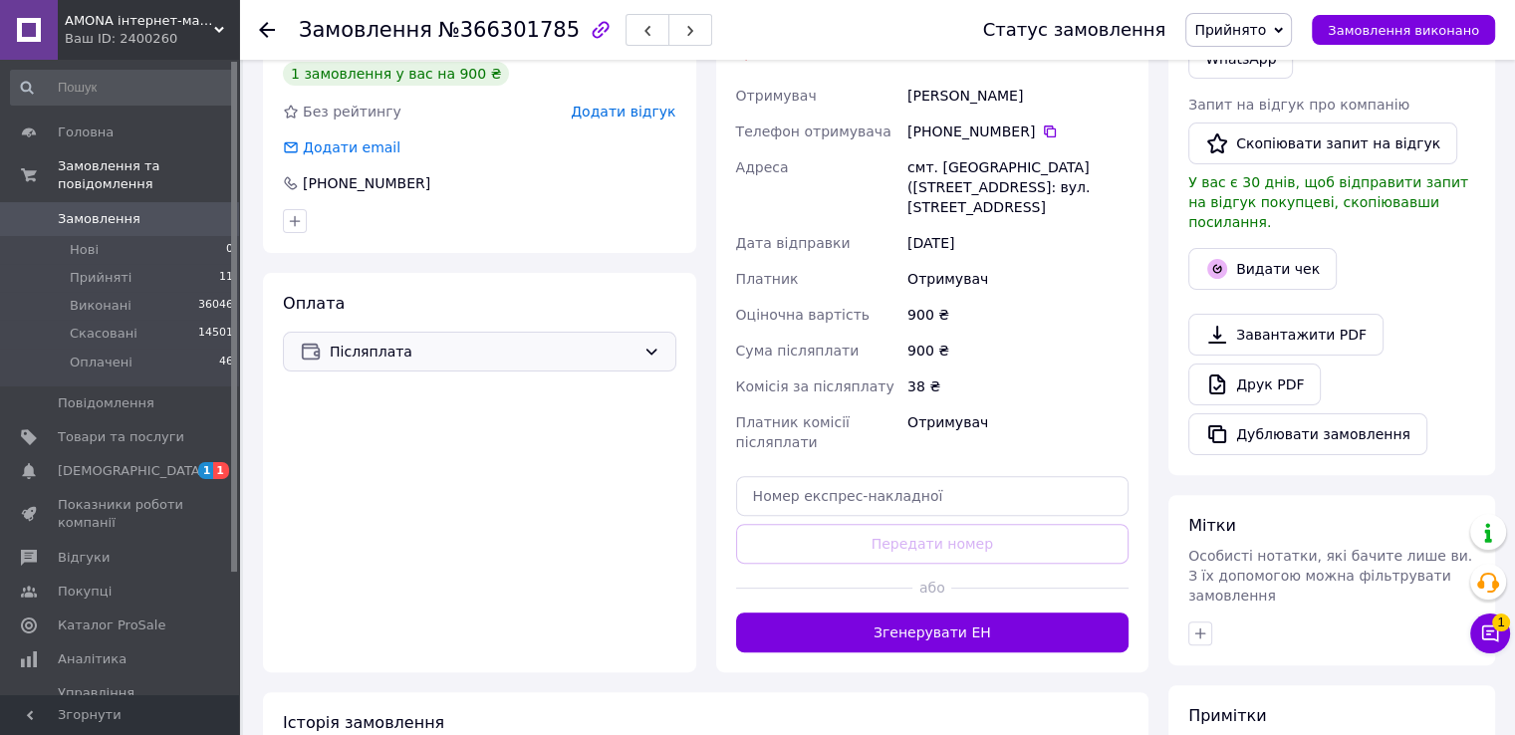
click at [401, 344] on span "Післяплата" at bounding box center [483, 352] width 306 height 22
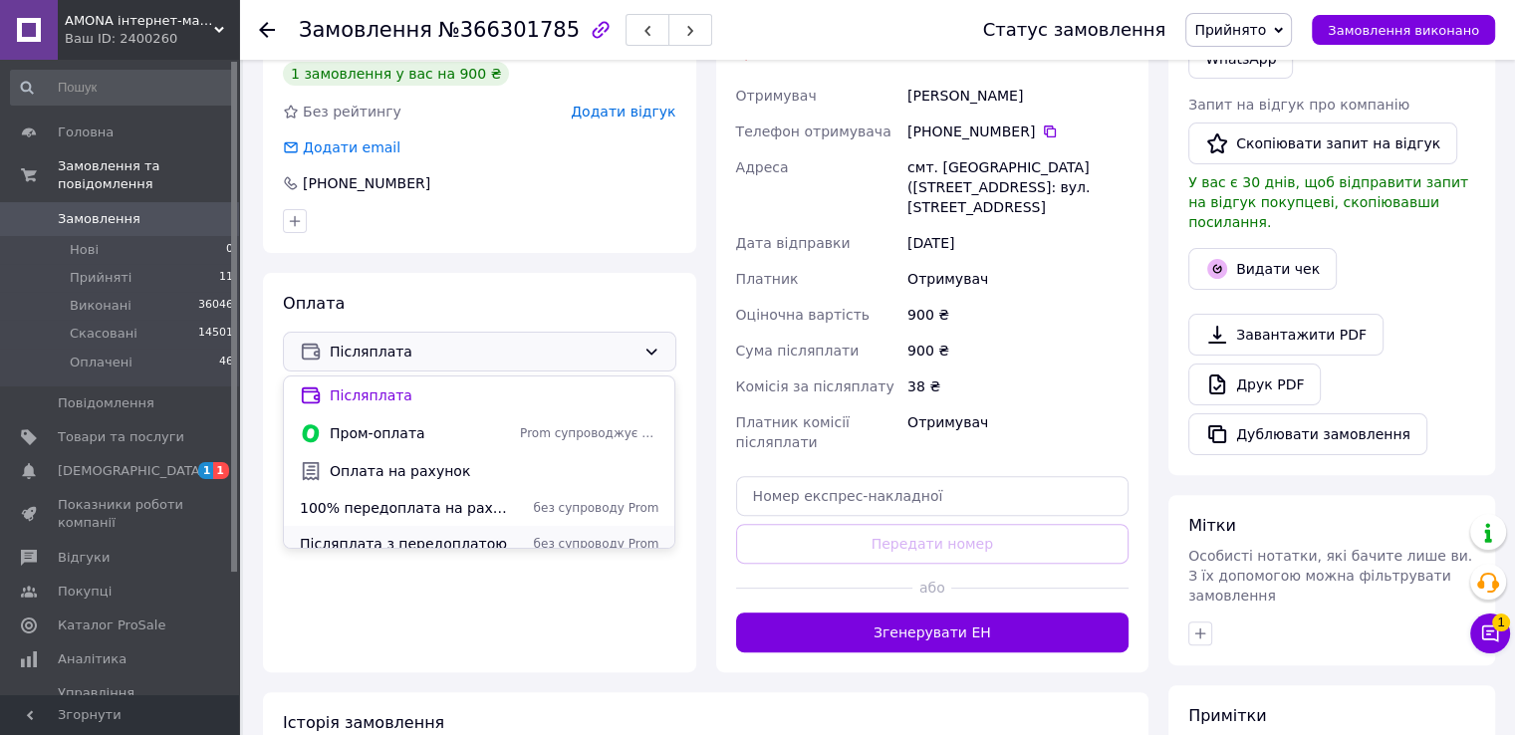
click at [387, 546] on span "Післяплата з передоплатою" at bounding box center [406, 544] width 212 height 20
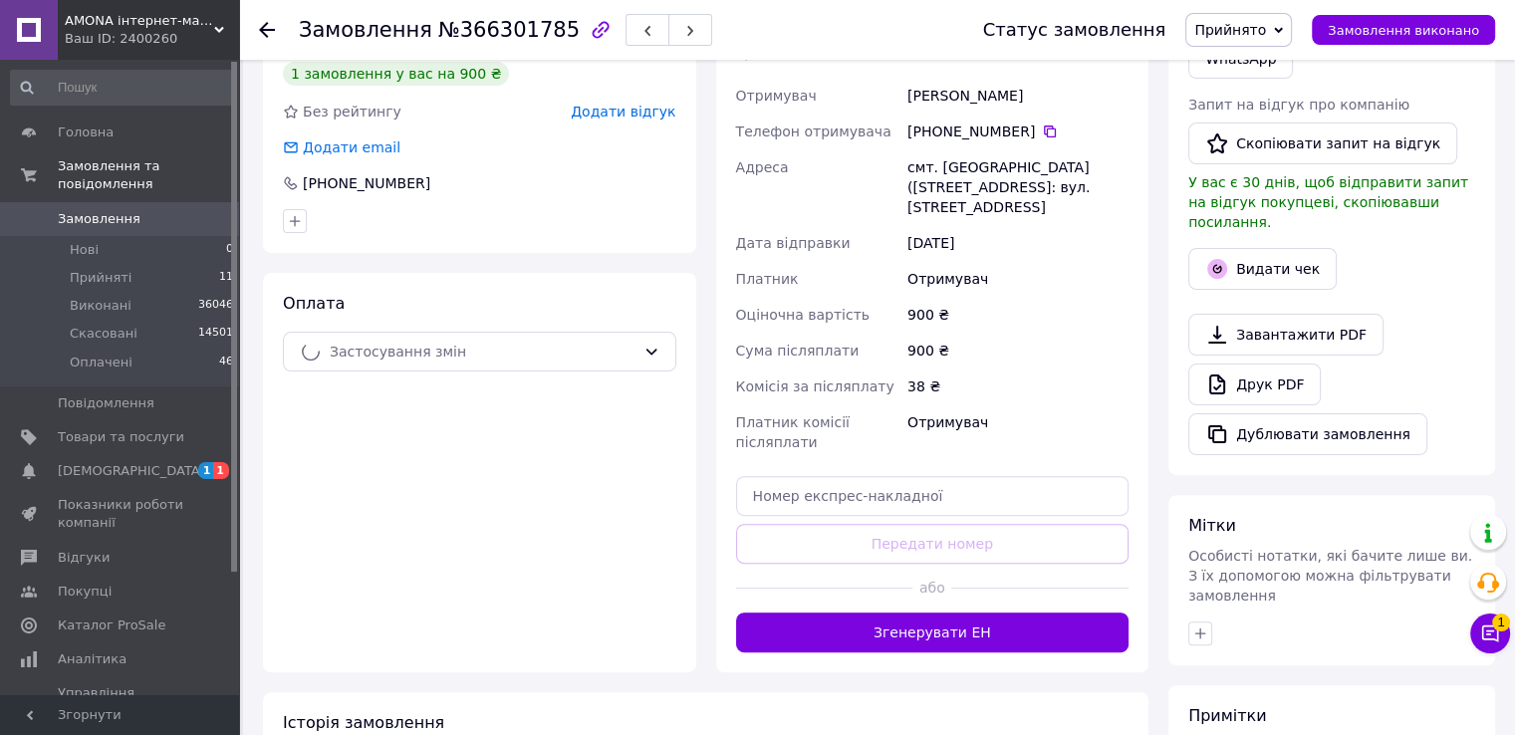
scroll to position [0, 0]
